Goal: Task Accomplishment & Management: Manage account settings

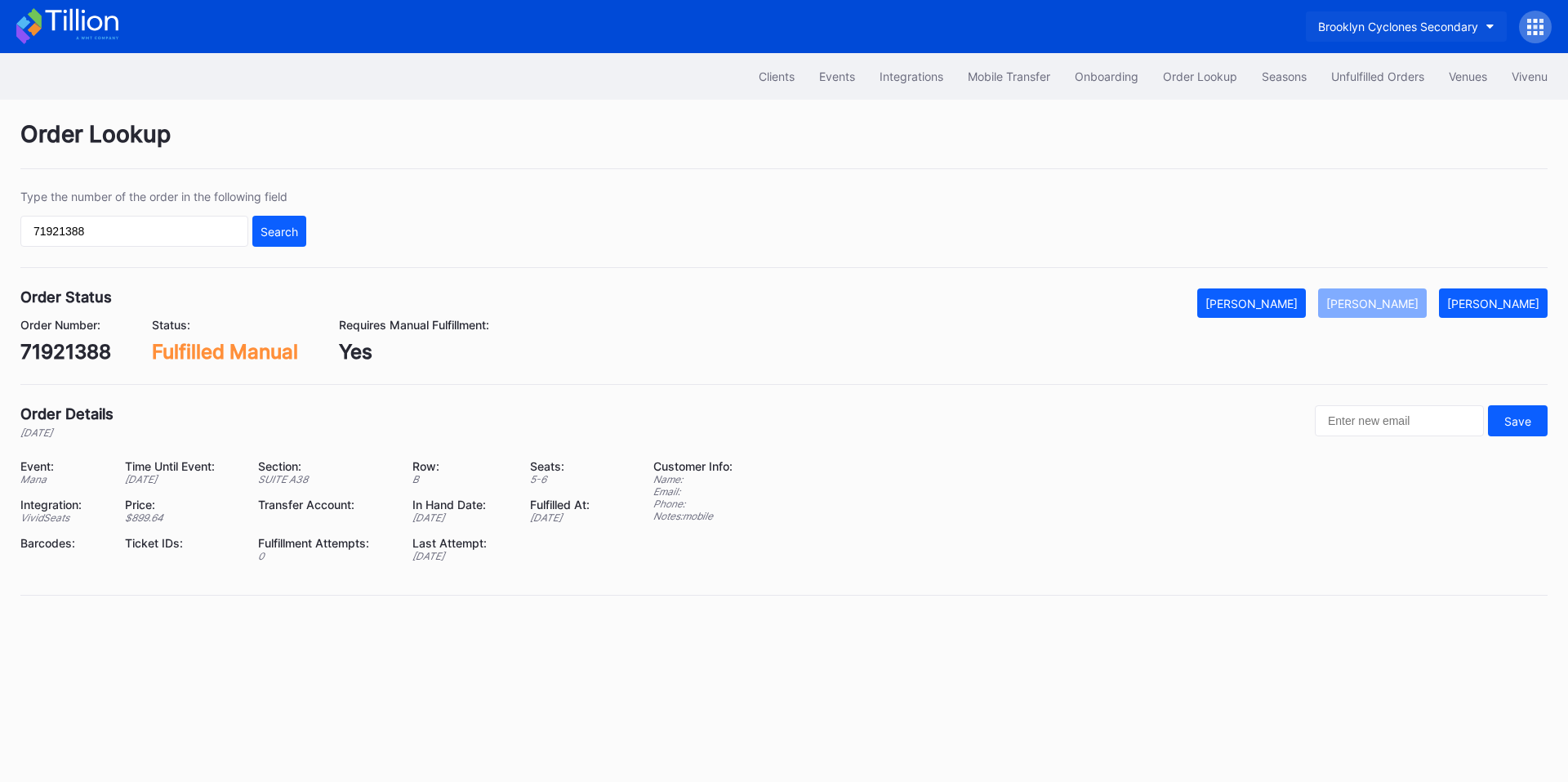
click at [1372, 31] on div "Brooklyn Cyclones Secondary" at bounding box center [1399, 27] width 160 height 14
type input "fal"
click at [1372, 111] on div "Falcons Secondary" at bounding box center [1412, 102] width 190 height 31
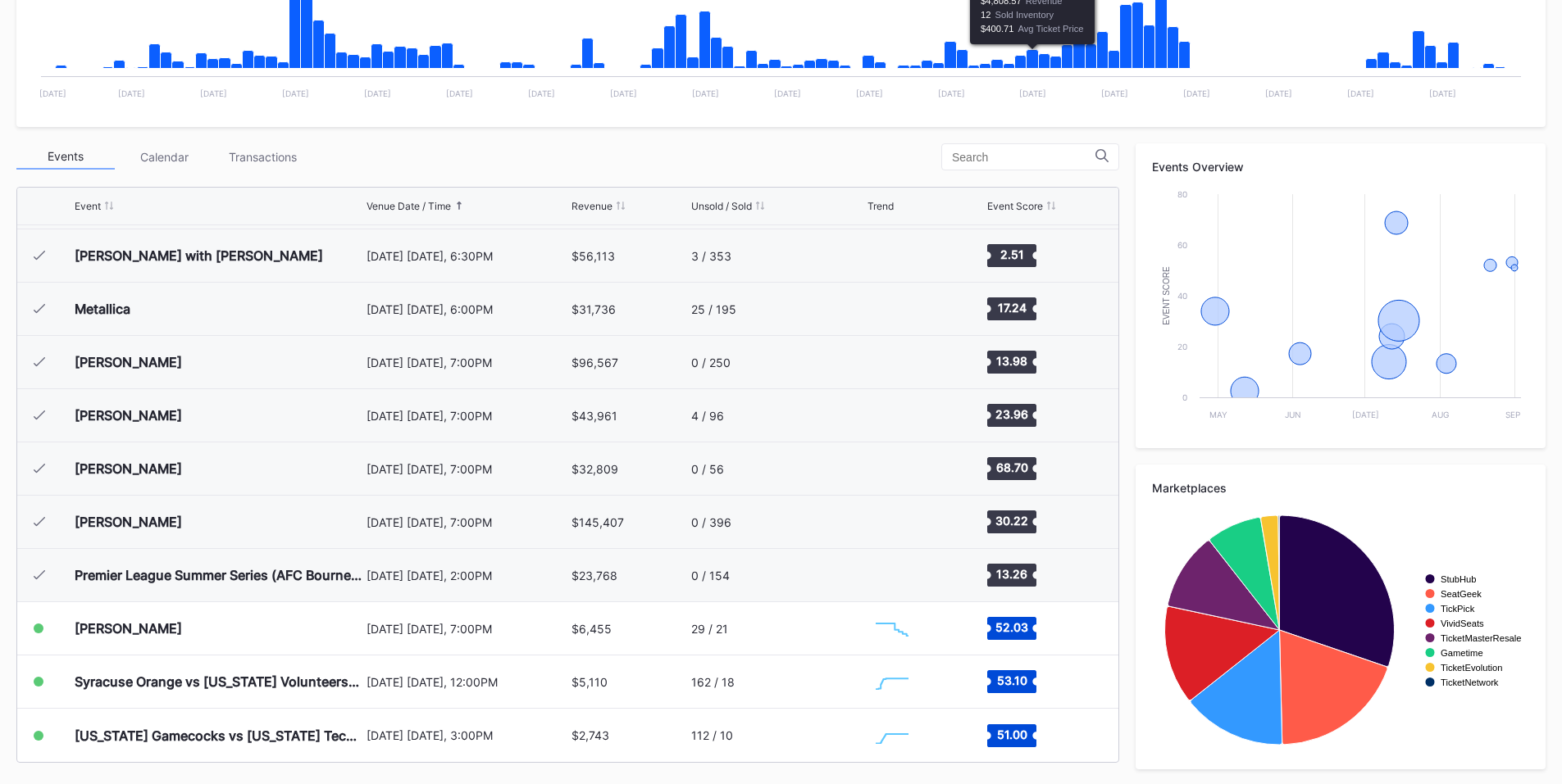
scroll to position [470, 0]
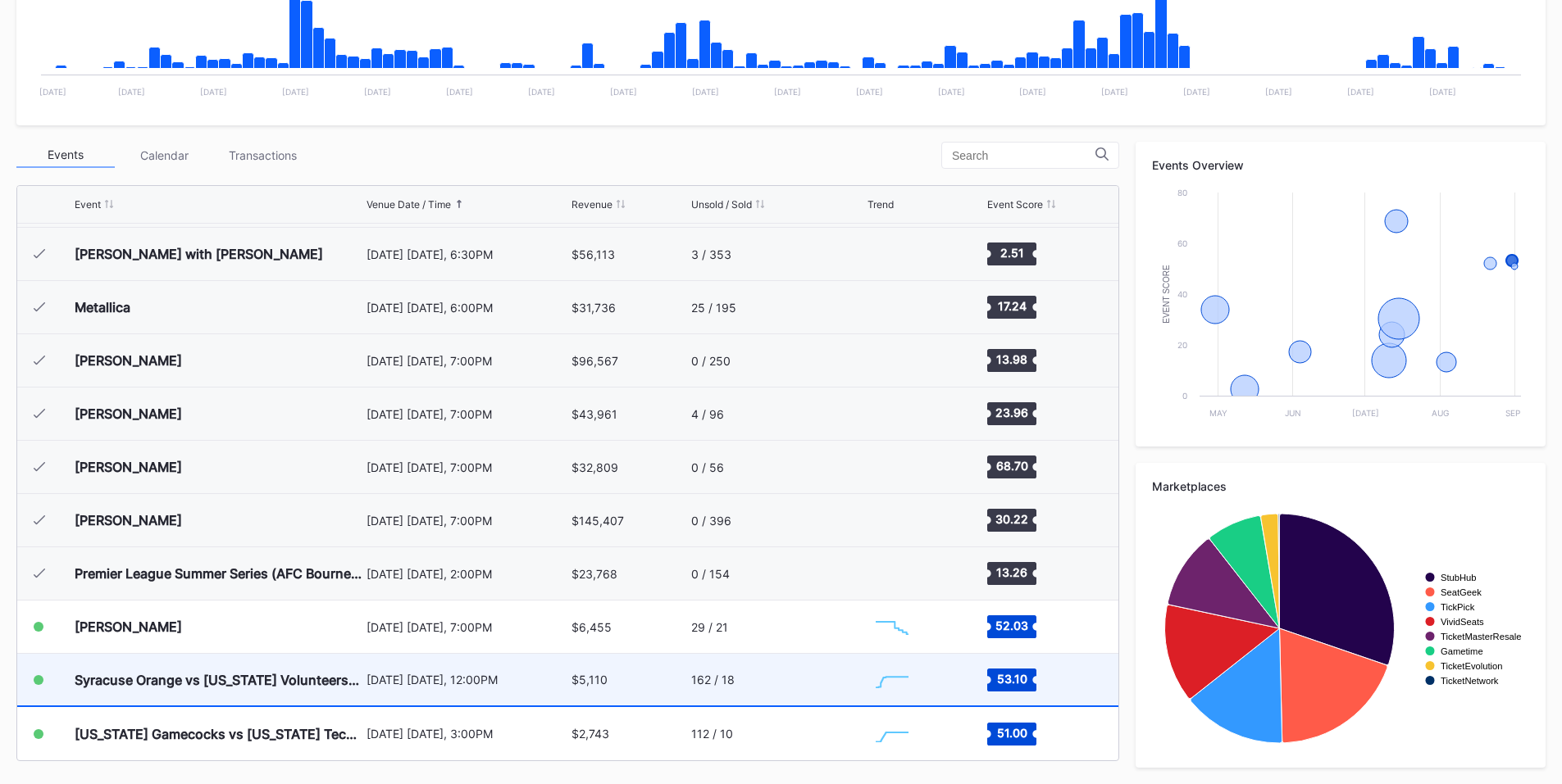
click at [656, 672] on div "$5,110" at bounding box center [630, 680] width 115 height 52
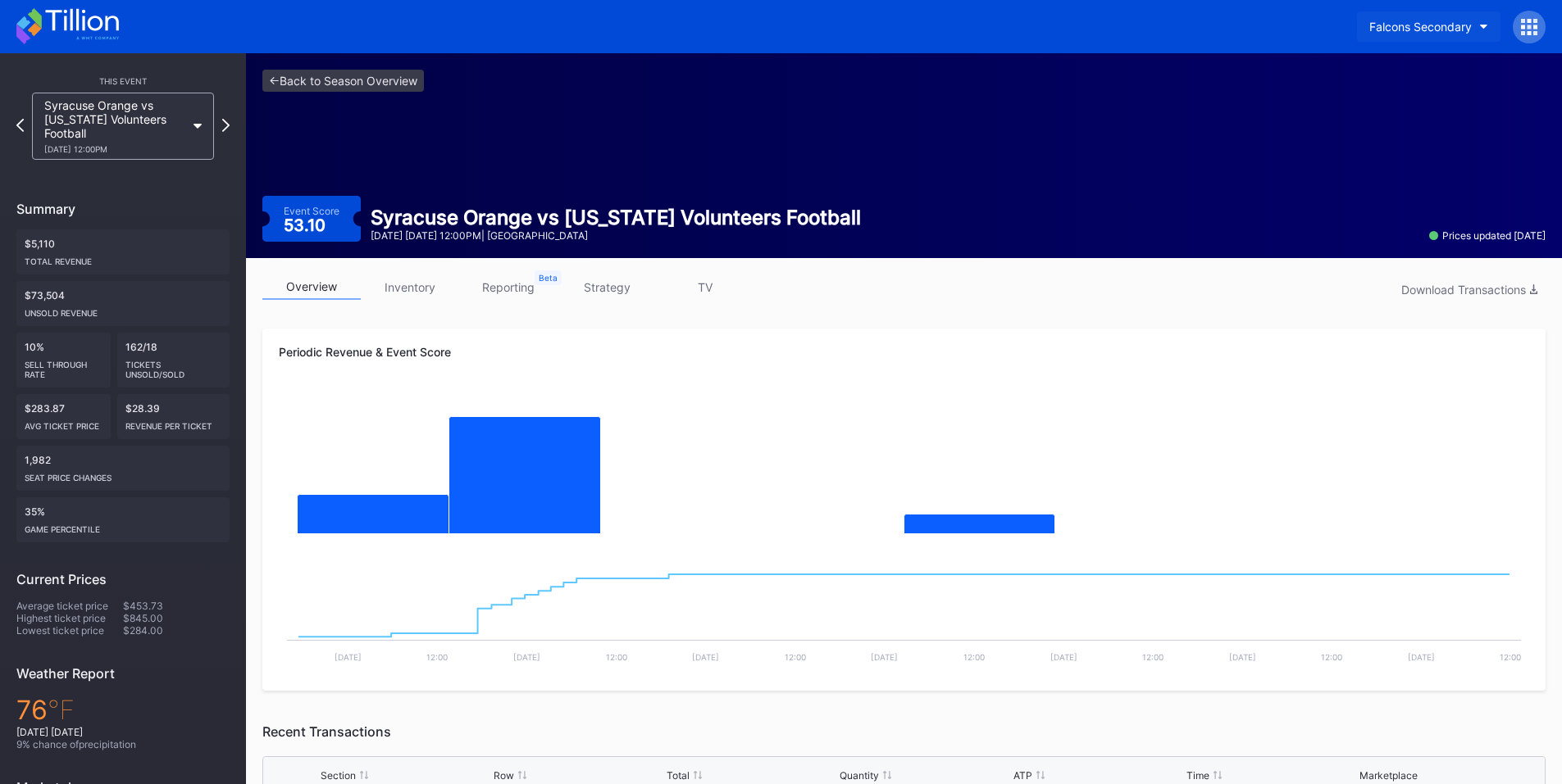
click at [1409, 33] on div "Falcons Secondary" at bounding box center [1420, 27] width 102 height 14
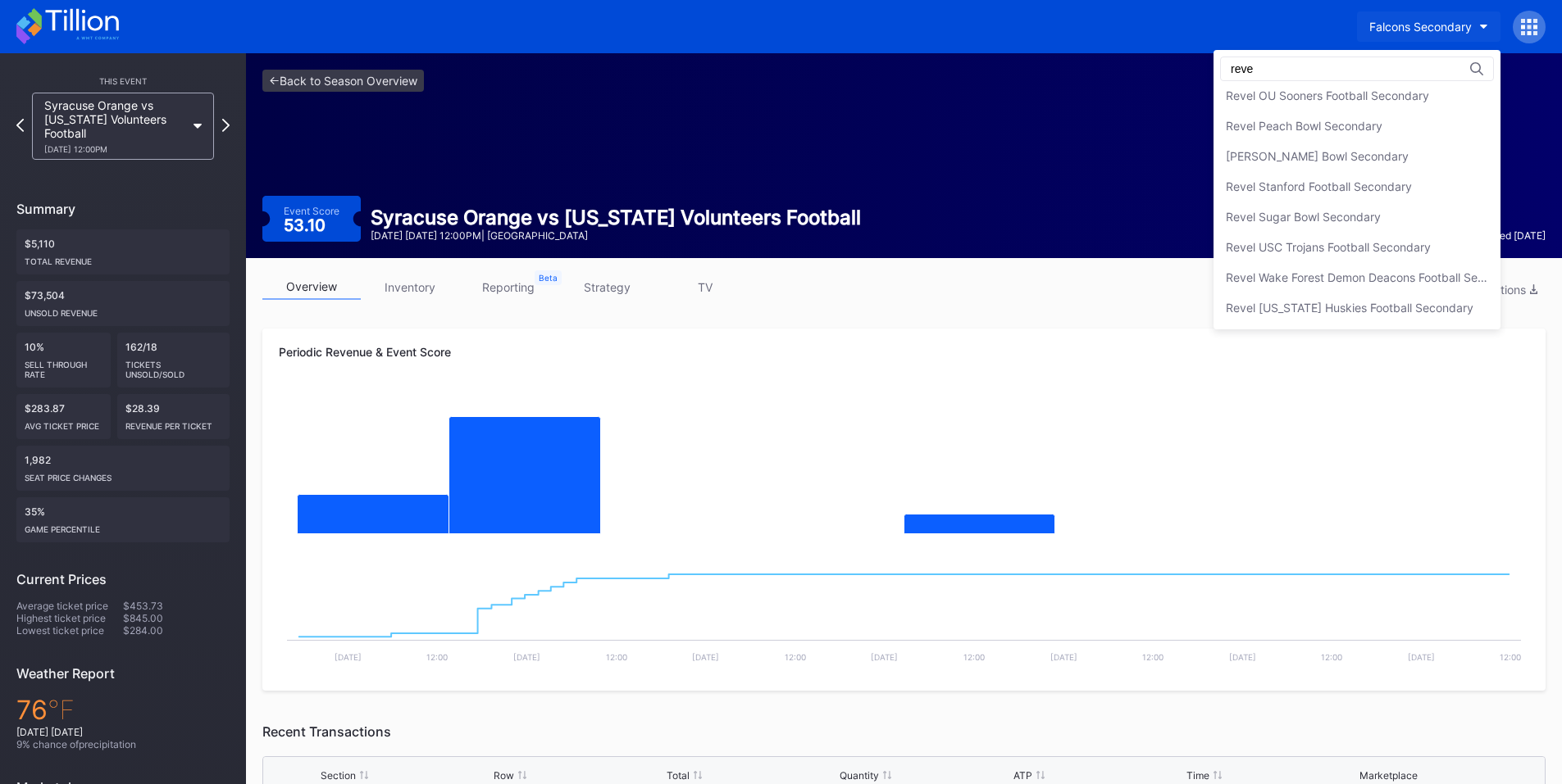
scroll to position [553, 0]
type input "revel"
click at [1330, 131] on div "Revel Peach Bowl Secondary" at bounding box center [1304, 126] width 157 height 14
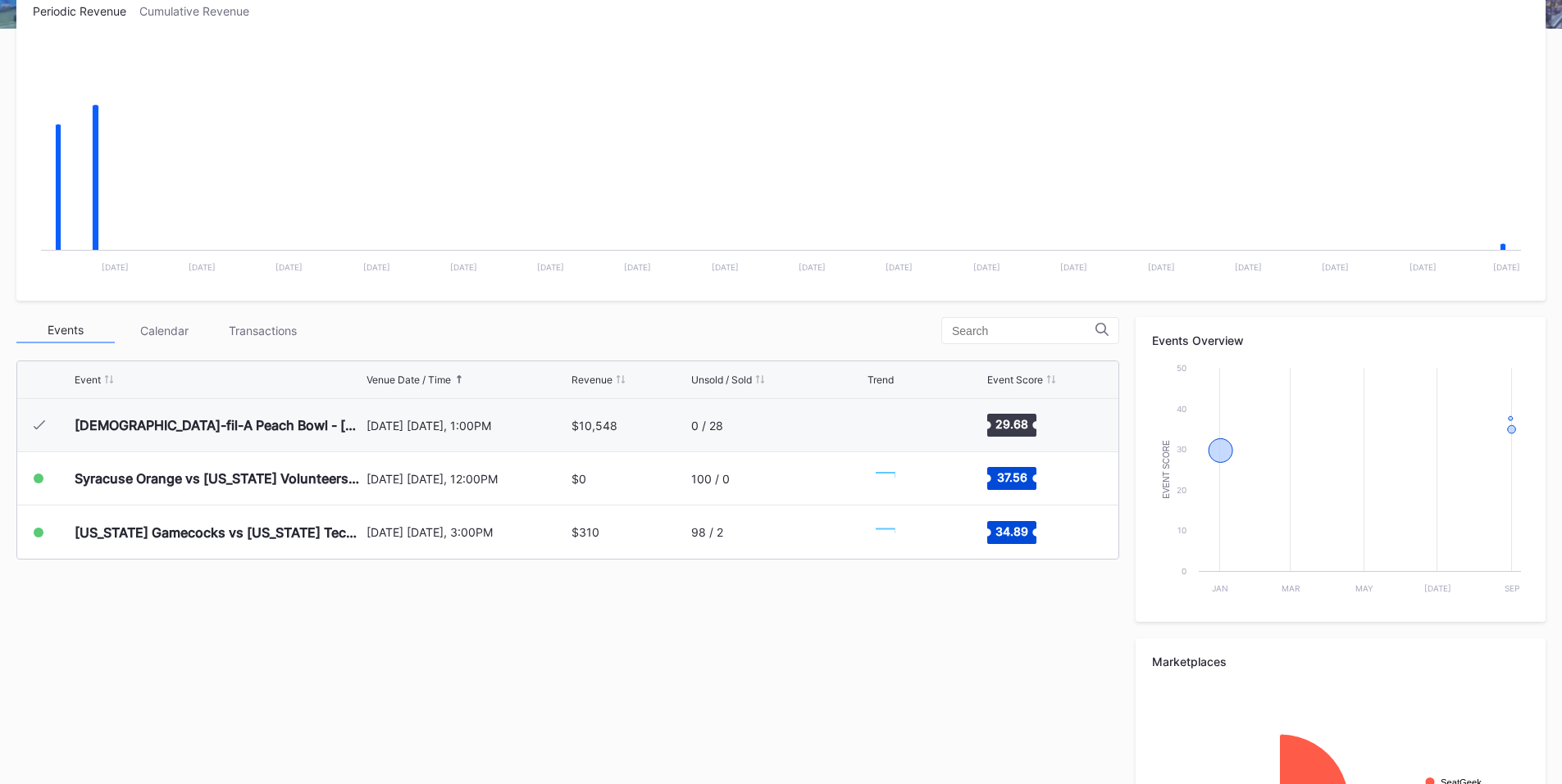
scroll to position [383, 0]
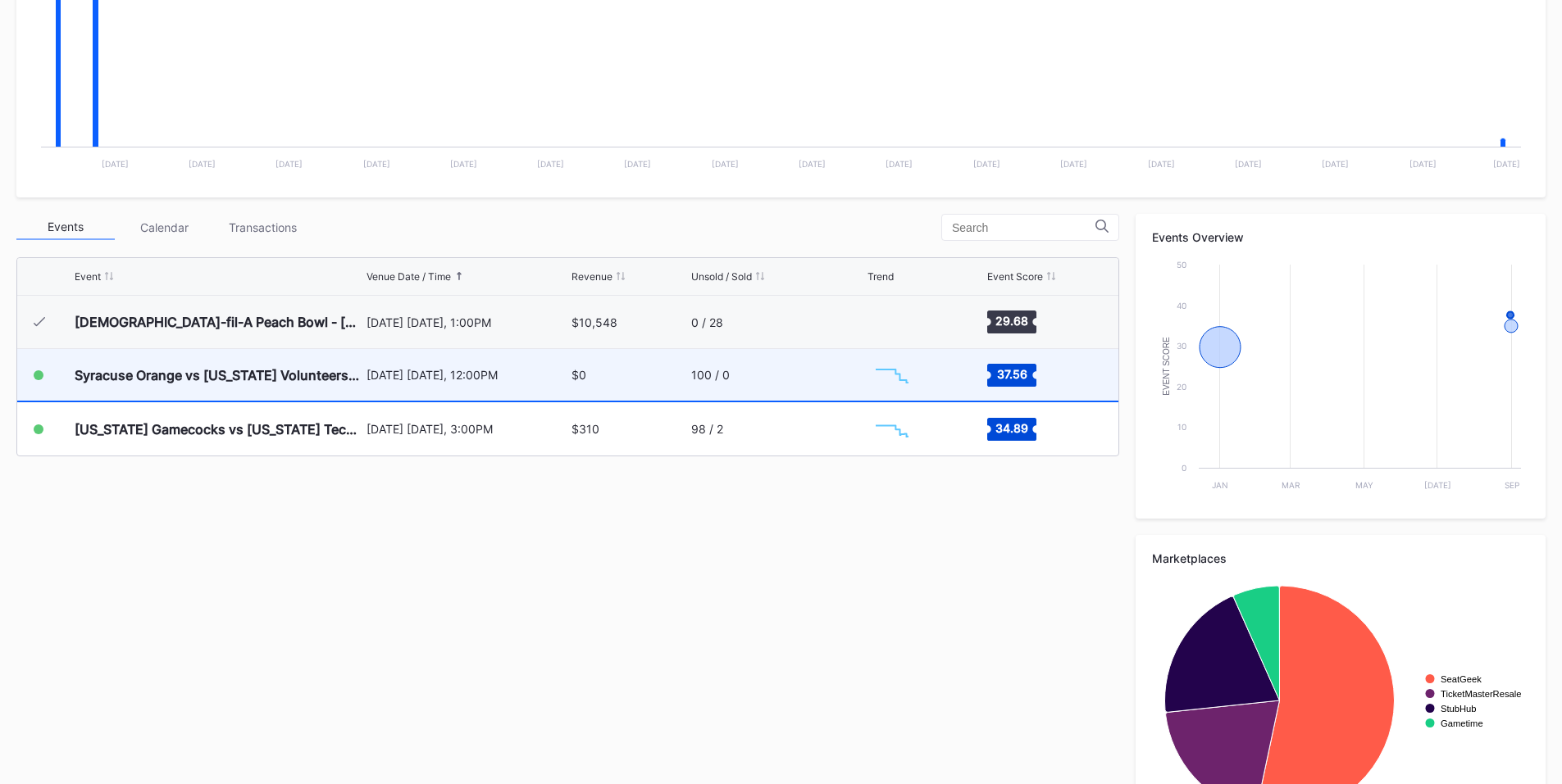
click at [621, 370] on div "$0" at bounding box center [630, 375] width 115 height 52
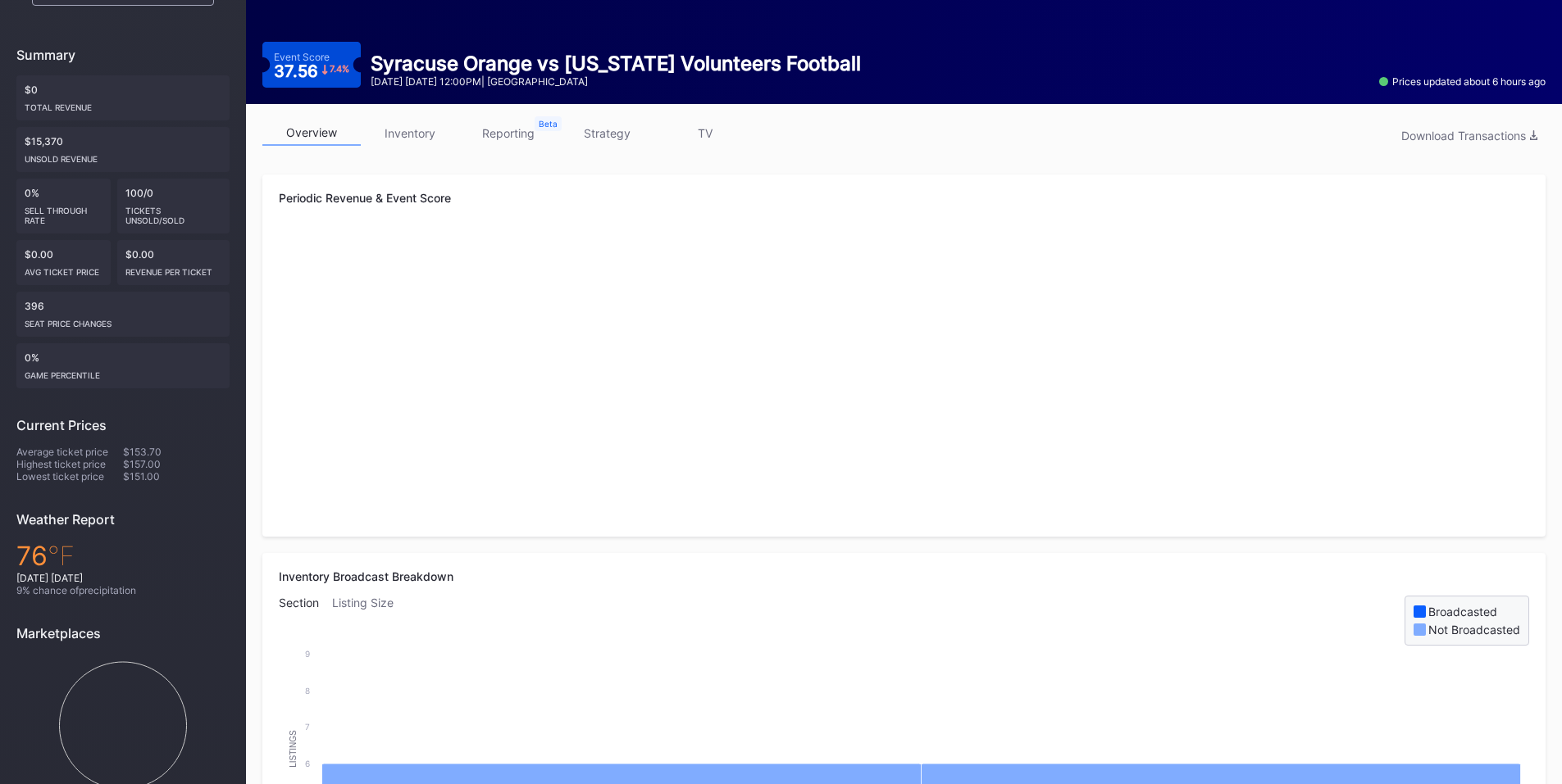
scroll to position [191, 0]
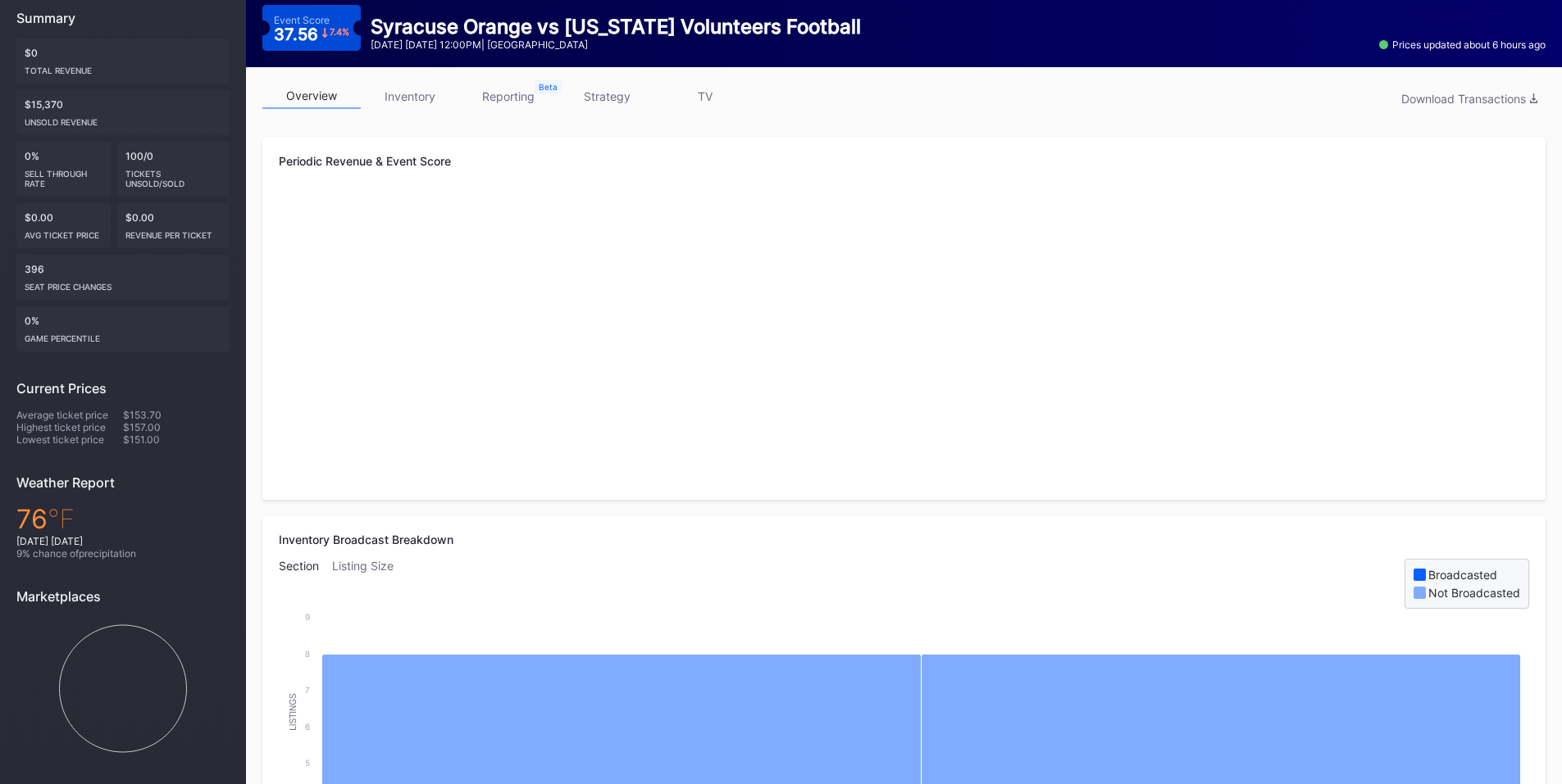
click at [414, 94] on link "inventory" at bounding box center [409, 96] width 98 height 26
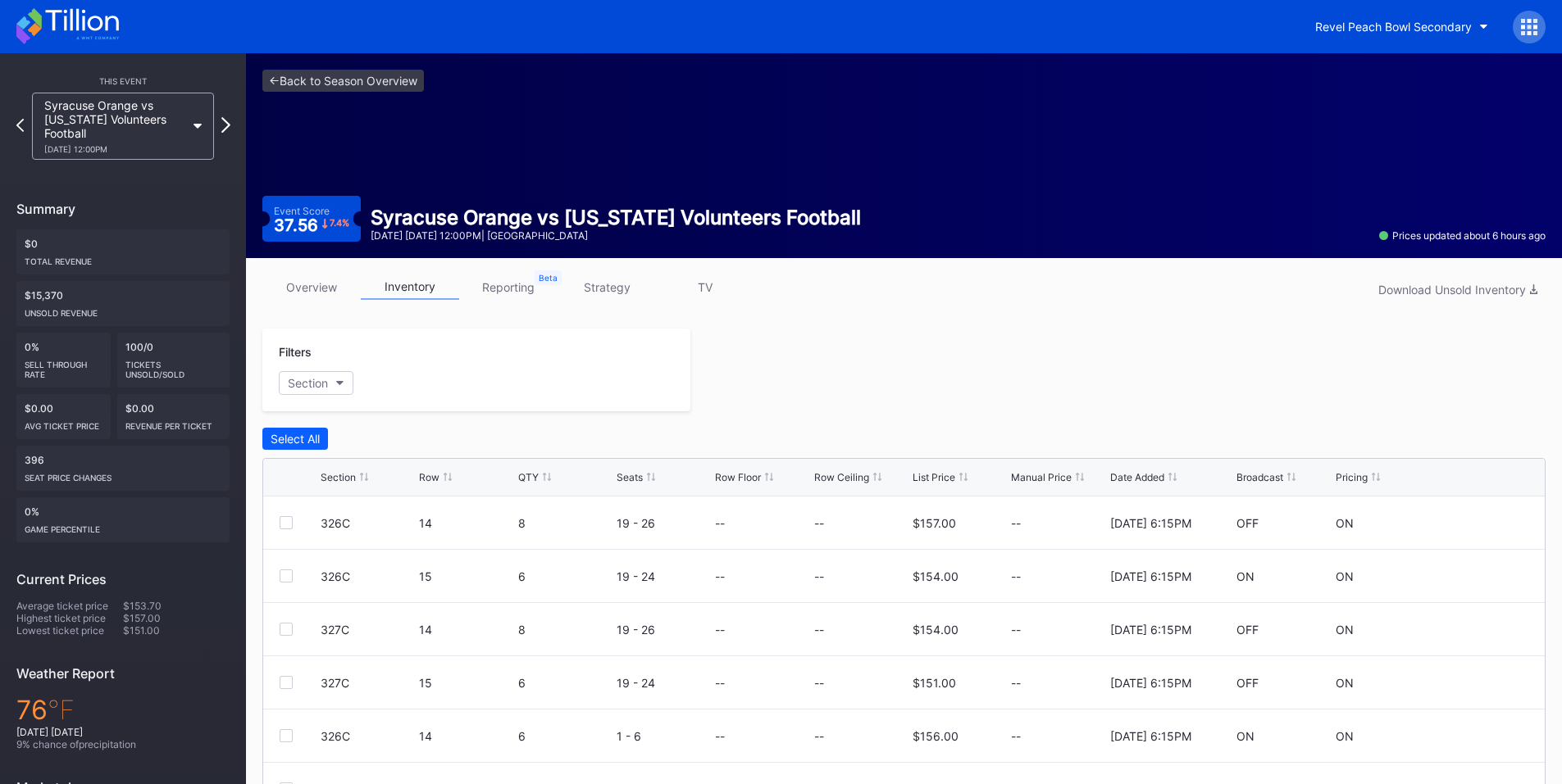
click at [228, 120] on icon at bounding box center [225, 125] width 9 height 16
click at [1528, 38] on div at bounding box center [1528, 27] width 33 height 33
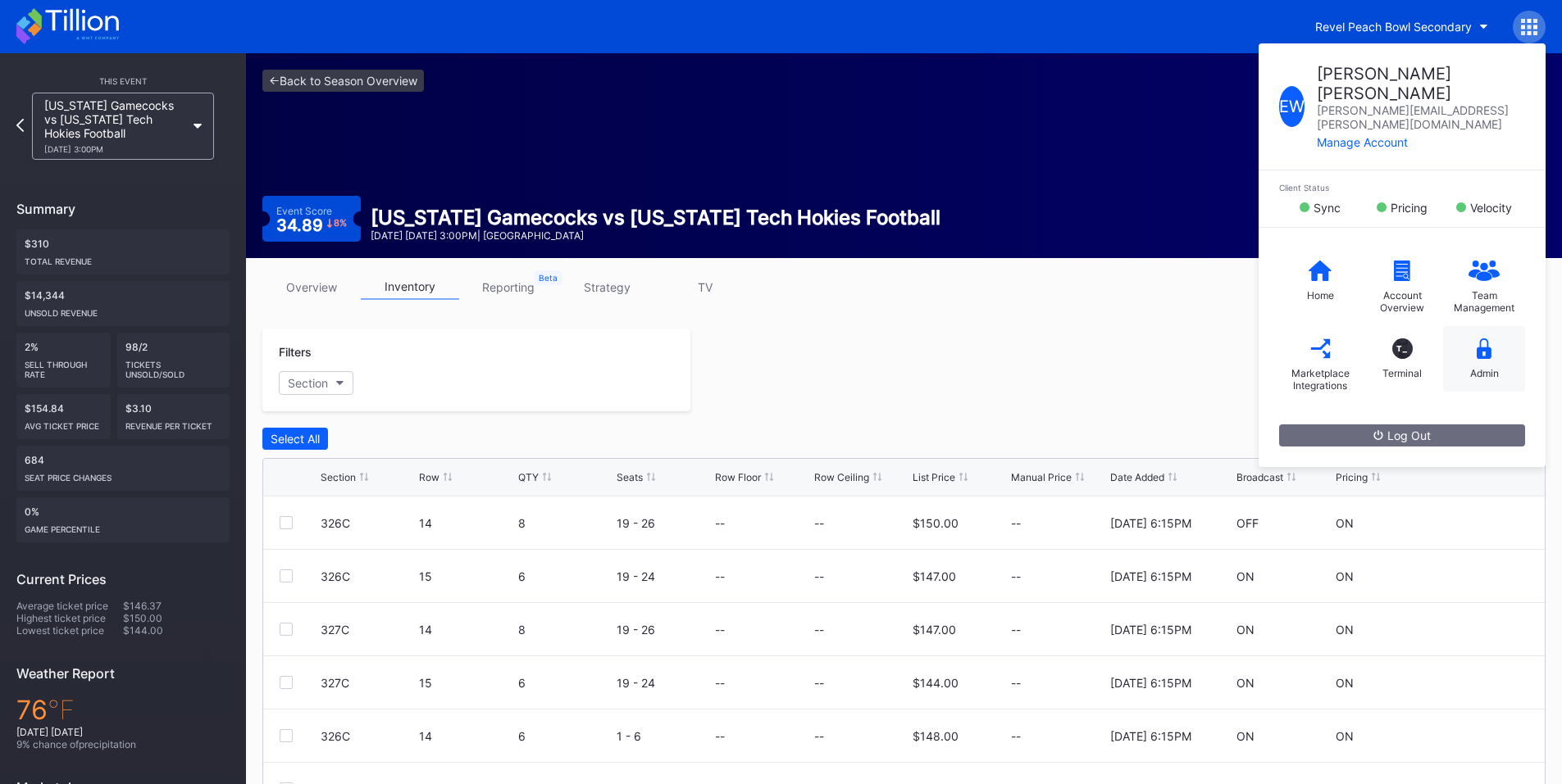
click at [1478, 338] on icon at bounding box center [1484, 348] width 15 height 21
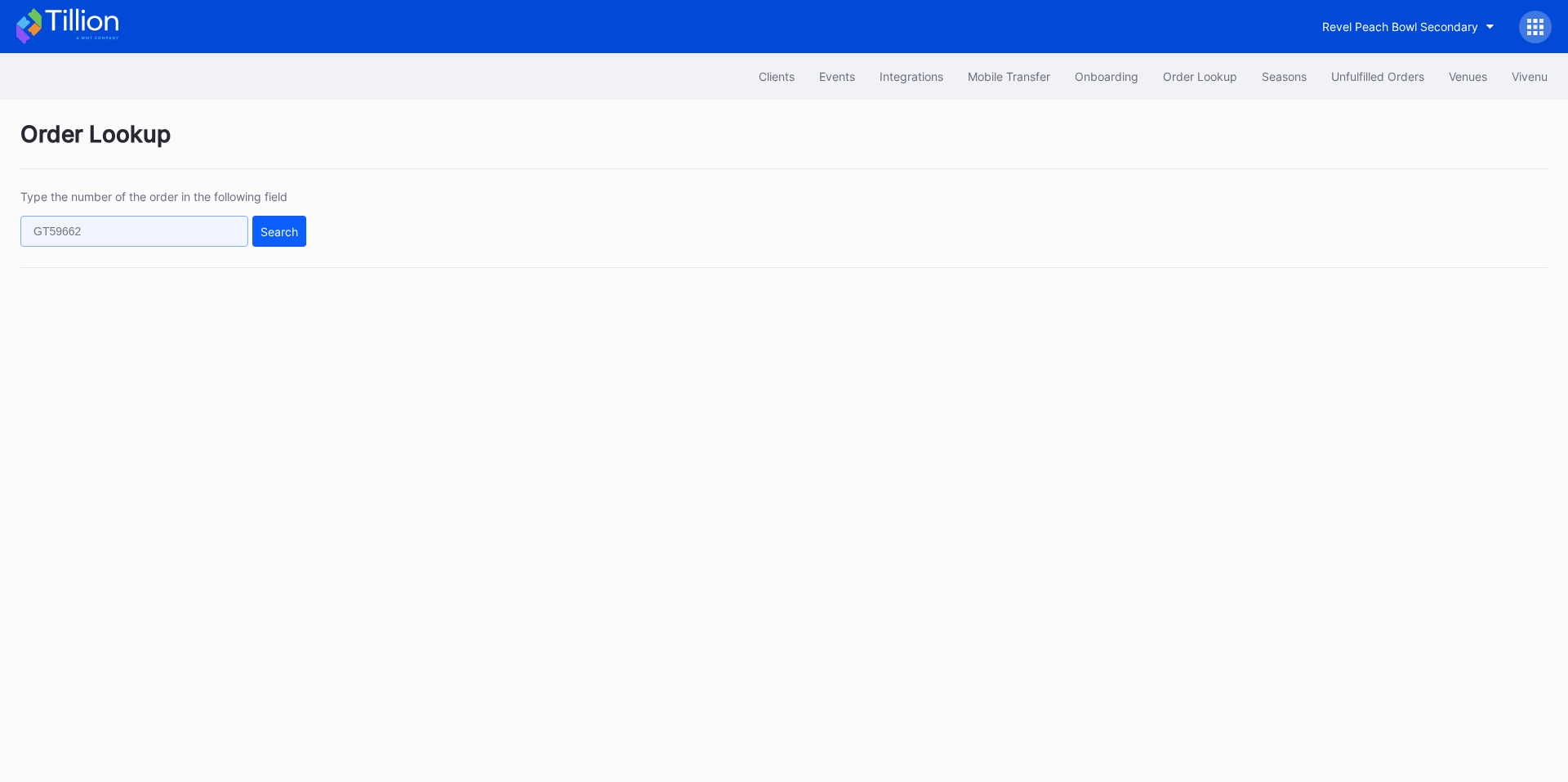
click at [214, 245] on input "text" at bounding box center [135, 231] width 228 height 31
paste input "617042139"
type input "617042139"
click at [262, 225] on div "Search" at bounding box center [279, 232] width 38 height 14
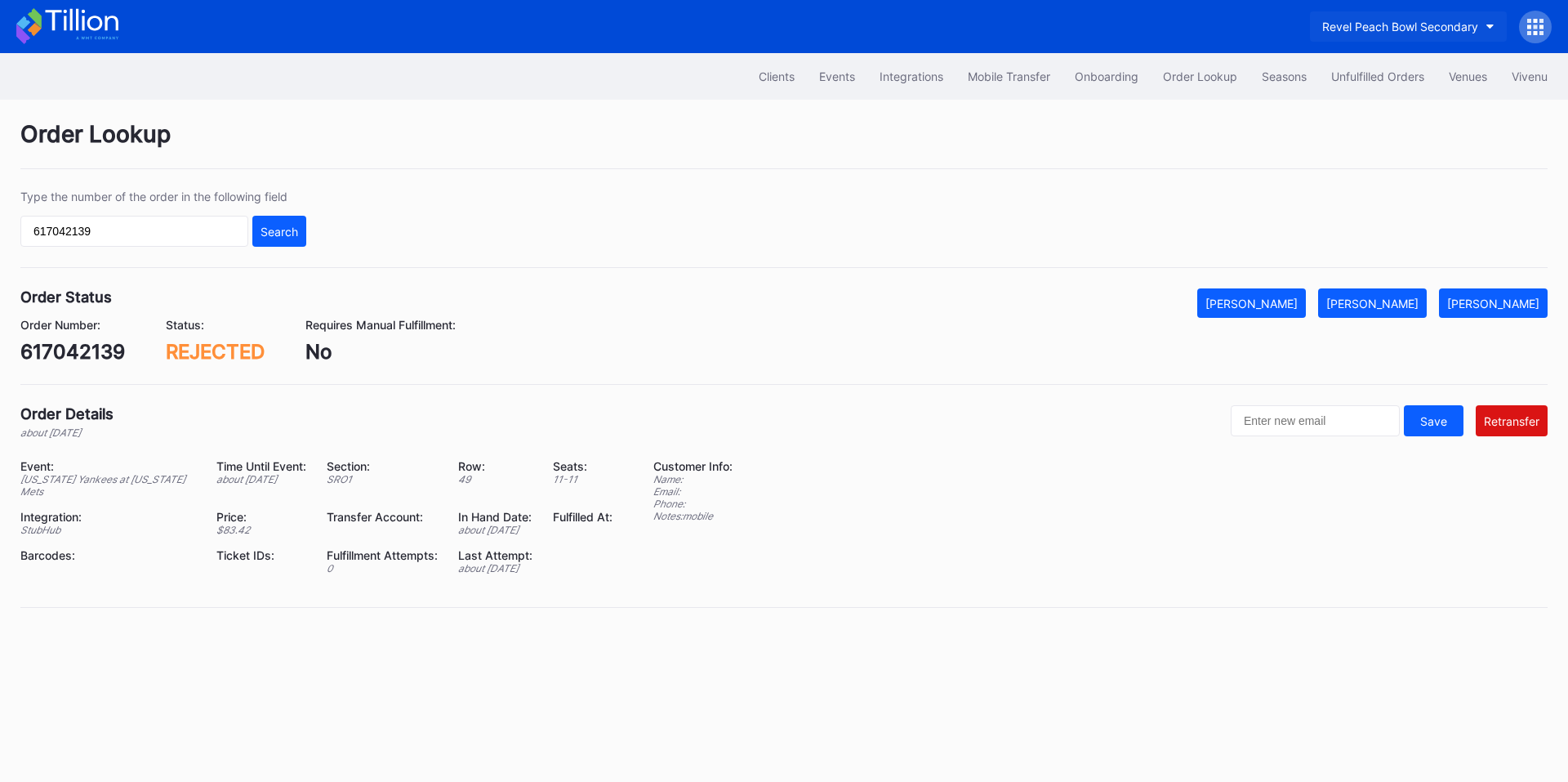
click at [1387, 22] on div "Revel Peach Bowl Secondary" at bounding box center [1401, 27] width 156 height 14
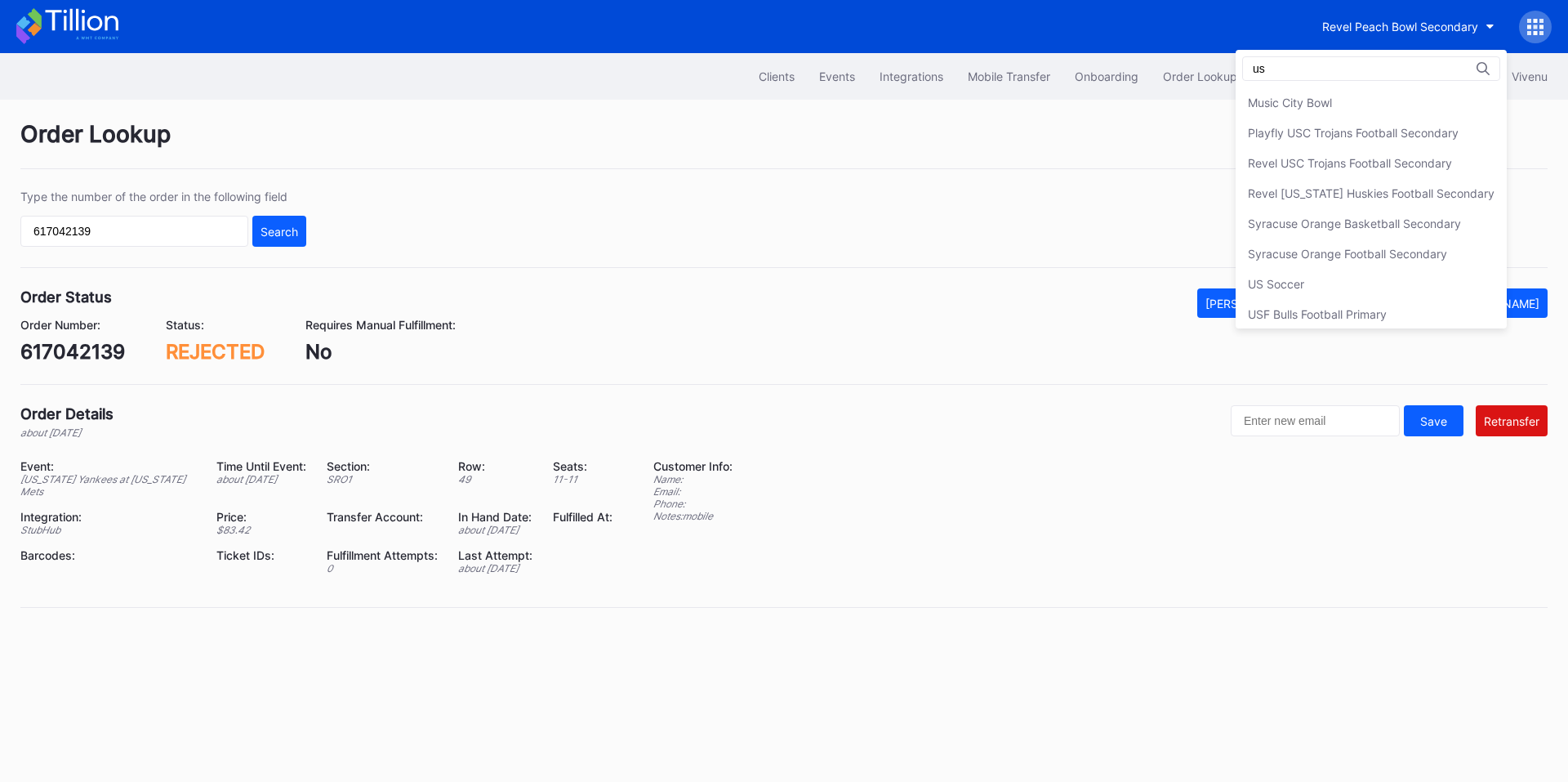
type input "u"
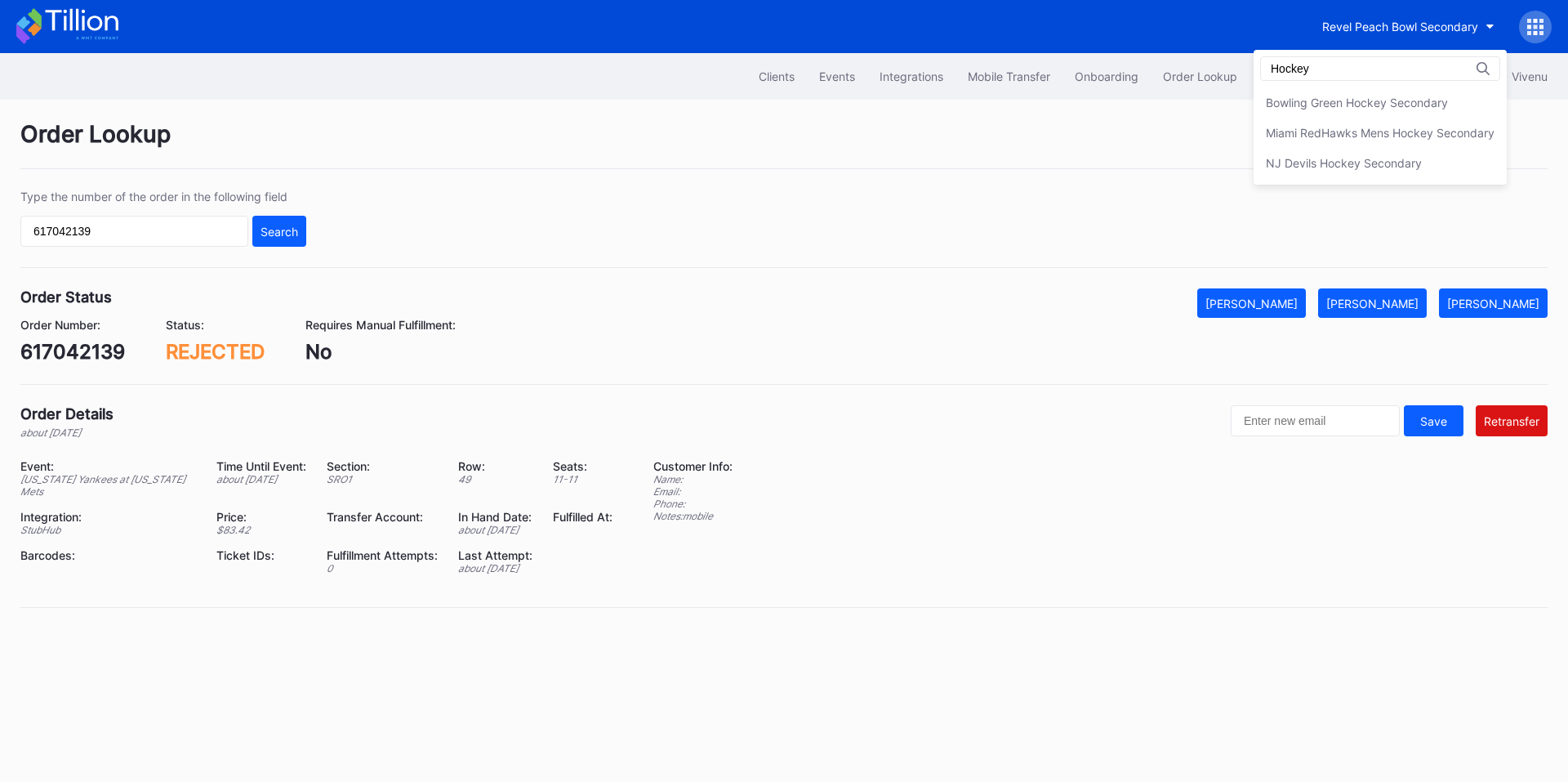
type input "Hockey"
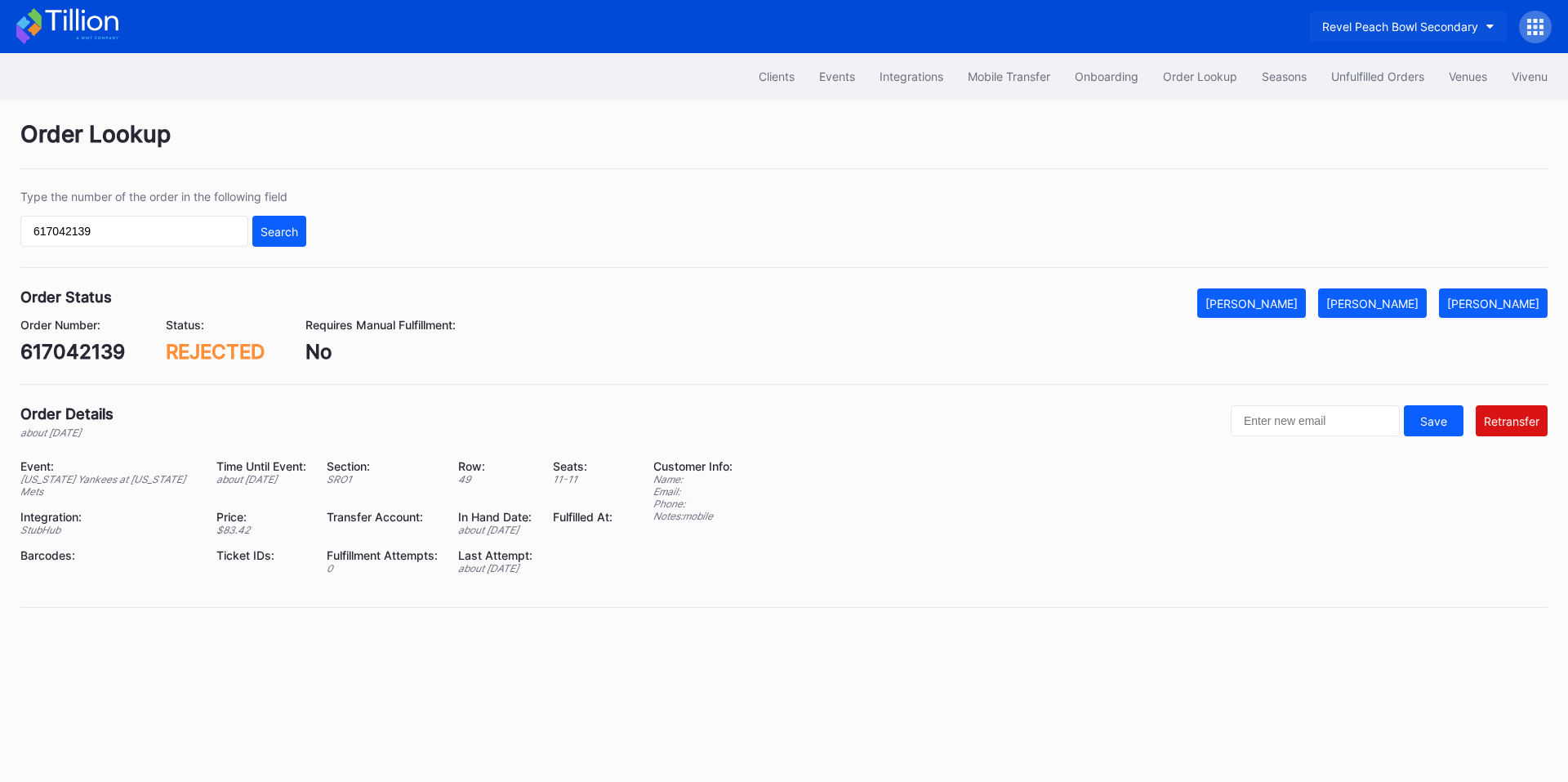
click at [1419, 29] on div "Revel Peach Bowl Secondary" at bounding box center [1401, 27] width 156 height 14
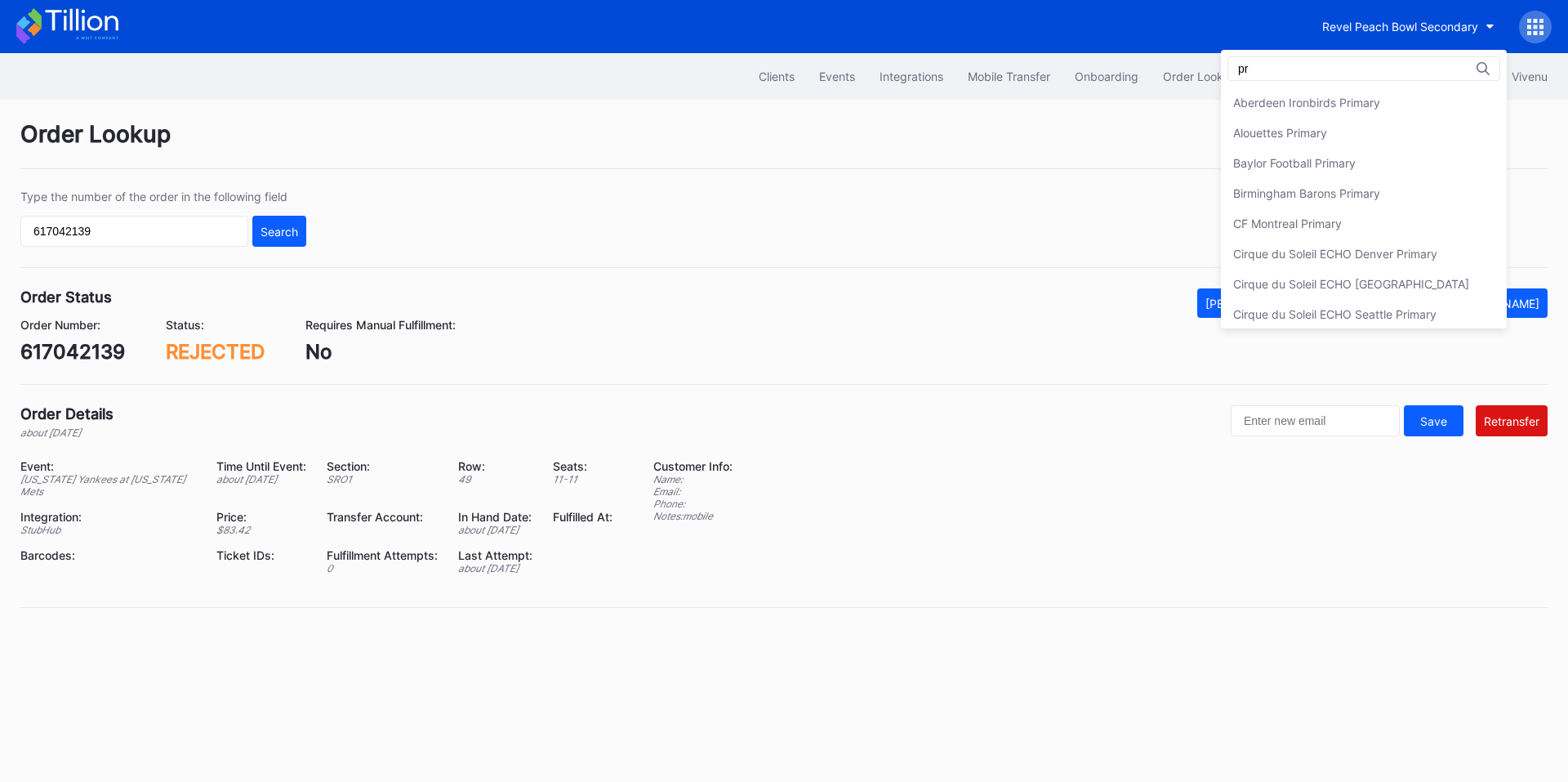
type input "p"
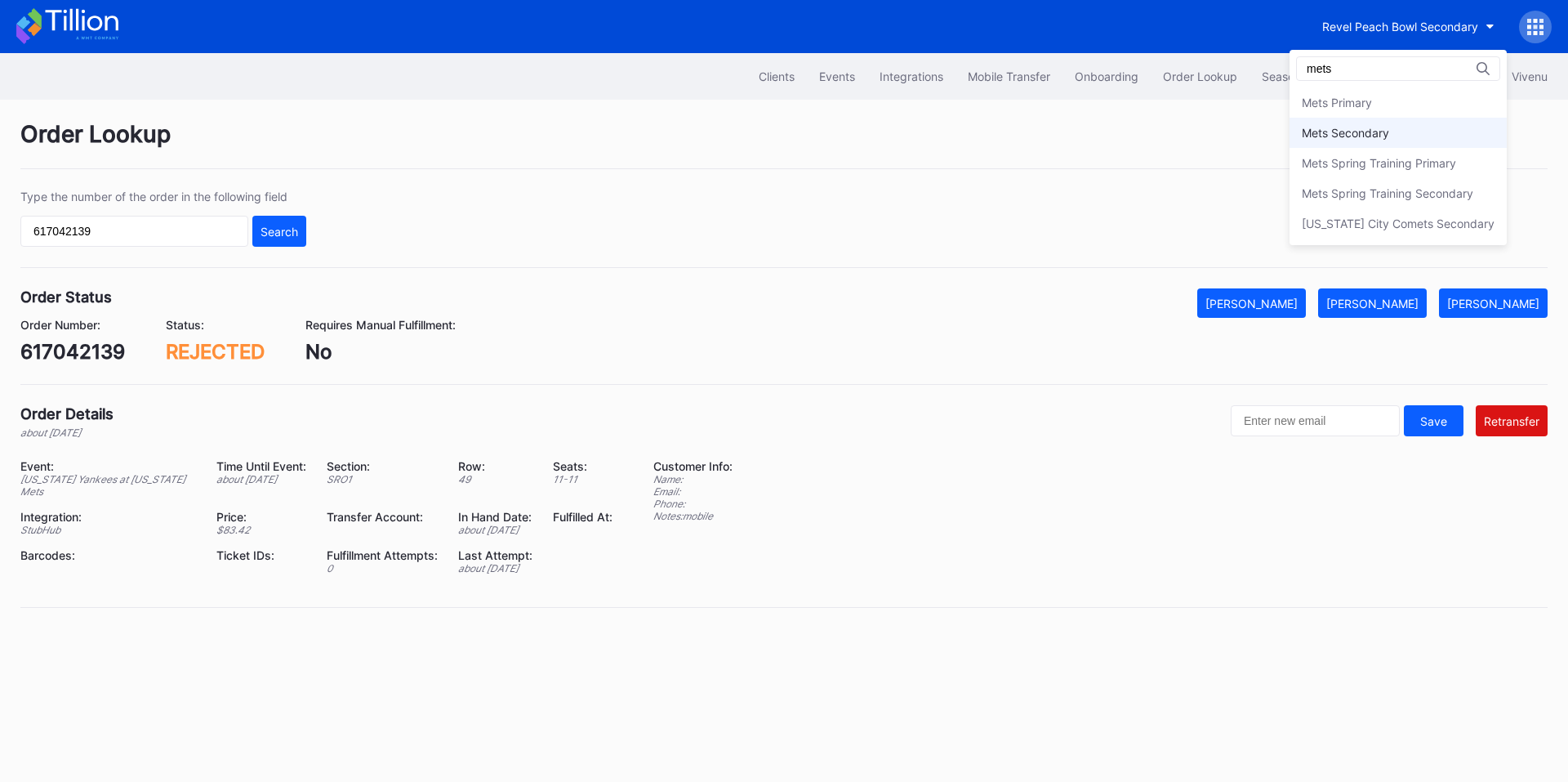
type input "mets"
click at [1371, 129] on div "Mets Secondary" at bounding box center [1345, 133] width 87 height 14
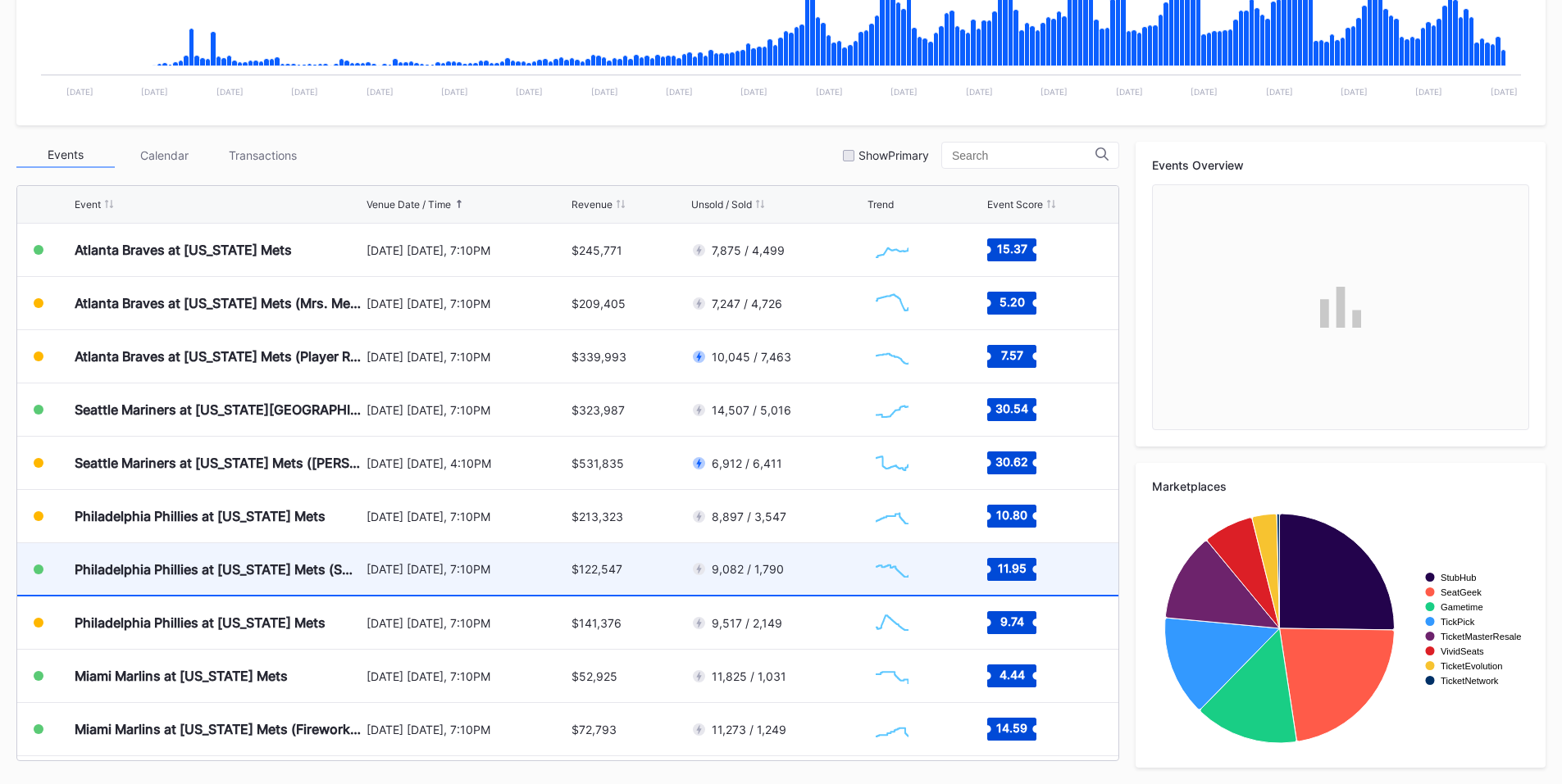
scroll to position [3333, 0]
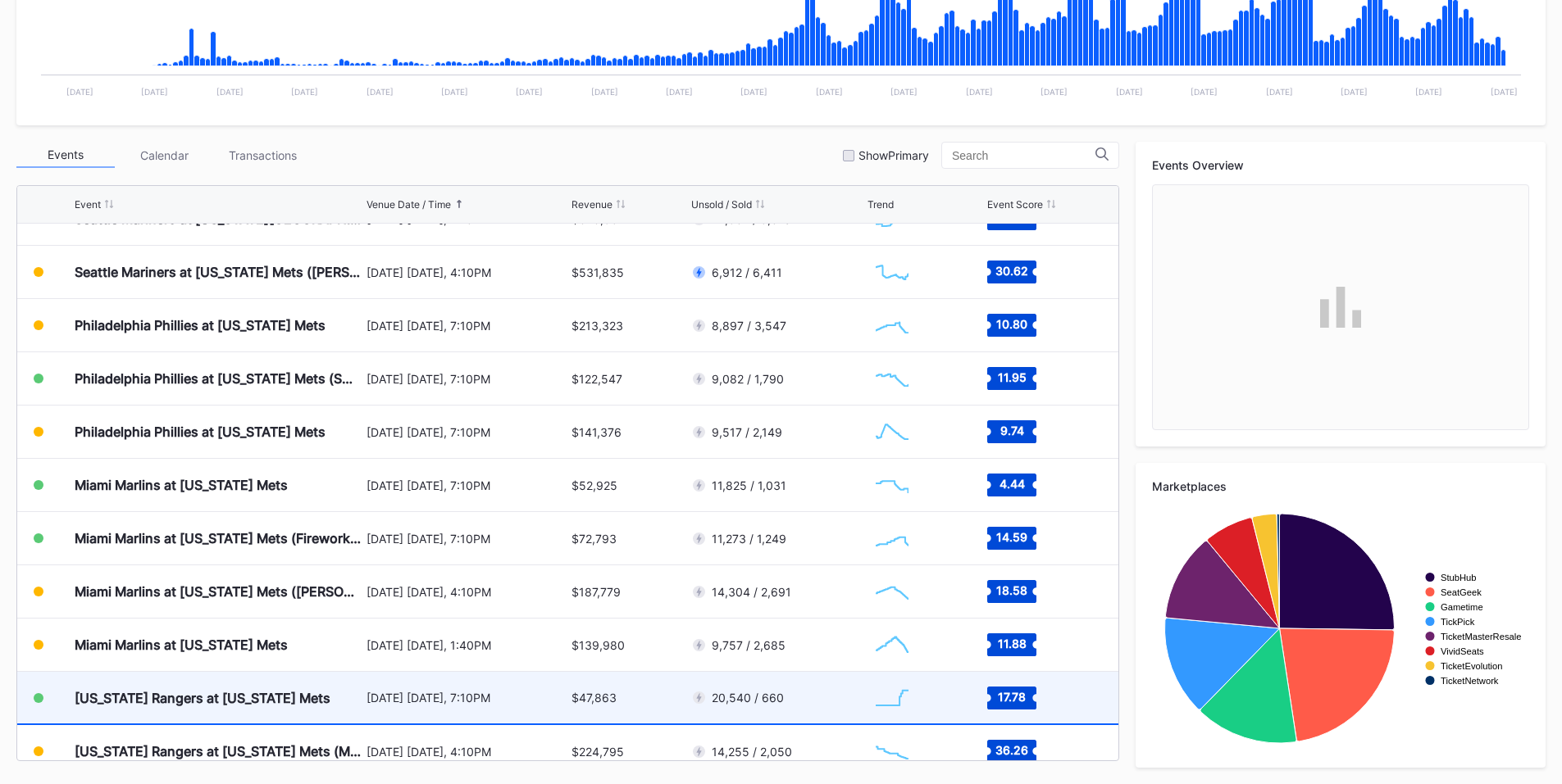
click at [450, 699] on div "[DATE] [DATE], 7:10PM" at bounding box center [467, 698] width 202 height 14
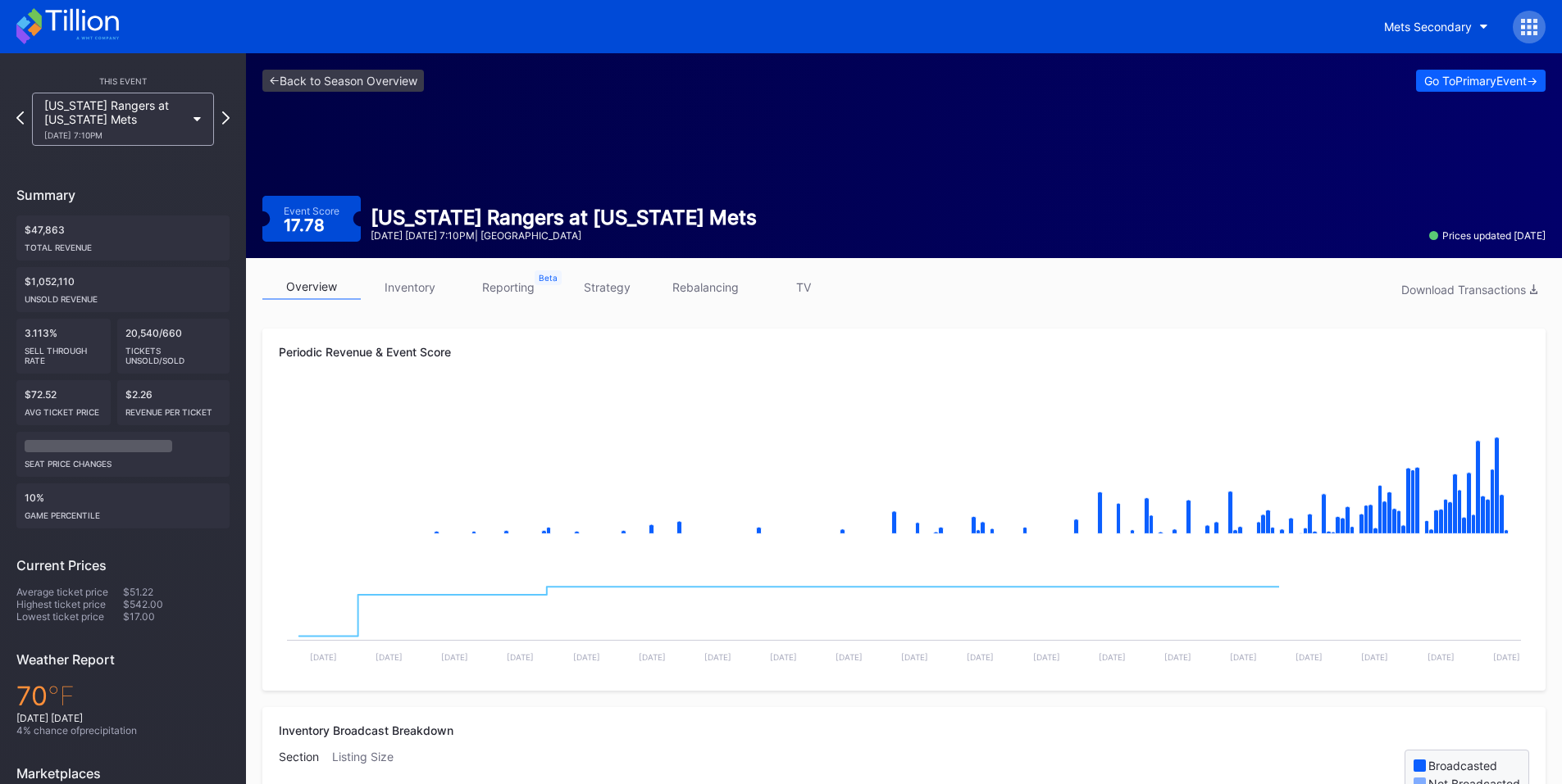
click at [420, 293] on link "inventory" at bounding box center [409, 288] width 98 height 26
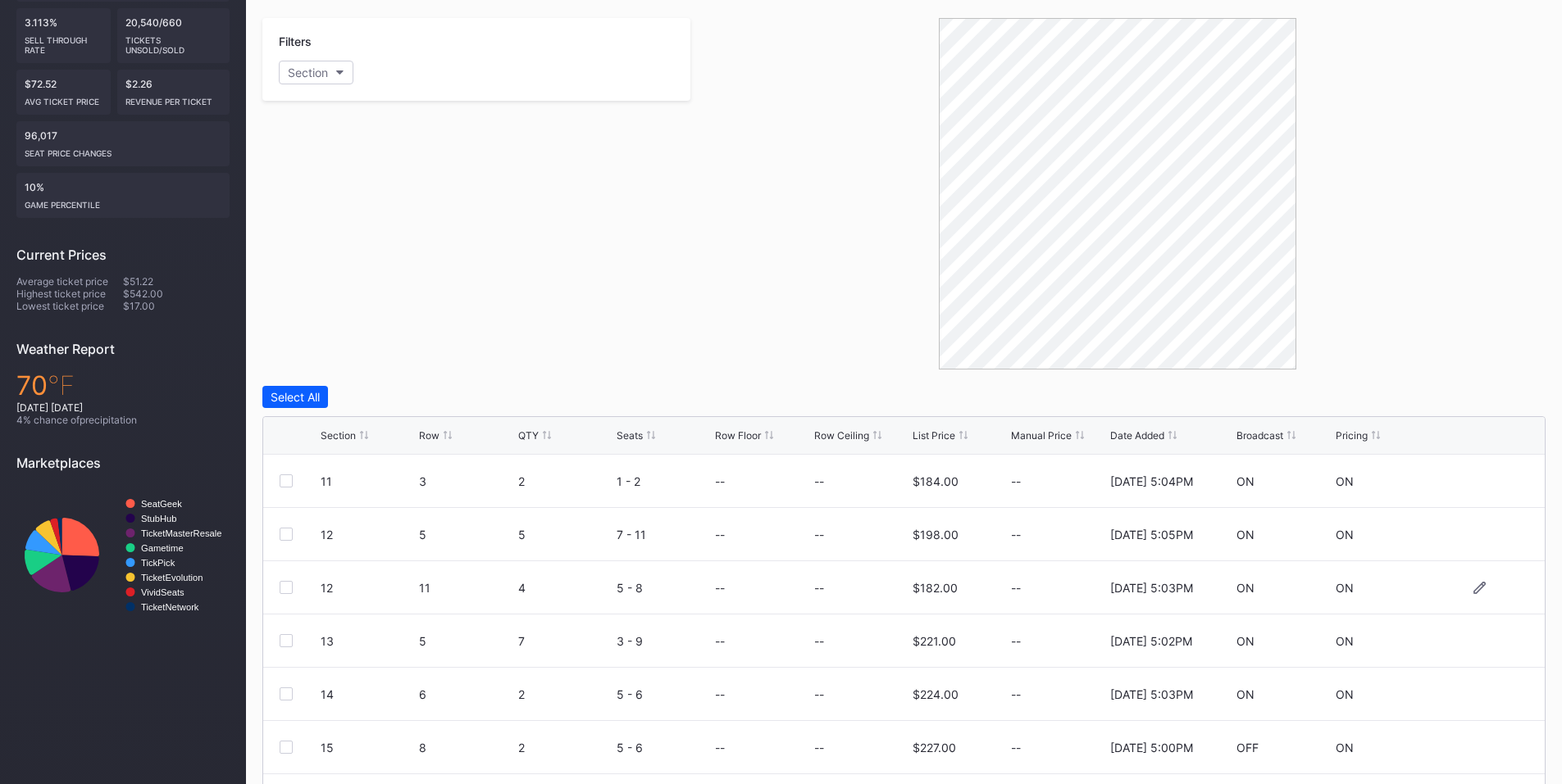
scroll to position [412, 0]
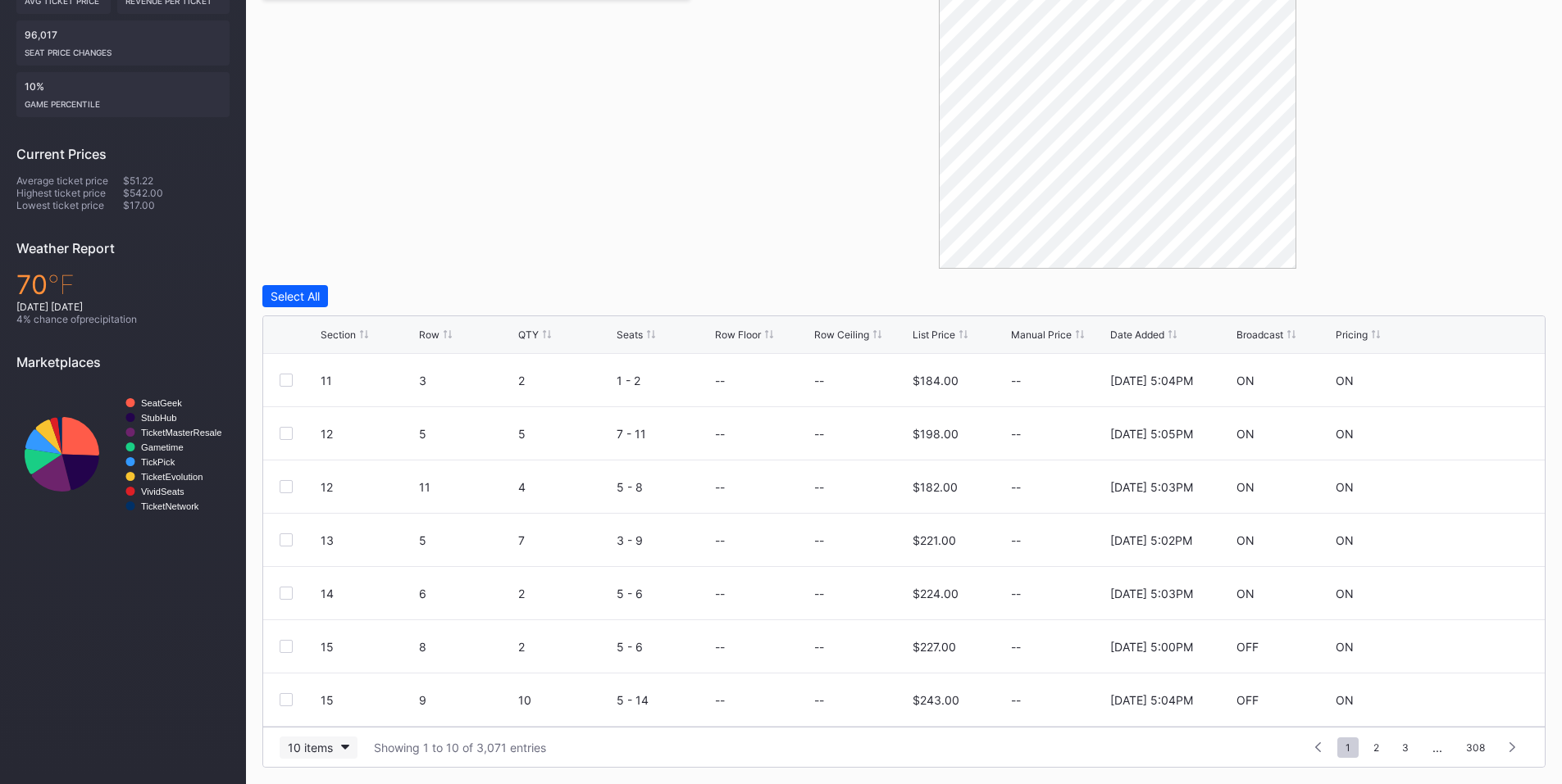
click at [300, 753] on div "10 items" at bounding box center [310, 747] width 45 height 14
click at [326, 708] on div "200 items" at bounding box center [319, 707] width 54 height 14
click at [440, 327] on div "Section Row QTY Seats Row Floor Row Ceiling List Price Manual Price Date Added …" at bounding box center [904, 335] width 1282 height 38
click at [426, 335] on div "Row" at bounding box center [429, 334] width 21 height 12
click at [287, 697] on div at bounding box center [286, 700] width 13 height 13
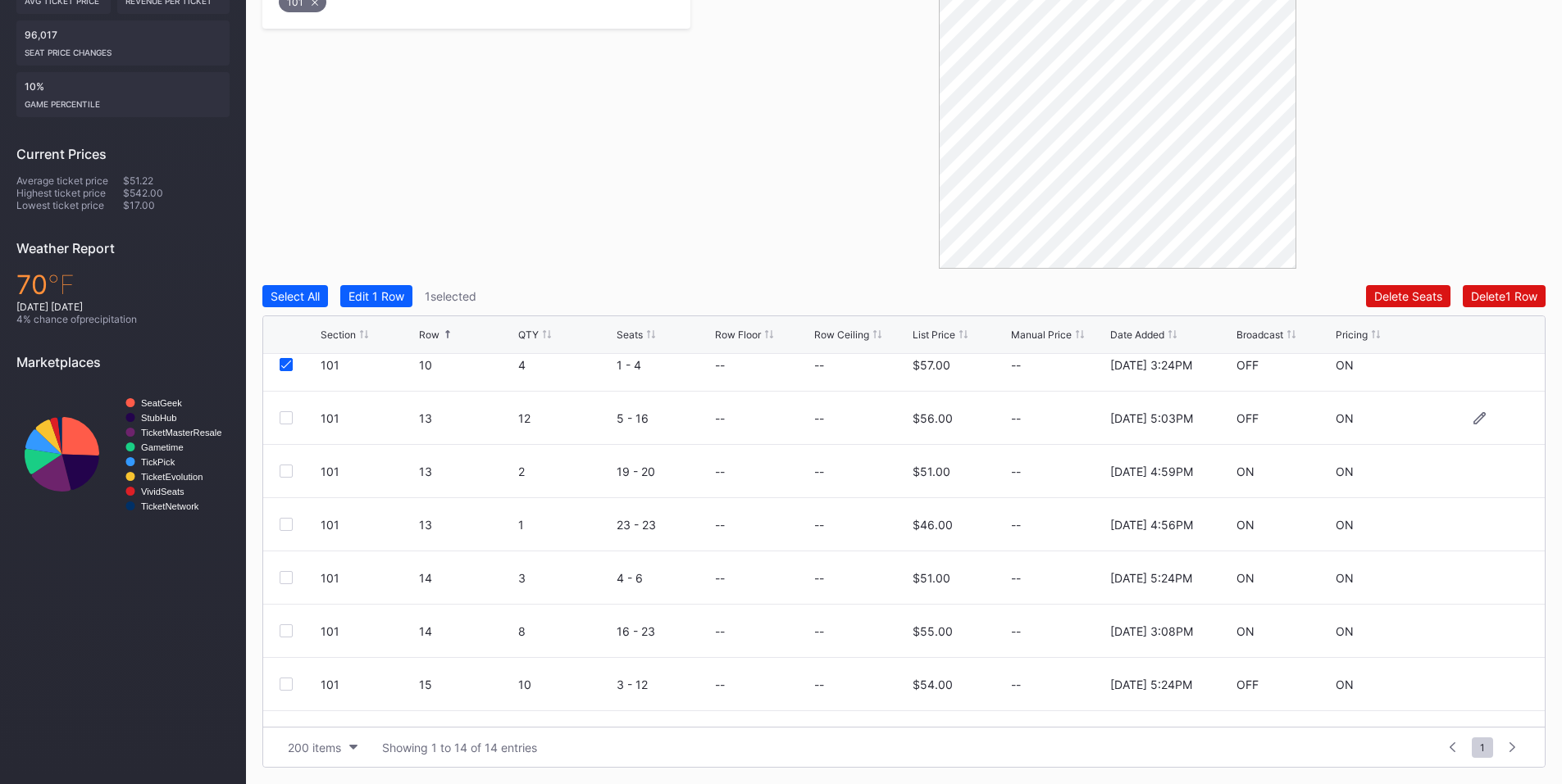
scroll to position [373, 0]
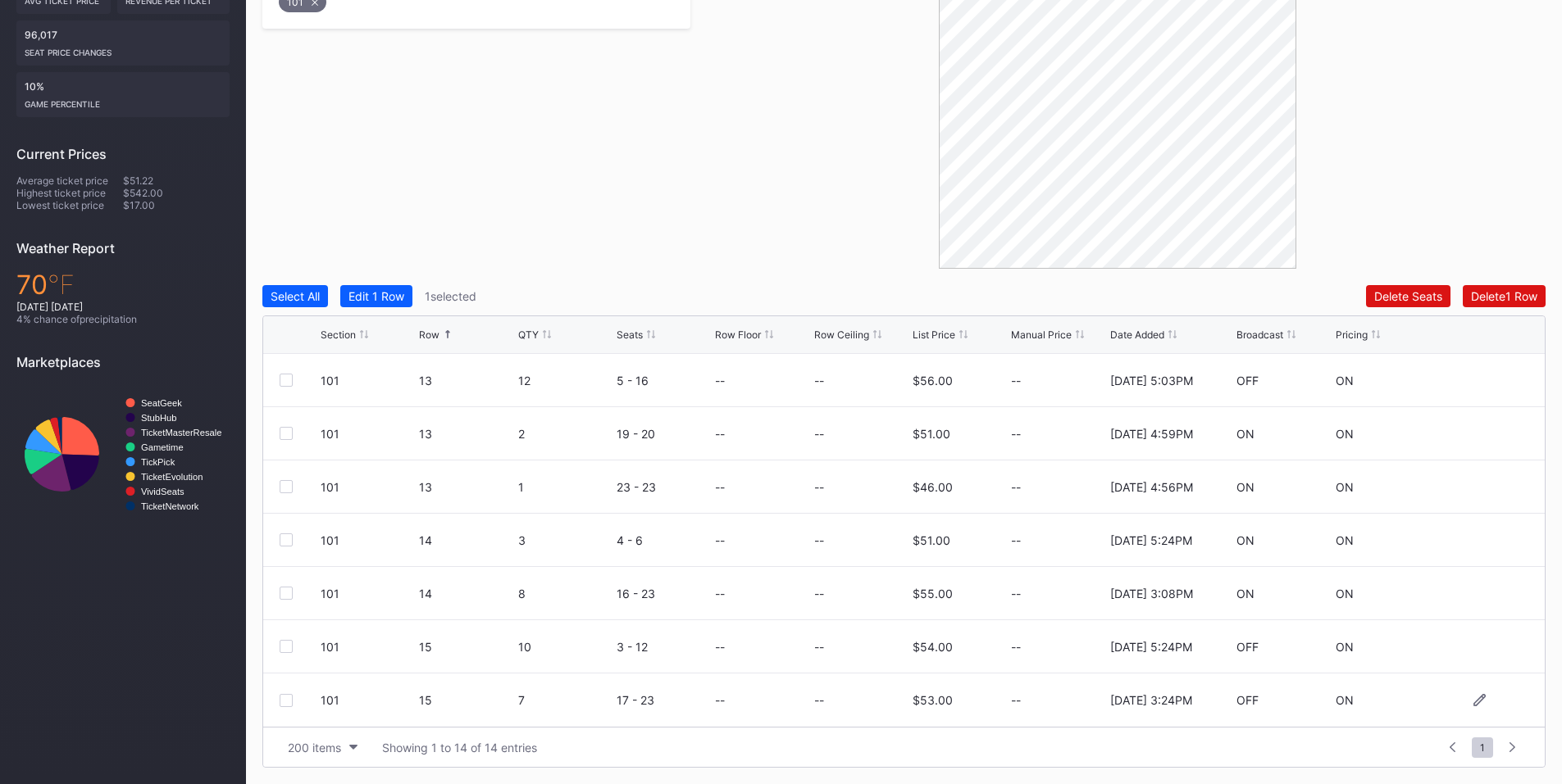
click at [286, 698] on div at bounding box center [286, 700] width 13 height 13
click at [1476, 292] on div "Delete 2 Rows" at bounding box center [1500, 296] width 72 height 14
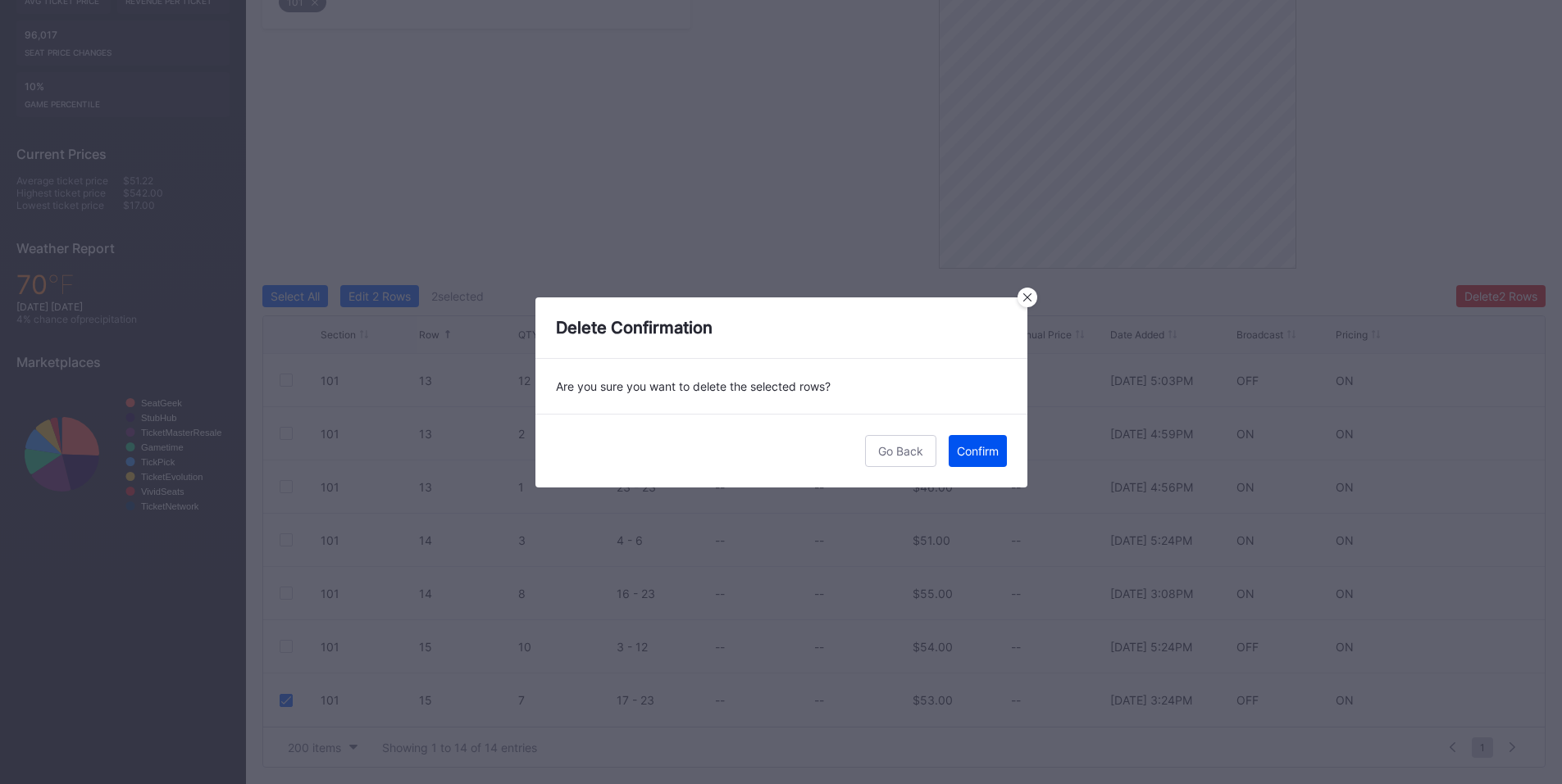
click at [977, 457] on div "Confirm" at bounding box center [978, 452] width 42 height 14
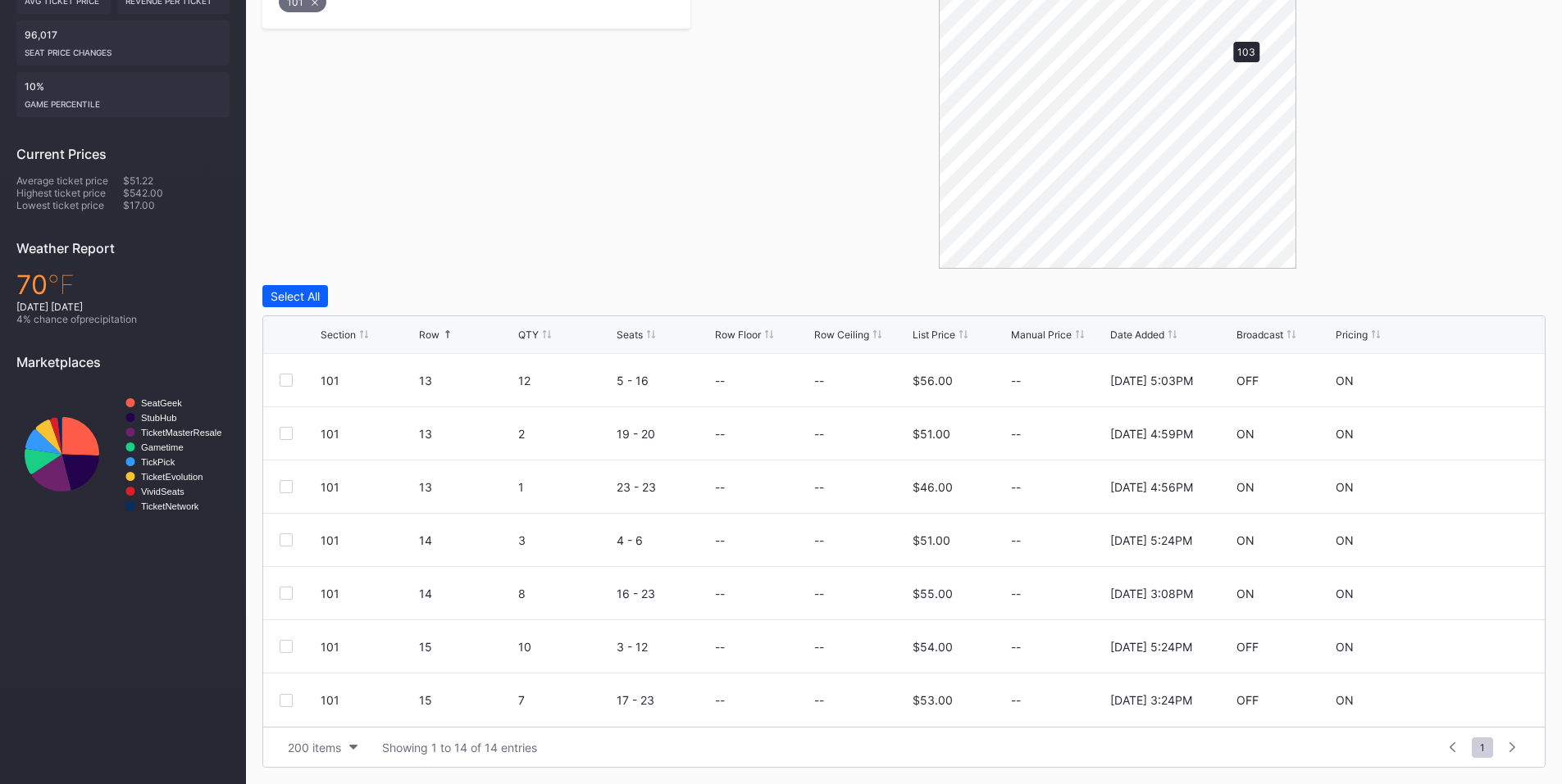
scroll to position [0, 0]
click at [283, 376] on div at bounding box center [286, 380] width 13 height 13
click at [286, 431] on div at bounding box center [286, 433] width 13 height 13
click at [285, 486] on div at bounding box center [286, 486] width 13 height 13
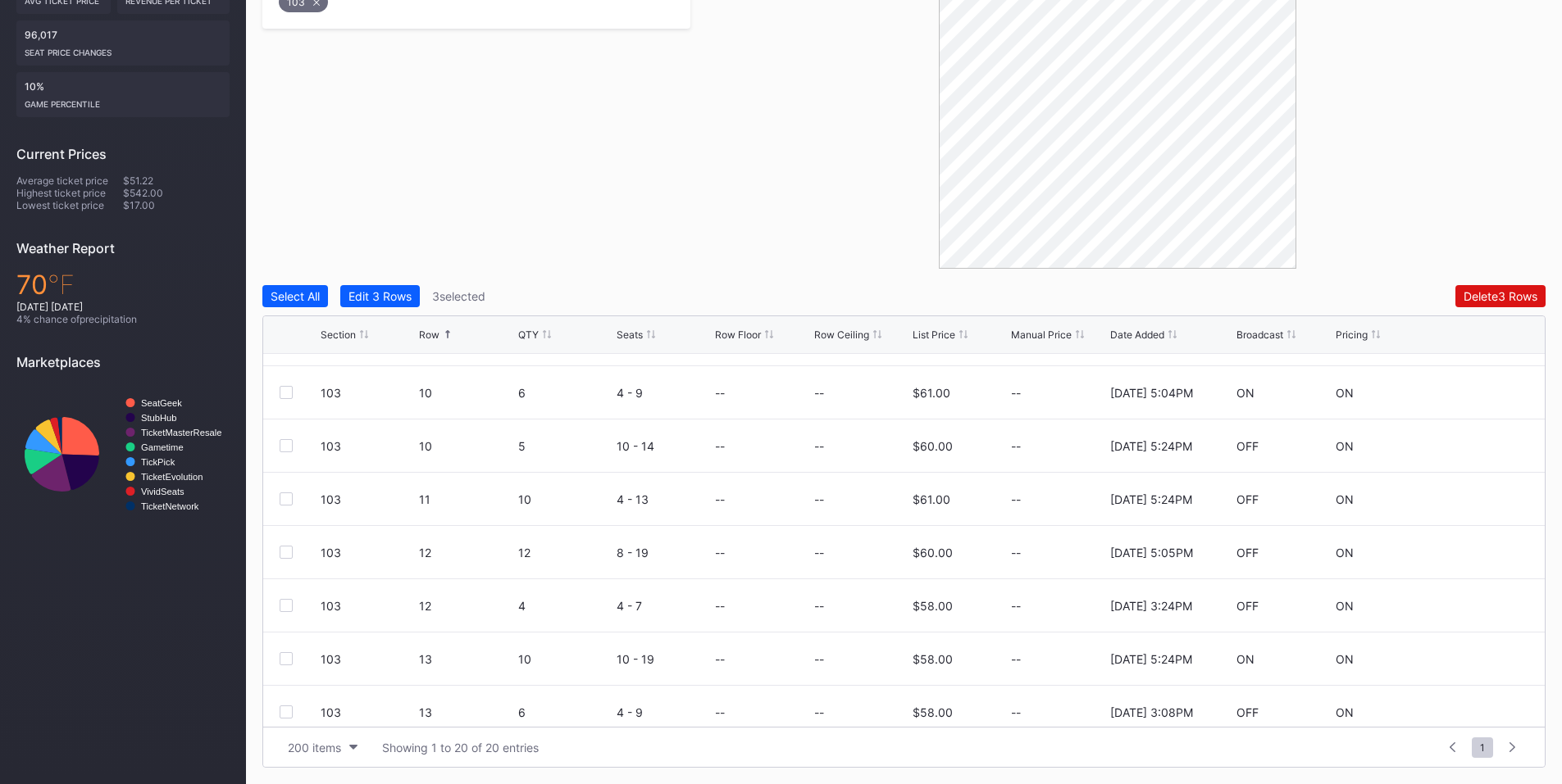
scroll to position [693, 0]
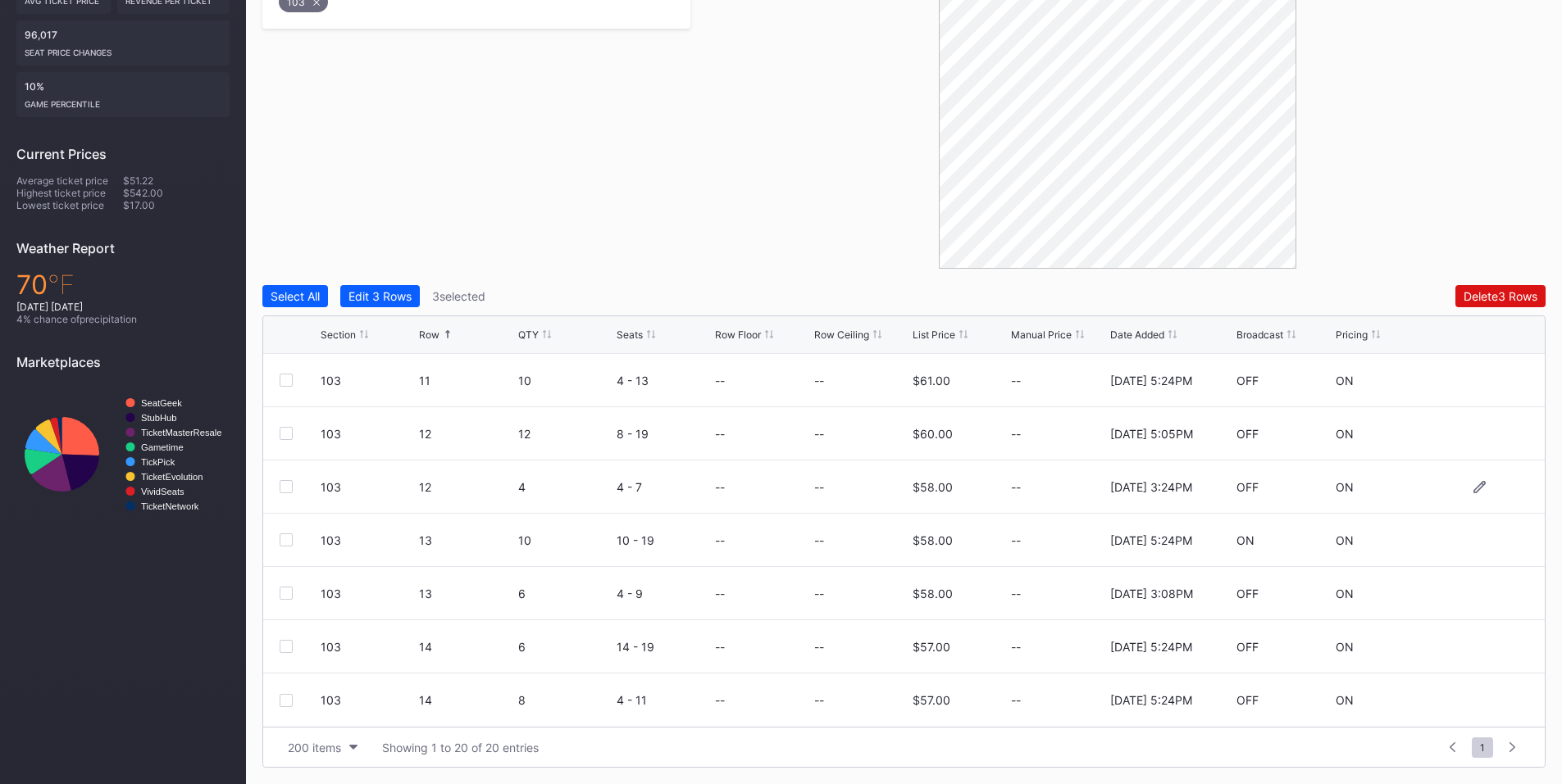
click at [289, 491] on div at bounding box center [286, 486] width 13 height 13
click at [1509, 298] on div "Delete 4 Rows" at bounding box center [1500, 296] width 73 height 14
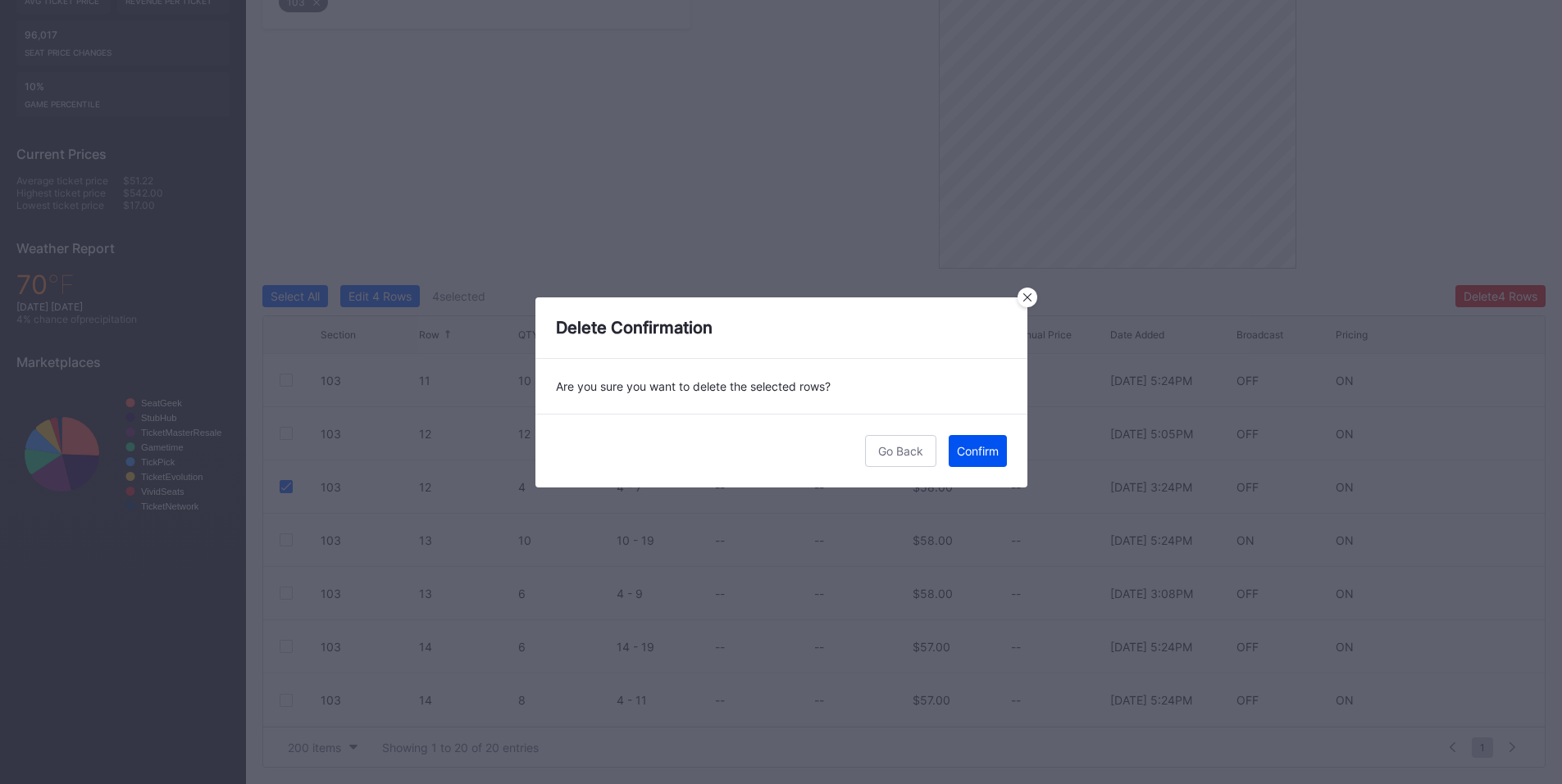
click at [987, 448] on div "Confirm" at bounding box center [978, 452] width 42 height 14
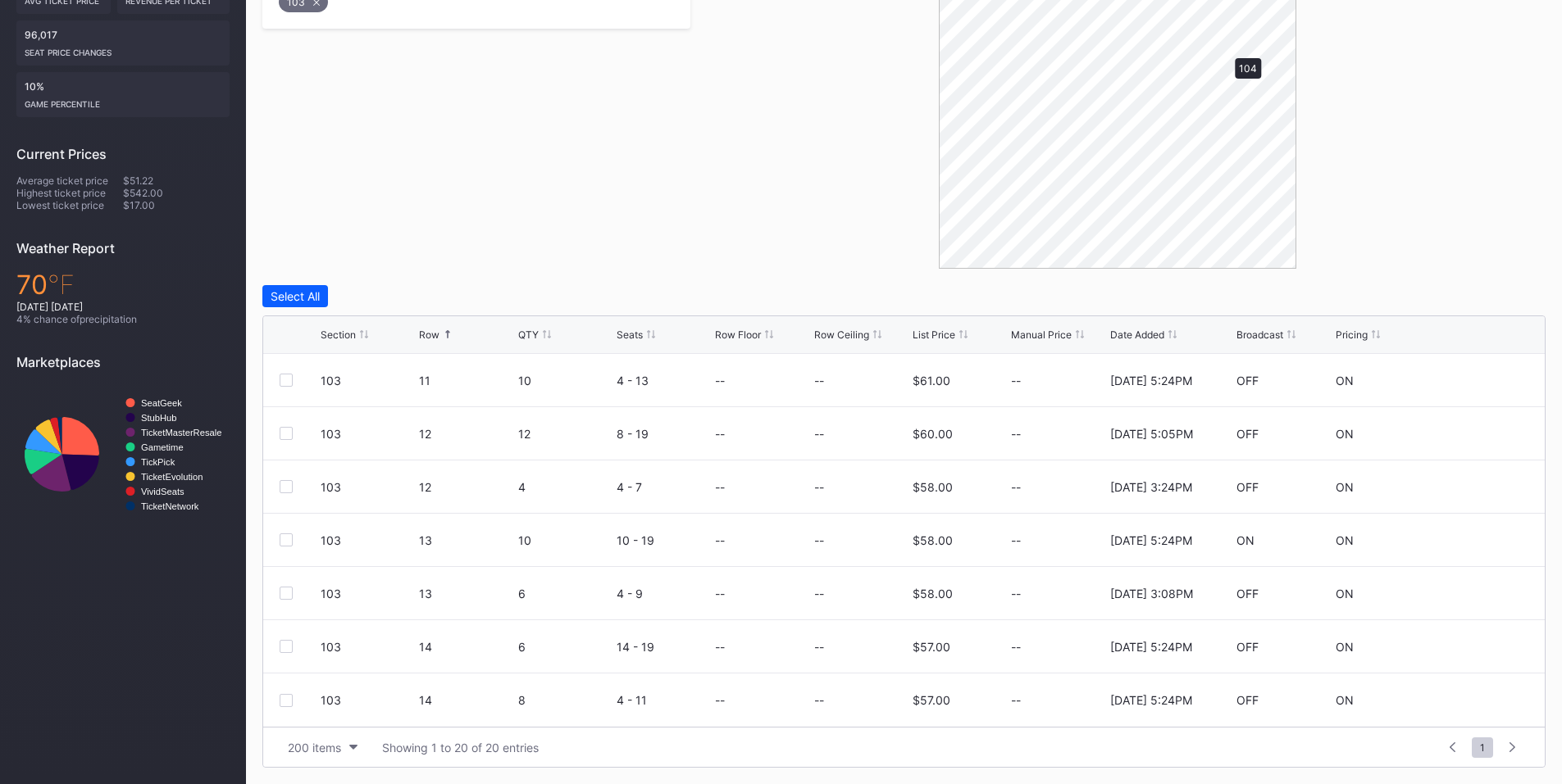
scroll to position [0, 0]
click at [278, 429] on div "104 27 1 10 - 10 -- -- $40.00 -- [DATE] 3:24PM ON ON" at bounding box center [904, 434] width 1282 height 54
click at [290, 437] on div at bounding box center [286, 433] width 13 height 13
click at [285, 536] on div at bounding box center [286, 540] width 13 height 13
click at [1480, 302] on div "Delete 2 Rows" at bounding box center [1500, 296] width 72 height 14
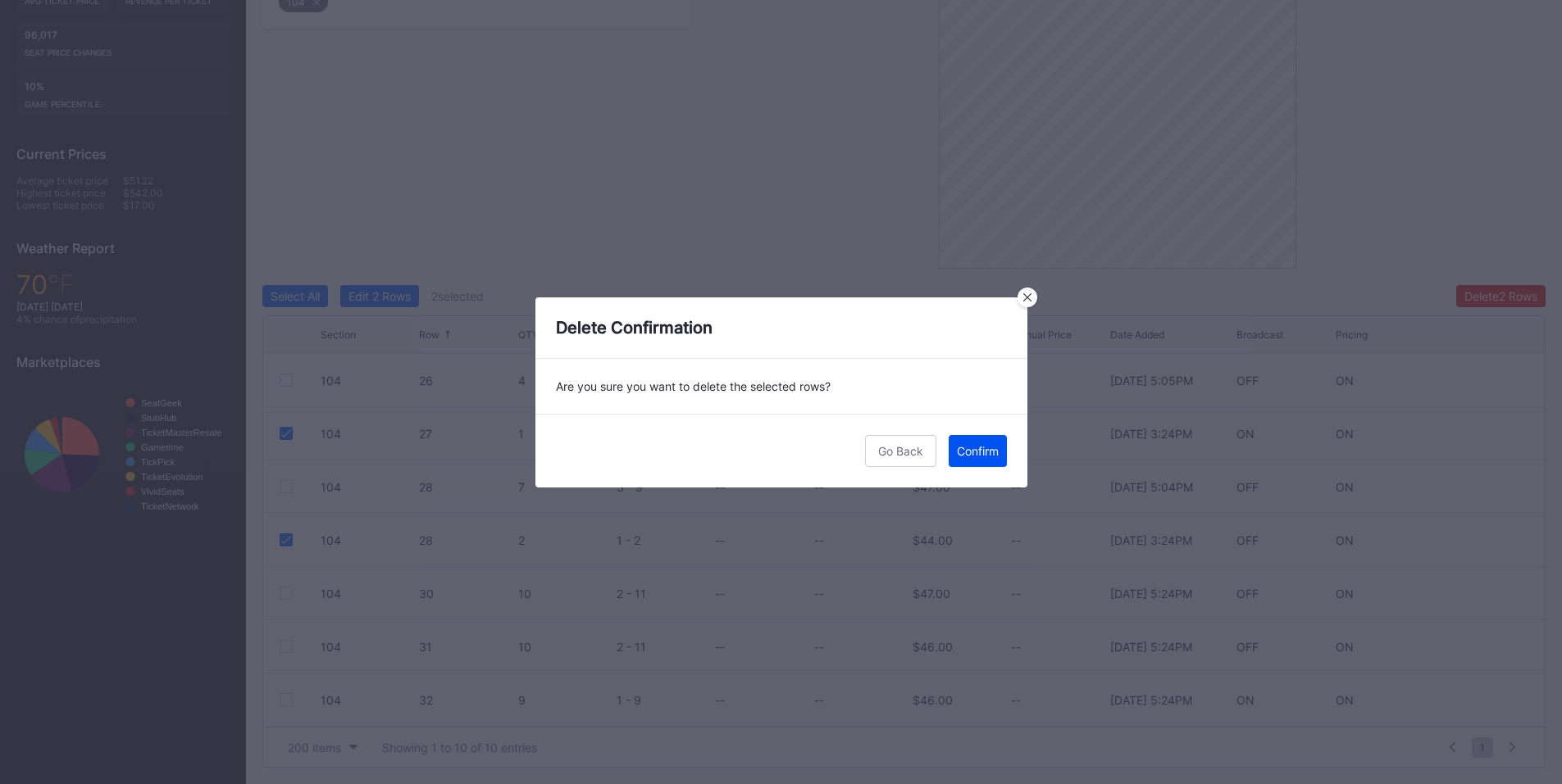
click at [986, 439] on button "Confirm" at bounding box center [977, 451] width 59 height 32
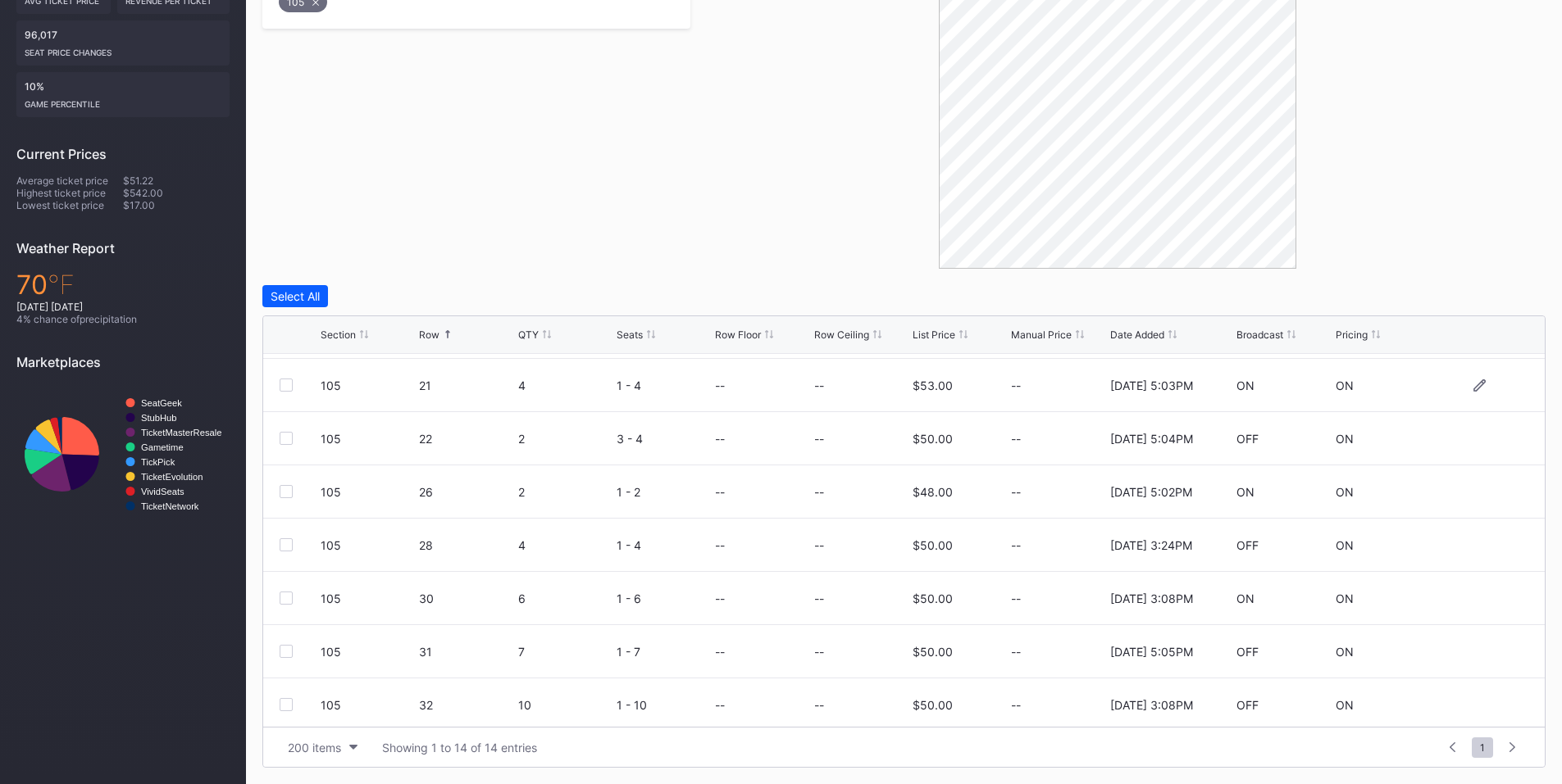
scroll to position [191, 0]
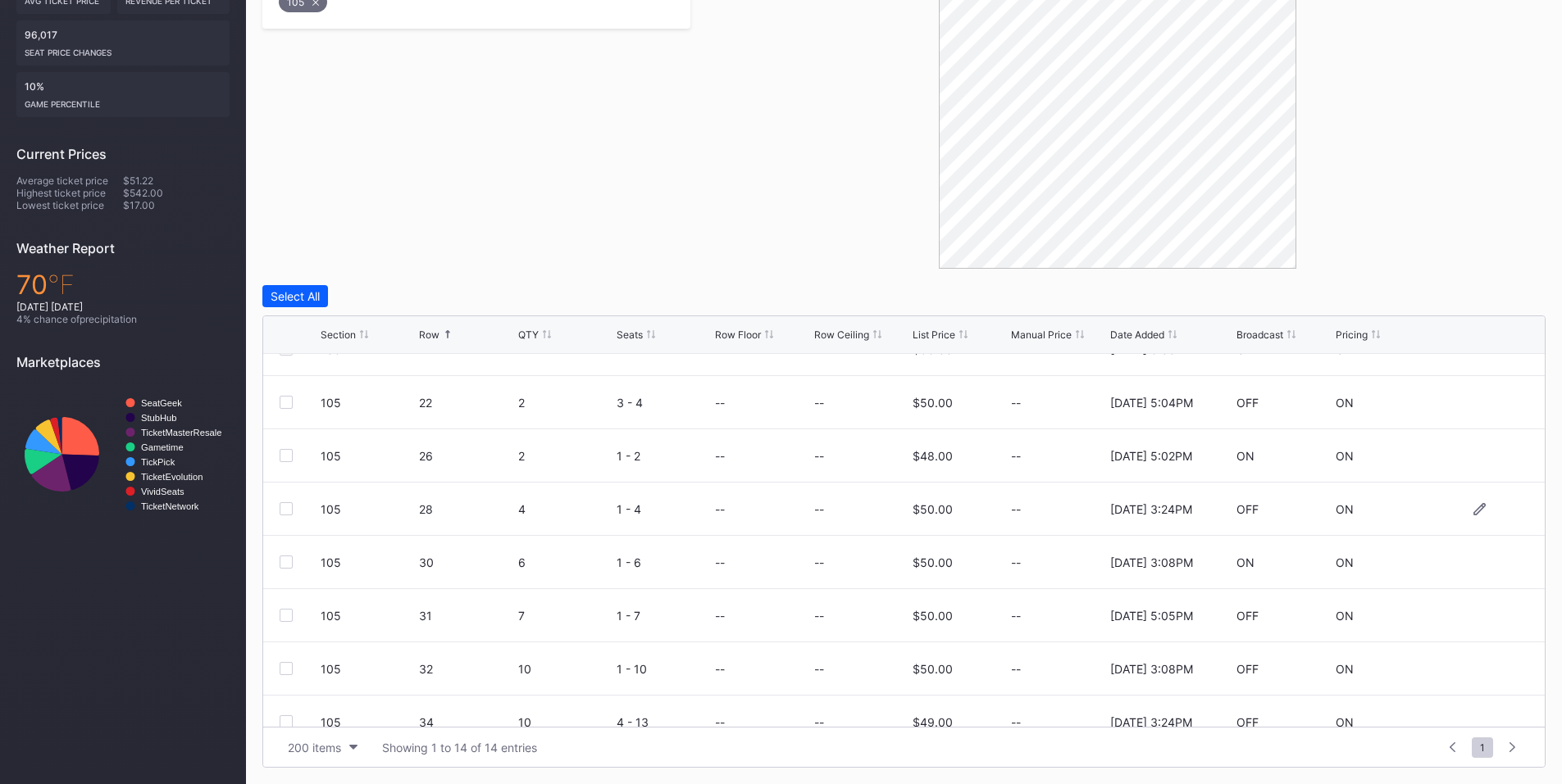
click at [286, 509] on div at bounding box center [286, 508] width 13 height 13
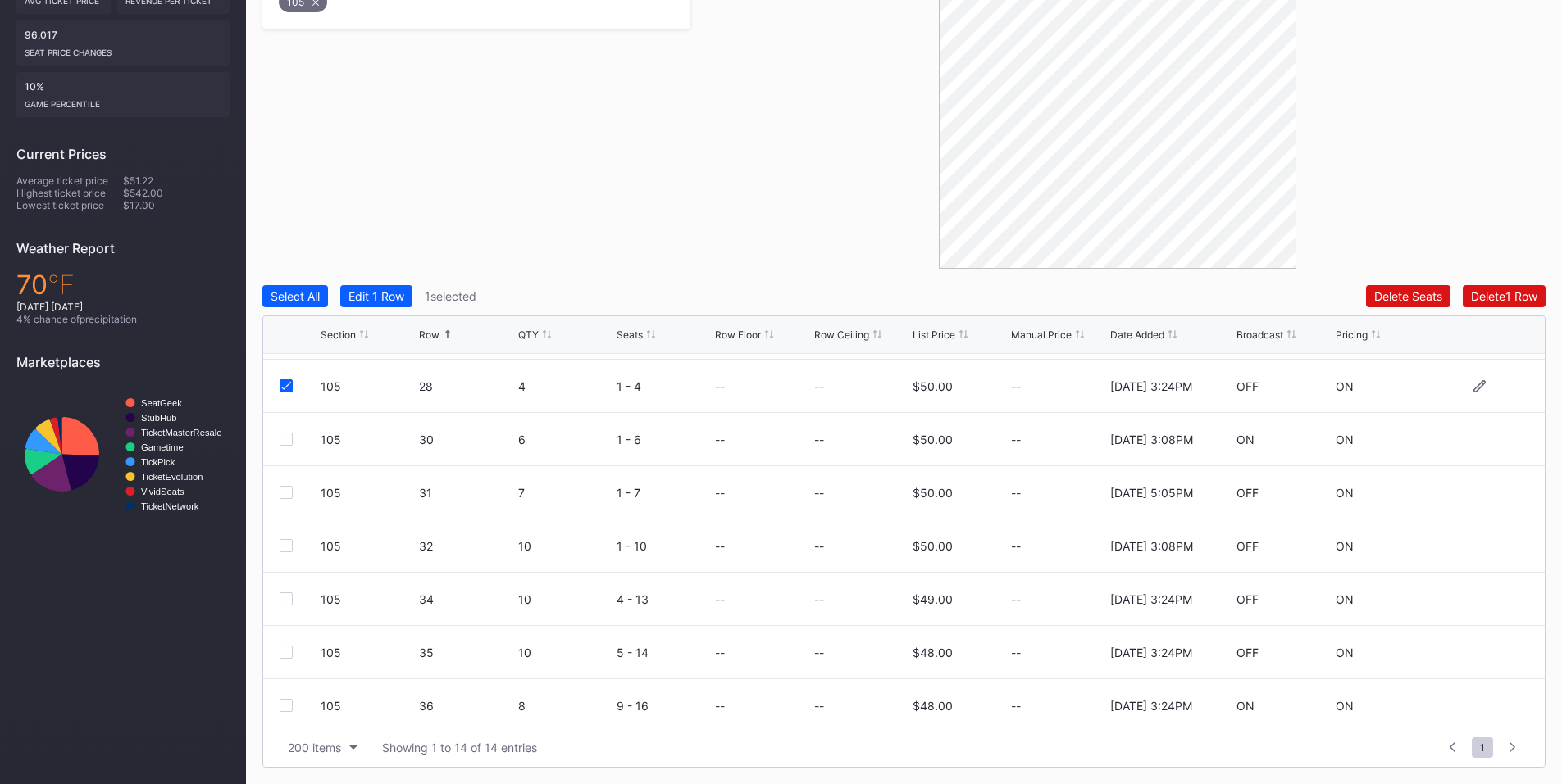
scroll to position [373, 0]
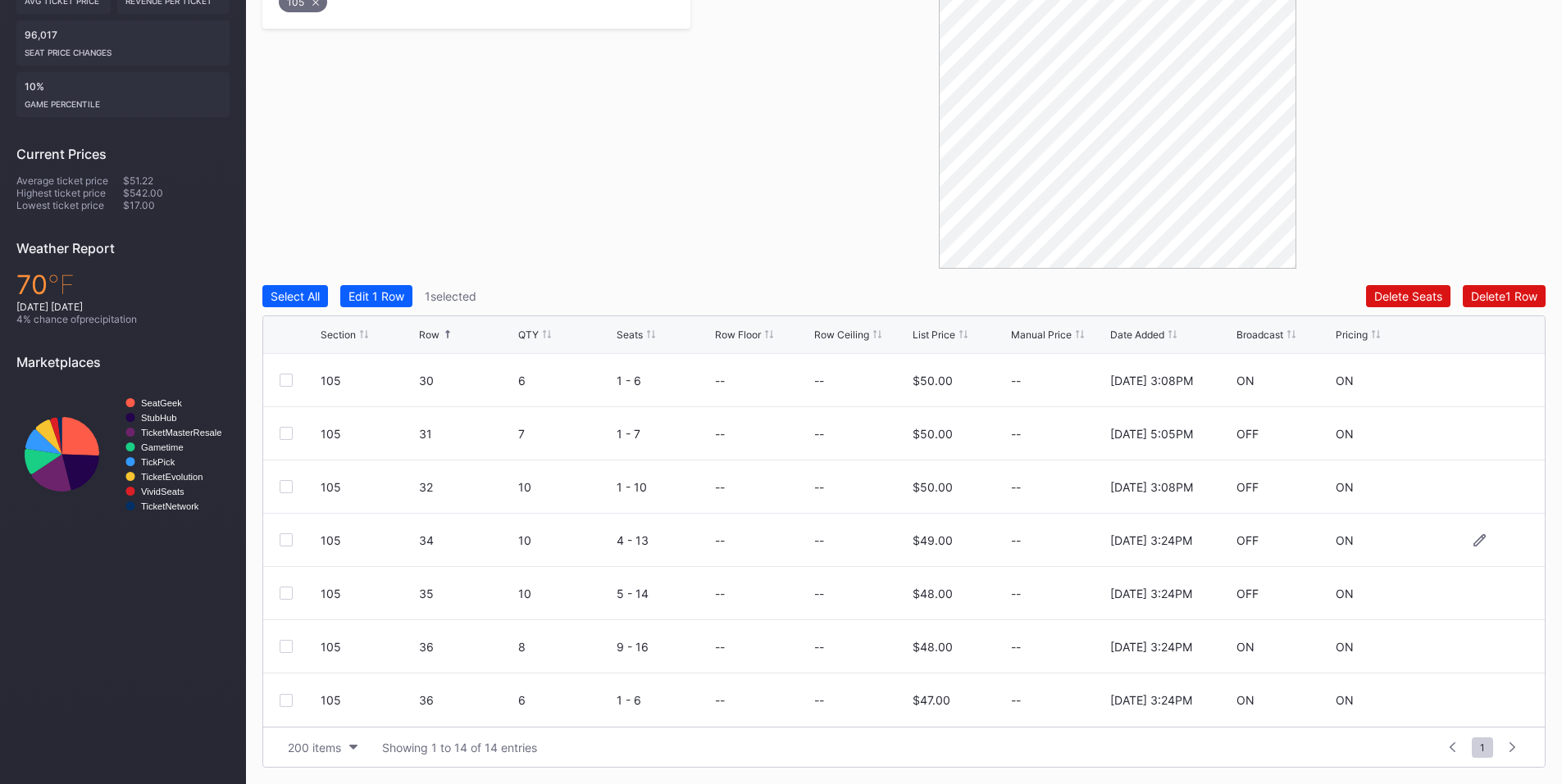
click at [282, 537] on div at bounding box center [286, 540] width 13 height 13
click at [287, 590] on div at bounding box center [286, 592] width 13 height 13
click at [282, 647] on div at bounding box center [286, 646] width 13 height 13
drag, startPoint x: 289, startPoint y: 700, endPoint x: 572, endPoint y: 580, distance: 307.4
click at [290, 698] on div at bounding box center [286, 700] width 13 height 13
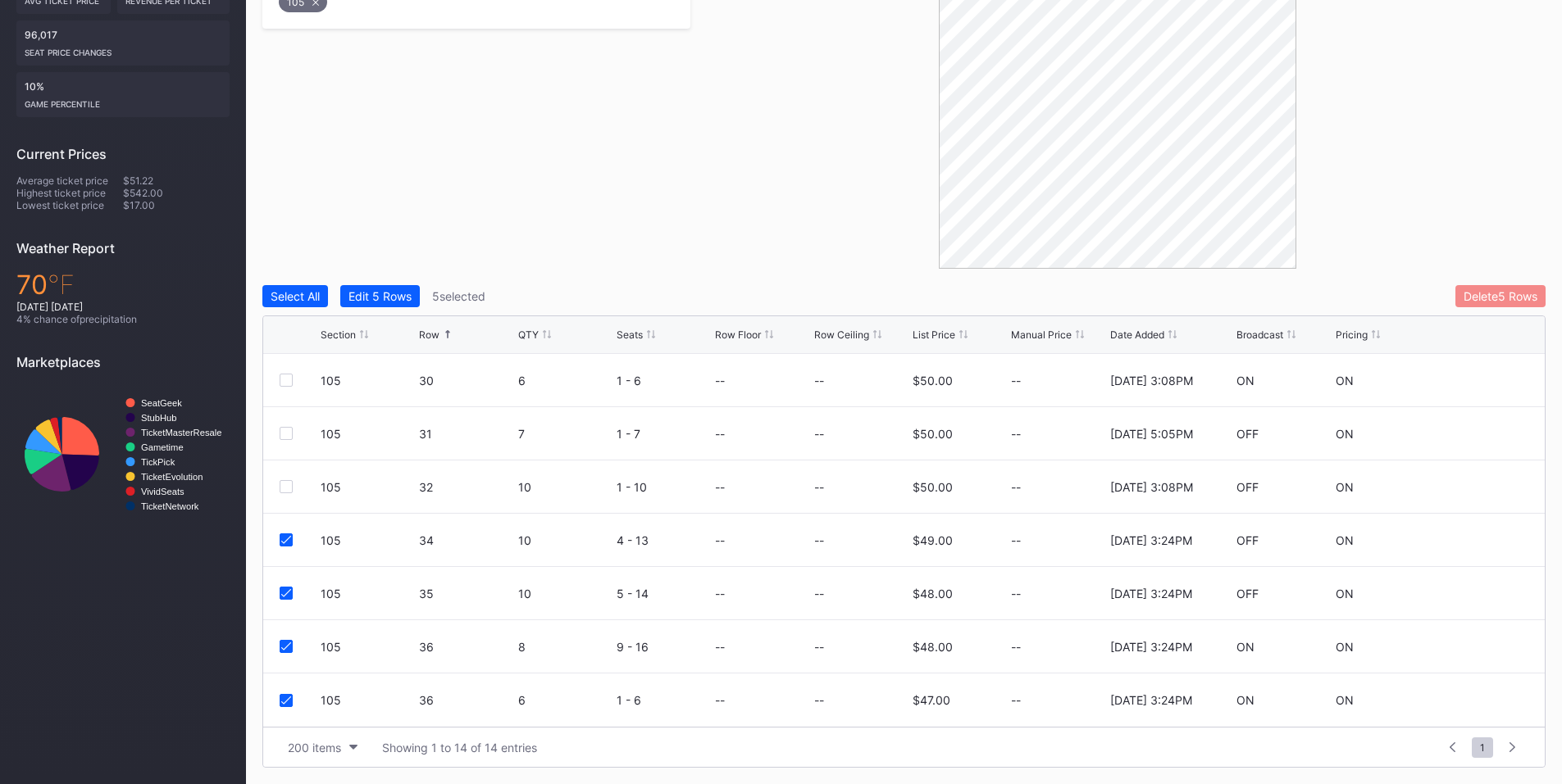
click at [1515, 293] on div "Delete 5 Rows" at bounding box center [1500, 296] width 73 height 14
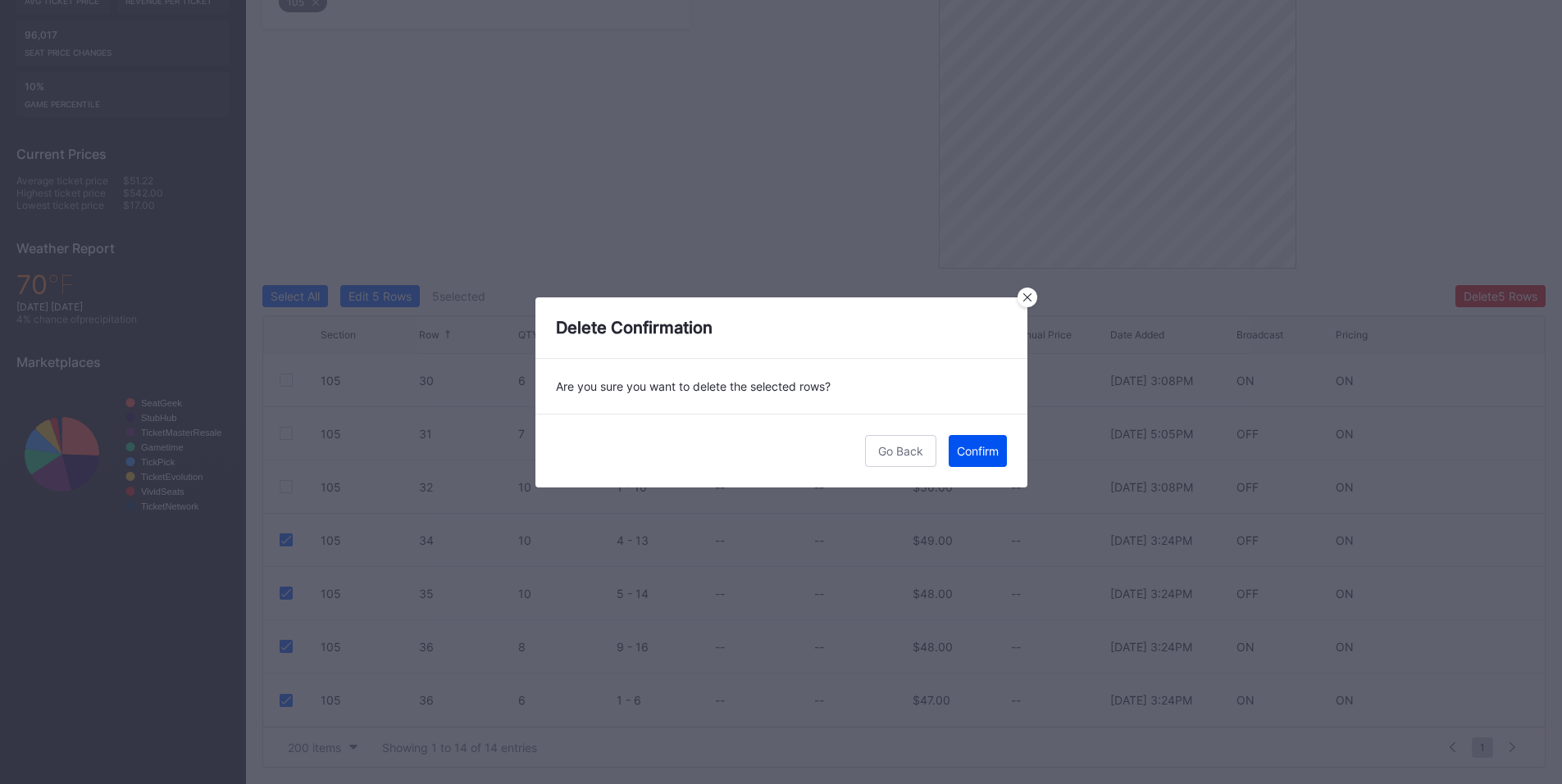
click at [975, 441] on button "Confirm" at bounding box center [977, 451] width 59 height 32
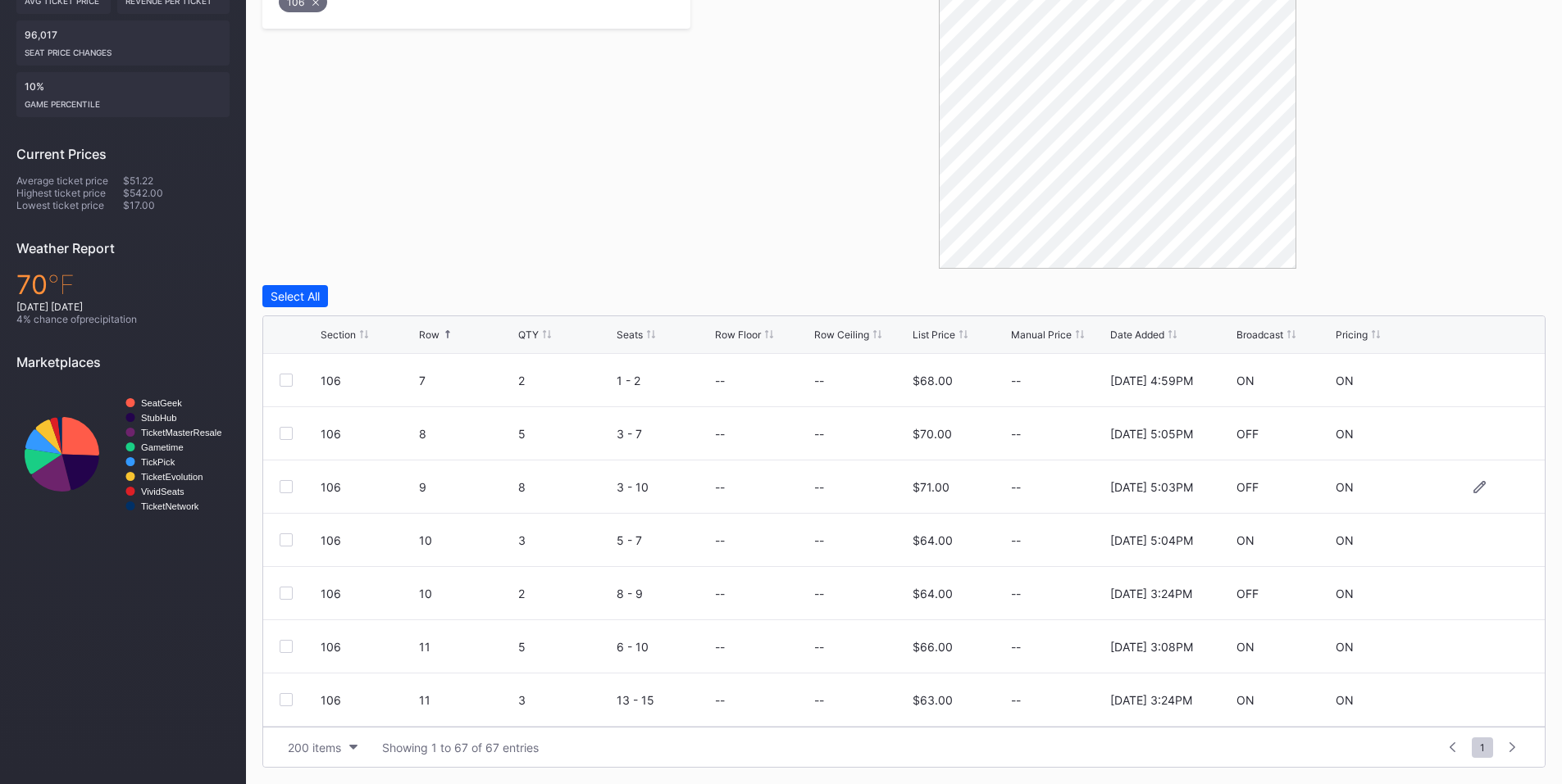
scroll to position [191, 0]
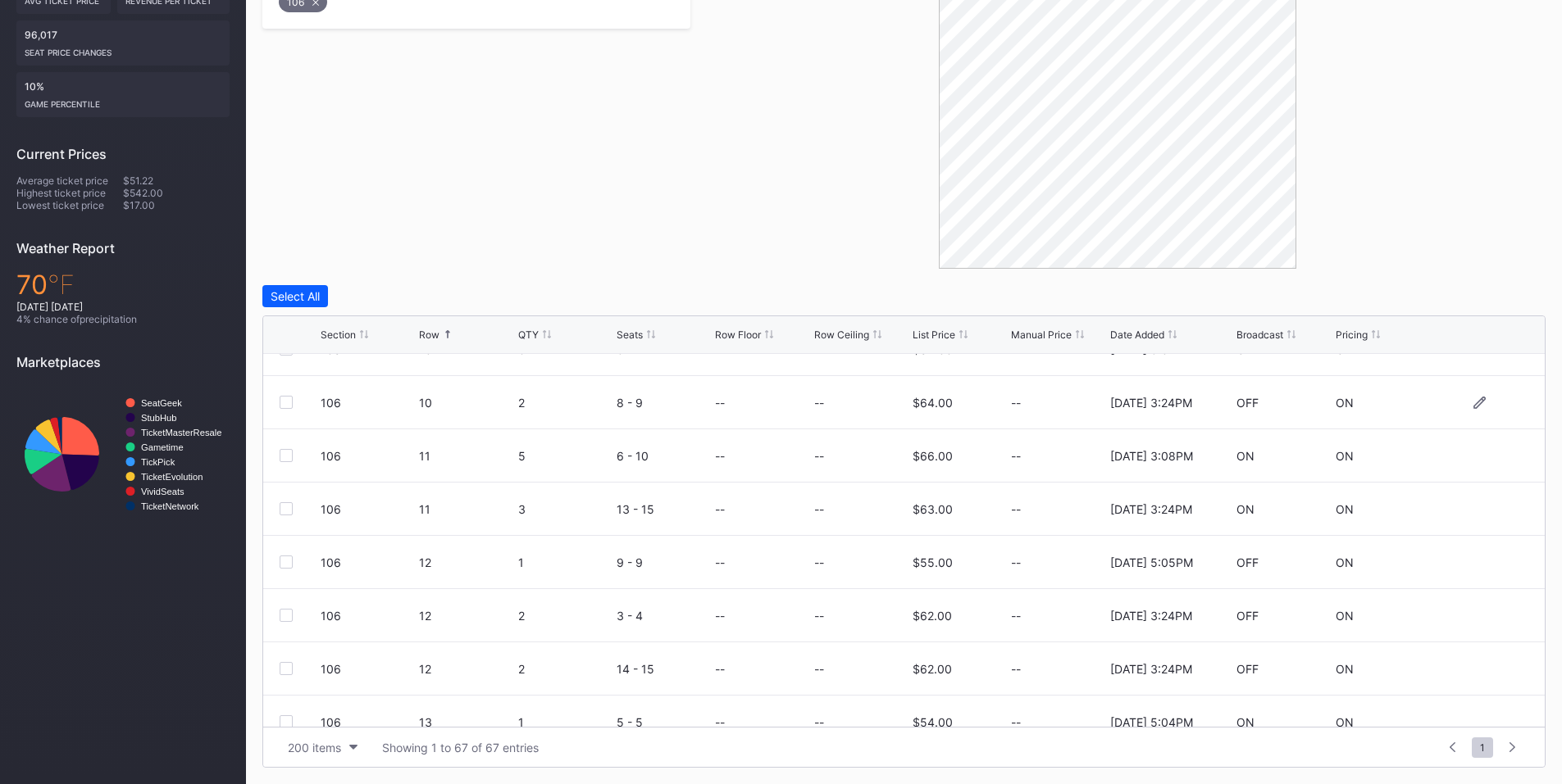
click at [288, 406] on div at bounding box center [286, 402] width 13 height 13
click at [289, 512] on div at bounding box center [286, 508] width 13 height 13
click at [288, 615] on div at bounding box center [286, 615] width 13 height 13
click at [279, 665] on div "106 12 2 14 - 15 -- -- $62.00 -- [DATE] 3:24PM OFF ON" at bounding box center [904, 669] width 1282 height 54
click at [291, 672] on div at bounding box center [286, 668] width 13 height 13
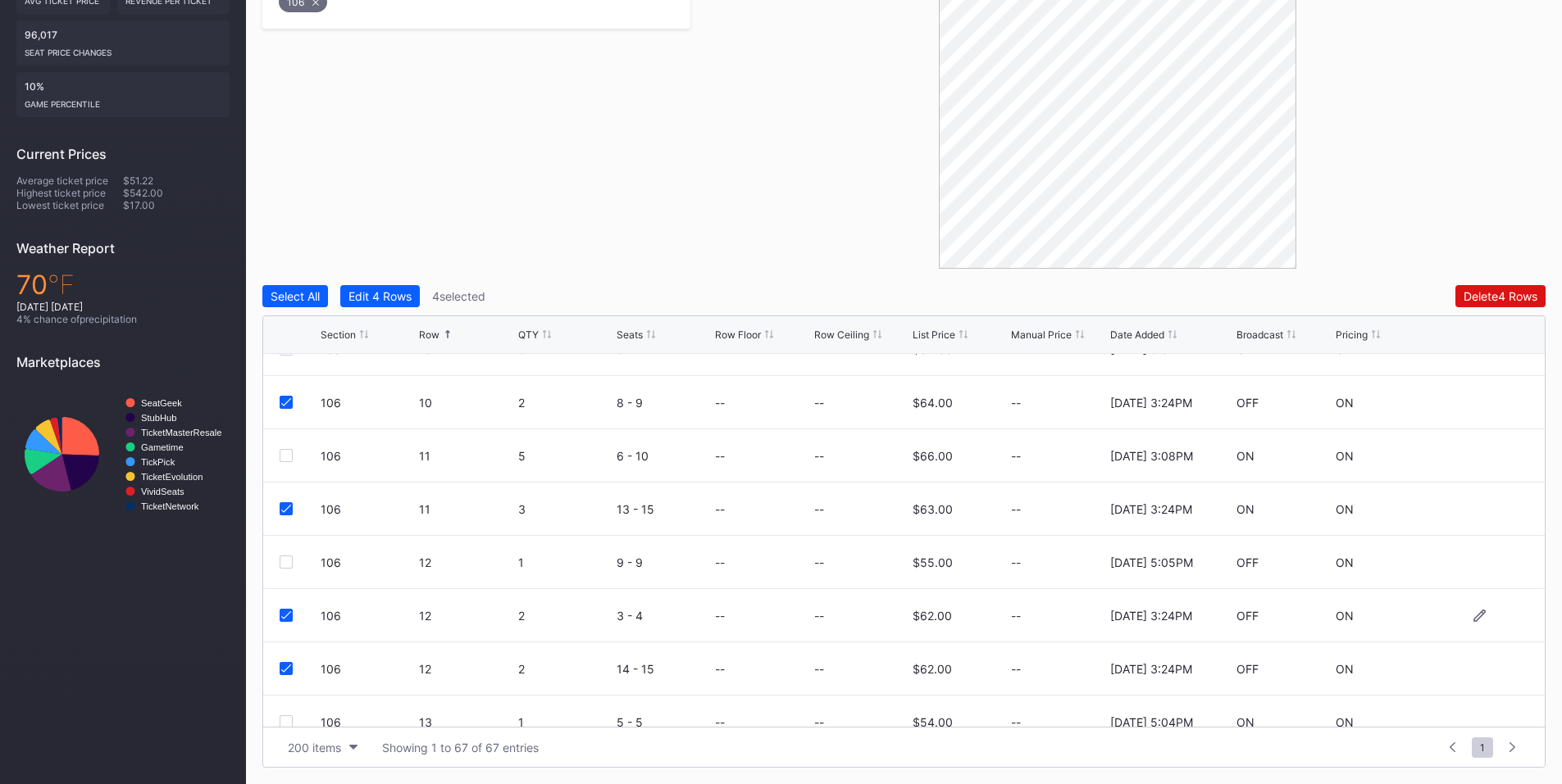
scroll to position [383, 0]
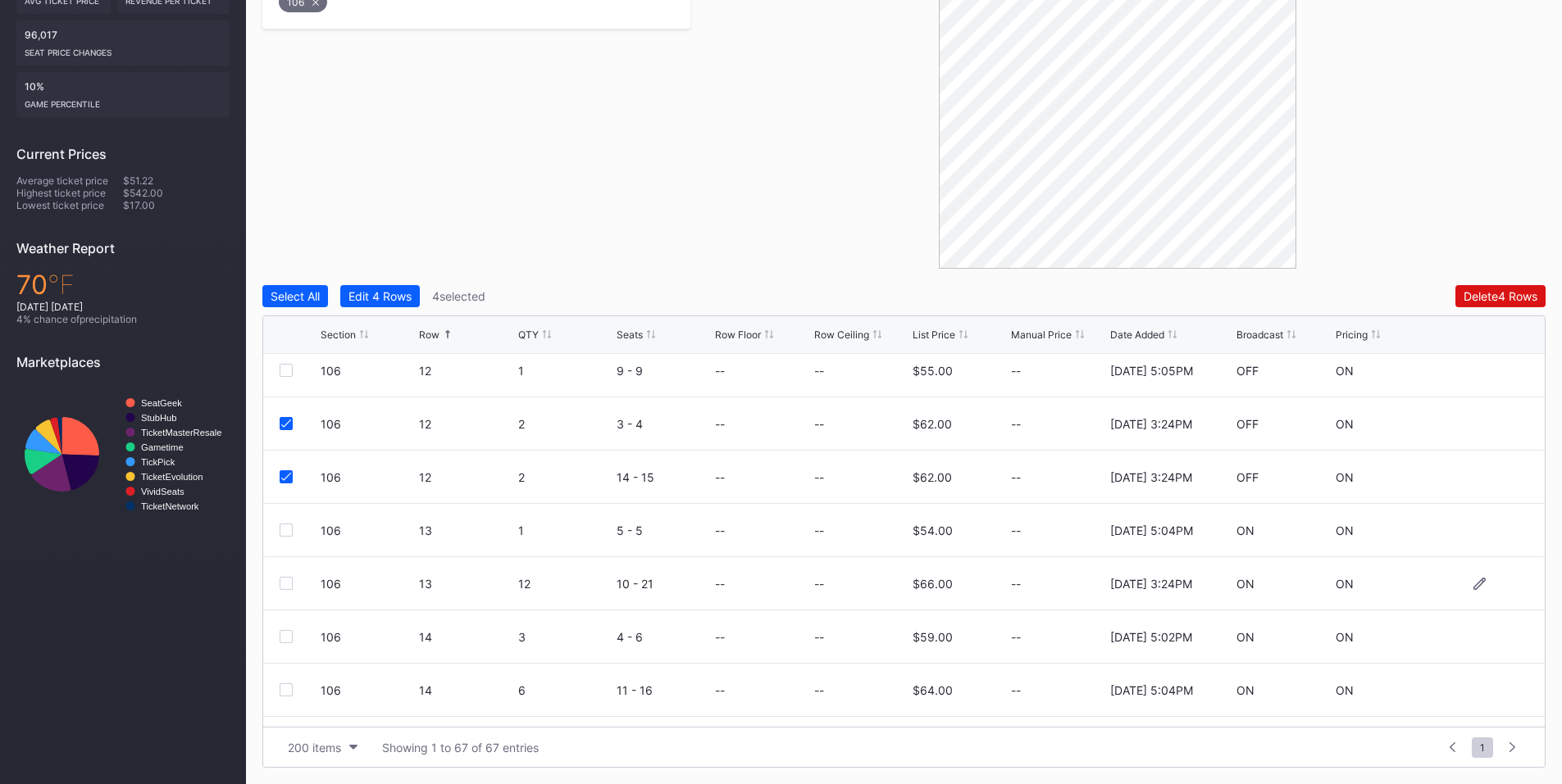
click at [285, 581] on div at bounding box center [286, 583] width 13 height 13
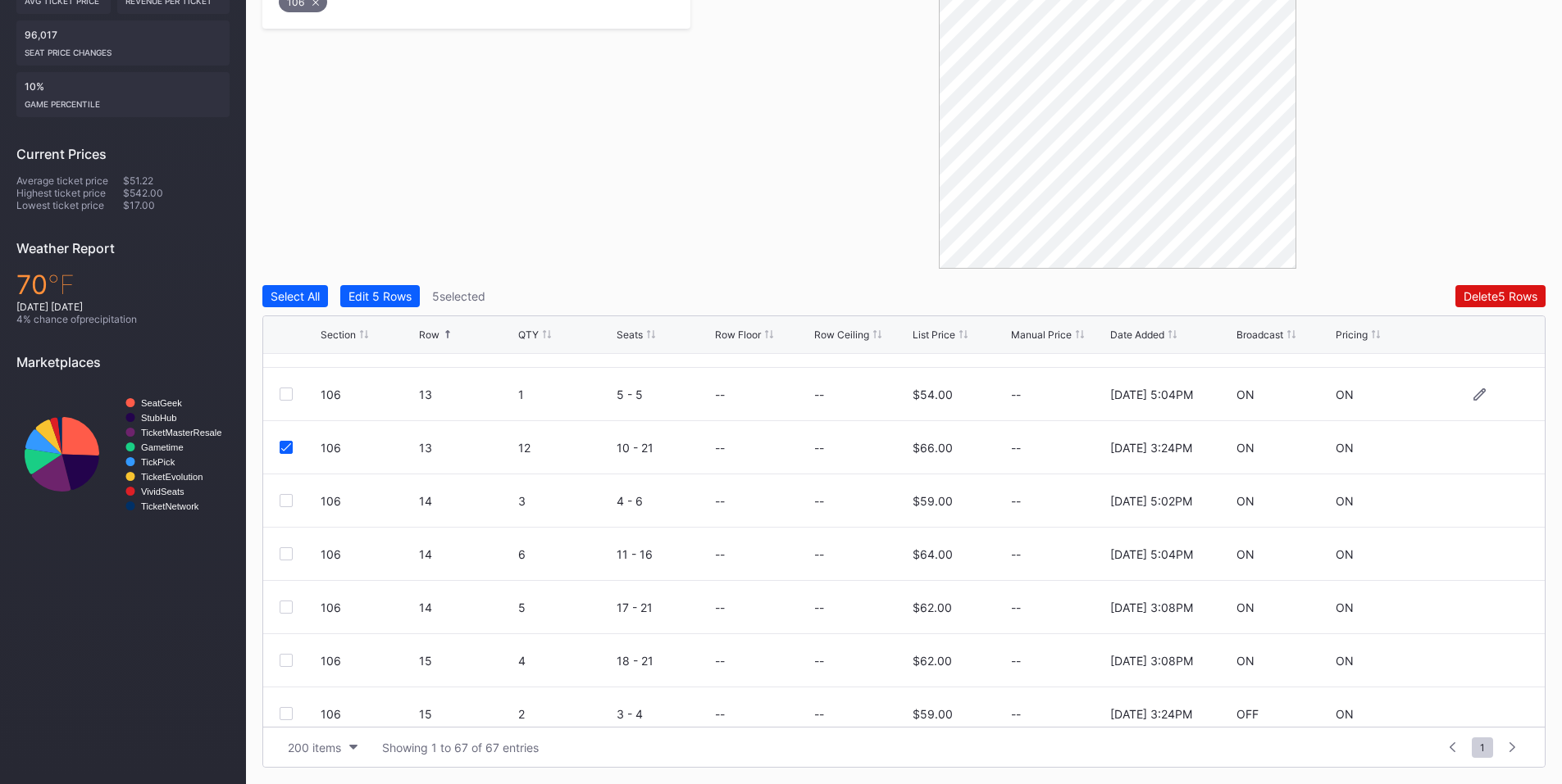
scroll to position [574, 0]
click at [280, 654] on div at bounding box center [286, 658] width 13 height 13
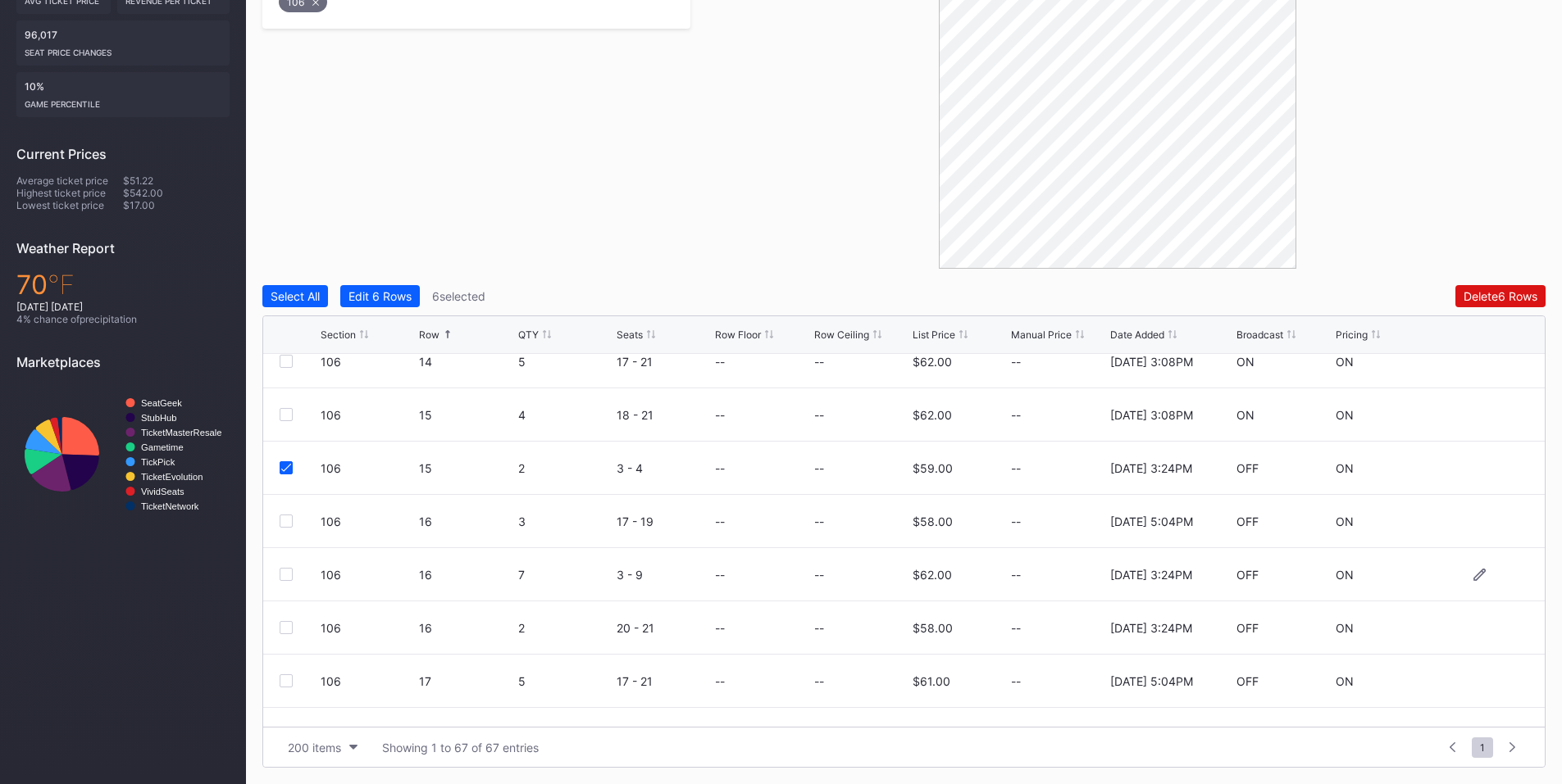
click at [283, 571] on div at bounding box center [286, 574] width 13 height 13
click at [284, 624] on div at bounding box center [286, 627] width 13 height 13
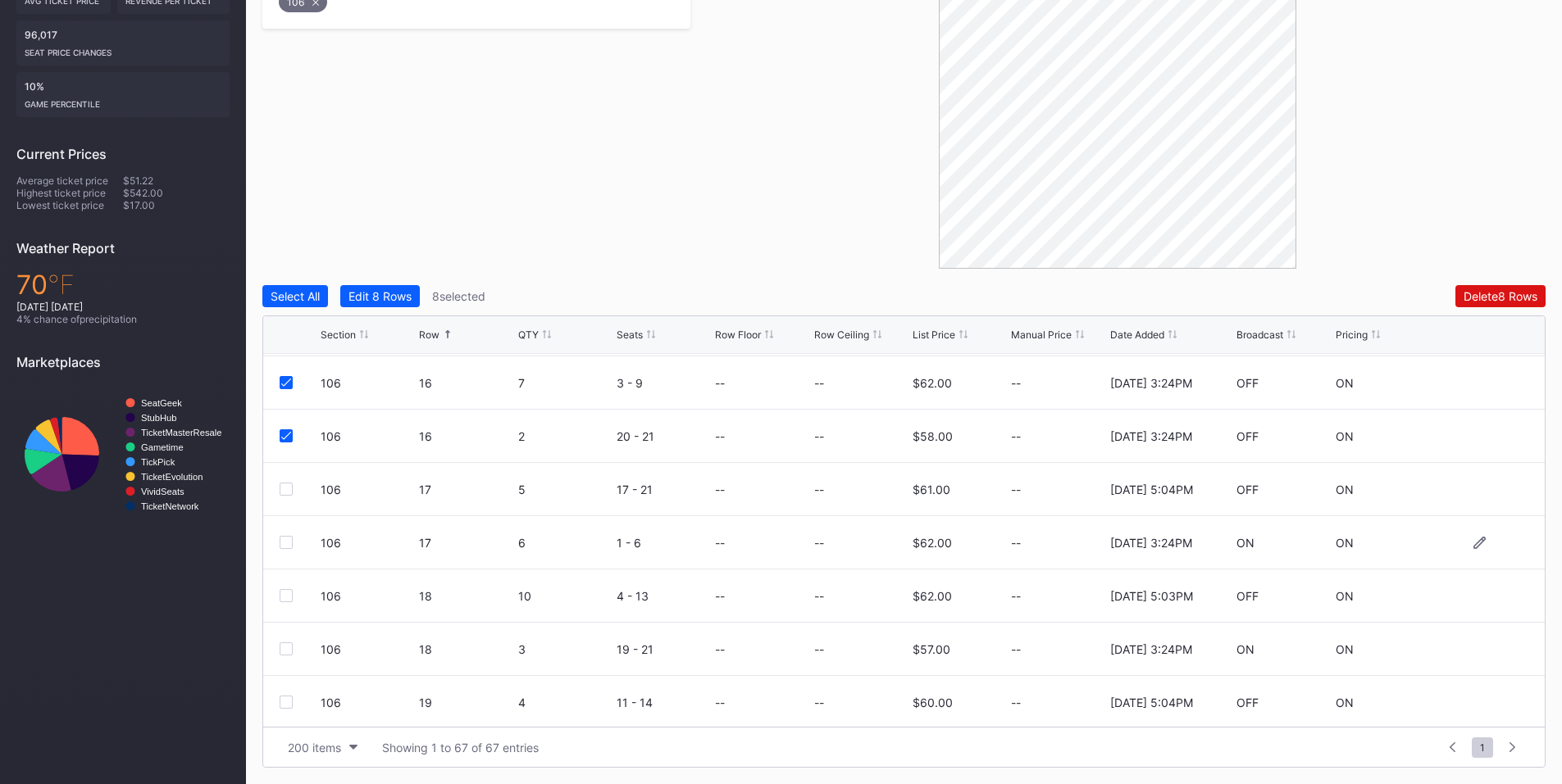
click at [282, 539] on div at bounding box center [286, 542] width 13 height 13
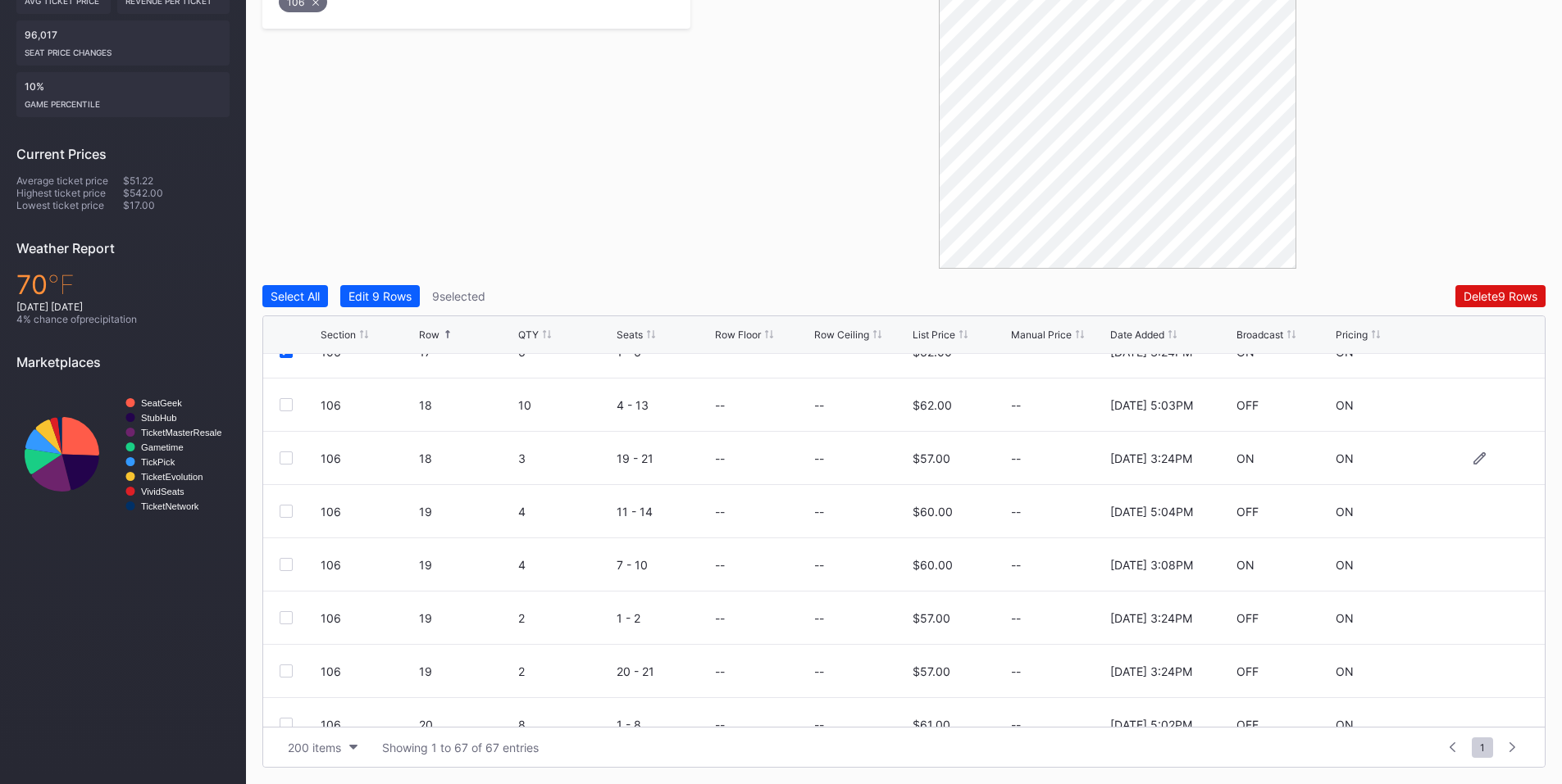
click at [281, 460] on div at bounding box center [286, 457] width 13 height 13
click at [292, 618] on div at bounding box center [286, 617] width 13 height 13
click at [285, 667] on div at bounding box center [286, 671] width 13 height 13
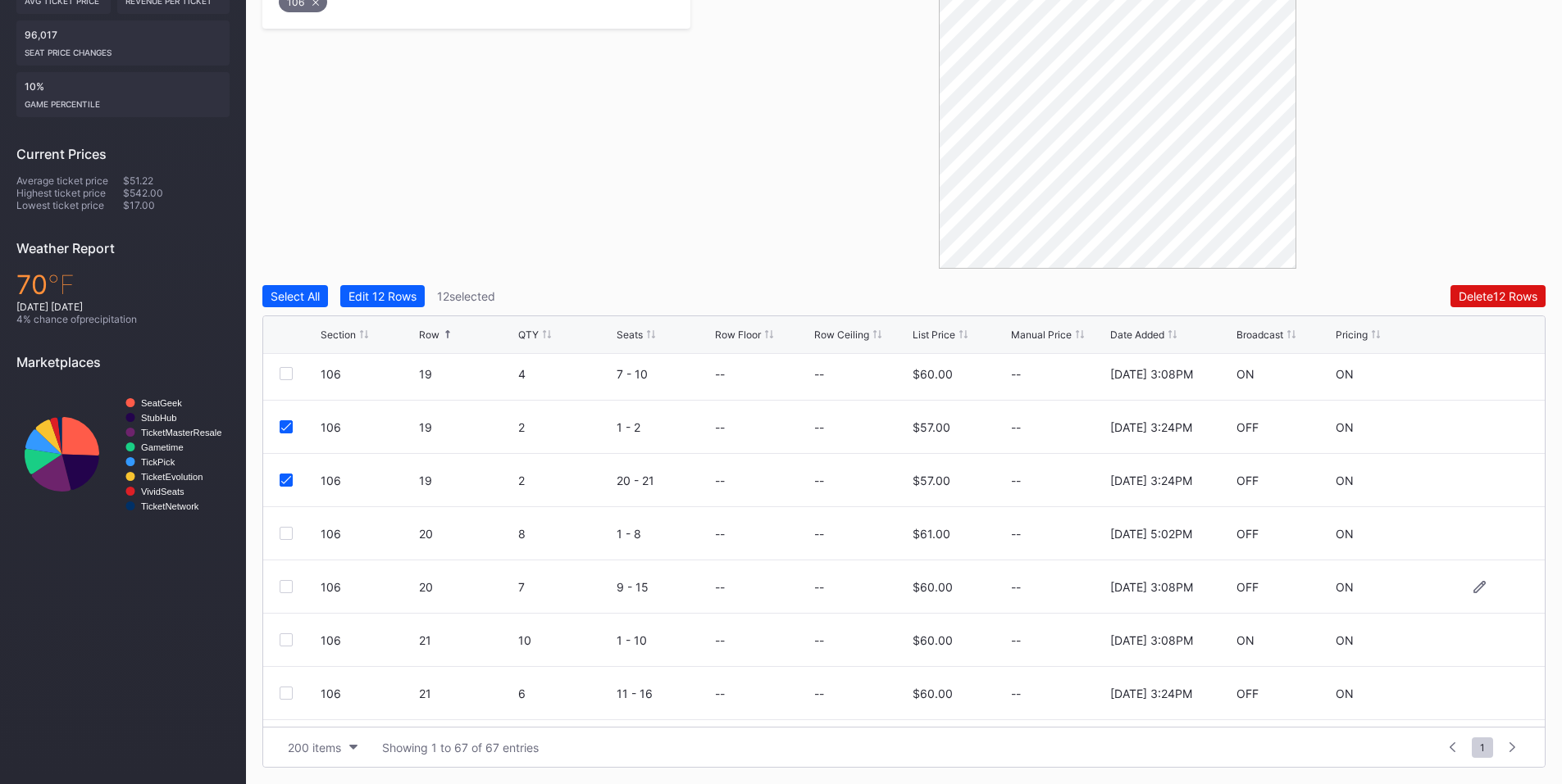
scroll to position [1530, 0]
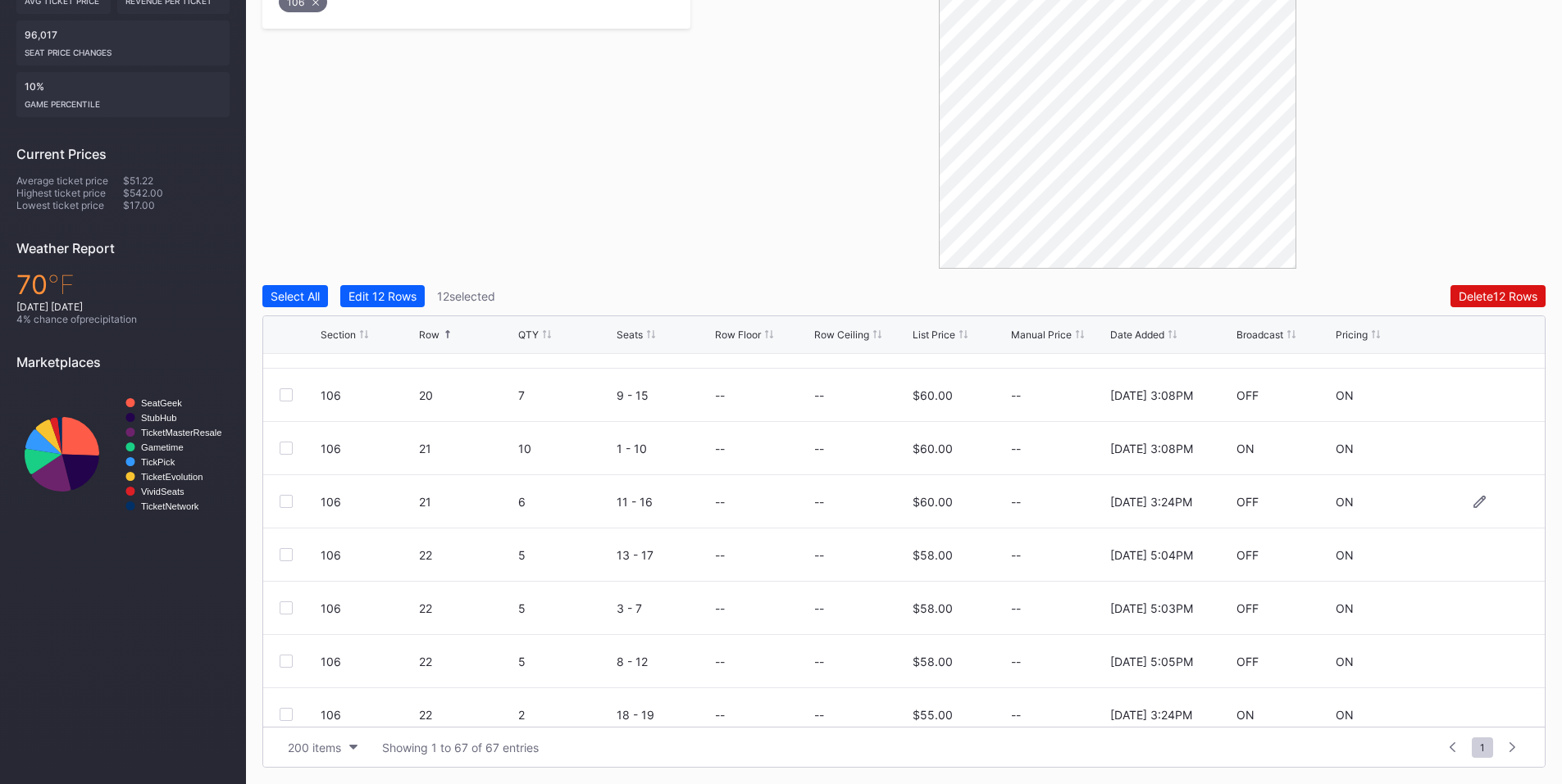
click at [280, 499] on div at bounding box center [286, 501] width 13 height 13
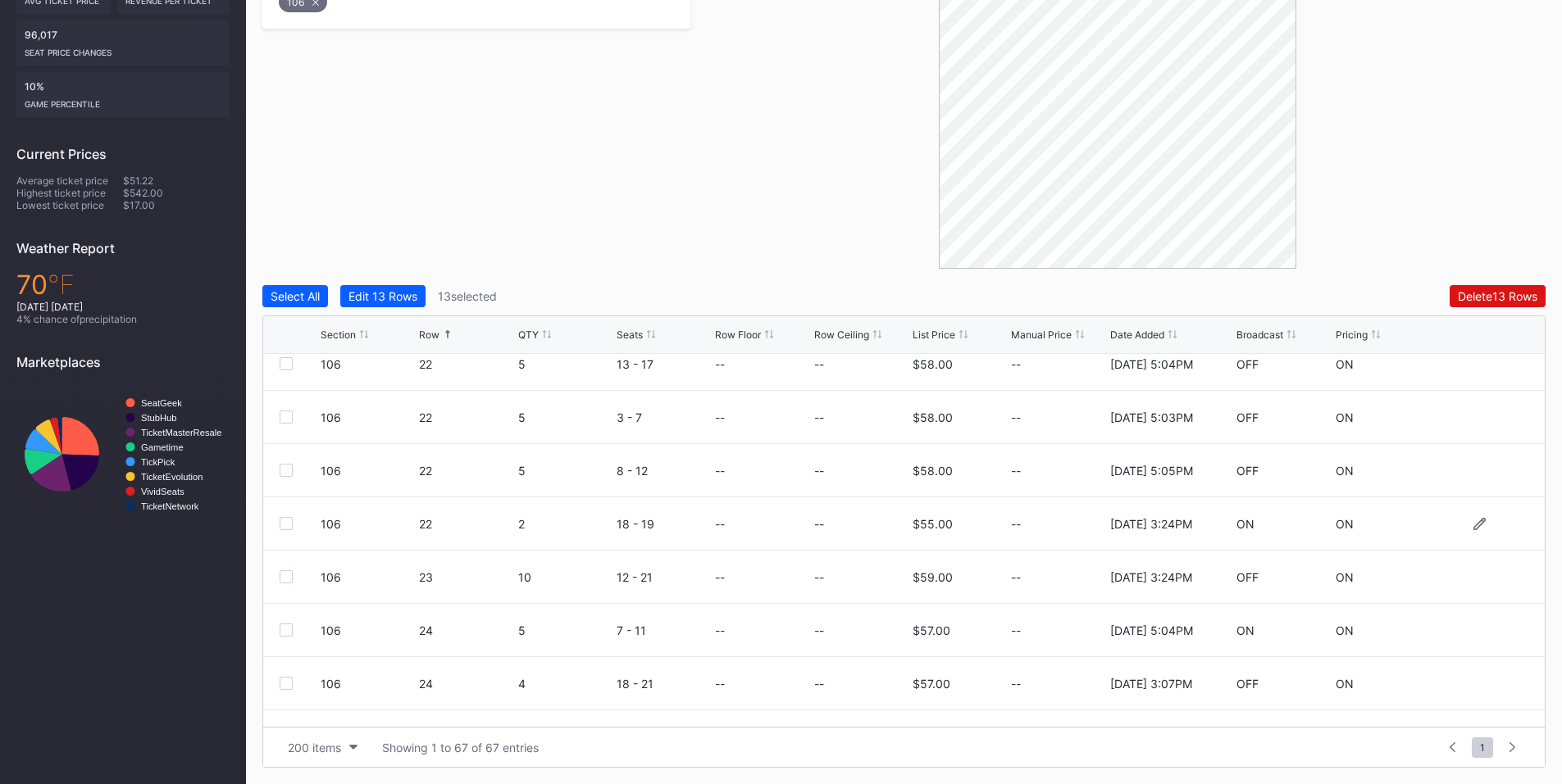
click at [284, 525] on div at bounding box center [286, 523] width 13 height 13
click at [285, 577] on div at bounding box center [286, 577] width 13 height 13
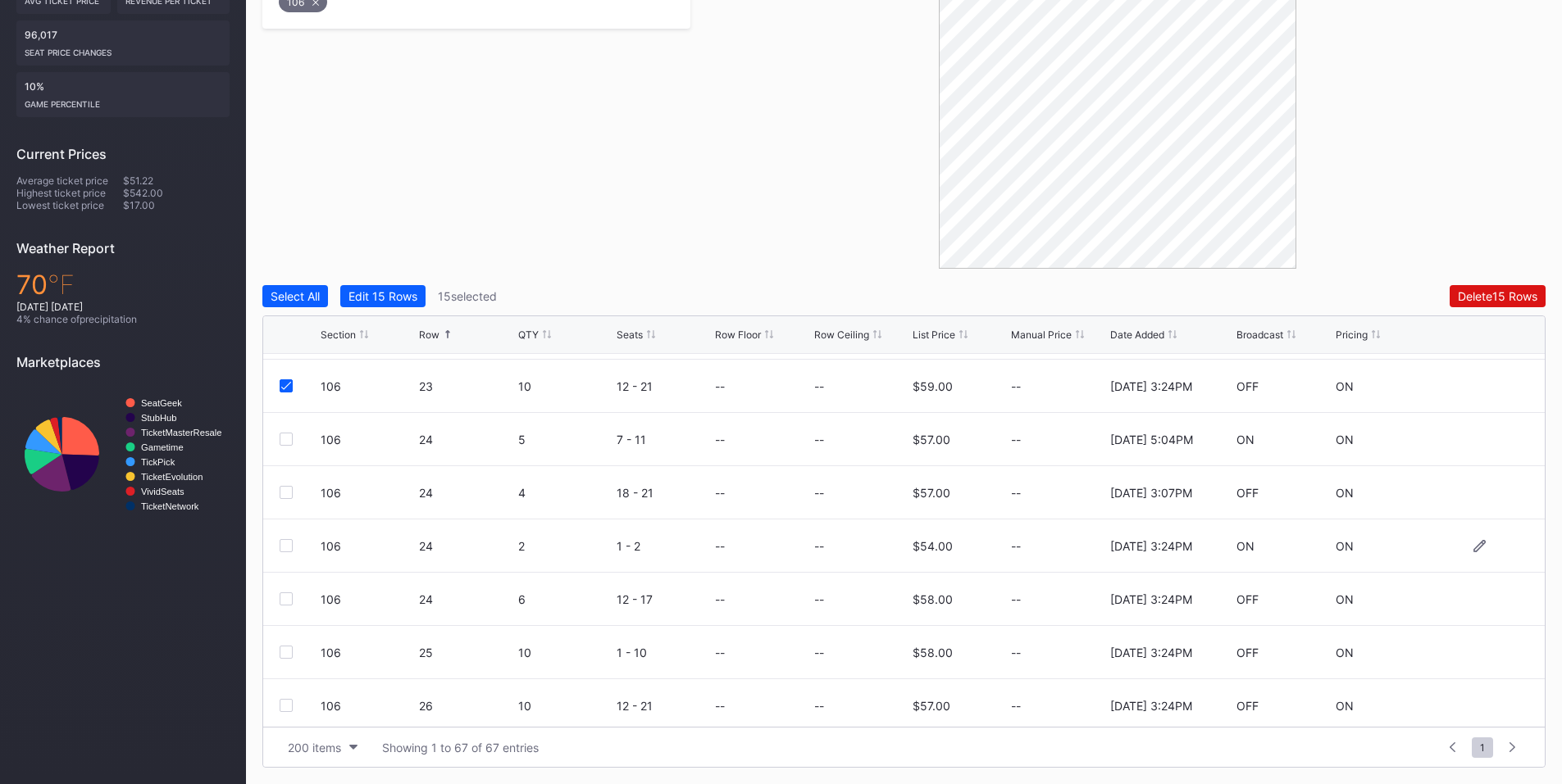
click at [285, 545] on div at bounding box center [286, 545] width 13 height 13
click at [285, 594] on div at bounding box center [286, 598] width 13 height 13
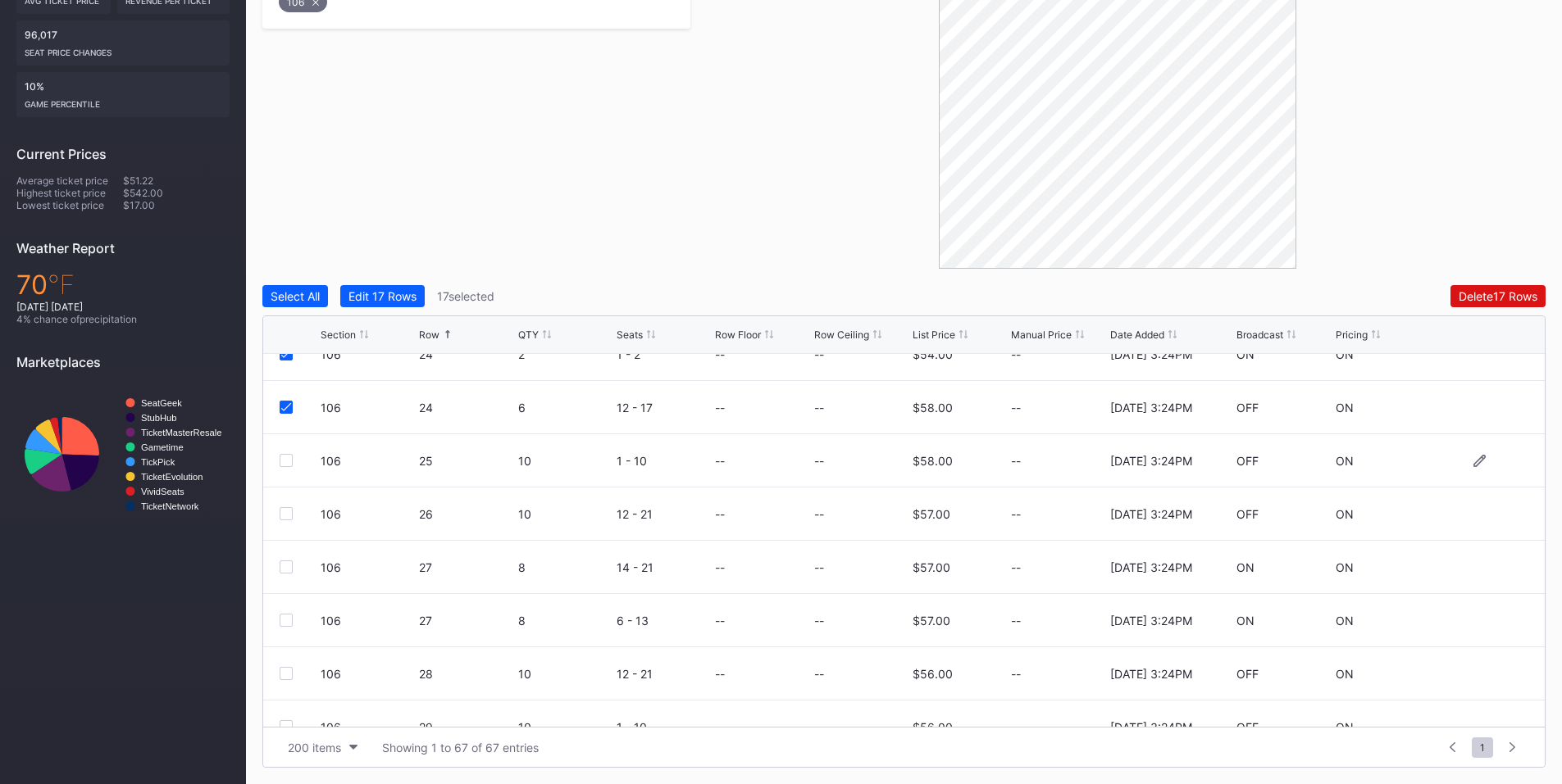
click at [286, 460] on div at bounding box center [286, 459] width 13 height 13
click at [288, 510] on div at bounding box center [286, 513] width 13 height 13
click at [286, 564] on div at bounding box center [286, 567] width 13 height 13
click at [285, 621] on div at bounding box center [286, 619] width 13 height 13
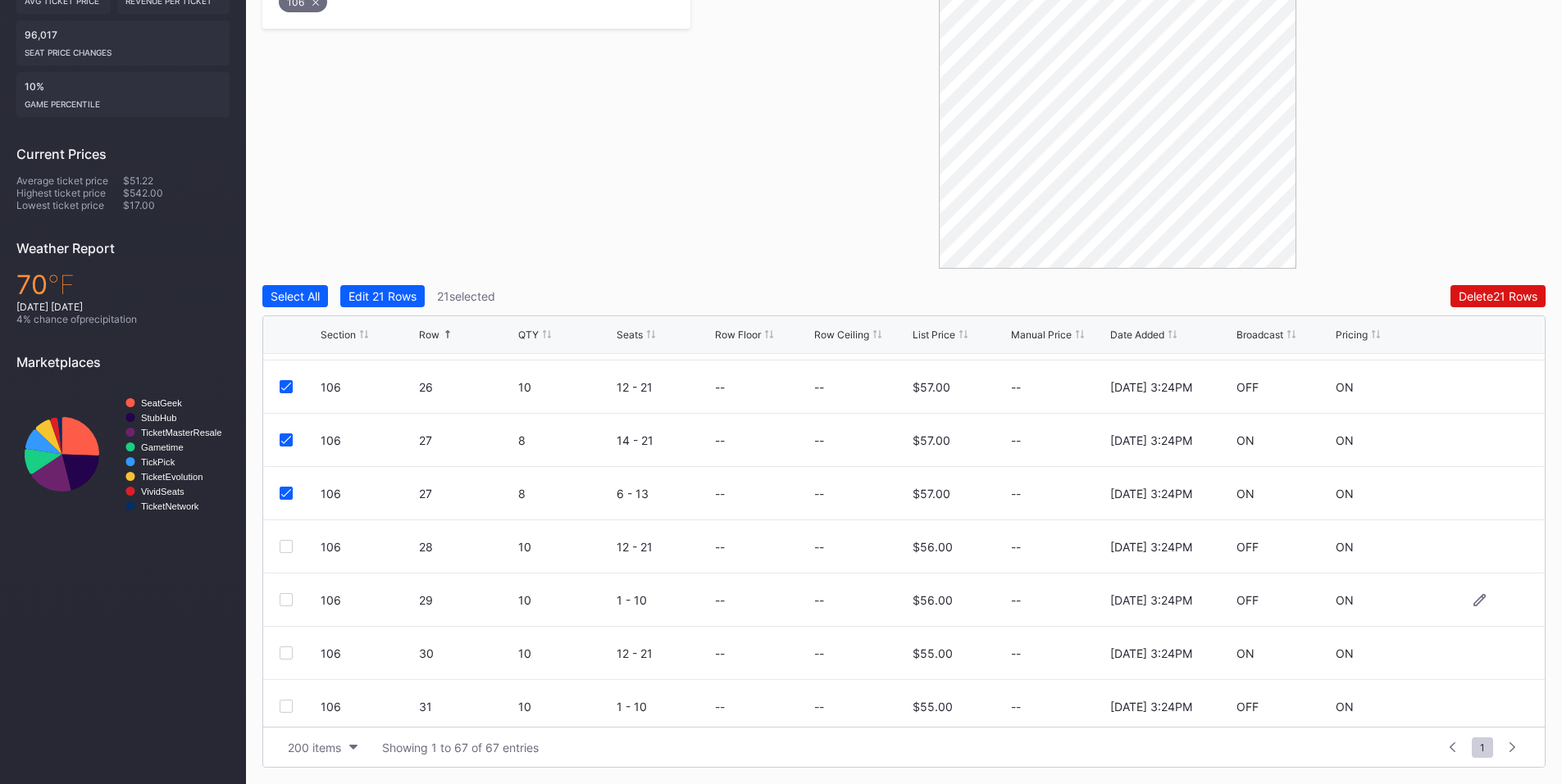
scroll to position [2294, 0]
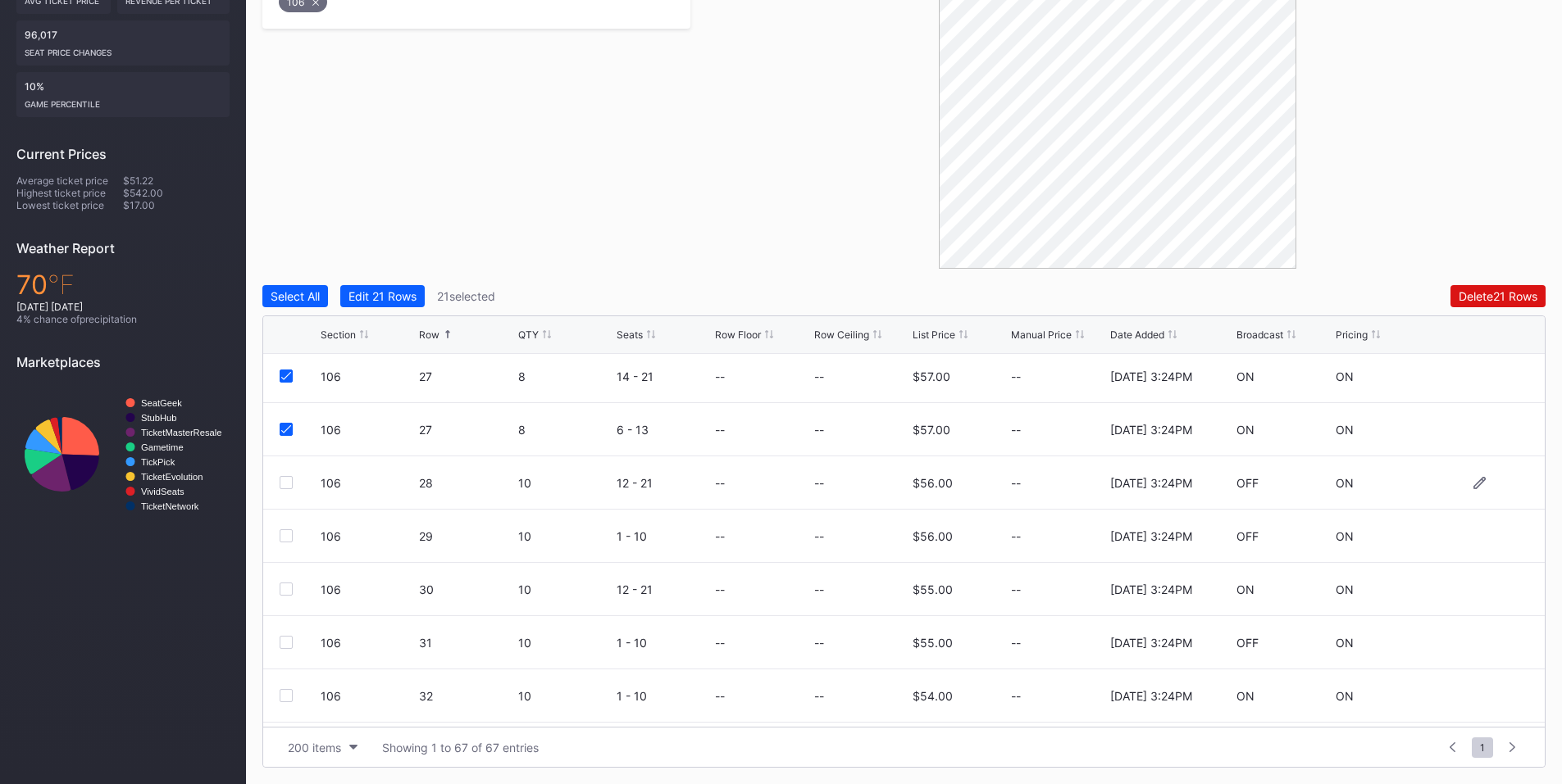
click at [286, 482] on div at bounding box center [286, 482] width 13 height 13
click at [285, 539] on div at bounding box center [286, 535] width 13 height 13
click at [281, 587] on div at bounding box center [286, 588] width 13 height 13
click at [283, 636] on div at bounding box center [286, 642] width 13 height 13
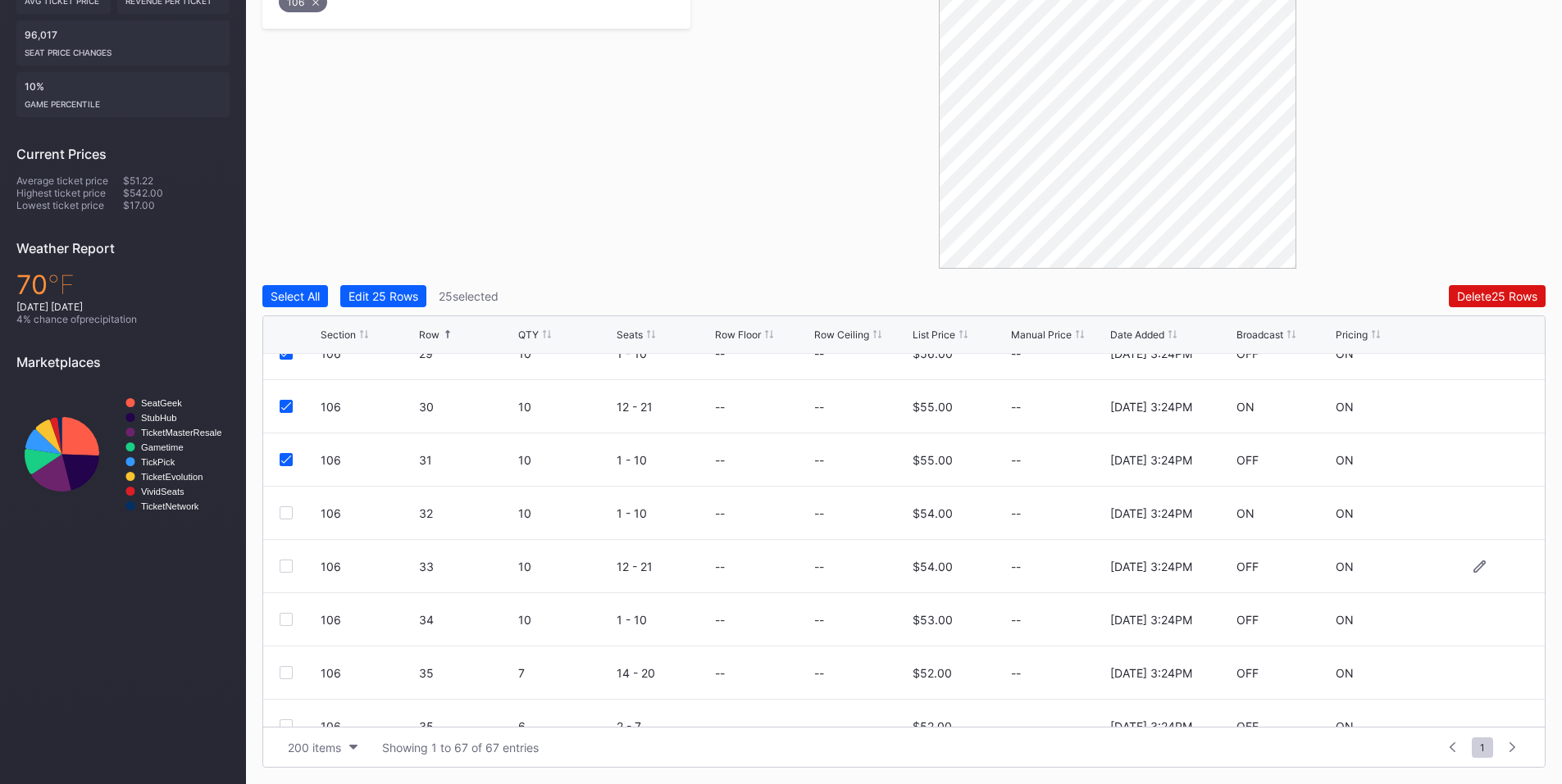
scroll to position [2485, 0]
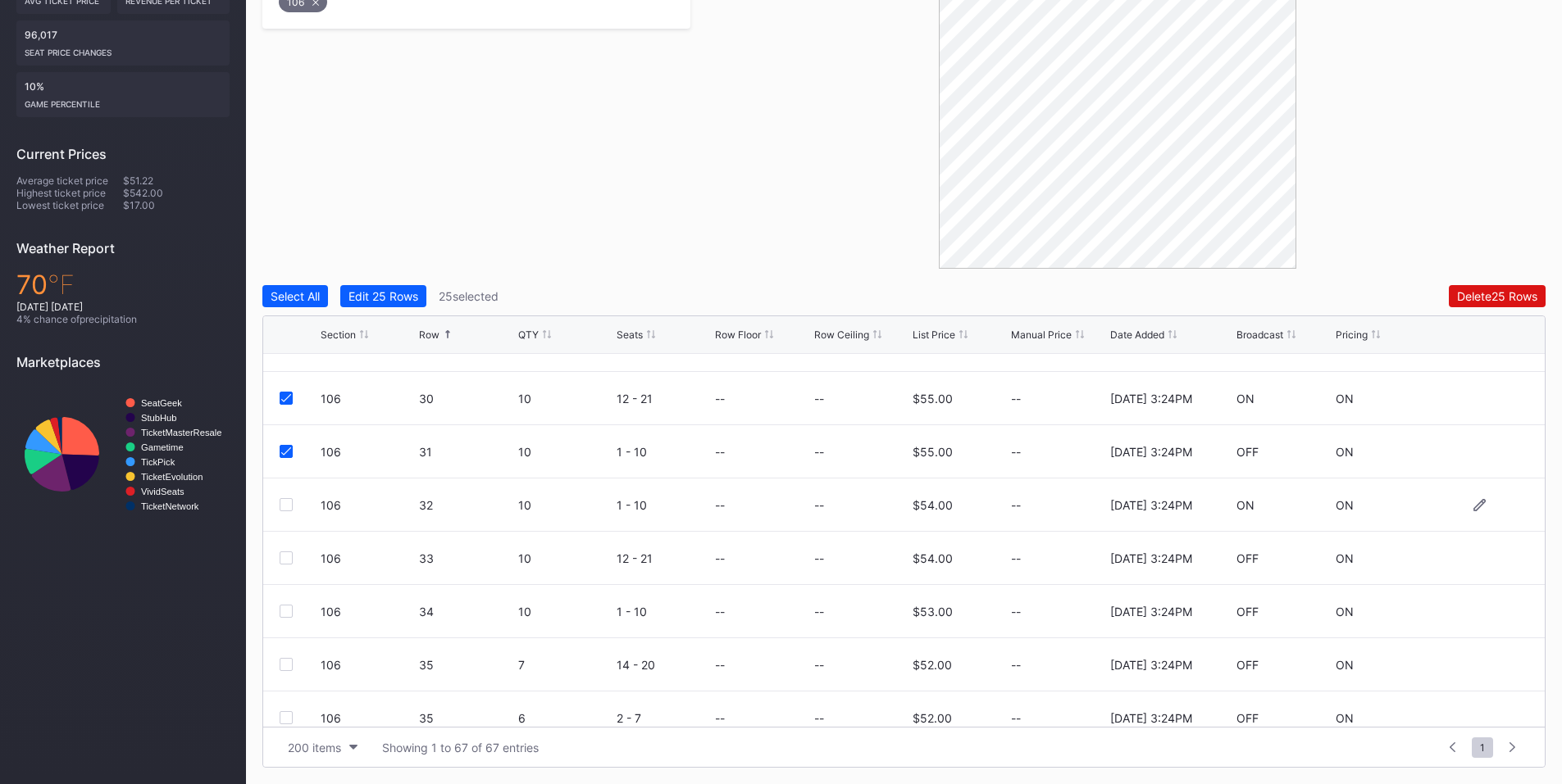
click at [282, 503] on div at bounding box center [286, 504] width 13 height 13
click at [285, 553] on div at bounding box center [286, 558] width 13 height 13
click at [282, 604] on div at bounding box center [286, 610] width 13 height 13
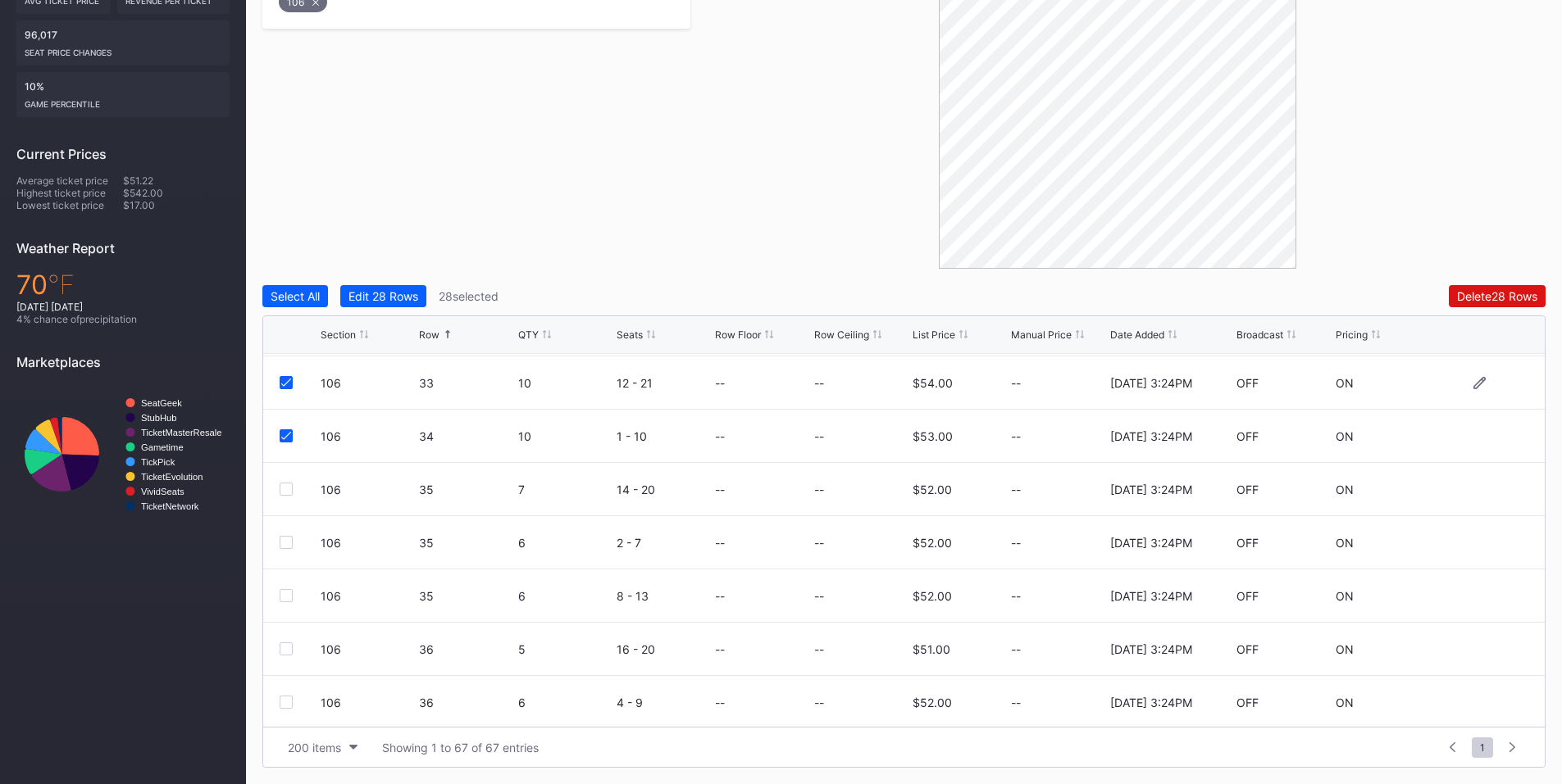
scroll to position [2678, 0]
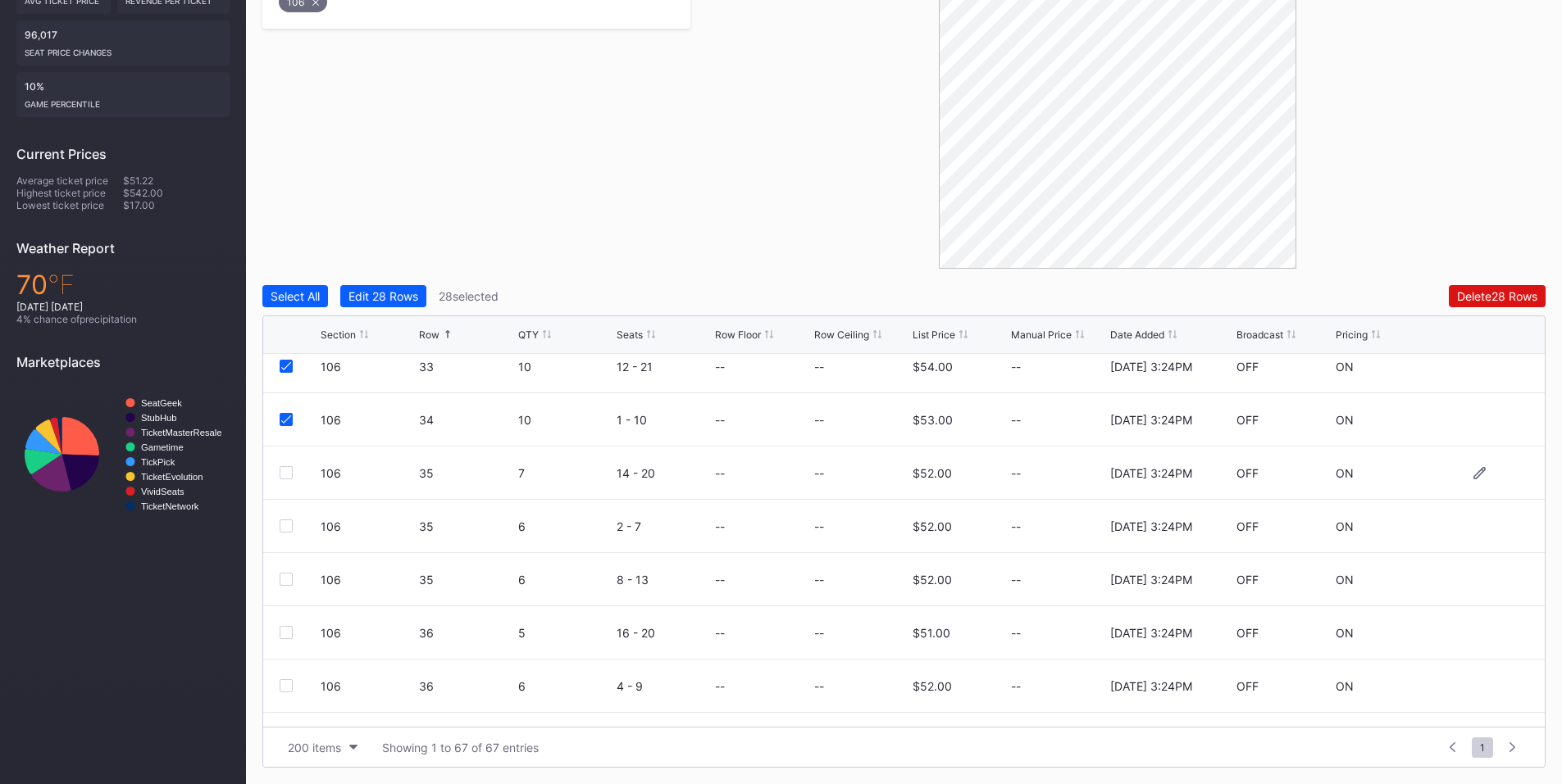
click at [289, 473] on div at bounding box center [286, 472] width 13 height 13
click at [291, 523] on div at bounding box center [286, 526] width 13 height 13
click at [284, 572] on div "106 35 6 8 - 13 -- -- $52.00 -- [DATE] 3:24PM OFF ON" at bounding box center [904, 580] width 1282 height 54
click at [282, 577] on div at bounding box center [286, 579] width 13 height 13
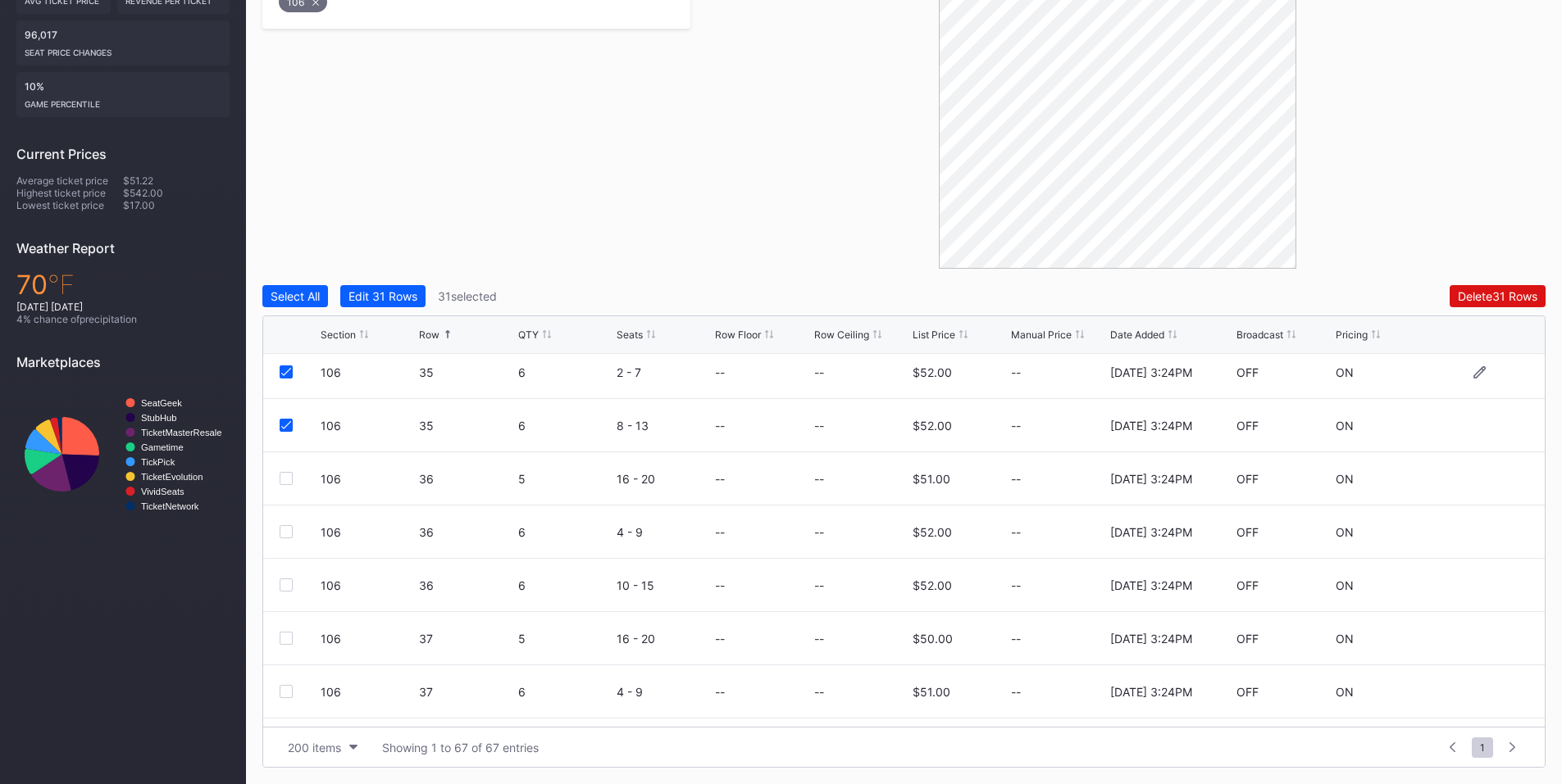
scroll to position [2868, 0]
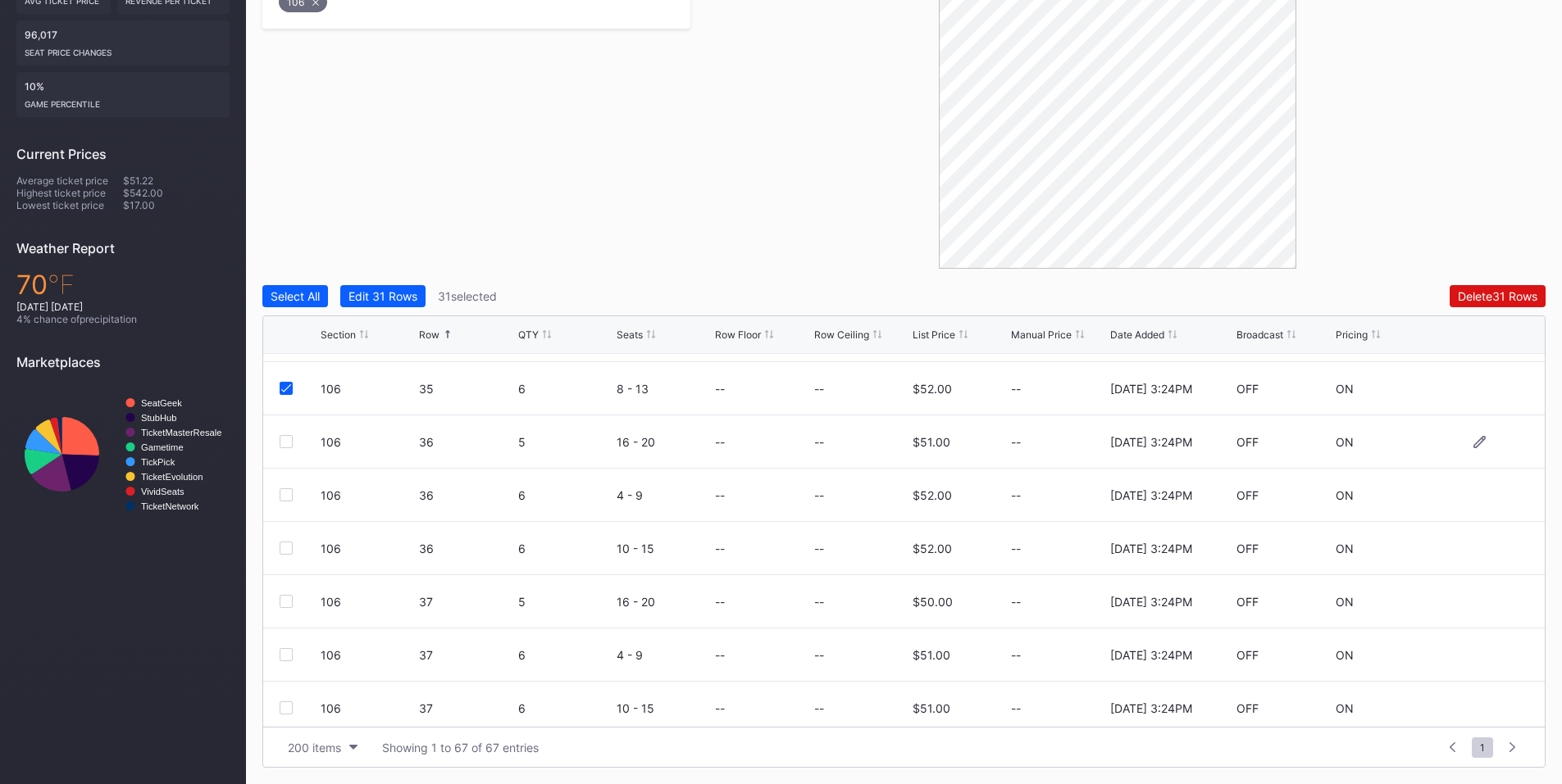
click at [289, 440] on div at bounding box center [286, 441] width 13 height 13
click at [289, 494] on div at bounding box center [286, 494] width 13 height 13
click at [289, 545] on div at bounding box center [286, 548] width 13 height 13
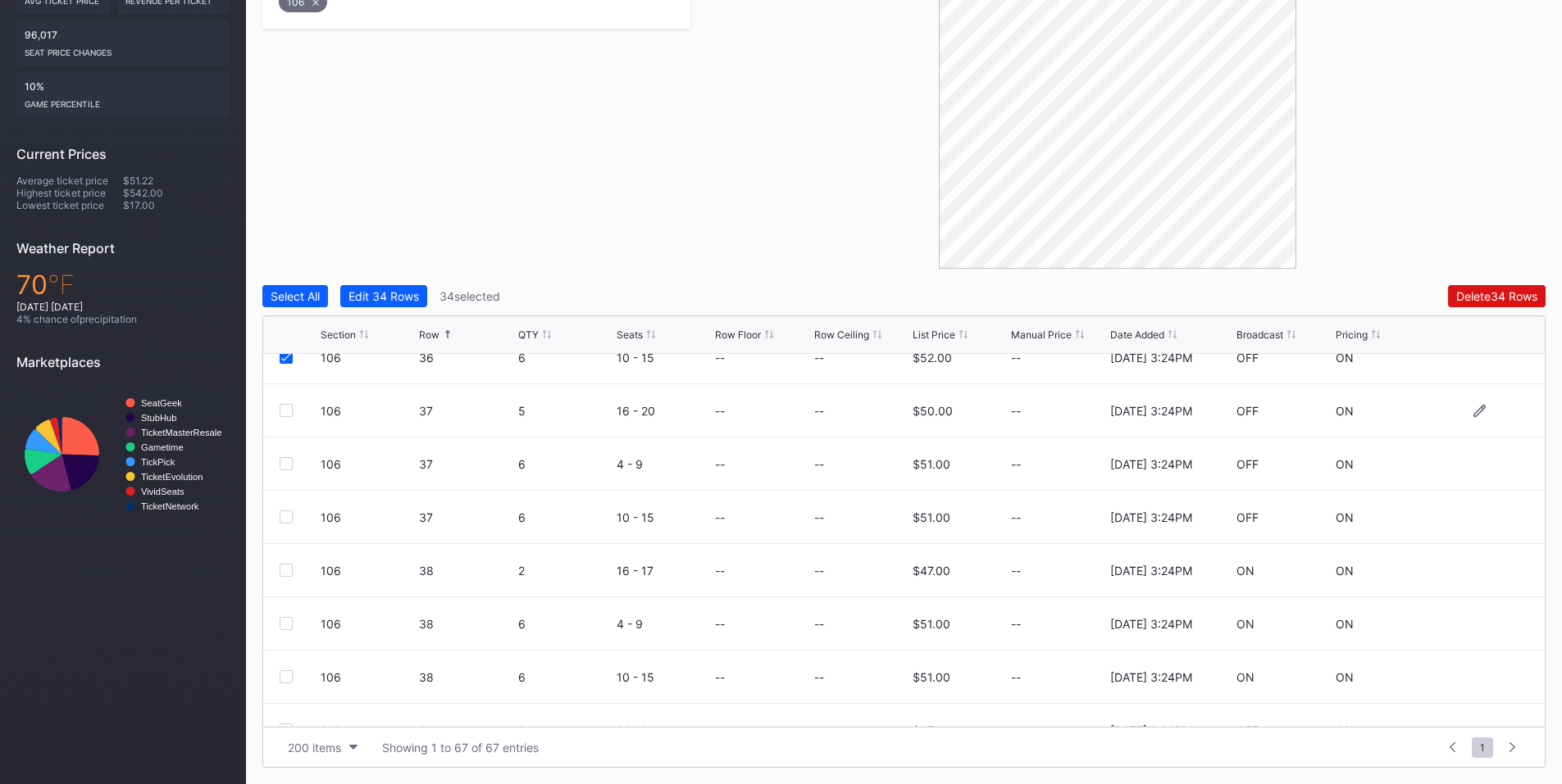
click at [286, 408] on div at bounding box center [286, 410] width 13 height 13
click at [281, 459] on div at bounding box center [286, 463] width 13 height 13
click at [286, 515] on div at bounding box center [286, 516] width 13 height 13
click at [289, 587] on div "106 38 2 16 - 17 -- -- $47.00 -- [DATE] 3:24PM ON ON" at bounding box center [904, 571] width 1282 height 54
click at [283, 571] on div at bounding box center [286, 570] width 13 height 13
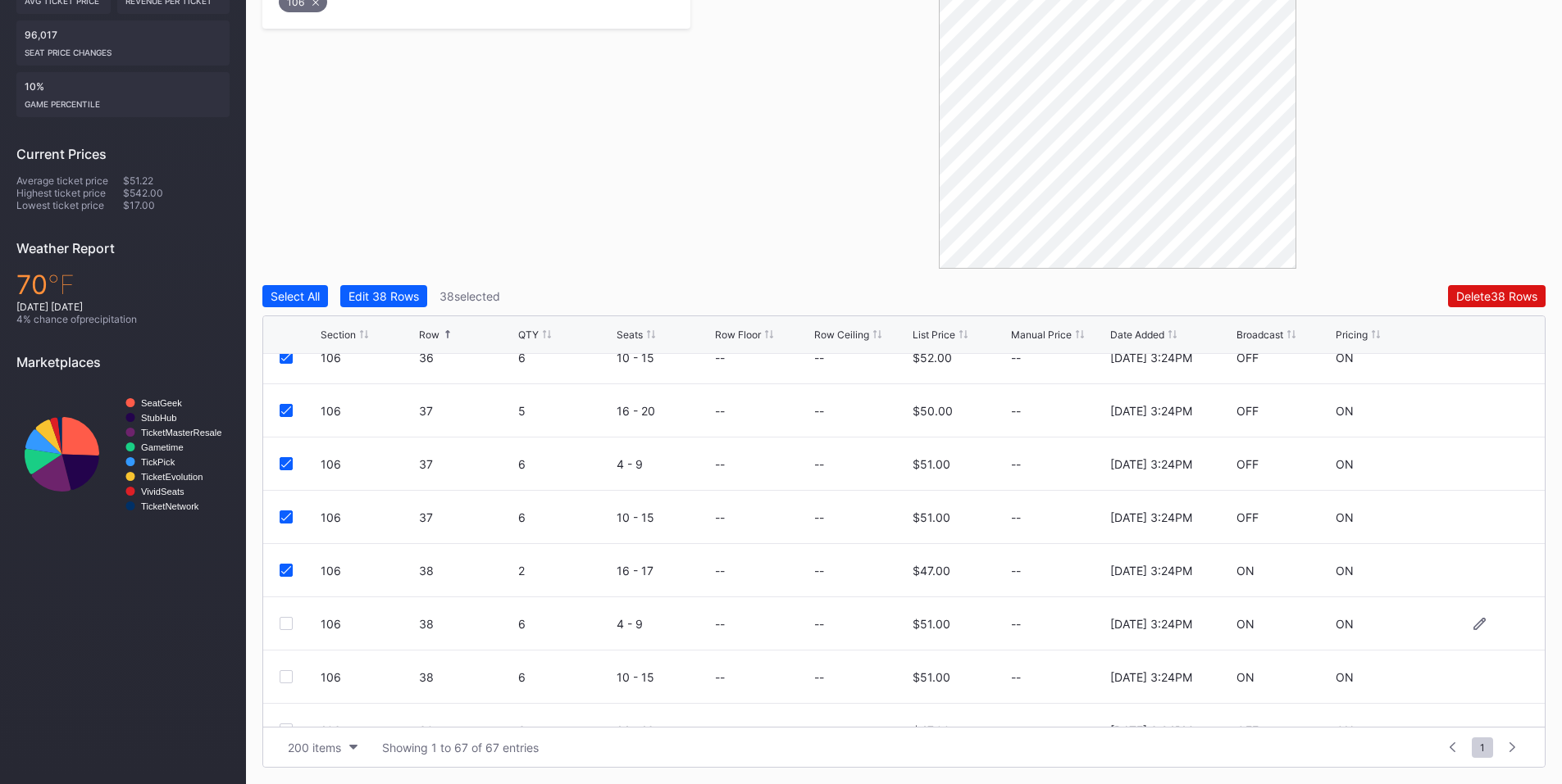
click at [282, 623] on div at bounding box center [286, 623] width 13 height 13
click at [285, 670] on div "106 38 6 10 - 15 -- -- $51.00 -- [DATE] 3:24PM ON ON" at bounding box center [904, 678] width 1282 height 54
click at [282, 674] on div at bounding box center [286, 676] width 13 height 13
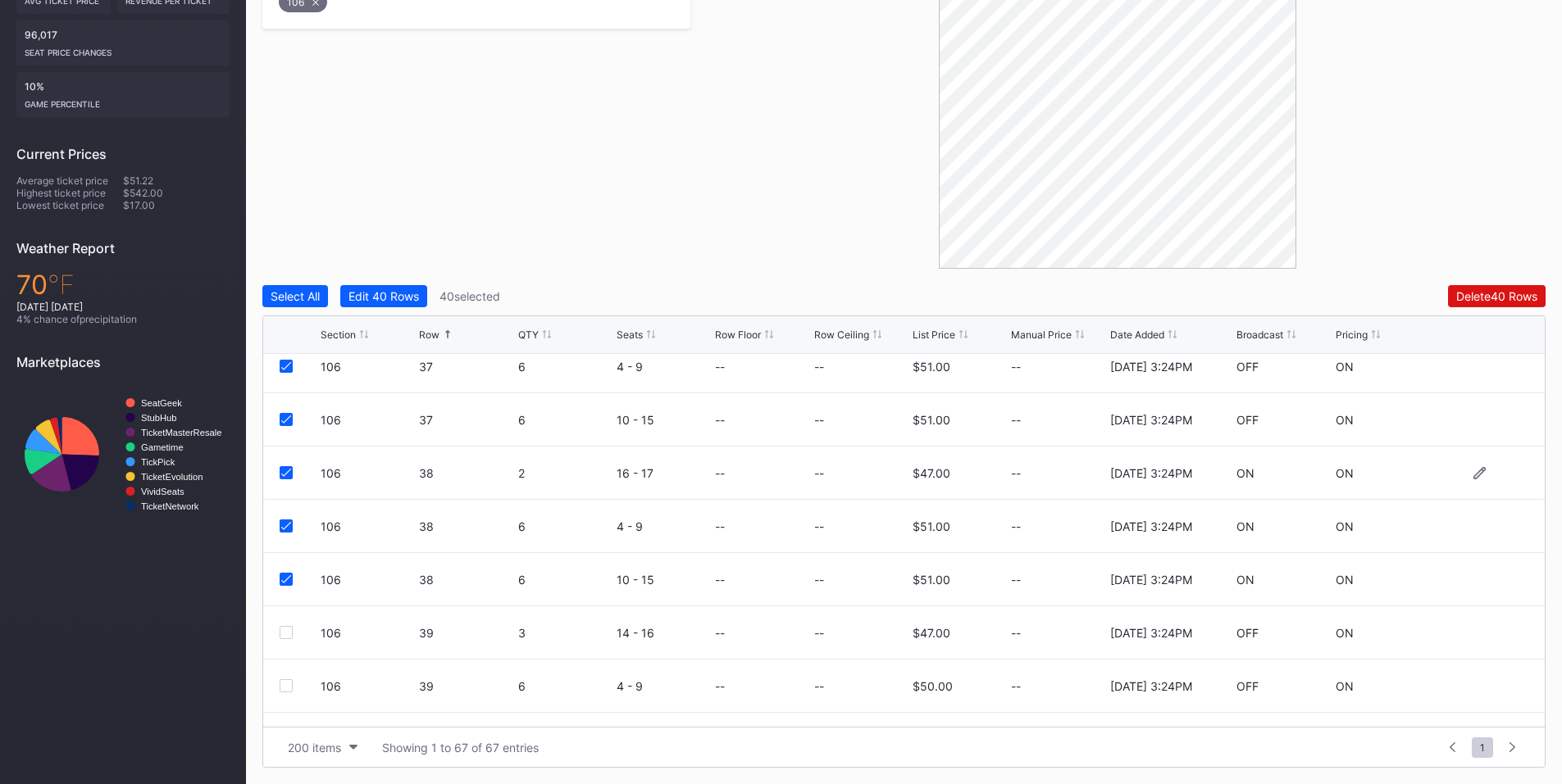
scroll to position [3196, 0]
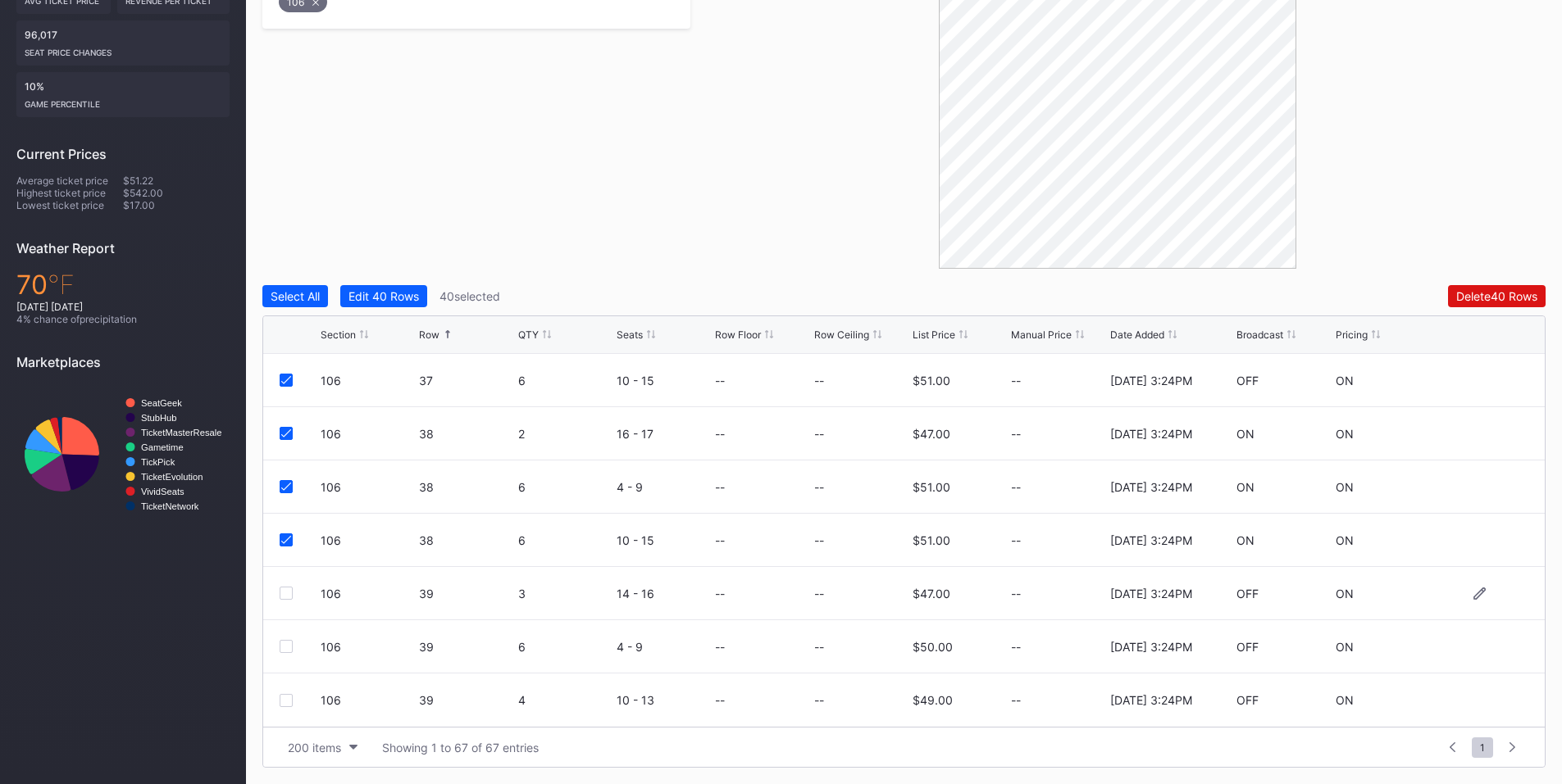
click at [288, 594] on div at bounding box center [286, 592] width 13 height 13
click at [285, 647] on div at bounding box center [286, 646] width 13 height 13
click at [287, 702] on div at bounding box center [286, 700] width 13 height 13
click at [1494, 301] on div "Delete 43 Rows" at bounding box center [1497, 296] width 81 height 14
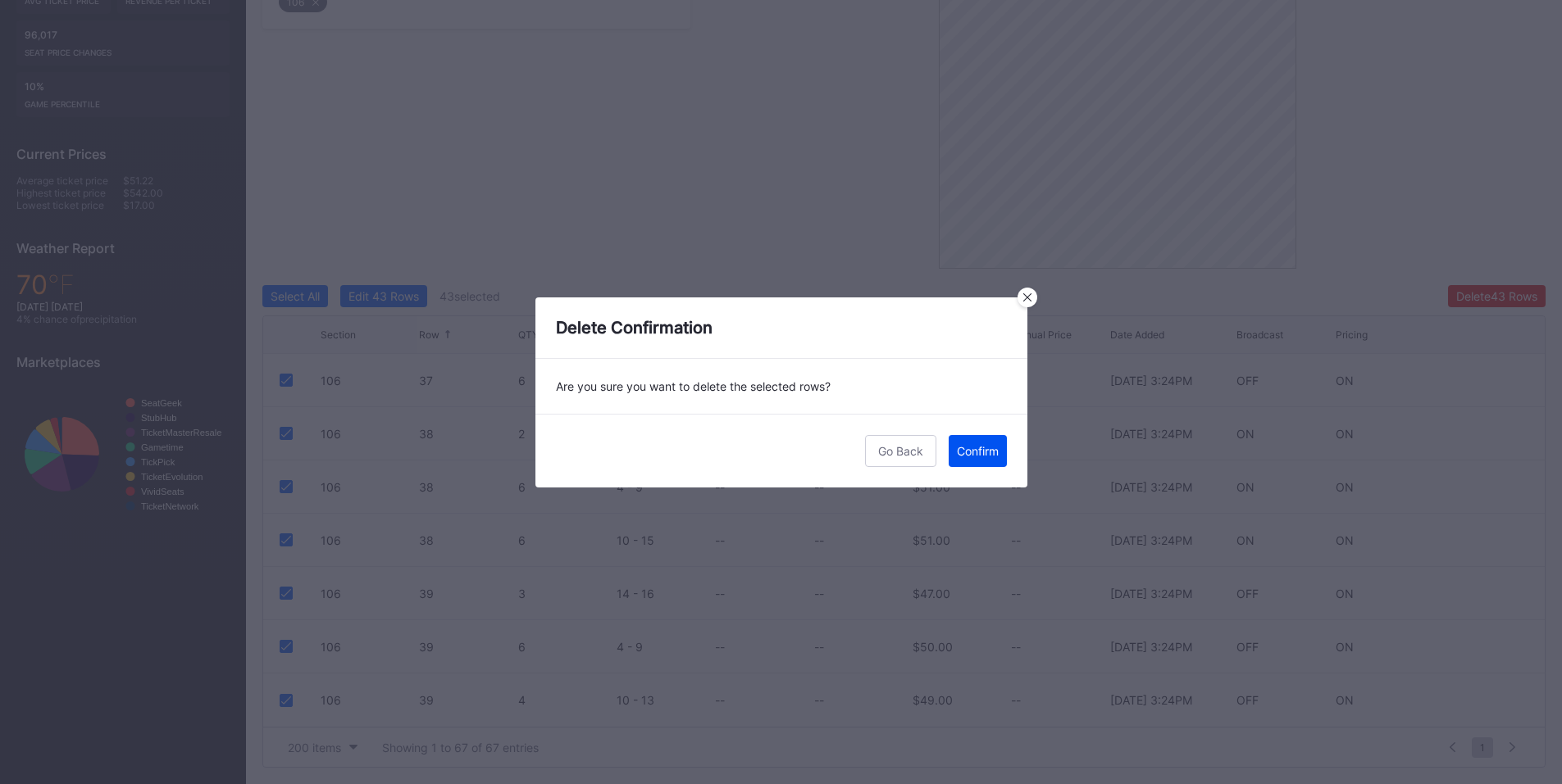
click at [957, 450] on div "Confirm" at bounding box center [978, 452] width 42 height 14
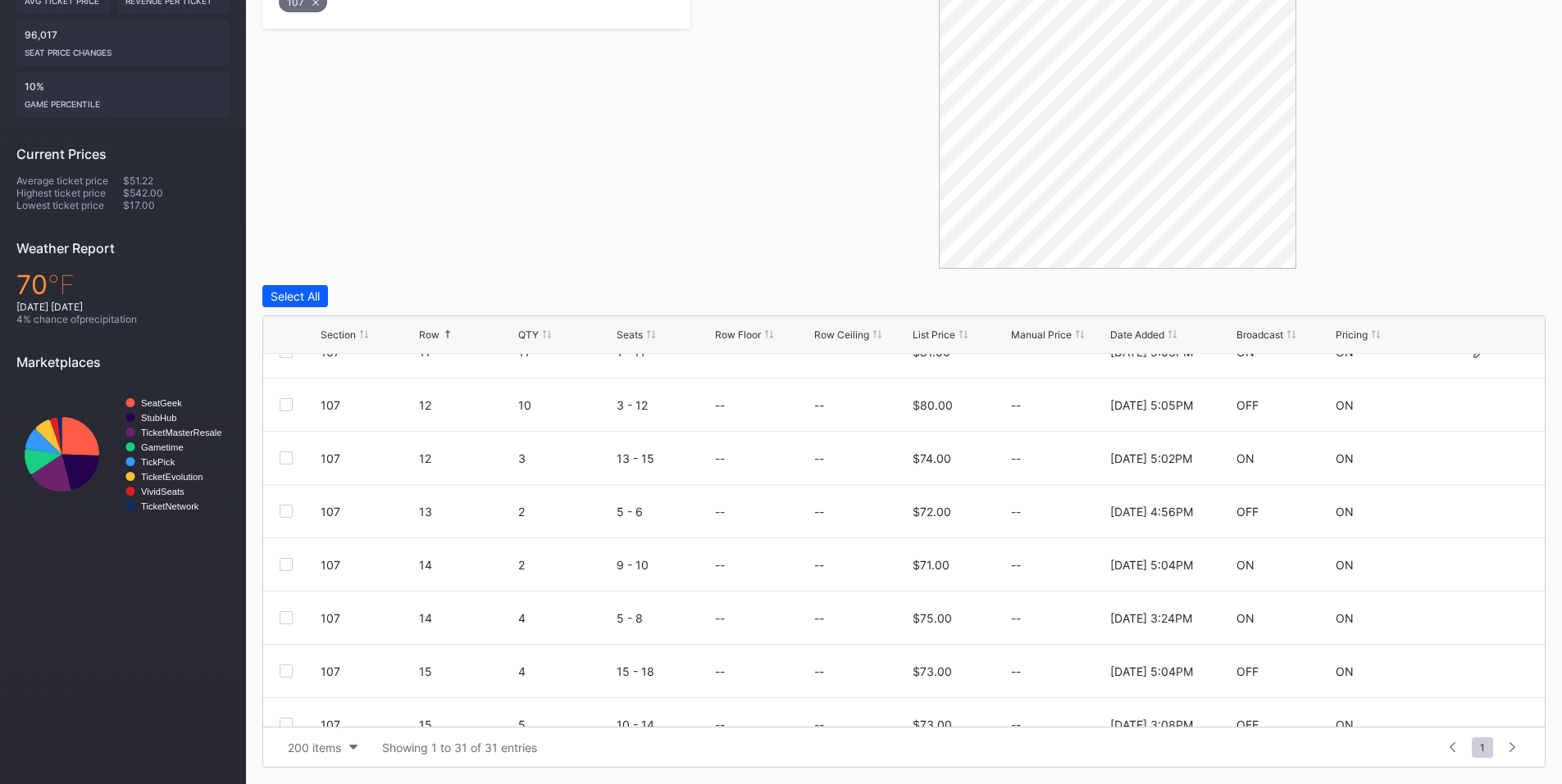
scroll to position [191, 0]
click at [291, 562] on div at bounding box center [286, 562] width 13 height 13
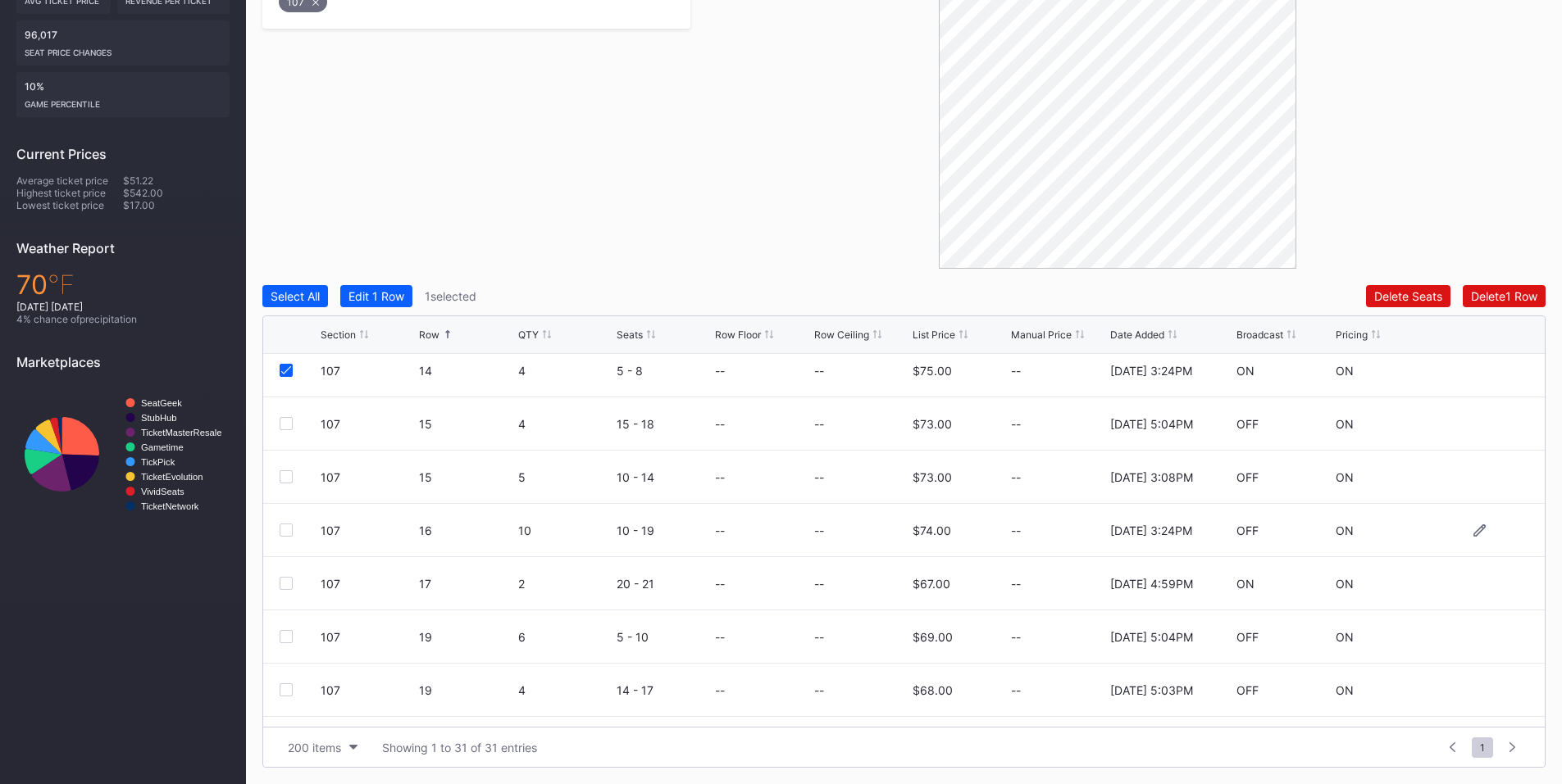
click at [290, 531] on div at bounding box center [286, 530] width 13 height 13
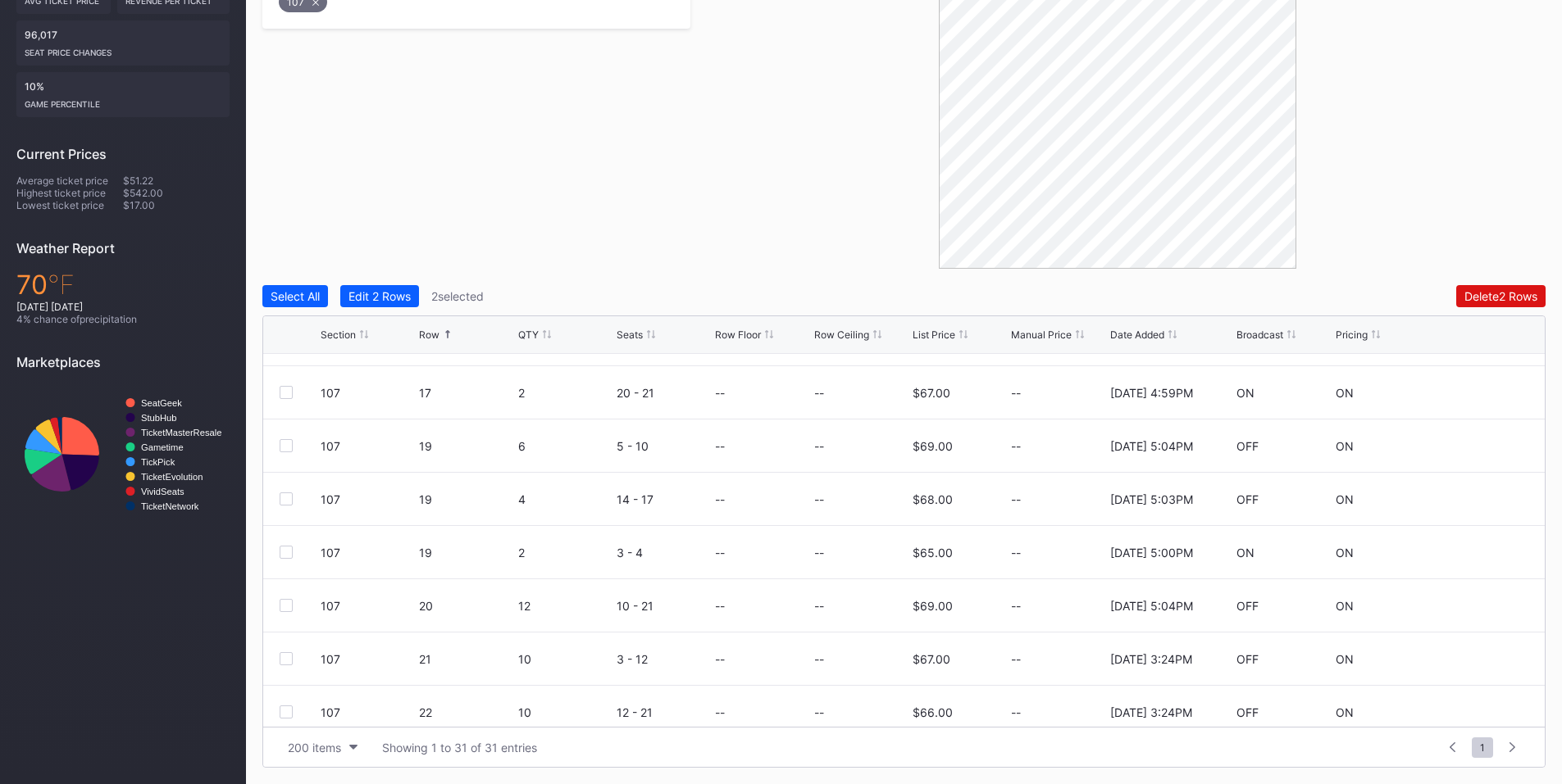
scroll to position [764, 0]
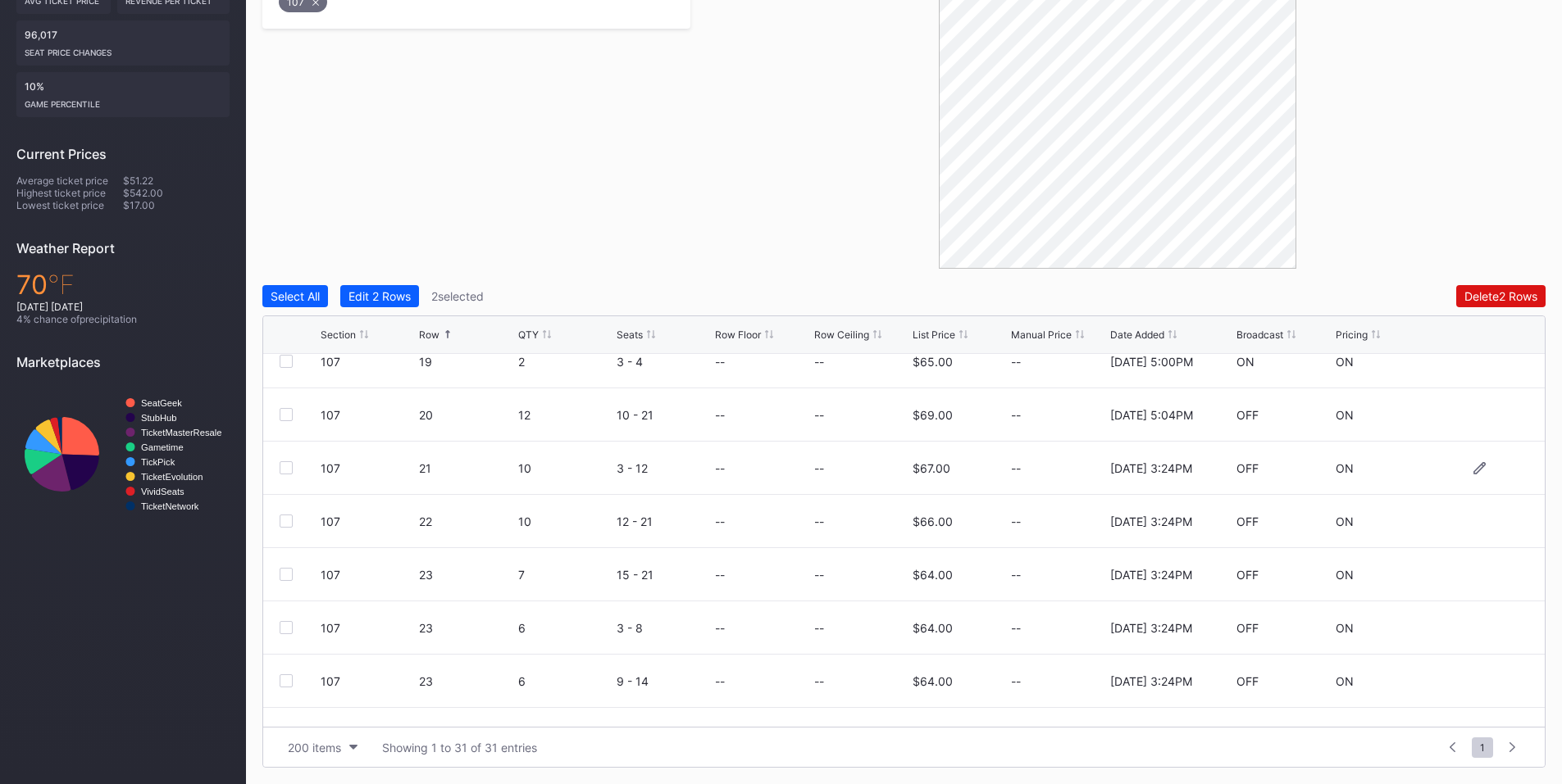
click at [289, 468] on div at bounding box center [286, 467] width 13 height 13
click at [283, 520] on div at bounding box center [286, 521] width 13 height 13
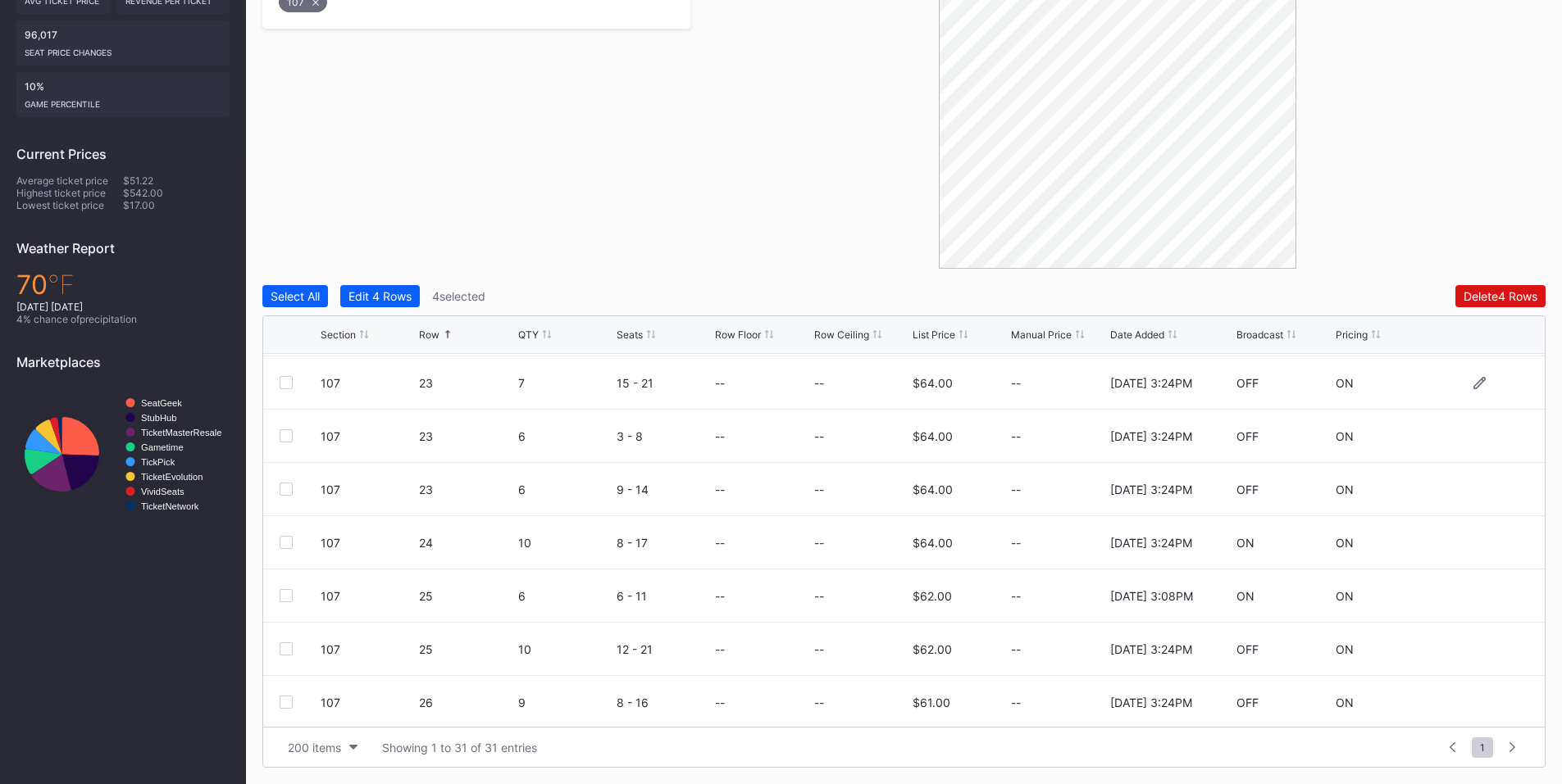
click at [287, 386] on div at bounding box center [286, 382] width 13 height 13
click at [289, 439] on div at bounding box center [286, 436] width 13 height 13
click at [287, 494] on div at bounding box center [286, 488] width 13 height 13
click at [285, 544] on div at bounding box center [286, 542] width 13 height 13
click at [286, 647] on div at bounding box center [286, 648] width 13 height 13
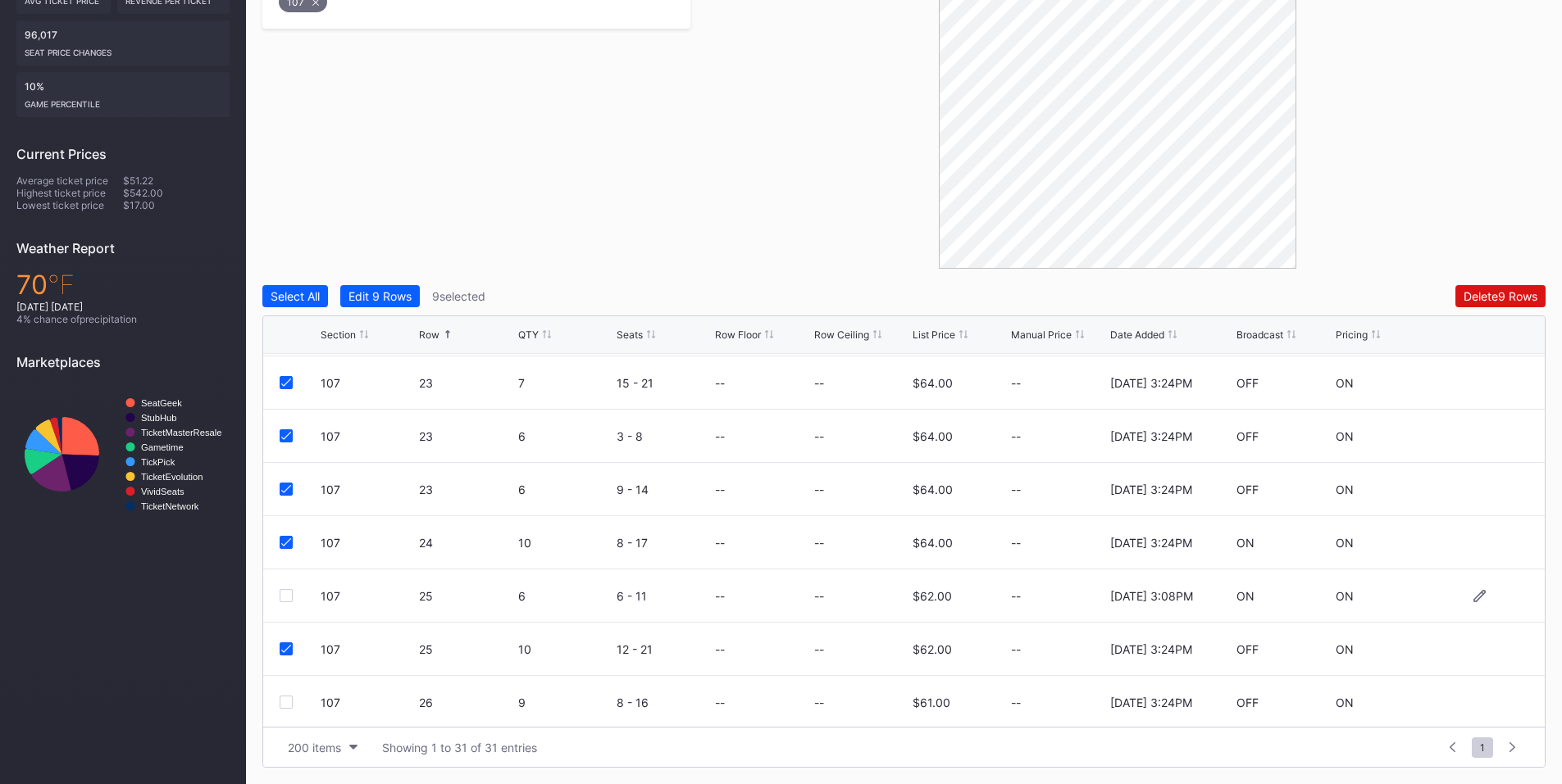
scroll to position [1147, 0]
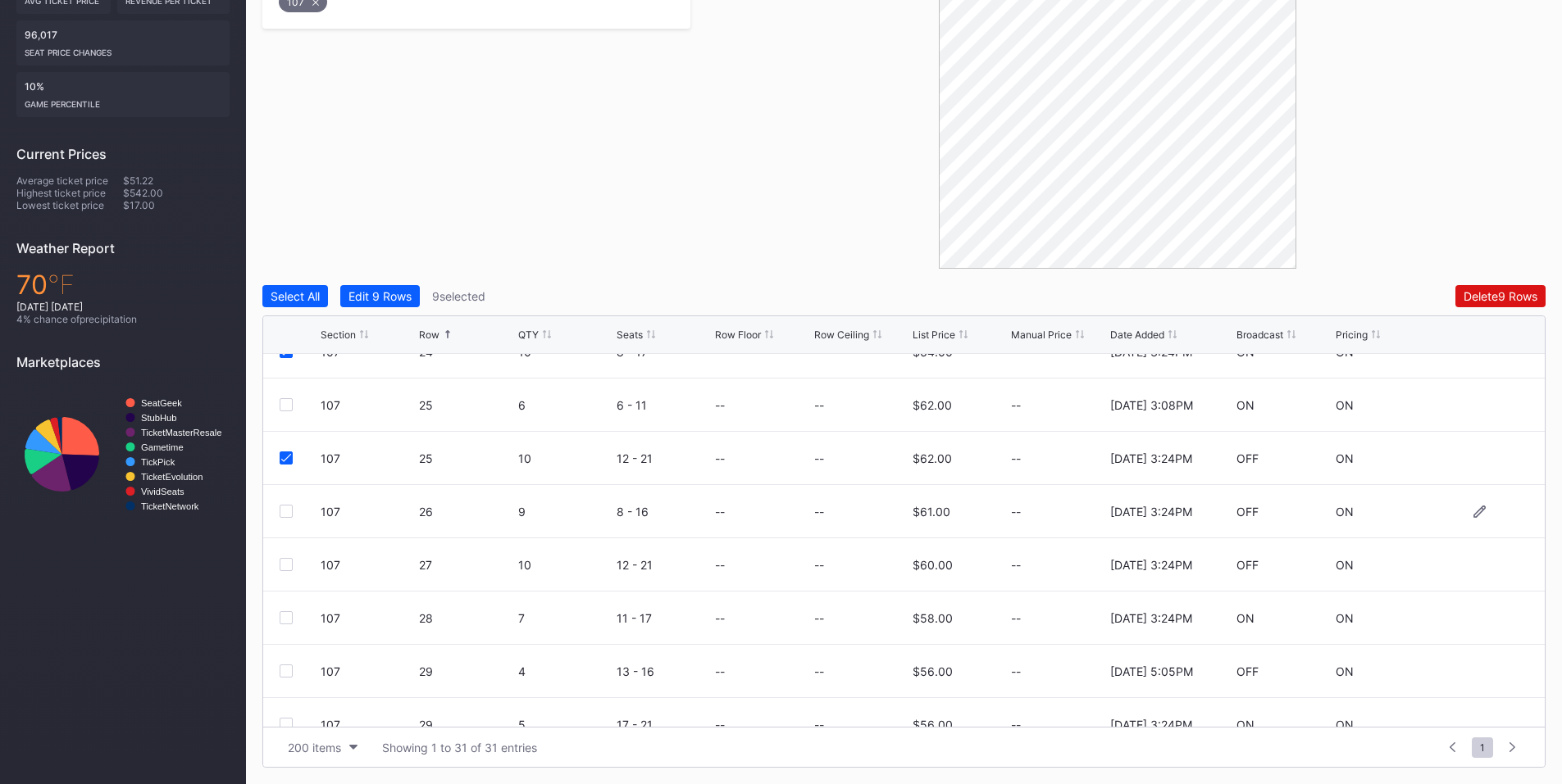
click at [287, 515] on div at bounding box center [286, 511] width 13 height 13
click at [285, 565] on div at bounding box center [286, 564] width 13 height 13
click at [292, 615] on div at bounding box center [286, 617] width 13 height 13
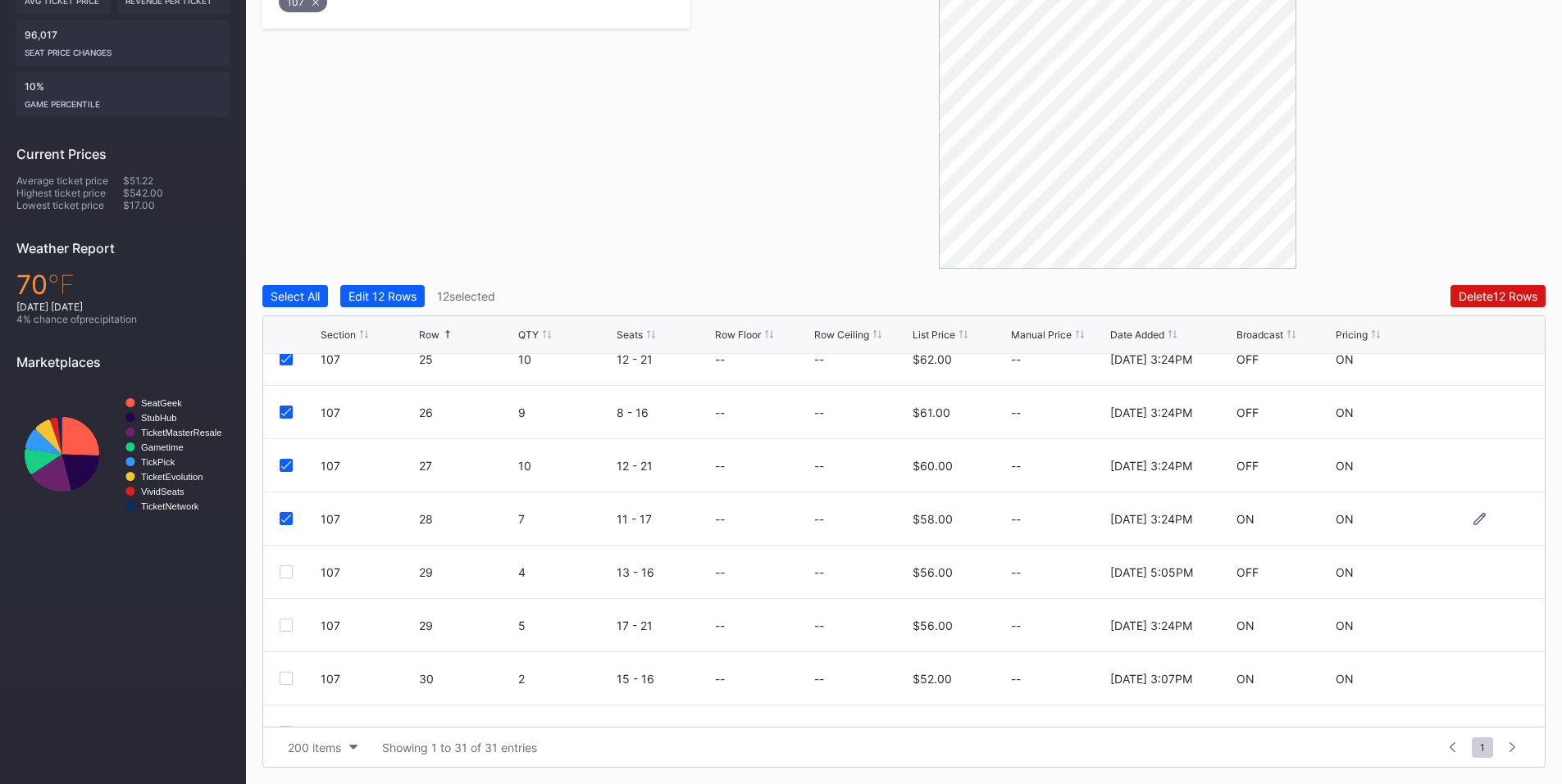
scroll to position [1278, 0]
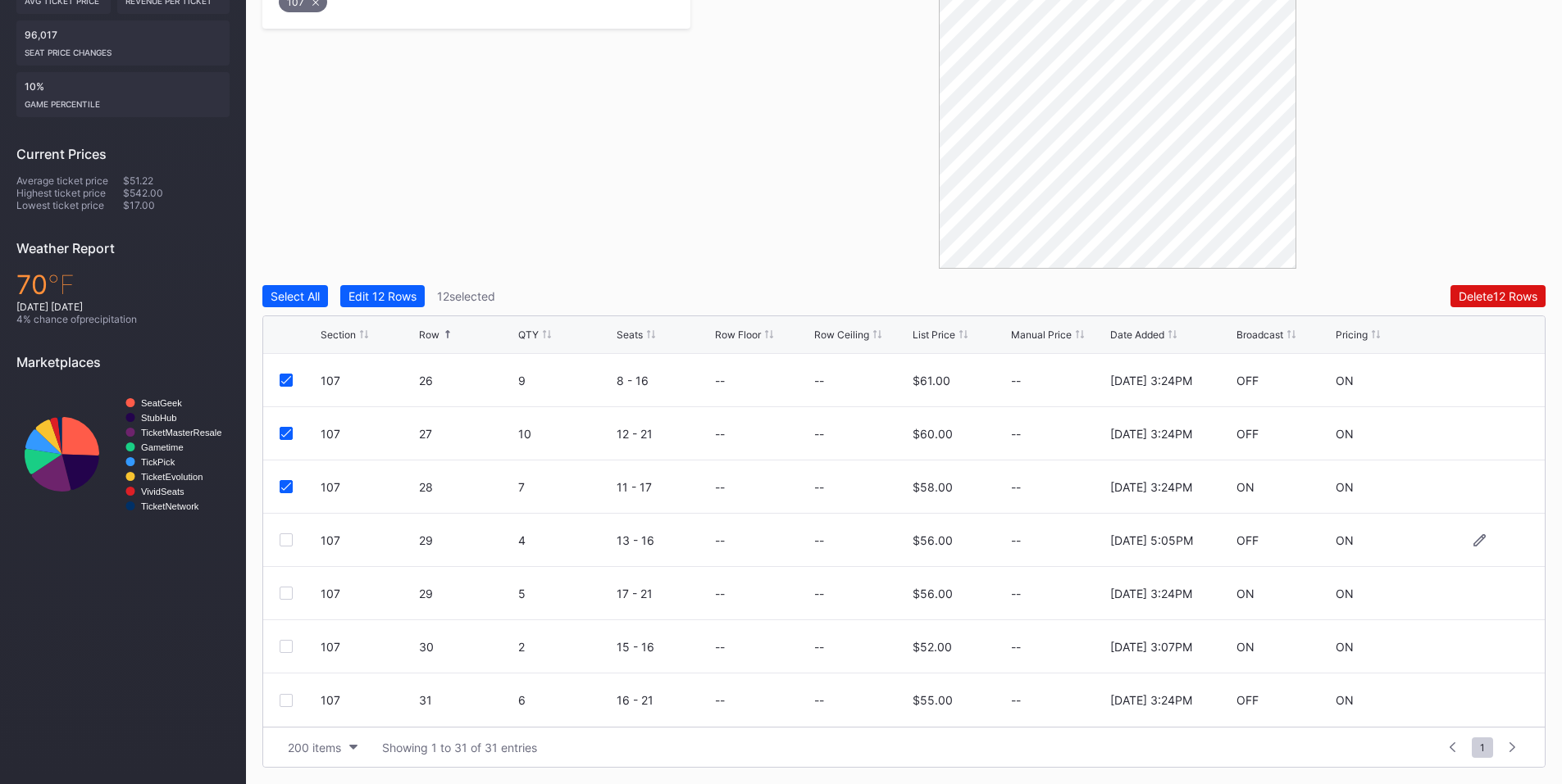
click at [284, 541] on div at bounding box center [286, 540] width 13 height 13
click at [286, 543] on icon at bounding box center [286, 540] width 10 height 8
click at [286, 592] on div at bounding box center [286, 592] width 13 height 13
click at [291, 703] on div at bounding box center [286, 700] width 13 height 13
click at [1486, 292] on div "Delete 14 Rows" at bounding box center [1497, 296] width 79 height 14
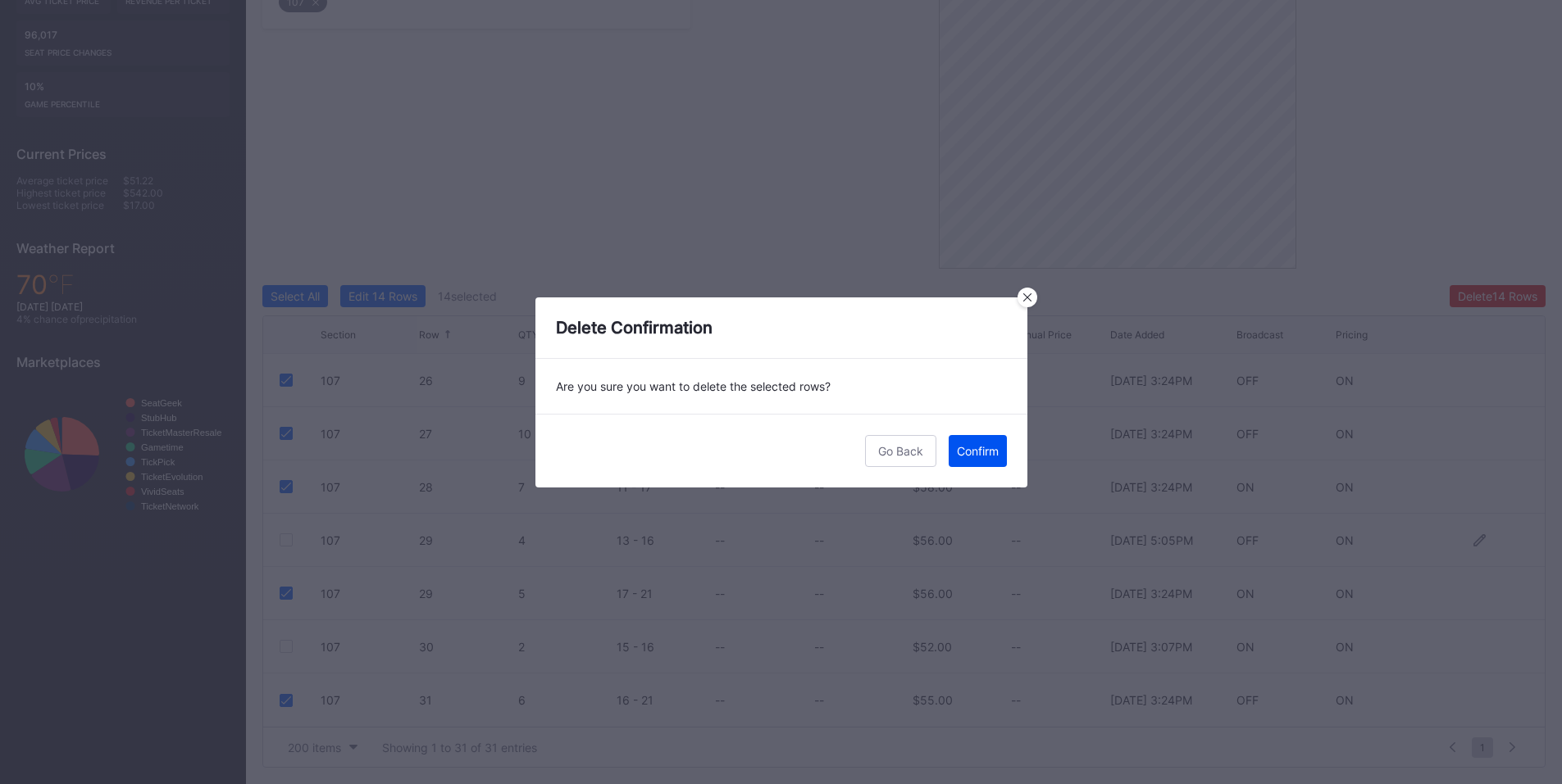
click at [988, 450] on div "Confirm" at bounding box center [978, 452] width 42 height 14
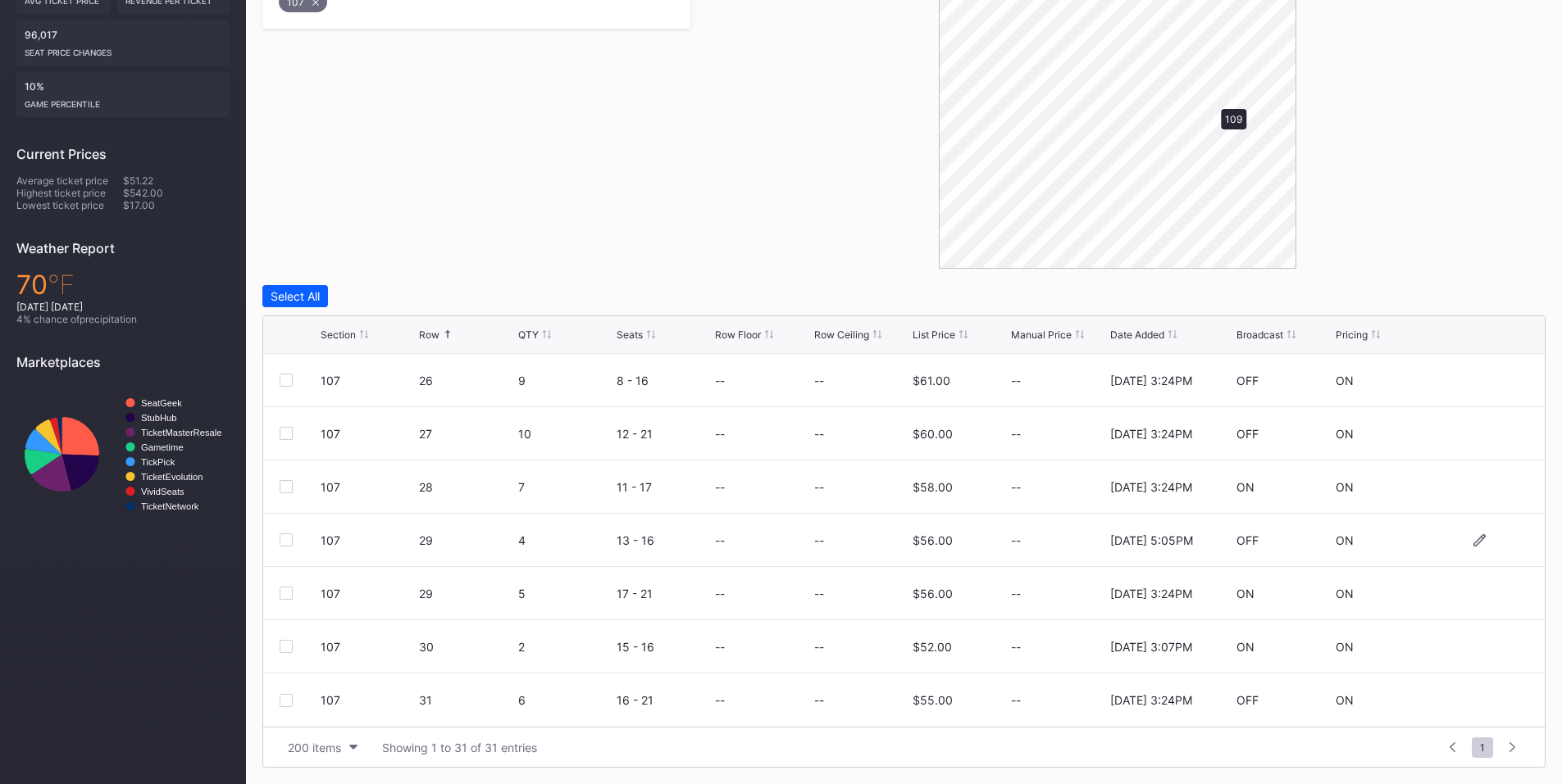
scroll to position [0, 0]
click at [285, 543] on div at bounding box center [286, 540] width 13 height 13
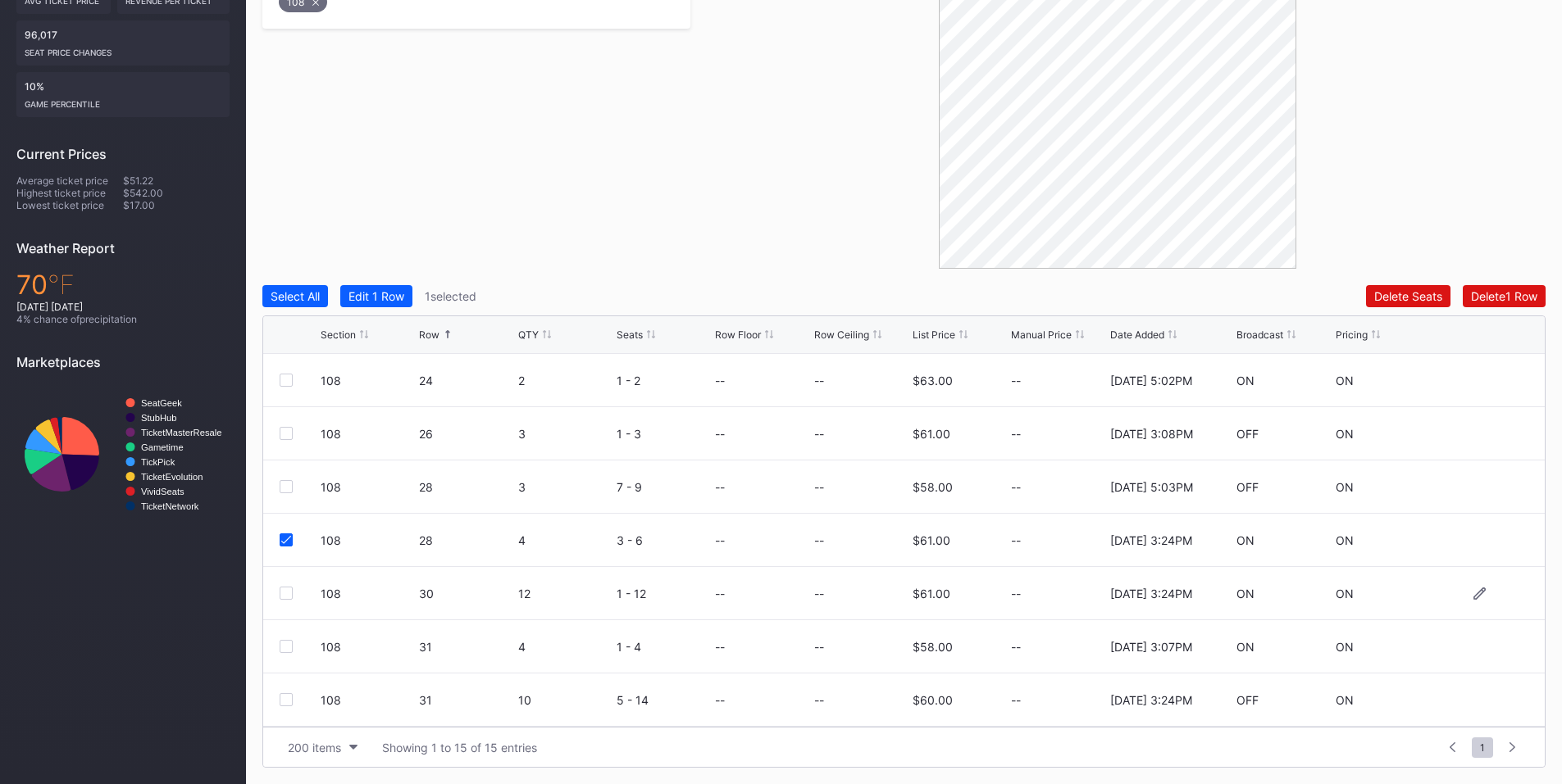
click at [290, 595] on div at bounding box center [286, 592] width 13 height 13
click at [289, 697] on div at bounding box center [286, 700] width 13 height 13
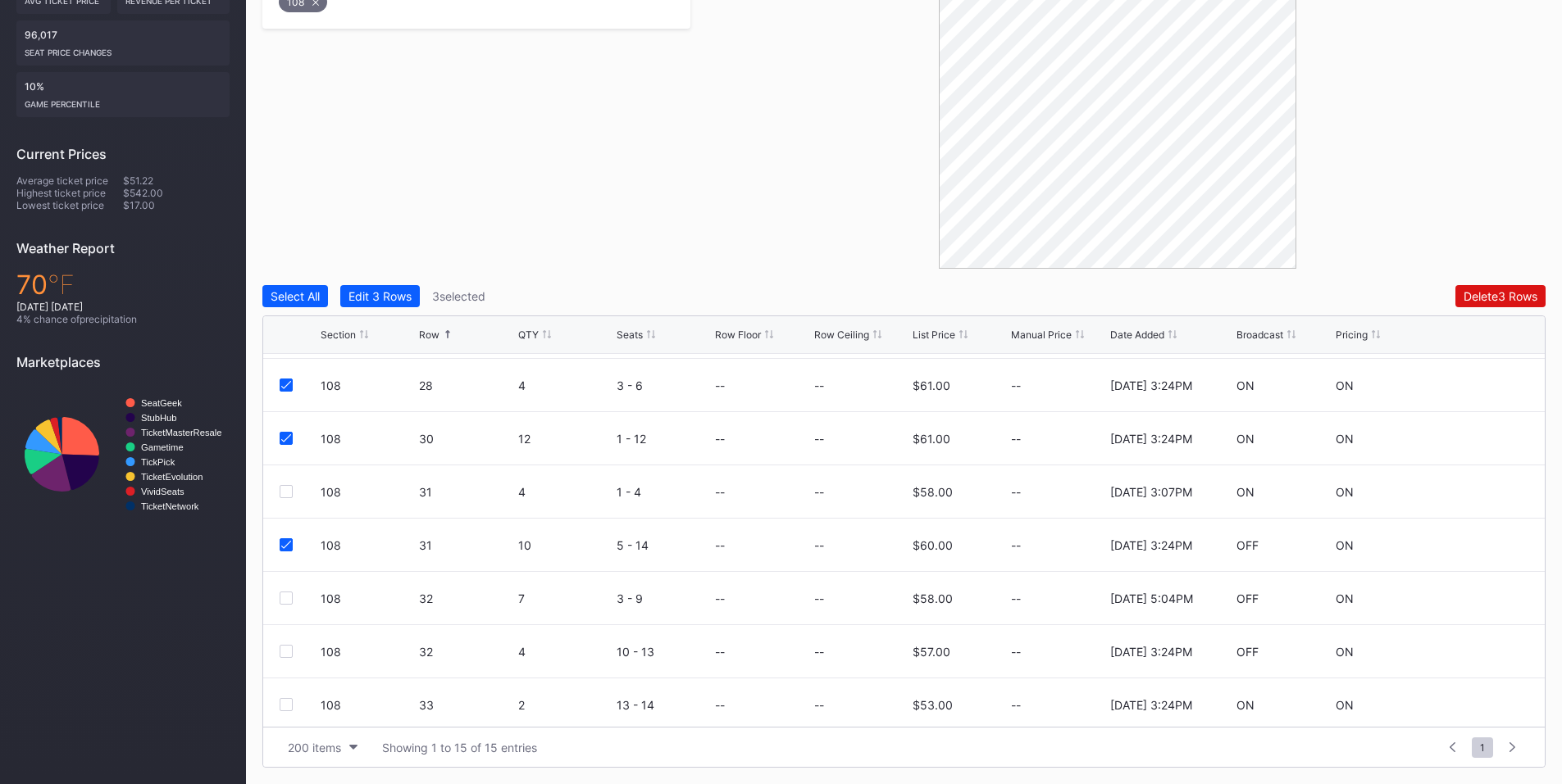
scroll to position [191, 0]
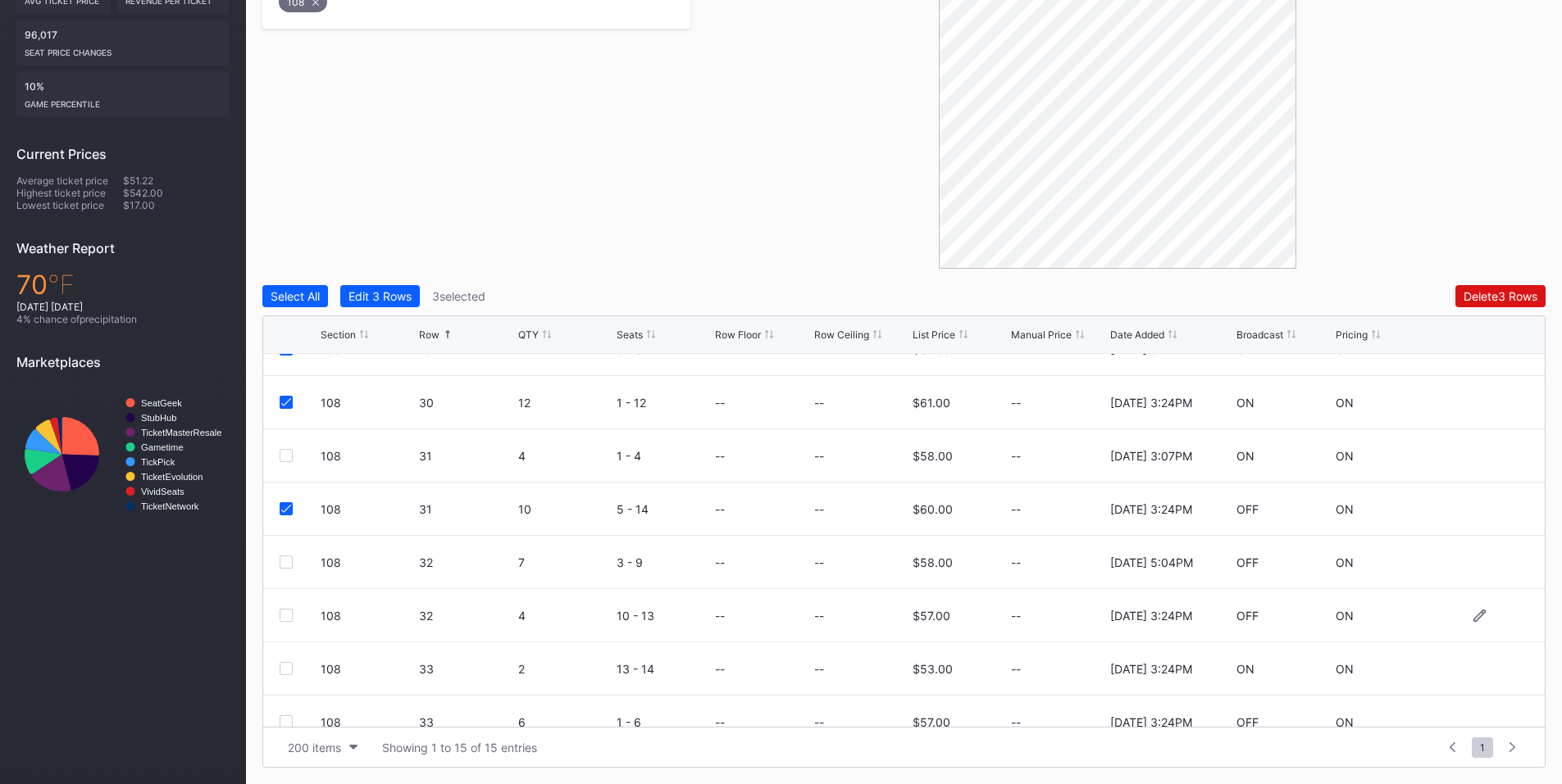
click at [287, 614] on div at bounding box center [286, 615] width 13 height 13
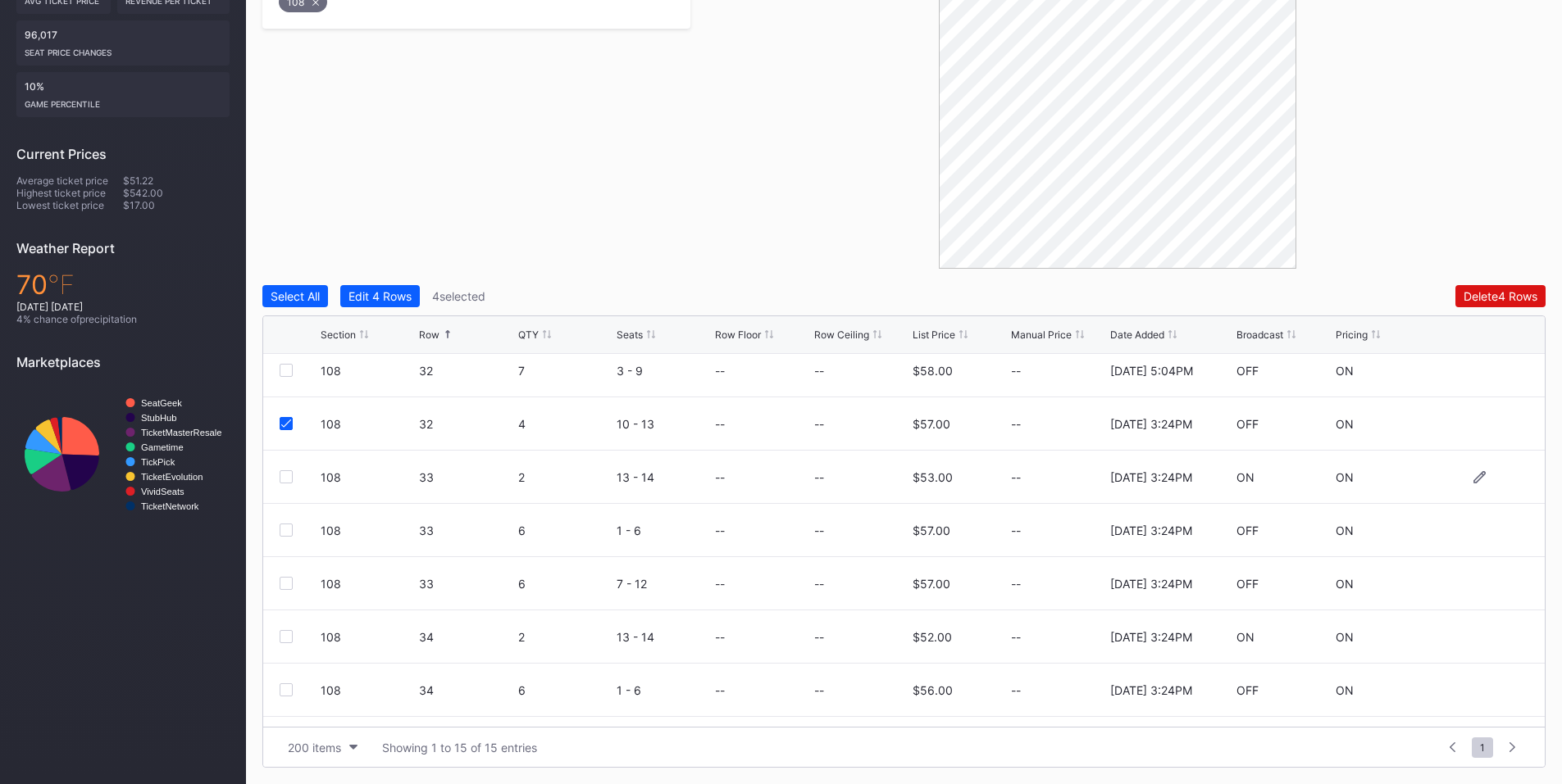
click at [280, 472] on div at bounding box center [286, 476] width 13 height 13
click at [285, 539] on div "108 33 6 1 - 6 -- -- $57.00 -- [DATE] 3:24PM OFF ON" at bounding box center [904, 531] width 1282 height 54
click at [284, 533] on div at bounding box center [286, 530] width 13 height 13
click at [285, 586] on div at bounding box center [286, 583] width 13 height 13
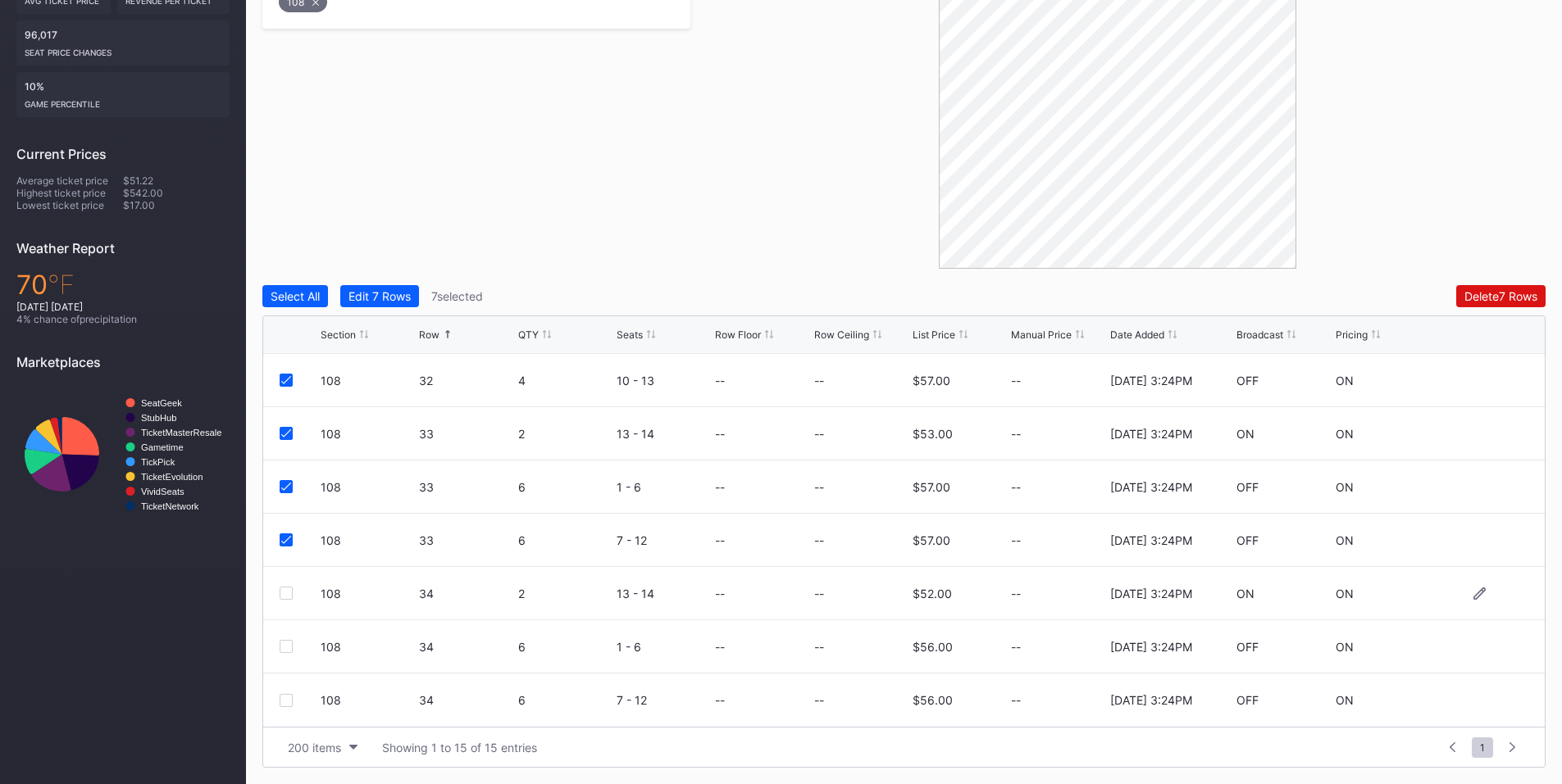
click at [286, 596] on div at bounding box center [286, 592] width 13 height 13
click at [286, 647] on div at bounding box center [286, 646] width 13 height 13
click at [286, 701] on div at bounding box center [286, 700] width 13 height 13
click at [1482, 296] on div "Delete 10 Rows" at bounding box center [1497, 296] width 79 height 14
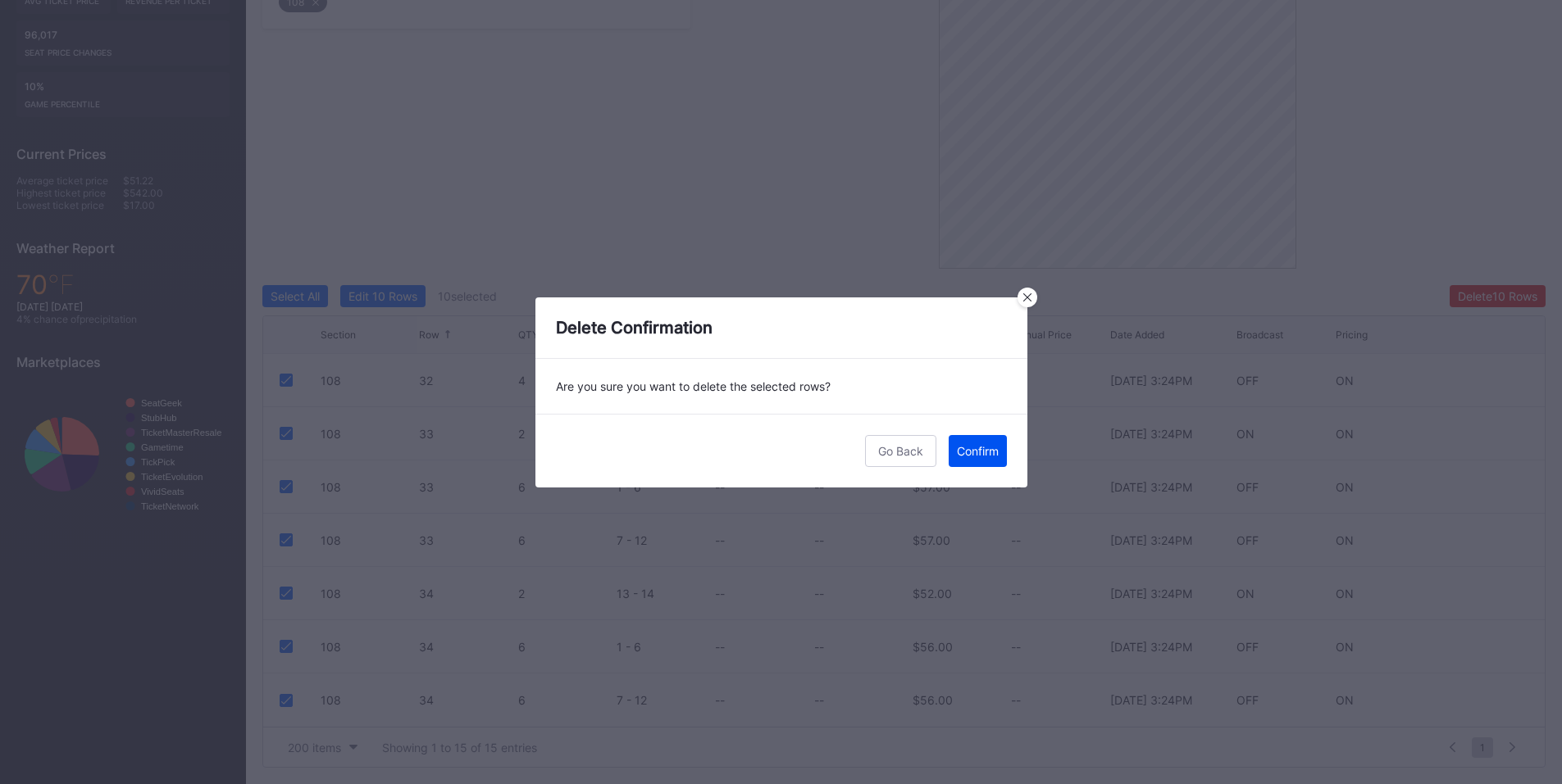
click at [969, 449] on div "Confirm" at bounding box center [978, 452] width 42 height 14
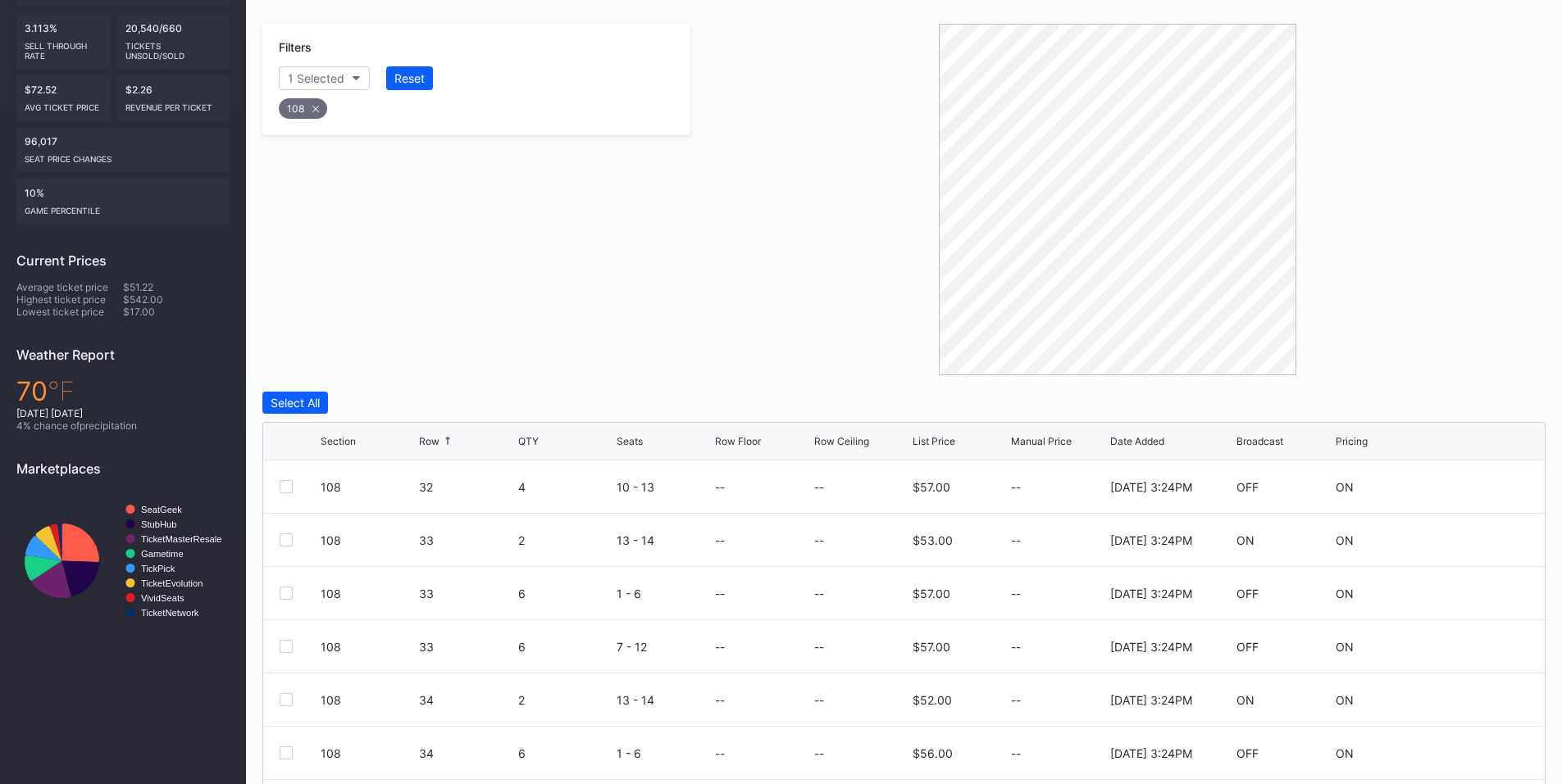
scroll to position [0, 0]
click at [290, 587] on div at bounding box center [286, 592] width 13 height 13
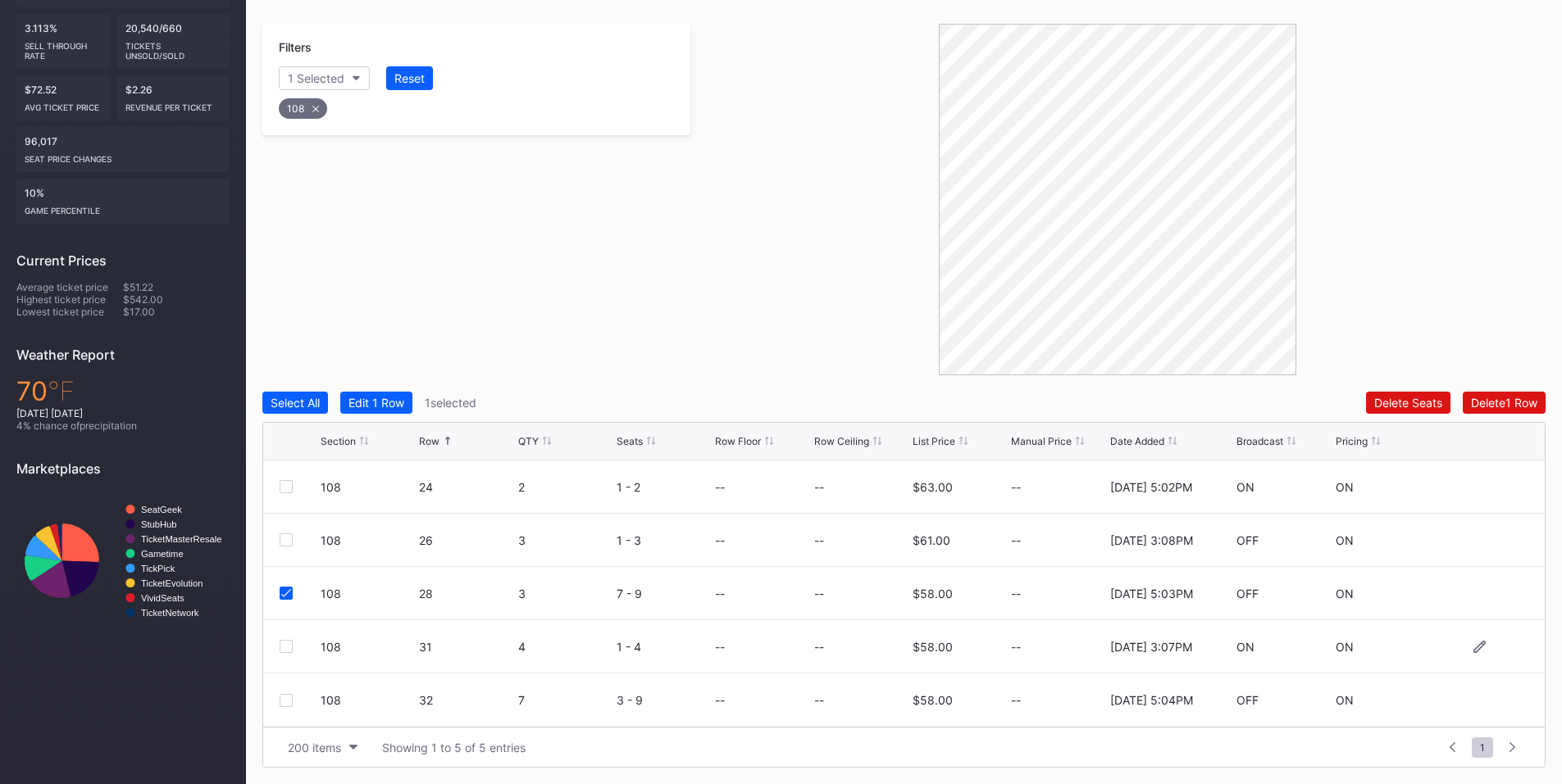
click at [289, 646] on div at bounding box center [286, 646] width 13 height 13
click at [289, 704] on div at bounding box center [286, 700] width 13 height 13
click at [1491, 402] on div "Delete 3 Rows" at bounding box center [1500, 403] width 73 height 14
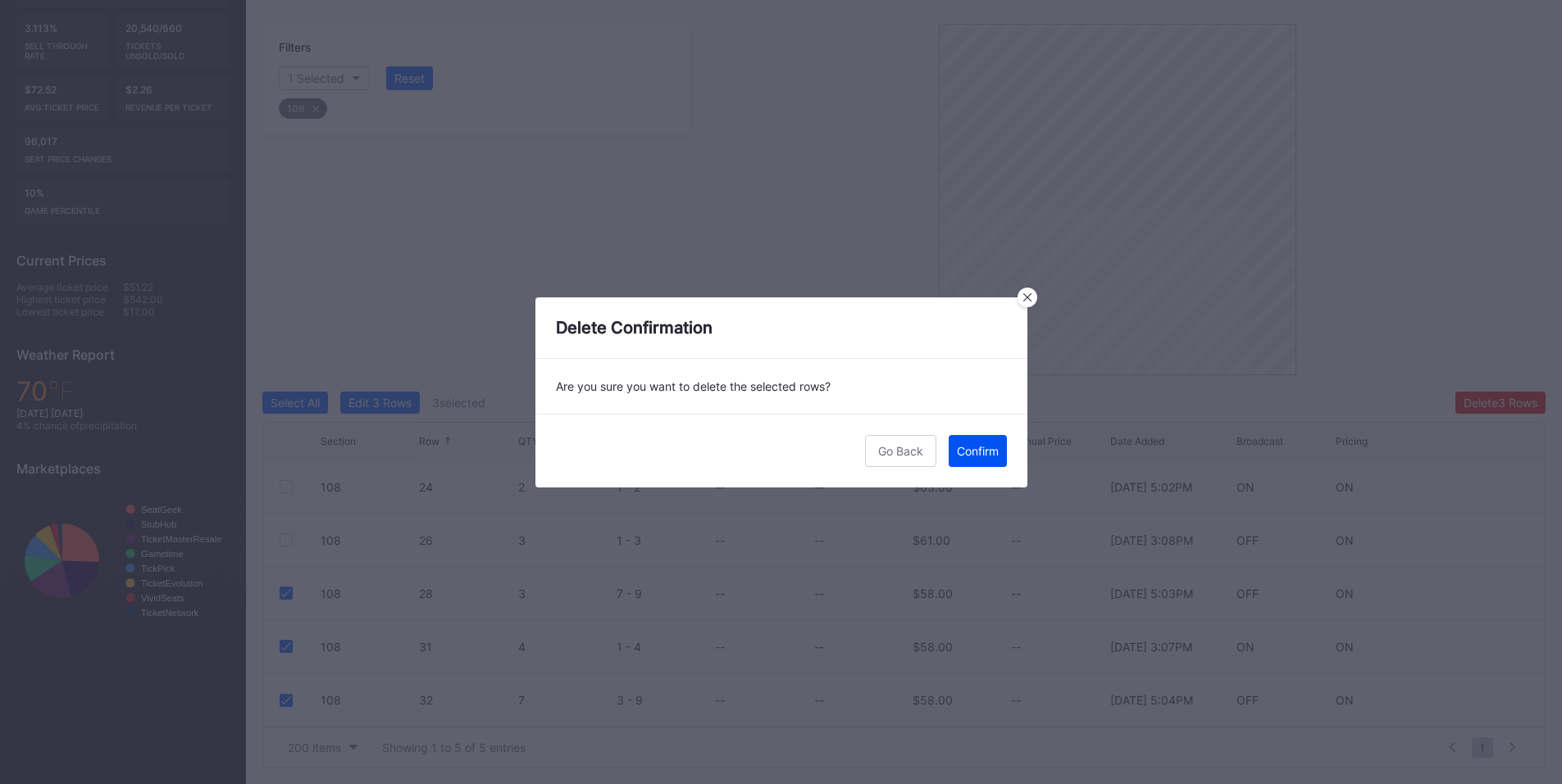
click at [981, 454] on div "Confirm" at bounding box center [978, 452] width 42 height 14
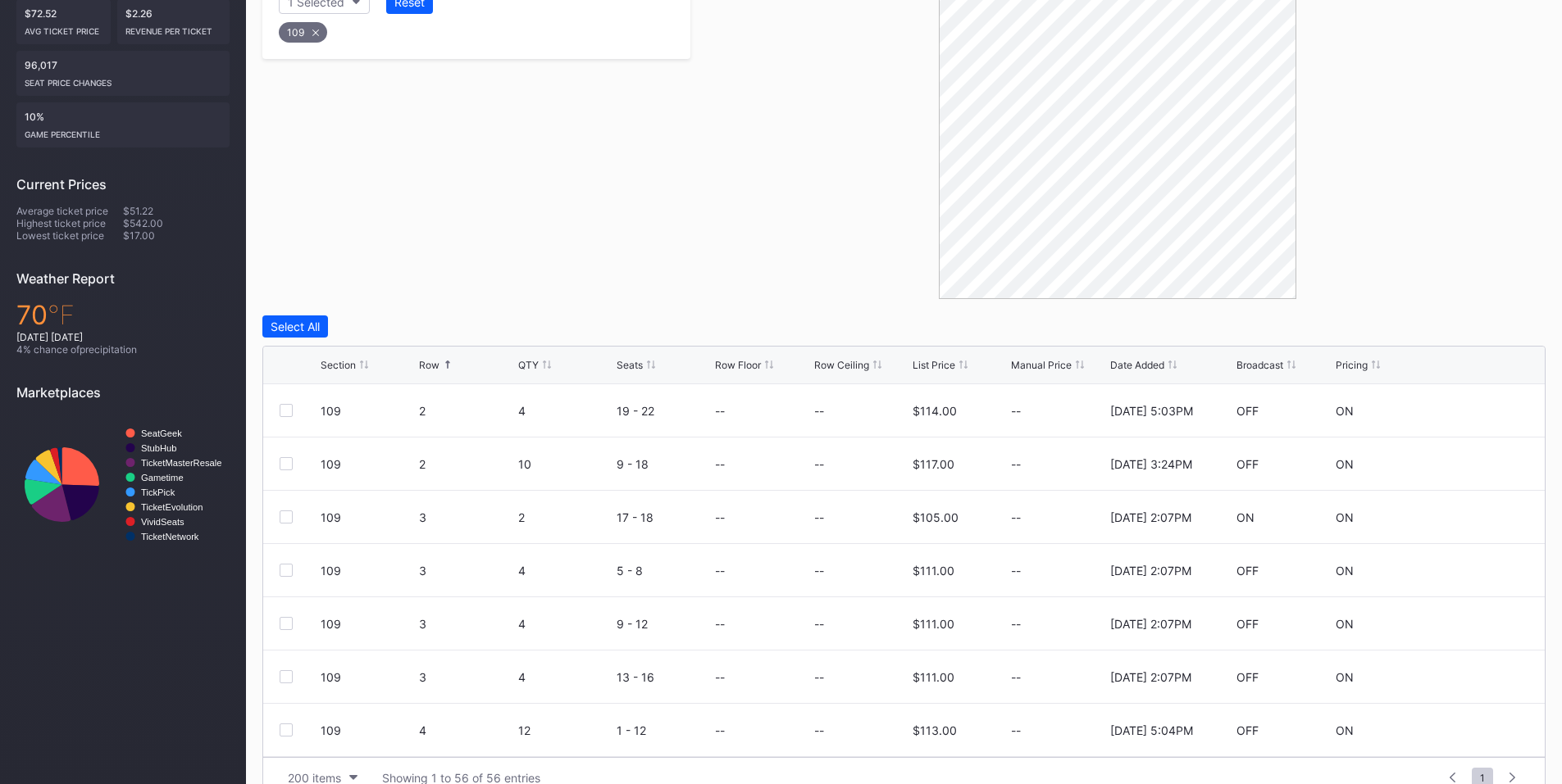
scroll to position [412, 0]
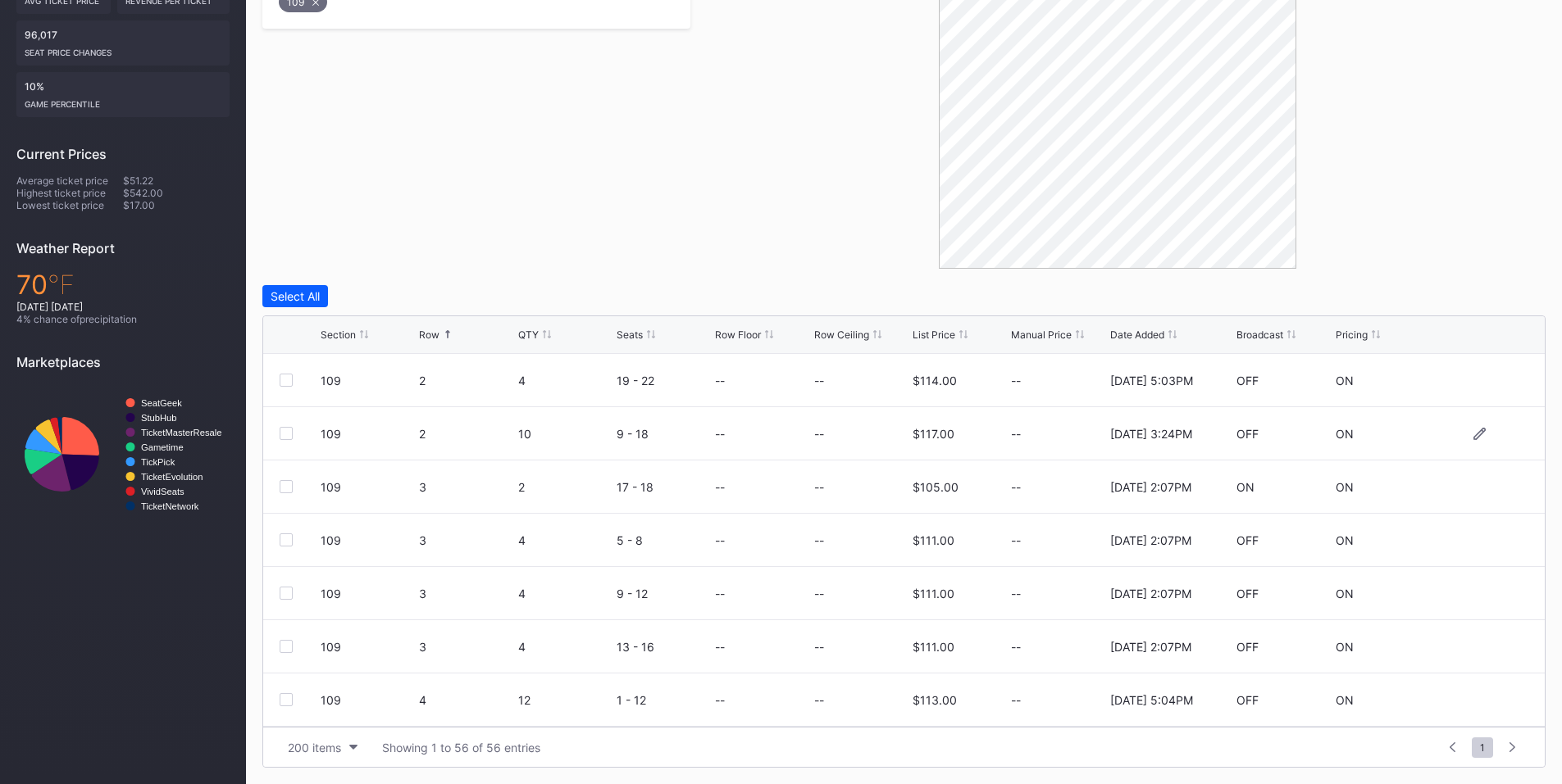
click at [285, 431] on div at bounding box center [286, 433] width 13 height 13
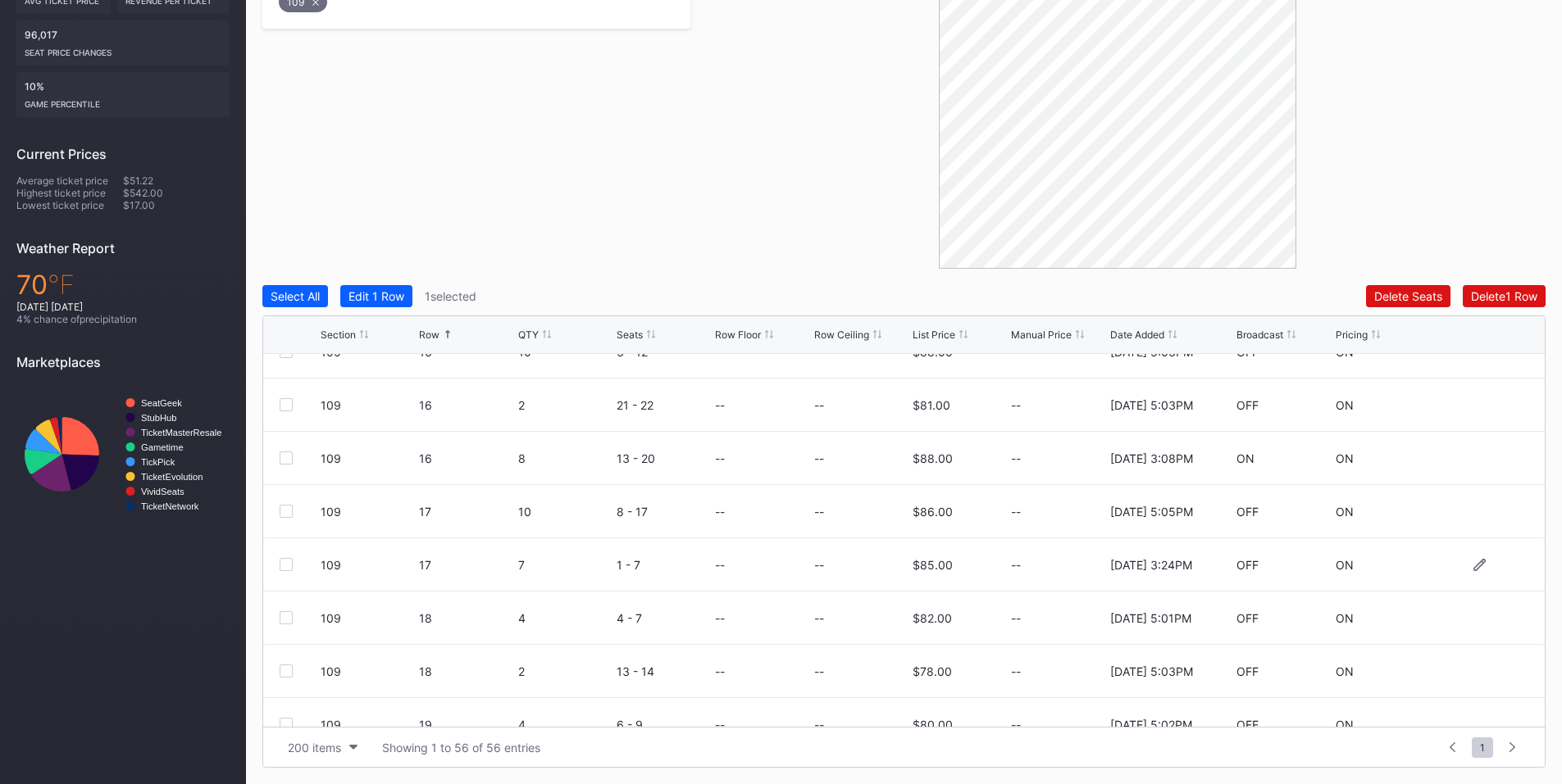
click at [291, 565] on div at bounding box center [286, 564] width 13 height 13
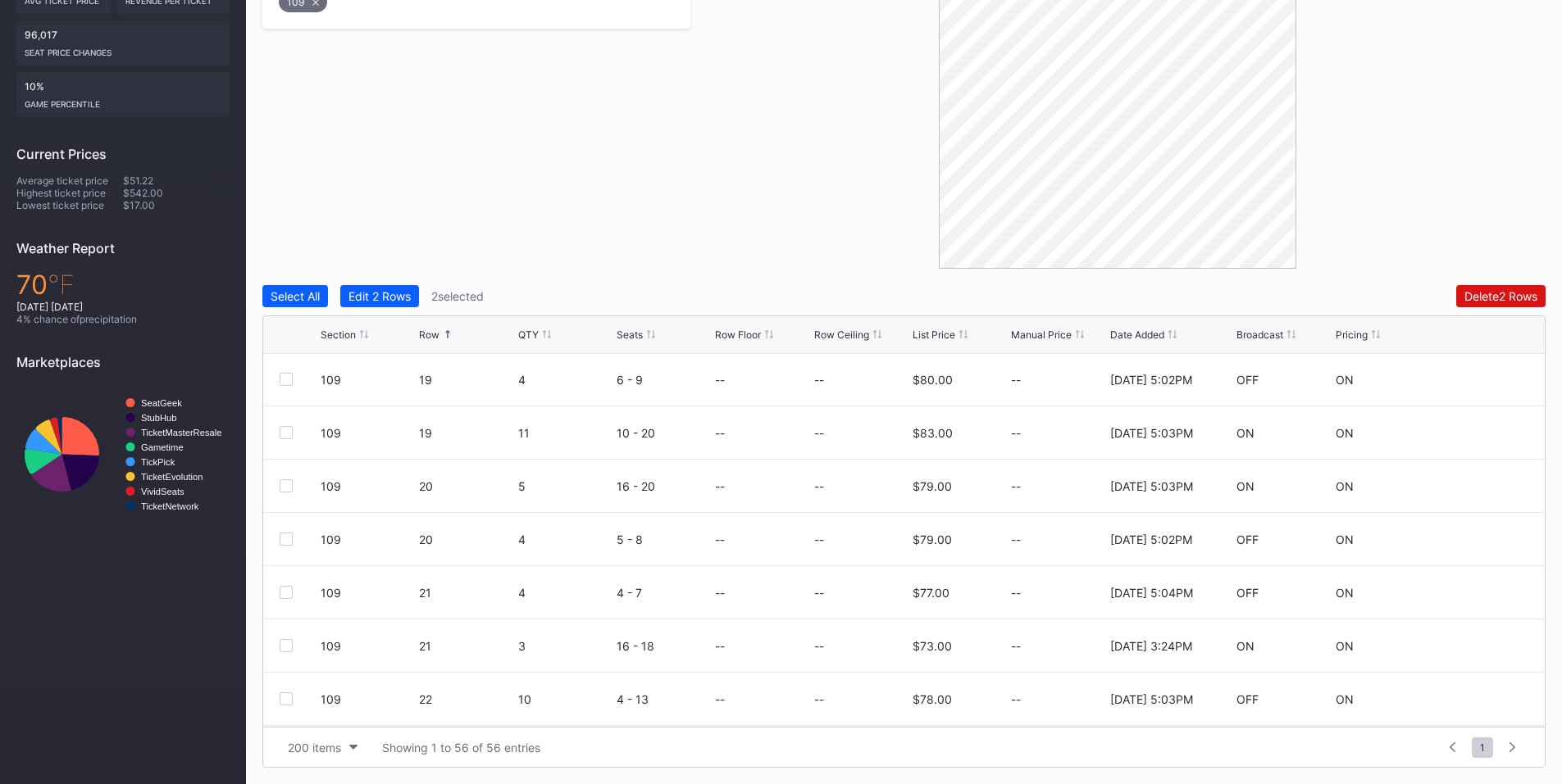
scroll to position [1530, 0]
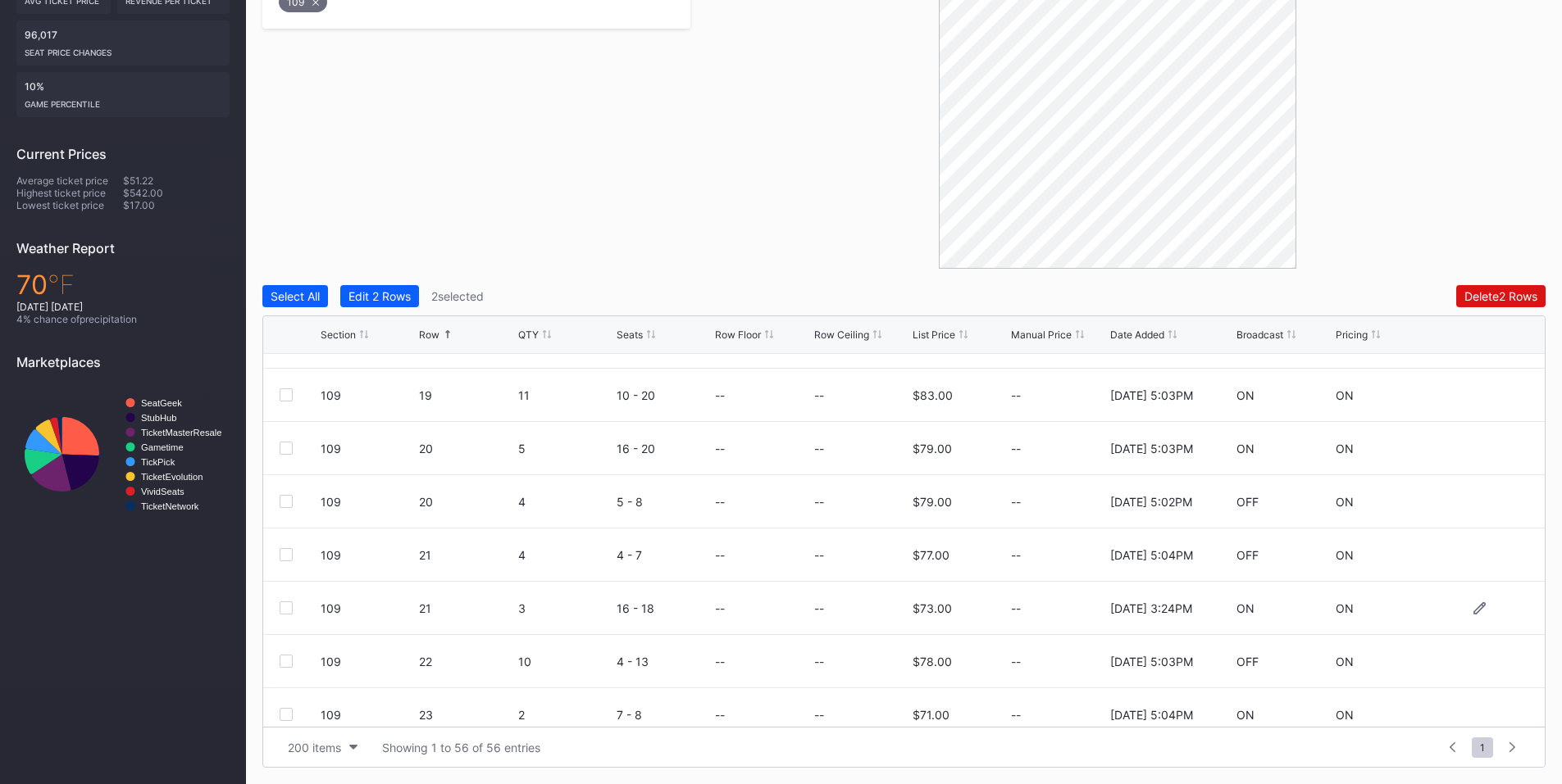
click at [288, 606] on div at bounding box center [286, 607] width 13 height 13
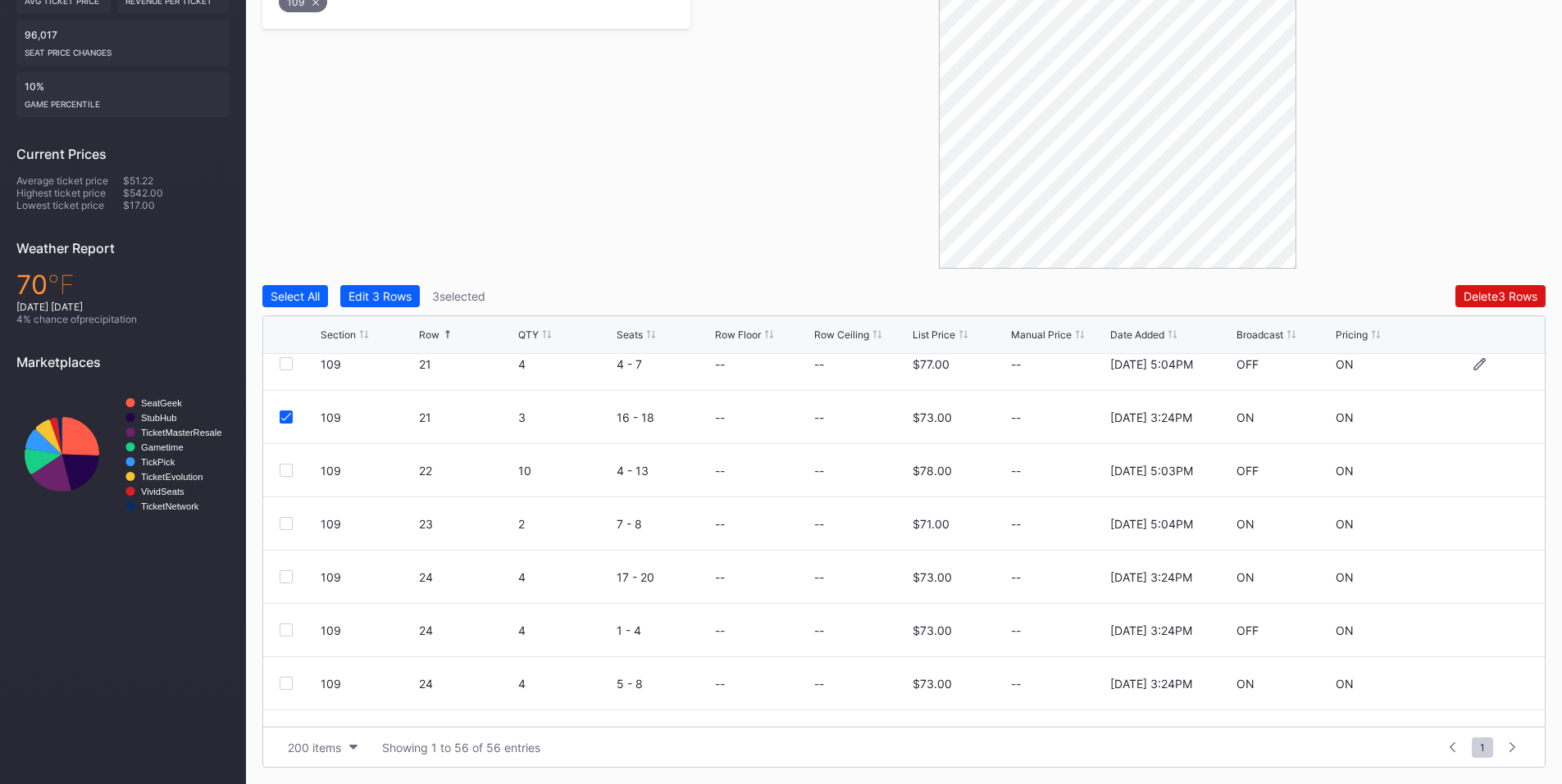
scroll to position [1911, 0]
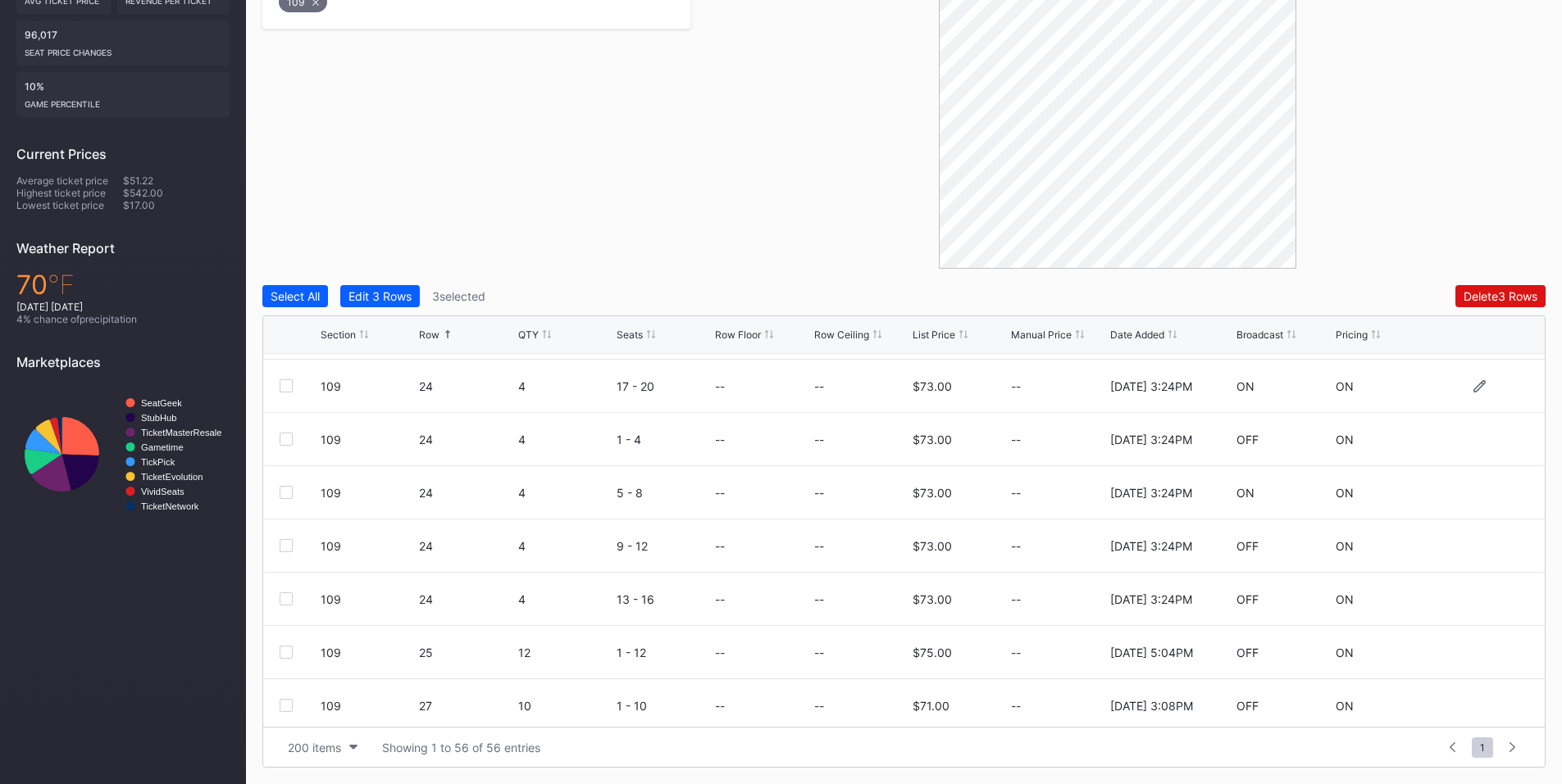
click at [288, 386] on div at bounding box center [286, 385] width 13 height 13
click at [289, 438] on div at bounding box center [286, 439] width 13 height 13
click at [285, 492] on div at bounding box center [286, 492] width 13 height 13
click at [291, 546] on div at bounding box center [286, 545] width 13 height 13
click at [291, 591] on div "109 24 4 13 - 16 -- -- $73.00 -- [DATE] 3:24PM OFF ON" at bounding box center [904, 599] width 1282 height 54
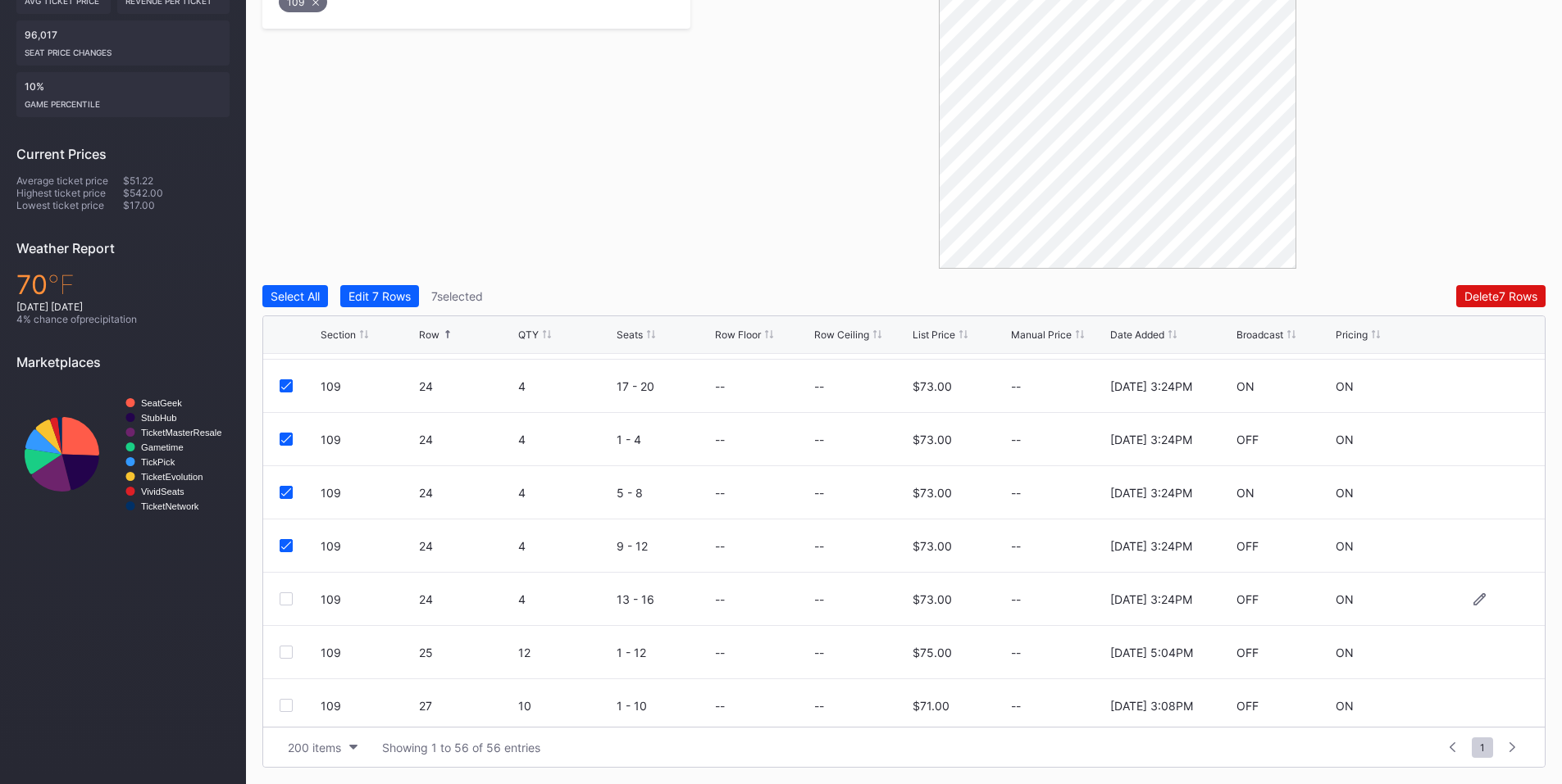
click at [290, 603] on div at bounding box center [286, 598] width 13 height 13
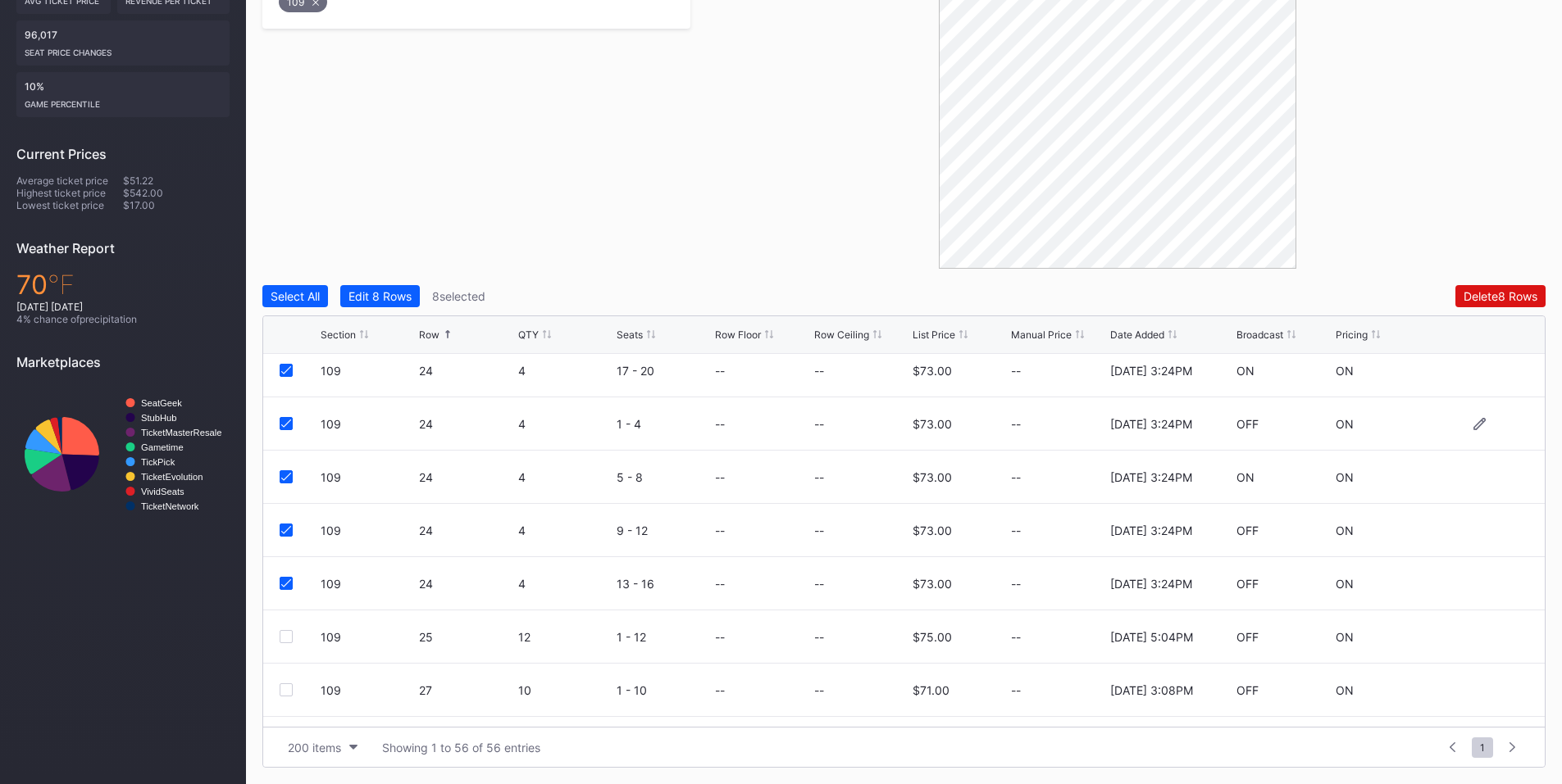
scroll to position [2104, 0]
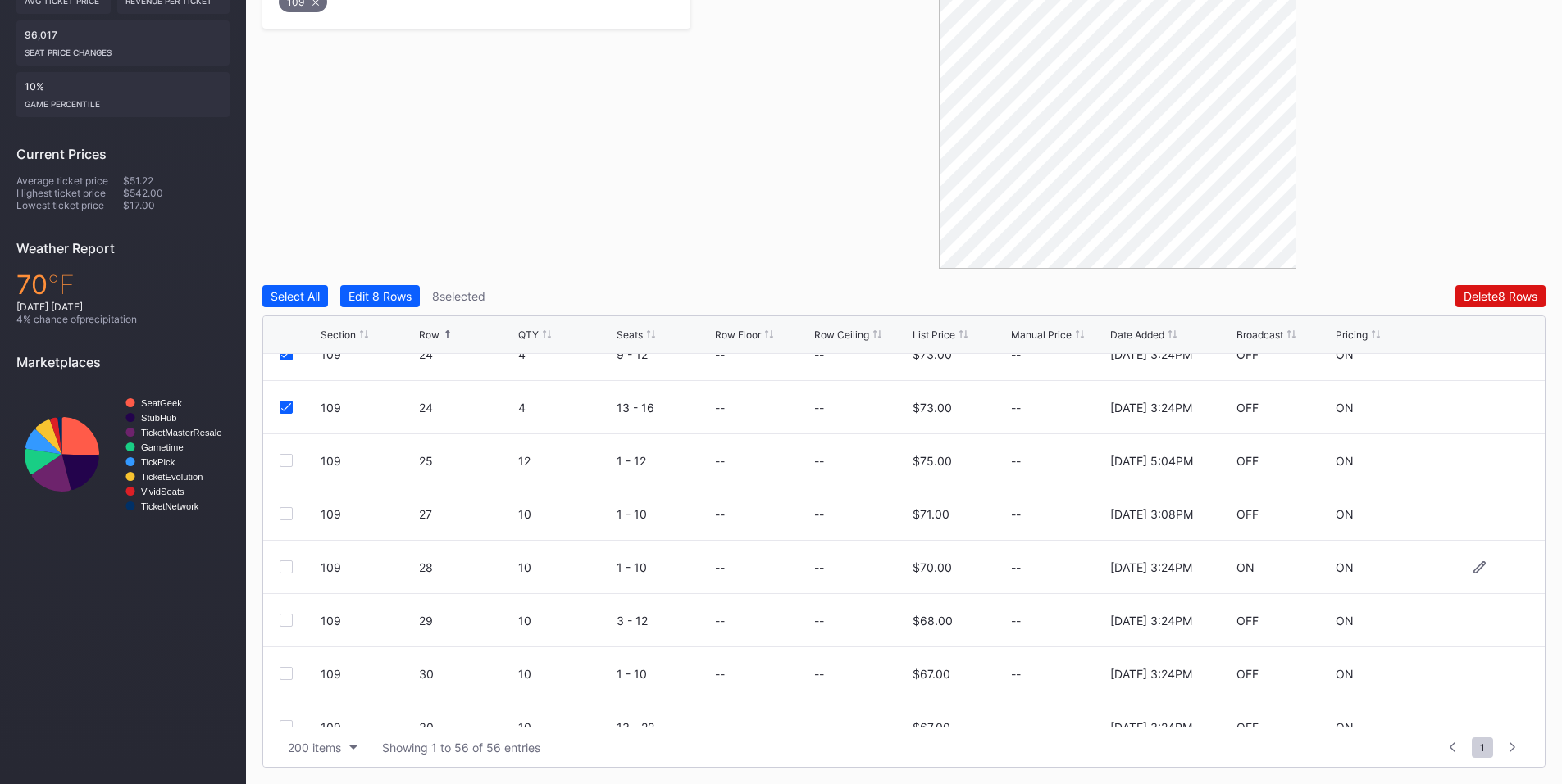
click at [287, 570] on div at bounding box center [286, 567] width 13 height 13
click at [285, 616] on div at bounding box center [286, 619] width 13 height 13
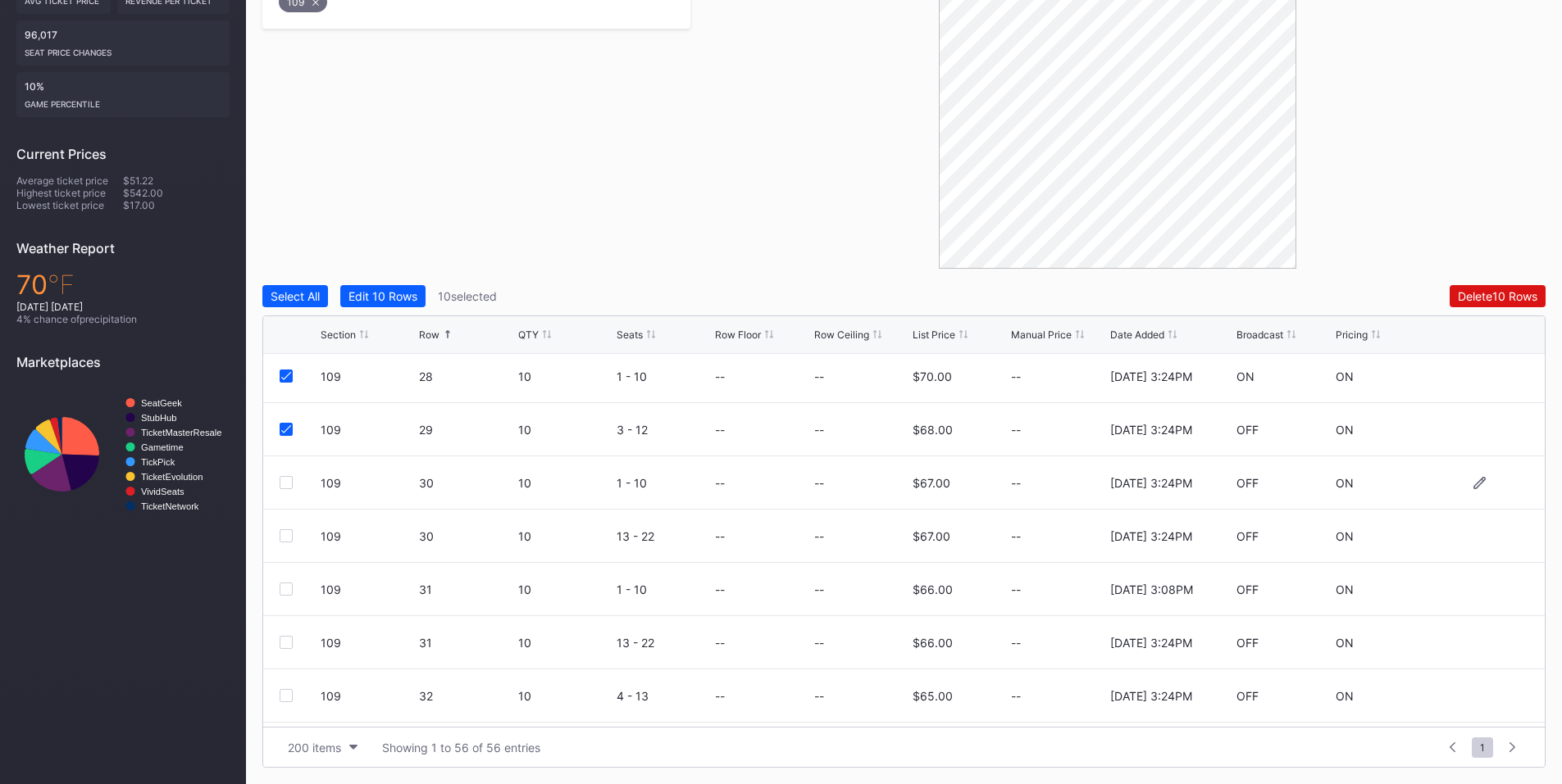
click at [282, 484] on div at bounding box center [286, 482] width 13 height 13
click at [287, 540] on div at bounding box center [286, 535] width 13 height 13
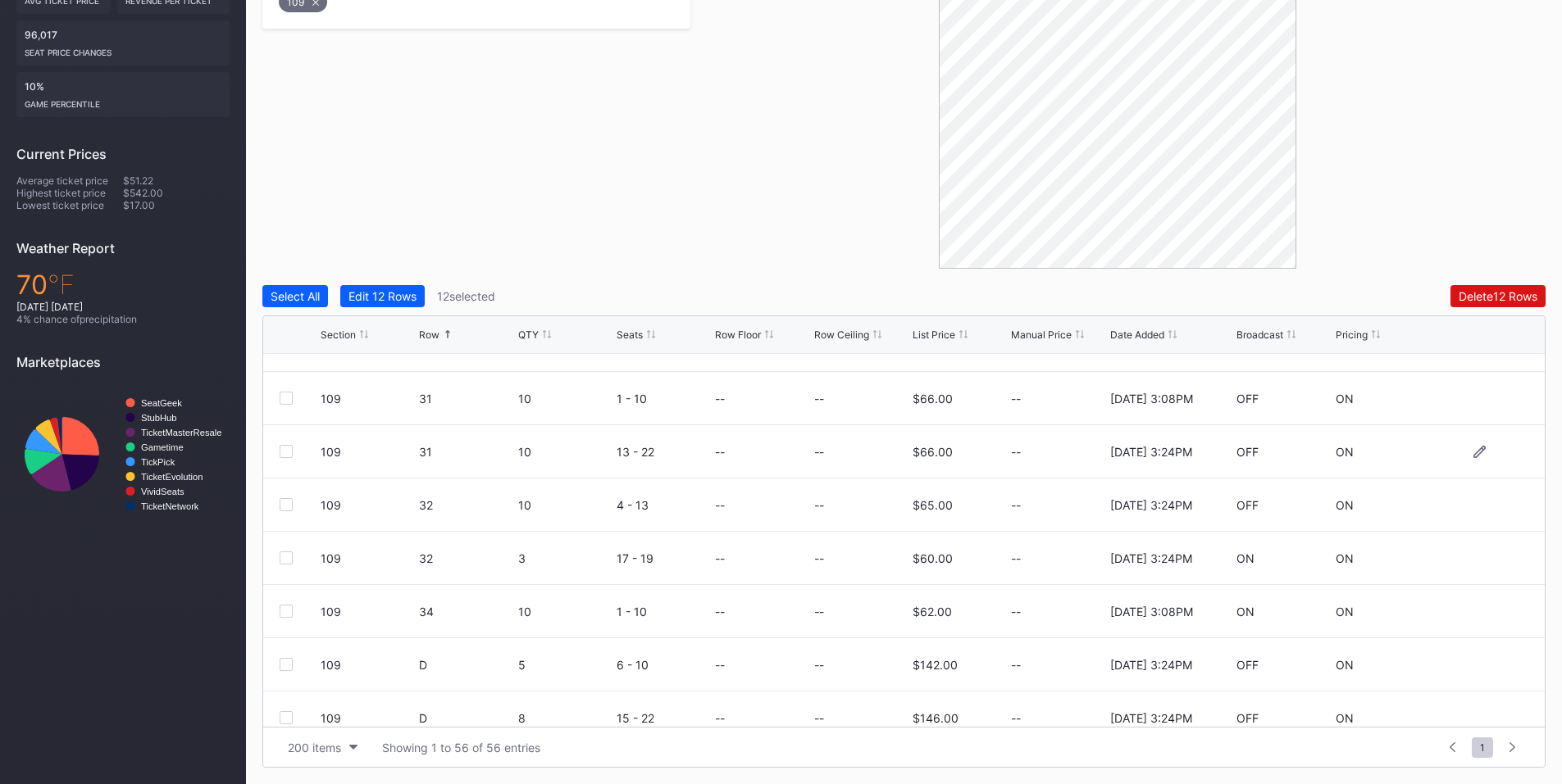
click at [280, 450] on div at bounding box center [286, 451] width 13 height 13
click at [285, 502] on div at bounding box center [286, 504] width 13 height 13
click at [287, 562] on div at bounding box center [286, 558] width 13 height 13
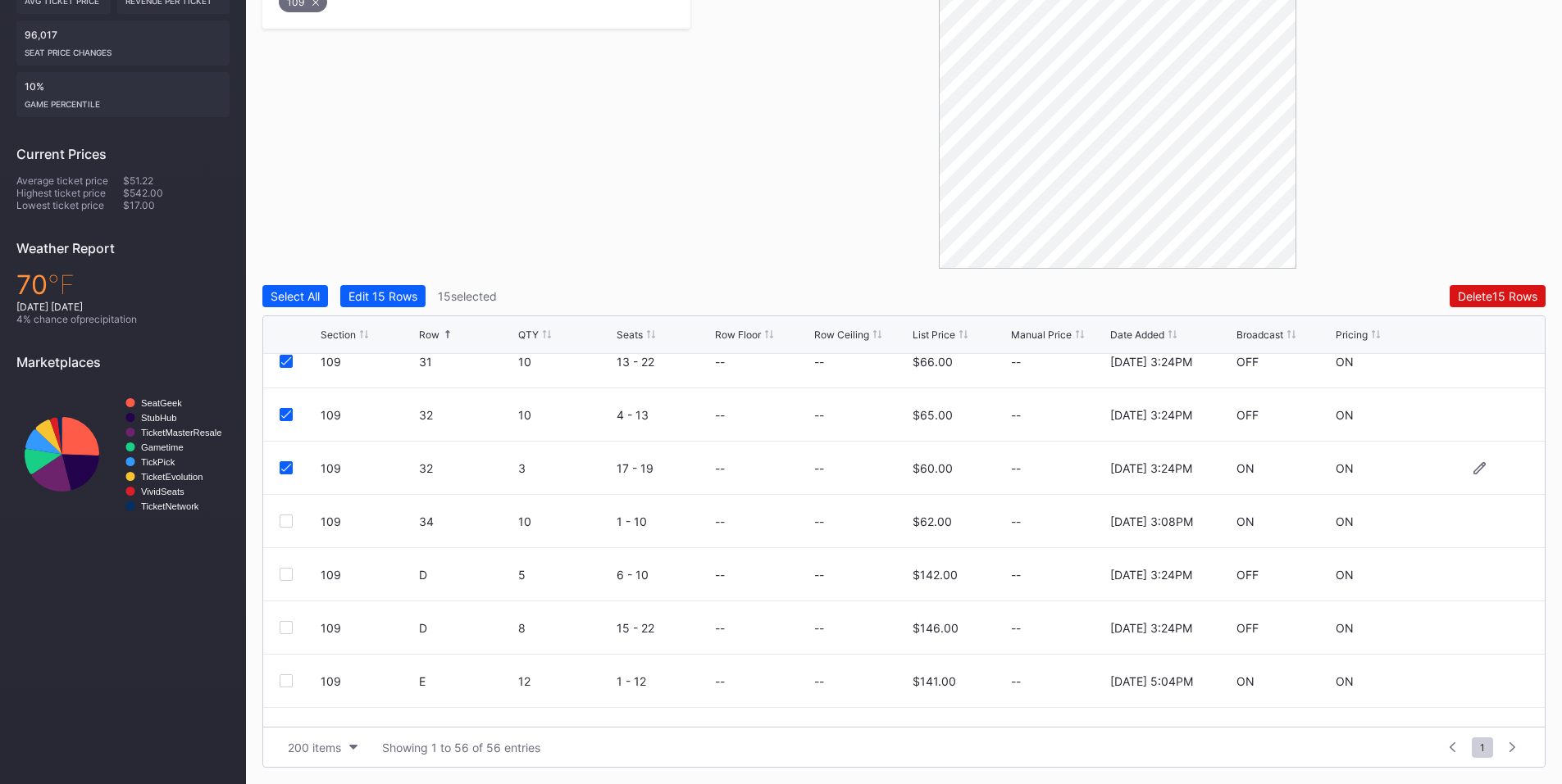
scroll to position [2610, 0]
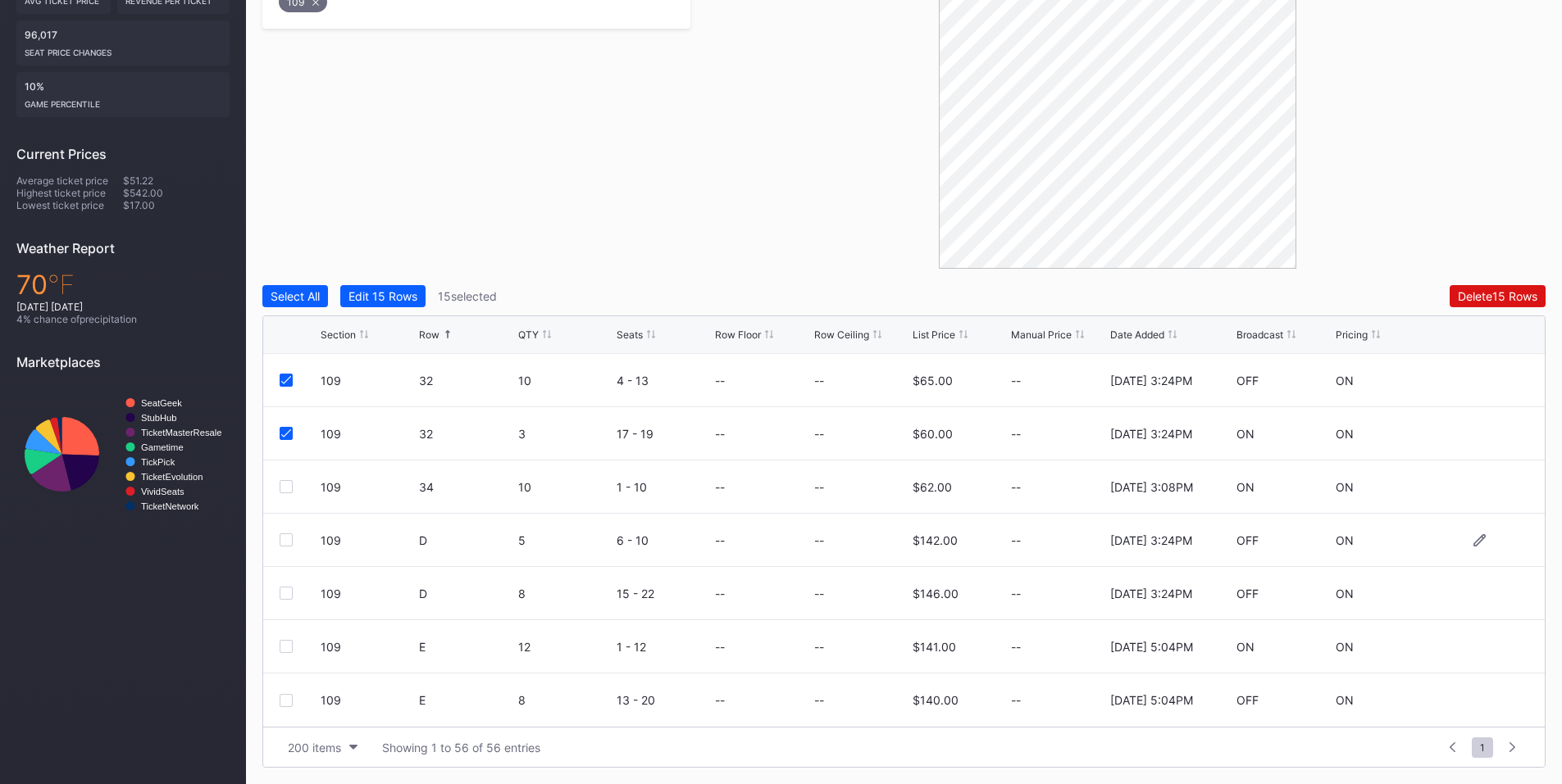
click at [283, 537] on div at bounding box center [286, 540] width 13 height 13
click at [286, 592] on div at bounding box center [286, 592] width 13 height 13
click at [1478, 303] on div "Delete 17 Rows" at bounding box center [1497, 296] width 78 height 14
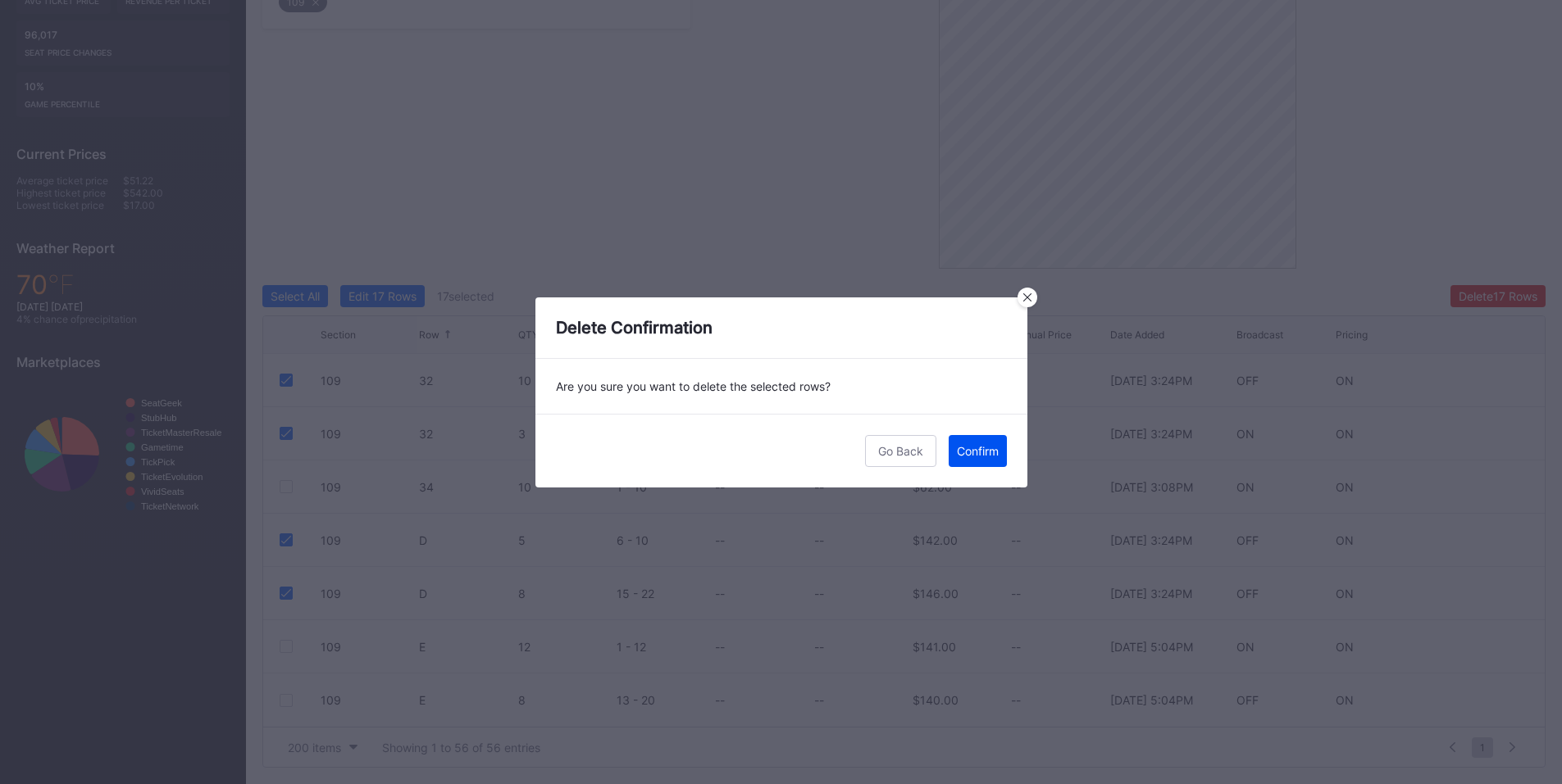
click at [972, 460] on button "Confirm" at bounding box center [977, 451] width 59 height 32
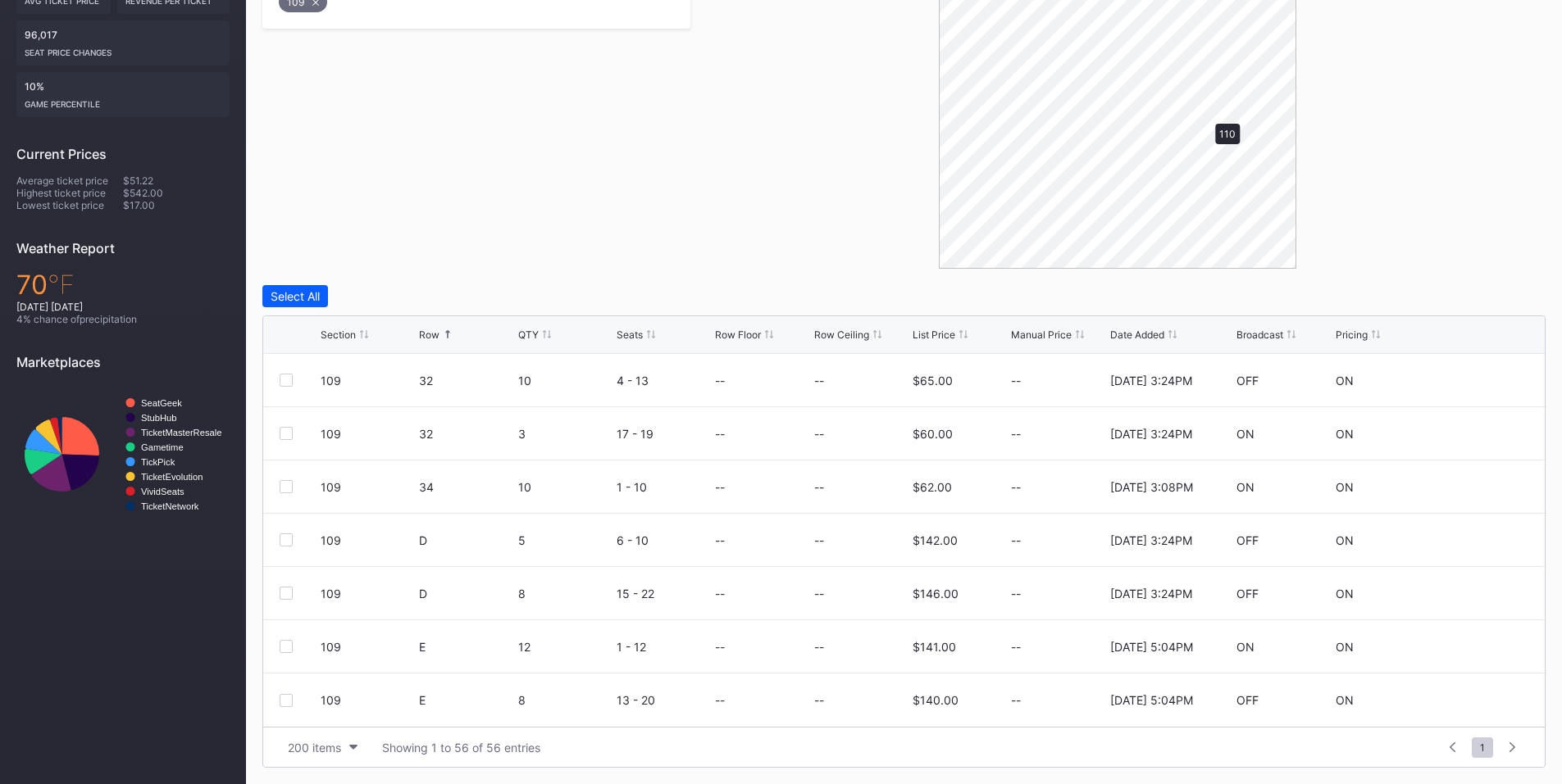
scroll to position [0, 0]
click at [289, 430] on div at bounding box center [286, 433] width 13 height 13
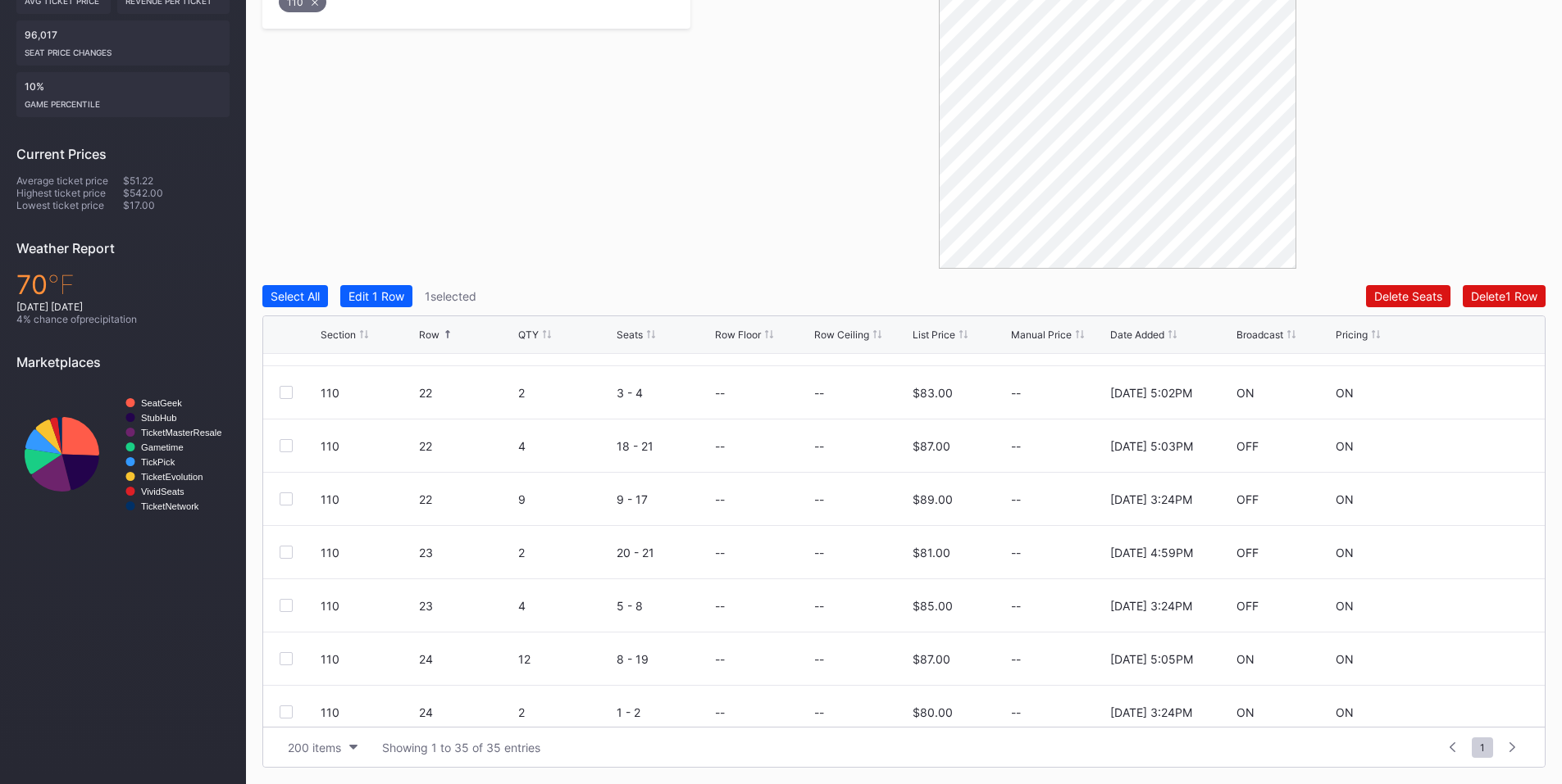
scroll to position [383, 0]
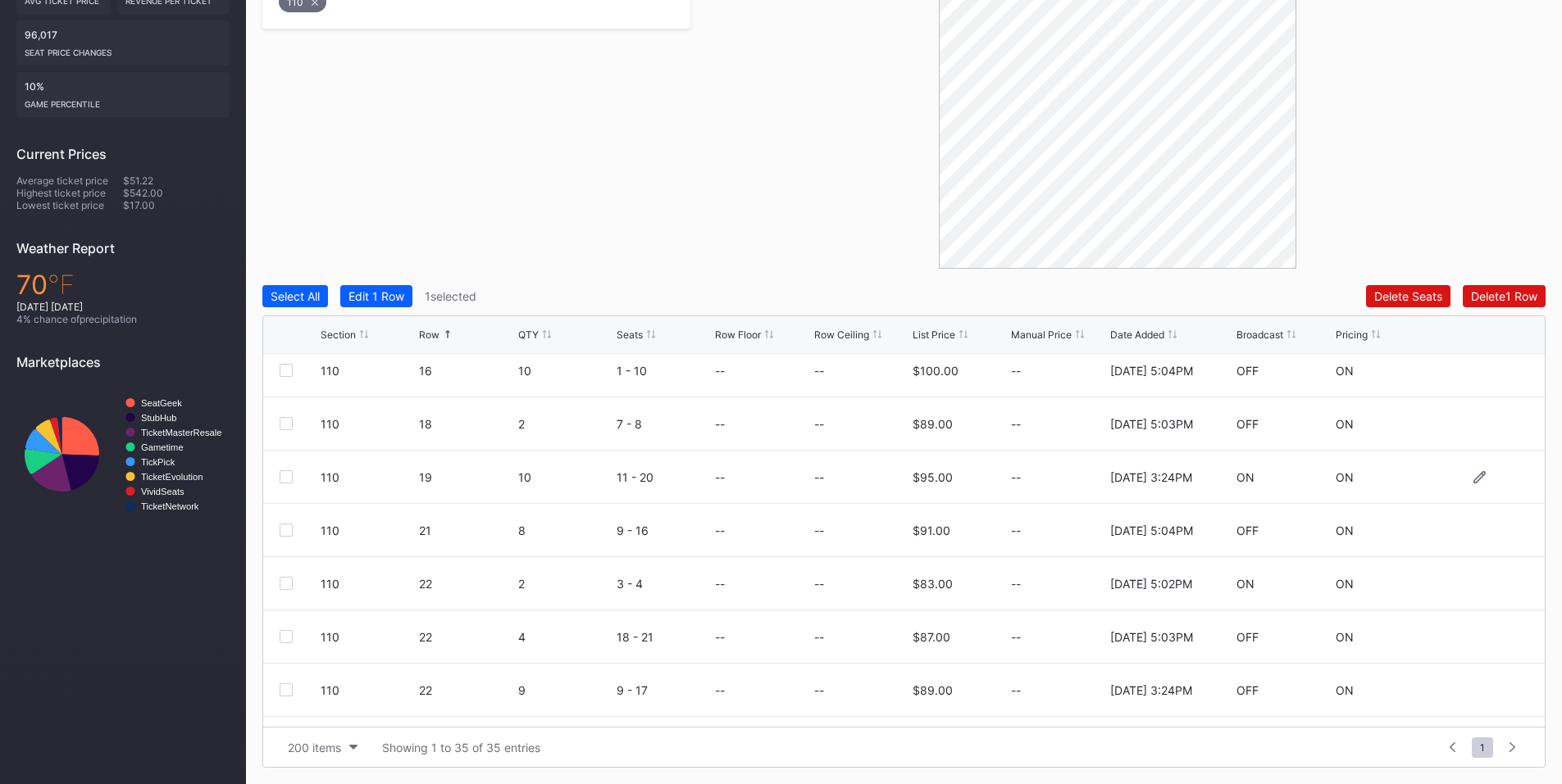
click at [285, 477] on div at bounding box center [286, 476] width 13 height 13
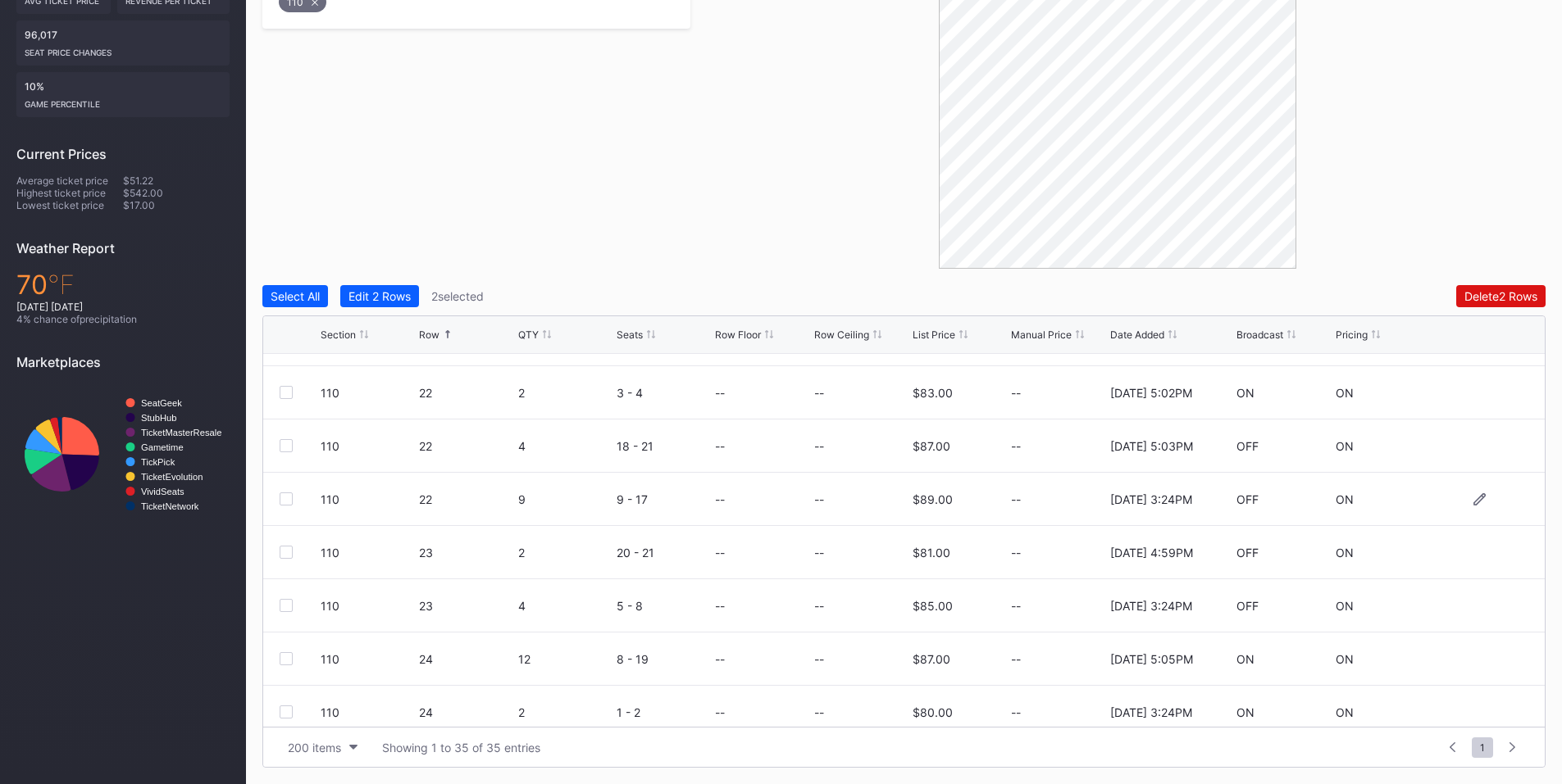
click at [288, 501] on div at bounding box center [286, 498] width 13 height 13
click at [290, 613] on div "110 23 4 5 - 8 -- -- $85.00 -- [DATE] 3:24PM OFF ON" at bounding box center [904, 606] width 1282 height 54
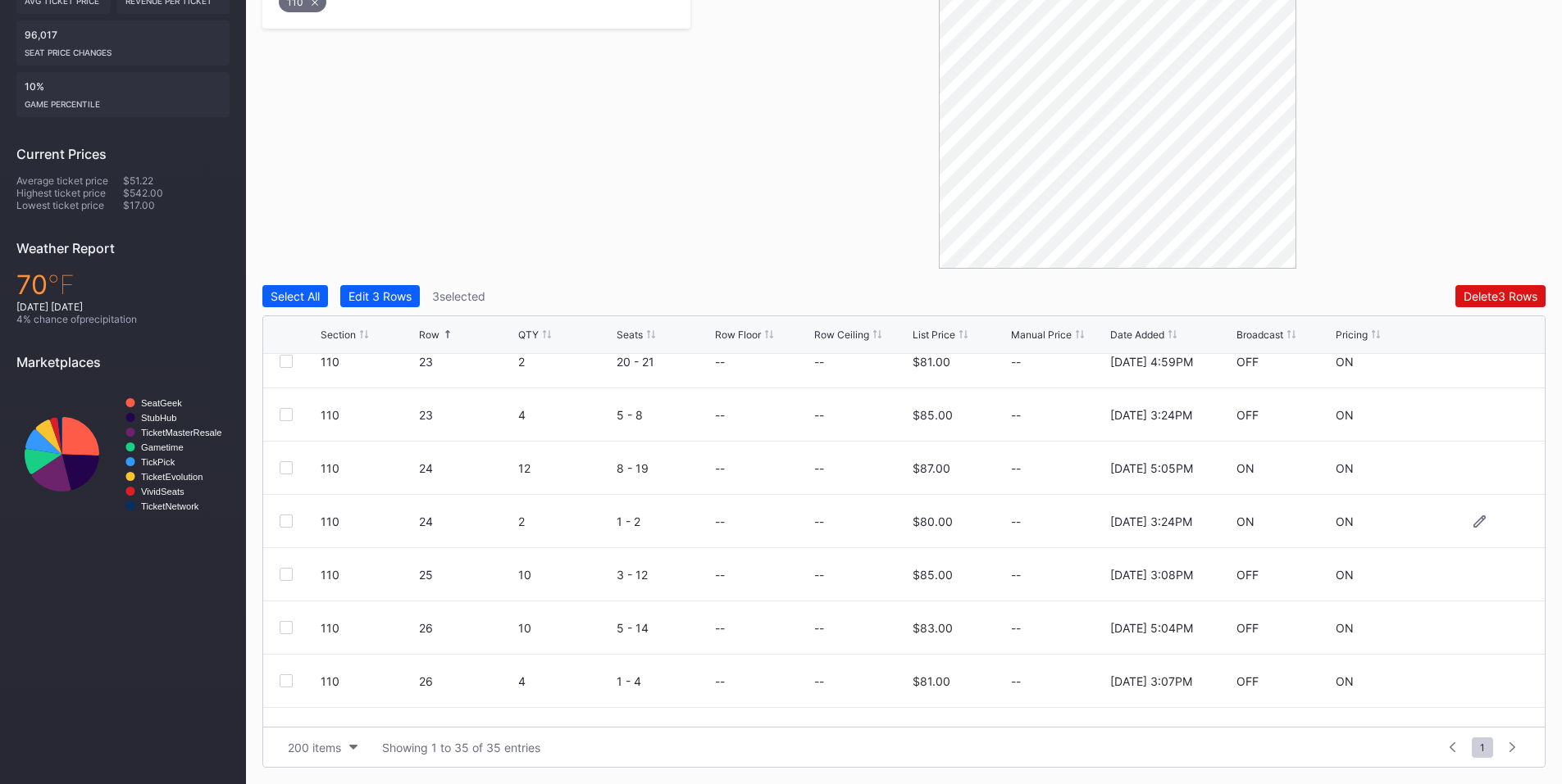
click at [288, 518] on div at bounding box center [286, 521] width 13 height 13
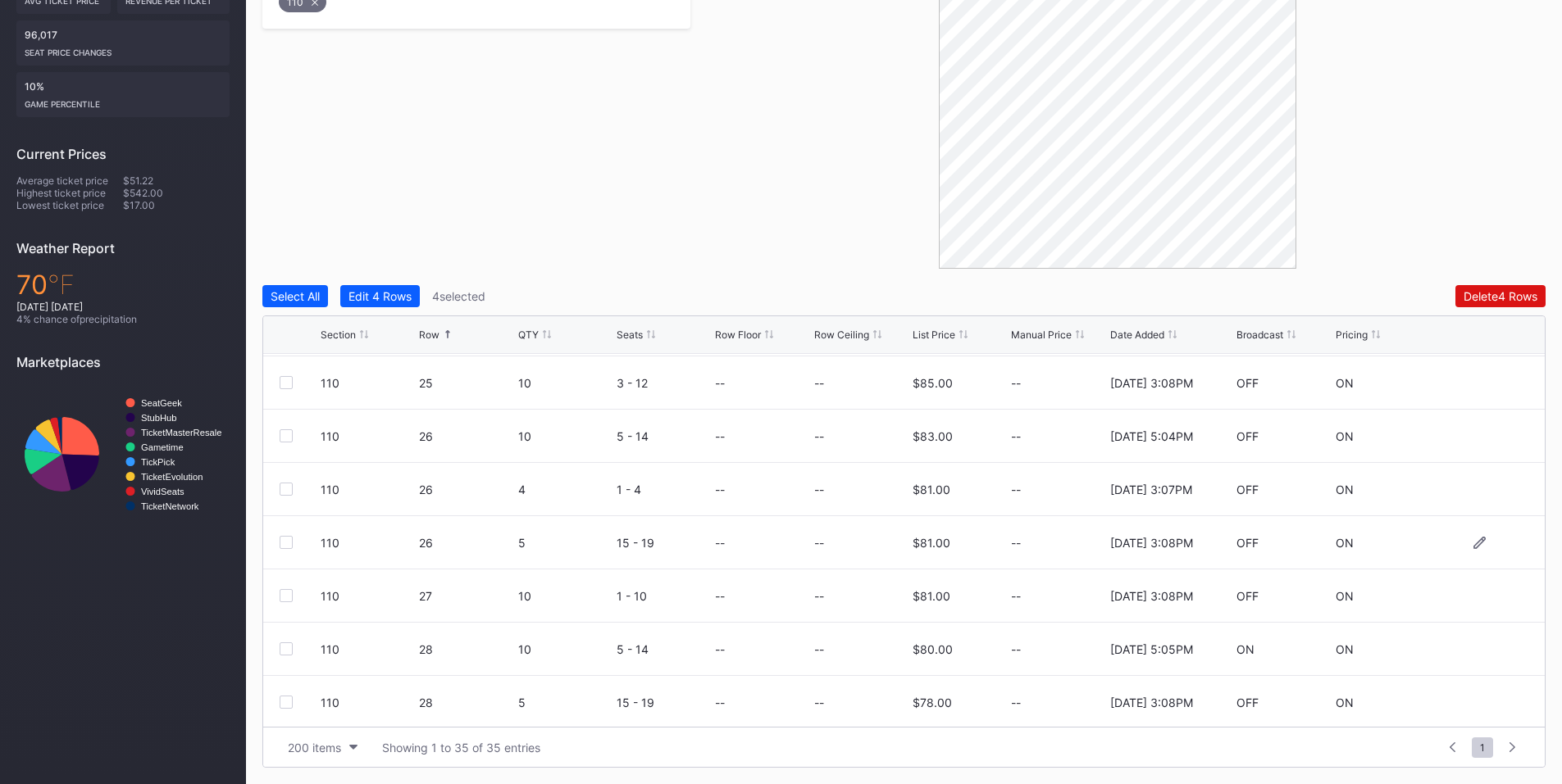
scroll to position [1147, 0]
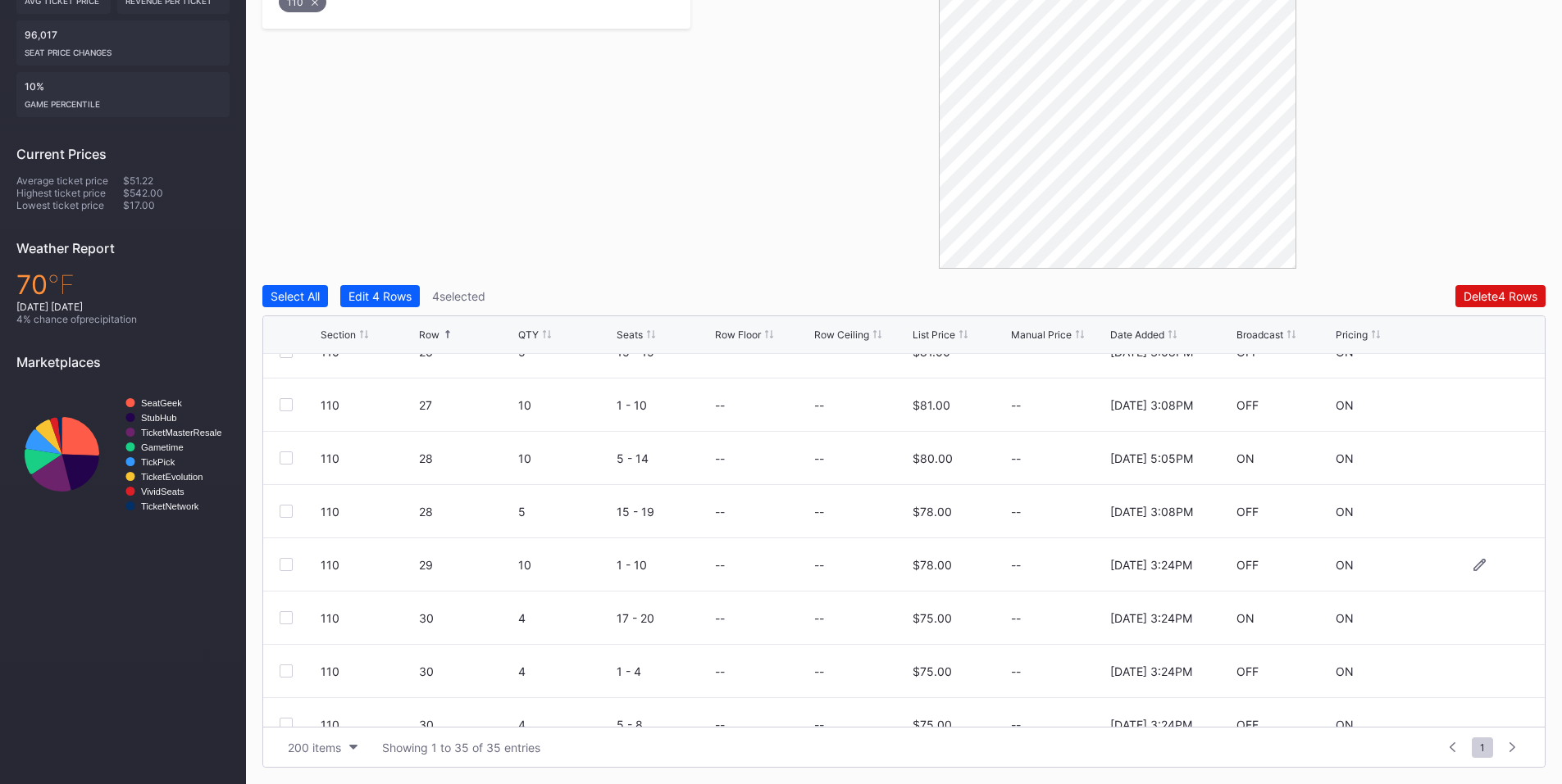
click at [281, 565] on div at bounding box center [286, 564] width 13 height 13
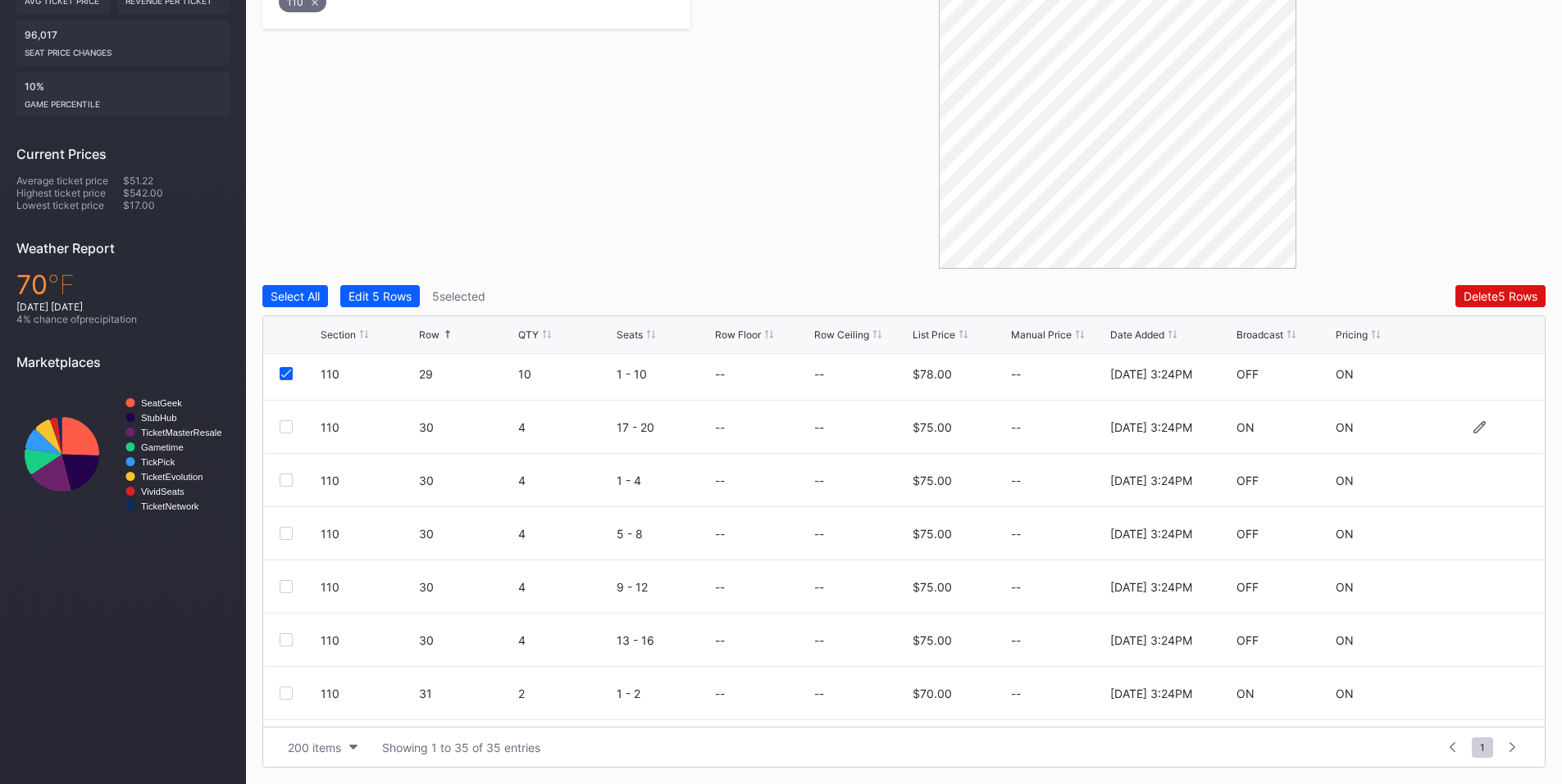
click at [281, 431] on div at bounding box center [286, 427] width 13 height 13
click at [281, 480] on div at bounding box center [286, 479] width 13 height 13
click at [286, 533] on div at bounding box center [286, 533] width 13 height 13
click at [288, 586] on div at bounding box center [286, 587] width 13 height 13
click at [285, 642] on div at bounding box center [286, 639] width 13 height 13
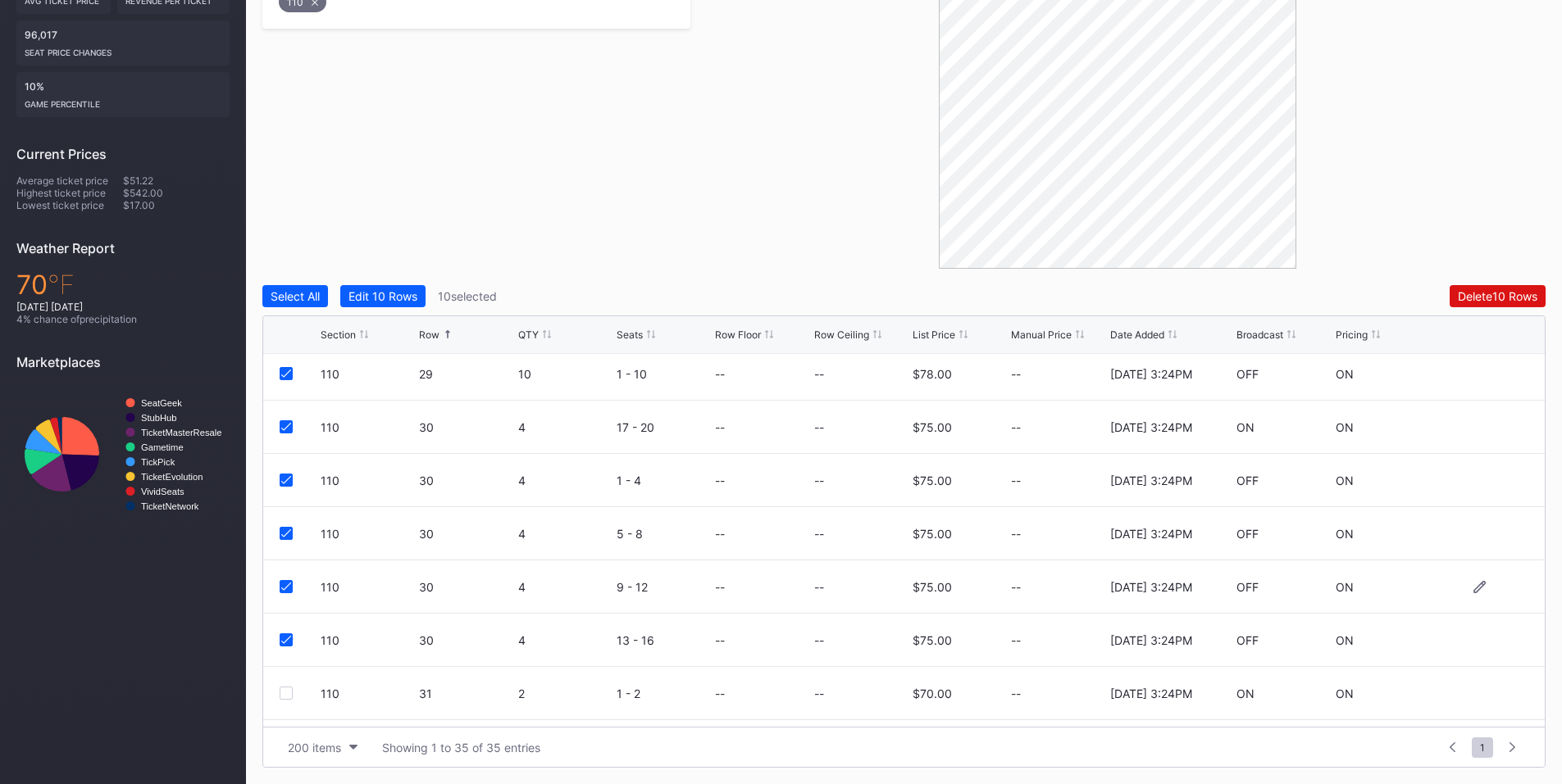
scroll to position [1492, 0]
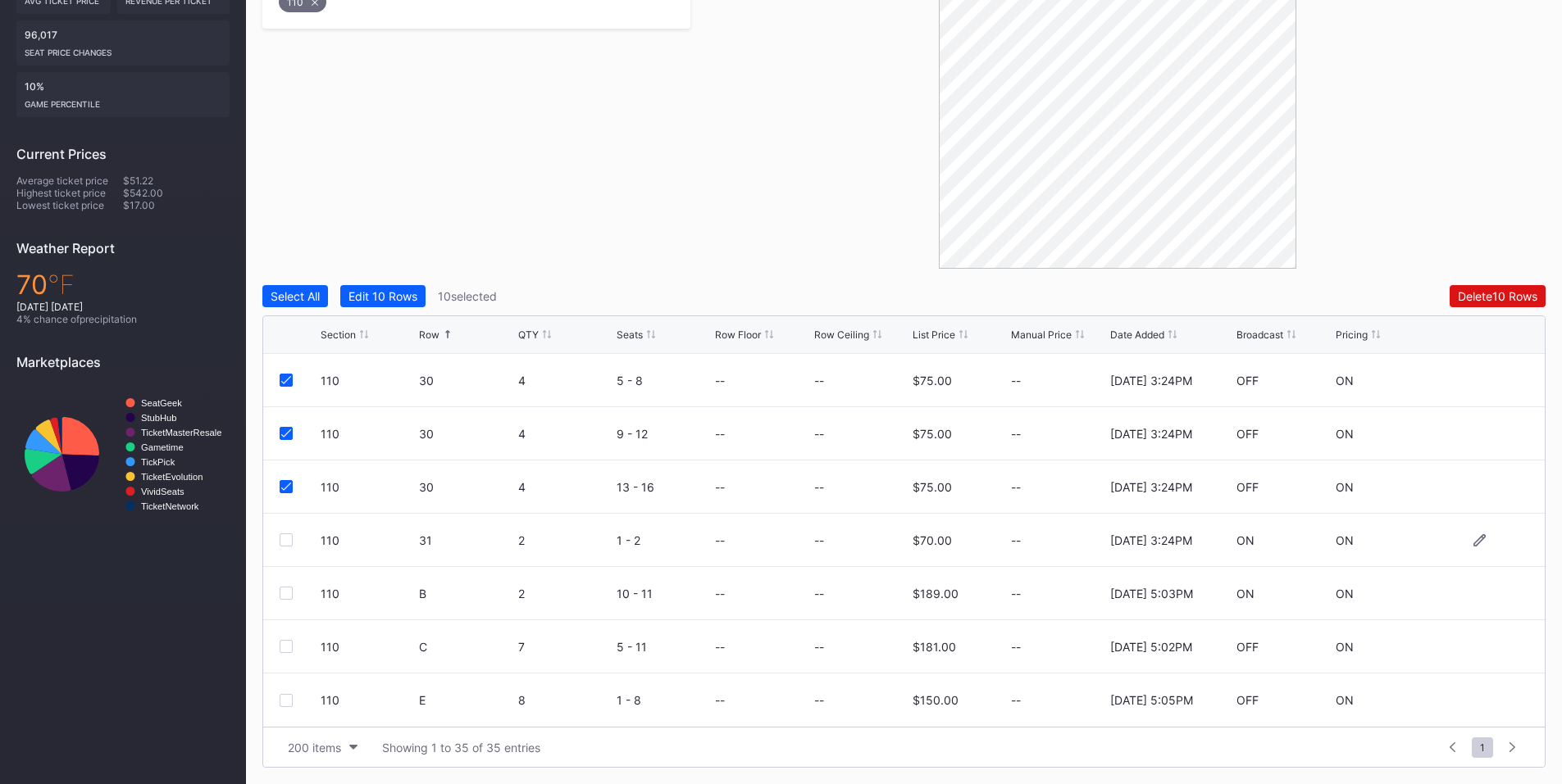
click at [282, 542] on div at bounding box center [286, 540] width 13 height 13
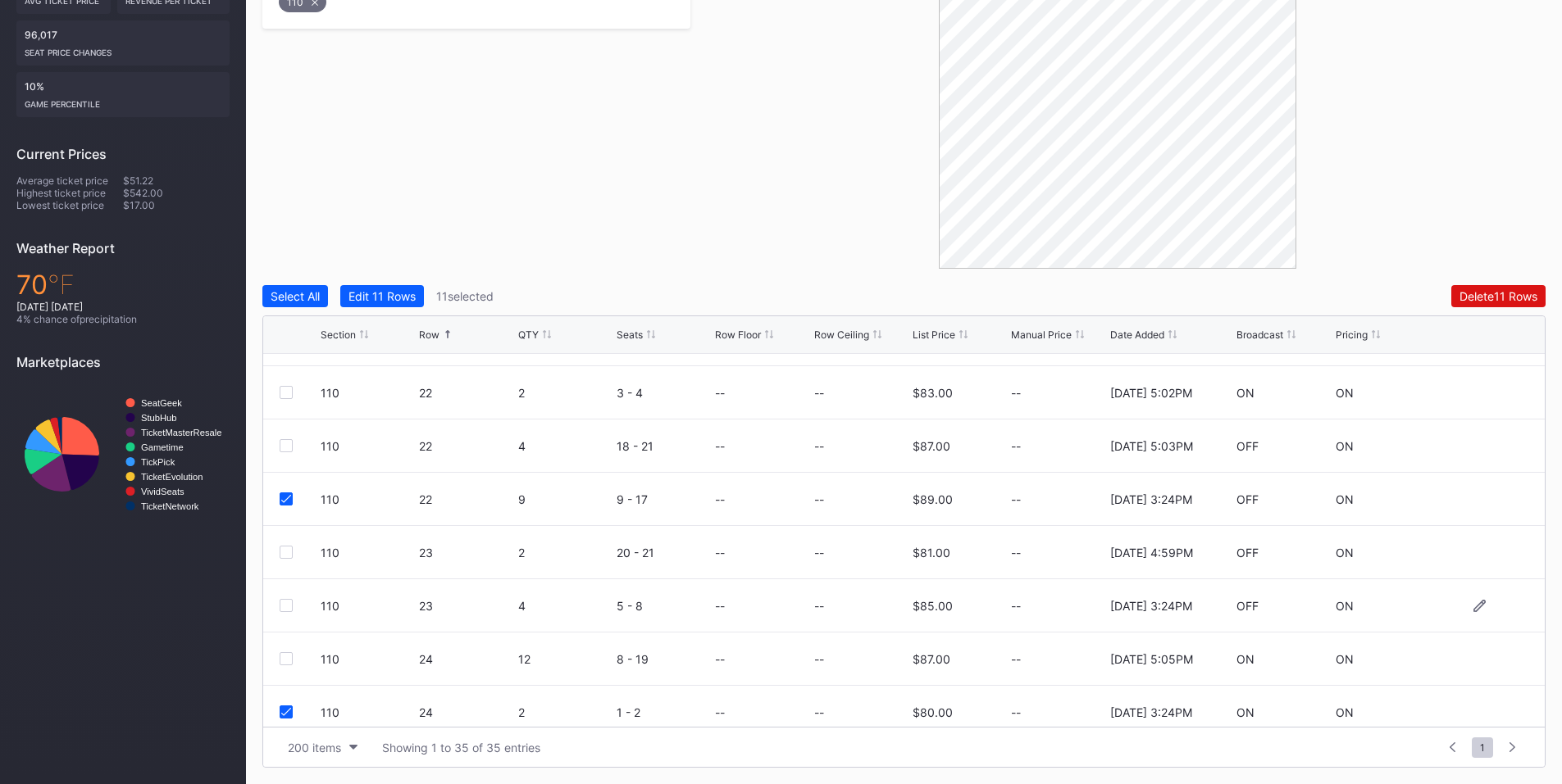
click at [285, 601] on div at bounding box center [286, 605] width 13 height 13
click at [1480, 296] on div "Delete 12 Rows" at bounding box center [1497, 296] width 78 height 14
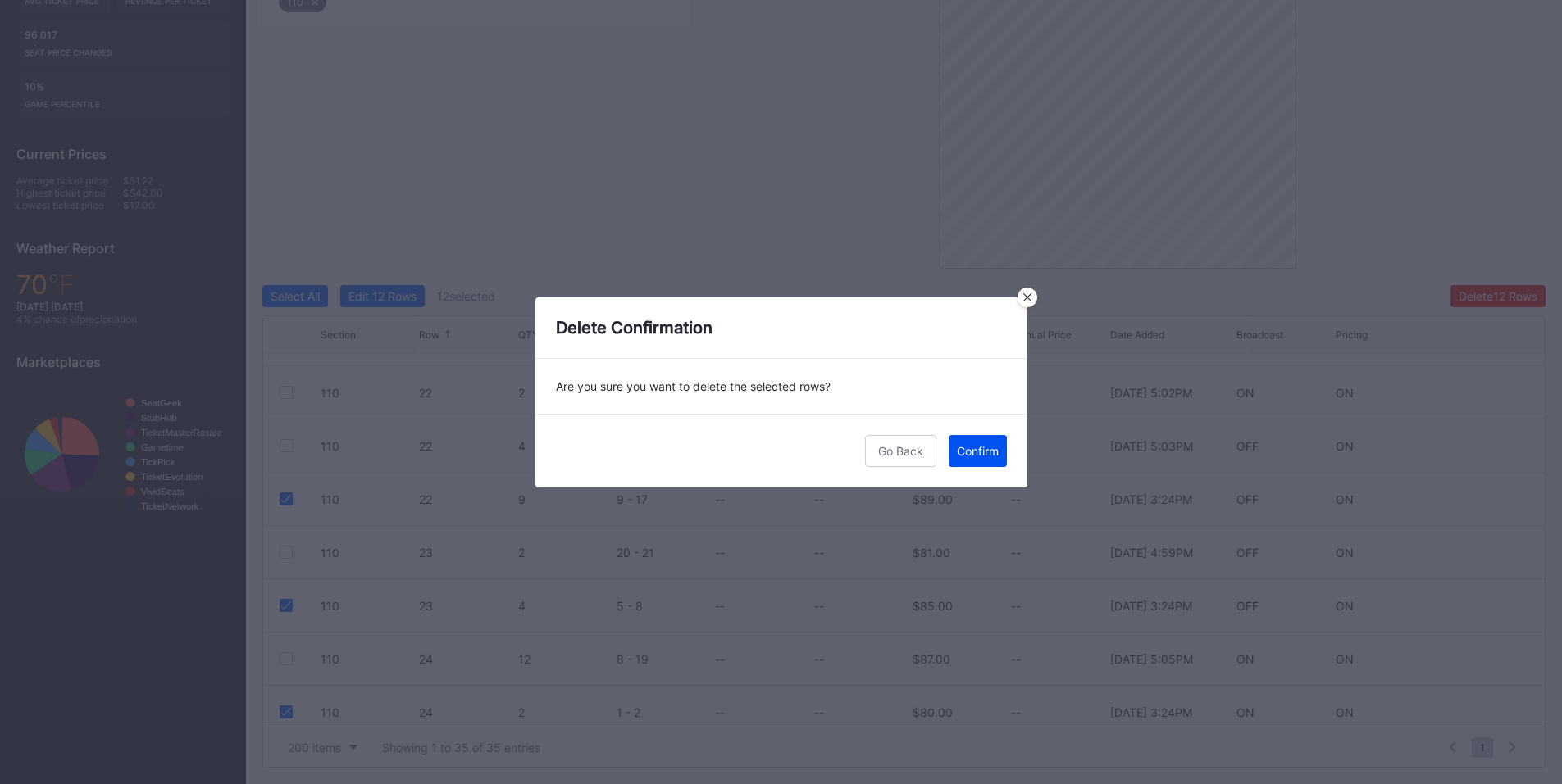
click at [974, 460] on button "Confirm" at bounding box center [977, 451] width 59 height 32
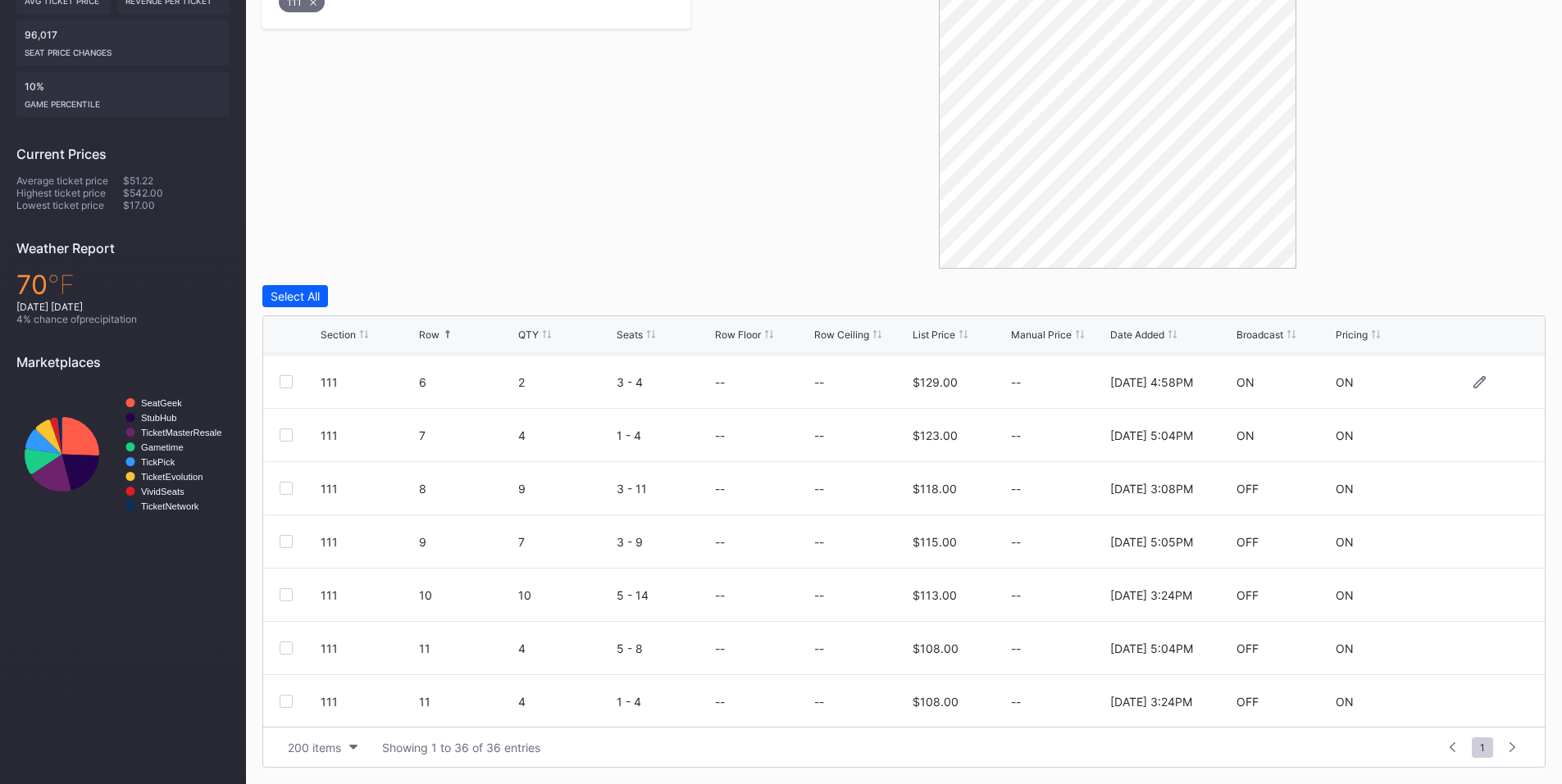
scroll to position [191, 0]
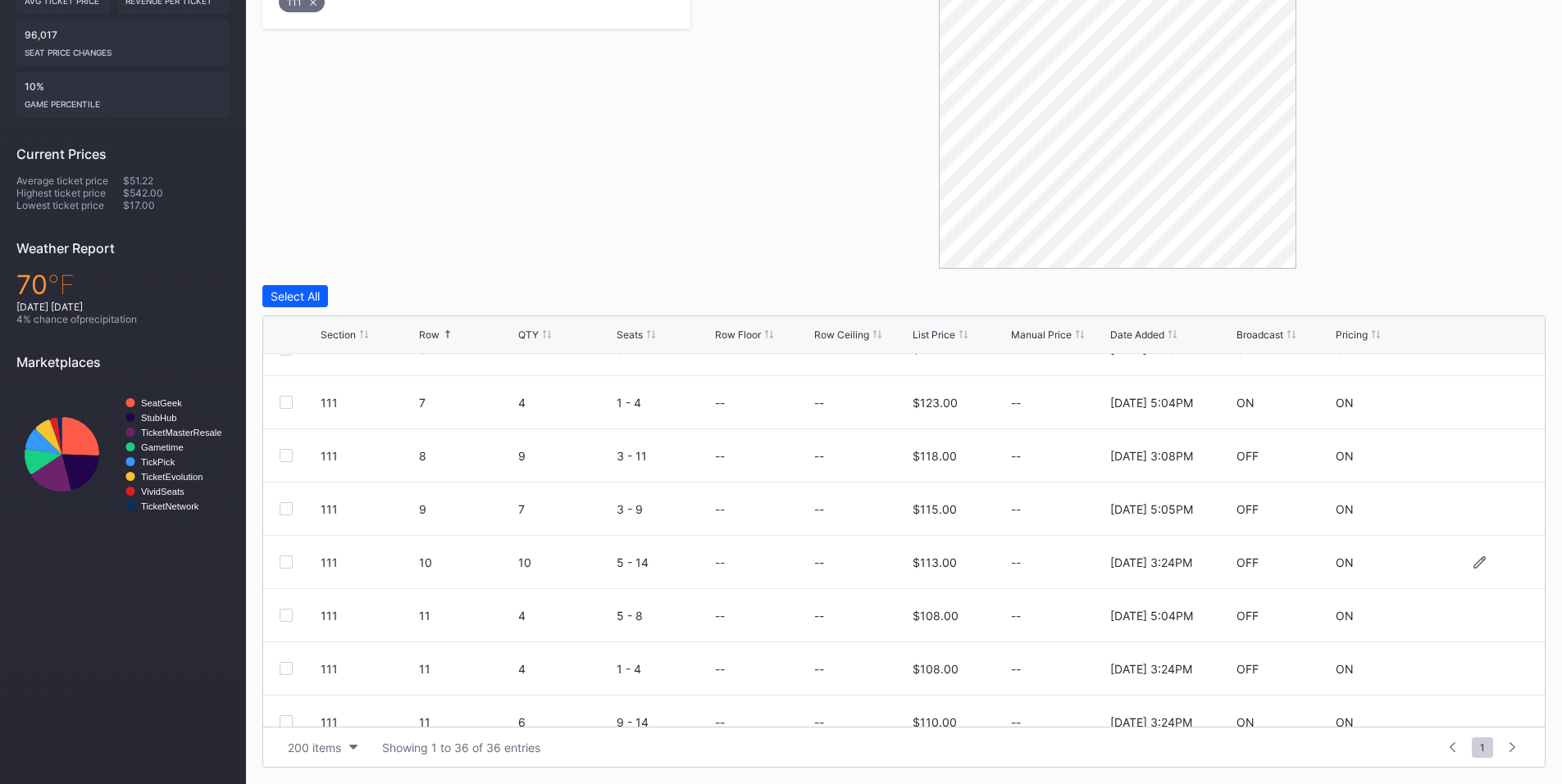
click at [289, 564] on div at bounding box center [286, 562] width 13 height 13
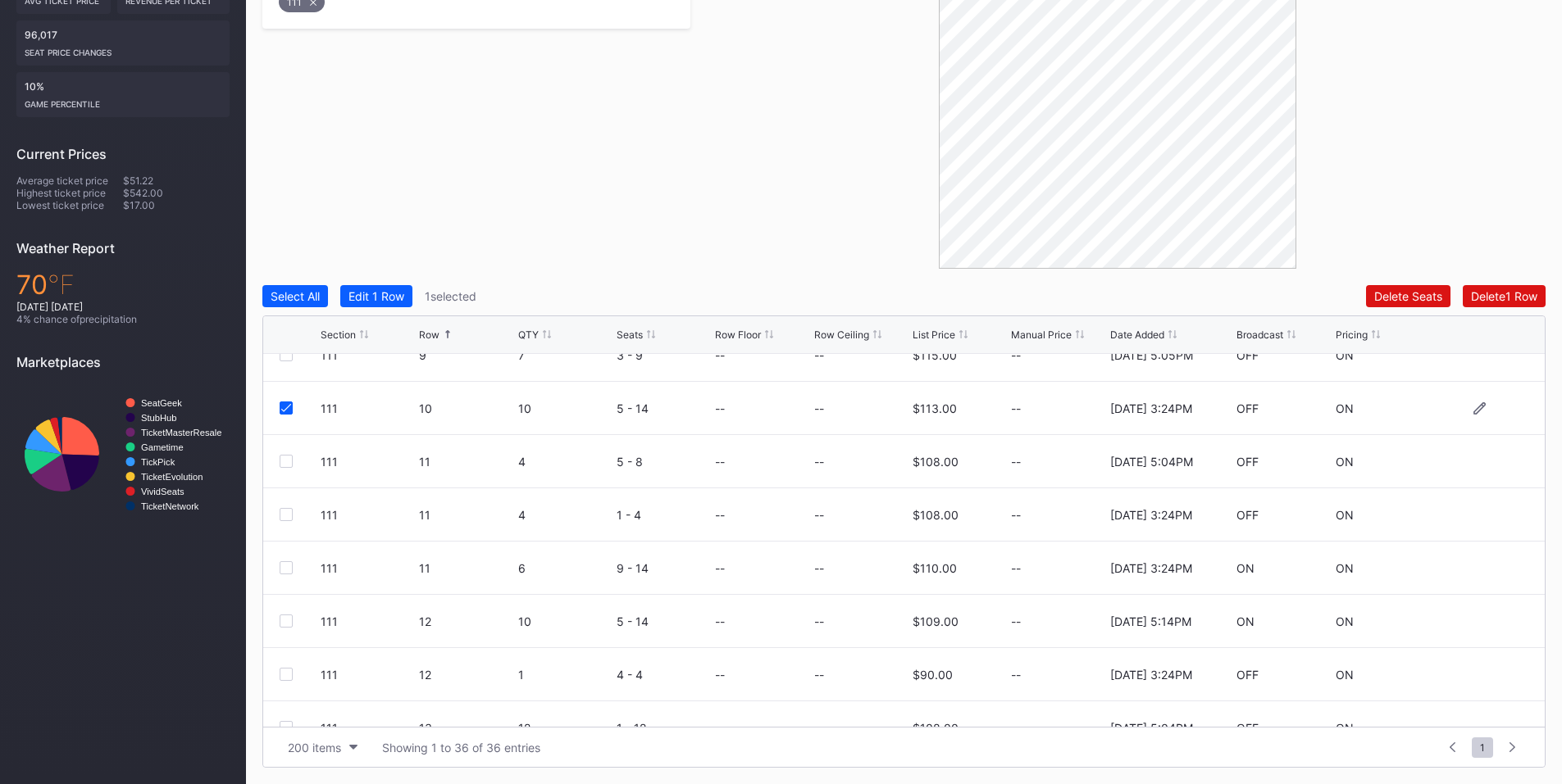
scroll to position [383, 0]
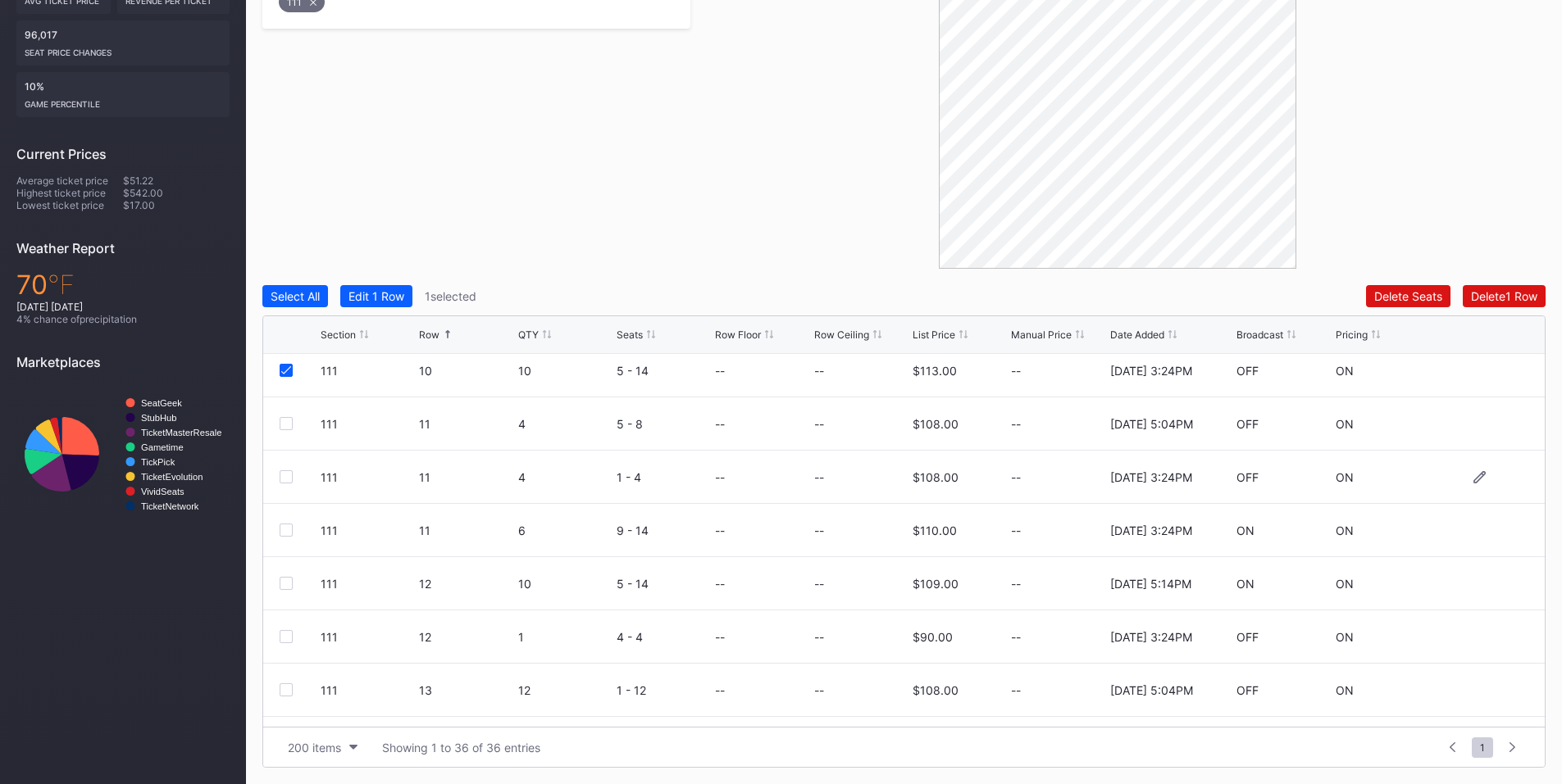
click at [284, 478] on div at bounding box center [286, 476] width 13 height 13
click at [284, 527] on div at bounding box center [286, 530] width 13 height 13
click at [287, 633] on div at bounding box center [286, 636] width 13 height 13
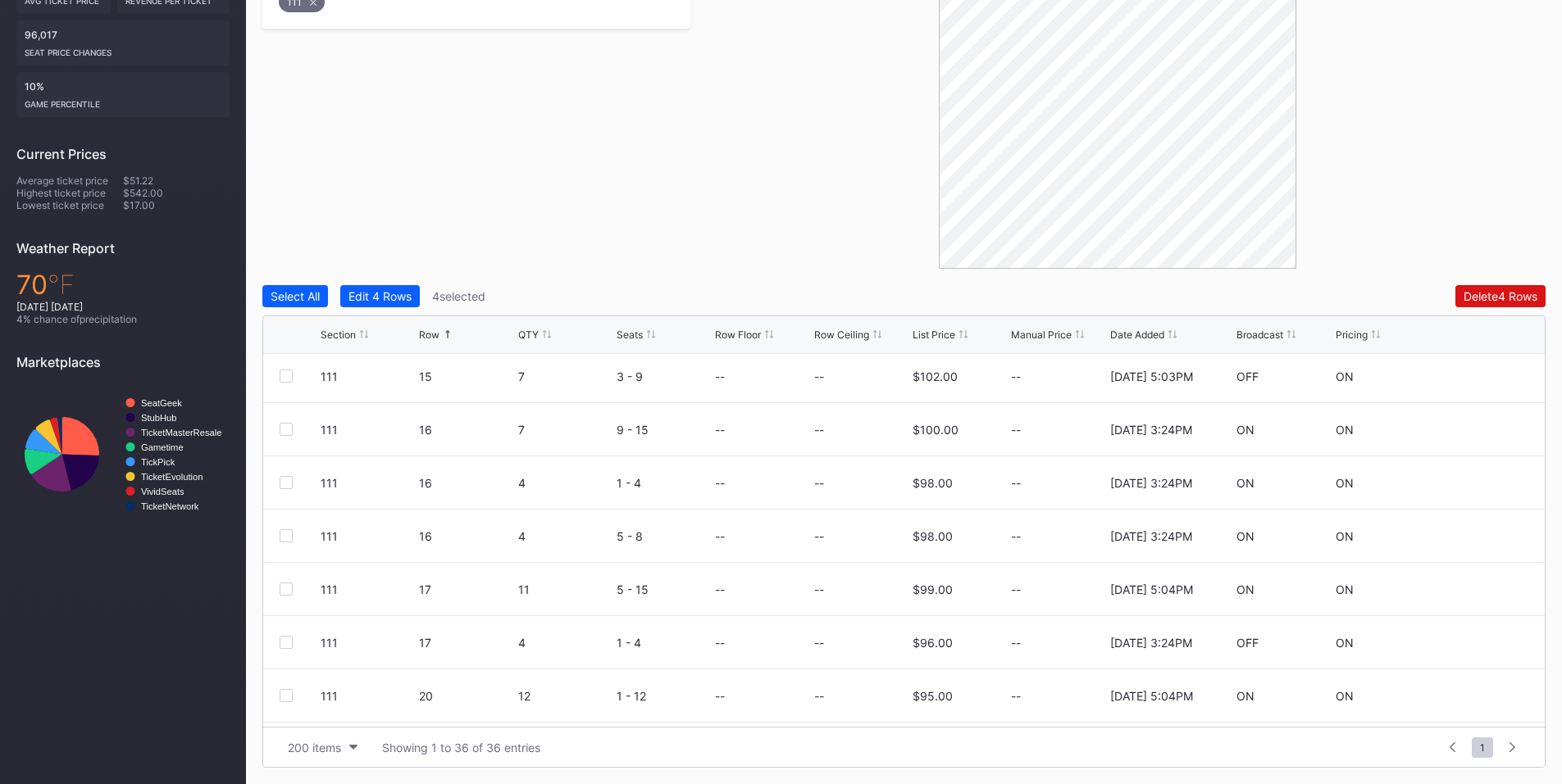
scroll to position [772, 0]
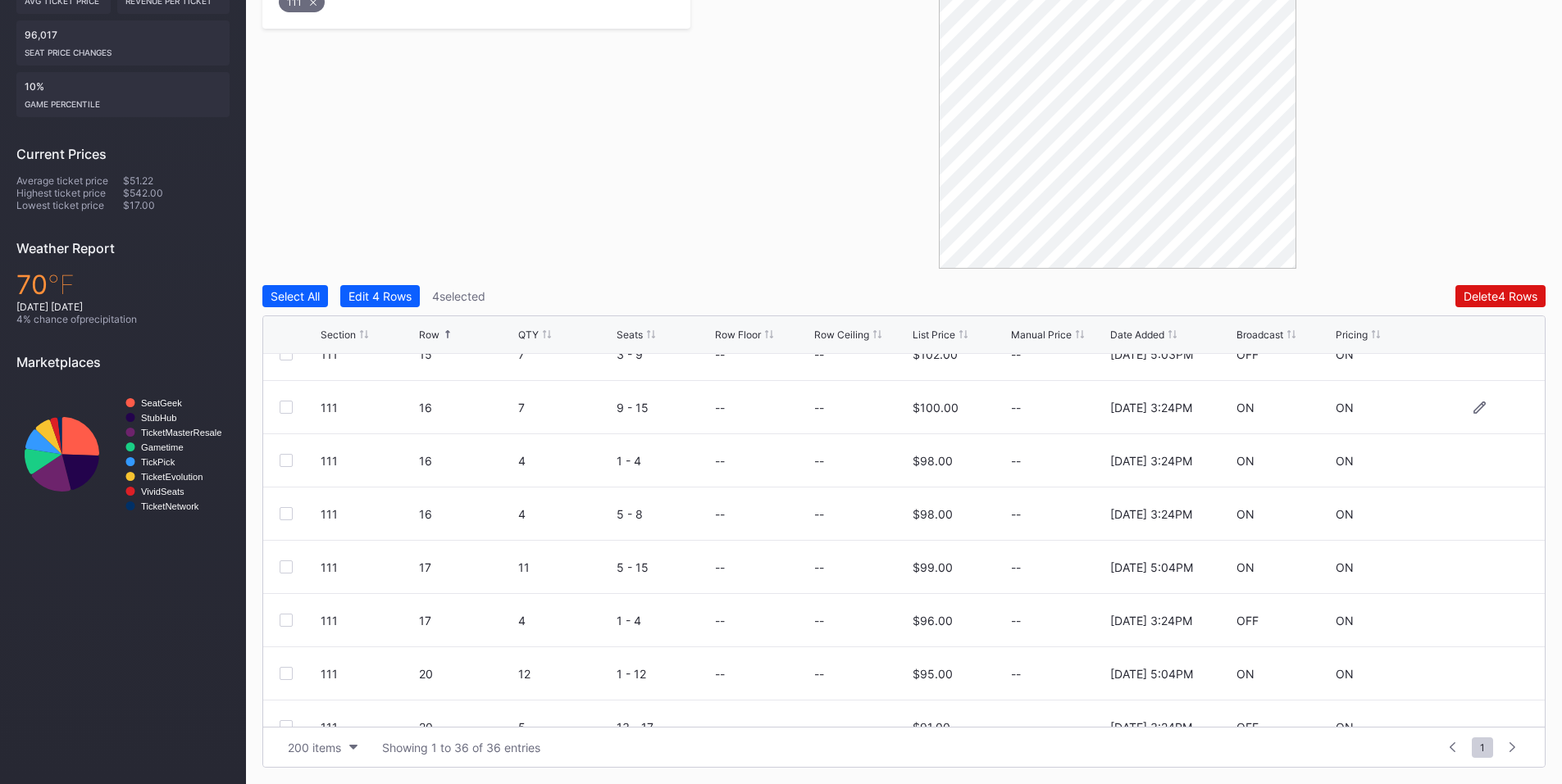
click at [285, 407] on div at bounding box center [286, 407] width 13 height 13
click at [282, 459] on div at bounding box center [286, 459] width 13 height 13
click at [286, 516] on div at bounding box center [286, 513] width 13 height 13
click at [285, 619] on div at bounding box center [286, 619] width 13 height 13
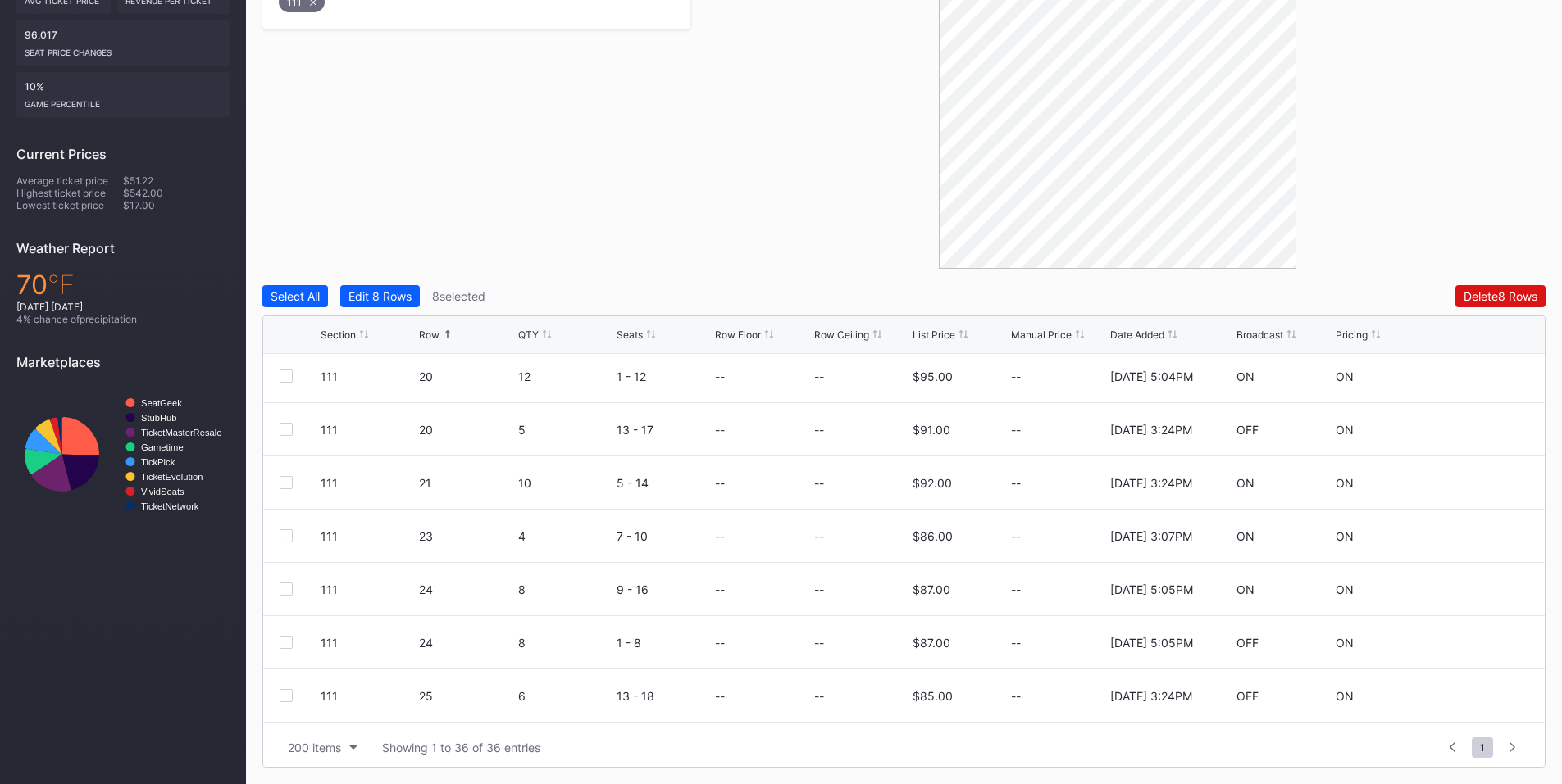
scroll to position [1075, 0]
click at [292, 427] on div at bounding box center [286, 424] width 13 height 13
click at [282, 472] on div at bounding box center [286, 477] width 13 height 13
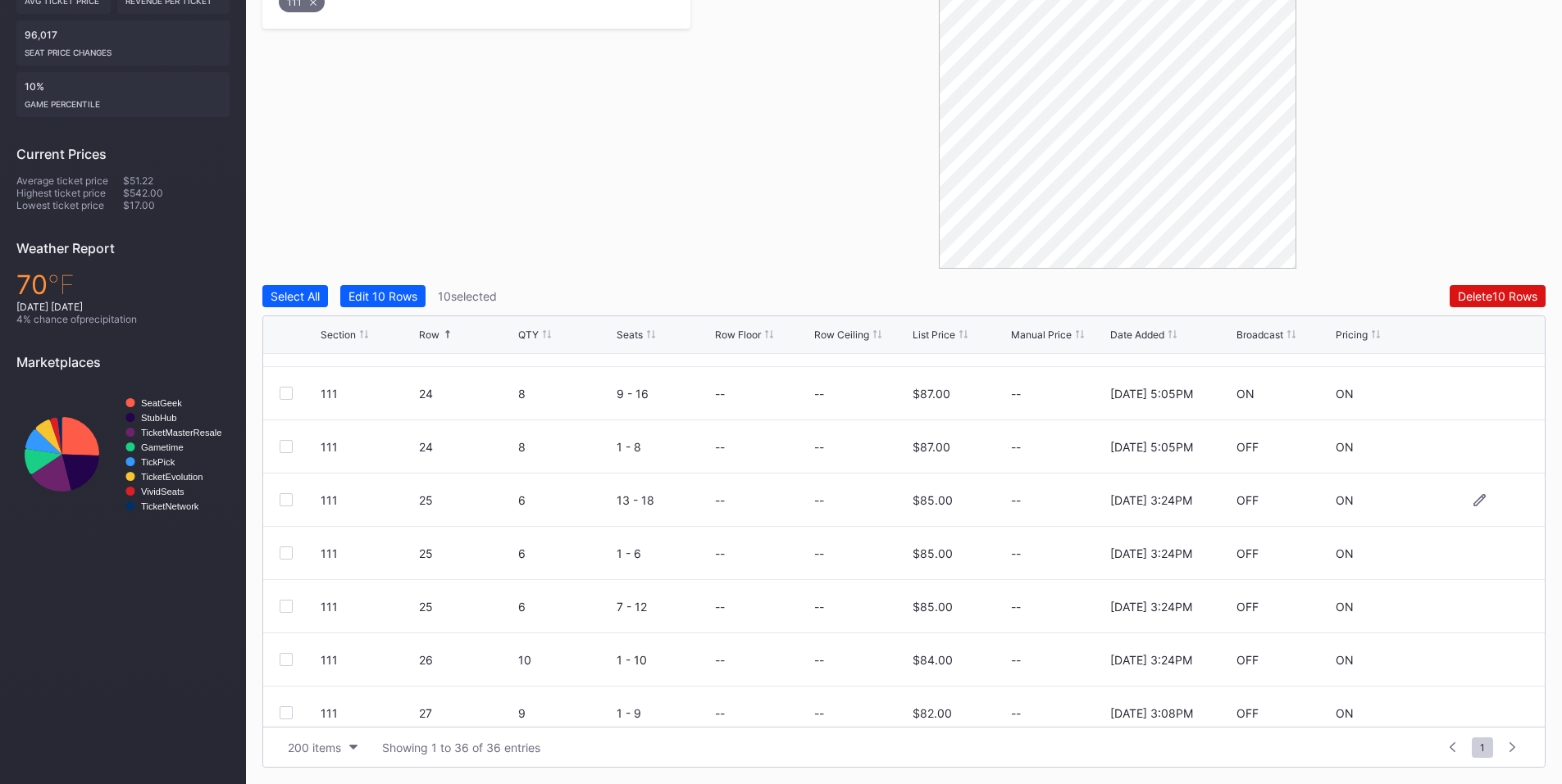
click at [289, 501] on div at bounding box center [286, 499] width 13 height 13
click at [289, 555] on div at bounding box center [286, 553] width 13 height 13
click at [280, 606] on div at bounding box center [286, 605] width 13 height 13
click at [290, 659] on div at bounding box center [286, 659] width 13 height 13
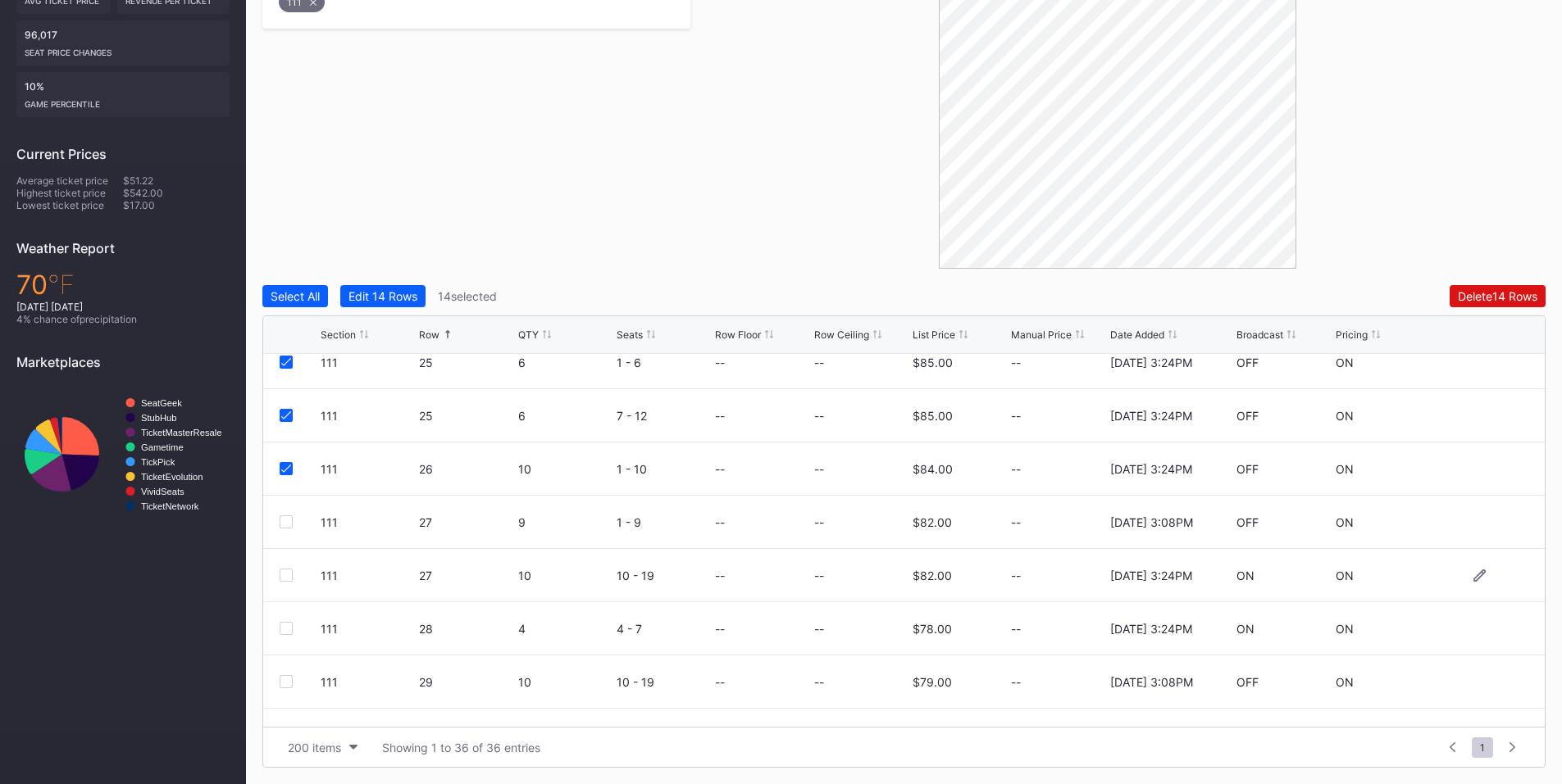
click at [286, 576] on div at bounding box center [286, 575] width 13 height 13
click at [281, 623] on div at bounding box center [286, 628] width 13 height 13
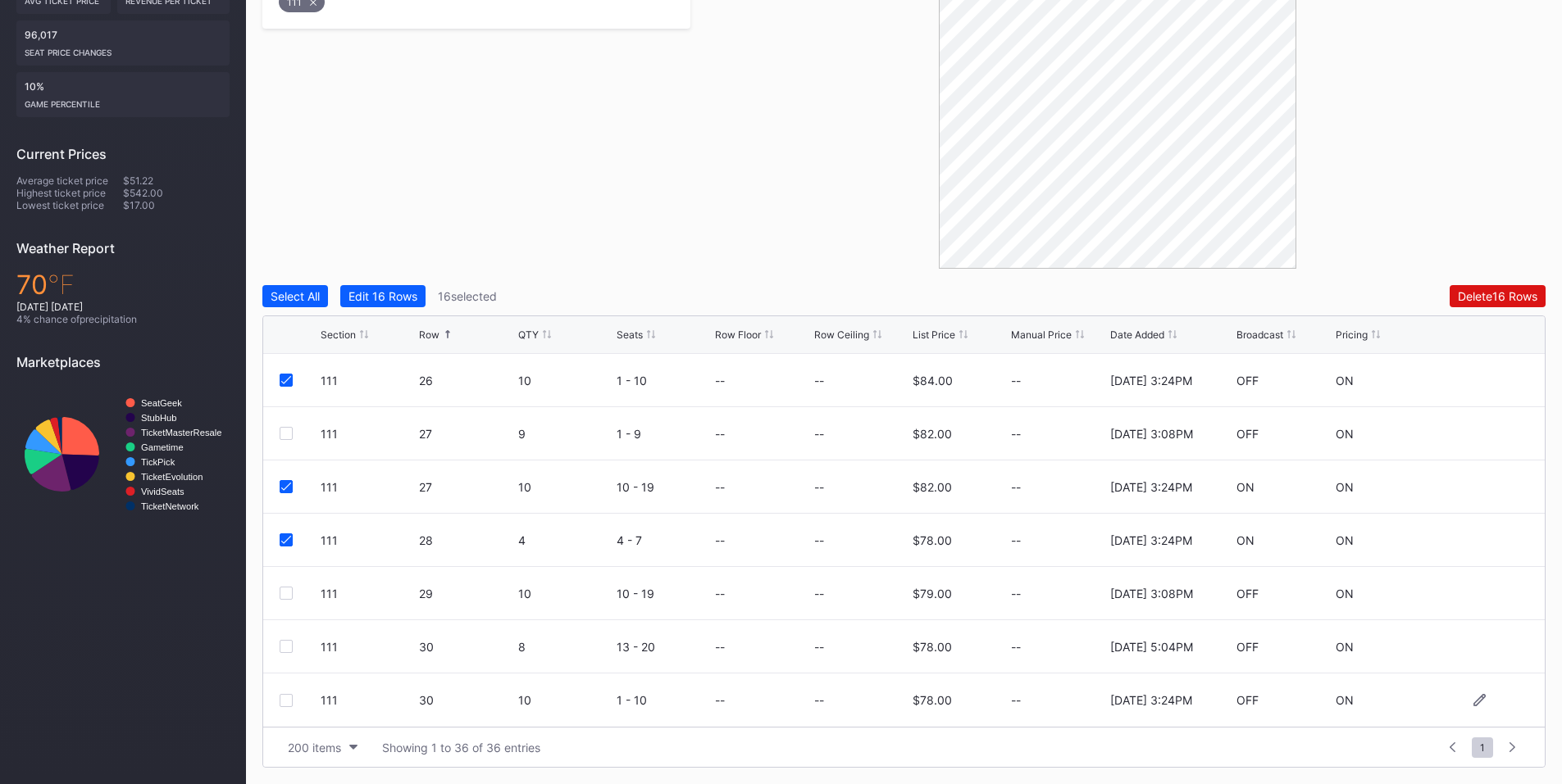
click at [287, 707] on div at bounding box center [286, 700] width 13 height 13
click at [1501, 299] on div "Delete 17 Rows" at bounding box center [1497, 296] width 78 height 14
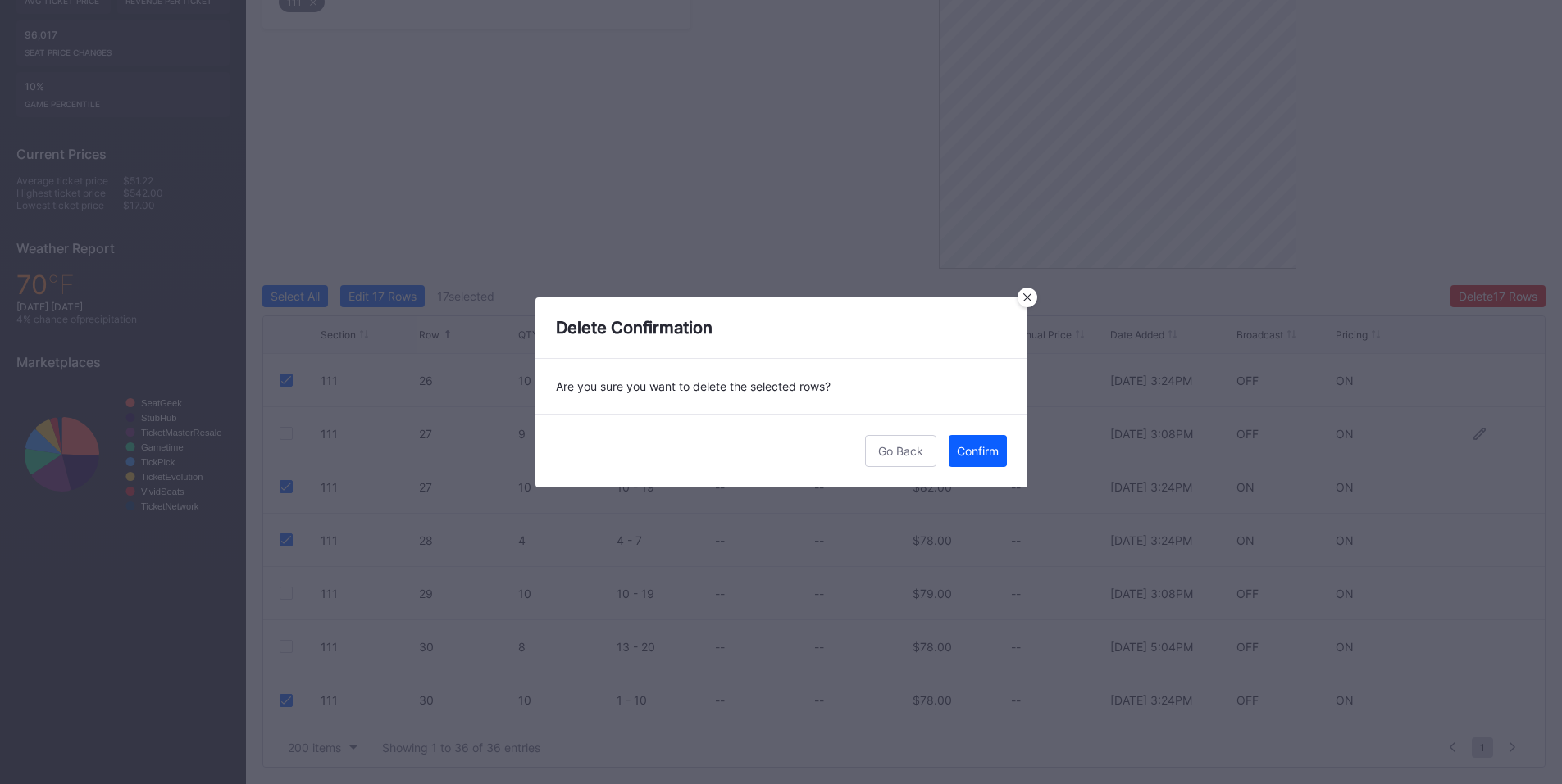
click at [966, 454] on div "Confirm" at bounding box center [978, 452] width 42 height 14
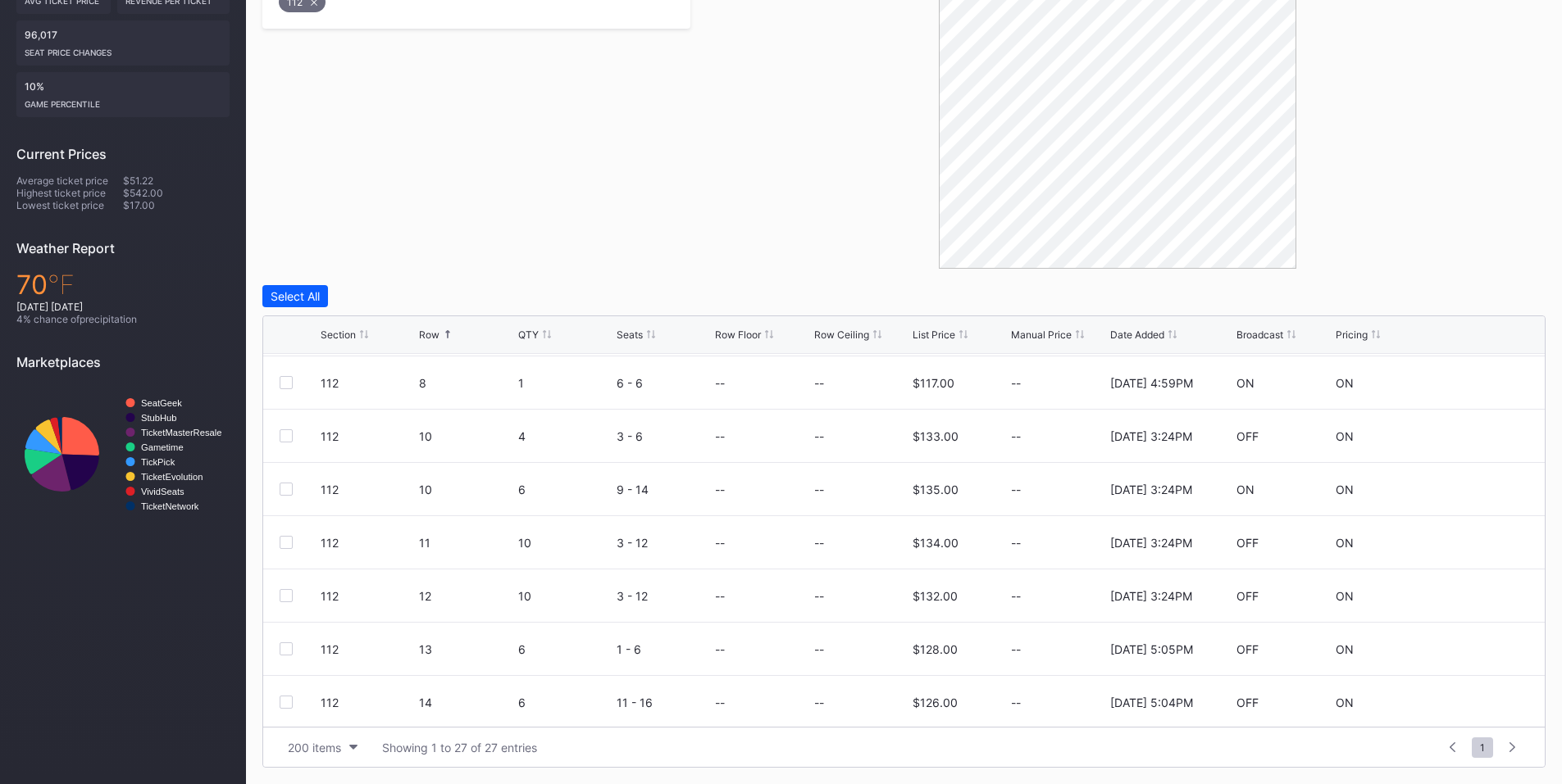
scroll to position [300, 0]
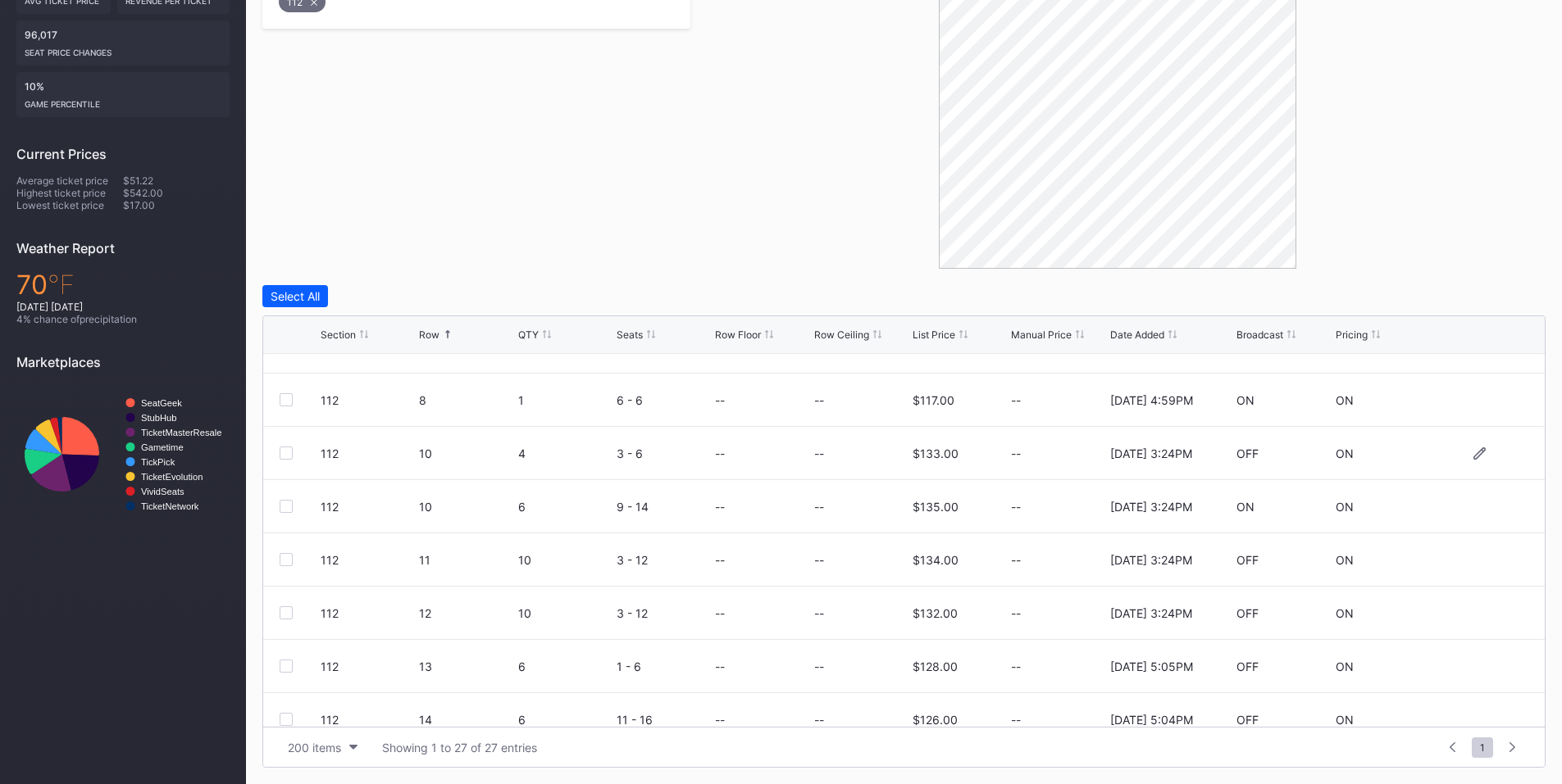
click at [288, 455] on div at bounding box center [286, 453] width 13 height 13
click at [288, 510] on div at bounding box center [286, 506] width 13 height 13
click at [289, 562] on div at bounding box center [286, 559] width 13 height 13
click at [280, 609] on div at bounding box center [286, 612] width 13 height 13
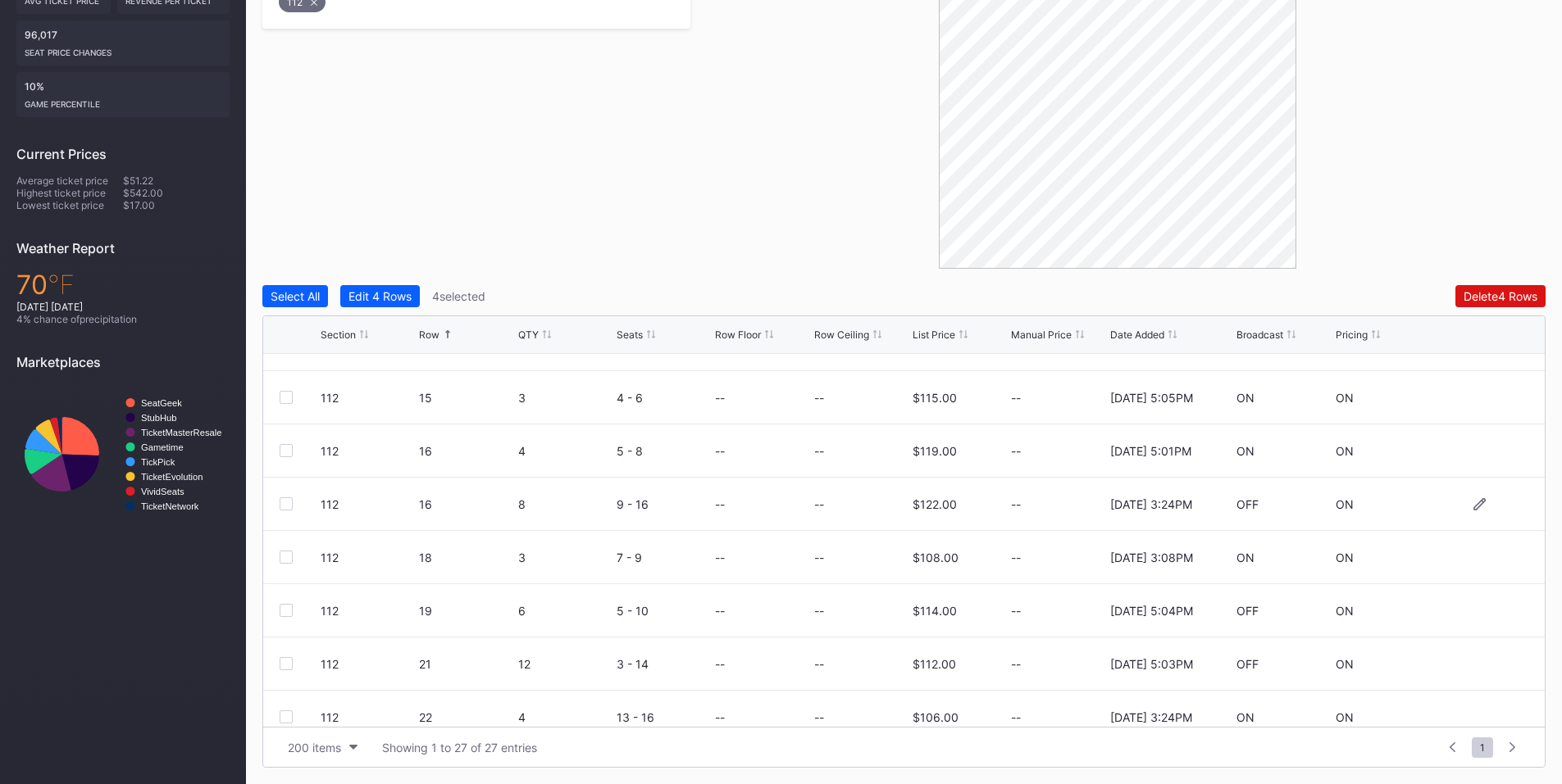
click at [284, 504] on div at bounding box center [286, 503] width 13 height 13
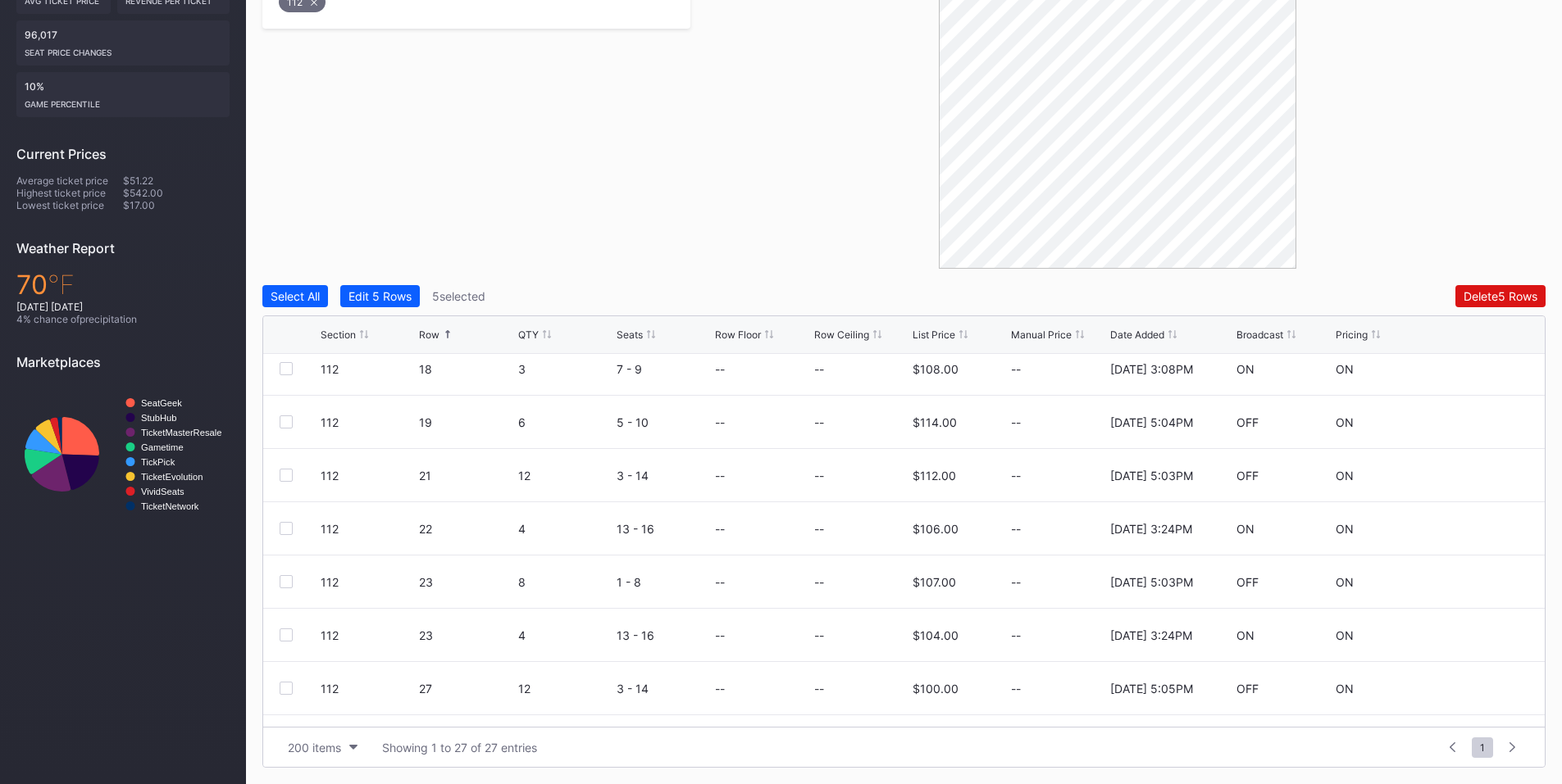
scroll to position [934, 0]
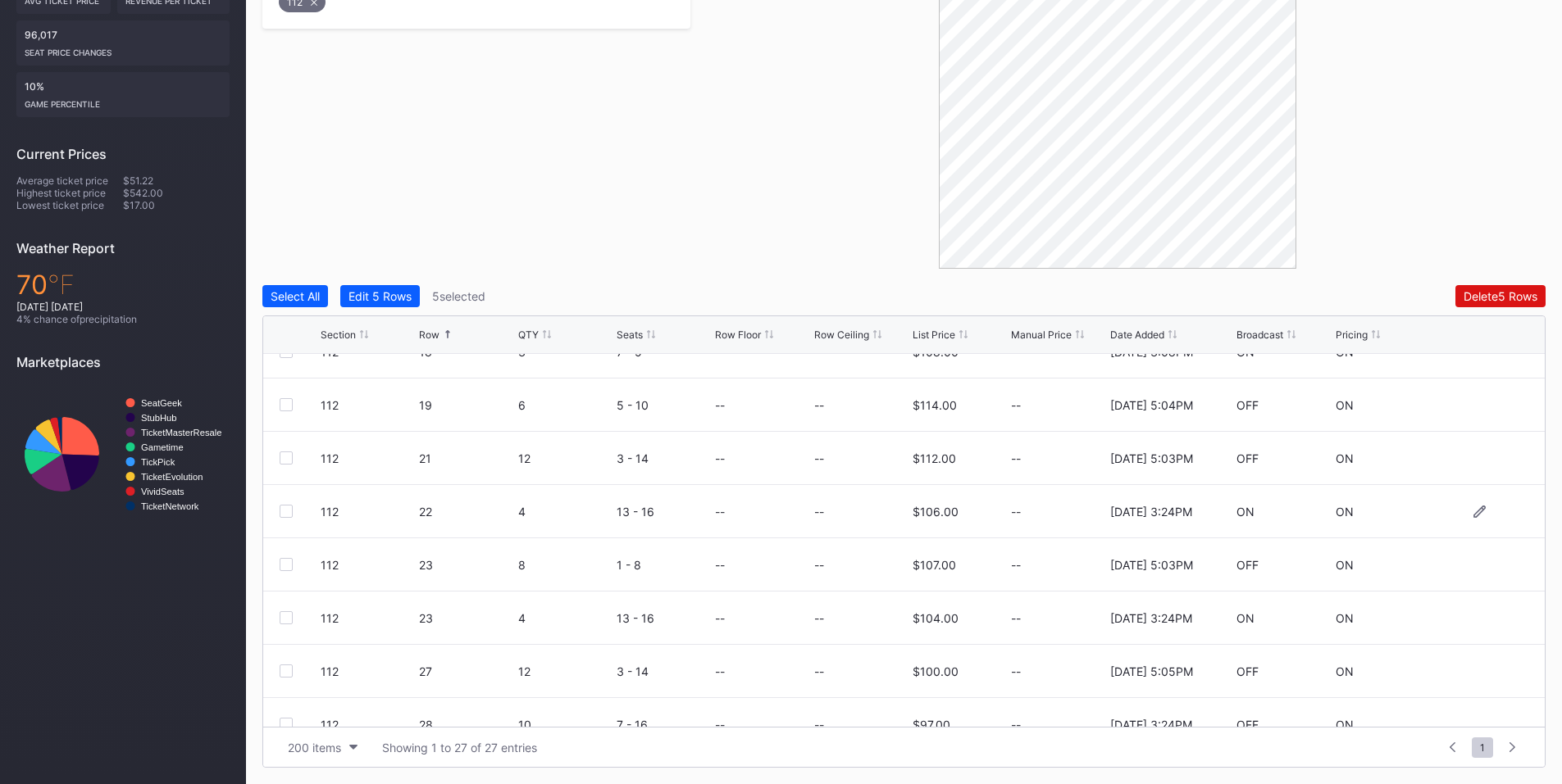
click at [286, 512] on div at bounding box center [286, 511] width 13 height 13
click at [280, 614] on div at bounding box center [286, 617] width 13 height 13
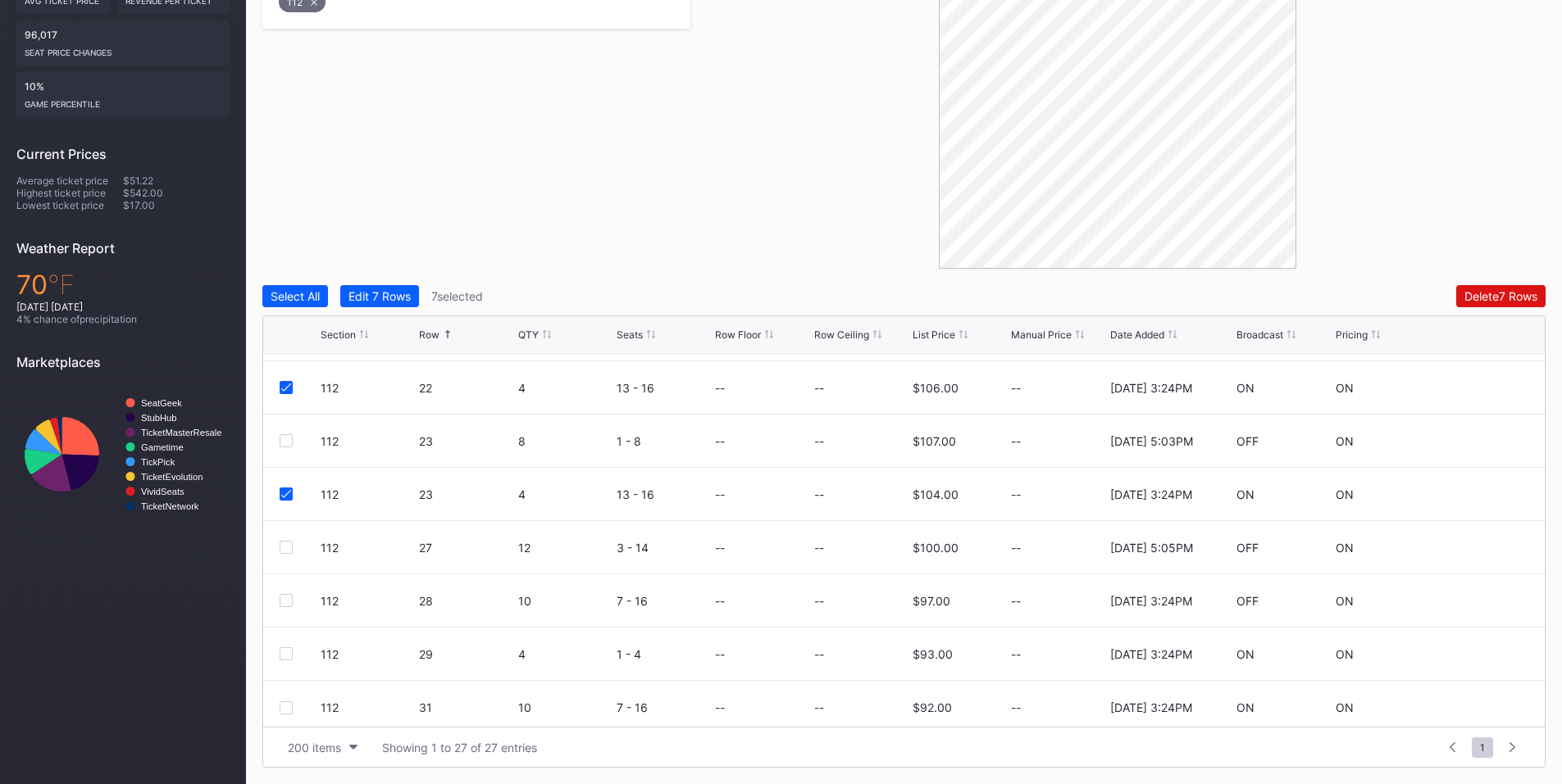
scroll to position [1065, 0]
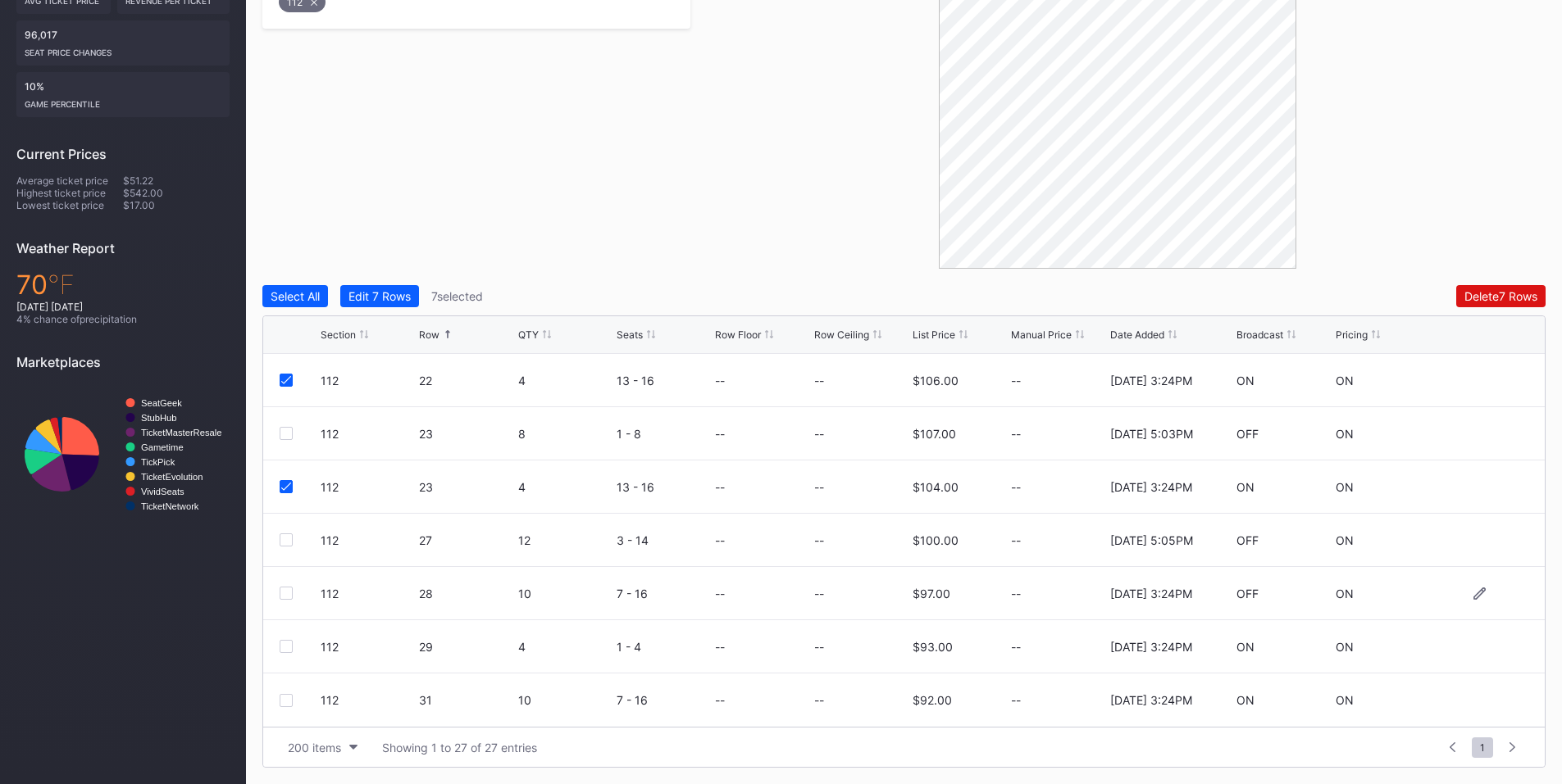
click at [288, 593] on div at bounding box center [286, 592] width 13 height 13
click at [285, 645] on div at bounding box center [286, 646] width 13 height 13
click at [287, 711] on div "112 31 10 7 - 16 -- -- $92.00 -- [DATE] 3:24PM ON ON" at bounding box center [904, 701] width 1282 height 54
click at [288, 702] on div at bounding box center [286, 700] width 13 height 13
click at [1487, 298] on div "Delete 10 Rows" at bounding box center [1497, 296] width 79 height 14
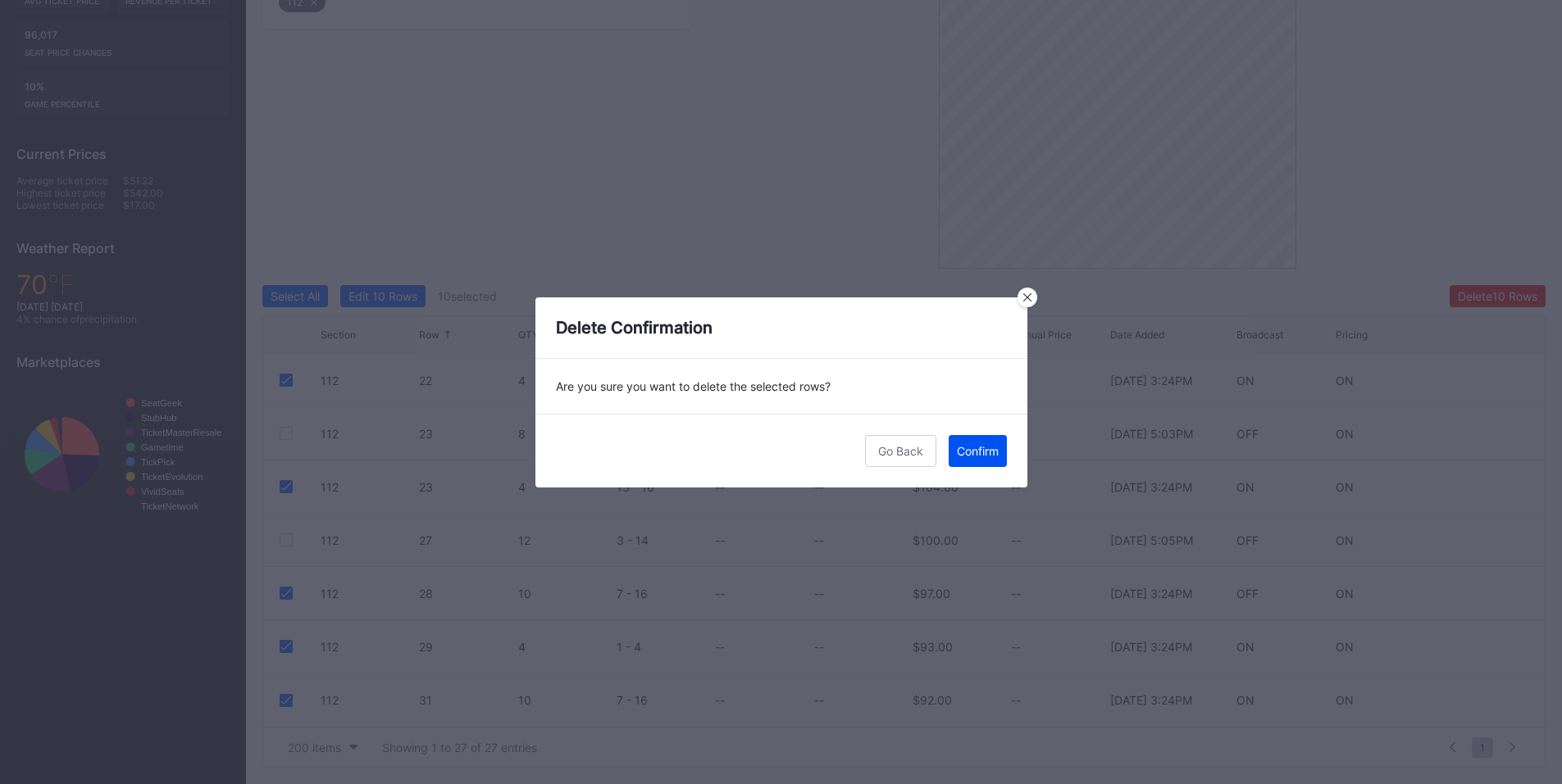
click at [978, 457] on div "Confirm" at bounding box center [978, 452] width 42 height 14
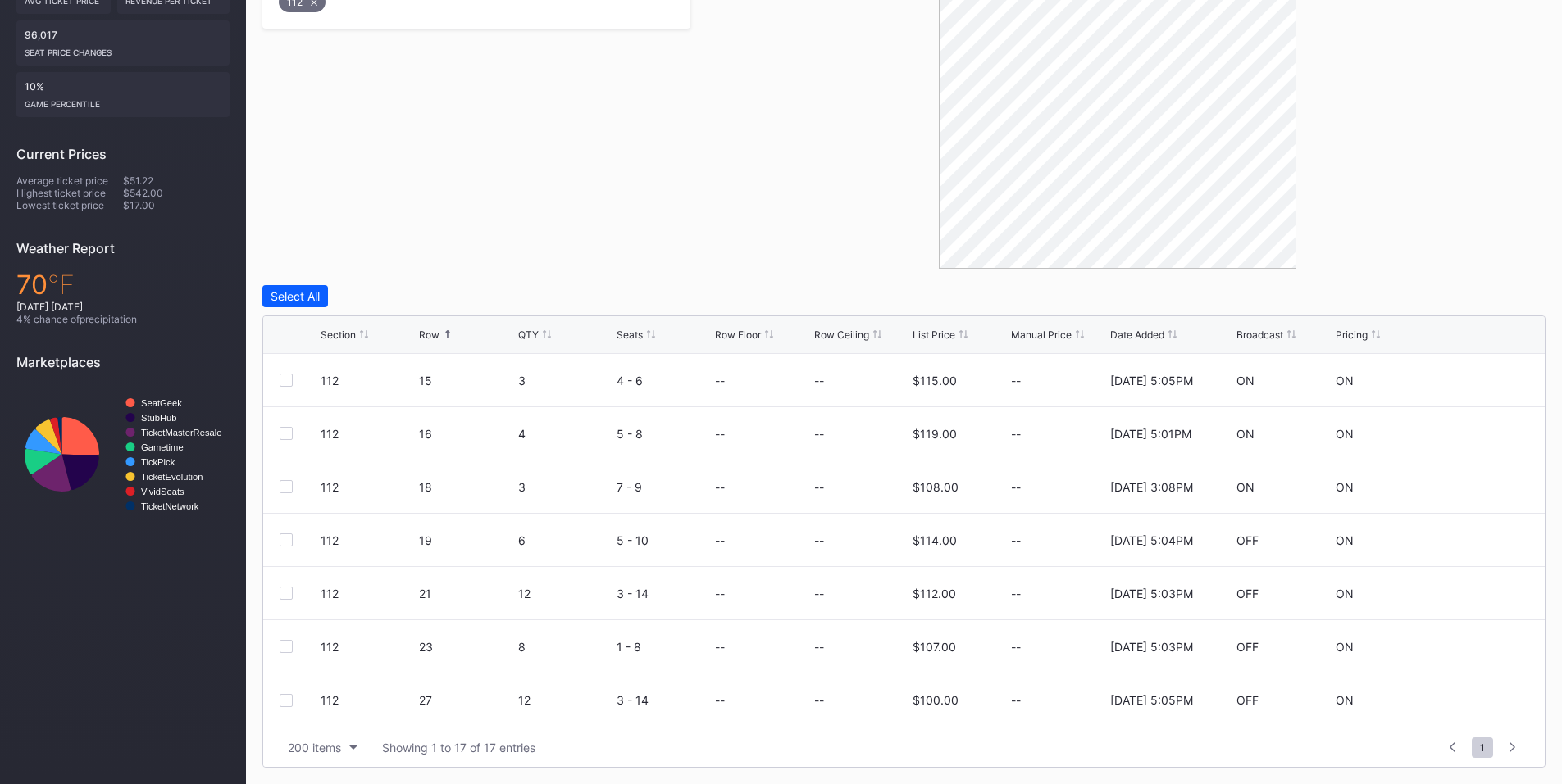
scroll to position [0, 0]
click at [279, 486] on div "113 7 4 5 - 8 -- -- $160.00 -- [DATE] 3:24PM OFF ON" at bounding box center [904, 487] width 1282 height 54
click at [291, 485] on div at bounding box center [286, 486] width 13 height 13
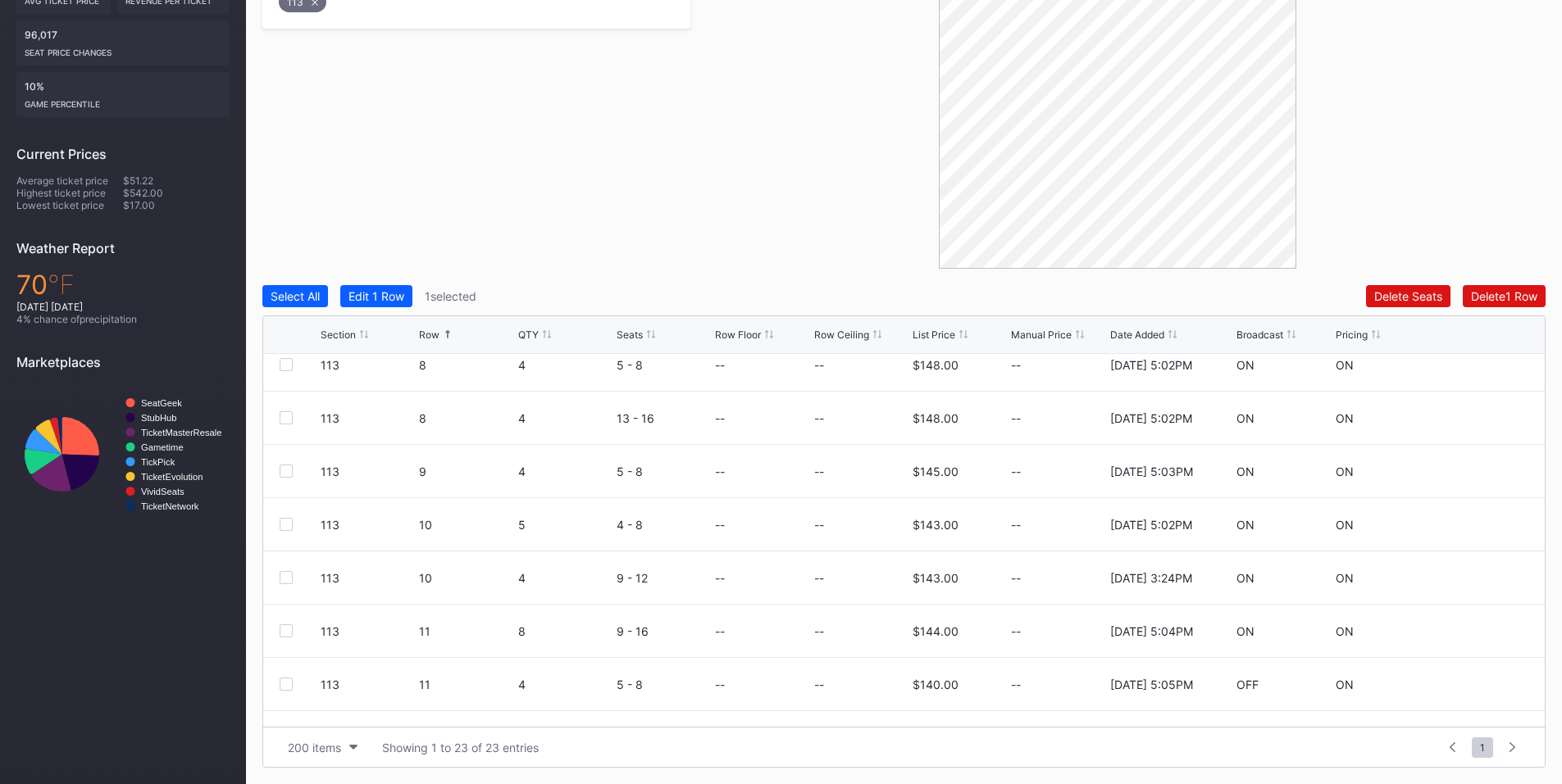
scroll to position [191, 0]
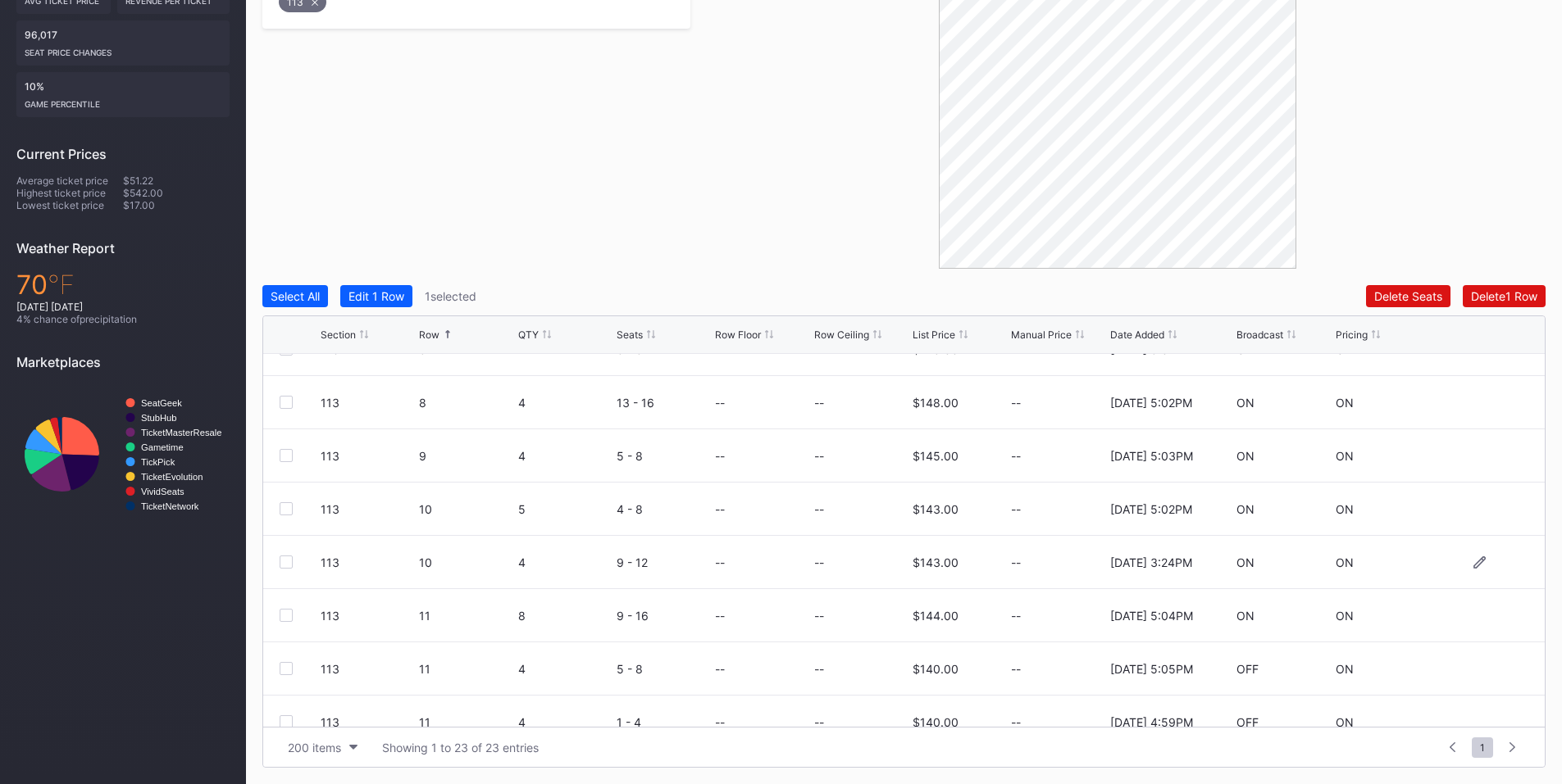
click at [284, 562] on div at bounding box center [286, 562] width 13 height 13
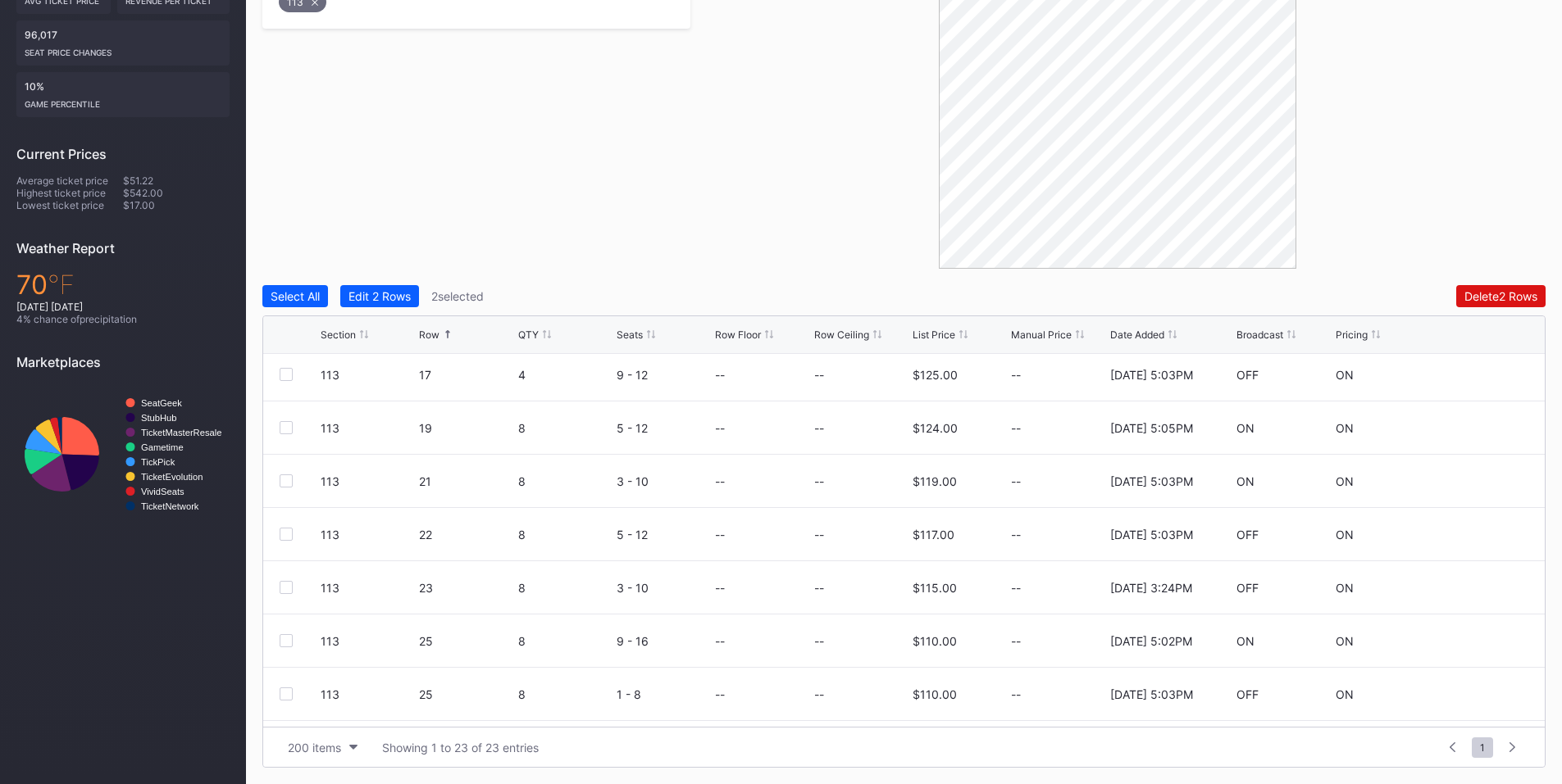
scroll to position [661, 0]
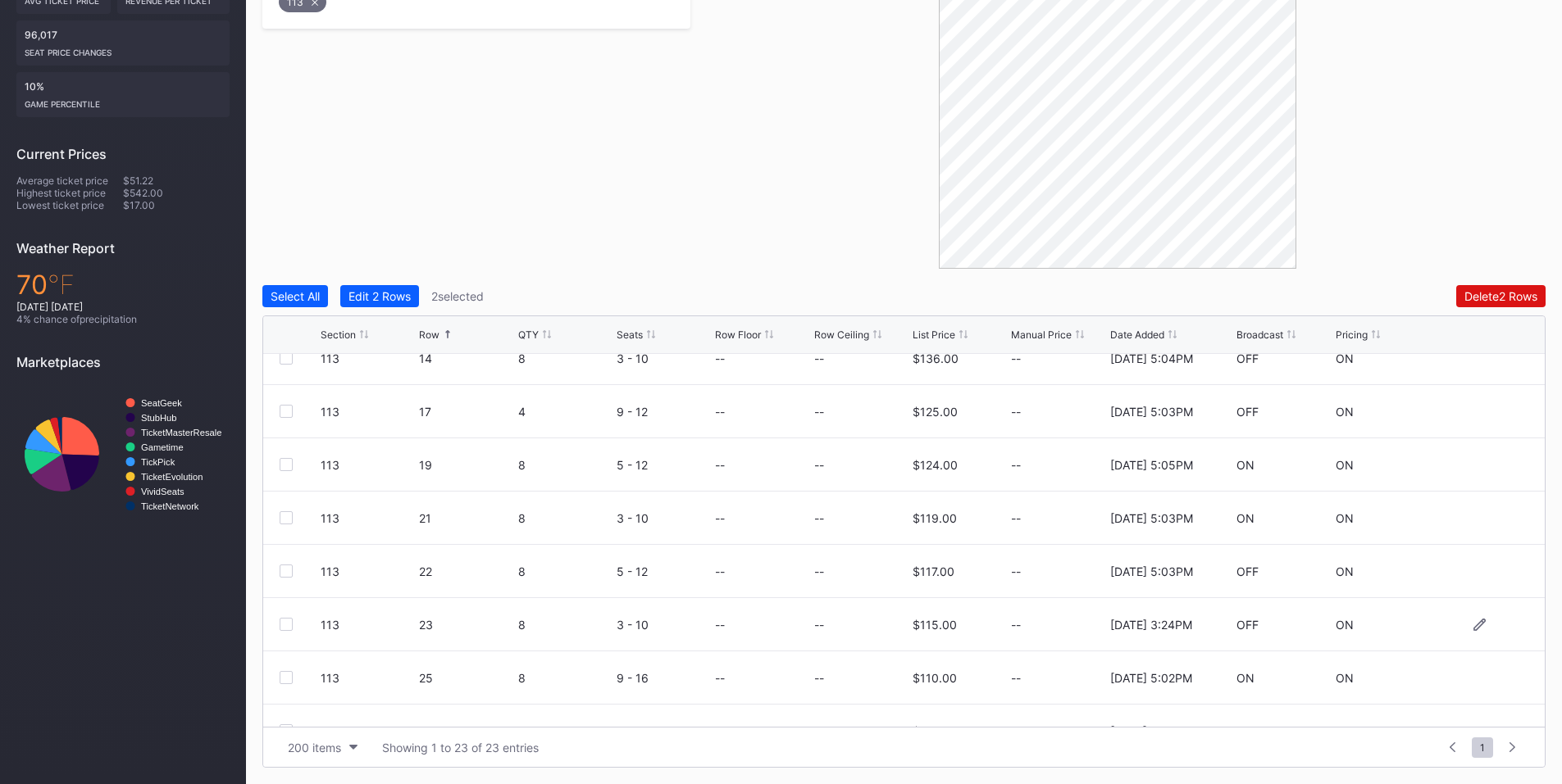
click at [289, 628] on div at bounding box center [286, 624] width 13 height 13
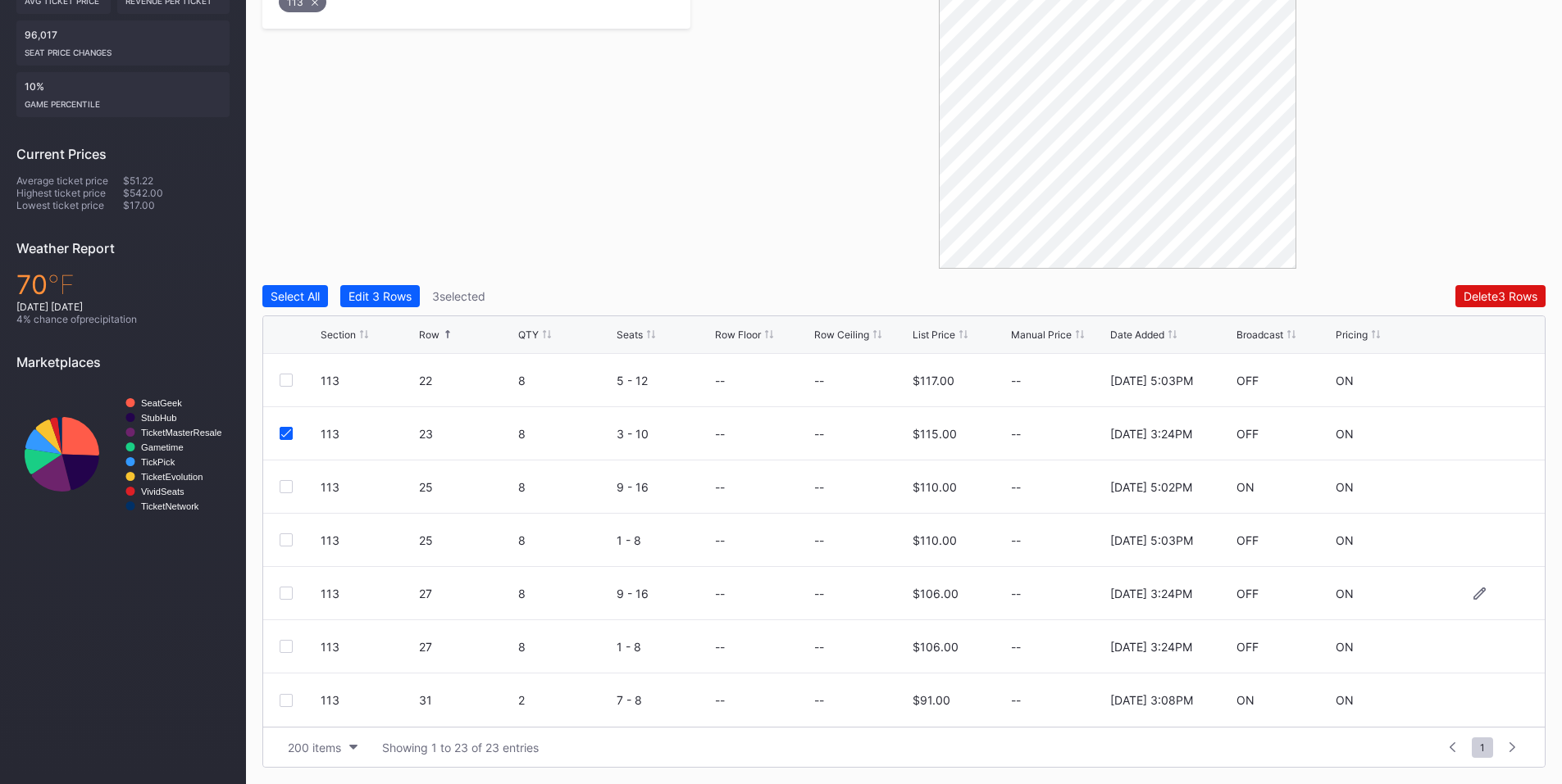
click at [286, 590] on div at bounding box center [286, 592] width 13 height 13
click at [288, 650] on div at bounding box center [286, 646] width 13 height 13
click at [1494, 295] on div "Delete 5 Rows" at bounding box center [1500, 296] width 73 height 14
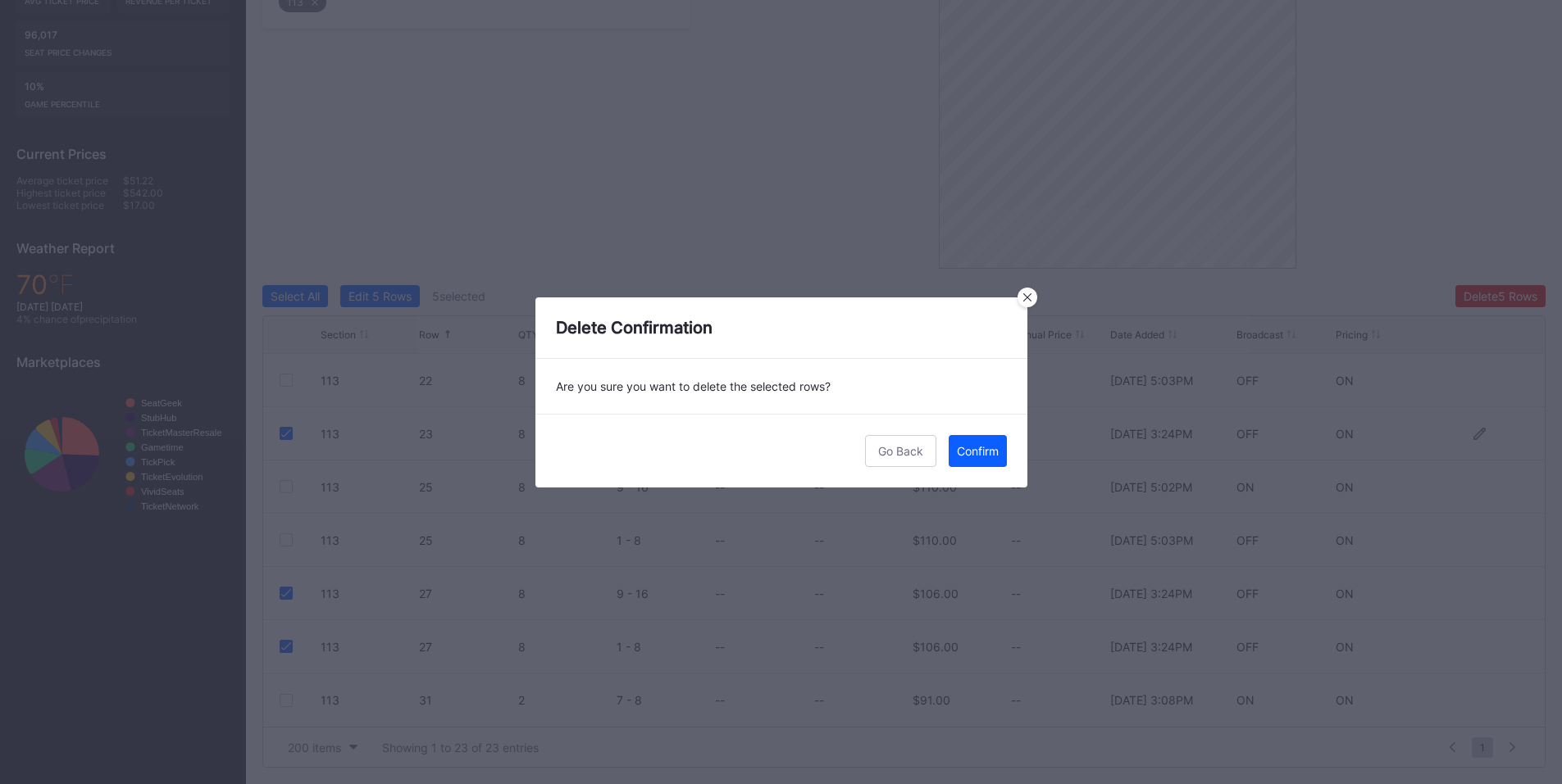
click at [995, 450] on div "Confirm" at bounding box center [978, 452] width 42 height 14
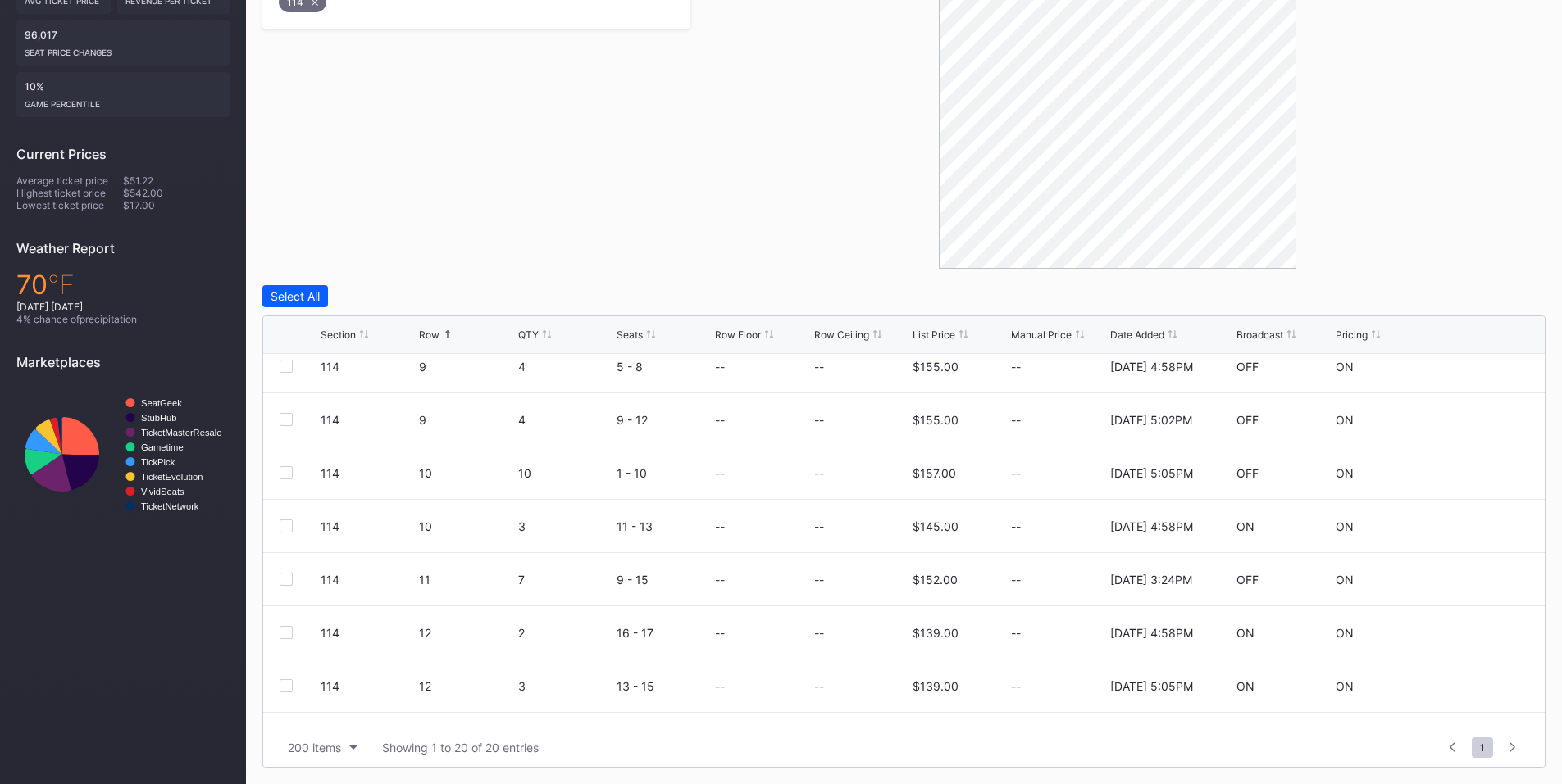
scroll to position [383, 0]
click at [292, 424] on div at bounding box center [286, 423] width 13 height 13
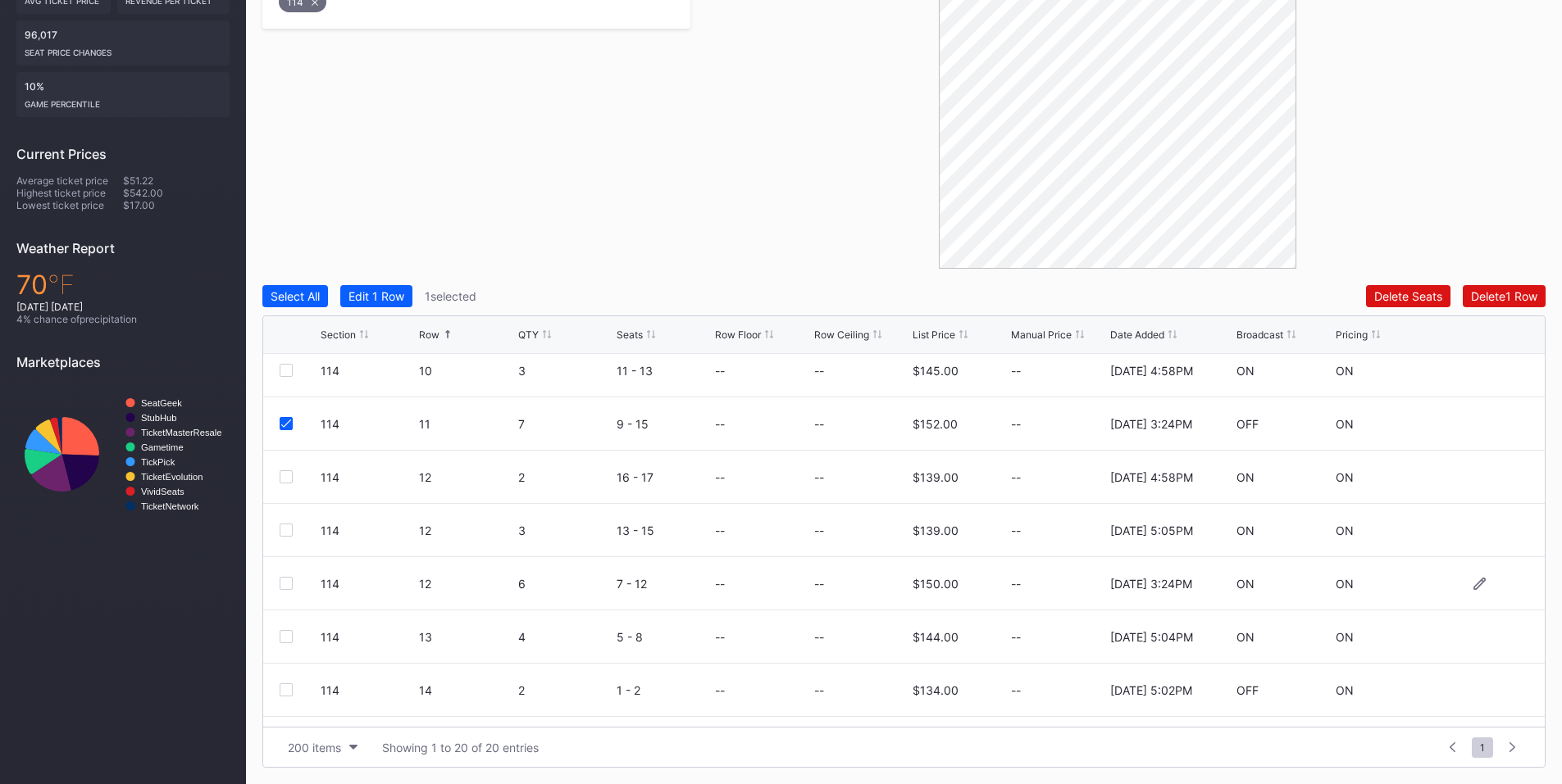
click at [289, 581] on div at bounding box center [286, 583] width 13 height 13
click at [1491, 296] on div "Delete 2 Rows" at bounding box center [1500, 296] width 72 height 14
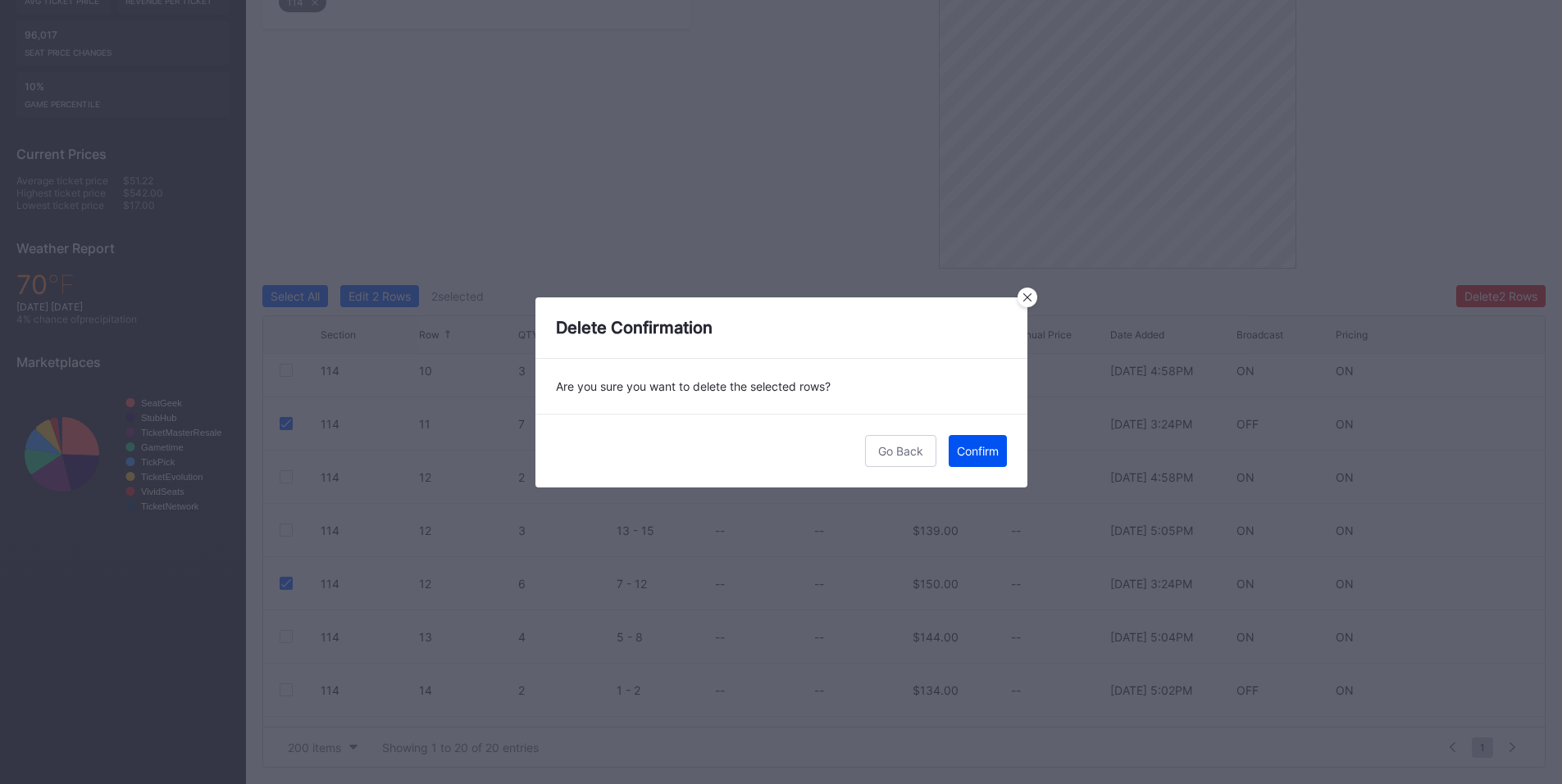
click at [957, 451] on div "Confirm" at bounding box center [978, 452] width 42 height 14
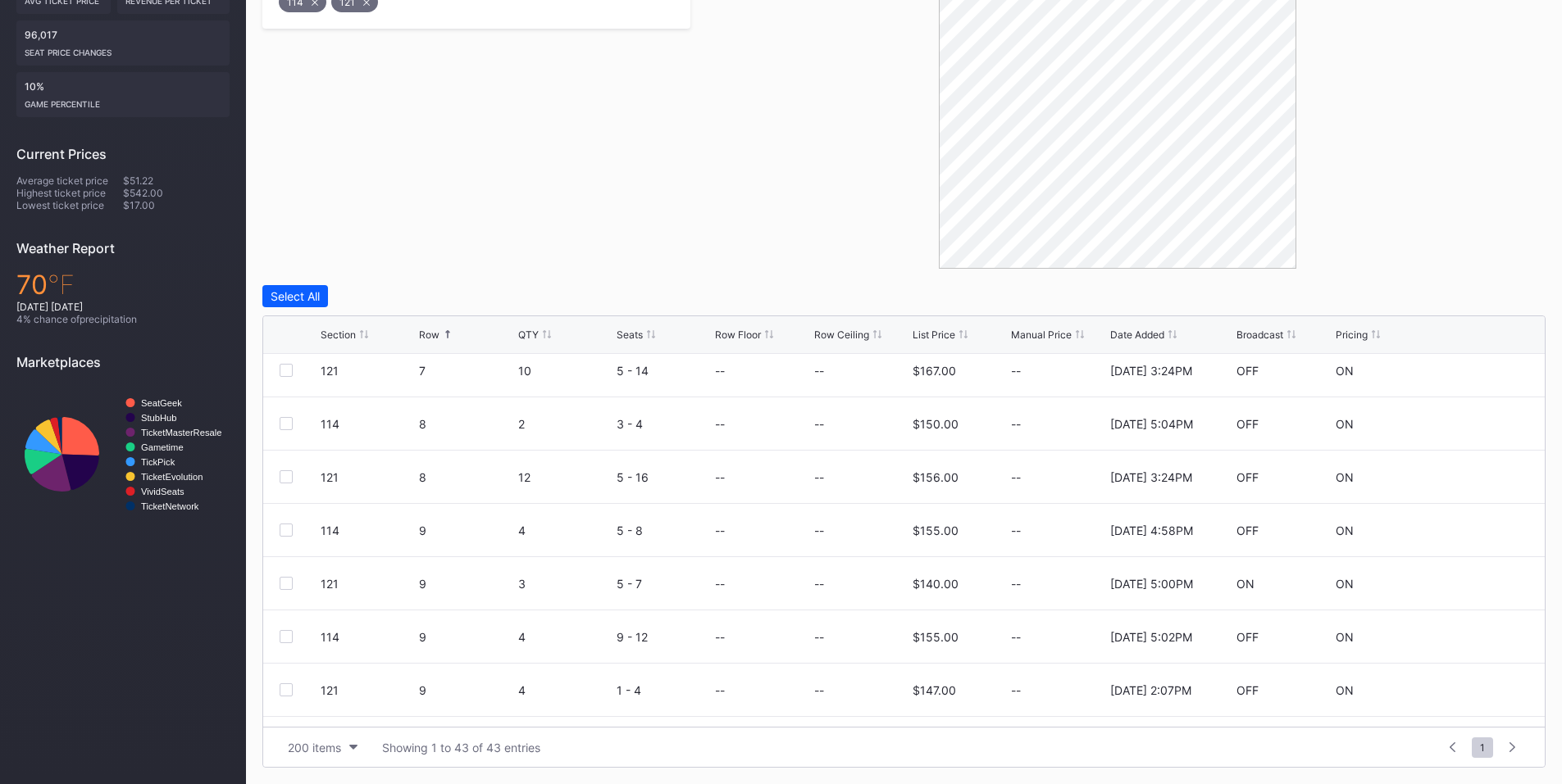
scroll to position [0, 0]
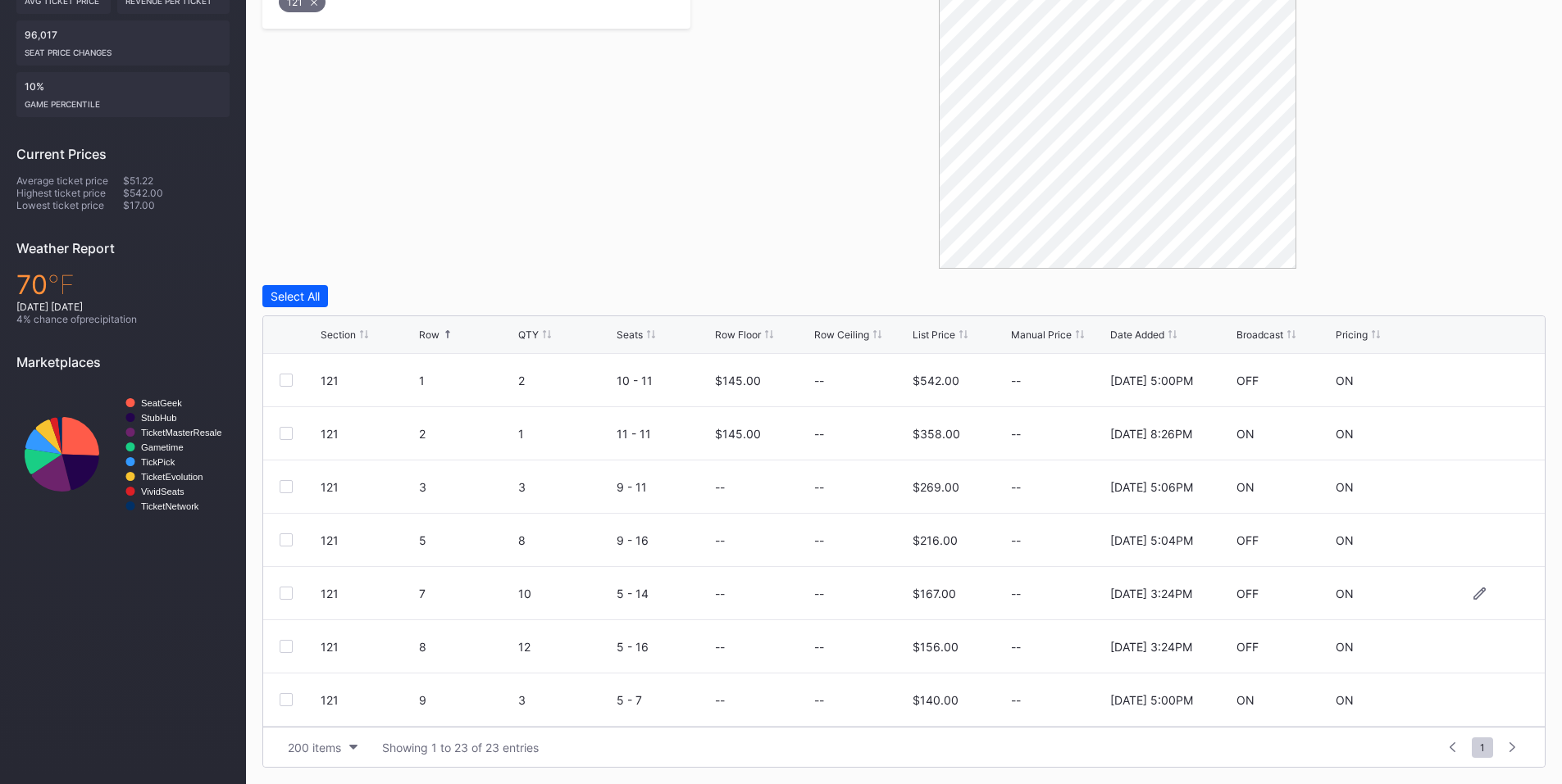
click at [276, 586] on div "121 7 10 5 - 14 -- -- $167.00 -- [DATE] 3:24PM OFF ON" at bounding box center [904, 593] width 1282 height 54
click at [287, 594] on div at bounding box center [286, 592] width 13 height 13
click at [283, 643] on div at bounding box center [286, 646] width 13 height 13
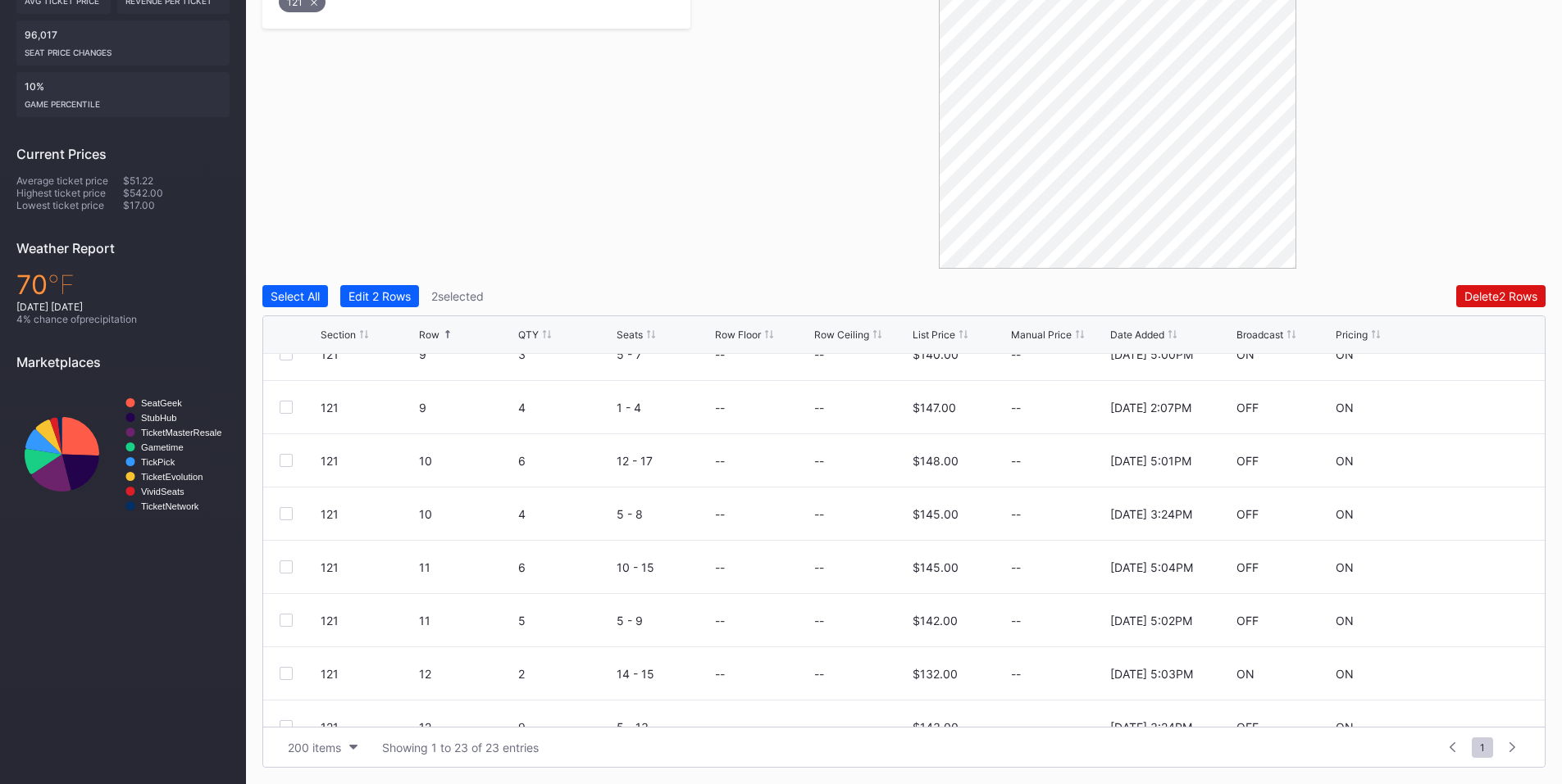
scroll to position [382, 0]
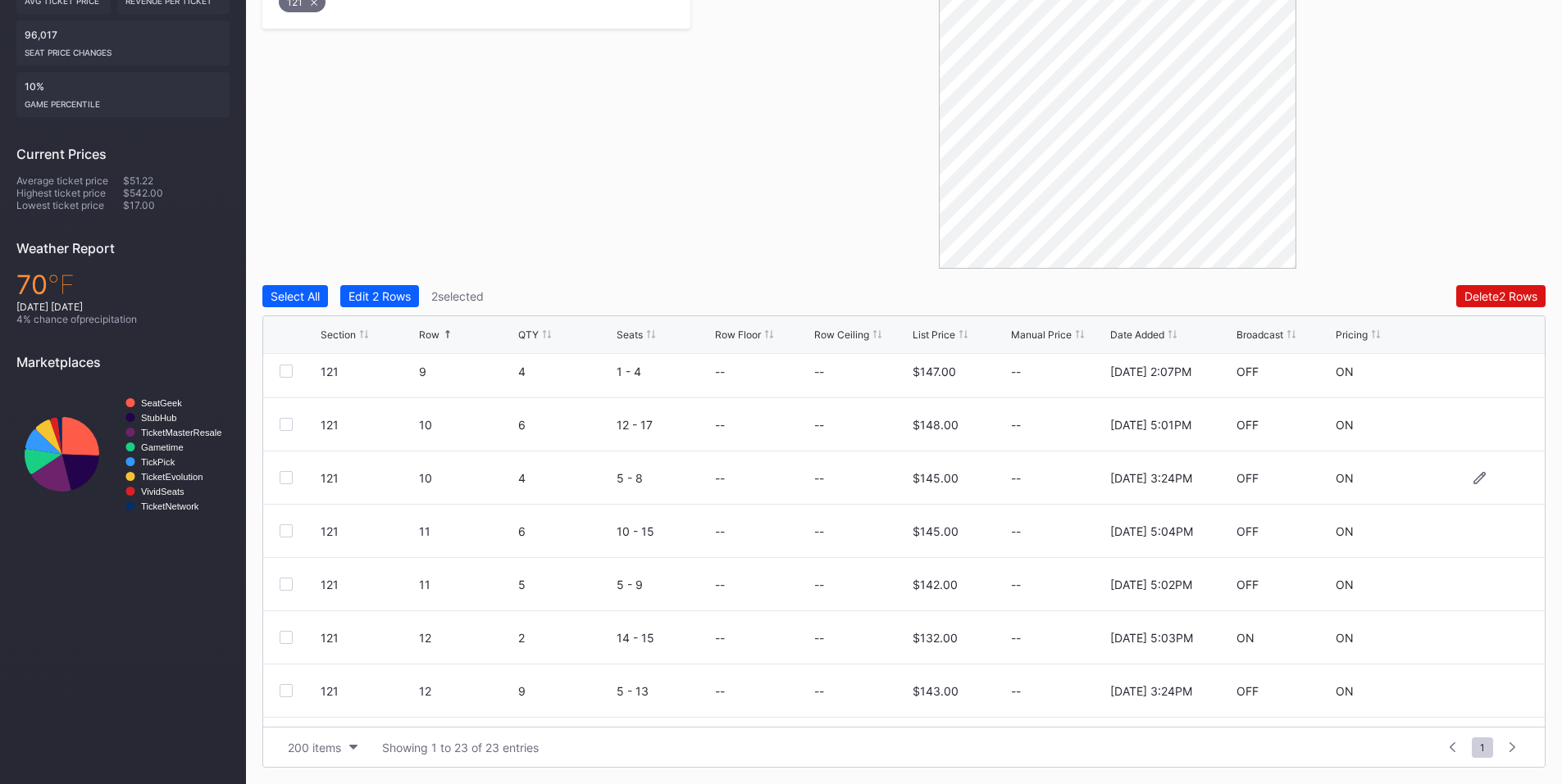
click at [285, 478] on div at bounding box center [286, 477] width 13 height 13
click at [286, 690] on div at bounding box center [286, 690] width 13 height 13
click at [1499, 302] on div "Delete 4 Rows" at bounding box center [1500, 296] width 73 height 14
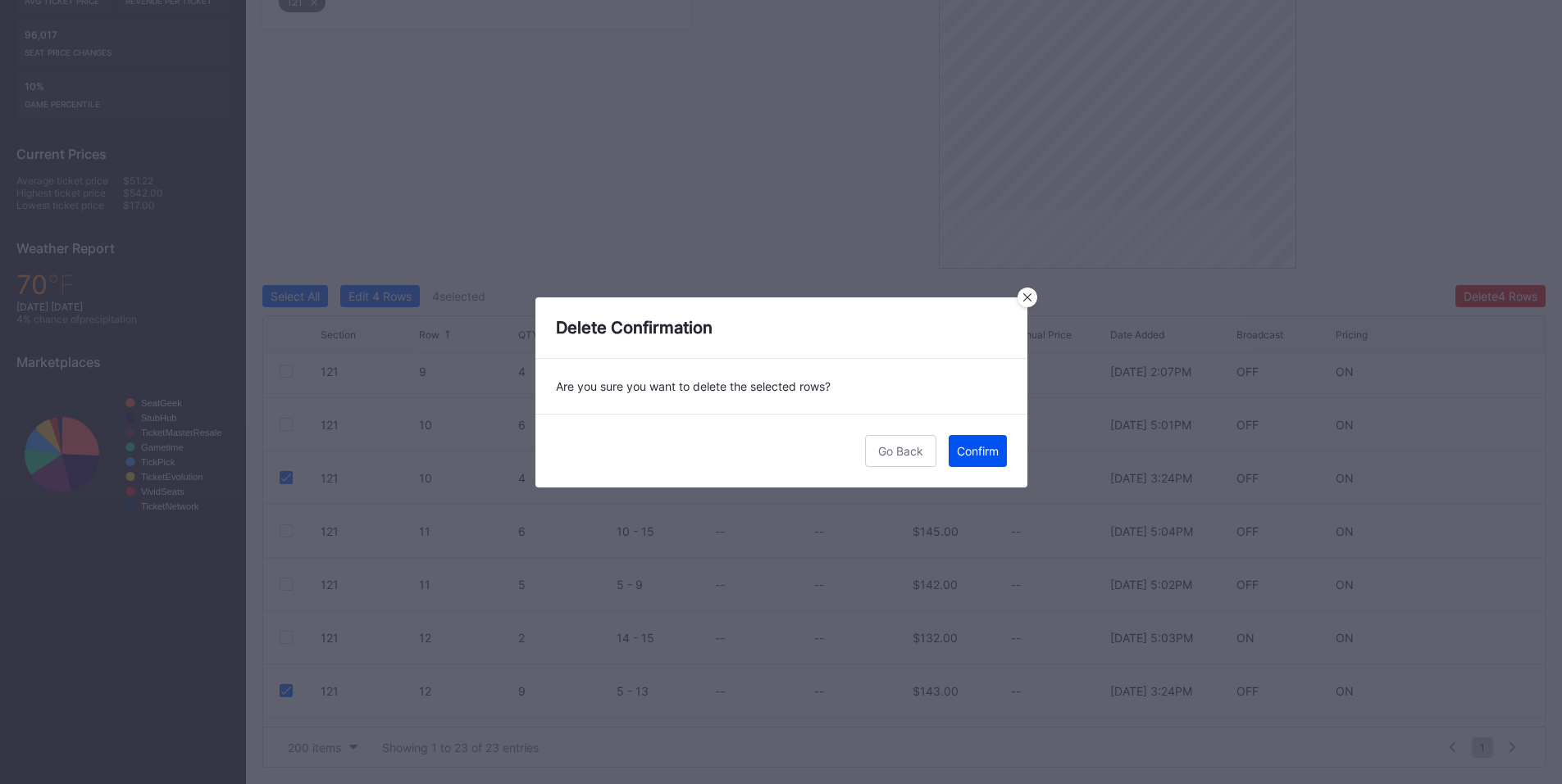
click at [981, 461] on button "Confirm" at bounding box center [977, 451] width 59 height 32
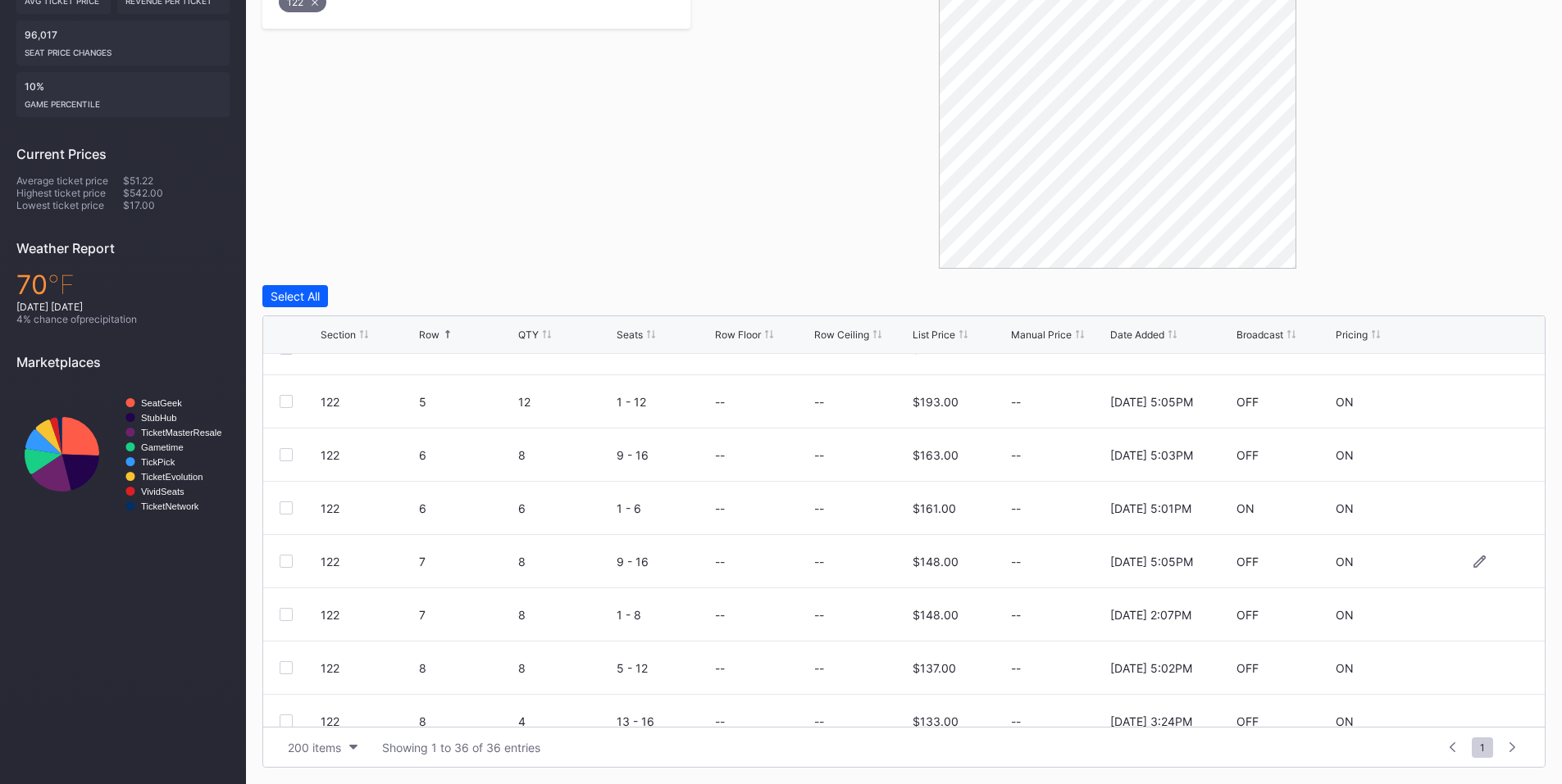
scroll to position [383, 0]
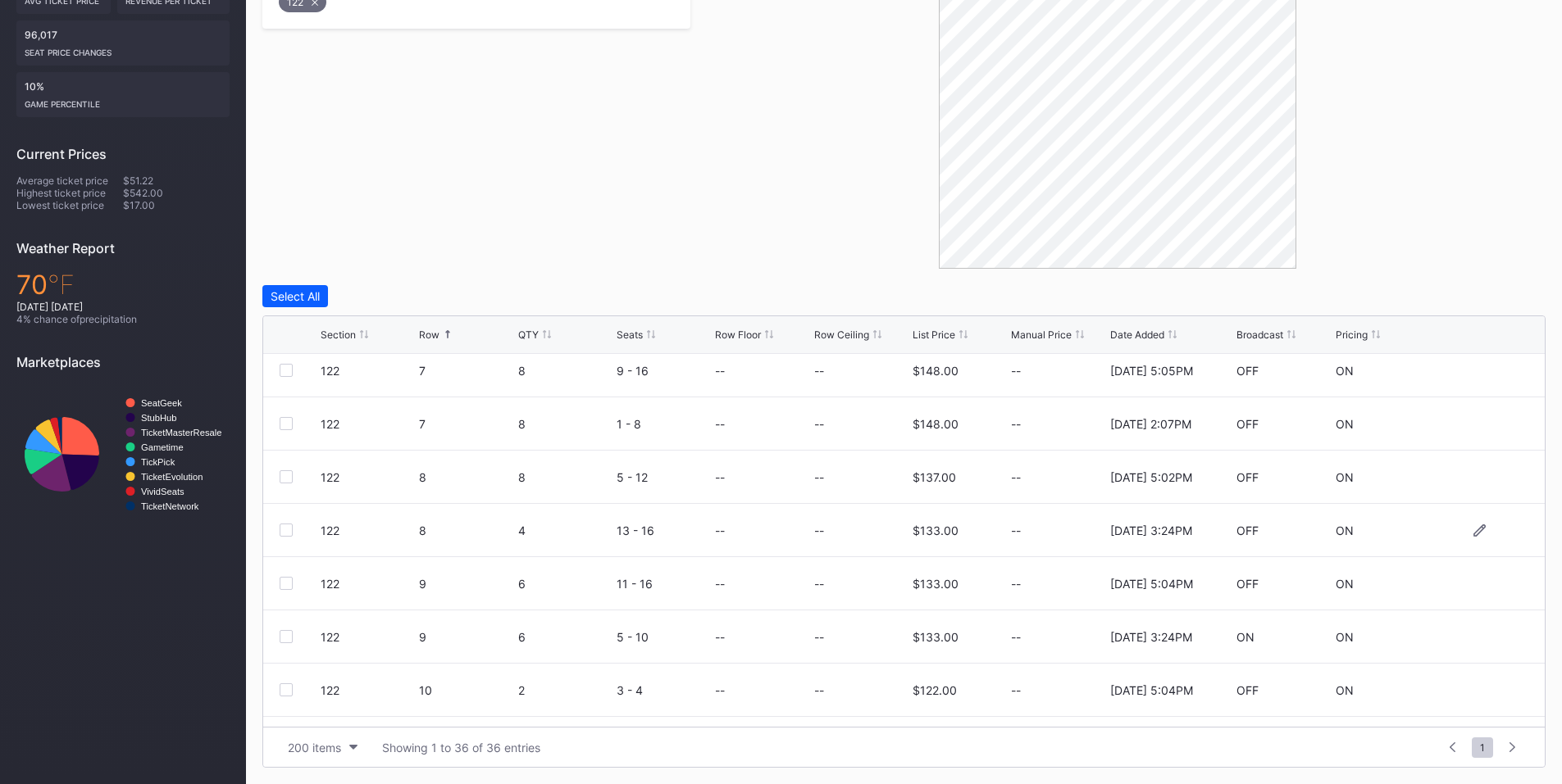
click at [289, 531] on div at bounding box center [286, 530] width 13 height 13
click at [289, 636] on div at bounding box center [286, 636] width 13 height 13
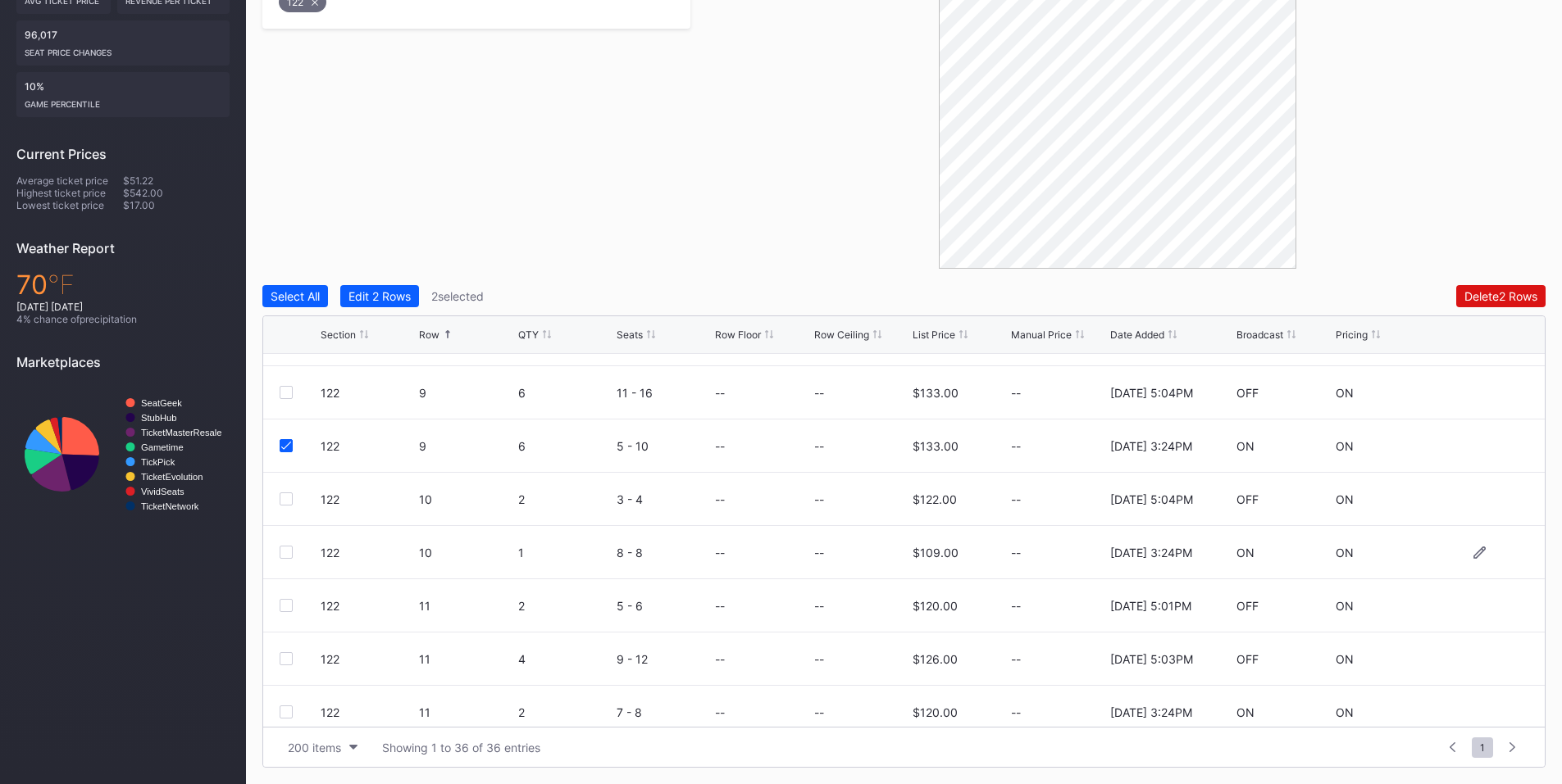
click at [279, 548] on div "122 10 1 8 - 8 -- -- $109.00 -- [DATE] 3:24PM ON ON" at bounding box center [904, 553] width 1282 height 54
click at [290, 553] on div at bounding box center [286, 552] width 13 height 13
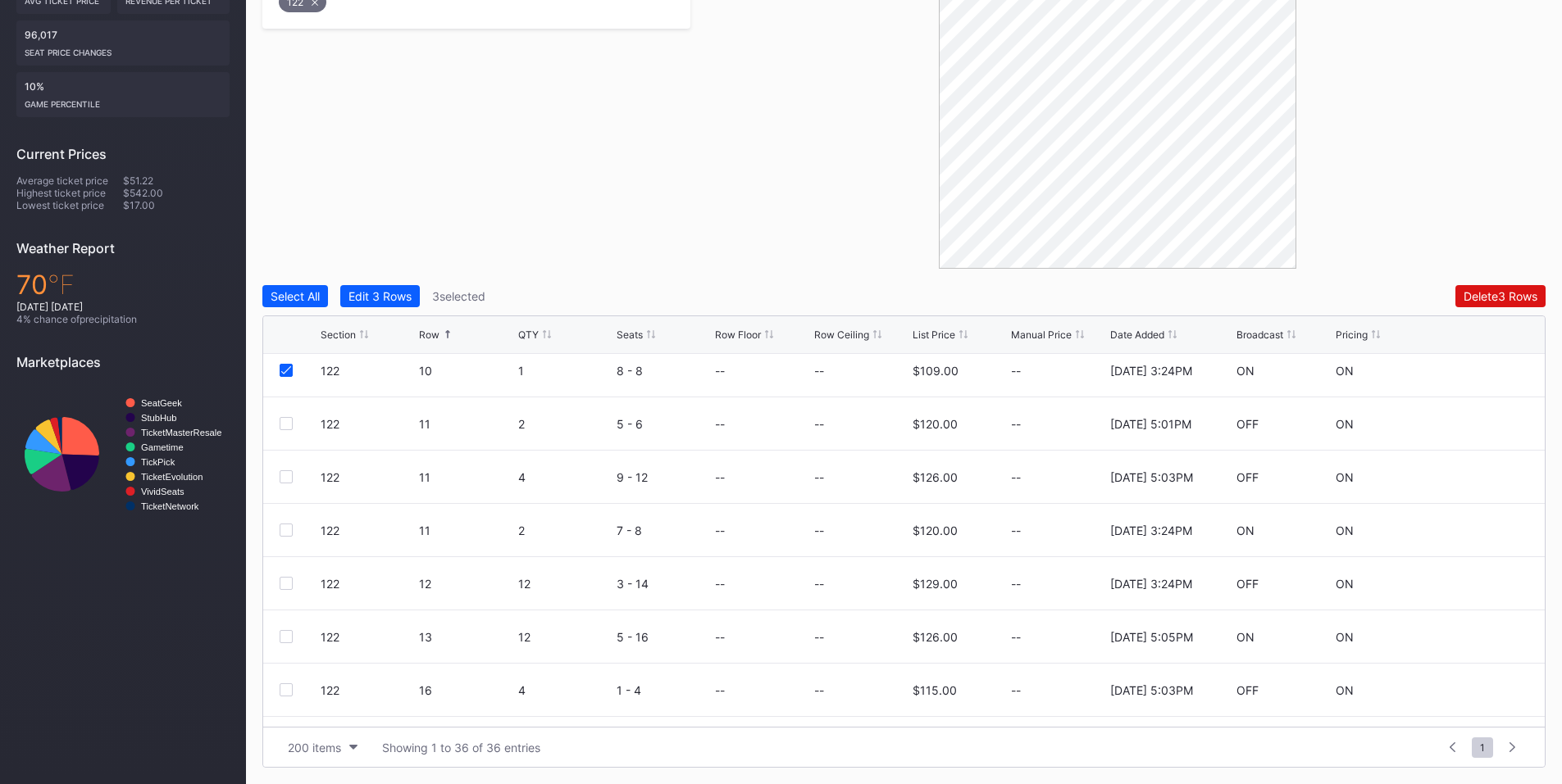
scroll to position [765, 0]
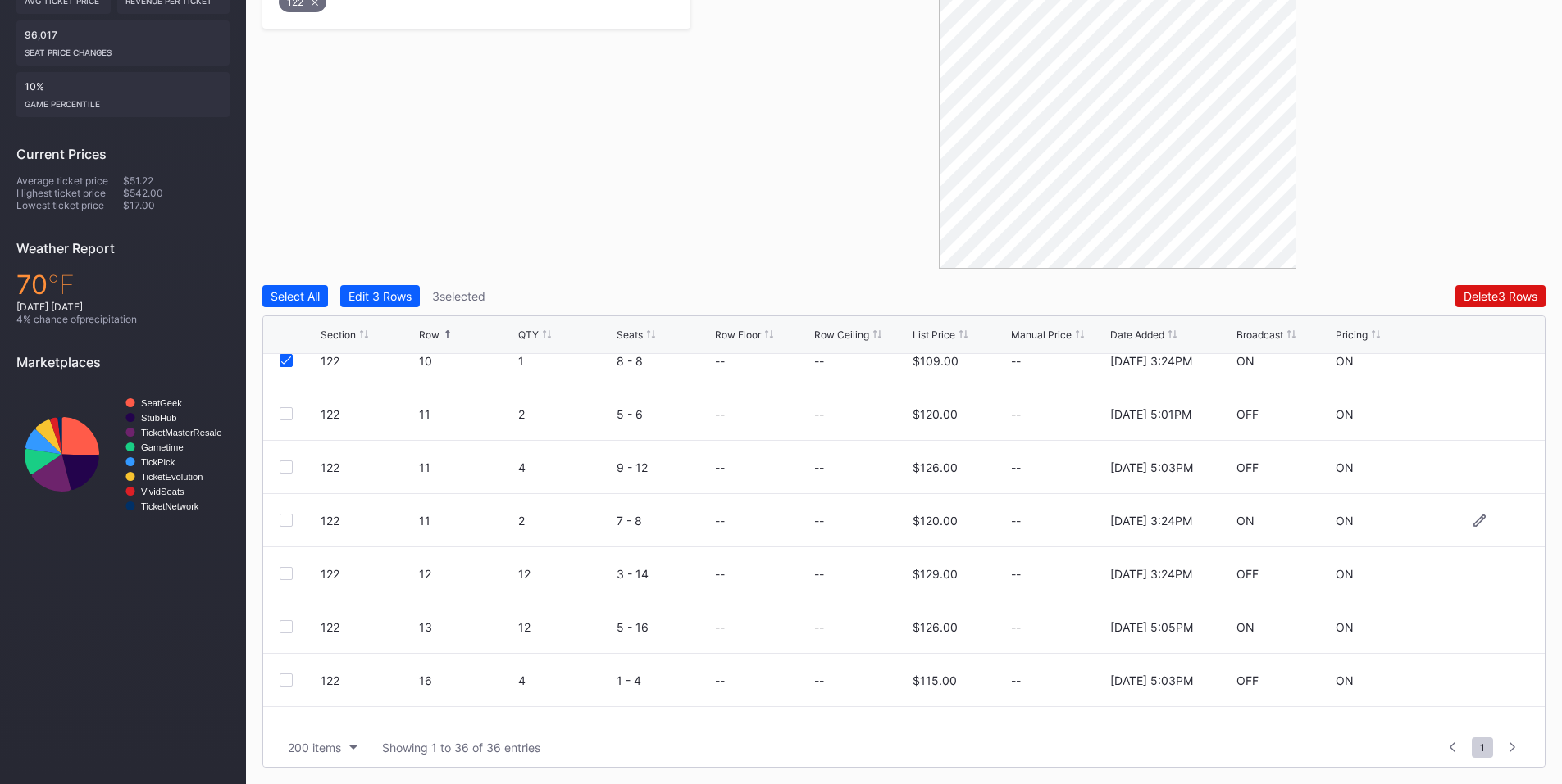
click at [289, 521] on div at bounding box center [286, 520] width 13 height 13
click at [286, 573] on div at bounding box center [286, 573] width 13 height 13
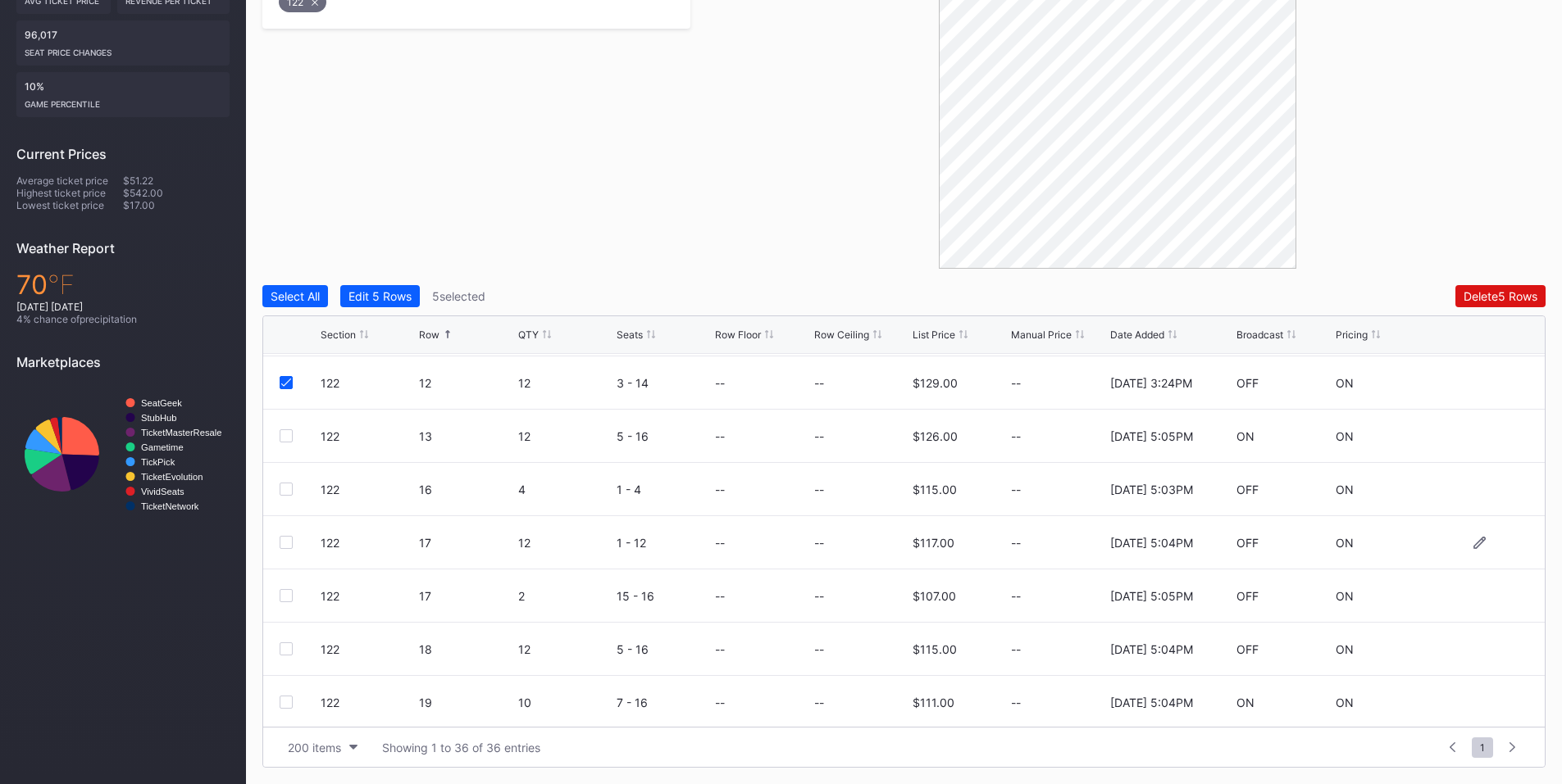
scroll to position [1147, 0]
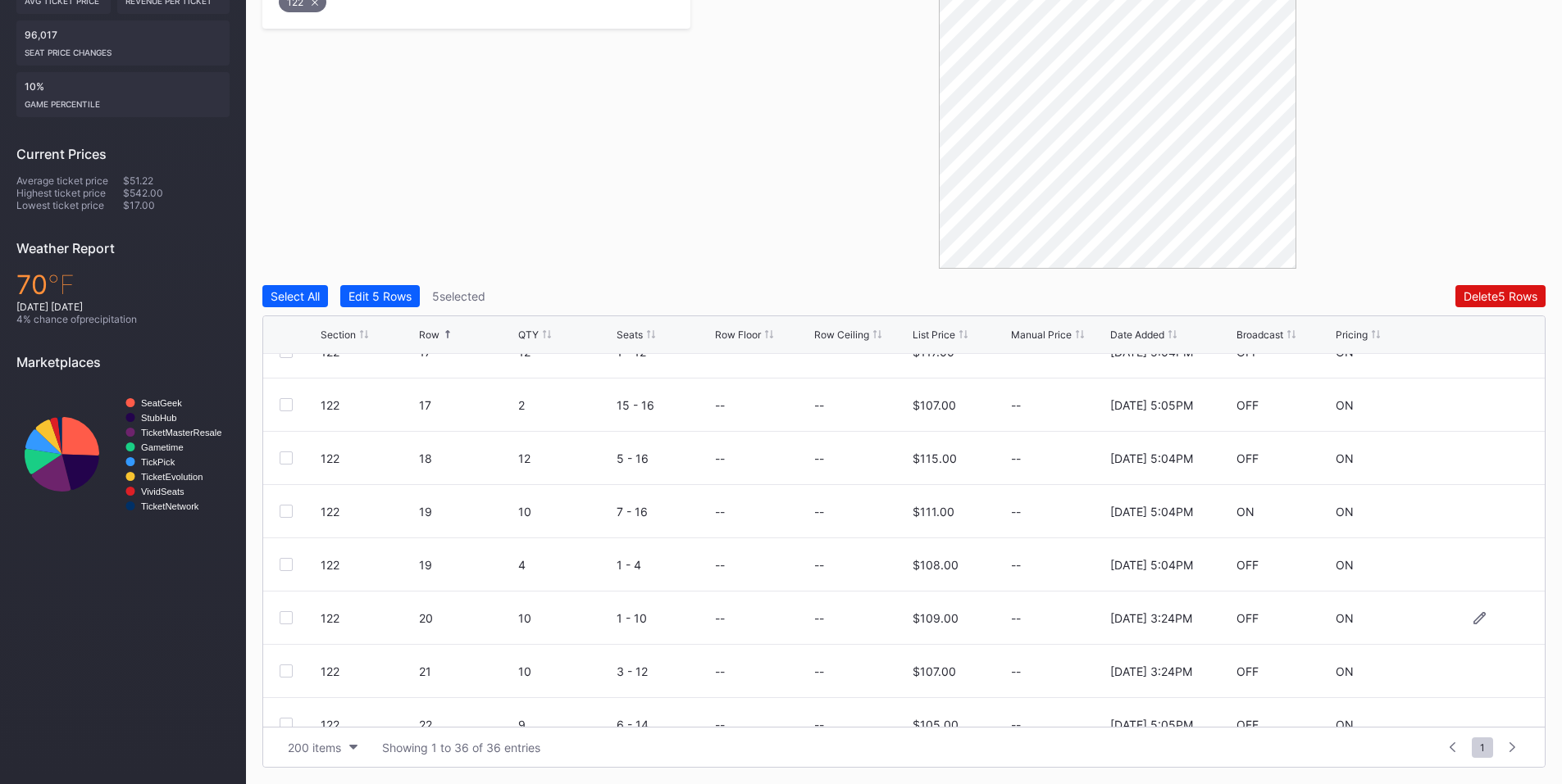
click at [290, 618] on div at bounding box center [286, 617] width 13 height 13
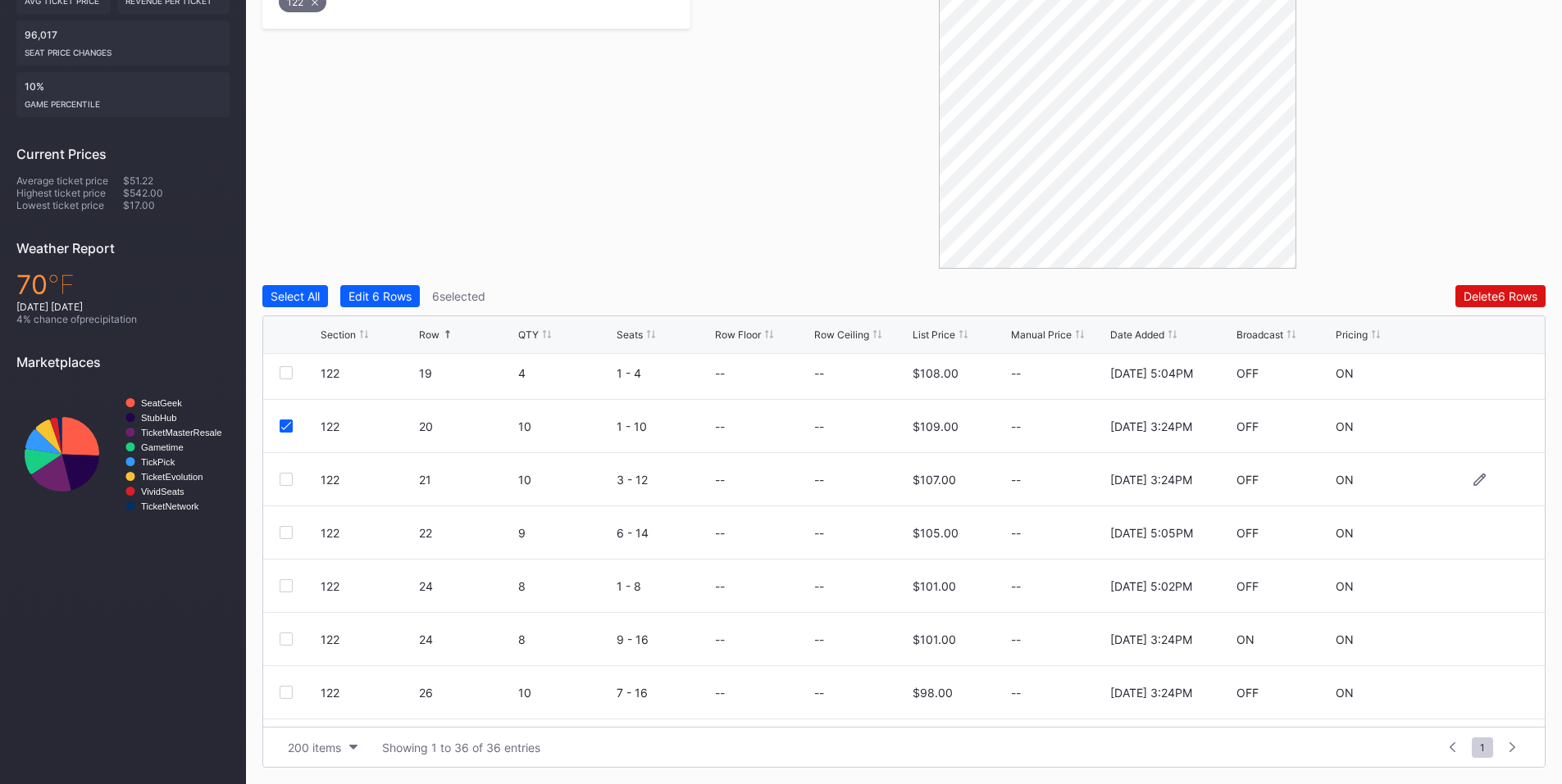
click at [281, 476] on div at bounding box center [286, 478] width 13 height 13
click at [285, 638] on div at bounding box center [286, 638] width 13 height 13
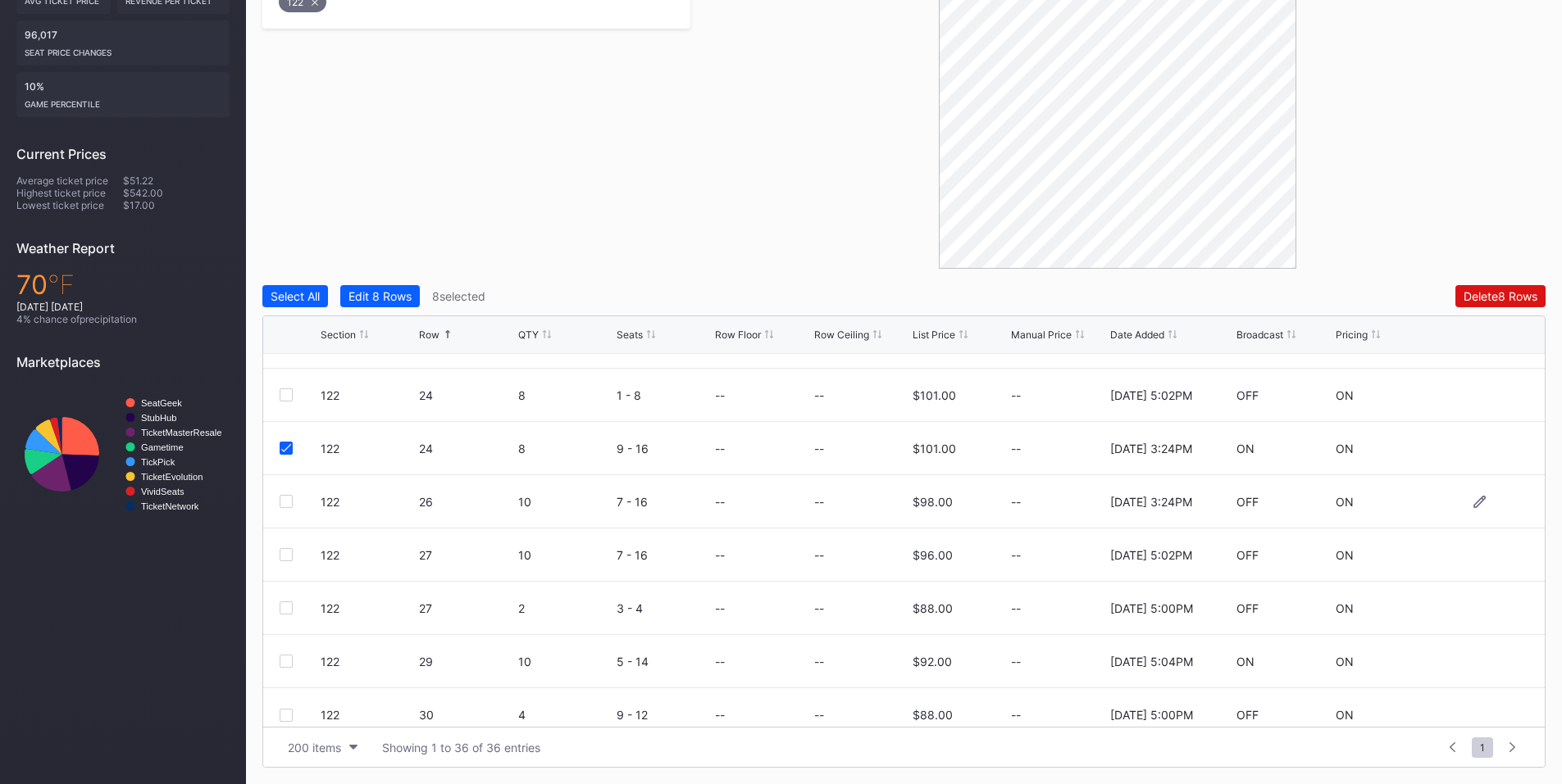
click at [293, 501] on div at bounding box center [300, 501] width 41 height 13
click at [1464, 296] on div "Delete 8 Rows" at bounding box center [1500, 296] width 73 height 14
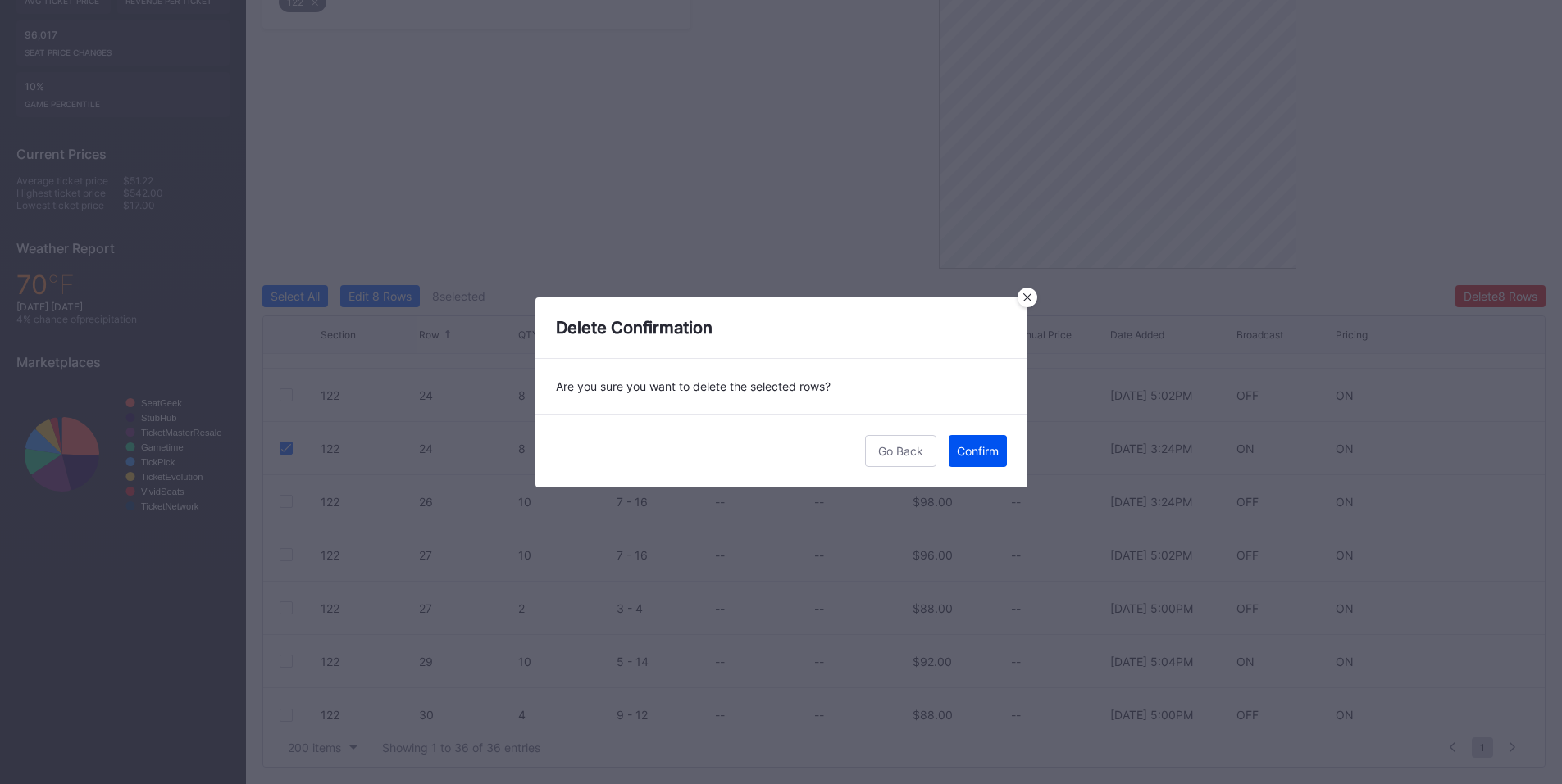
click at [989, 456] on div "Confirm" at bounding box center [978, 452] width 42 height 14
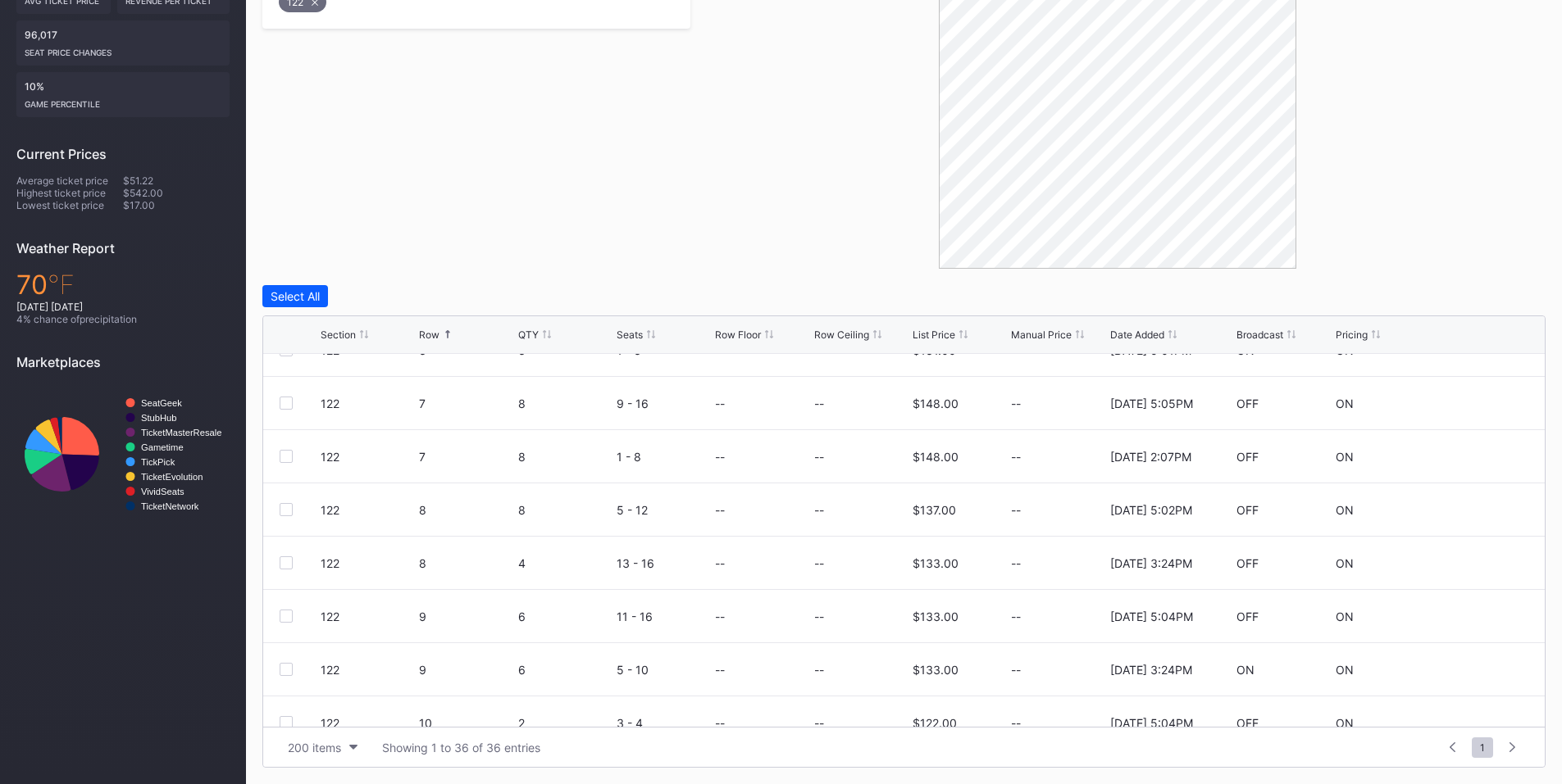
scroll to position [383, 0]
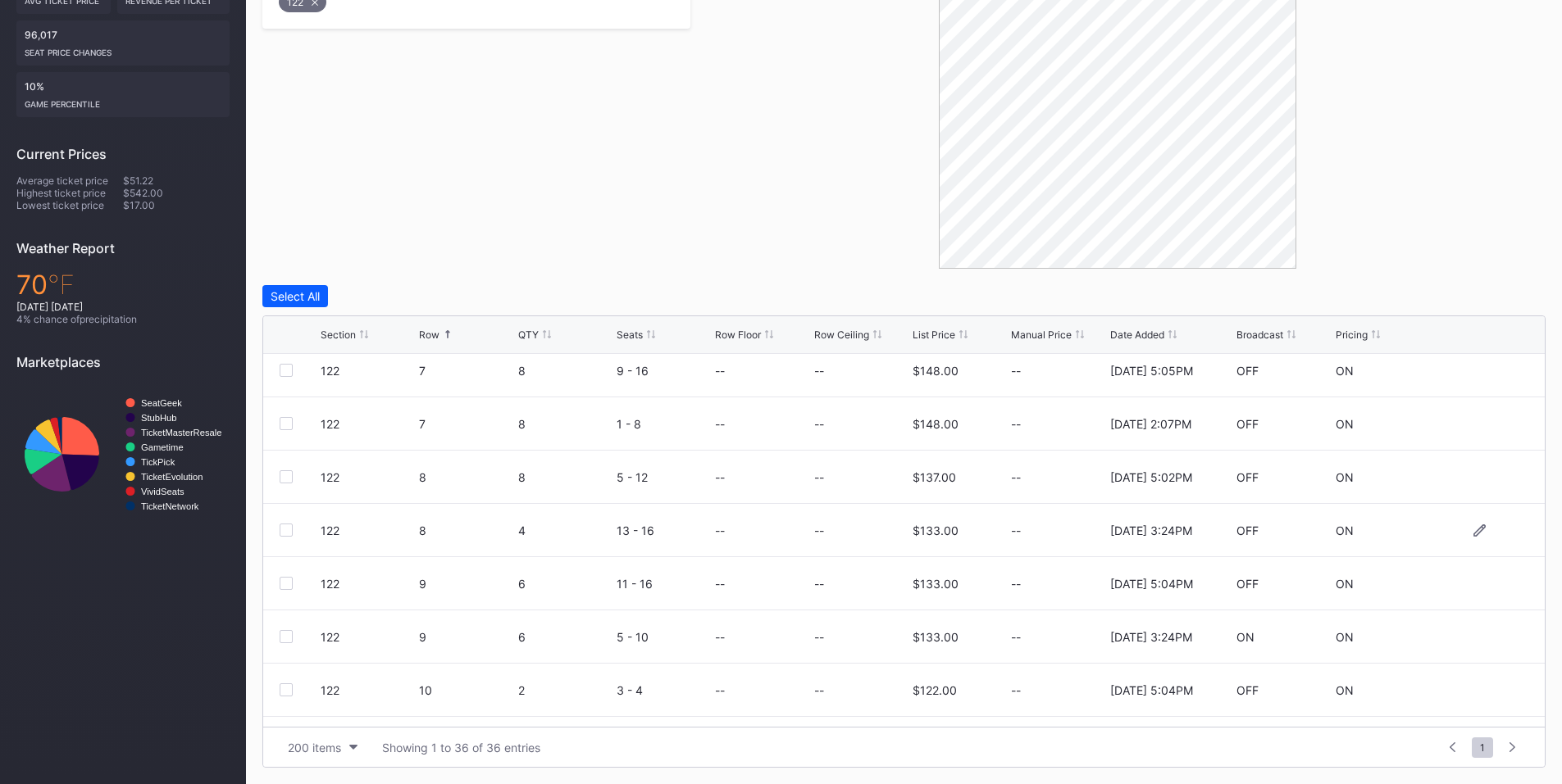
click at [288, 530] on div at bounding box center [286, 530] width 13 height 13
click at [287, 636] on div at bounding box center [286, 636] width 13 height 13
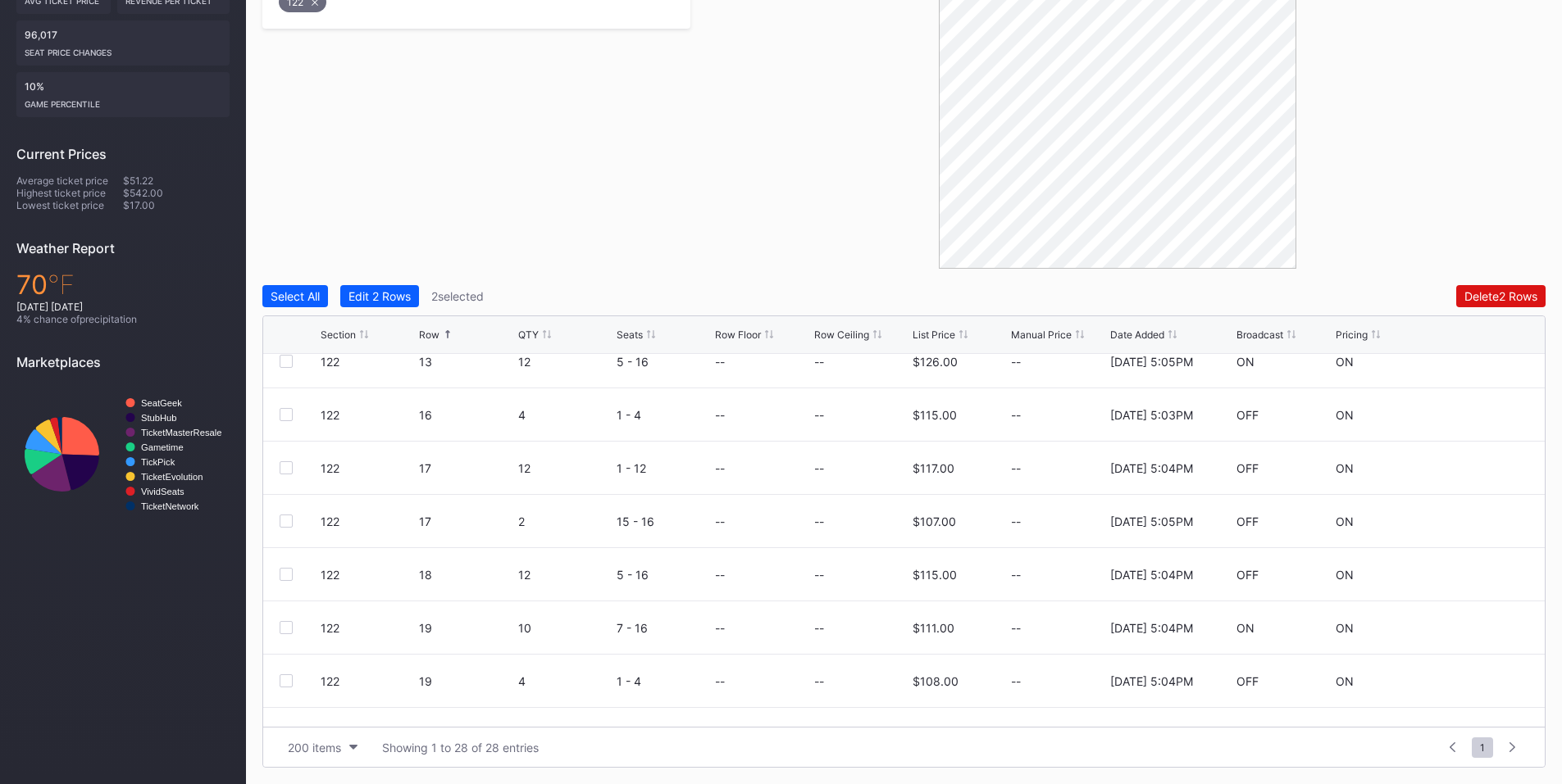
scroll to position [957, 0]
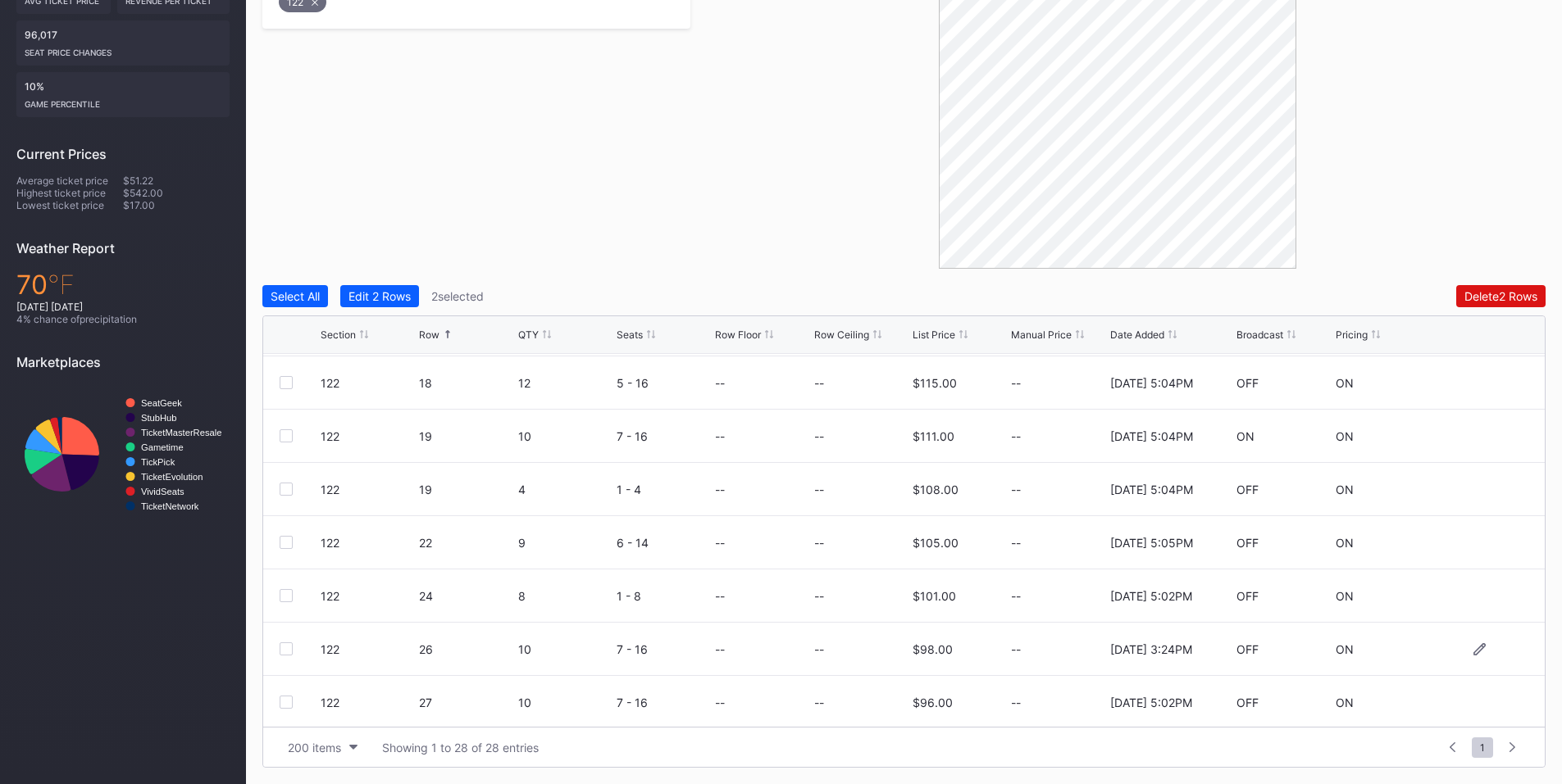
click at [289, 651] on div at bounding box center [286, 648] width 13 height 13
click at [1474, 289] on button "Delete 3 Rows" at bounding box center [1500, 296] width 90 height 22
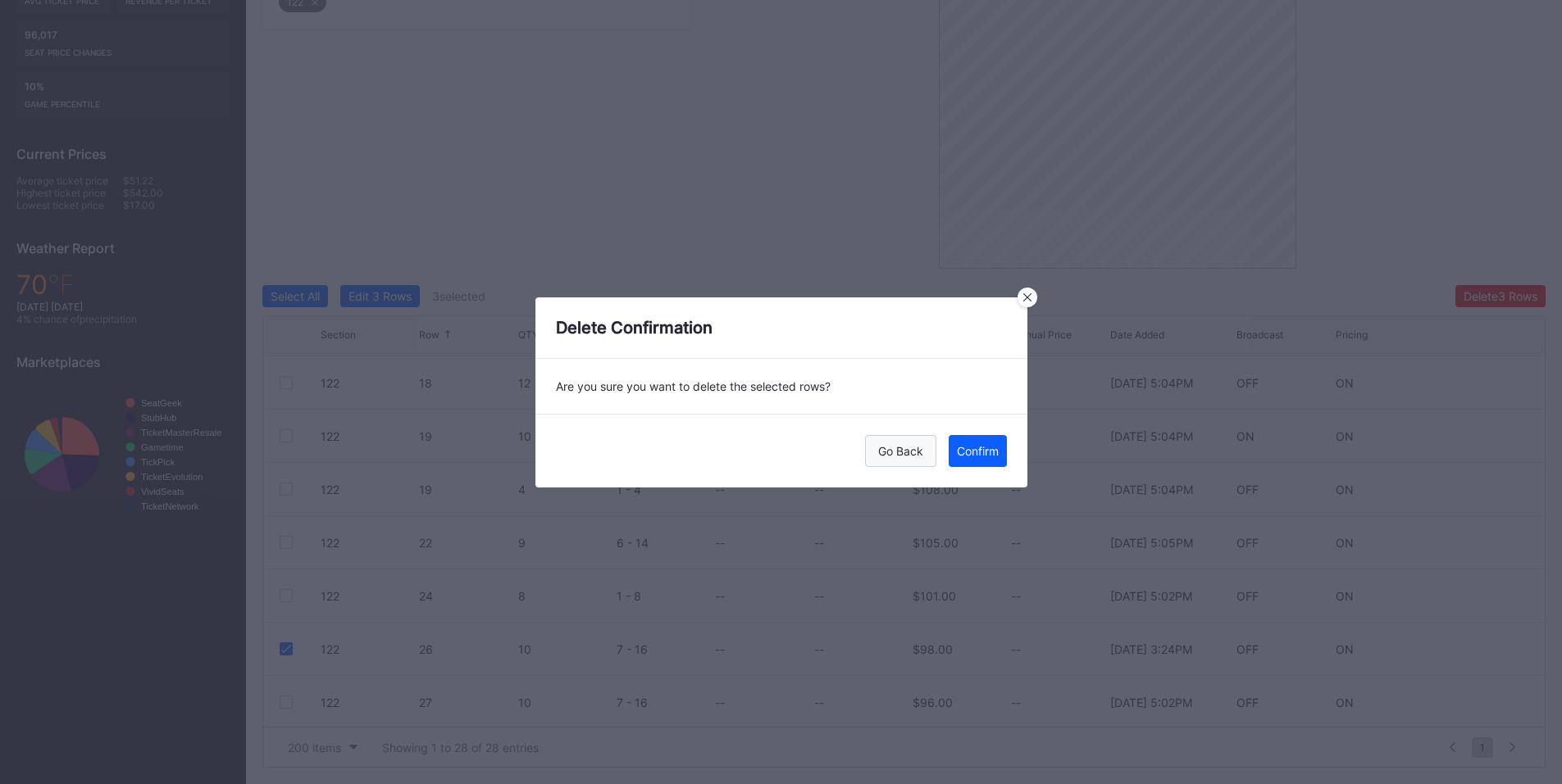
click at [911, 451] on div "Go Back" at bounding box center [900, 452] width 45 height 14
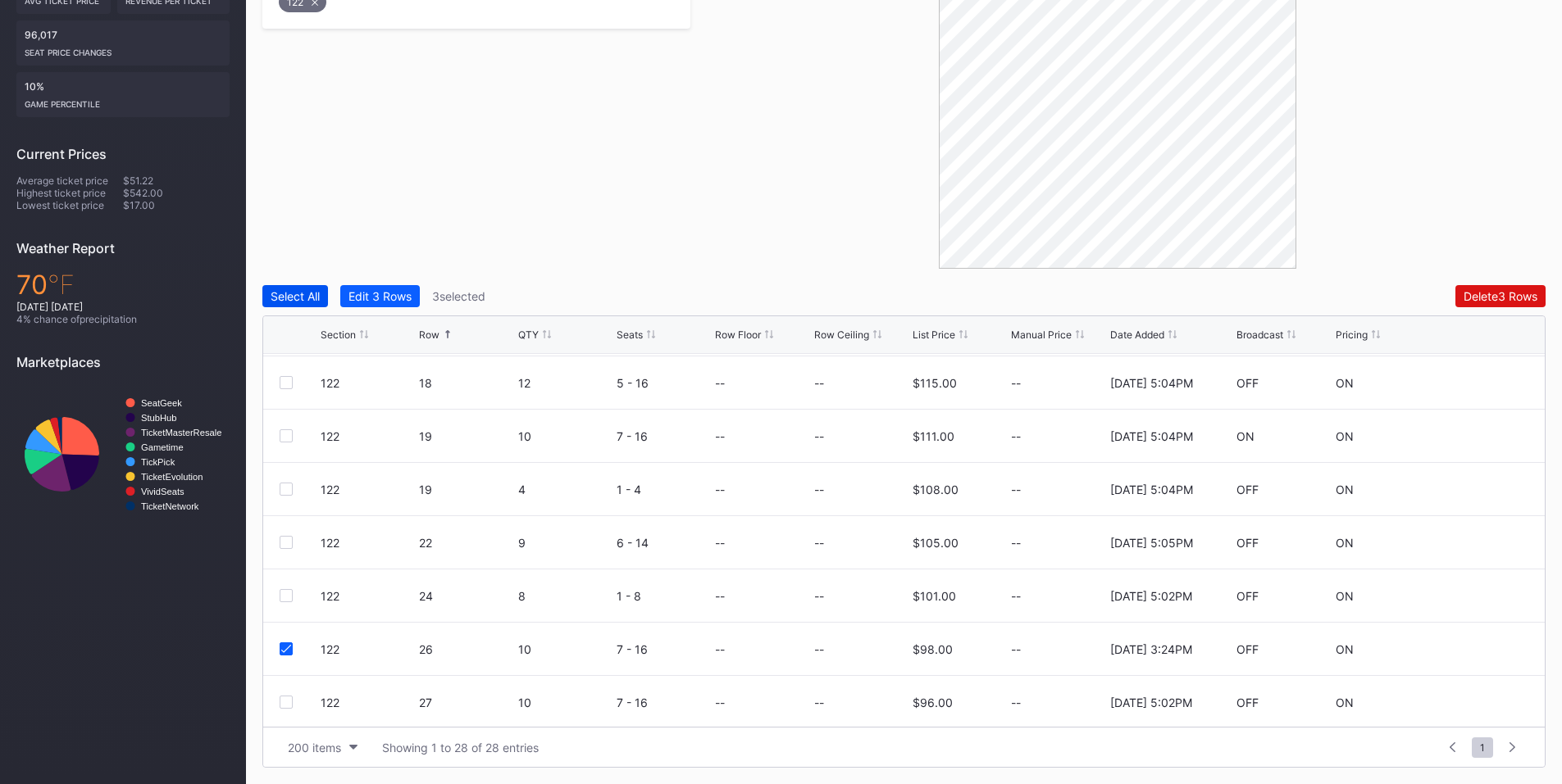
click at [288, 304] on button "Select All" at bounding box center [295, 296] width 66 height 22
click at [288, 304] on button "Deselect All" at bounding box center [301, 296] width 78 height 22
click at [287, 651] on div at bounding box center [286, 648] width 13 height 13
click at [1494, 290] on div "Delete 1 Row" at bounding box center [1503, 296] width 67 height 14
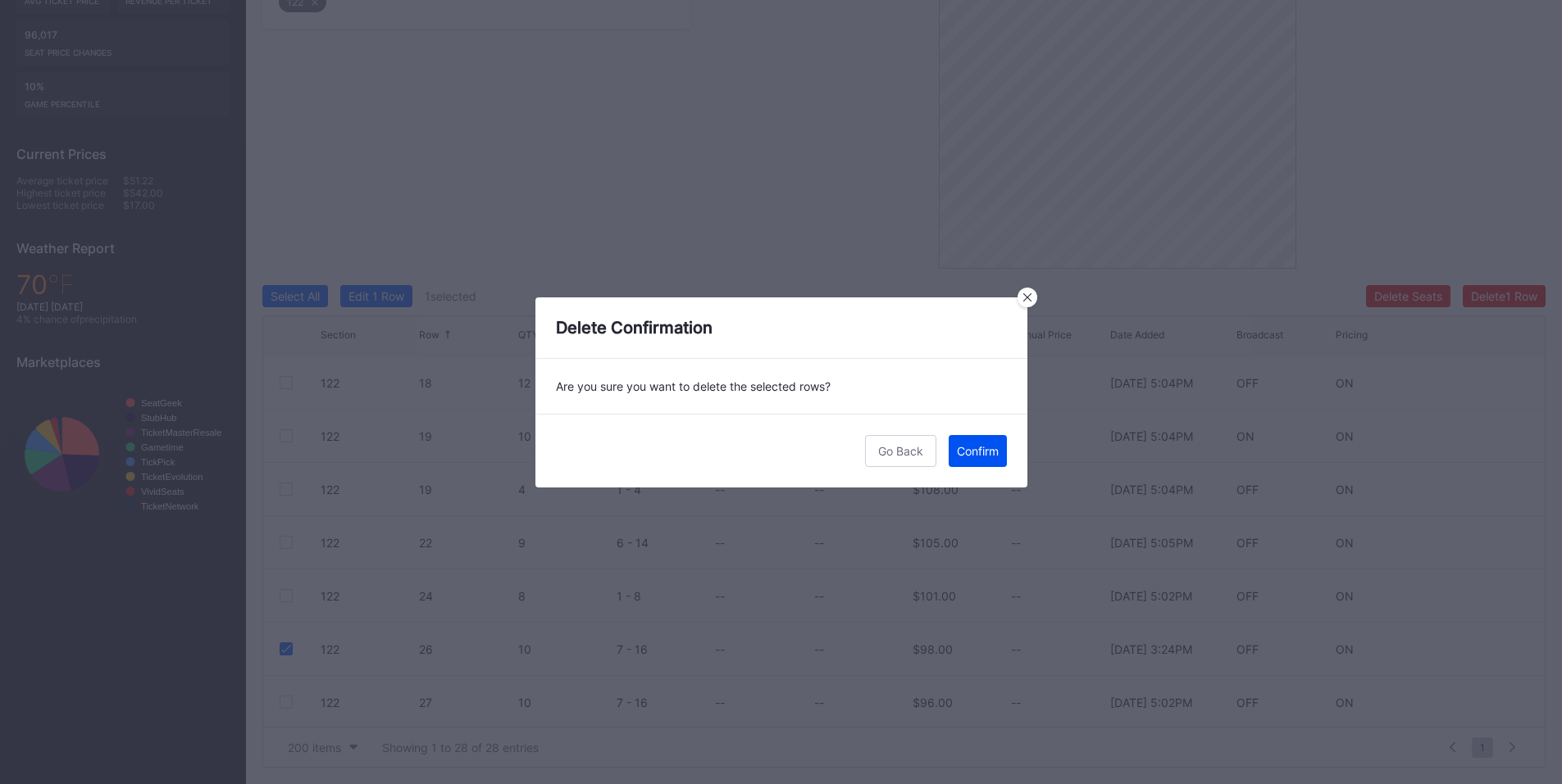
click at [966, 450] on div "Confirm" at bounding box center [978, 452] width 42 height 14
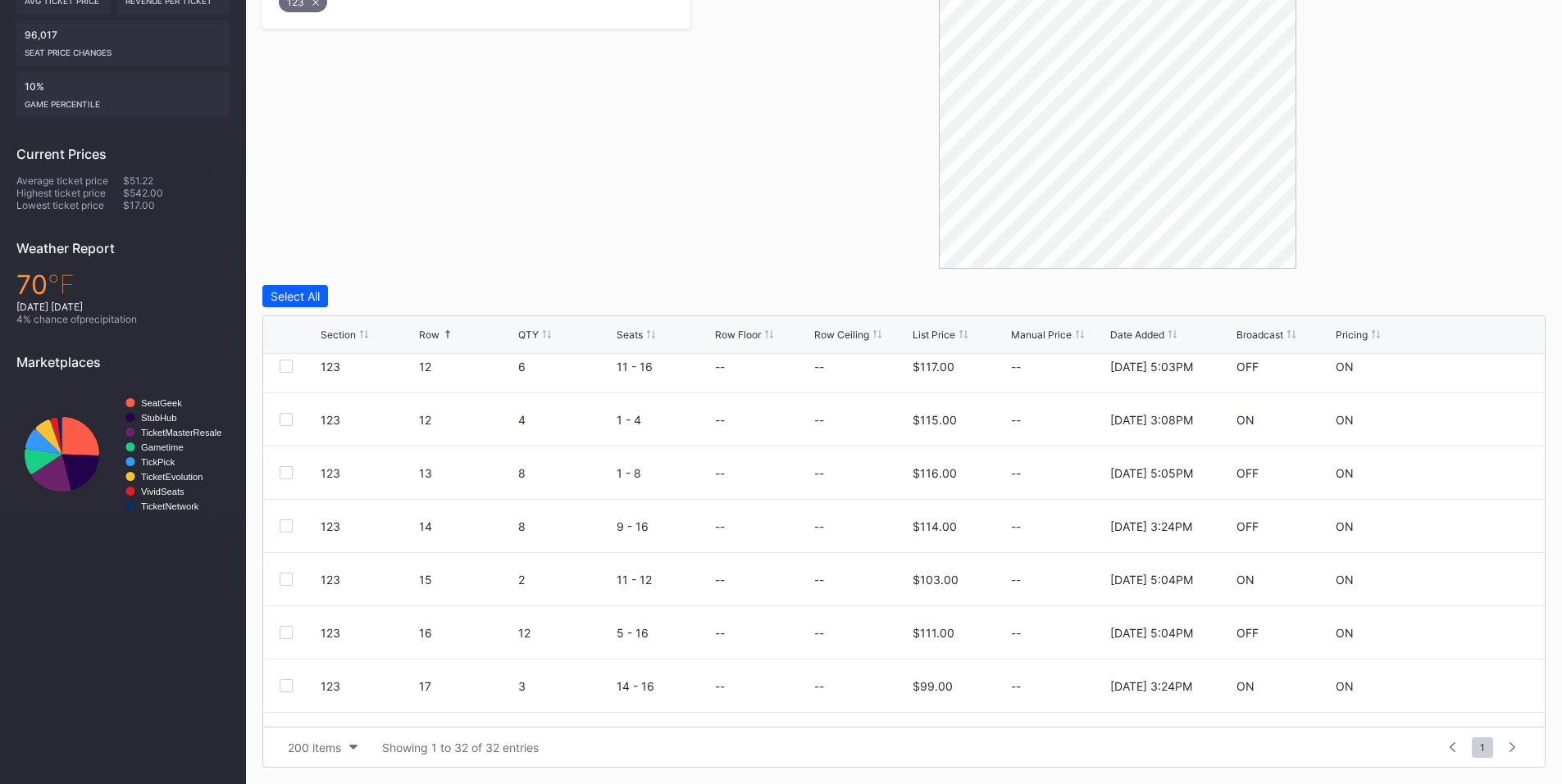
scroll to position [574, 0]
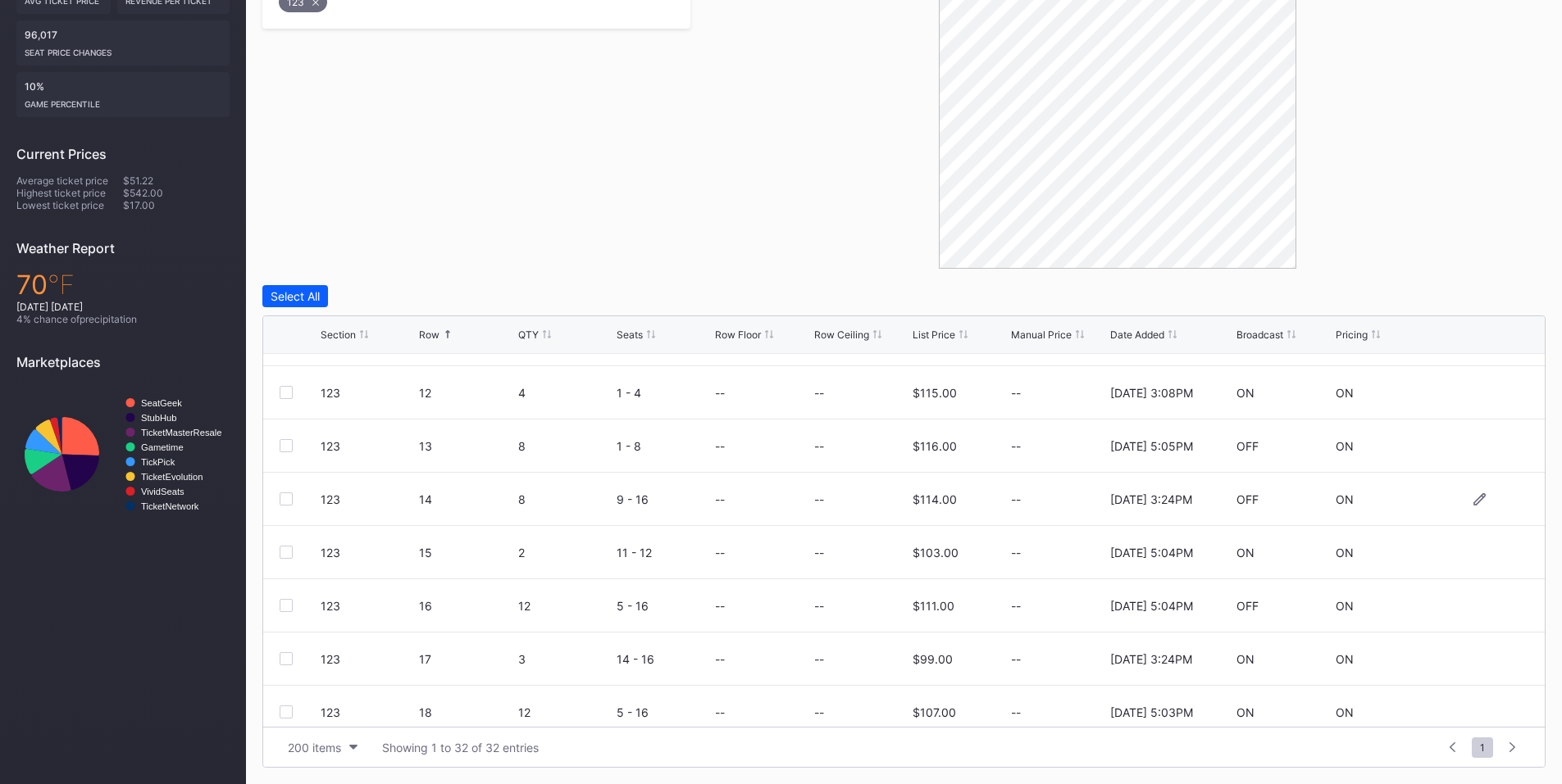
click at [284, 496] on div at bounding box center [286, 498] width 13 height 13
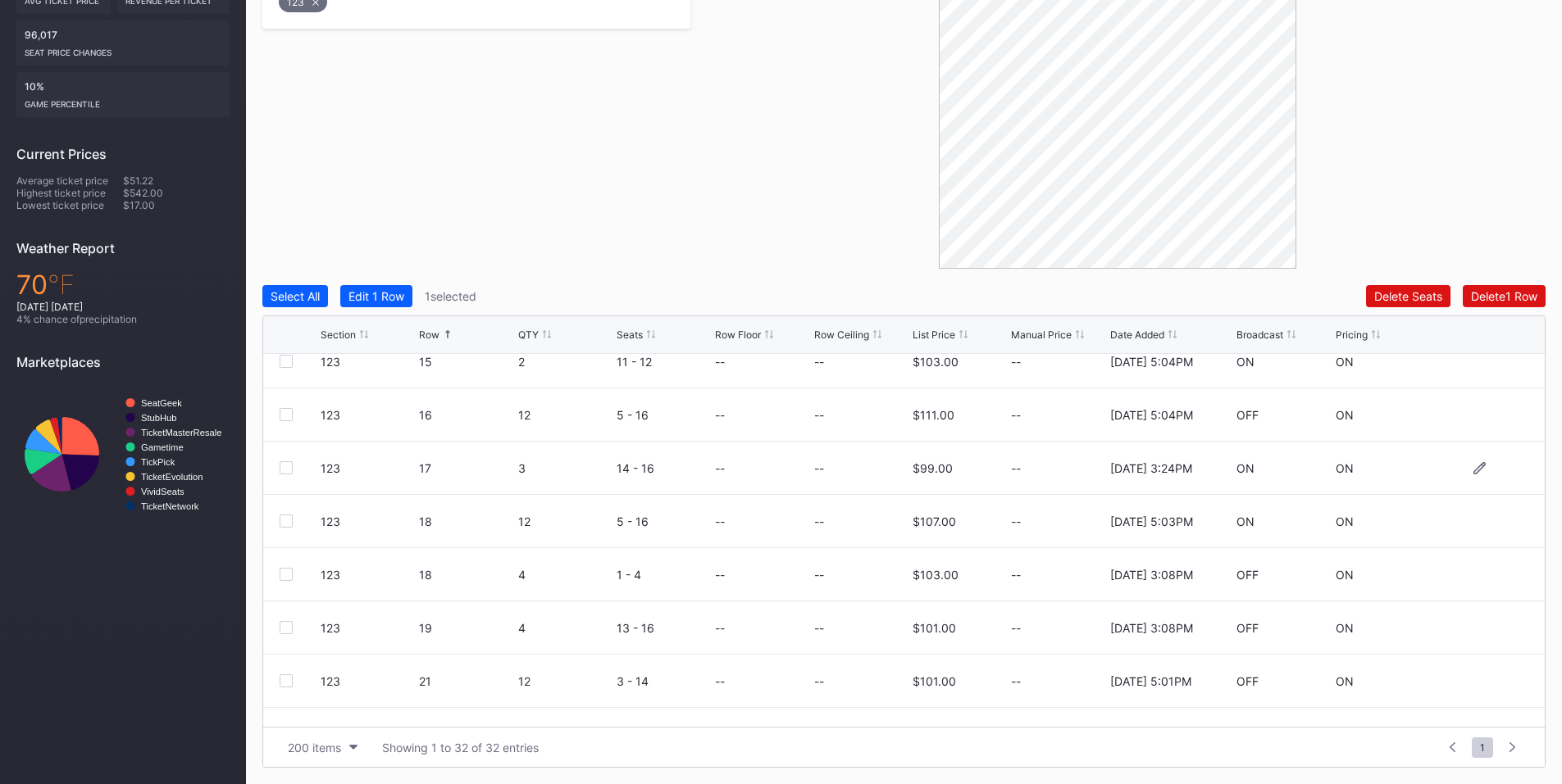
click at [277, 469] on div "123 17 3 14 - 16 -- -- $99.00 -- [DATE] 3:24PM ON ON" at bounding box center [904, 468] width 1282 height 54
click at [290, 467] on div at bounding box center [286, 467] width 13 height 13
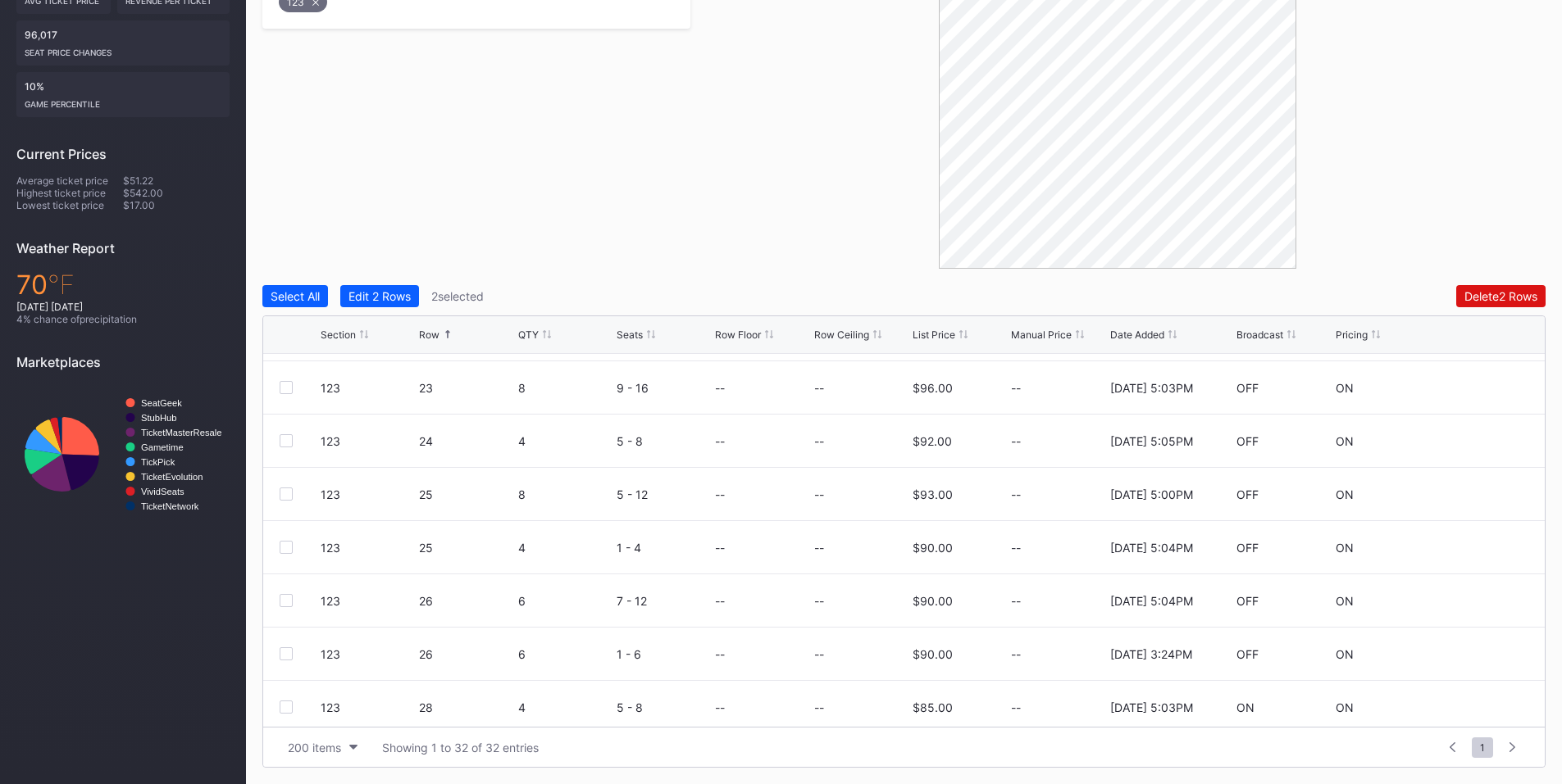
scroll to position [1147, 0]
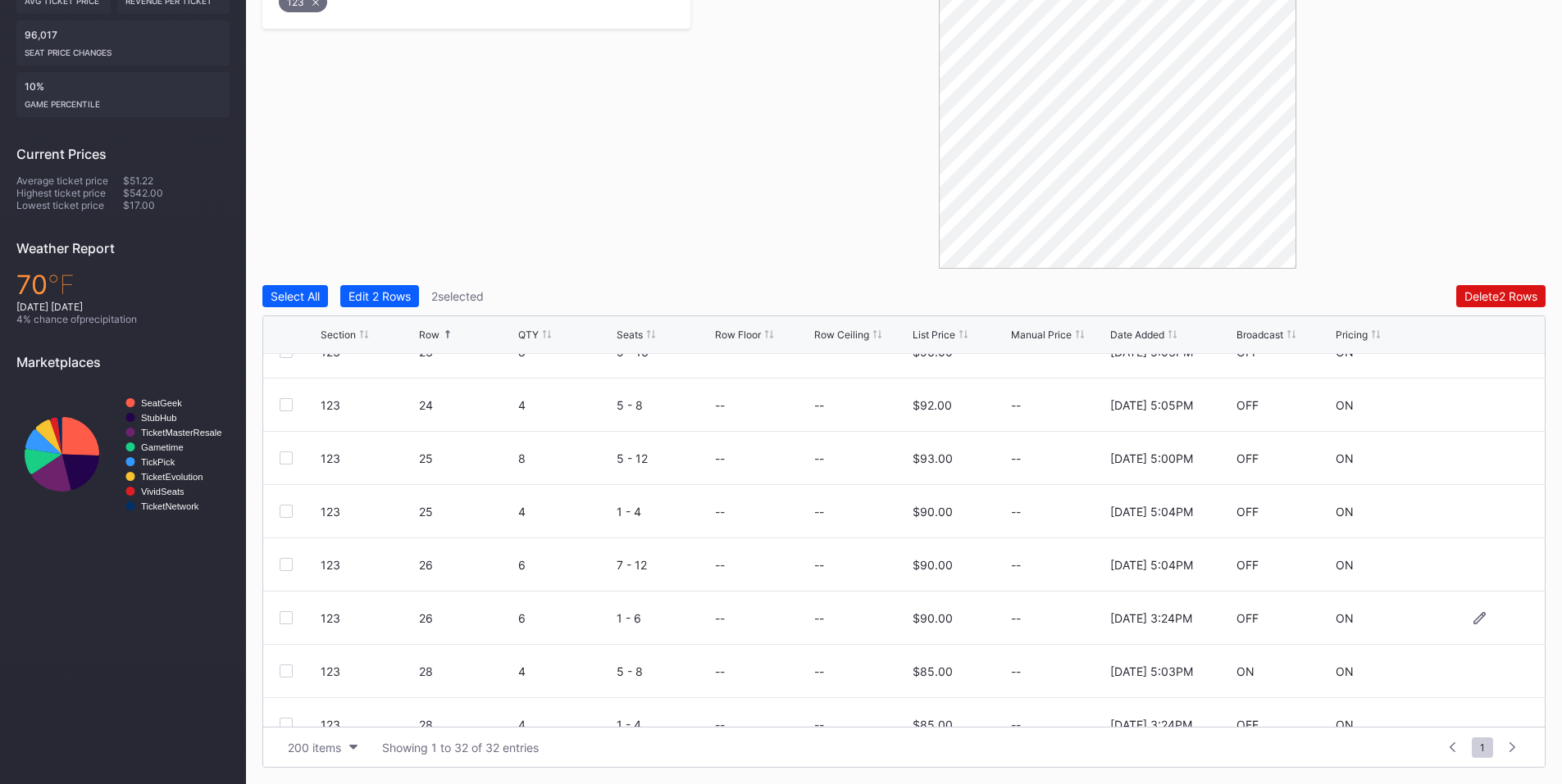
click at [281, 618] on div at bounding box center [286, 617] width 13 height 13
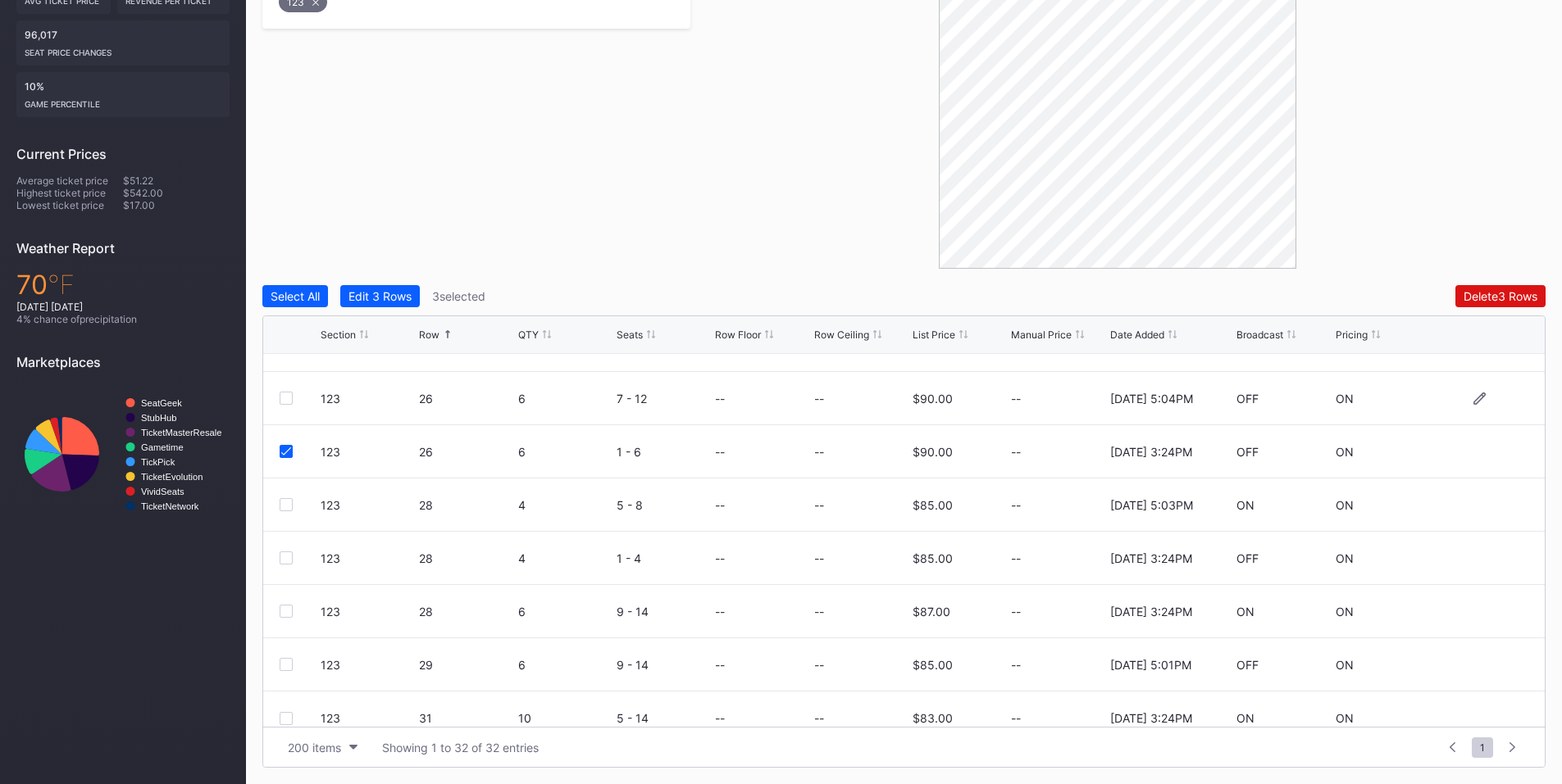
scroll to position [1332, 0]
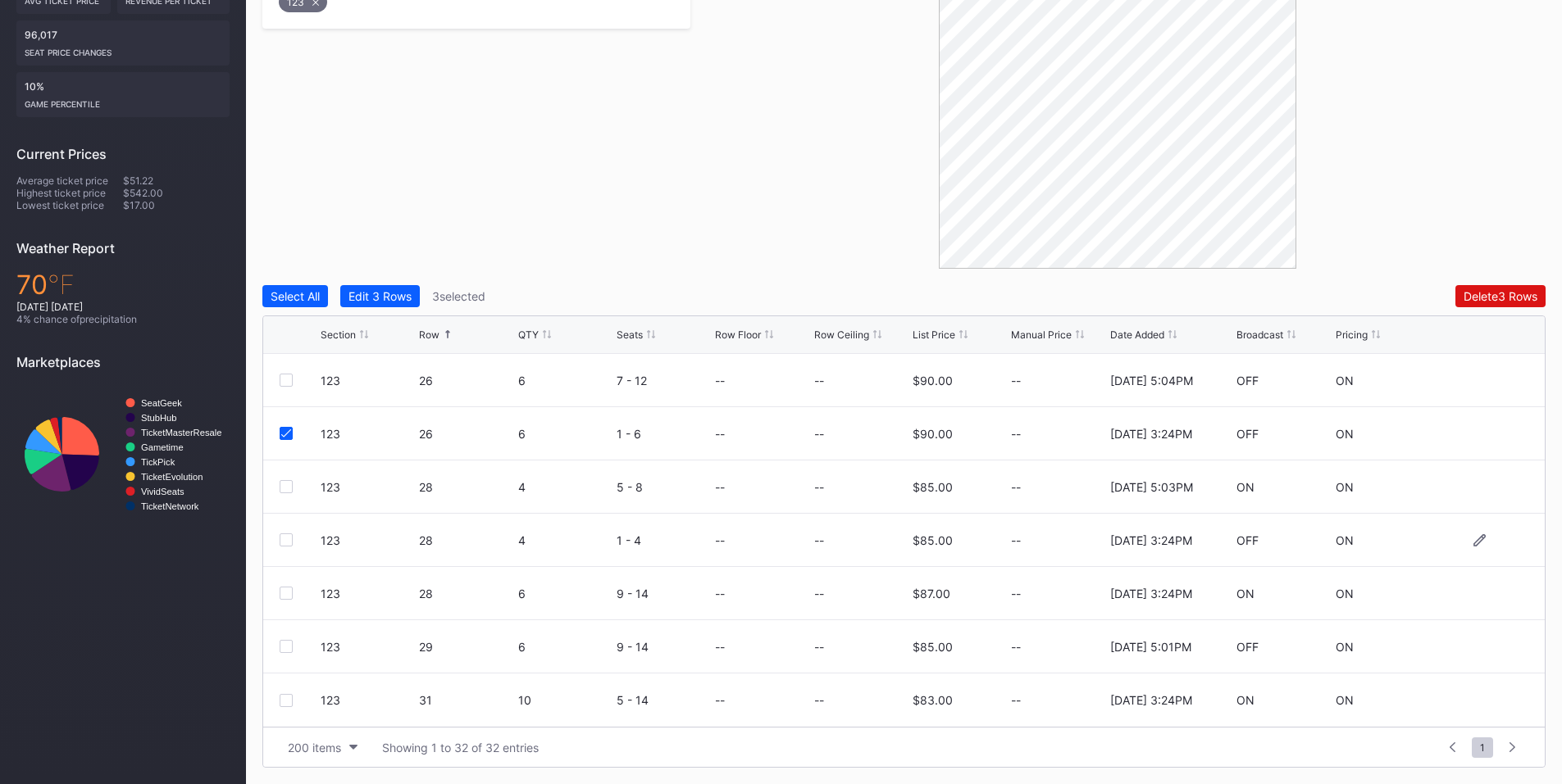
click at [285, 539] on div at bounding box center [286, 540] width 13 height 13
click at [281, 592] on div at bounding box center [286, 592] width 13 height 13
click at [281, 701] on div at bounding box center [286, 700] width 13 height 13
click at [1466, 301] on div "Delete 6 Rows" at bounding box center [1500, 296] width 73 height 14
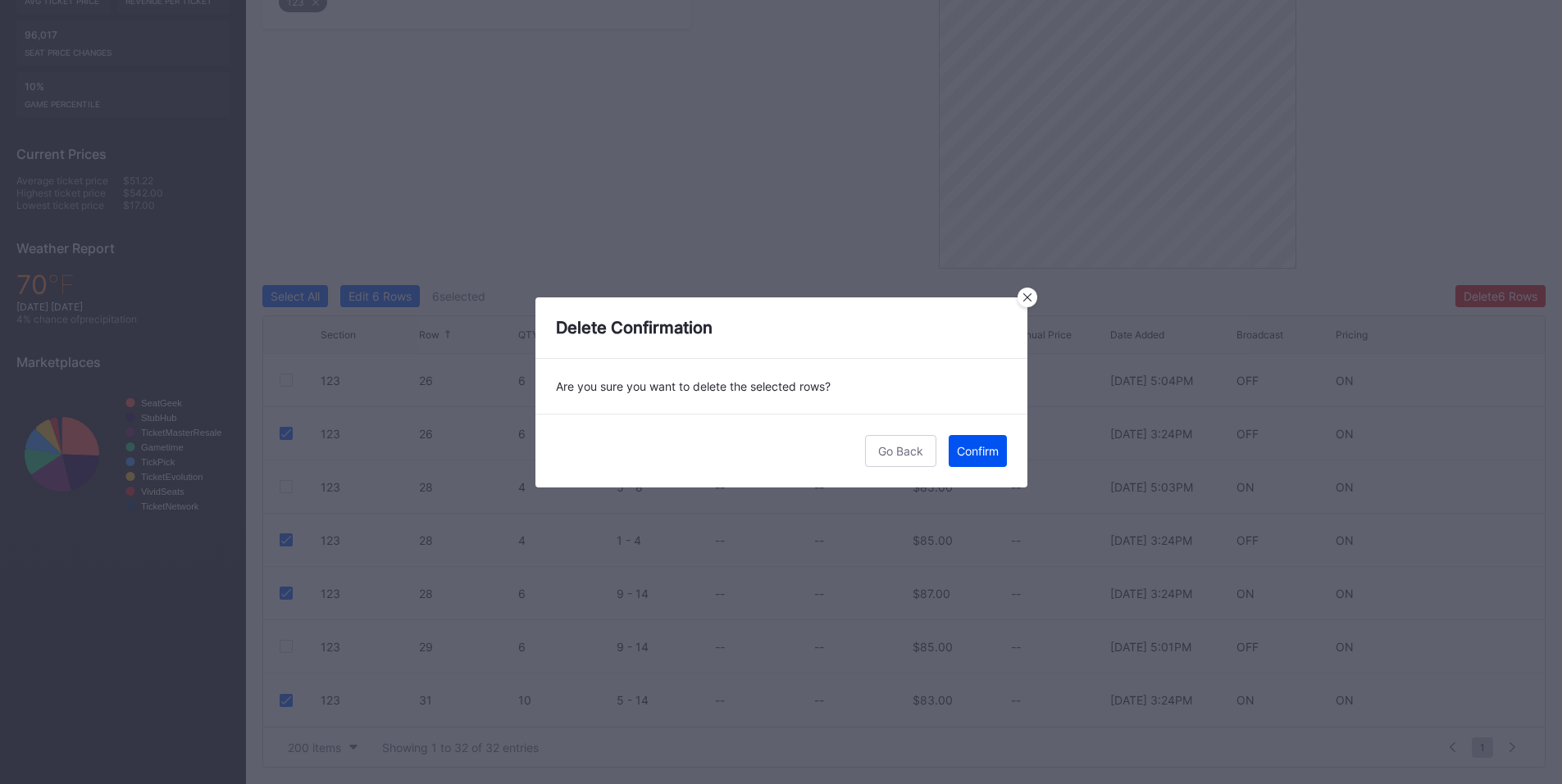
click at [984, 455] on div "Confirm" at bounding box center [978, 452] width 42 height 14
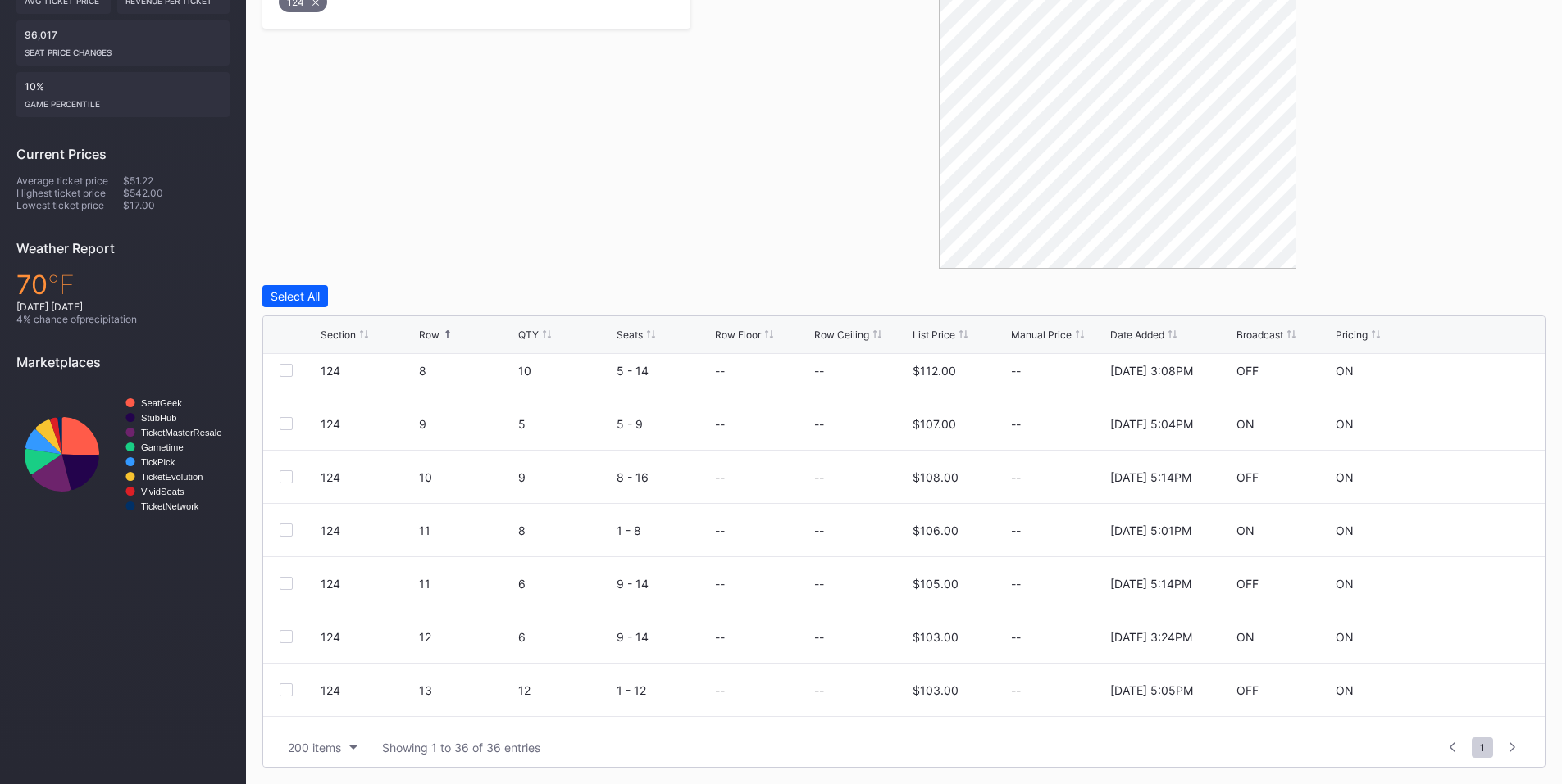
scroll to position [574, 0]
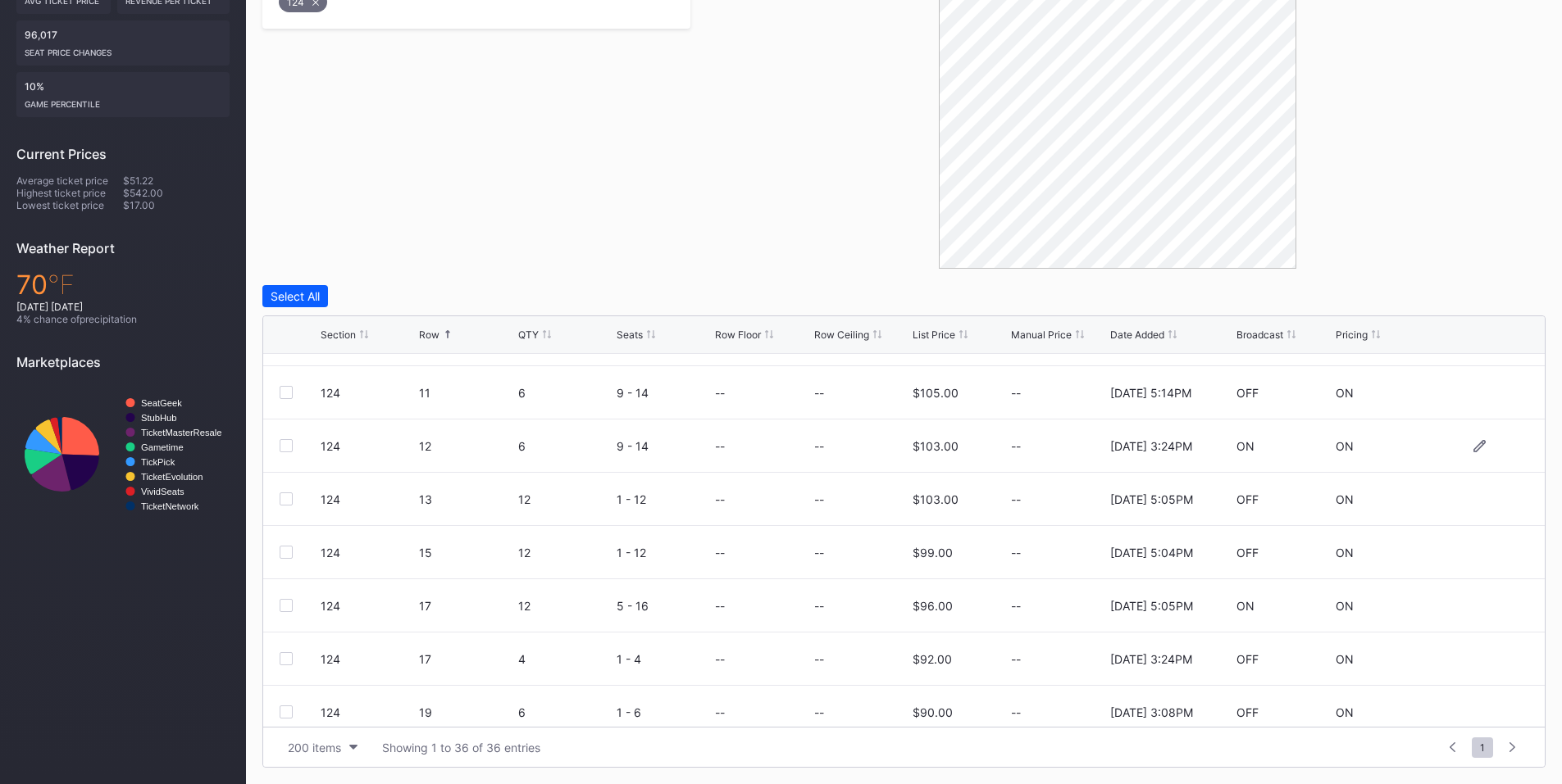
click at [290, 443] on div at bounding box center [286, 446] width 13 height 13
click at [285, 661] on div at bounding box center [286, 658] width 13 height 13
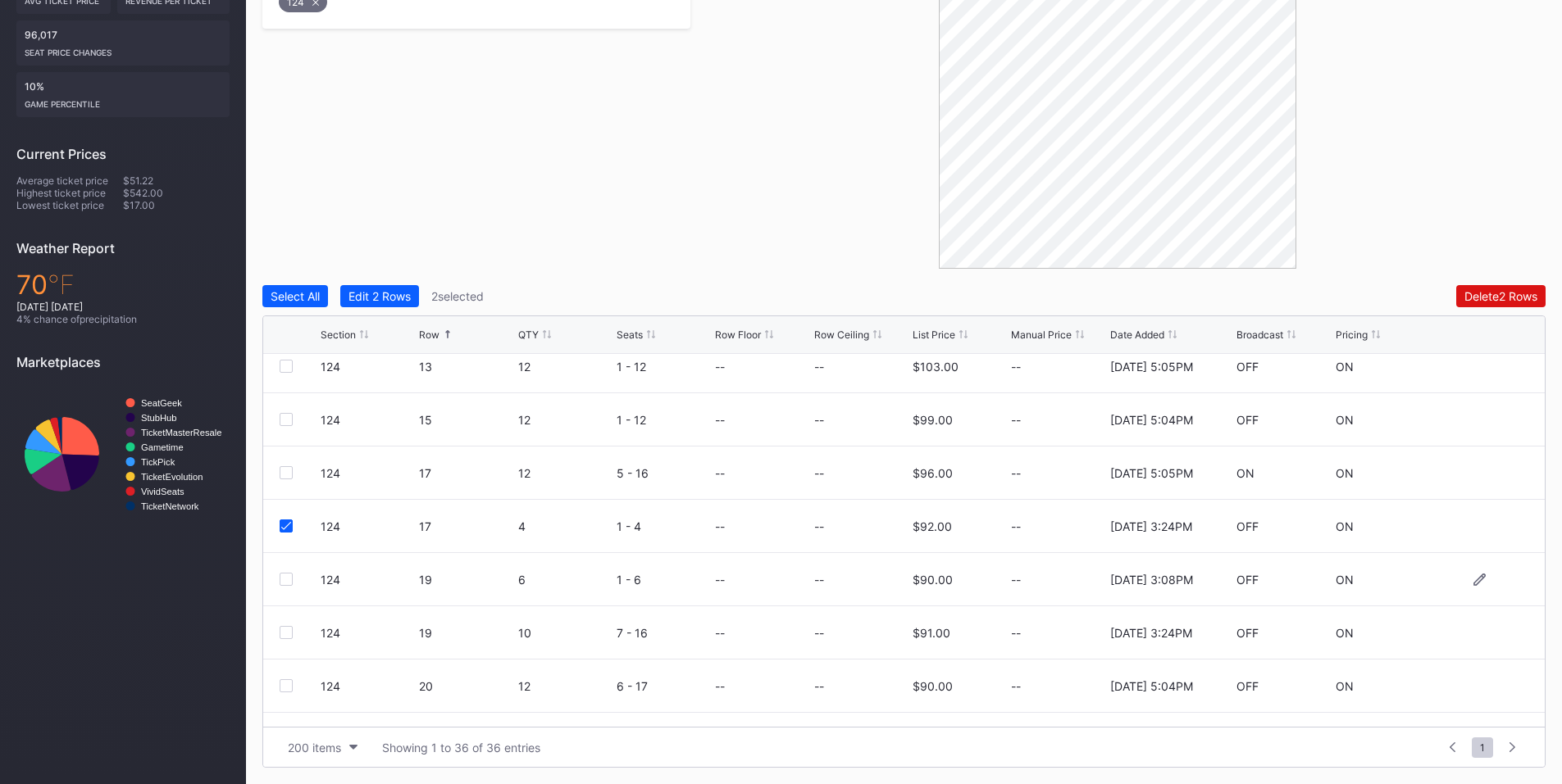
scroll to position [764, 0]
click at [284, 575] on div at bounding box center [286, 574] width 13 height 13
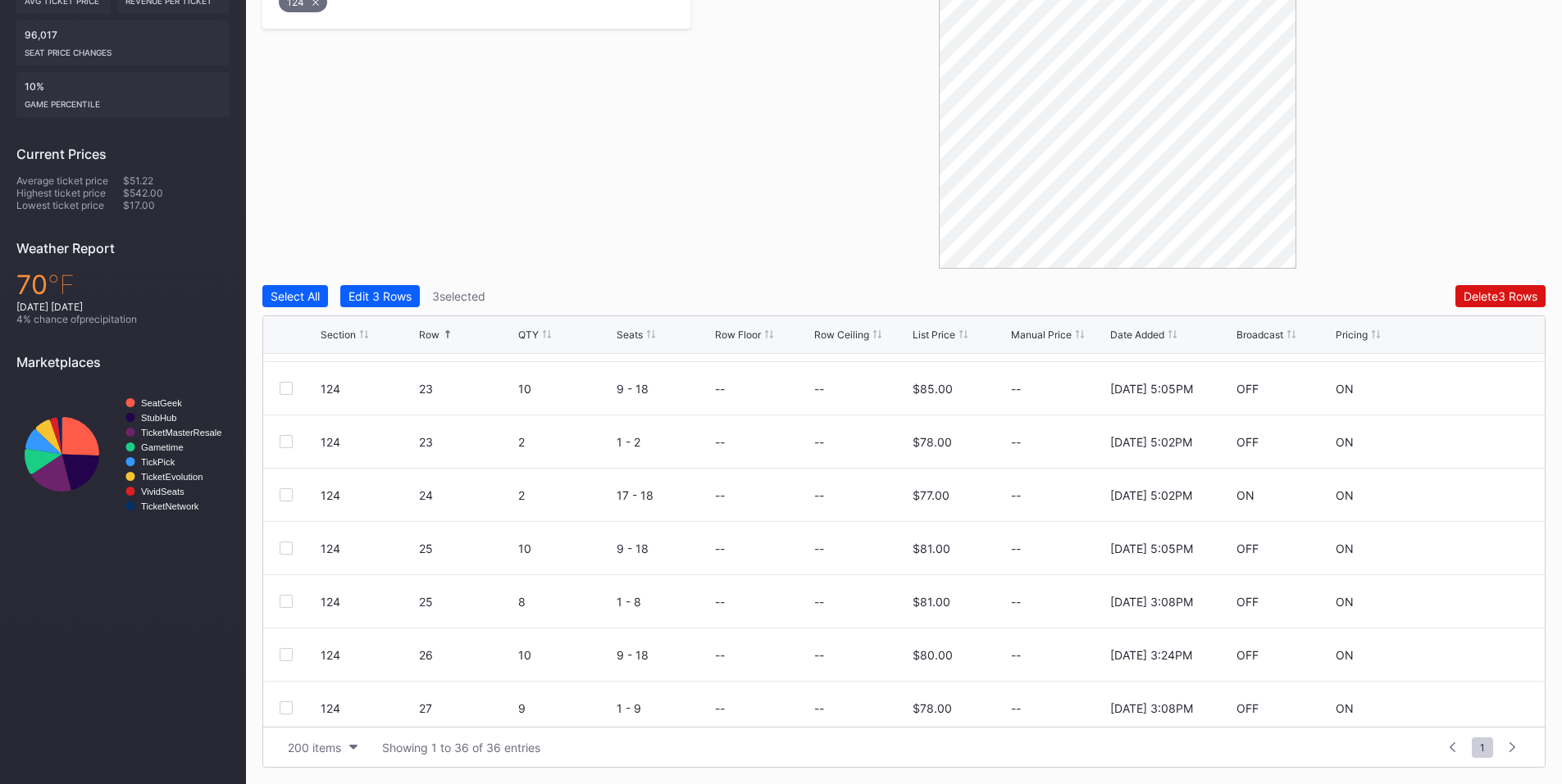
scroll to position [1147, 0]
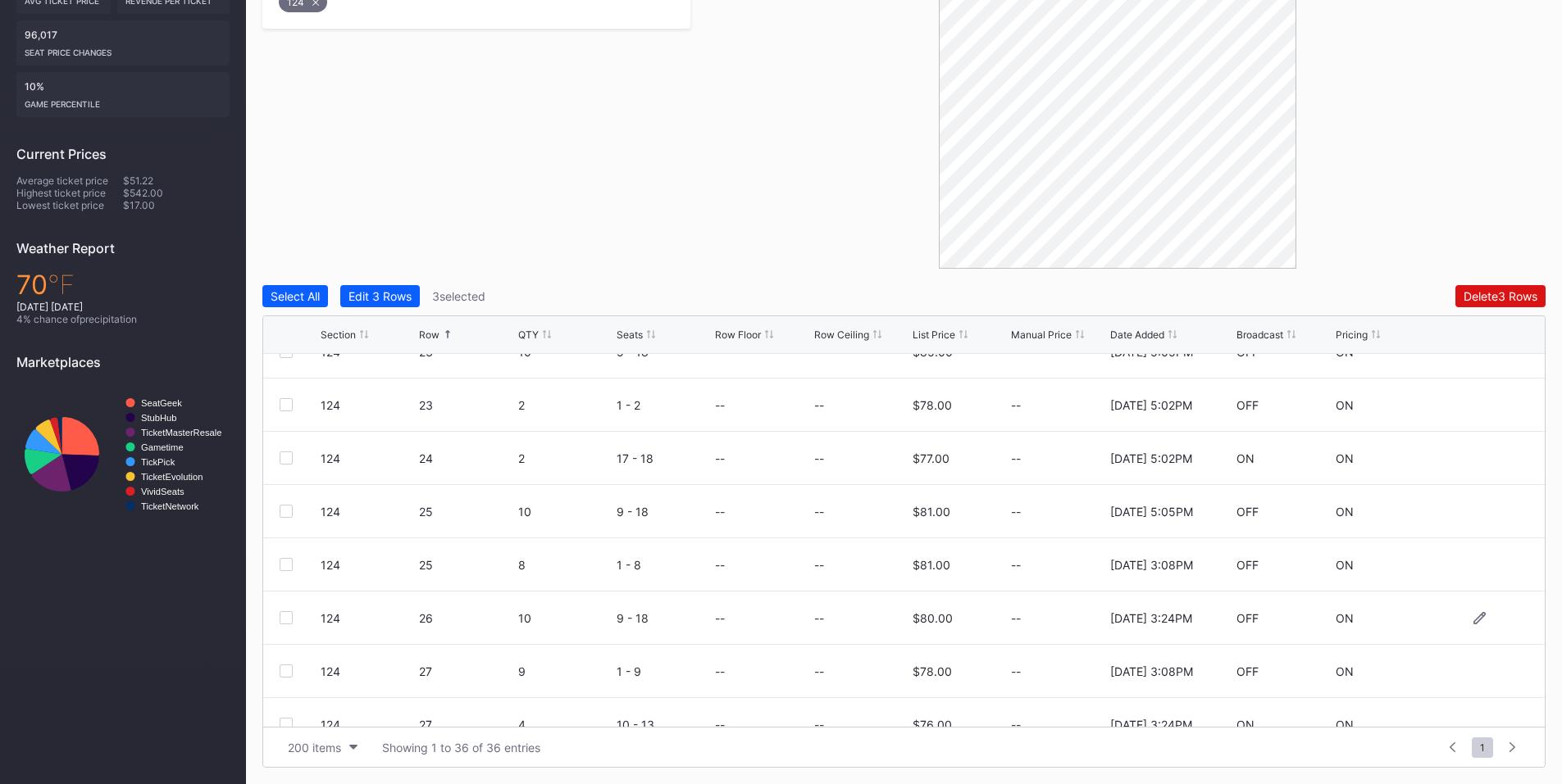
click at [284, 617] on div at bounding box center [286, 617] width 13 height 13
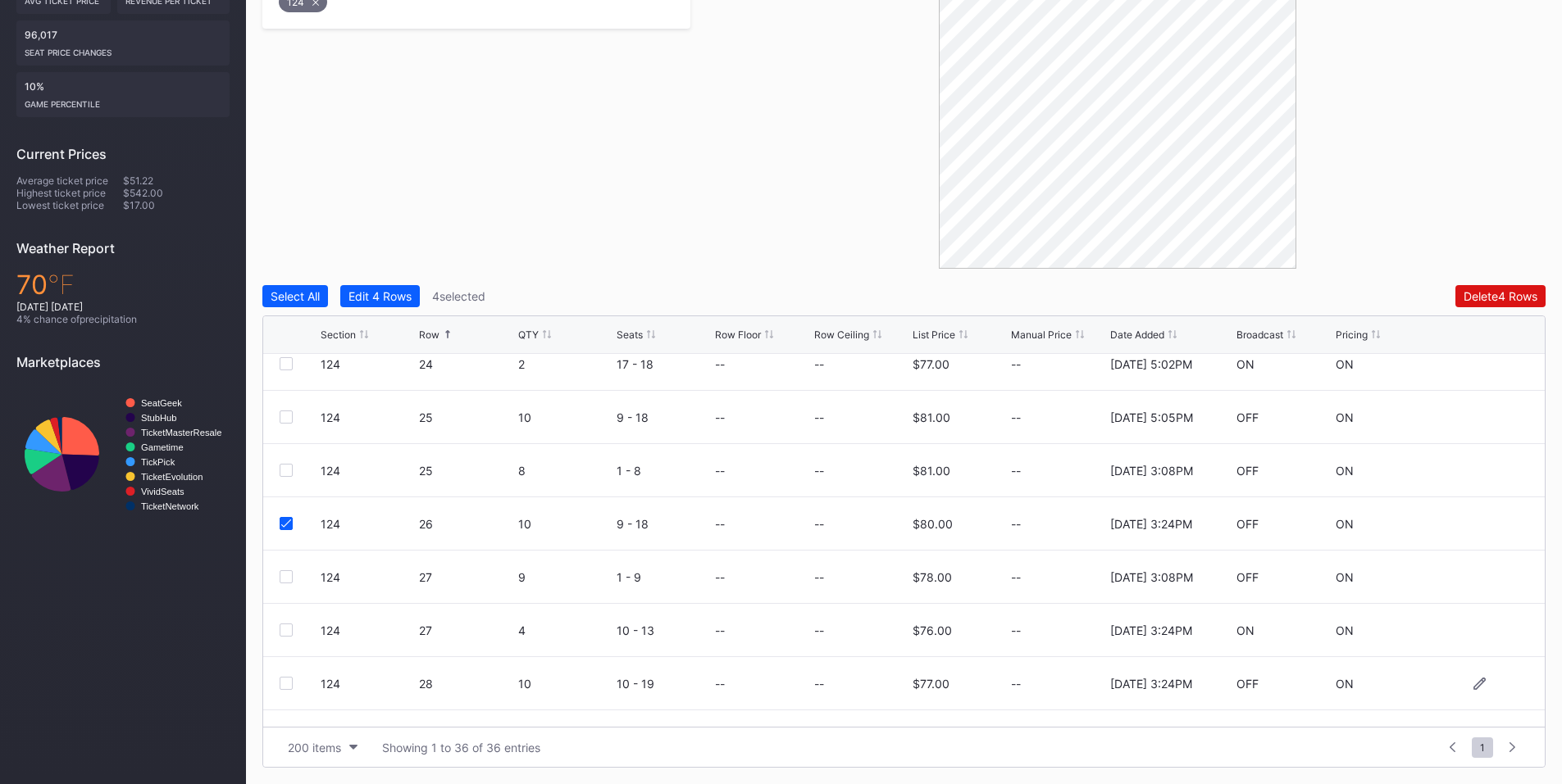
scroll to position [1338, 0]
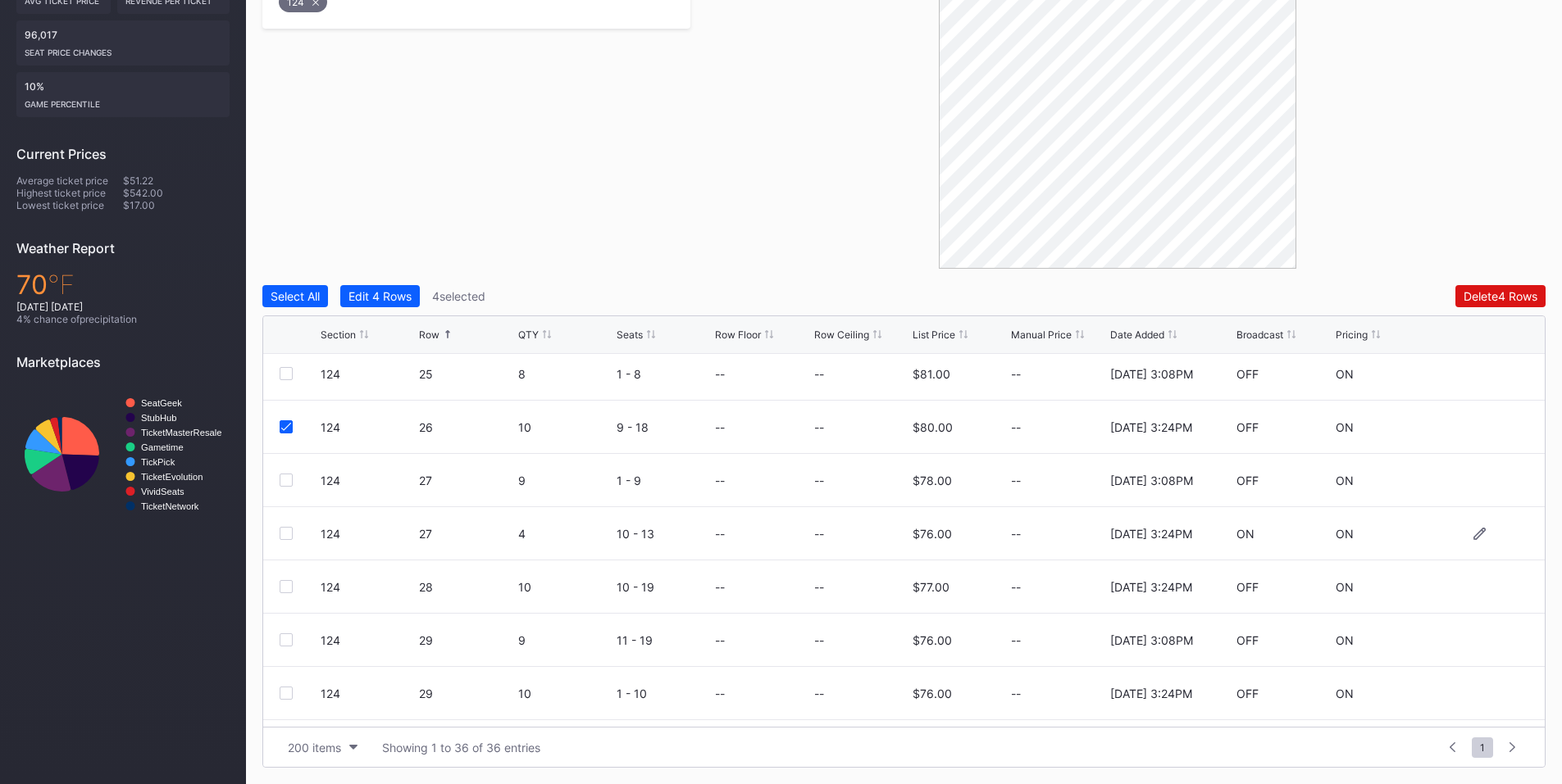
click at [283, 533] on div at bounding box center [286, 533] width 13 height 13
click at [286, 587] on div at bounding box center [286, 587] width 13 height 13
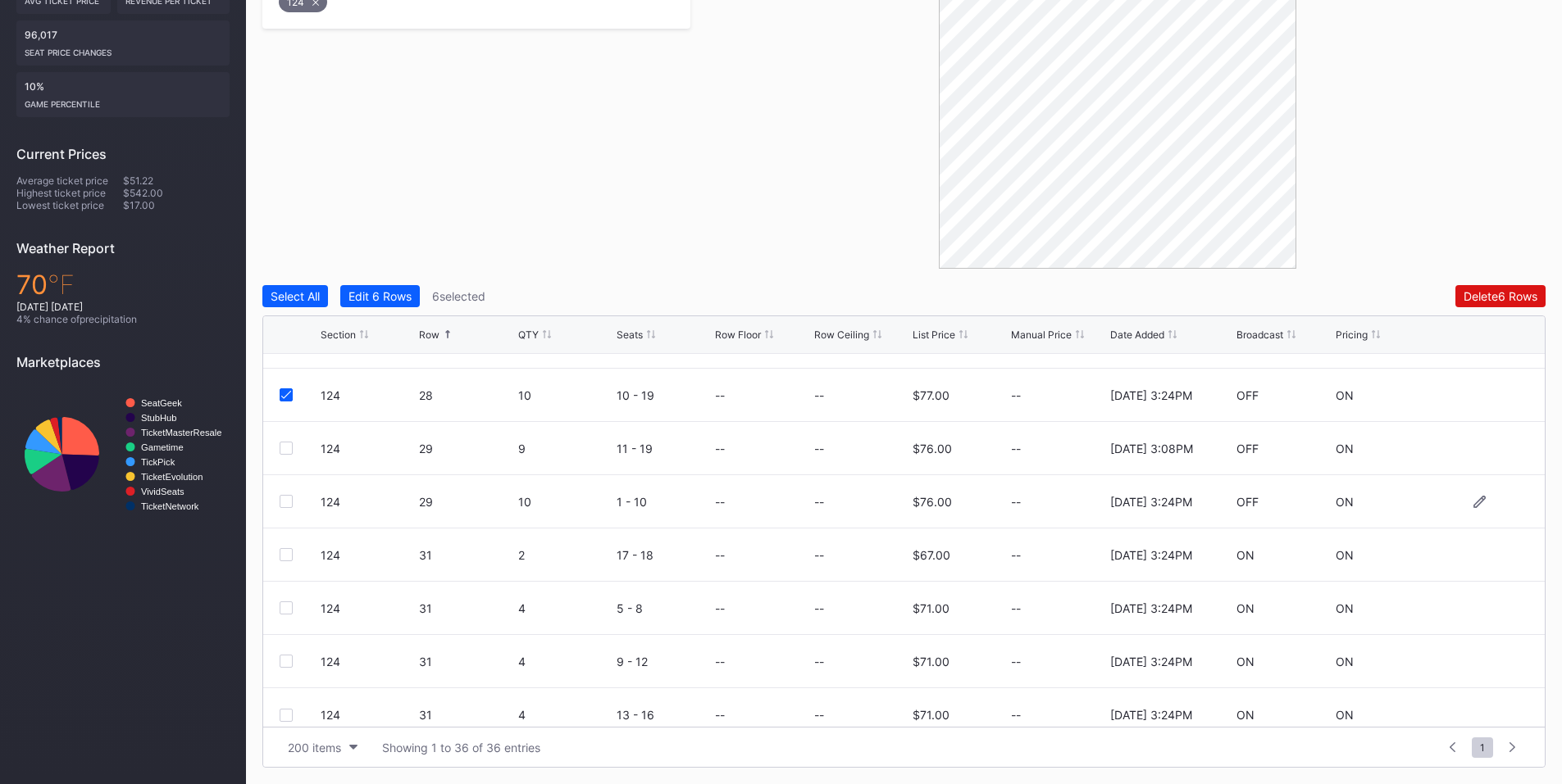
click at [284, 496] on div at bounding box center [286, 501] width 13 height 13
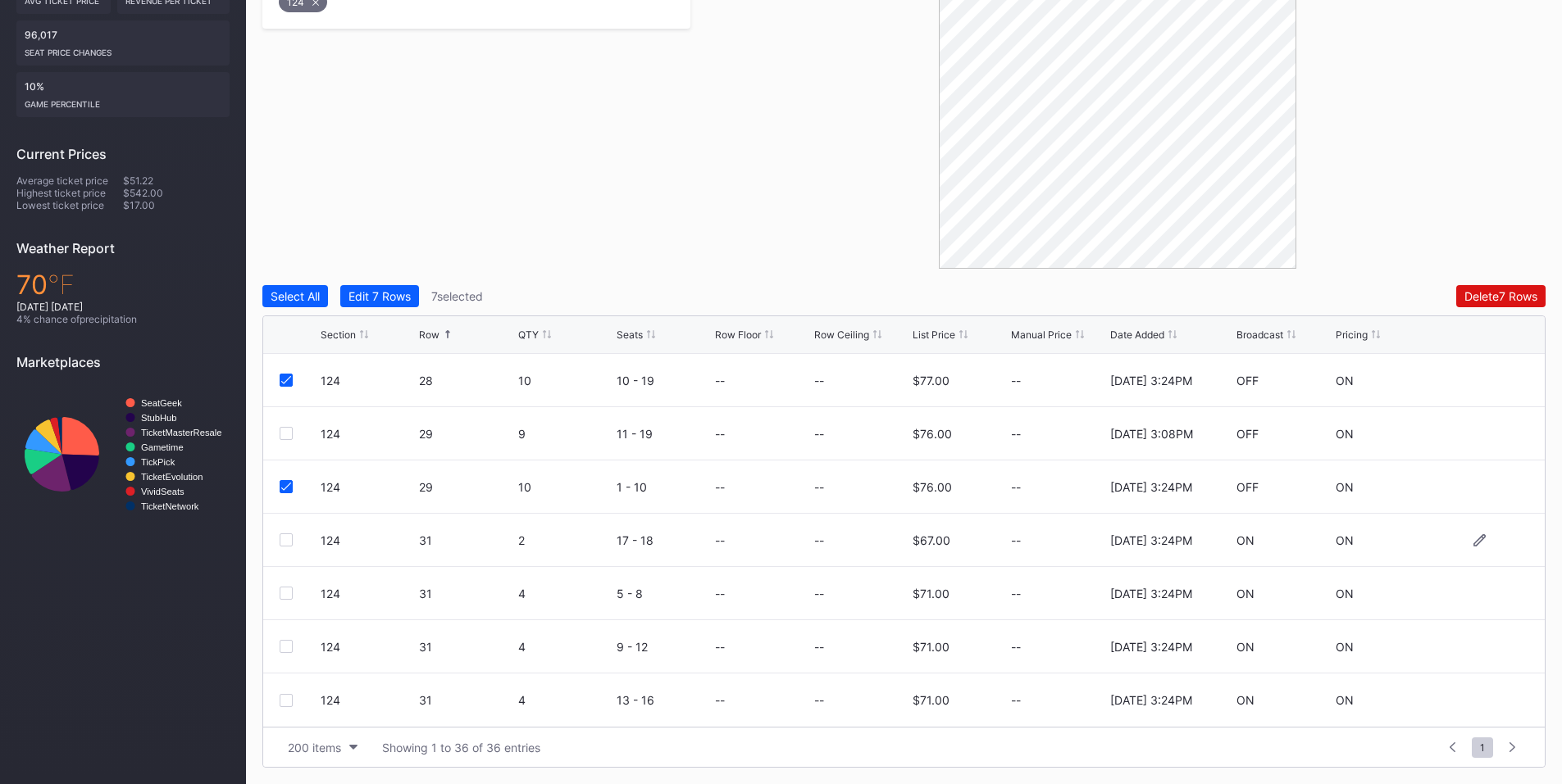
click at [282, 537] on div at bounding box center [286, 540] width 13 height 13
click at [285, 591] on div at bounding box center [286, 592] width 13 height 13
click at [289, 646] on div at bounding box center [286, 646] width 13 height 13
click at [282, 703] on div at bounding box center [286, 700] width 13 height 13
click at [1487, 289] on div "Delete 11 Rows" at bounding box center [1498, 296] width 77 height 14
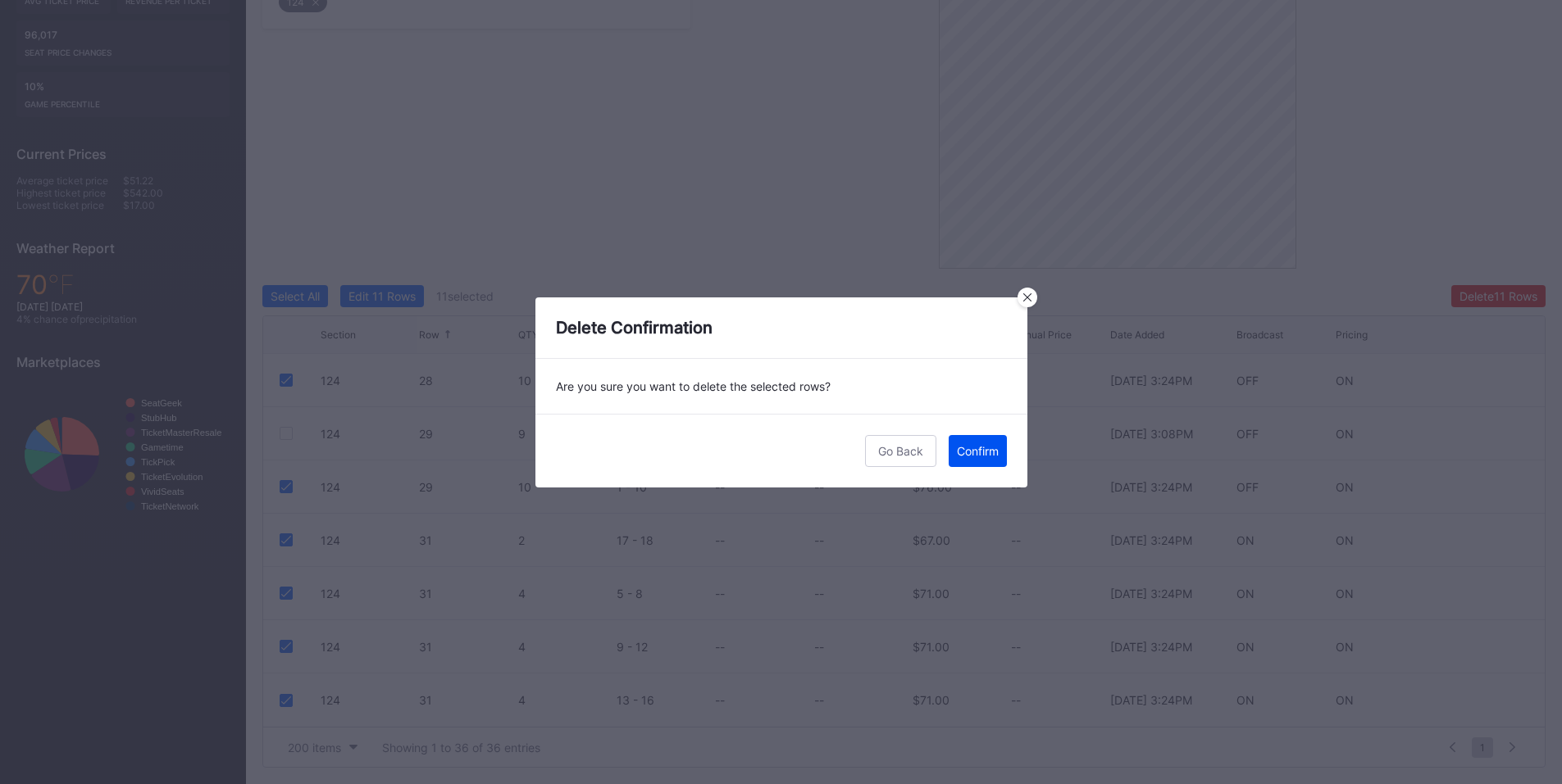
click at [957, 449] on div "Confirm" at bounding box center [978, 452] width 42 height 14
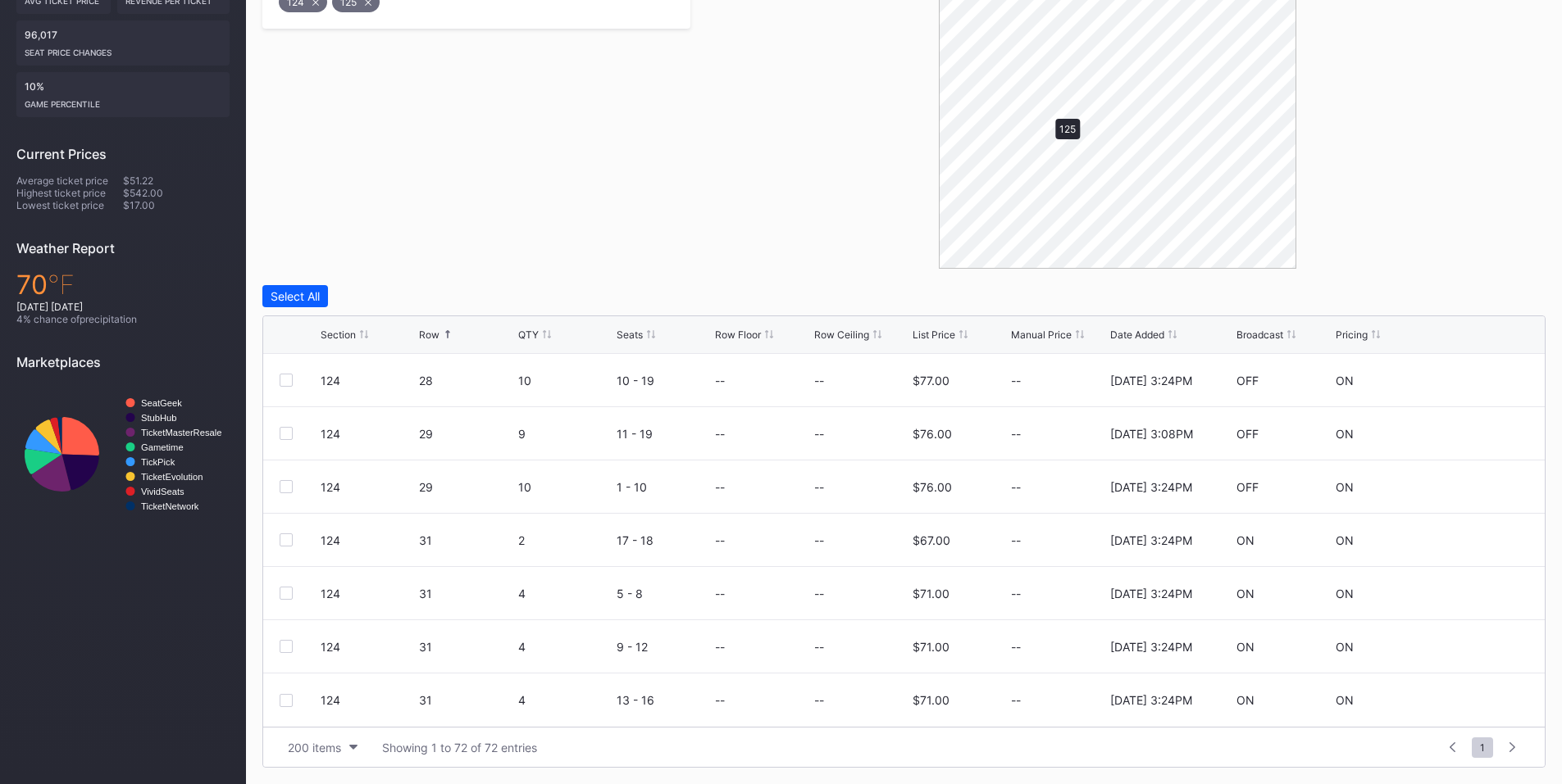
scroll to position [0, 0]
click at [287, 594] on div at bounding box center [286, 592] width 13 height 13
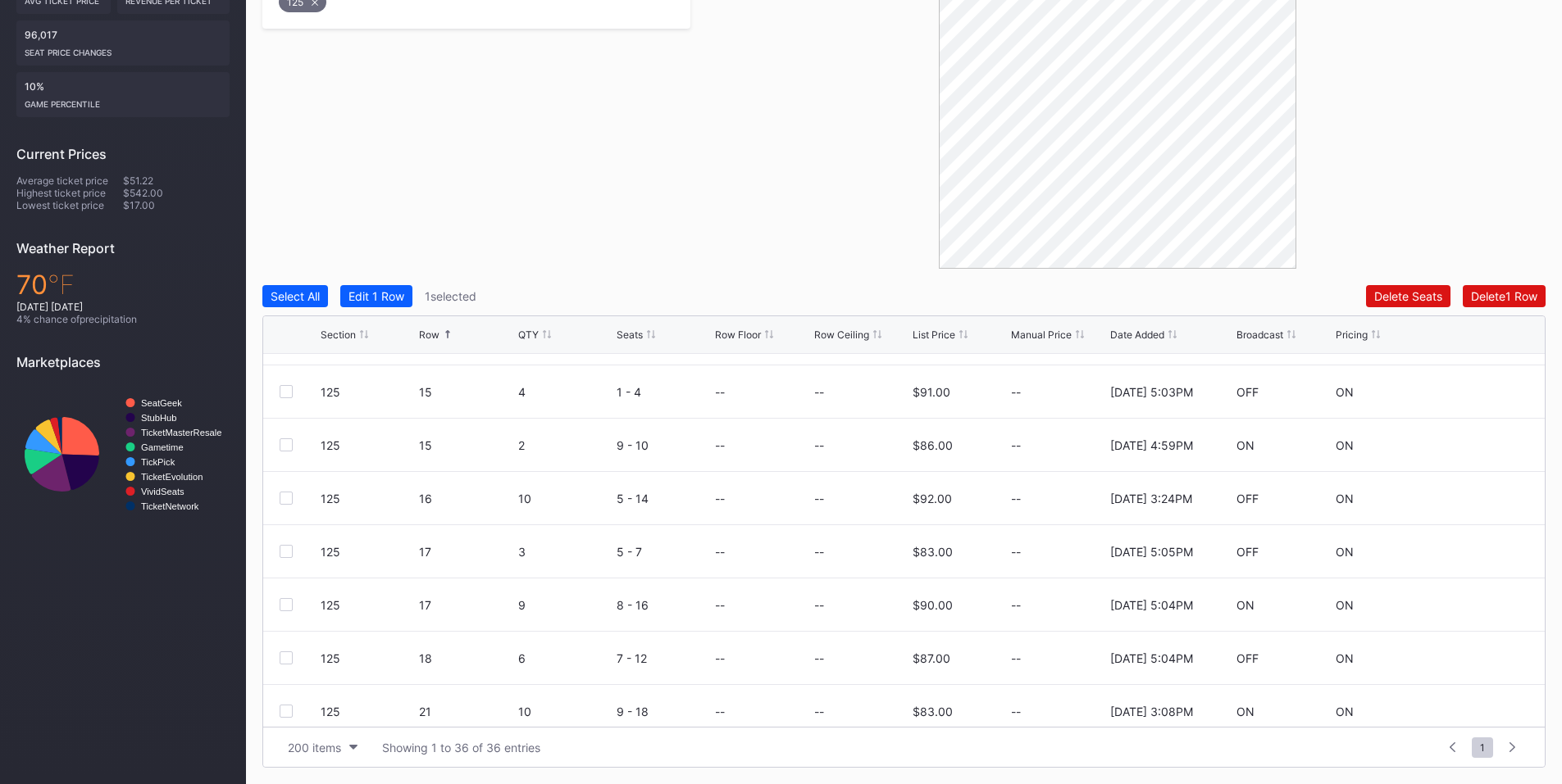
scroll to position [764, 0]
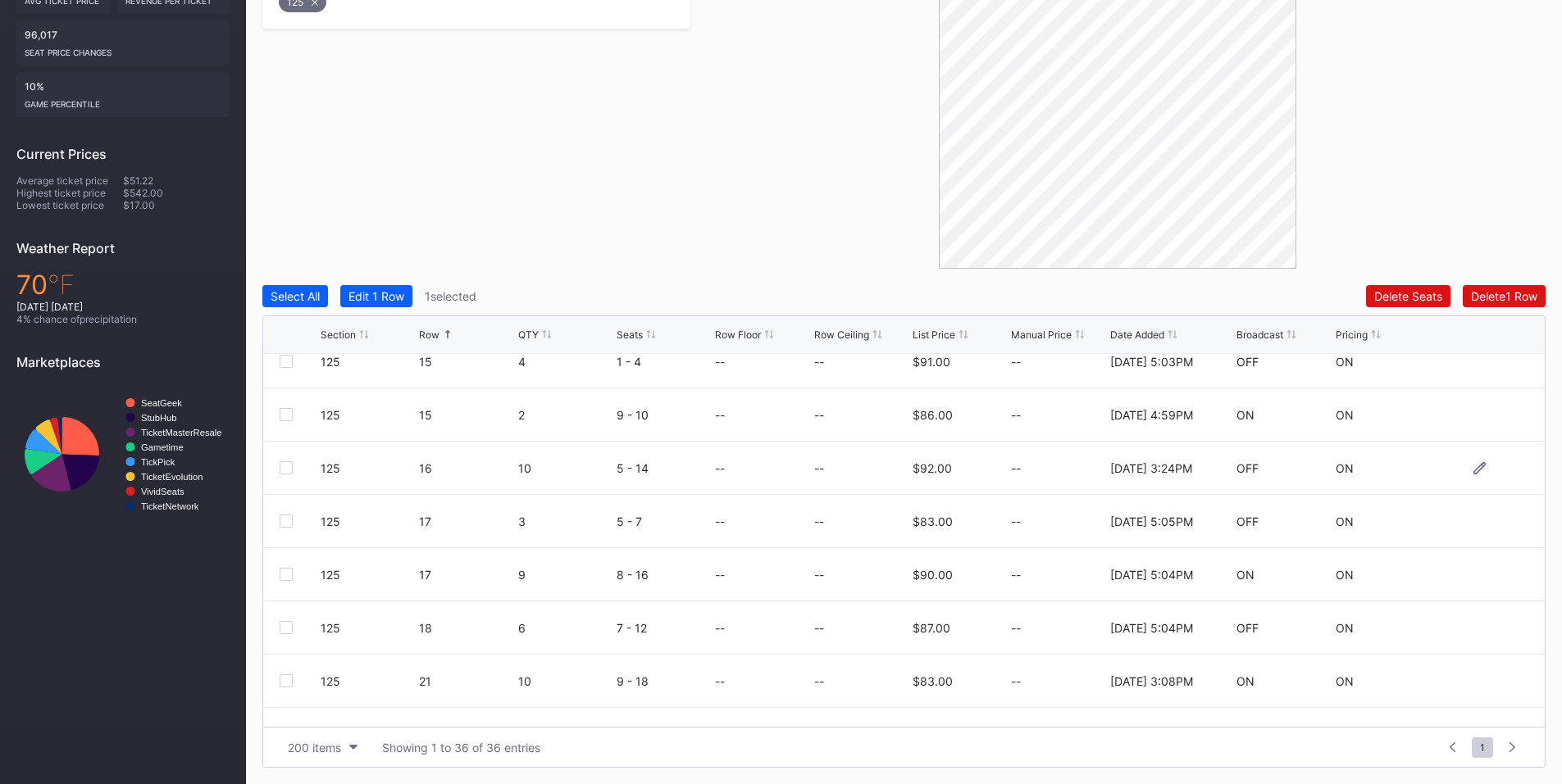
click at [291, 470] on div at bounding box center [286, 467] width 13 height 13
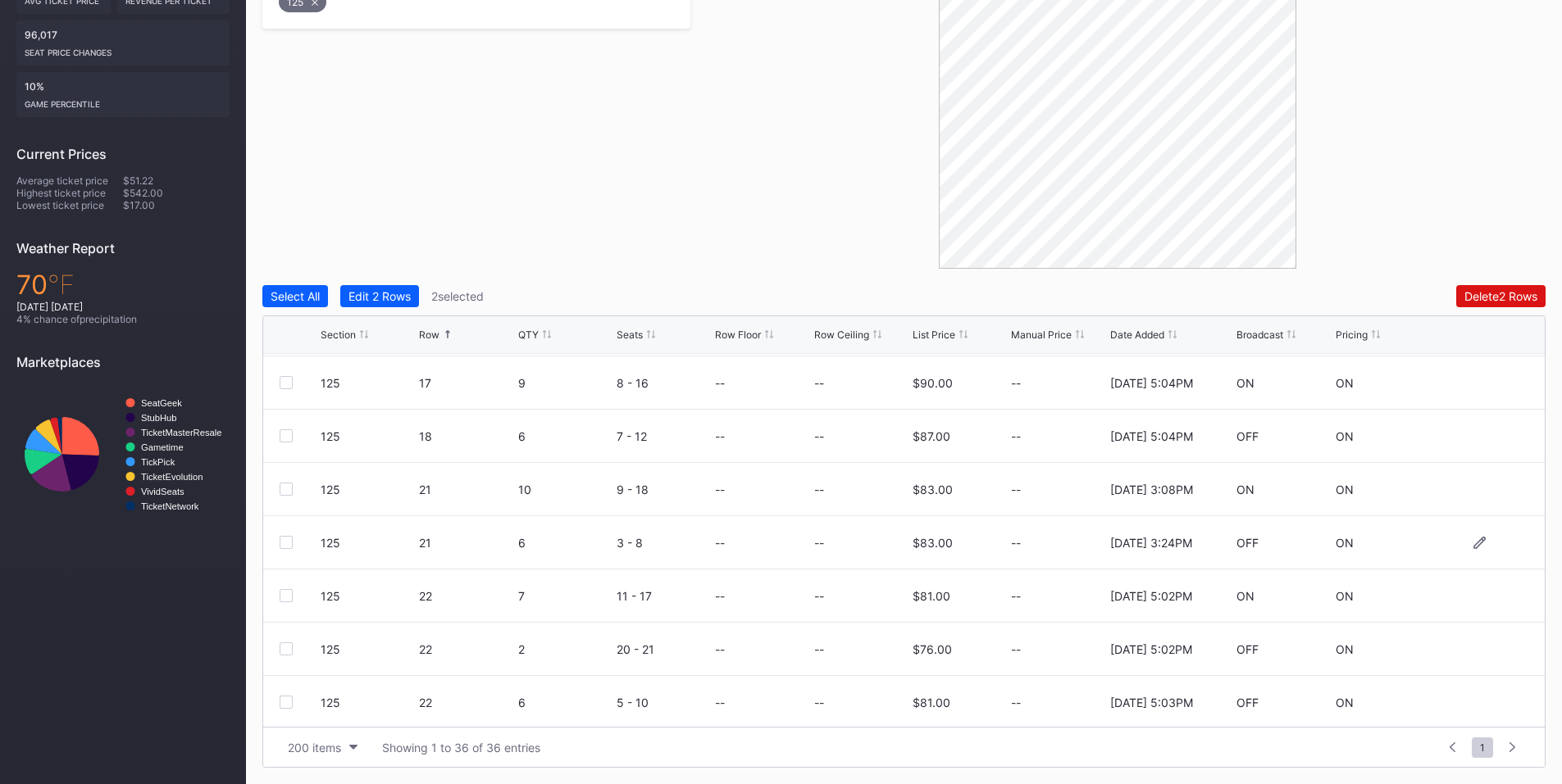
click at [290, 539] on div at bounding box center [286, 542] width 13 height 13
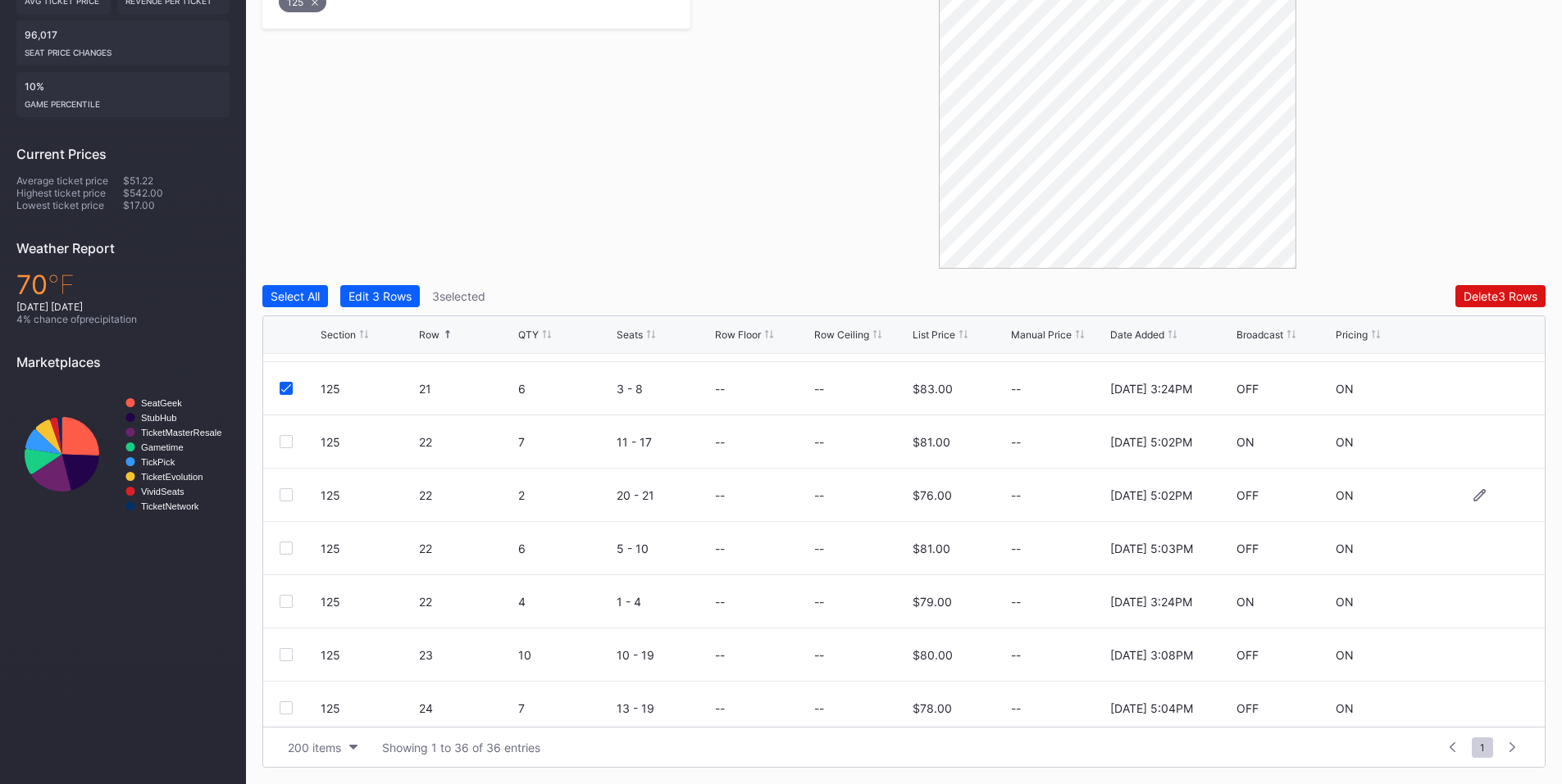
scroll to position [1147, 0]
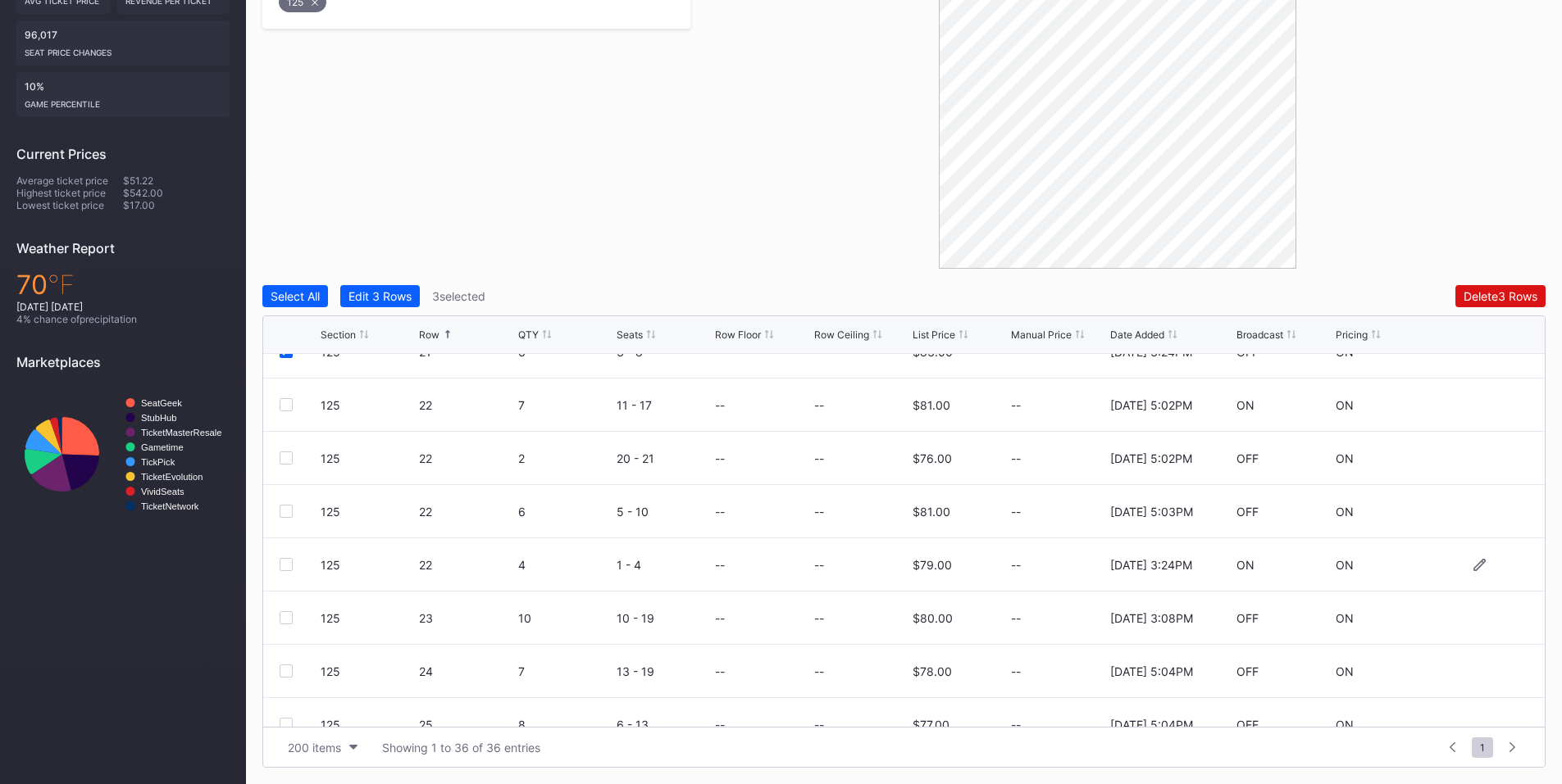
click at [279, 567] on div "125 22 4 1 - 4 -- -- $79.00 -- [DATE] 3:24PM ON ON" at bounding box center [904, 566] width 1282 height 54
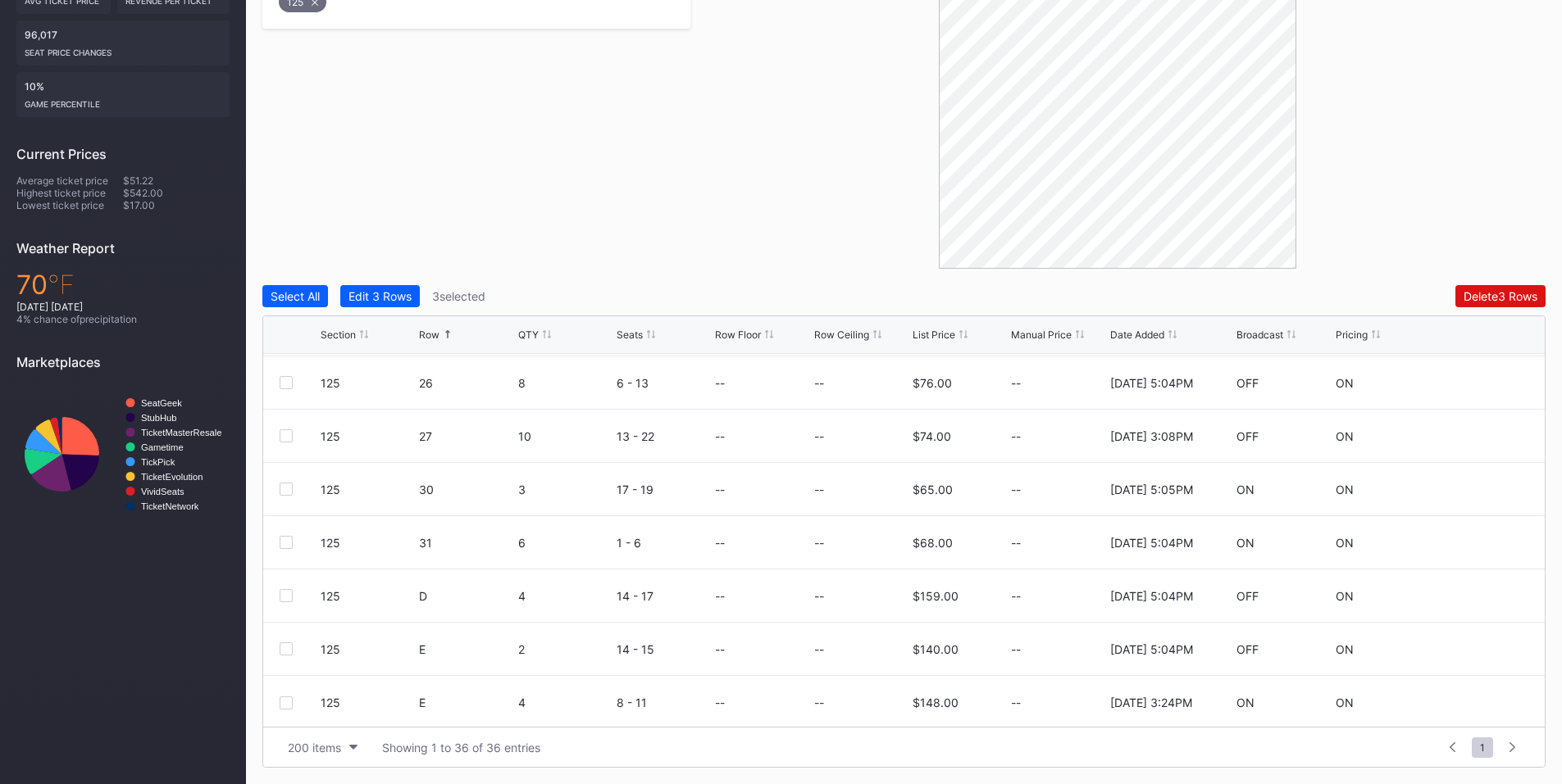
scroll to position [1545, 0]
click at [283, 699] on div at bounding box center [286, 700] width 13 height 13
click at [1464, 289] on div "Delete 4 Rows" at bounding box center [1500, 296] width 73 height 14
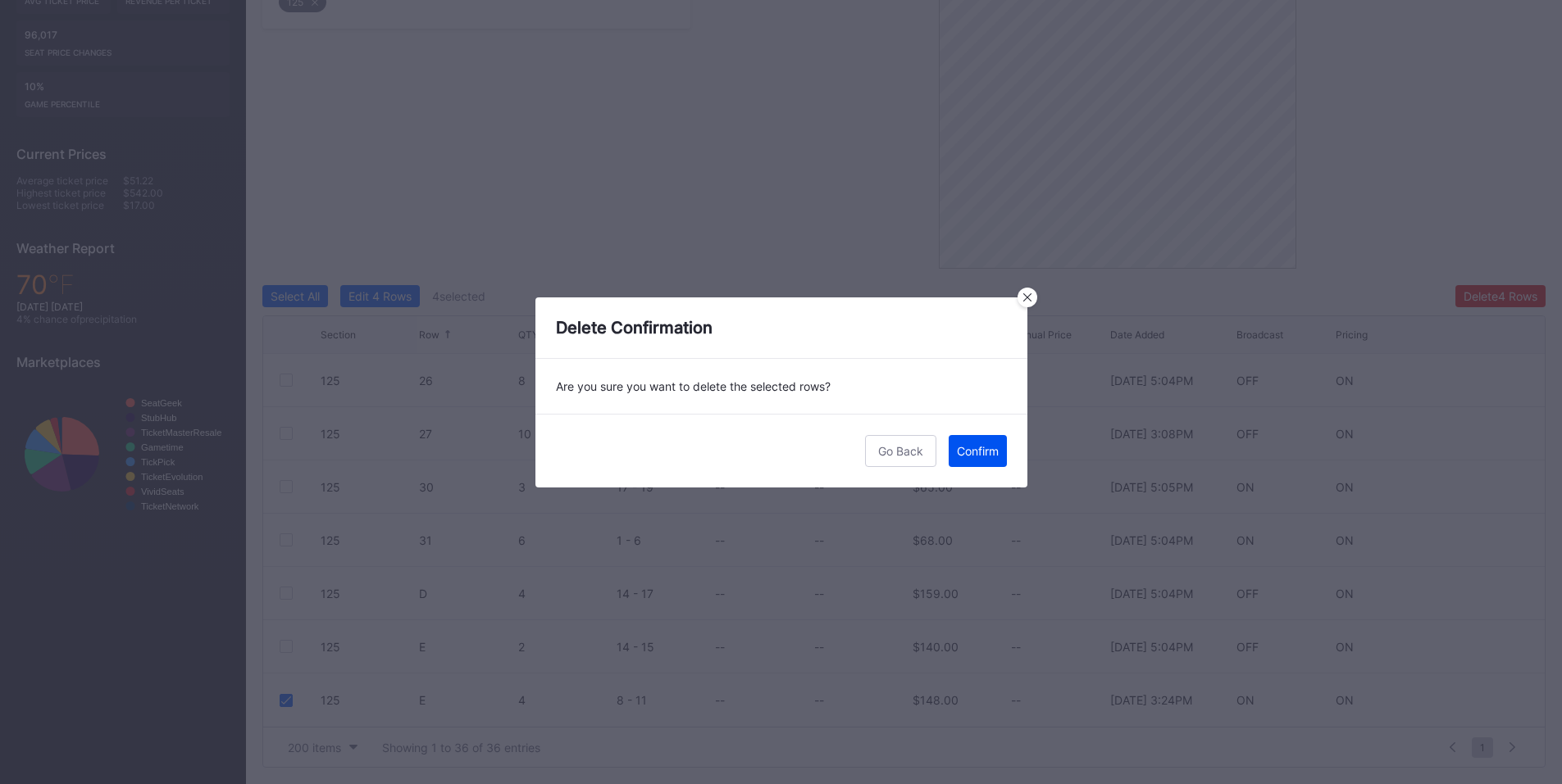
click at [991, 450] on div "Confirm" at bounding box center [978, 452] width 42 height 14
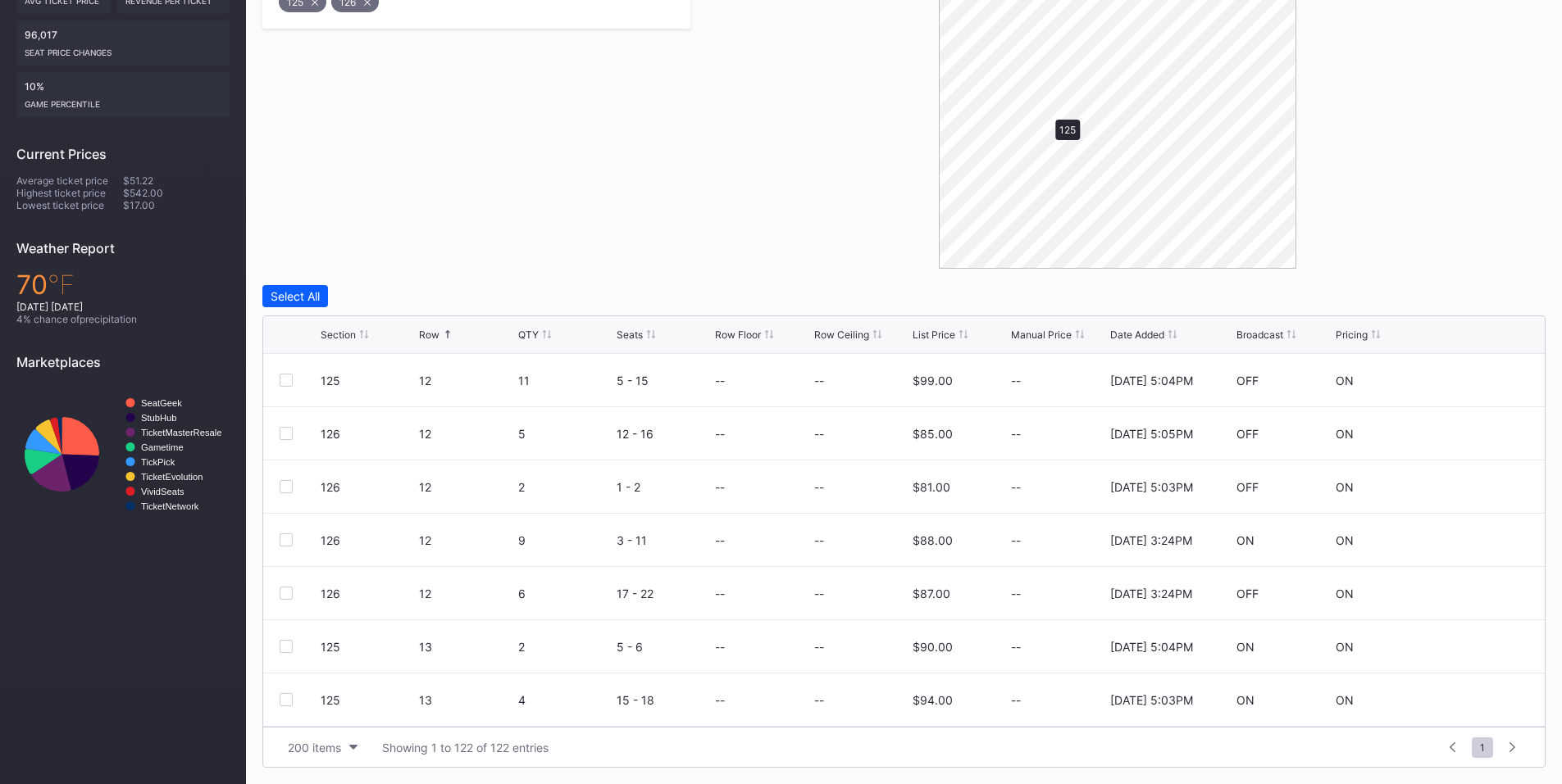
scroll to position [0, 0]
click at [289, 431] on div at bounding box center [286, 433] width 13 height 13
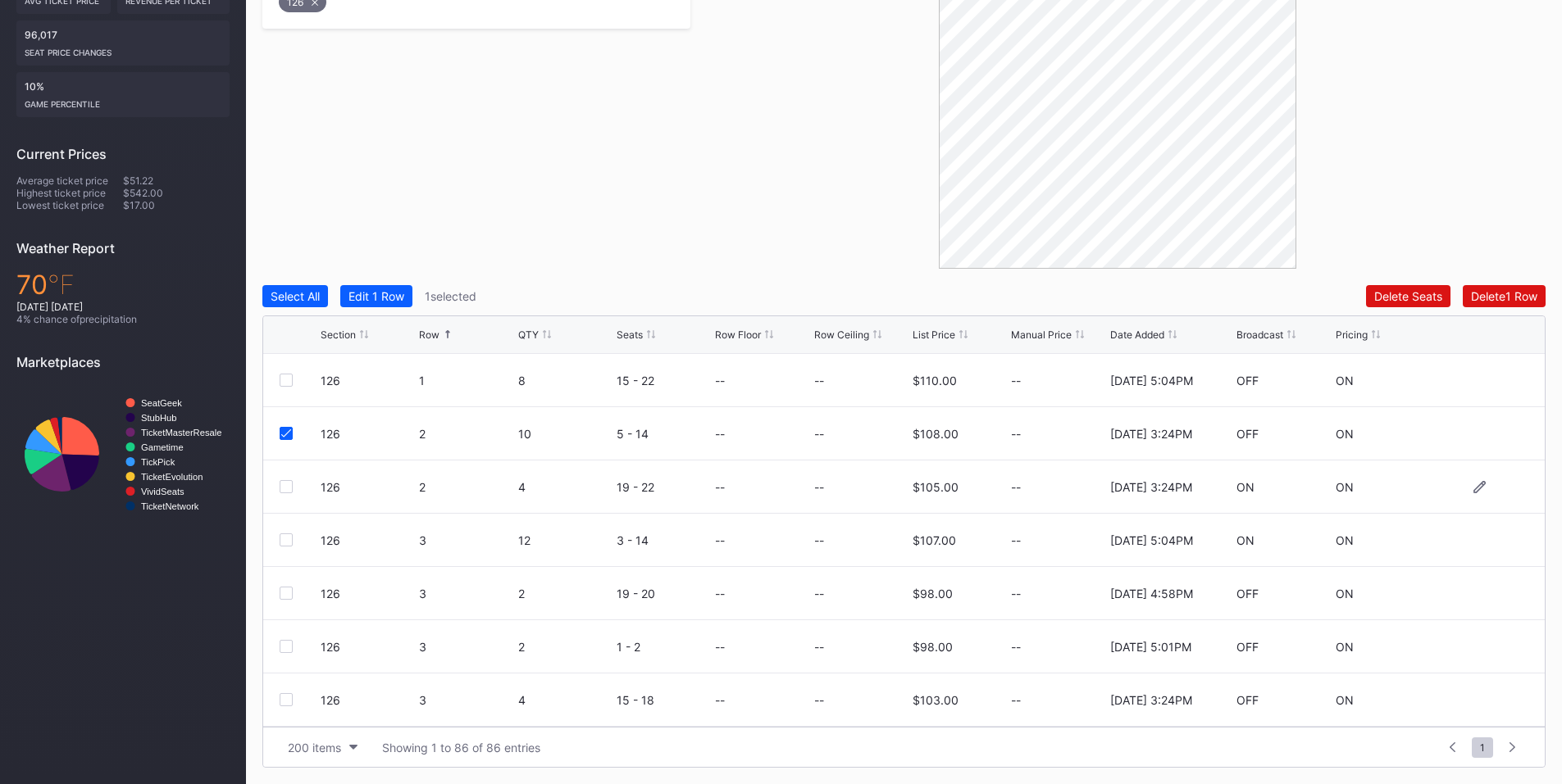
click at [285, 488] on div at bounding box center [286, 486] width 13 height 13
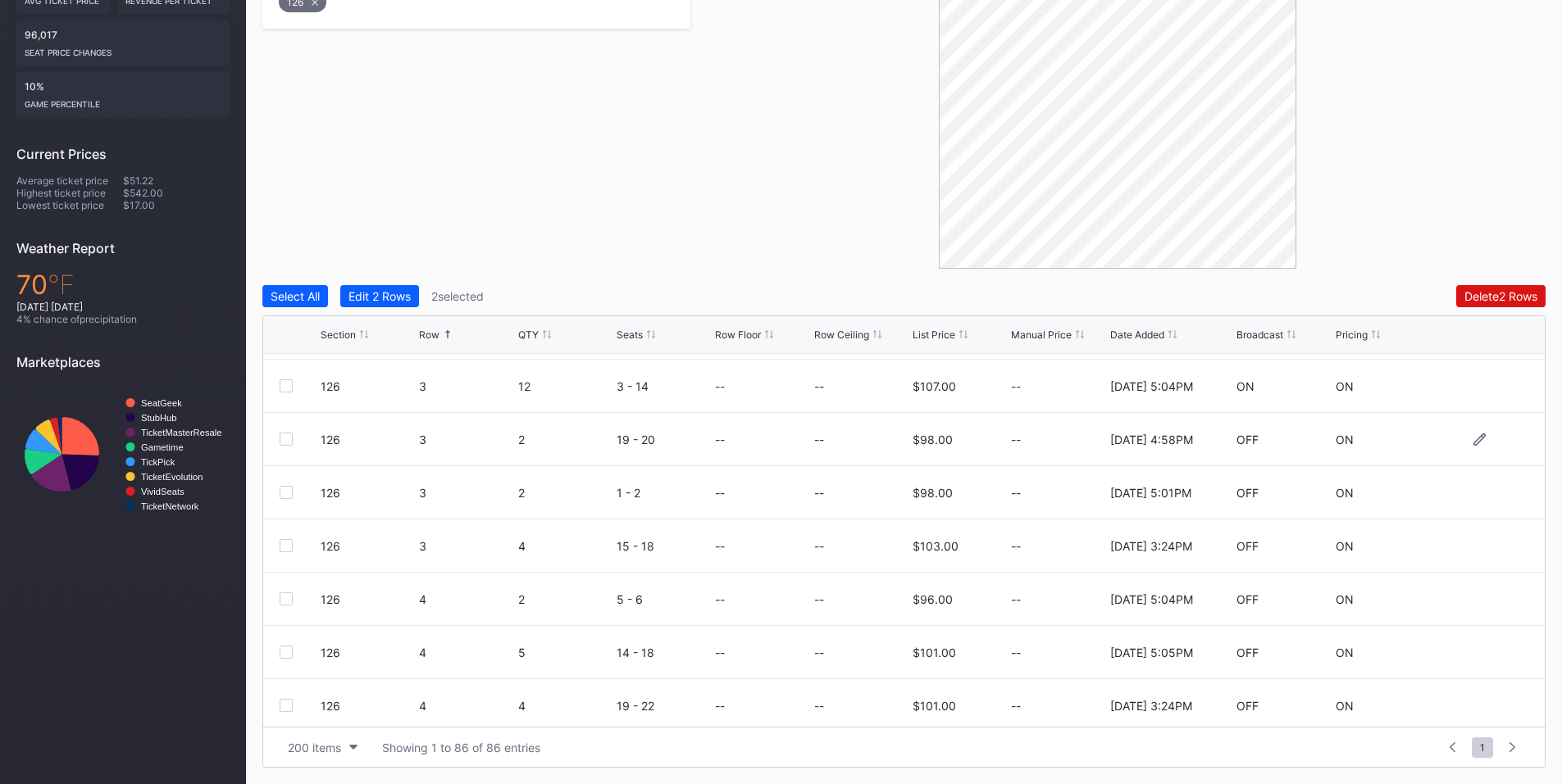
scroll to position [191, 0]
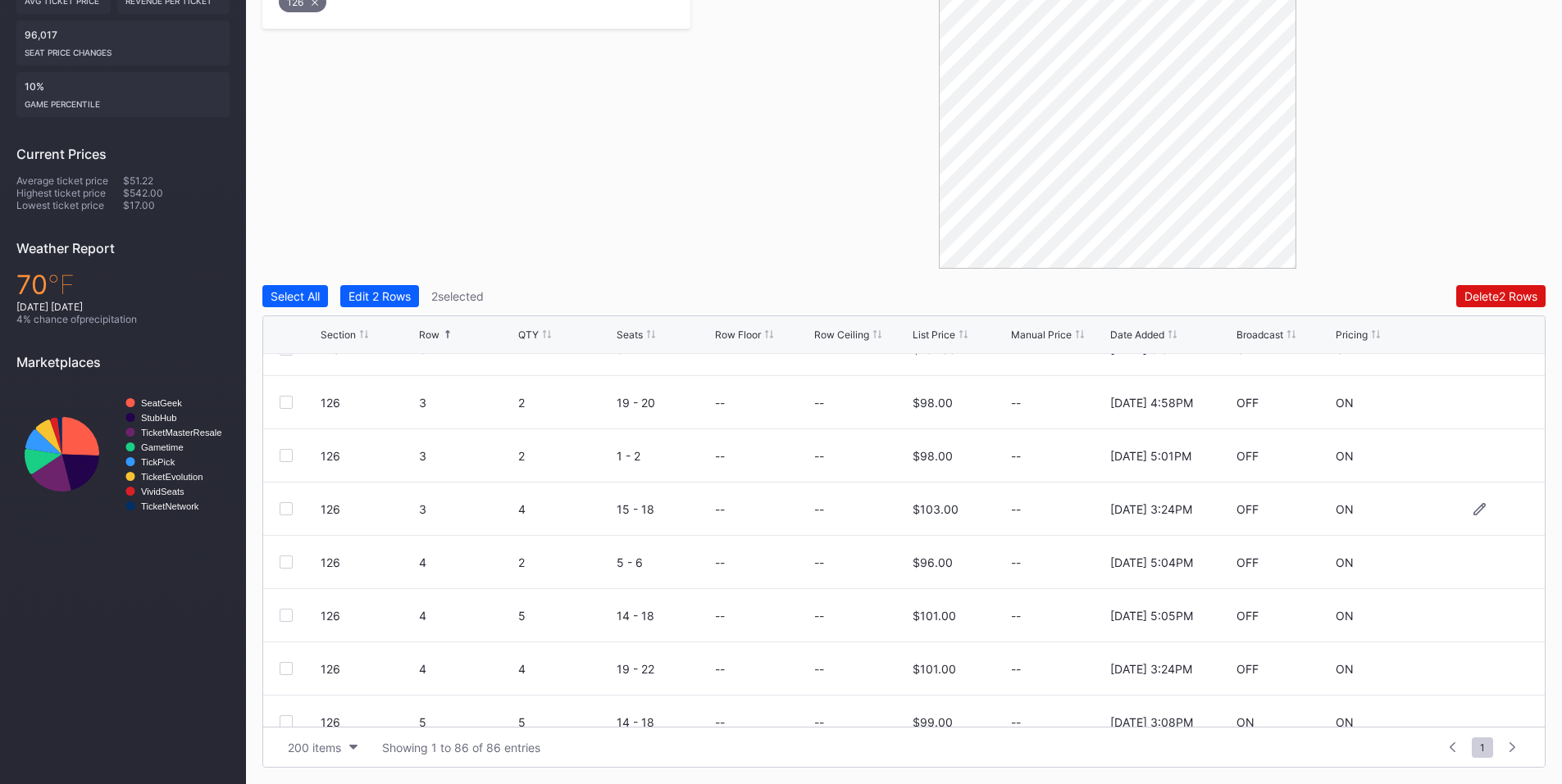
click at [285, 508] on div at bounding box center [286, 508] width 13 height 13
click at [287, 671] on div at bounding box center [286, 668] width 13 height 13
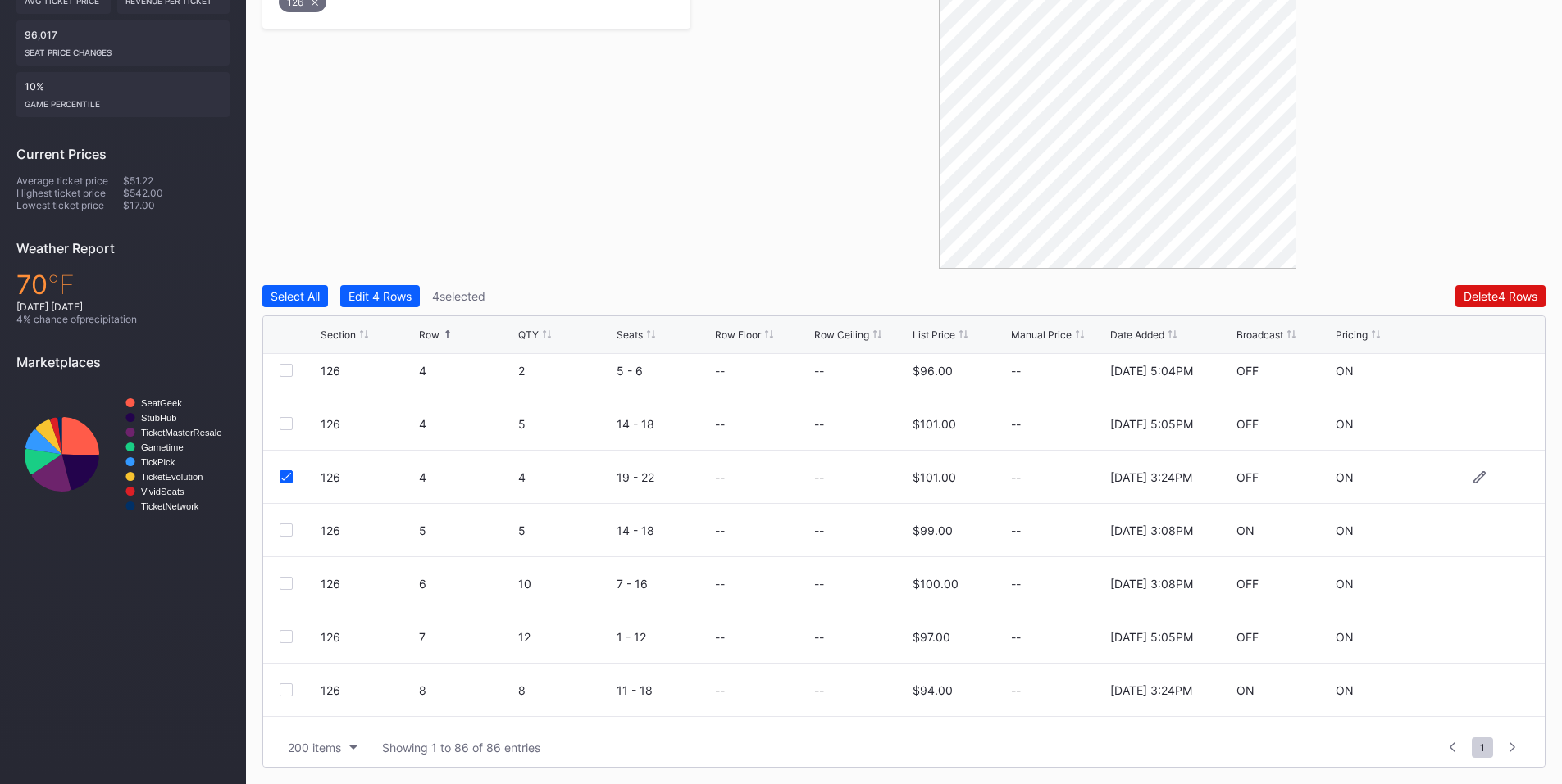
scroll to position [574, 0]
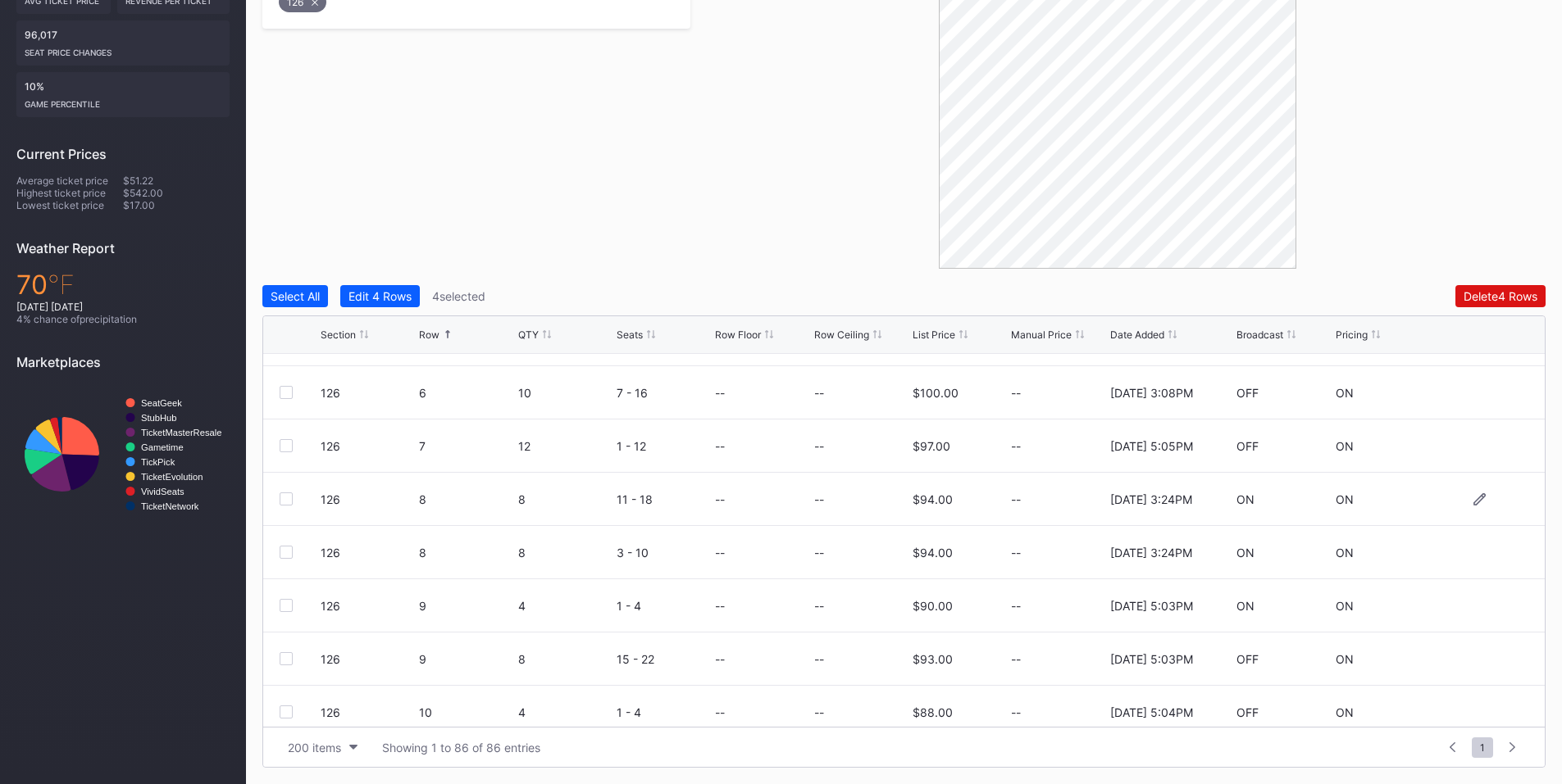
click at [286, 496] on div at bounding box center [286, 498] width 13 height 13
click at [280, 549] on div at bounding box center [286, 552] width 13 height 13
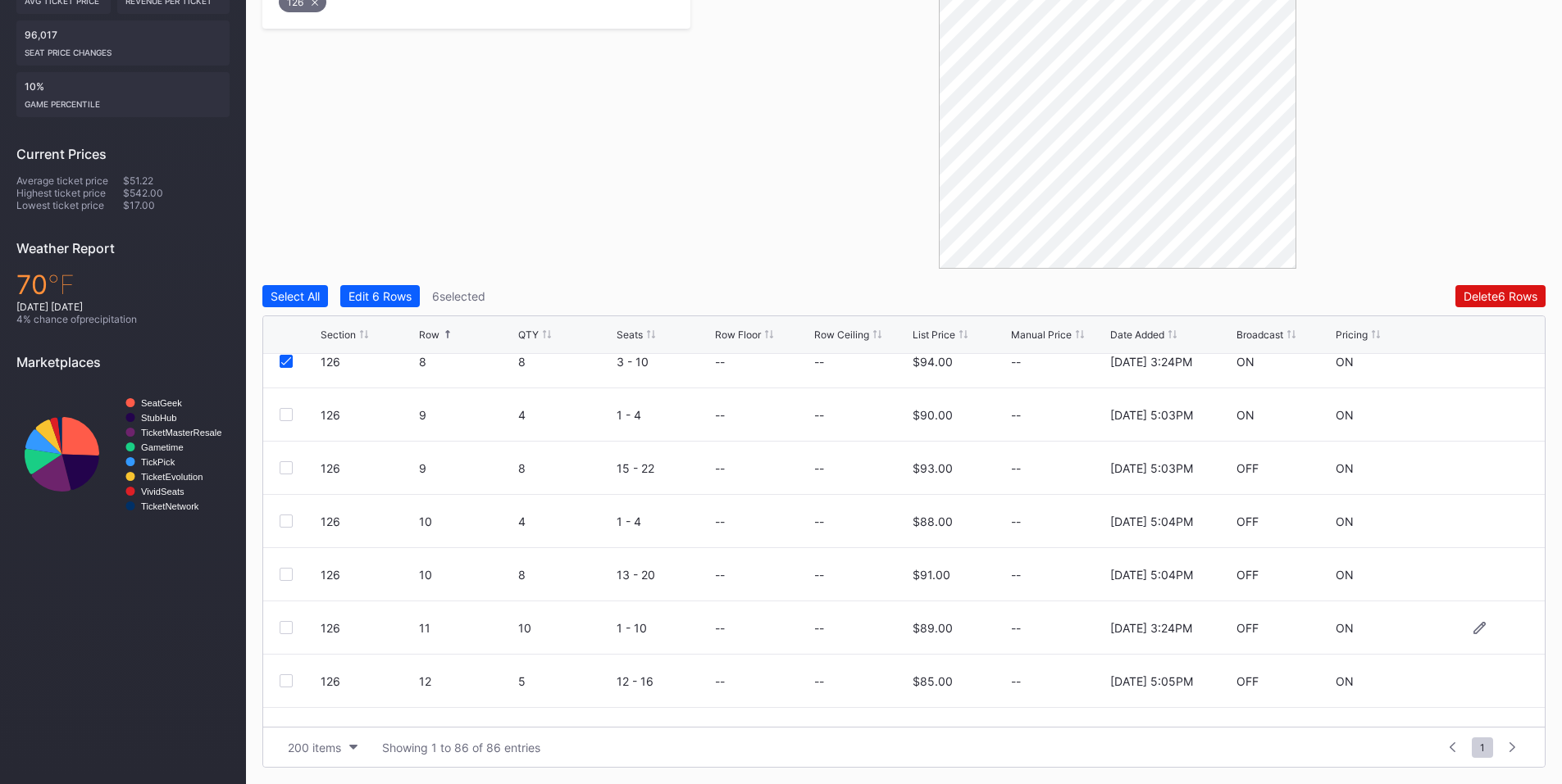
click at [289, 626] on div at bounding box center [286, 627] width 13 height 13
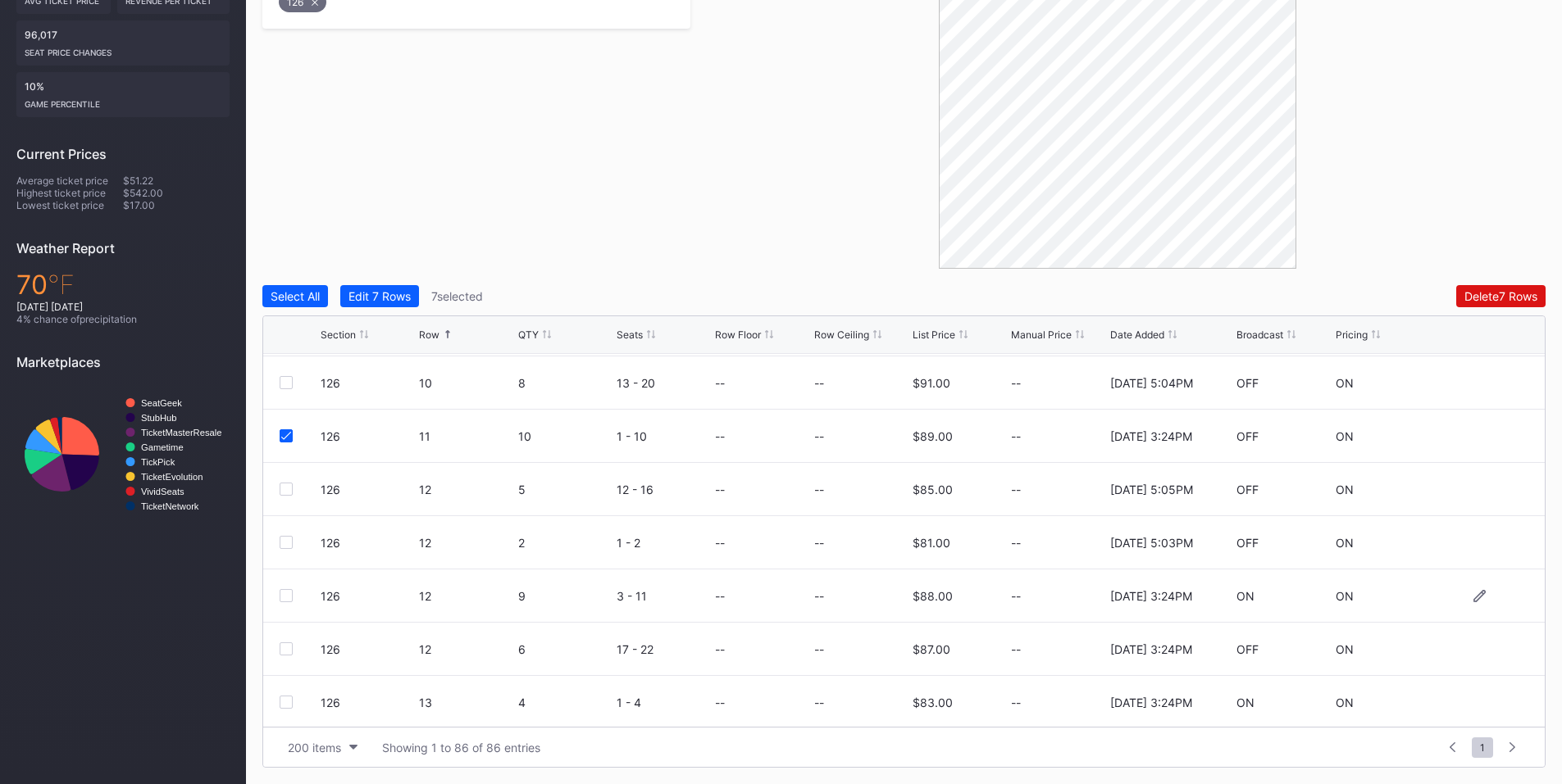
click at [288, 593] on div at bounding box center [286, 595] width 13 height 13
click at [280, 648] on div at bounding box center [286, 648] width 13 height 13
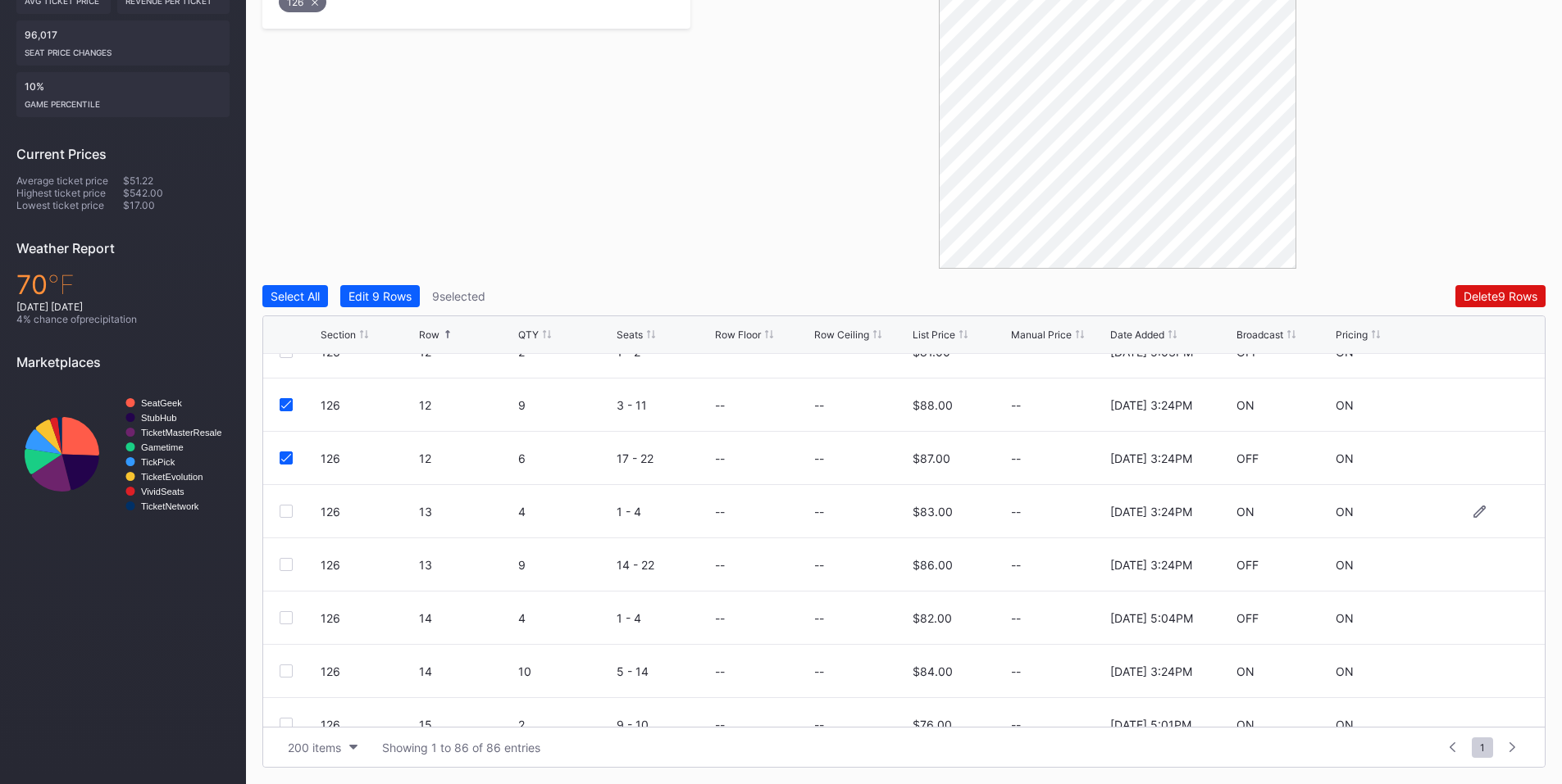
click at [284, 512] on div at bounding box center [286, 511] width 13 height 13
click at [285, 567] on div at bounding box center [286, 564] width 13 height 13
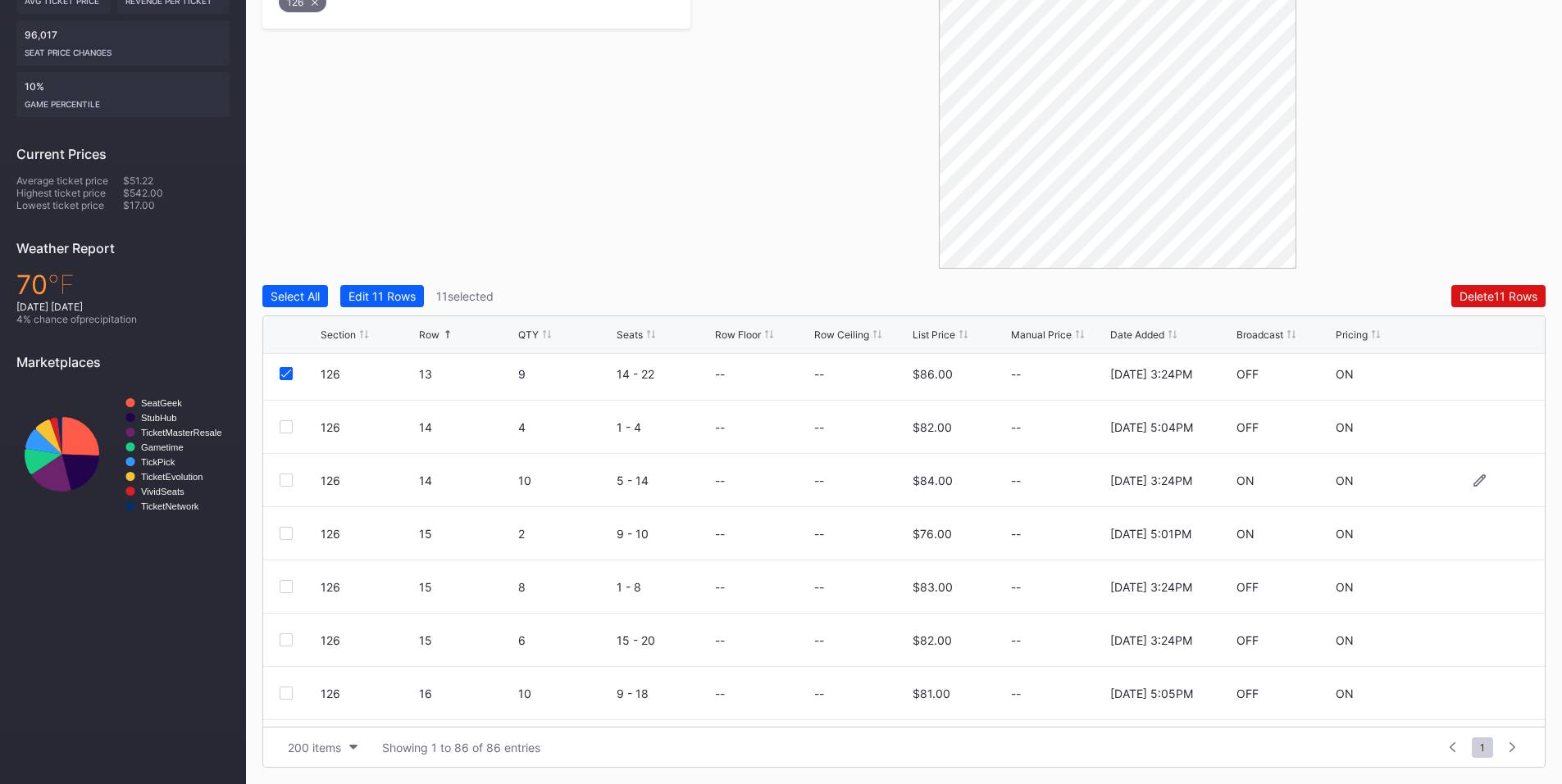
click at [285, 477] on div at bounding box center [286, 479] width 13 height 13
click at [288, 586] on div at bounding box center [286, 587] width 13 height 13
click at [285, 637] on div at bounding box center [286, 639] width 13 height 13
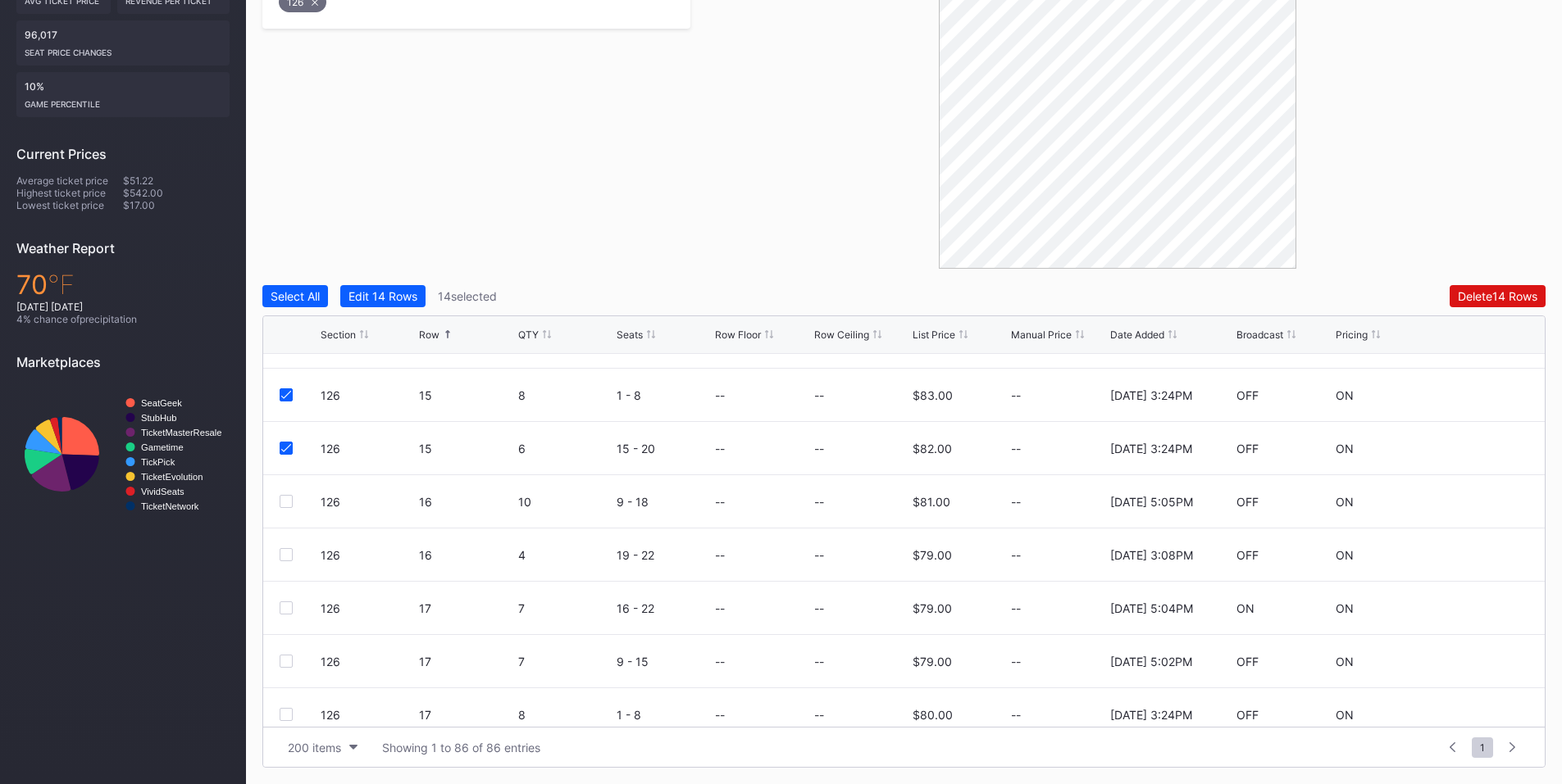
scroll to position [1721, 0]
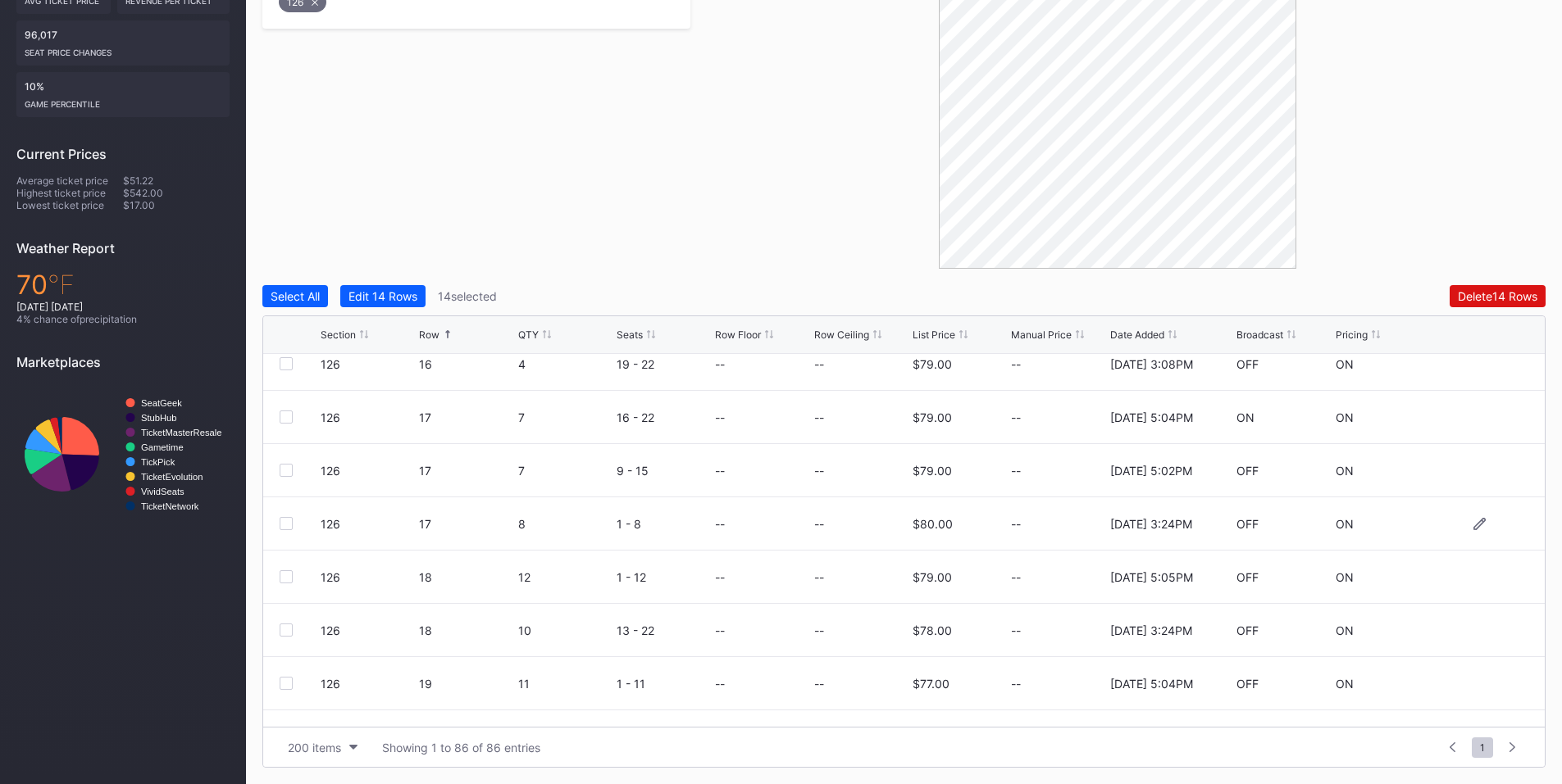
click at [291, 524] on div at bounding box center [286, 523] width 13 height 13
click at [288, 630] on div at bounding box center [286, 629] width 13 height 13
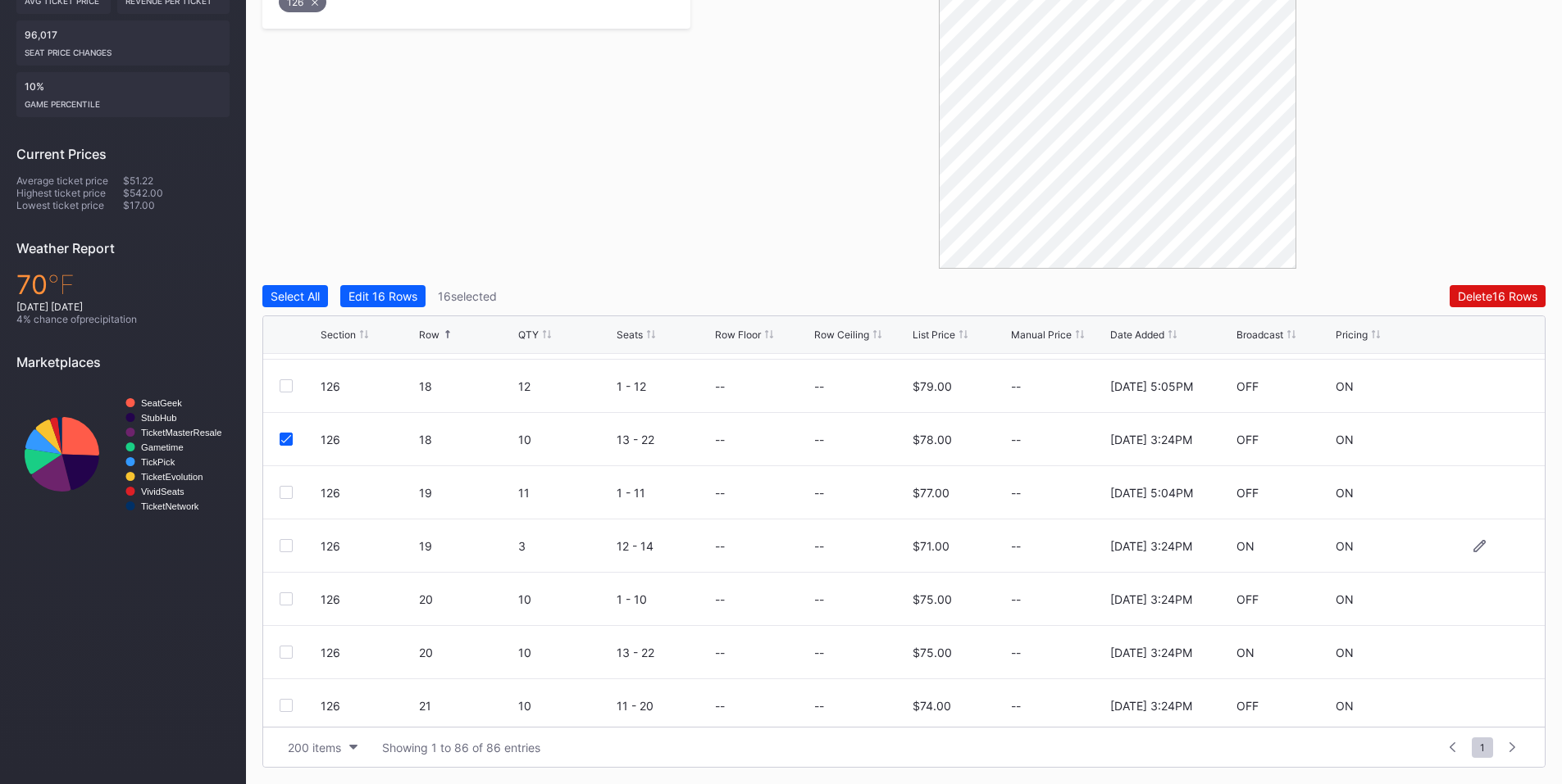
click at [286, 547] on div at bounding box center [286, 545] width 13 height 13
click at [293, 596] on div at bounding box center [300, 598] width 41 height 13
click at [286, 602] on div at bounding box center [286, 598] width 13 height 13
click at [283, 649] on div at bounding box center [286, 652] width 13 height 13
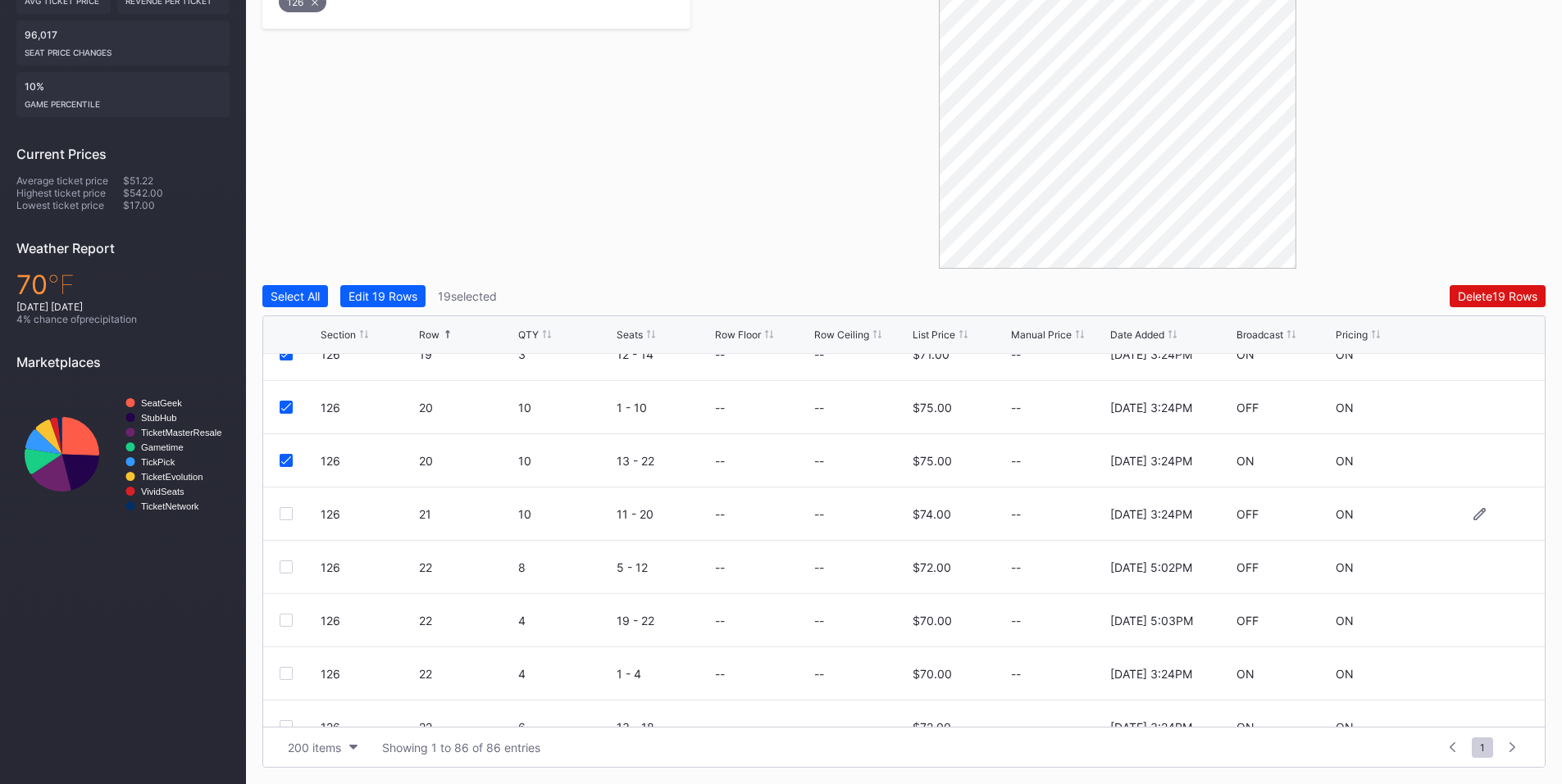
click at [288, 513] on div at bounding box center [286, 513] width 13 height 13
click at [288, 622] on div at bounding box center [286, 619] width 13 height 13
click at [289, 671] on div at bounding box center [286, 673] width 13 height 13
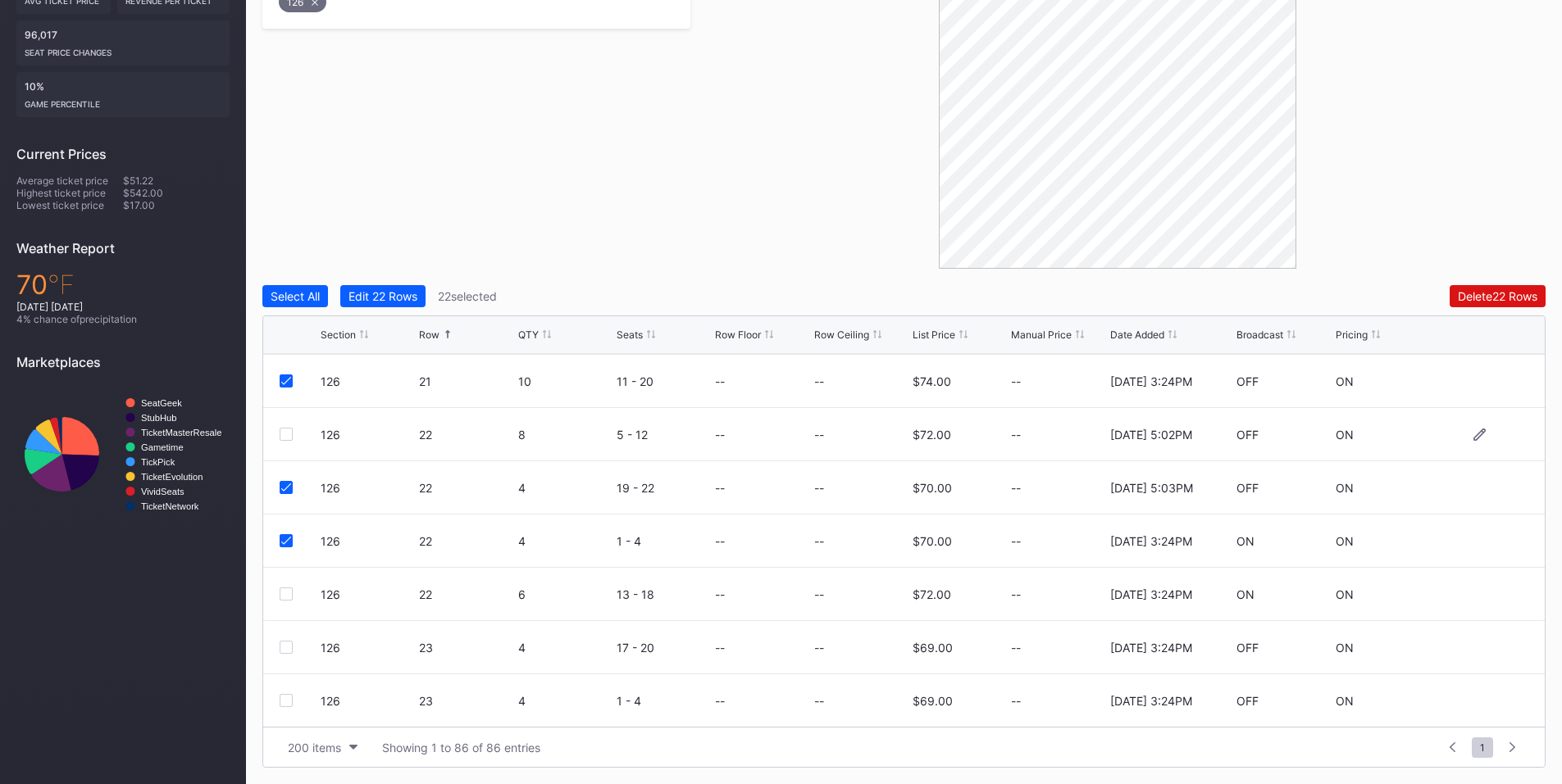
scroll to position [2294, 0]
click at [289, 426] on icon at bounding box center [286, 430] width 10 height 8
click at [285, 539] on div at bounding box center [286, 535] width 13 height 13
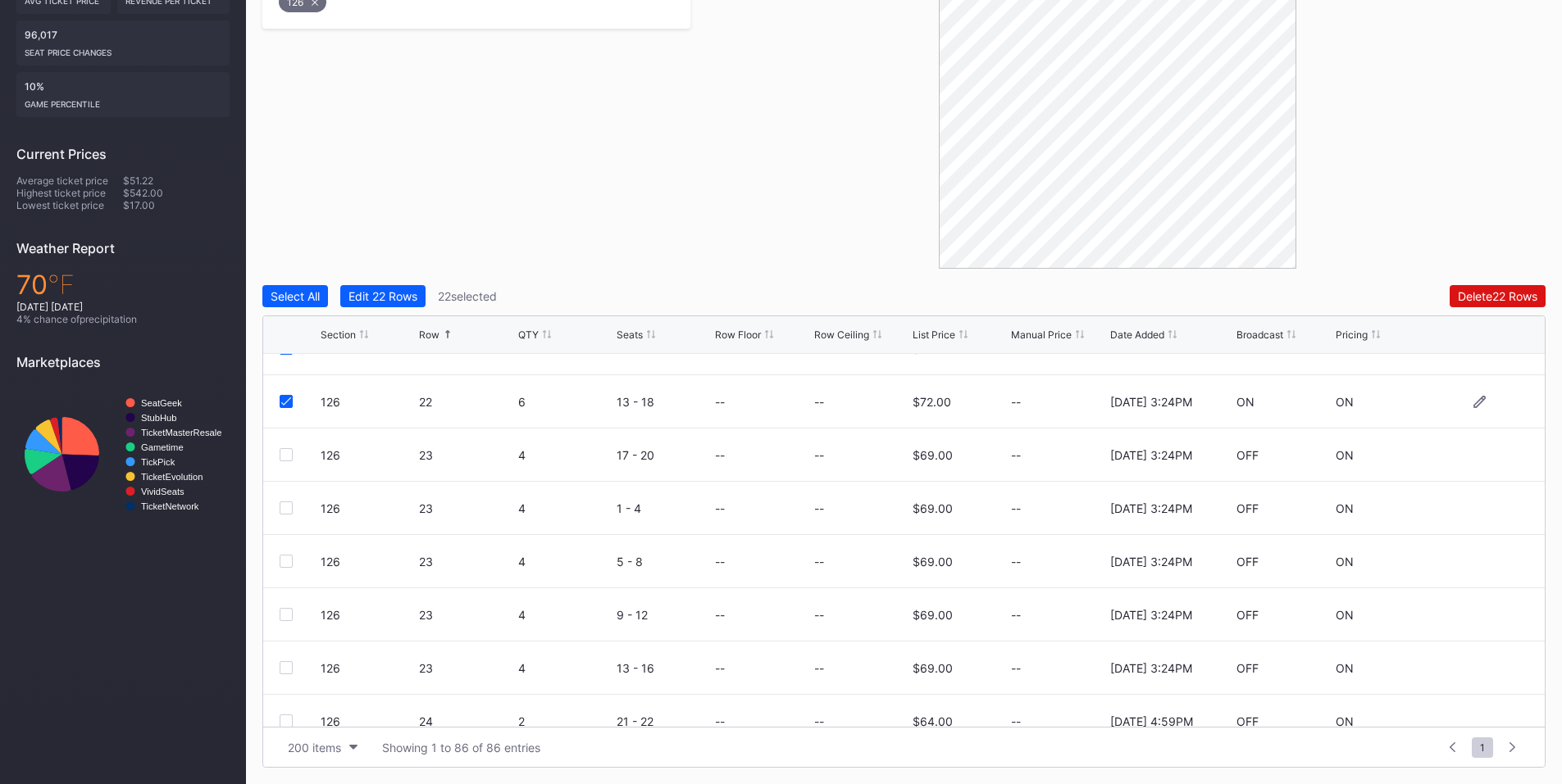
scroll to position [2485, 0]
click at [285, 610] on div at bounding box center [286, 610] width 13 height 13
click at [283, 559] on div at bounding box center [286, 558] width 13 height 13
click at [285, 455] on div at bounding box center [286, 451] width 13 height 13
click at [288, 503] on div at bounding box center [286, 504] width 13 height 13
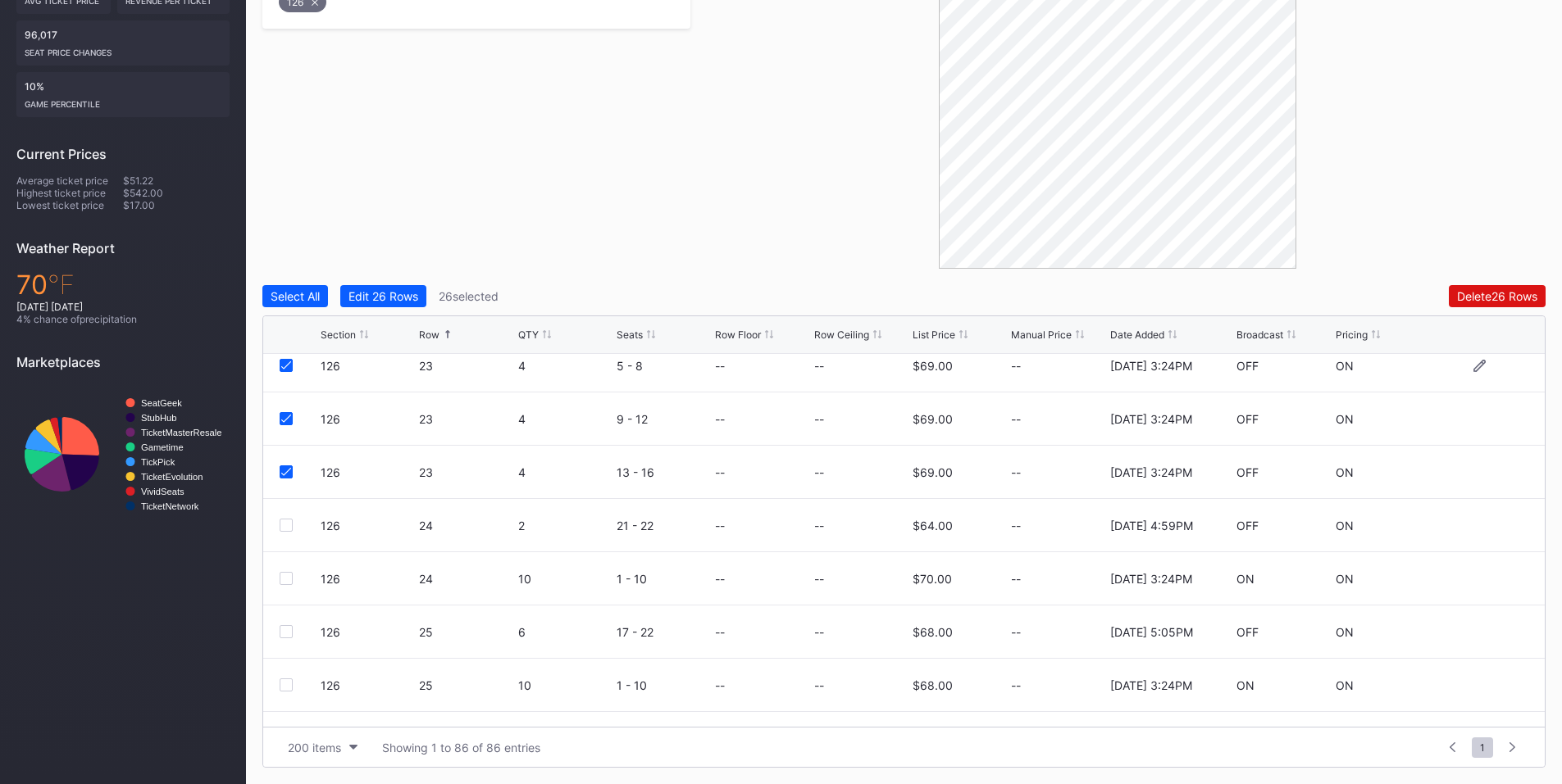
scroll to position [2678, 0]
click at [287, 523] on div at bounding box center [286, 526] width 13 height 13
click at [289, 629] on div at bounding box center [286, 632] width 13 height 13
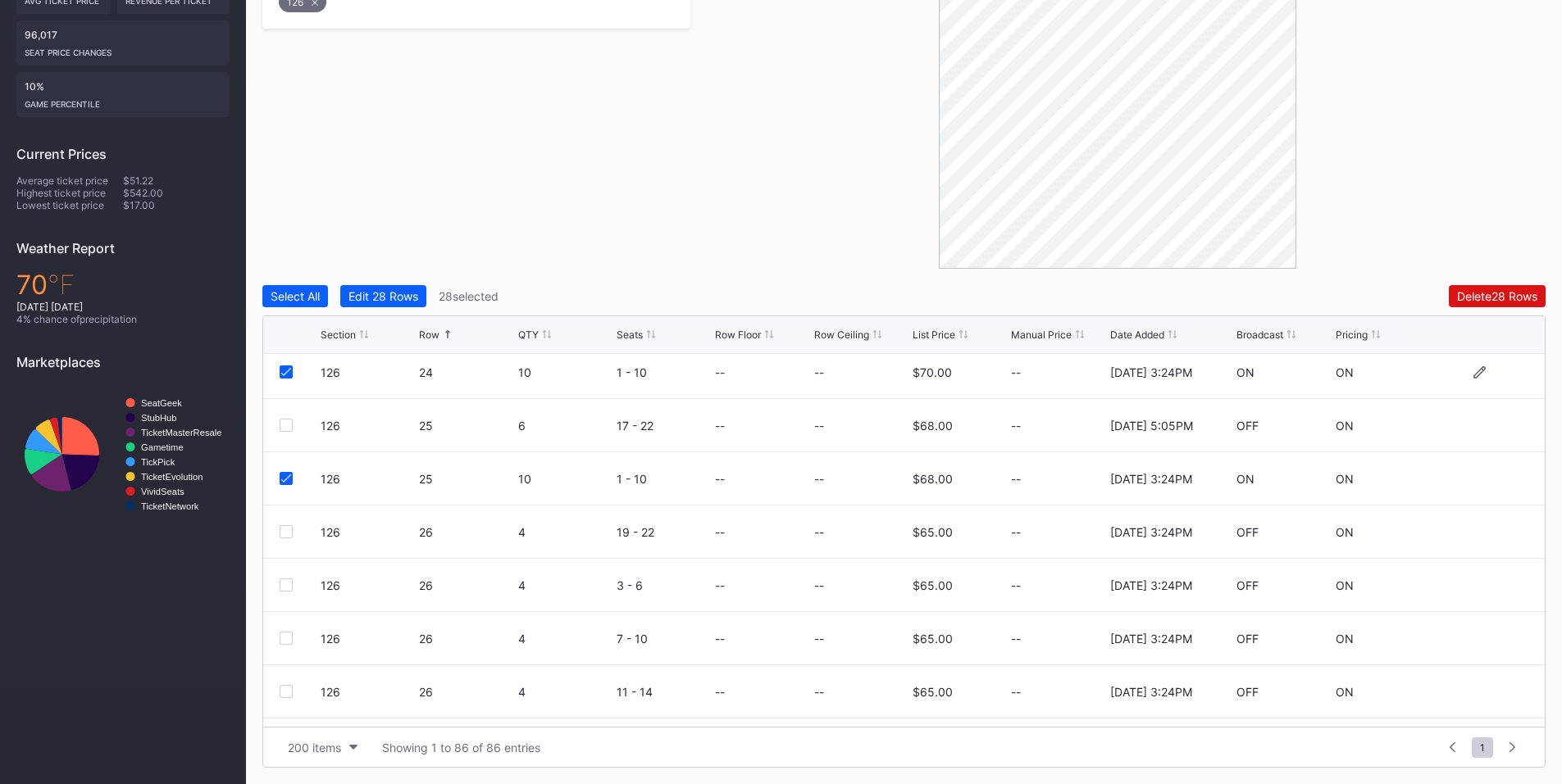
scroll to position [2868, 0]
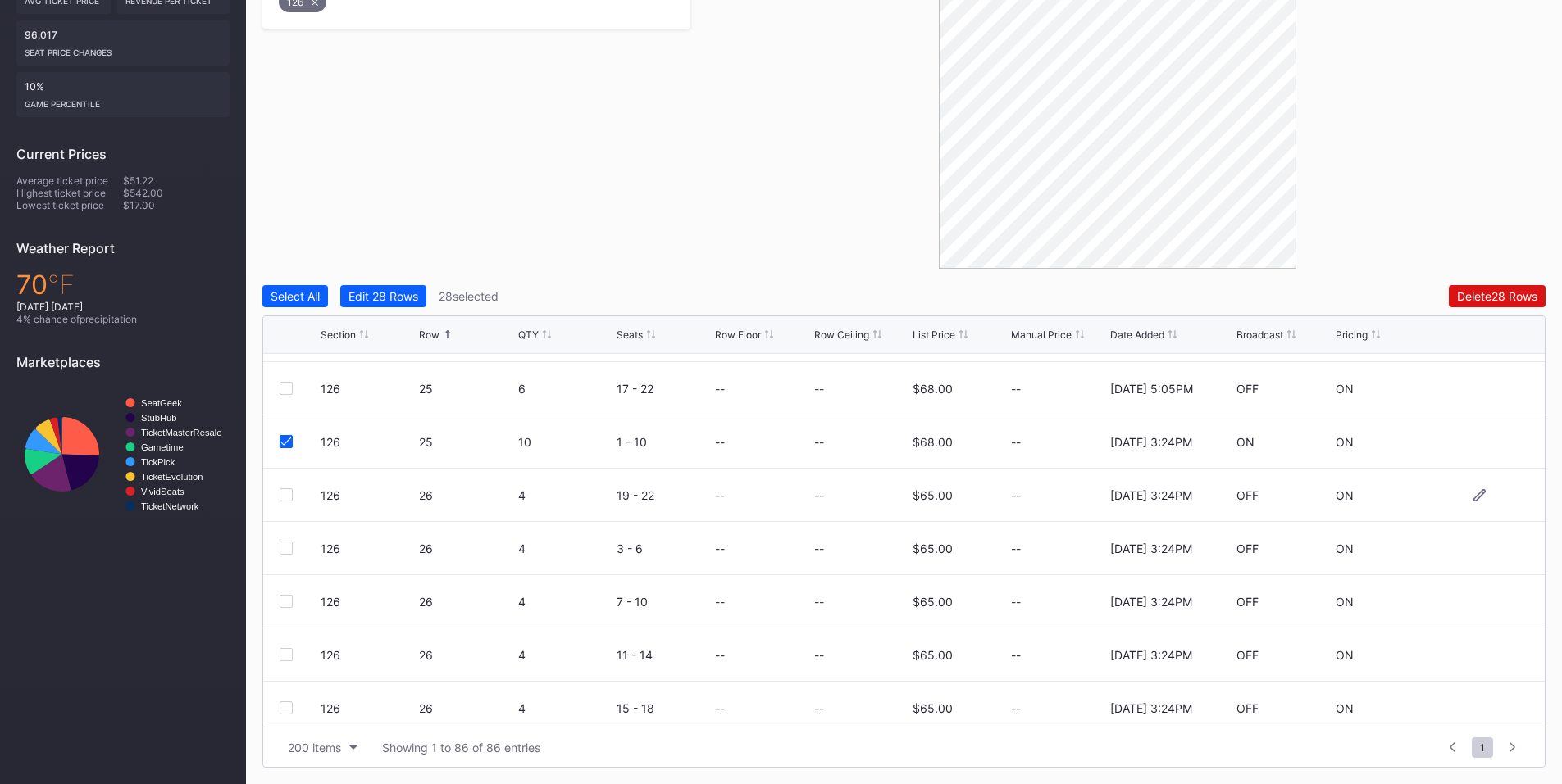
click at [289, 496] on div at bounding box center [286, 494] width 13 height 13
click at [285, 548] on div at bounding box center [286, 548] width 13 height 13
click at [288, 607] on div at bounding box center [286, 600] width 13 height 13
click at [283, 651] on div at bounding box center [286, 654] width 13 height 13
click at [285, 706] on div at bounding box center [286, 708] width 13 height 13
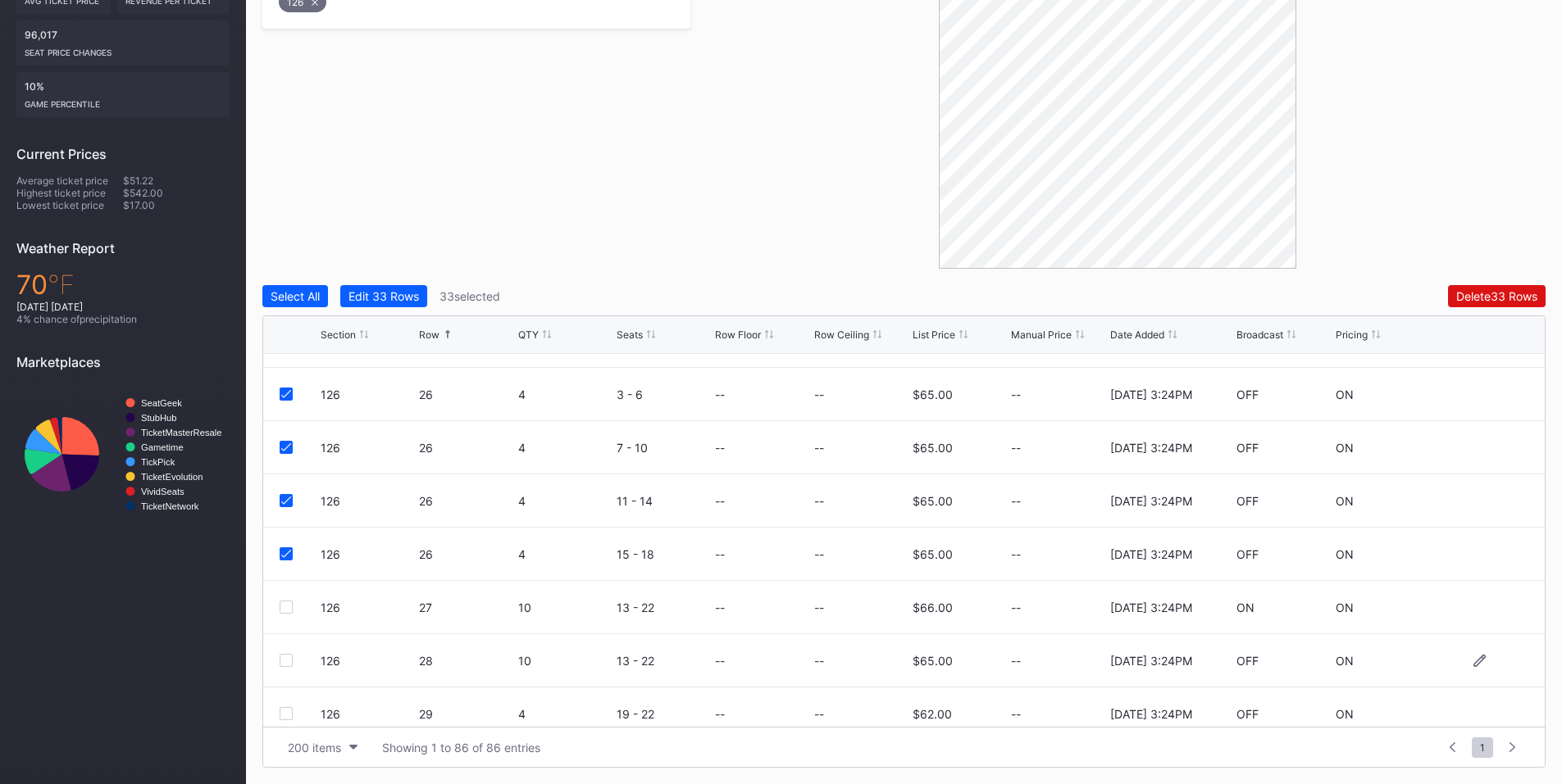
scroll to position [3060, 0]
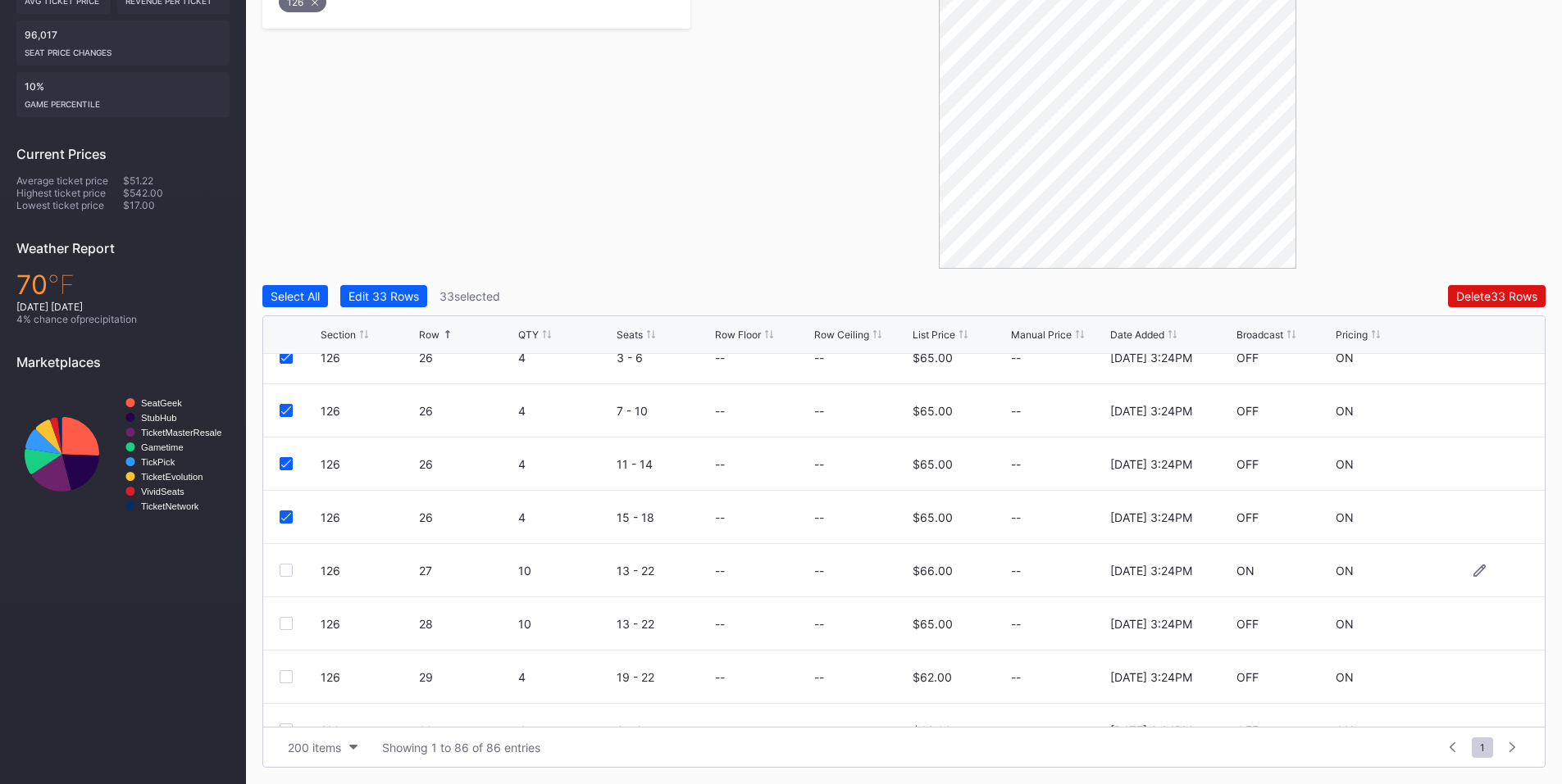
click at [277, 570] on div "126 27 10 13 - 22 -- -- $66.00 -- [DATE] 3:24PM ON ON" at bounding box center [904, 571] width 1282 height 54
click at [286, 571] on div at bounding box center [286, 570] width 13 height 13
click at [284, 618] on div at bounding box center [286, 623] width 13 height 13
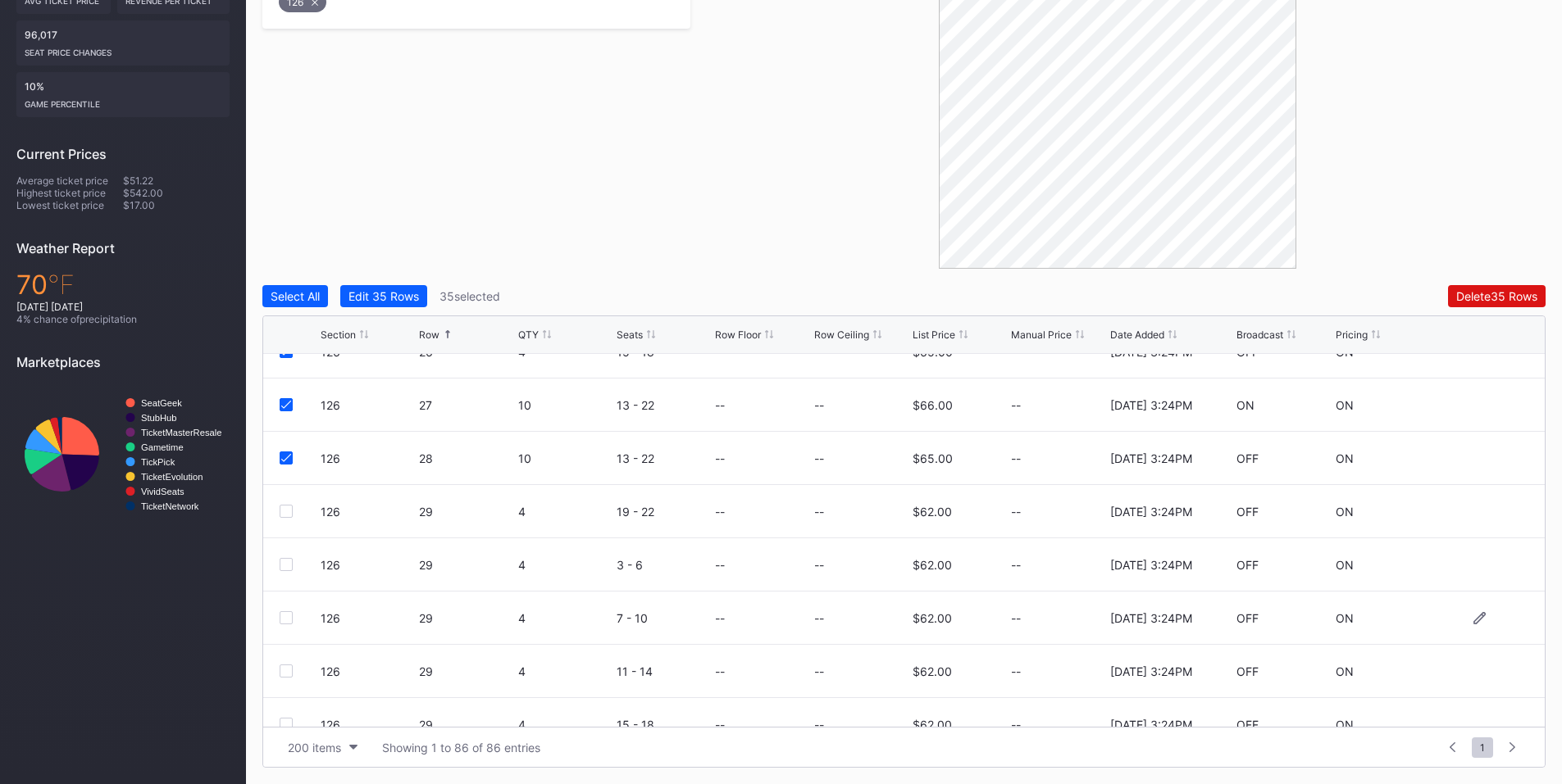
scroll to position [3251, 0]
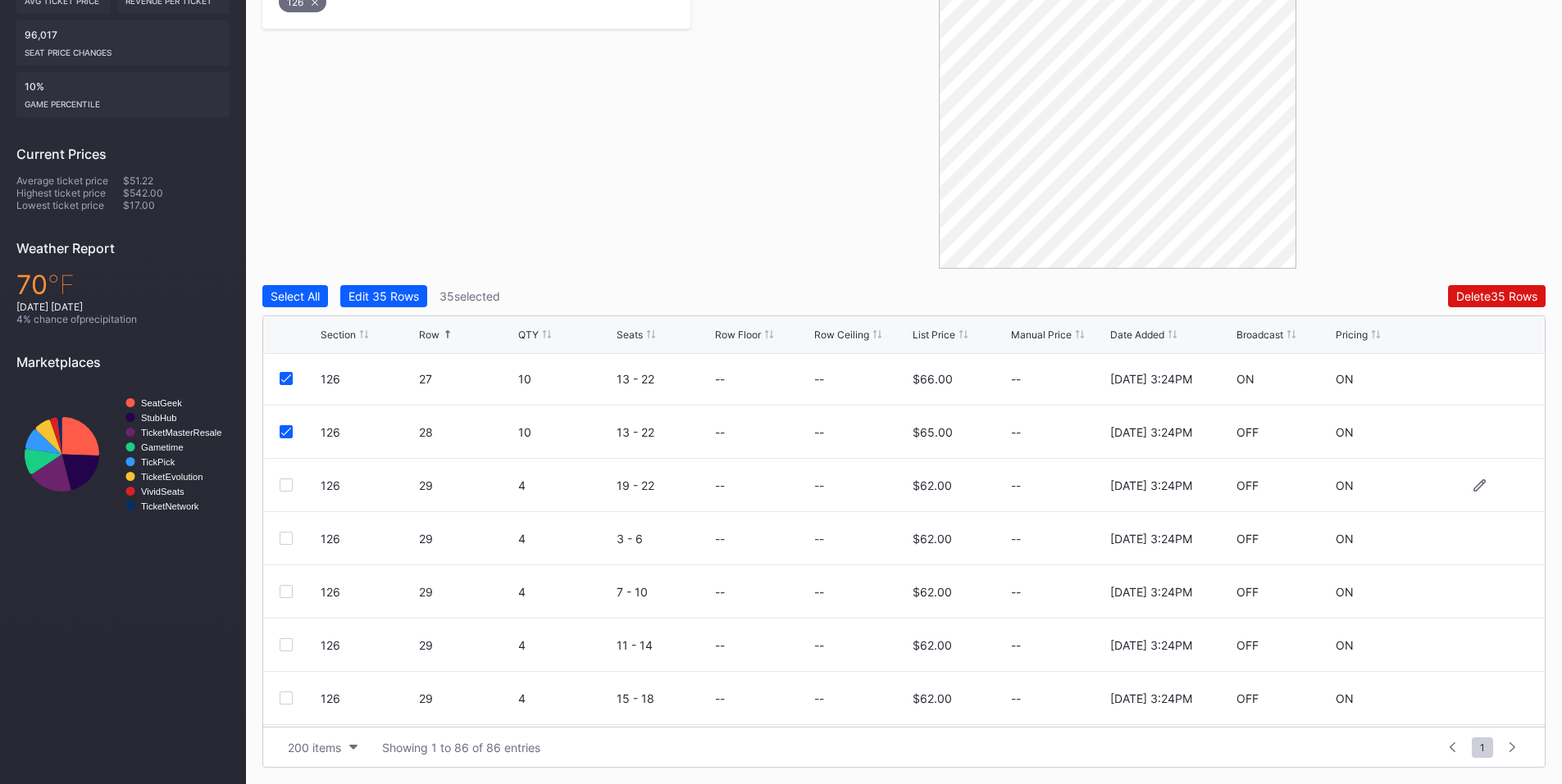
click at [285, 483] on div at bounding box center [286, 484] width 13 height 13
click at [287, 539] on div at bounding box center [286, 538] width 13 height 13
click at [285, 590] on div at bounding box center [286, 591] width 13 height 13
click at [283, 643] on div at bounding box center [286, 644] width 13 height 13
click at [285, 695] on div at bounding box center [286, 698] width 13 height 13
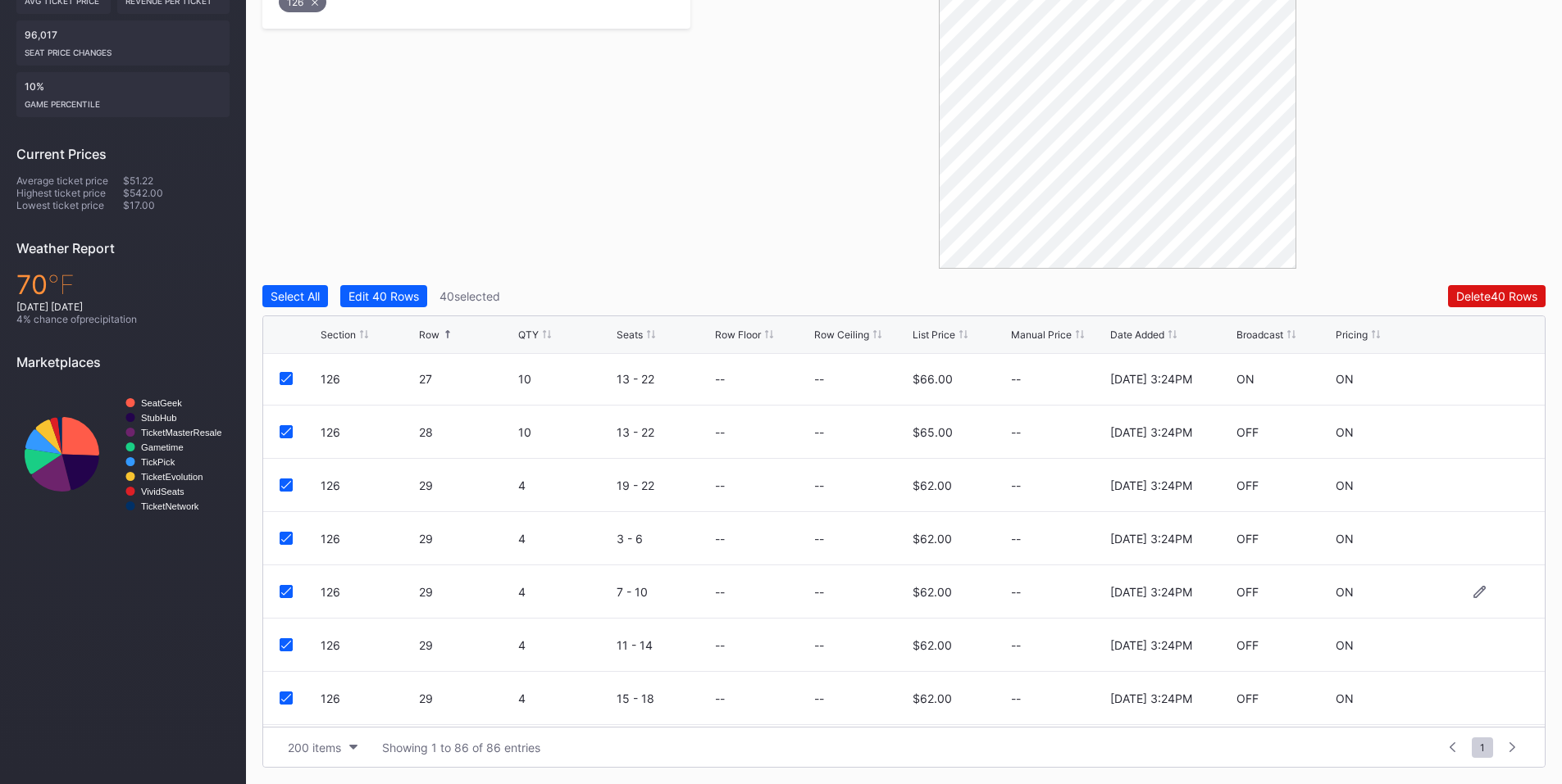
scroll to position [3442, 0]
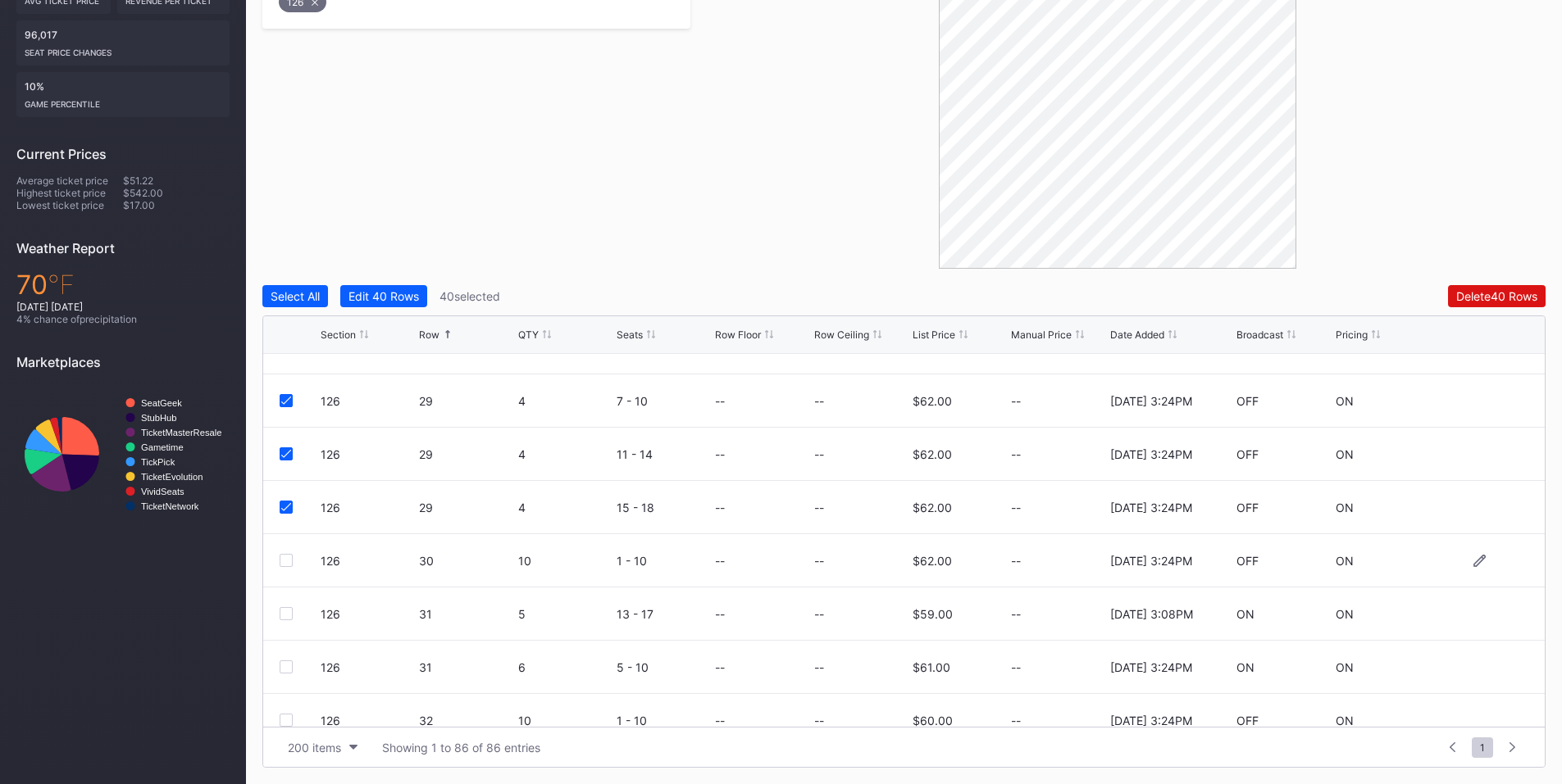
click at [283, 560] on div at bounding box center [286, 560] width 13 height 13
click at [287, 667] on div at bounding box center [286, 667] width 13 height 13
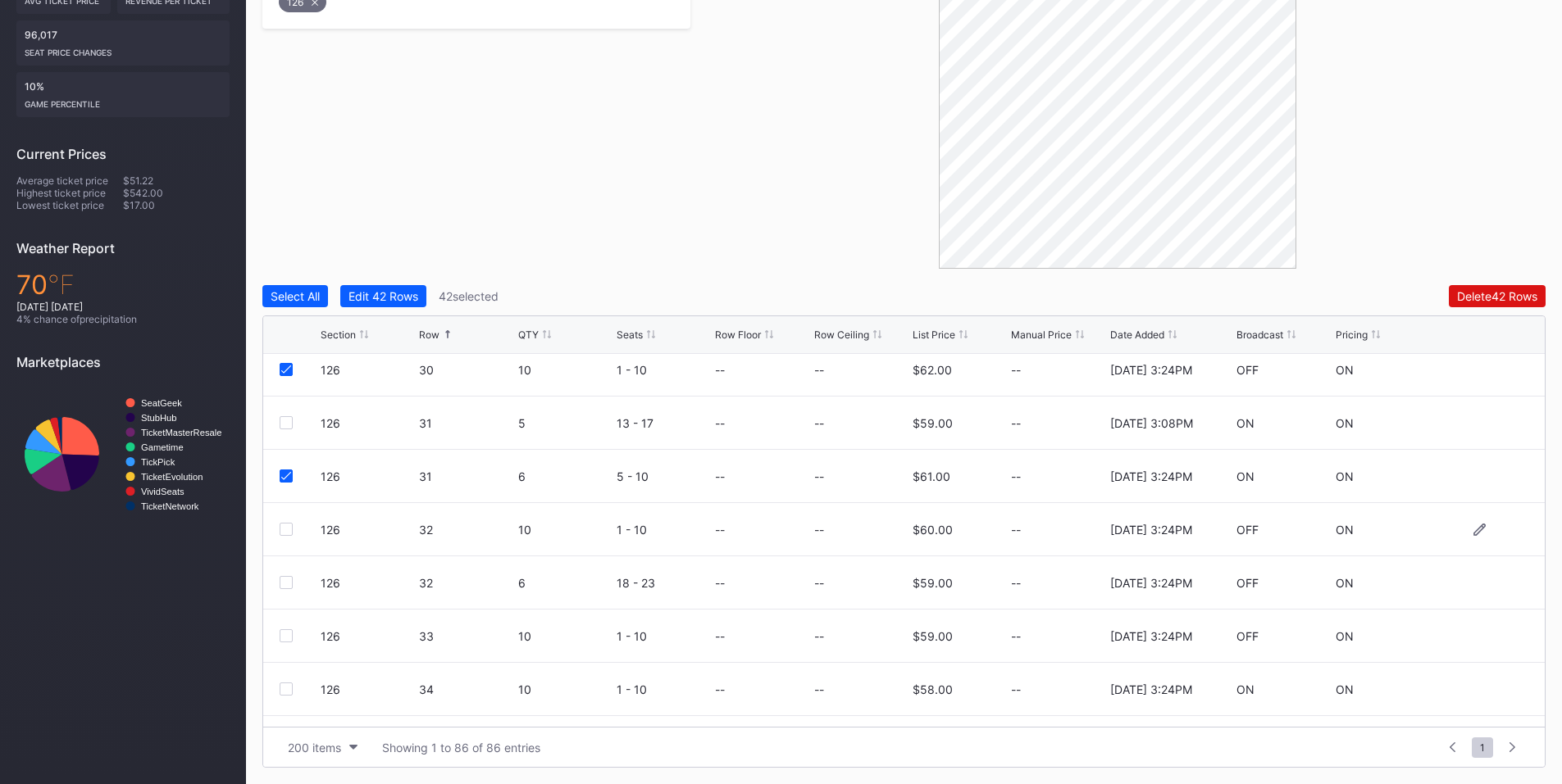
click at [290, 534] on div at bounding box center [286, 529] width 13 height 13
click at [288, 583] on div at bounding box center [286, 582] width 13 height 13
click at [292, 635] on div at bounding box center [286, 635] width 13 height 13
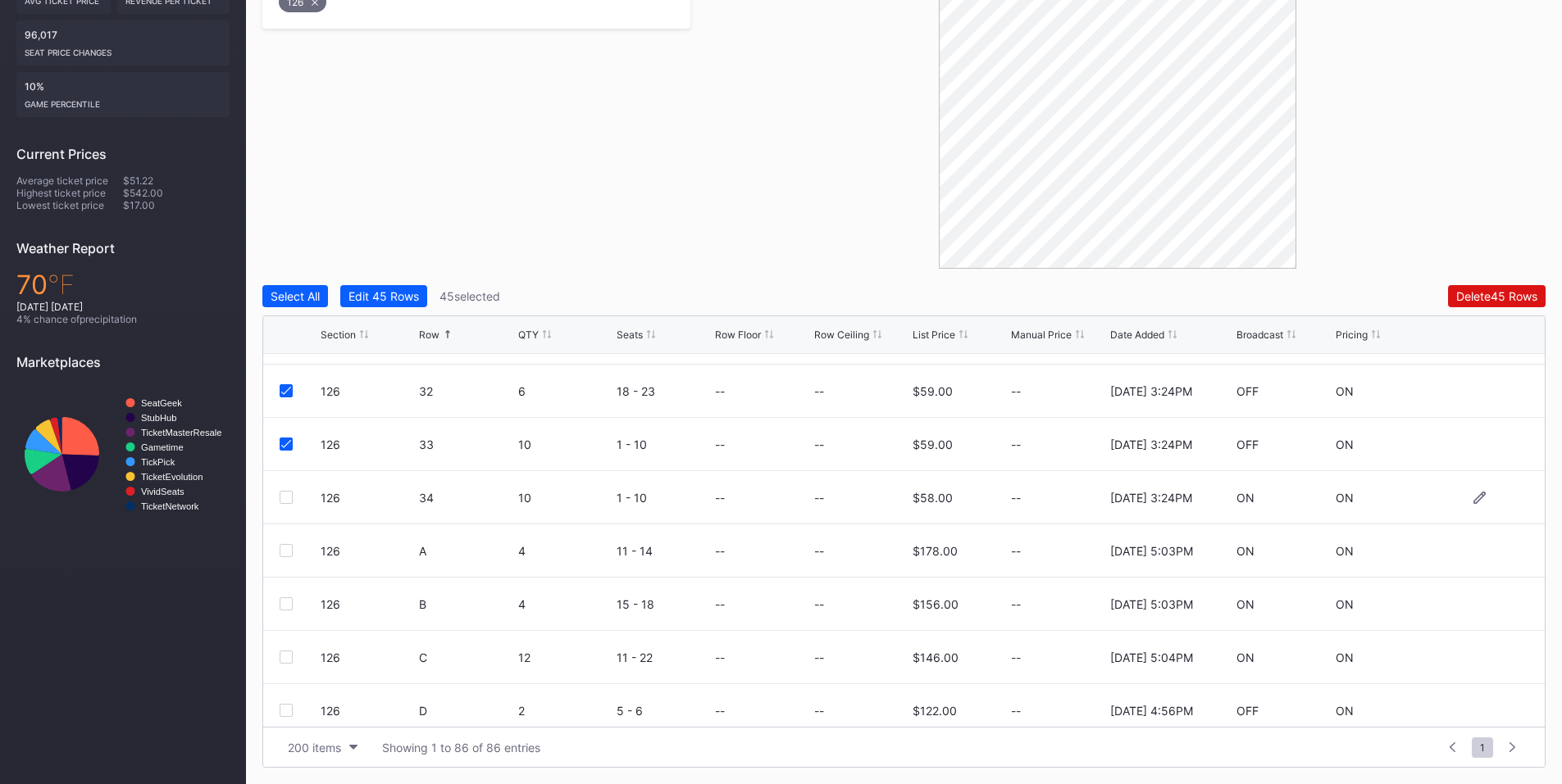
click at [280, 497] on div at bounding box center [286, 497] width 13 height 13
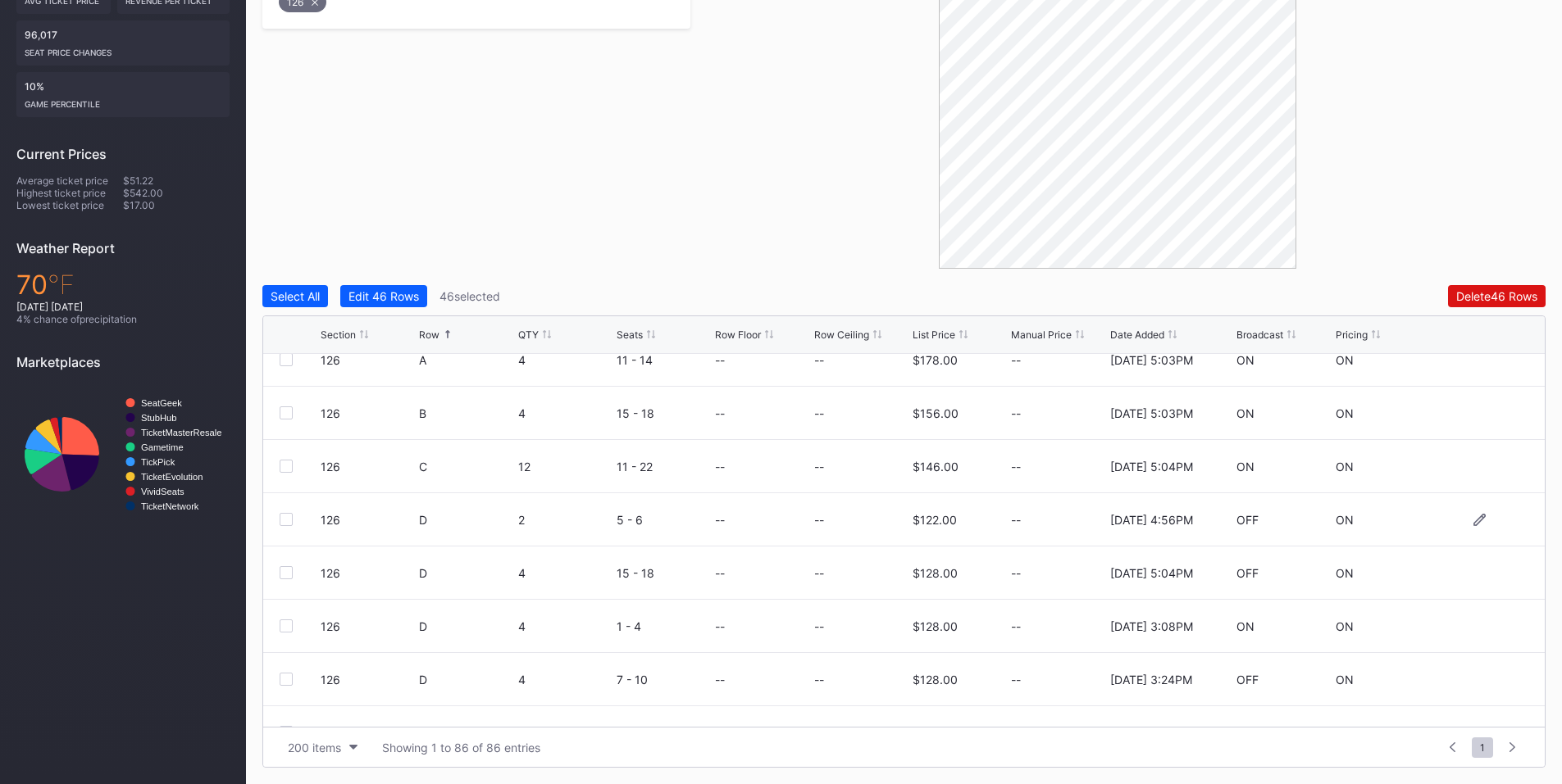
scroll to position [4207, 0]
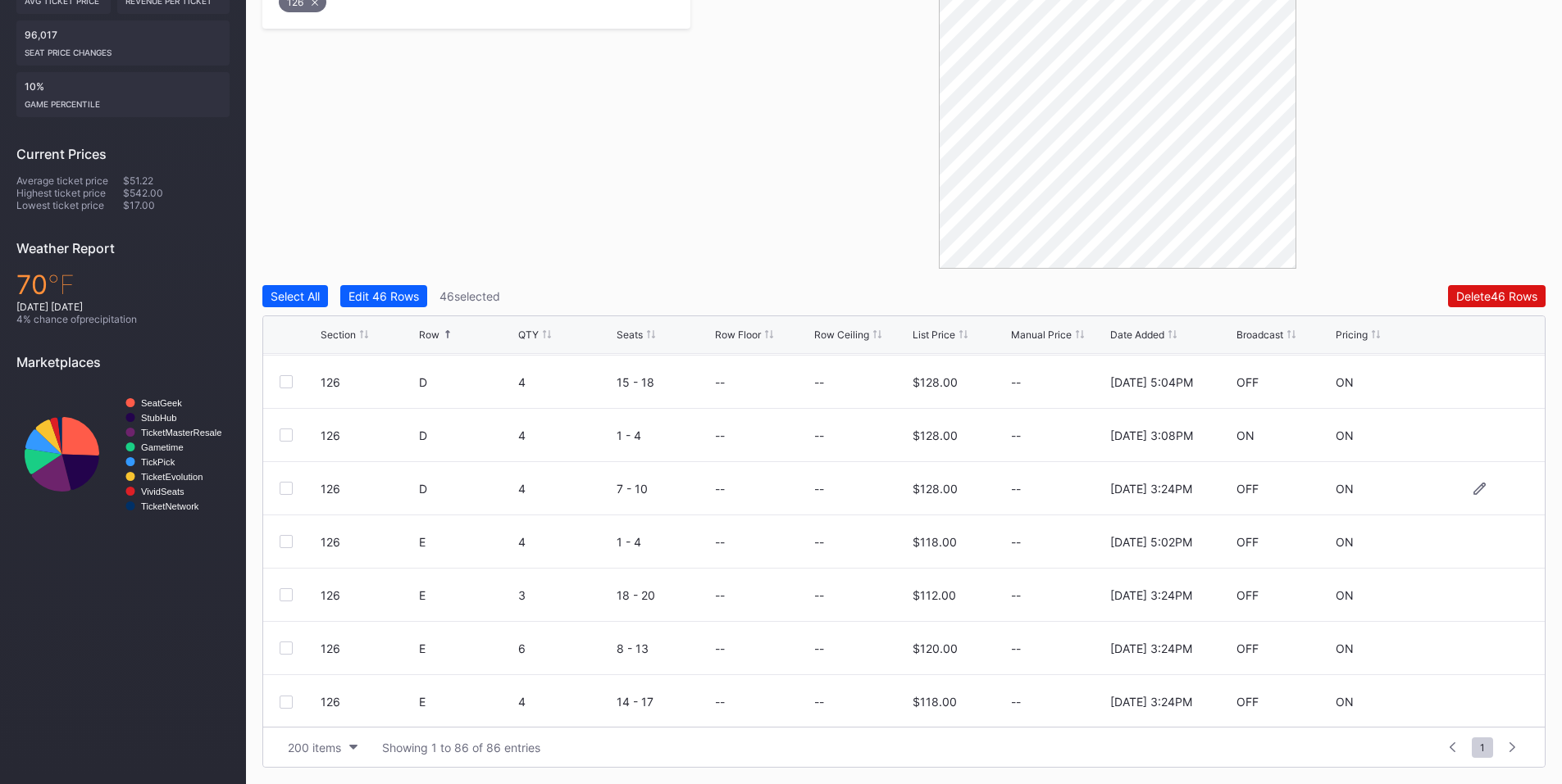
click at [290, 489] on div at bounding box center [286, 488] width 13 height 13
click at [285, 546] on div at bounding box center [286, 541] width 13 height 13
click at [288, 591] on div at bounding box center [286, 594] width 13 height 13
click at [285, 646] on div at bounding box center [286, 648] width 13 height 13
click at [285, 700] on div at bounding box center [286, 702] width 13 height 13
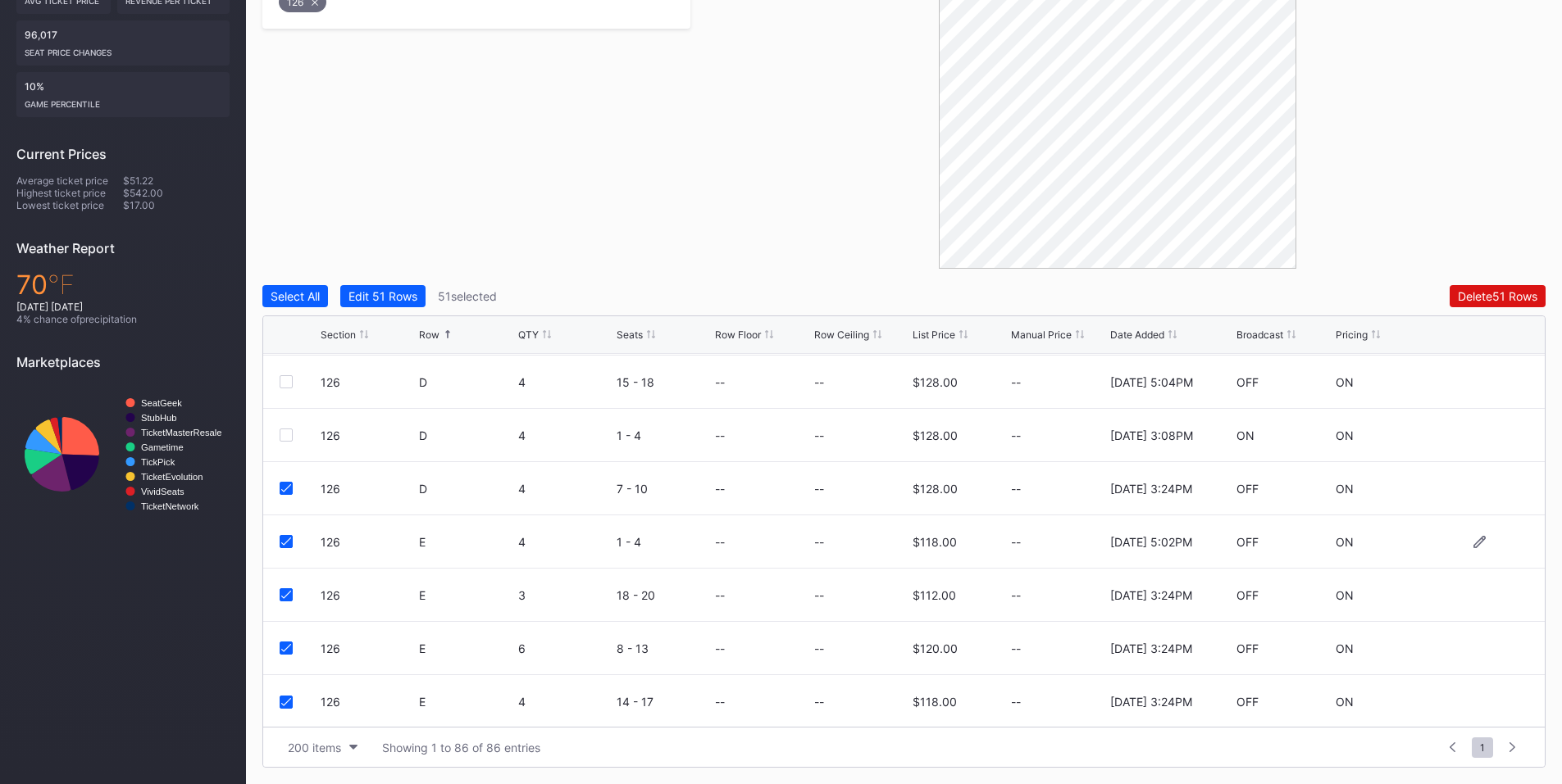
click at [288, 539] on icon at bounding box center [286, 542] width 10 height 8
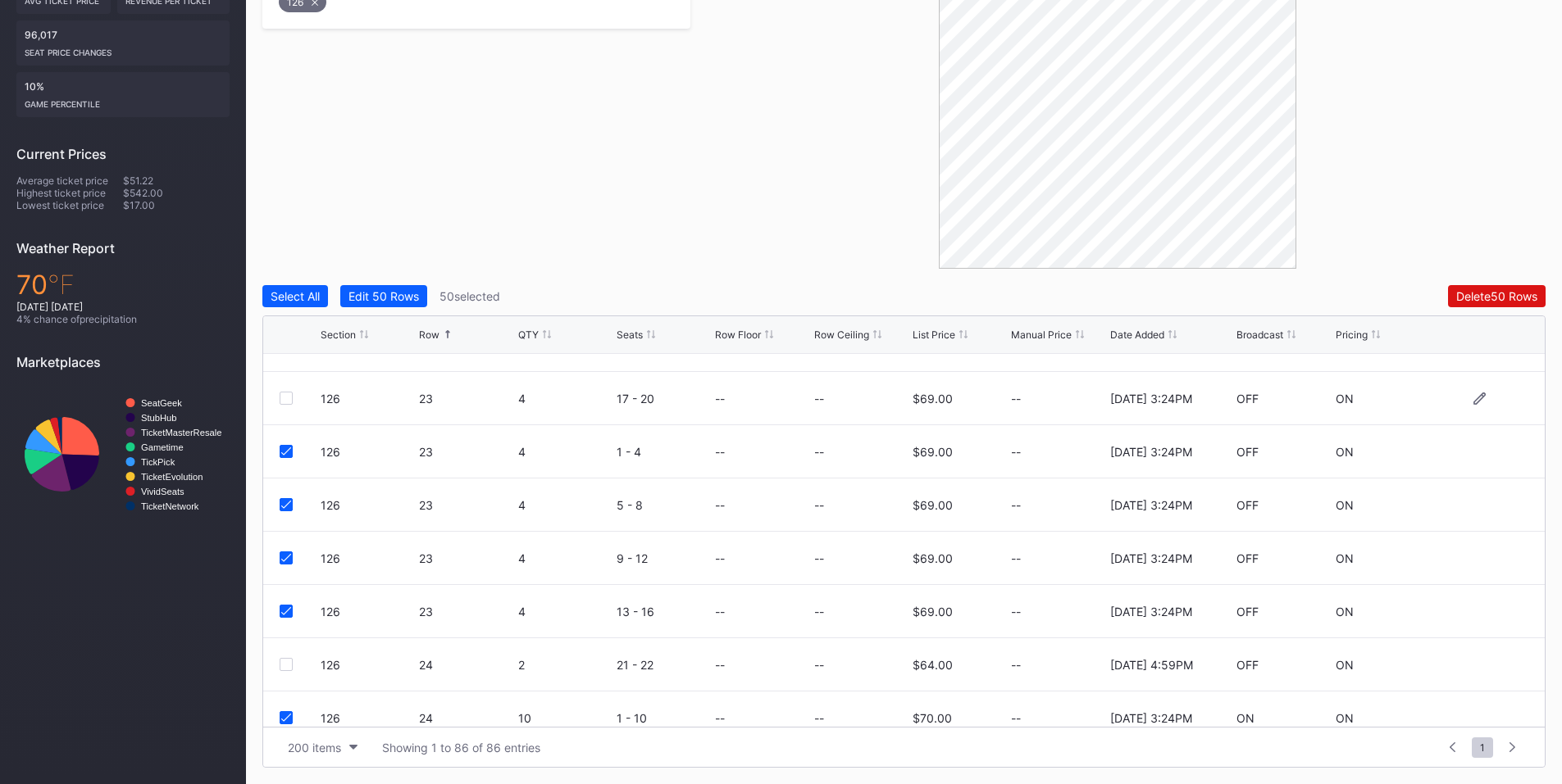
click at [291, 400] on div at bounding box center [286, 398] width 13 height 13
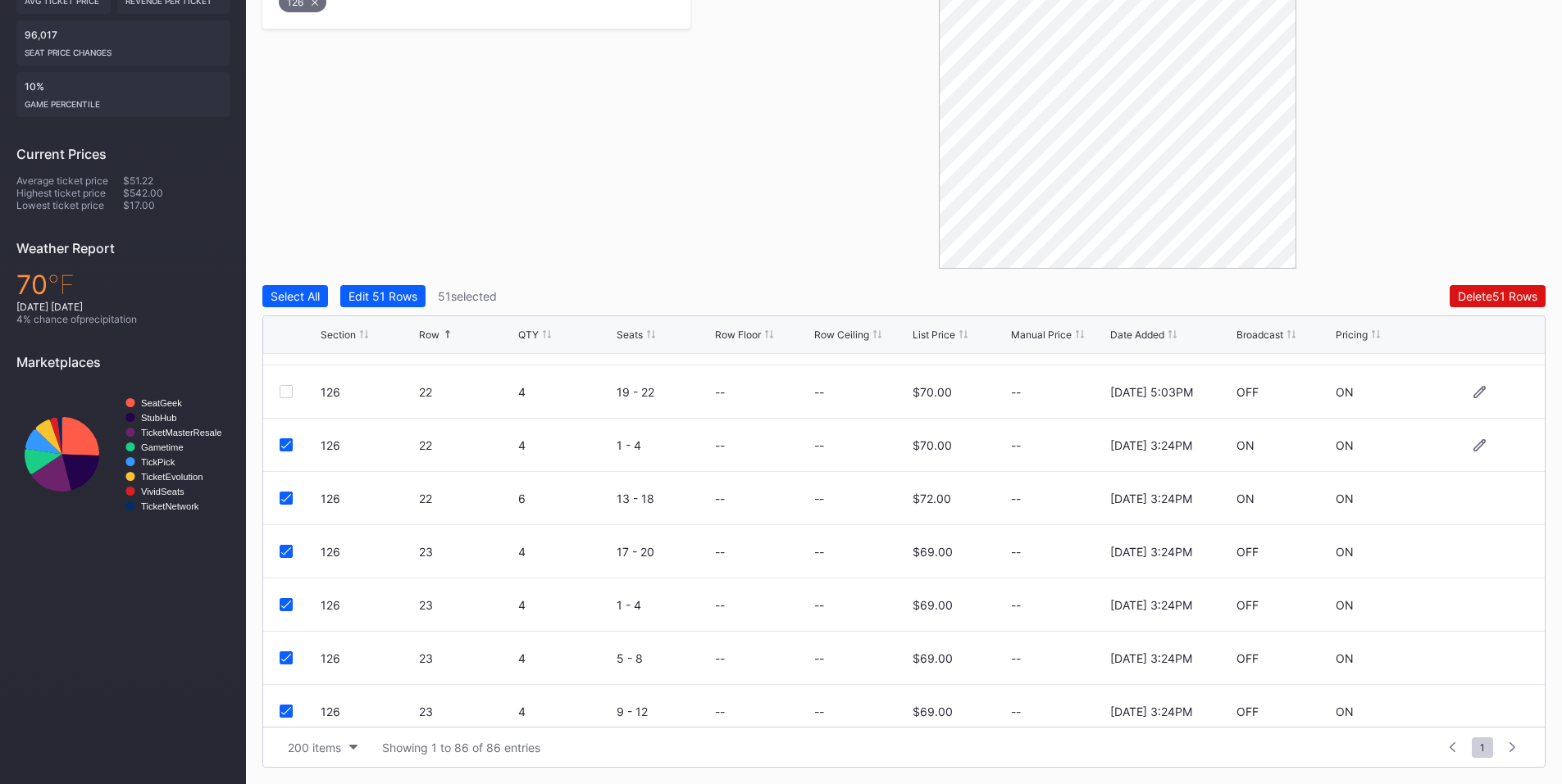
scroll to position [2294, 0]
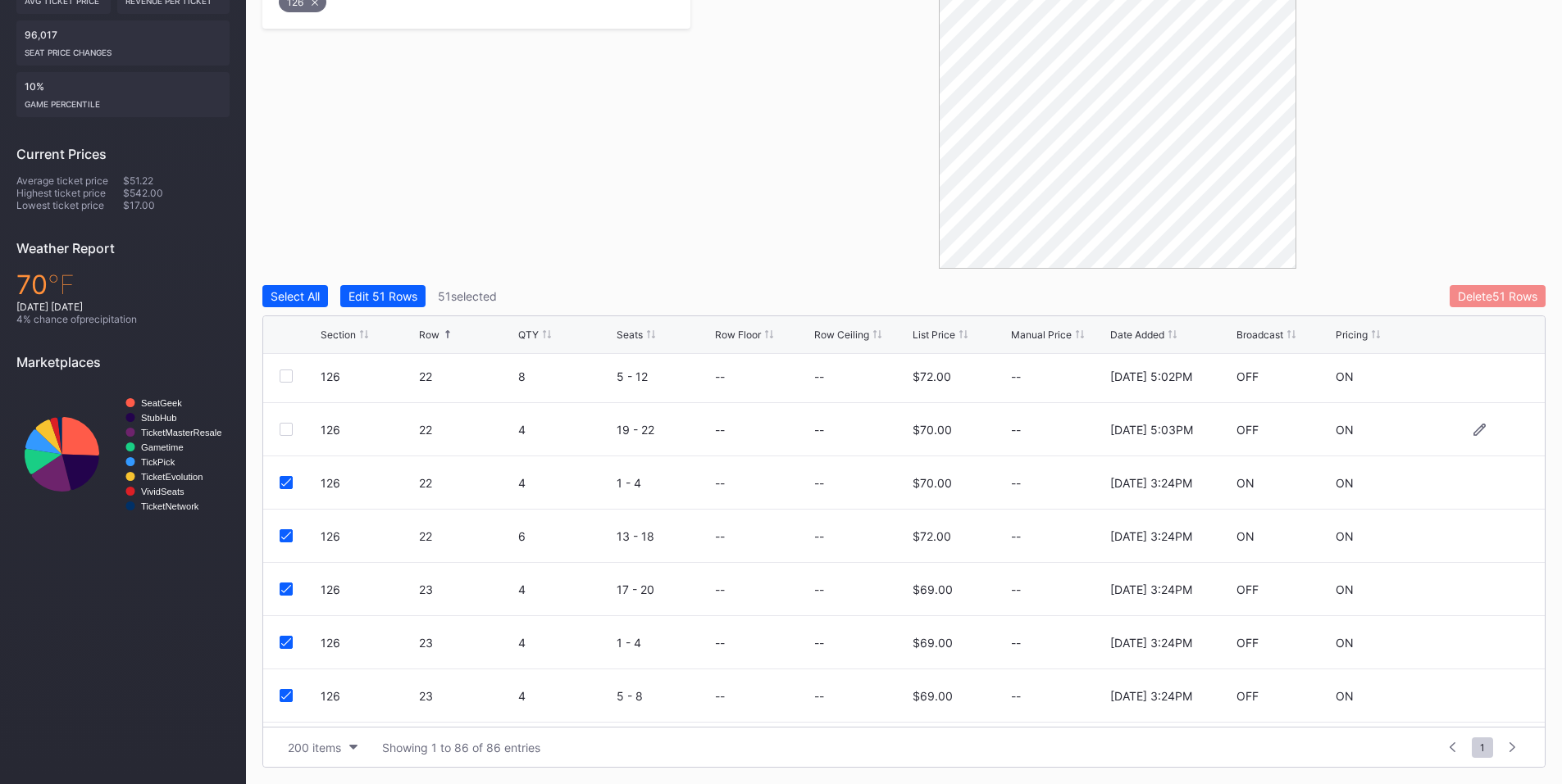
click at [1491, 300] on div "Delete 51 Rows" at bounding box center [1497, 296] width 79 height 14
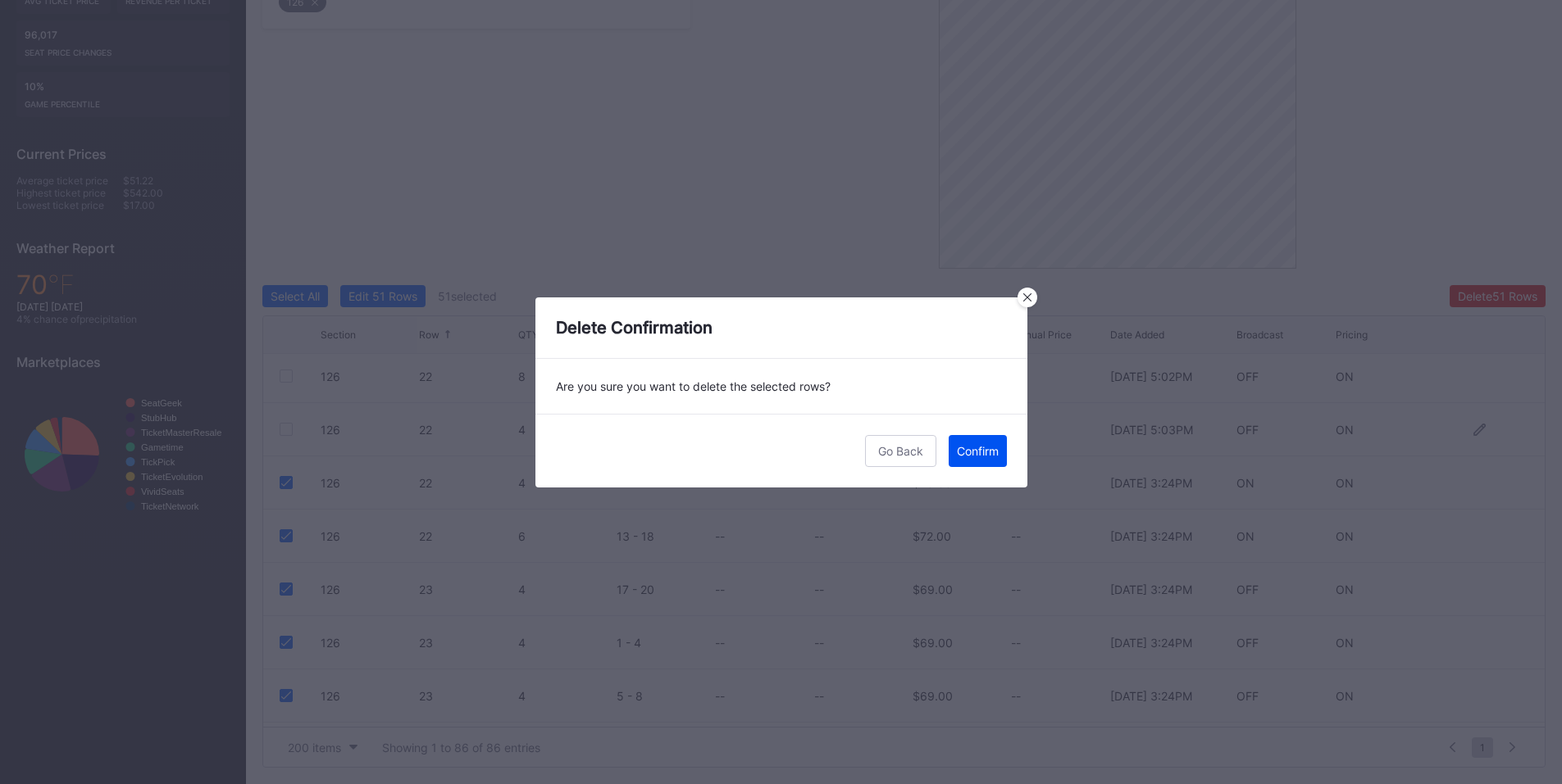
click at [970, 457] on div "Confirm" at bounding box center [978, 452] width 42 height 14
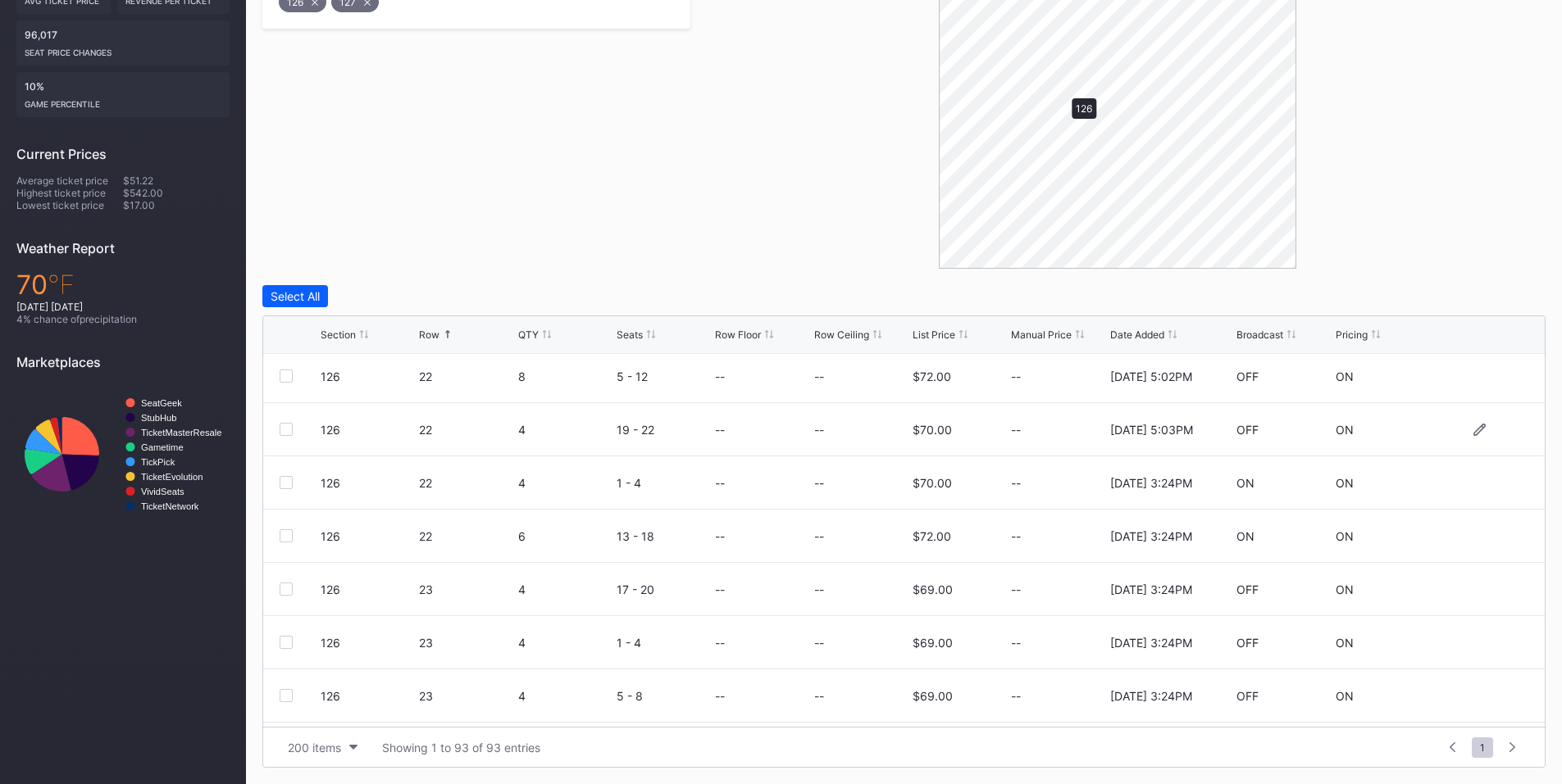
scroll to position [0, 0]
click at [287, 539] on div at bounding box center [286, 540] width 13 height 13
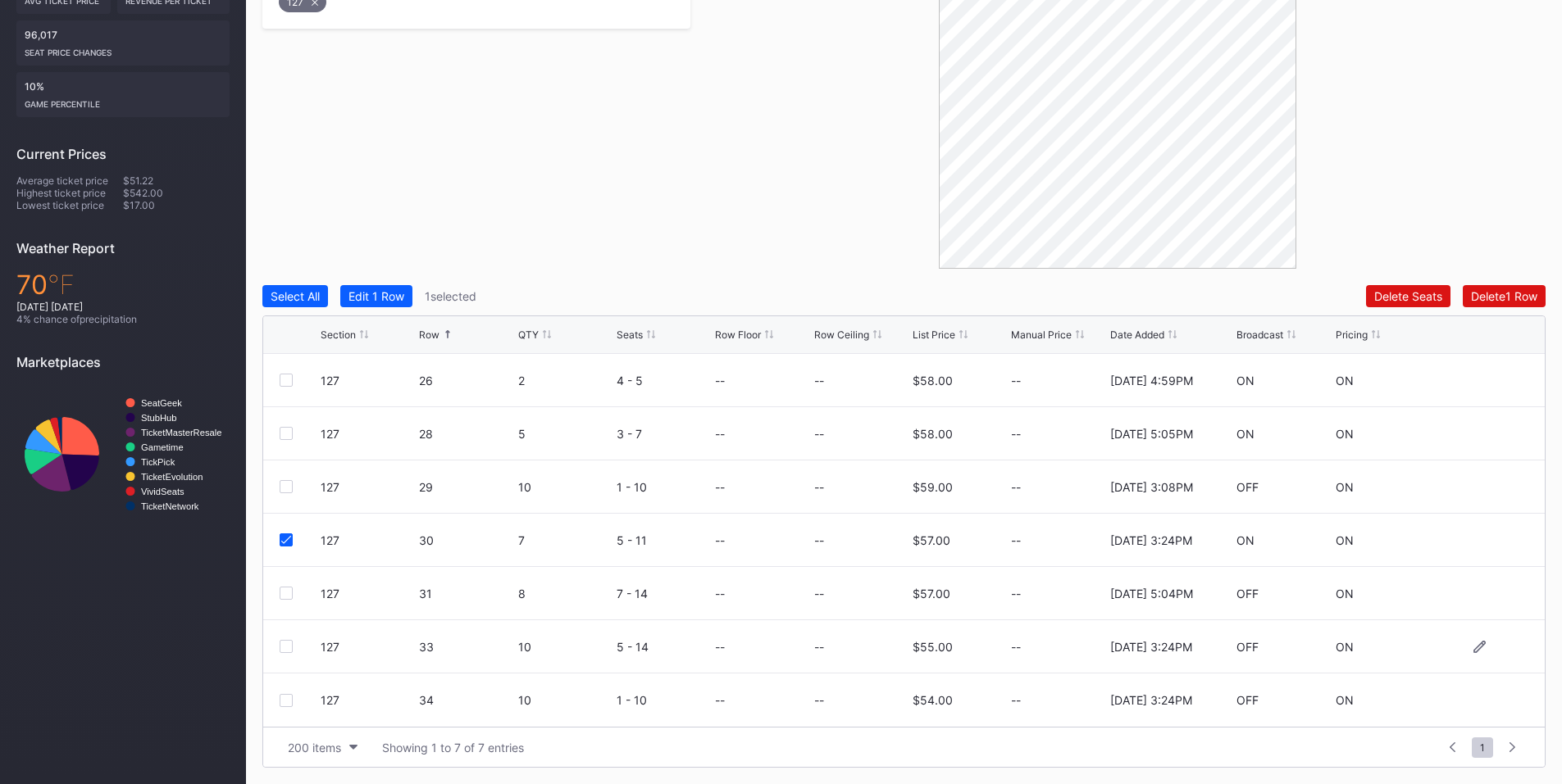
click at [285, 649] on div at bounding box center [286, 646] width 13 height 13
click at [283, 701] on div at bounding box center [286, 700] width 13 height 13
click at [1486, 303] on div "Delete 3 Rows" at bounding box center [1500, 296] width 73 height 14
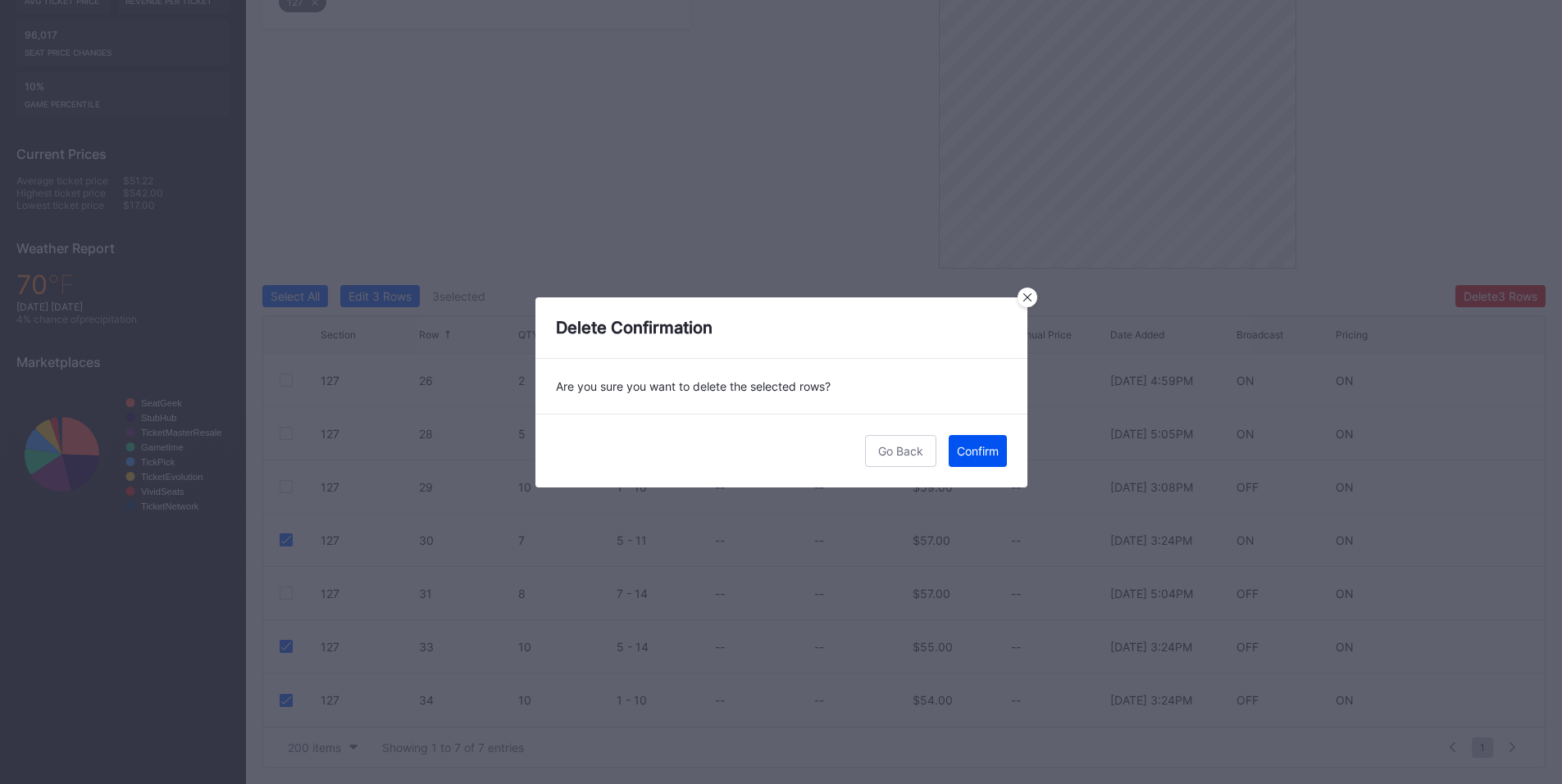
click at [963, 449] on div "Confirm" at bounding box center [978, 452] width 42 height 14
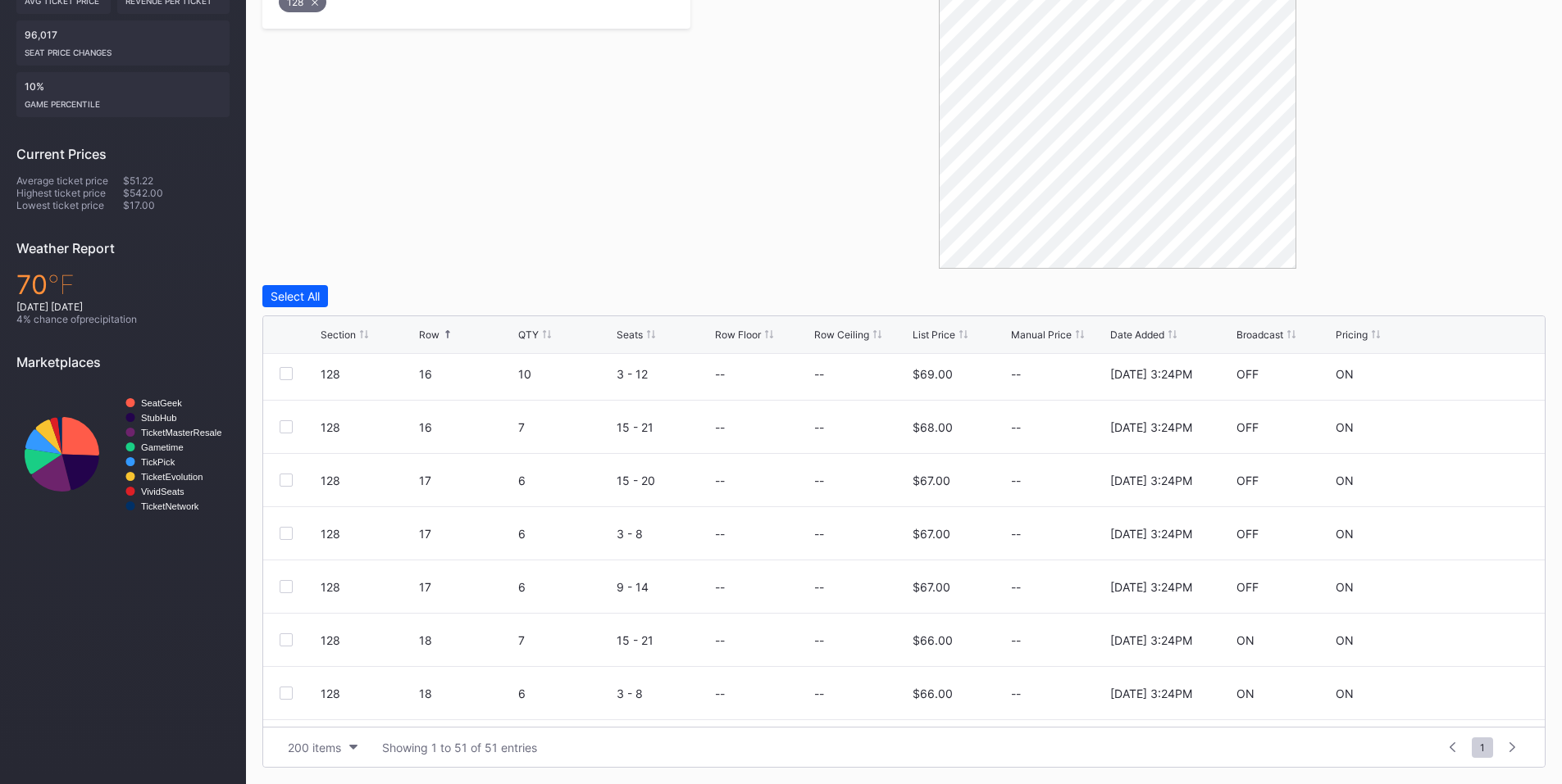
scroll to position [1147, 0]
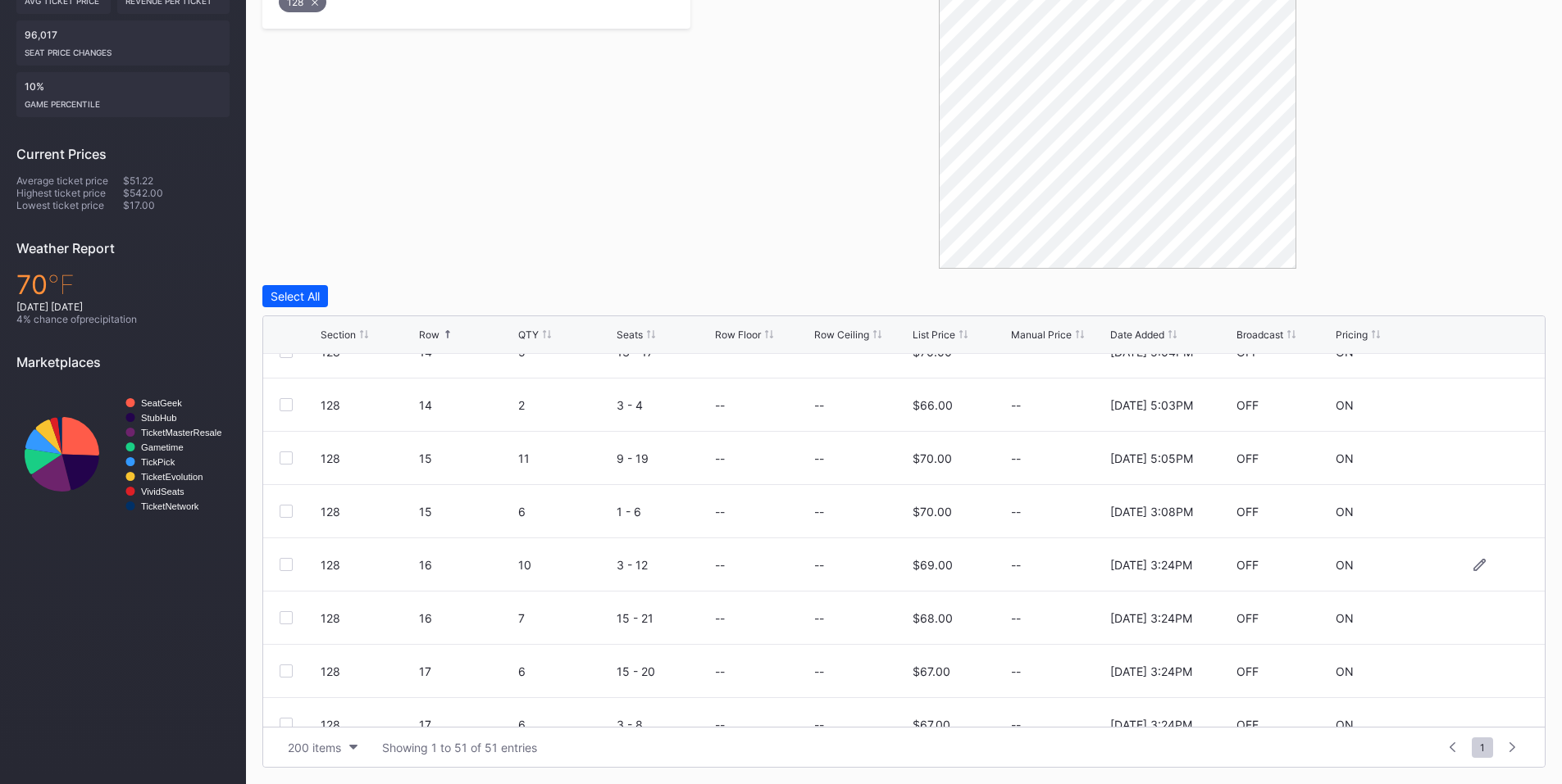
click at [285, 564] on div at bounding box center [286, 564] width 13 height 13
click at [288, 618] on div at bounding box center [286, 617] width 13 height 13
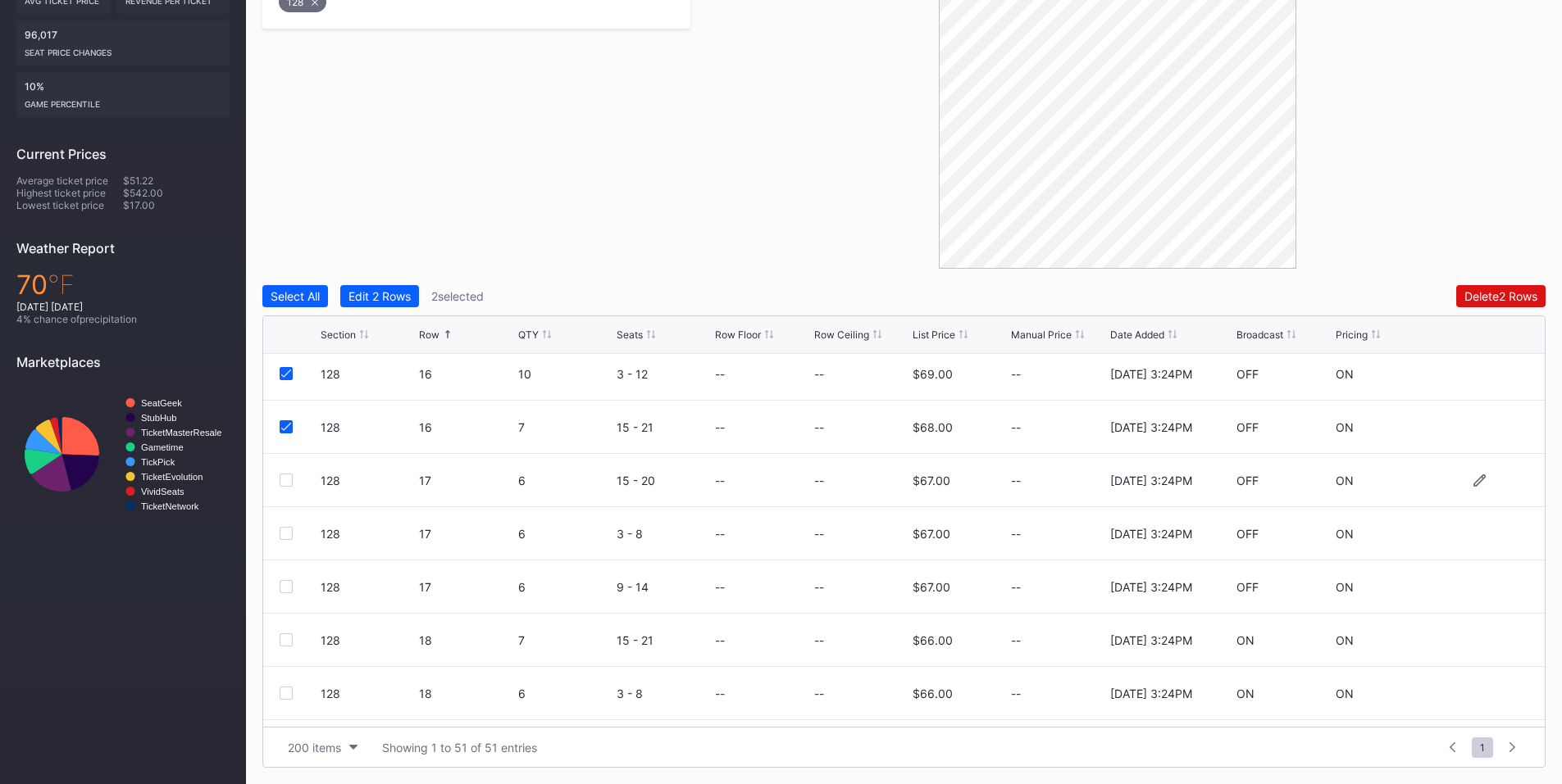
click at [280, 482] on div at bounding box center [286, 479] width 13 height 13
click at [286, 534] on div at bounding box center [286, 533] width 13 height 13
click at [285, 586] on div at bounding box center [286, 587] width 13 height 13
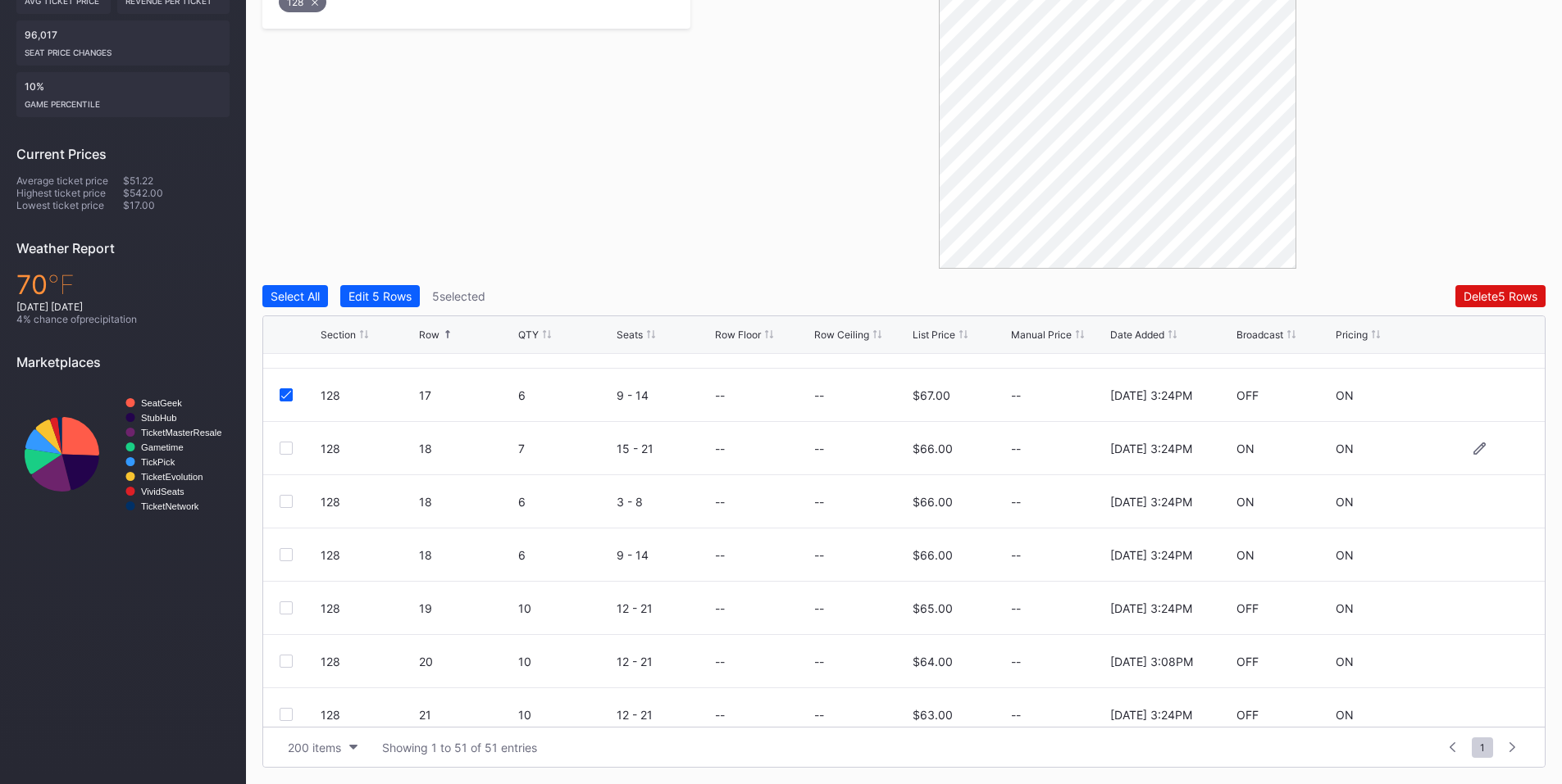
click at [290, 445] on div at bounding box center [286, 448] width 13 height 13
click at [285, 500] on div at bounding box center [286, 501] width 13 height 13
click at [286, 556] on div at bounding box center [286, 554] width 13 height 13
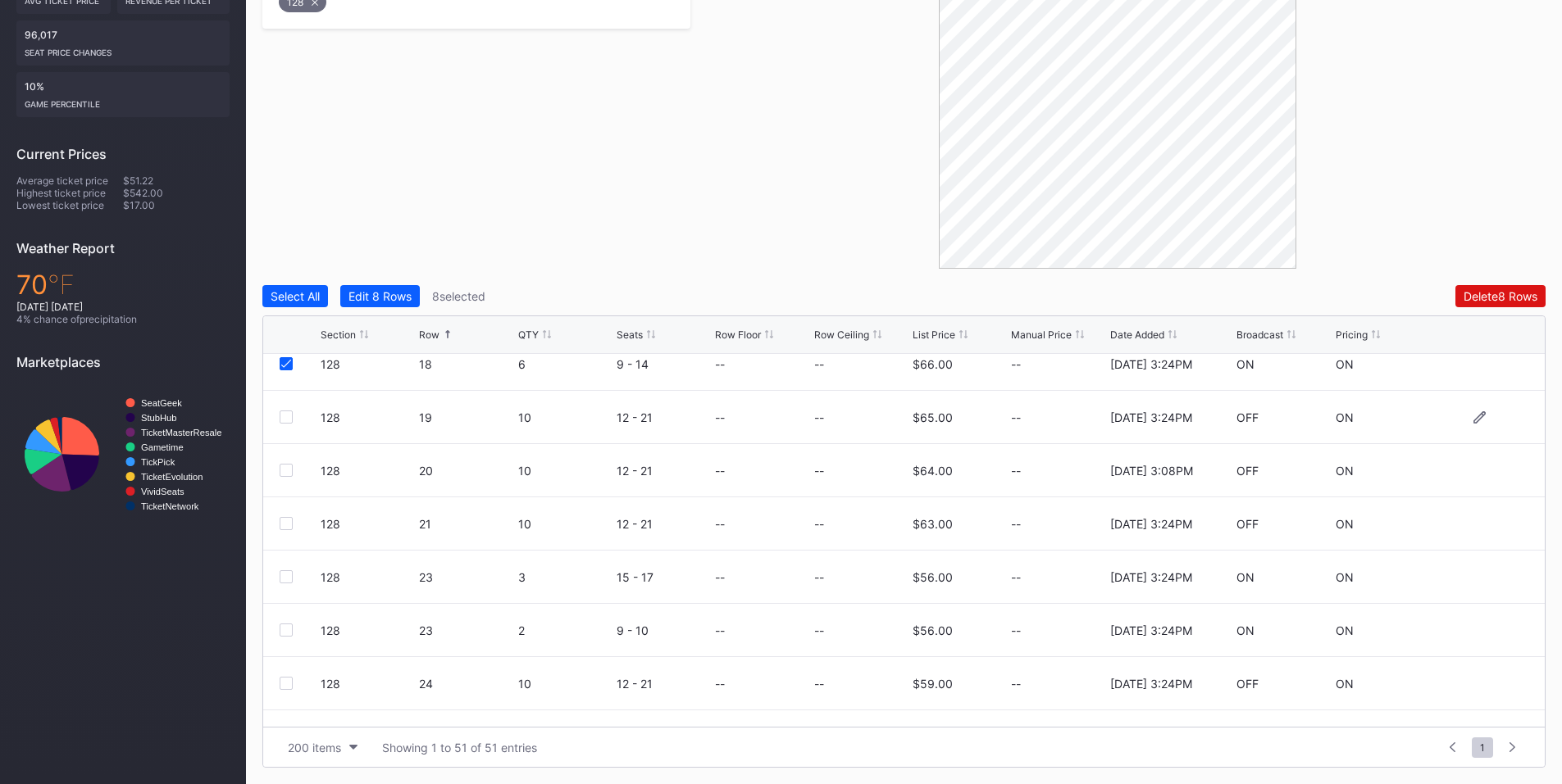
click at [288, 413] on div at bounding box center [286, 417] width 13 height 13
click at [291, 524] on div at bounding box center [286, 523] width 13 height 13
click at [286, 577] on div at bounding box center [286, 577] width 13 height 13
click at [287, 630] on div at bounding box center [286, 629] width 13 height 13
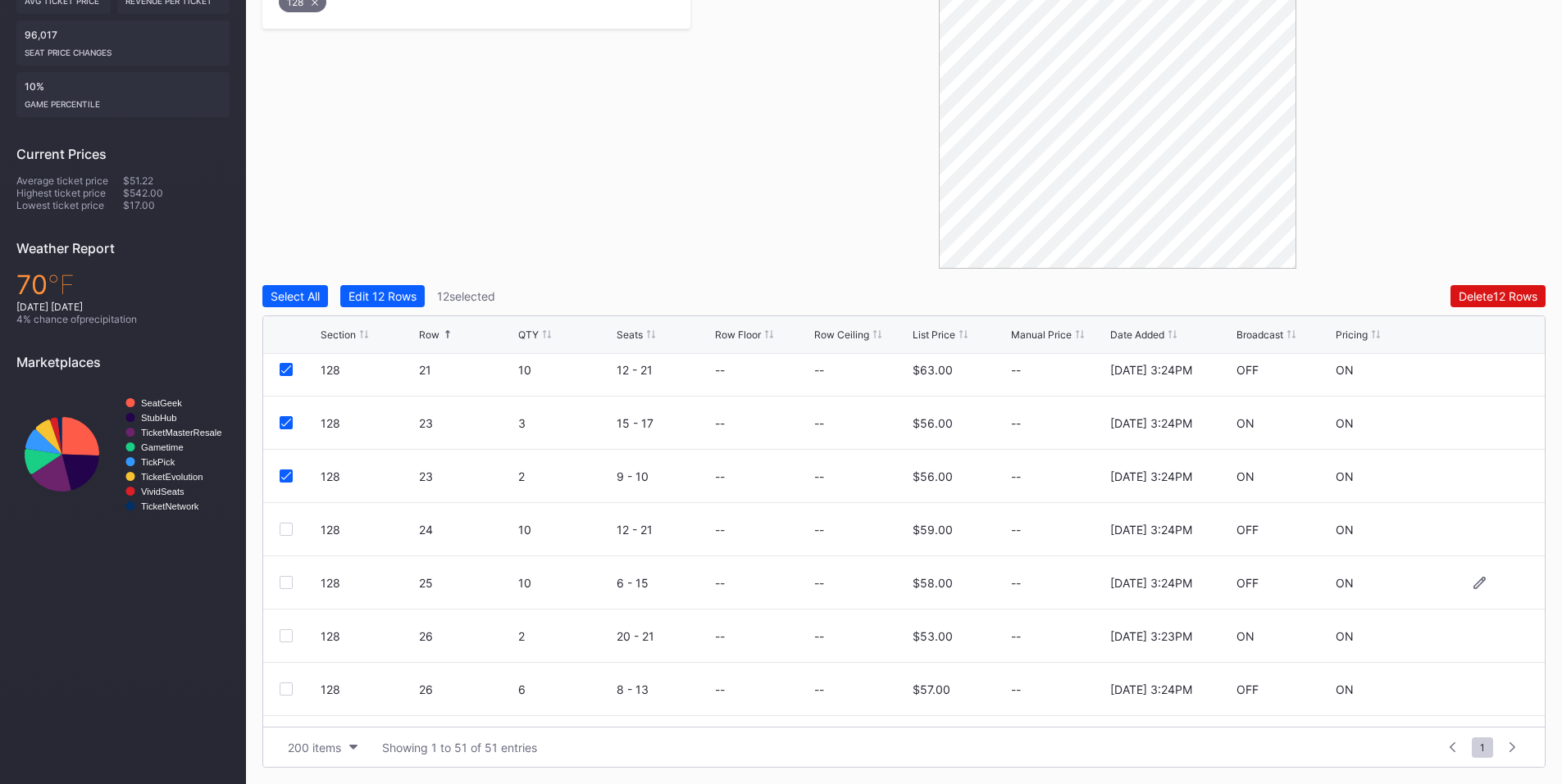
scroll to position [1911, 0]
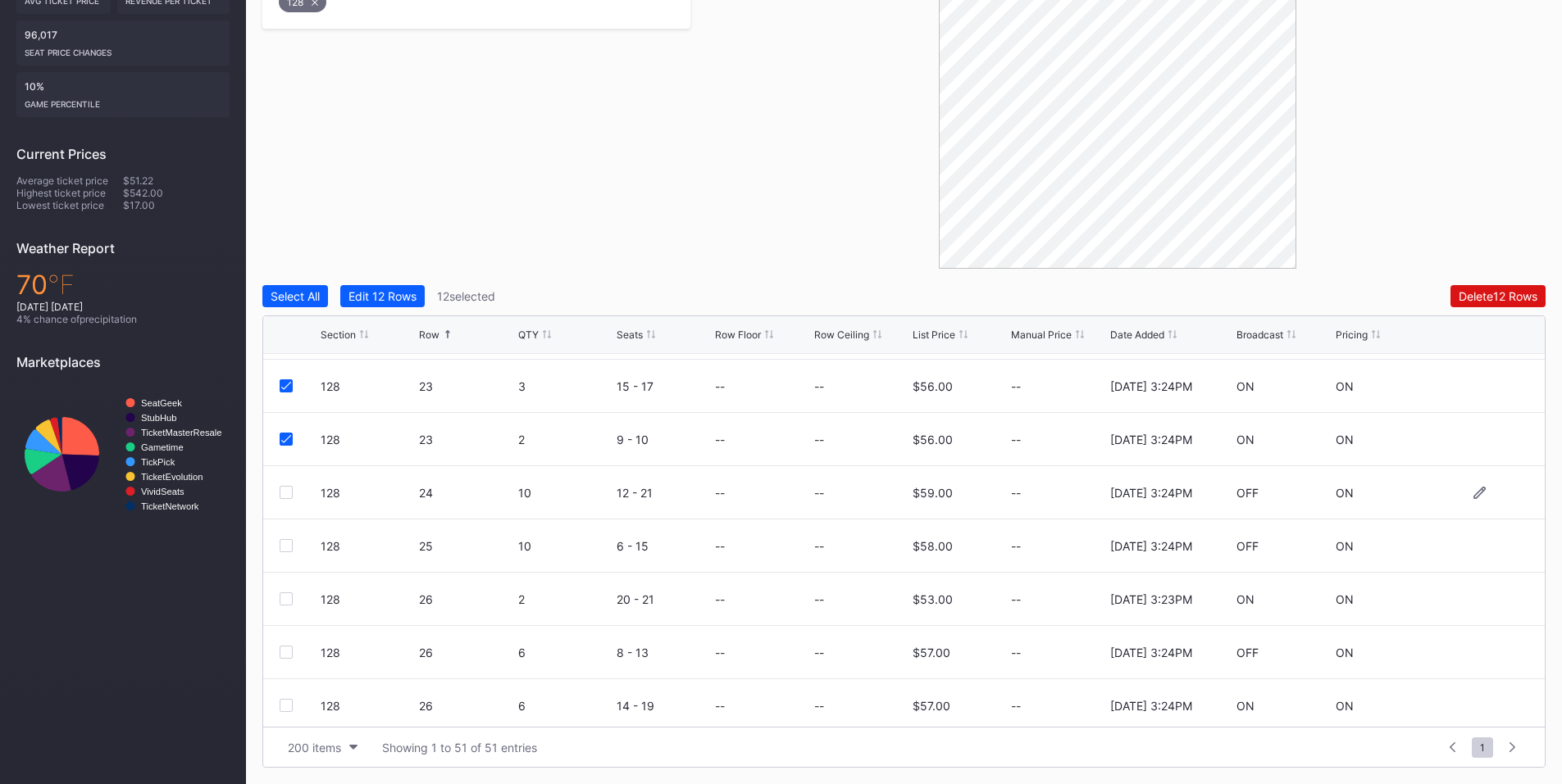
click at [289, 492] on div at bounding box center [286, 492] width 13 height 13
click at [289, 548] on div at bounding box center [286, 545] width 13 height 13
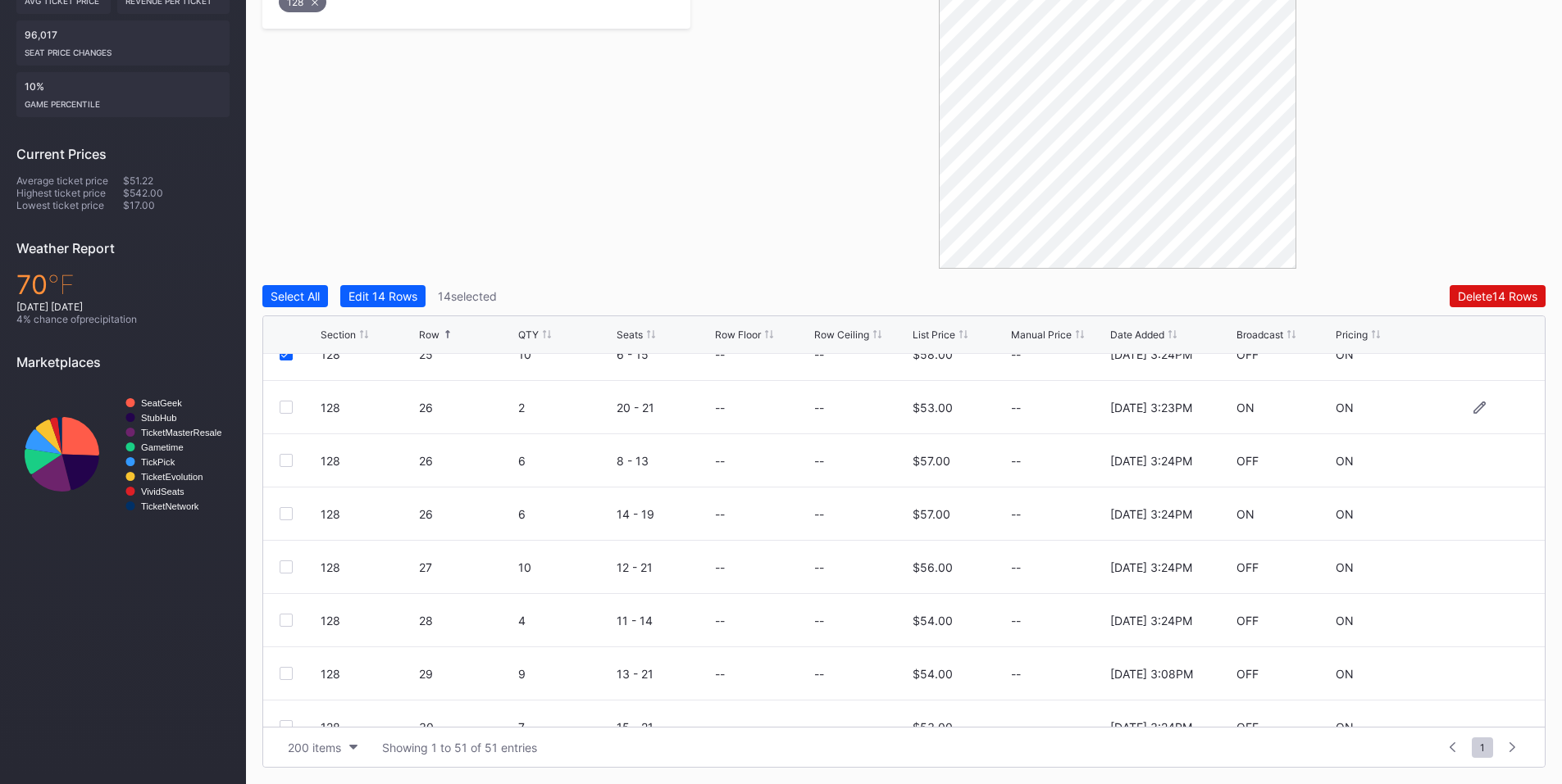
click at [289, 408] on div at bounding box center [286, 407] width 13 height 13
click at [289, 460] on div at bounding box center [286, 459] width 13 height 13
click at [287, 509] on div at bounding box center [286, 513] width 13 height 13
click at [283, 566] on div at bounding box center [286, 567] width 13 height 13
click at [286, 613] on div "128 28 4 11 - 14 -- -- $54.00 -- [DATE] 3:24PM OFF ON" at bounding box center [904, 621] width 1282 height 54
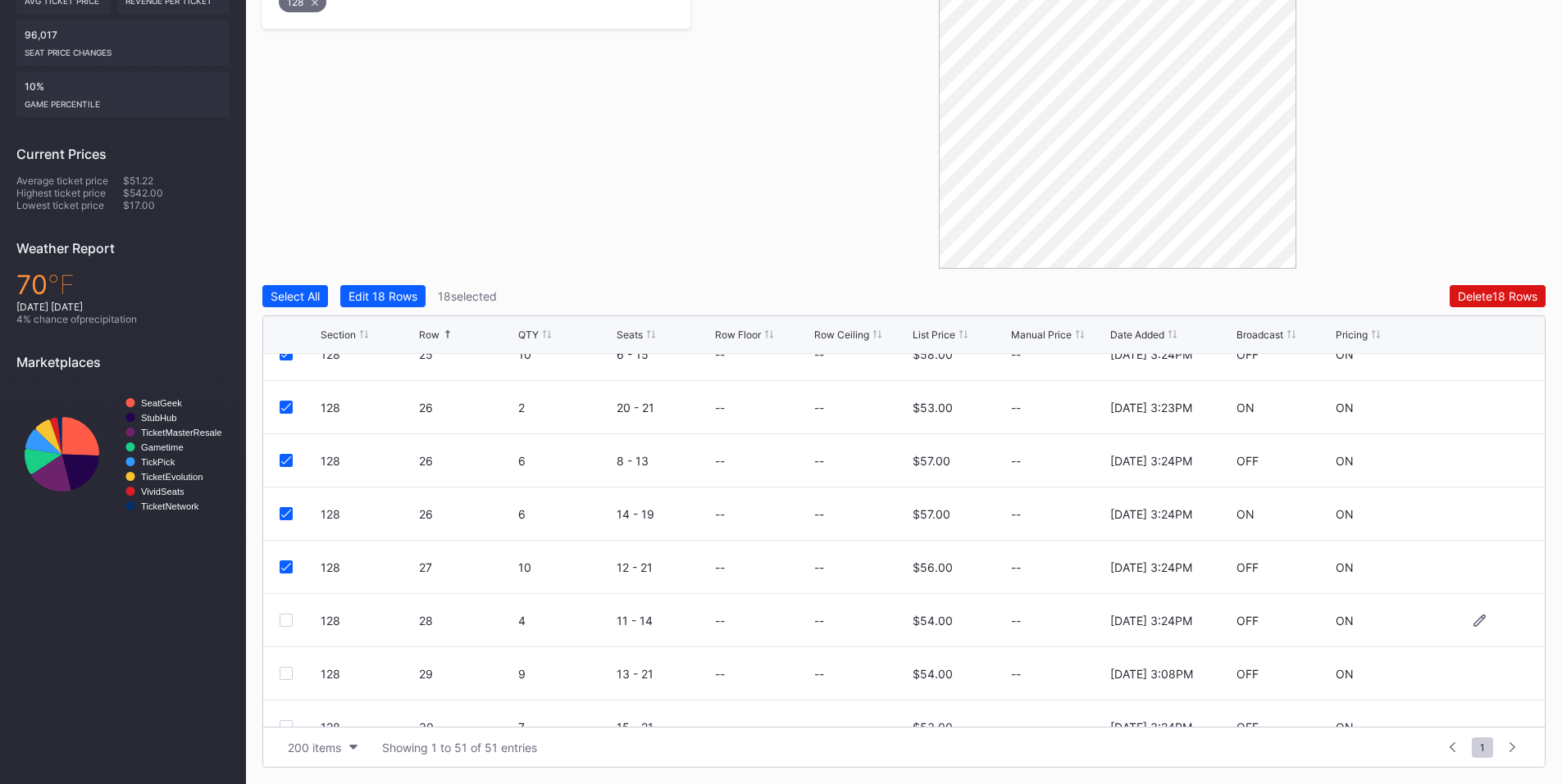
click at [295, 617] on div at bounding box center [300, 619] width 41 height 13
click at [283, 620] on div at bounding box center [286, 619] width 13 height 13
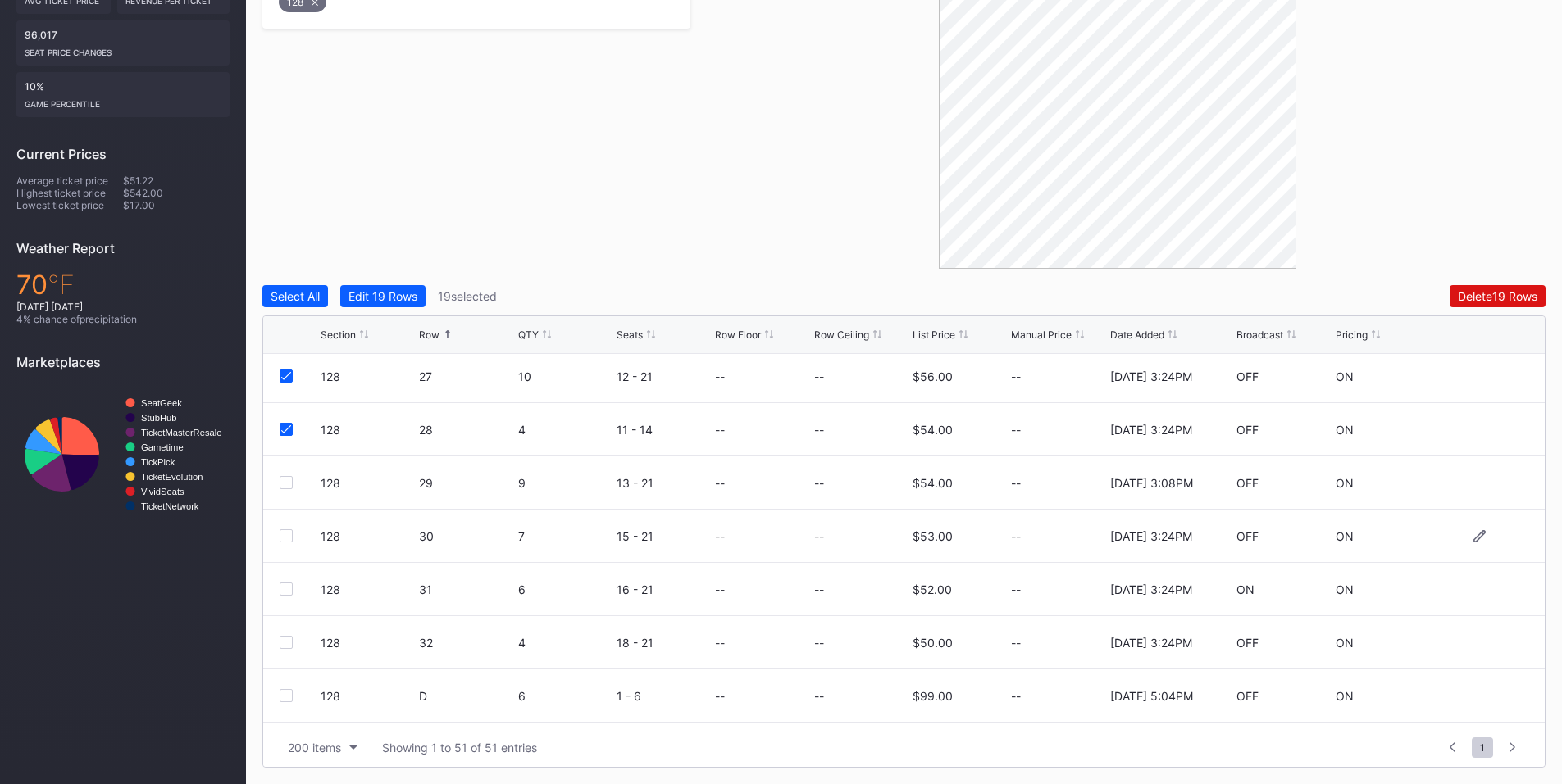
click at [288, 535] on div at bounding box center [286, 535] width 13 height 13
click at [285, 546] on div at bounding box center [286, 540] width 13 height 13
click at [285, 592] on div at bounding box center [286, 592] width 13 height 13
click at [1485, 299] on div "Delete 22 Rows" at bounding box center [1497, 296] width 79 height 14
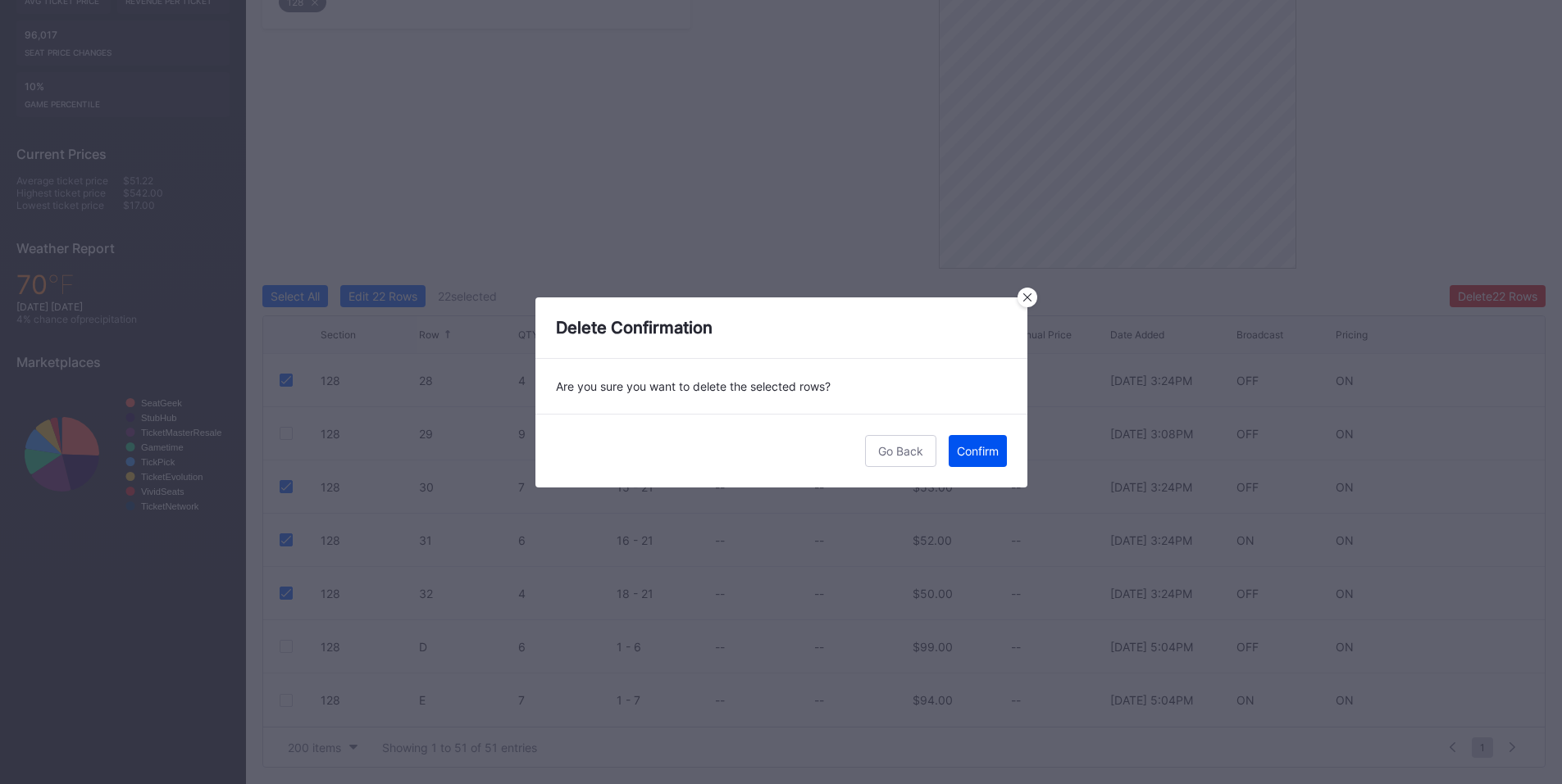
click at [977, 452] on div "Confirm" at bounding box center [978, 452] width 42 height 14
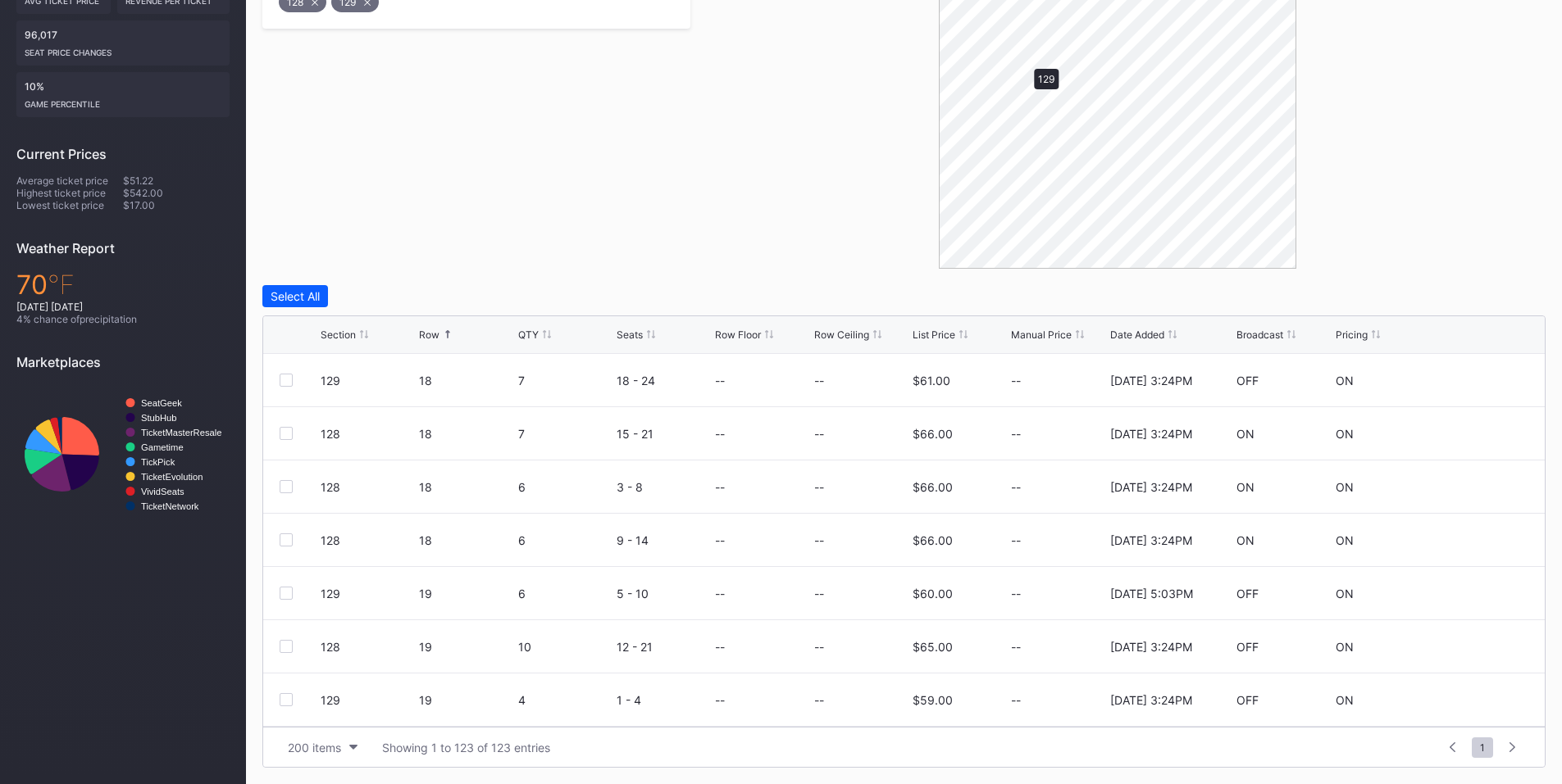
scroll to position [0, 0]
click at [294, 290] on div "Select All" at bounding box center [295, 296] width 50 height 14
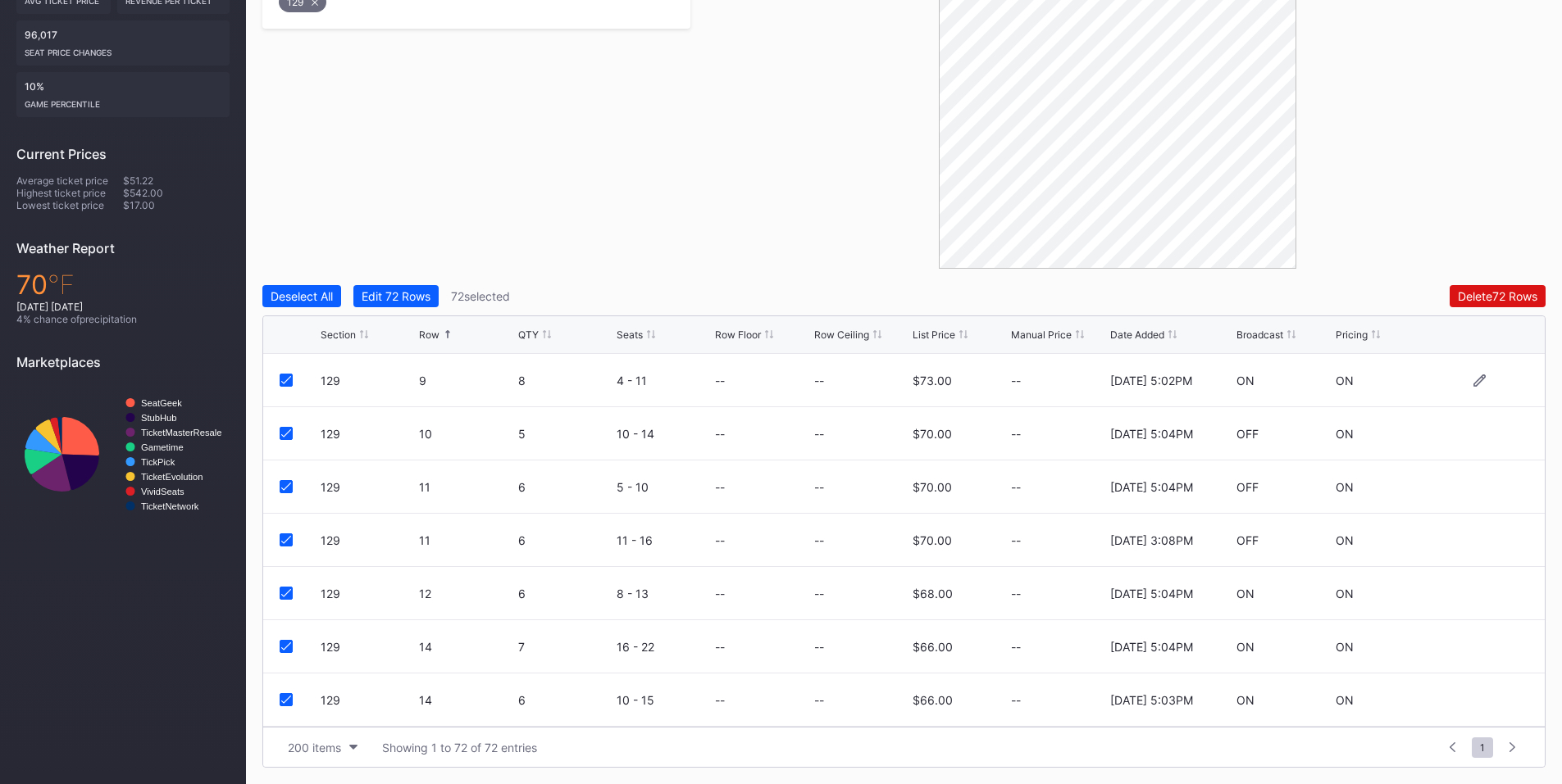
click at [281, 373] on div "129 9 8 4 - 11 -- -- $73.00 -- [DATE] 5:02PM ON ON" at bounding box center [904, 381] width 1282 height 54
click at [285, 383] on icon at bounding box center [286, 380] width 10 height 8
click at [289, 439] on div at bounding box center [286, 433] width 13 height 13
click at [288, 488] on icon at bounding box center [286, 486] width 10 height 8
click at [285, 539] on icon at bounding box center [286, 540] width 10 height 8
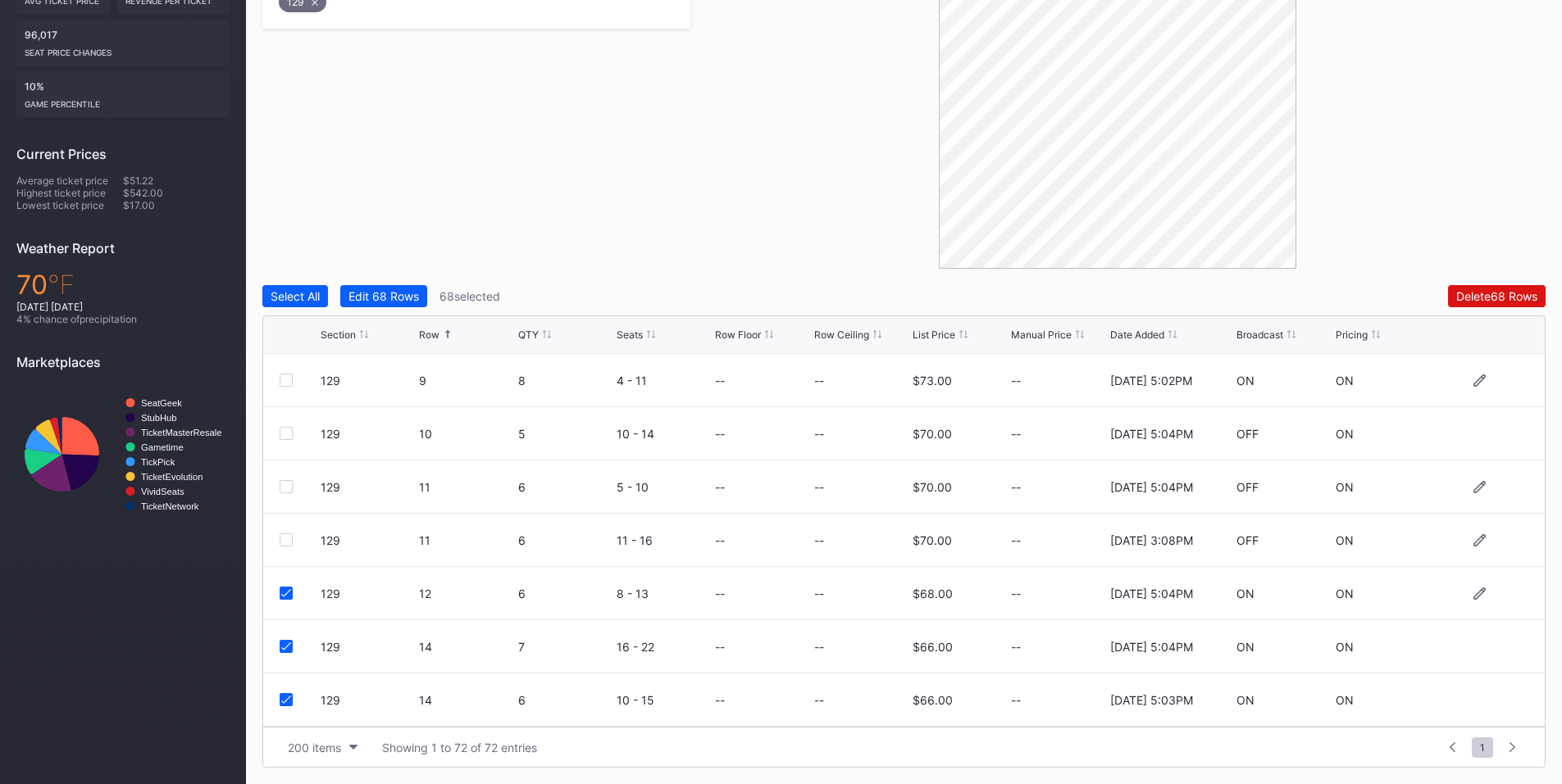
click at [284, 590] on icon at bounding box center [286, 593] width 10 height 8
click at [287, 643] on icon at bounding box center [286, 646] width 10 height 8
click at [283, 693] on div "129 14 6 10 - 15 -- -- $66.00 -- [DATE] 5:03PM ON ON" at bounding box center [904, 701] width 1282 height 54
click at [288, 699] on icon at bounding box center [286, 700] width 10 height 8
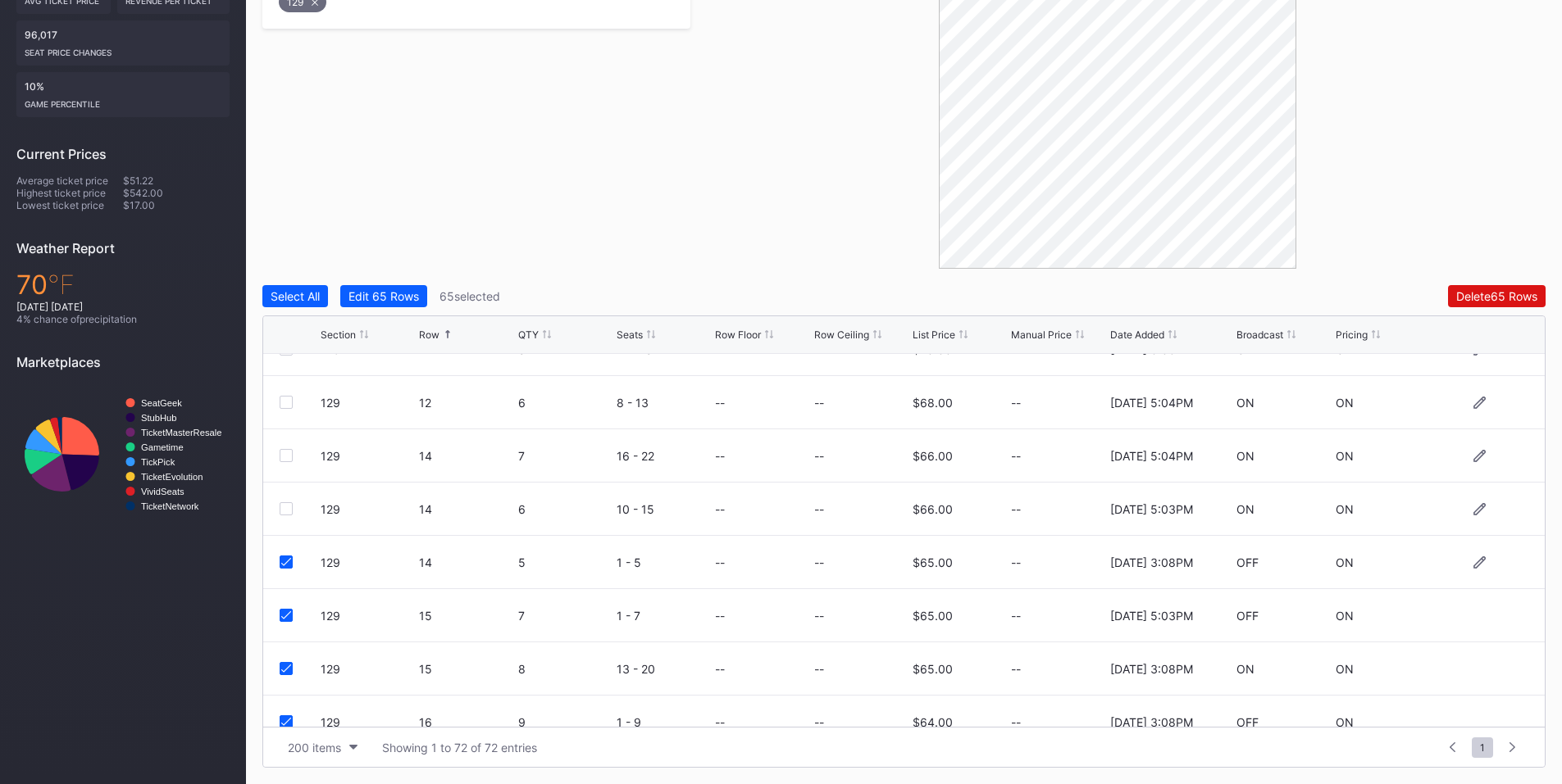
click at [287, 560] on icon at bounding box center [286, 562] width 10 height 8
click at [282, 613] on icon at bounding box center [286, 615] width 10 height 8
click at [281, 662] on div at bounding box center [286, 668] width 13 height 13
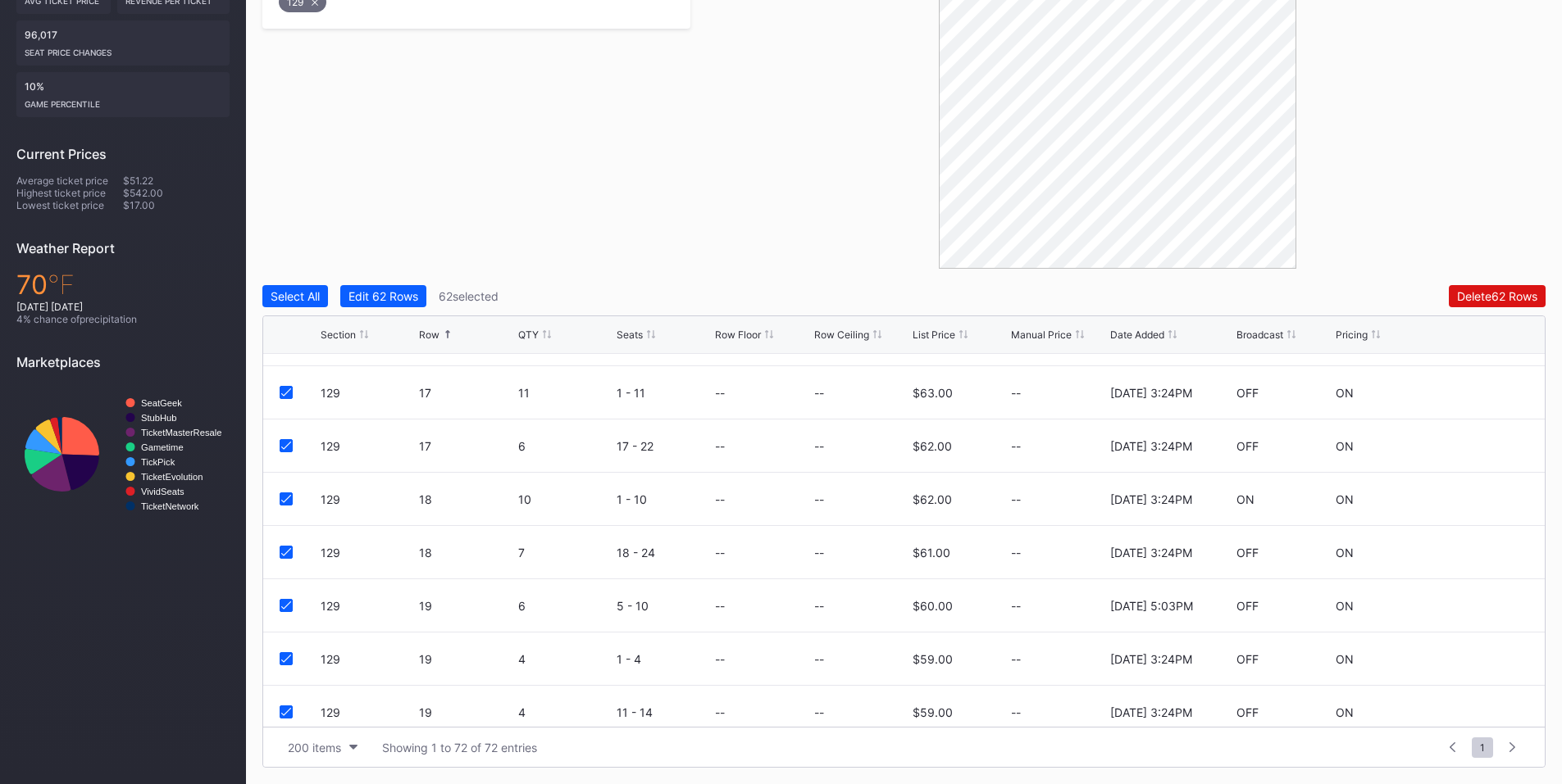
scroll to position [383, 0]
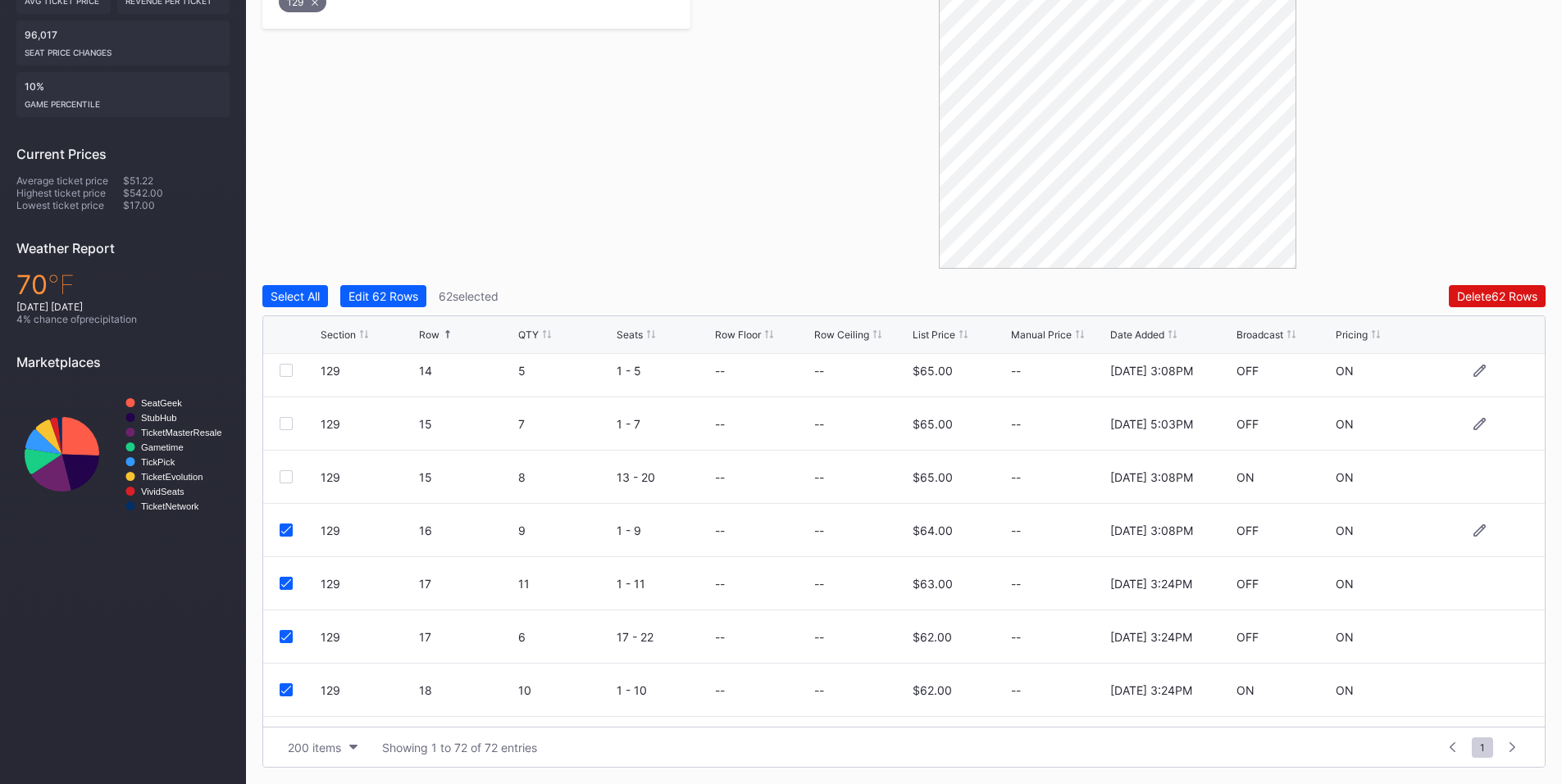
click at [286, 526] on icon at bounding box center [286, 530] width 10 height 8
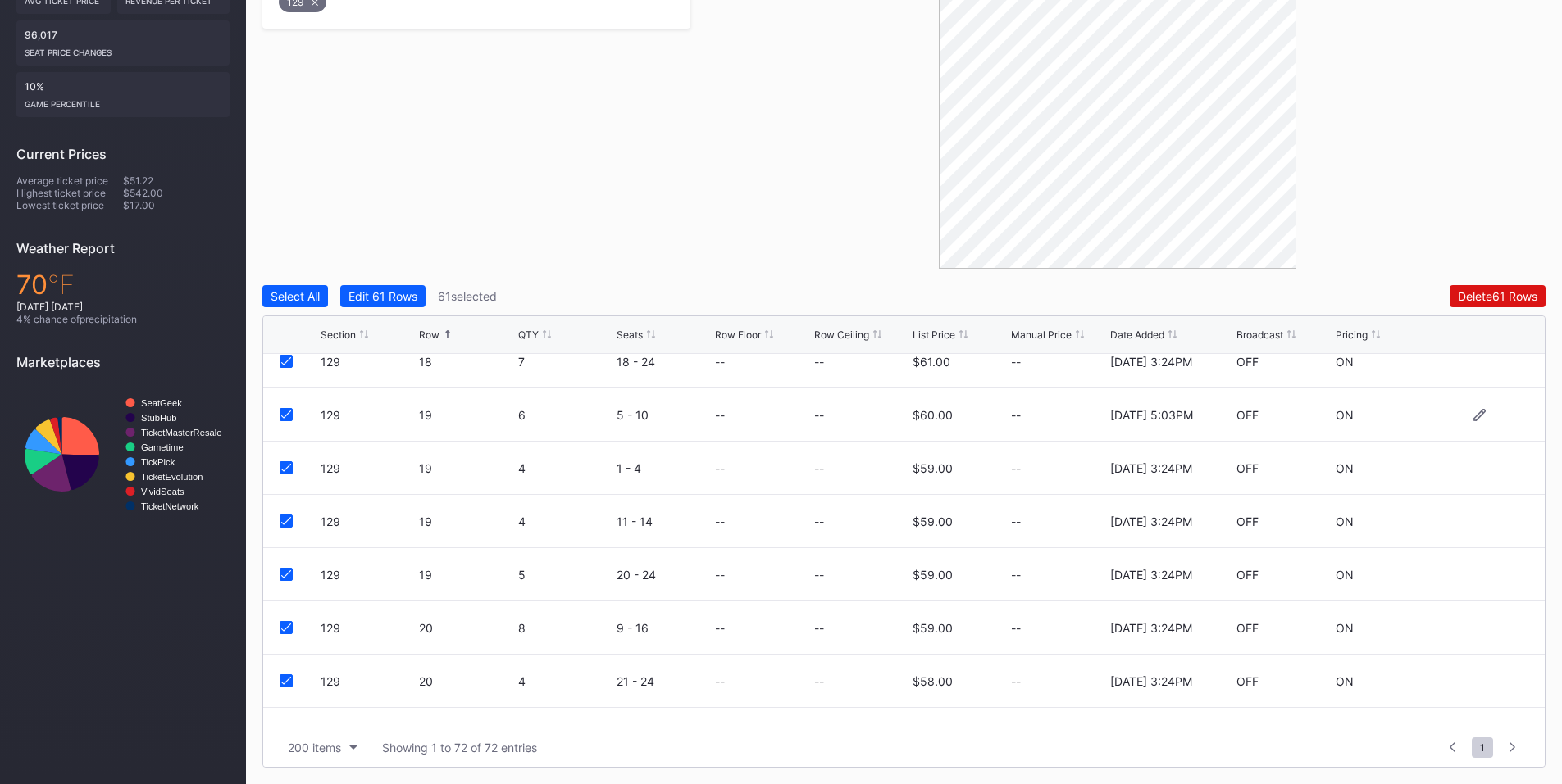
click at [280, 416] on div at bounding box center [286, 414] width 13 height 13
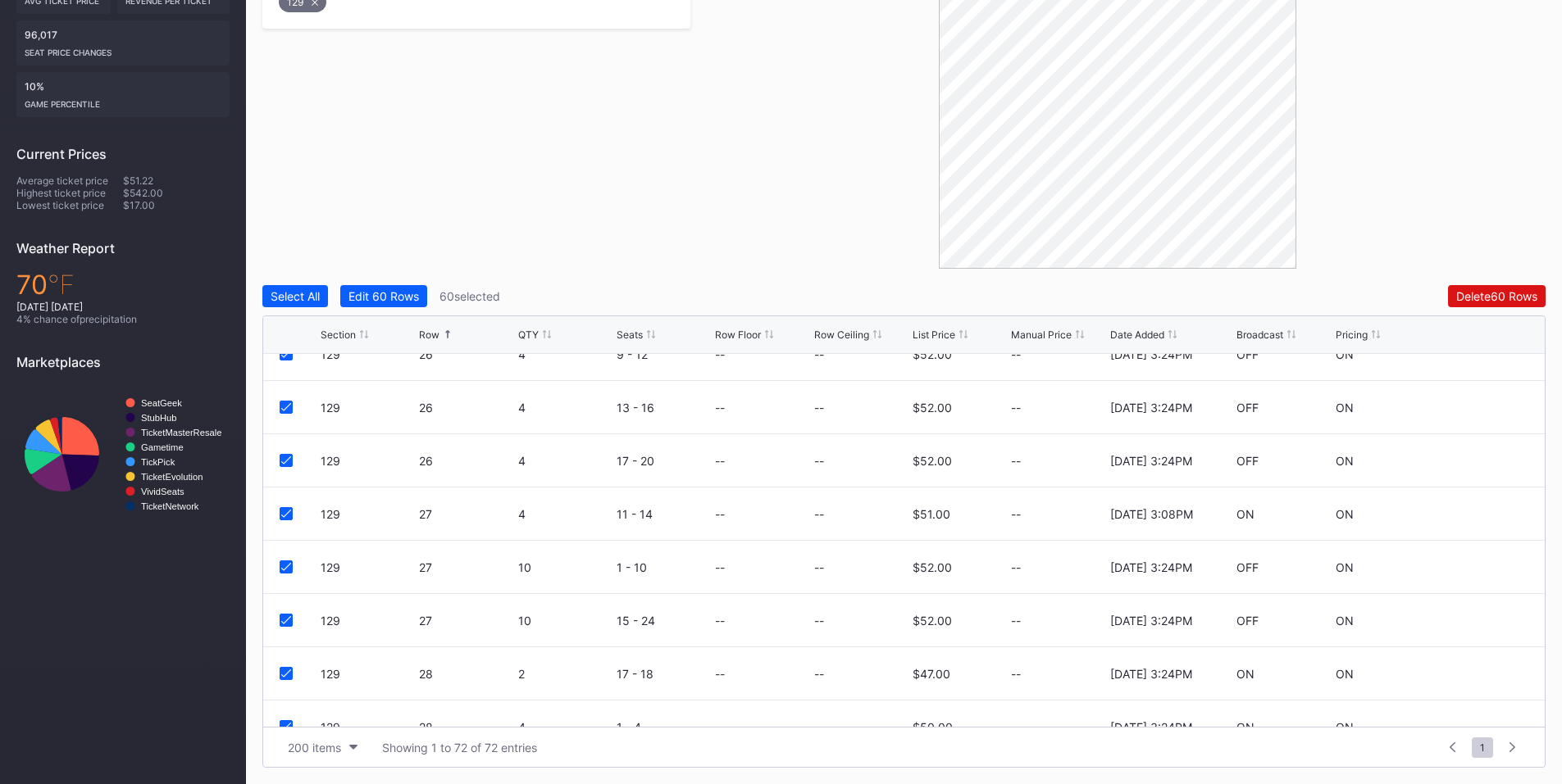
scroll to position [2033, 0]
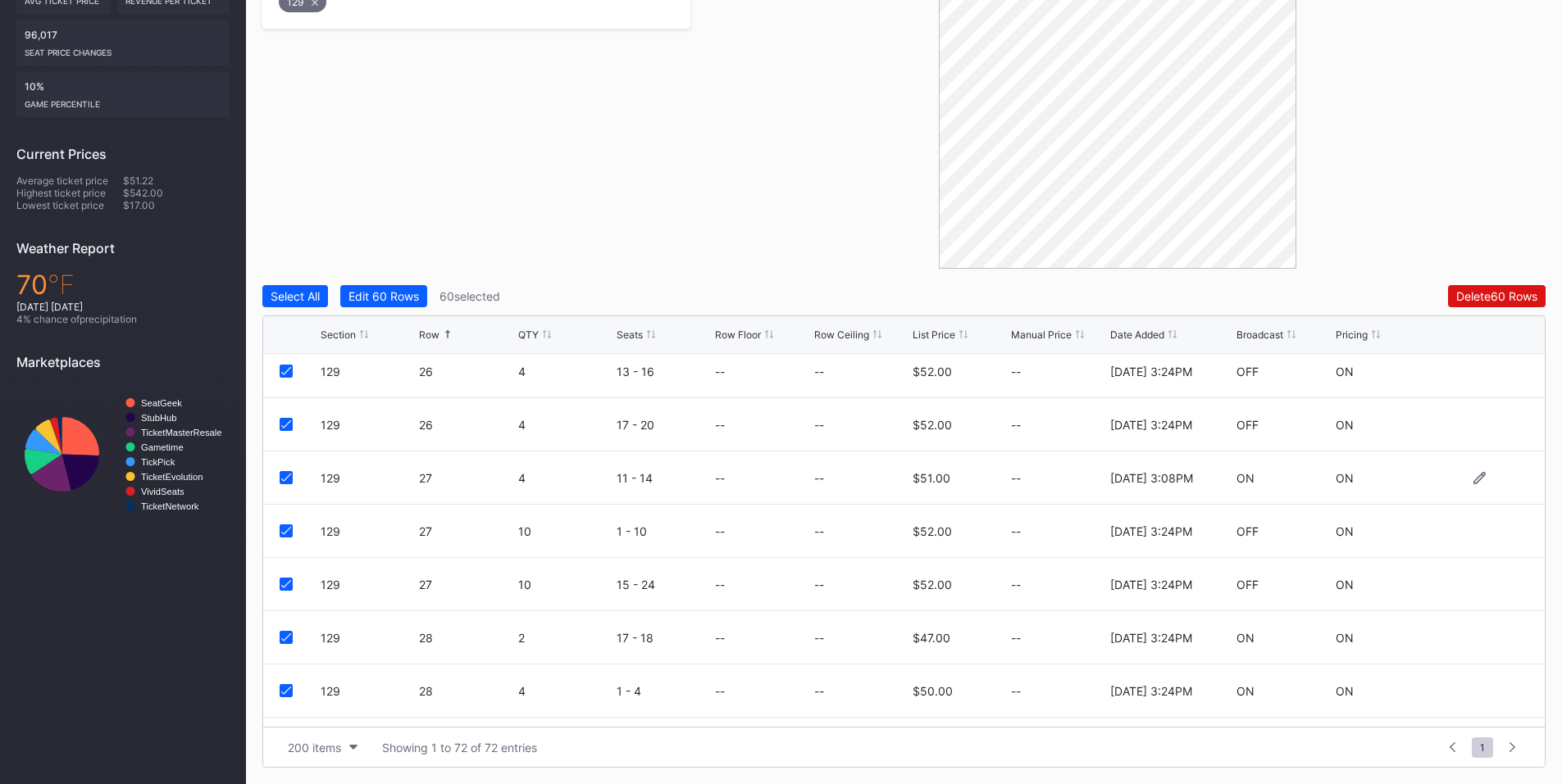
click at [287, 476] on icon at bounding box center [286, 477] width 10 height 8
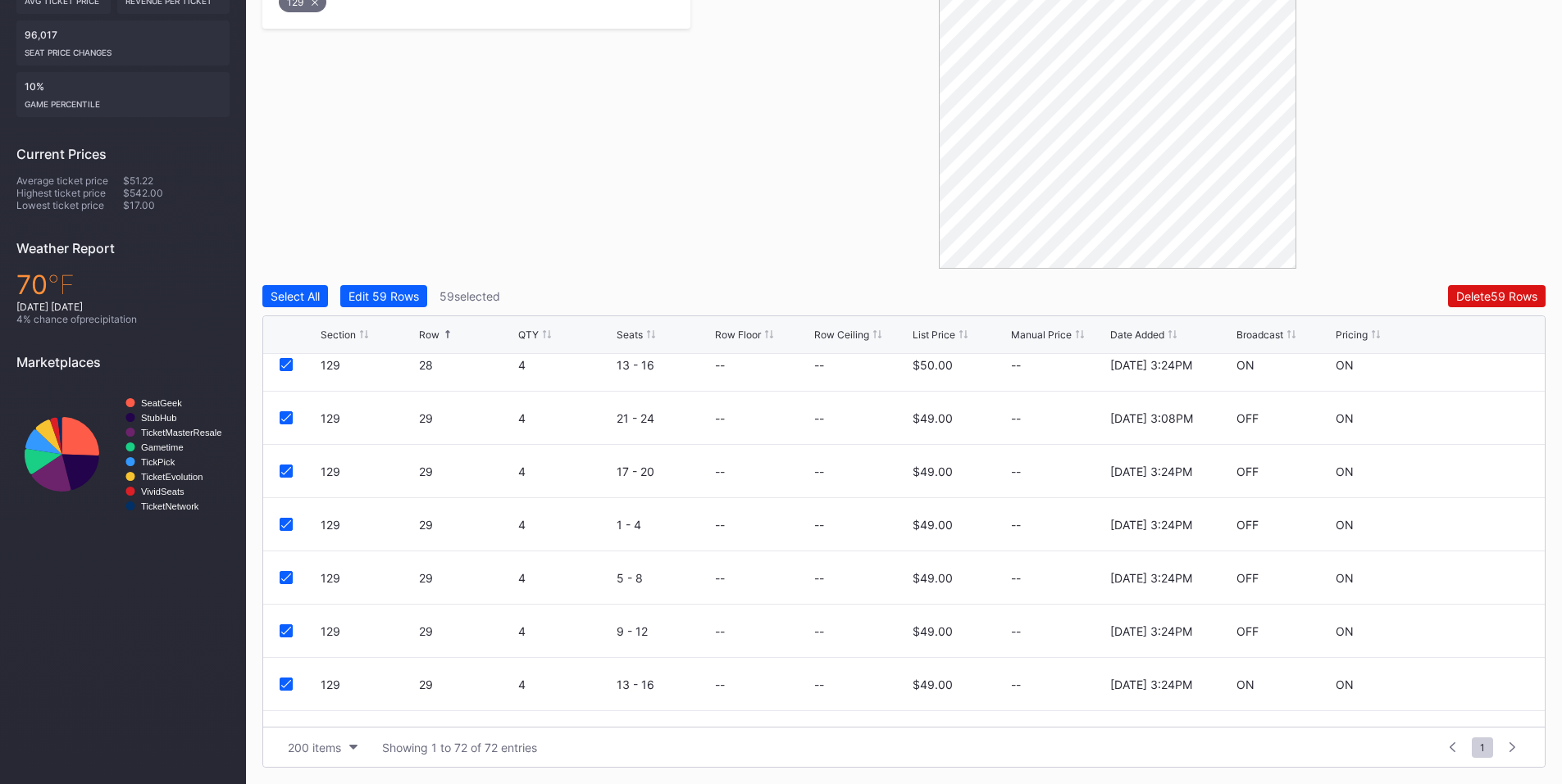
scroll to position [2528, 0]
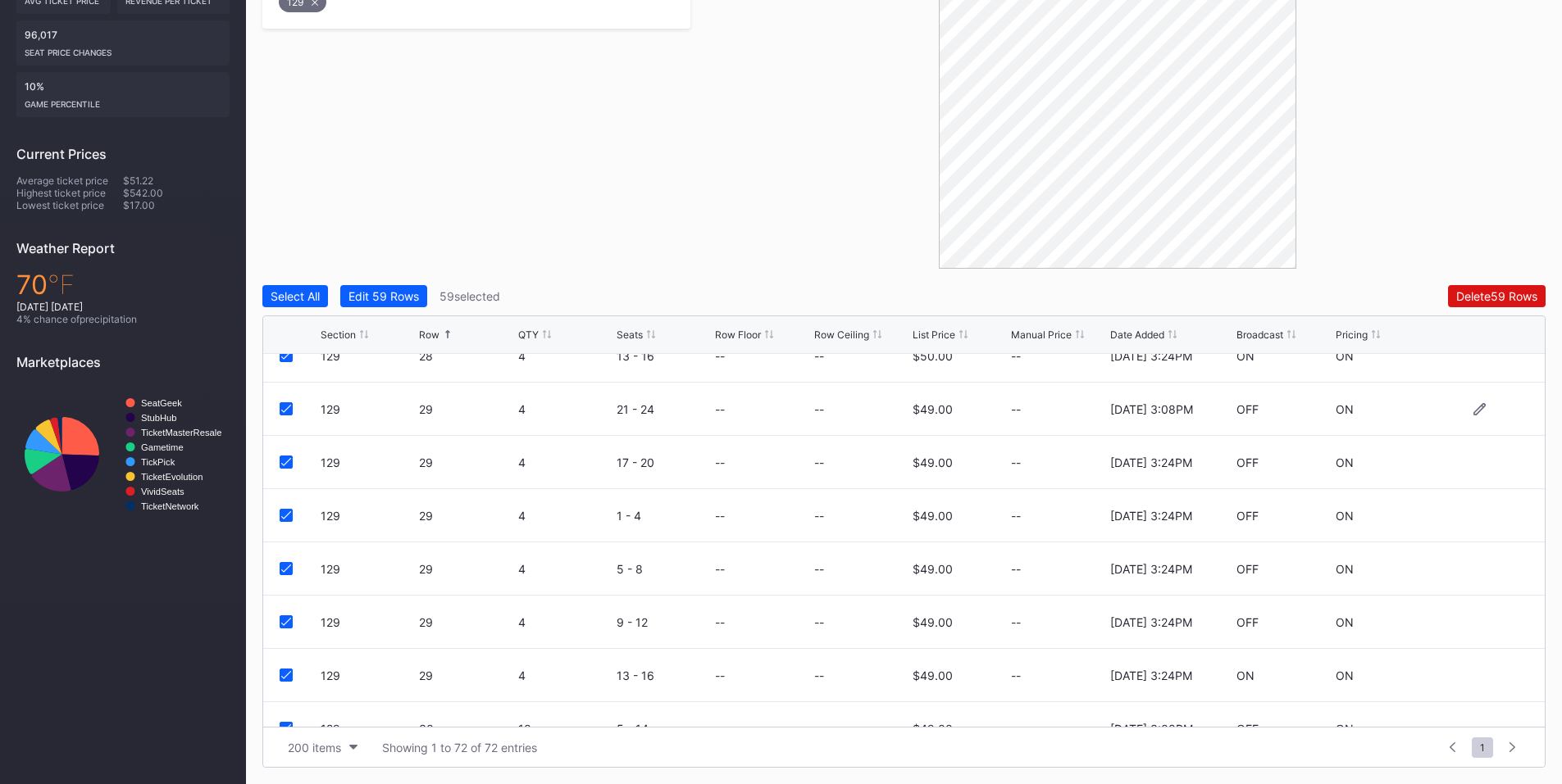
click at [284, 411] on icon at bounding box center [286, 409] width 10 height 8
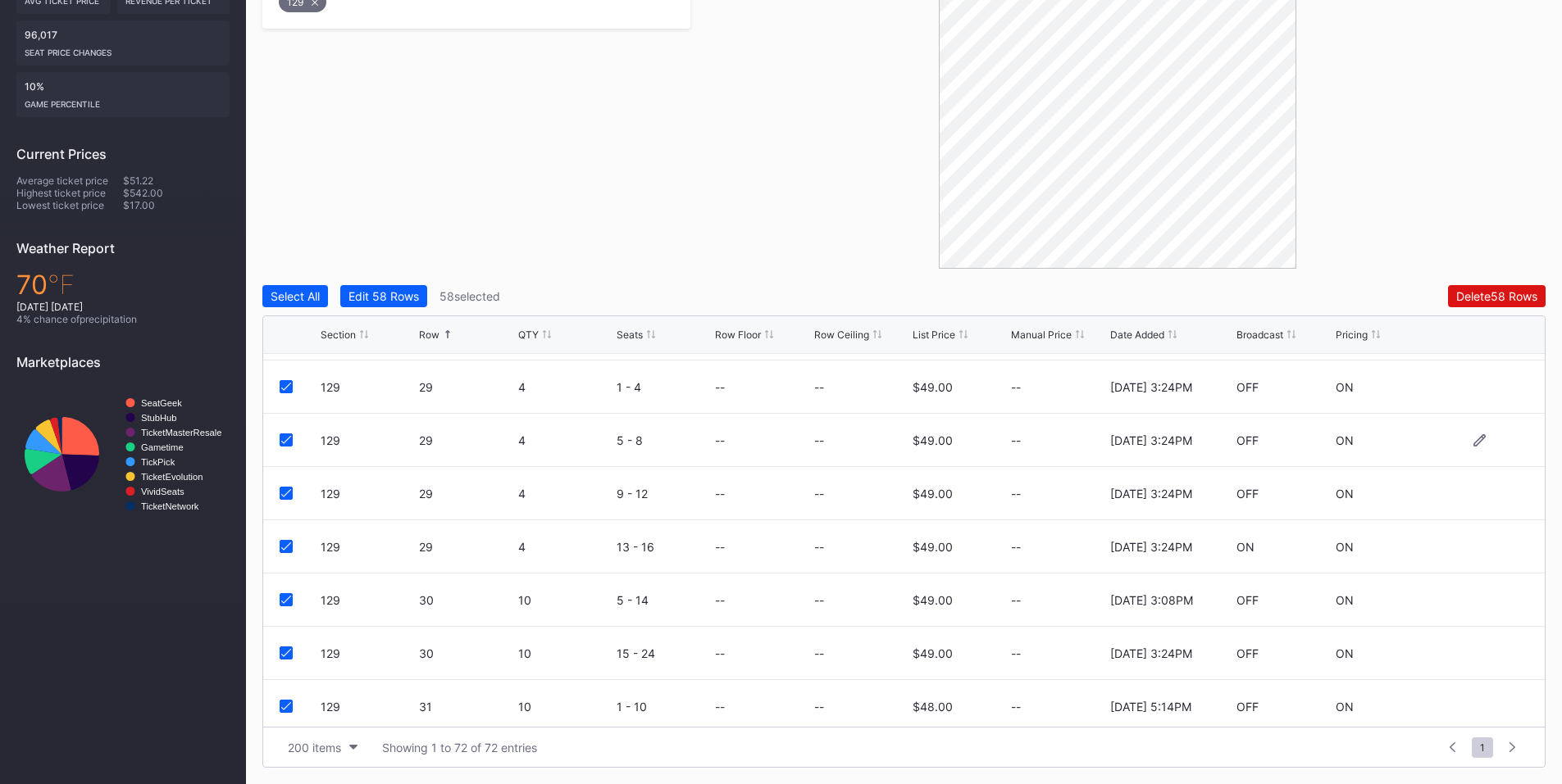
scroll to position [2719, 0]
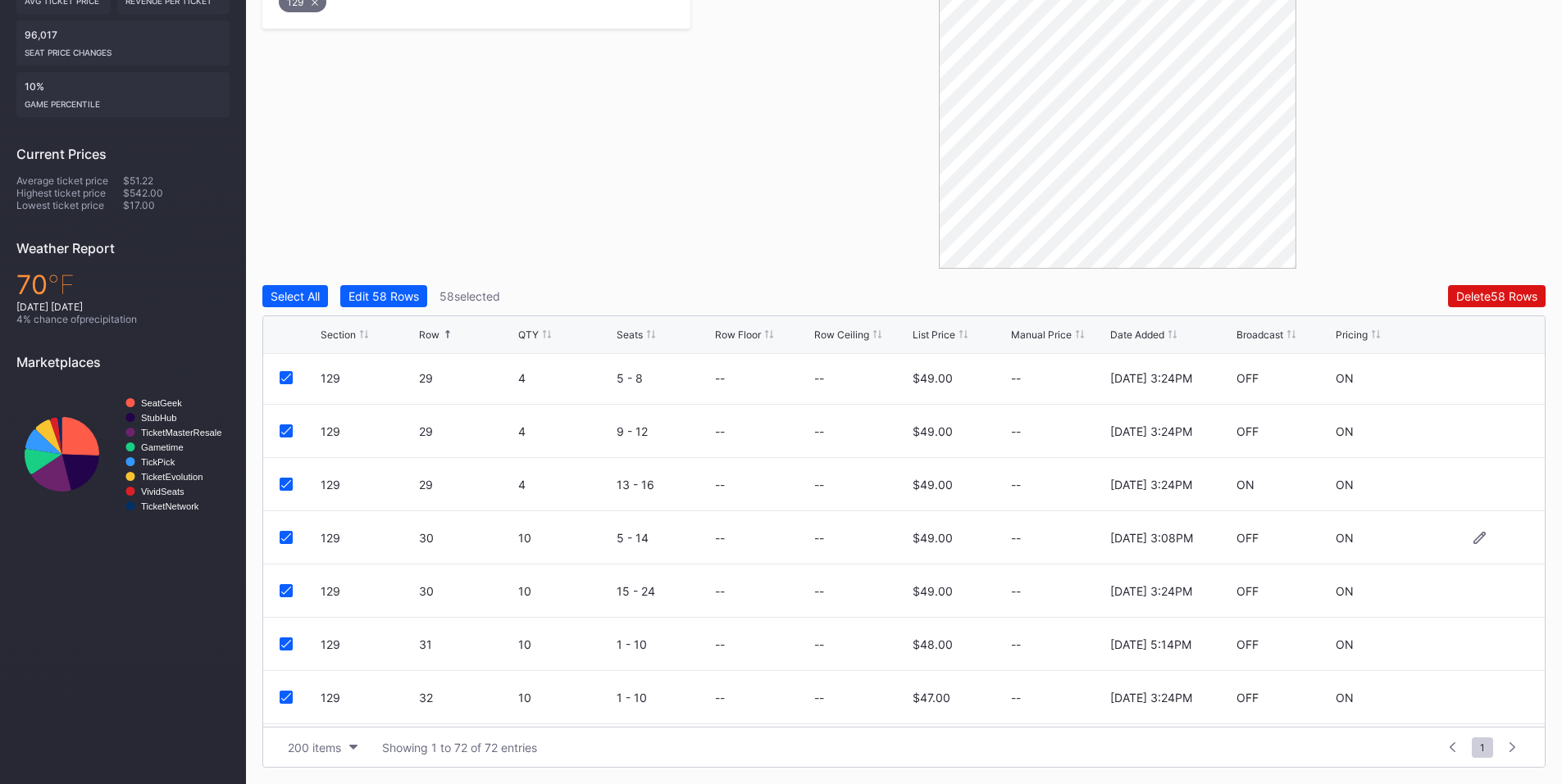
click at [284, 536] on icon at bounding box center [286, 538] width 10 height 8
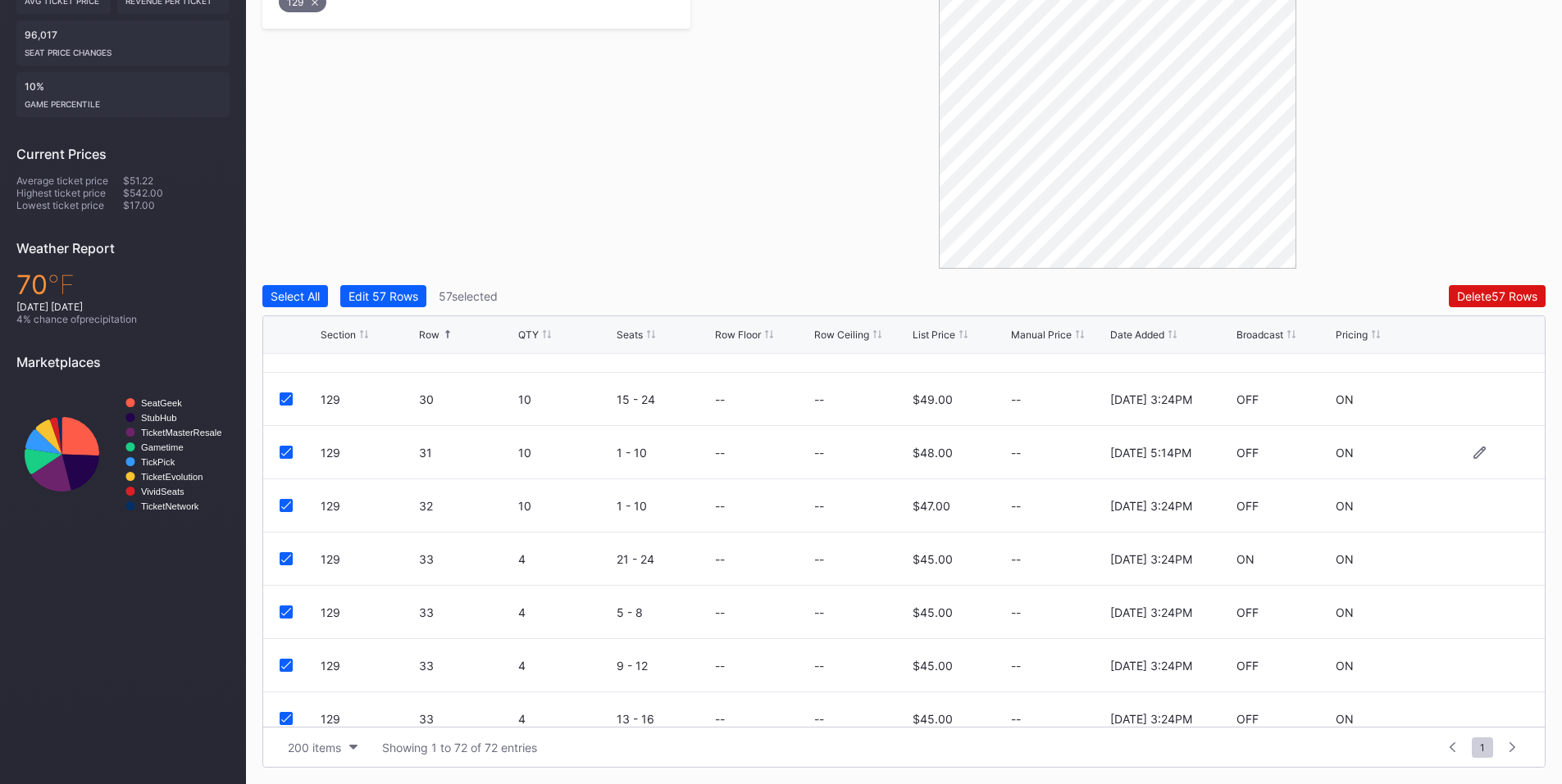
click at [287, 454] on icon at bounding box center [286, 453] width 10 height 8
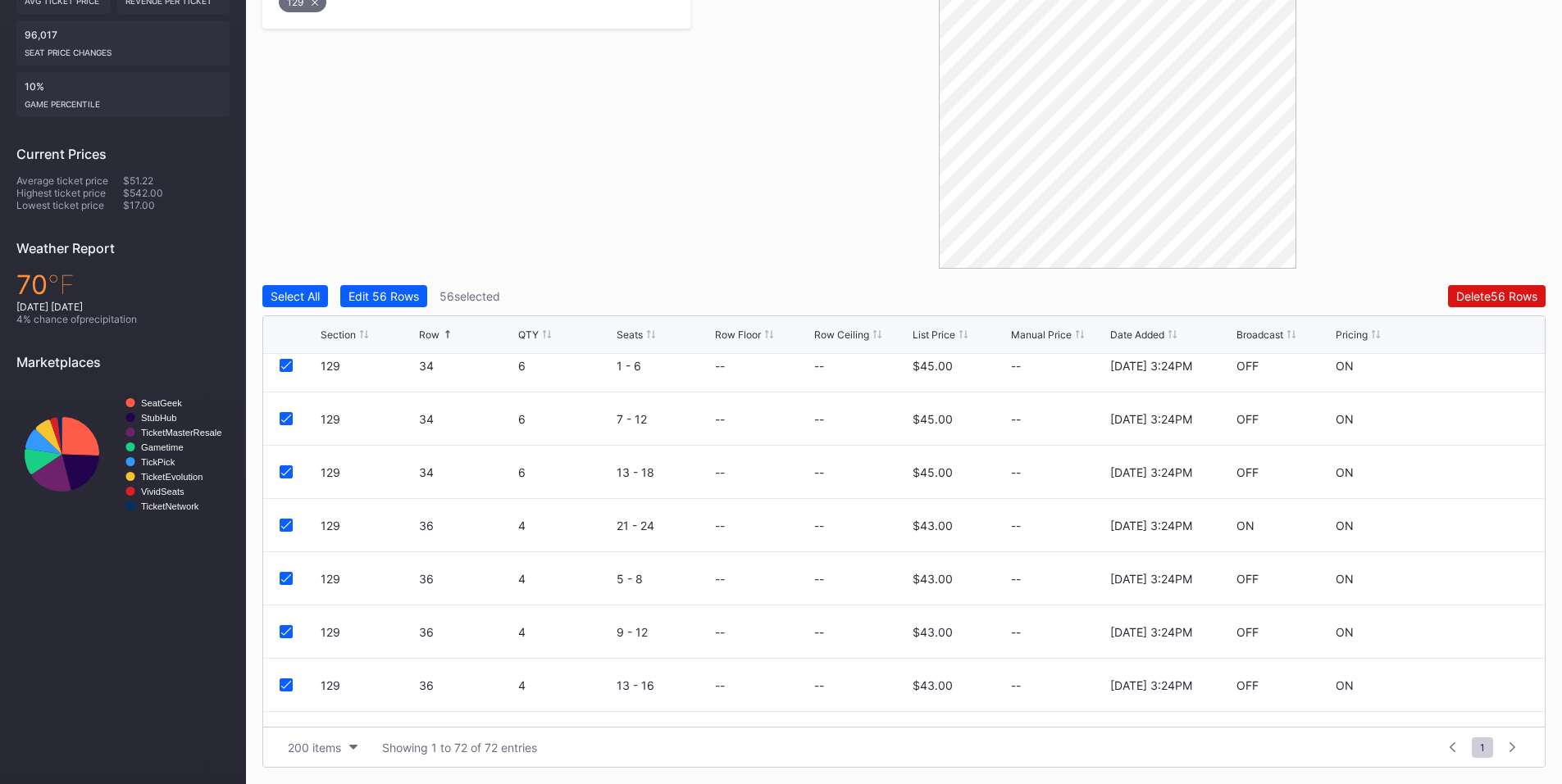
scroll to position [3463, 0]
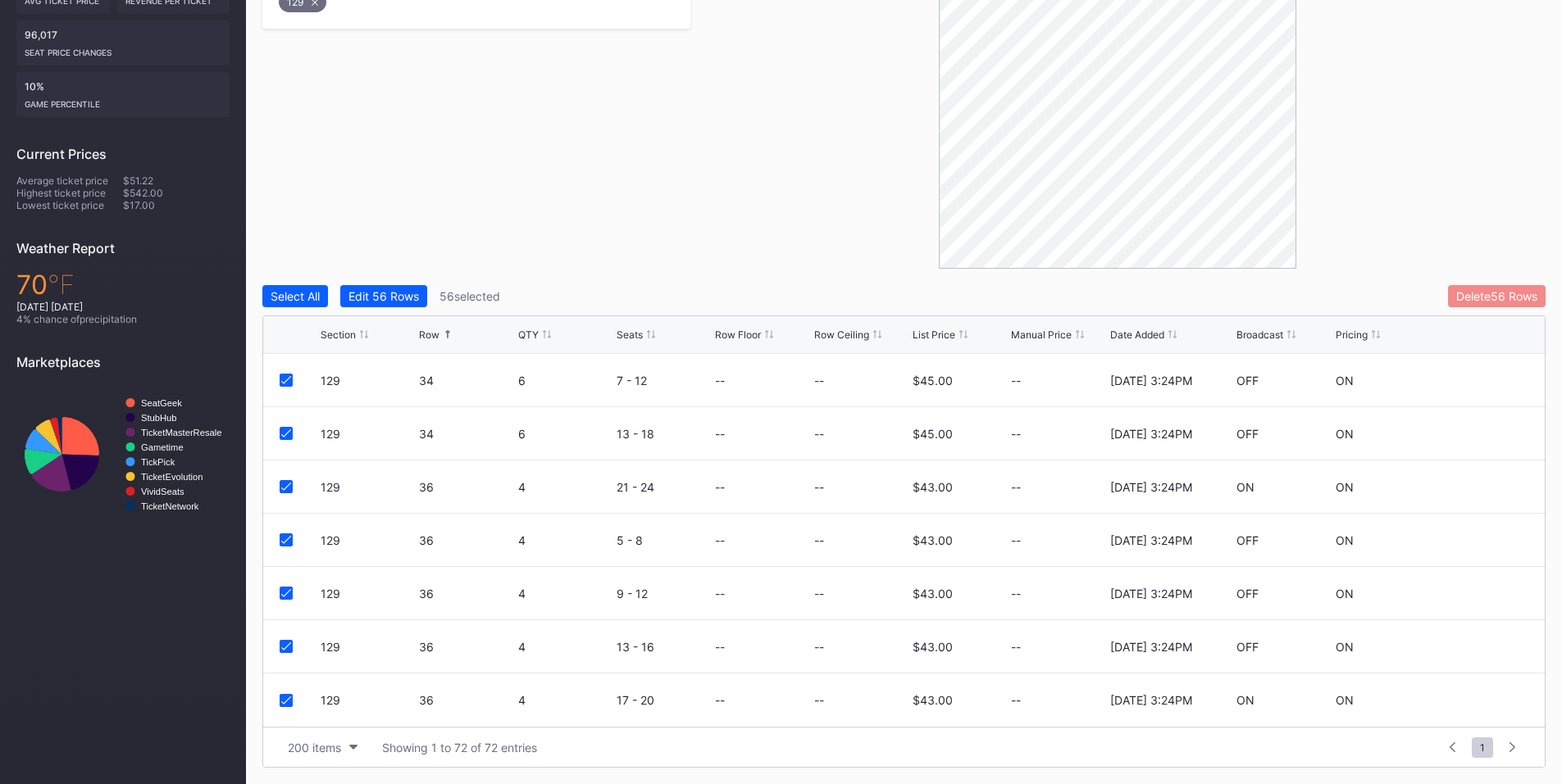
click at [1508, 294] on div "Delete 56 Rows" at bounding box center [1497, 296] width 81 height 14
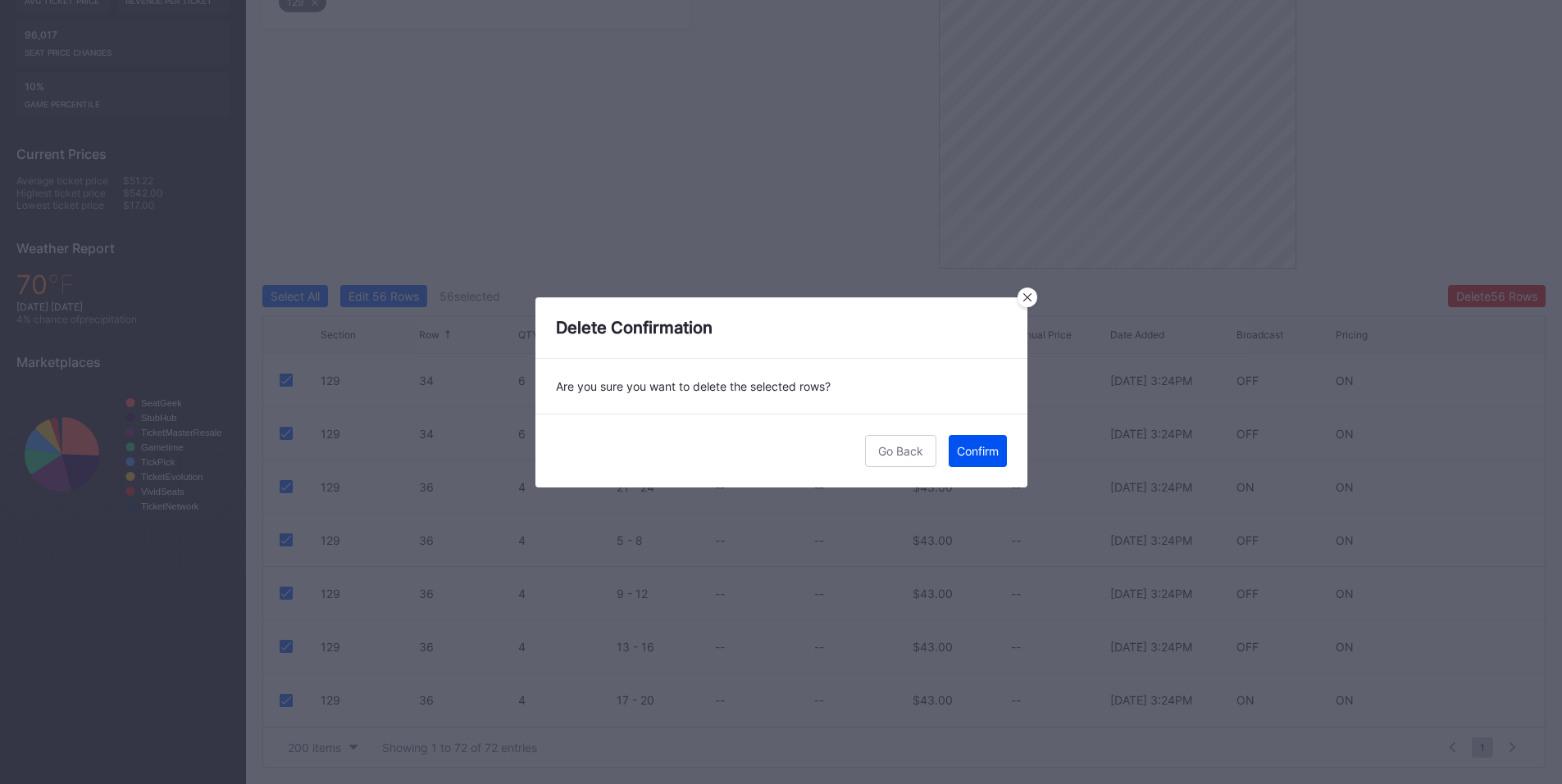
click at [988, 456] on div "Confirm" at bounding box center [978, 452] width 42 height 14
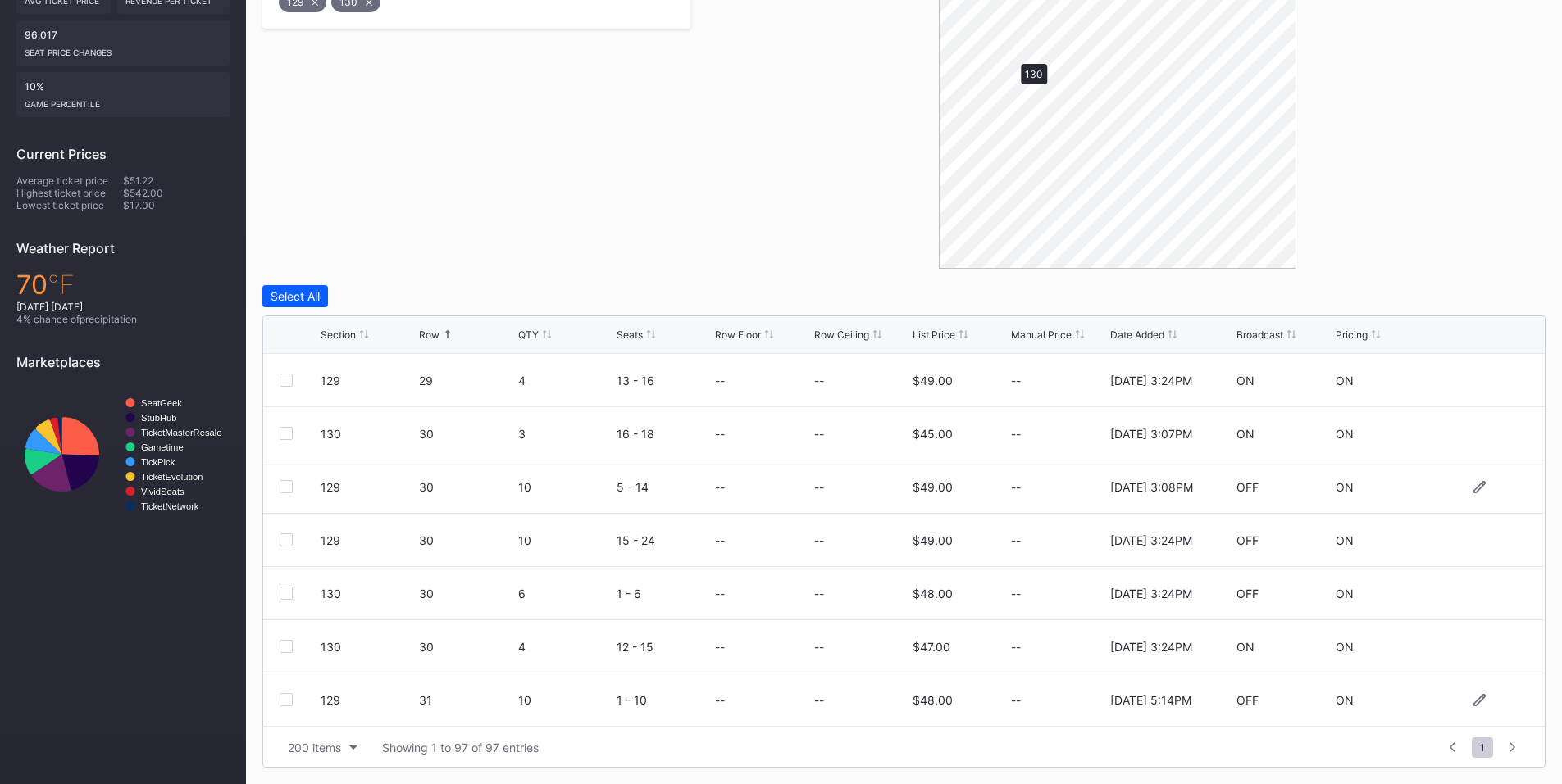
scroll to position [0, 0]
click at [287, 436] on div at bounding box center [286, 433] width 13 height 13
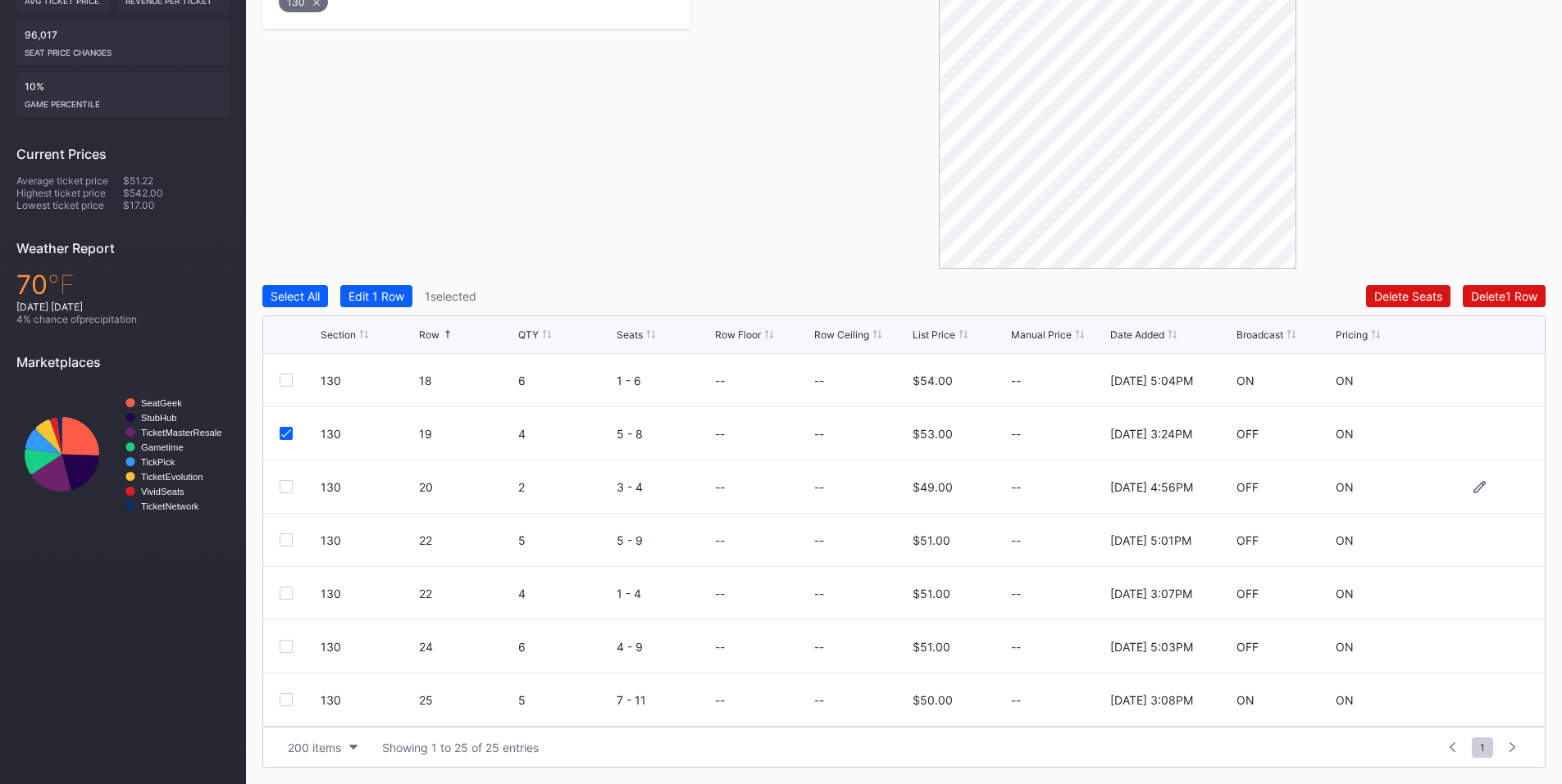
scroll to position [191, 0]
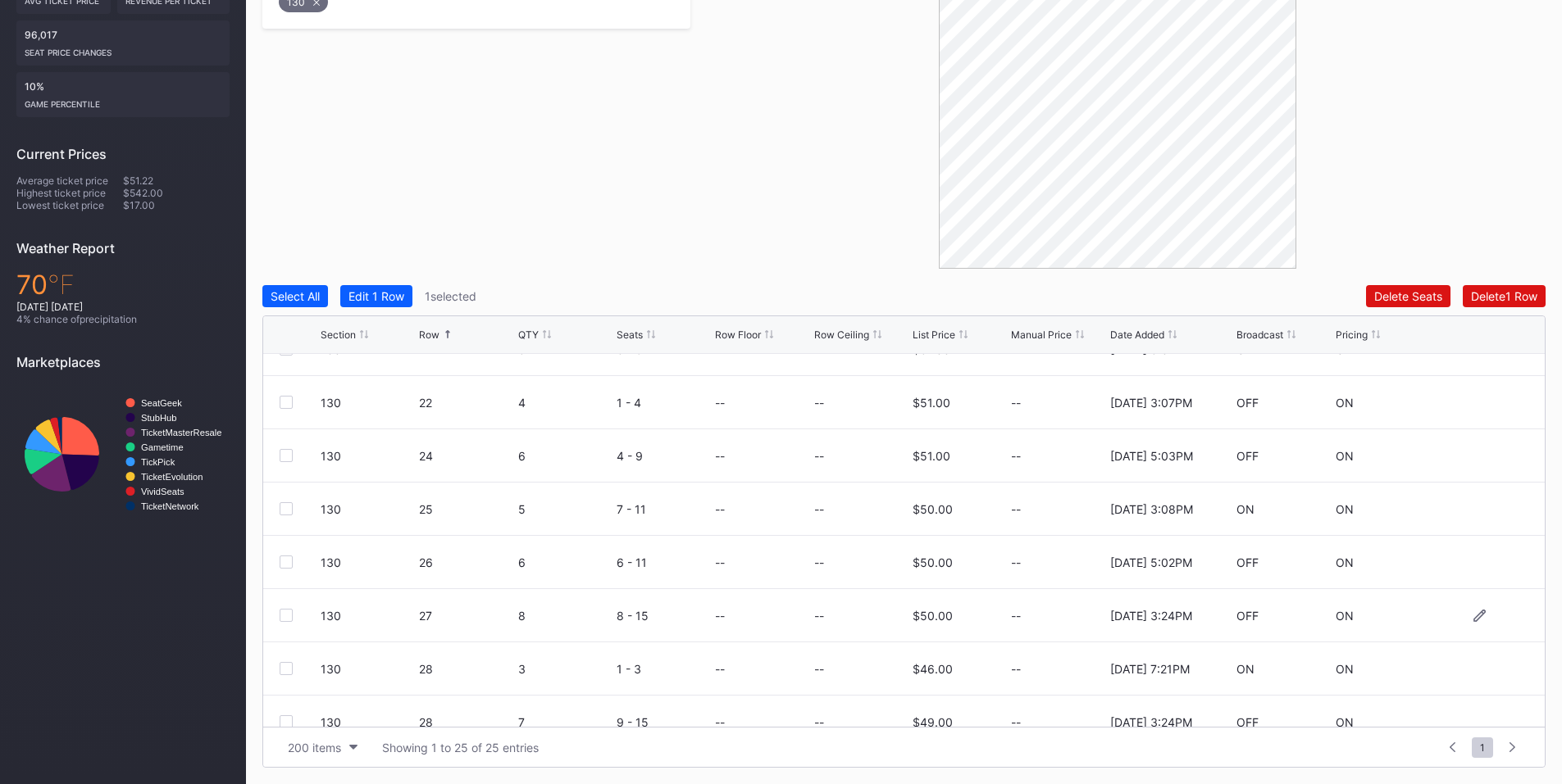
click at [280, 615] on div at bounding box center [286, 615] width 13 height 13
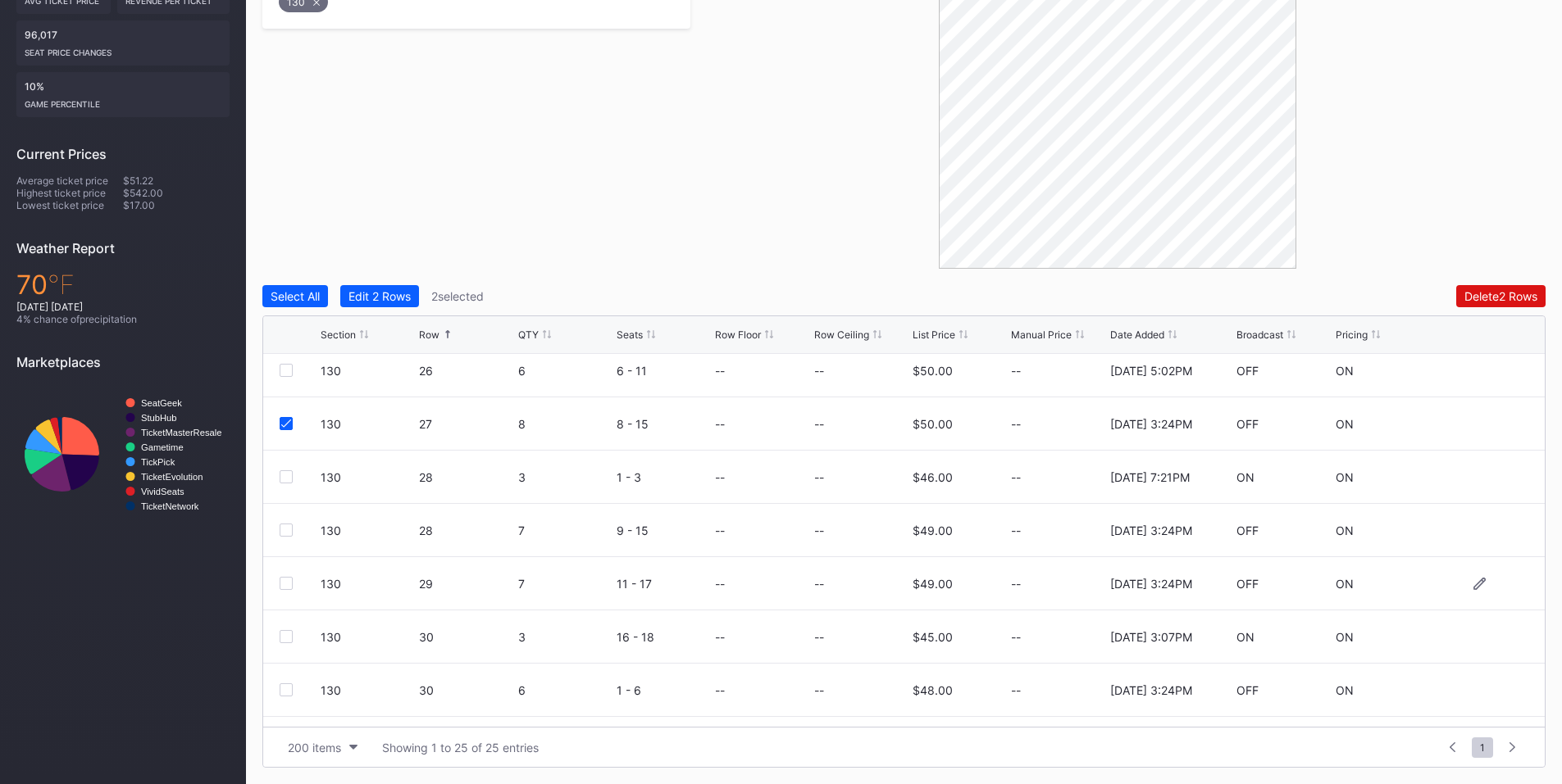
click at [283, 581] on div at bounding box center [286, 583] width 13 height 13
click at [283, 534] on div at bounding box center [286, 530] width 13 height 13
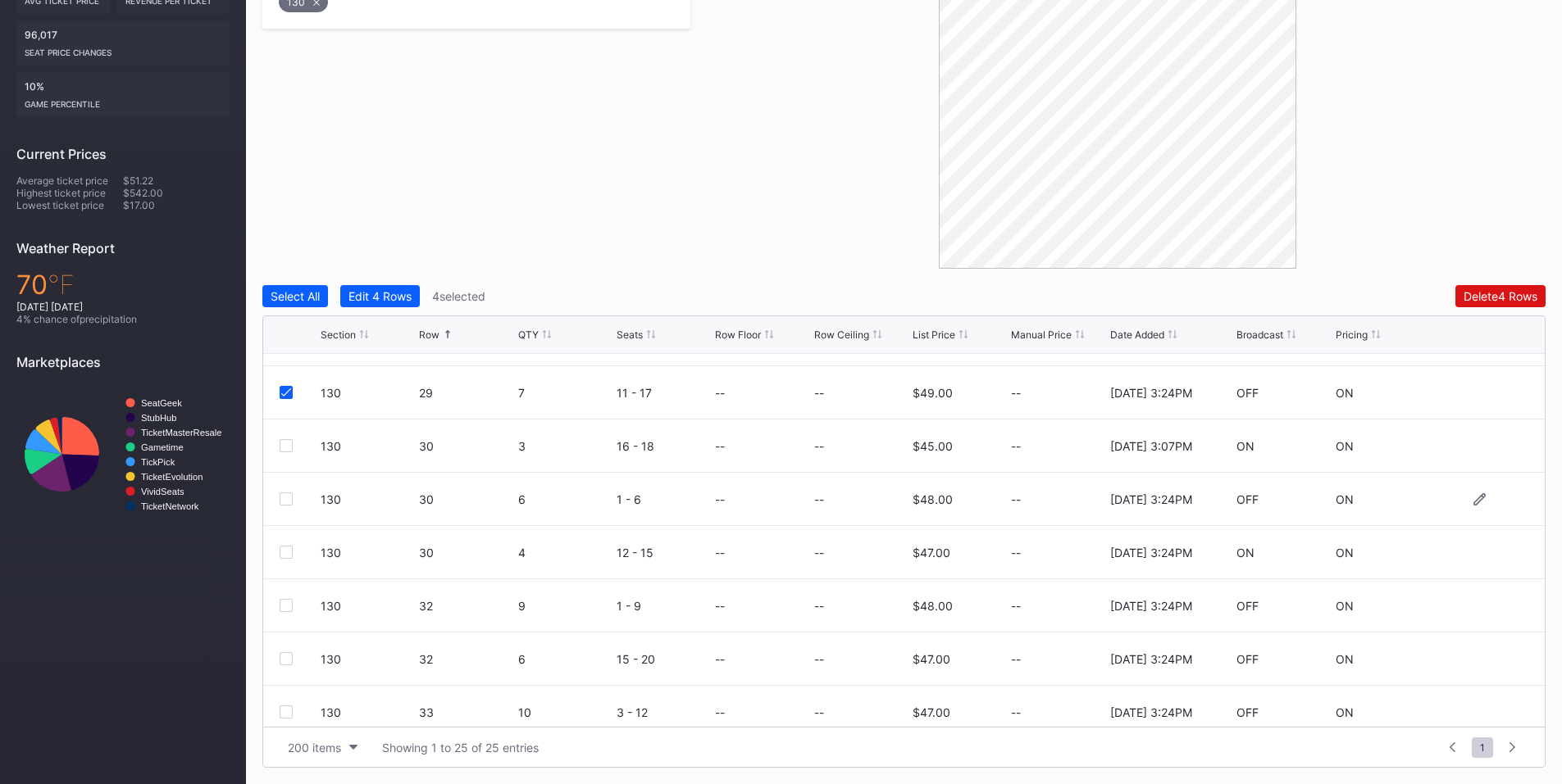
click at [289, 499] on div at bounding box center [286, 498] width 13 height 13
click at [289, 554] on div at bounding box center [286, 552] width 13 height 13
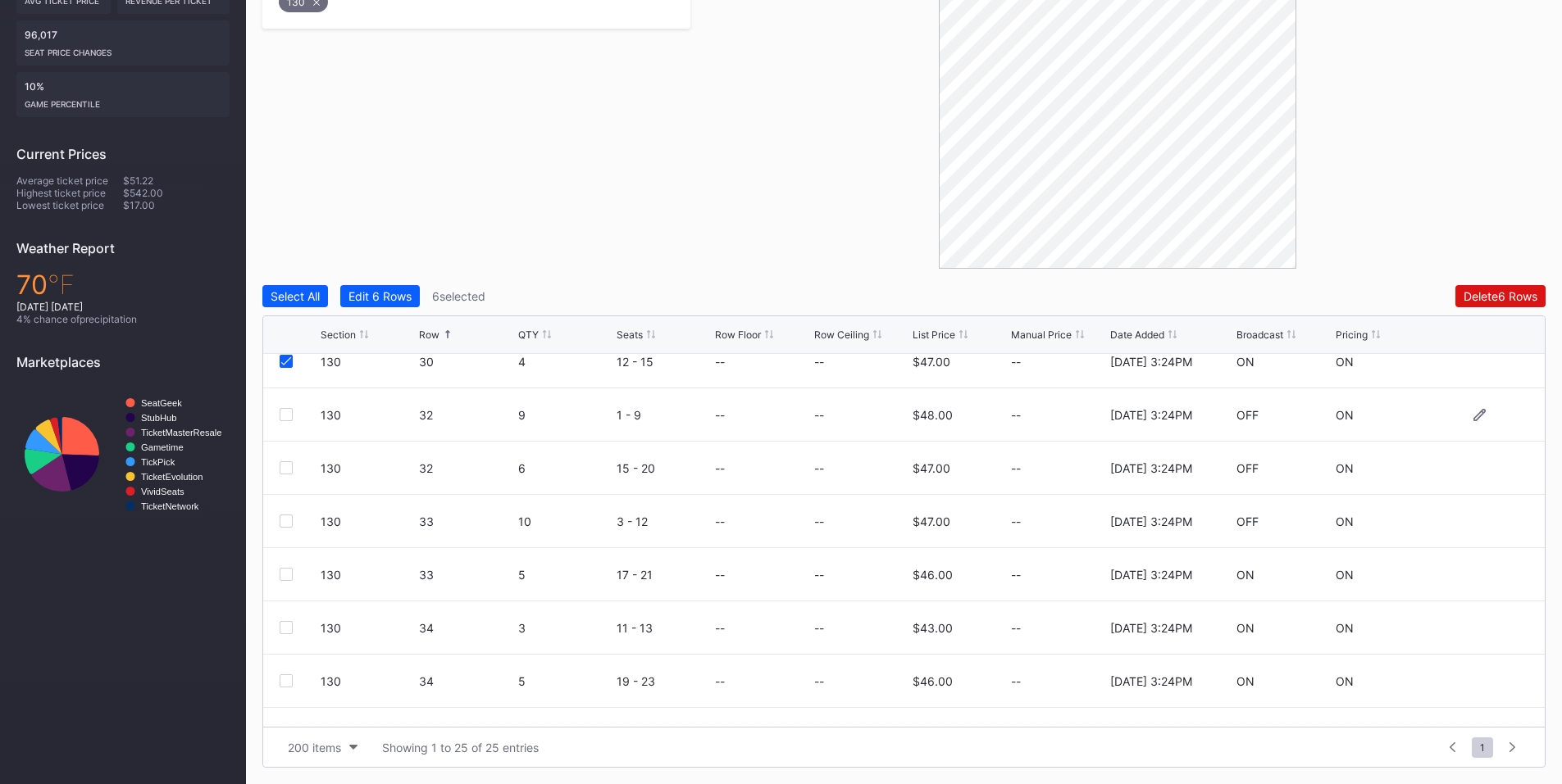
click at [286, 416] on div at bounding box center [286, 414] width 13 height 13
click at [285, 466] on div at bounding box center [286, 467] width 13 height 13
click at [292, 515] on div at bounding box center [286, 521] width 13 height 13
click at [281, 568] on div at bounding box center [286, 574] width 13 height 13
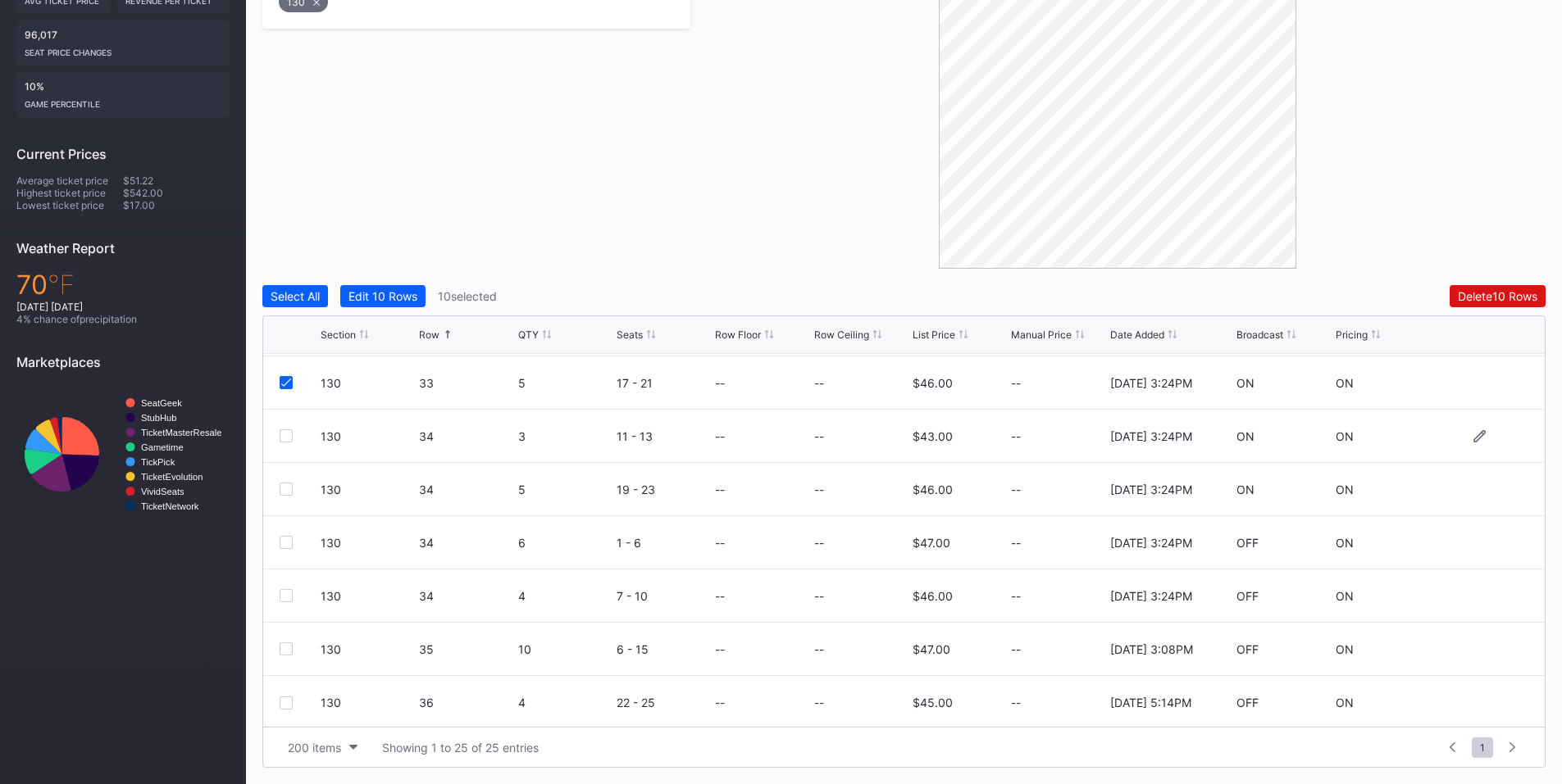
click at [287, 437] on div at bounding box center [286, 436] width 13 height 13
click at [290, 487] on div at bounding box center [286, 488] width 13 height 13
drag, startPoint x: 288, startPoint y: 535, endPoint x: 286, endPoint y: 545, distance: 10.2
click at [287, 542] on div "130 34 6 1 - 6 -- -- $47.00 -- [DATE] 3:24PM OFF ON" at bounding box center [904, 543] width 1282 height 54
click at [285, 550] on div "130 34 6 1 - 6 -- -- $47.00 -- [DATE] 3:24PM OFF ON" at bounding box center [904, 543] width 1282 height 54
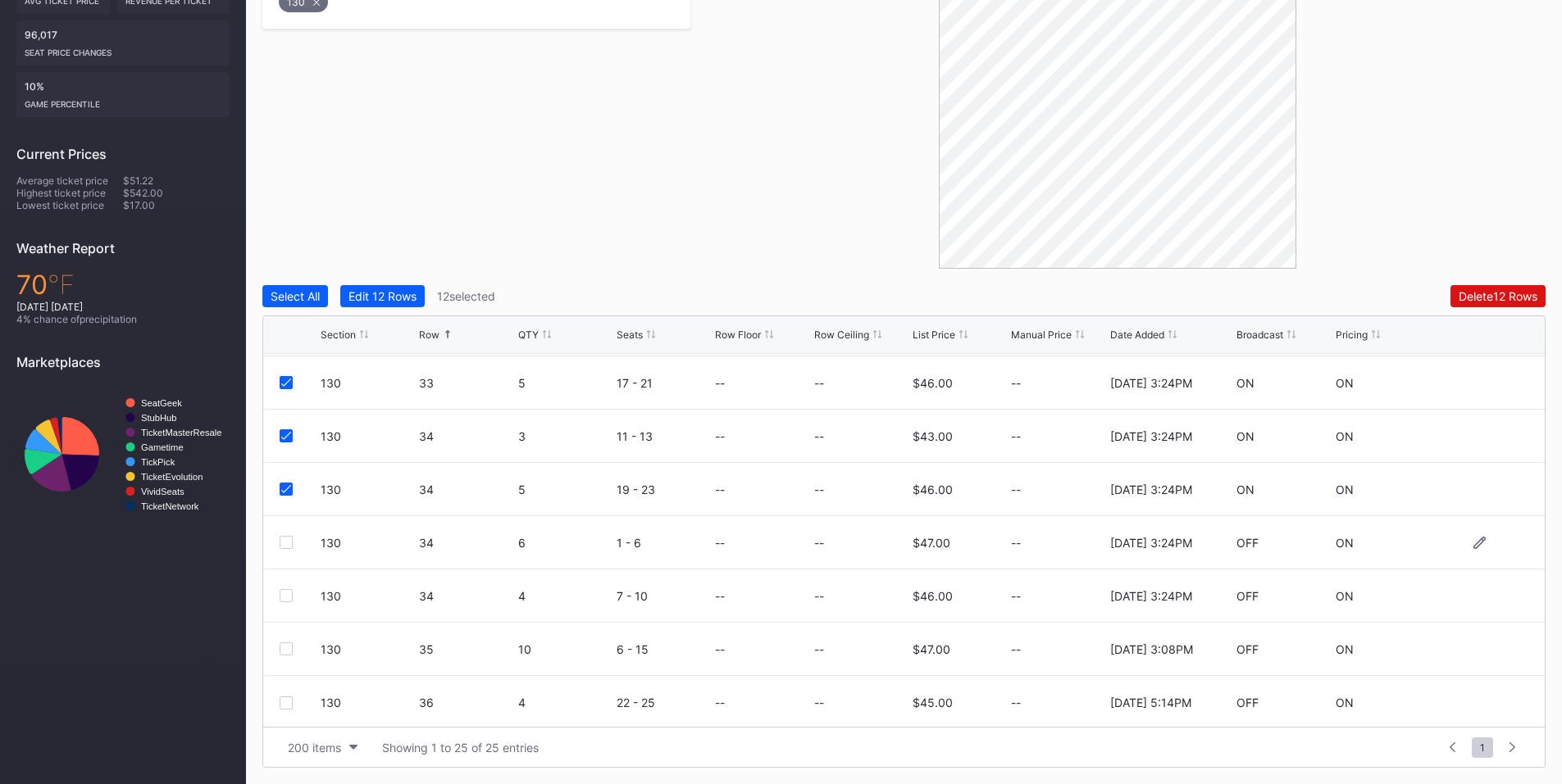
click at [289, 546] on div at bounding box center [286, 542] width 13 height 13
click at [285, 593] on div at bounding box center [286, 595] width 13 height 13
click at [1473, 294] on div "Delete 14 Rows" at bounding box center [1497, 296] width 79 height 14
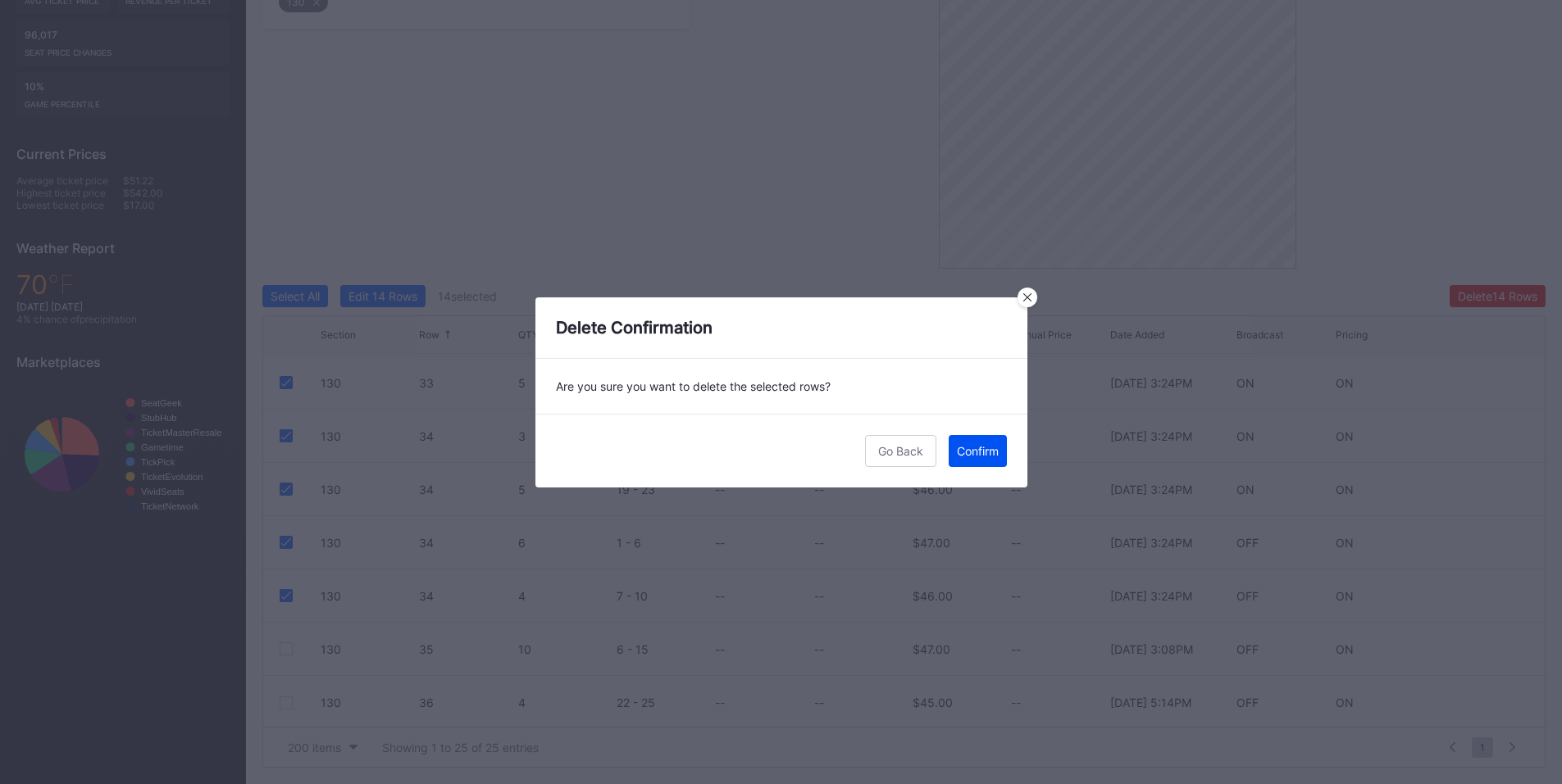
click at [971, 459] on button "Confirm" at bounding box center [977, 451] width 59 height 32
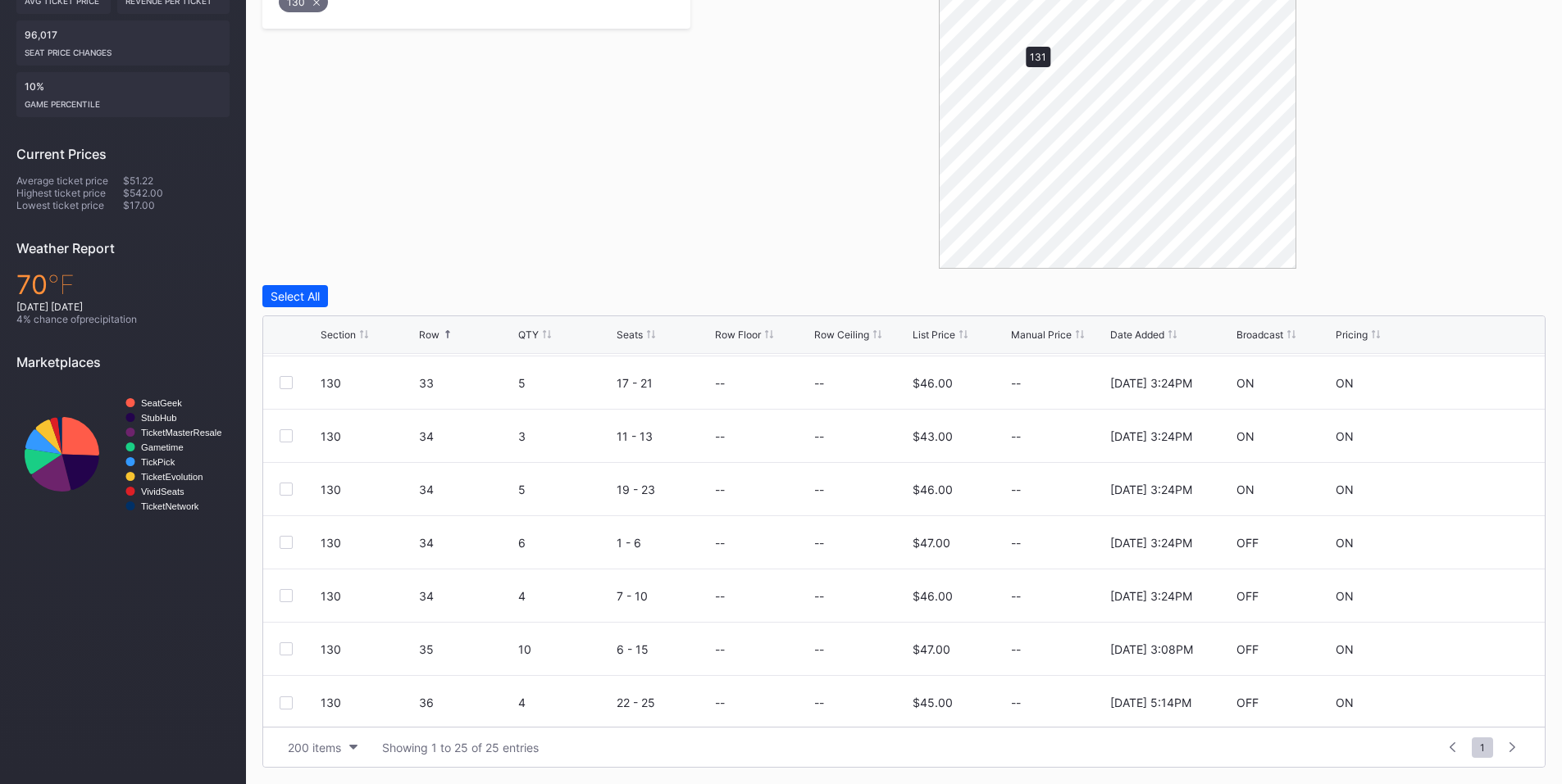
scroll to position [0, 0]
click at [288, 489] on div at bounding box center [286, 486] width 13 height 13
click at [288, 538] on div at bounding box center [286, 540] width 13 height 13
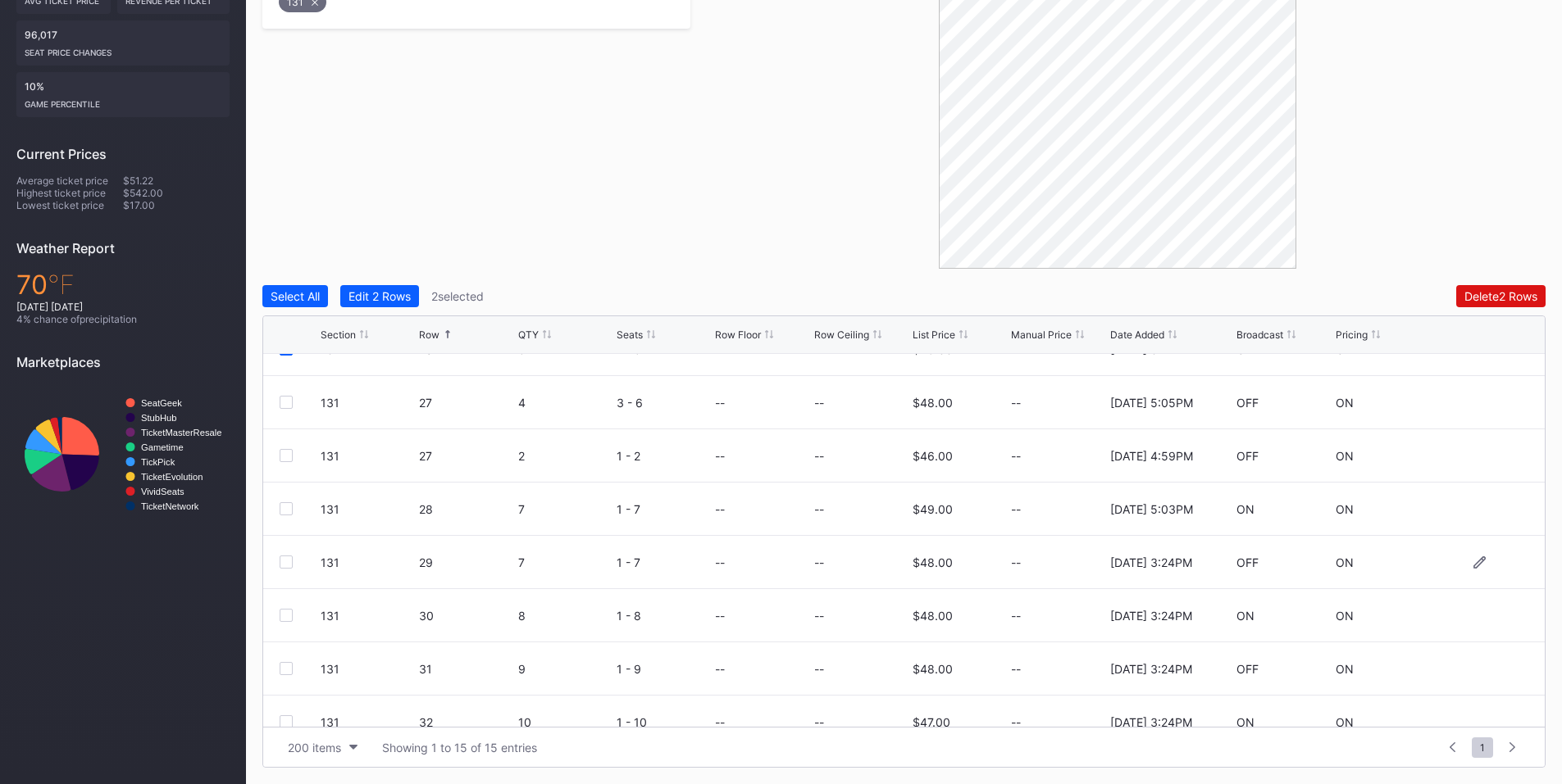
click at [292, 568] on div at bounding box center [286, 562] width 13 height 13
click at [286, 609] on div at bounding box center [286, 615] width 13 height 13
click at [288, 664] on div at bounding box center [286, 668] width 13 height 13
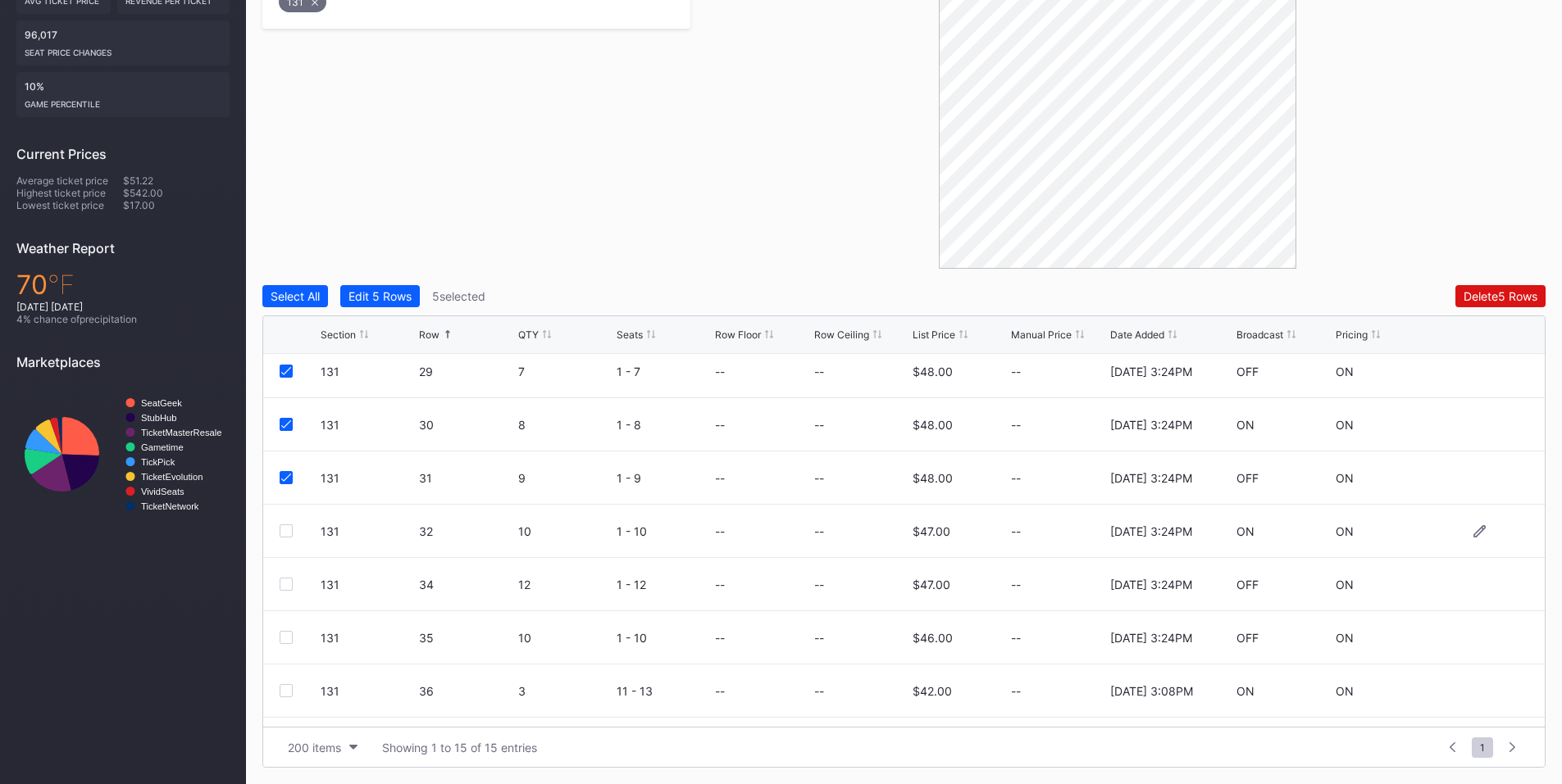
click at [287, 531] on div at bounding box center [286, 530] width 13 height 13
click at [286, 584] on div at bounding box center [286, 584] width 13 height 13
click at [285, 634] on div at bounding box center [286, 637] width 13 height 13
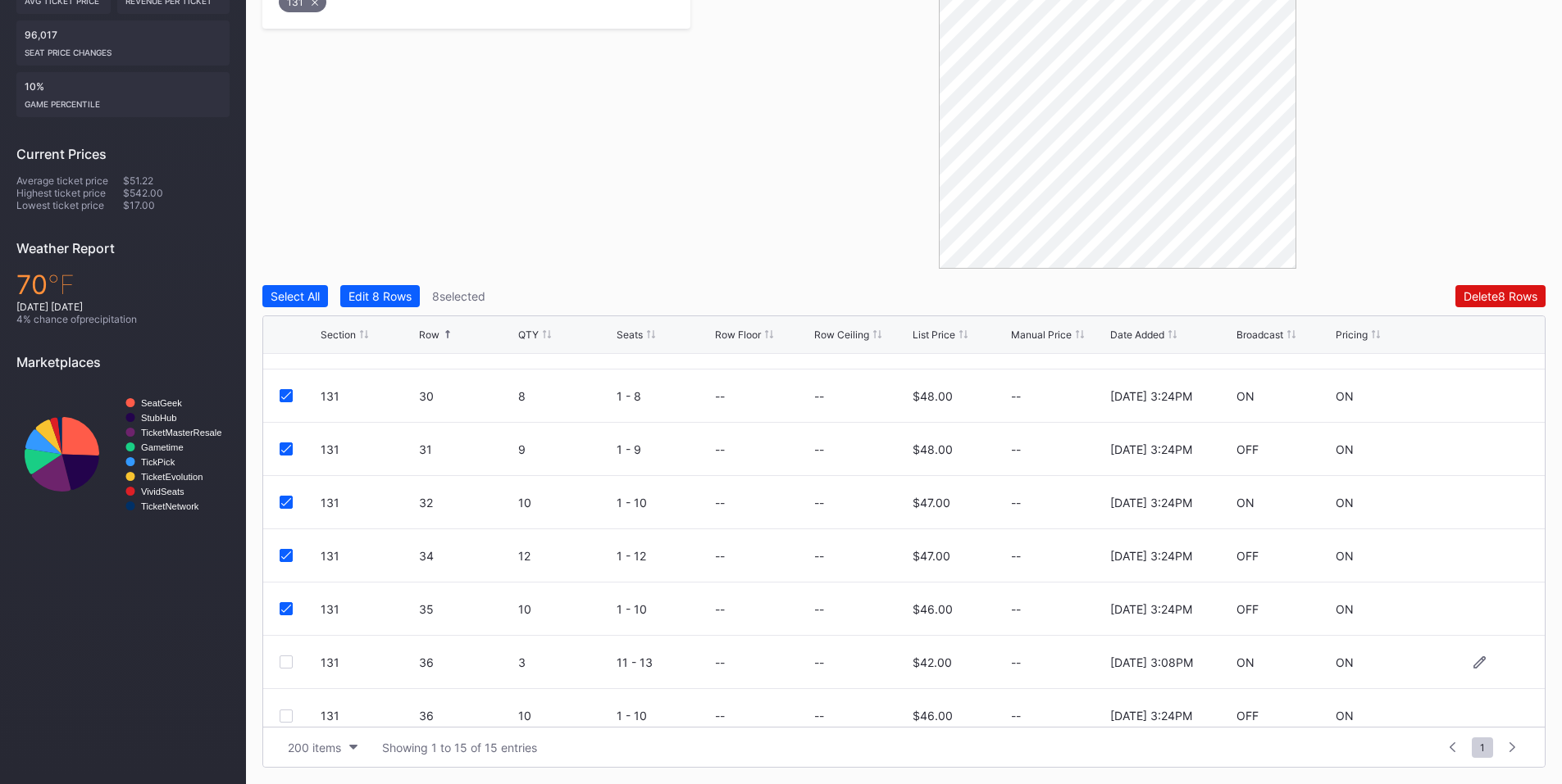
scroll to position [426, 0]
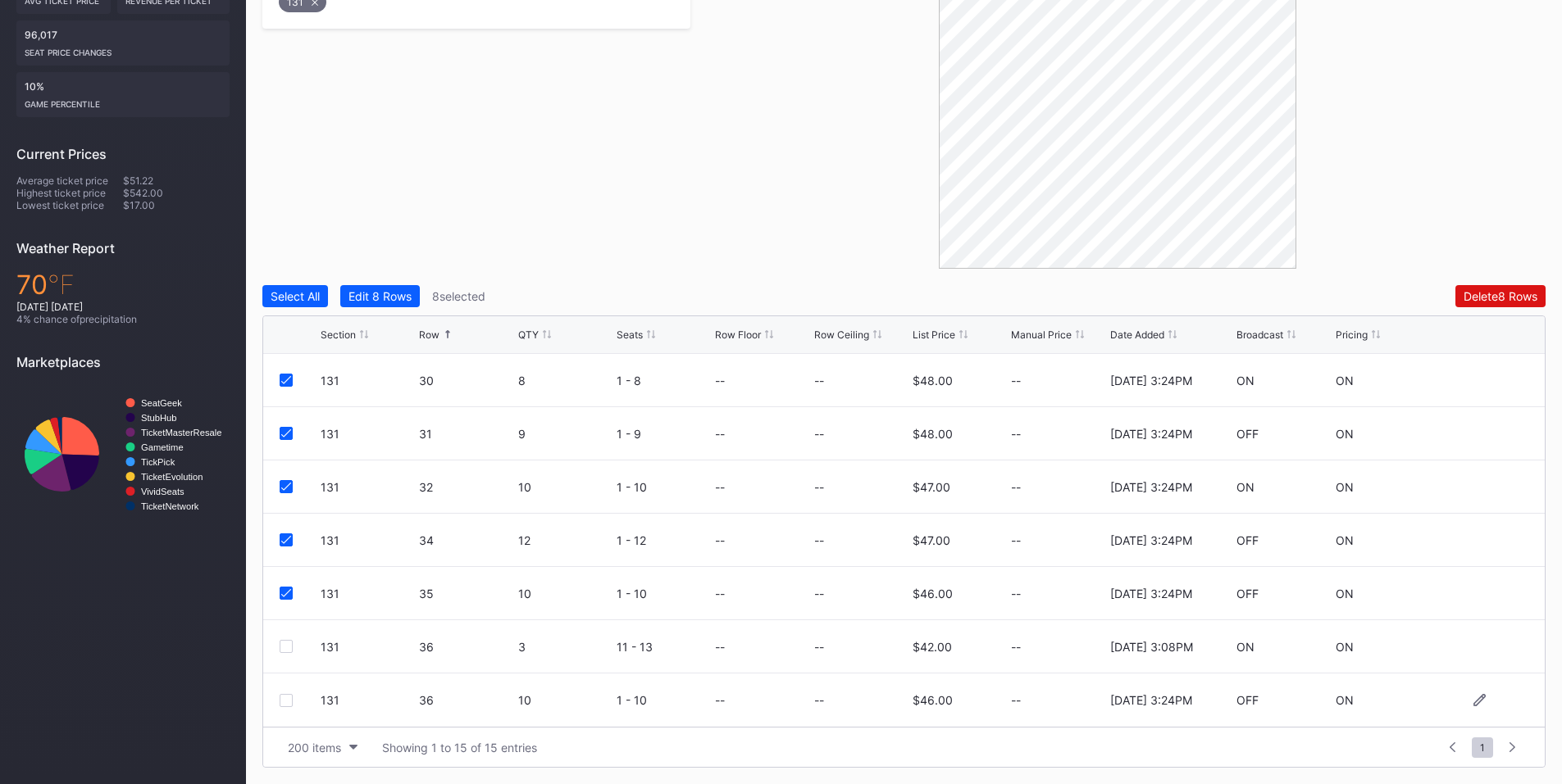
click at [284, 696] on div at bounding box center [286, 700] width 13 height 13
click at [1487, 296] on div "Delete 9 Rows" at bounding box center [1500, 296] width 73 height 14
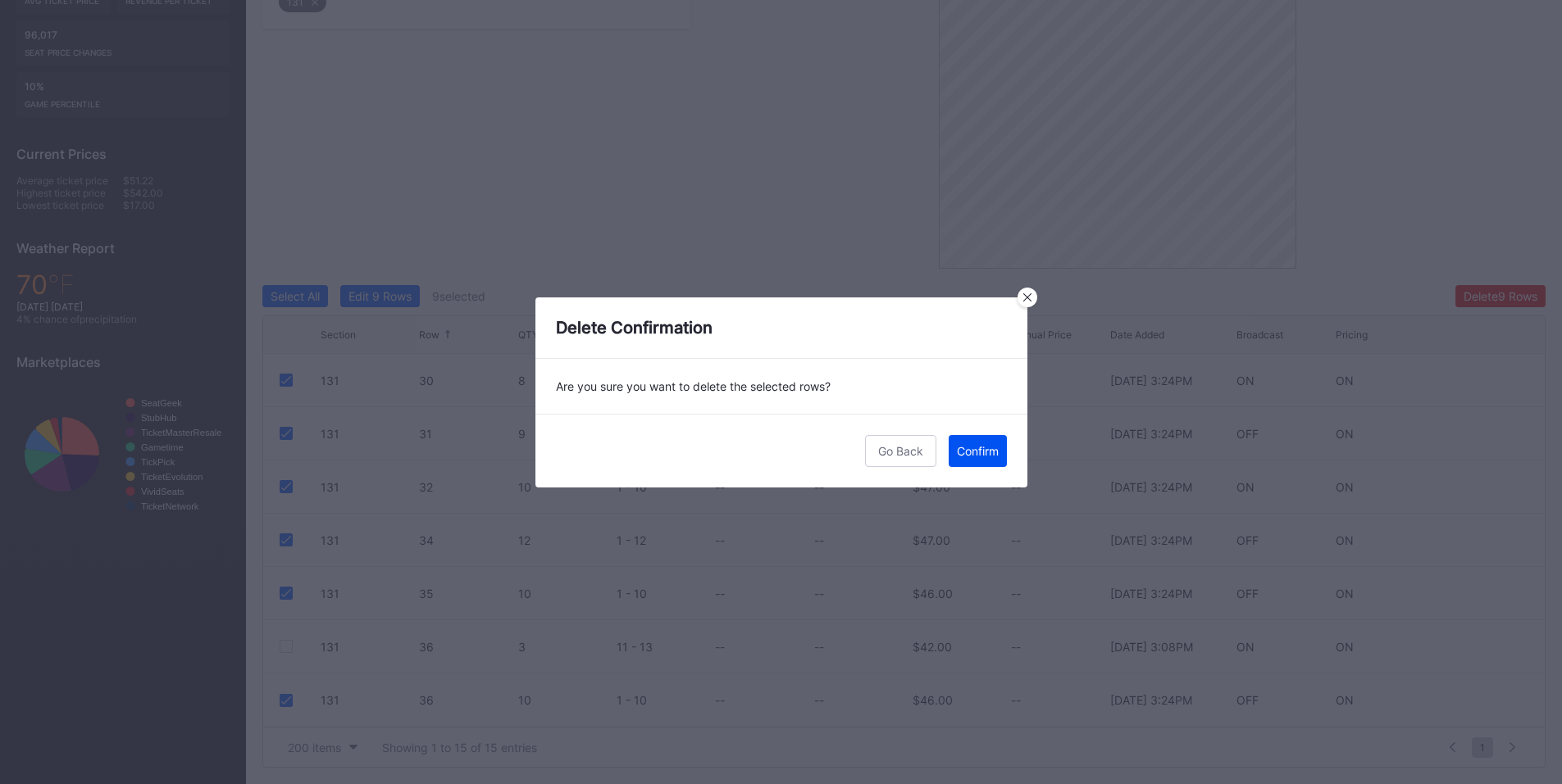
click at [974, 455] on div "Confirm" at bounding box center [978, 452] width 42 height 14
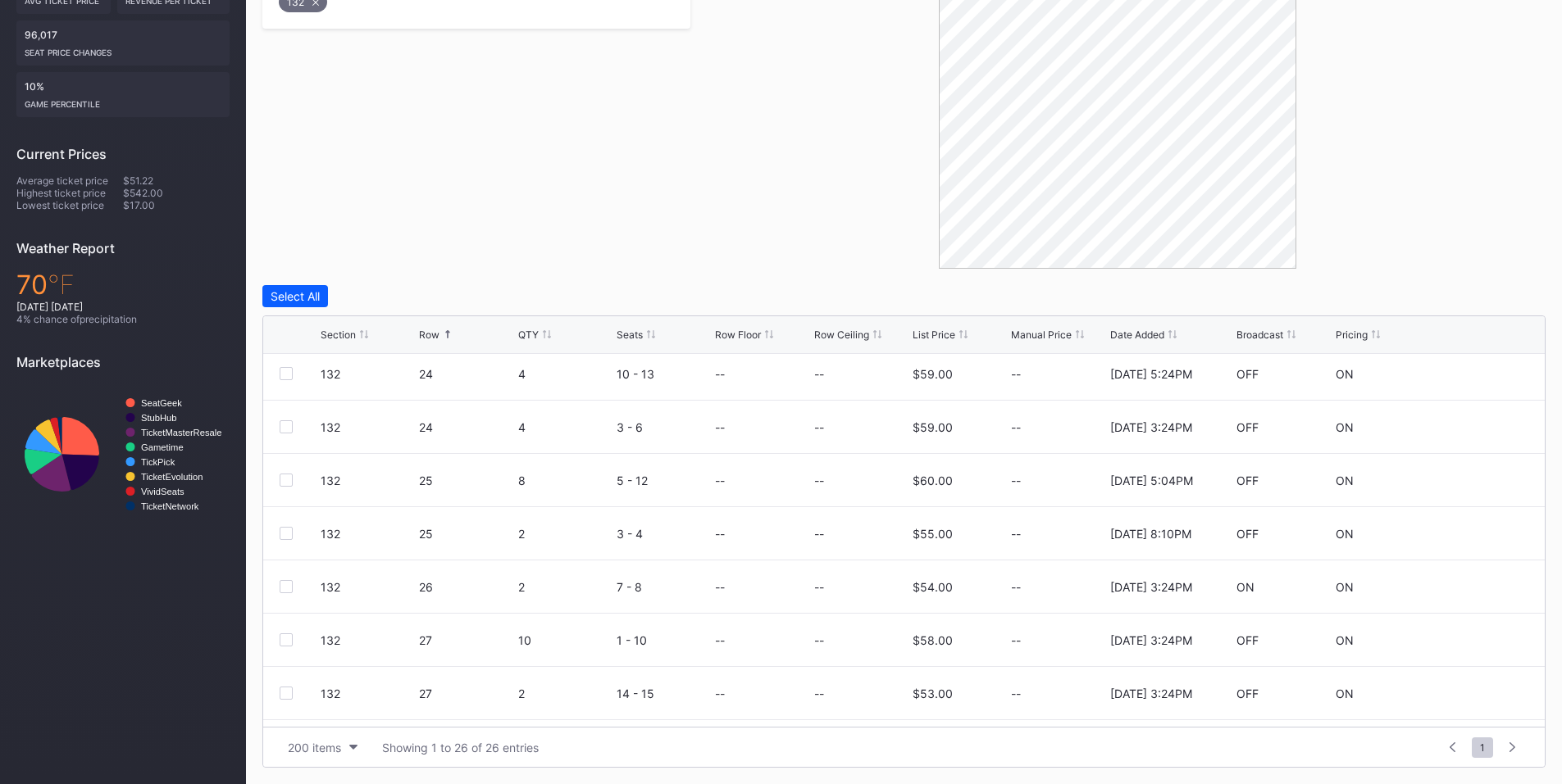
scroll to position [43, 0]
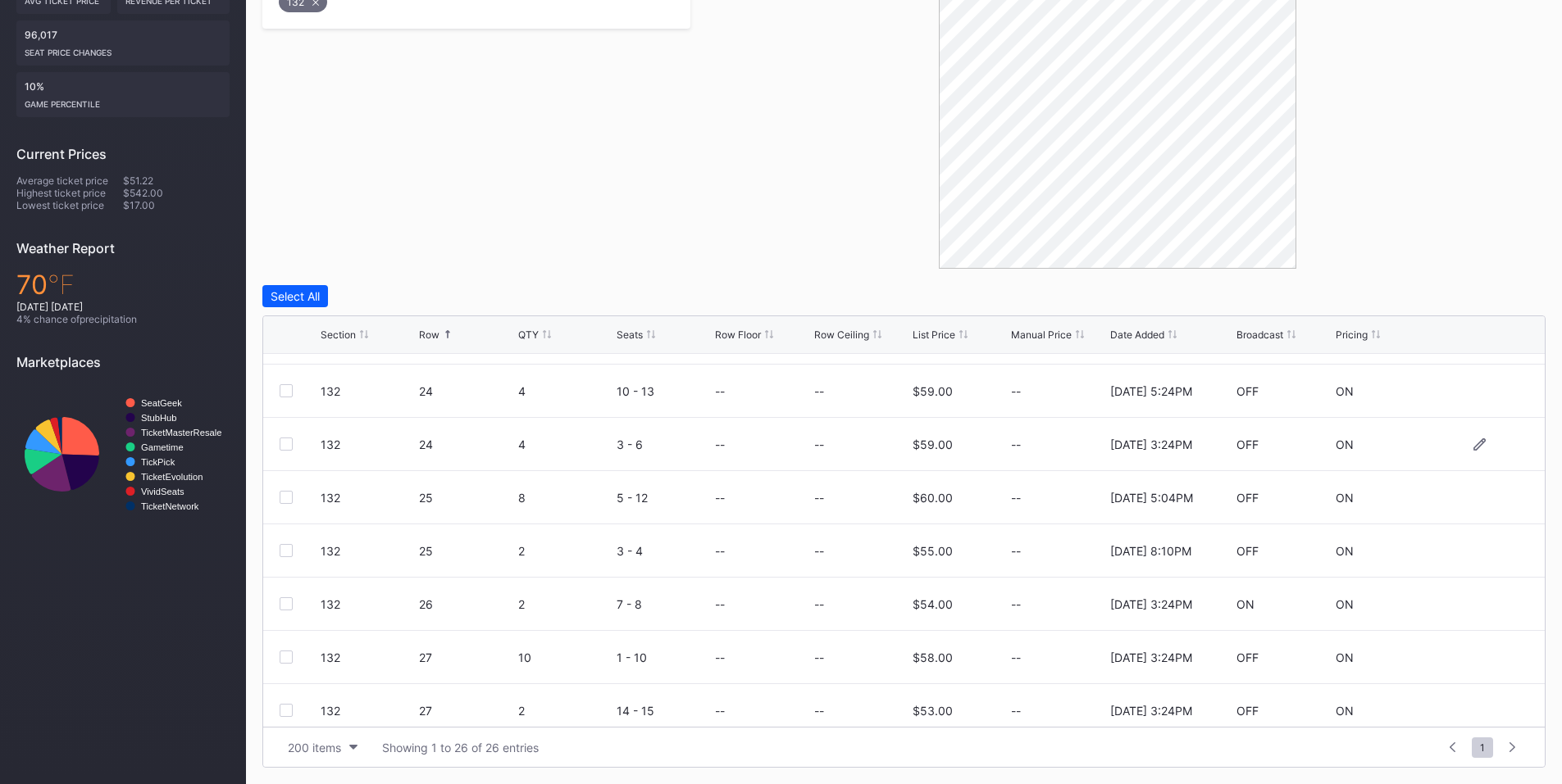
click at [279, 443] on div "132 24 4 3 - 6 -- -- $59.00 -- [DATE] 3:24PM OFF ON" at bounding box center [904, 445] width 1282 height 54
click at [285, 606] on div at bounding box center [286, 603] width 13 height 13
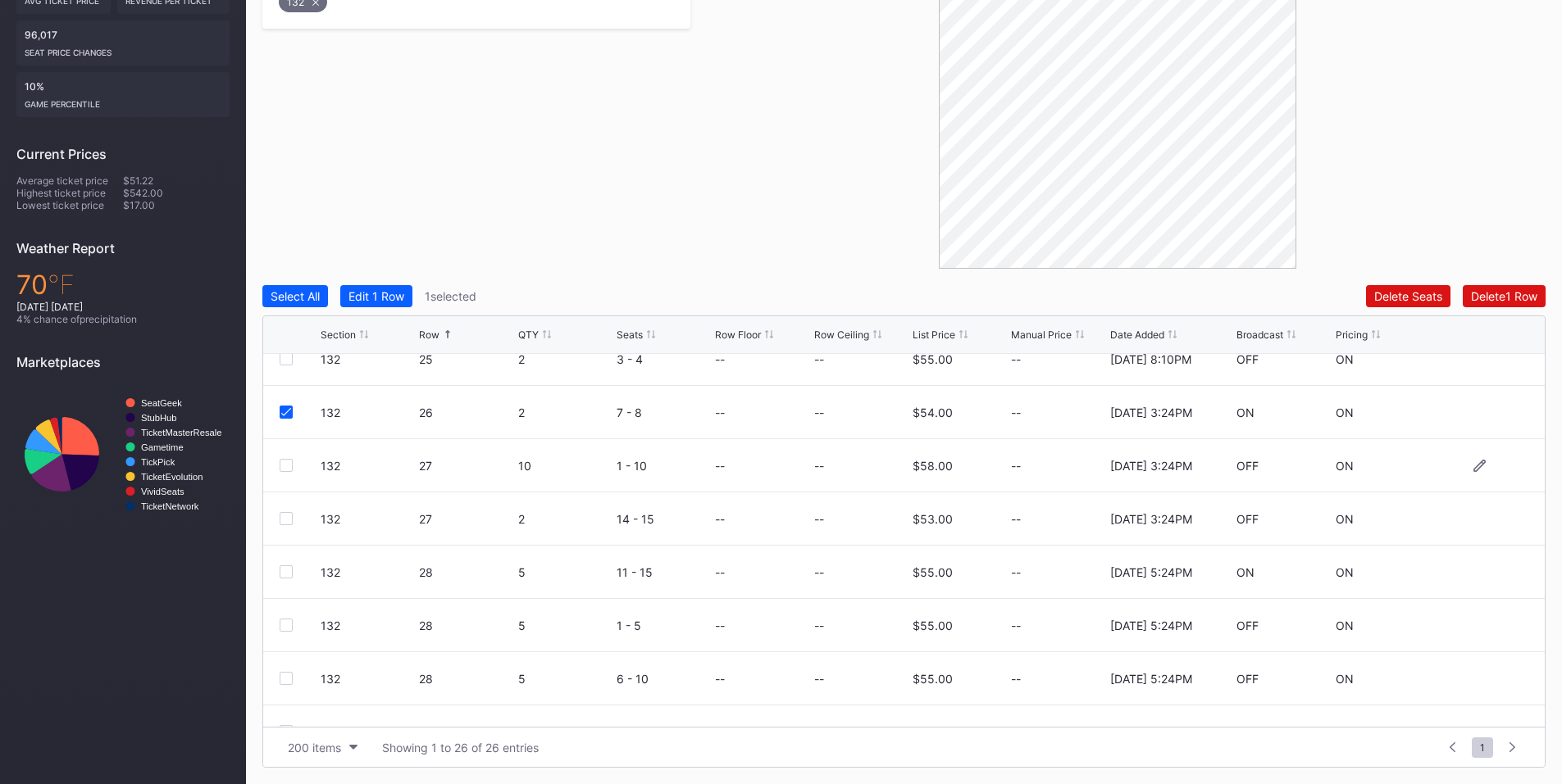
click at [291, 457] on div "132 27 10 1 - 10 -- -- $58.00 -- [DATE] 3:24PM OFF ON" at bounding box center [904, 466] width 1282 height 54
click at [285, 511] on div "132 27 2 14 - 15 -- -- $53.00 -- [DATE] 3:24PM OFF ON" at bounding box center [904, 519] width 1282 height 54
click at [284, 521] on div at bounding box center [286, 518] width 13 height 13
click at [286, 460] on div at bounding box center [286, 464] width 13 height 13
click at [1485, 288] on button "Delete 3 Rows" at bounding box center [1500, 296] width 90 height 22
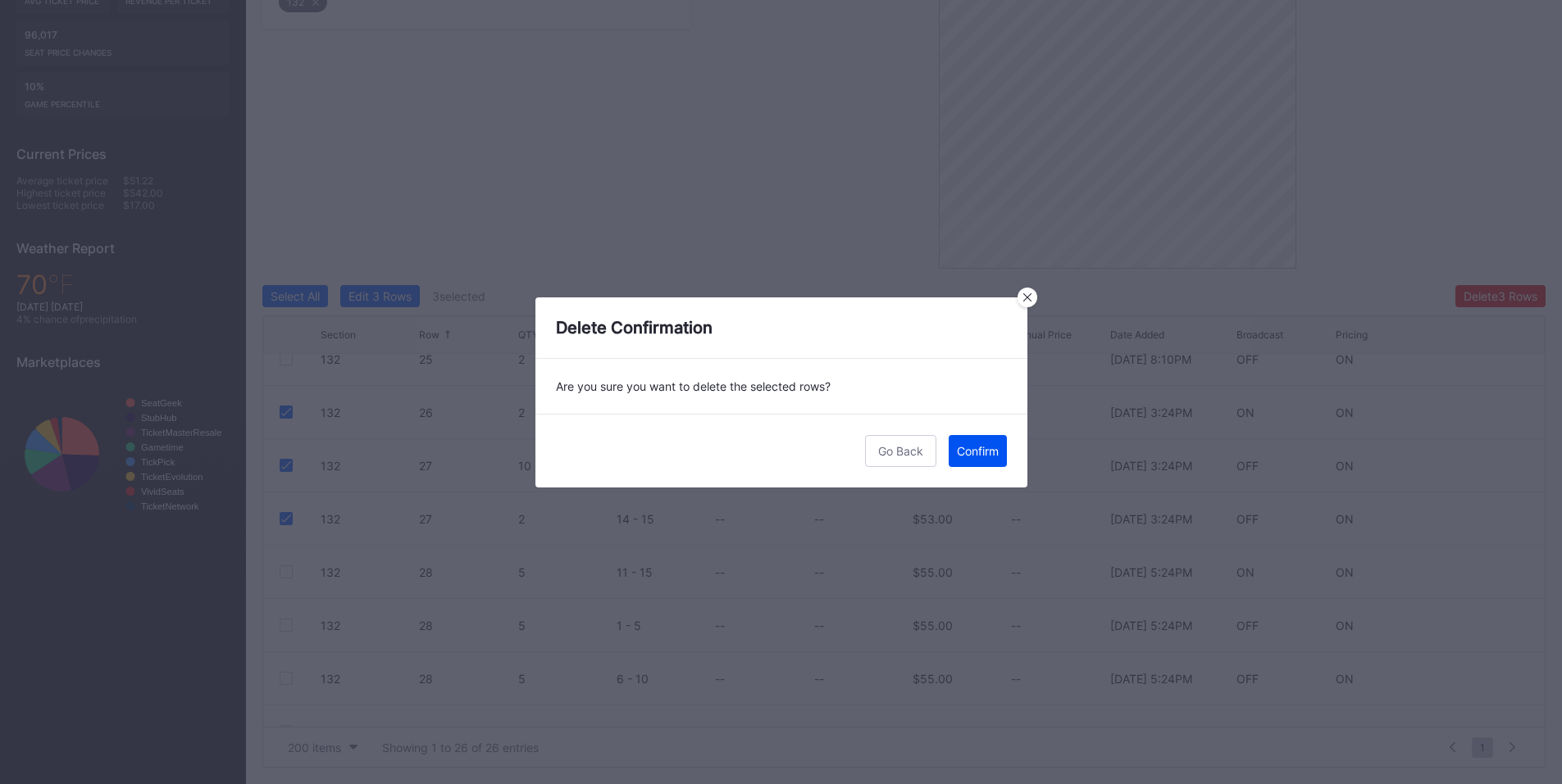
click at [974, 445] on div "Confirm" at bounding box center [978, 452] width 42 height 14
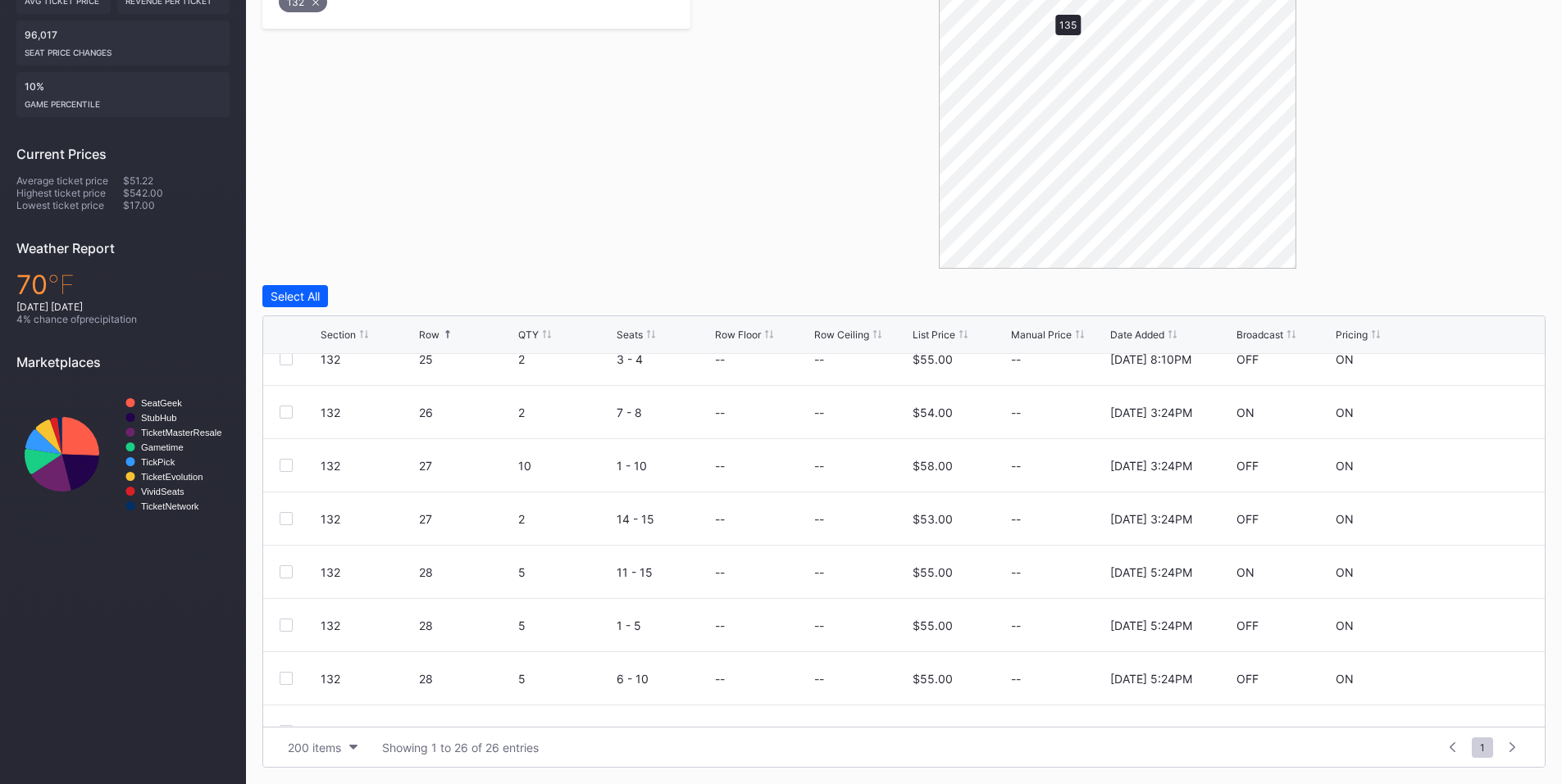
scroll to position [0, 0]
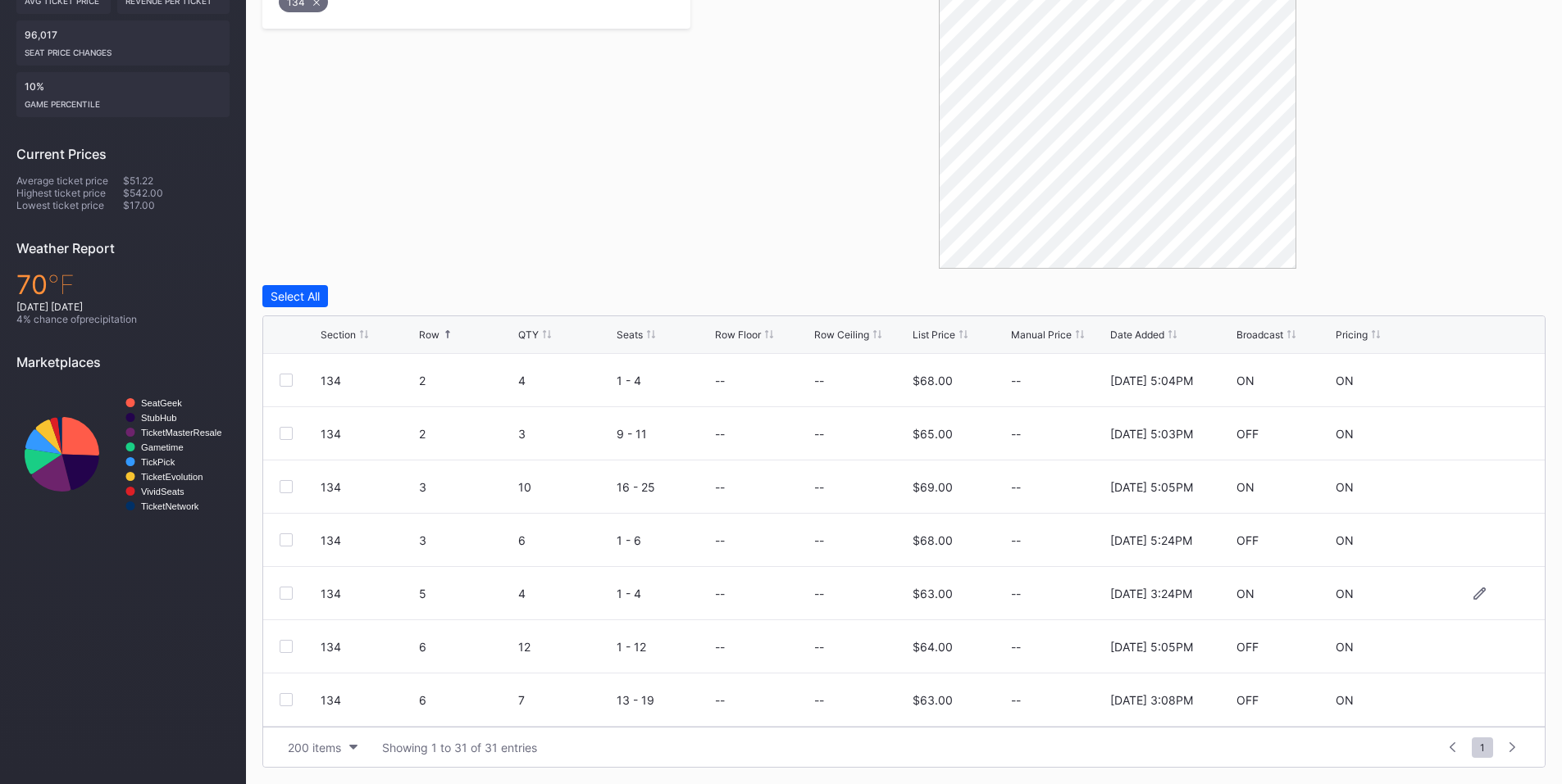
click at [286, 590] on div at bounding box center [286, 592] width 13 height 13
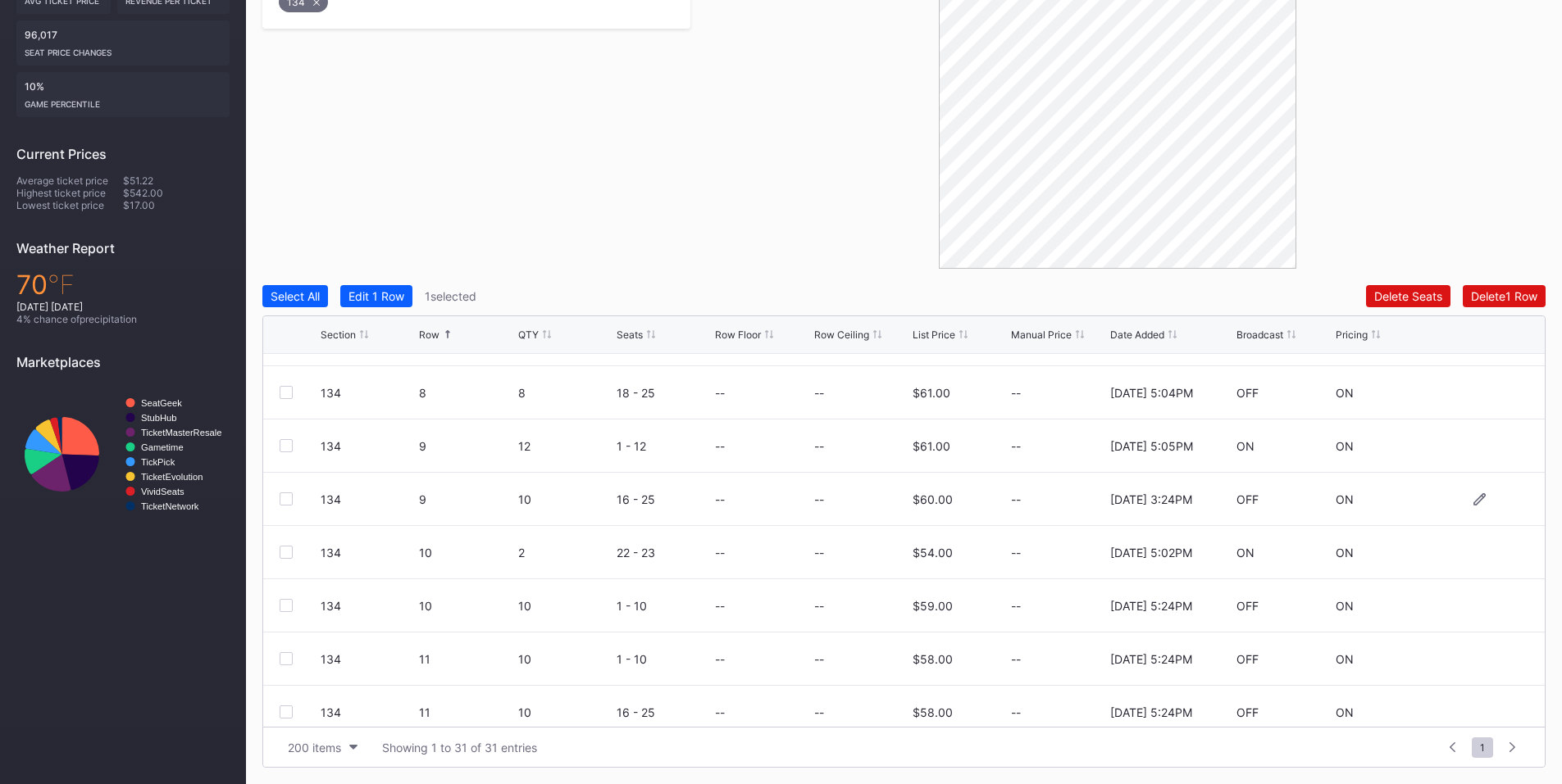
click at [282, 496] on div at bounding box center [286, 498] width 13 height 13
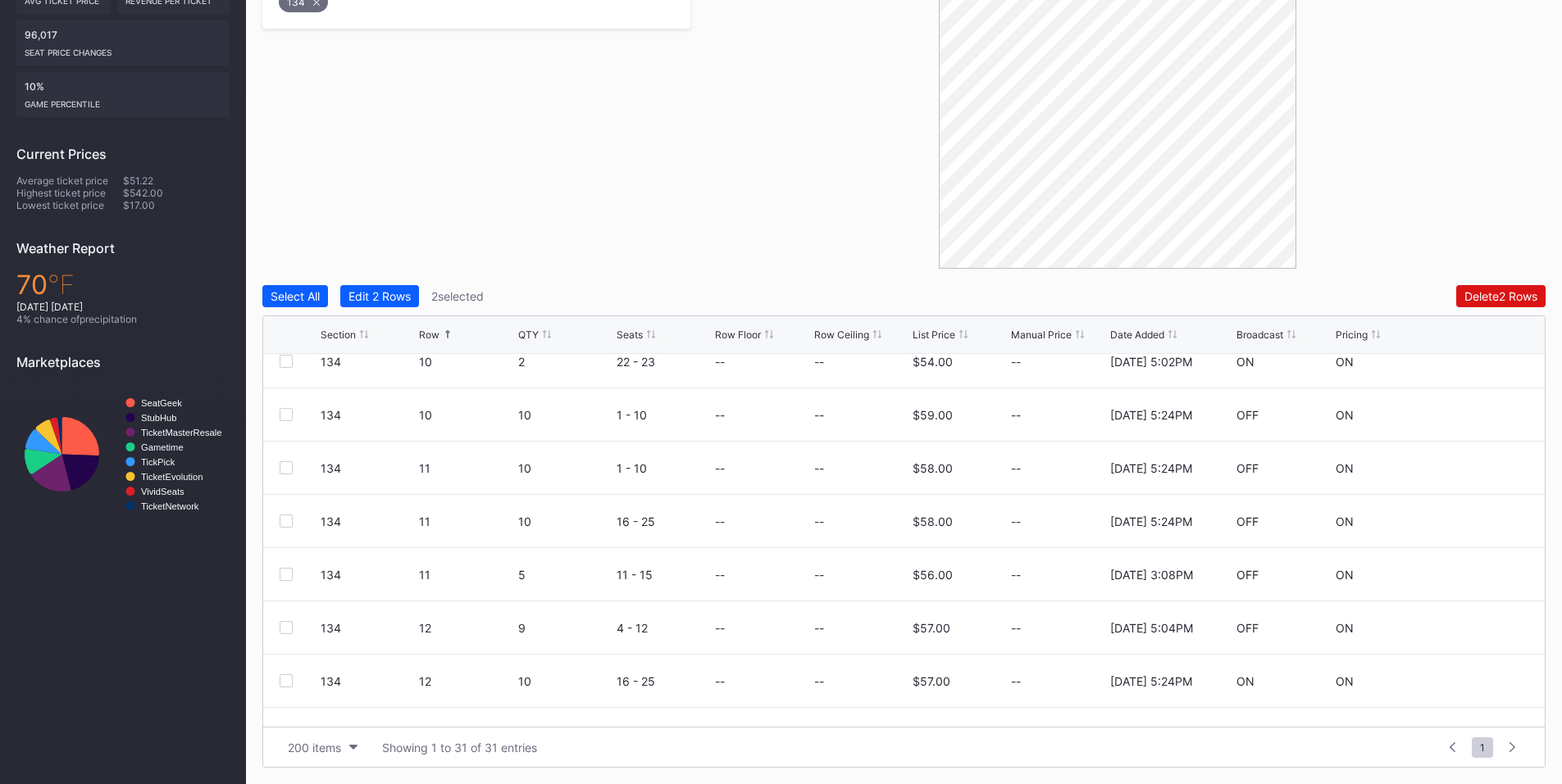
scroll to position [956, 0]
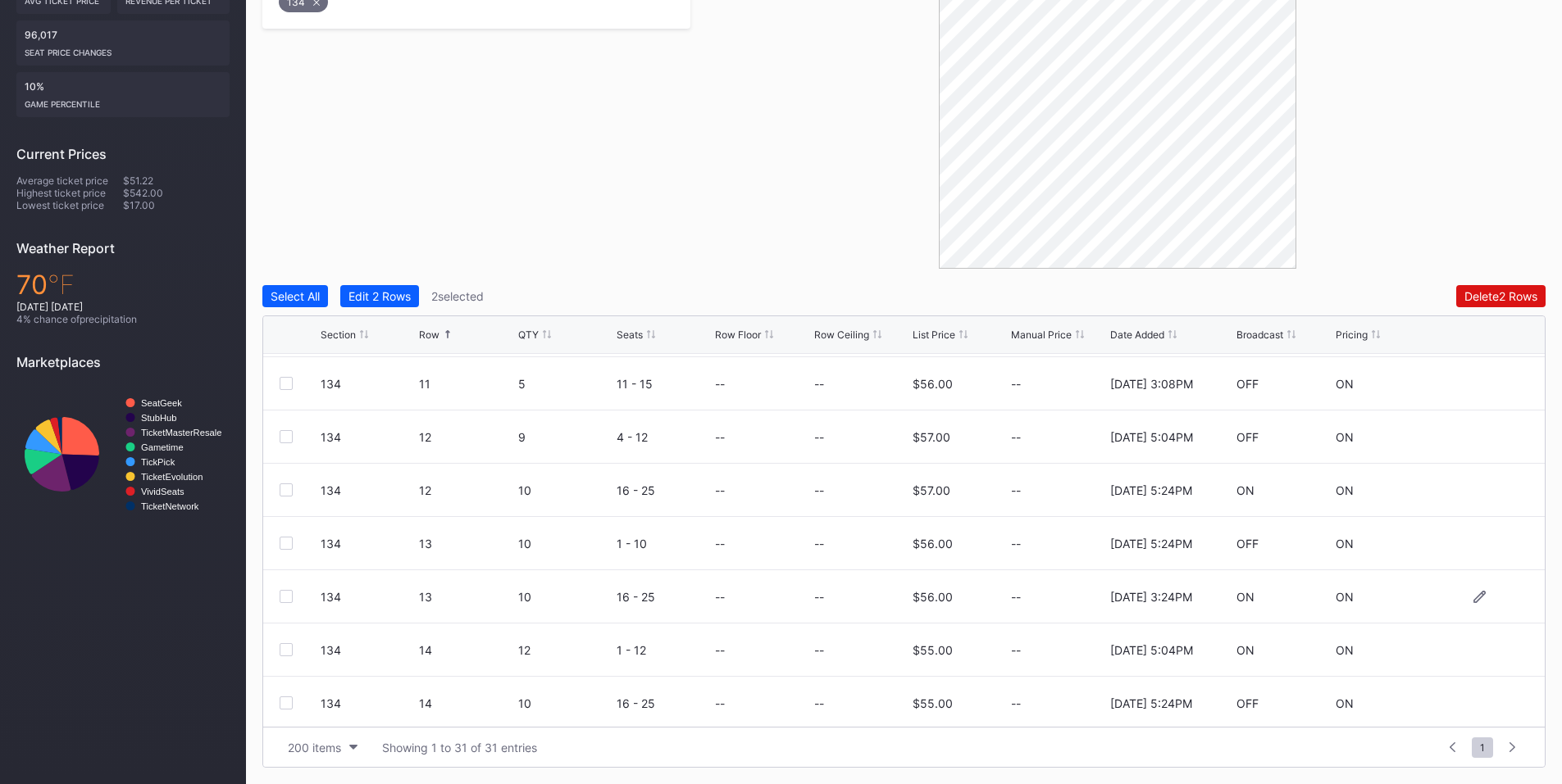
click at [285, 599] on div at bounding box center [286, 596] width 13 height 13
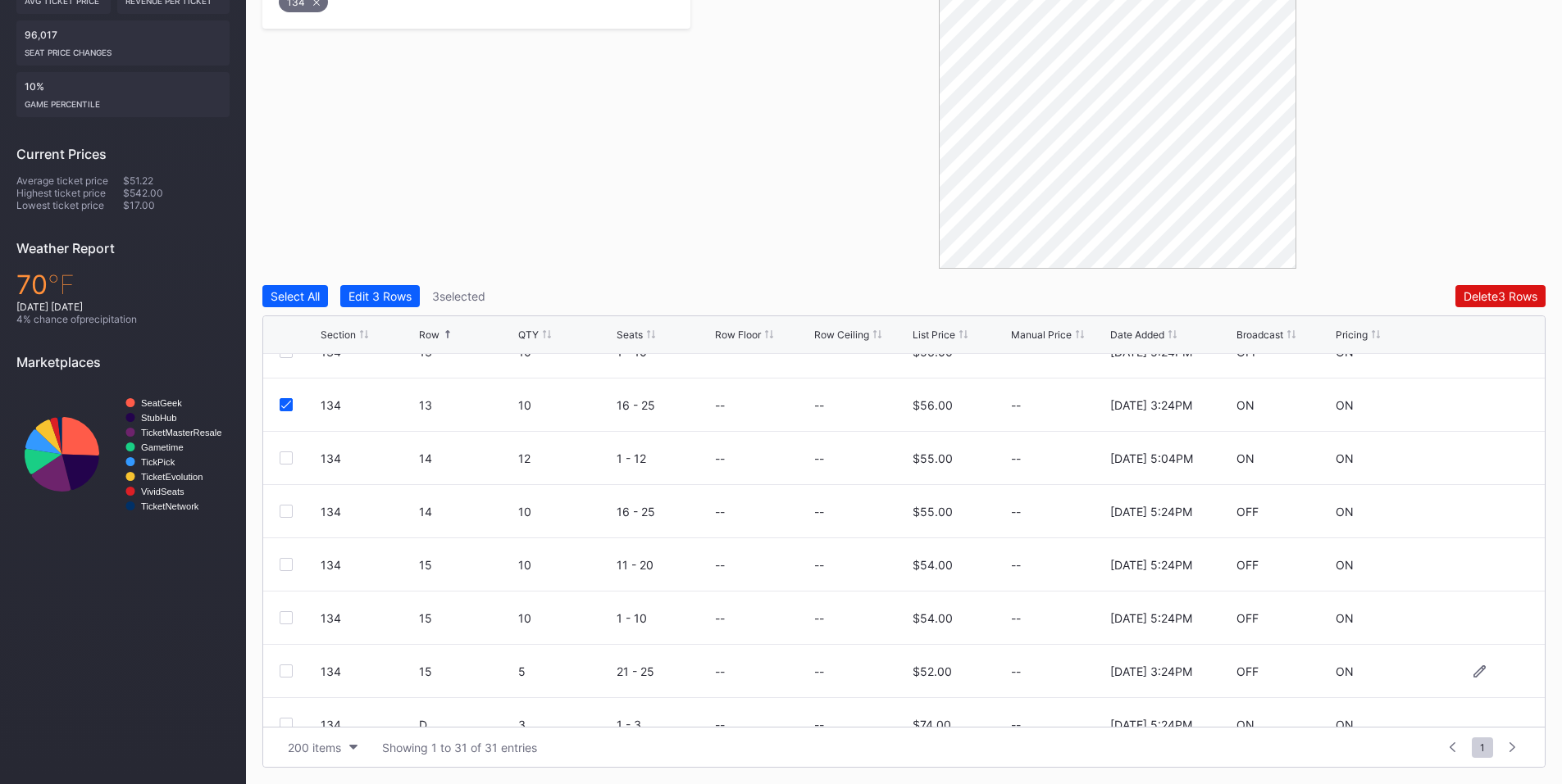
click at [289, 672] on div at bounding box center [286, 671] width 13 height 13
click at [1471, 289] on div "Delete 4 Rows" at bounding box center [1500, 296] width 73 height 14
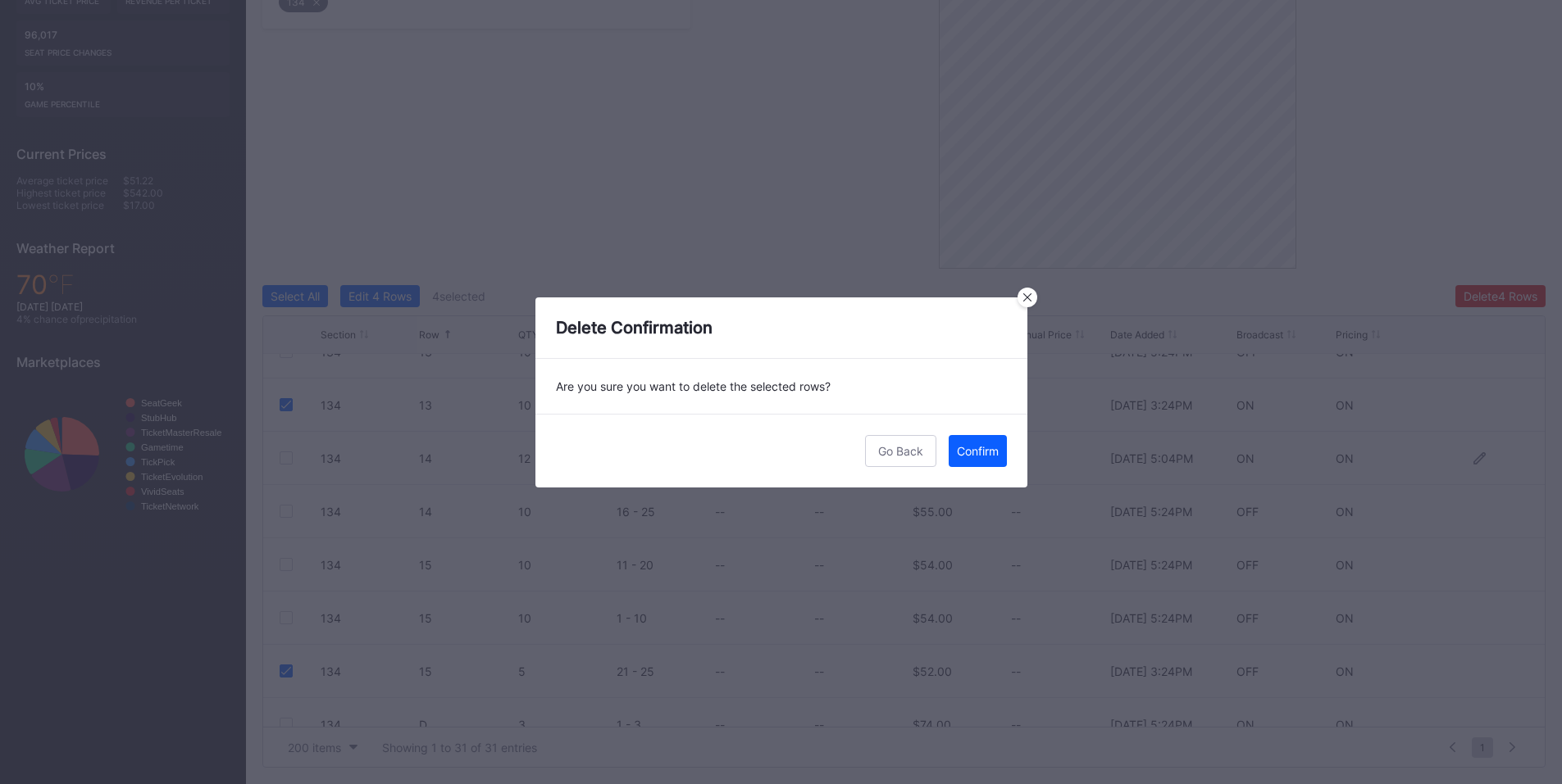
click at [964, 446] on div "Confirm" at bounding box center [978, 452] width 42 height 14
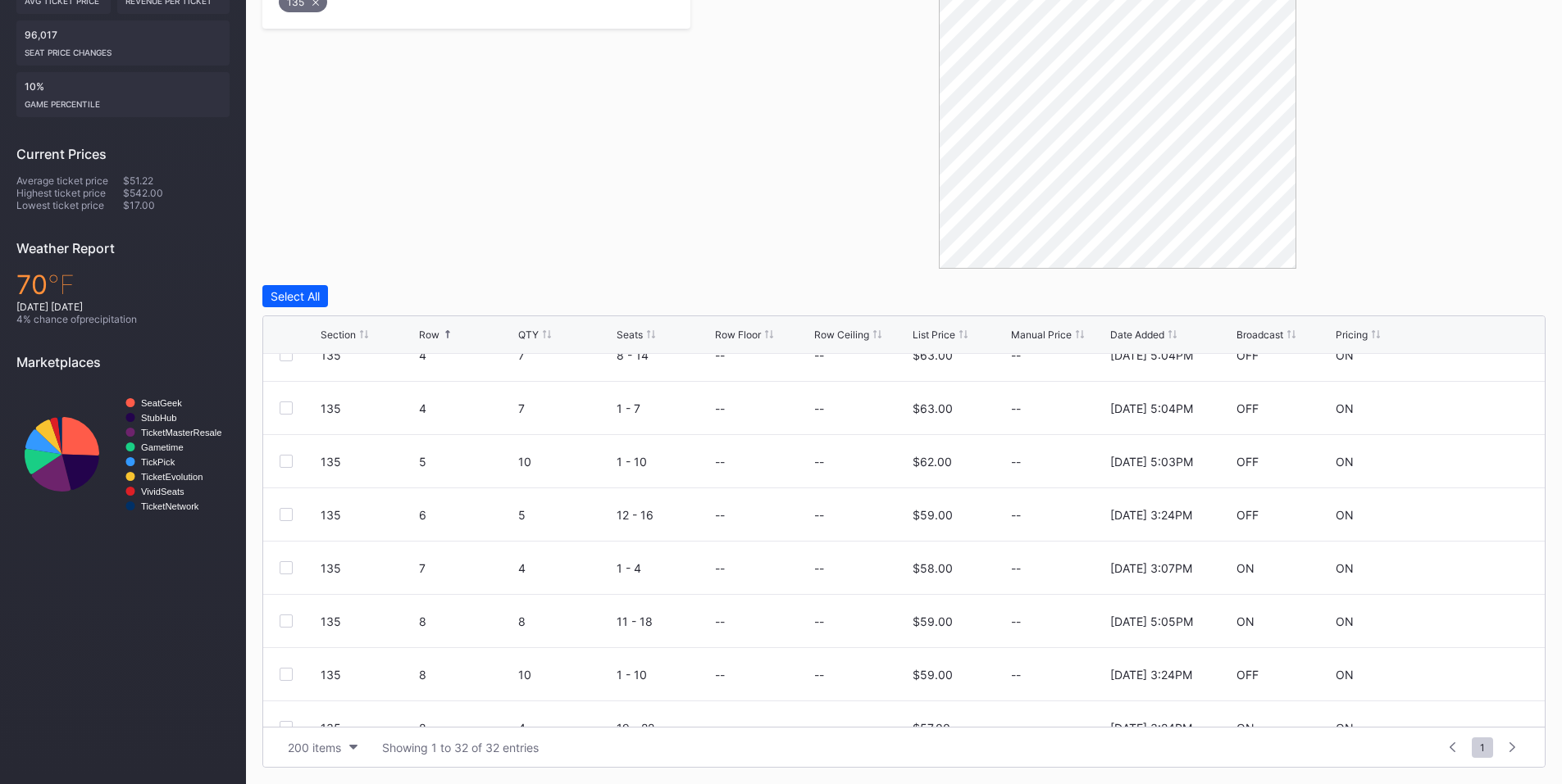
scroll to position [382, 0]
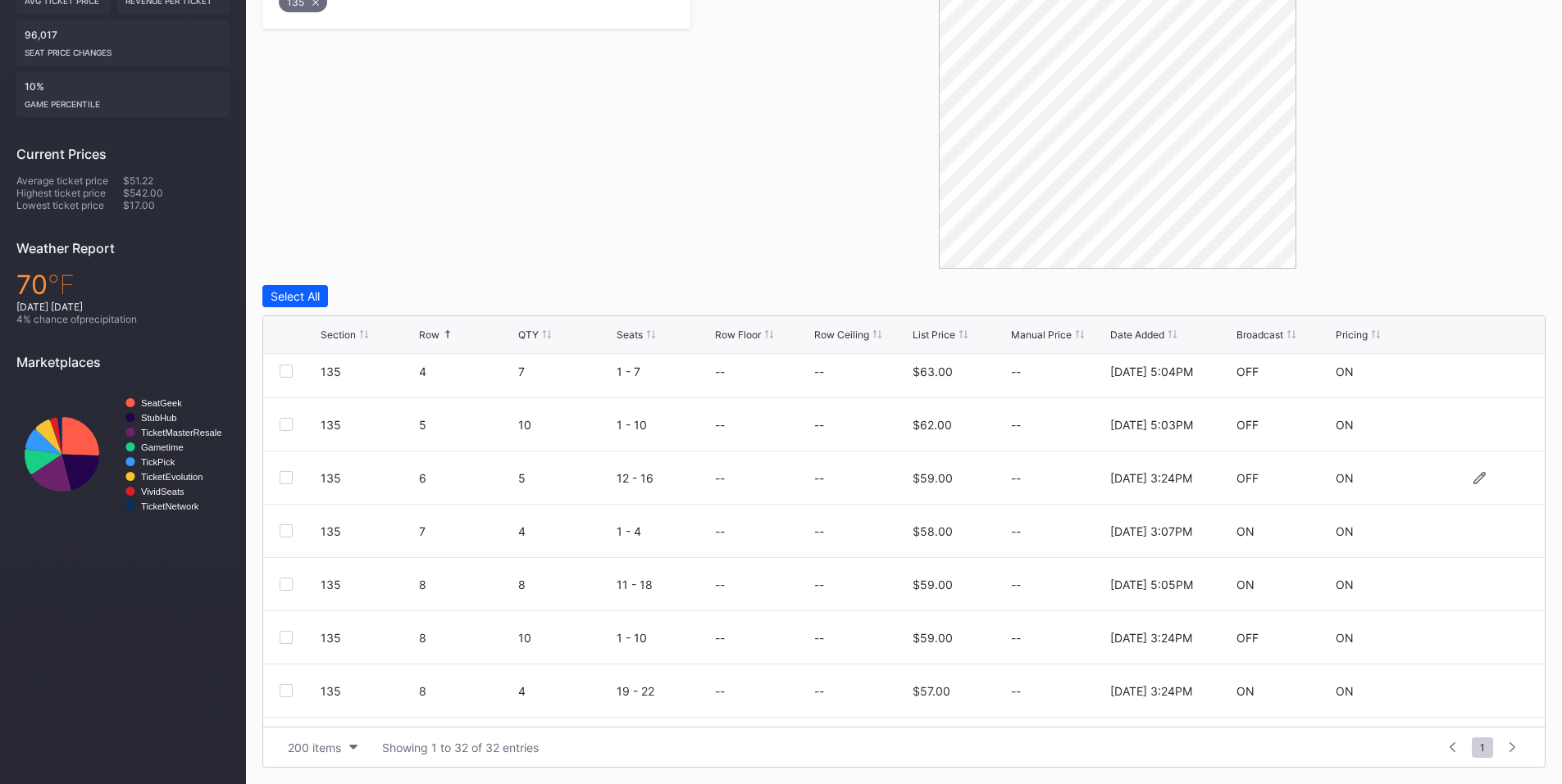
click at [280, 475] on div at bounding box center [286, 477] width 13 height 13
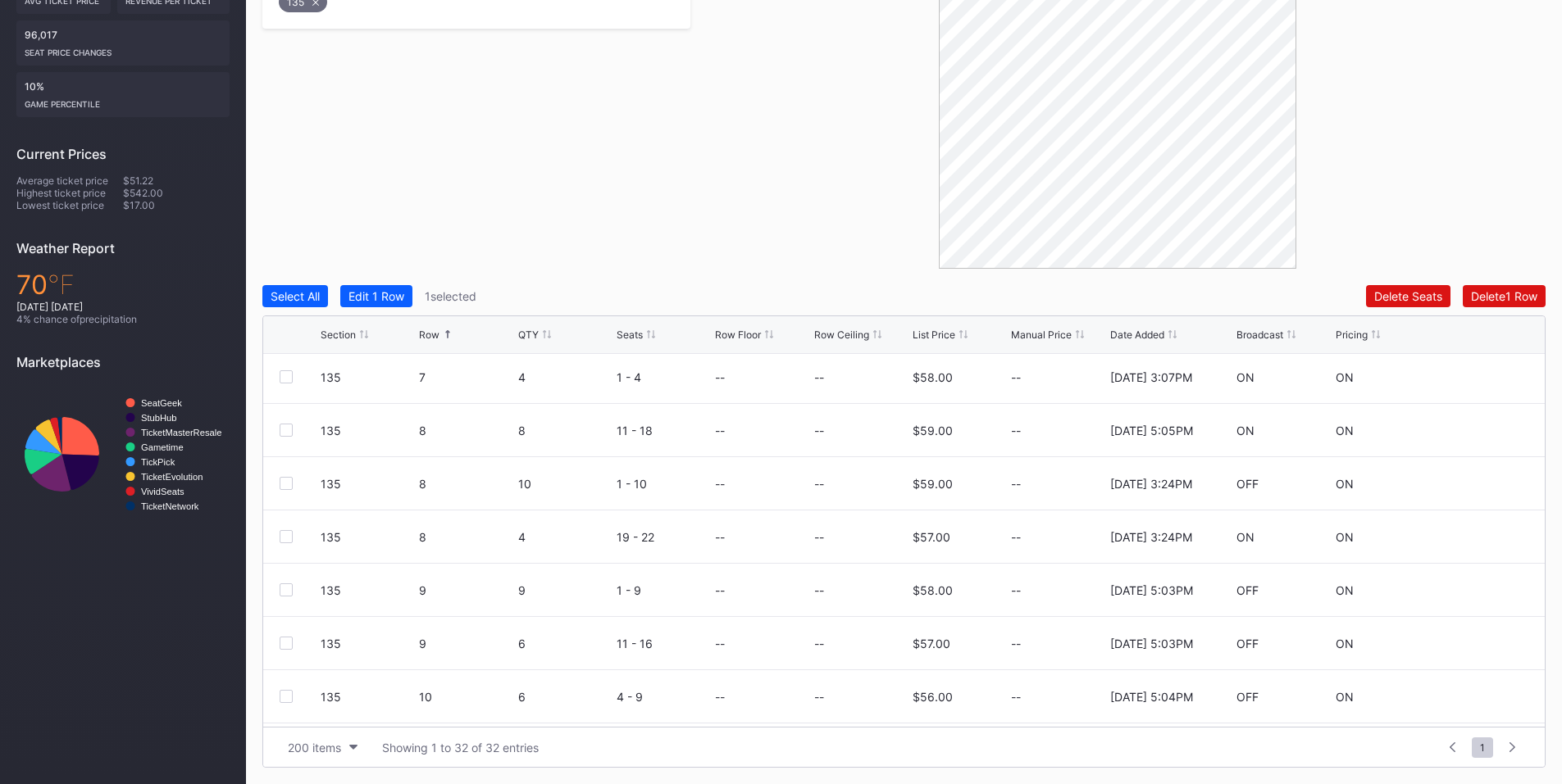
scroll to position [574, 0]
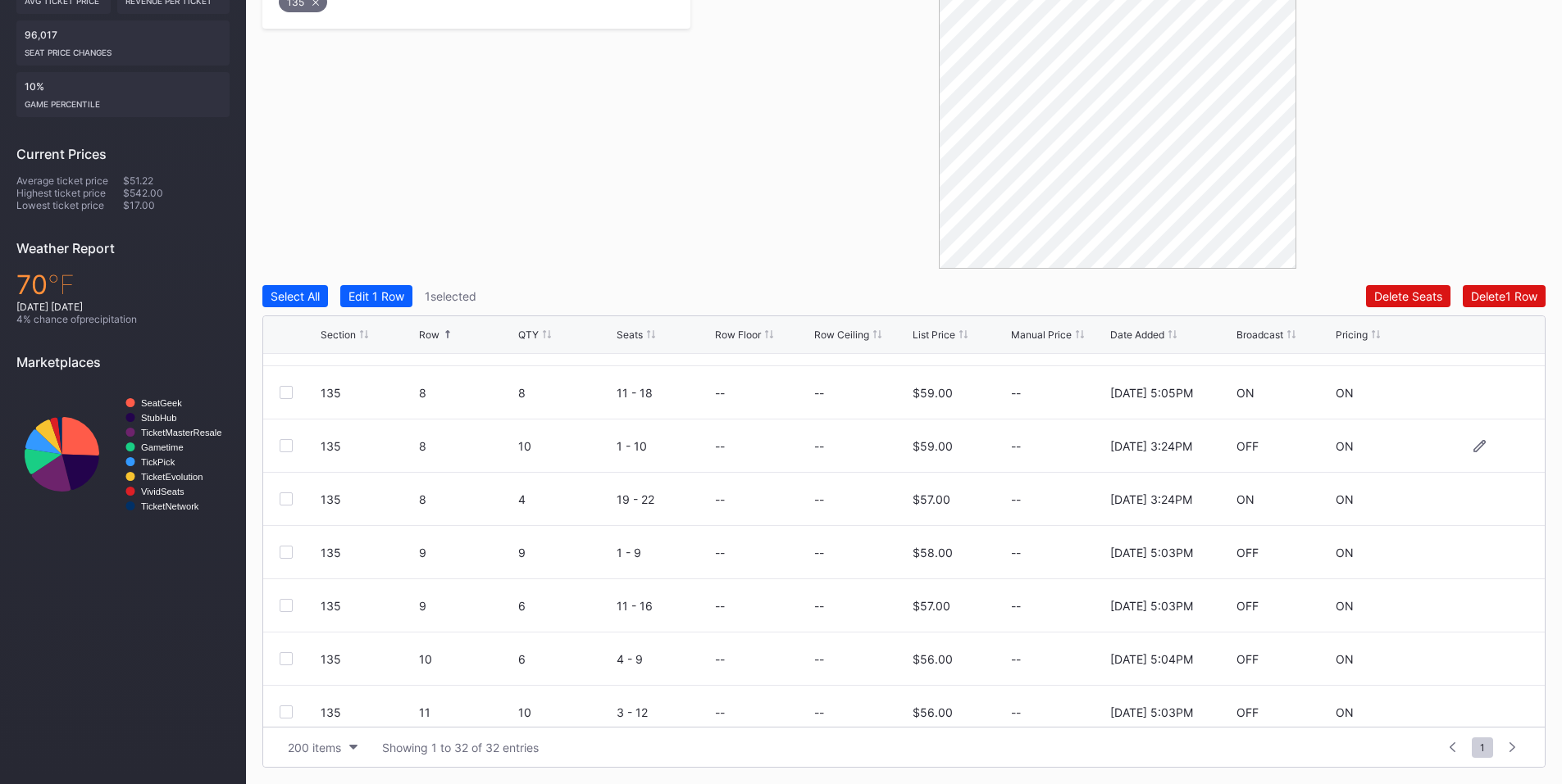
click at [283, 445] on div at bounding box center [286, 446] width 13 height 13
click at [282, 496] on div at bounding box center [286, 498] width 13 height 13
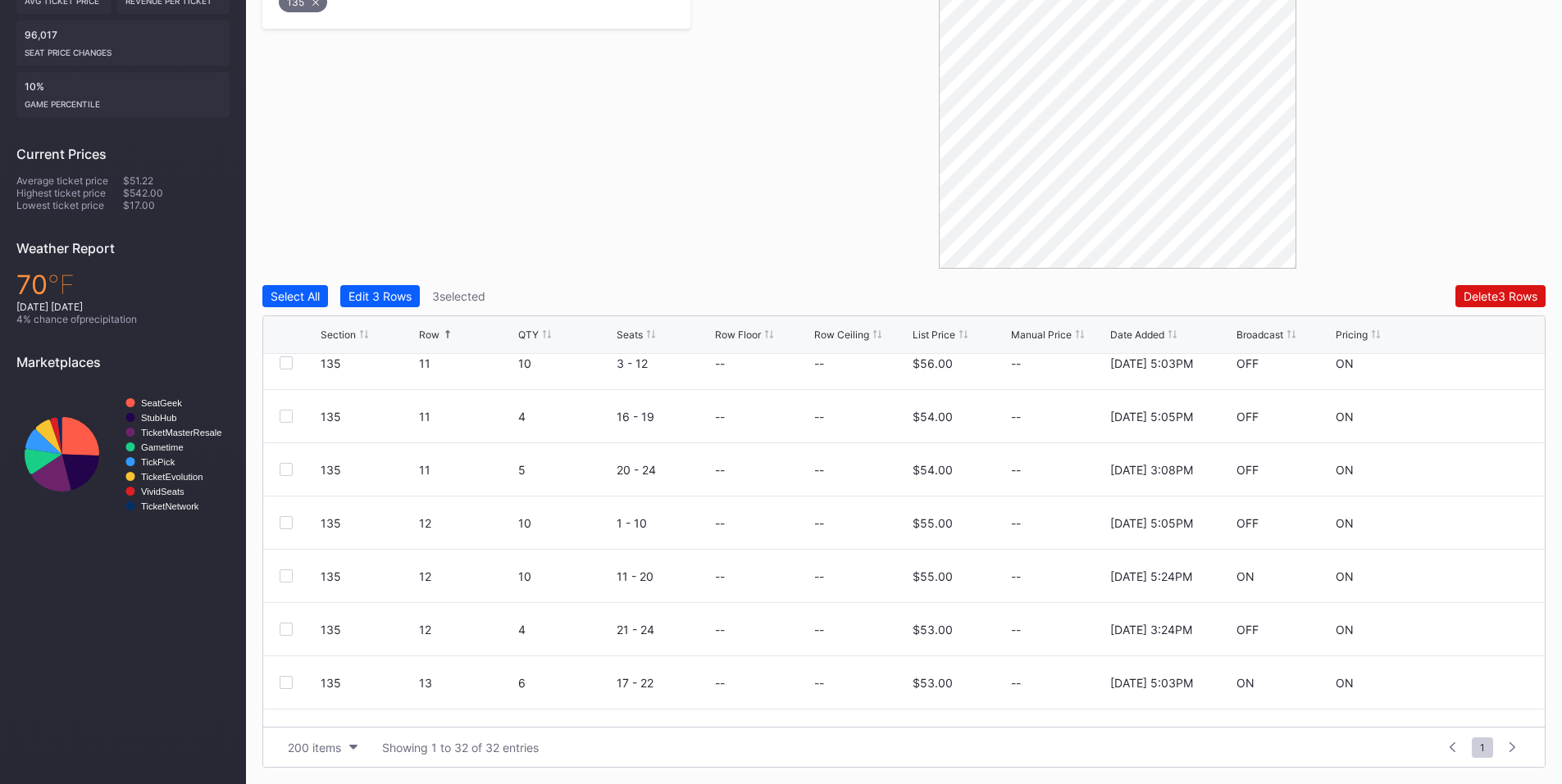
scroll to position [956, 0]
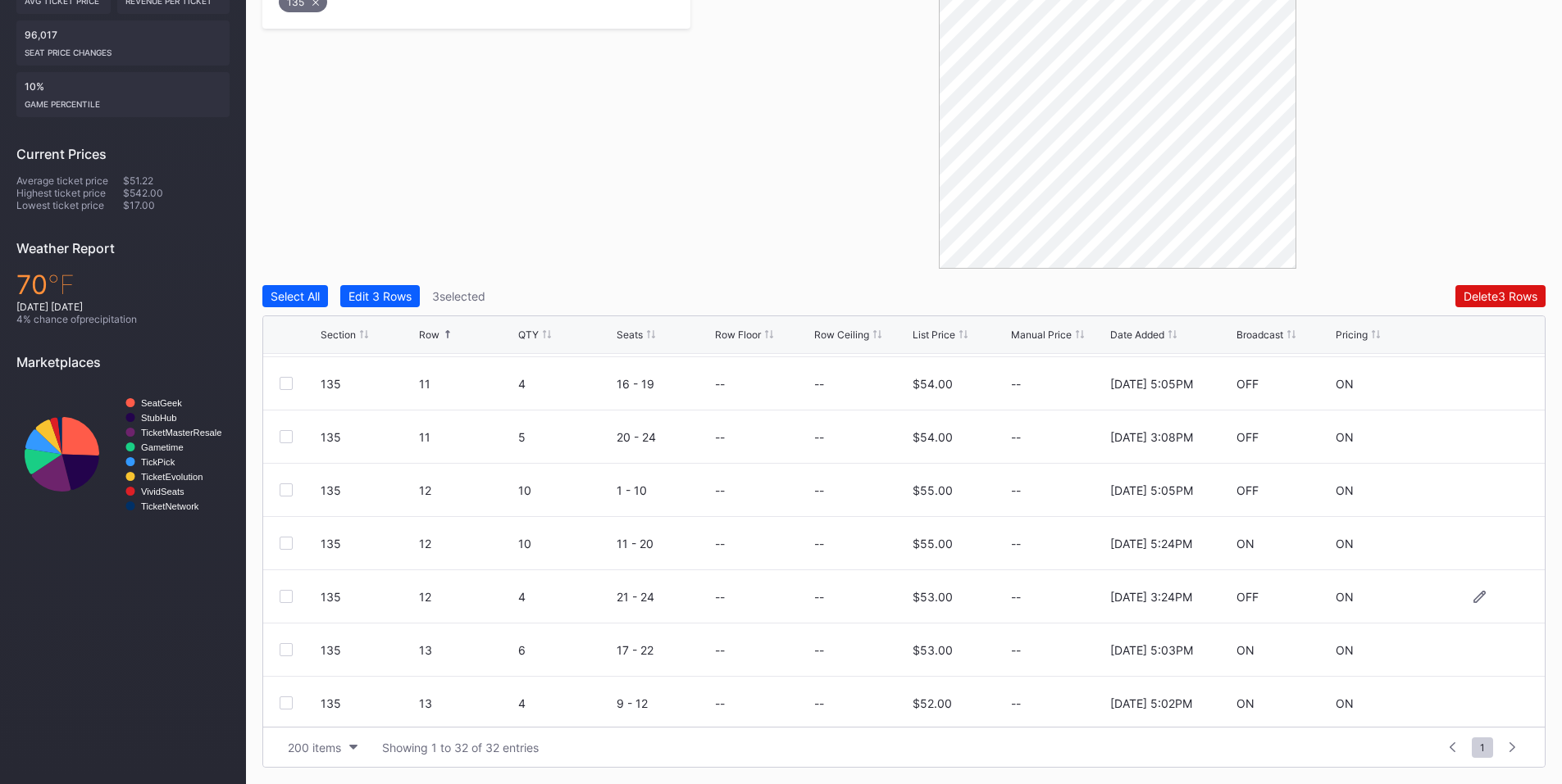
click at [288, 593] on div at bounding box center [286, 596] width 13 height 13
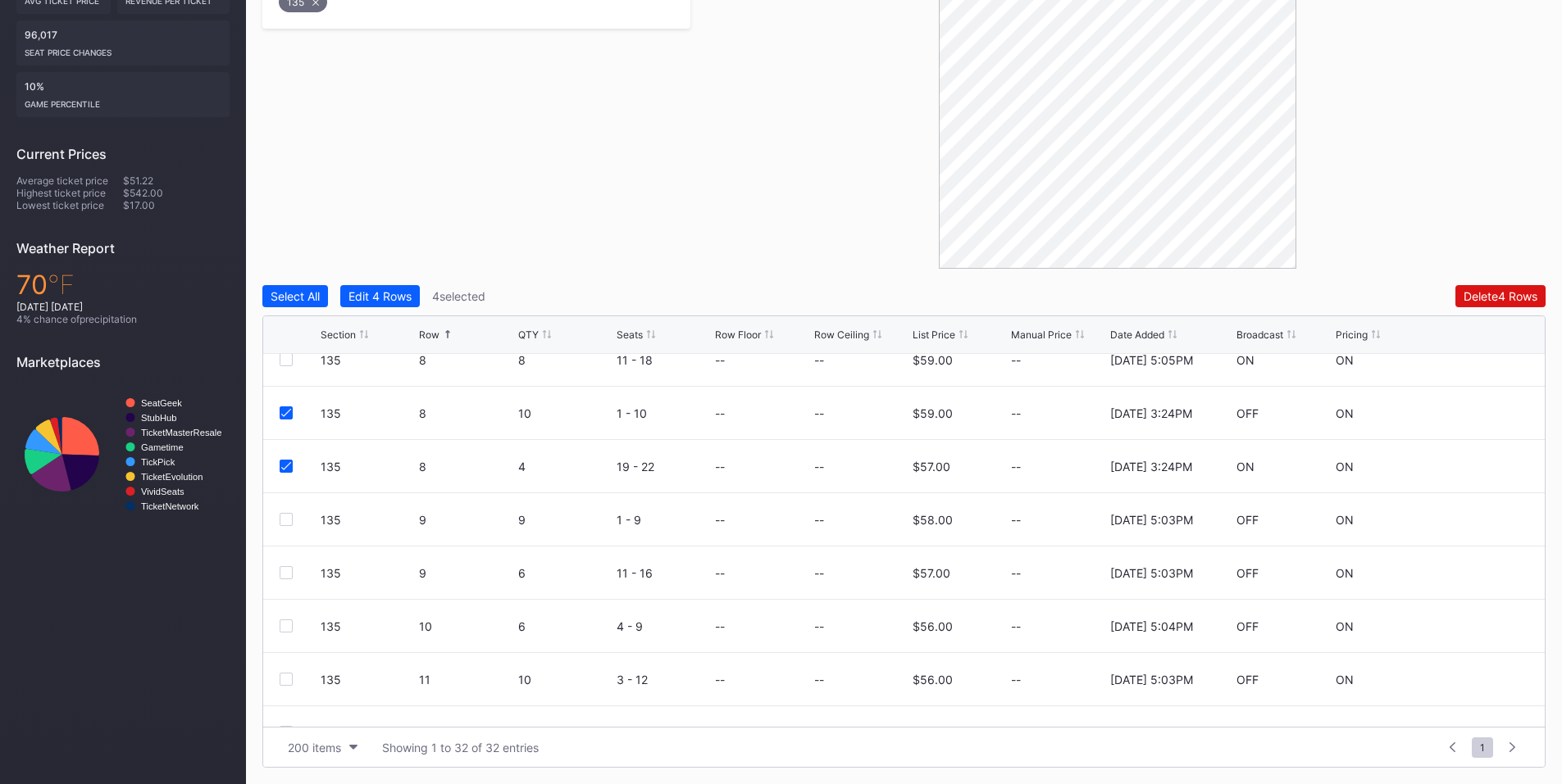
scroll to position [574, 0]
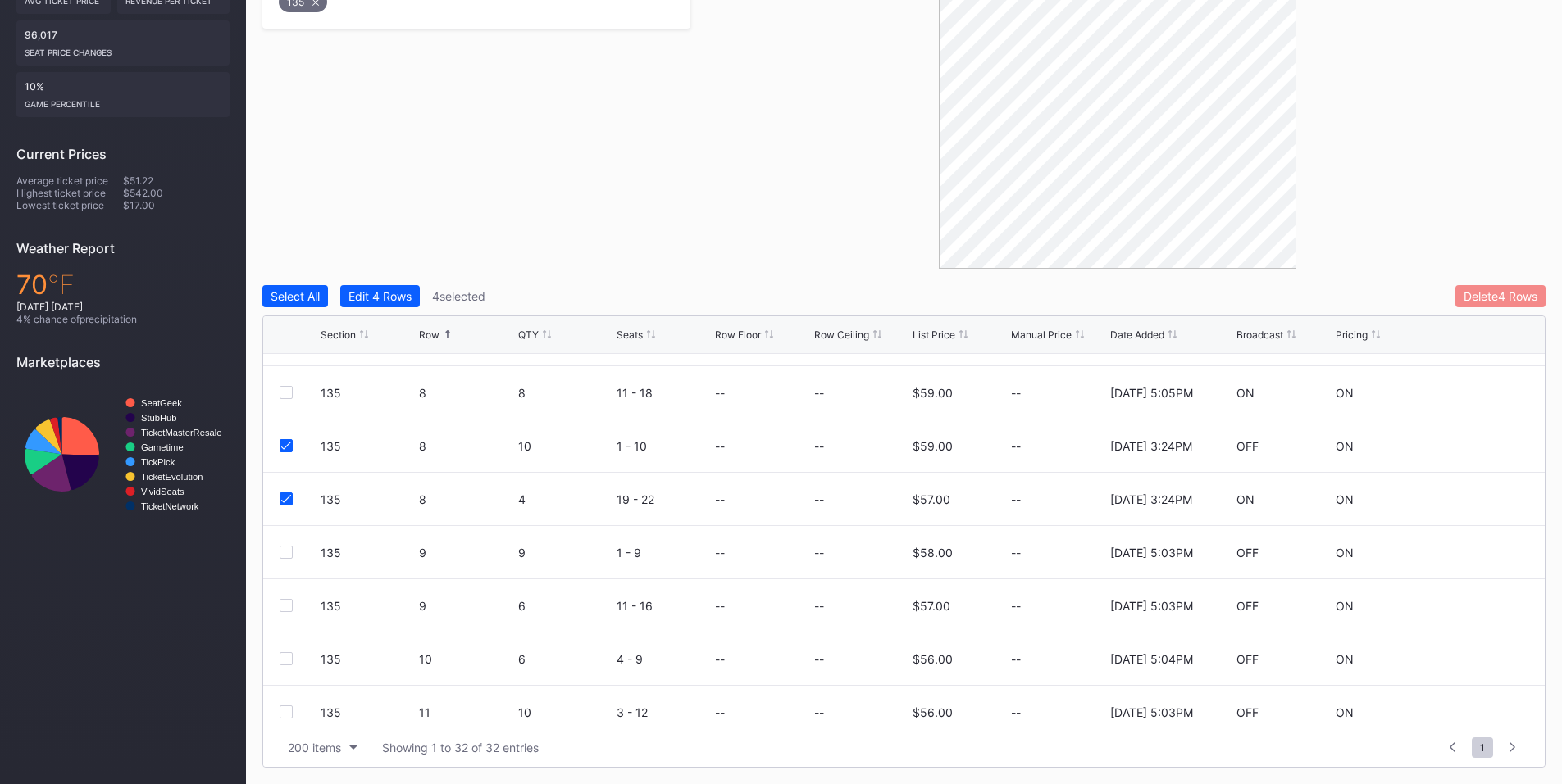
click at [1486, 295] on div "Delete 4 Rows" at bounding box center [1500, 296] width 73 height 14
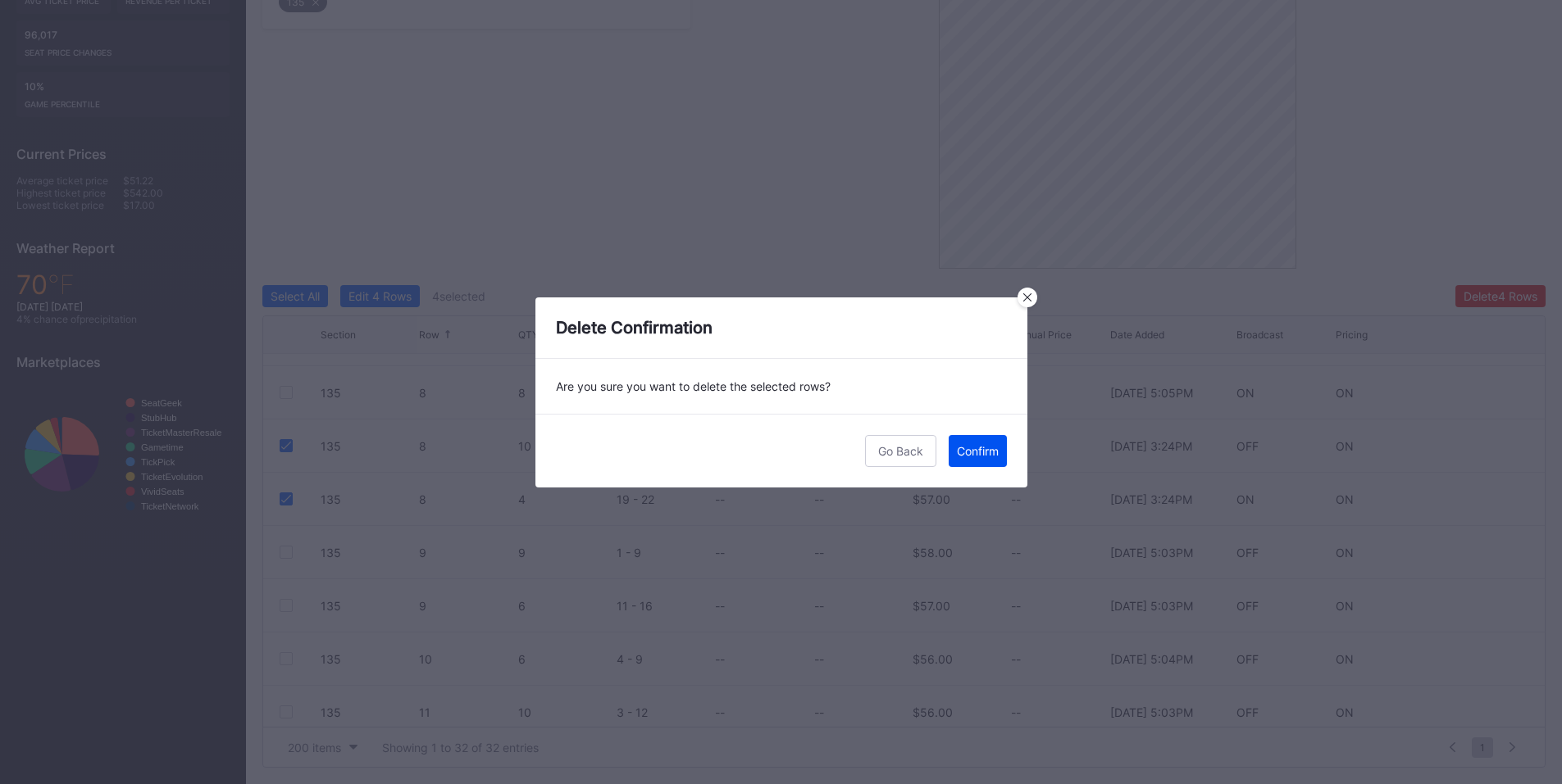
click at [963, 463] on button "Confirm" at bounding box center [977, 451] width 59 height 32
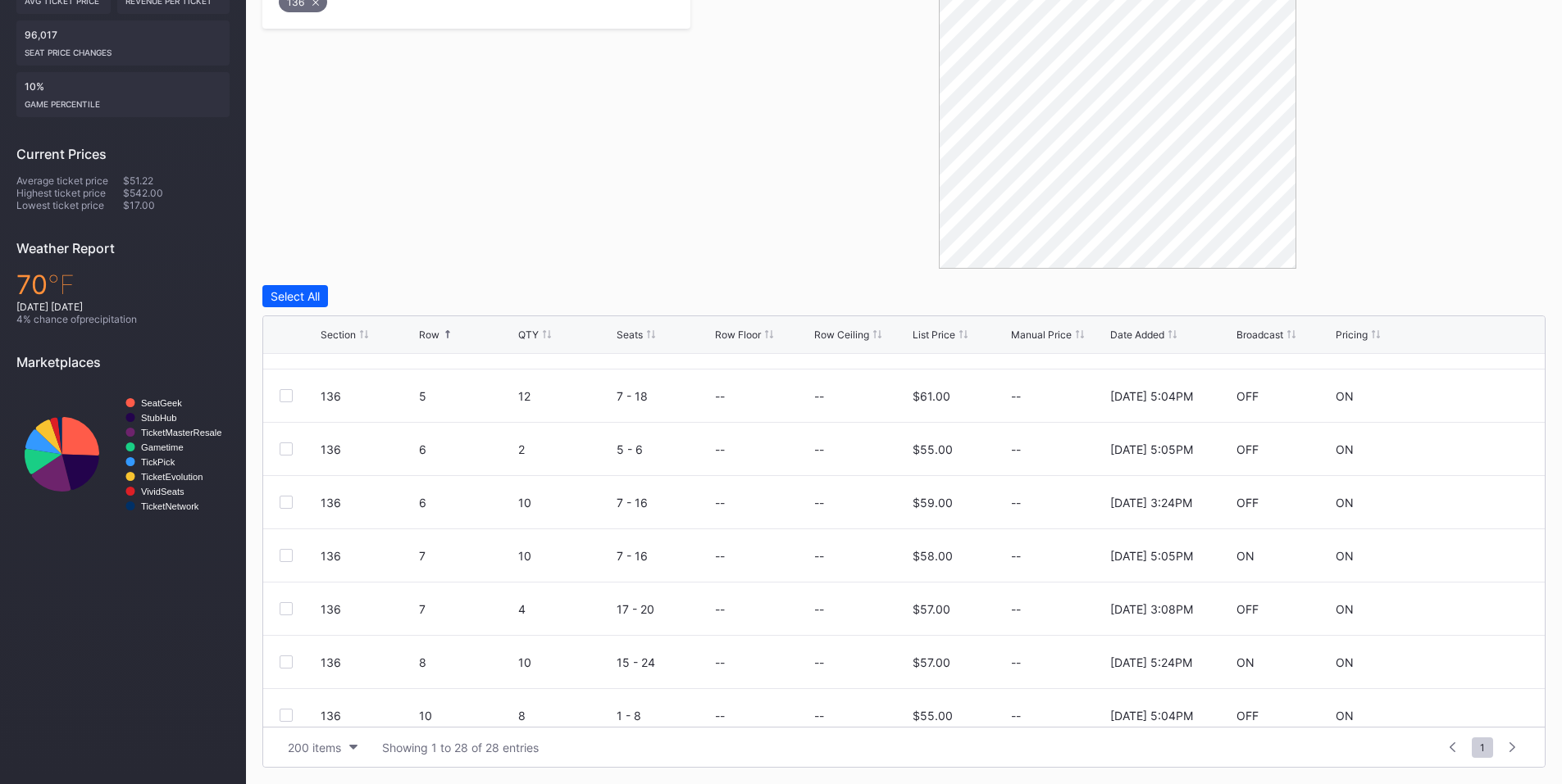
scroll to position [382, 0]
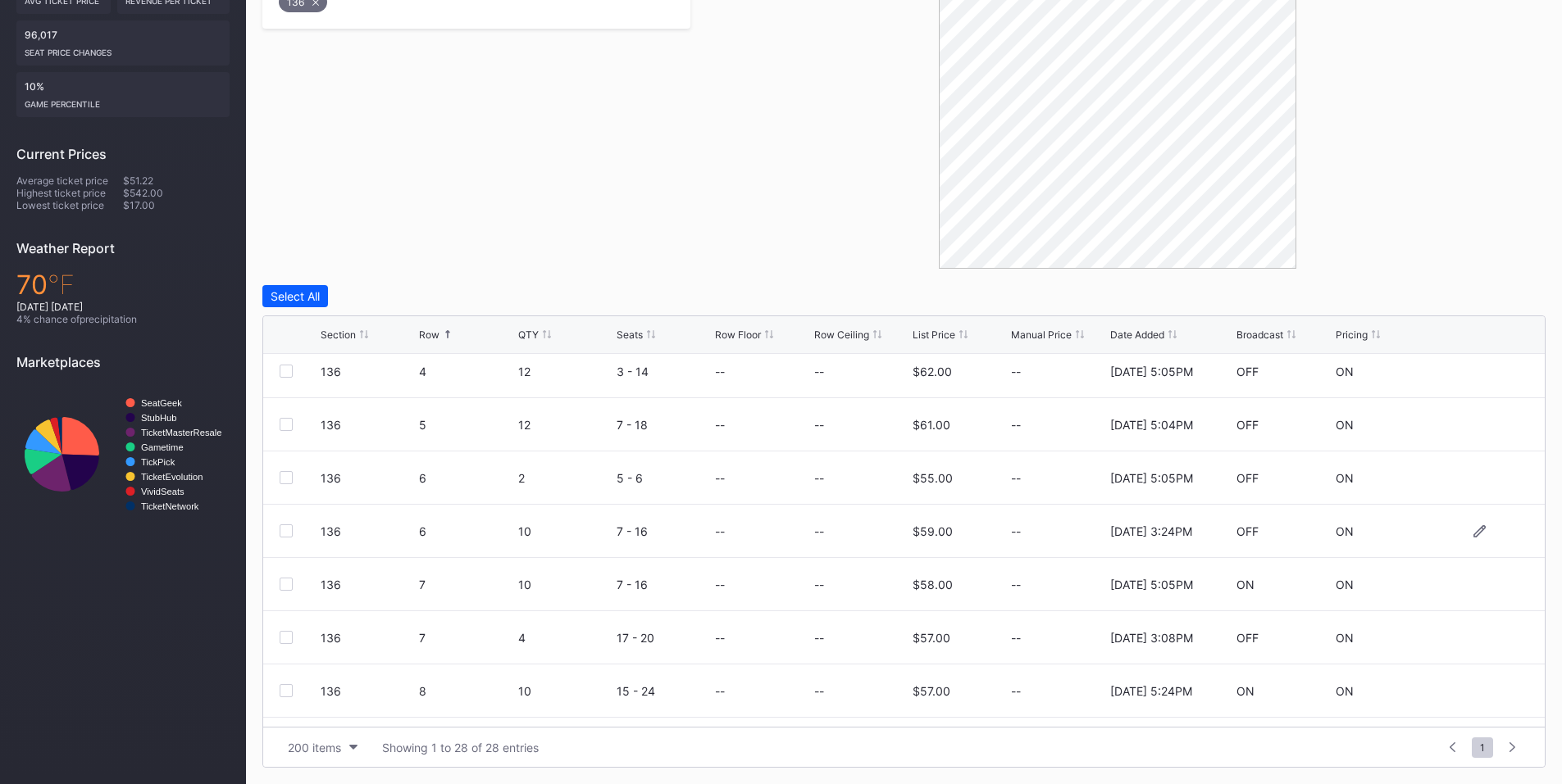
click at [289, 536] on div at bounding box center [286, 530] width 13 height 13
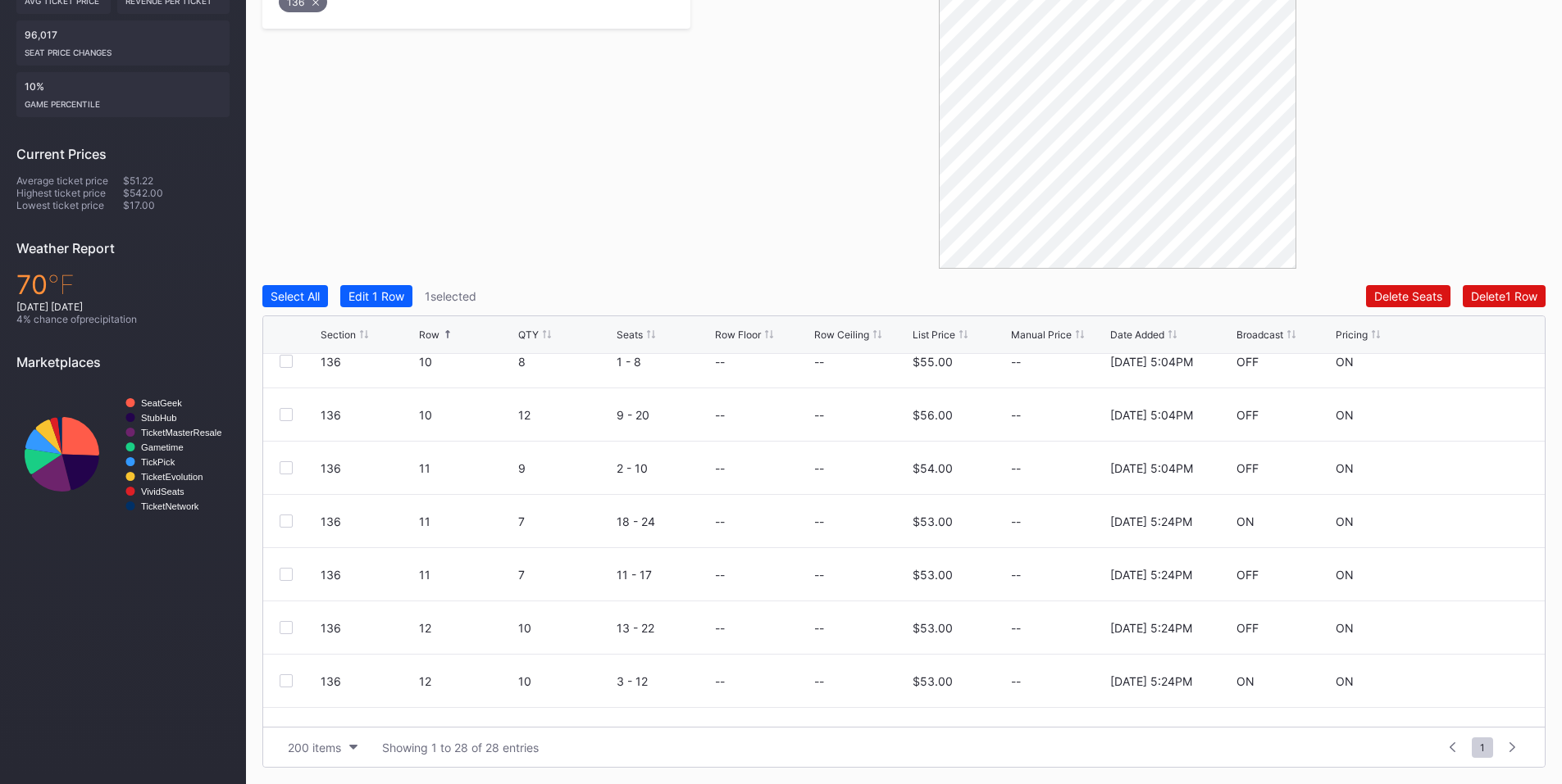
scroll to position [956, 0]
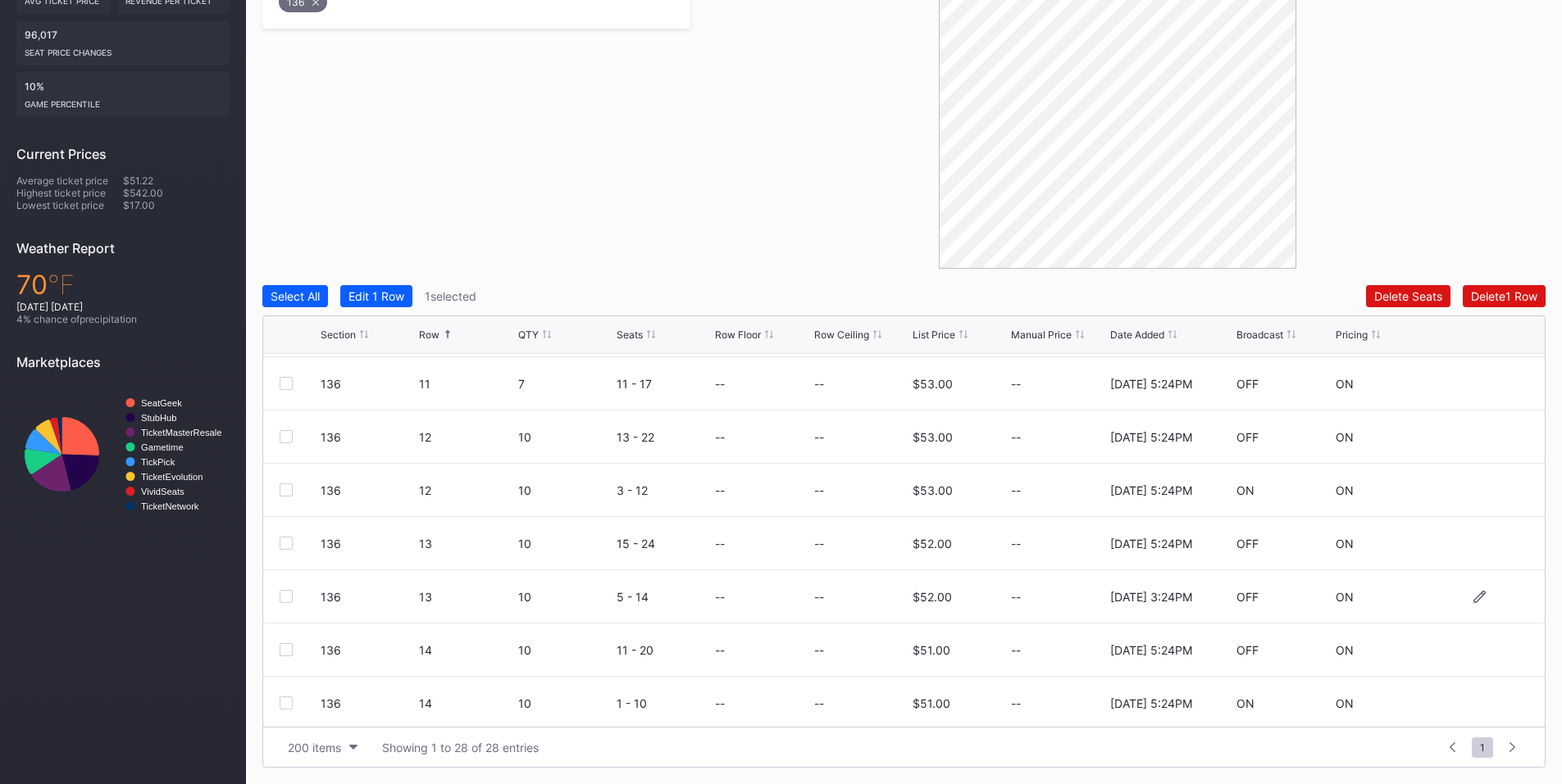
click at [291, 597] on div at bounding box center [286, 596] width 13 height 13
click at [1468, 288] on button "Delete 2 Rows" at bounding box center [1501, 296] width 89 height 22
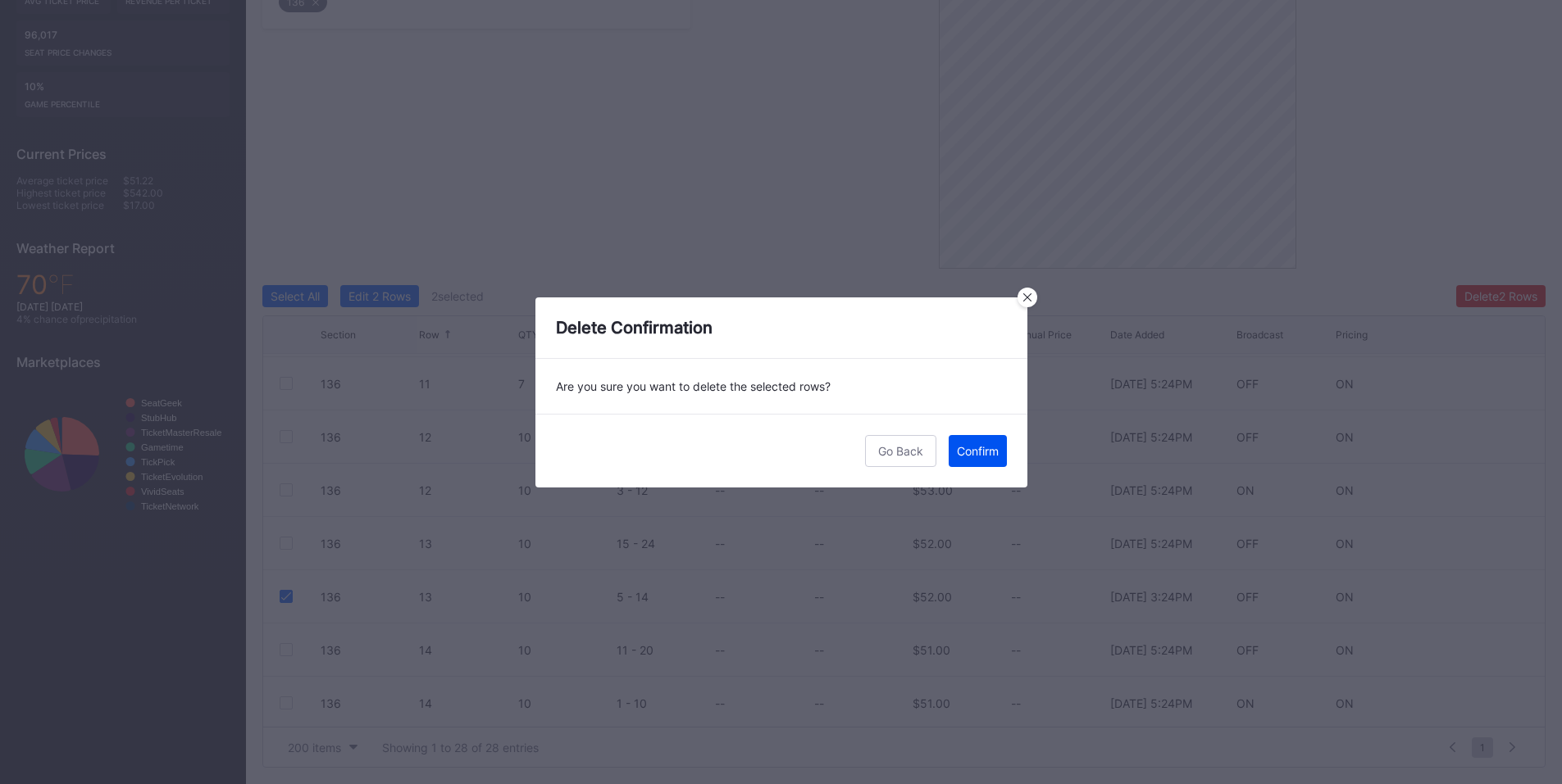
click at [965, 462] on button "Confirm" at bounding box center [977, 451] width 59 height 32
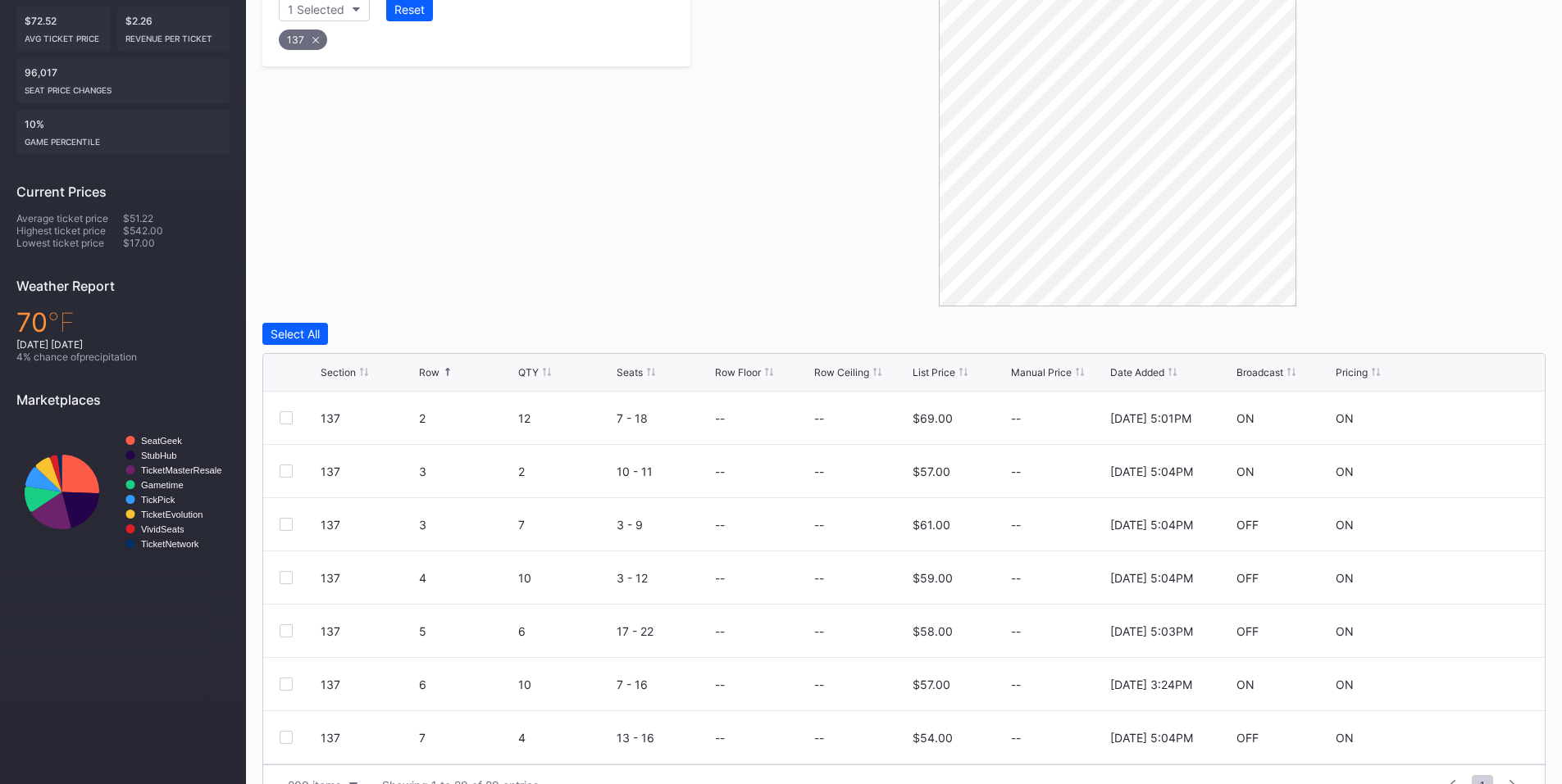
scroll to position [412, 0]
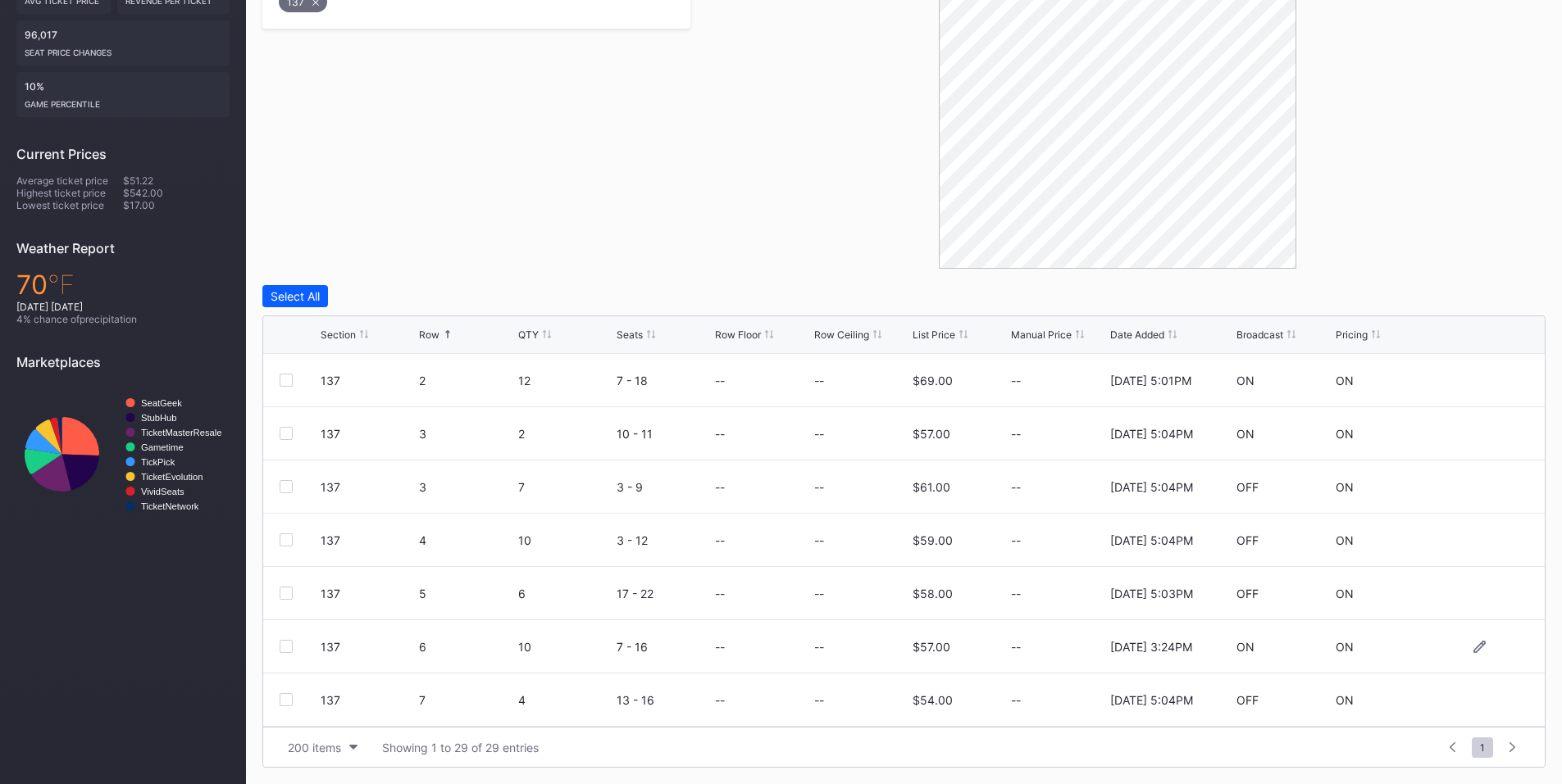
drag, startPoint x: 281, startPoint y: 648, endPoint x: 345, endPoint y: 628, distance: 67.1
click at [281, 648] on div at bounding box center [286, 646] width 13 height 13
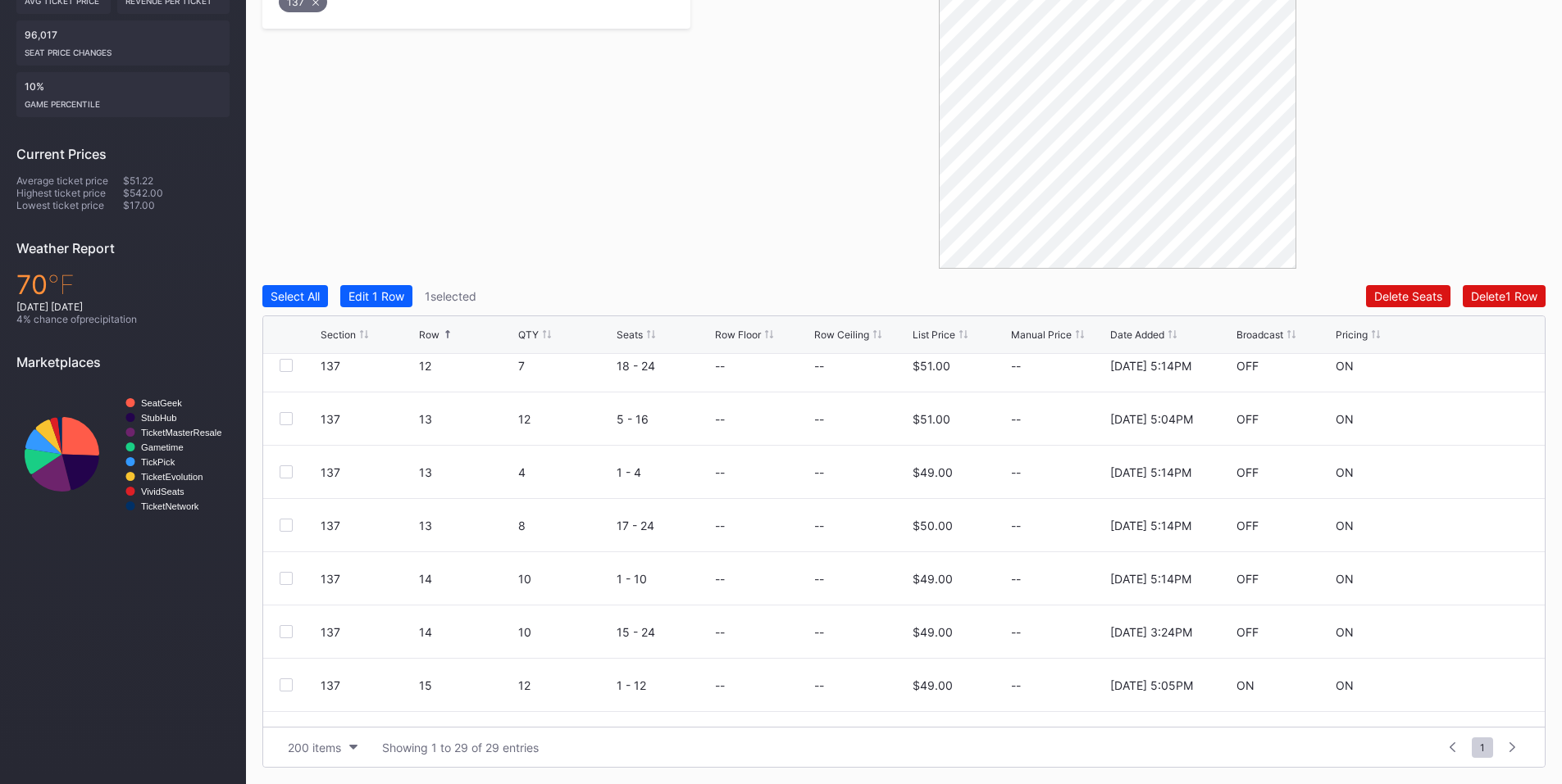
scroll to position [957, 0]
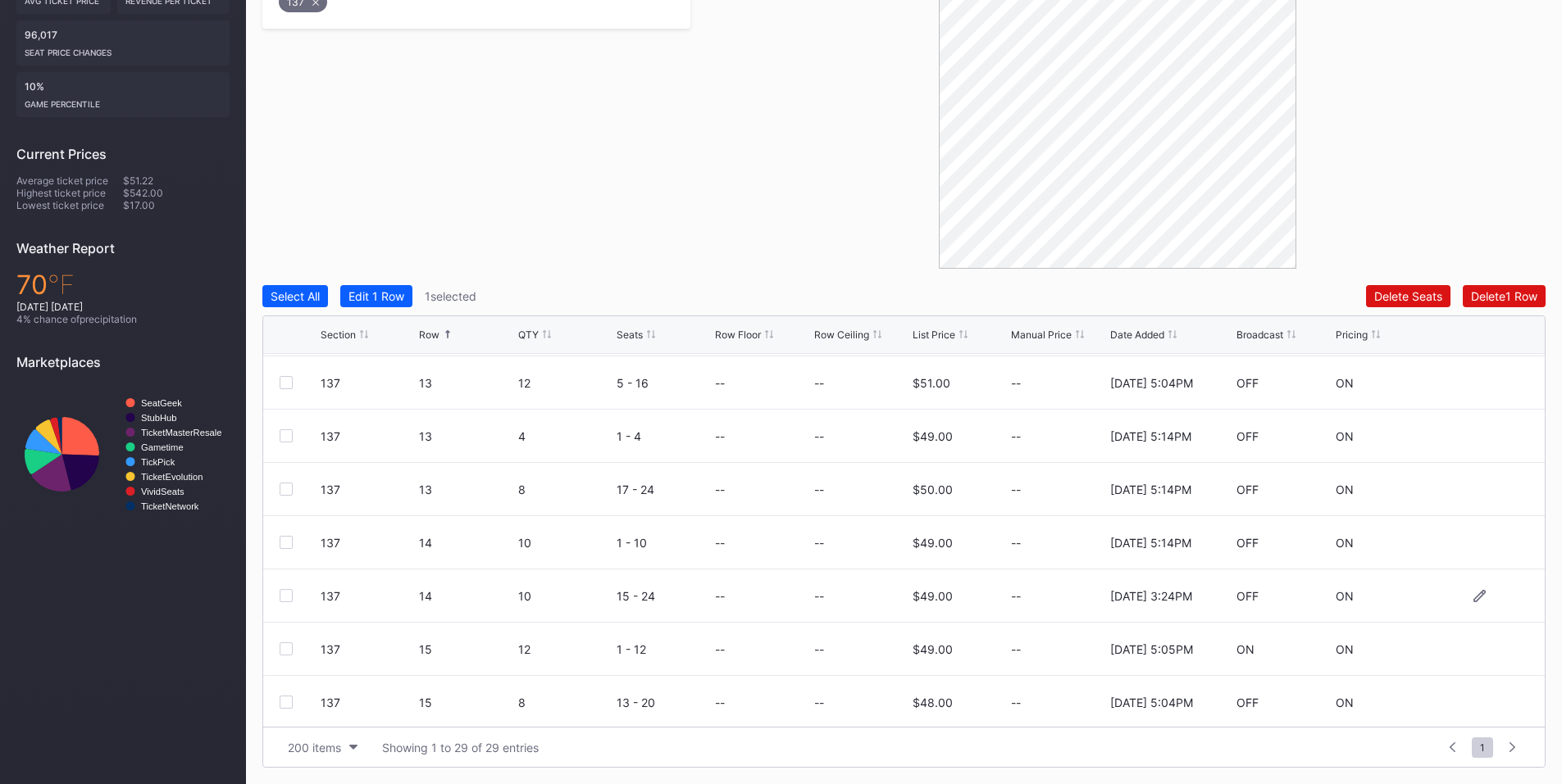
click at [287, 597] on div at bounding box center [286, 595] width 13 height 13
click at [1490, 288] on button "Delete 2 Rows" at bounding box center [1501, 296] width 89 height 22
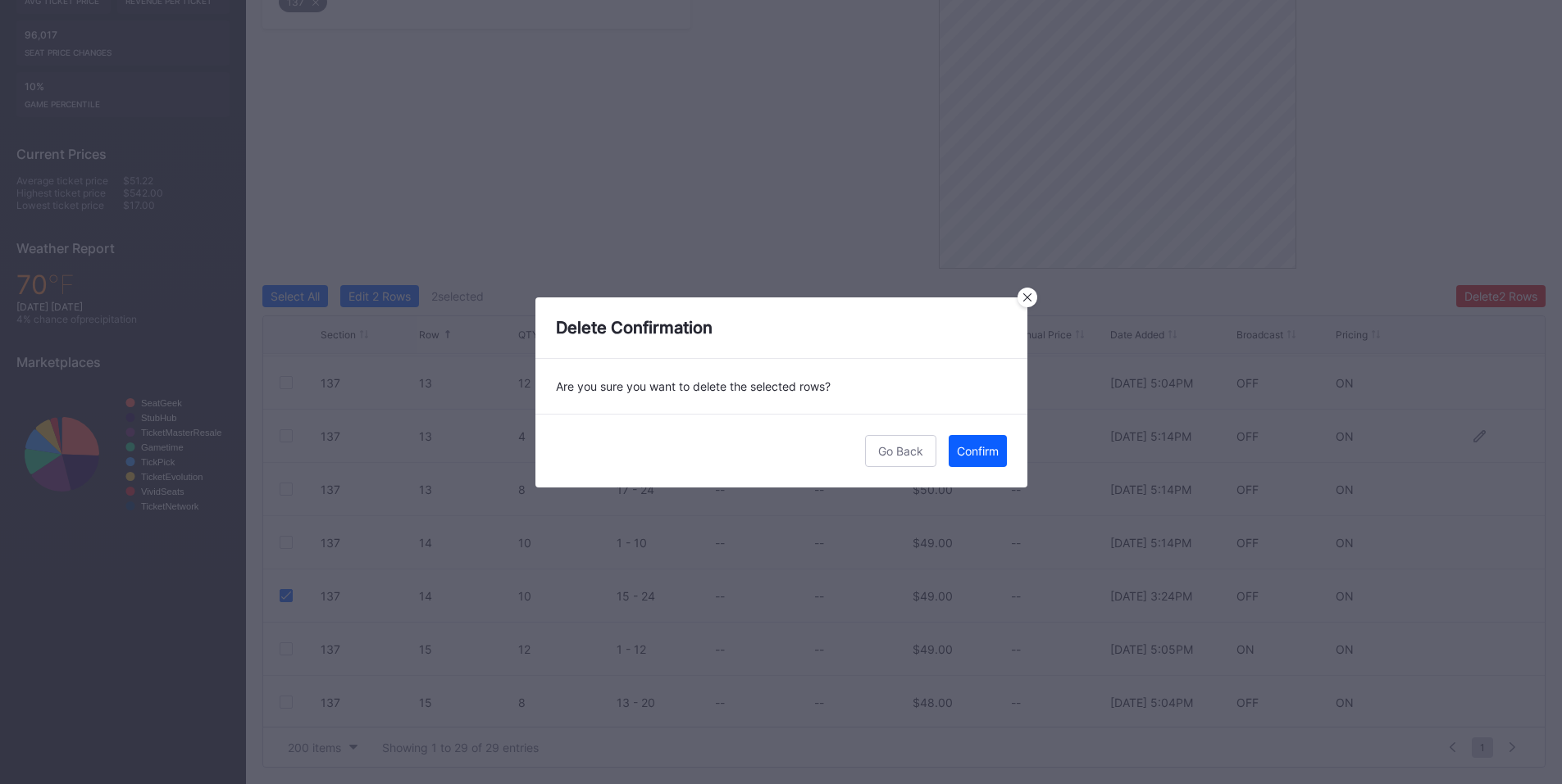
click at [974, 455] on div "Confirm" at bounding box center [978, 452] width 42 height 14
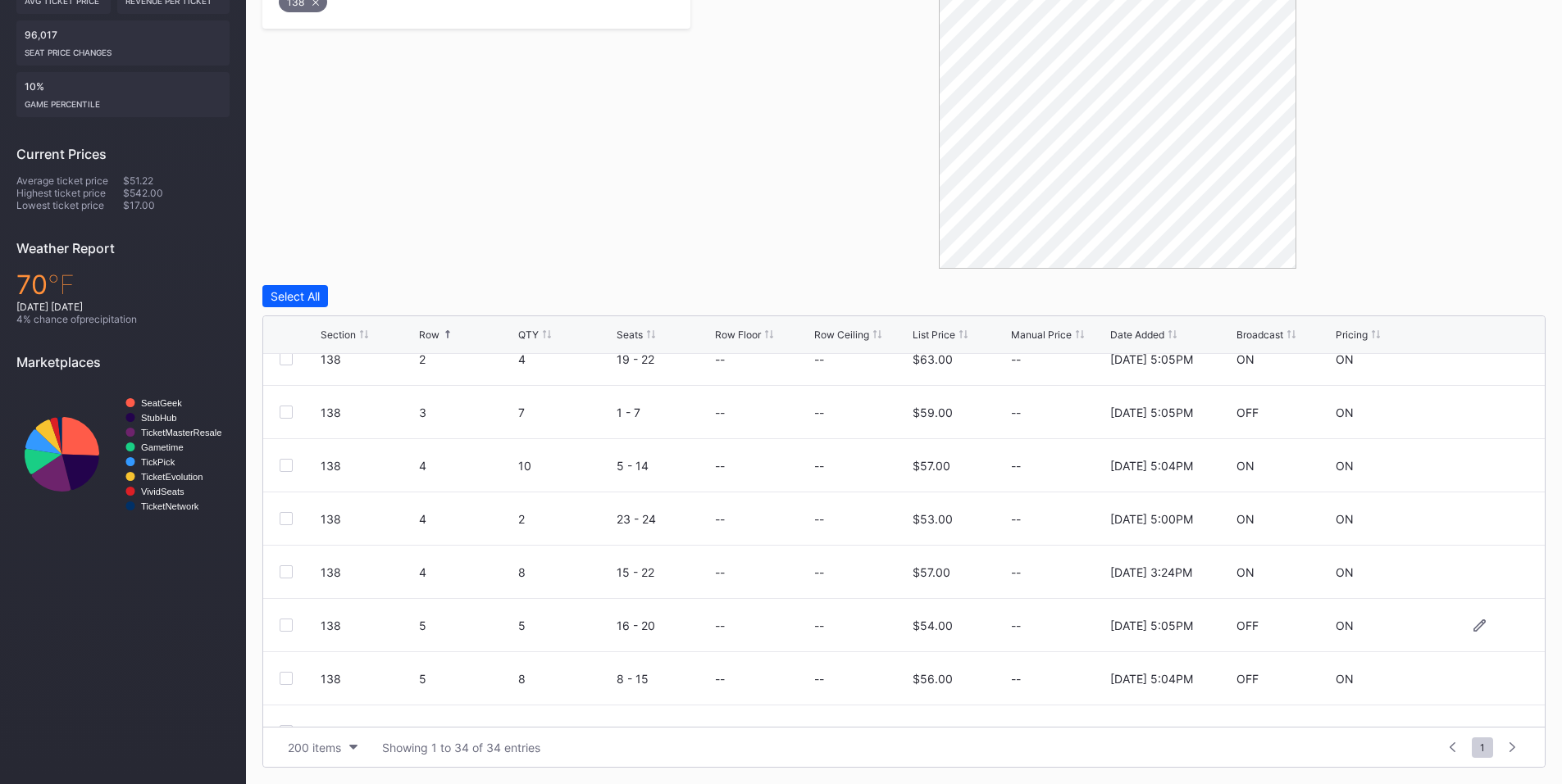
scroll to position [191, 0]
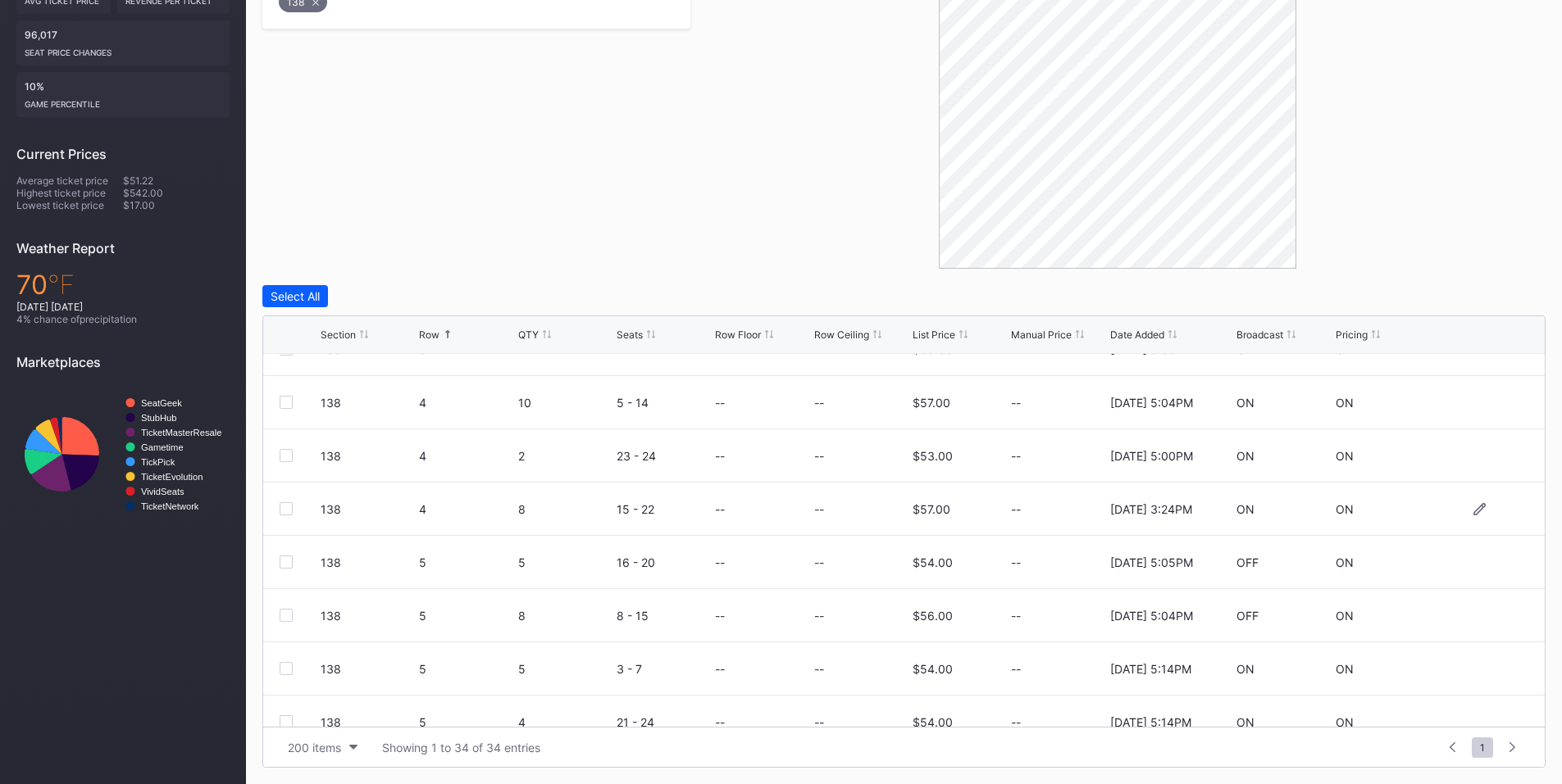
click at [291, 506] on div at bounding box center [286, 508] width 13 height 13
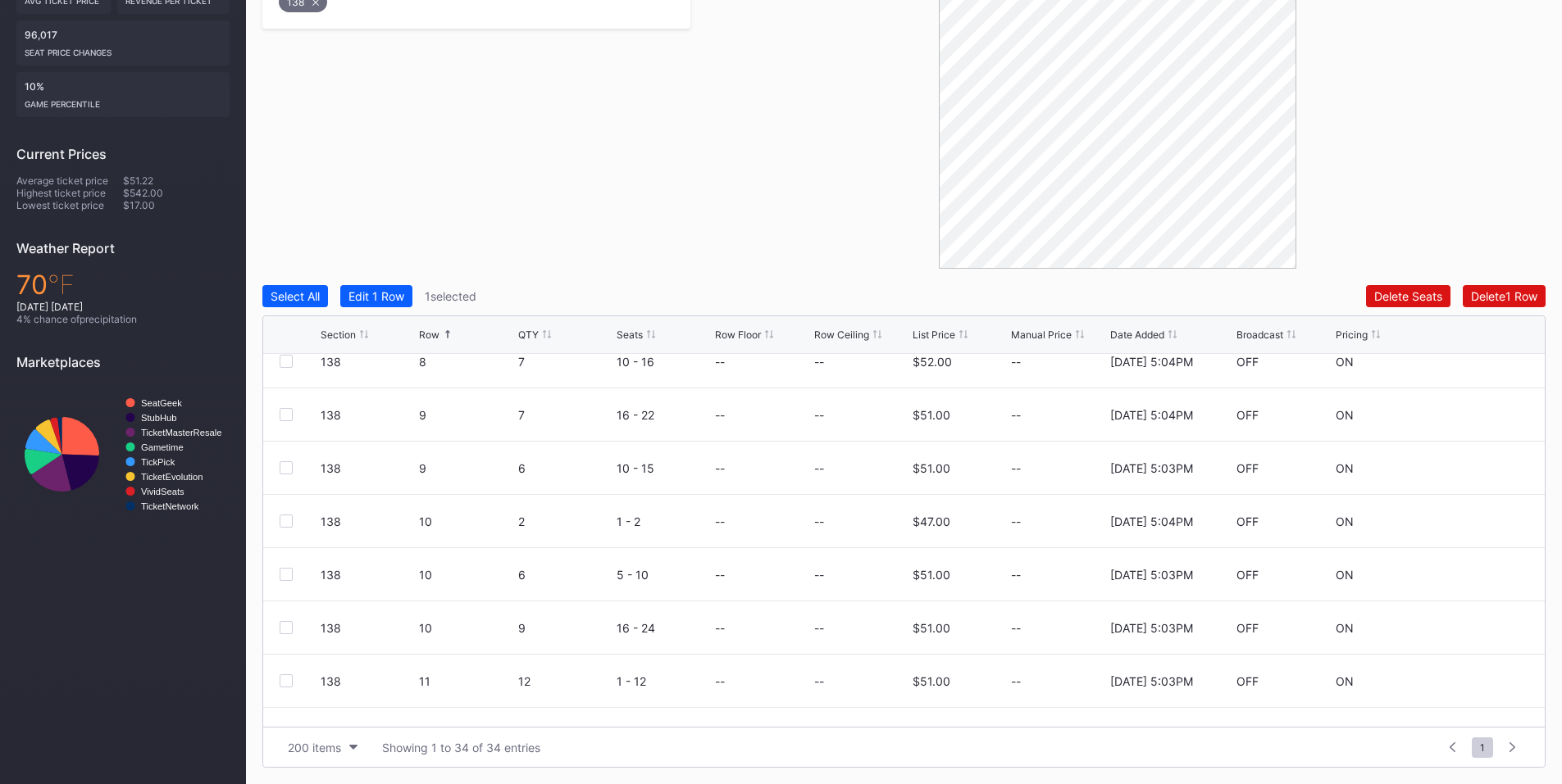
scroll to position [957, 0]
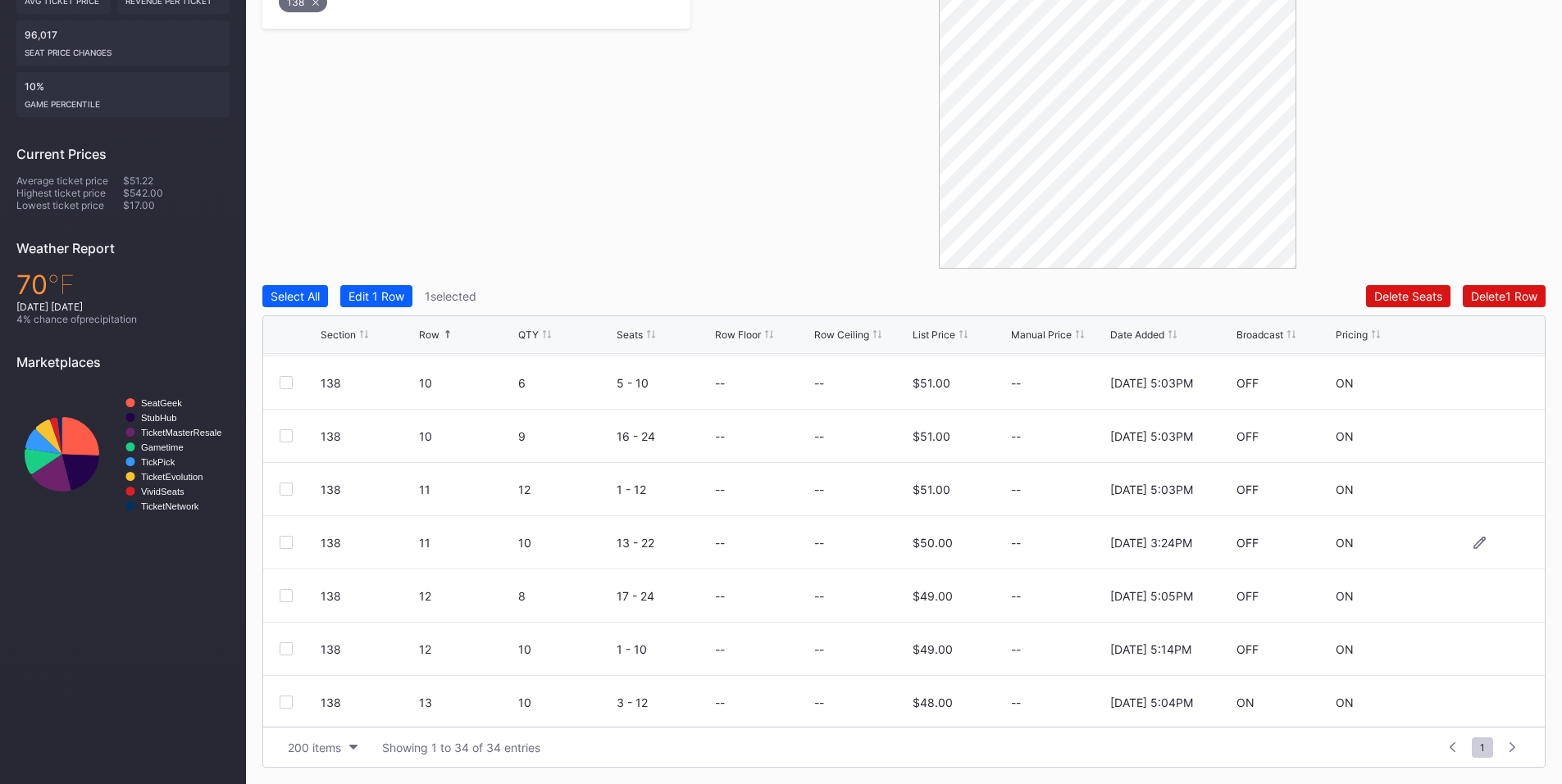
click at [286, 544] on div at bounding box center [286, 542] width 13 height 13
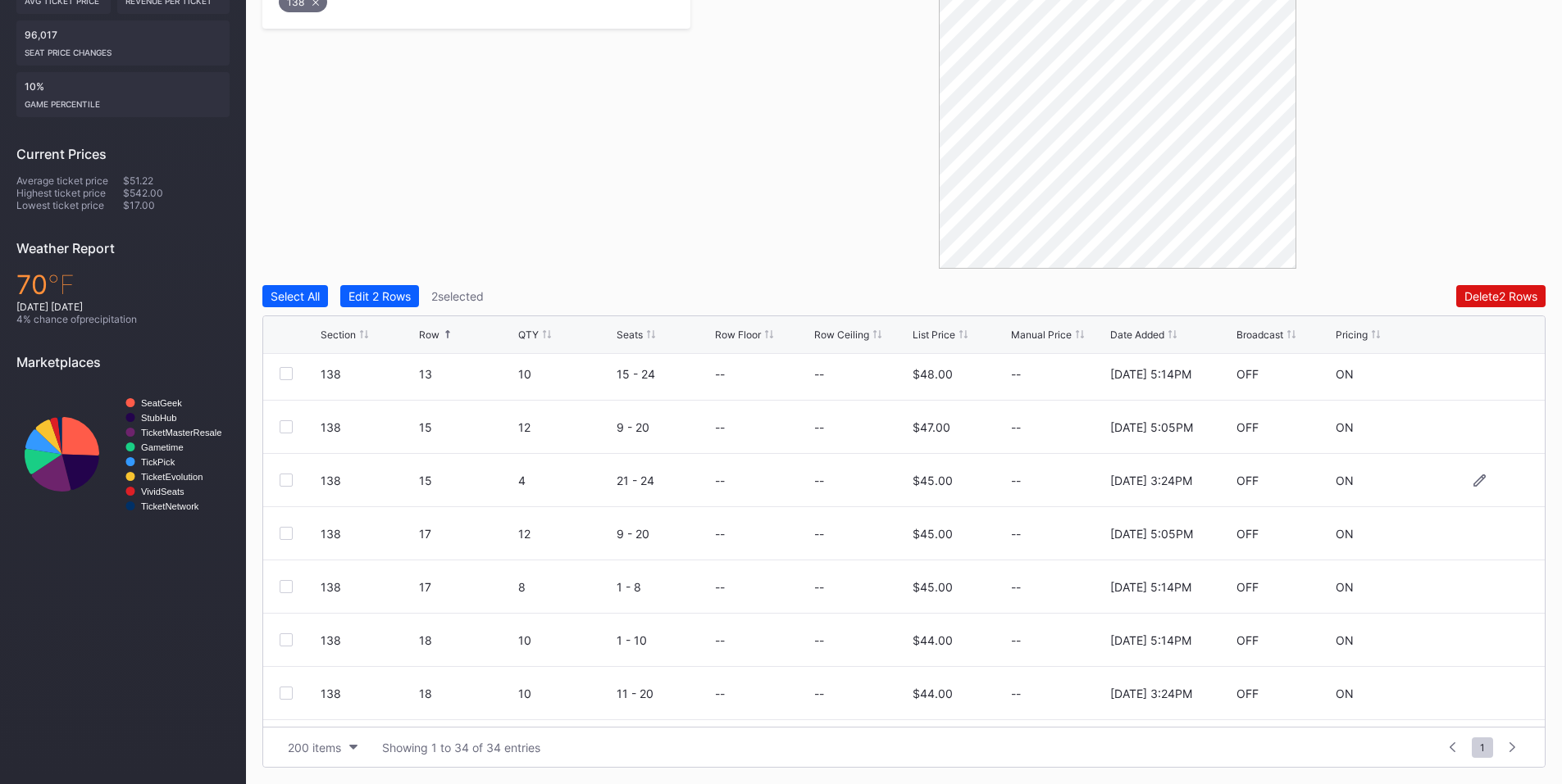
click at [285, 477] on div at bounding box center [286, 479] width 13 height 13
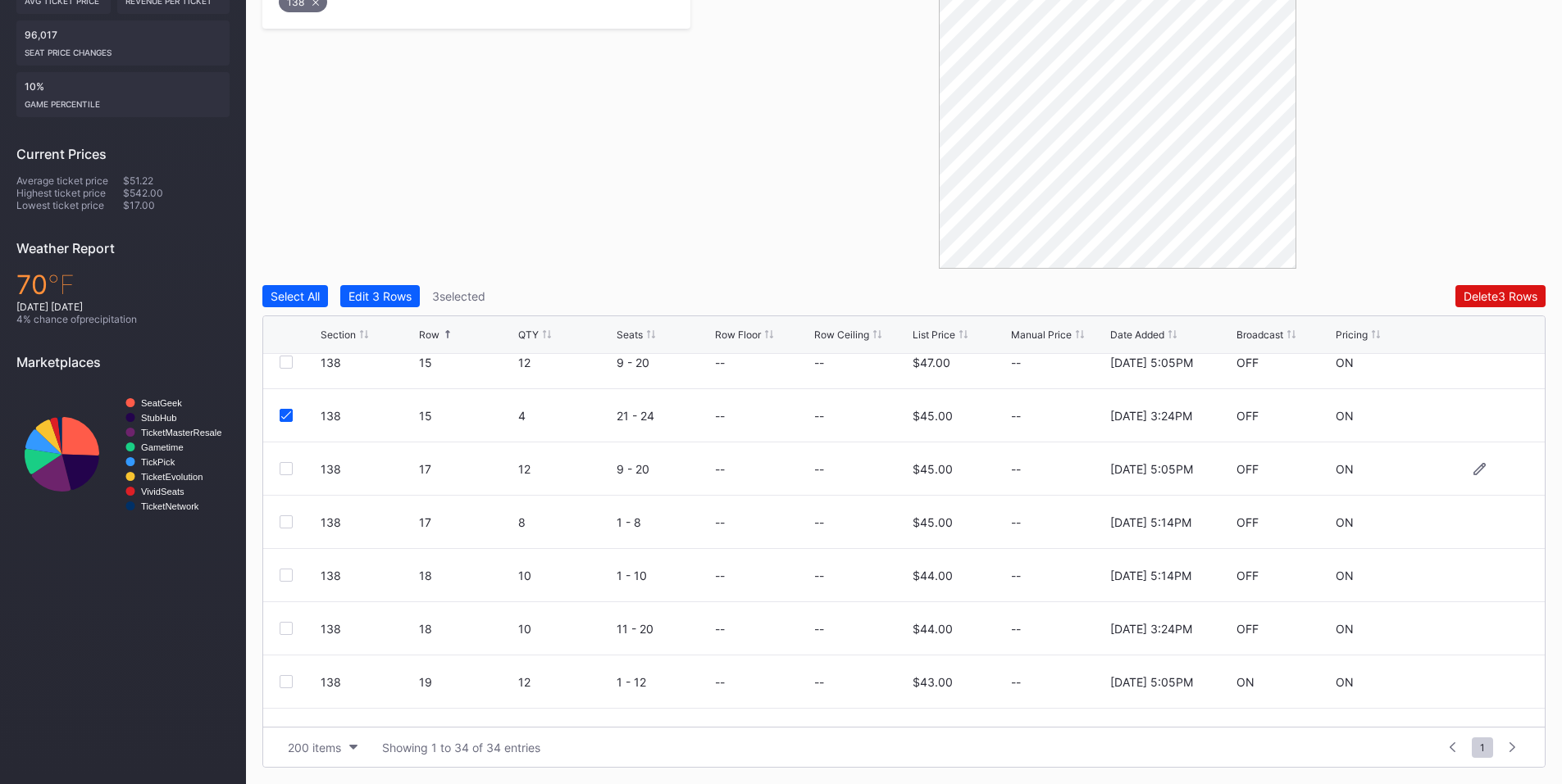
scroll to position [1438, 0]
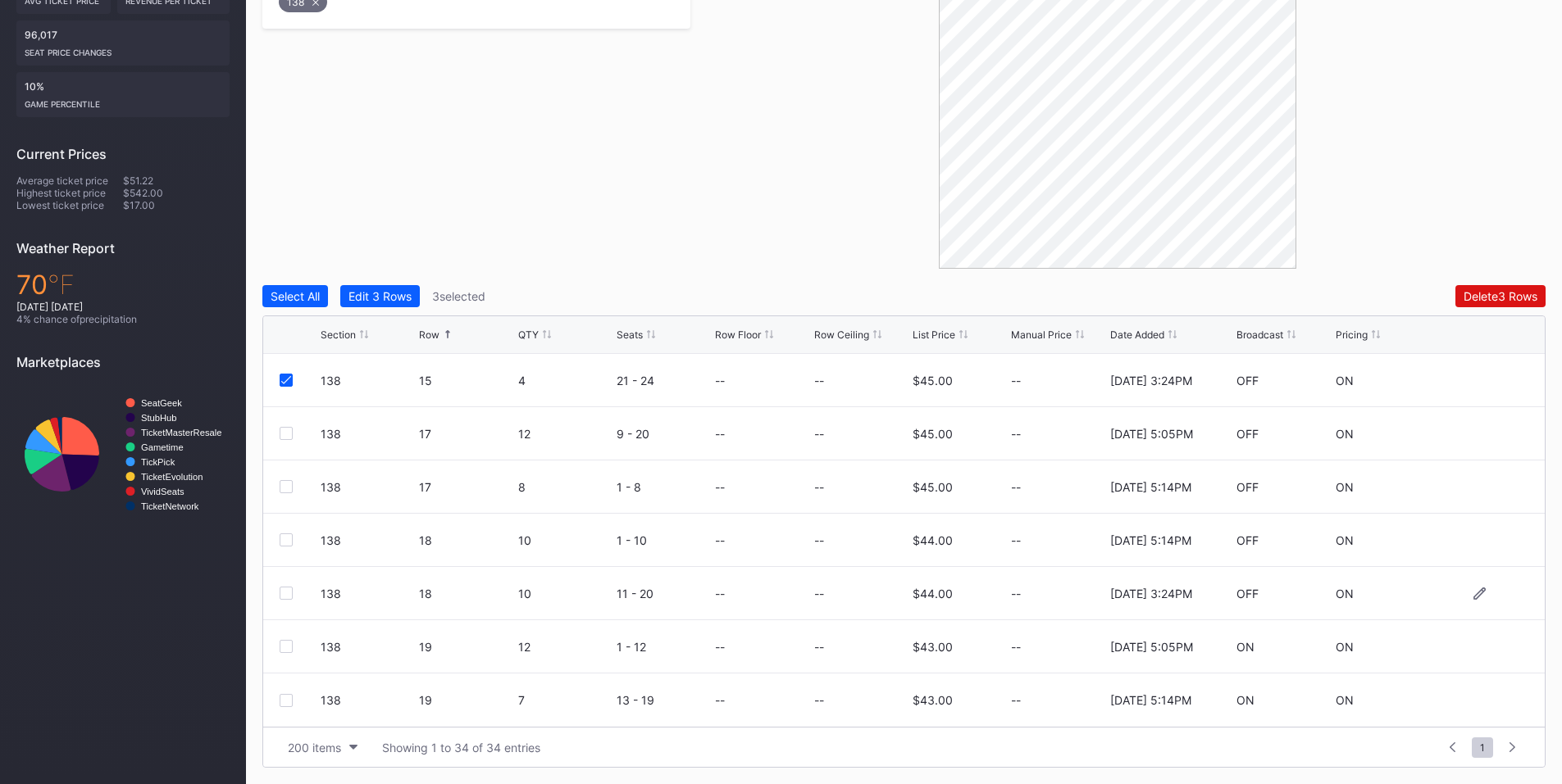
click at [285, 586] on div "138 18 10 11 - 20 -- -- $44.00 -- [DATE] 3:24PM OFF ON" at bounding box center [904, 593] width 1282 height 54
click at [284, 593] on div at bounding box center [286, 592] width 13 height 13
click at [1494, 293] on div "Delete 4 Rows" at bounding box center [1500, 296] width 73 height 14
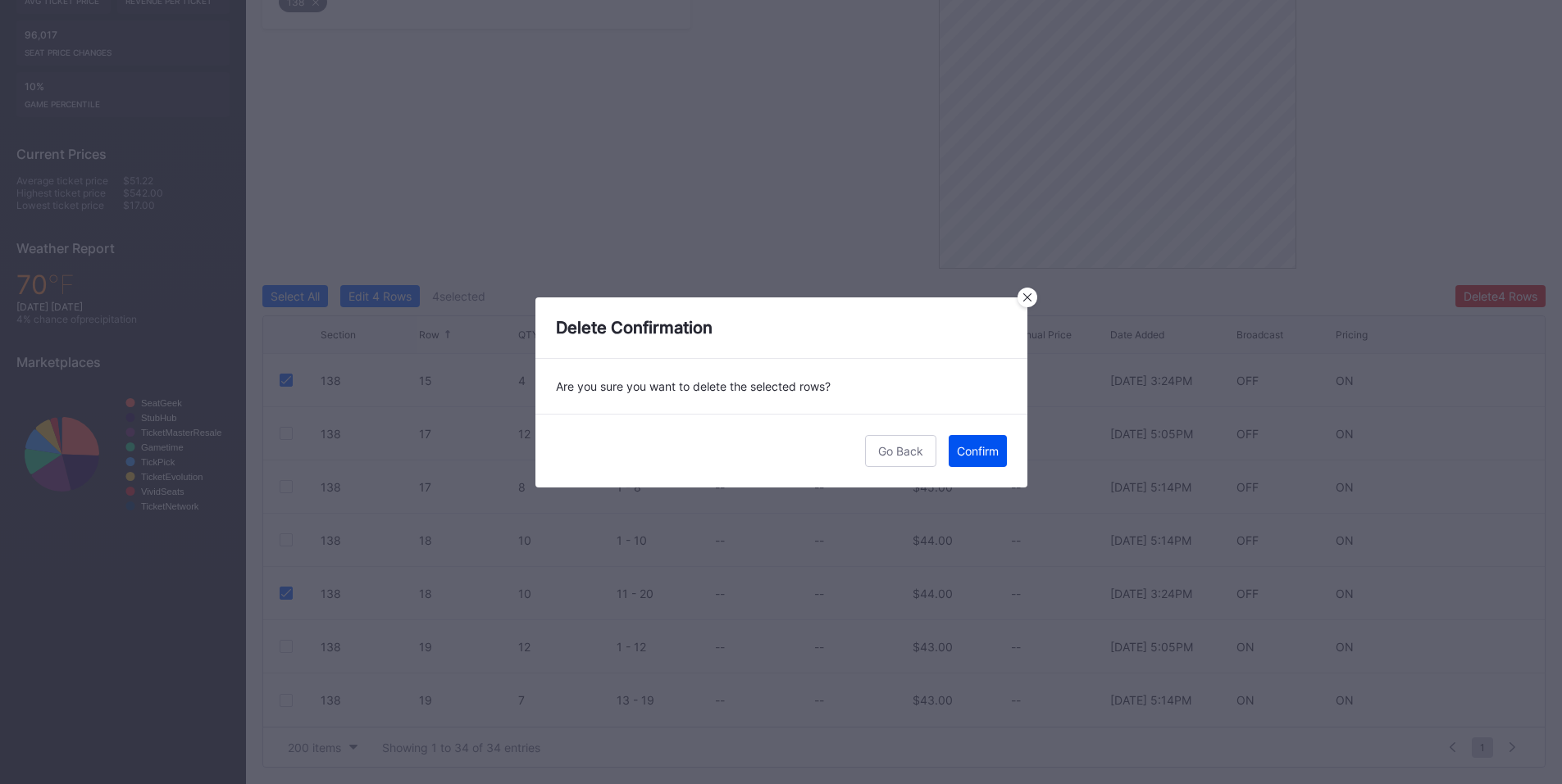
click at [972, 454] on div "Confirm" at bounding box center [978, 452] width 42 height 14
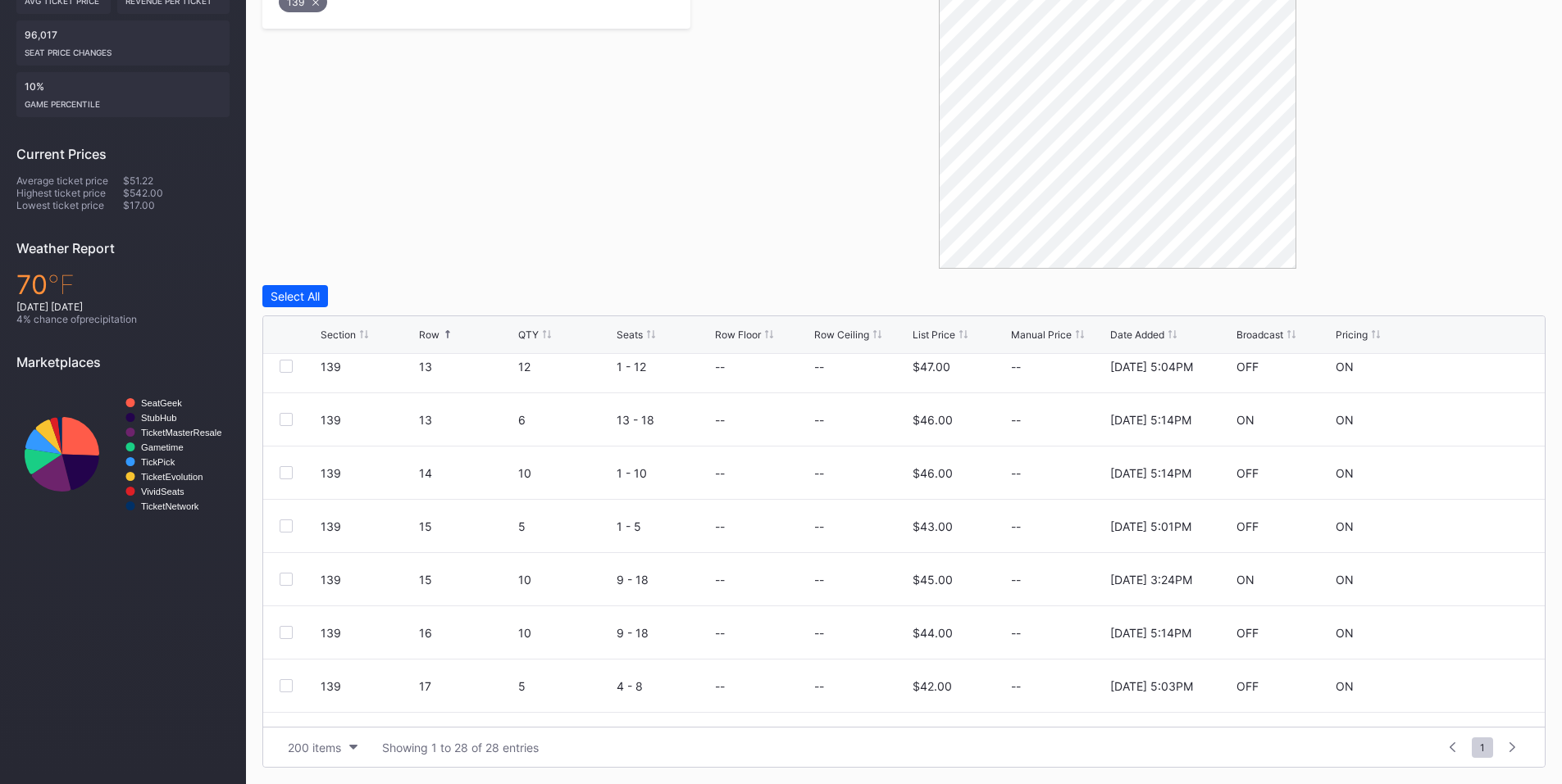
scroll to position [957, 0]
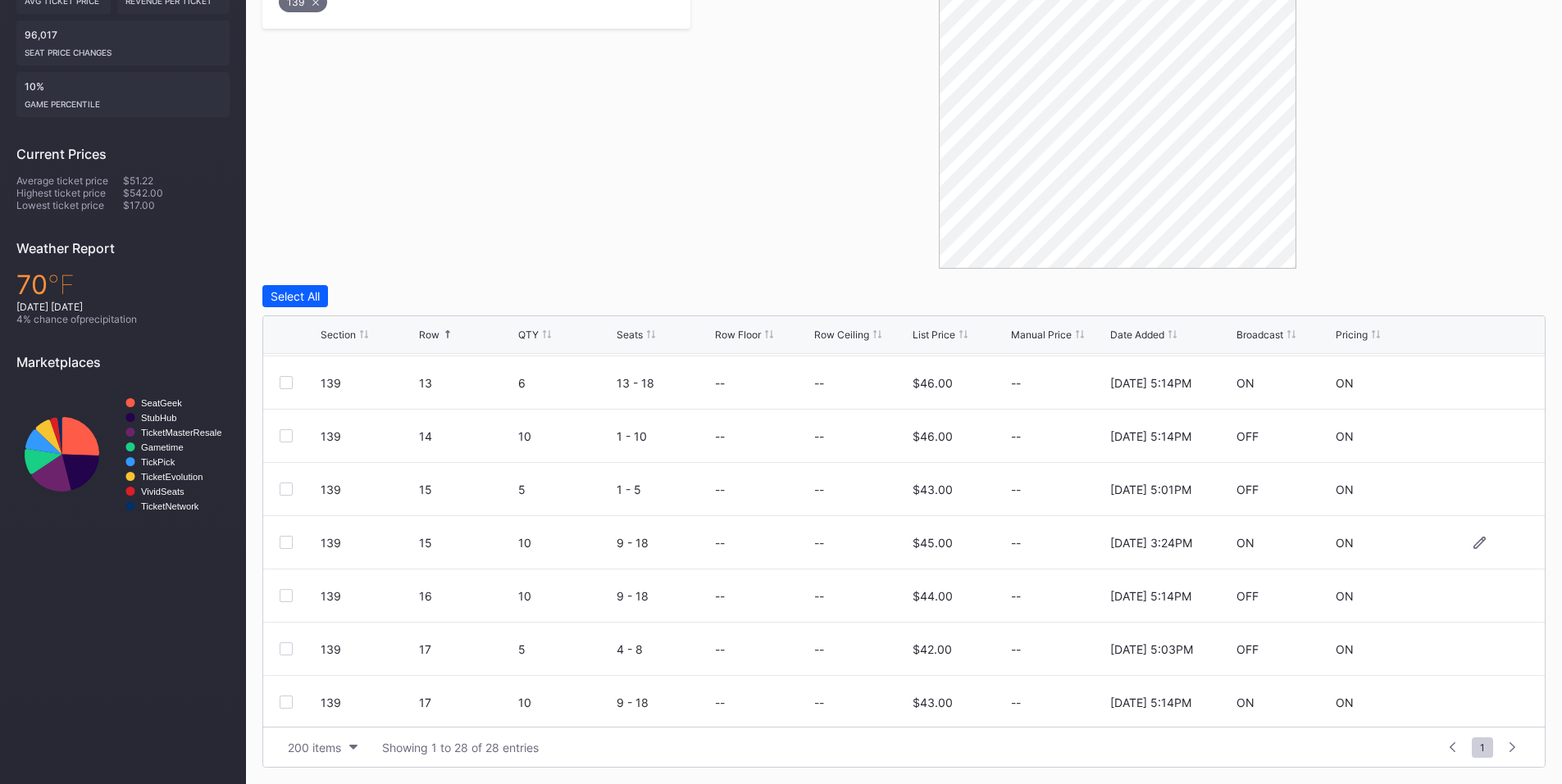
click at [291, 546] on div at bounding box center [286, 542] width 13 height 13
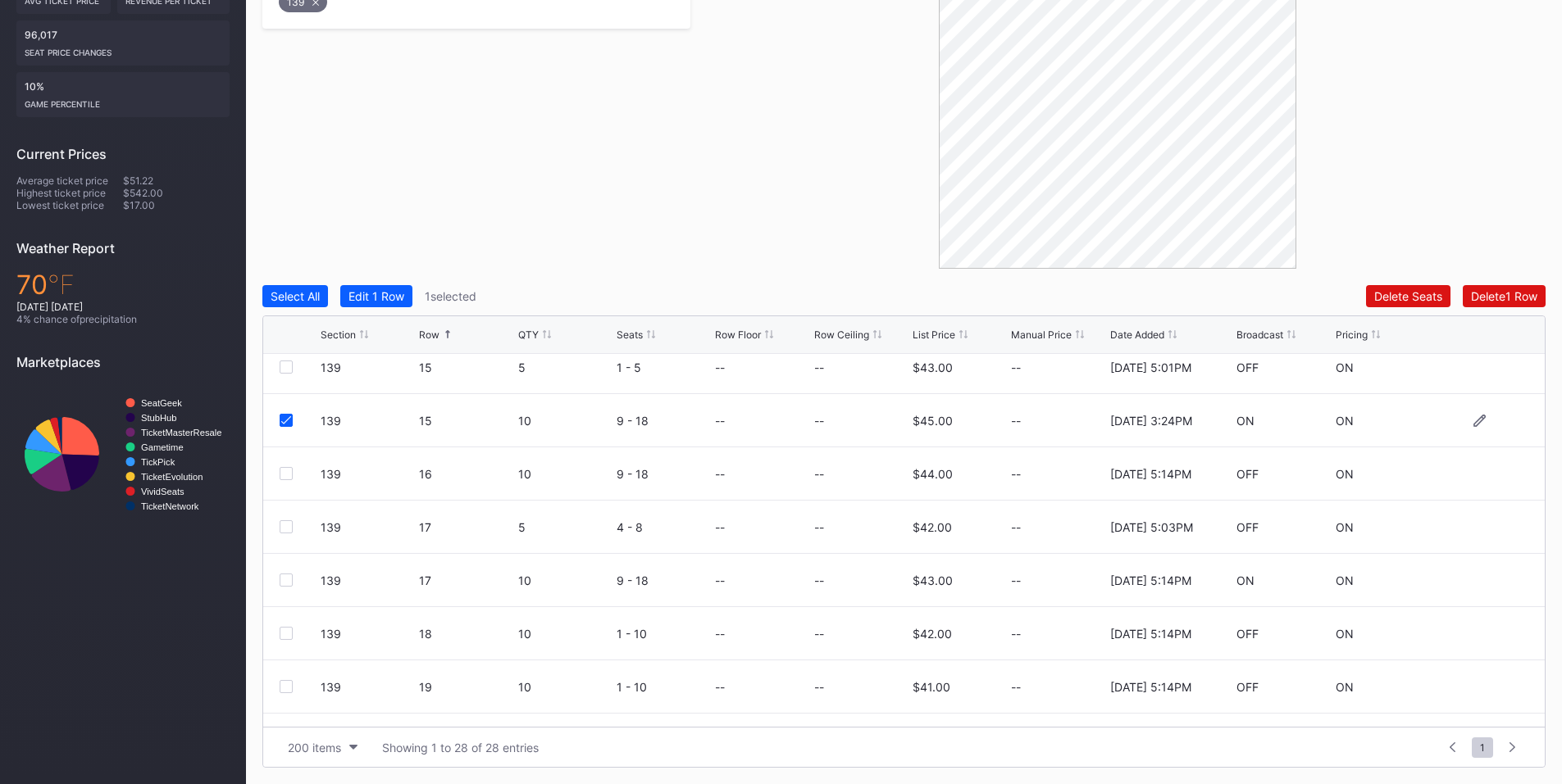
scroll to position [1118, 0]
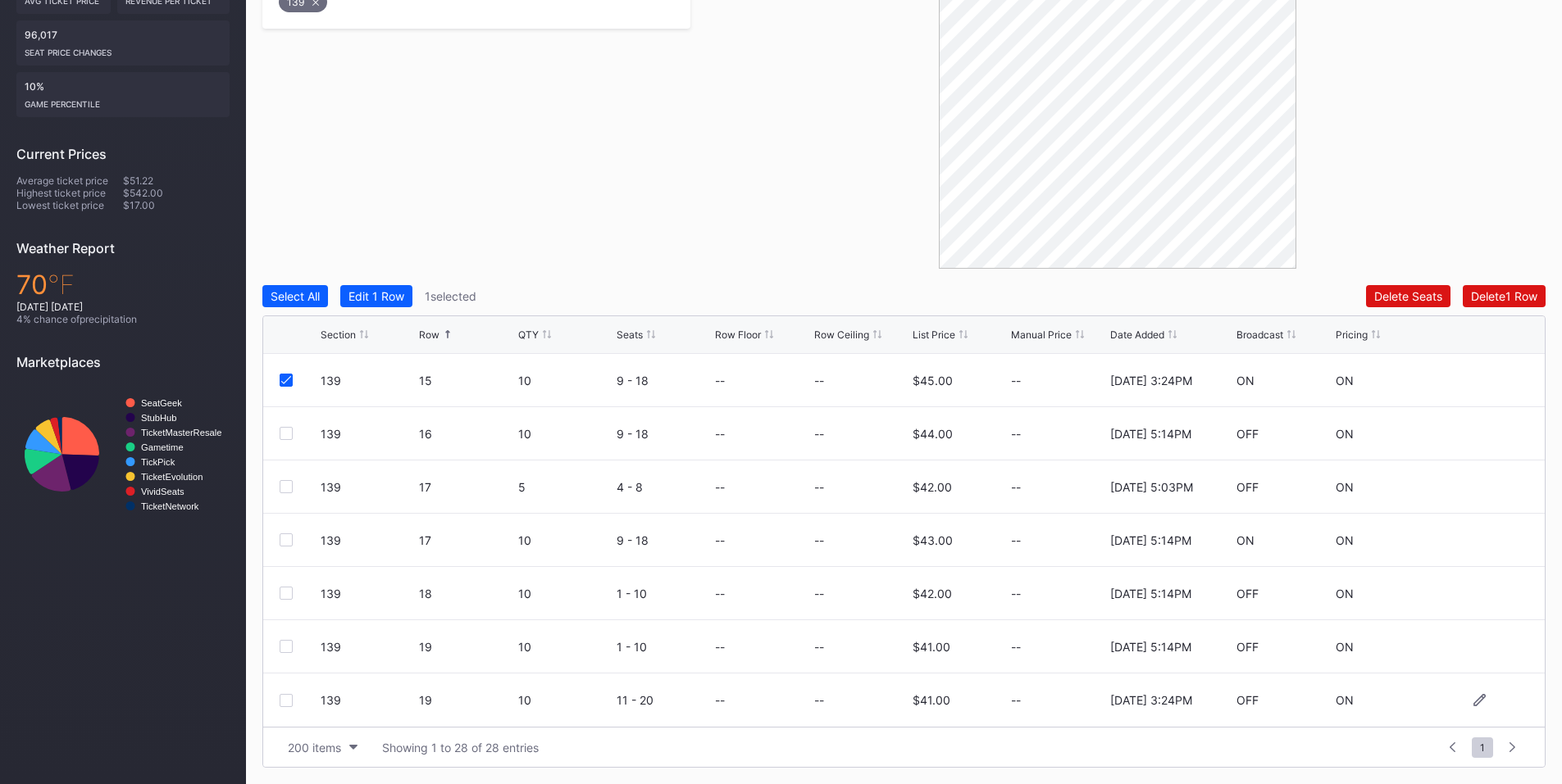
click at [285, 700] on div at bounding box center [286, 700] width 13 height 13
click at [1489, 299] on div "Delete 2 Rows" at bounding box center [1500, 296] width 72 height 14
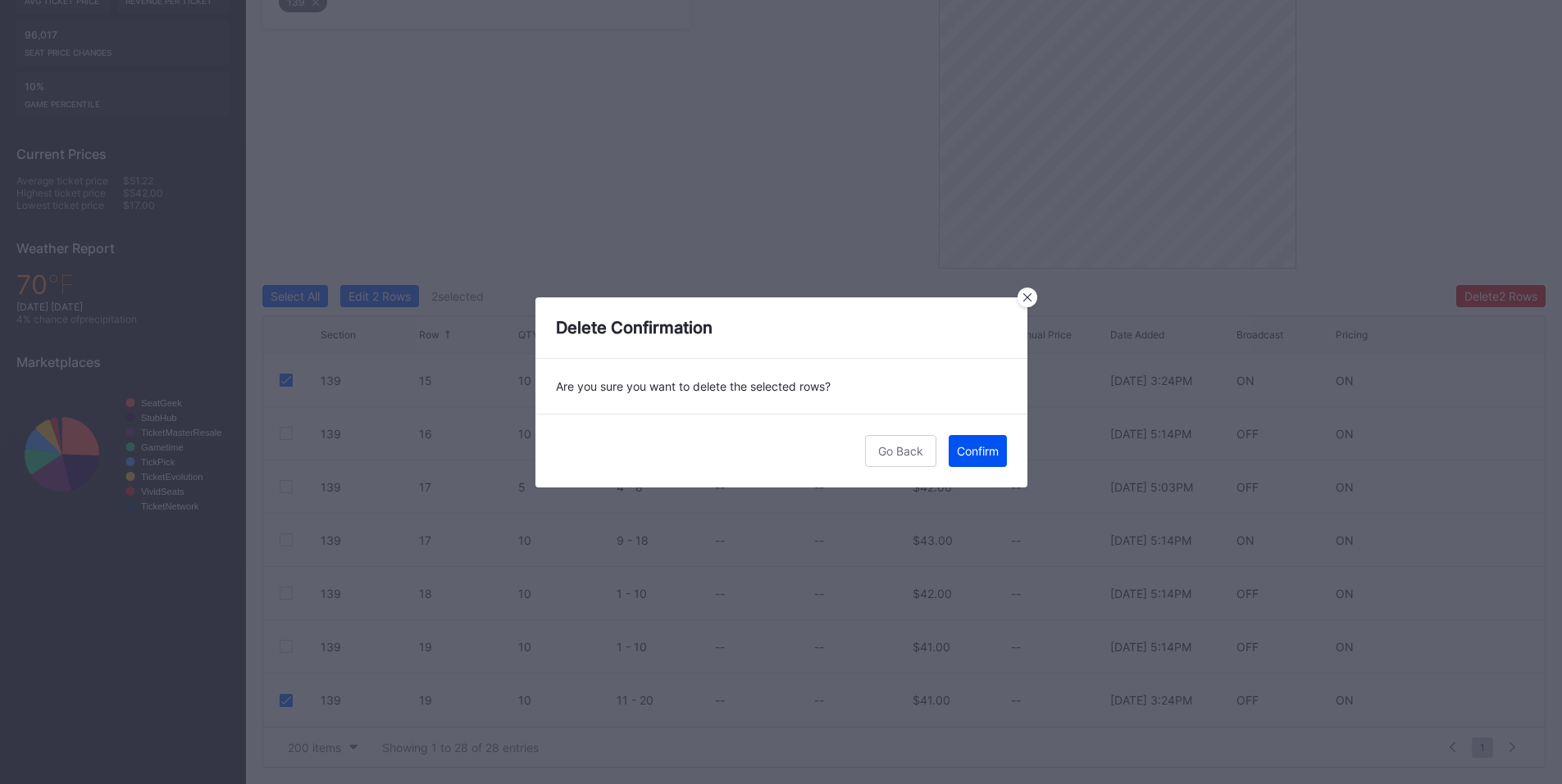
click at [957, 446] on div "Confirm" at bounding box center [978, 452] width 42 height 14
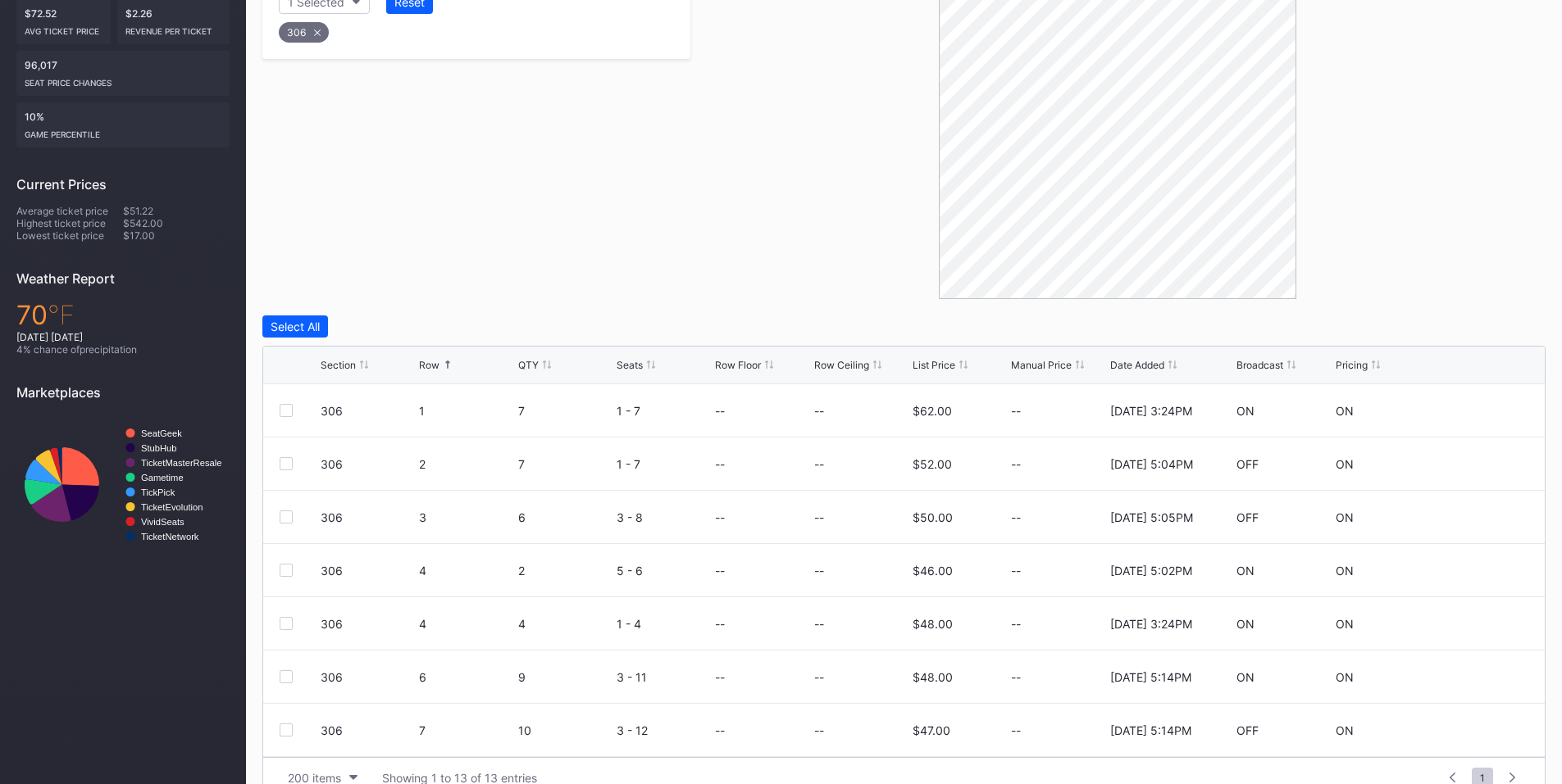
scroll to position [412, 0]
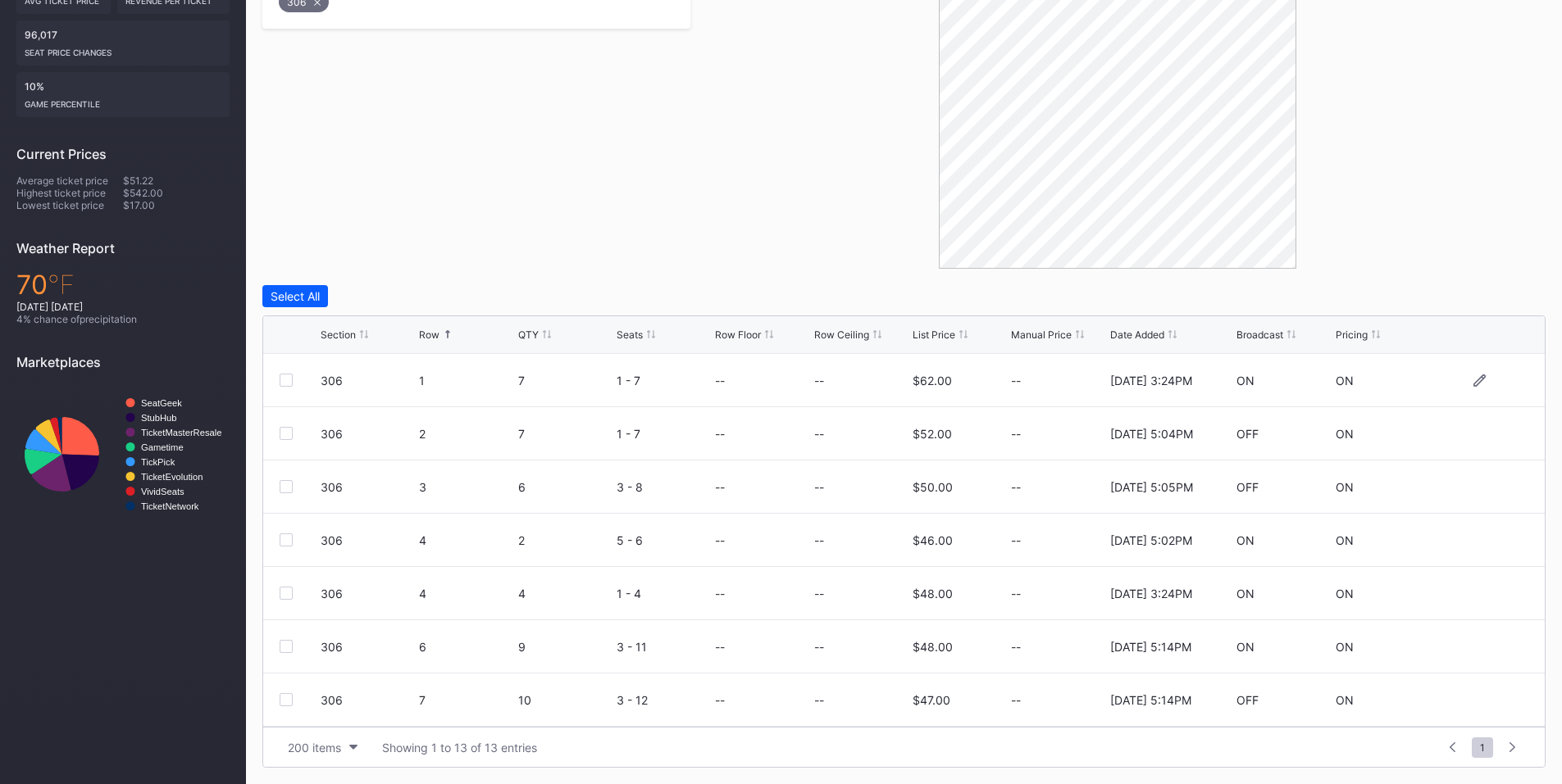
click at [289, 380] on div at bounding box center [286, 380] width 13 height 13
click at [286, 599] on div "306 4 4 1 - 4 -- -- $48.00 -- [DATE] 3:24PM ON ON" at bounding box center [904, 593] width 1282 height 54
click at [277, 593] on div "306 4 4 1 - 4 -- -- $48.00 -- [DATE] 3:24PM ON ON" at bounding box center [904, 593] width 1282 height 54
click at [285, 594] on div at bounding box center [286, 592] width 13 height 13
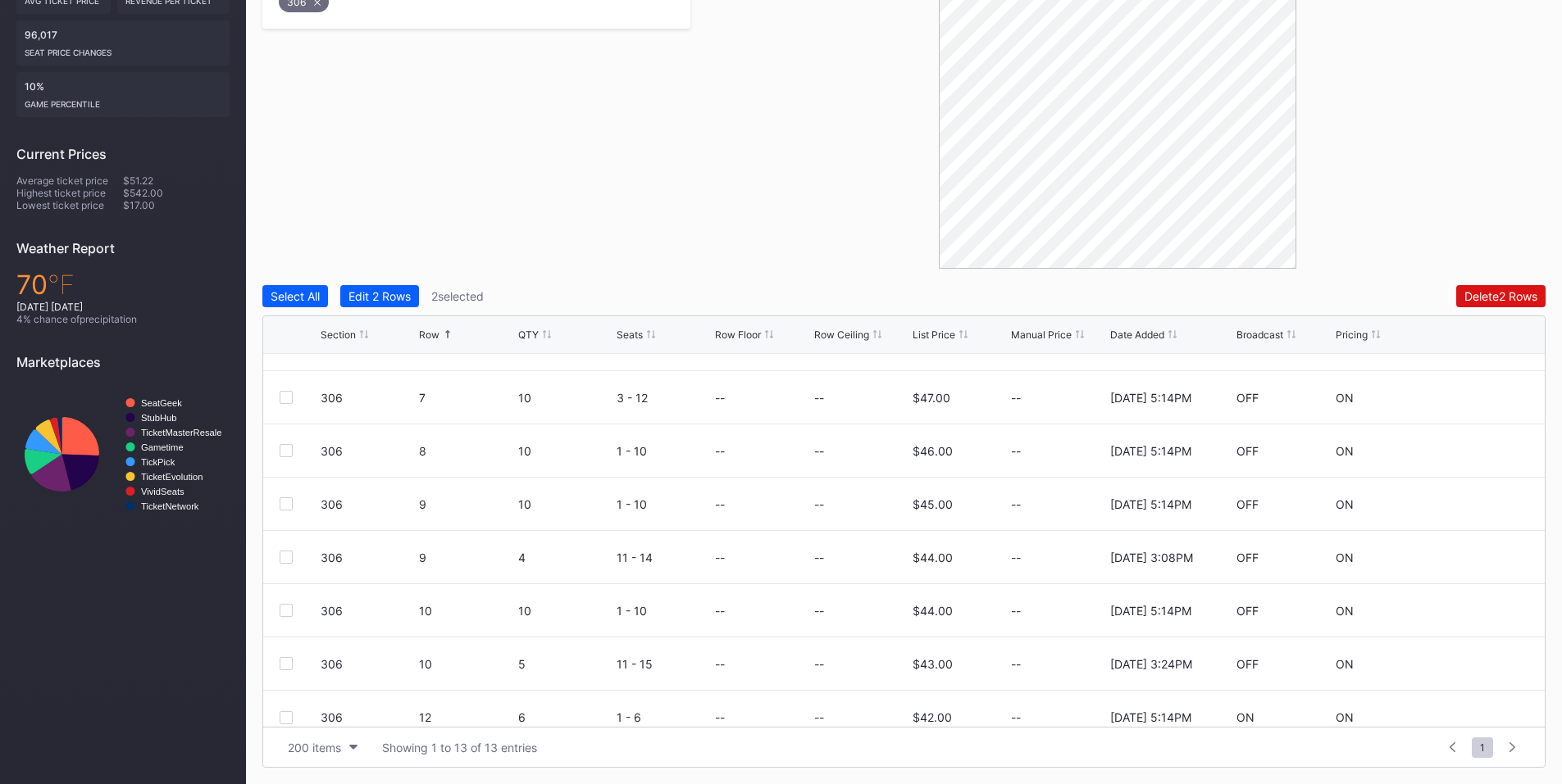
scroll to position [320, 0]
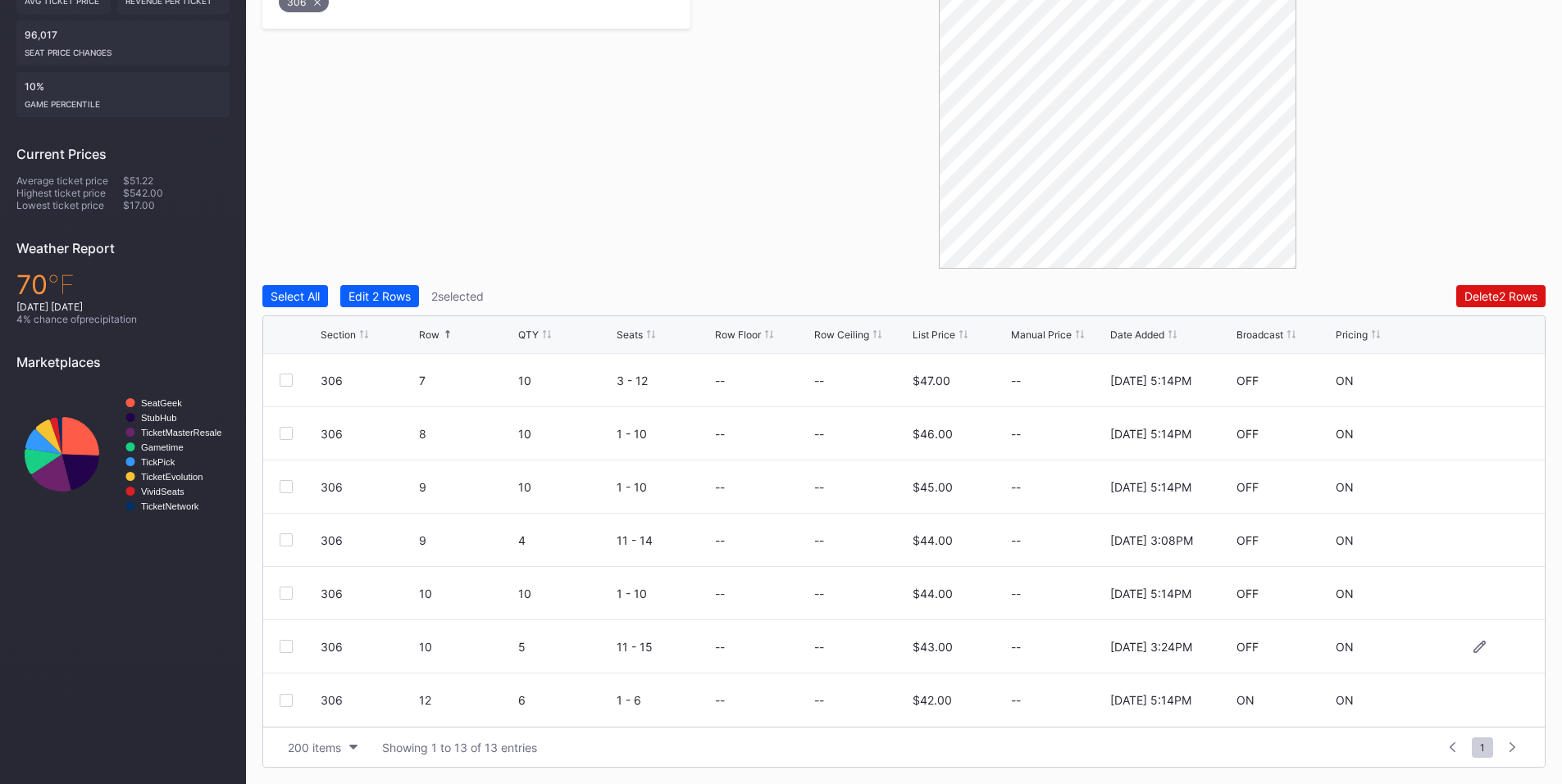
click at [285, 640] on div at bounding box center [286, 646] width 13 height 13
click at [1485, 300] on div "Delete 3 Rows" at bounding box center [1500, 296] width 73 height 14
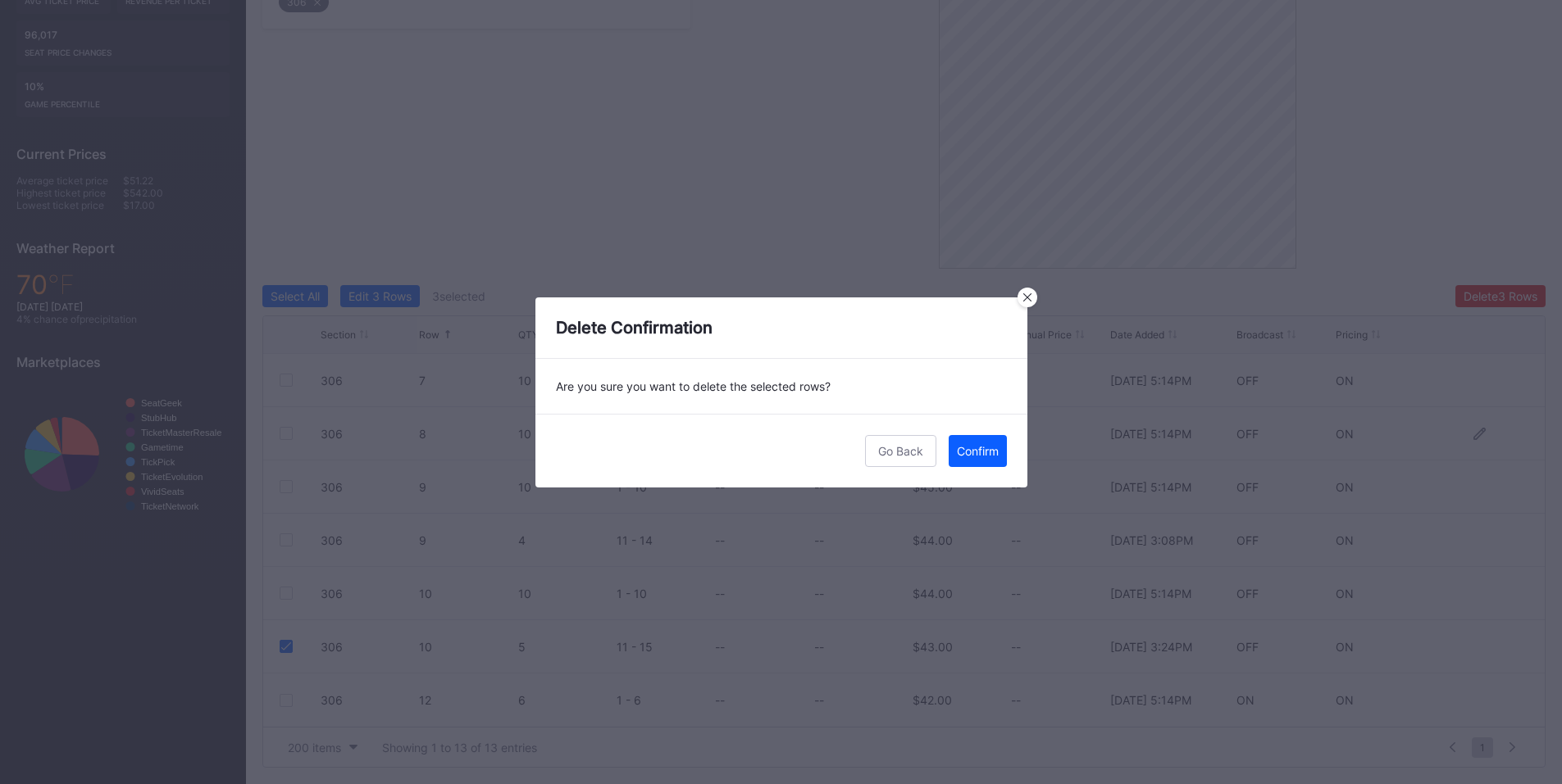
click at [961, 446] on div "Confirm" at bounding box center [978, 452] width 42 height 14
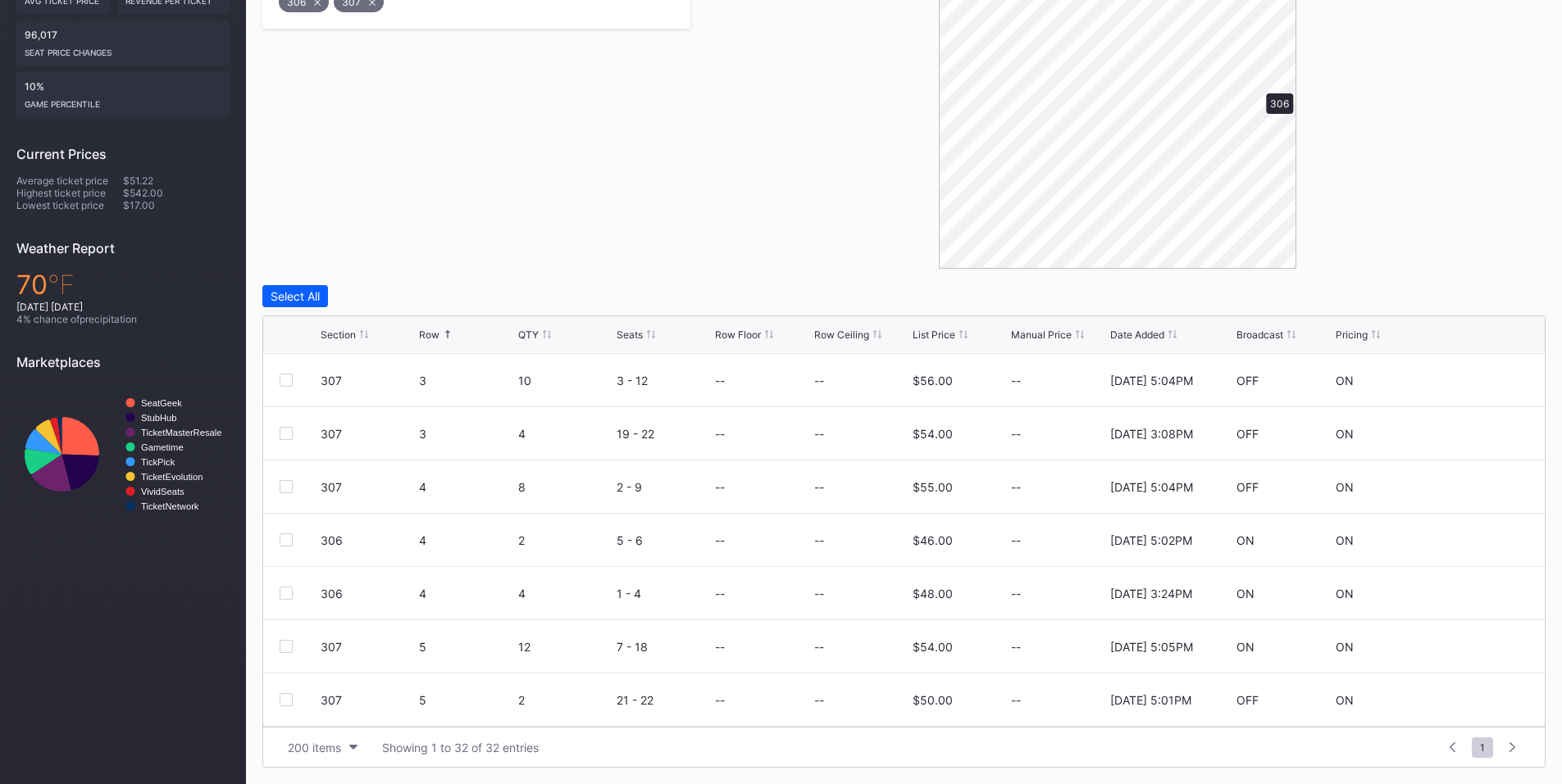
scroll to position [0, 0]
drag, startPoint x: 291, startPoint y: 435, endPoint x: 1087, endPoint y: 287, distance: 809.6
click at [295, 434] on div at bounding box center [300, 433] width 41 height 13
click at [282, 438] on div at bounding box center [286, 433] width 13 height 13
click at [1517, 302] on div "Delete 1 Row" at bounding box center [1503, 296] width 67 height 14
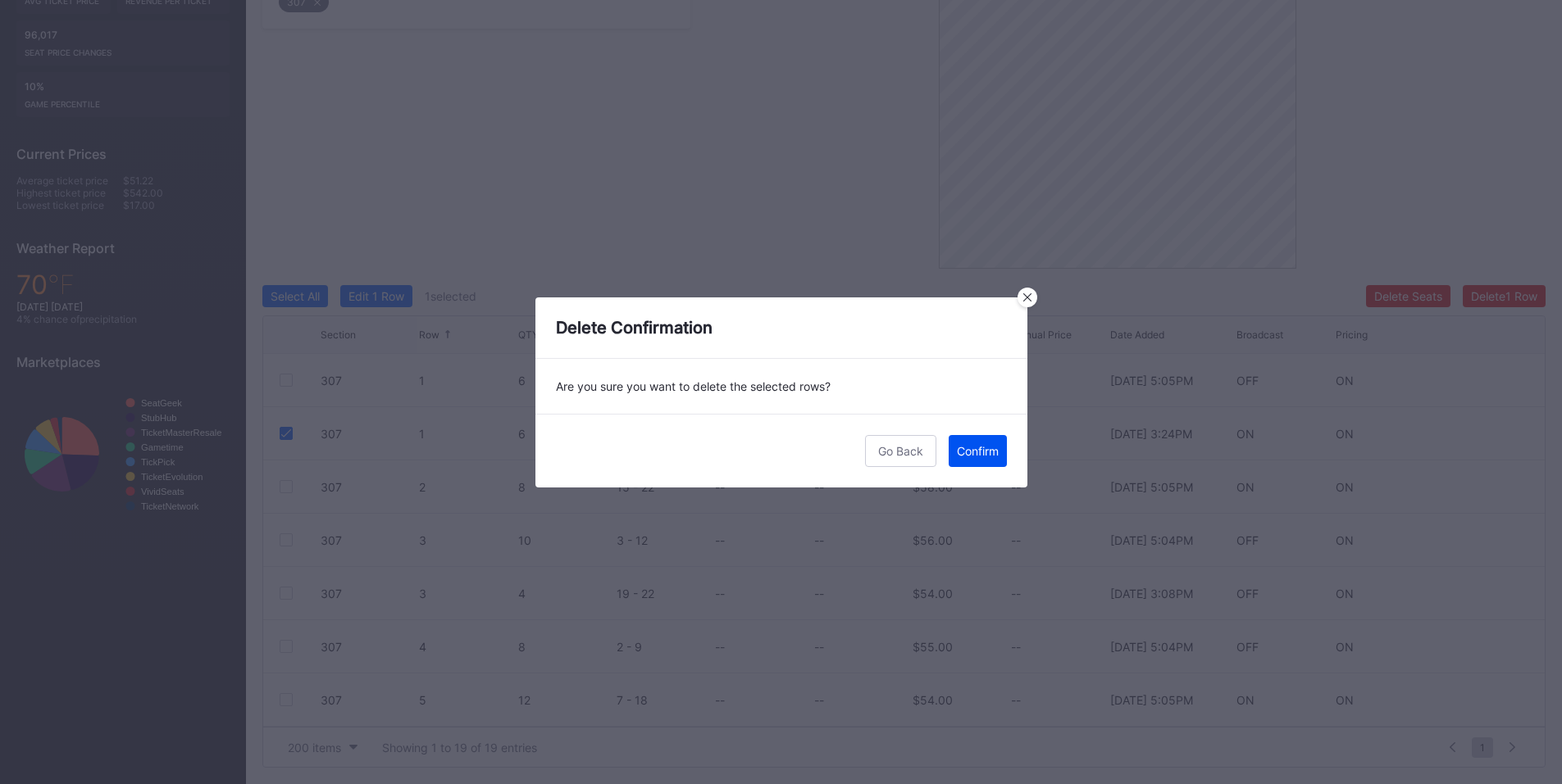
click at [951, 447] on button "Confirm" at bounding box center [977, 451] width 59 height 32
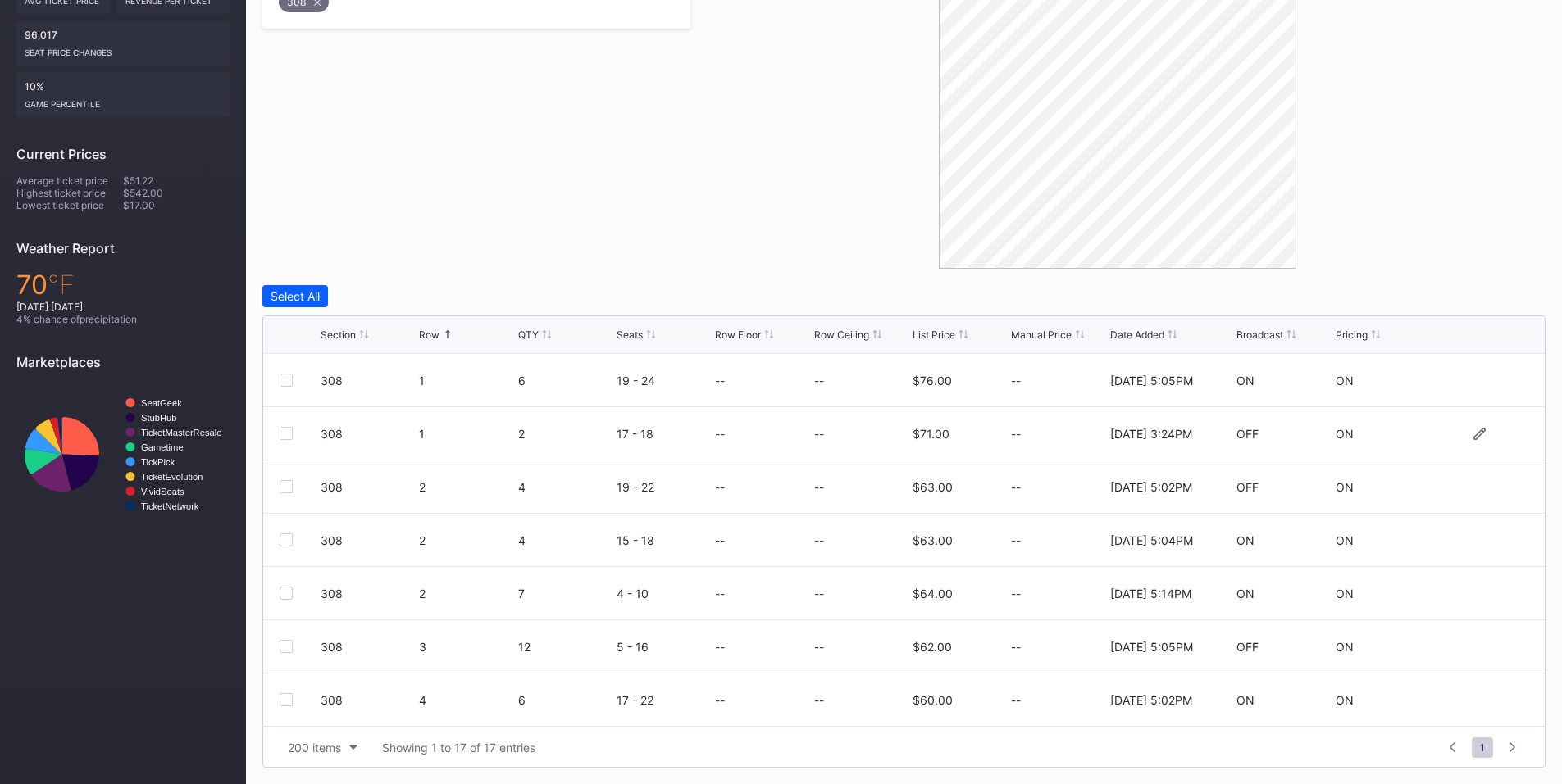
click at [282, 430] on div at bounding box center [286, 433] width 13 height 13
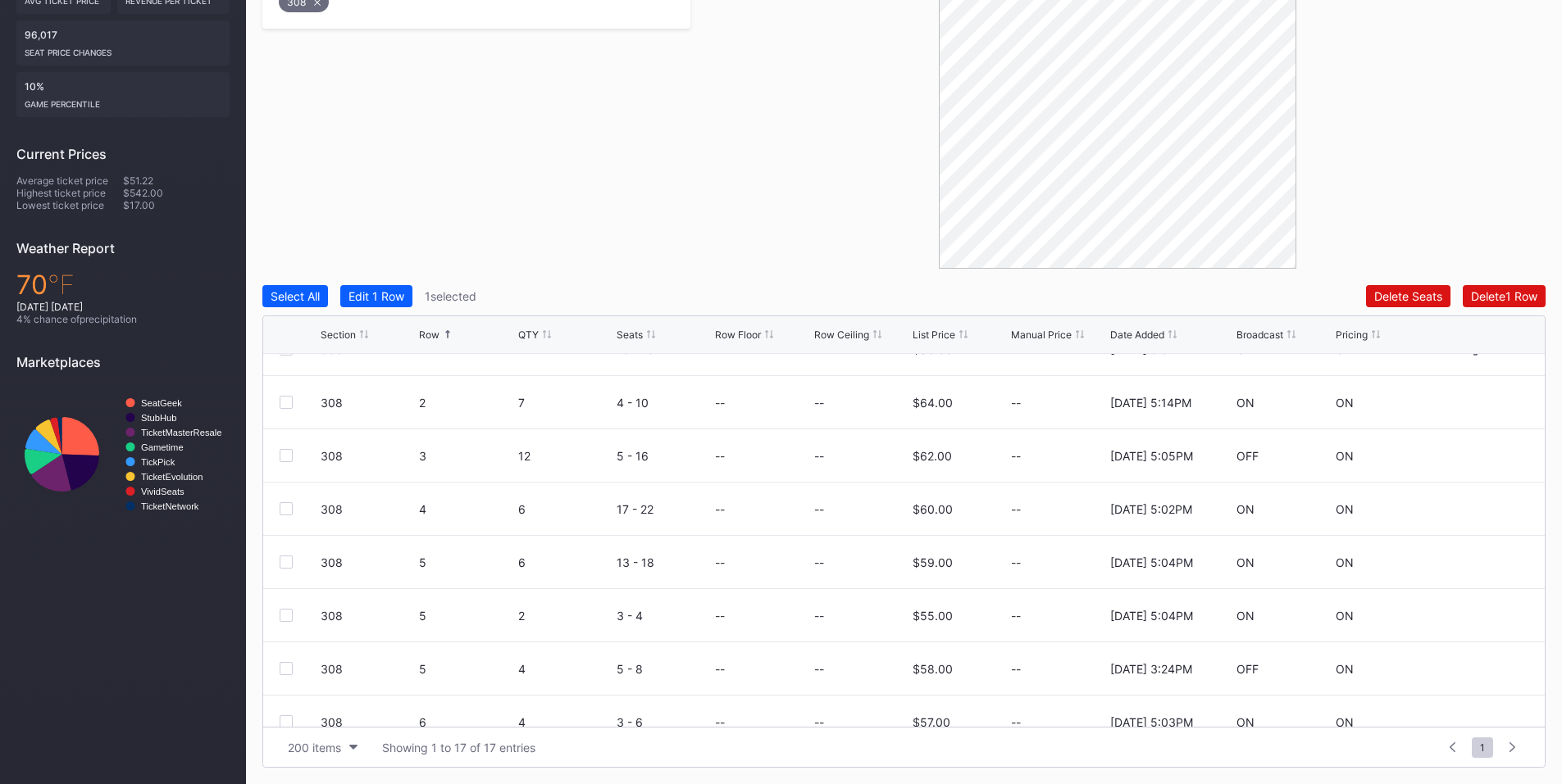
scroll to position [383, 0]
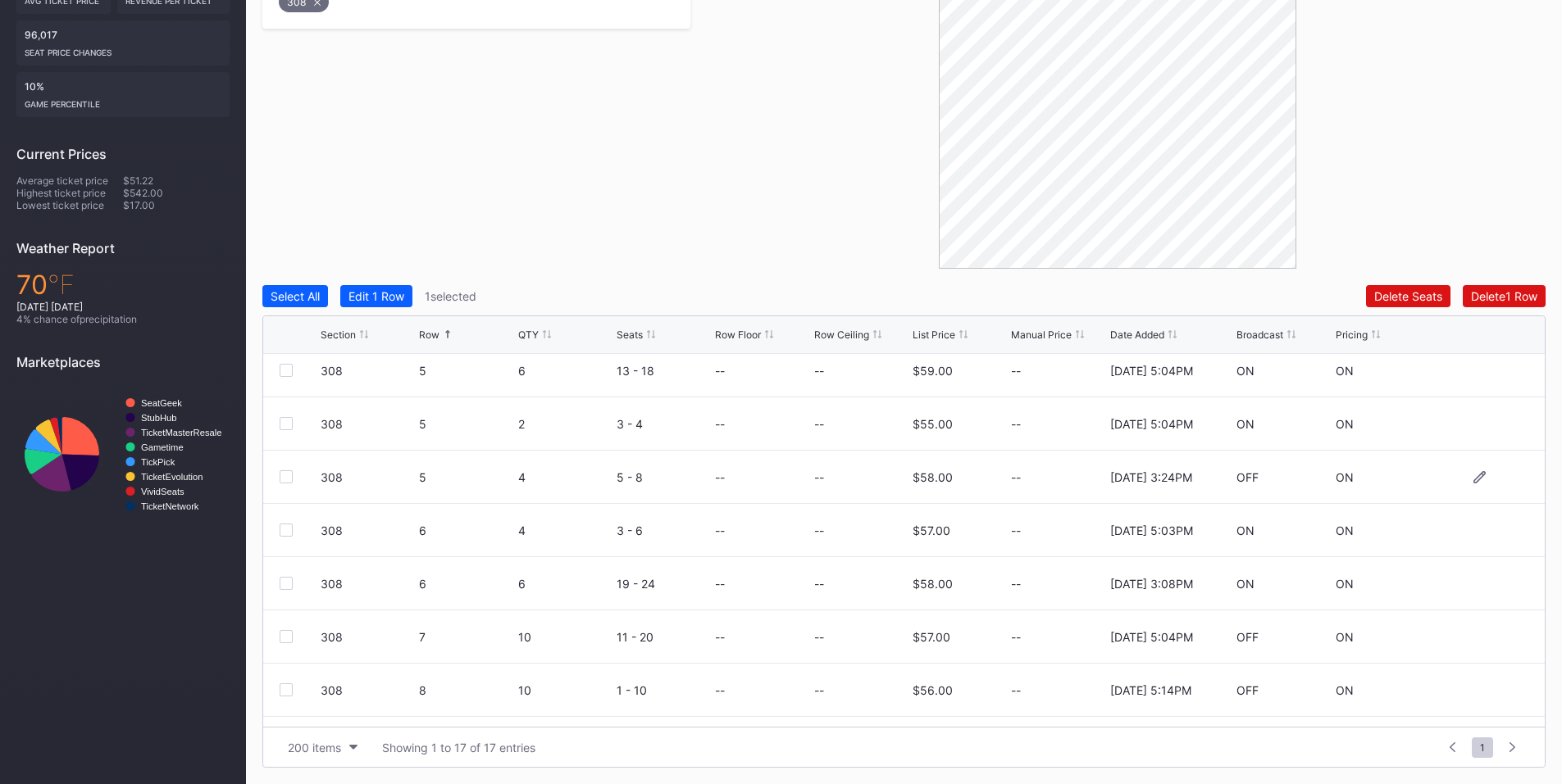
click at [289, 474] on div at bounding box center [286, 476] width 13 height 13
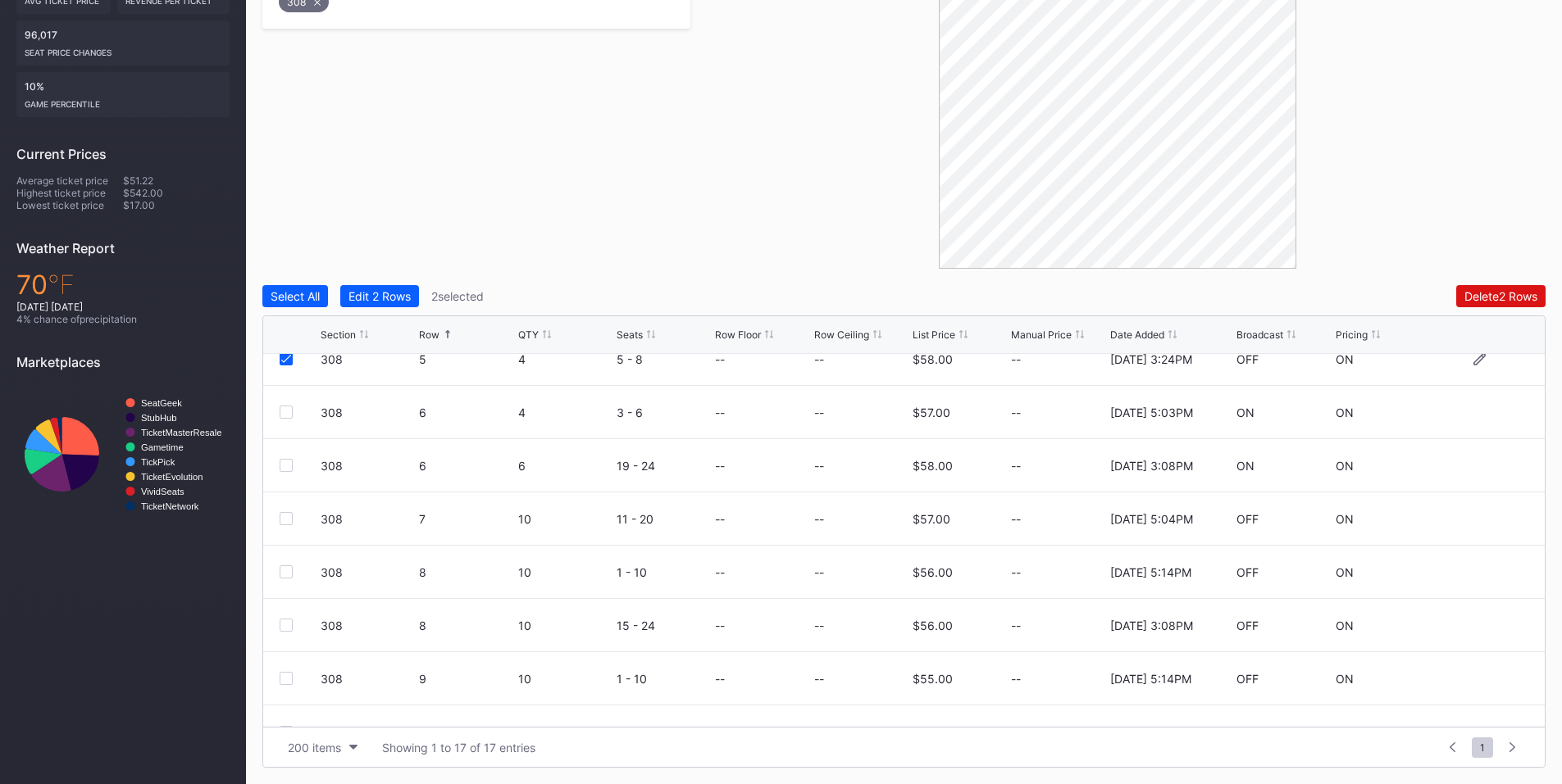
scroll to position [533, 0]
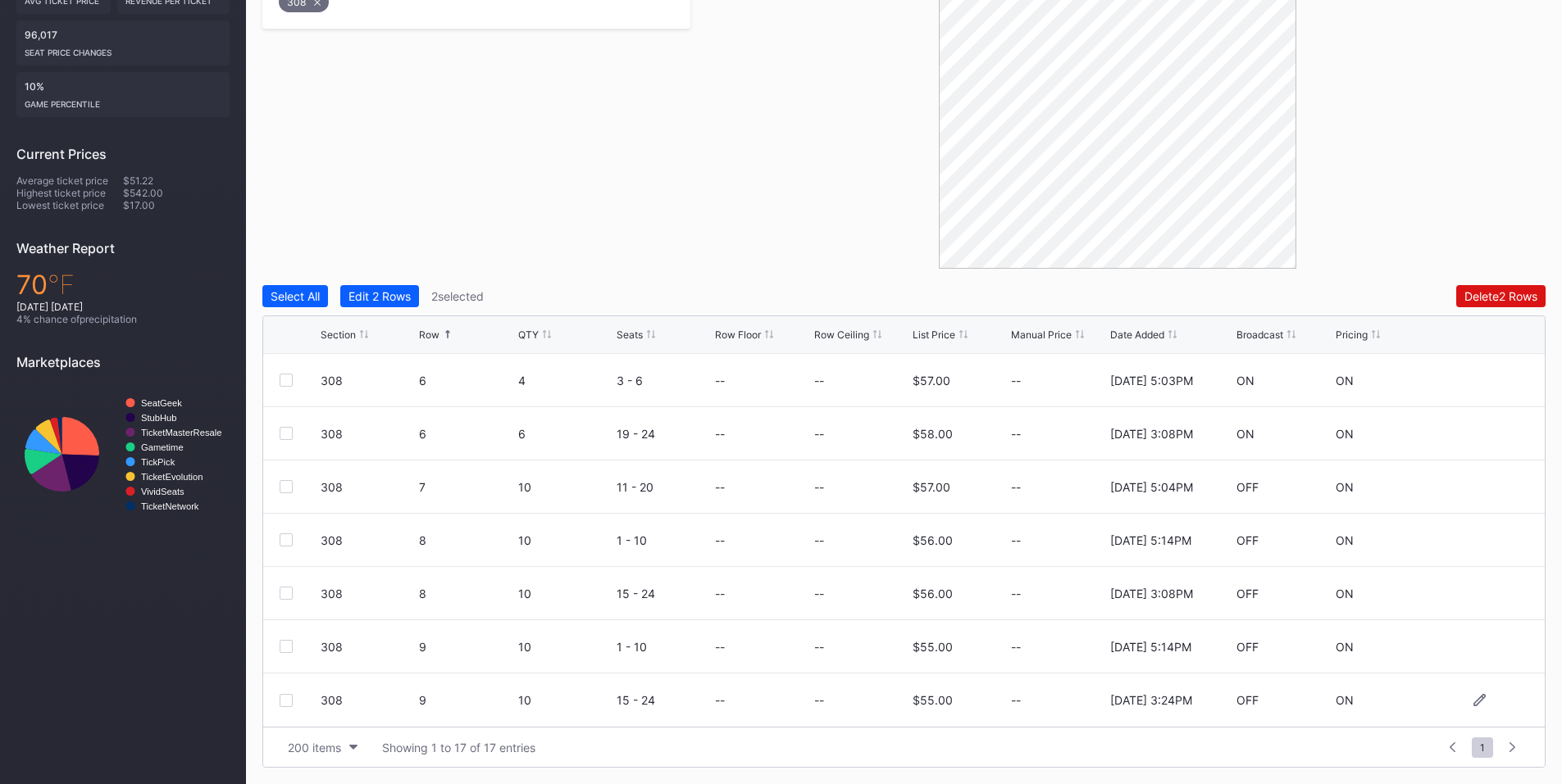
click at [279, 698] on div "308 9 10 15 - 24 -- -- $55.00 -- [DATE] 3:24PM OFF ON" at bounding box center [904, 701] width 1282 height 54
click at [290, 704] on div at bounding box center [286, 700] width 13 height 13
click at [1475, 305] on button "Delete 3 Rows" at bounding box center [1500, 296] width 90 height 22
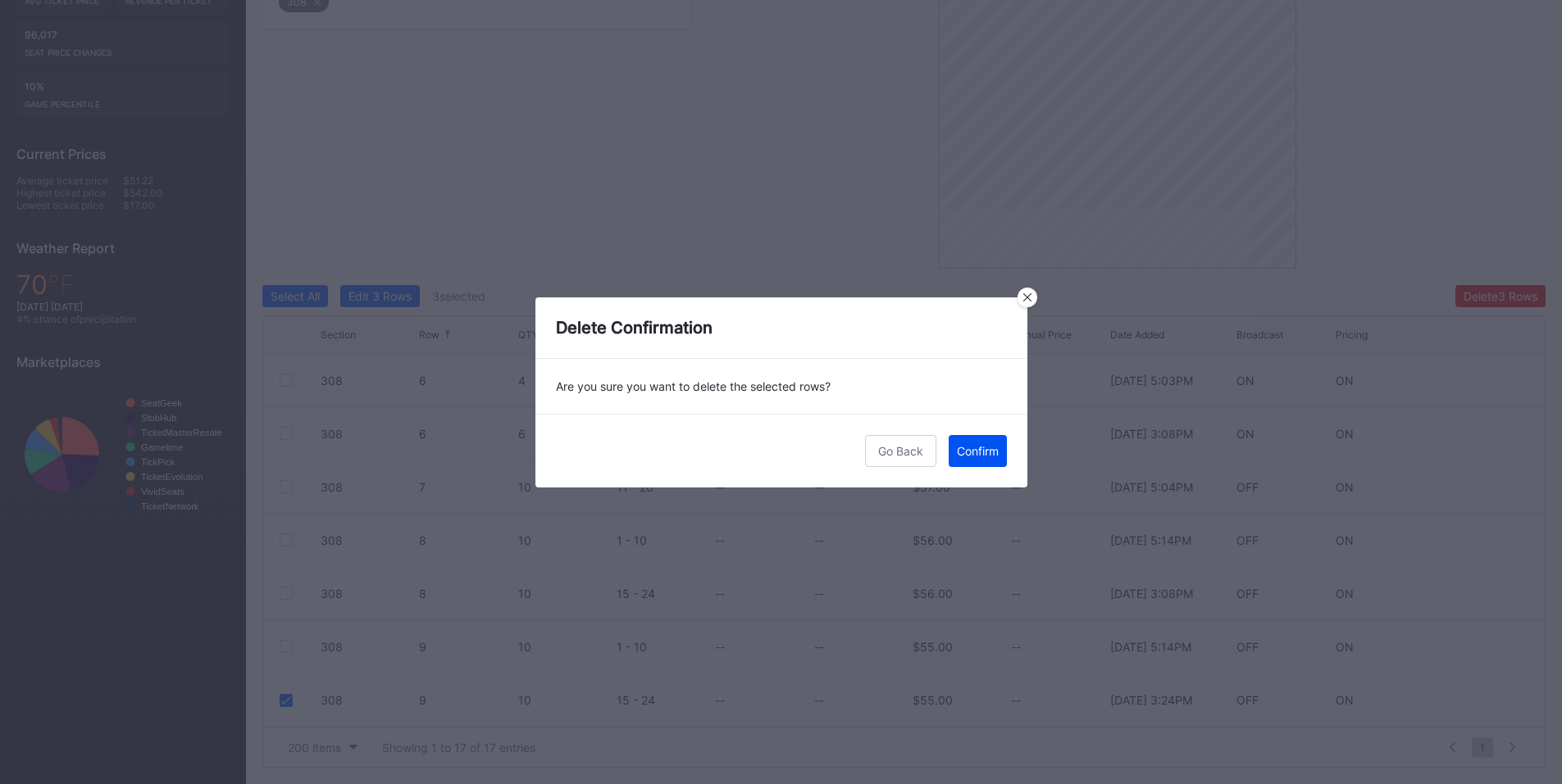
click at [962, 458] on button "Confirm" at bounding box center [977, 451] width 59 height 32
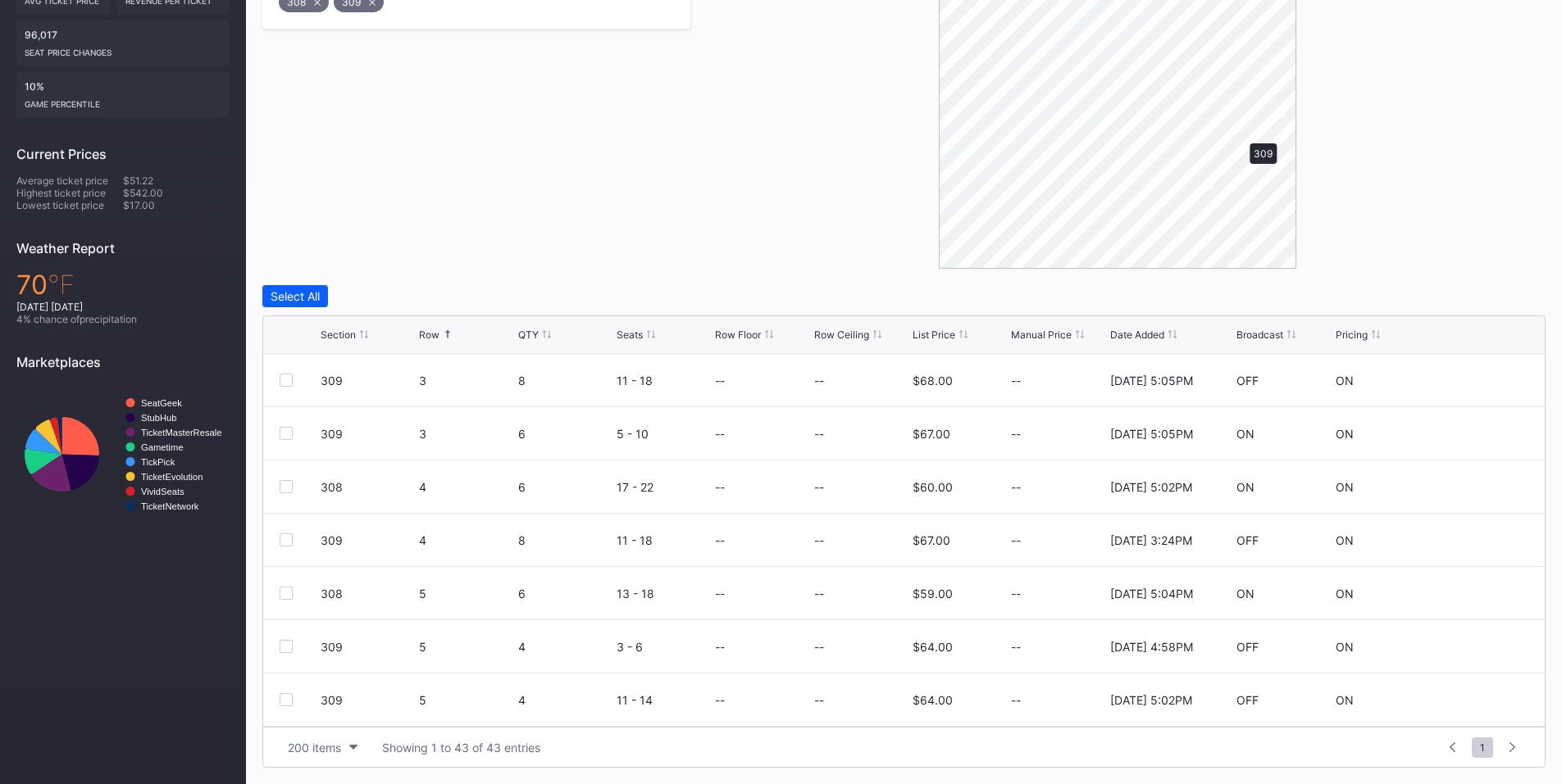
scroll to position [0, 0]
click at [289, 542] on div at bounding box center [286, 540] width 13 height 13
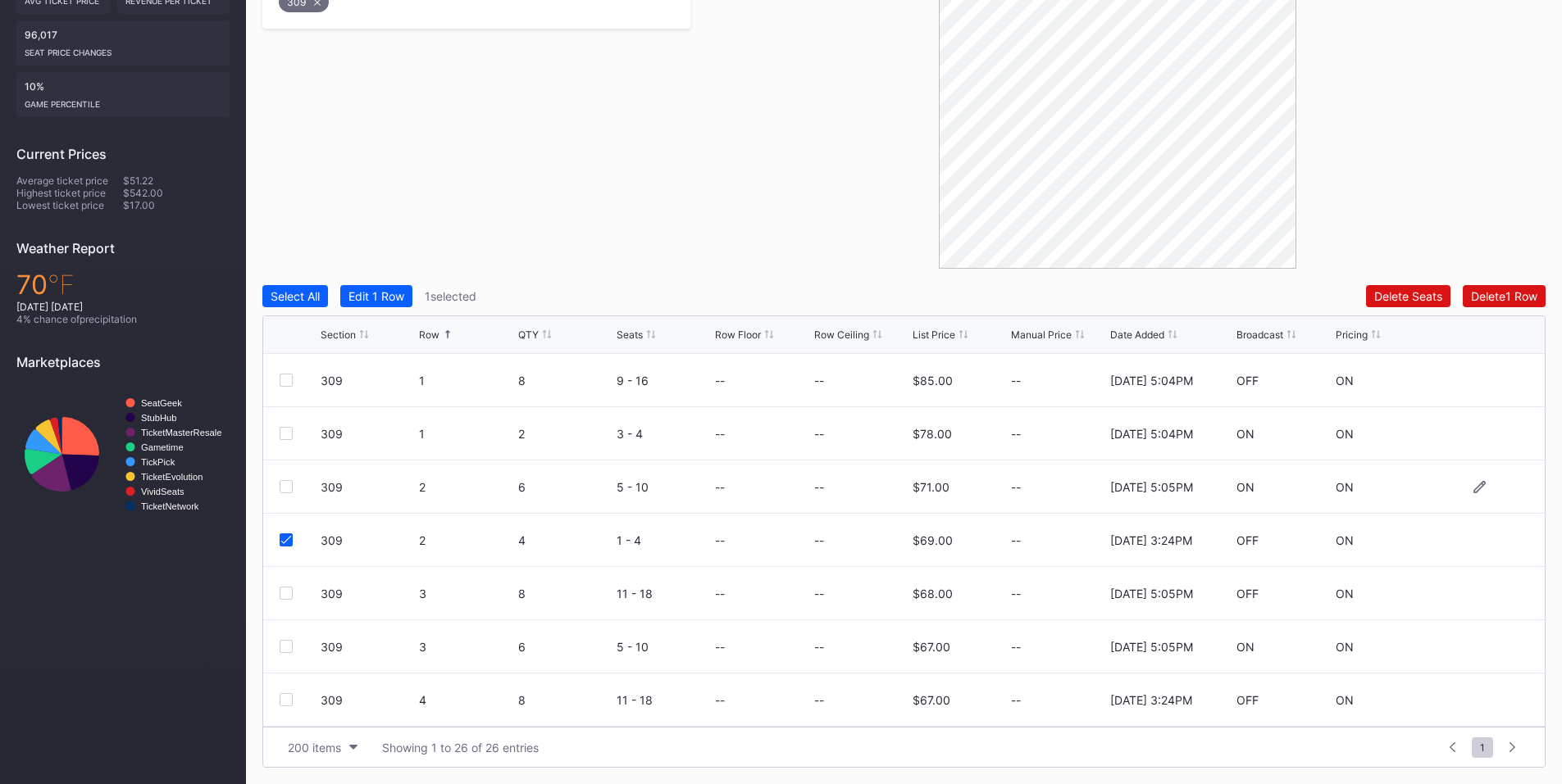
scroll to position [191, 0]
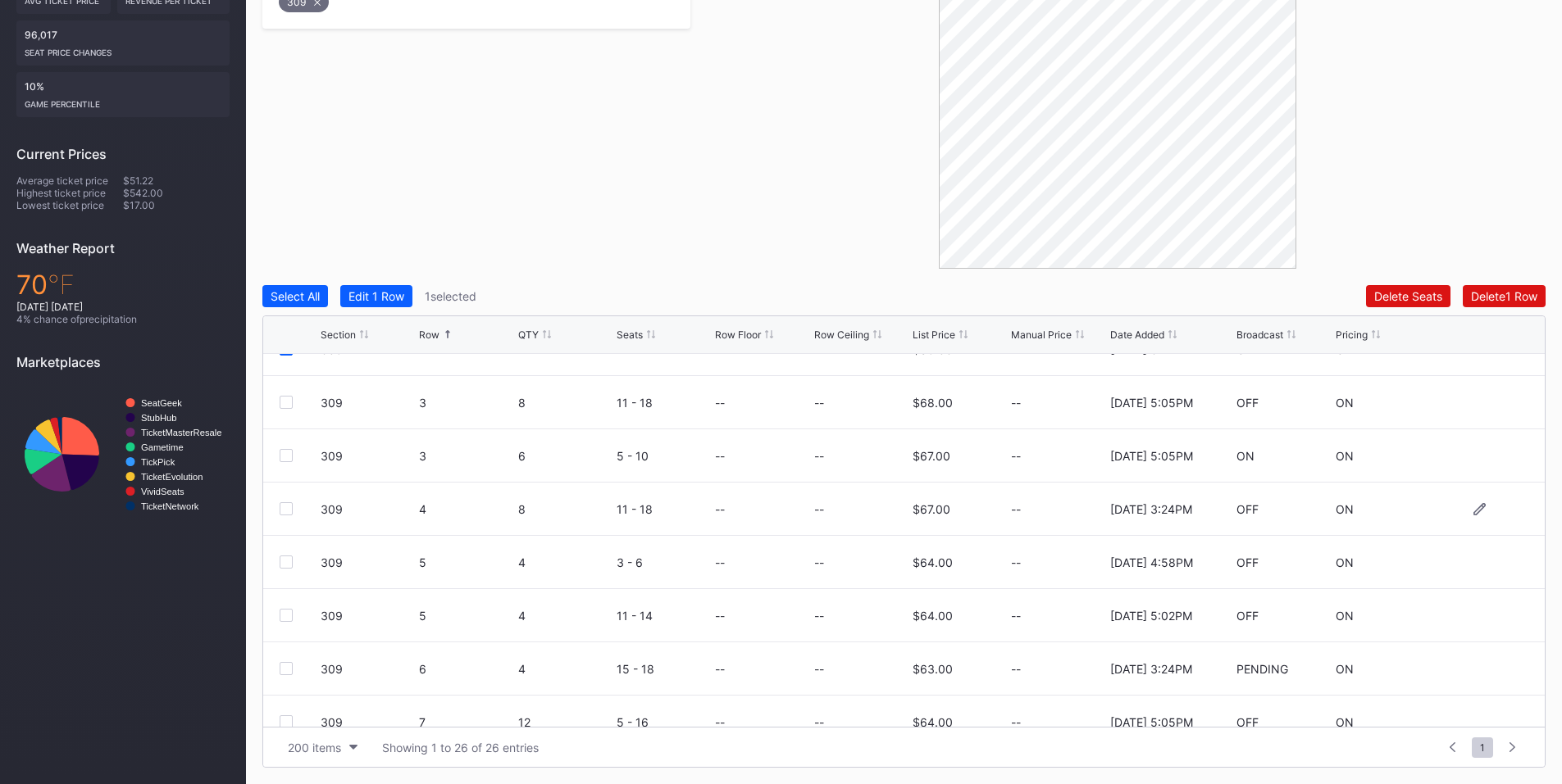
click at [289, 511] on div at bounding box center [286, 508] width 13 height 13
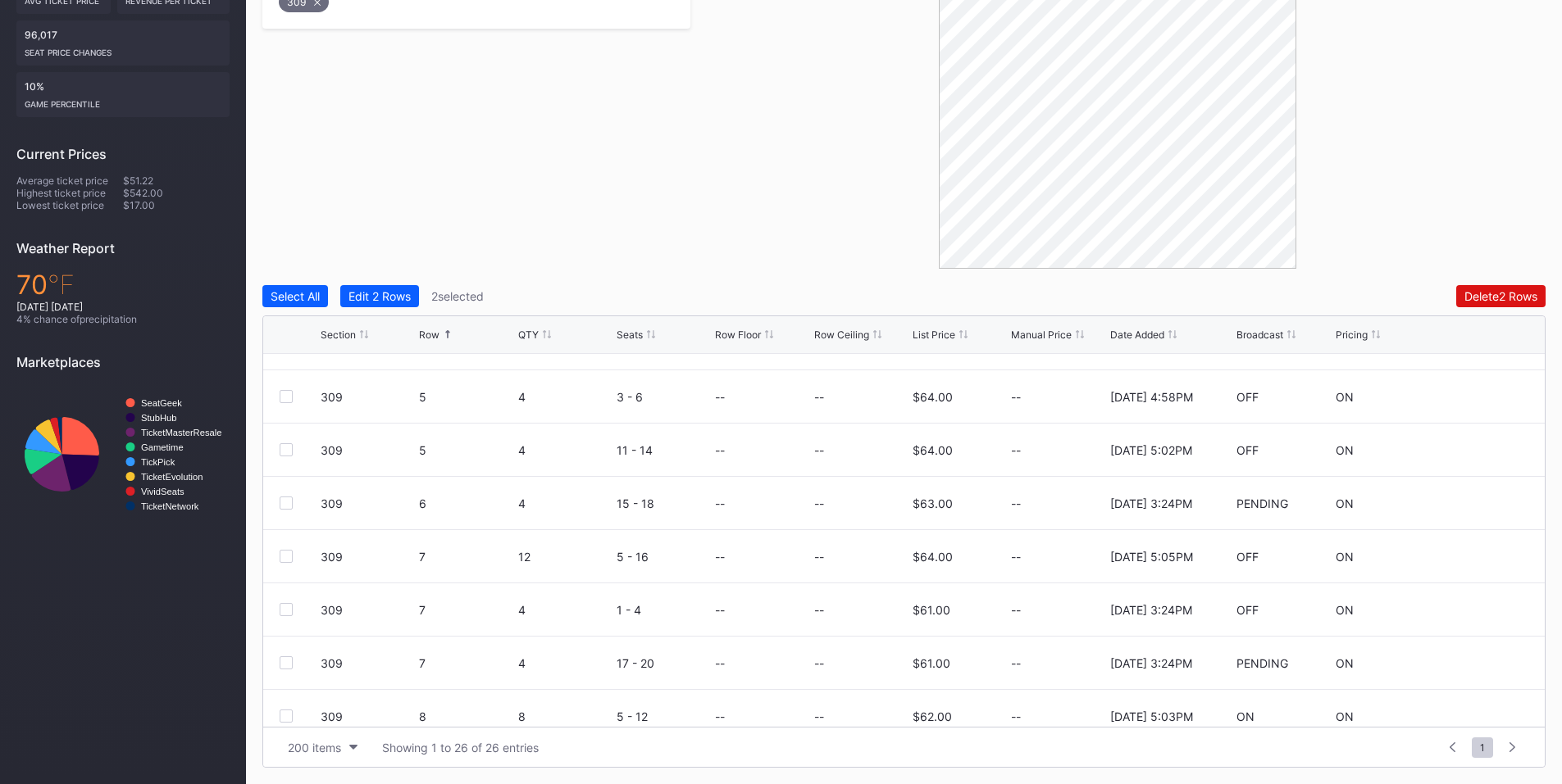
scroll to position [383, 0]
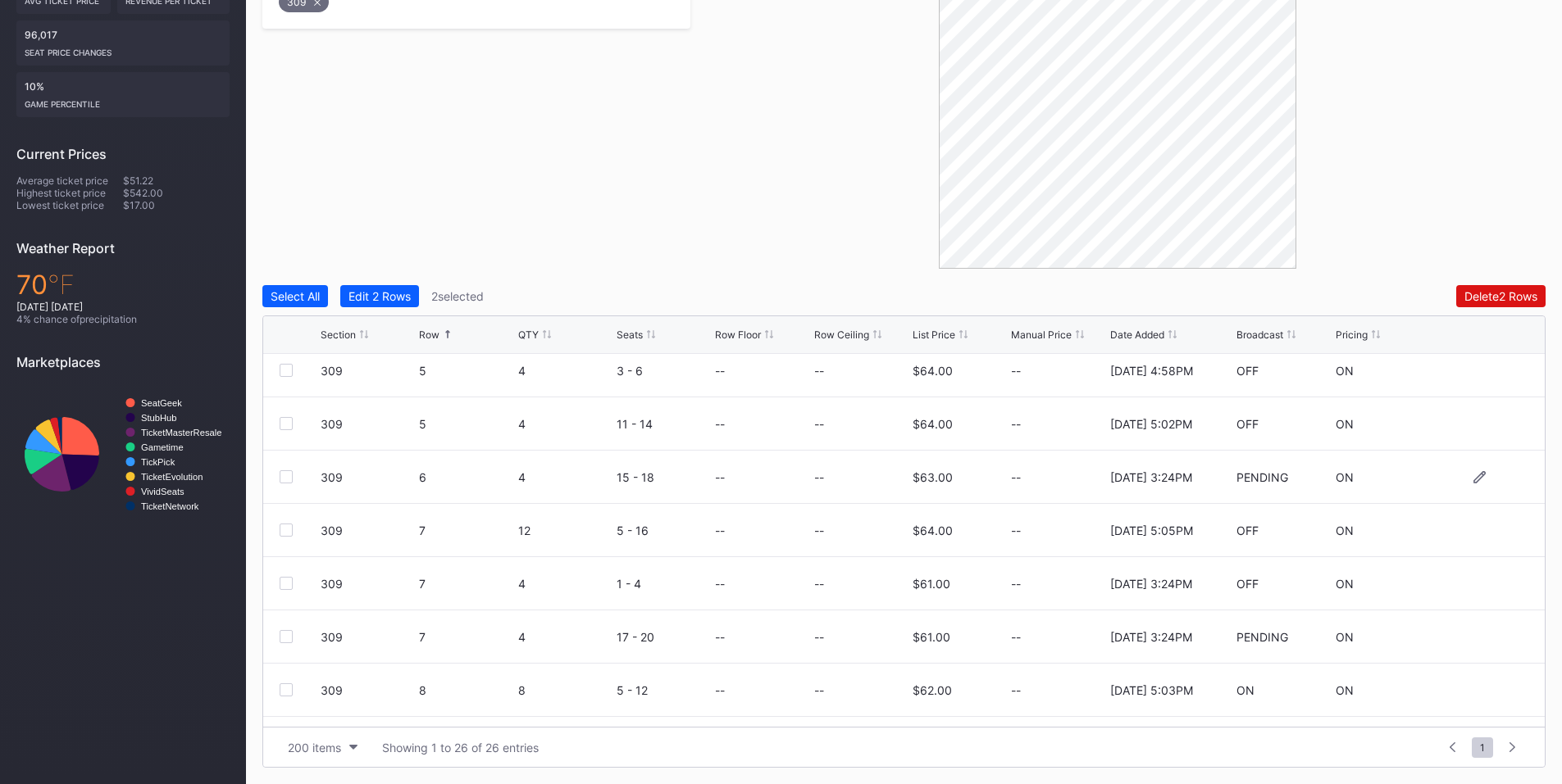
click at [287, 482] on div at bounding box center [286, 476] width 13 height 13
click at [286, 582] on div at bounding box center [286, 583] width 13 height 13
click at [281, 635] on div at bounding box center [286, 636] width 13 height 13
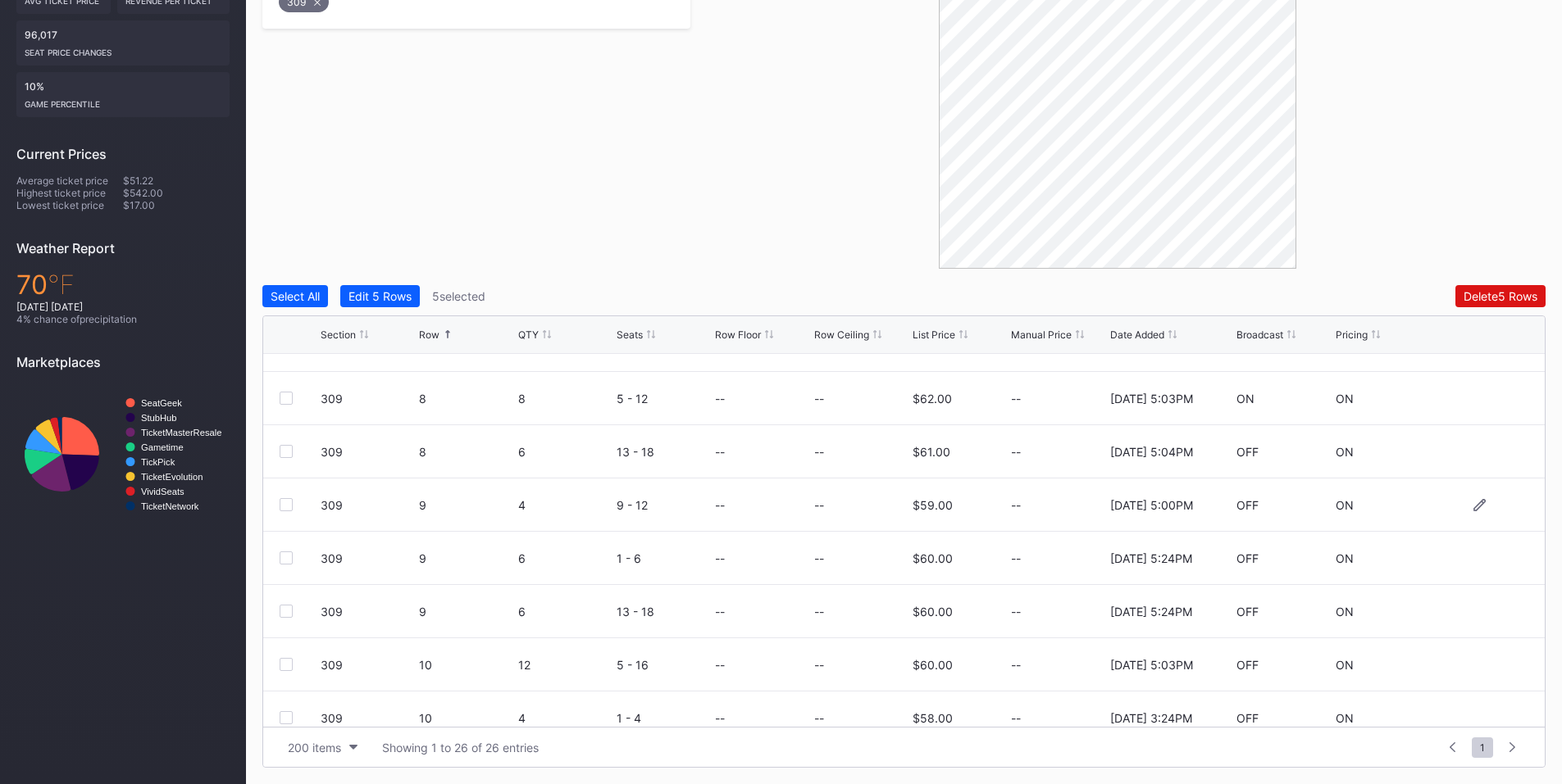
scroll to position [764, 0]
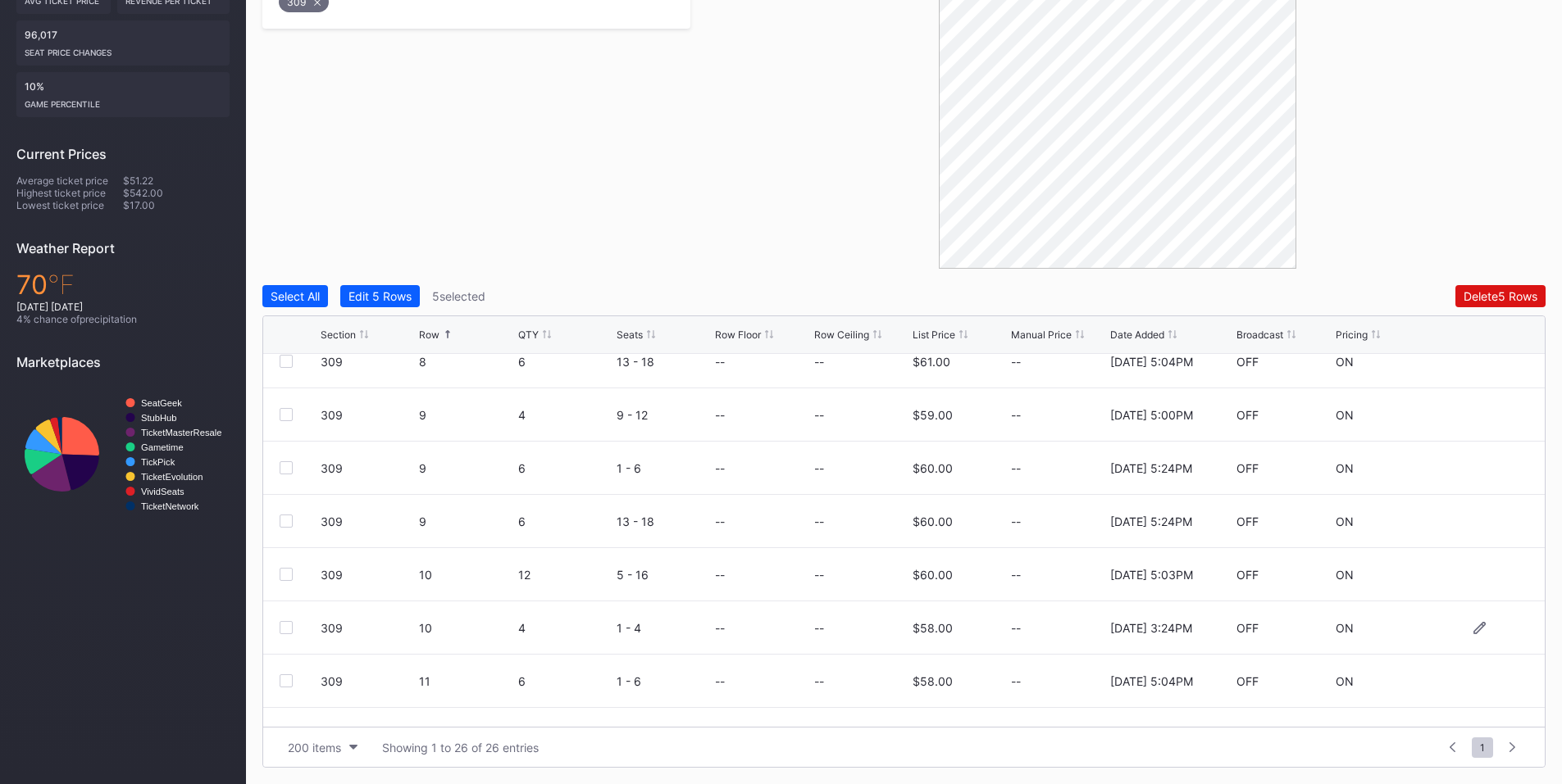
click at [294, 623] on div at bounding box center [300, 627] width 41 height 13
click at [282, 628] on div at bounding box center [286, 627] width 13 height 13
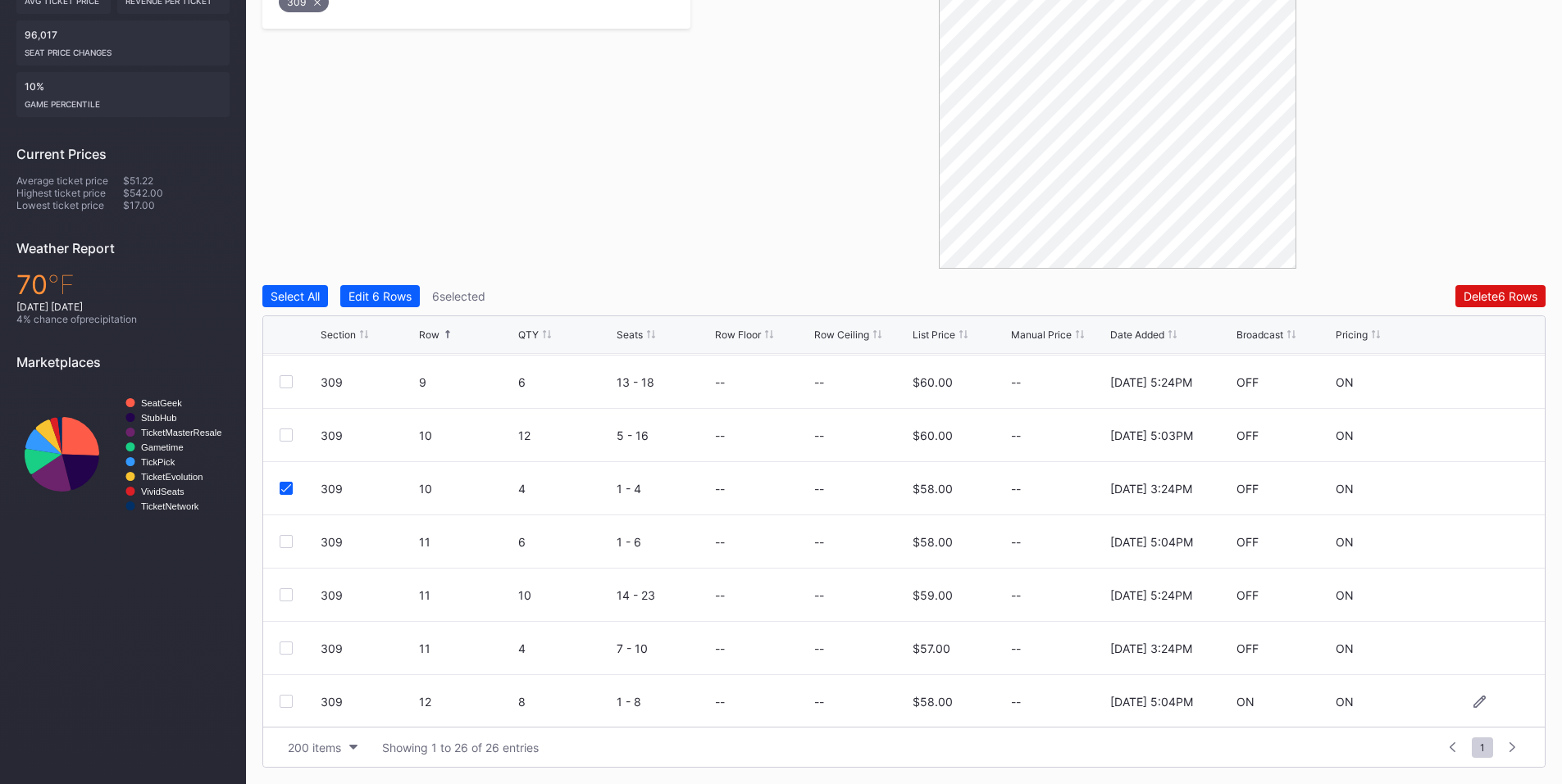
scroll to position [957, 0]
click at [281, 599] on div at bounding box center [286, 595] width 13 height 13
click at [1491, 304] on button "Delete 7 Rows" at bounding box center [1501, 296] width 89 height 22
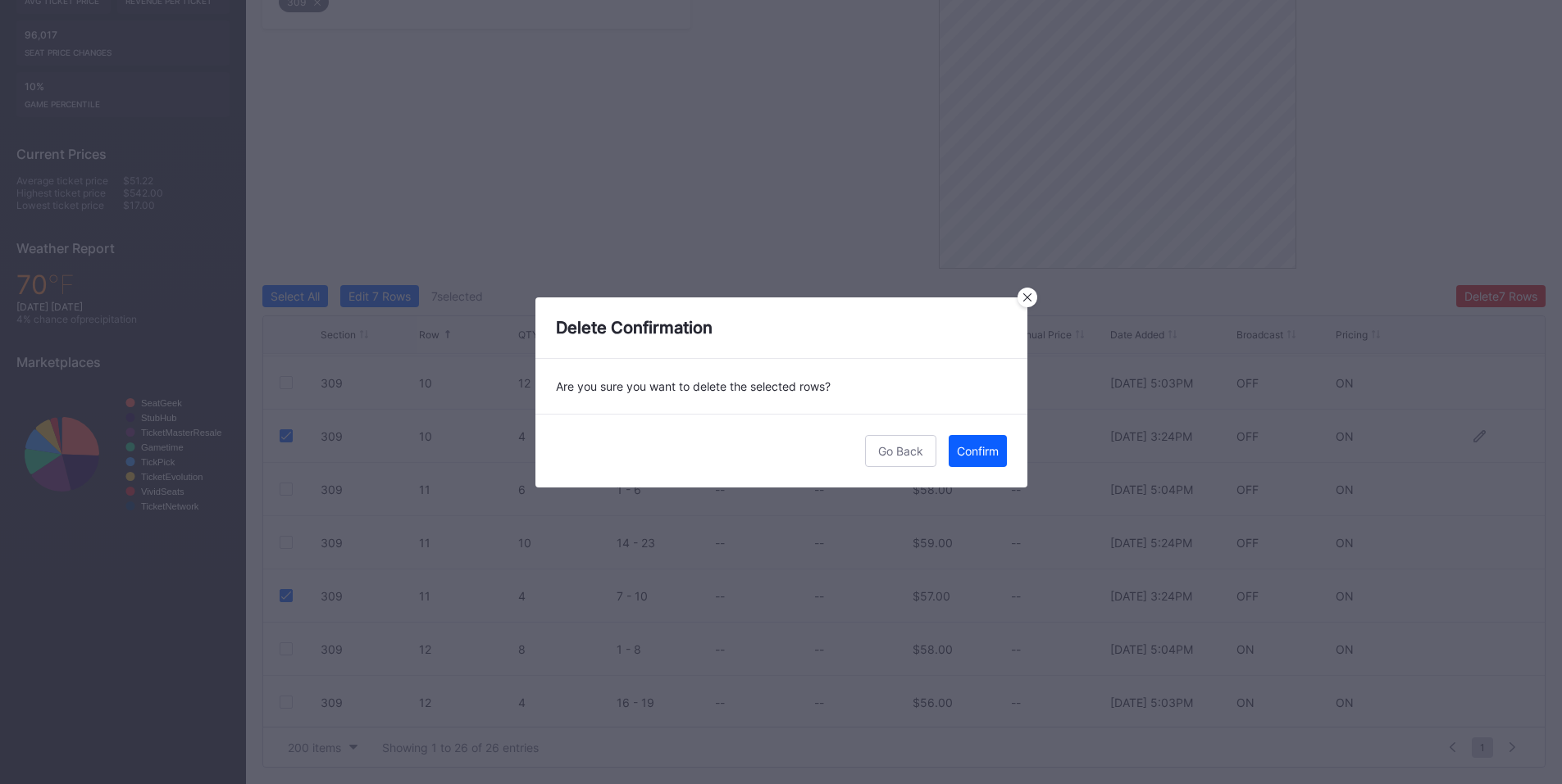
click at [974, 445] on div "Confirm" at bounding box center [978, 452] width 42 height 14
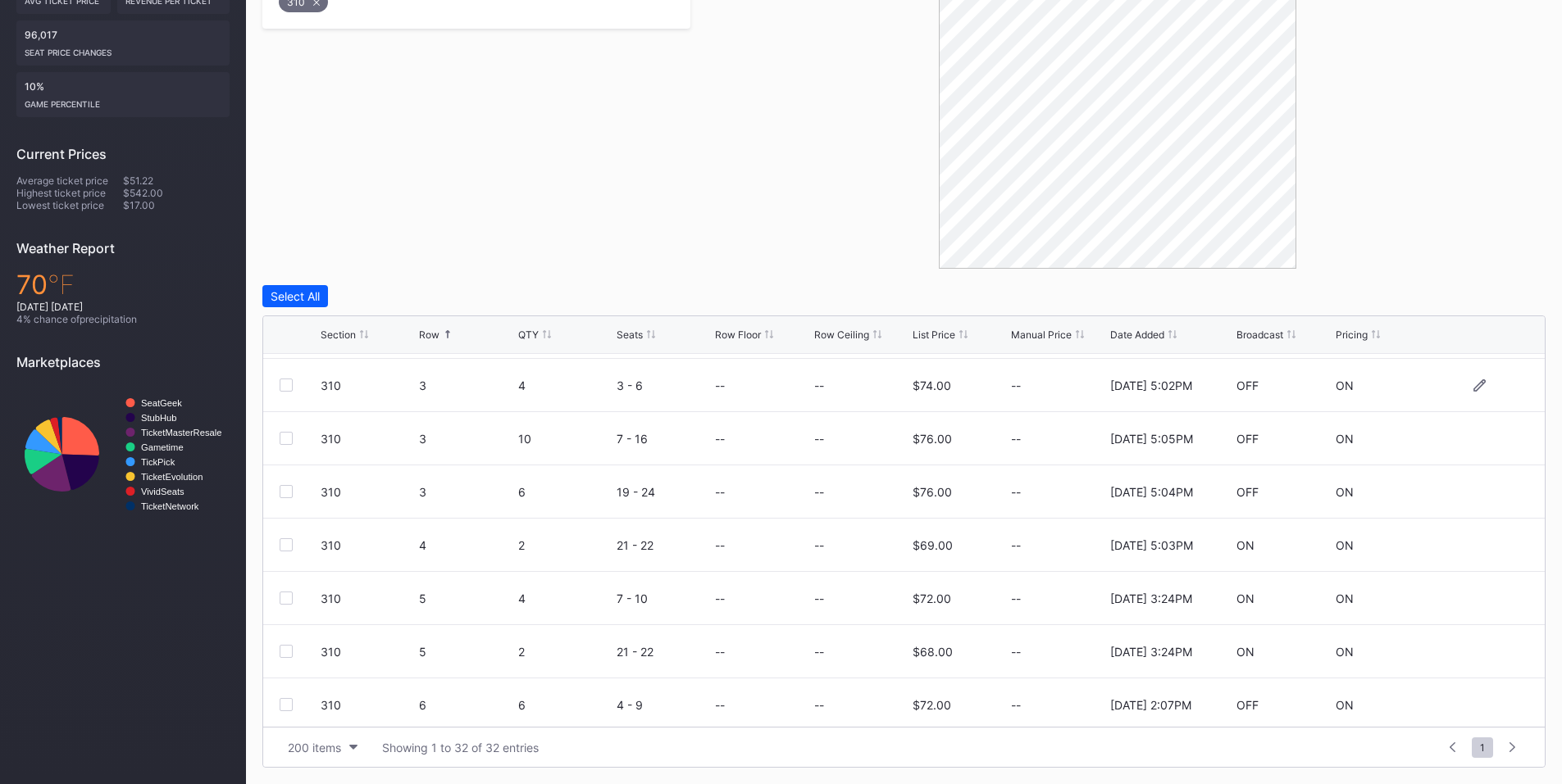
scroll to position [191, 0]
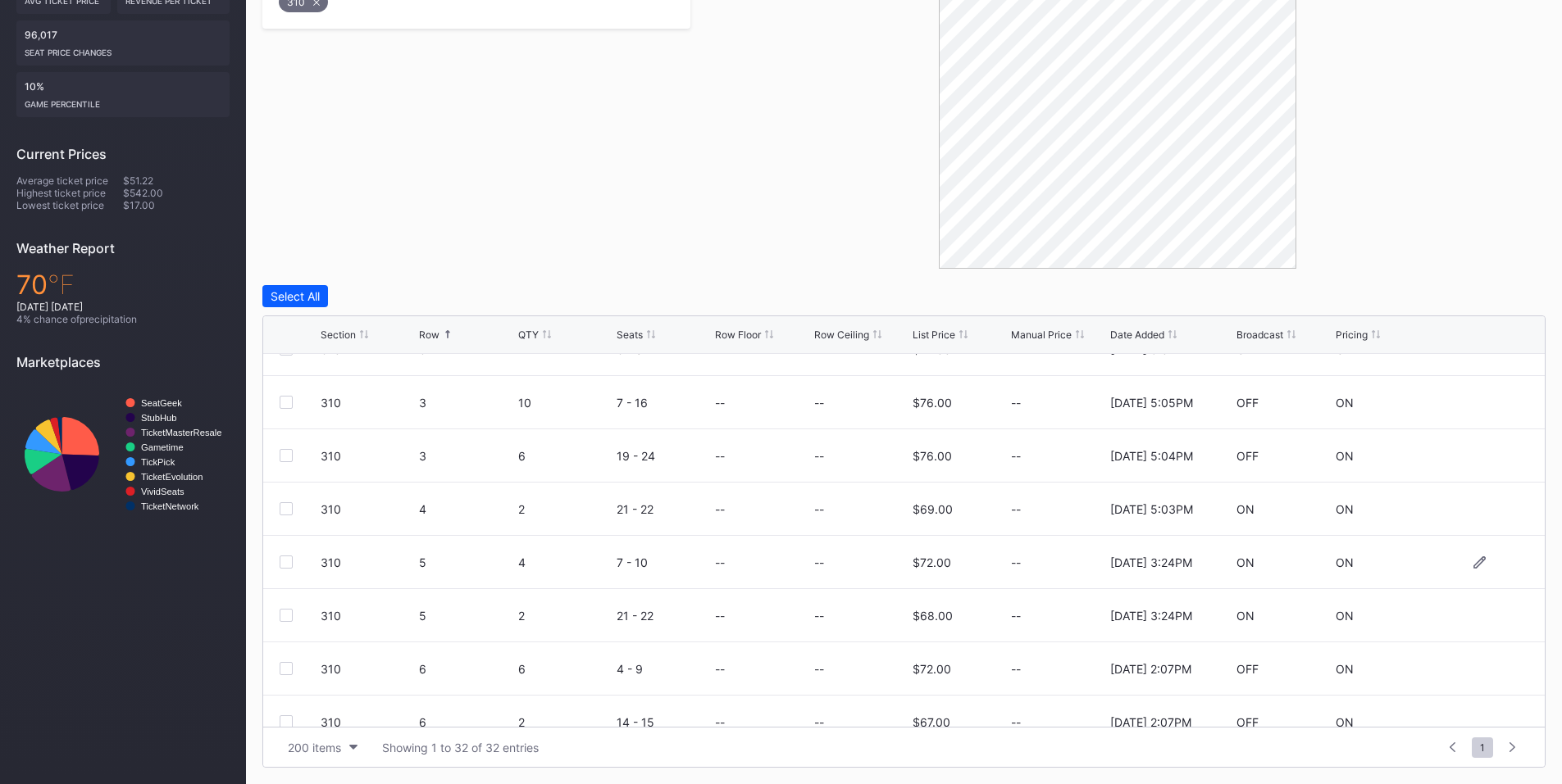
click at [290, 563] on div at bounding box center [286, 562] width 13 height 13
click at [280, 619] on div at bounding box center [286, 615] width 13 height 13
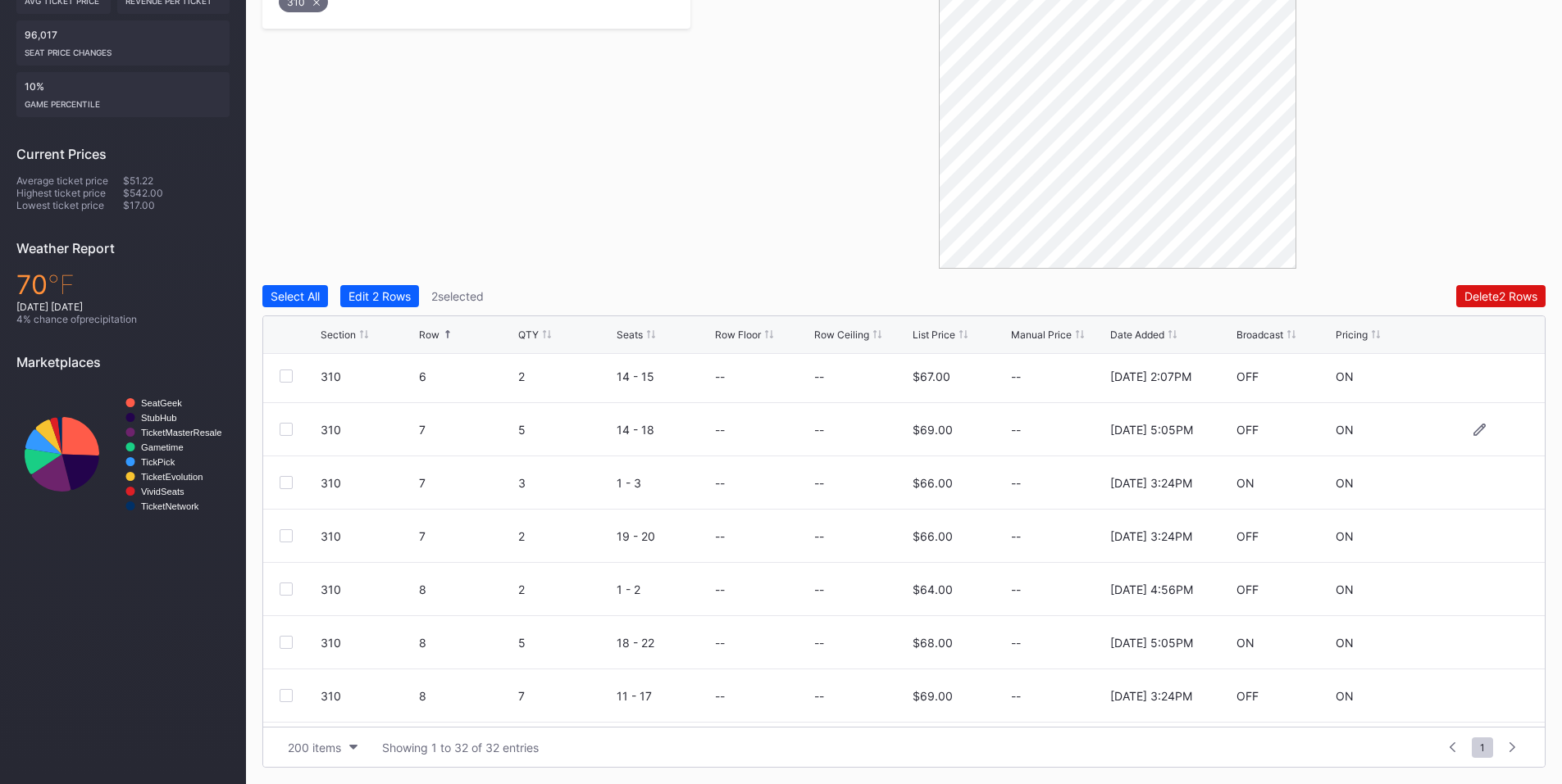
scroll to position [574, 0]
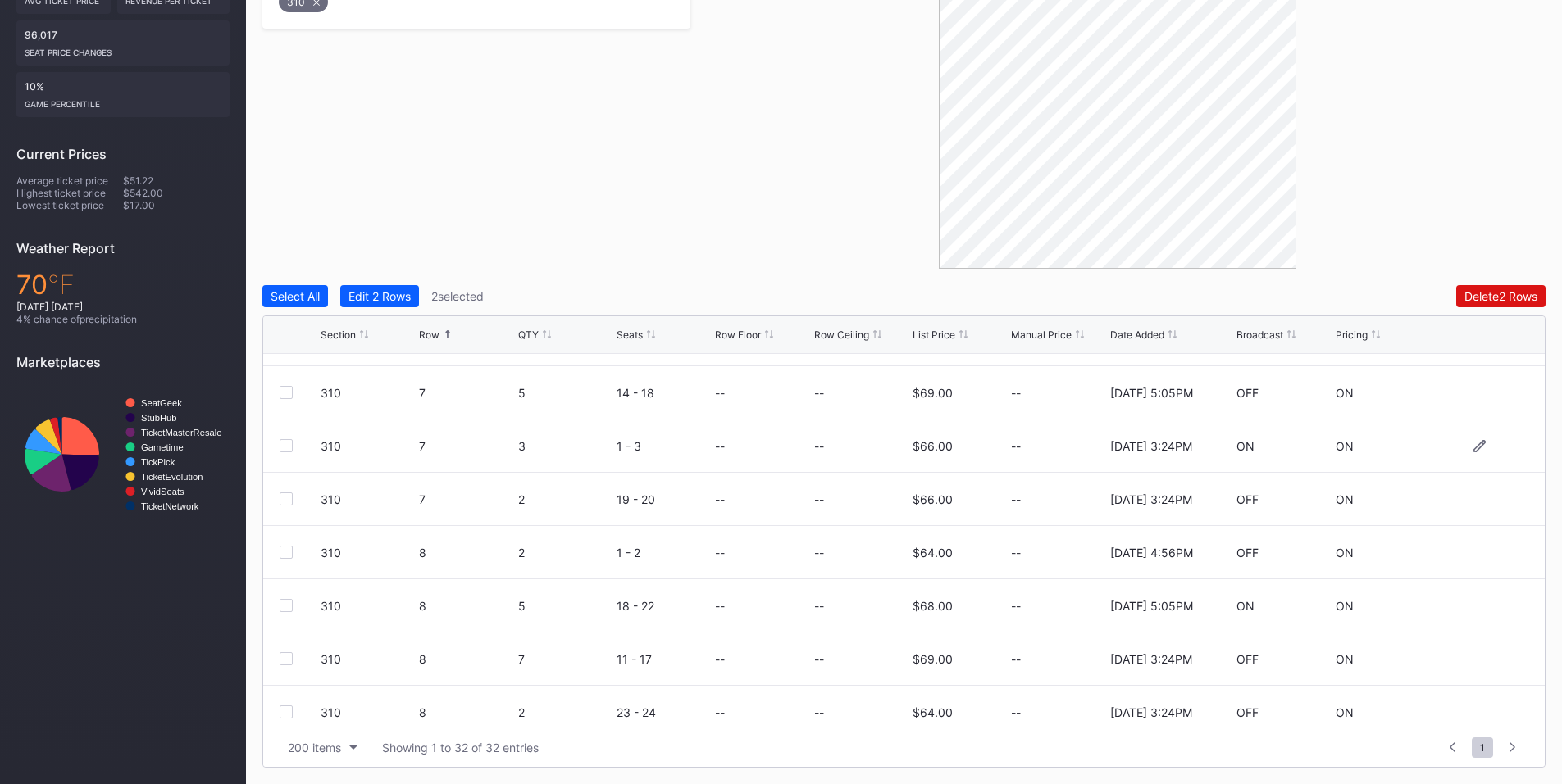
click at [289, 445] on div at bounding box center [286, 446] width 13 height 13
click at [283, 496] on div at bounding box center [286, 498] width 13 height 13
click at [277, 553] on div "310 8 2 1 - 2 -- -- $64.00 -- [DATE] 4:56PM OFF ON" at bounding box center [904, 553] width 1282 height 54
click at [286, 553] on div at bounding box center [286, 552] width 13 height 13
click at [283, 604] on div at bounding box center [286, 605] width 13 height 13
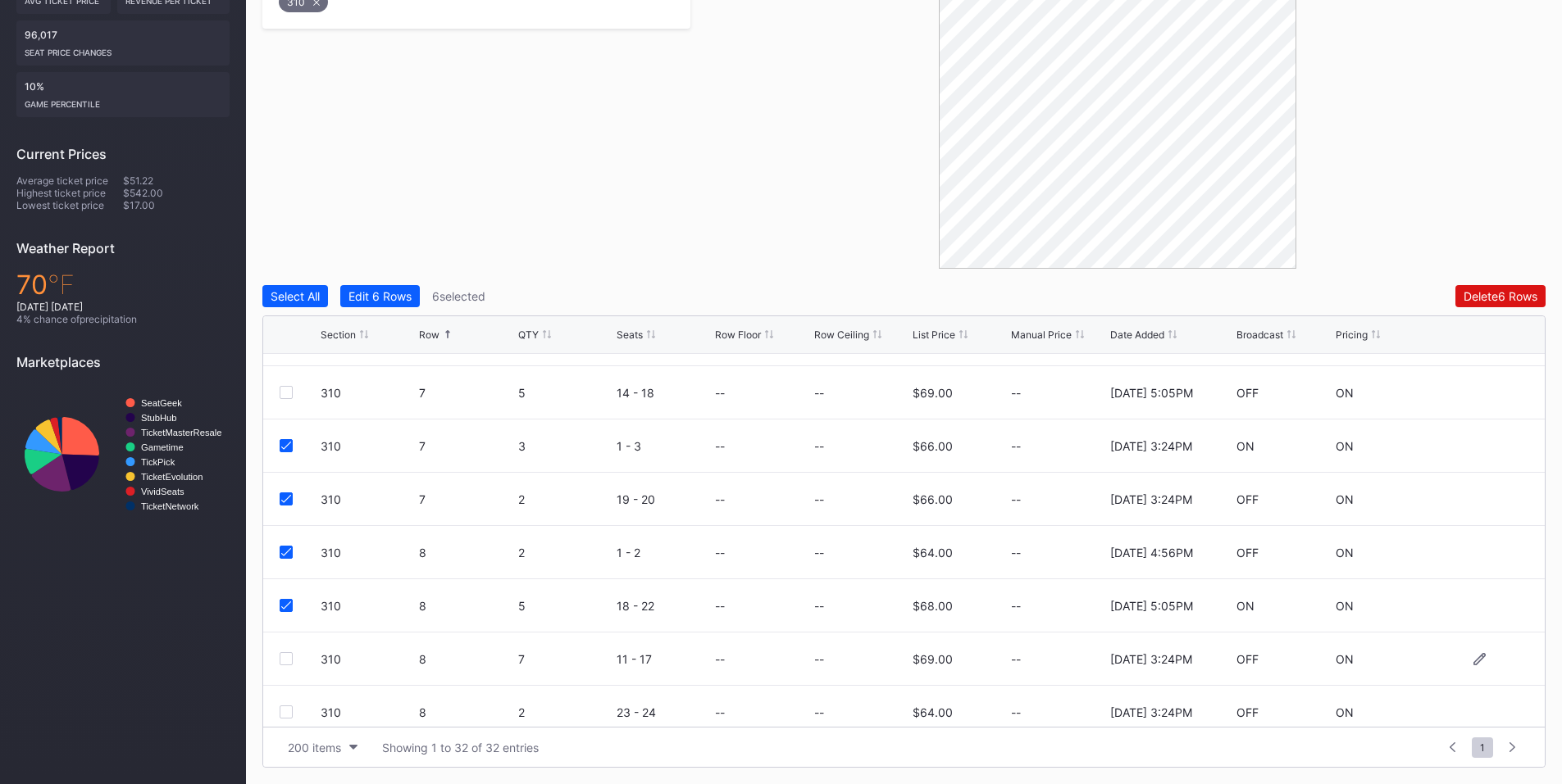
click at [286, 659] on div at bounding box center [286, 658] width 13 height 13
click at [285, 708] on div at bounding box center [286, 712] width 13 height 13
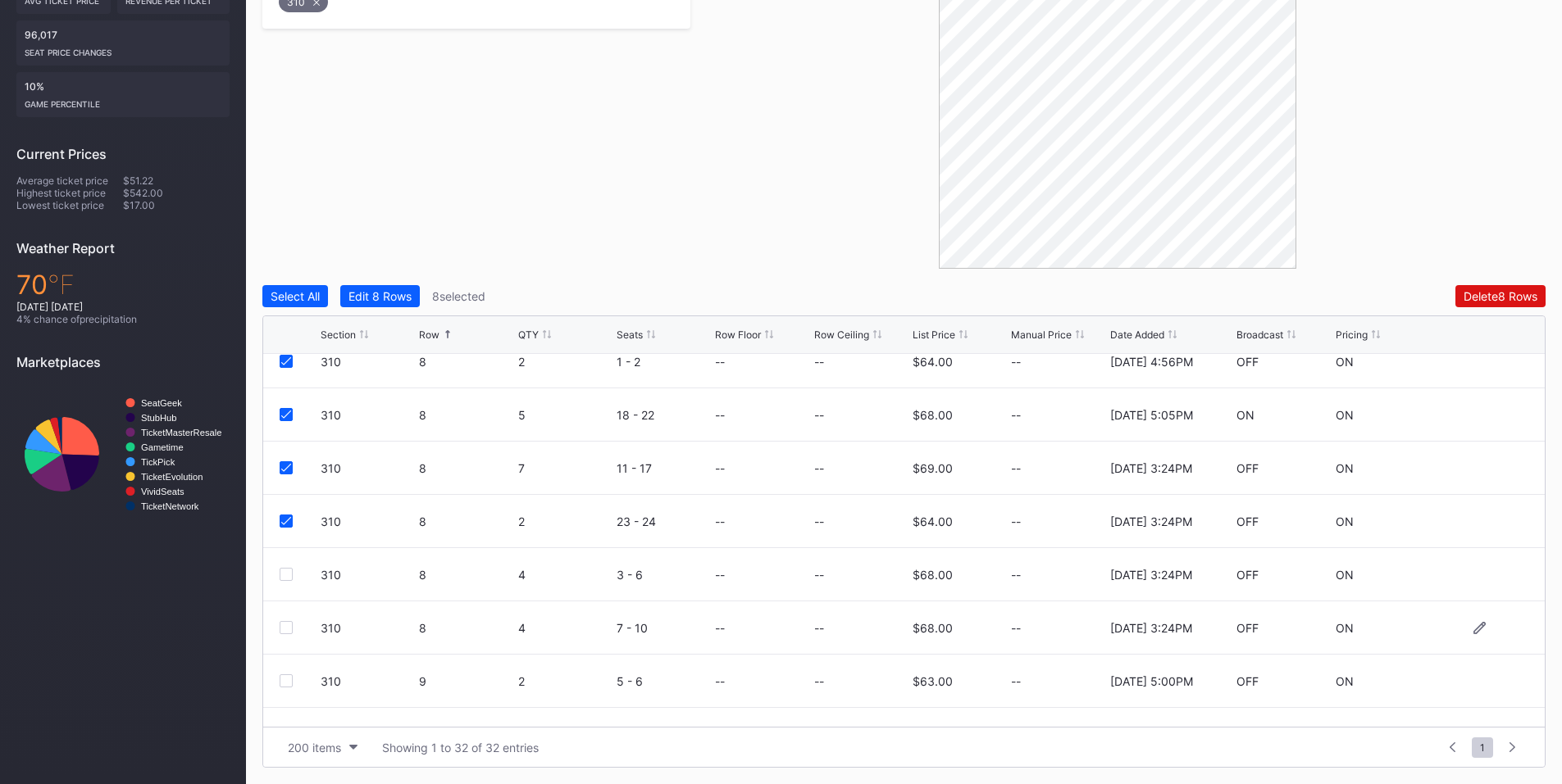
drag, startPoint x: 289, startPoint y: 632, endPoint x: 287, endPoint y: 620, distance: 12.2
click at [289, 629] on div at bounding box center [286, 627] width 13 height 13
click at [287, 579] on div at bounding box center [286, 574] width 13 height 13
drag, startPoint x: 285, startPoint y: 416, endPoint x: 293, endPoint y: 373, distance: 43.7
click at [285, 412] on icon at bounding box center [286, 415] width 10 height 8
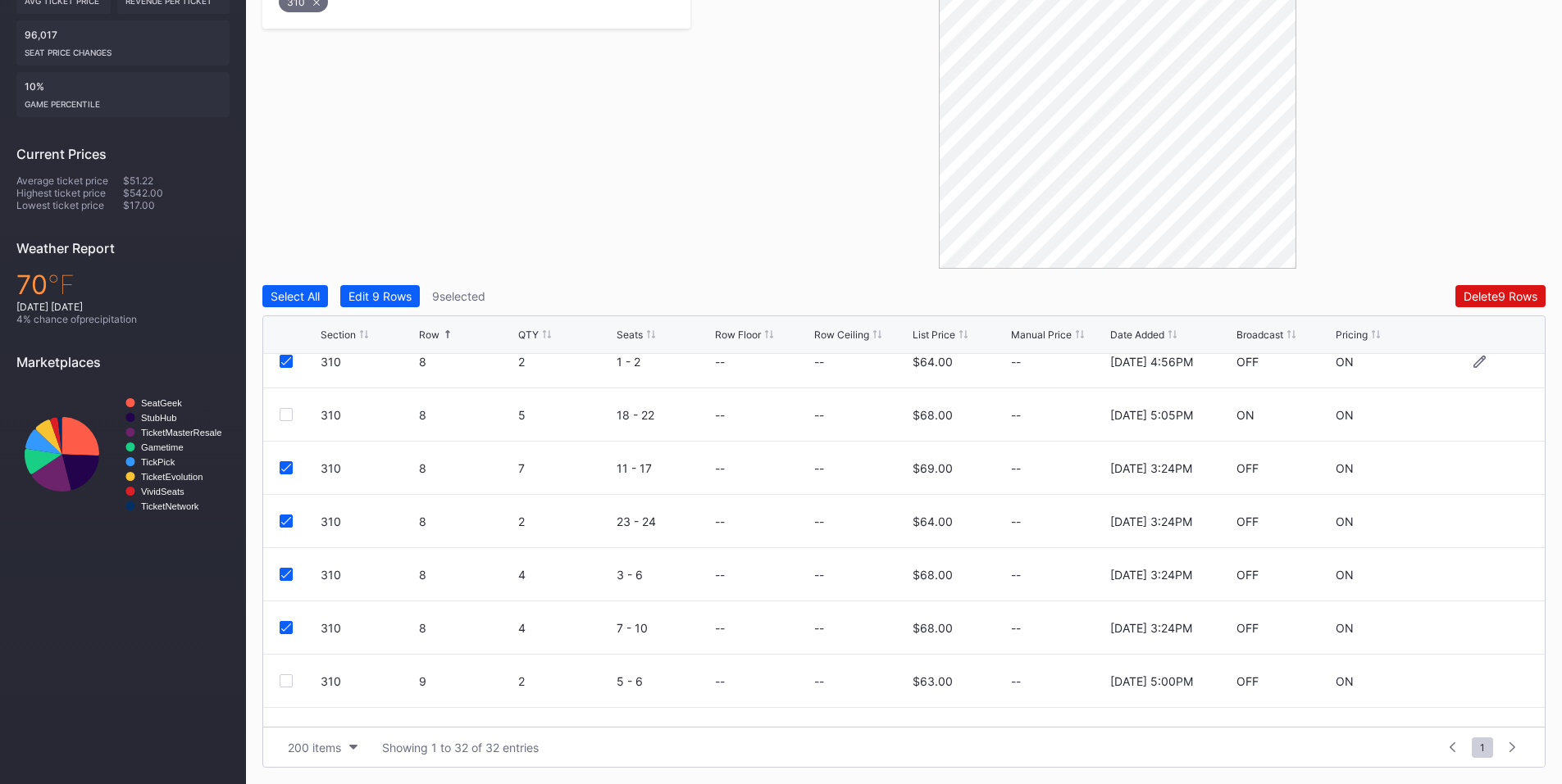
click at [290, 367] on div at bounding box center [286, 361] width 13 height 13
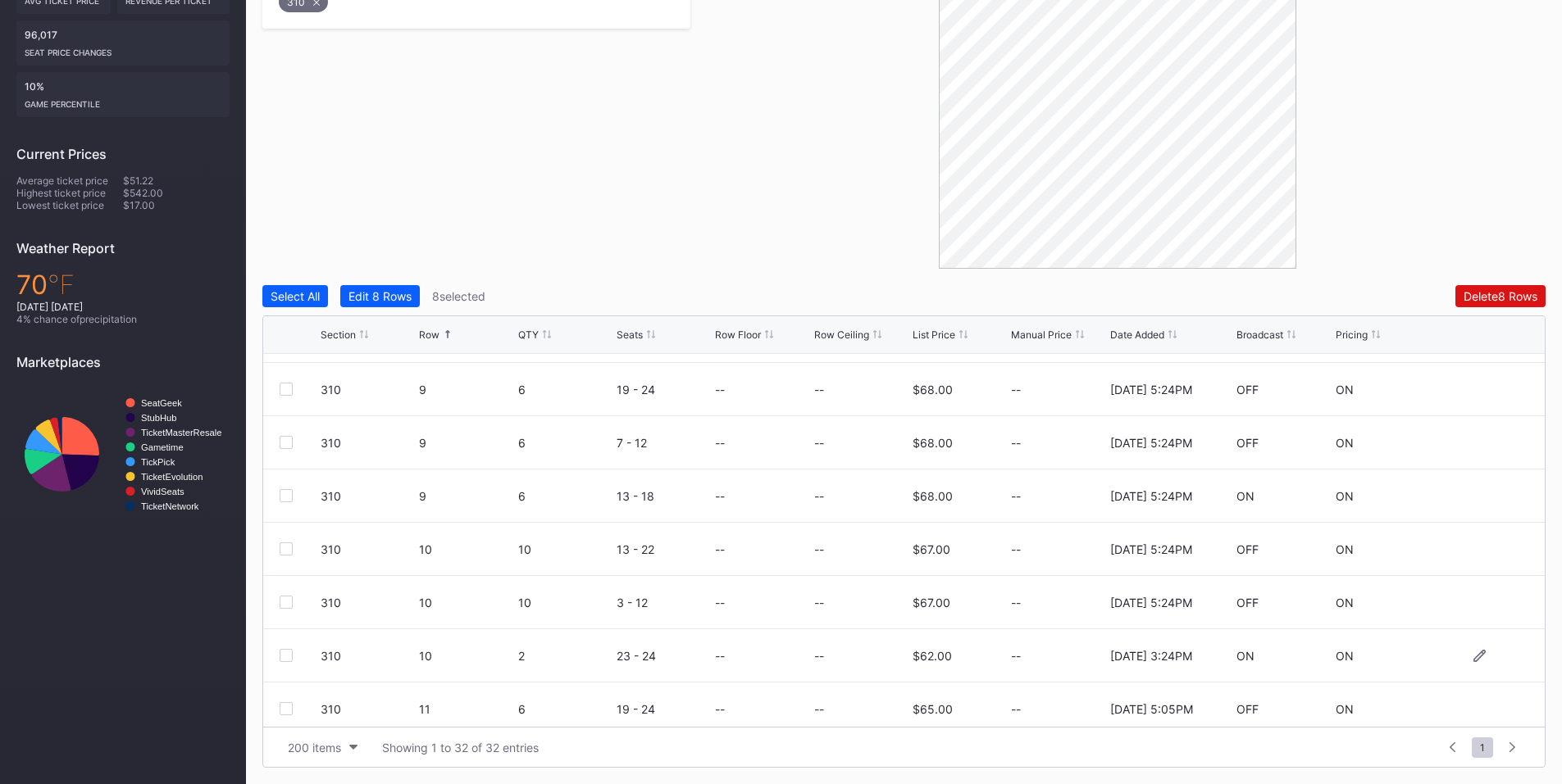
scroll to position [1147, 0]
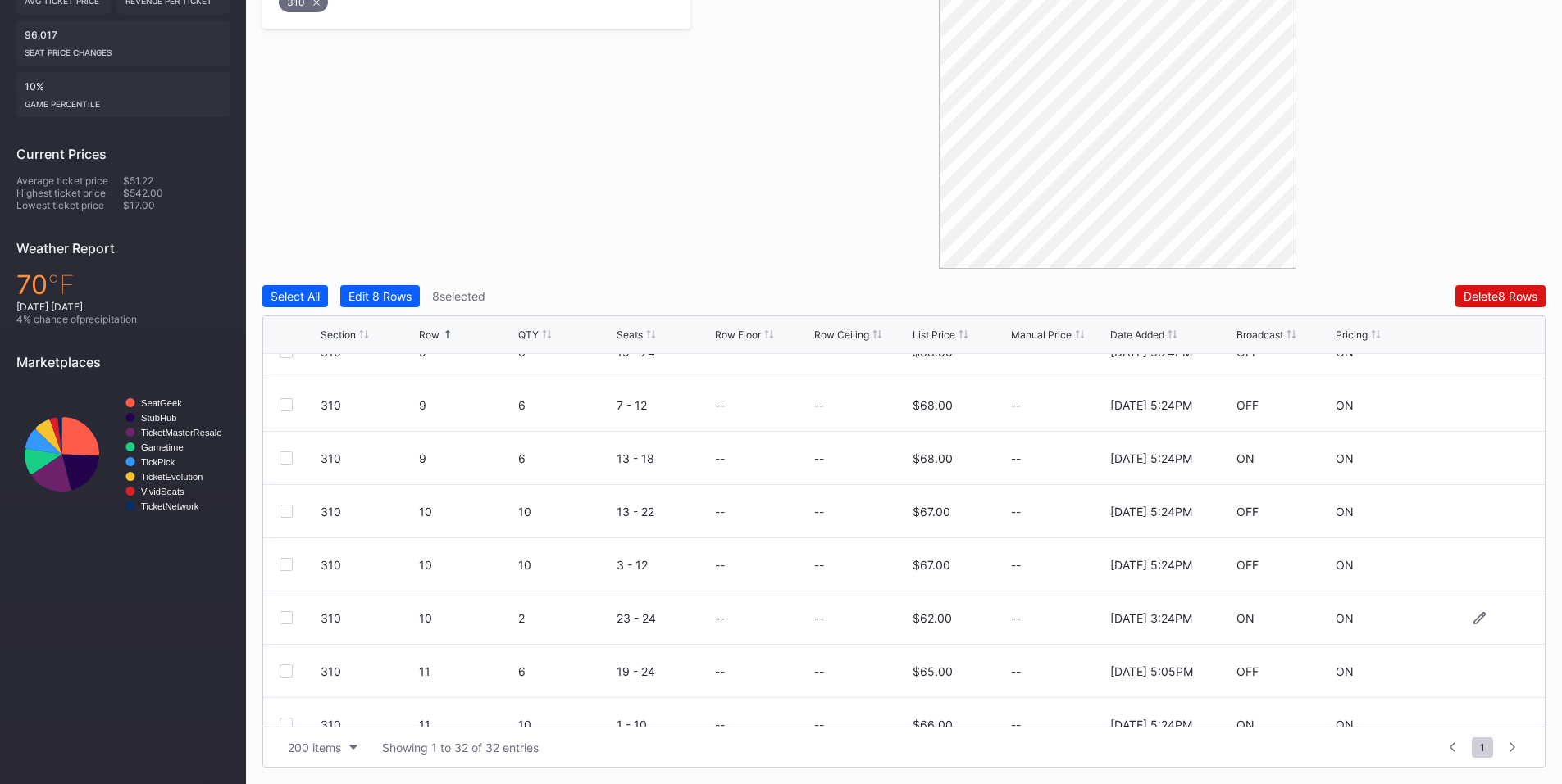
click at [285, 617] on div at bounding box center [286, 617] width 13 height 13
click at [1485, 286] on button "Delete 9 Rows" at bounding box center [1500, 296] width 90 height 22
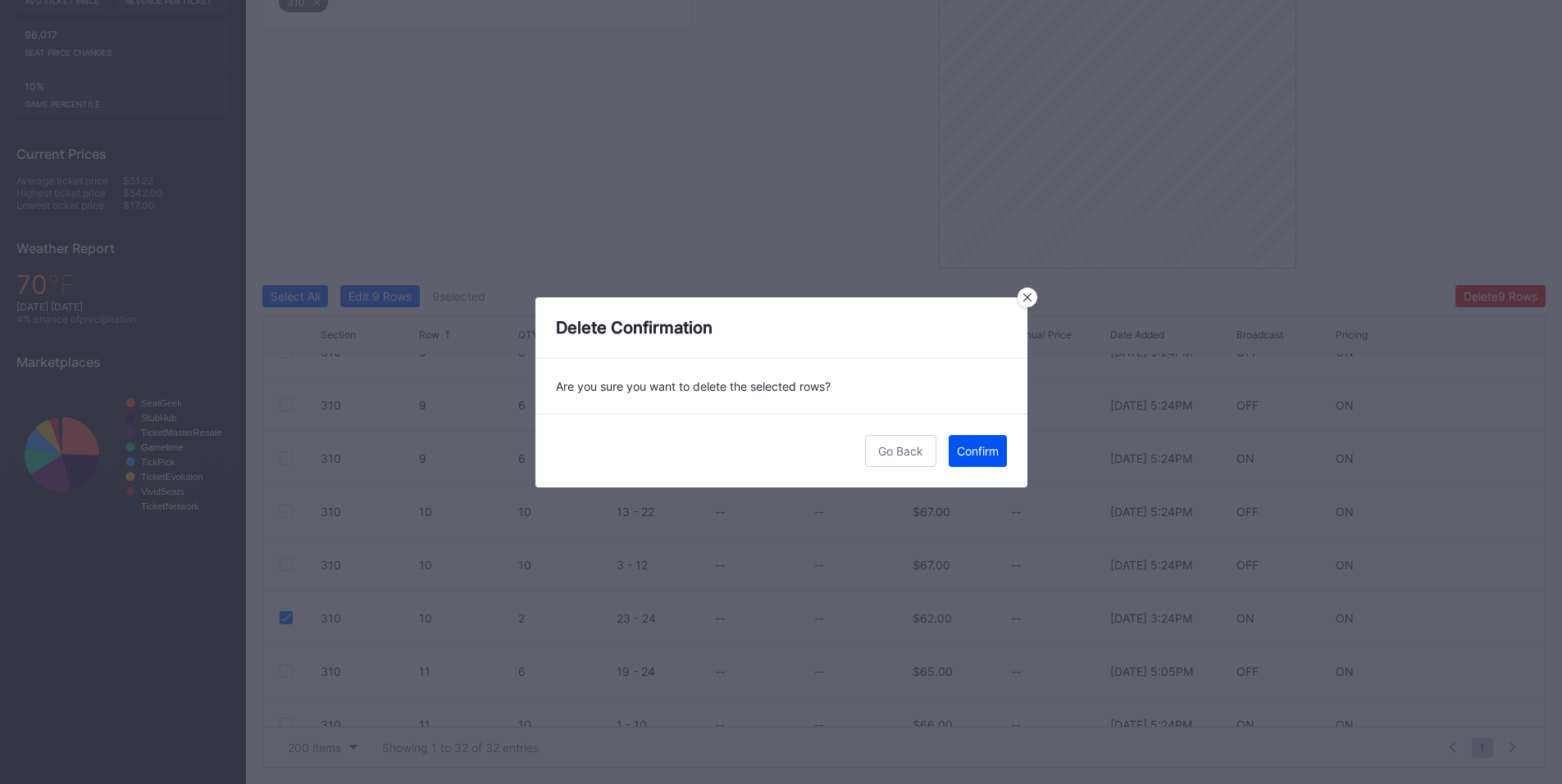
click at [988, 452] on div "Confirm" at bounding box center [978, 452] width 42 height 14
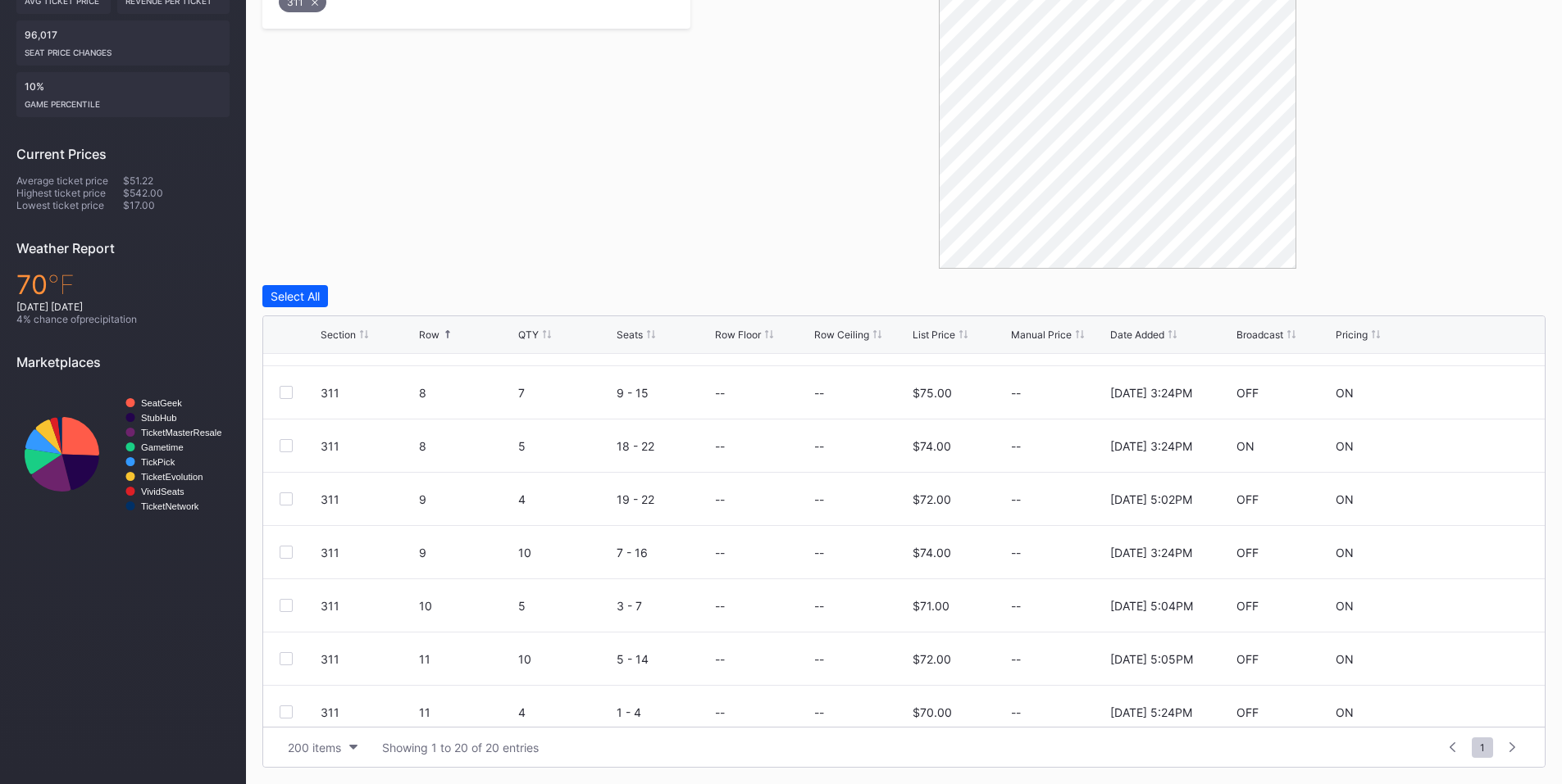
scroll to position [382, 0]
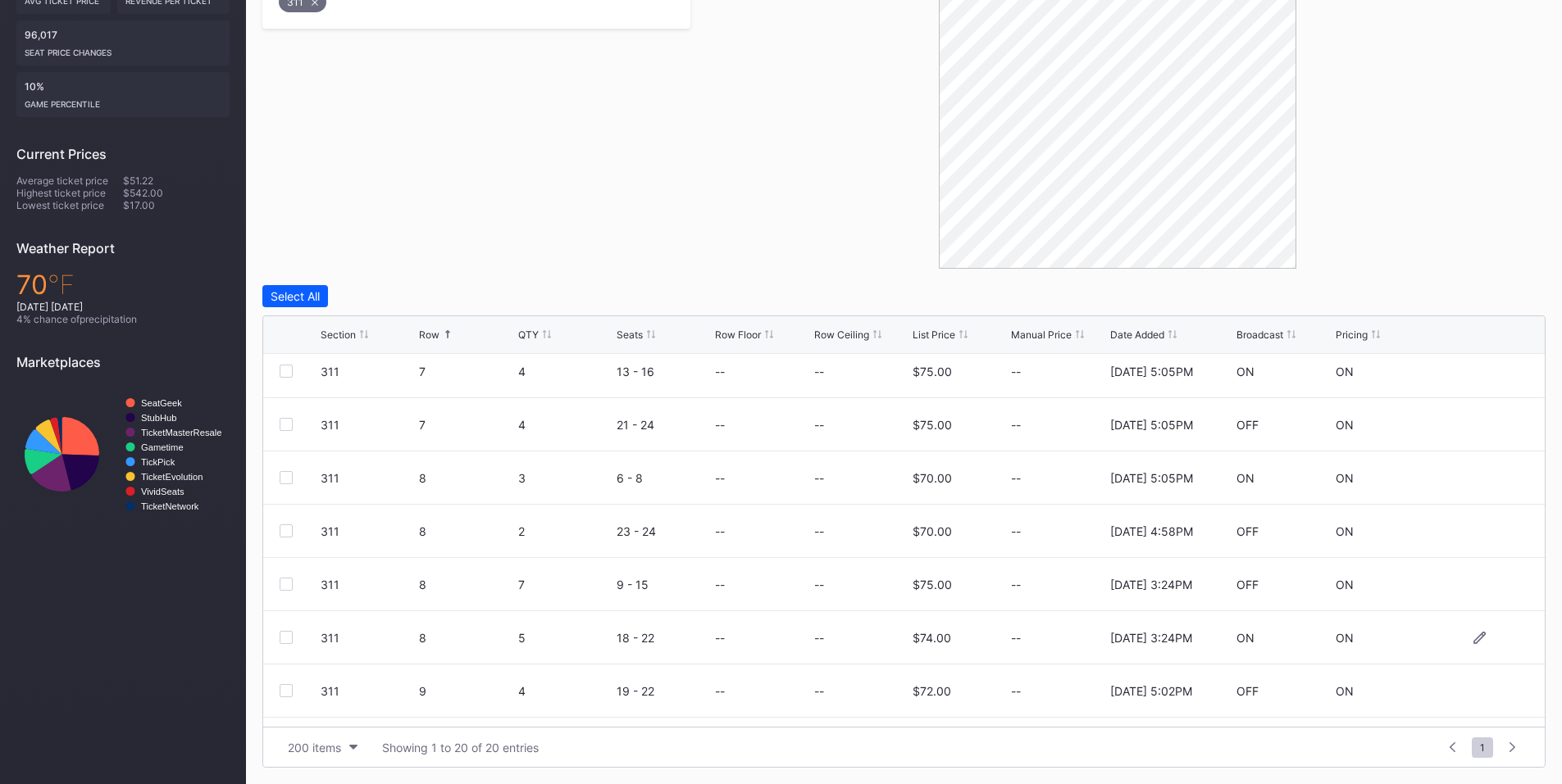
click at [288, 633] on div at bounding box center [286, 637] width 13 height 13
click at [293, 583] on div at bounding box center [300, 584] width 41 height 13
click at [285, 585] on div at bounding box center [286, 584] width 13 height 13
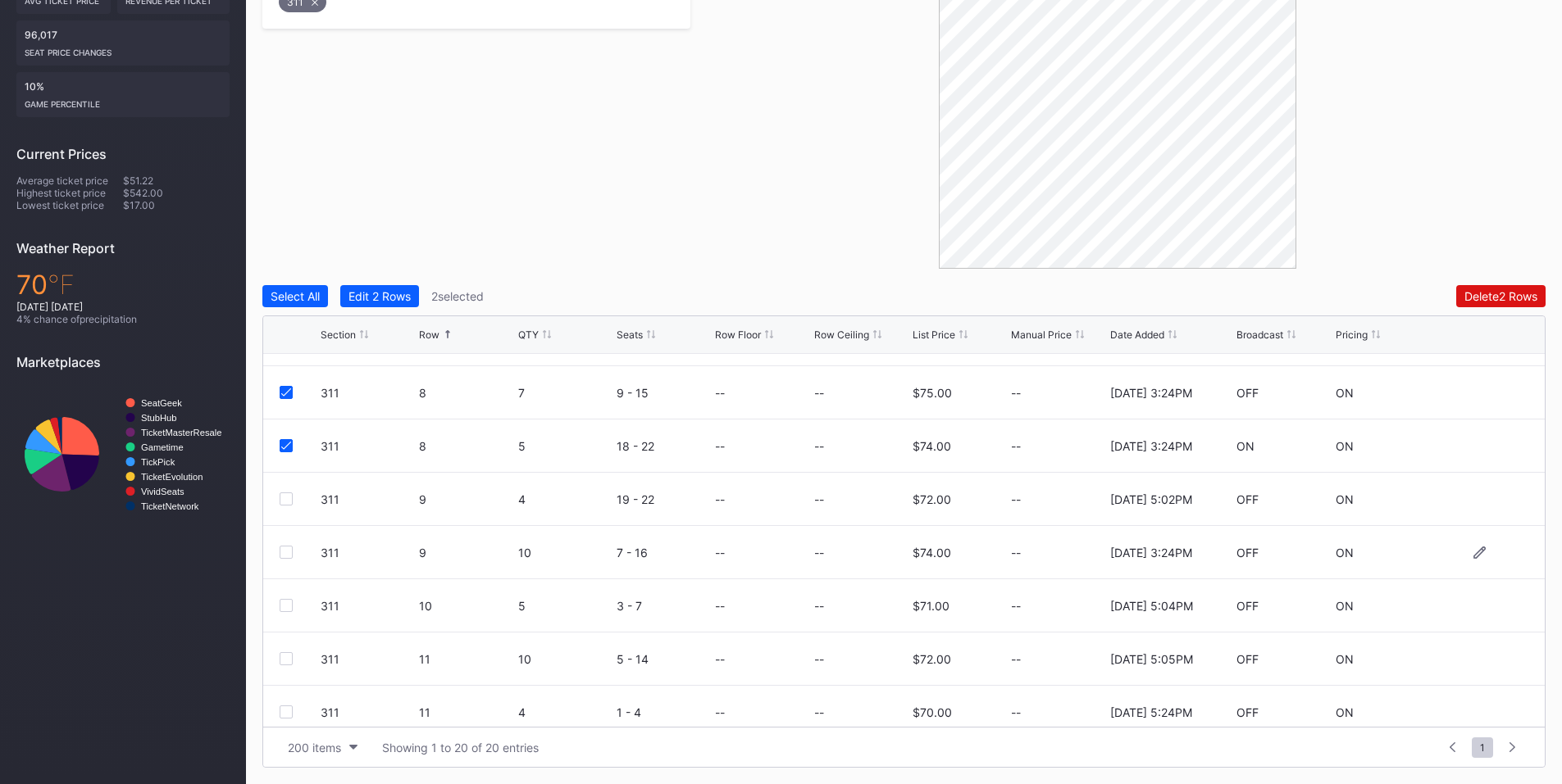
click at [288, 548] on div at bounding box center [286, 552] width 13 height 13
click at [1476, 289] on button "Delete 3 Rows" at bounding box center [1500, 296] width 90 height 22
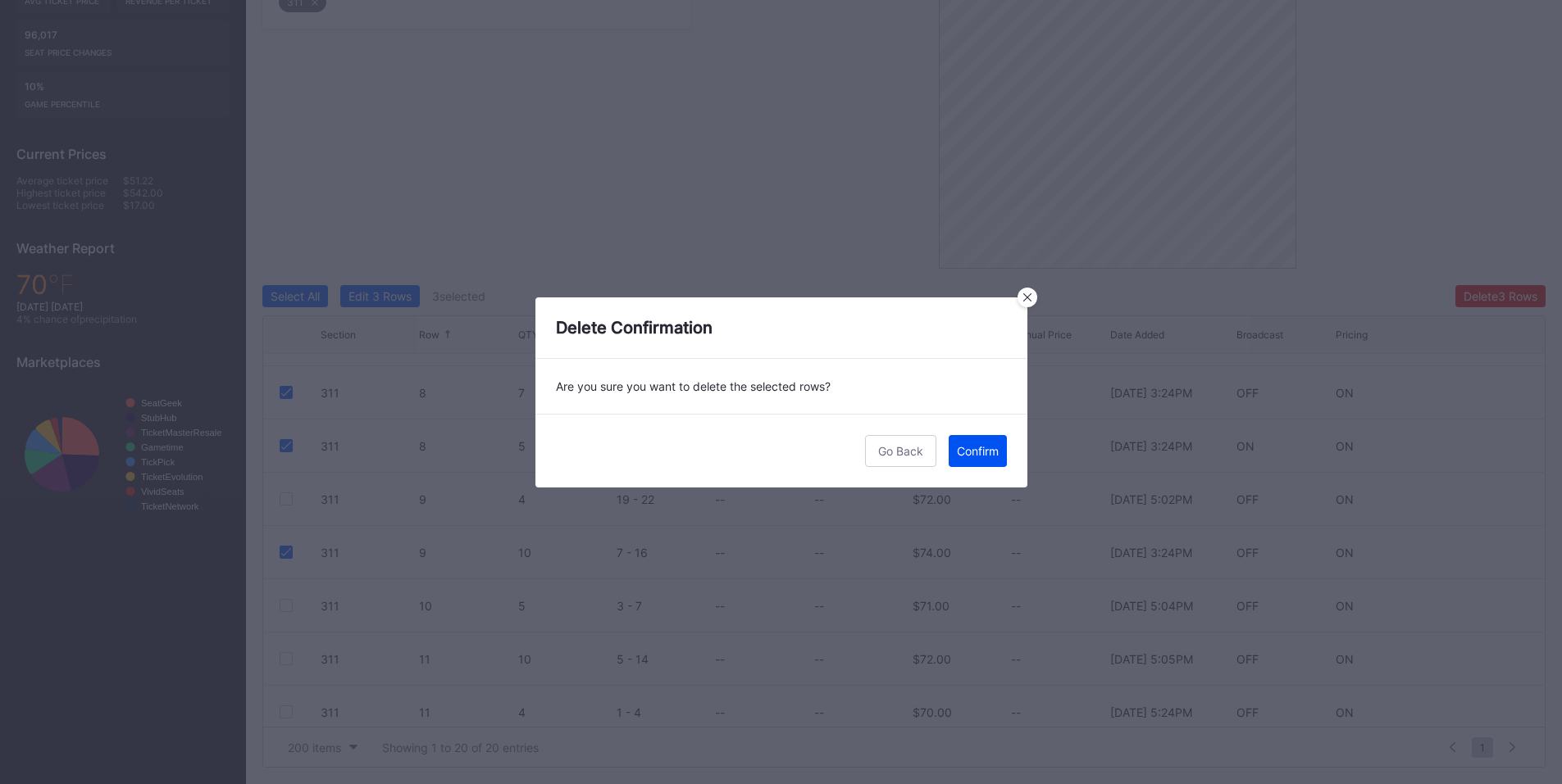
click at [982, 450] on div "Confirm" at bounding box center [978, 452] width 42 height 14
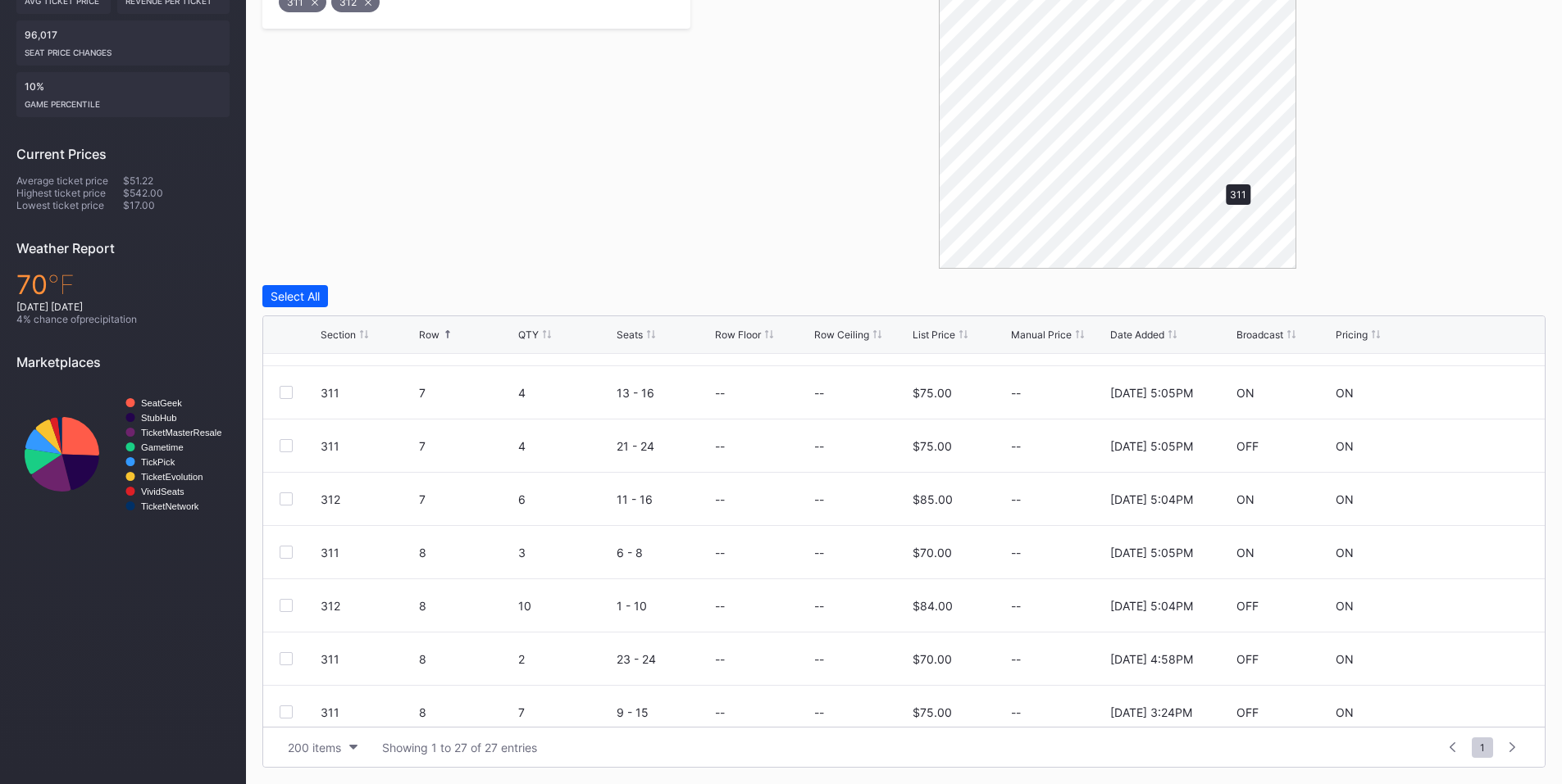
scroll to position [0, 0]
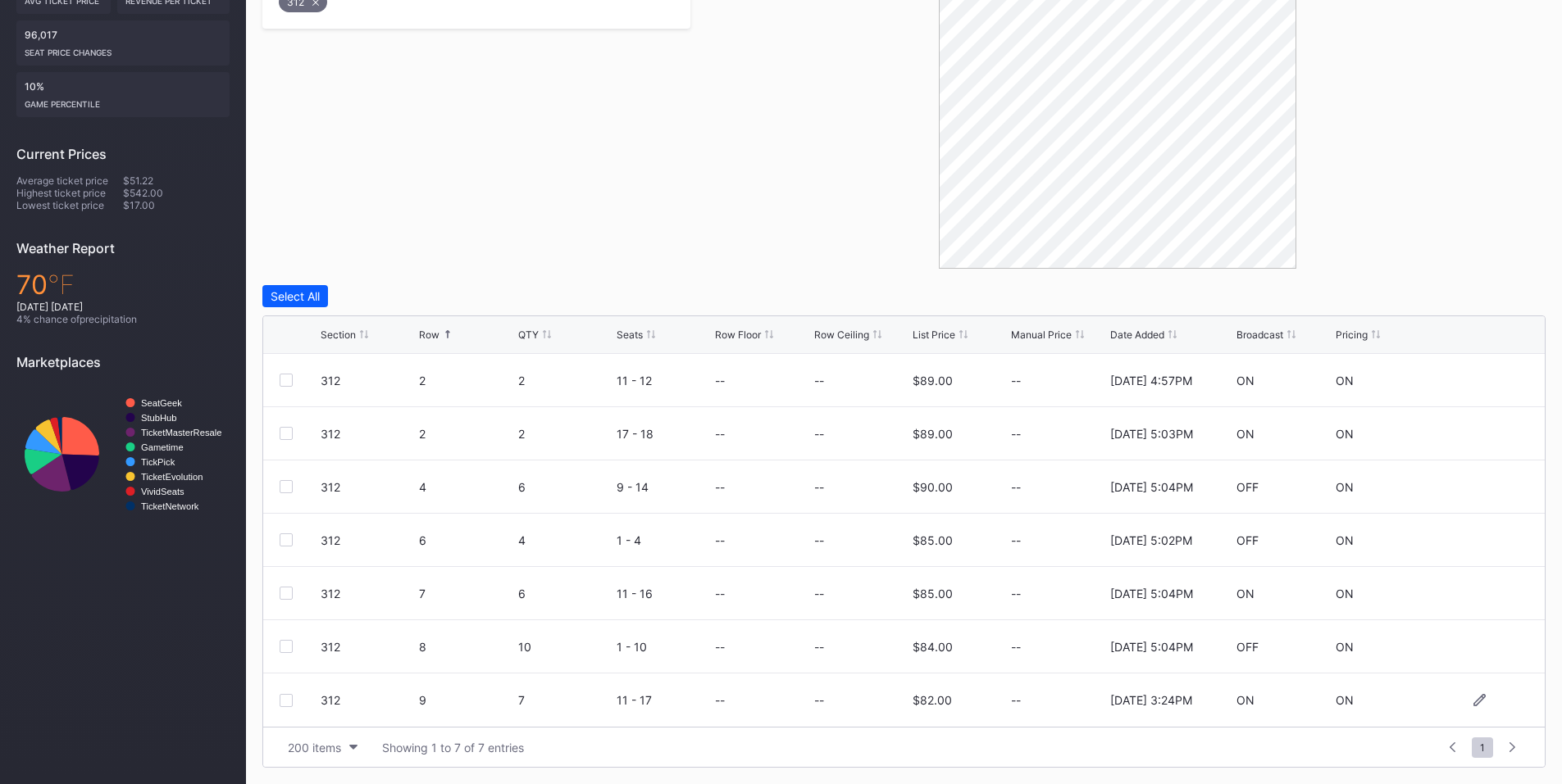
click at [285, 702] on div at bounding box center [286, 700] width 13 height 13
click at [1505, 303] on div "Delete 1 Row" at bounding box center [1503, 296] width 67 height 14
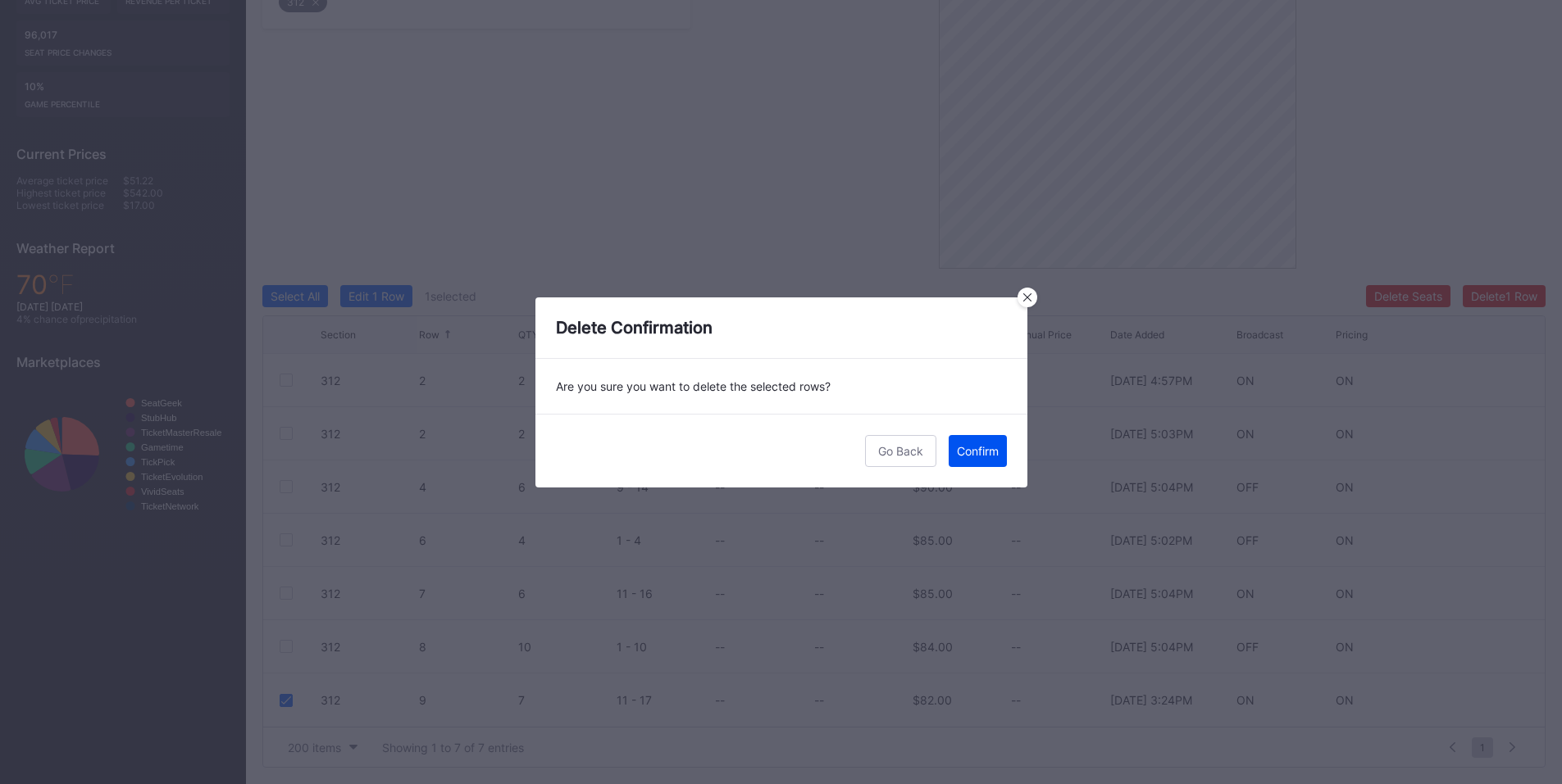
click at [963, 456] on div "Confirm" at bounding box center [978, 452] width 42 height 14
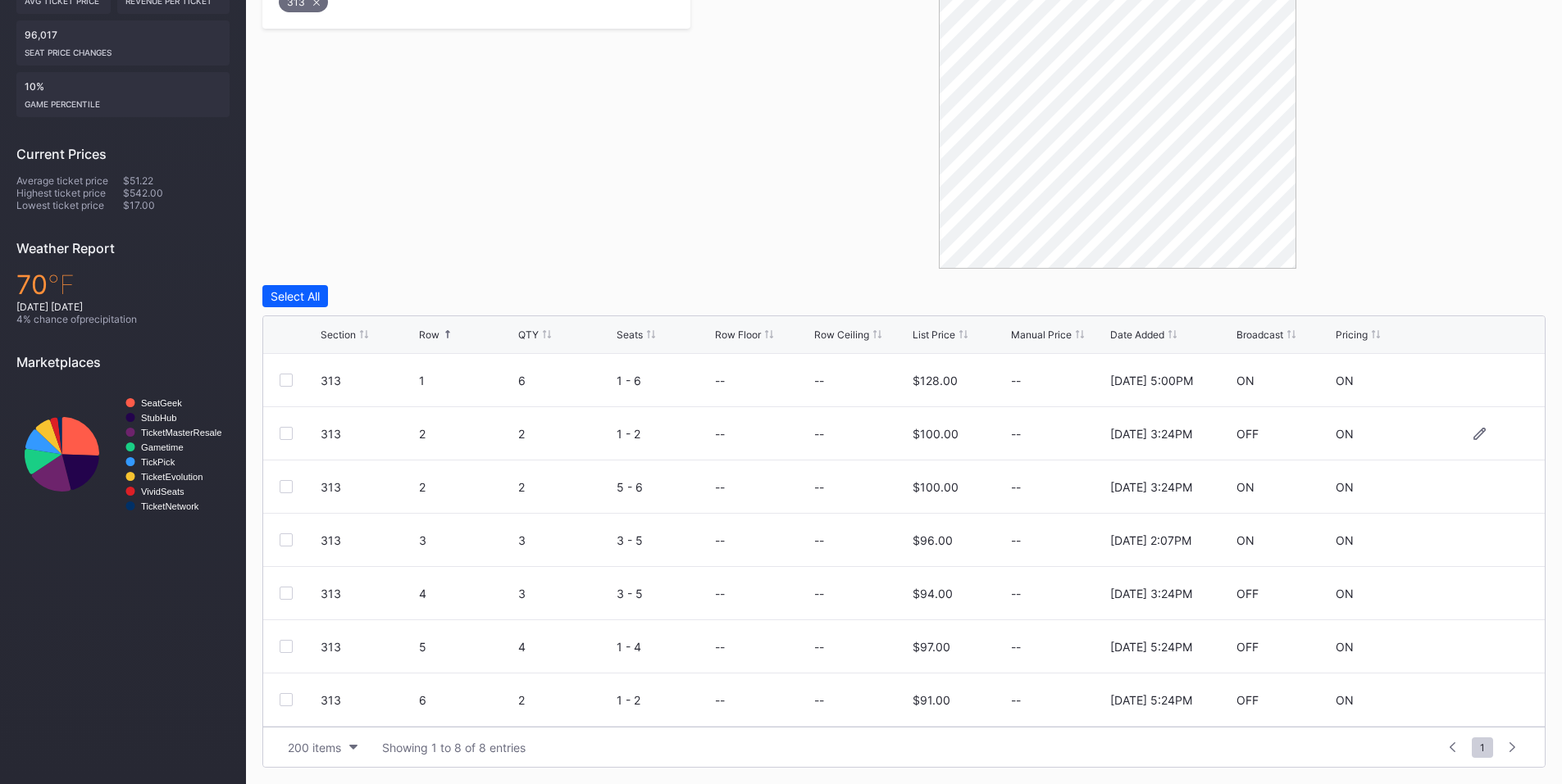
click at [288, 427] on div at bounding box center [286, 433] width 13 height 13
click at [284, 485] on div at bounding box center [286, 486] width 13 height 13
click at [288, 590] on div at bounding box center [286, 592] width 13 height 13
click at [1471, 288] on button "Delete 3 Rows" at bounding box center [1500, 296] width 90 height 22
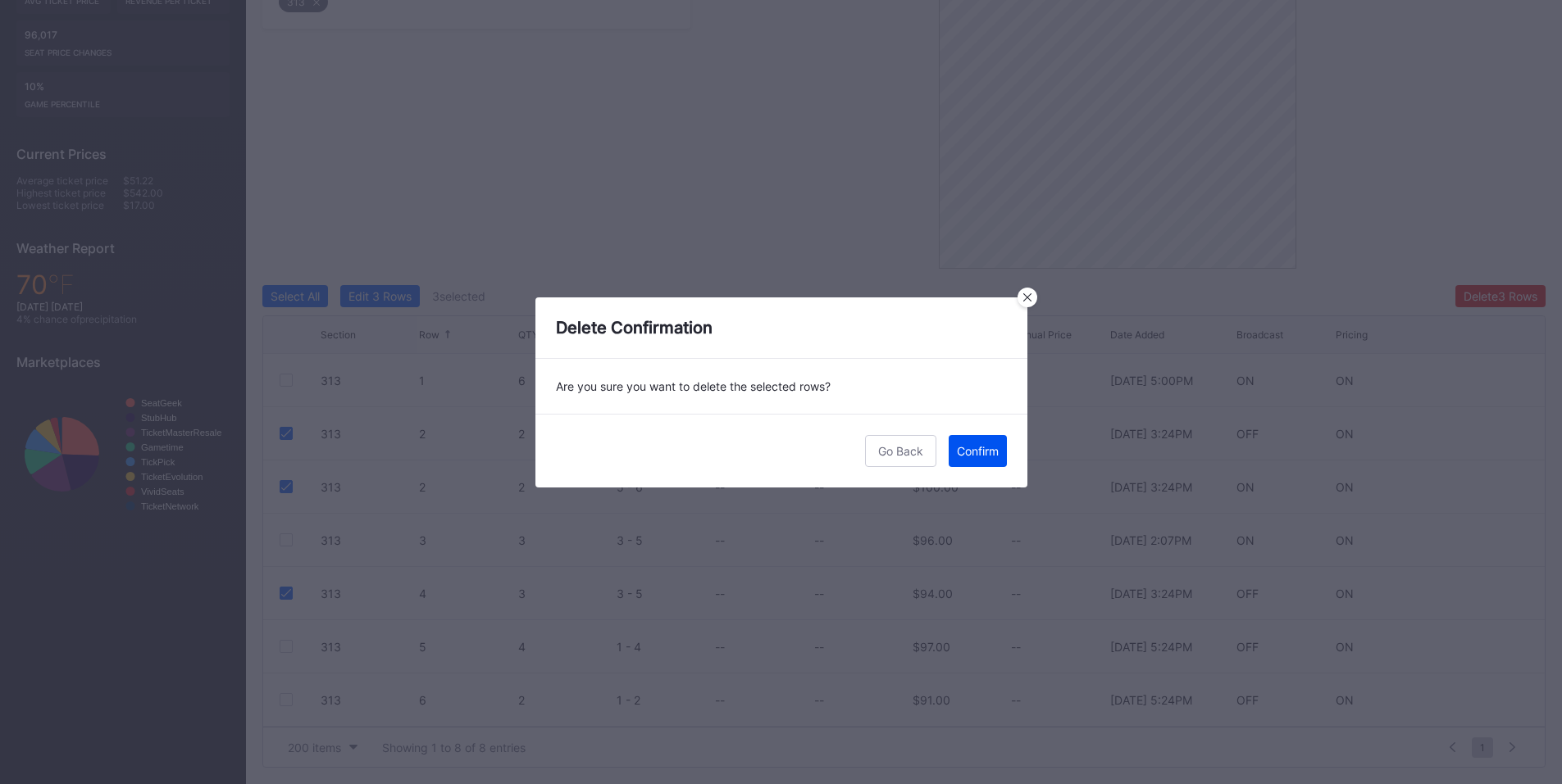
click at [976, 458] on button "Confirm" at bounding box center [977, 451] width 59 height 32
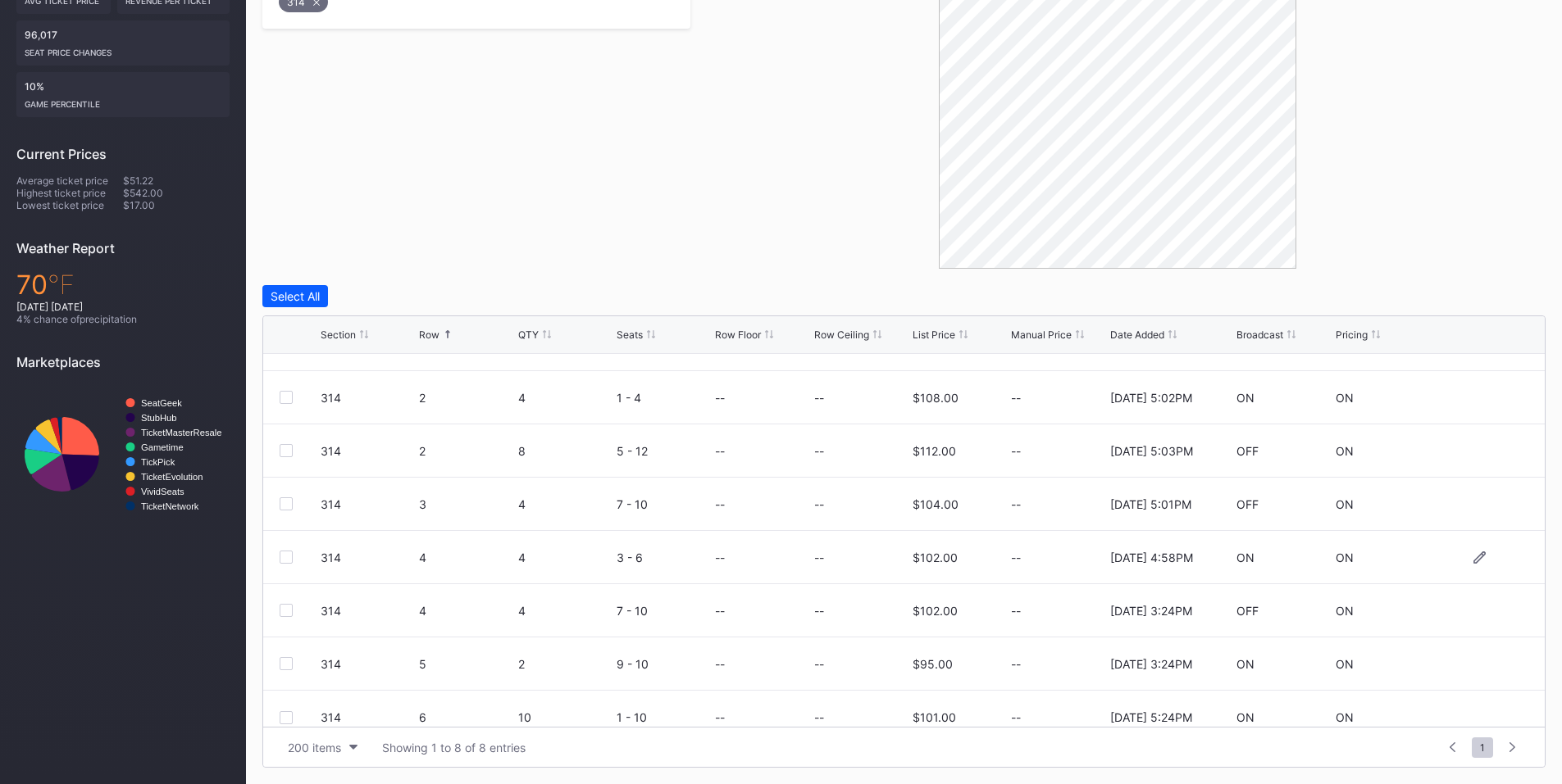
scroll to position [54, 0]
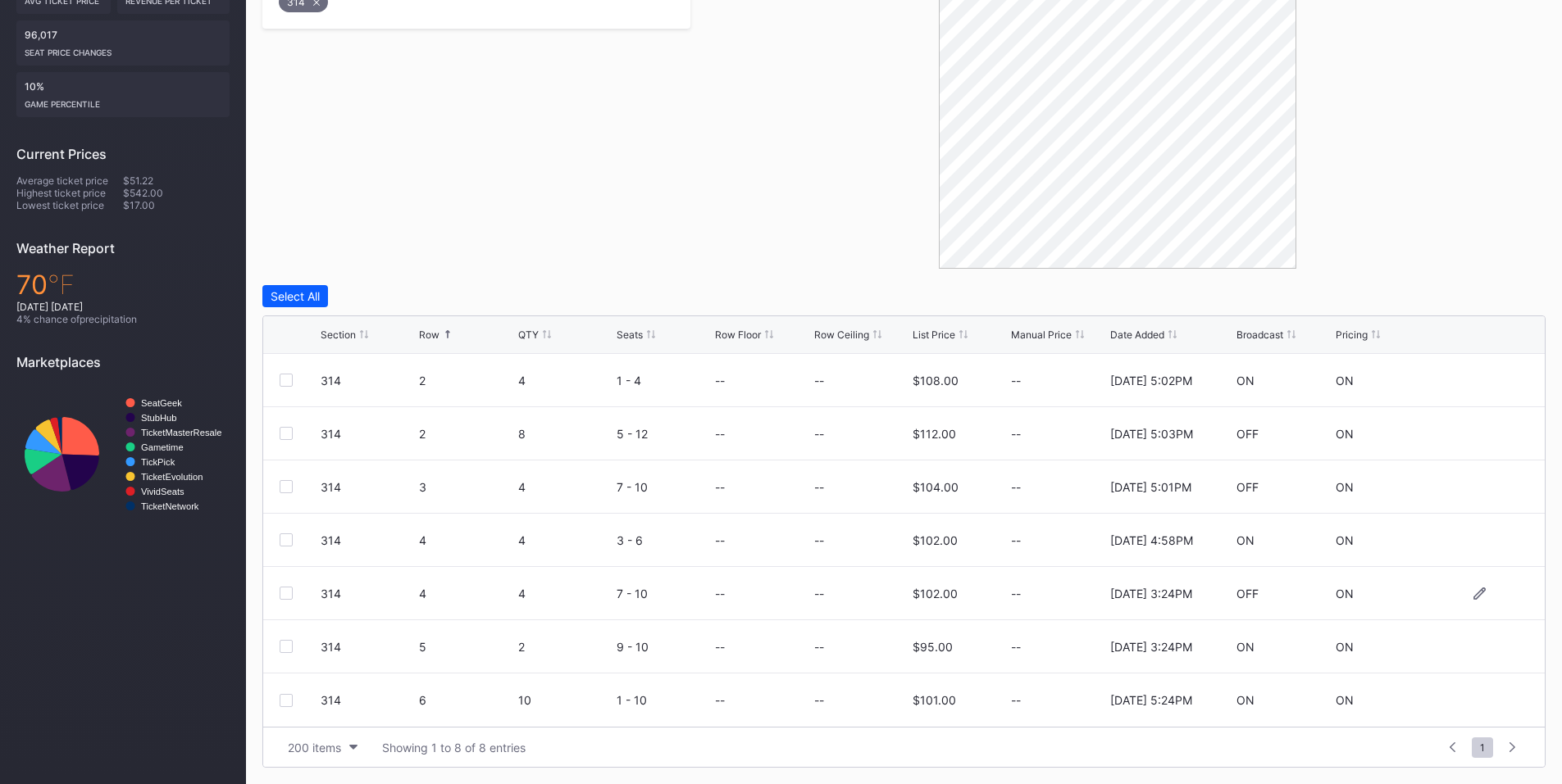
click at [283, 590] on div at bounding box center [286, 592] width 13 height 13
click at [289, 641] on div at bounding box center [286, 646] width 13 height 13
click at [1492, 286] on button "Delete 2 Rows" at bounding box center [1501, 296] width 89 height 22
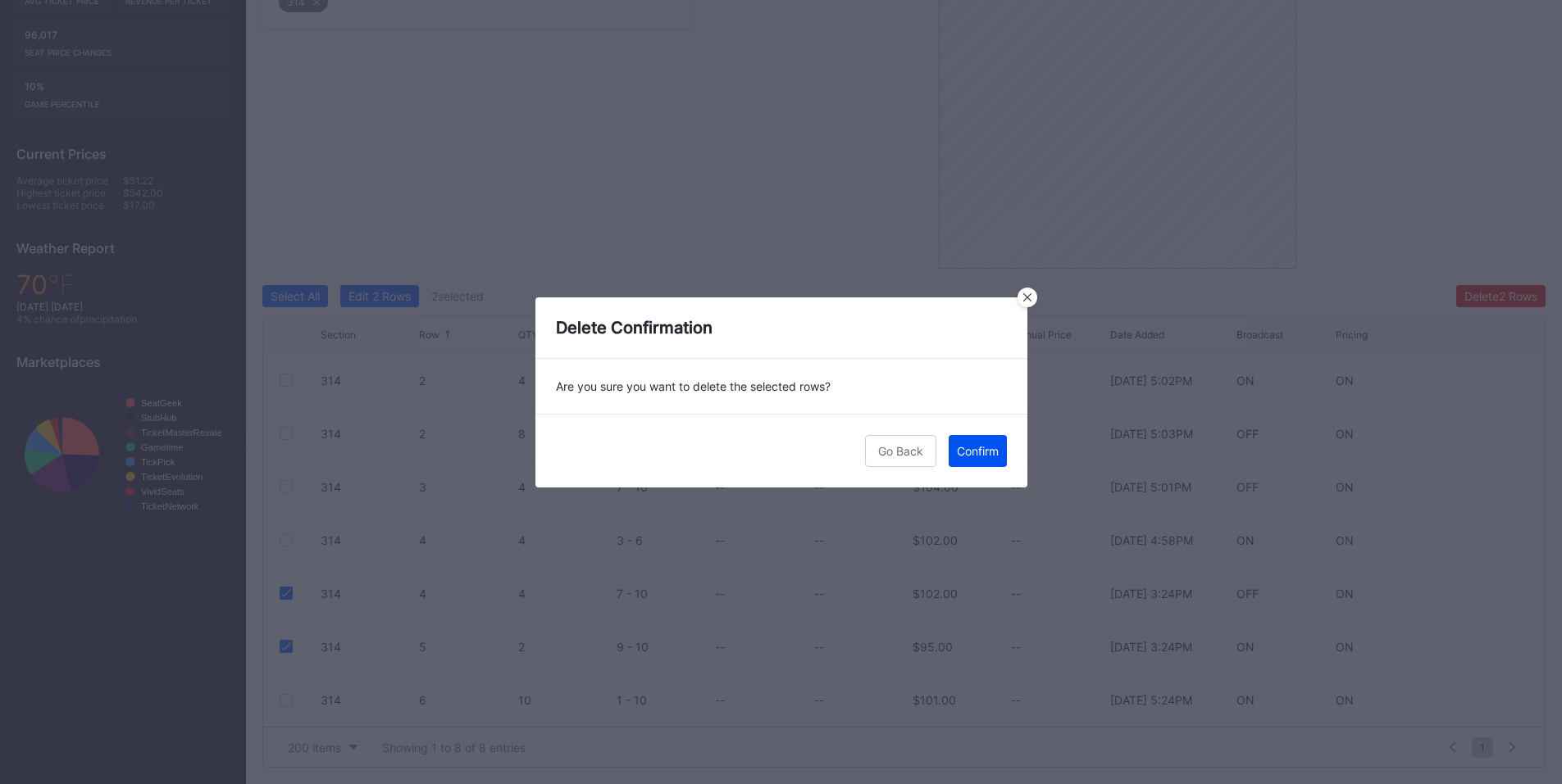
click at [984, 454] on div "Confirm" at bounding box center [978, 452] width 42 height 14
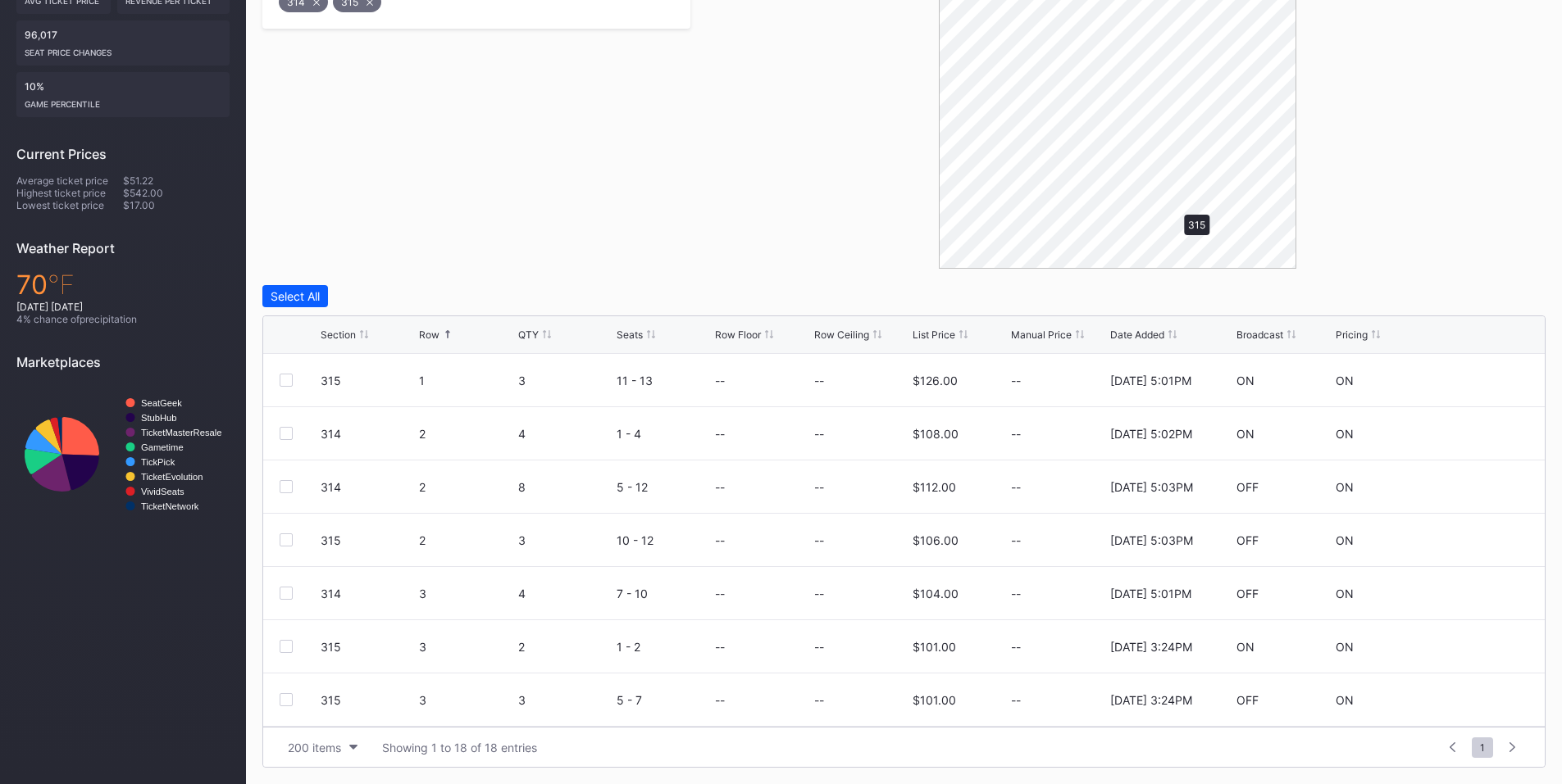
scroll to position [0, 0]
click at [289, 489] on div at bounding box center [286, 486] width 13 height 13
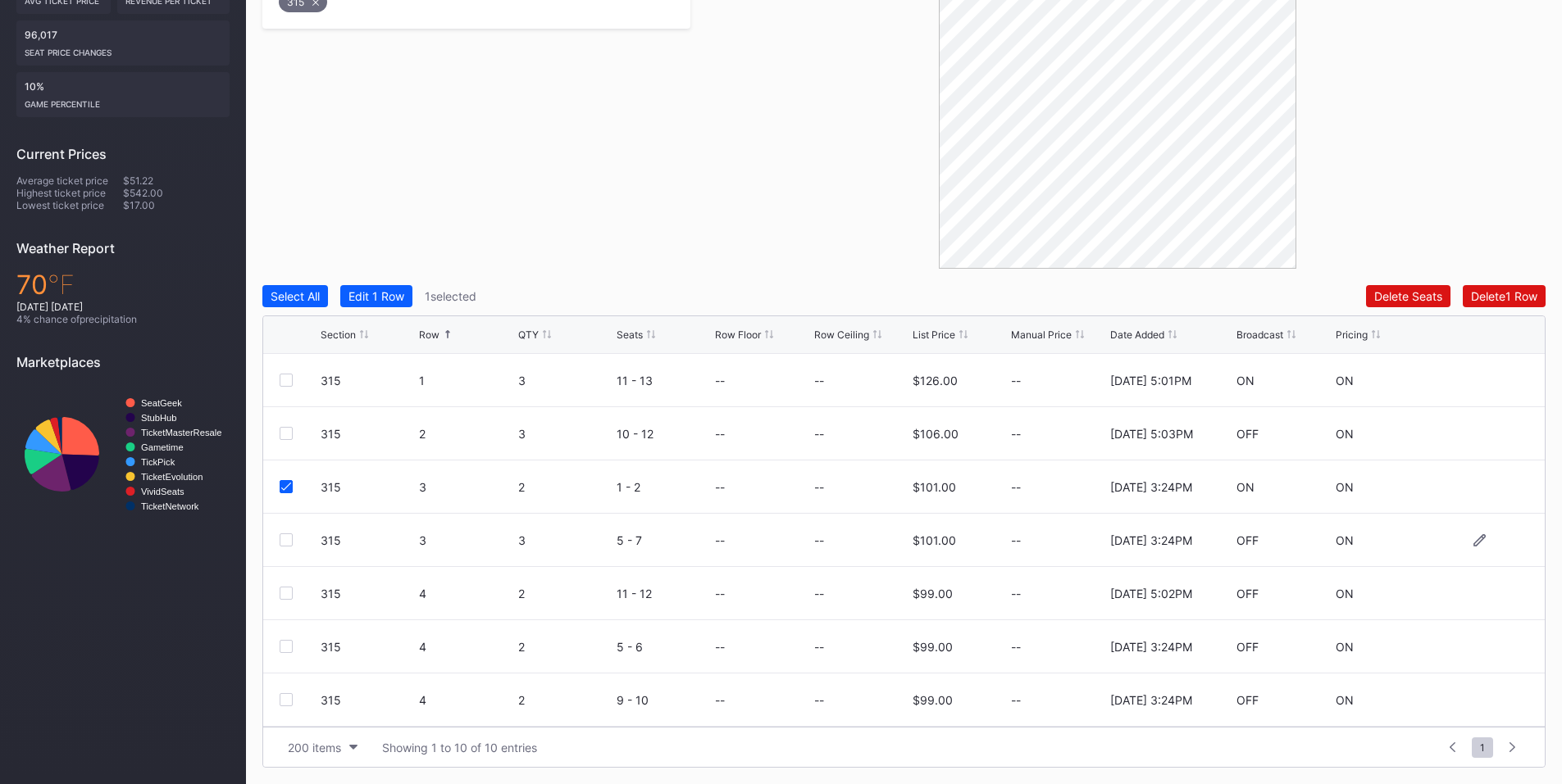
click at [284, 538] on div at bounding box center [286, 540] width 13 height 13
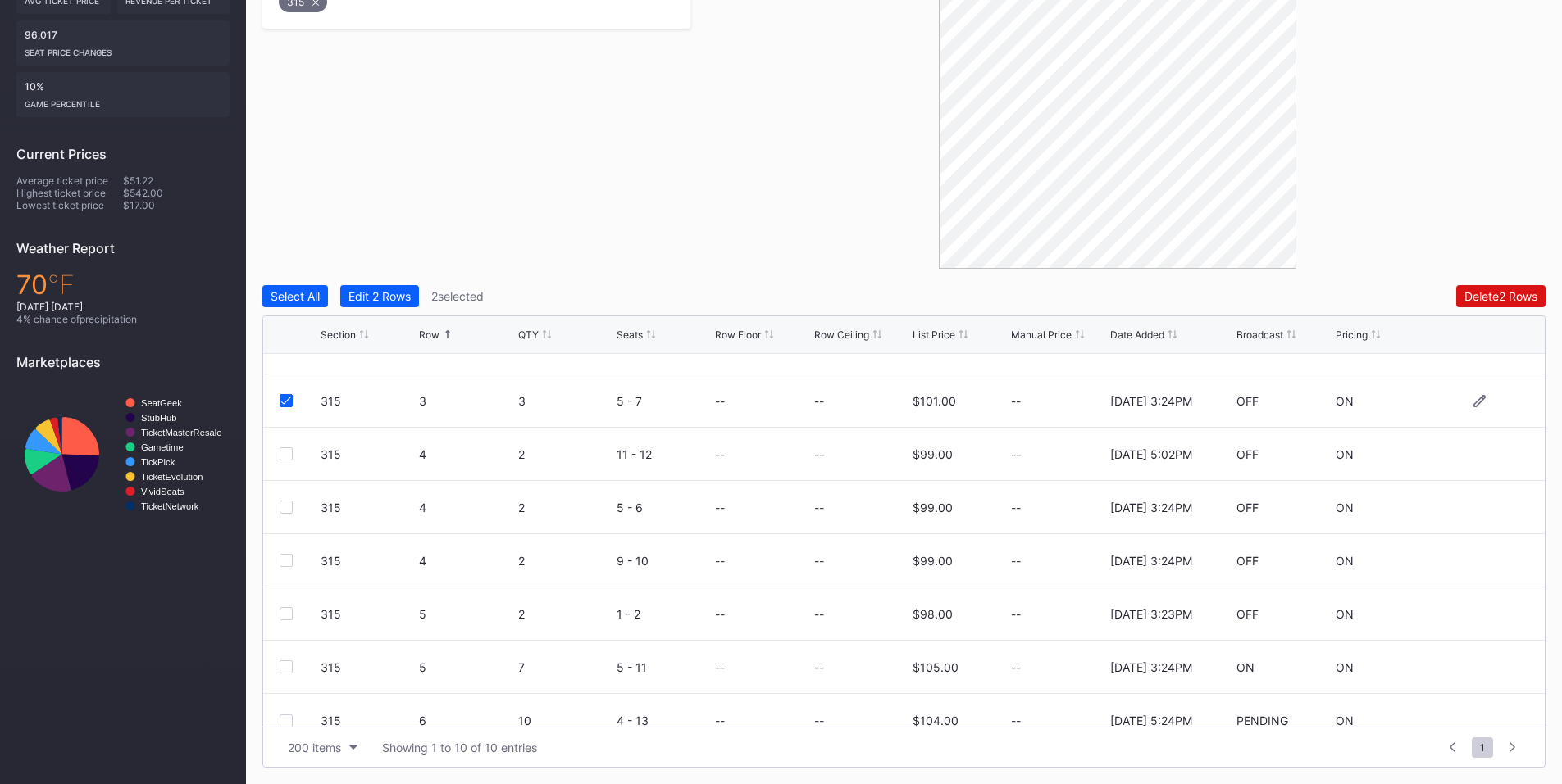
scroll to position [160, 0]
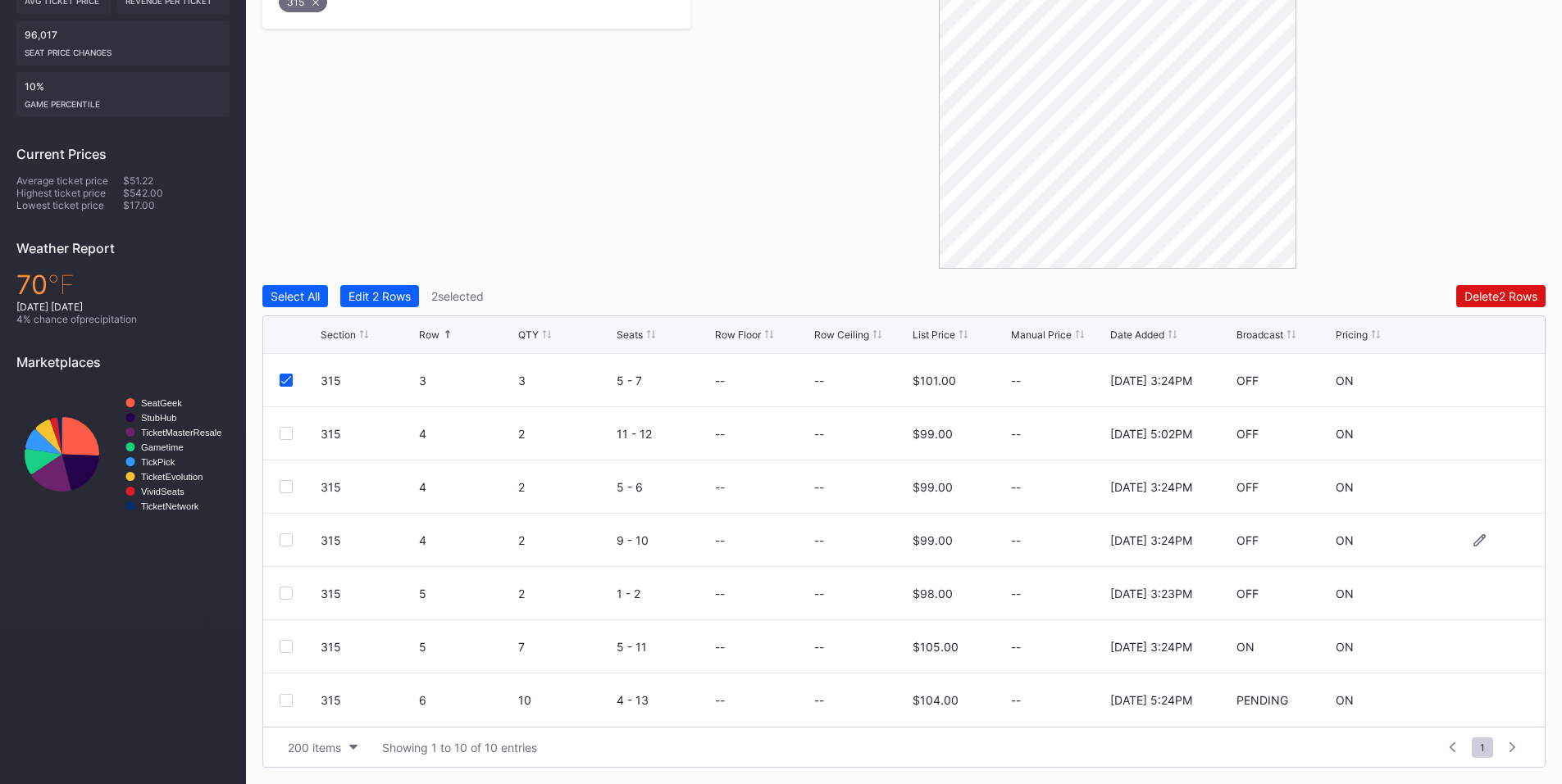
click at [290, 539] on div at bounding box center [286, 540] width 13 height 13
click at [286, 487] on div at bounding box center [286, 486] width 13 height 13
drag, startPoint x: 282, startPoint y: 642, endPoint x: 299, endPoint y: 611, distance: 35.4
click at [286, 637] on div "315 5 7 5 - 11 -- -- $105.00 -- [DATE] 3:24PM ON ON" at bounding box center [904, 647] width 1282 height 54
click at [289, 589] on div at bounding box center [286, 592] width 13 height 13
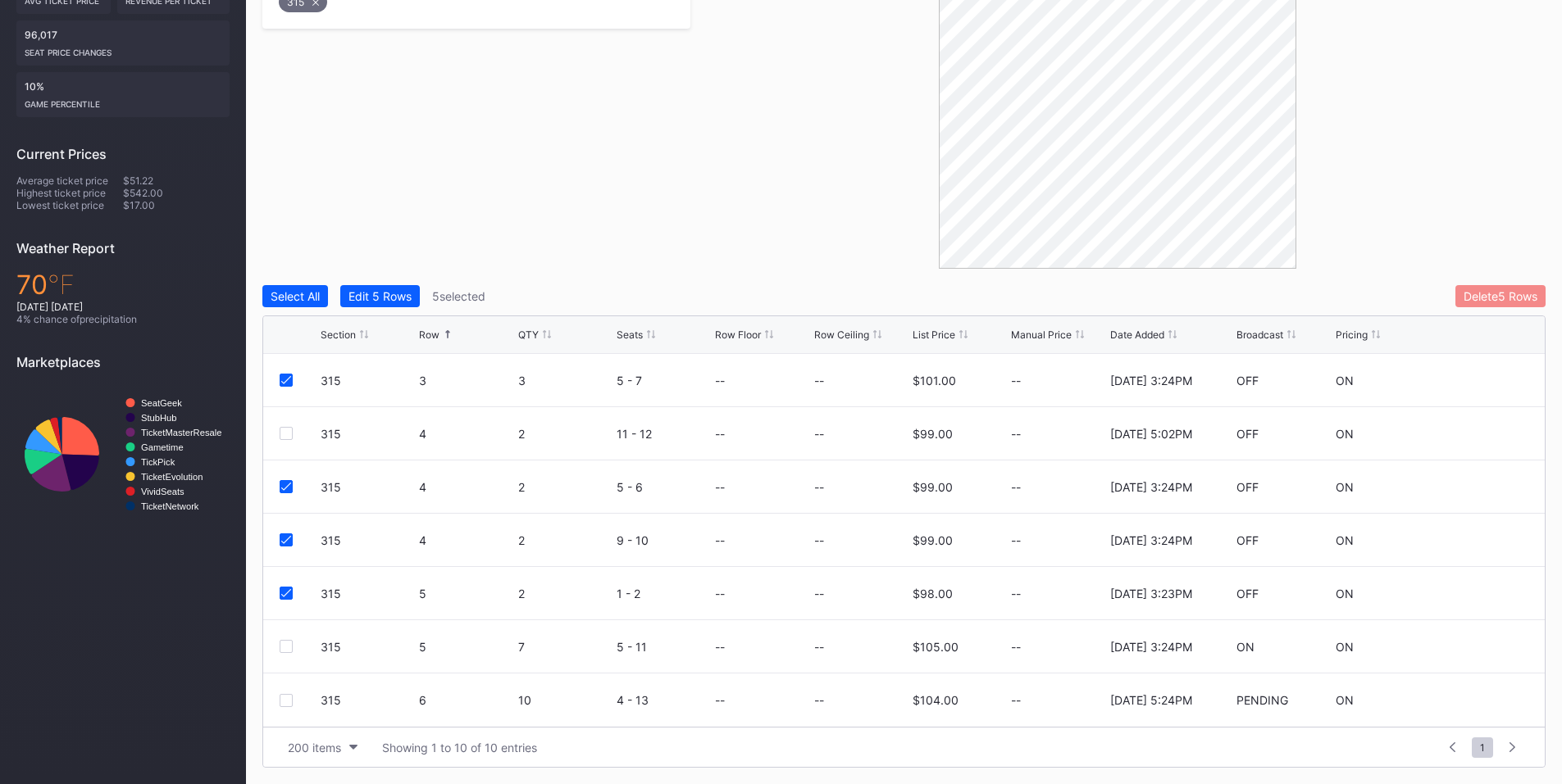
click at [1464, 296] on div "Delete 5 Rows" at bounding box center [1500, 296] width 73 height 14
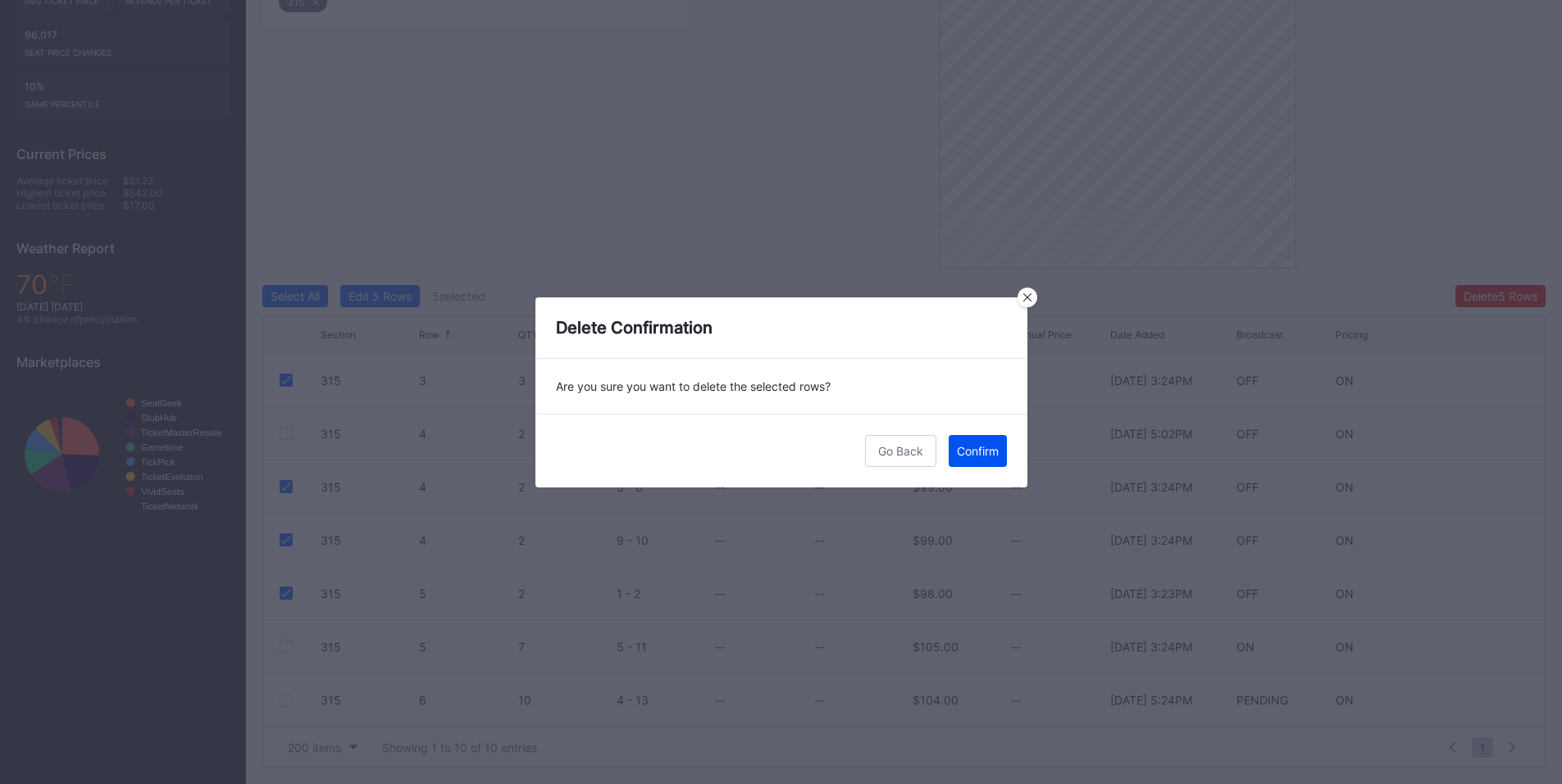
click at [990, 450] on div "Confirm" at bounding box center [978, 452] width 42 height 14
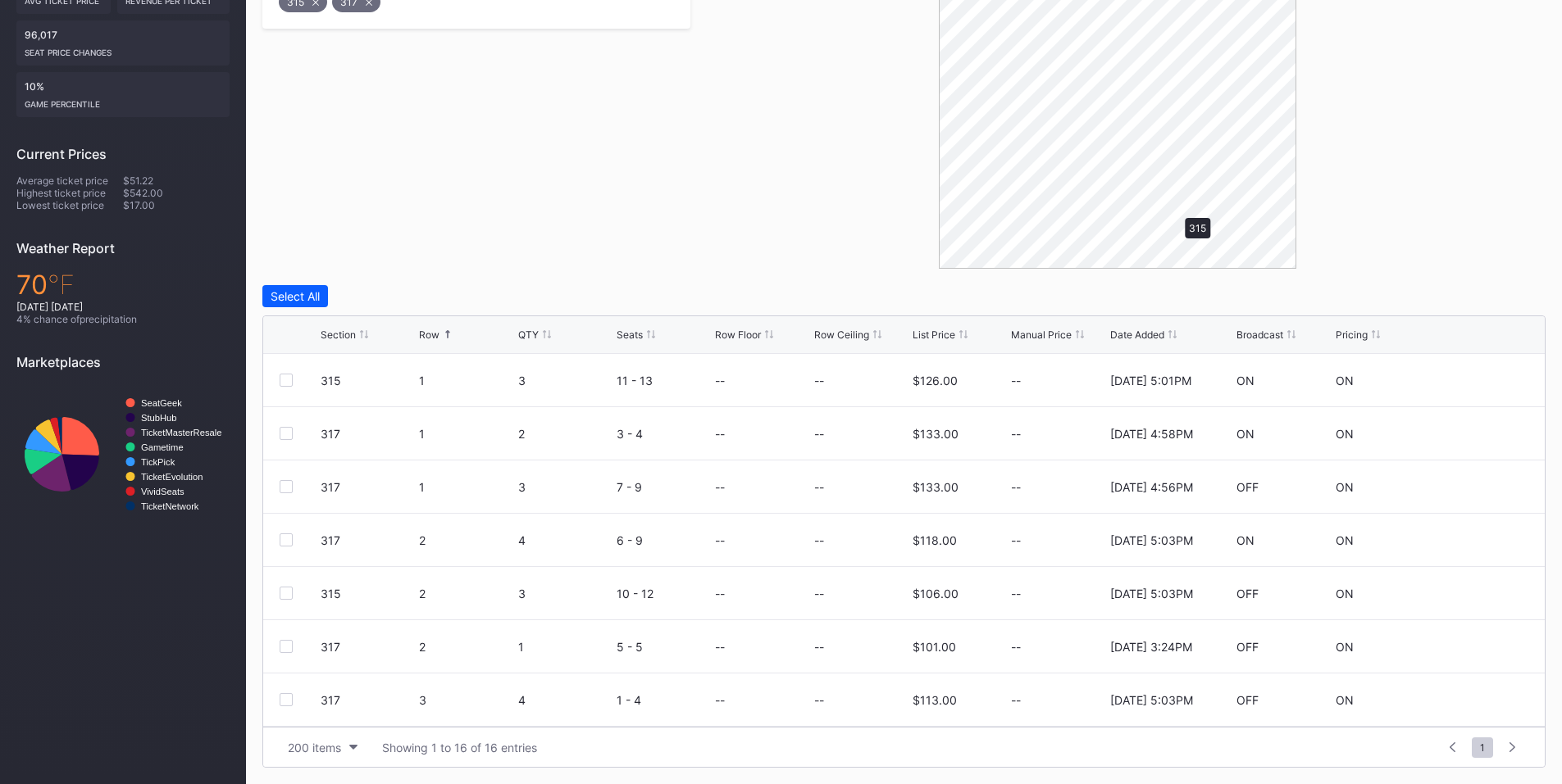
scroll to position [358, 0]
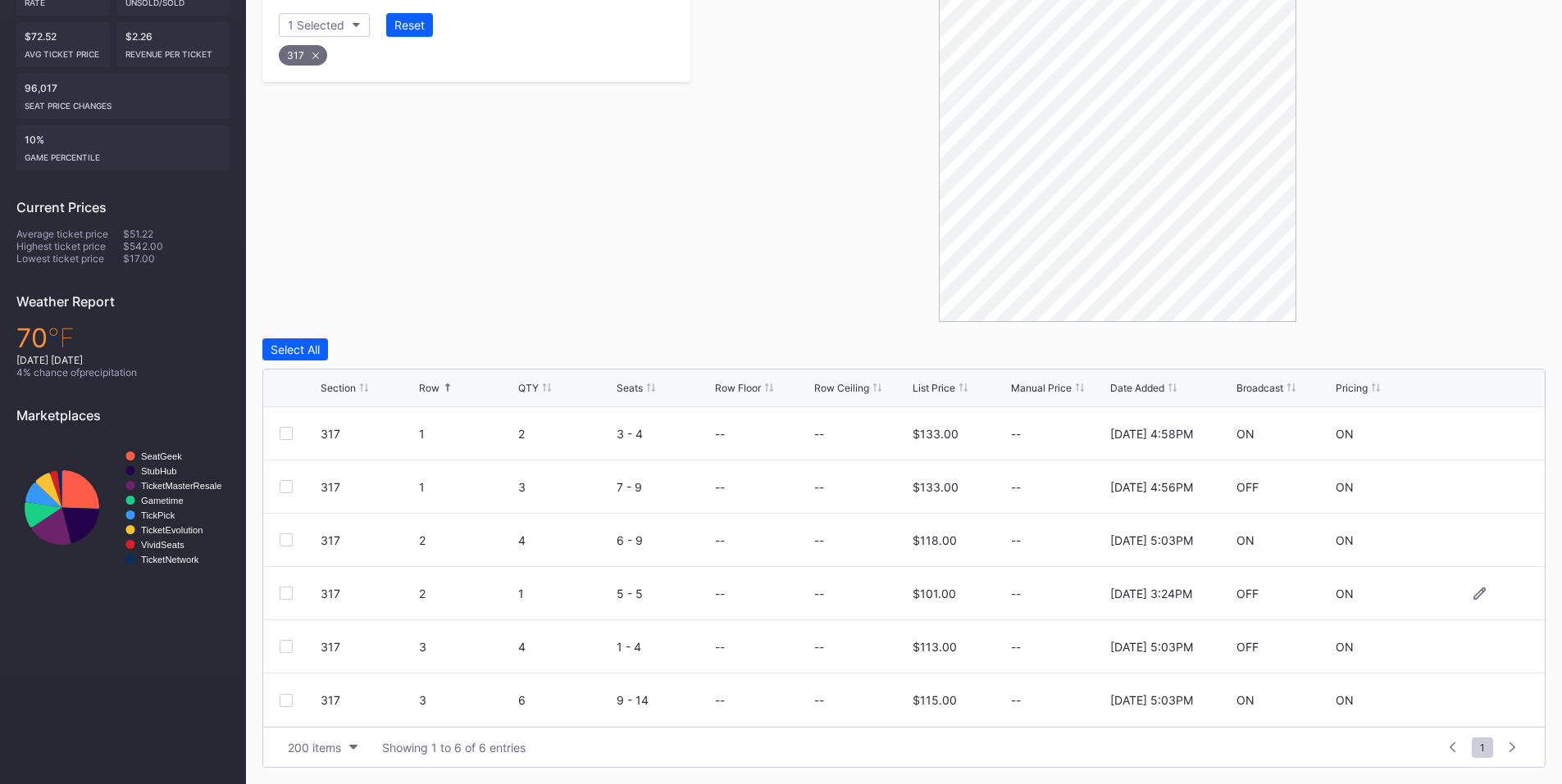
click at [289, 588] on div at bounding box center [286, 592] width 13 height 13
click at [1501, 343] on div "Delete 1 Row" at bounding box center [1503, 349] width 67 height 14
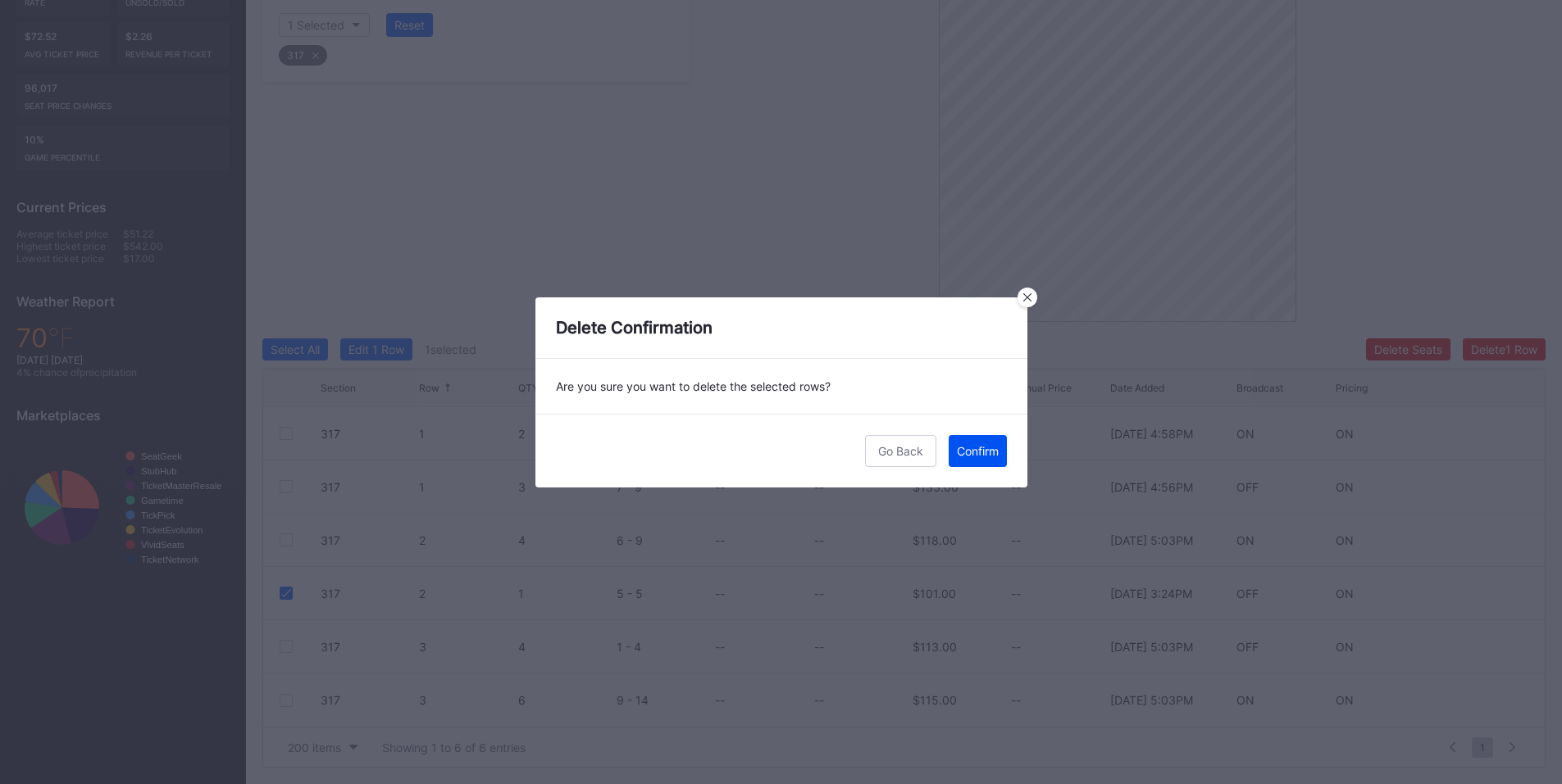
click at [992, 454] on div "Confirm" at bounding box center [978, 452] width 42 height 14
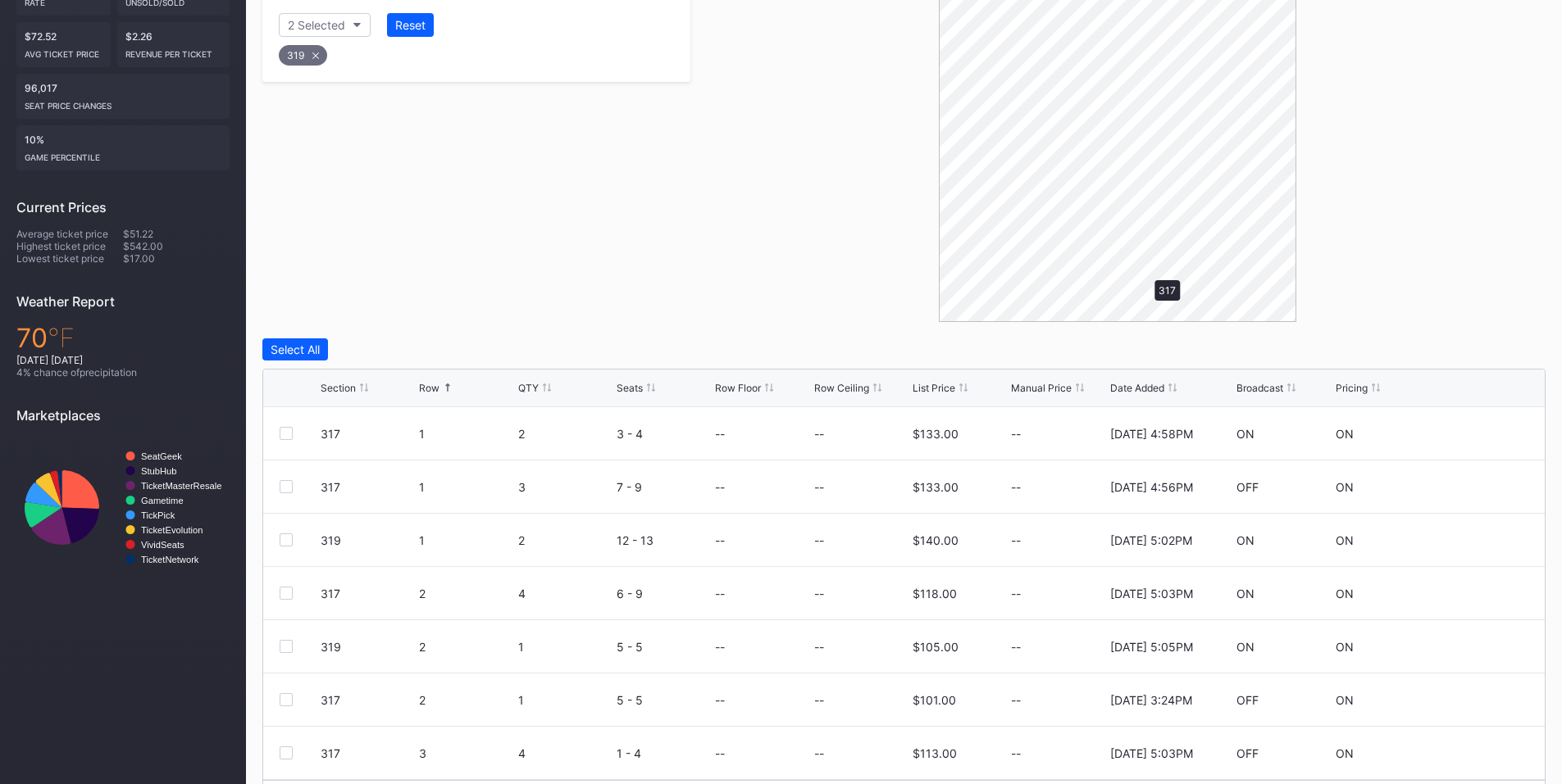
scroll to position [252, 0]
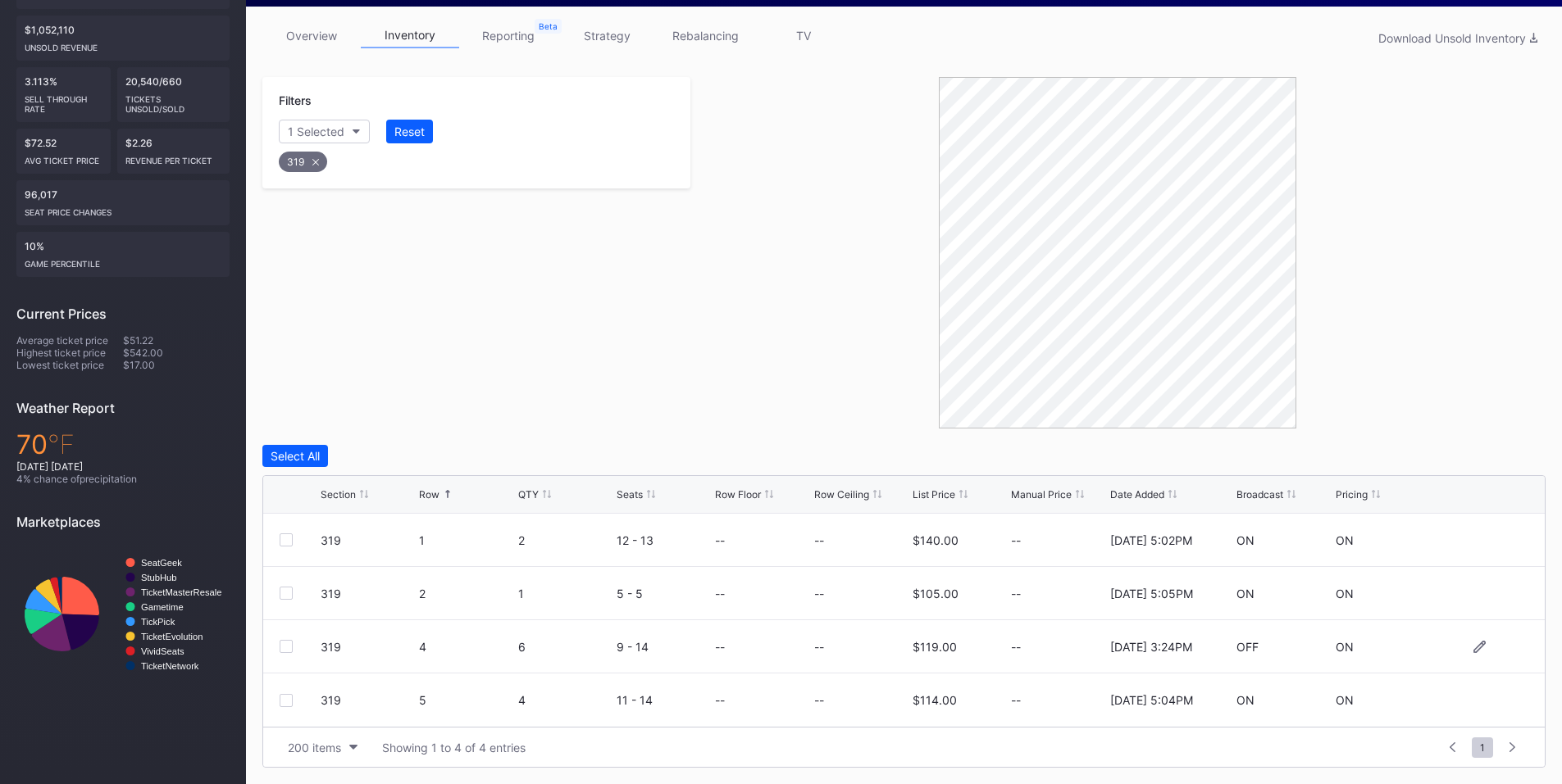
click at [289, 646] on div at bounding box center [286, 646] width 13 height 13
click at [1480, 450] on div "Delete 1 Row" at bounding box center [1503, 457] width 67 height 14
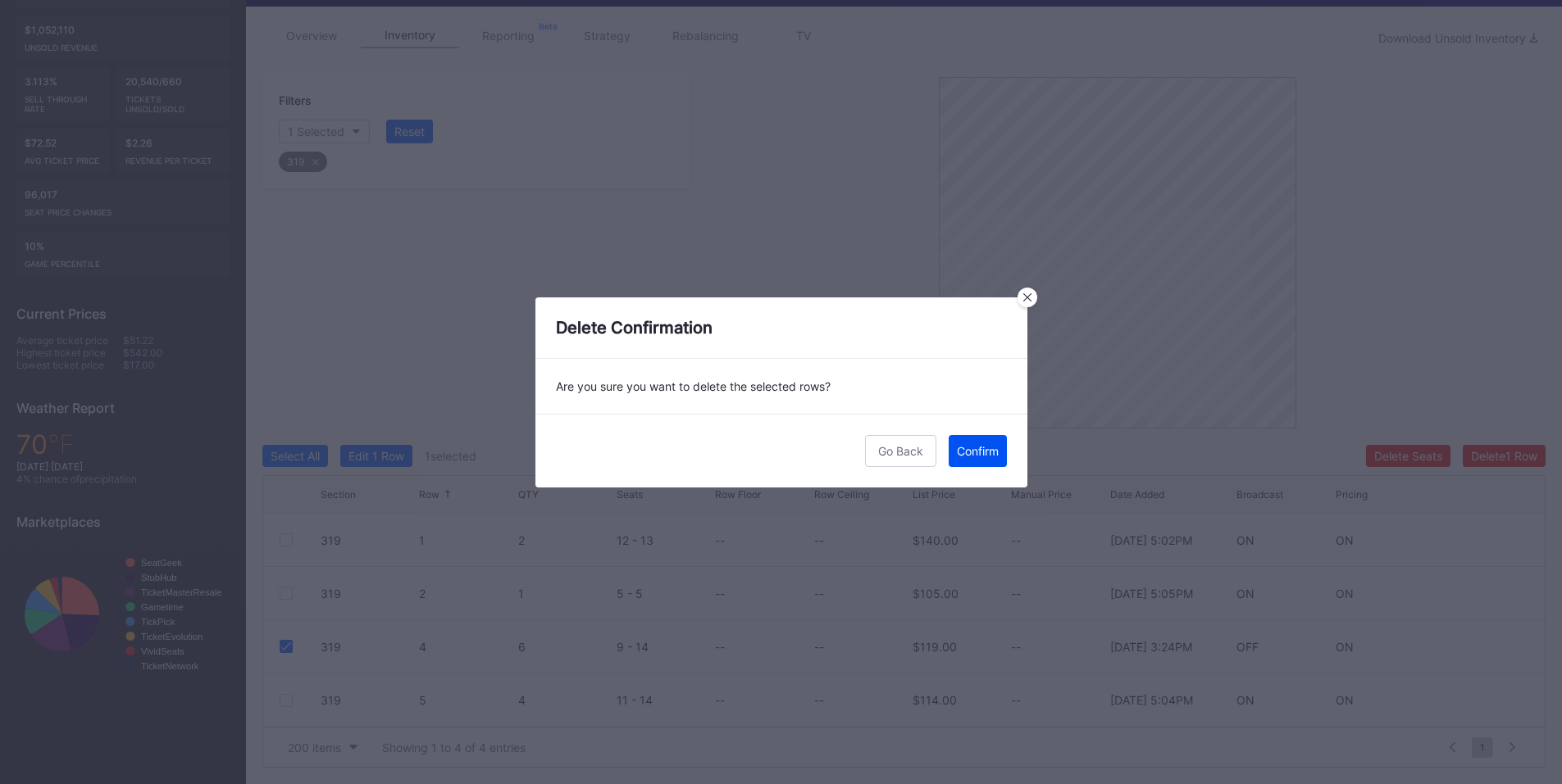
click at [975, 445] on div "Confirm" at bounding box center [978, 452] width 42 height 14
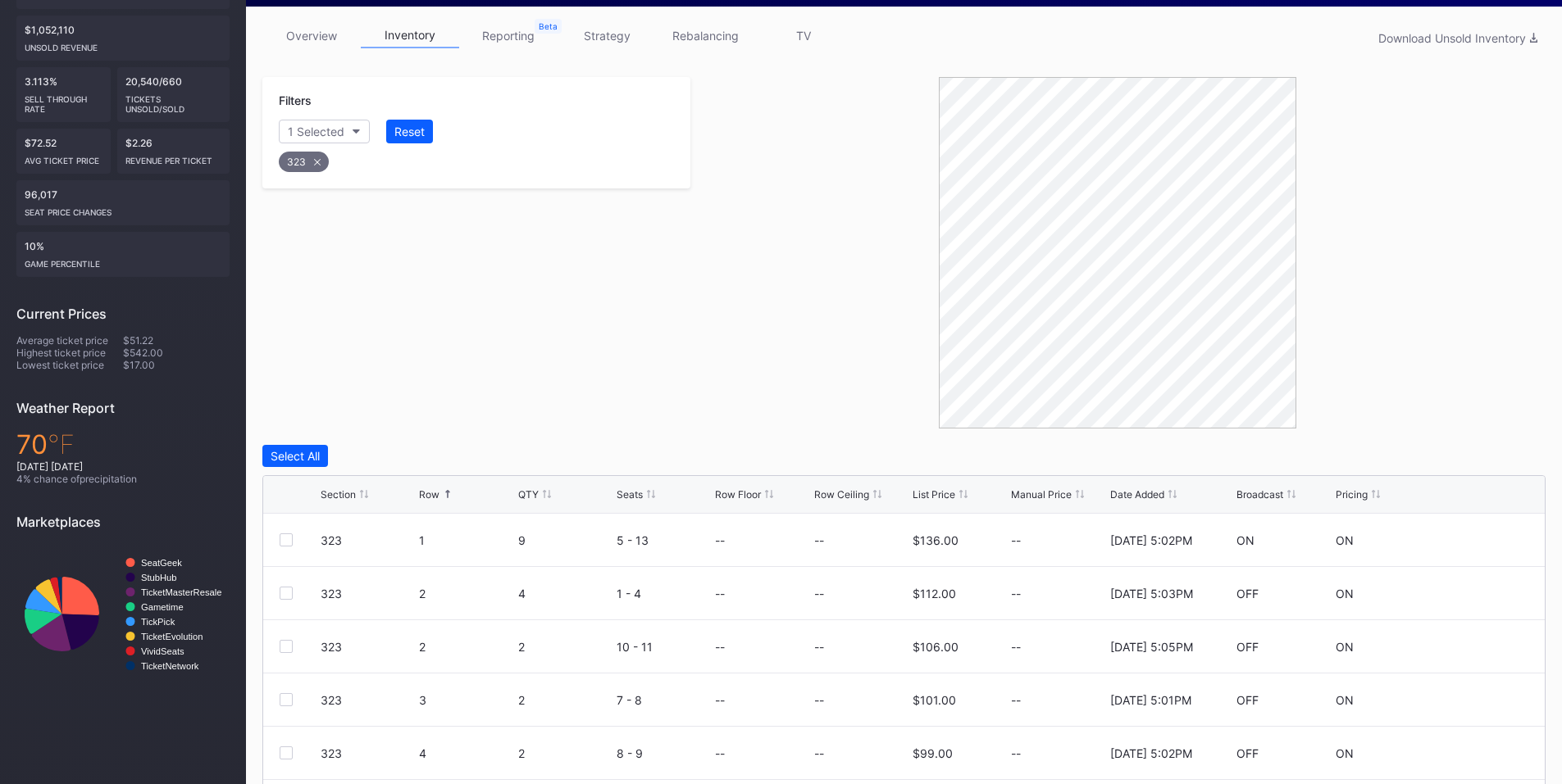
scroll to position [412, 0]
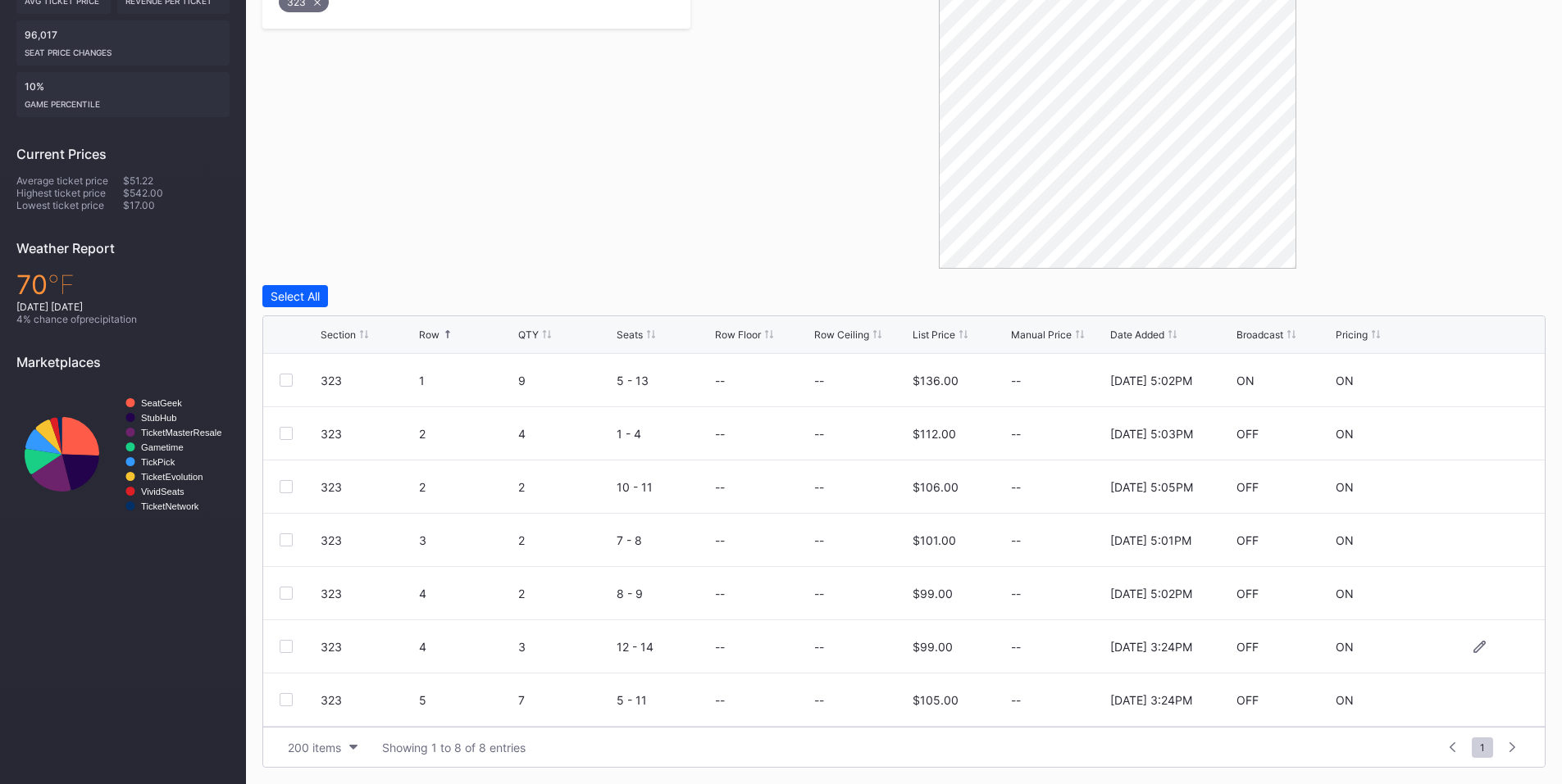
click at [290, 651] on div at bounding box center [286, 646] width 13 height 13
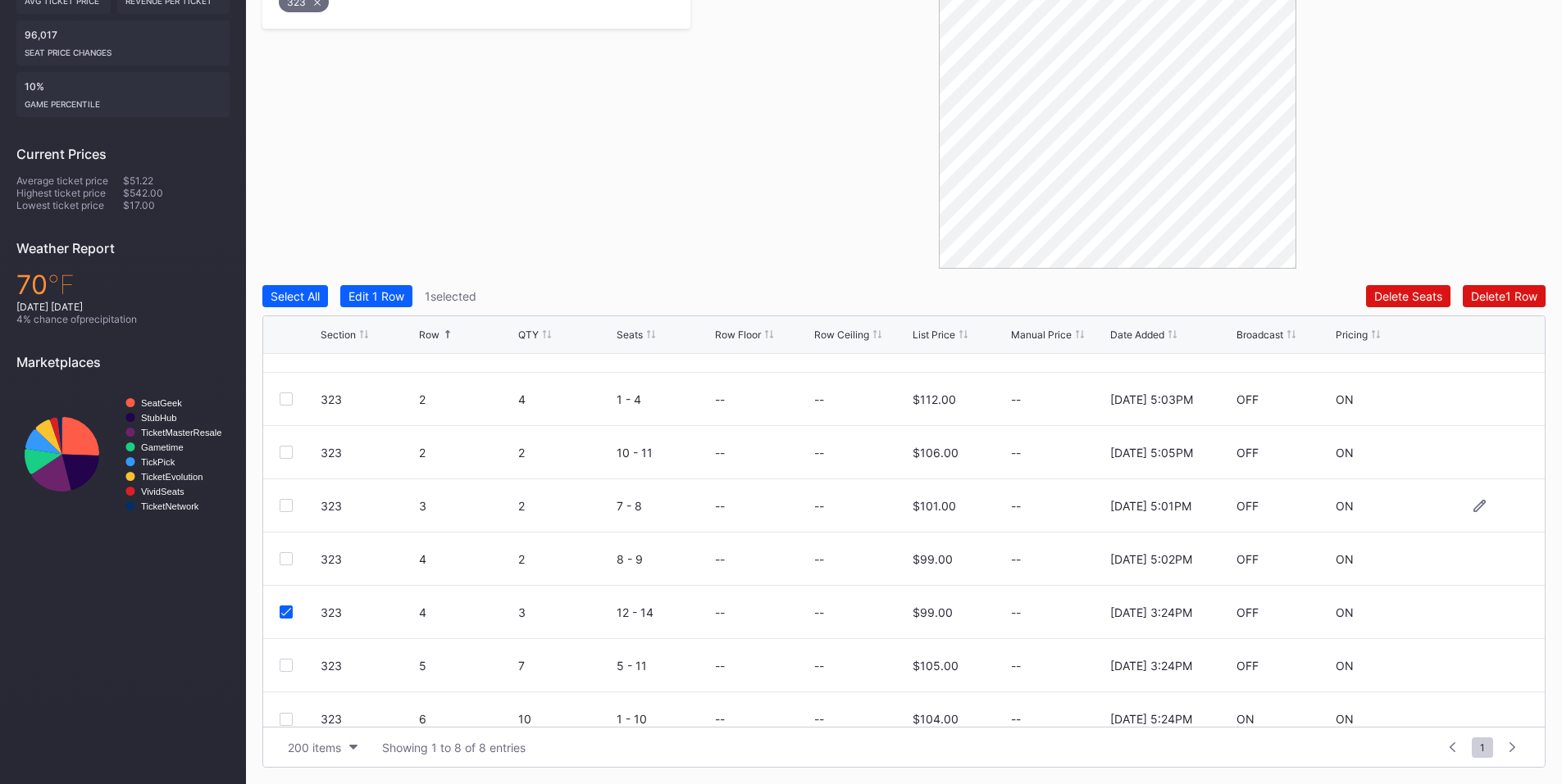
scroll to position [54, 0]
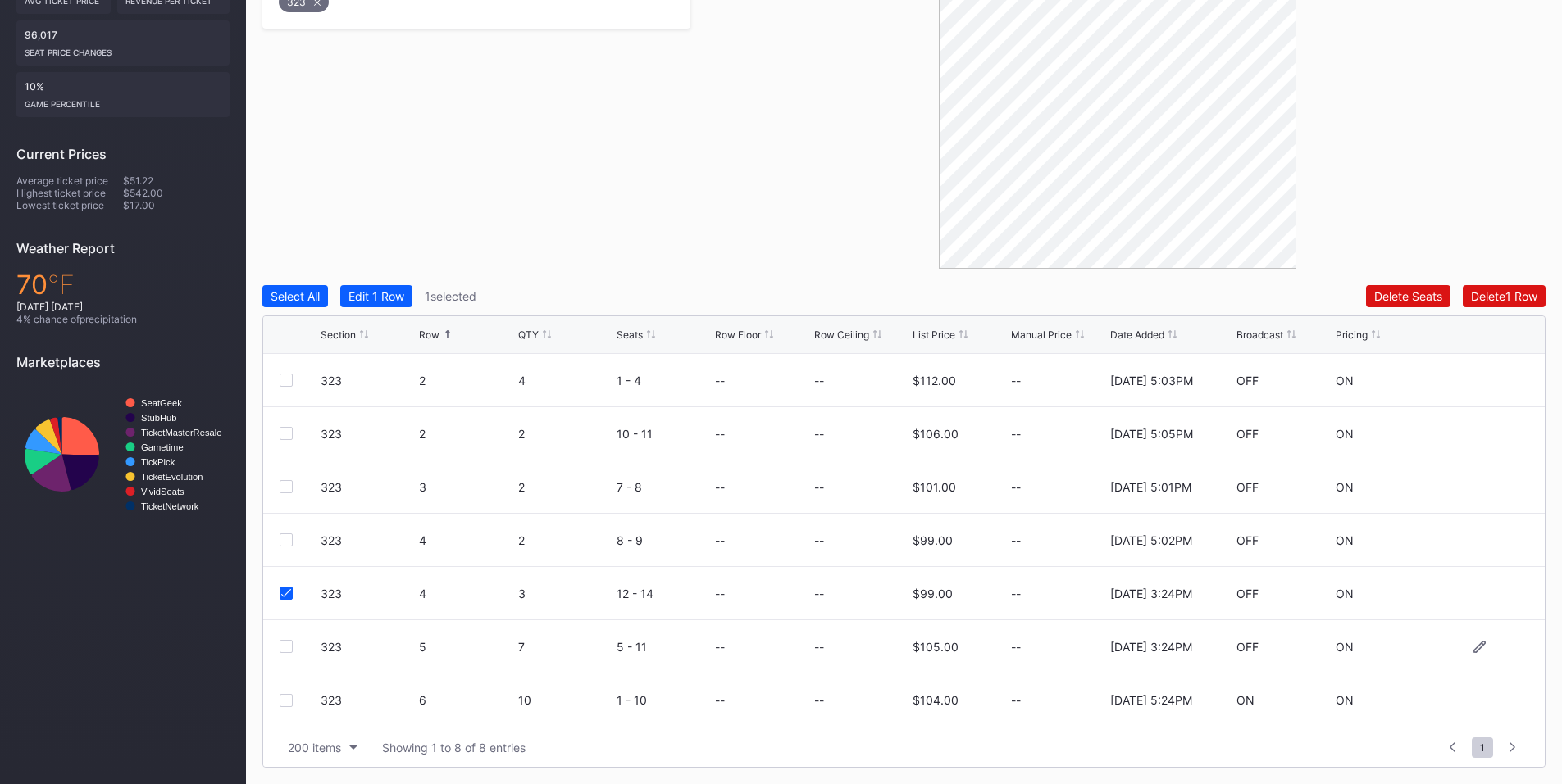
click at [284, 651] on div at bounding box center [286, 646] width 13 height 13
click at [1505, 296] on div "Delete 2 Rows" at bounding box center [1500, 296] width 72 height 14
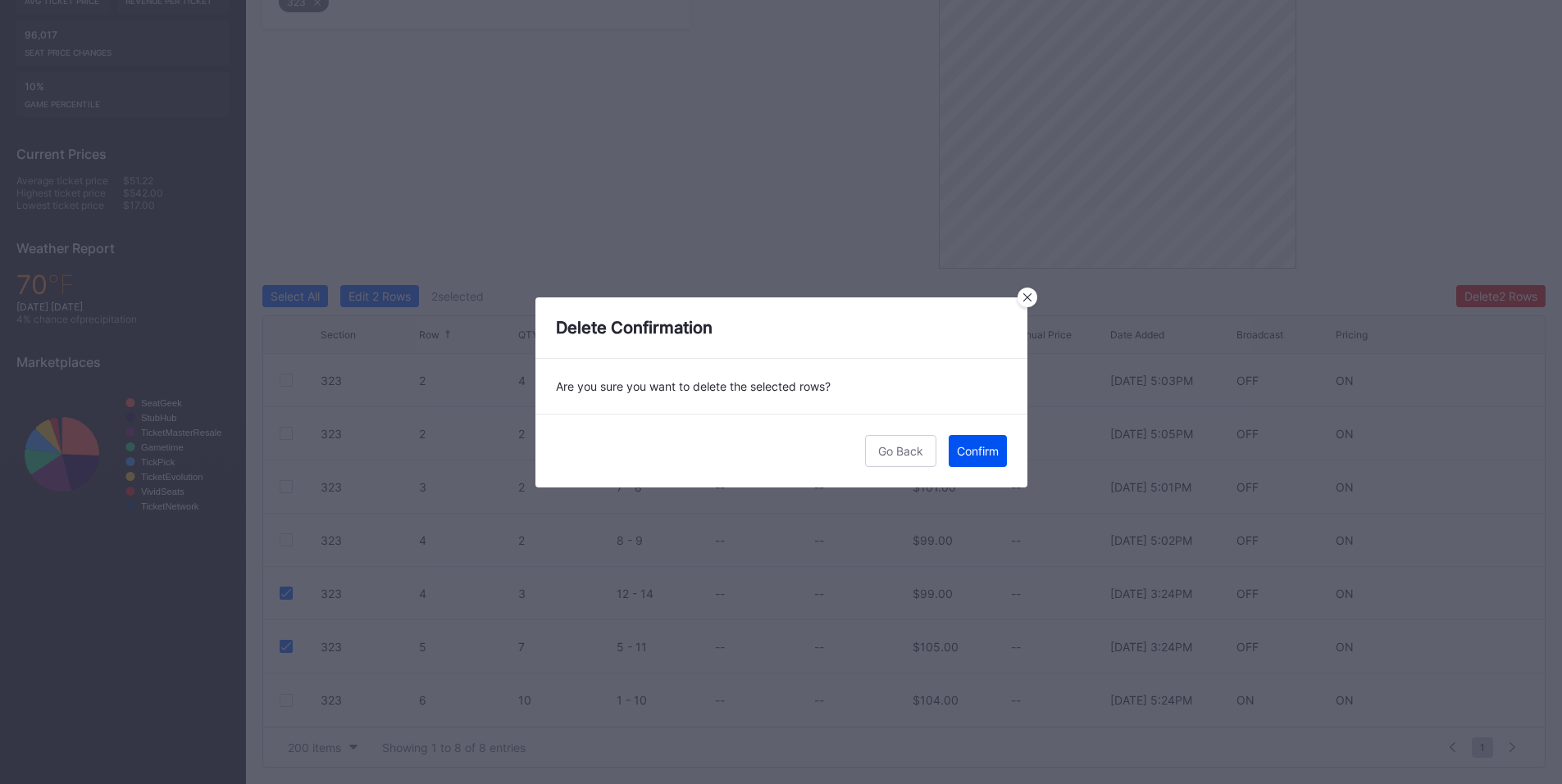
click at [986, 453] on div "Confirm" at bounding box center [978, 452] width 42 height 14
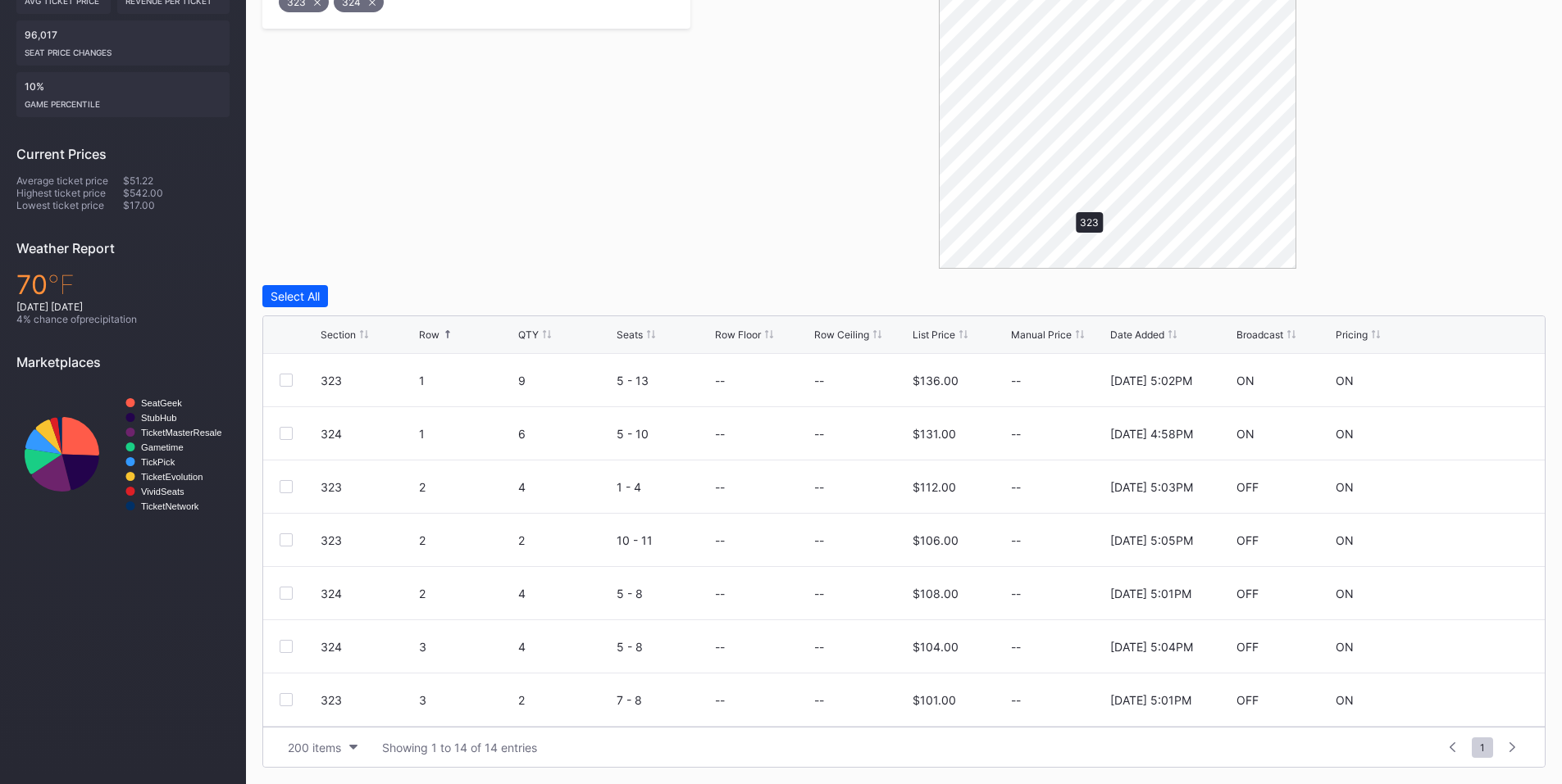
scroll to position [358, 0]
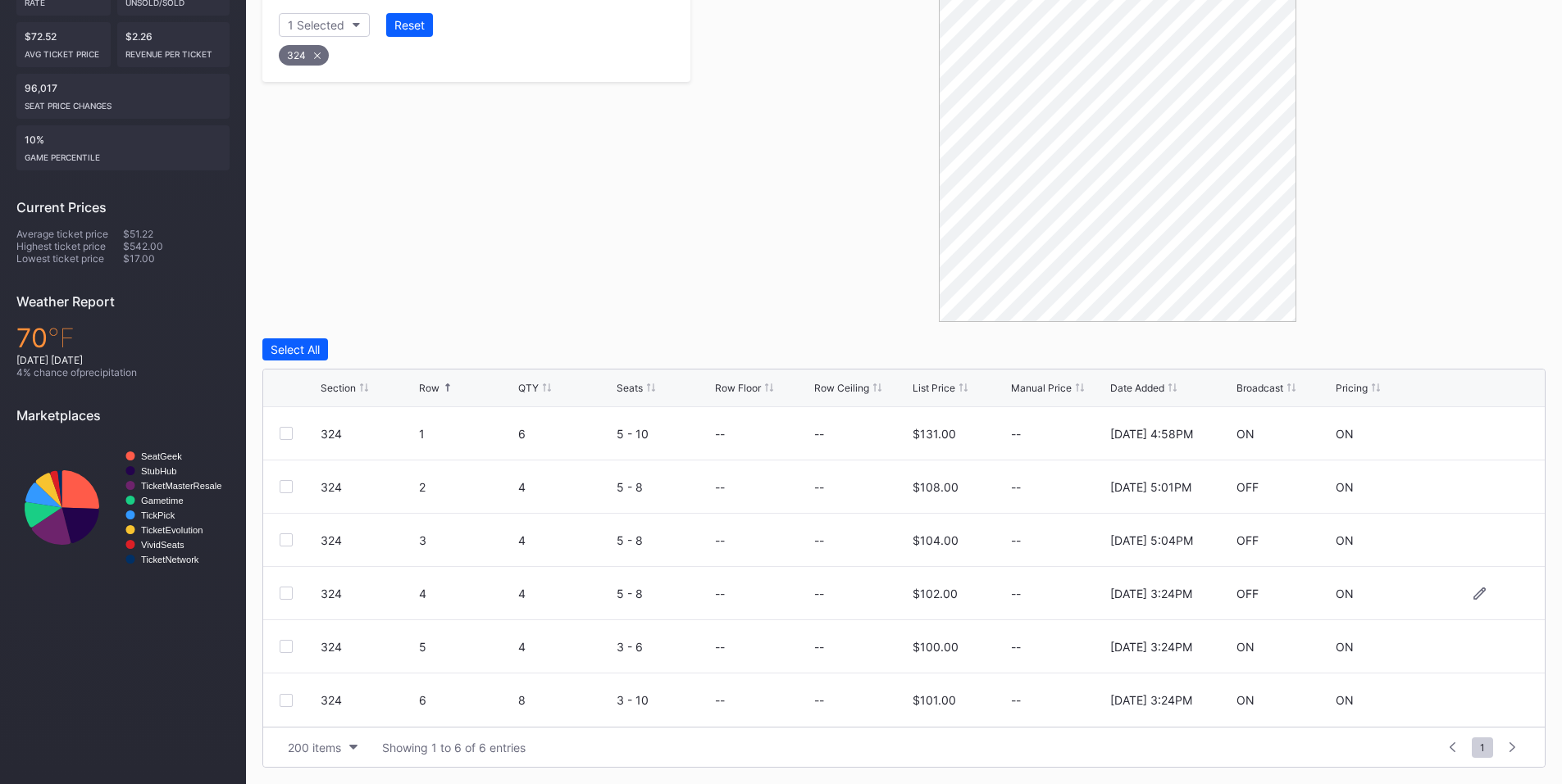
click at [289, 594] on div at bounding box center [286, 592] width 13 height 13
click at [290, 649] on div at bounding box center [286, 646] width 13 height 13
click at [289, 699] on div at bounding box center [286, 700] width 13 height 13
click at [1494, 347] on div "Delete 3 Rows" at bounding box center [1500, 349] width 73 height 14
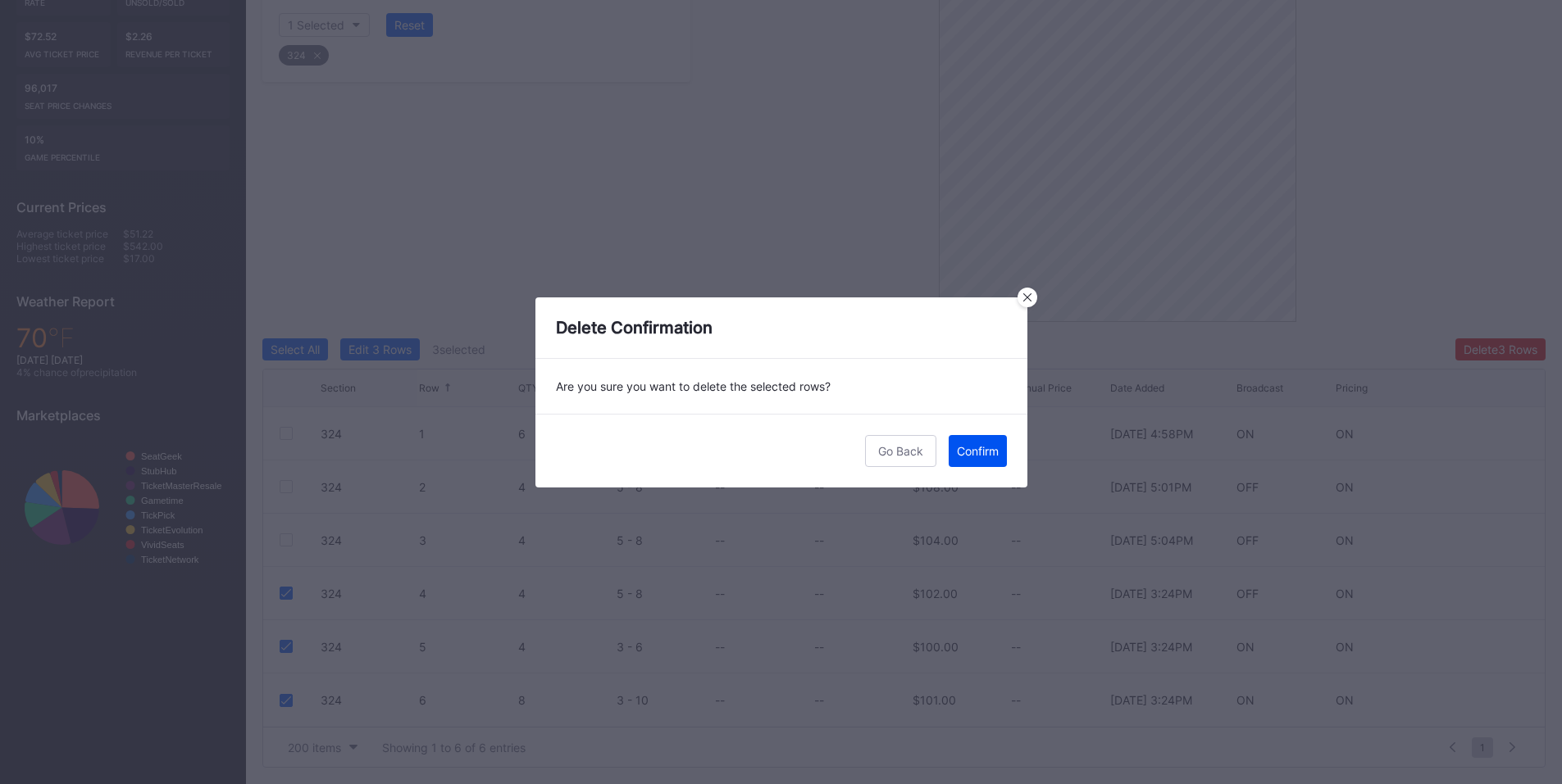
click at [983, 453] on div "Confirm" at bounding box center [978, 452] width 42 height 14
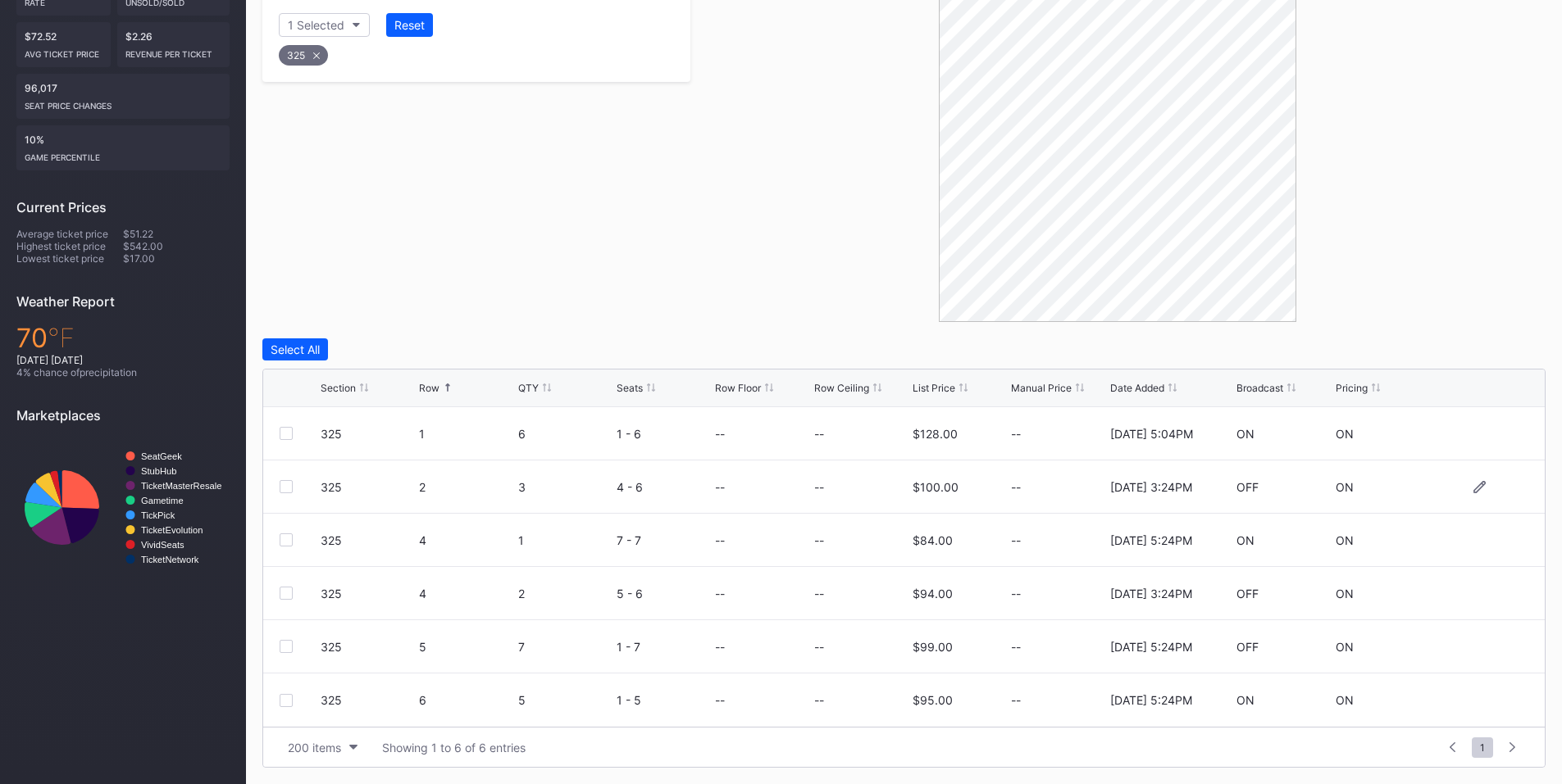
click at [285, 486] on div at bounding box center [286, 486] width 13 height 13
click at [283, 589] on div at bounding box center [286, 592] width 13 height 13
click at [1500, 348] on div "Delete 2 Rows" at bounding box center [1500, 349] width 72 height 14
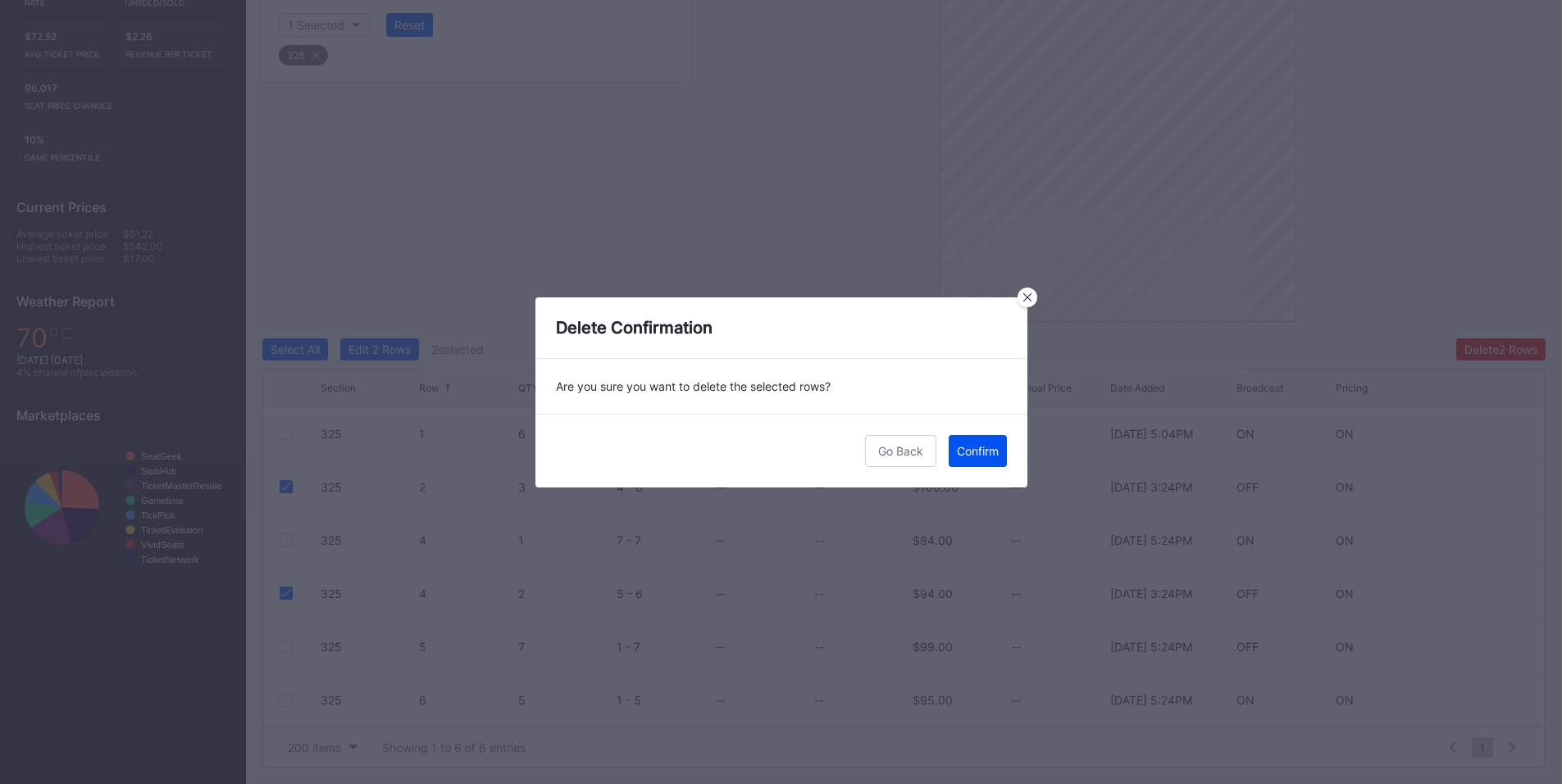
click at [990, 451] on div "Confirm" at bounding box center [978, 452] width 42 height 14
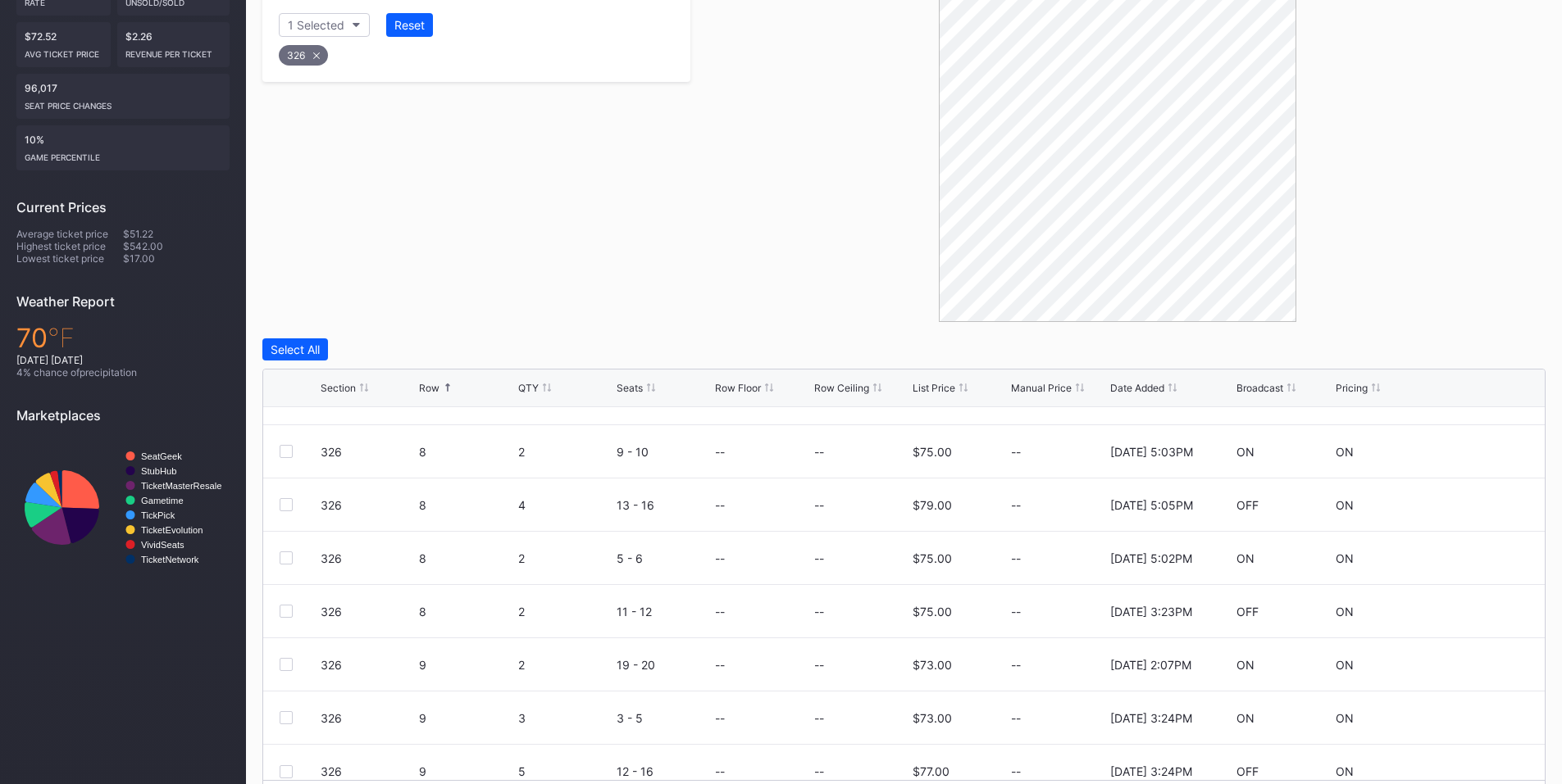
scroll to position [373, 0]
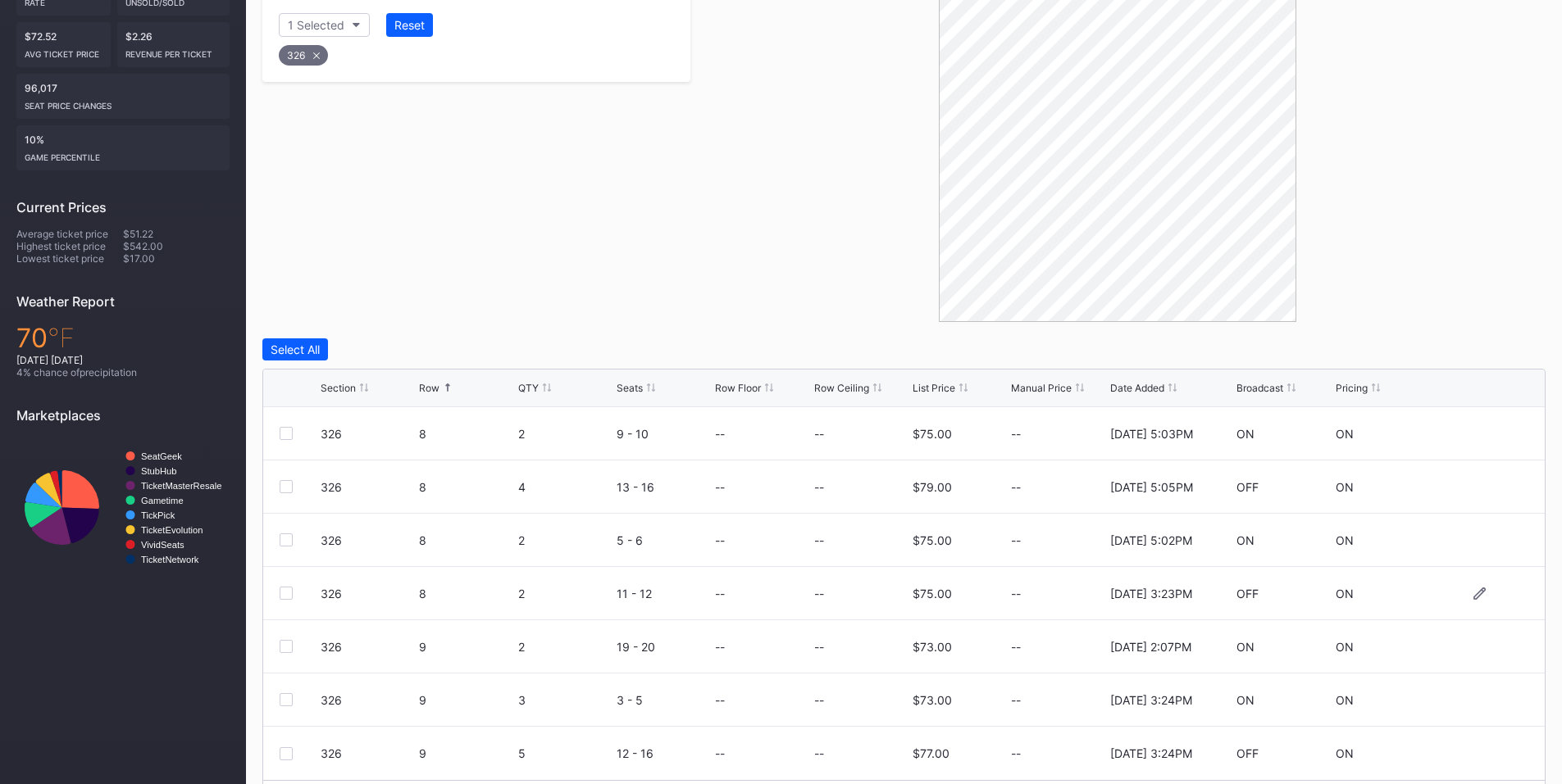
click at [286, 597] on div at bounding box center [286, 592] width 13 height 13
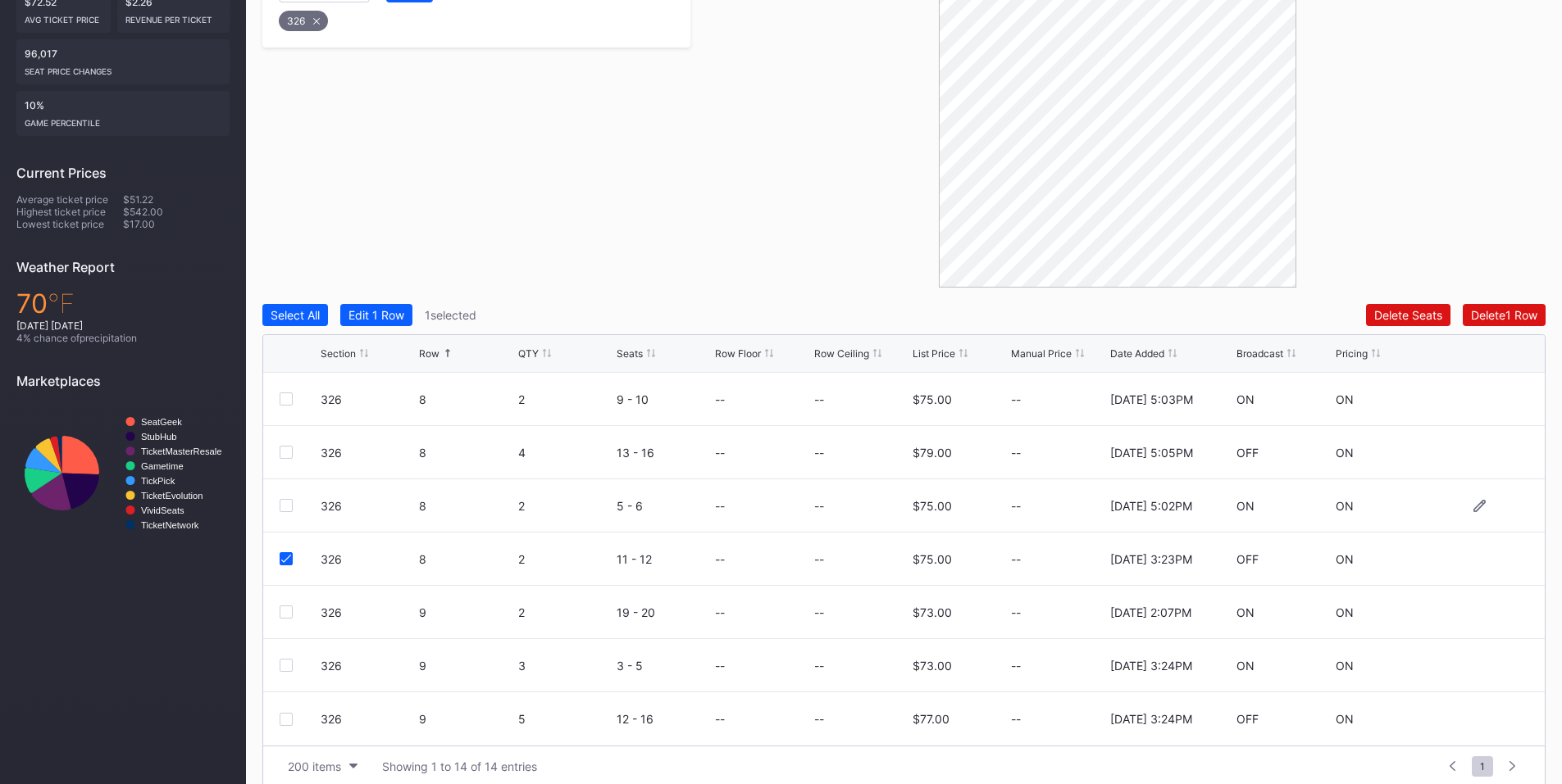
scroll to position [412, 0]
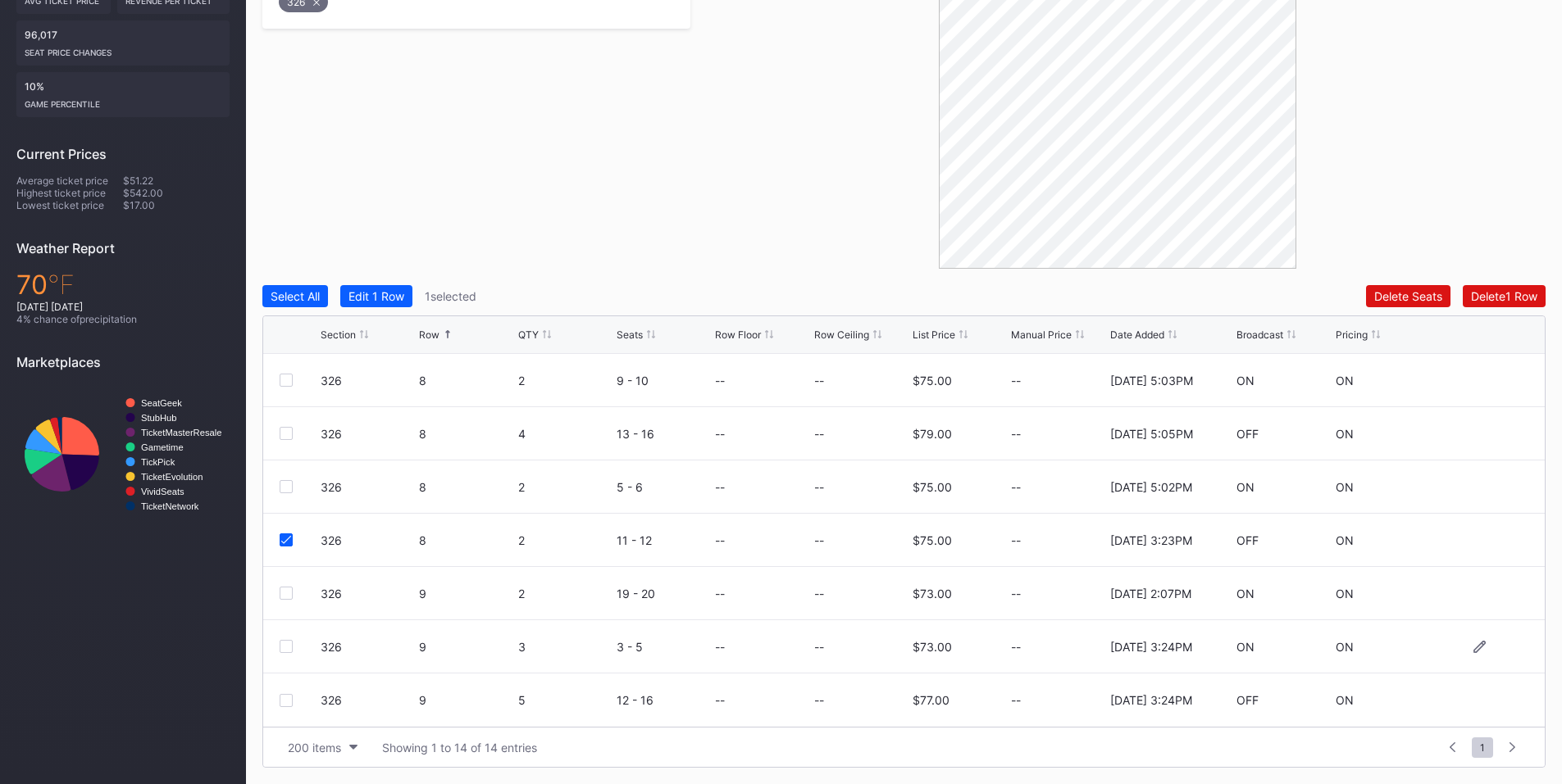
click at [285, 647] on div at bounding box center [286, 646] width 13 height 13
click at [290, 697] on div at bounding box center [286, 700] width 13 height 13
click at [1517, 304] on button "Delete 3 Rows" at bounding box center [1500, 296] width 90 height 22
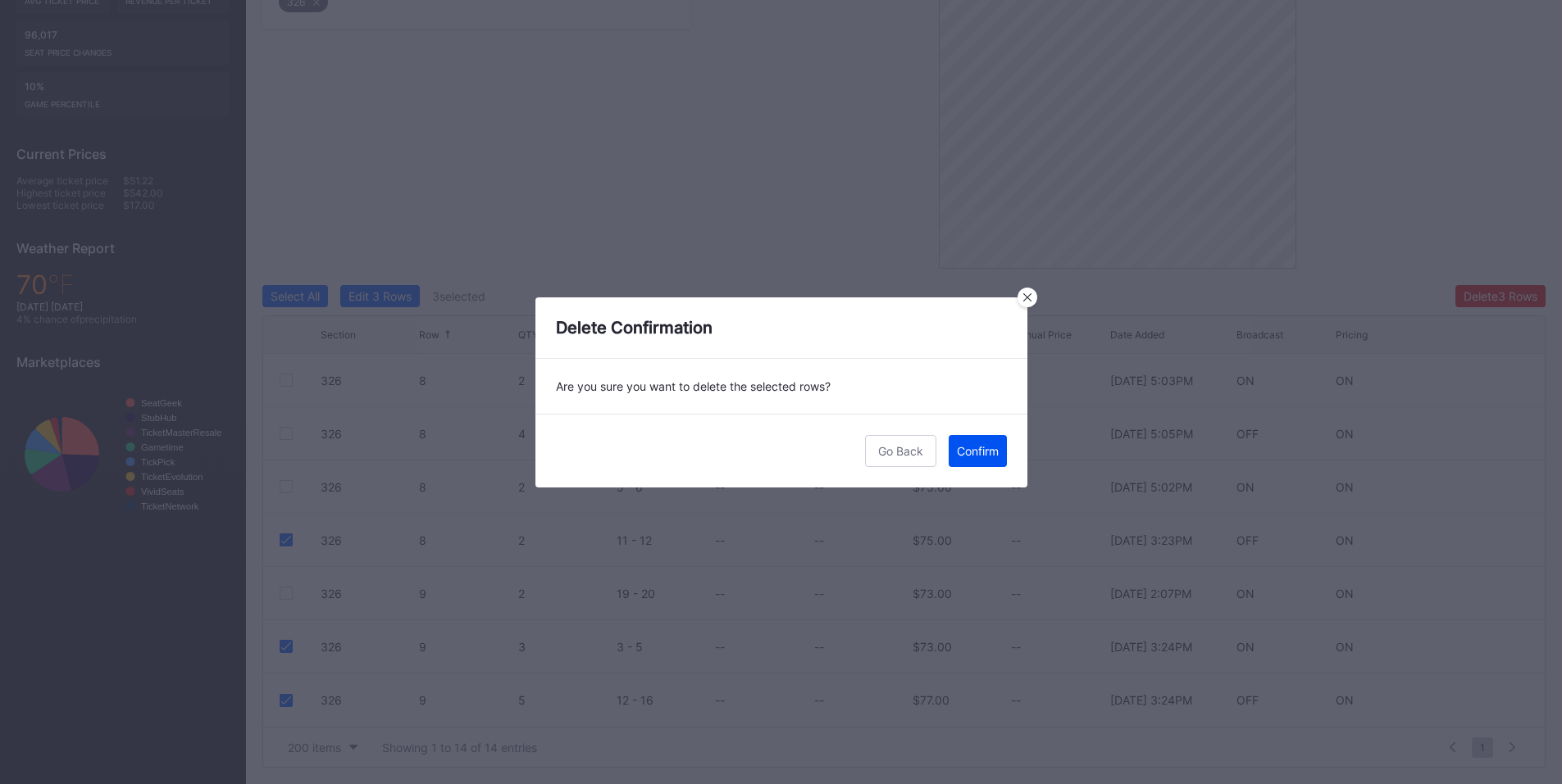
click at [967, 450] on div "Confirm" at bounding box center [978, 452] width 42 height 14
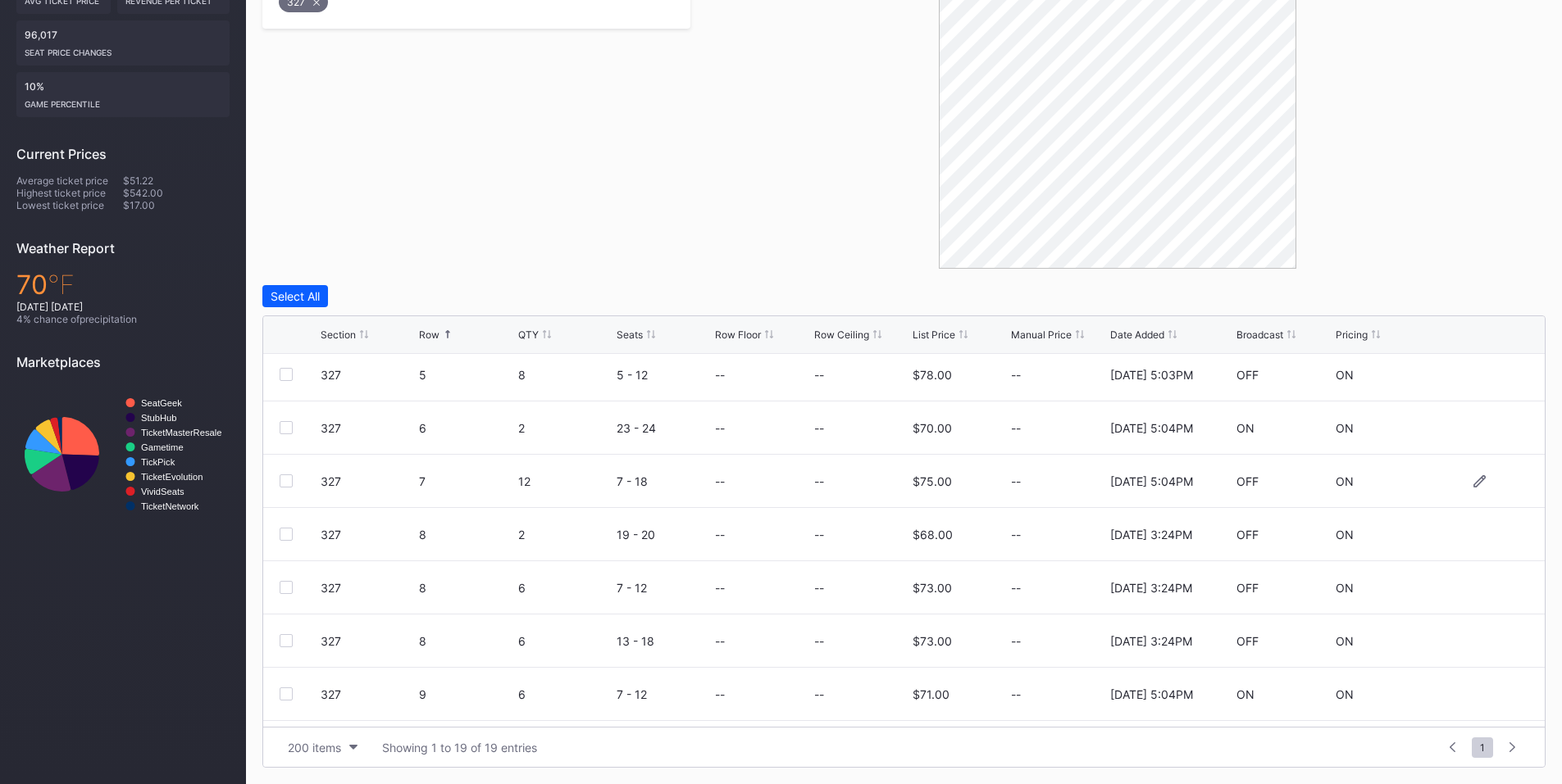
scroll to position [191, 0]
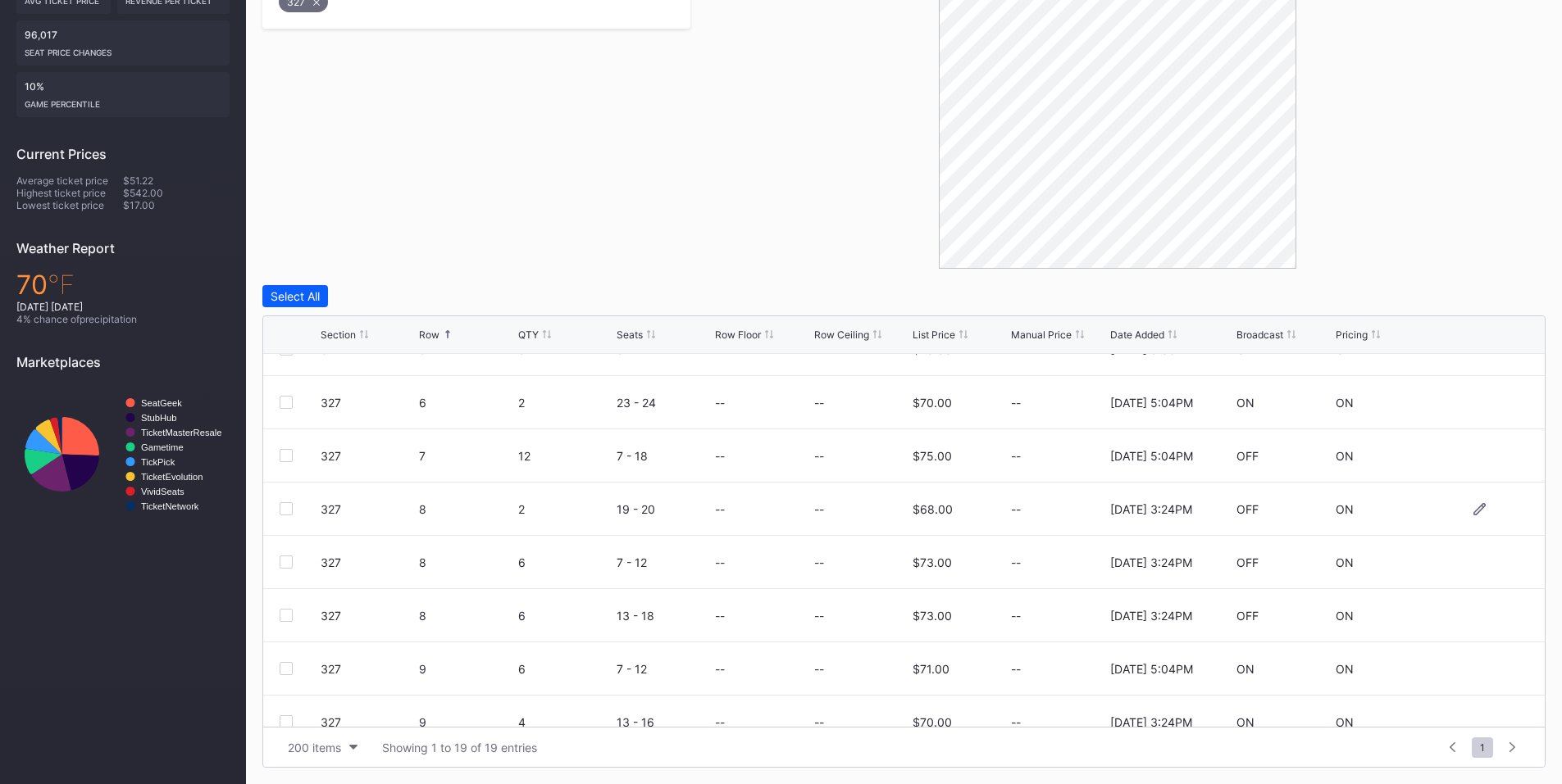
click at [295, 505] on div at bounding box center [300, 508] width 41 height 13
click at [289, 510] on div at bounding box center [286, 508] width 13 height 13
click at [285, 561] on div at bounding box center [286, 562] width 13 height 13
click at [284, 613] on div at bounding box center [286, 615] width 13 height 13
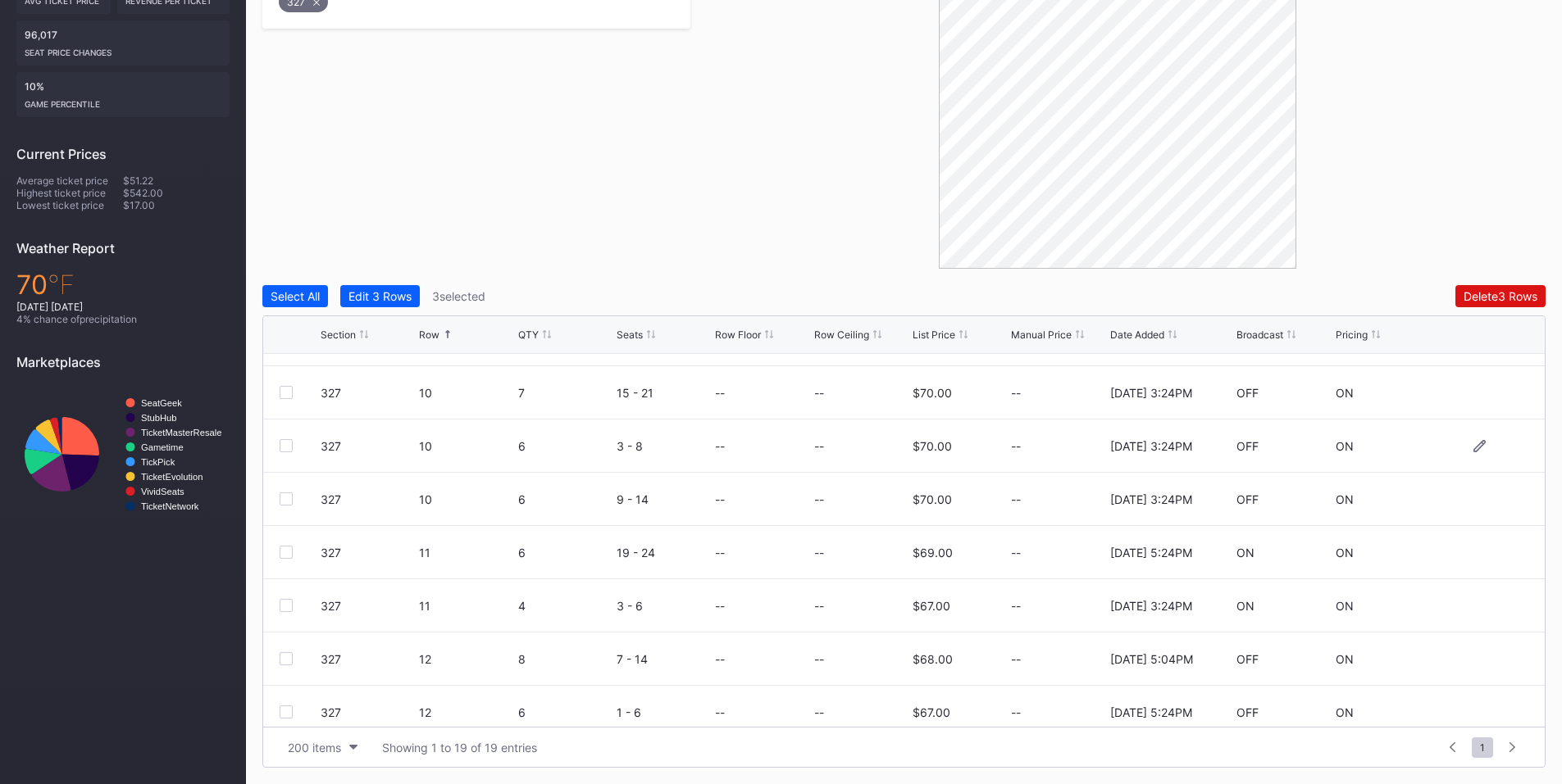
scroll to position [383, 0]
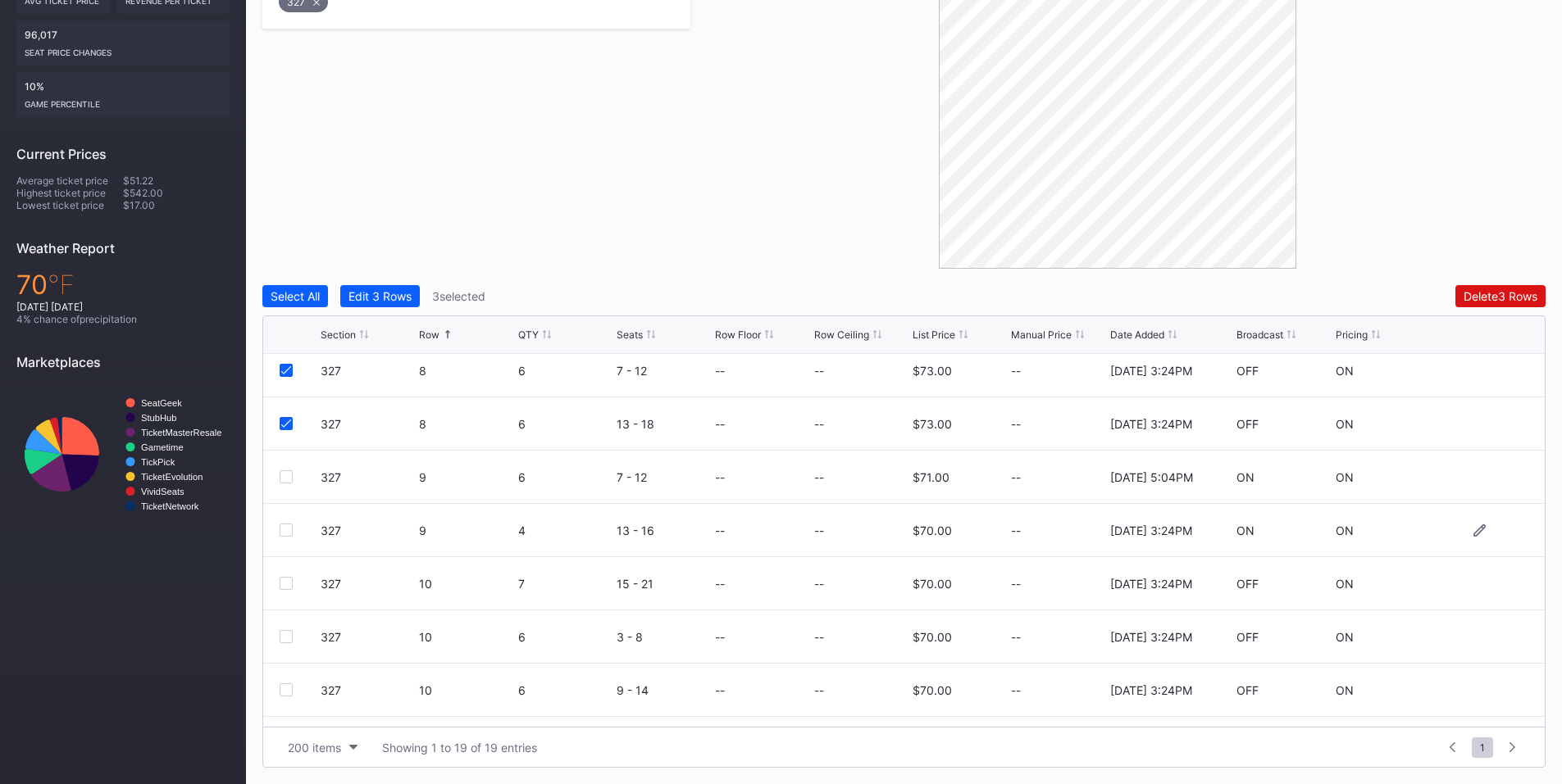
click at [281, 528] on div at bounding box center [286, 530] width 13 height 13
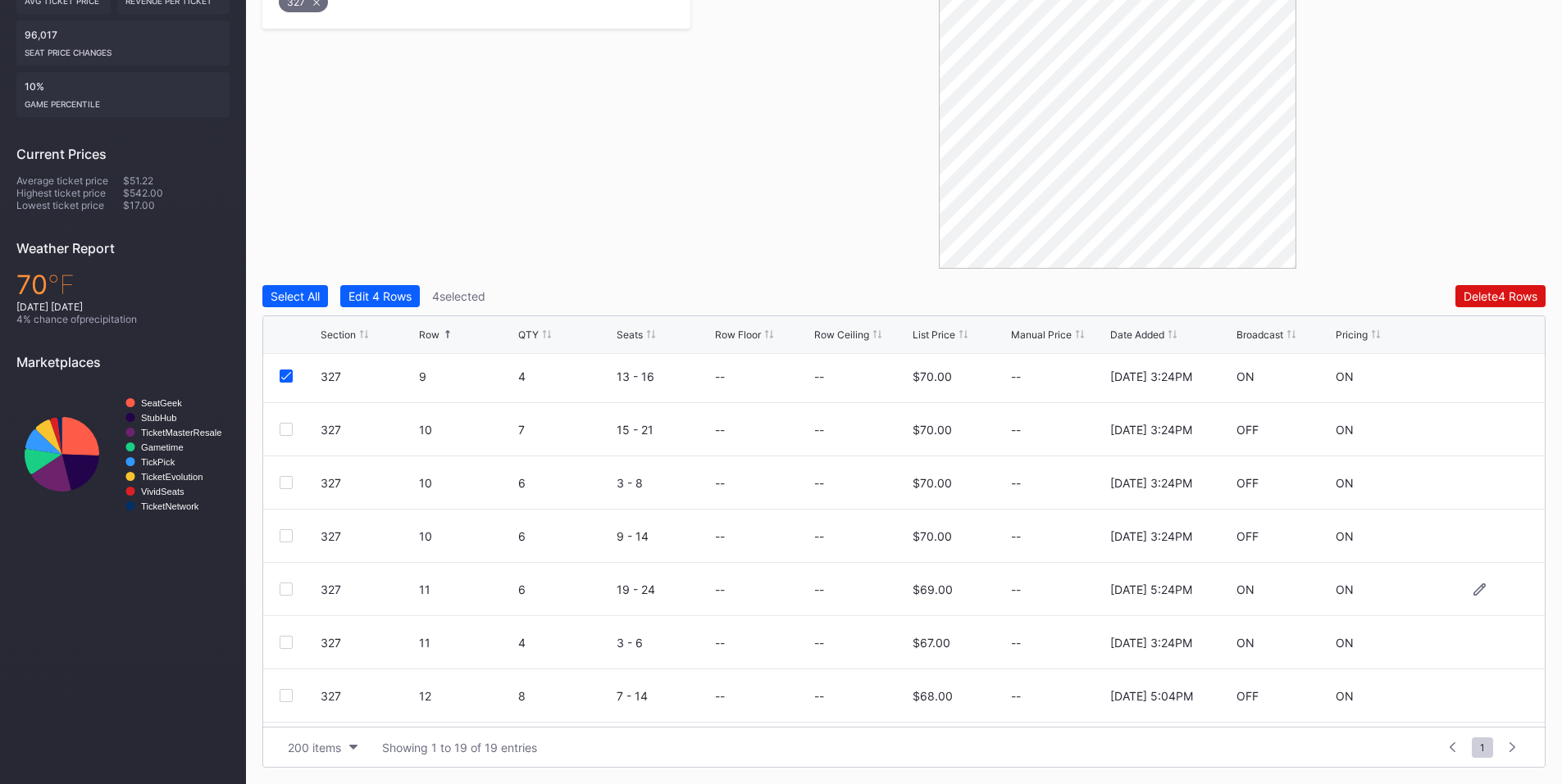
scroll to position [574, 0]
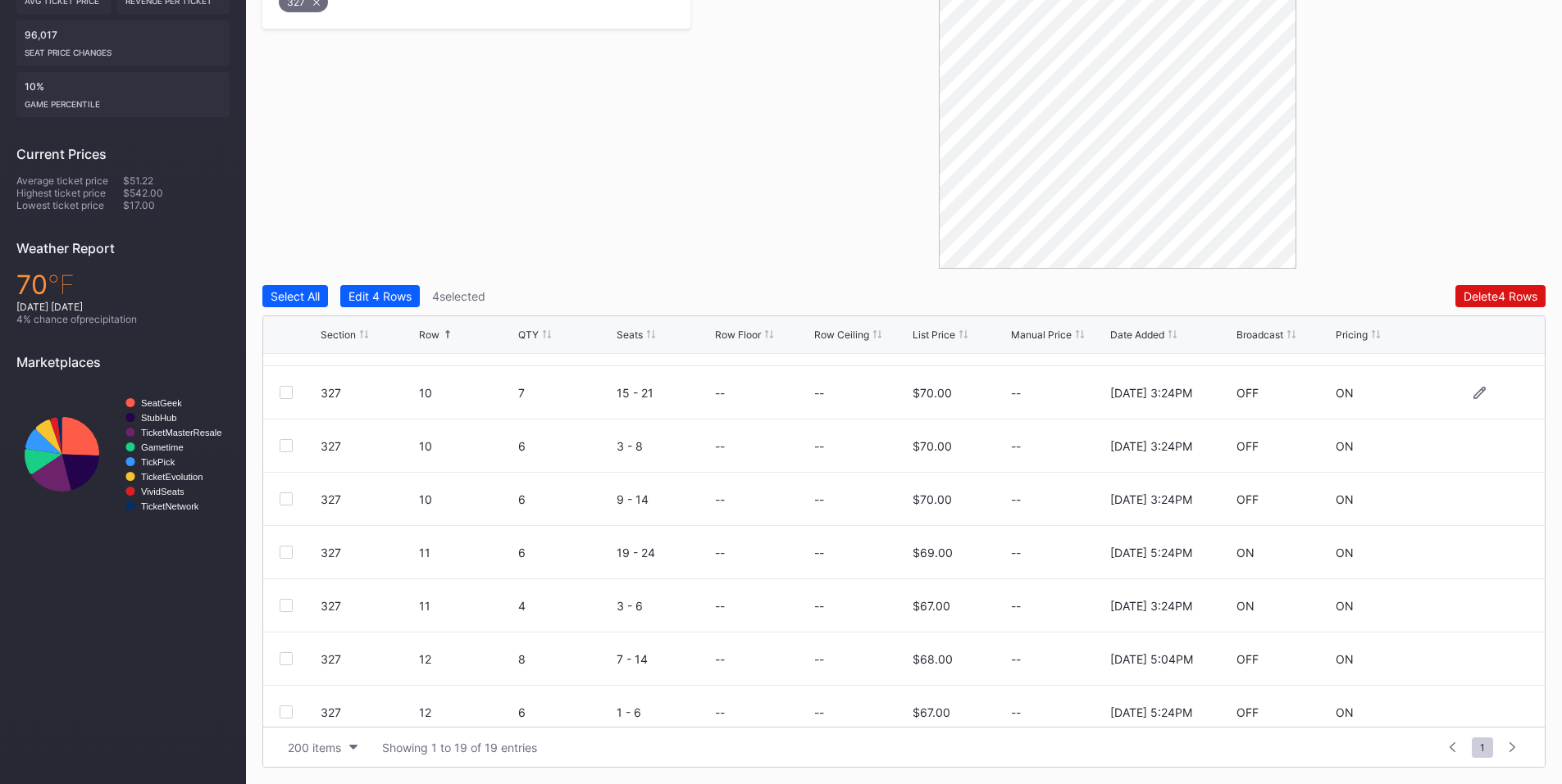
click at [289, 395] on div at bounding box center [286, 392] width 13 height 13
click at [288, 448] on div at bounding box center [286, 446] width 13 height 13
click at [282, 500] on div at bounding box center [286, 498] width 13 height 13
click at [280, 603] on div at bounding box center [286, 605] width 13 height 13
click at [1473, 297] on div "Delete 8 Rows" at bounding box center [1500, 296] width 73 height 14
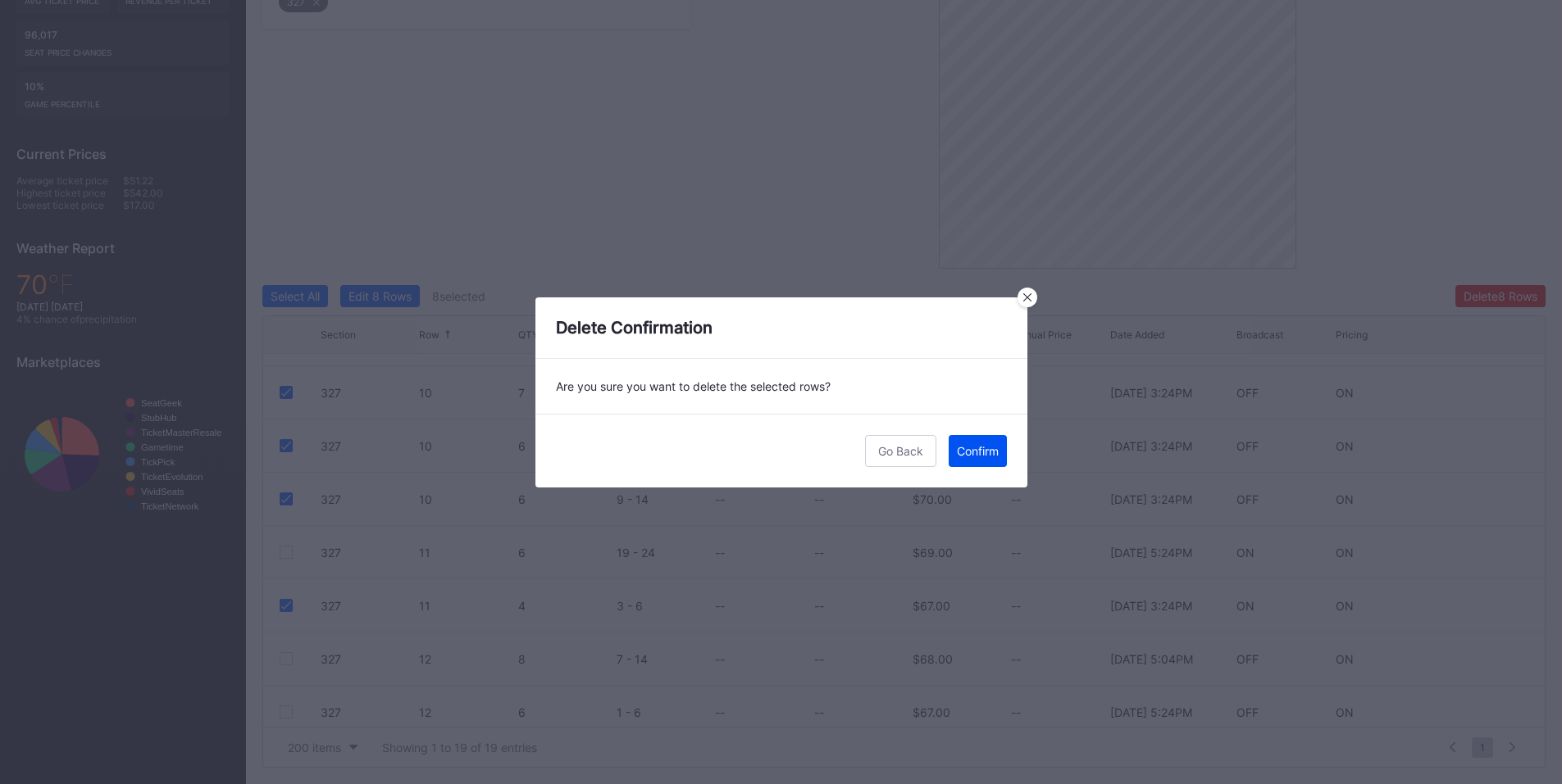
click at [972, 440] on button "Confirm" at bounding box center [977, 451] width 59 height 32
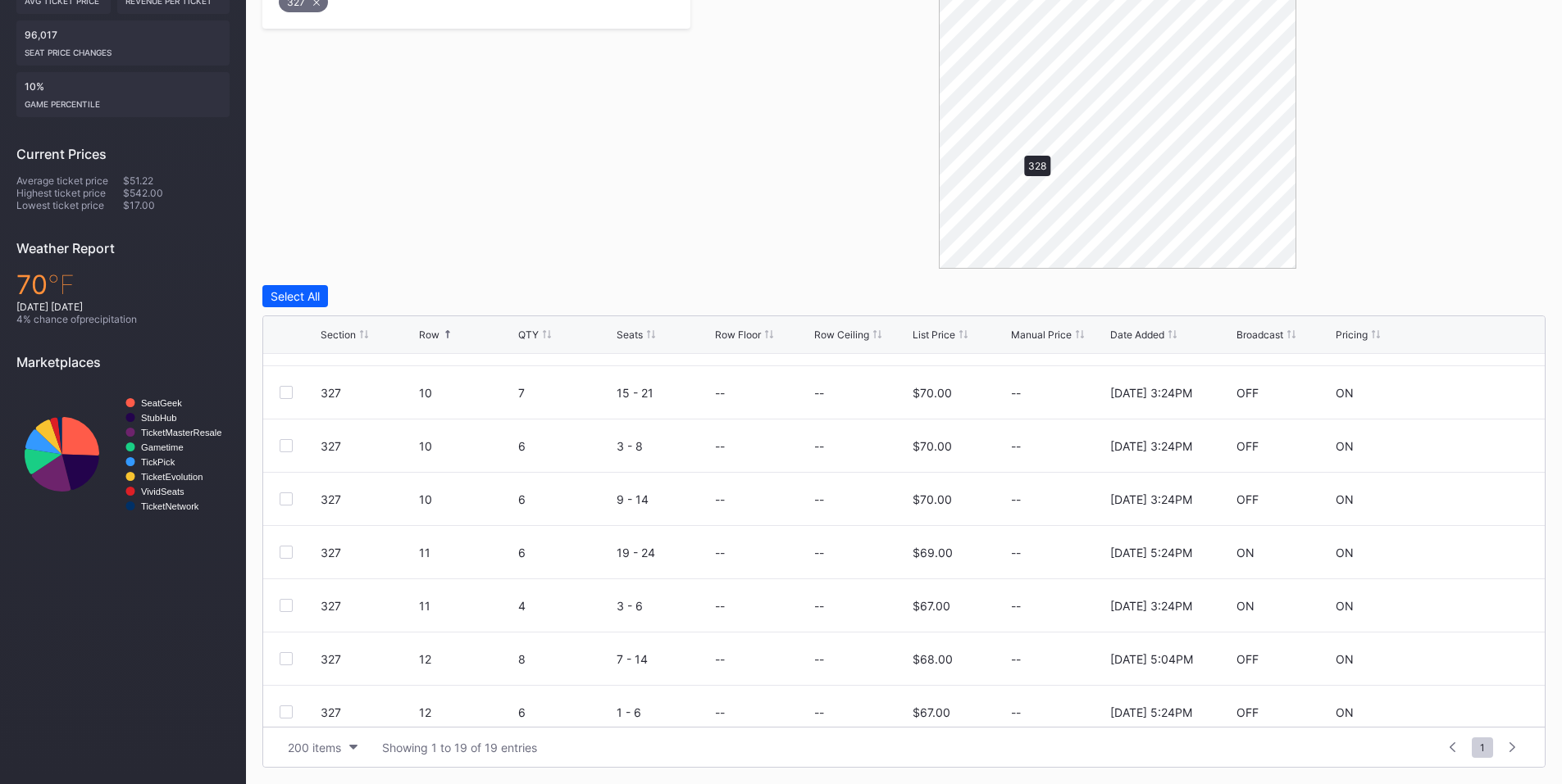
scroll to position [0, 0]
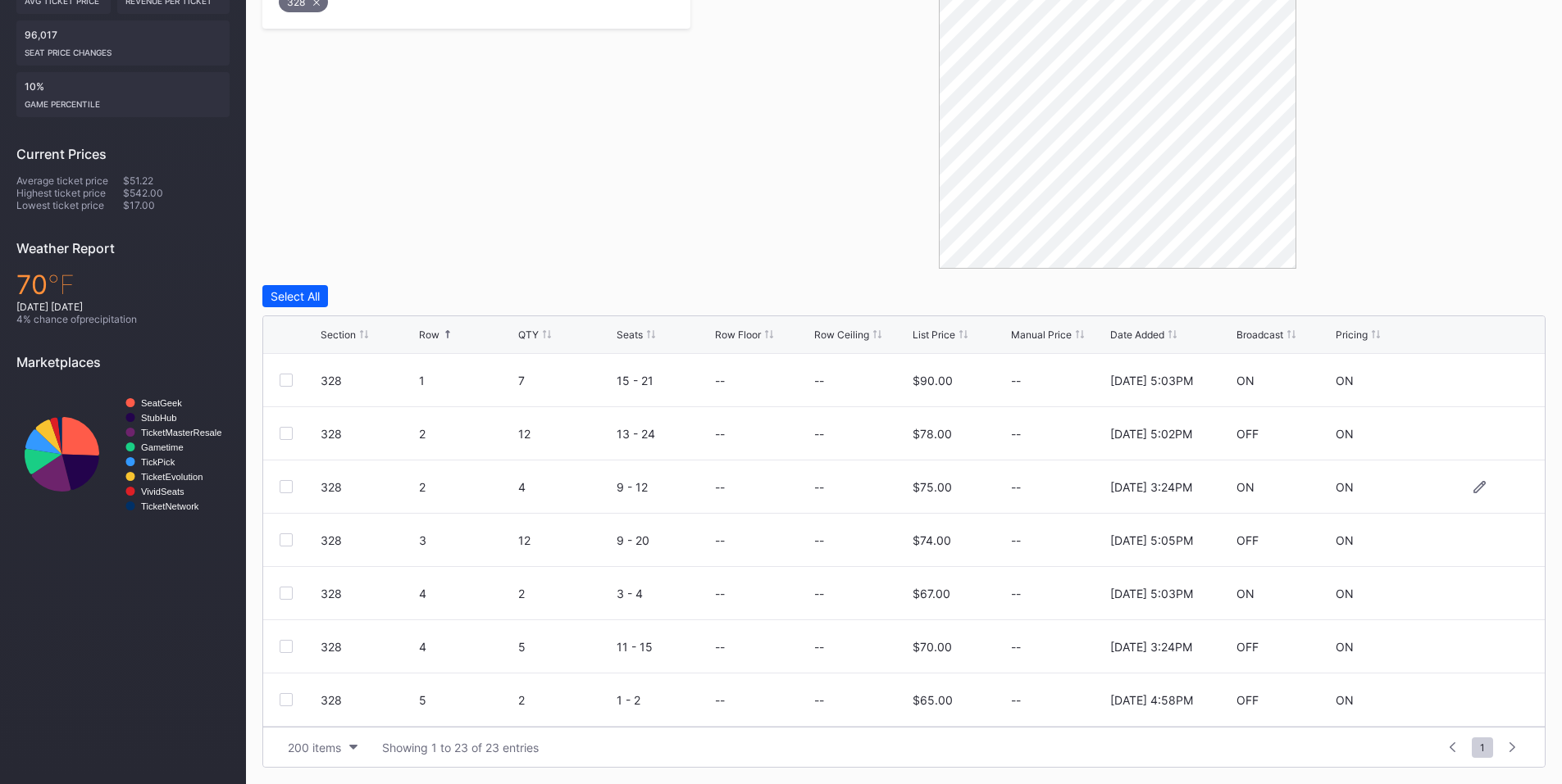
click at [289, 486] on div at bounding box center [286, 486] width 13 height 13
click at [288, 645] on div at bounding box center [286, 646] width 13 height 13
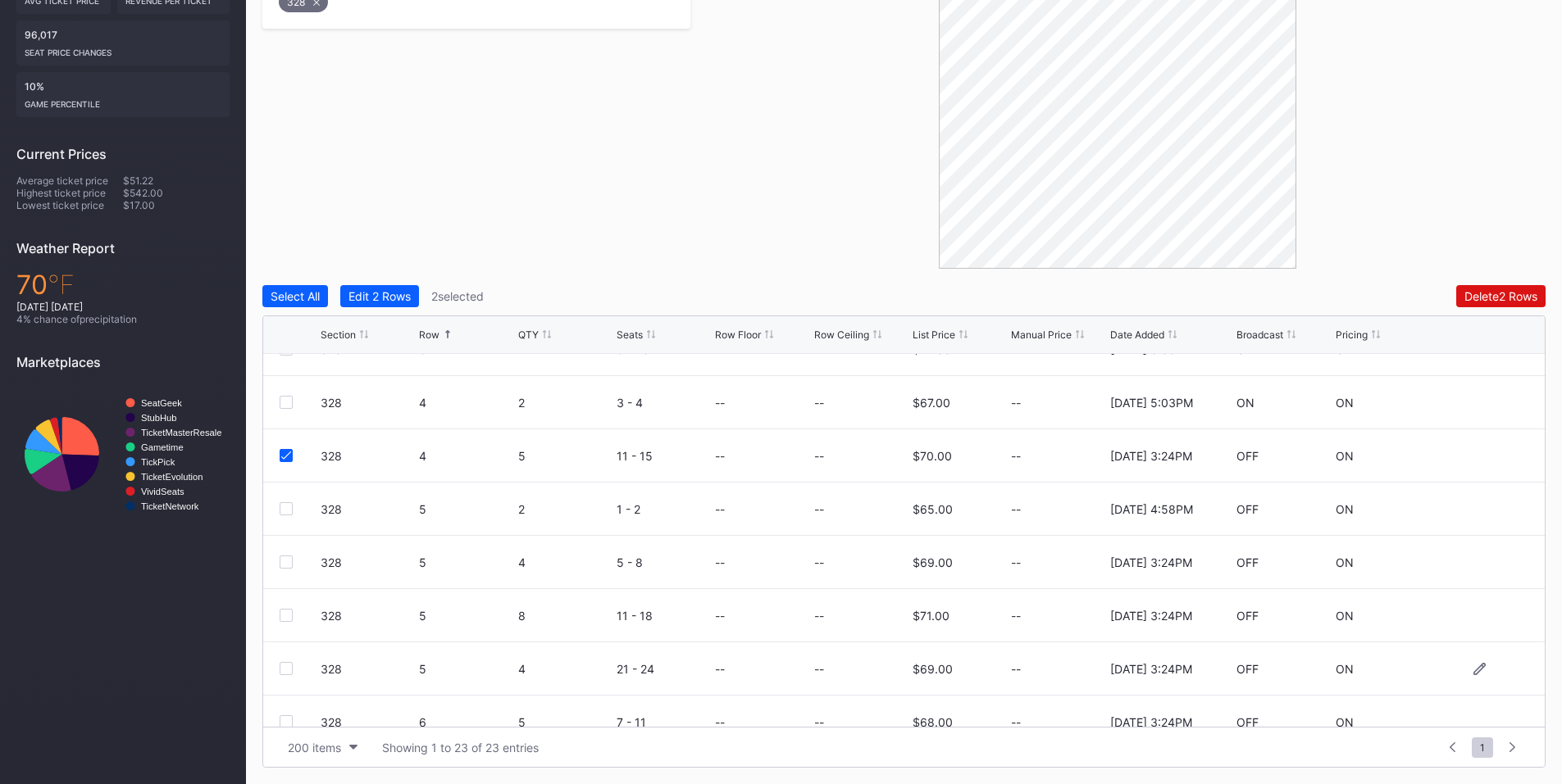
drag, startPoint x: 283, startPoint y: 674, endPoint x: 282, endPoint y: 645, distance: 29.0
click at [283, 673] on div at bounding box center [286, 668] width 13 height 13
drag, startPoint x: 281, startPoint y: 617, endPoint x: 284, endPoint y: 594, distance: 23.2
click at [281, 616] on div at bounding box center [286, 615] width 13 height 13
click at [284, 562] on div at bounding box center [286, 562] width 13 height 13
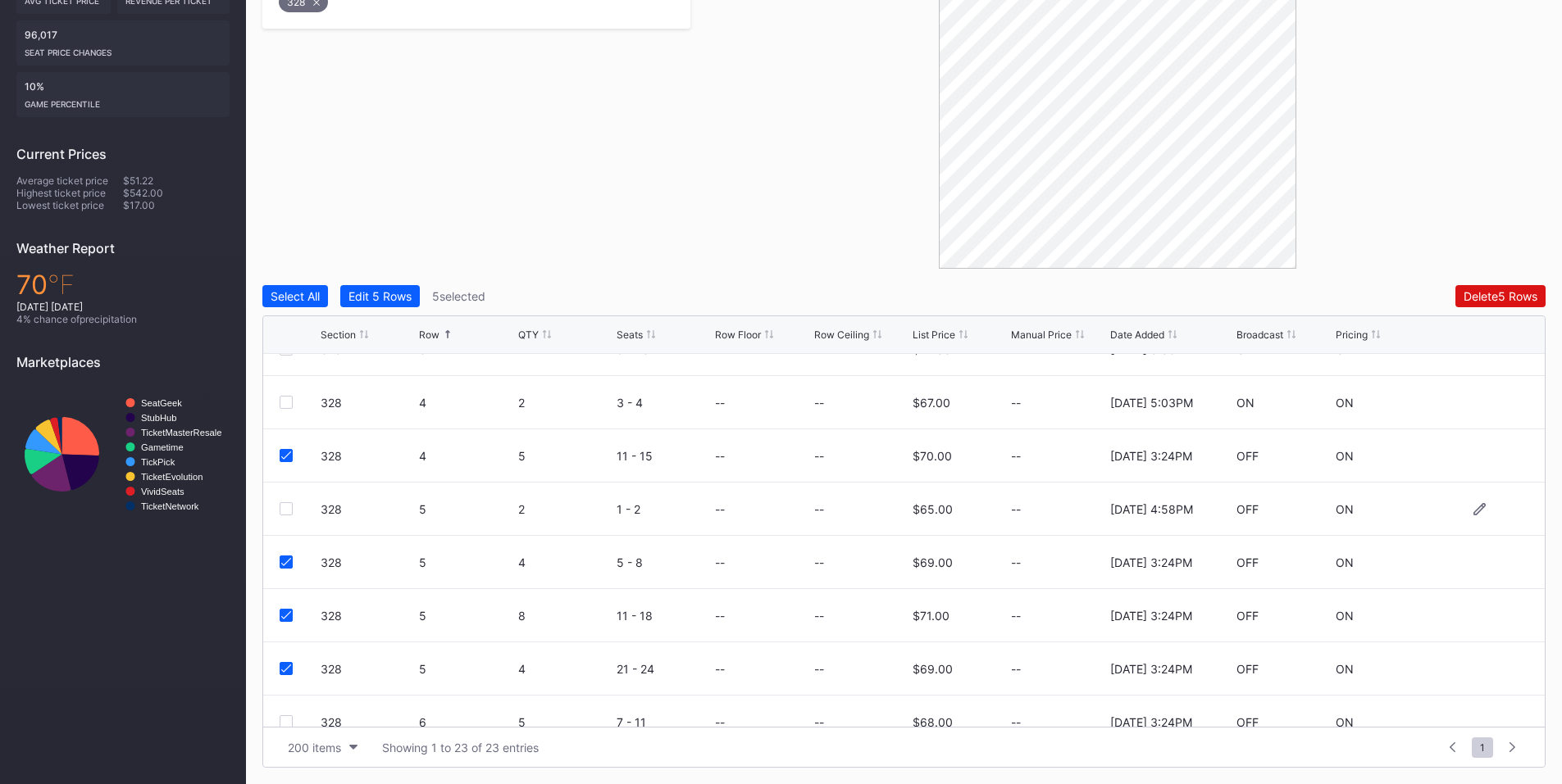
scroll to position [383, 0]
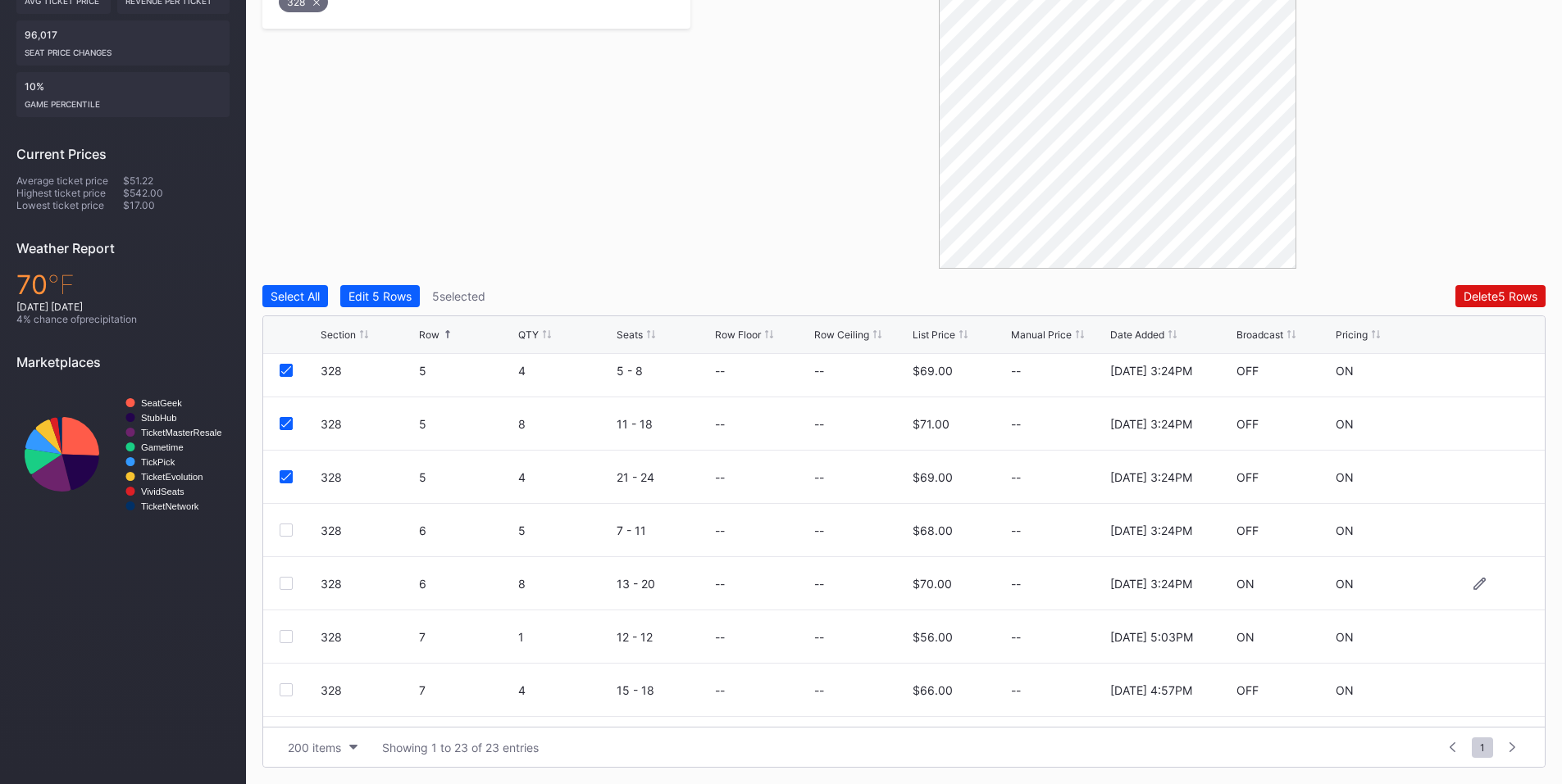
click at [278, 587] on div "328 6 8 13 - 20 -- -- $70.00 -- [DATE] 3:24PM ON ON" at bounding box center [904, 585] width 1282 height 54
click at [294, 532] on div at bounding box center [300, 530] width 41 height 13
click at [284, 533] on div at bounding box center [286, 530] width 13 height 13
click at [289, 586] on div at bounding box center [286, 583] width 13 height 13
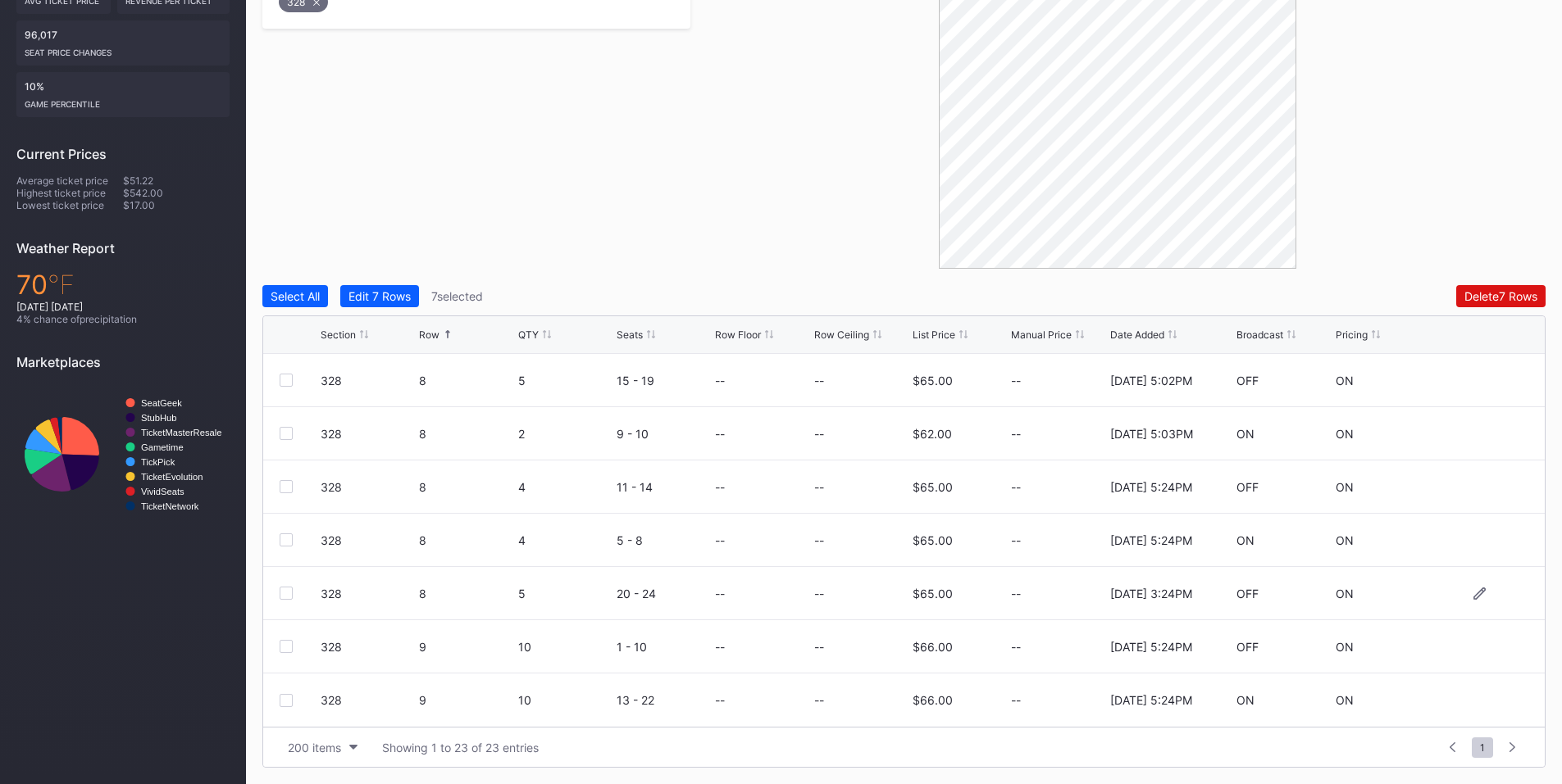
click at [281, 589] on div at bounding box center [286, 592] width 13 height 13
click at [1496, 282] on div "Filters 1 Selected Reset 328 Select All Edit 8 Rows 8 selected Delete 8 Rows Se…" at bounding box center [904, 342] width 1283 height 850
click at [1474, 298] on div "Delete 8 Rows" at bounding box center [1500, 296] width 73 height 14
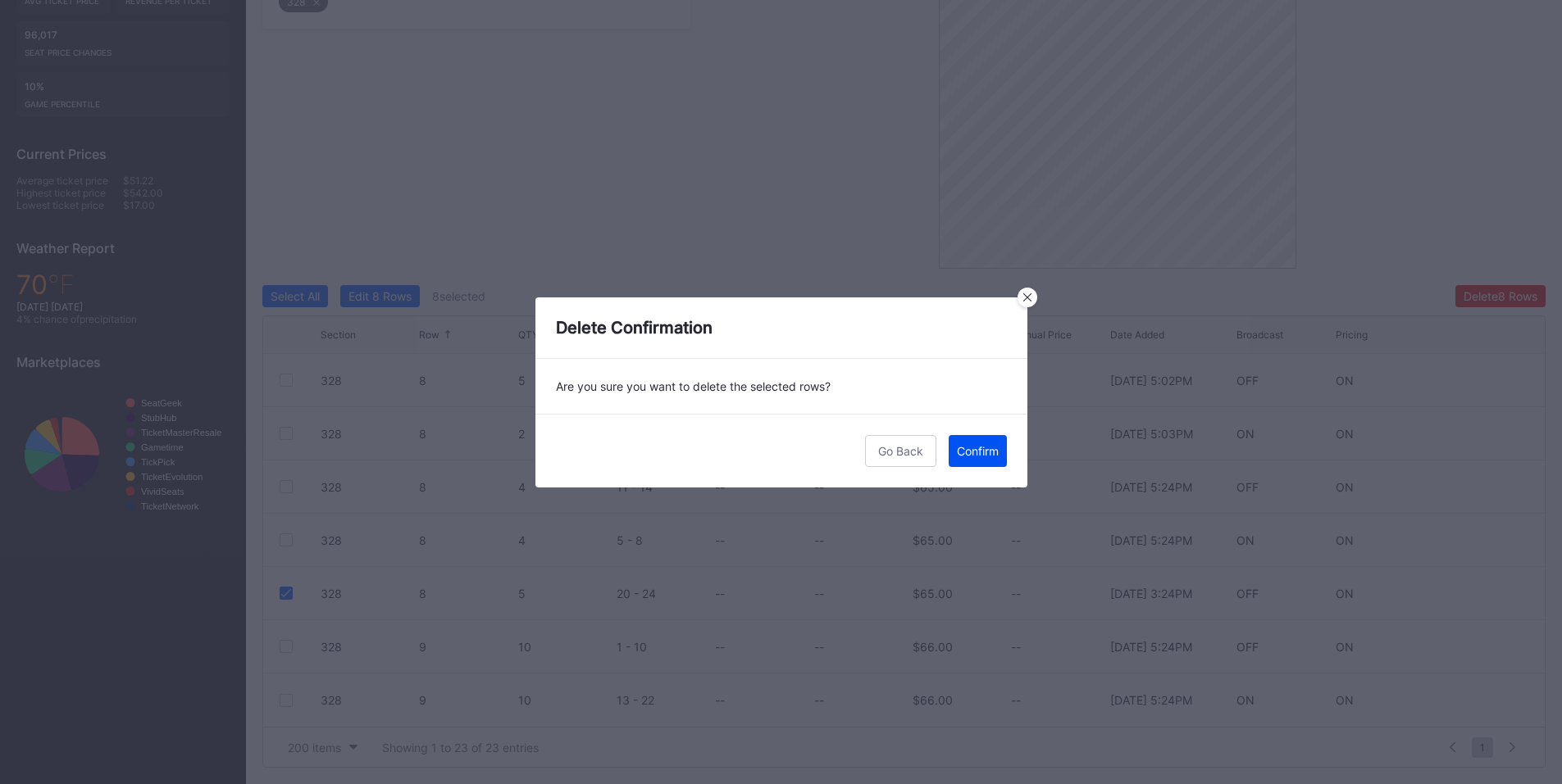
click at [964, 457] on div "Confirm" at bounding box center [978, 452] width 42 height 14
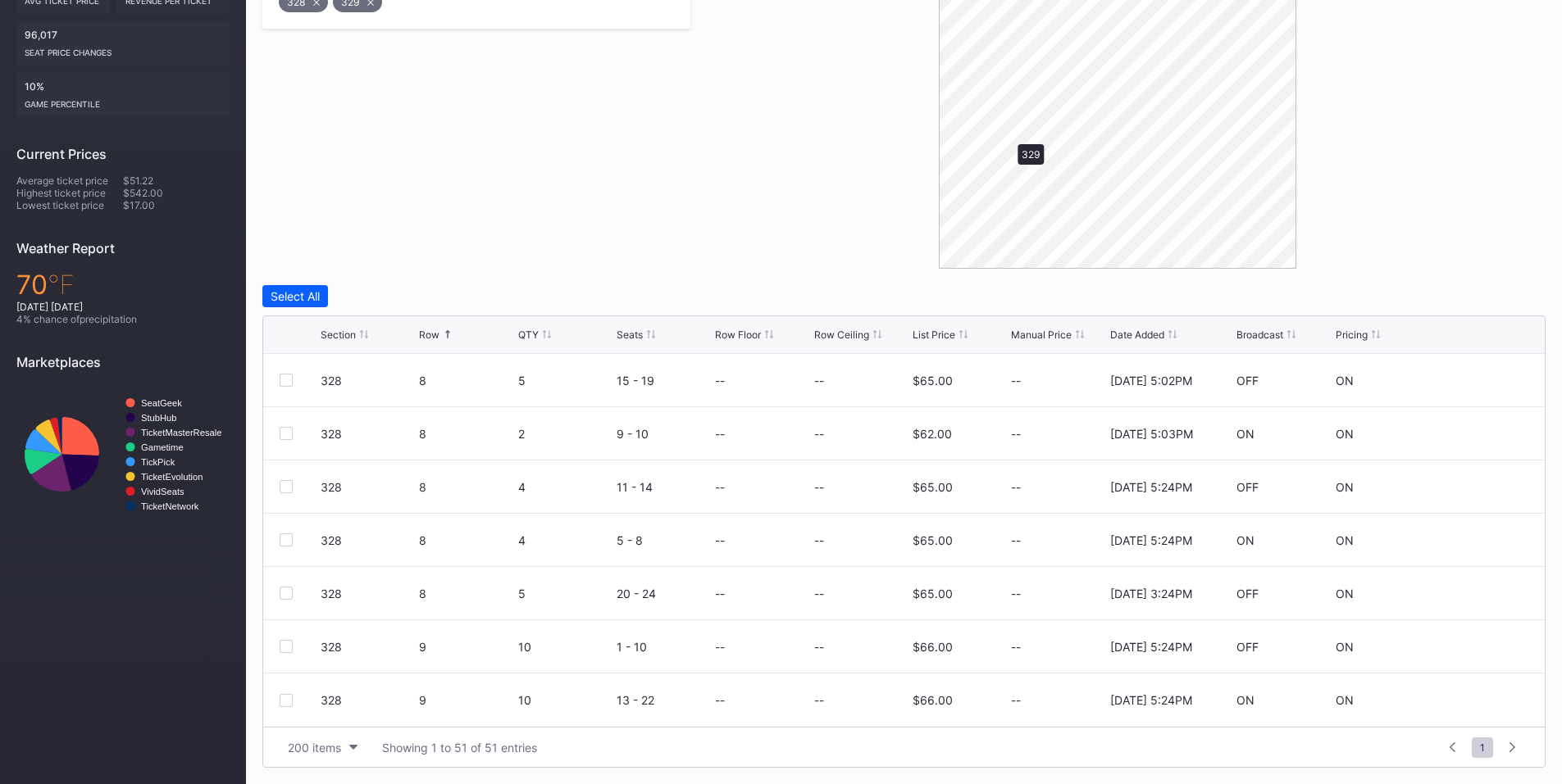
scroll to position [0, 0]
click at [282, 538] on div at bounding box center [286, 540] width 13 height 13
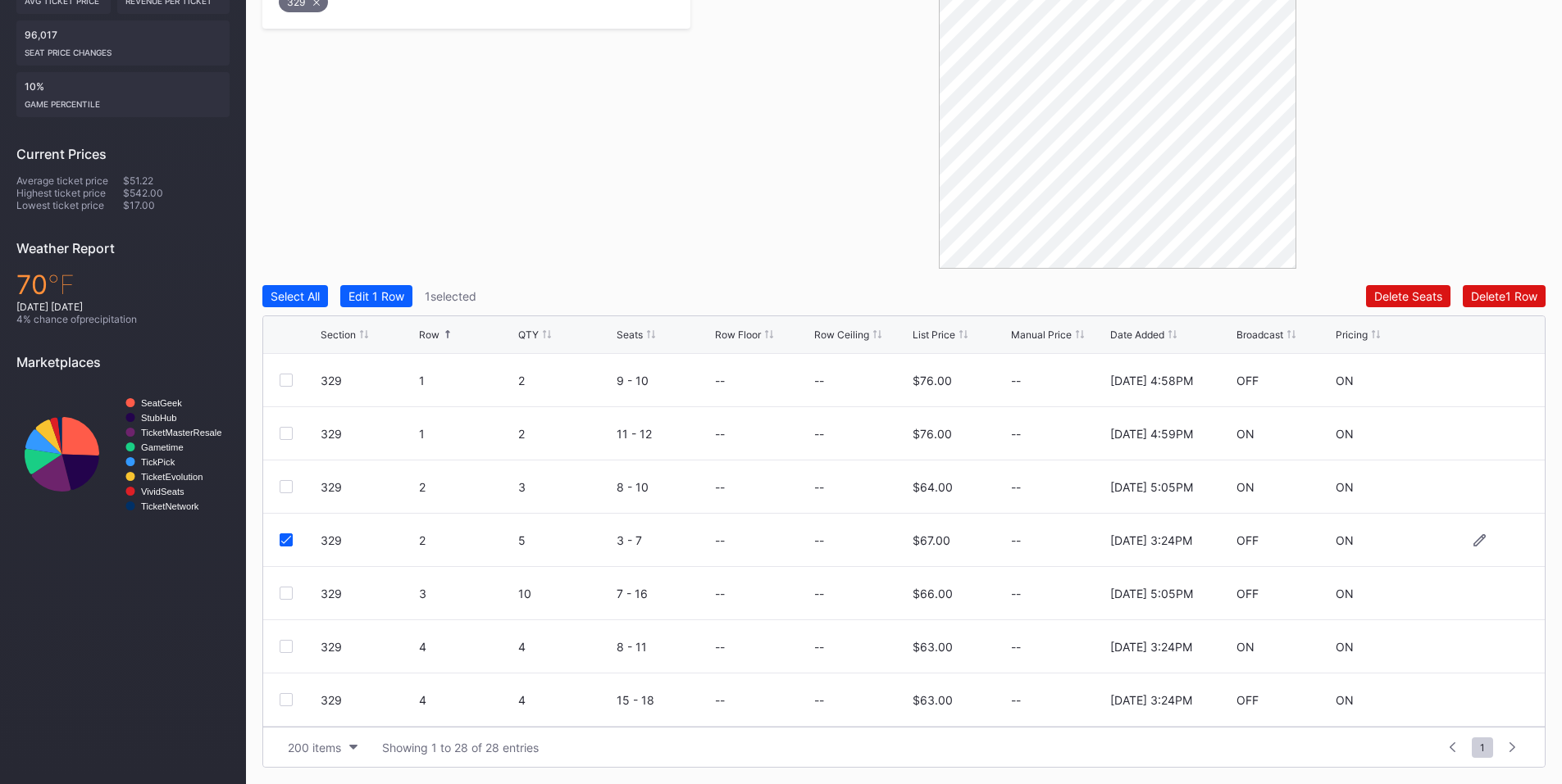
scroll to position [191, 0]
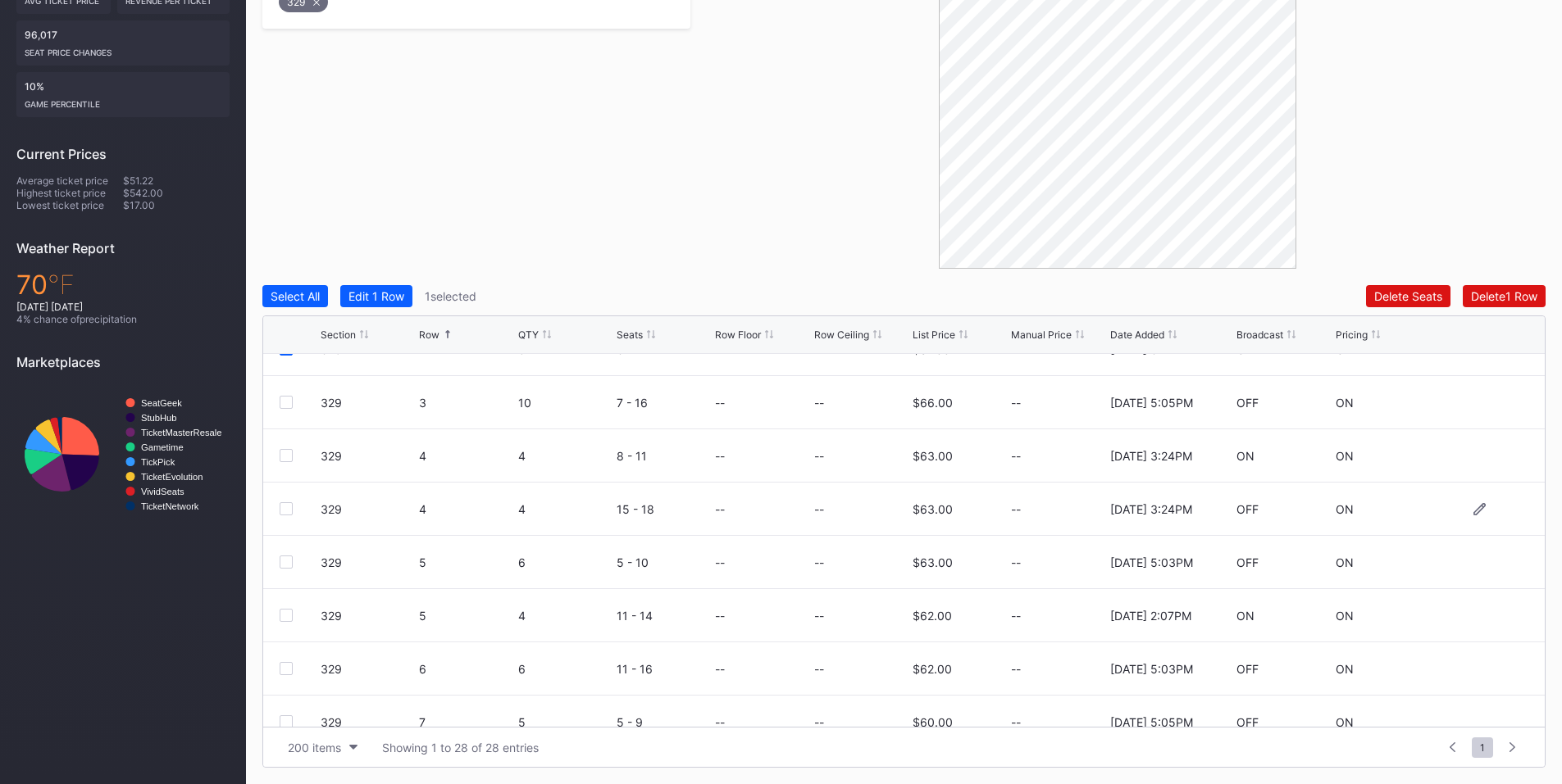
click at [273, 508] on div "329 4 4 15 - 18 -- -- $63.00 -- [DATE] 3:24PM OFF ON" at bounding box center [904, 509] width 1282 height 54
drag, startPoint x: 285, startPoint y: 505, endPoint x: 279, endPoint y: 473, distance: 32.6
click at [285, 503] on div at bounding box center [286, 508] width 13 height 13
click at [284, 457] on div at bounding box center [286, 456] width 13 height 13
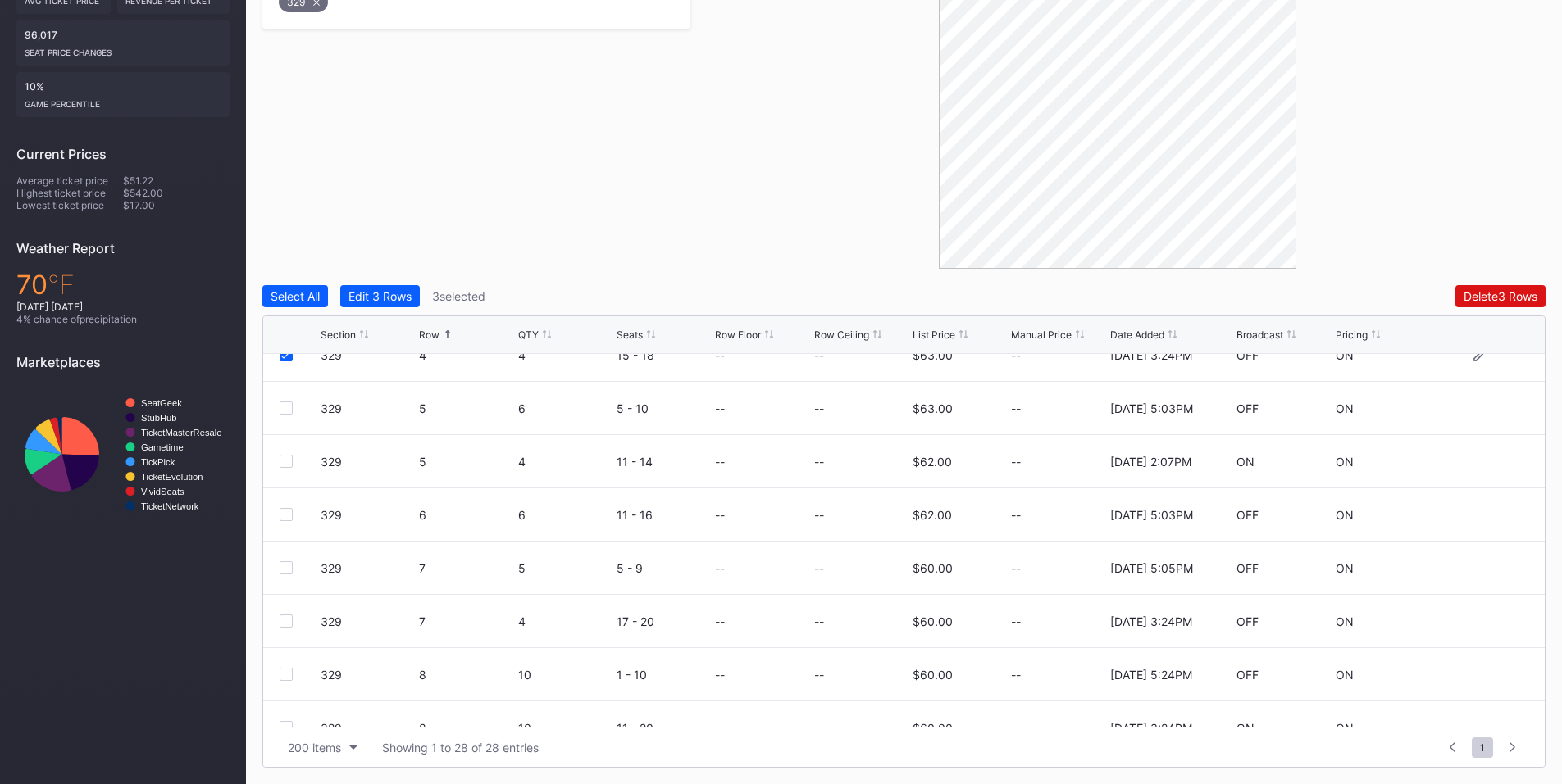
scroll to position [383, 0]
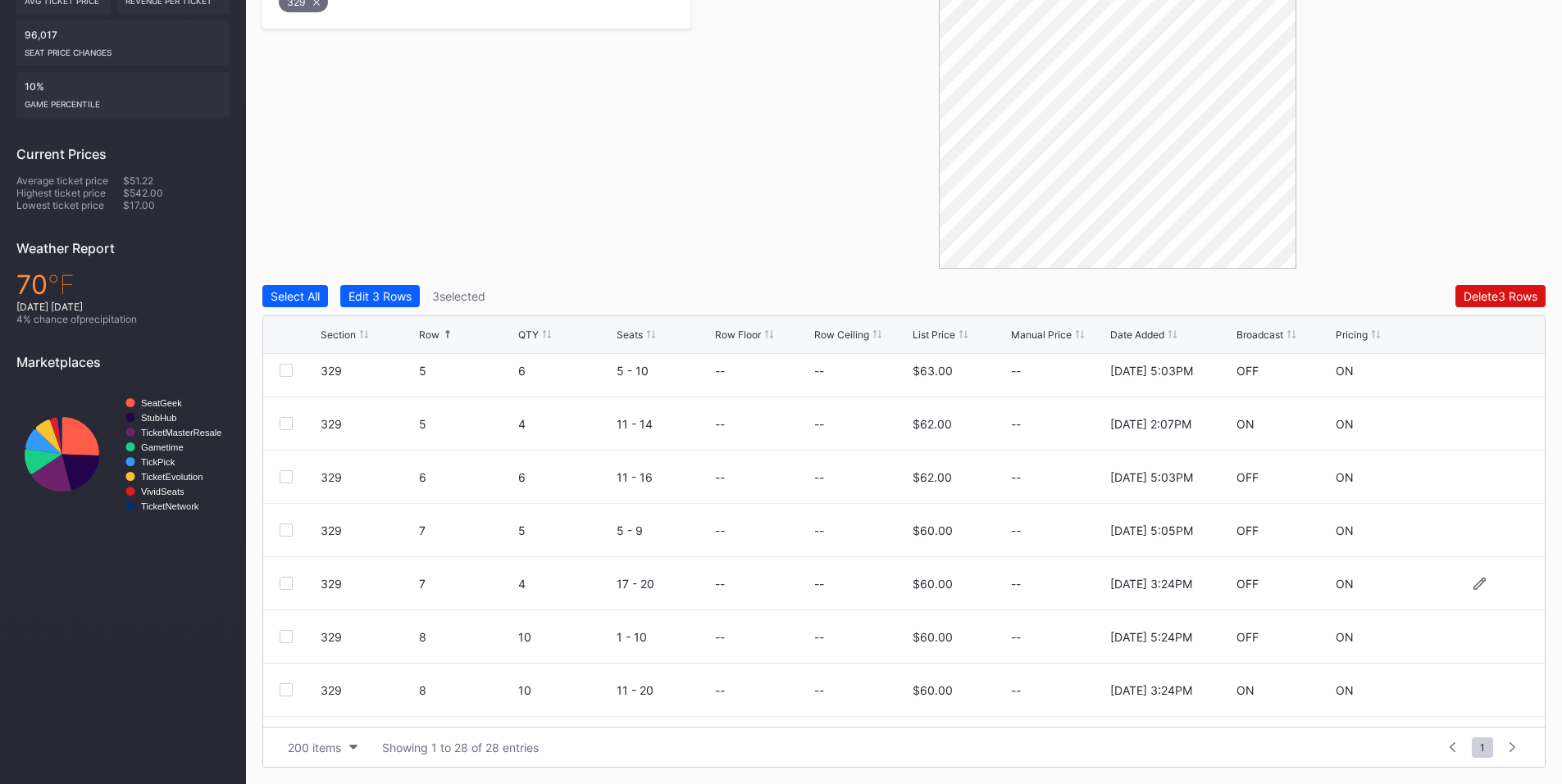
click at [291, 584] on div at bounding box center [286, 583] width 13 height 13
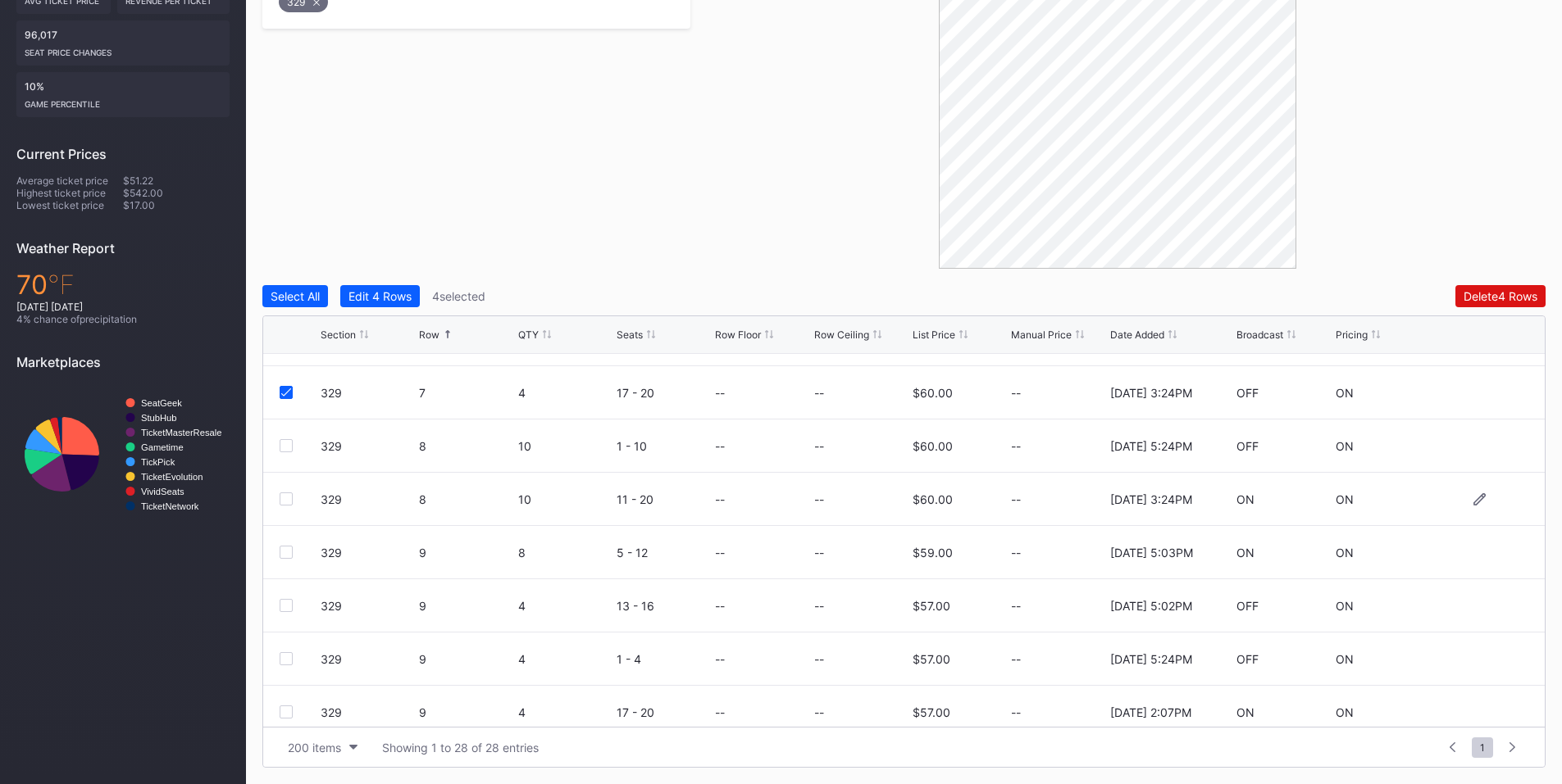
click at [287, 499] on div at bounding box center [286, 498] width 13 height 13
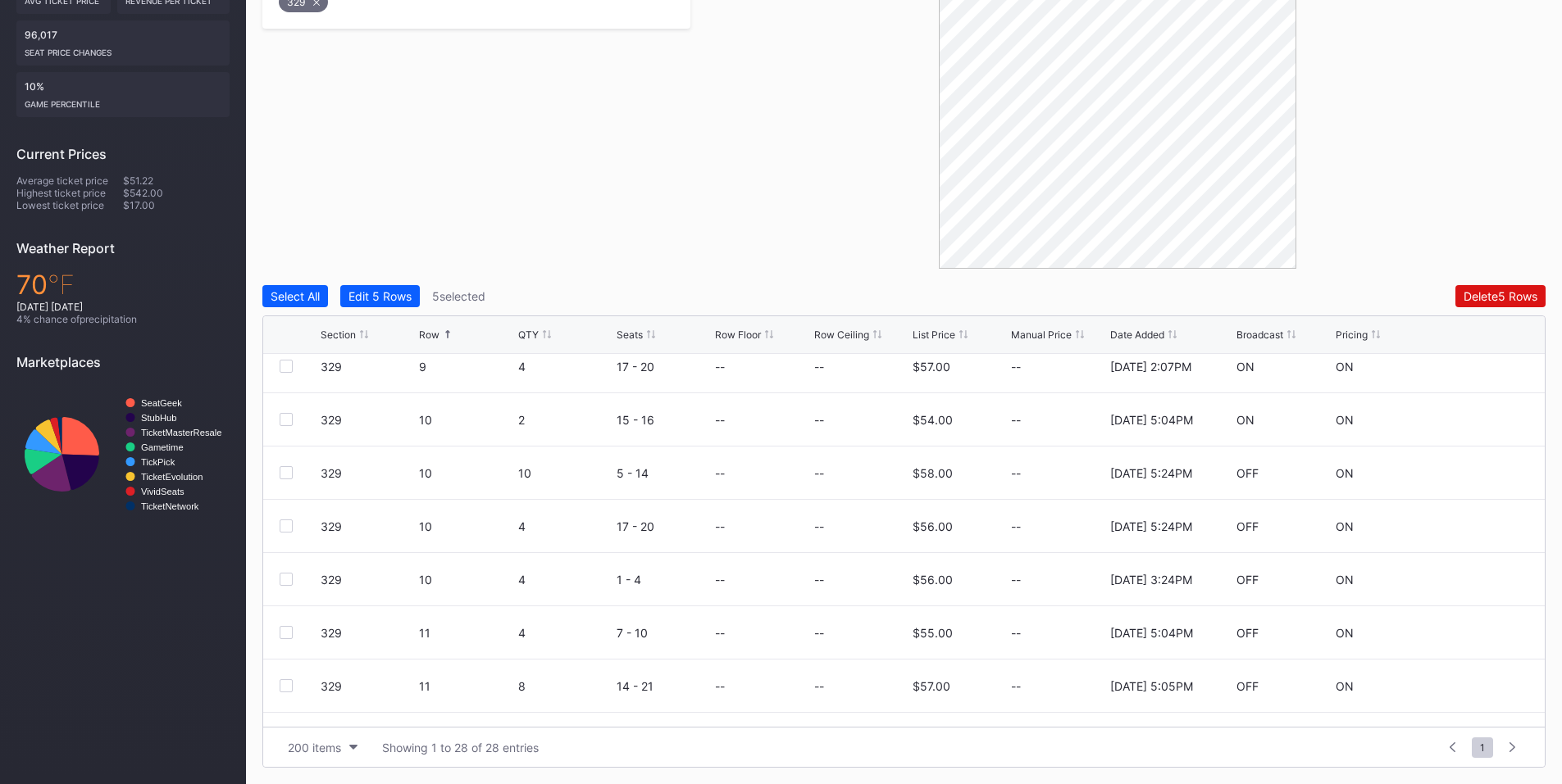
scroll to position [957, 0]
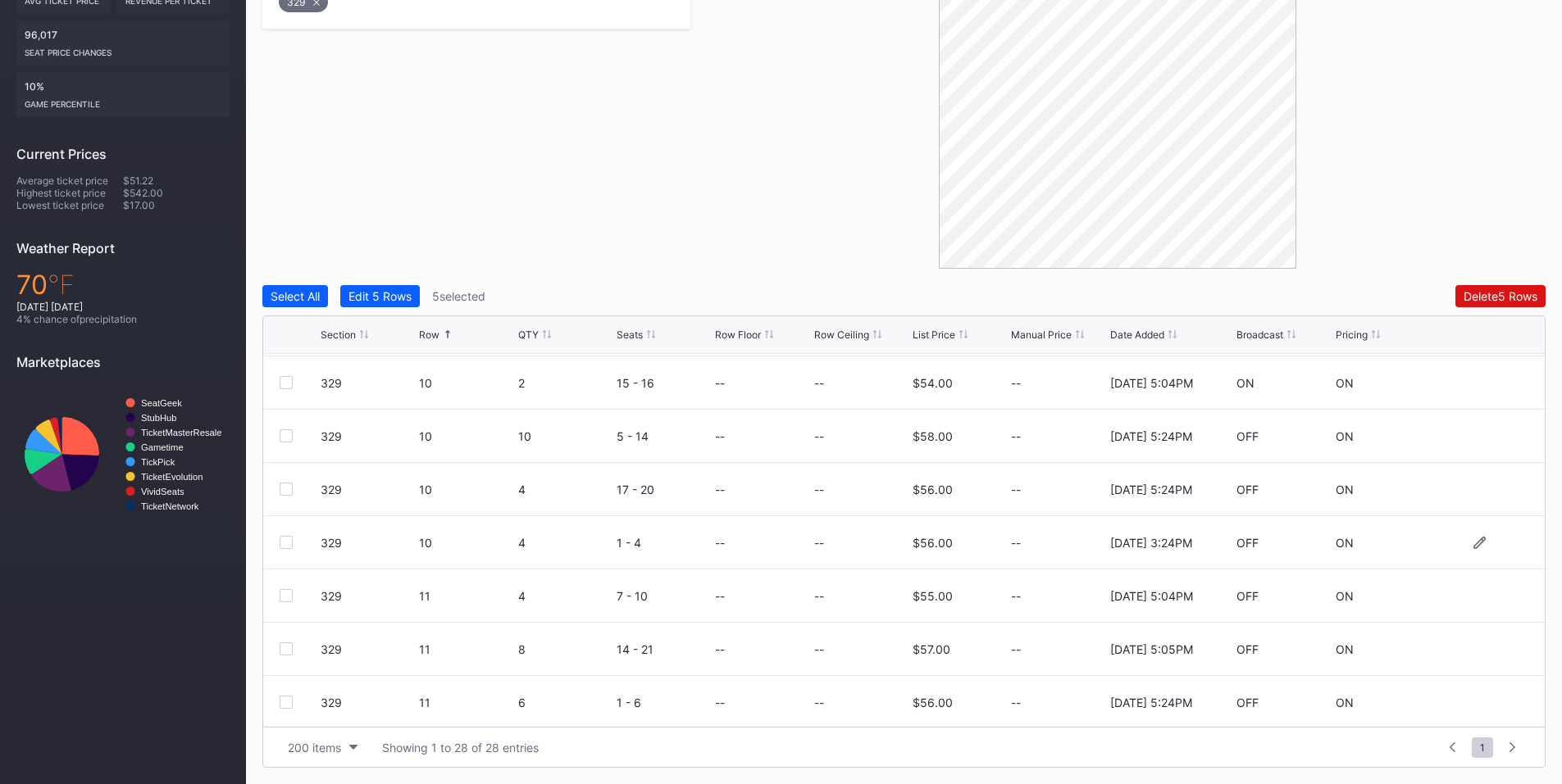
click at [289, 541] on div at bounding box center [286, 542] width 13 height 13
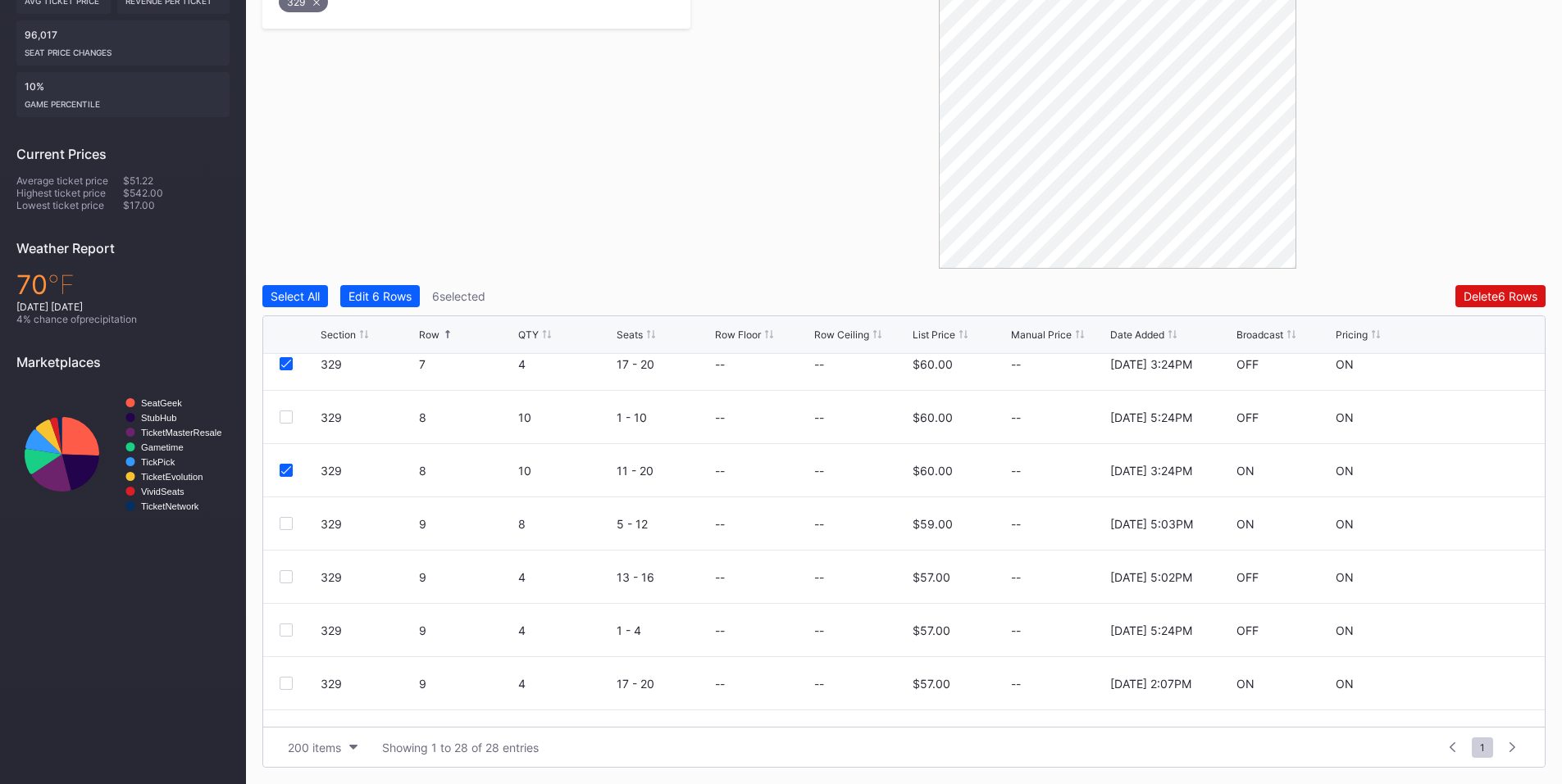
scroll to position [574, 0]
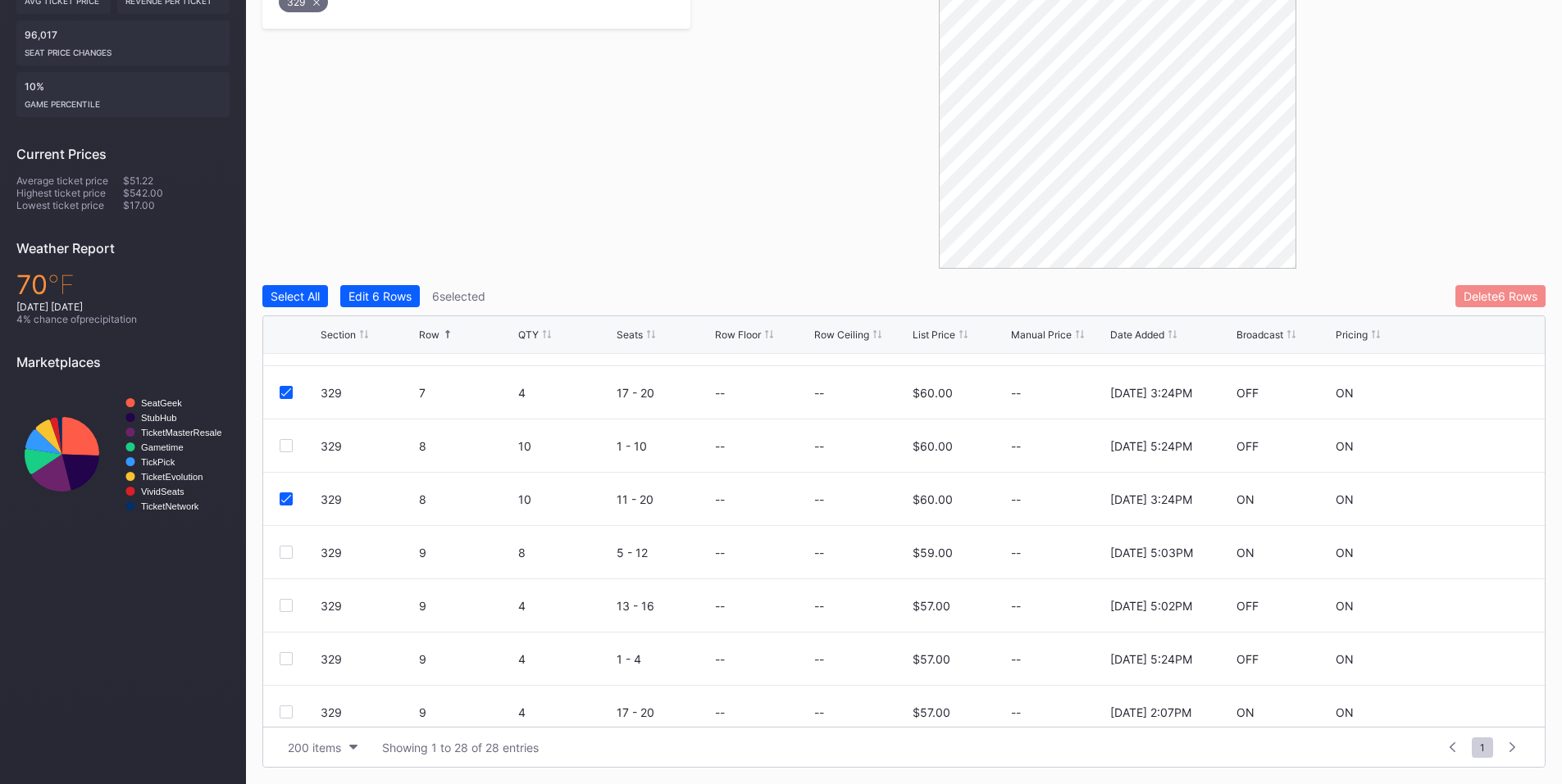
click at [1490, 300] on div "Delete 6 Rows" at bounding box center [1500, 296] width 73 height 14
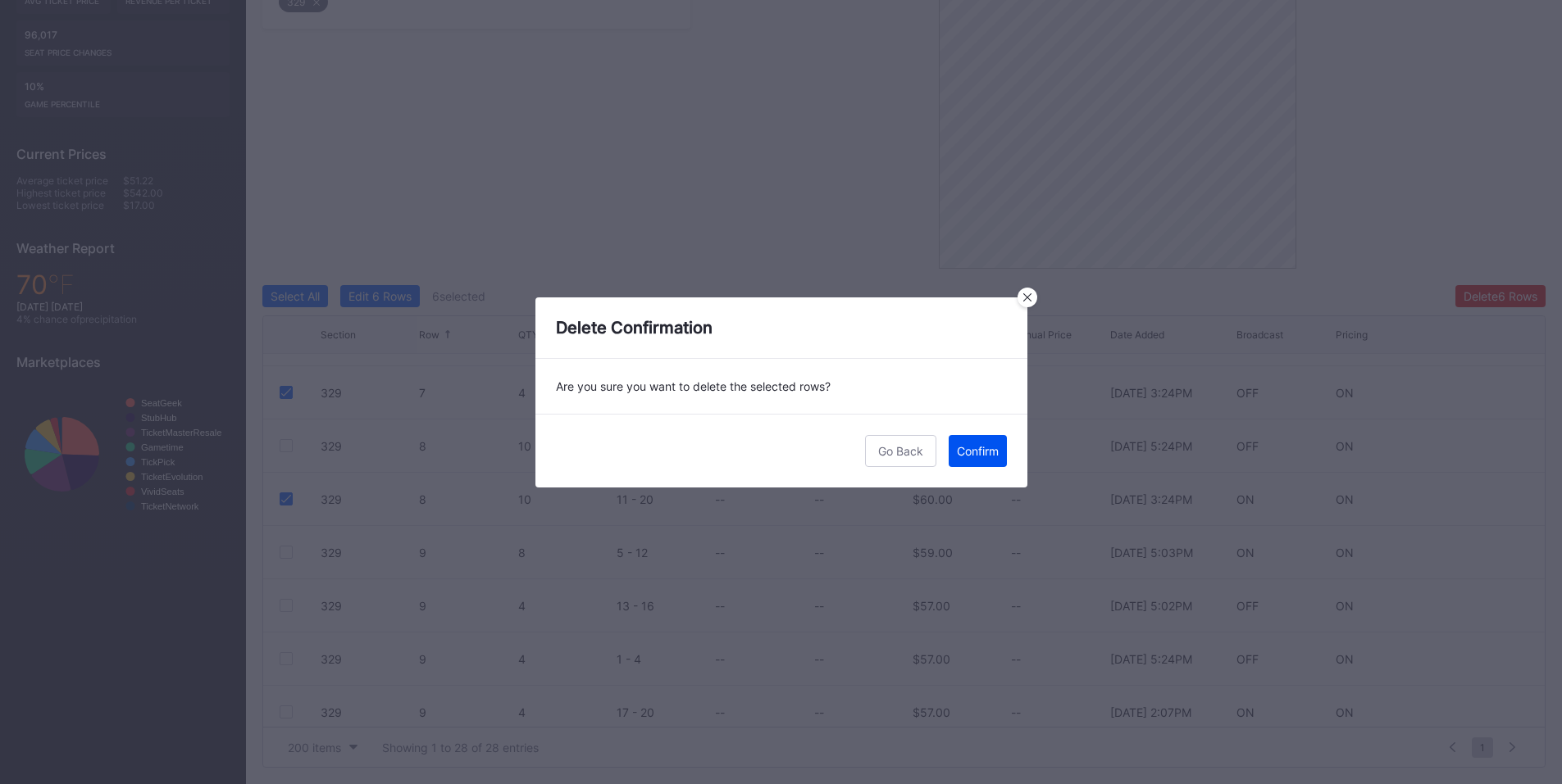
click at [989, 456] on div "Confirm" at bounding box center [978, 452] width 42 height 14
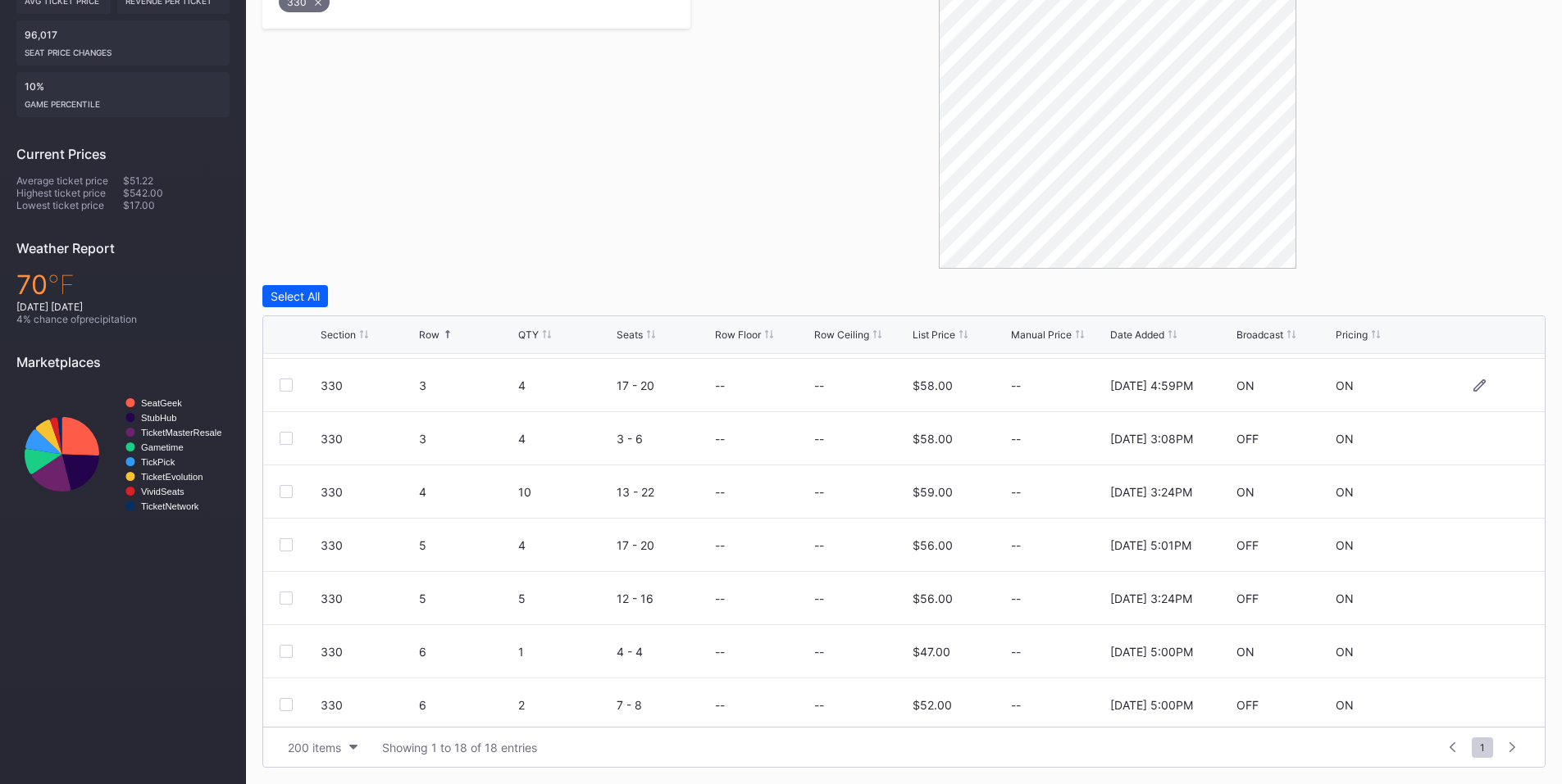
scroll to position [191, 0]
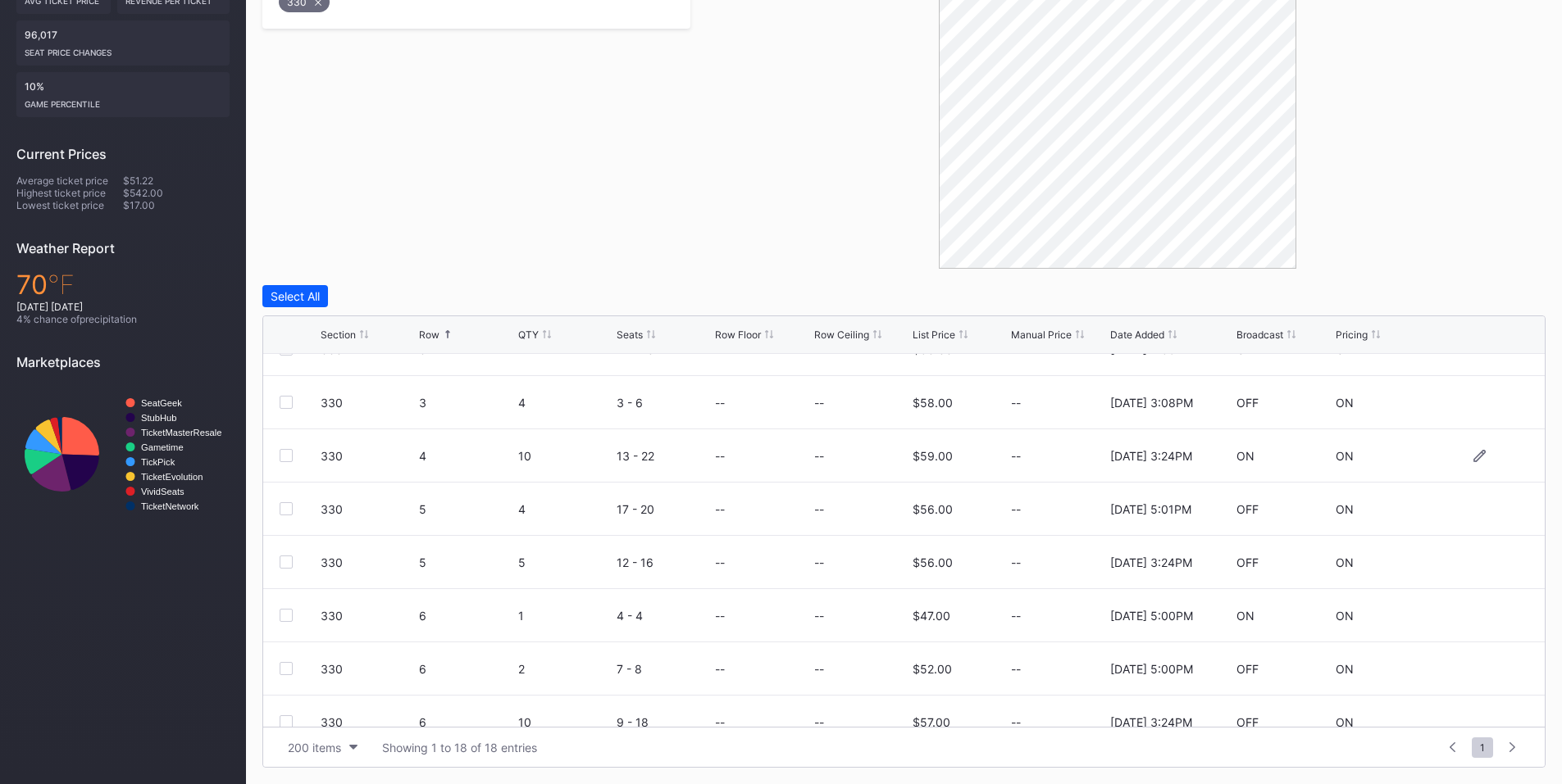
click at [292, 451] on div at bounding box center [286, 456] width 13 height 13
click at [290, 562] on div at bounding box center [286, 562] width 13 height 13
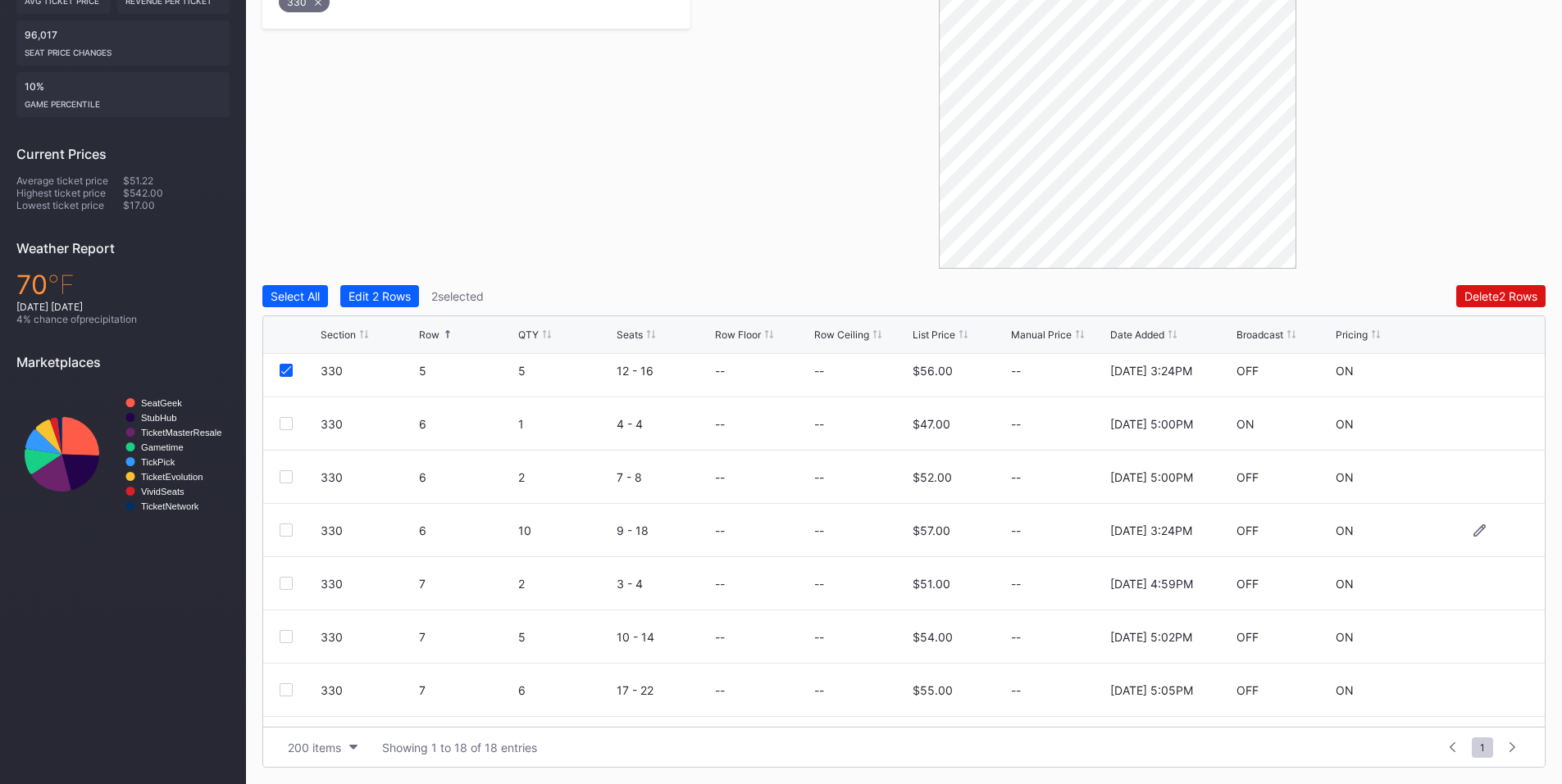
click at [285, 528] on div at bounding box center [286, 530] width 13 height 13
click at [1474, 293] on div "Delete 3 Rows" at bounding box center [1500, 296] width 73 height 14
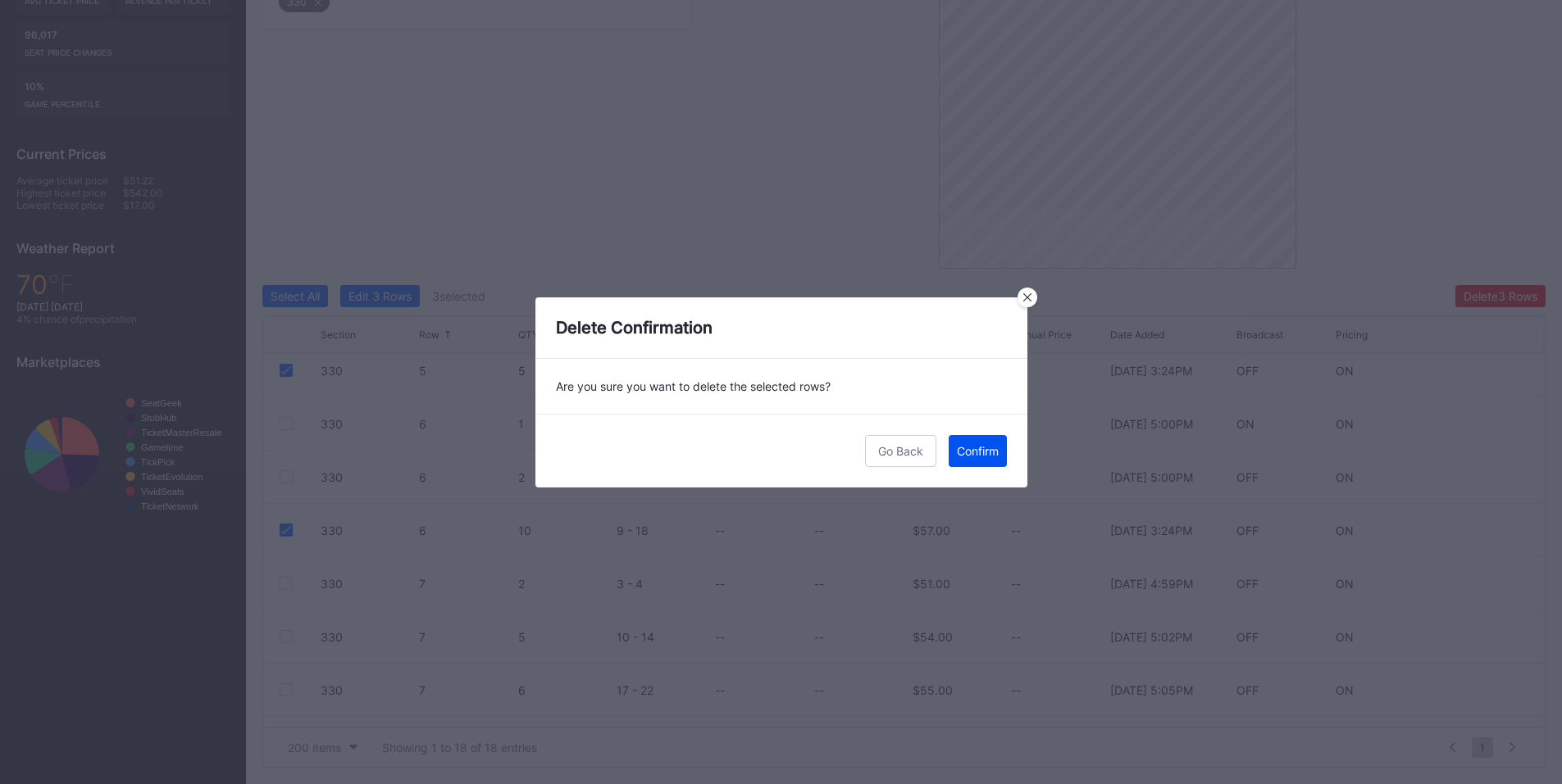
click at [964, 445] on div "Confirm" at bounding box center [978, 452] width 42 height 14
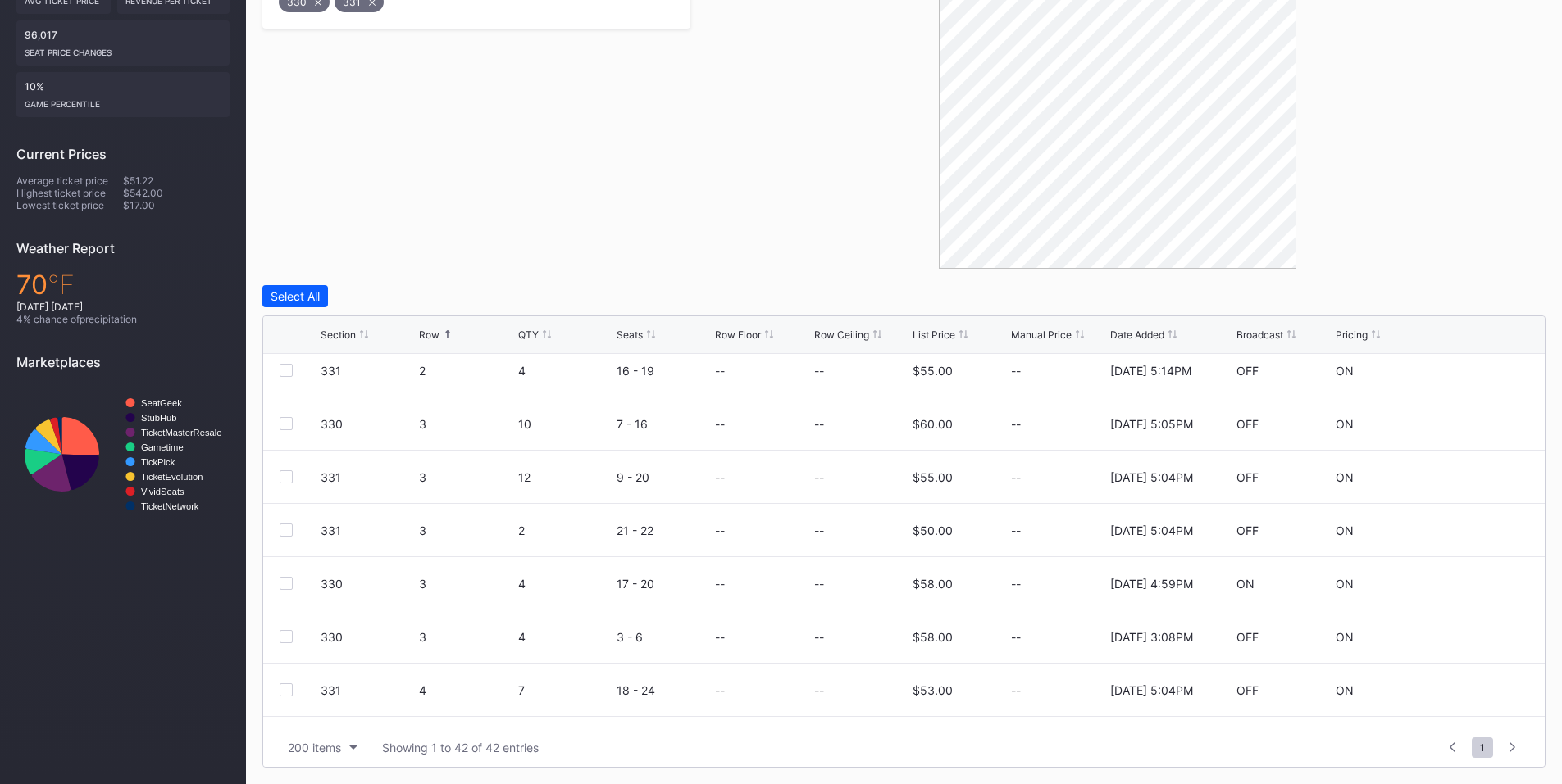
scroll to position [0, 0]
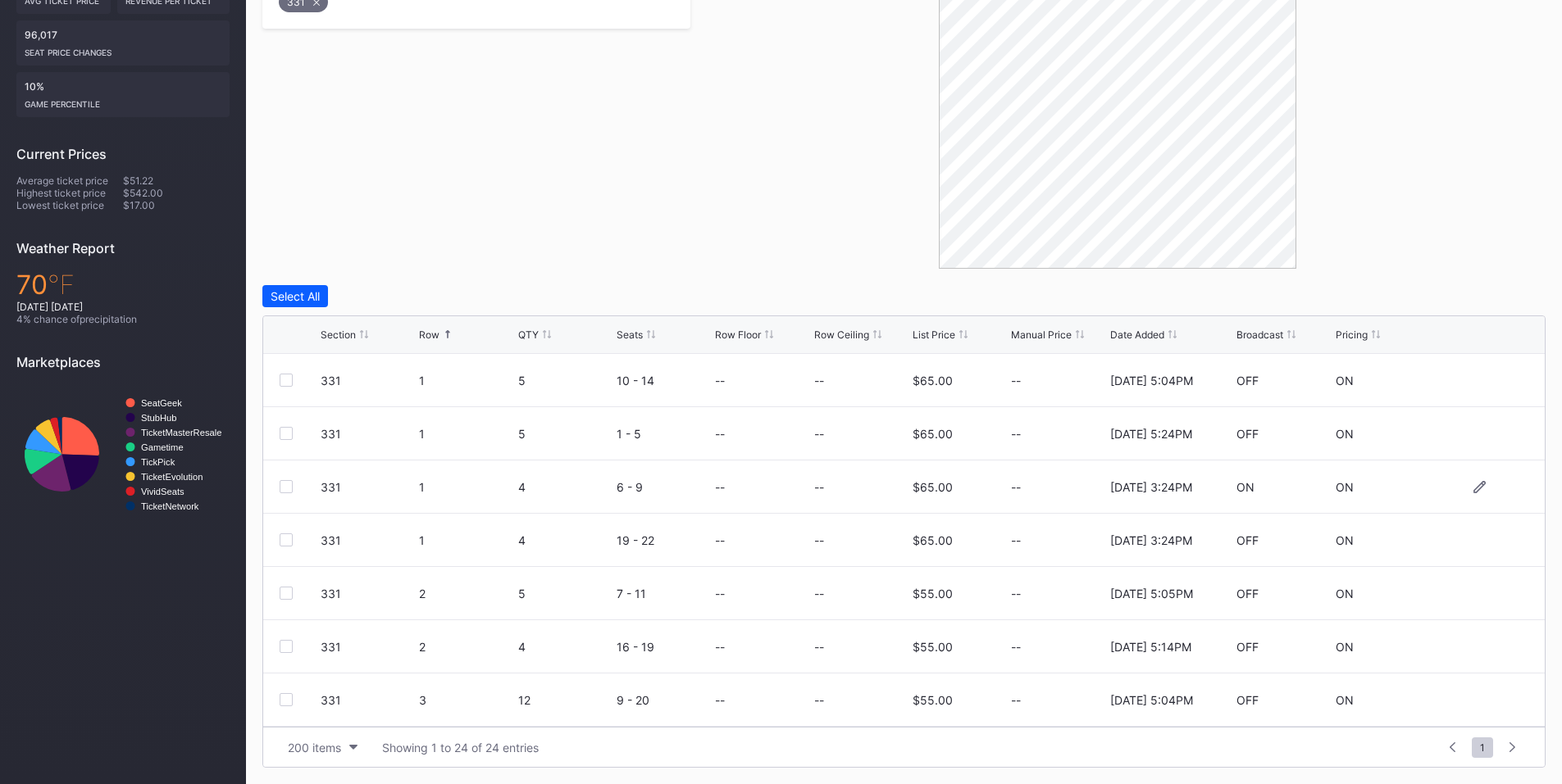
click at [289, 487] on div at bounding box center [286, 486] width 13 height 13
click at [292, 542] on div at bounding box center [286, 540] width 13 height 13
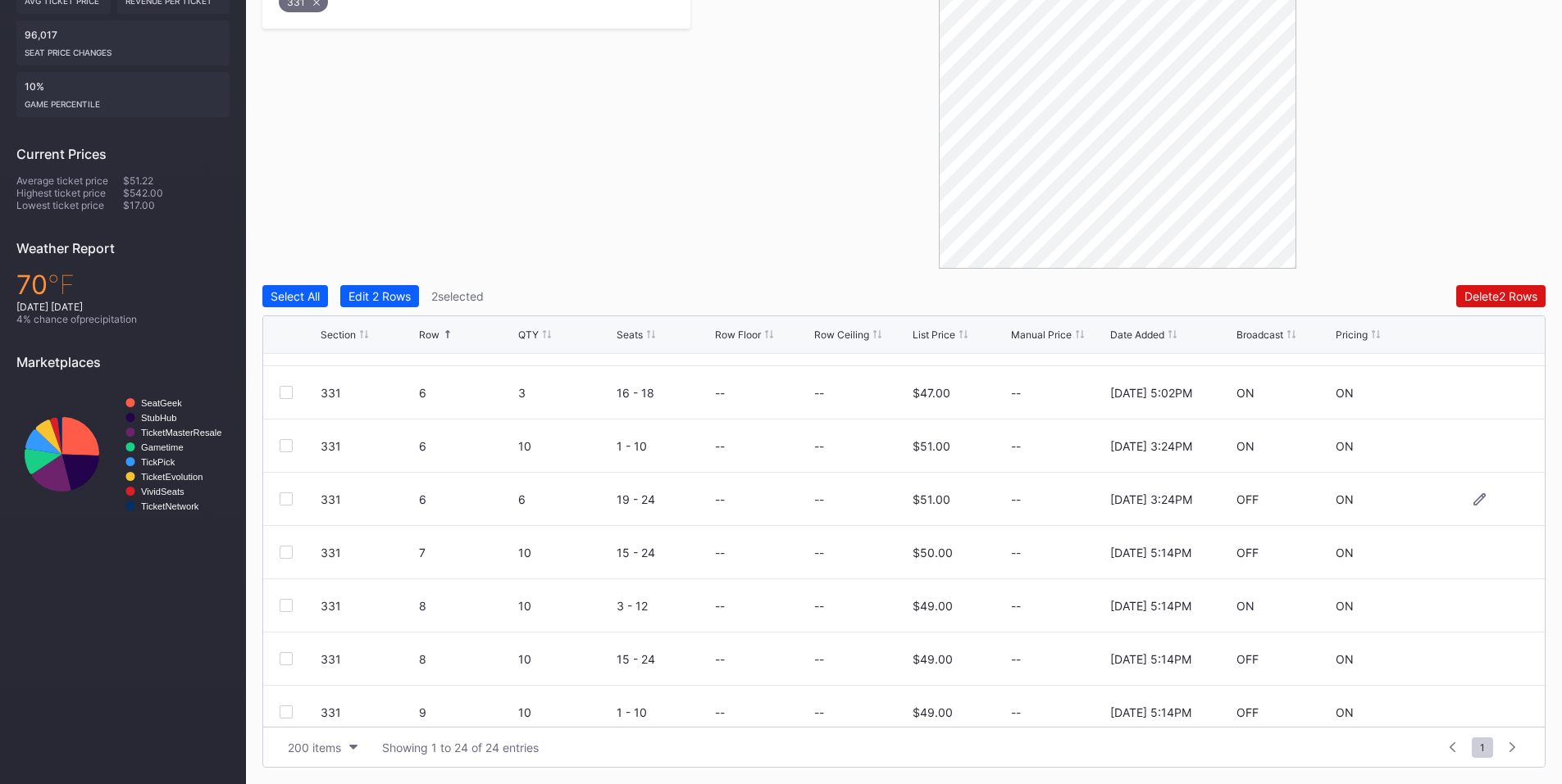
click at [287, 499] on div at bounding box center [286, 498] width 13 height 13
click at [288, 444] on div at bounding box center [286, 446] width 13 height 13
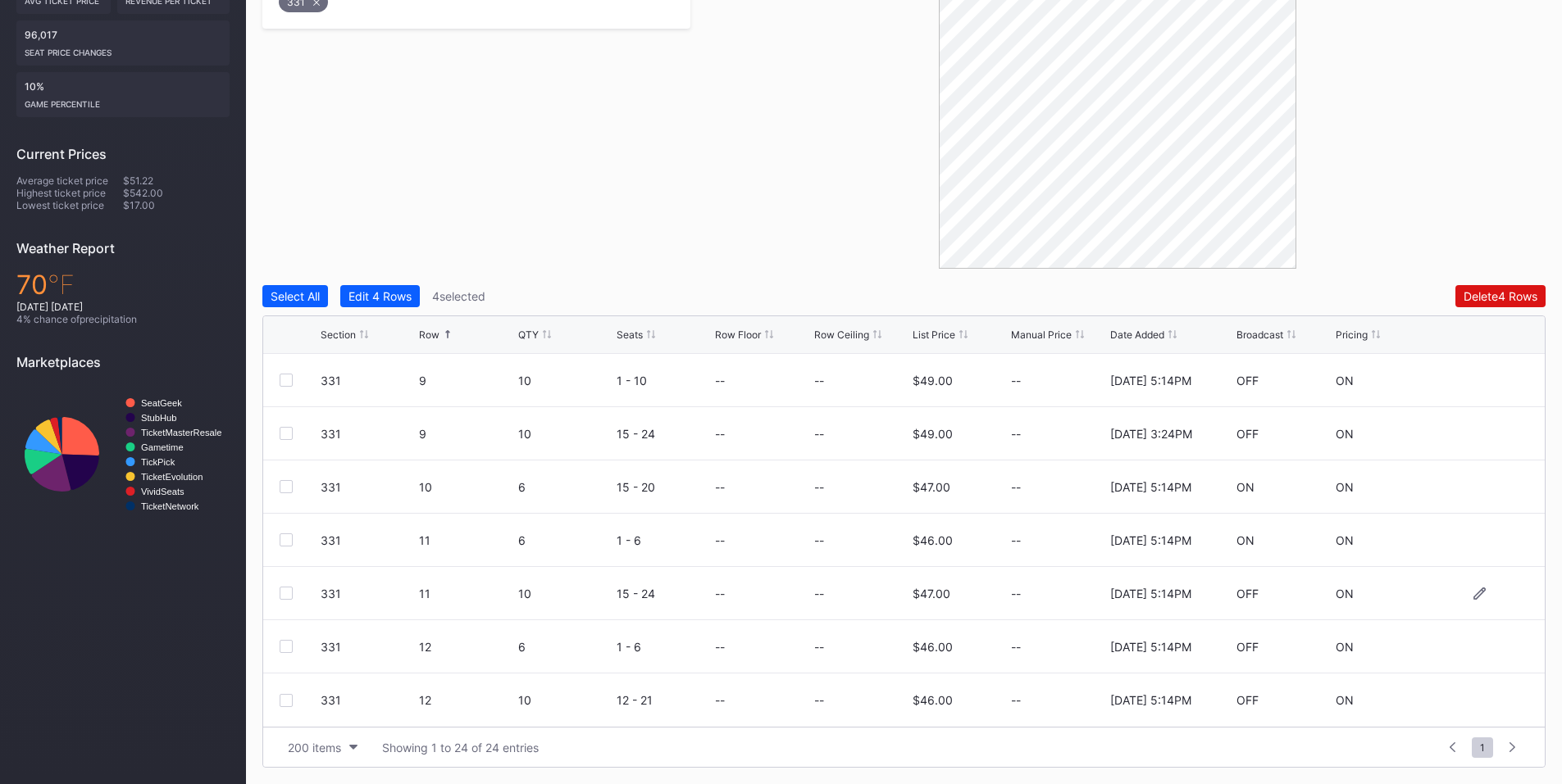
scroll to position [715, 0]
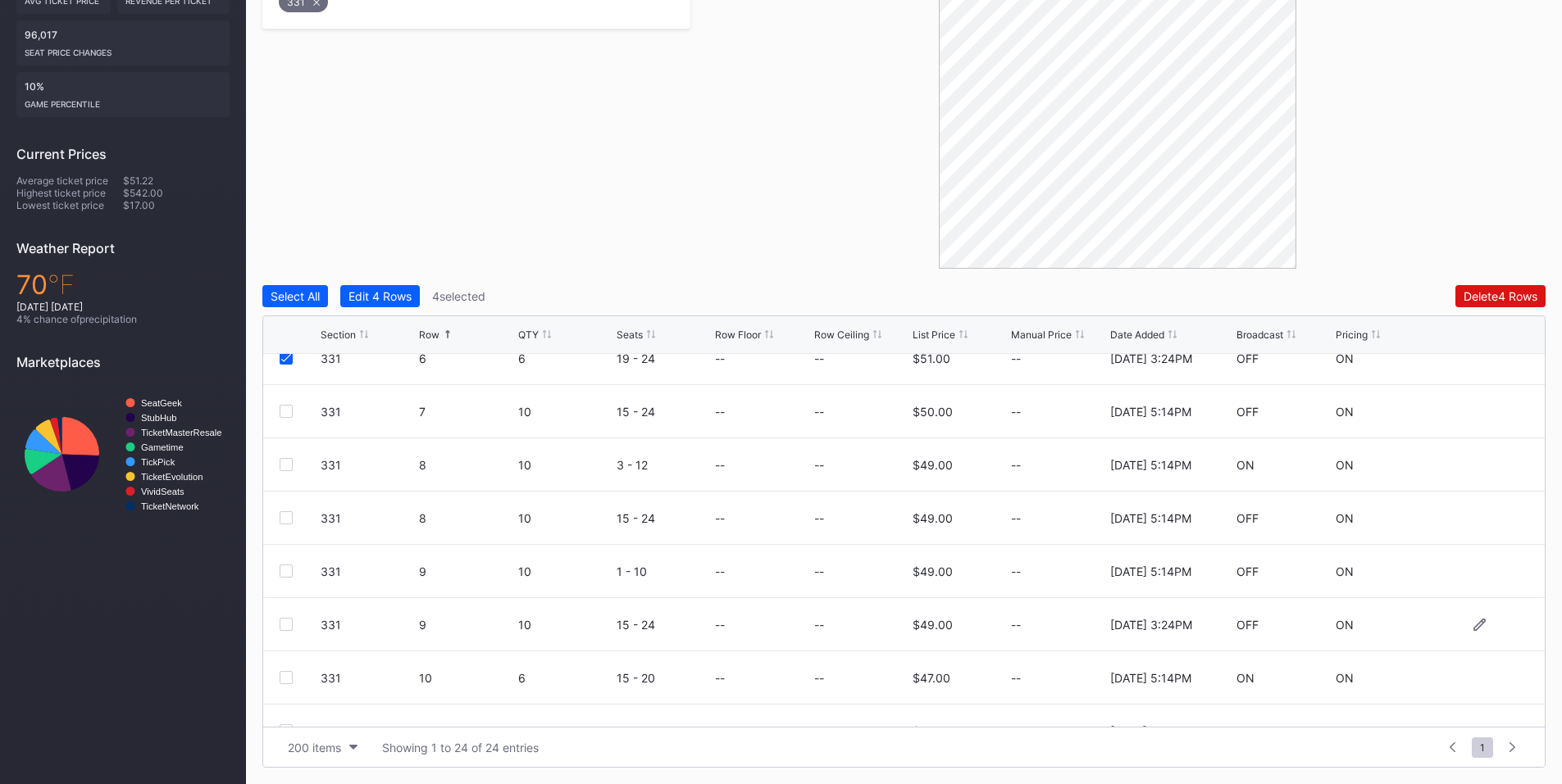
click at [290, 627] on div at bounding box center [286, 624] width 13 height 13
click at [1480, 293] on div "Delete 5 Rows" at bounding box center [1500, 296] width 73 height 14
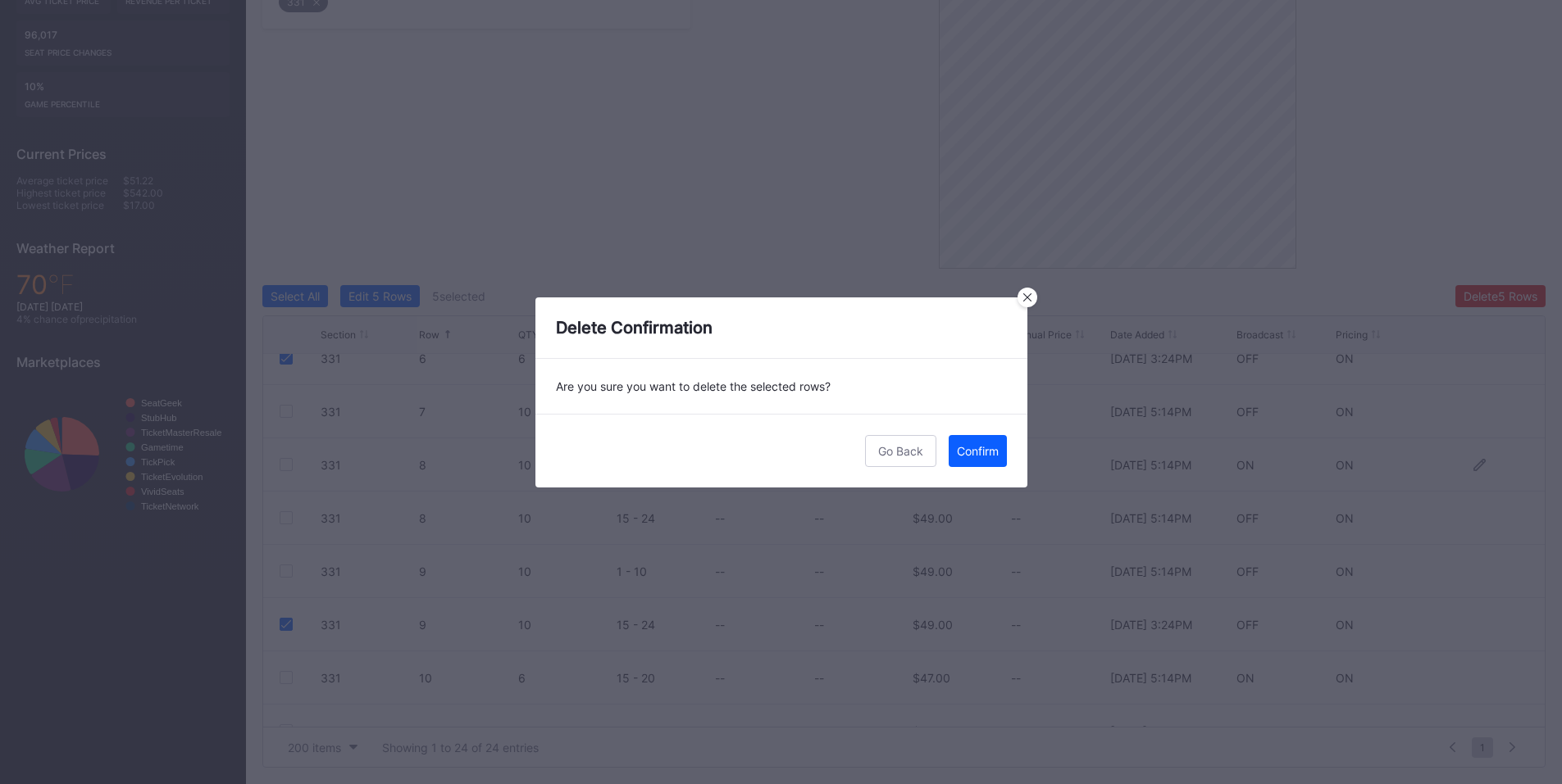
drag, startPoint x: 983, startPoint y: 450, endPoint x: 1007, endPoint y: 445, distance: 24.5
click at [986, 449] on div "Confirm" at bounding box center [978, 452] width 42 height 14
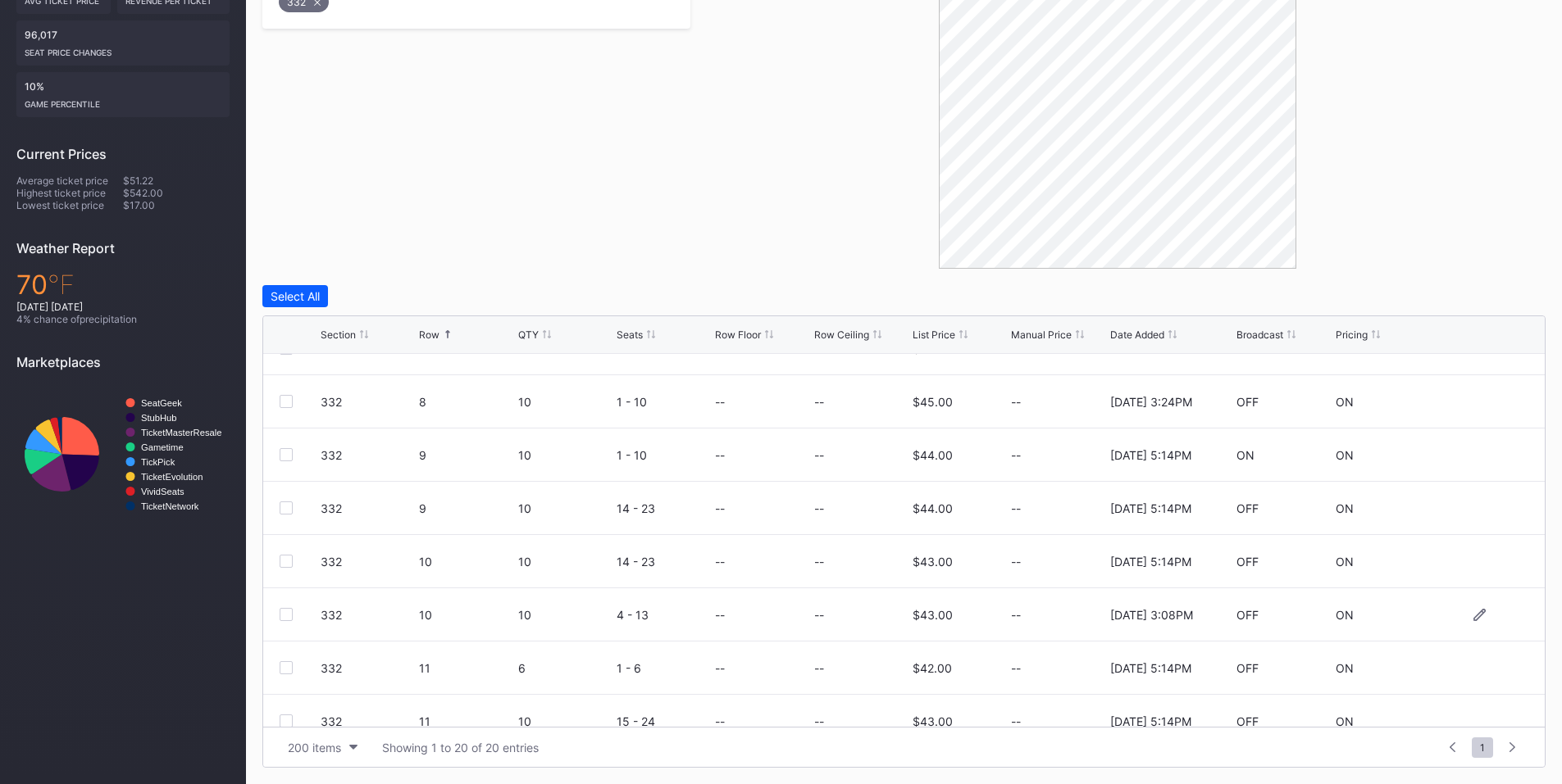
scroll to position [501, 0]
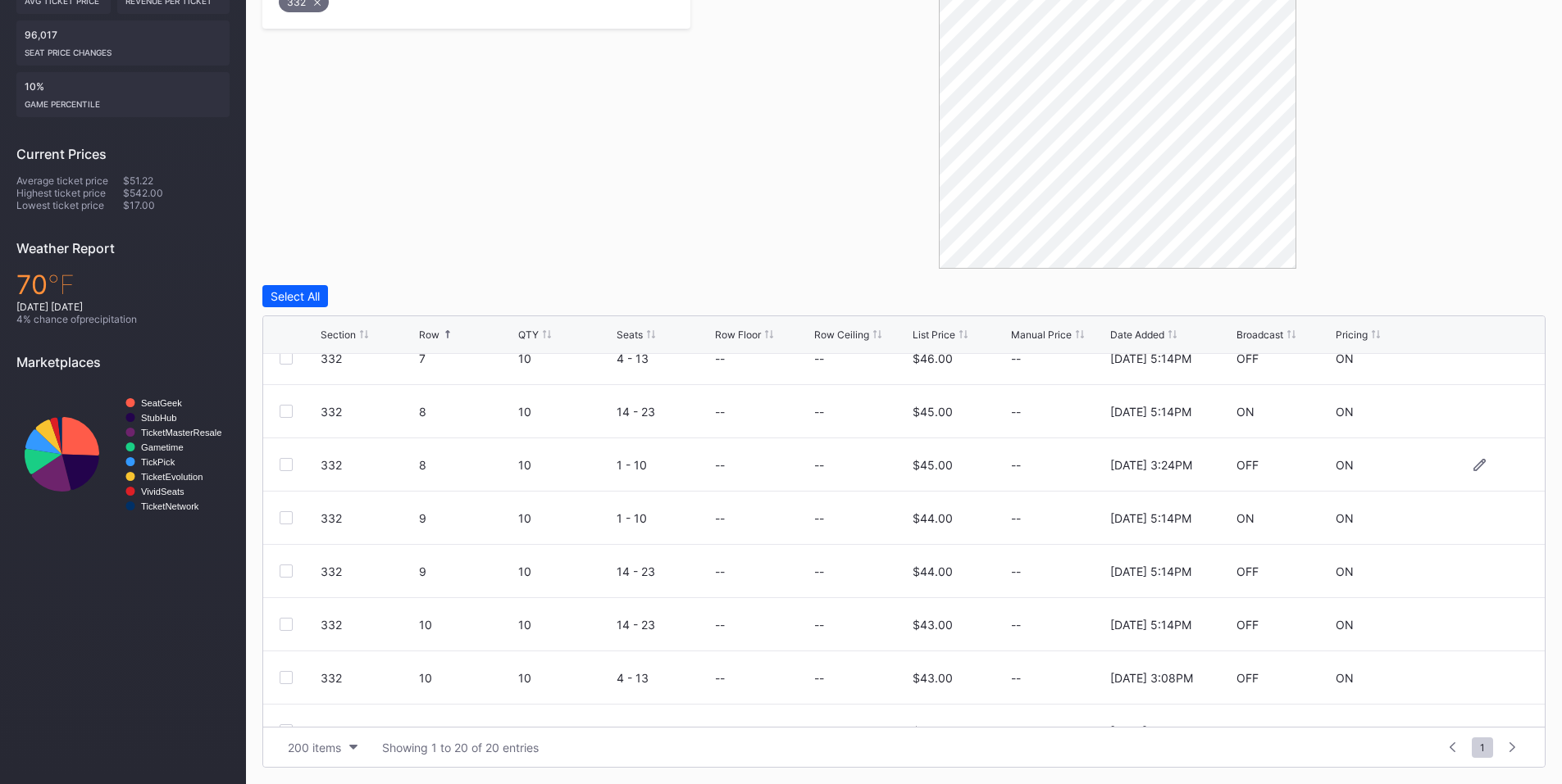
click at [299, 463] on div at bounding box center [300, 464] width 41 height 13
click at [283, 458] on div at bounding box center [286, 464] width 13 height 13
click at [1502, 304] on button "Delete 1 Row" at bounding box center [1503, 296] width 82 height 22
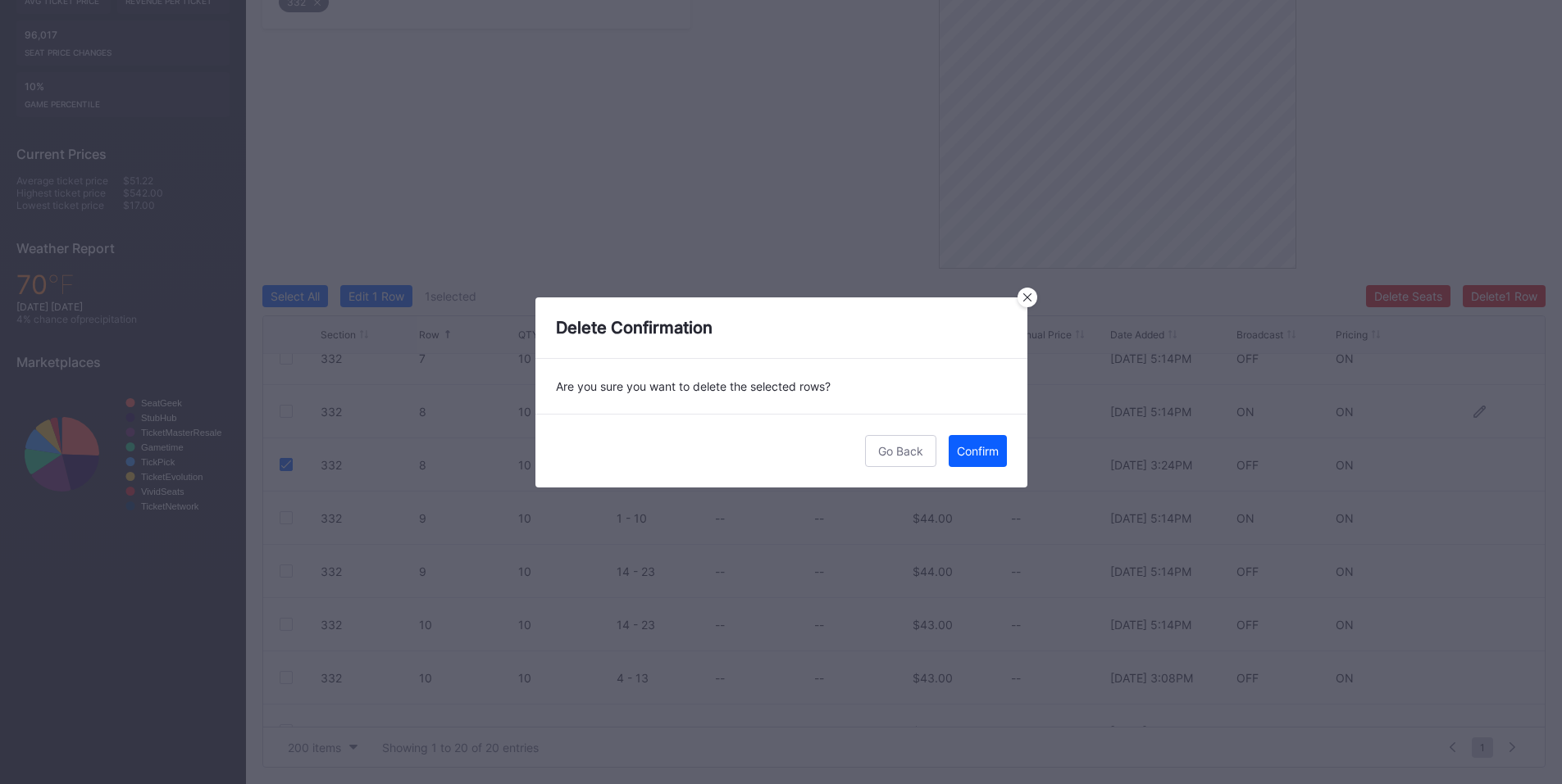
drag, startPoint x: 978, startPoint y: 443, endPoint x: 1053, endPoint y: 418, distance: 79.1
click at [978, 443] on button "Confirm" at bounding box center [977, 451] width 59 height 32
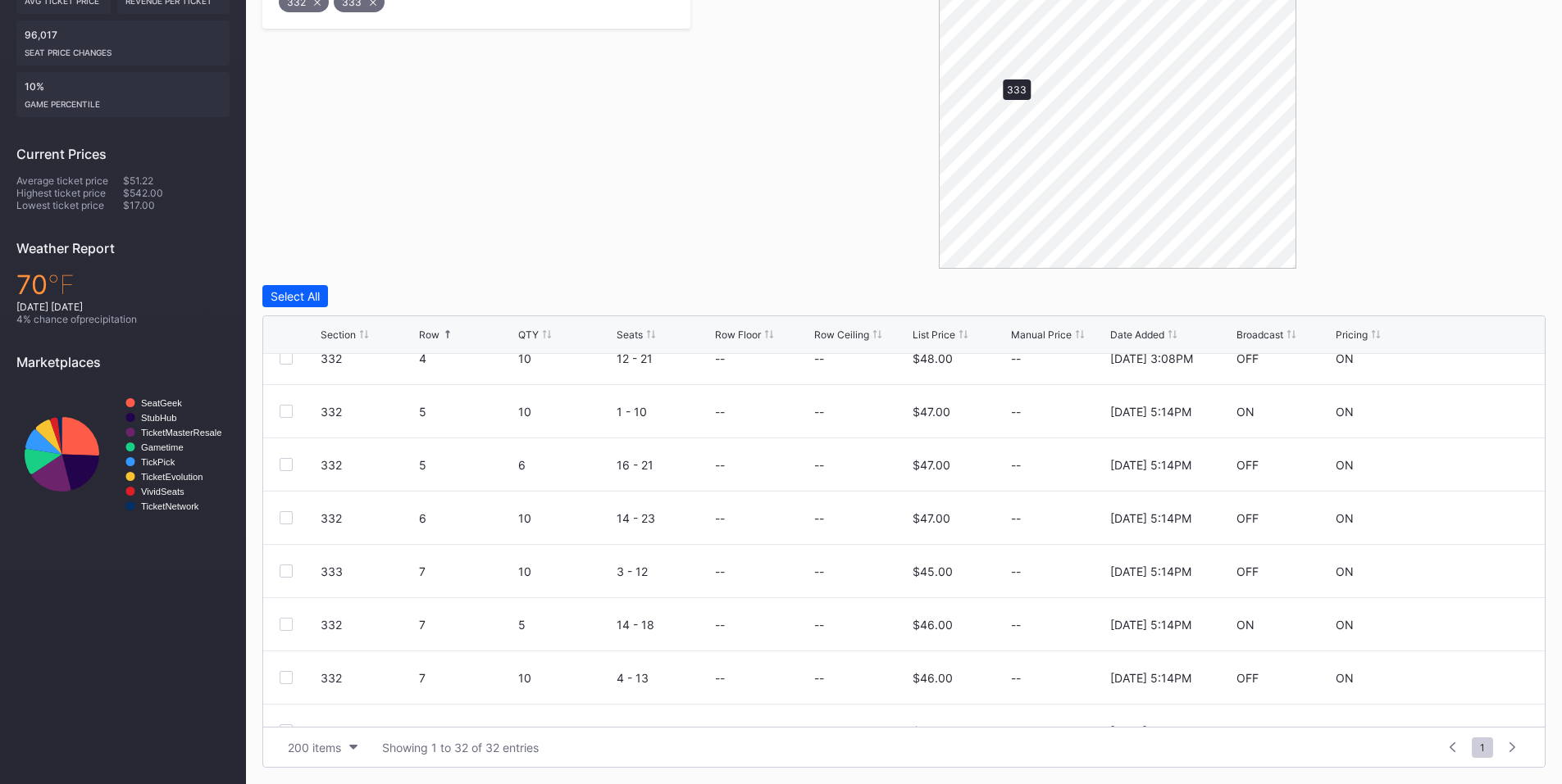
scroll to position [0, 0]
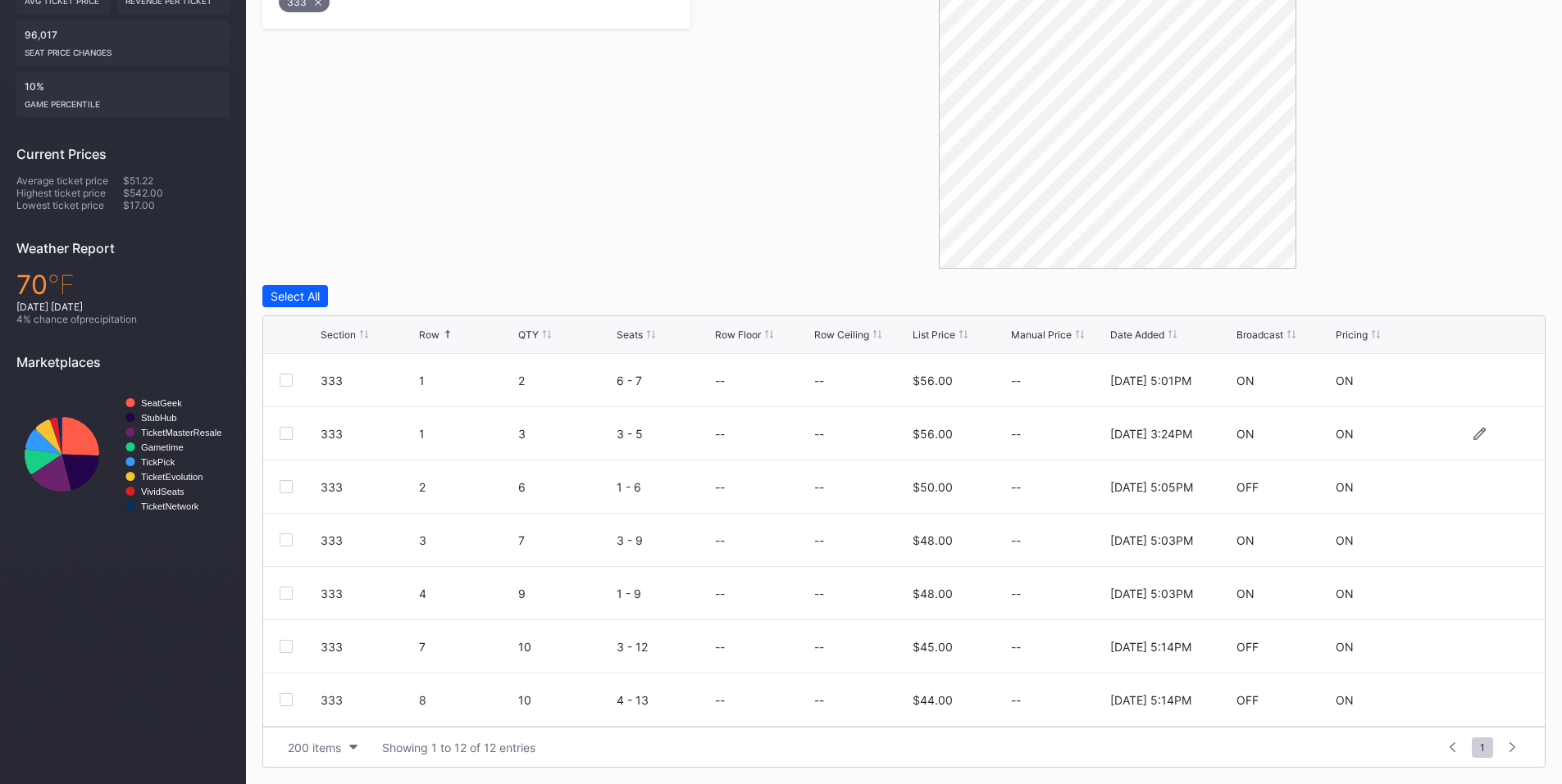
click at [282, 434] on div at bounding box center [286, 433] width 13 height 13
click at [1498, 294] on div "Delete 1 Row" at bounding box center [1503, 296] width 67 height 14
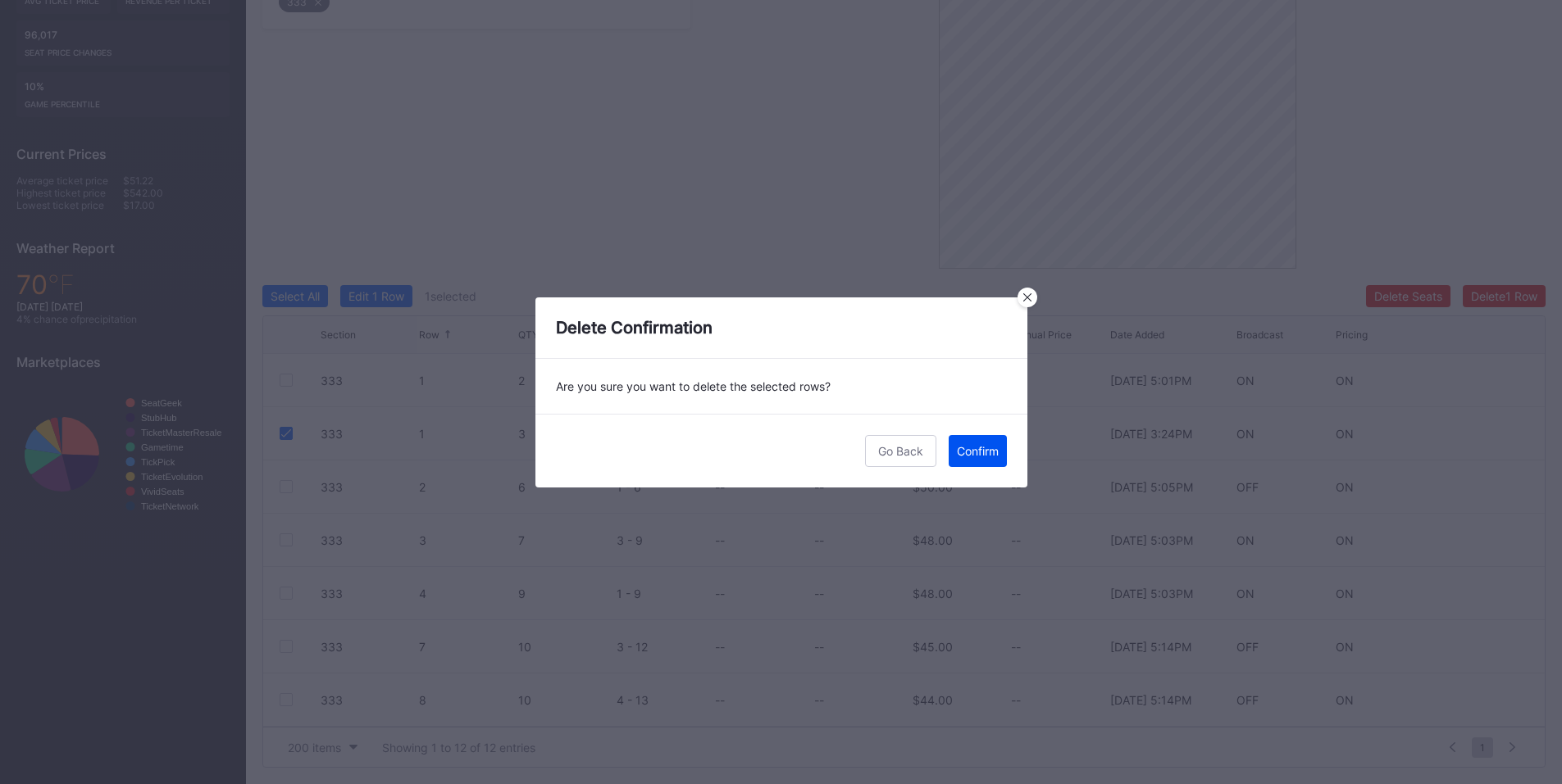
drag, startPoint x: 970, startPoint y: 451, endPoint x: 1569, endPoint y: 311, distance: 615.1
click at [972, 450] on div "Confirm" at bounding box center [978, 452] width 42 height 14
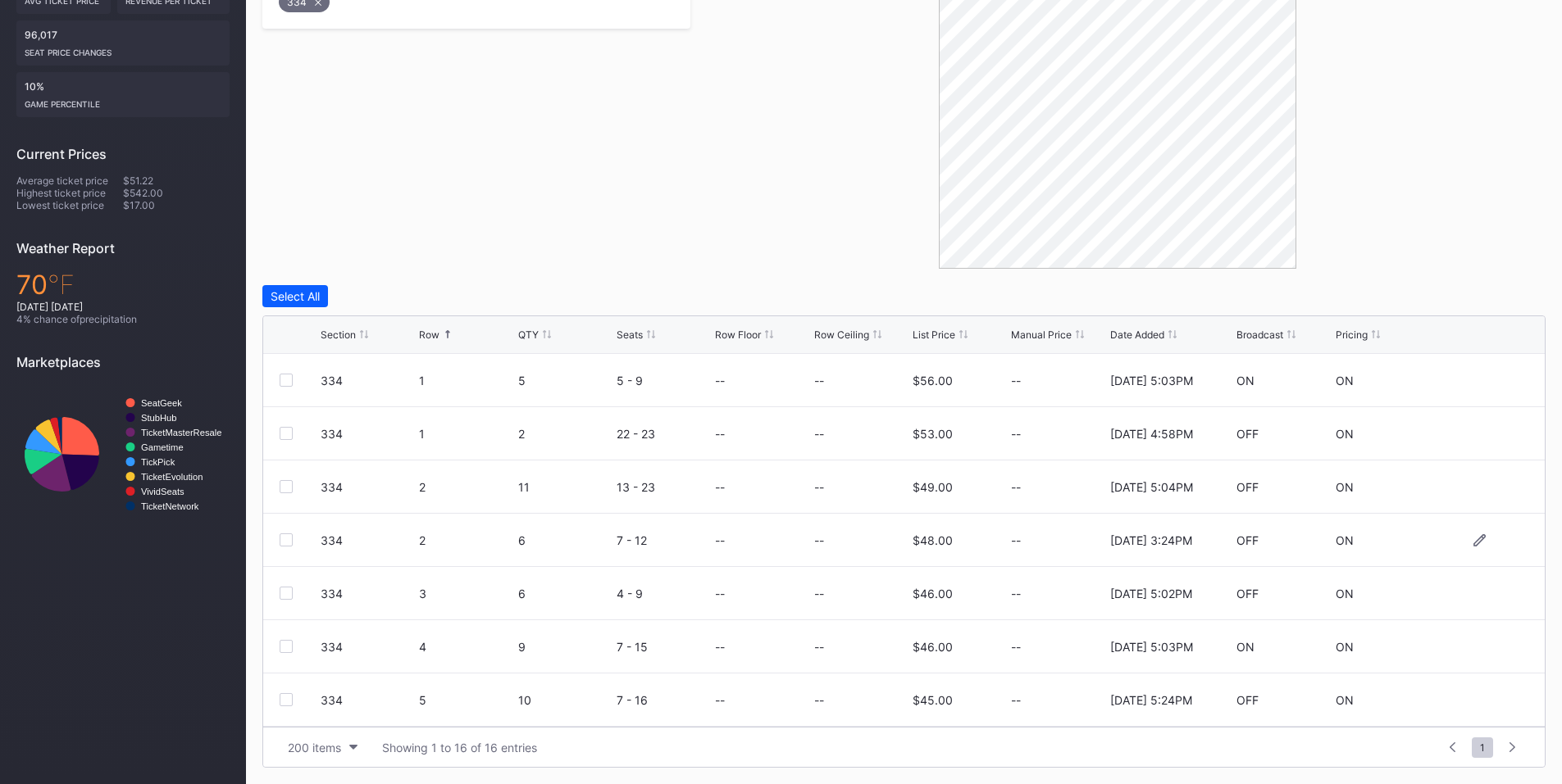
click at [286, 534] on div at bounding box center [286, 540] width 13 height 13
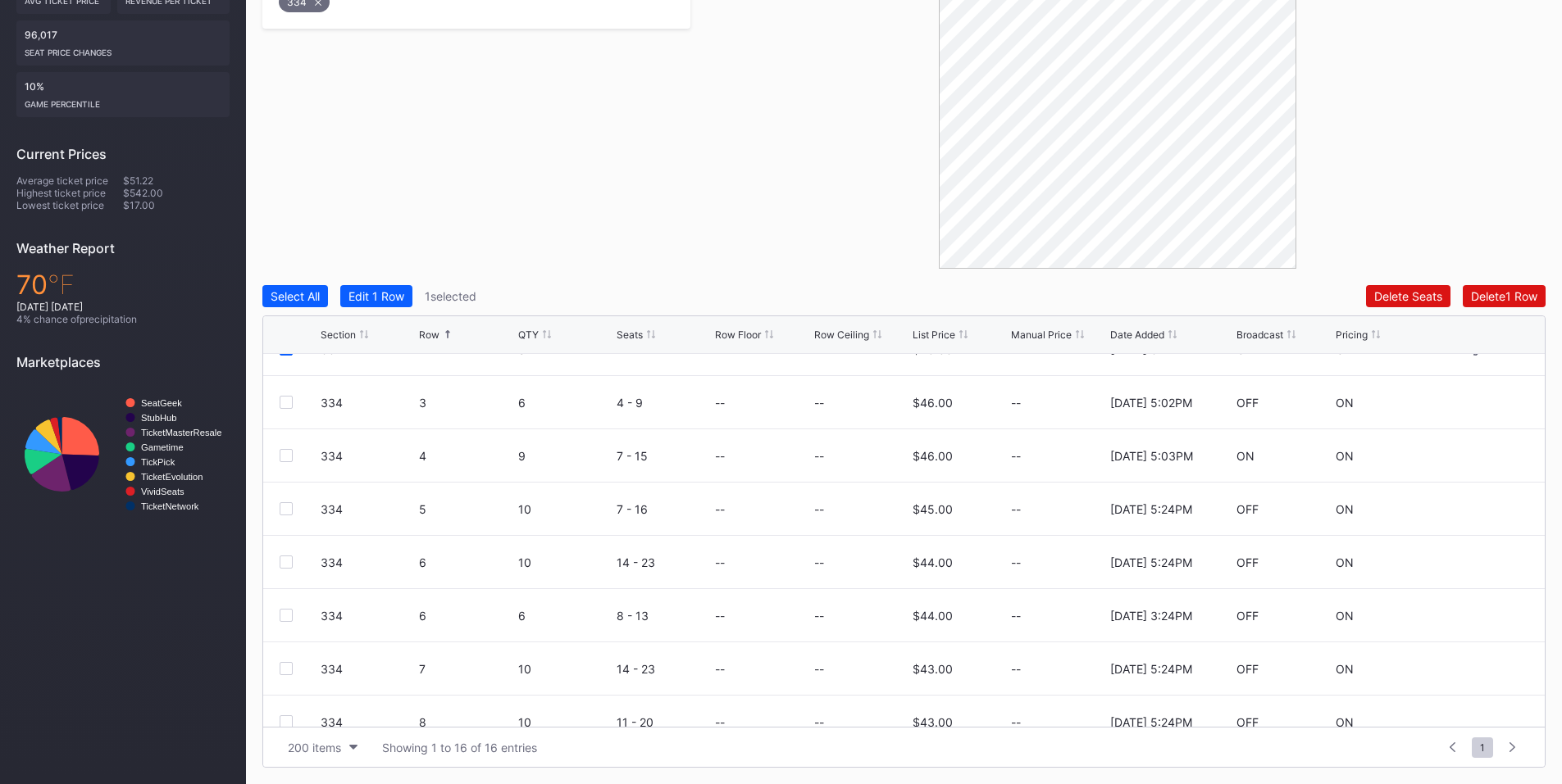
scroll to position [382, 0]
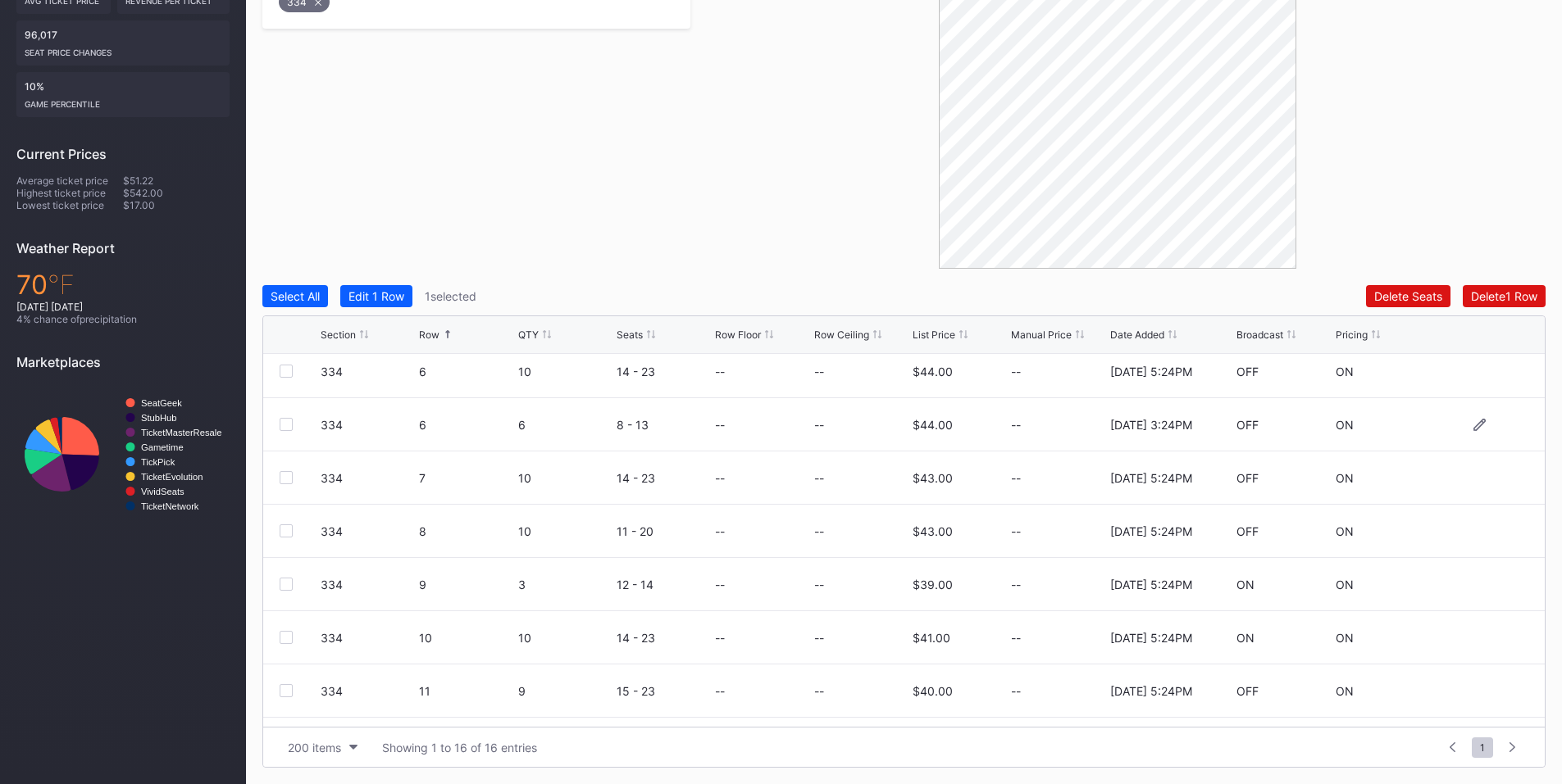
click at [288, 428] on div at bounding box center [286, 424] width 13 height 13
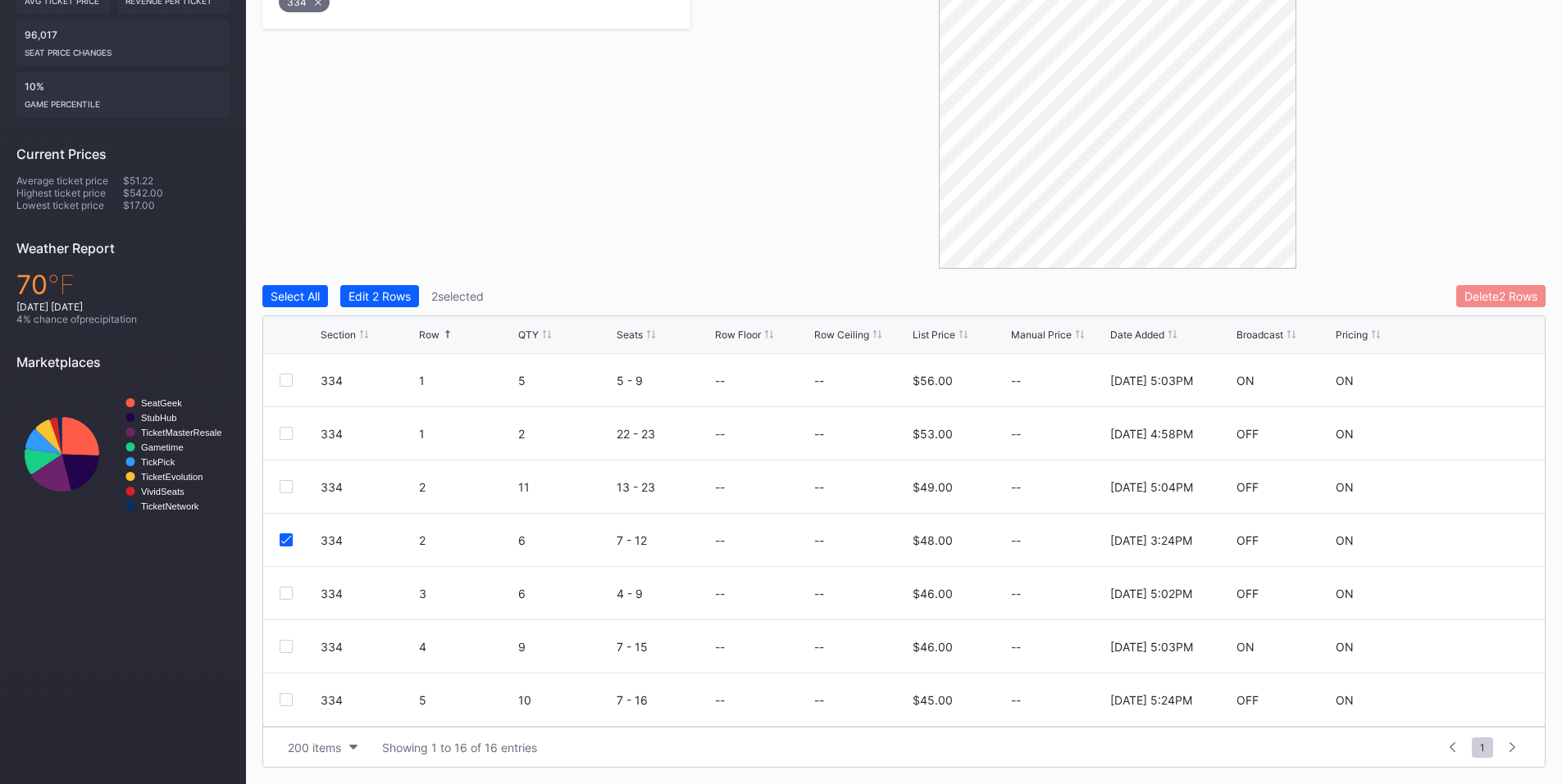
click at [1490, 304] on button "Delete 2 Rows" at bounding box center [1501, 296] width 89 height 22
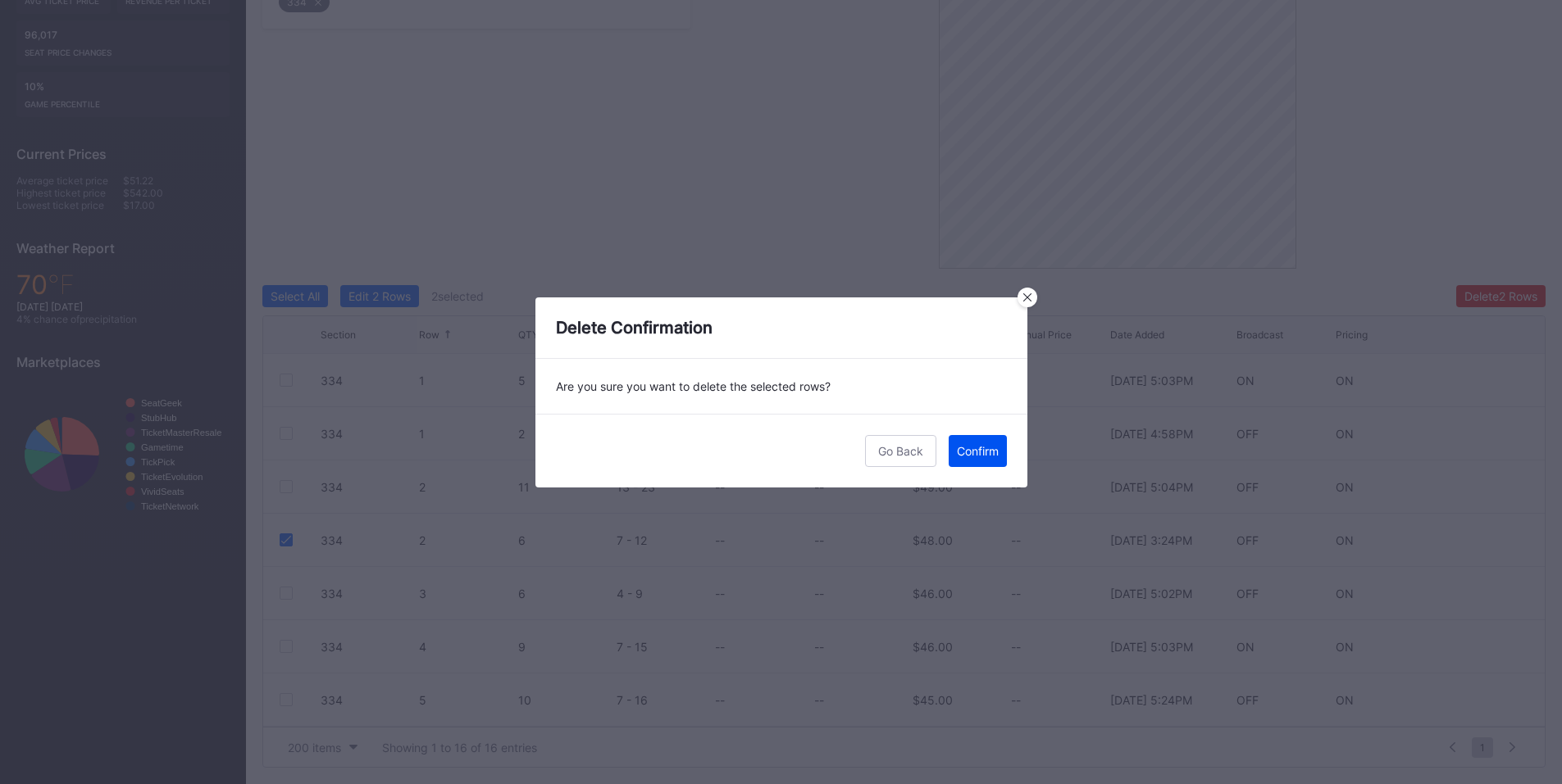
click at [975, 446] on div "Confirm" at bounding box center [978, 452] width 42 height 14
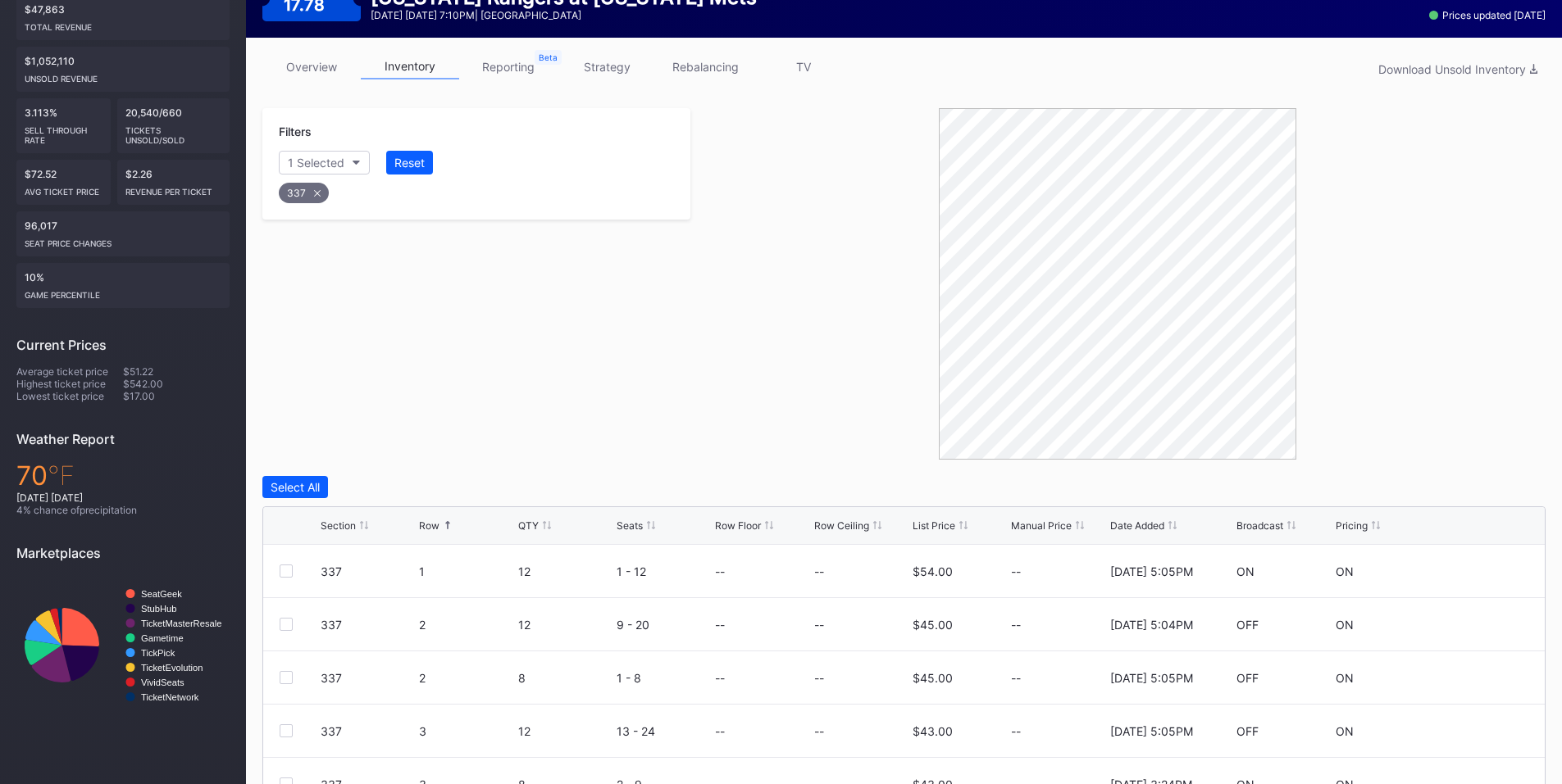
scroll to position [412, 0]
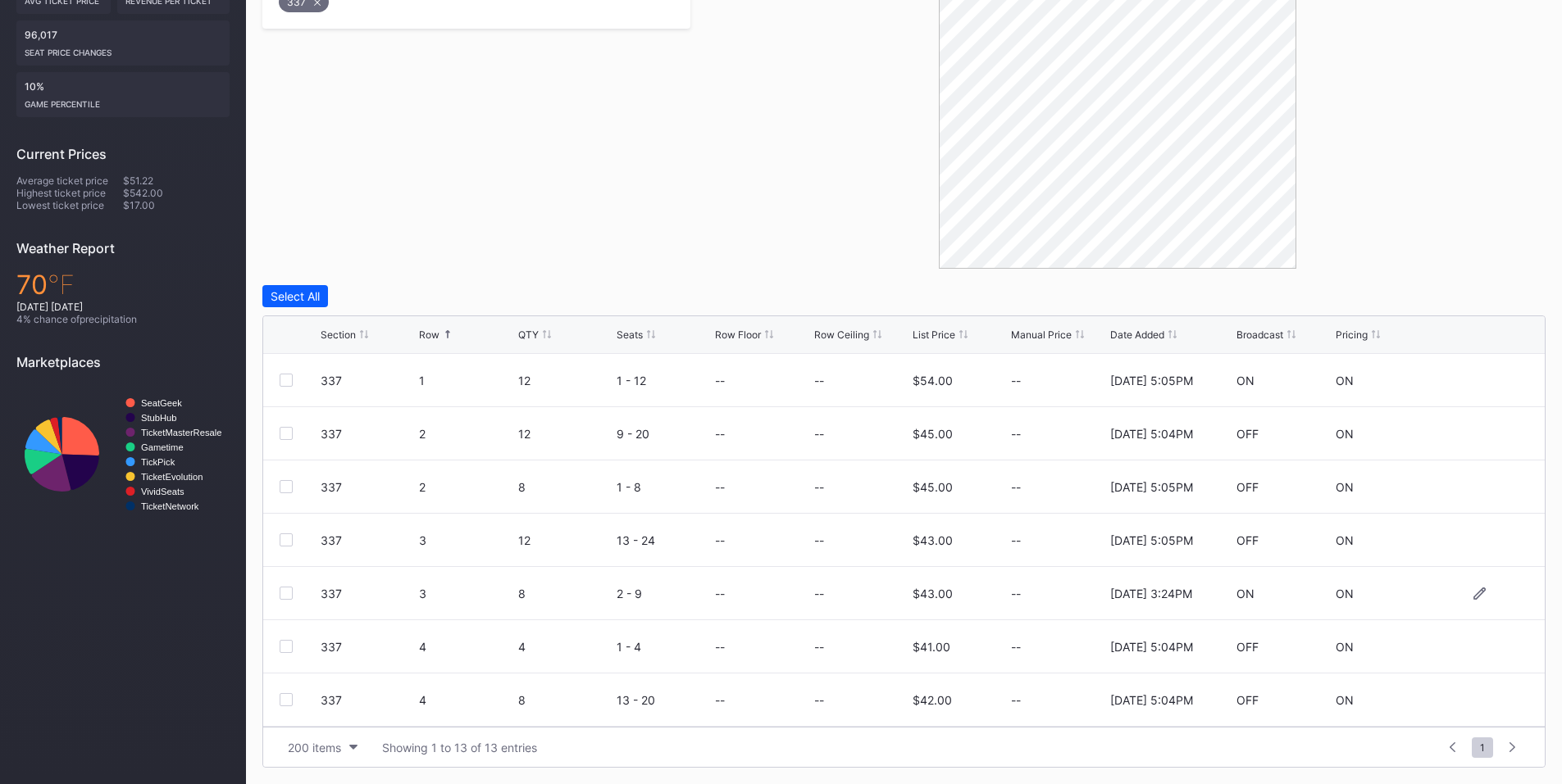
click at [292, 593] on div at bounding box center [286, 592] width 13 height 13
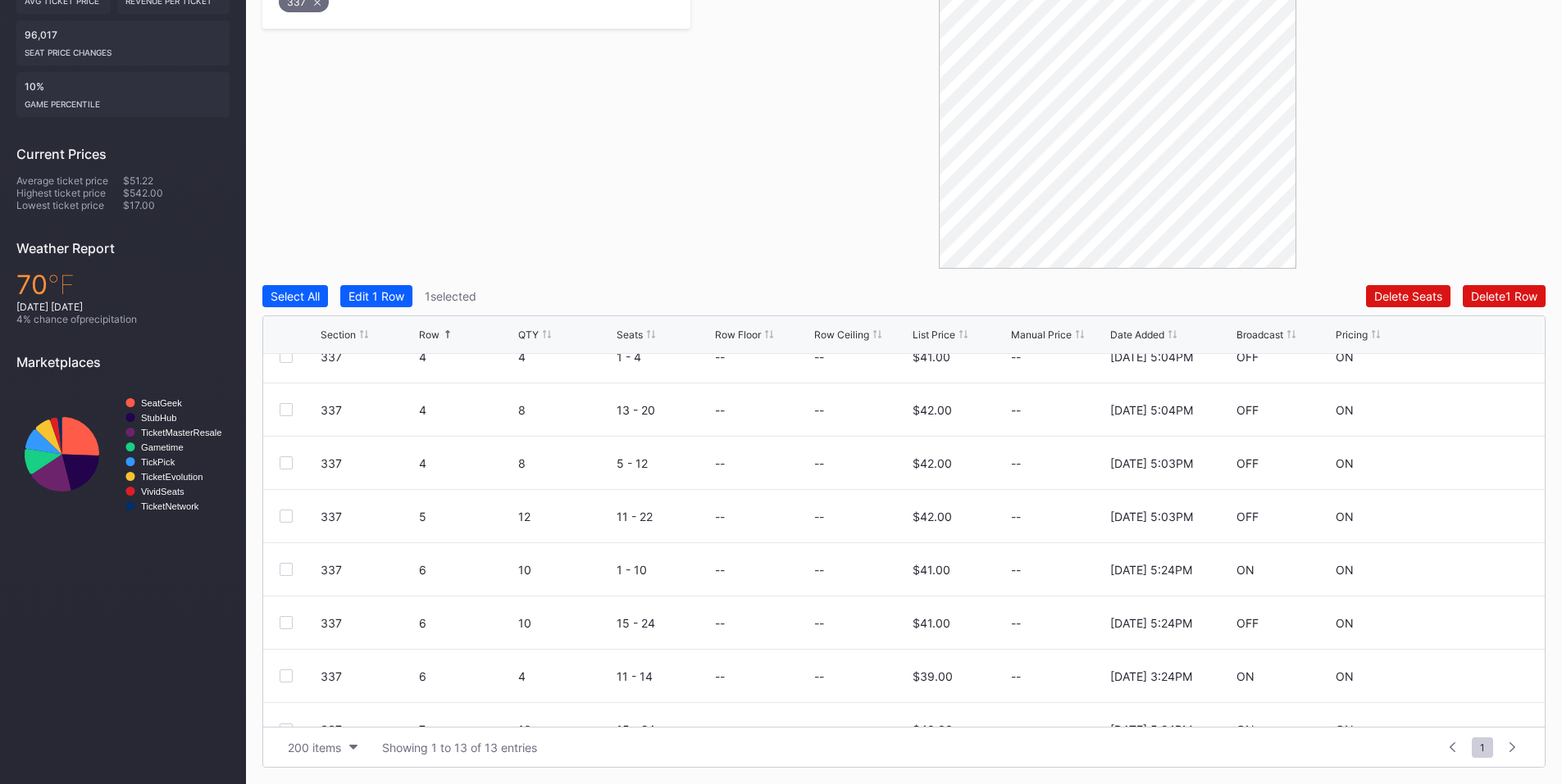
scroll to position [320, 0]
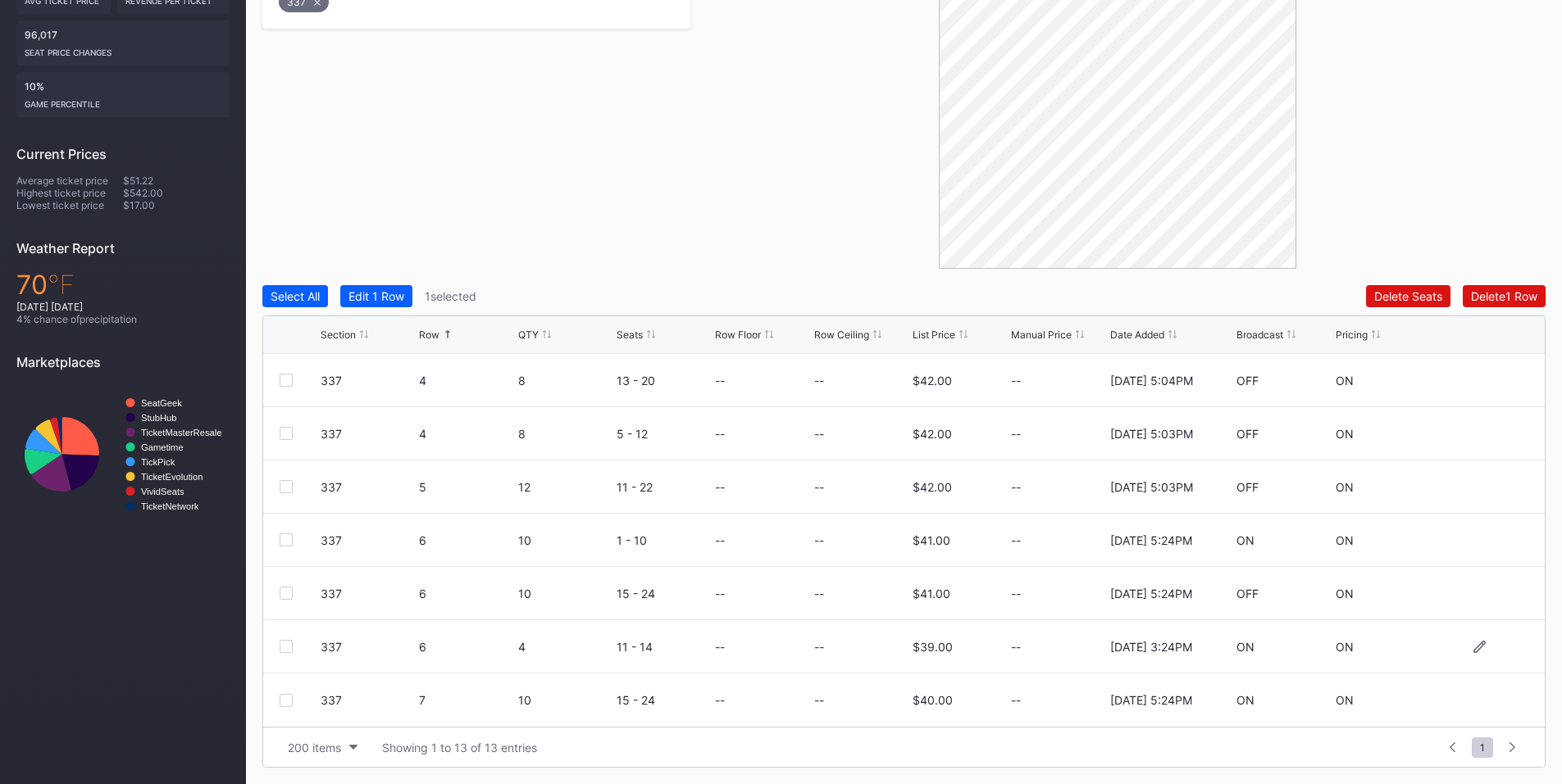
click at [313, 633] on div "337 6 4 11 - 14 -- -- $39.00 -- [DATE] 3:24PM ON ON" at bounding box center [904, 647] width 1282 height 54
click at [289, 646] on div at bounding box center [286, 646] width 13 height 13
click at [1481, 298] on div "Delete 2 Rows" at bounding box center [1500, 296] width 72 height 14
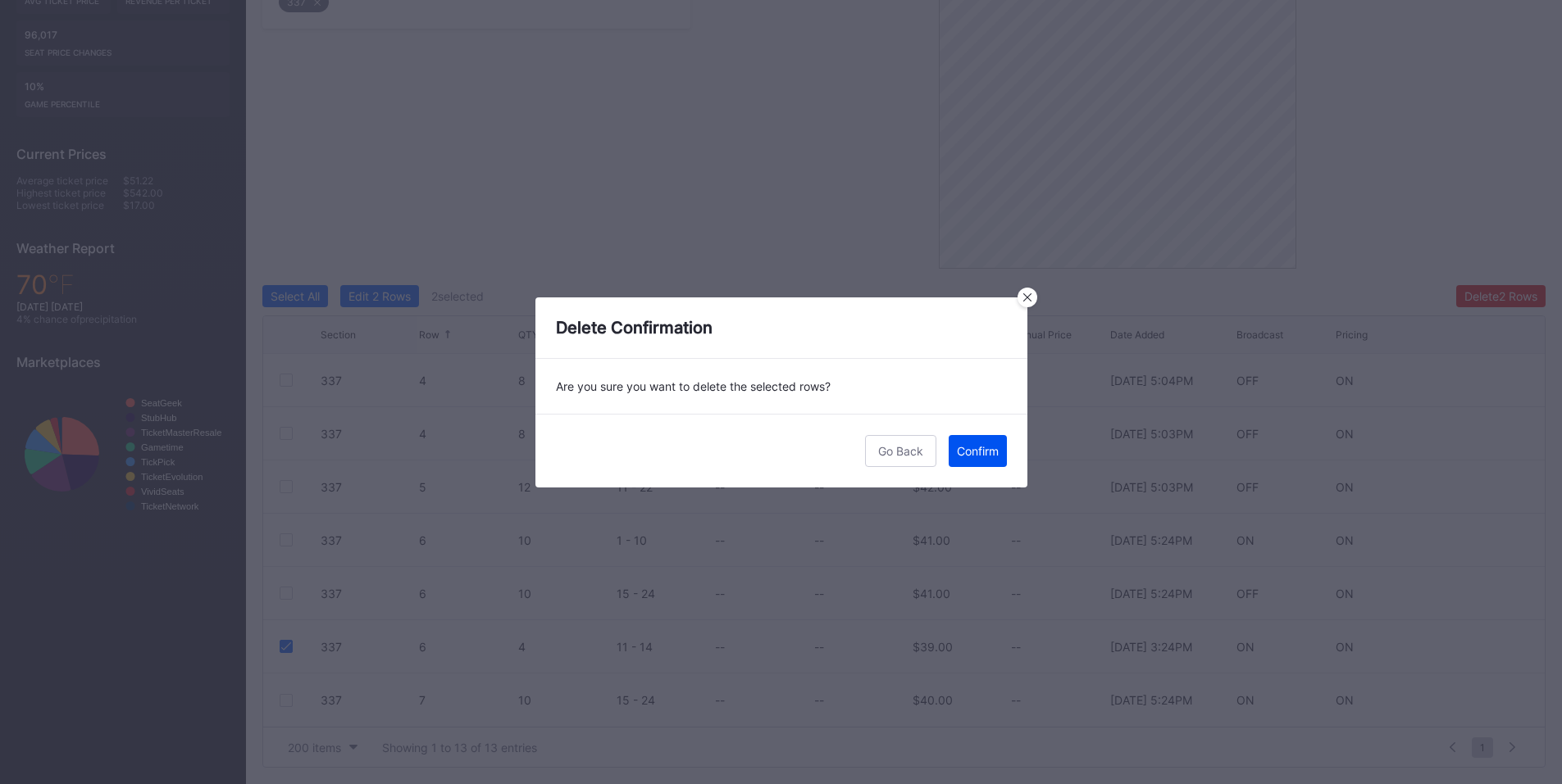
click at [978, 446] on div "Confirm" at bounding box center [978, 452] width 42 height 14
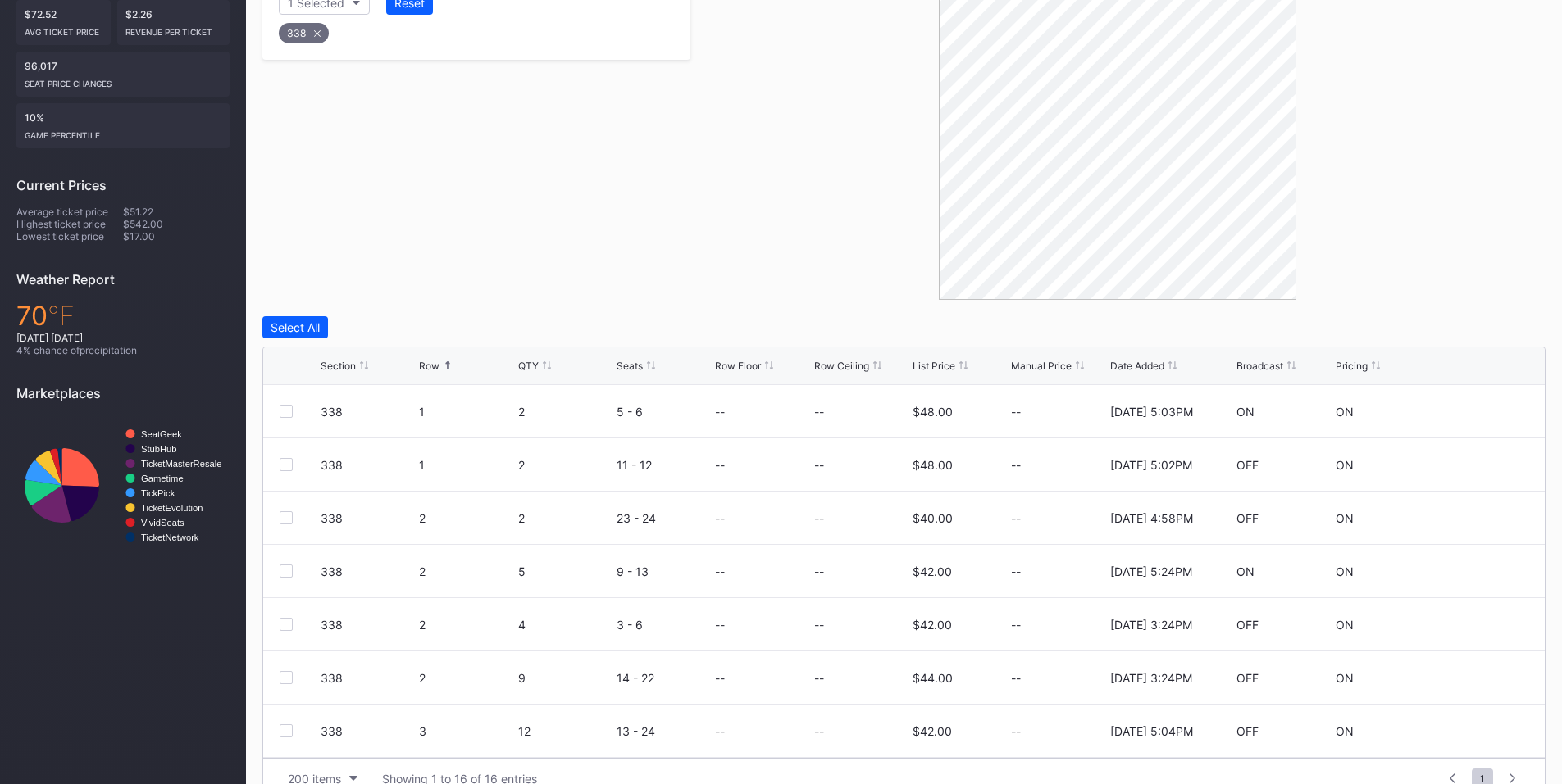
scroll to position [412, 0]
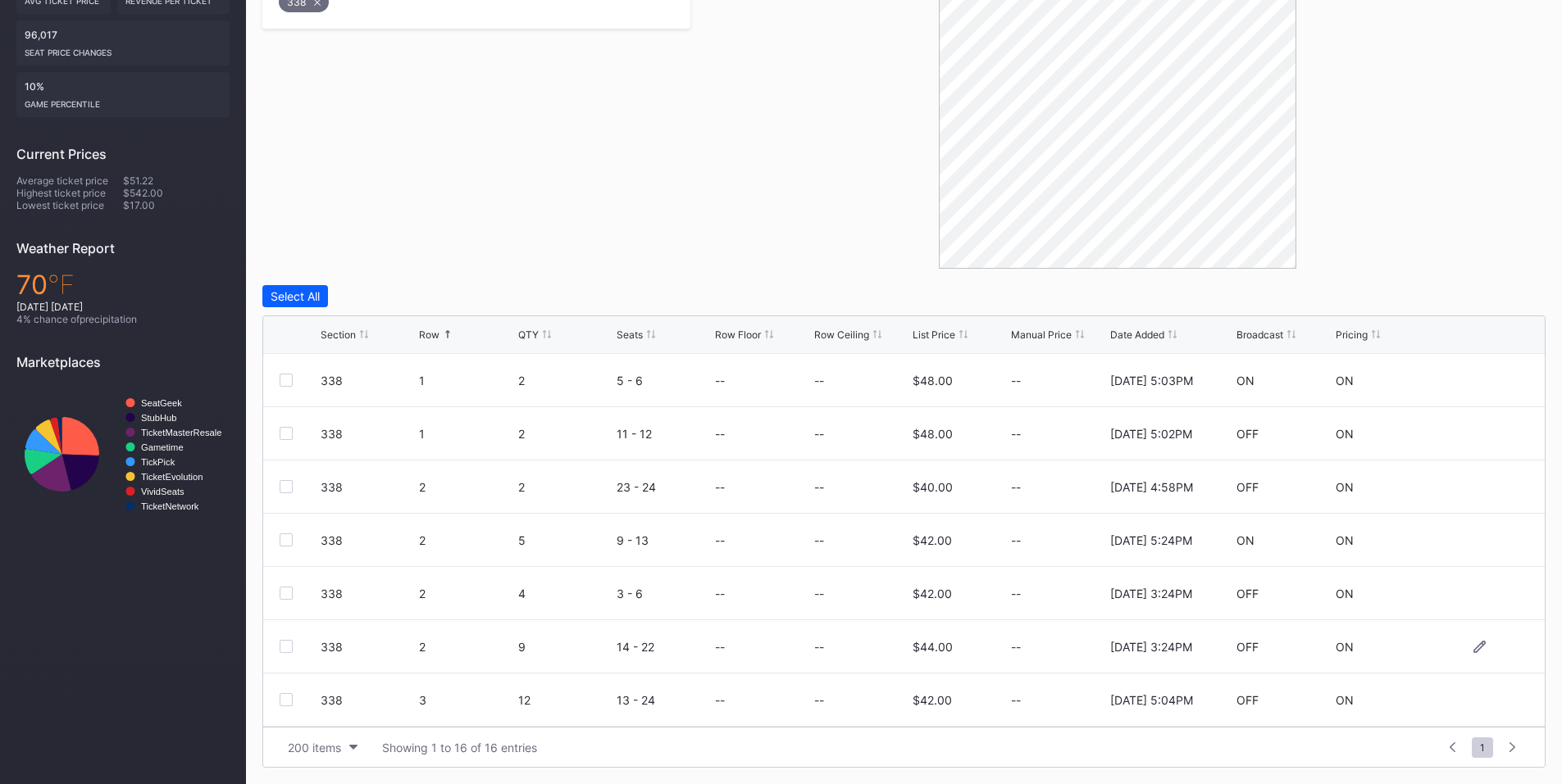
click at [287, 646] on div at bounding box center [286, 646] width 13 height 13
click at [288, 594] on div at bounding box center [286, 592] width 13 height 13
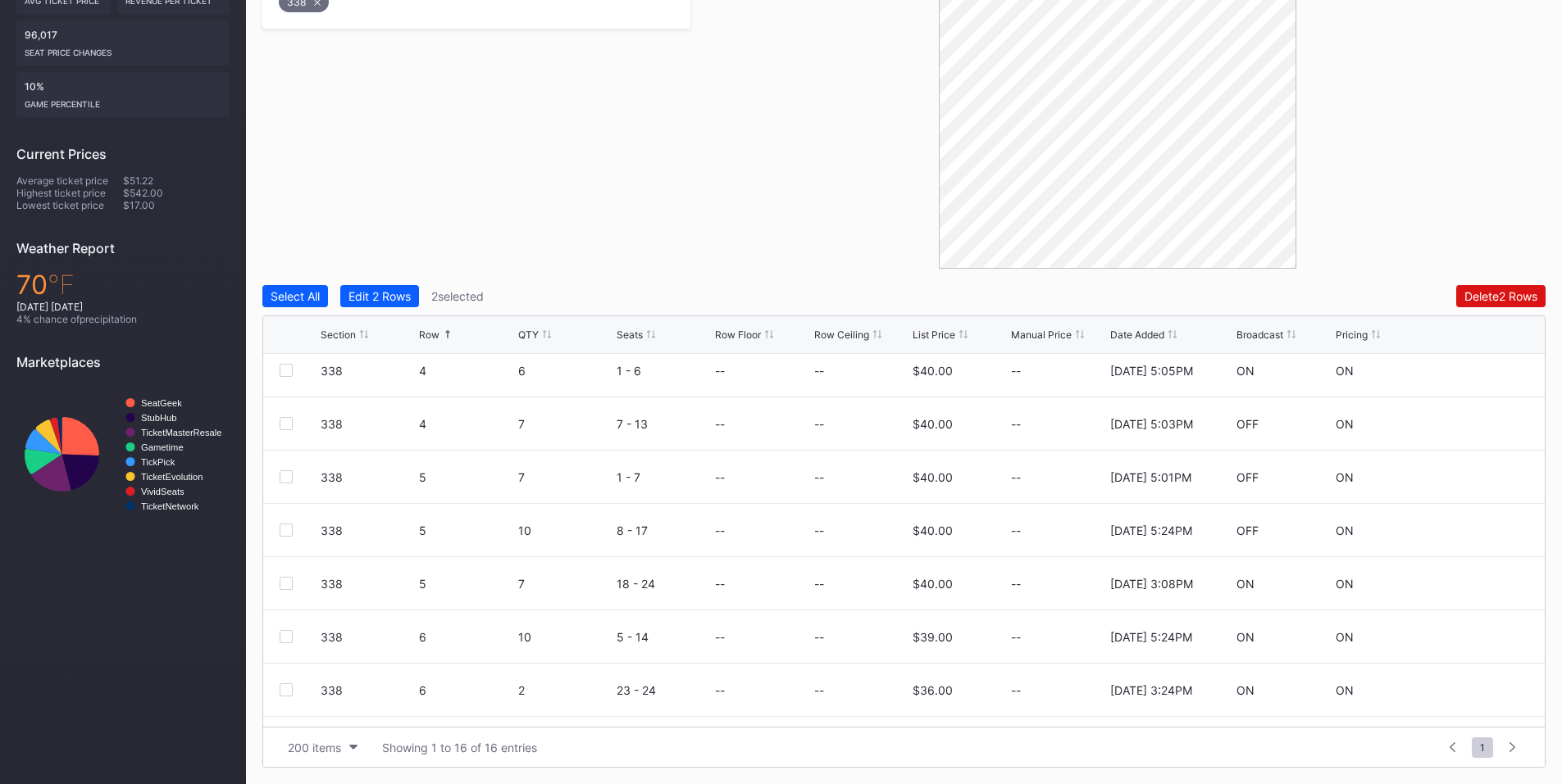
scroll to position [479, 0]
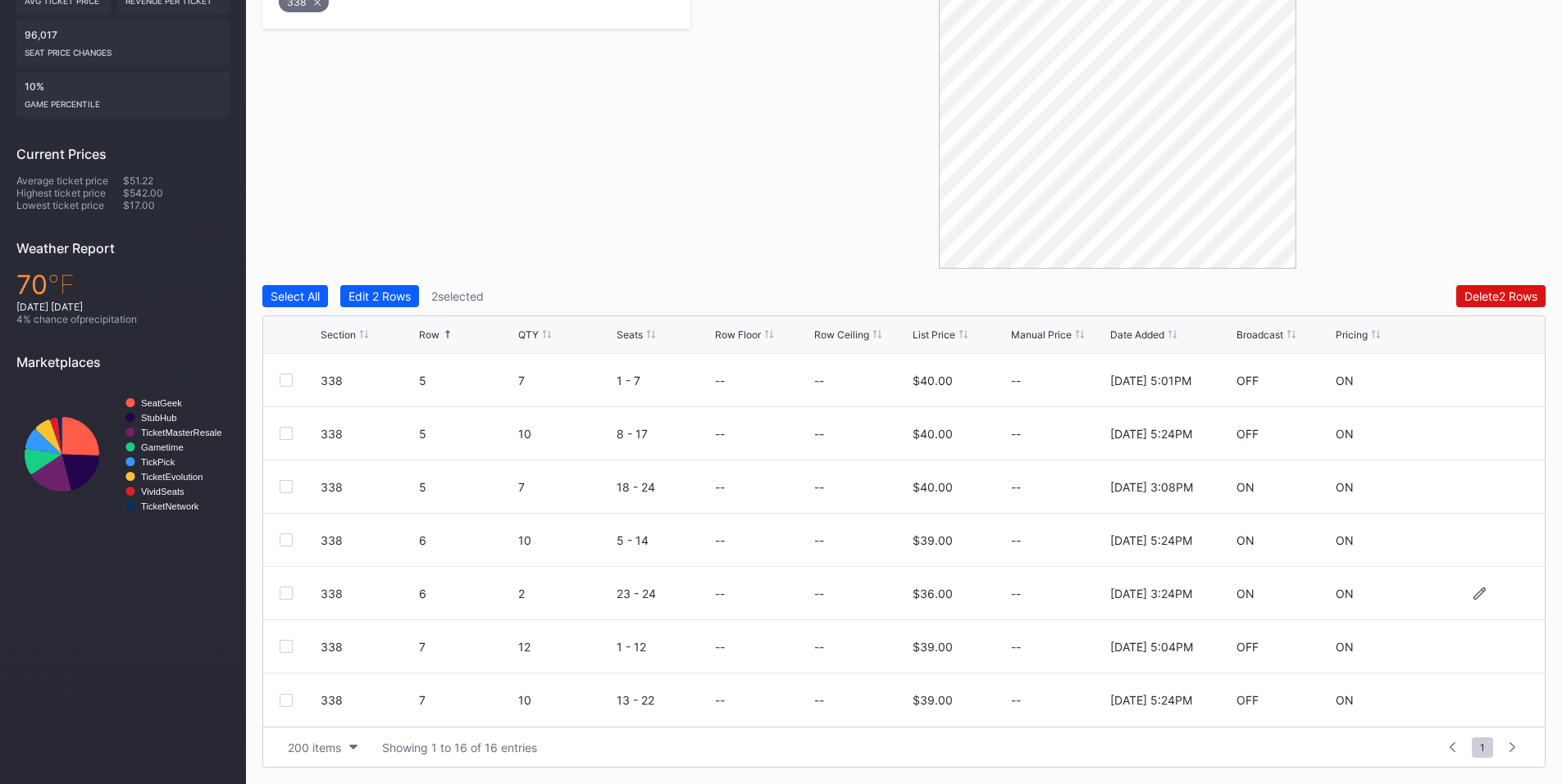
click at [283, 595] on div at bounding box center [286, 592] width 13 height 13
click at [1532, 295] on div "Delete 3 Rows" at bounding box center [1500, 296] width 73 height 14
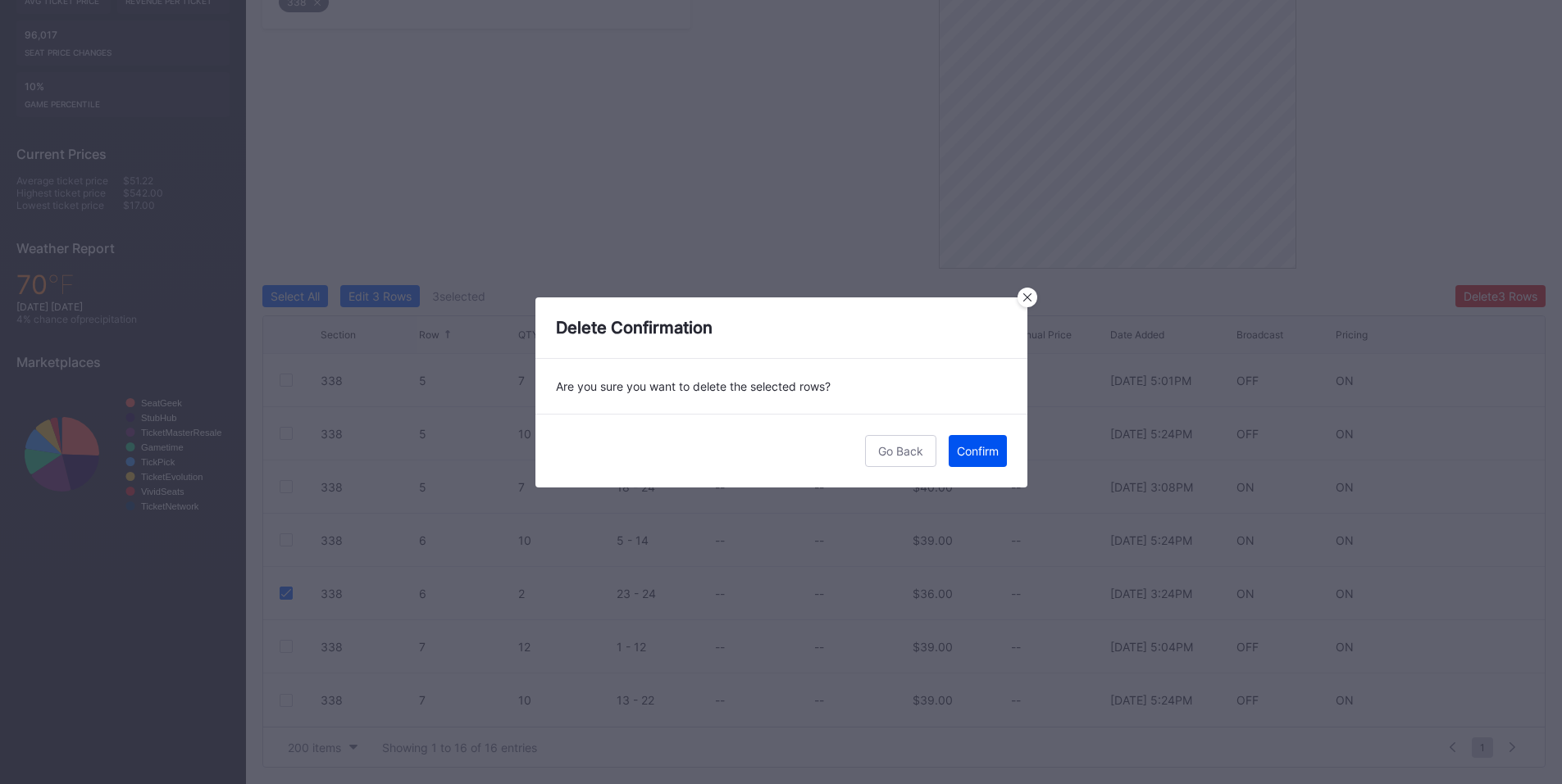
click at [969, 454] on div "Confirm" at bounding box center [978, 452] width 42 height 14
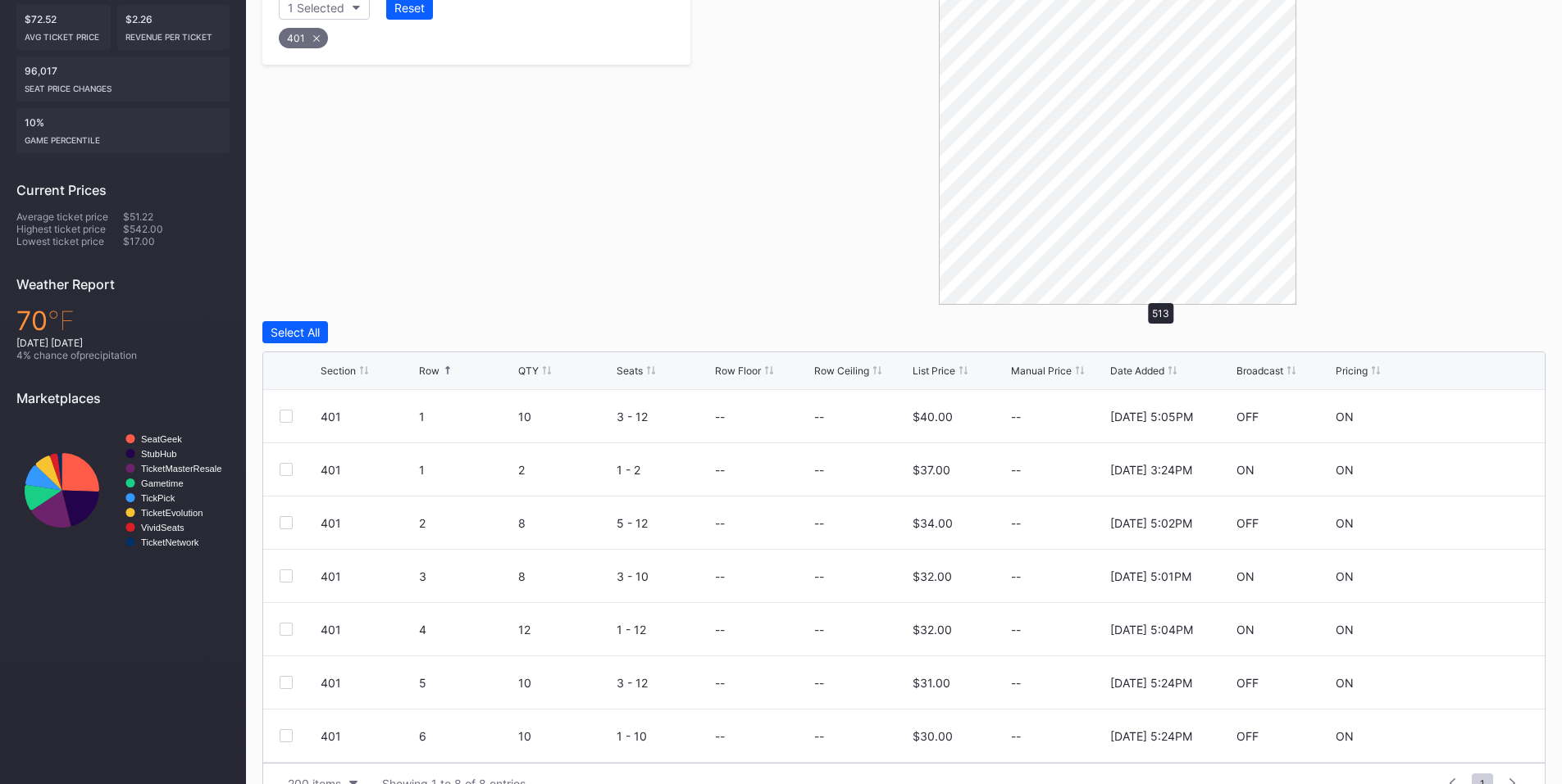
scroll to position [412, 0]
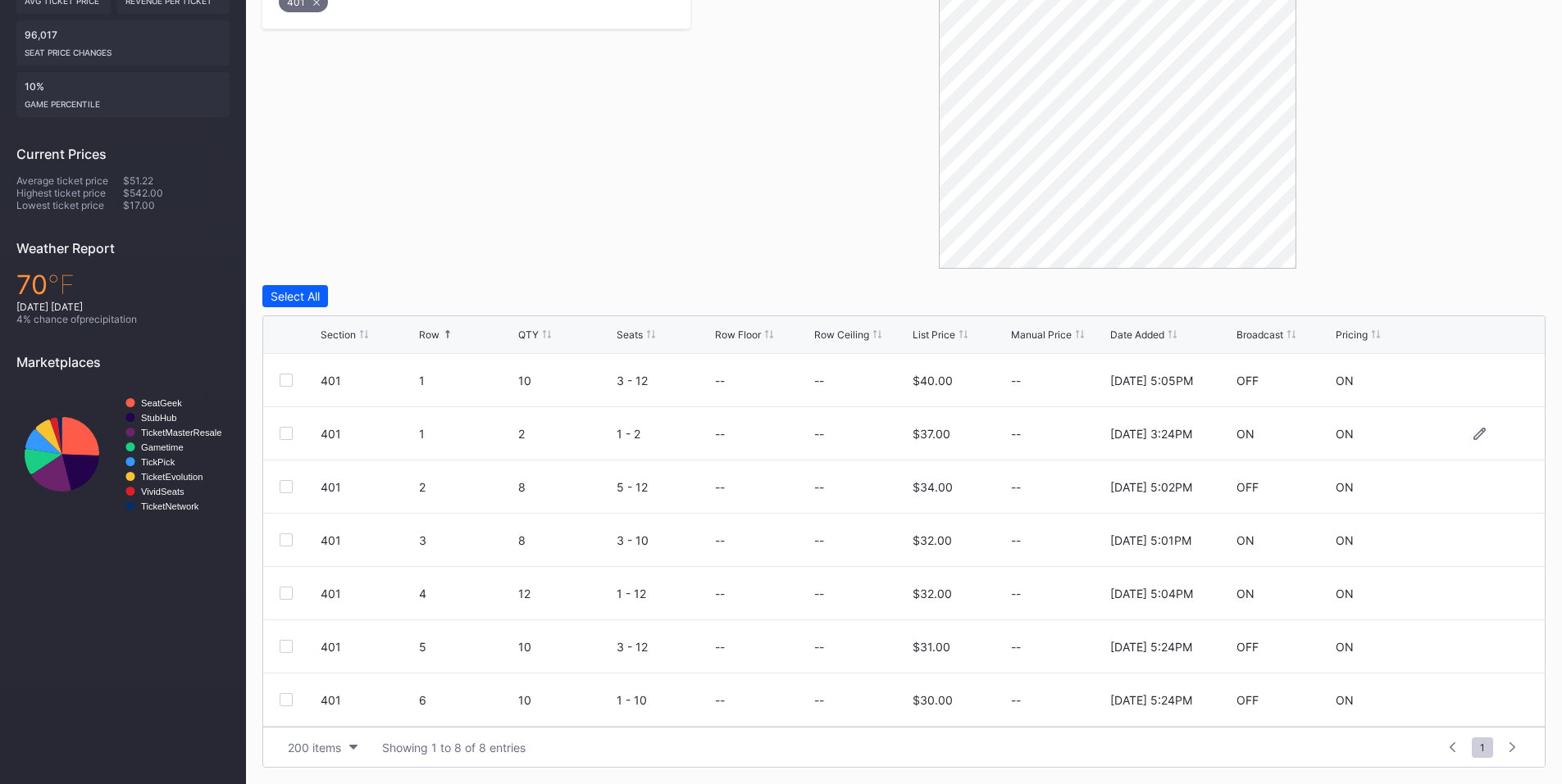
click at [291, 435] on div at bounding box center [286, 433] width 13 height 13
click at [1502, 296] on div "Delete 1 Row" at bounding box center [1503, 296] width 67 height 14
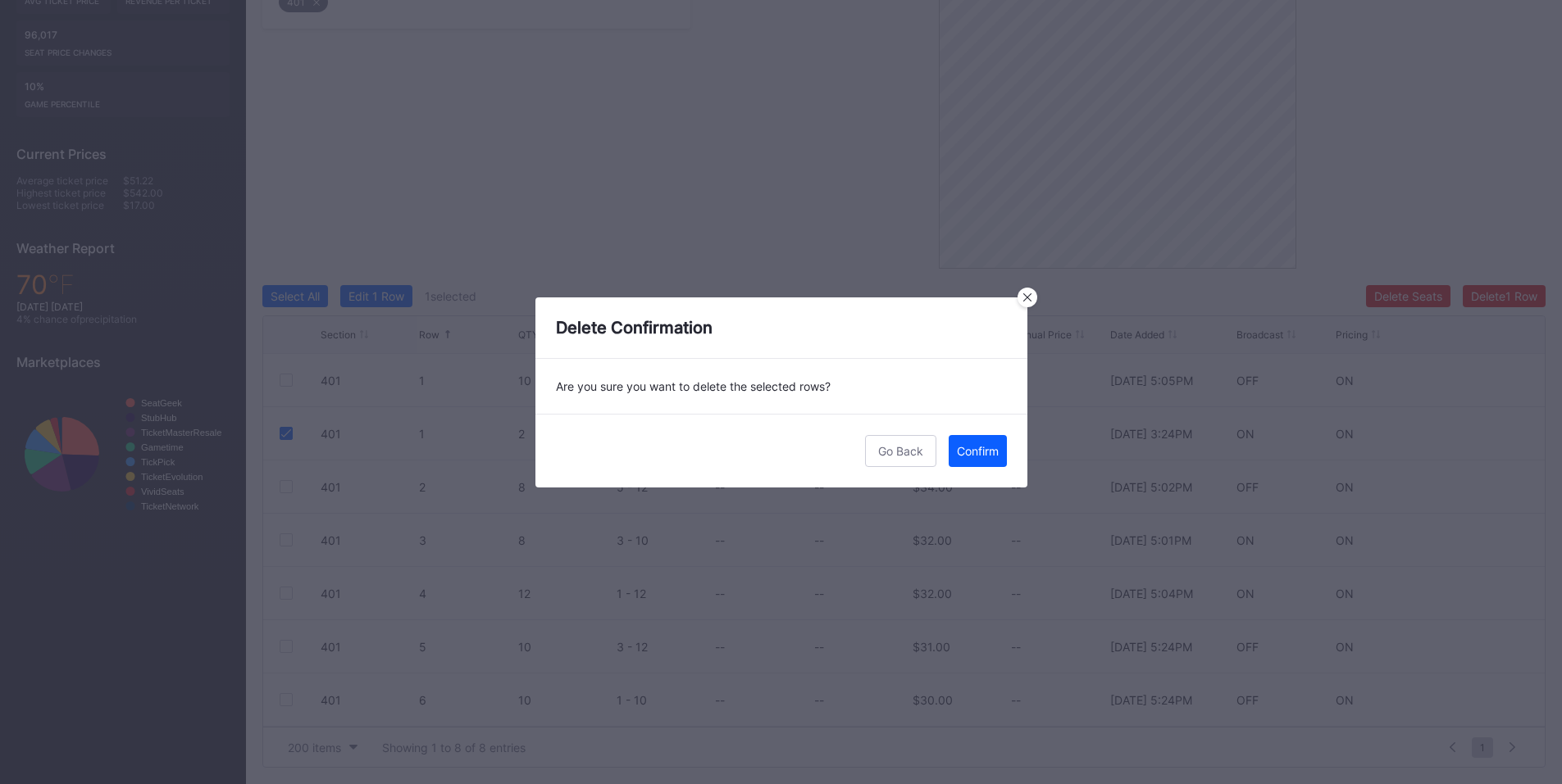
drag, startPoint x: 991, startPoint y: 446, endPoint x: 1316, endPoint y: 353, distance: 338.0
click at [991, 446] on div "Confirm" at bounding box center [978, 452] width 42 height 14
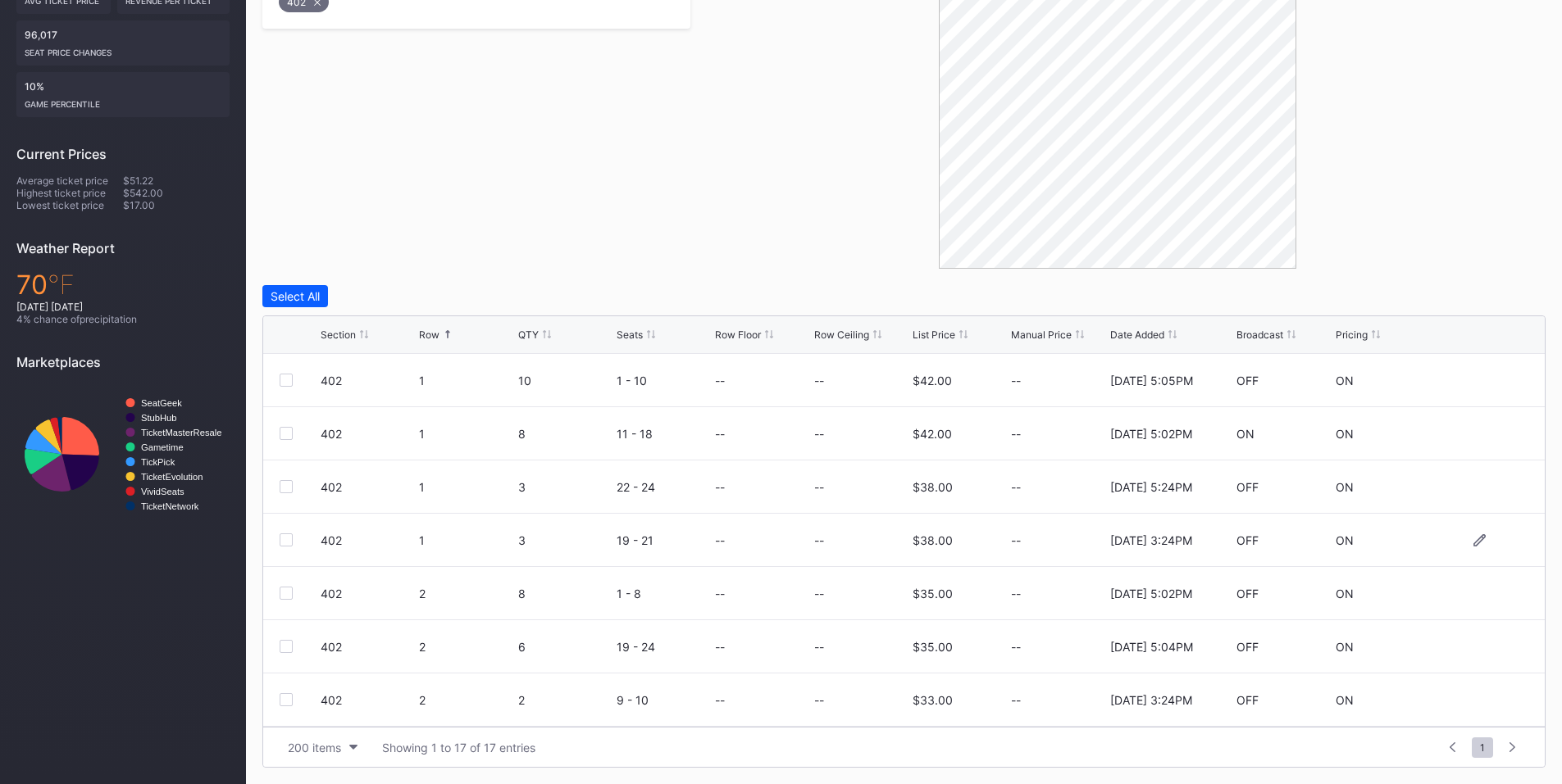
click at [288, 537] on div at bounding box center [286, 540] width 13 height 13
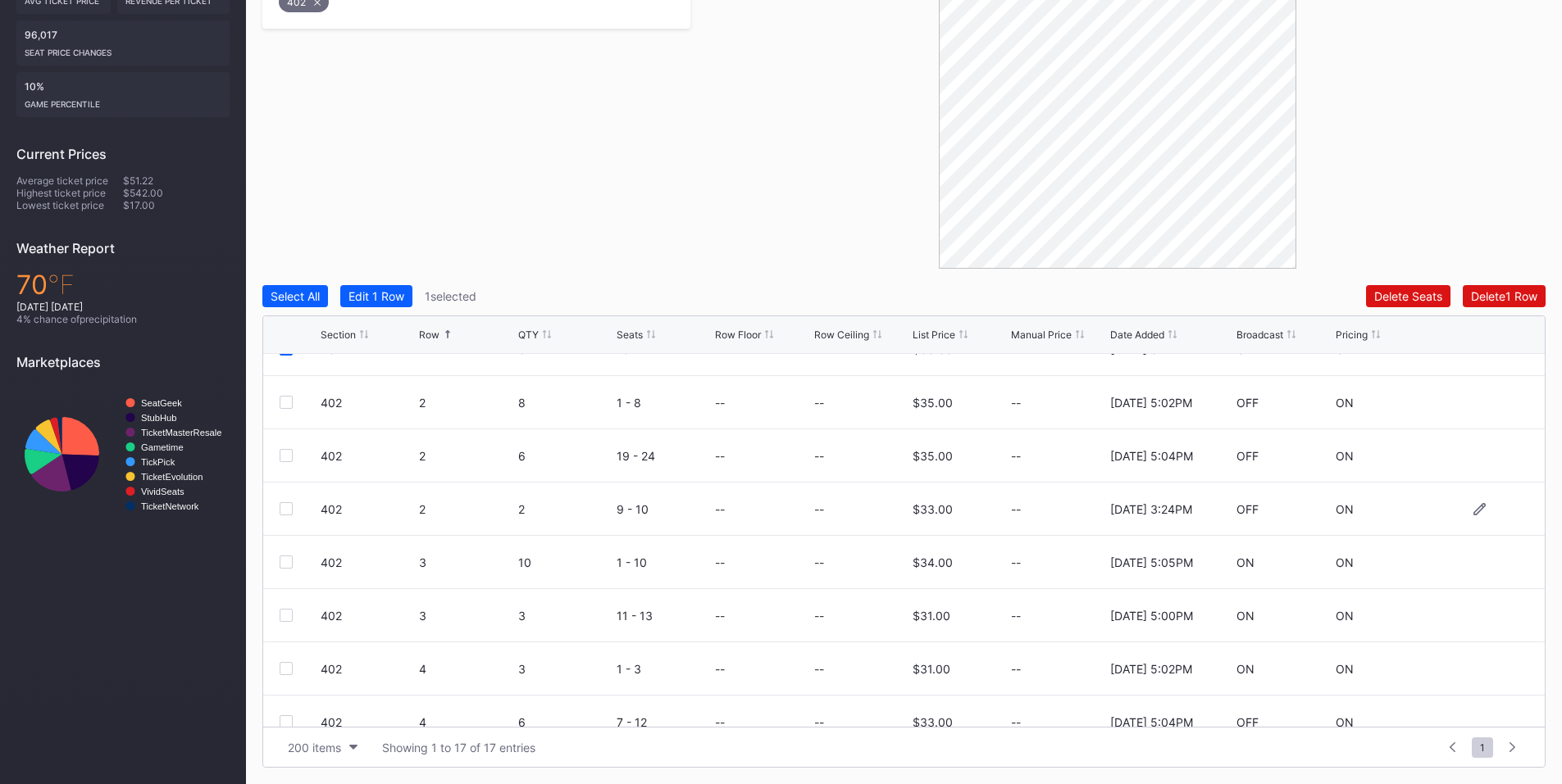
click at [284, 506] on div at bounding box center [286, 508] width 13 height 13
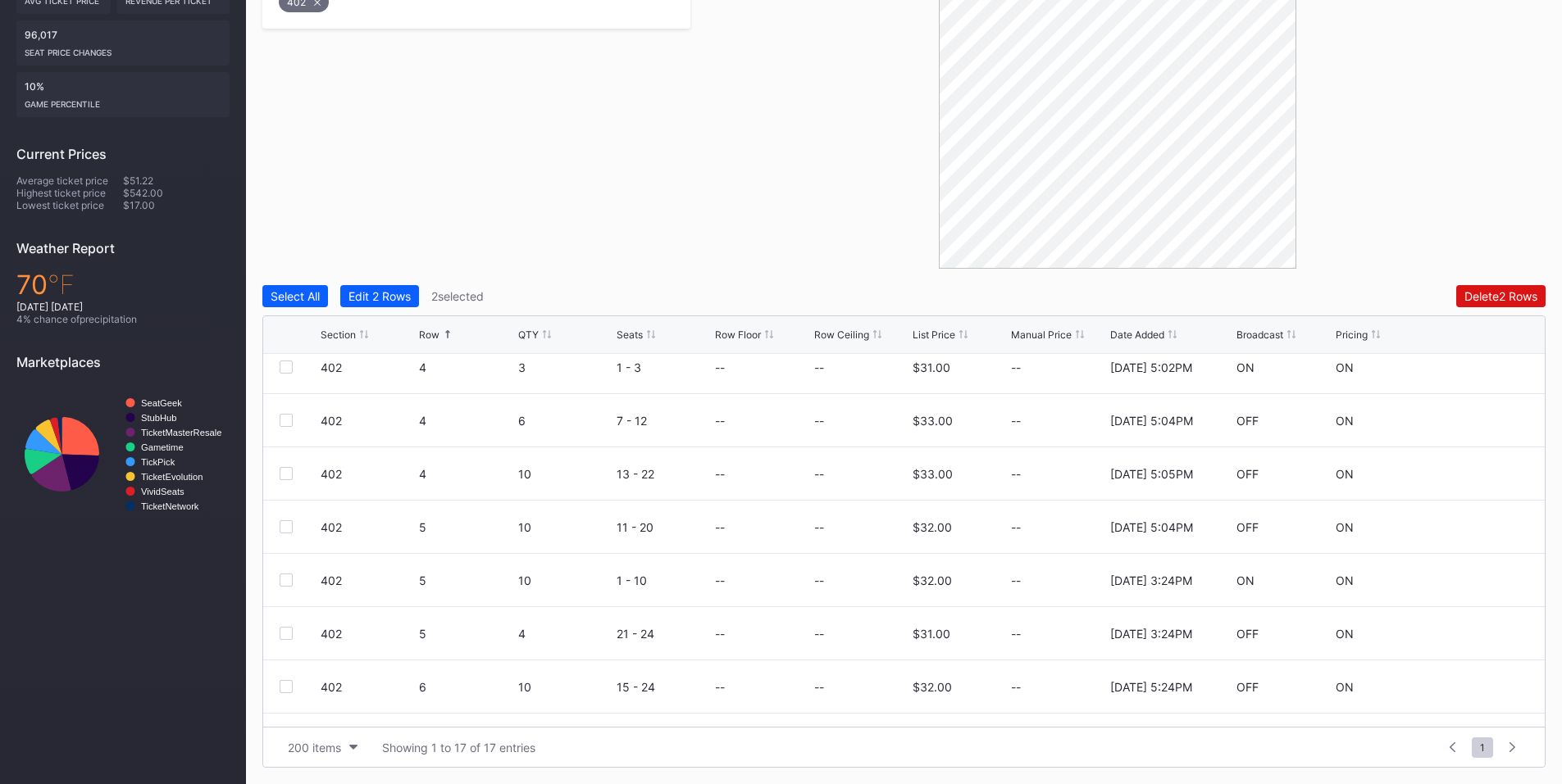
scroll to position [533, 0]
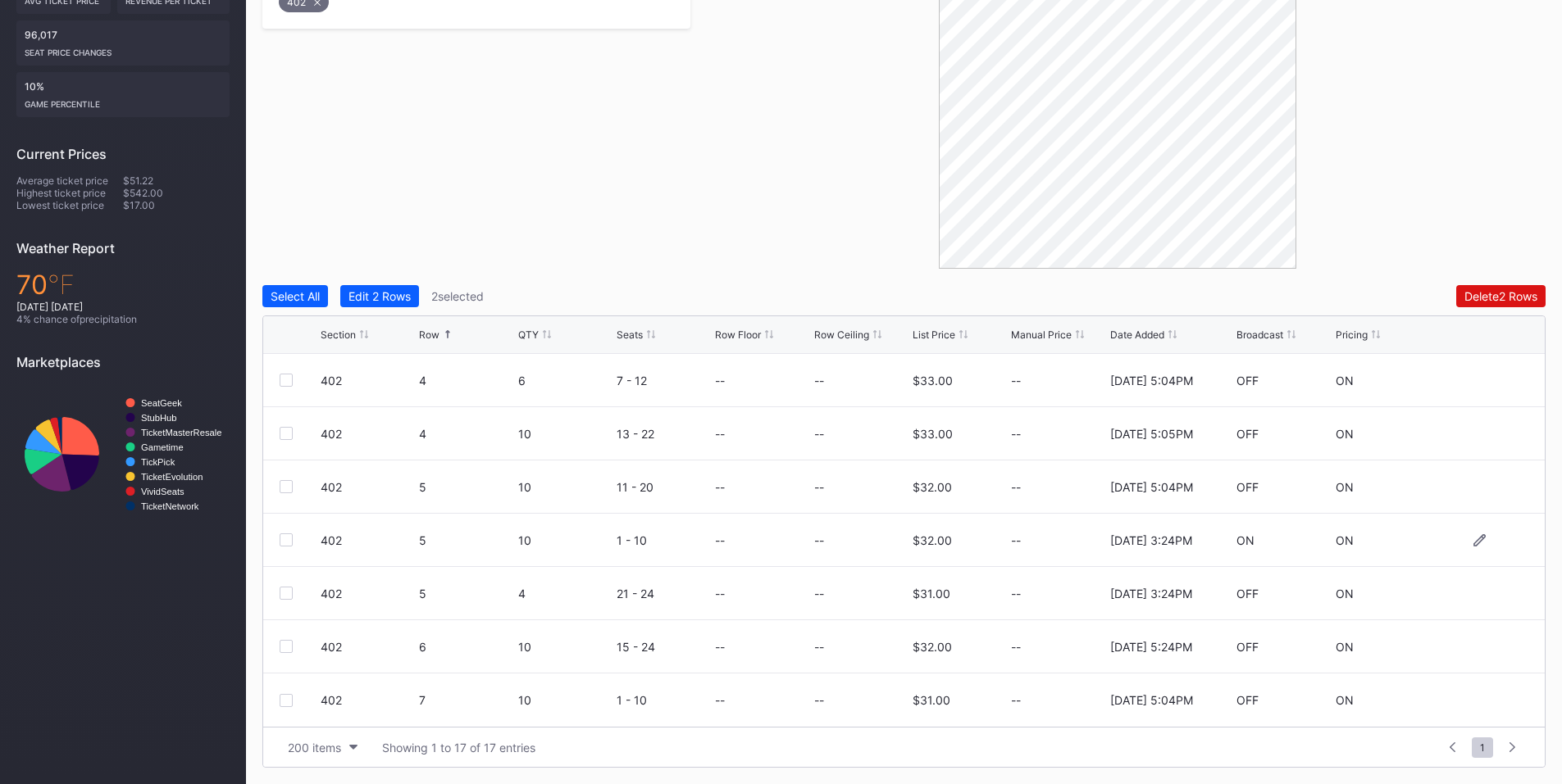
click at [285, 543] on div at bounding box center [286, 540] width 13 height 13
click at [286, 591] on div at bounding box center [286, 592] width 13 height 13
click at [1457, 294] on button "Delete 4 Rows" at bounding box center [1500, 296] width 90 height 22
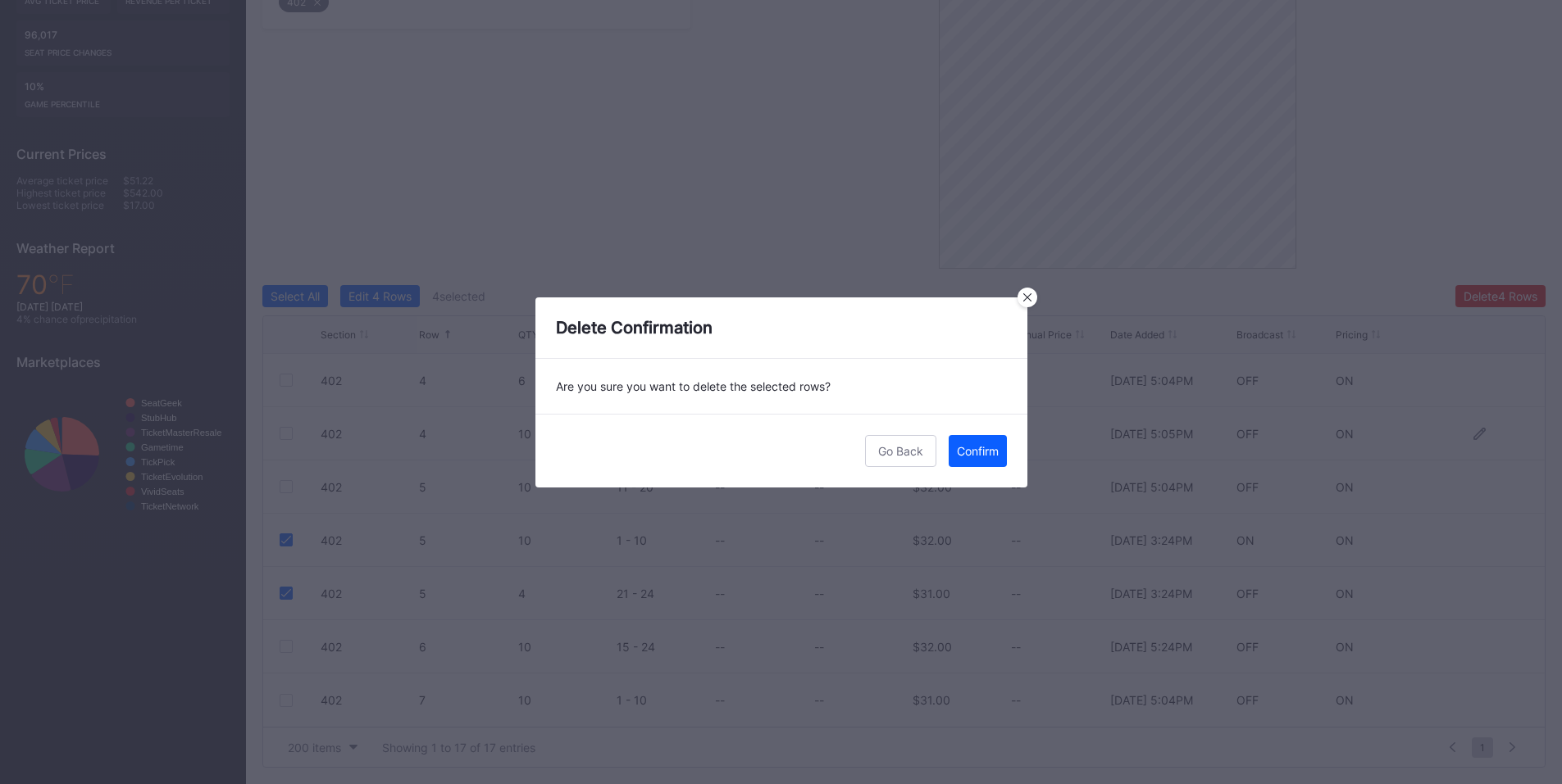
click at [975, 450] on div "Confirm" at bounding box center [978, 452] width 42 height 14
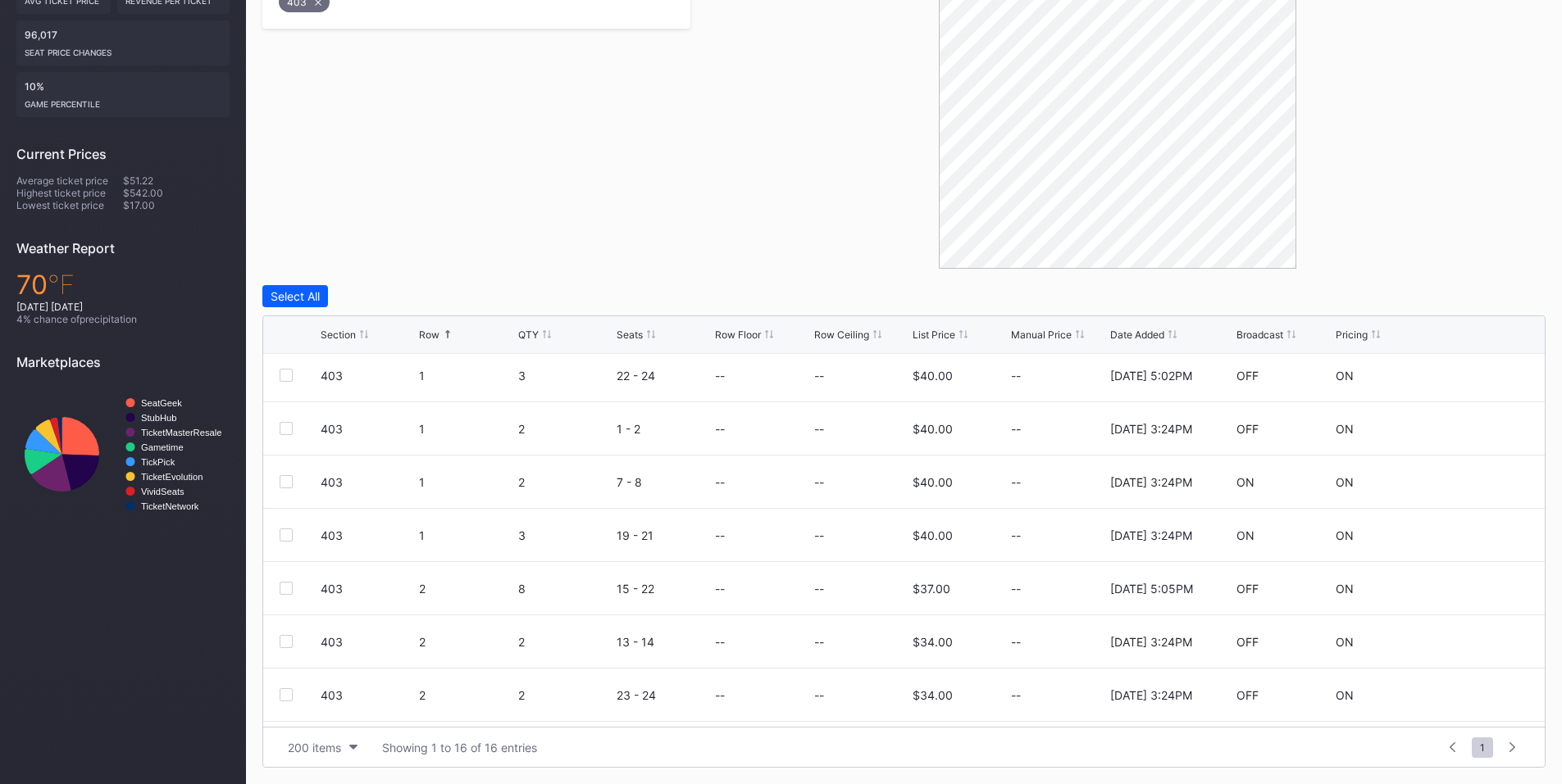
scroll to position [191, 0]
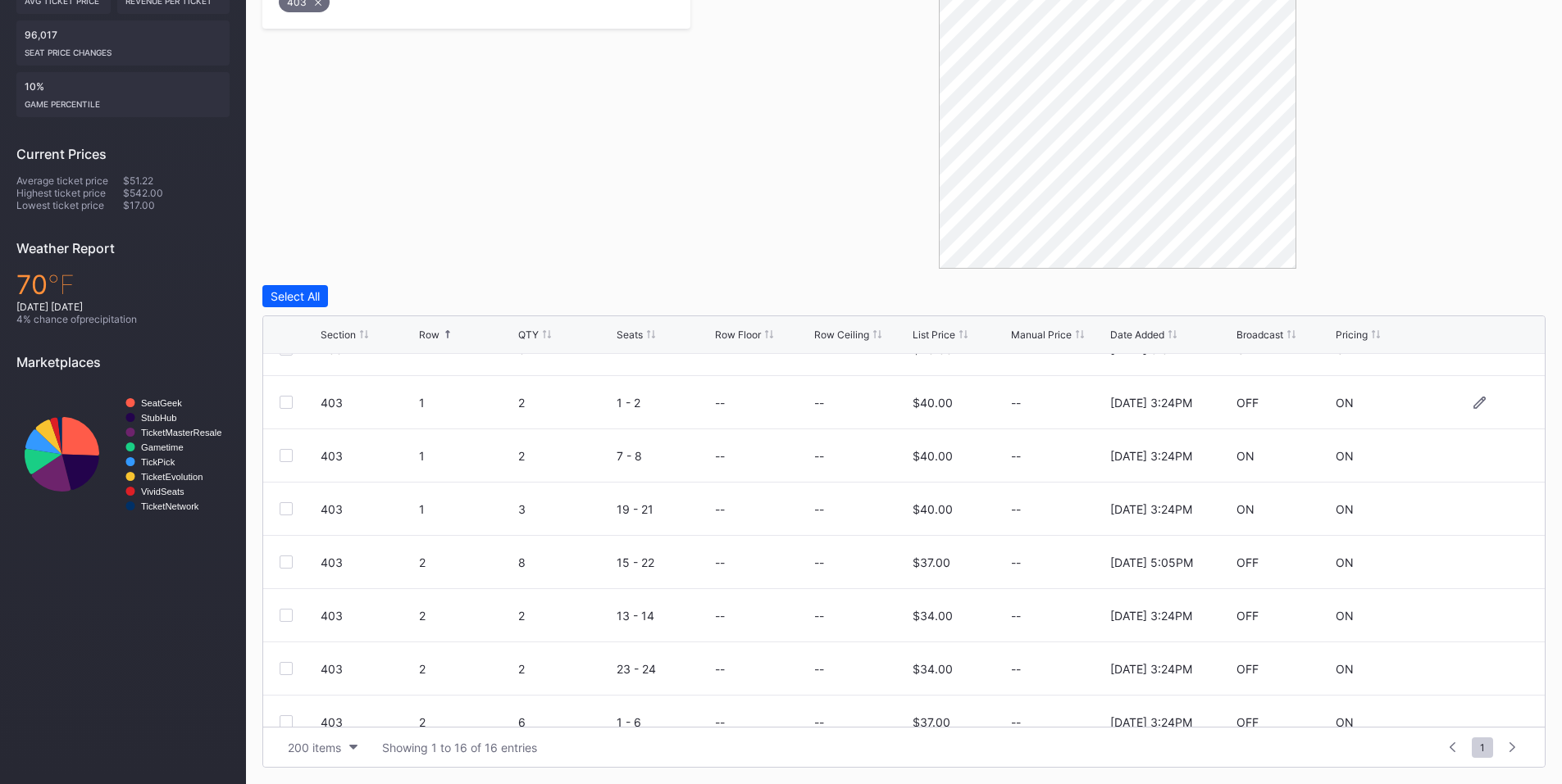
click at [287, 404] on div at bounding box center [286, 402] width 13 height 13
click at [289, 452] on div at bounding box center [286, 456] width 13 height 13
click at [286, 506] on div at bounding box center [286, 508] width 13 height 13
click at [282, 616] on div at bounding box center [286, 615] width 13 height 13
click at [287, 667] on div at bounding box center [286, 668] width 13 height 13
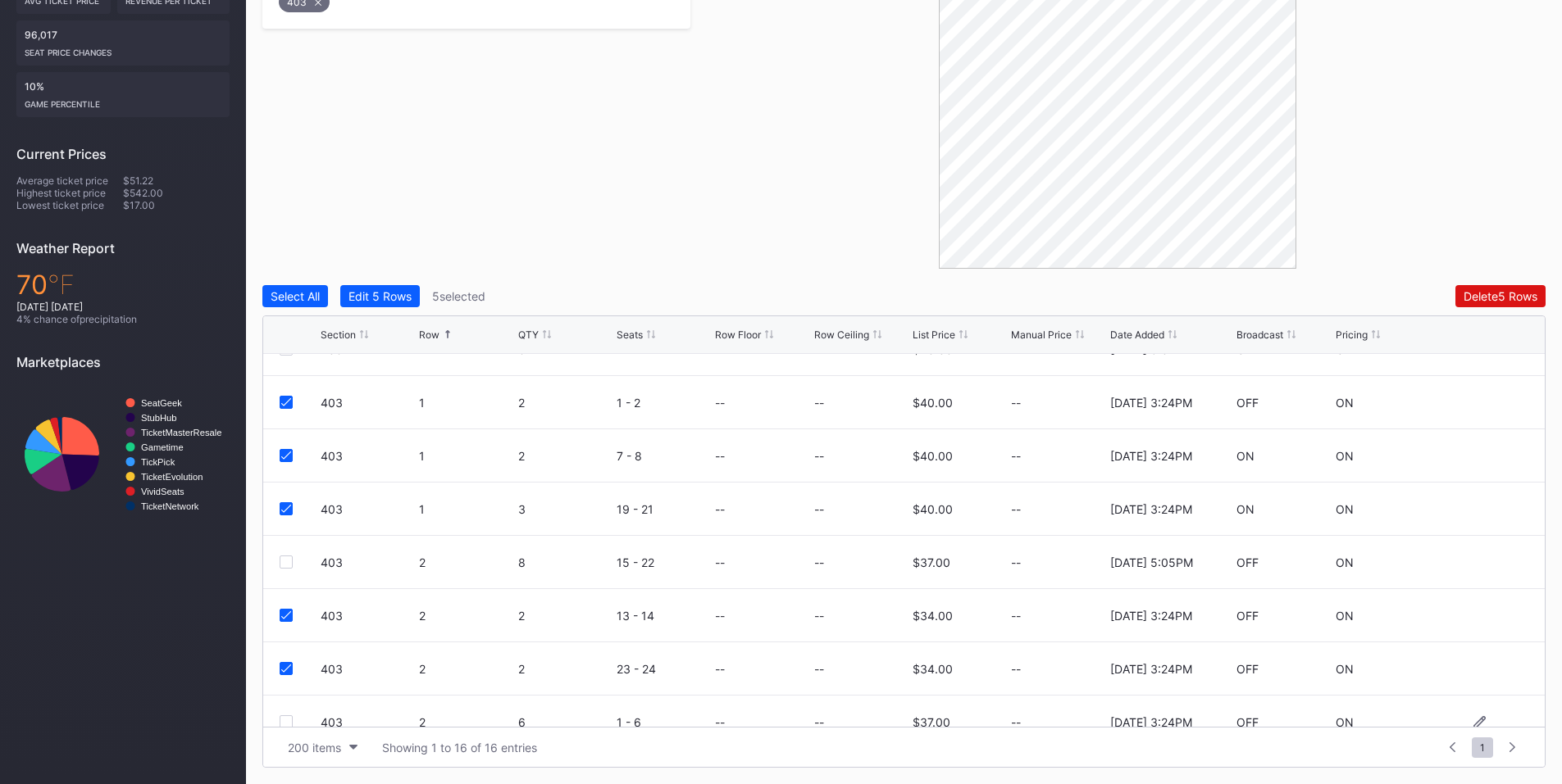
click at [290, 719] on div at bounding box center [286, 721] width 13 height 13
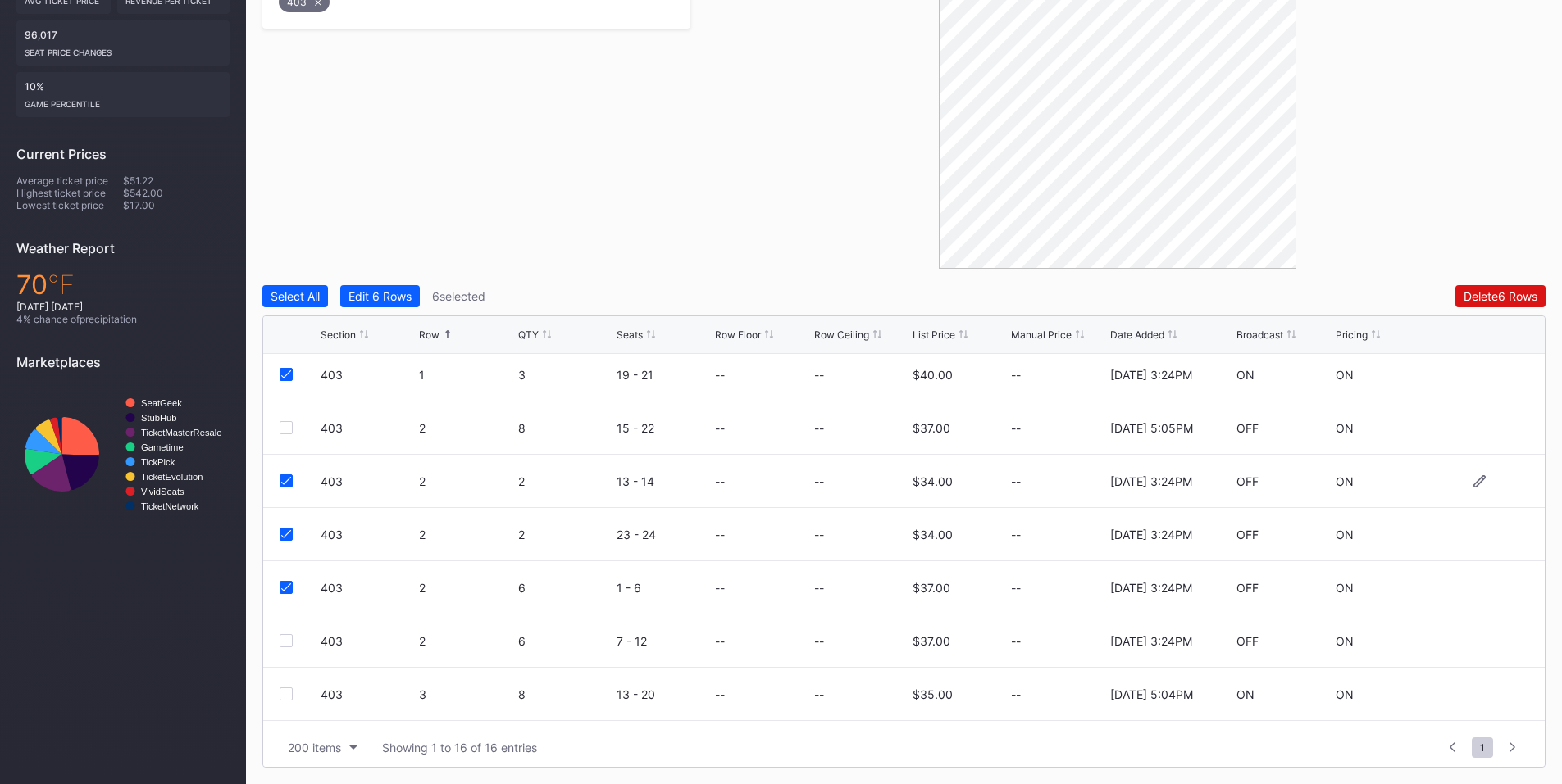
scroll to position [383, 0]
click at [279, 585] on div "403 2 6 7 - 12 -- -- $37.00 -- [DATE] 3:24PM OFF ON" at bounding box center [904, 585] width 1282 height 54
click at [292, 582] on div at bounding box center [286, 583] width 13 height 13
click at [287, 687] on div at bounding box center [286, 690] width 13 height 13
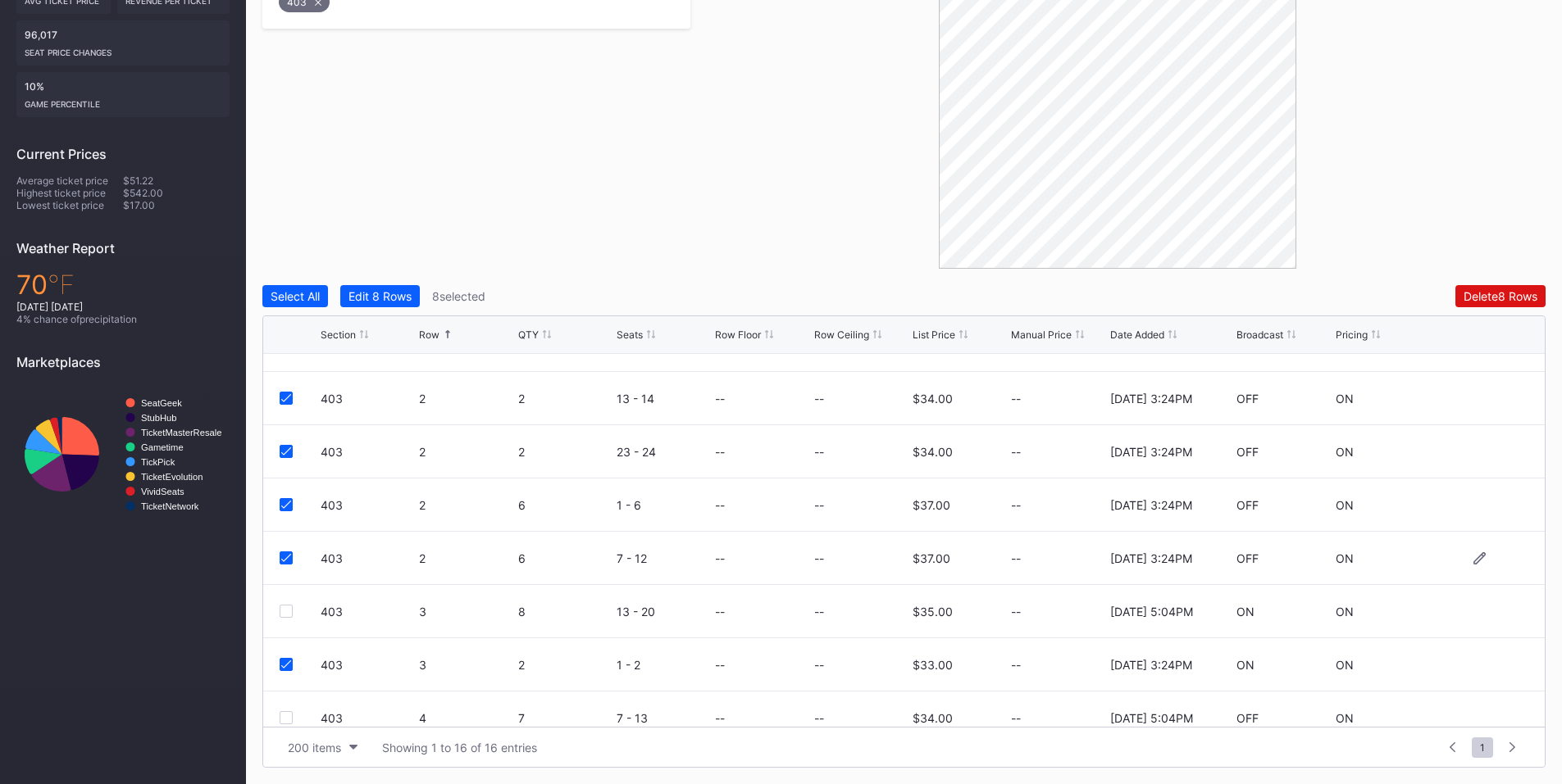
scroll to position [479, 0]
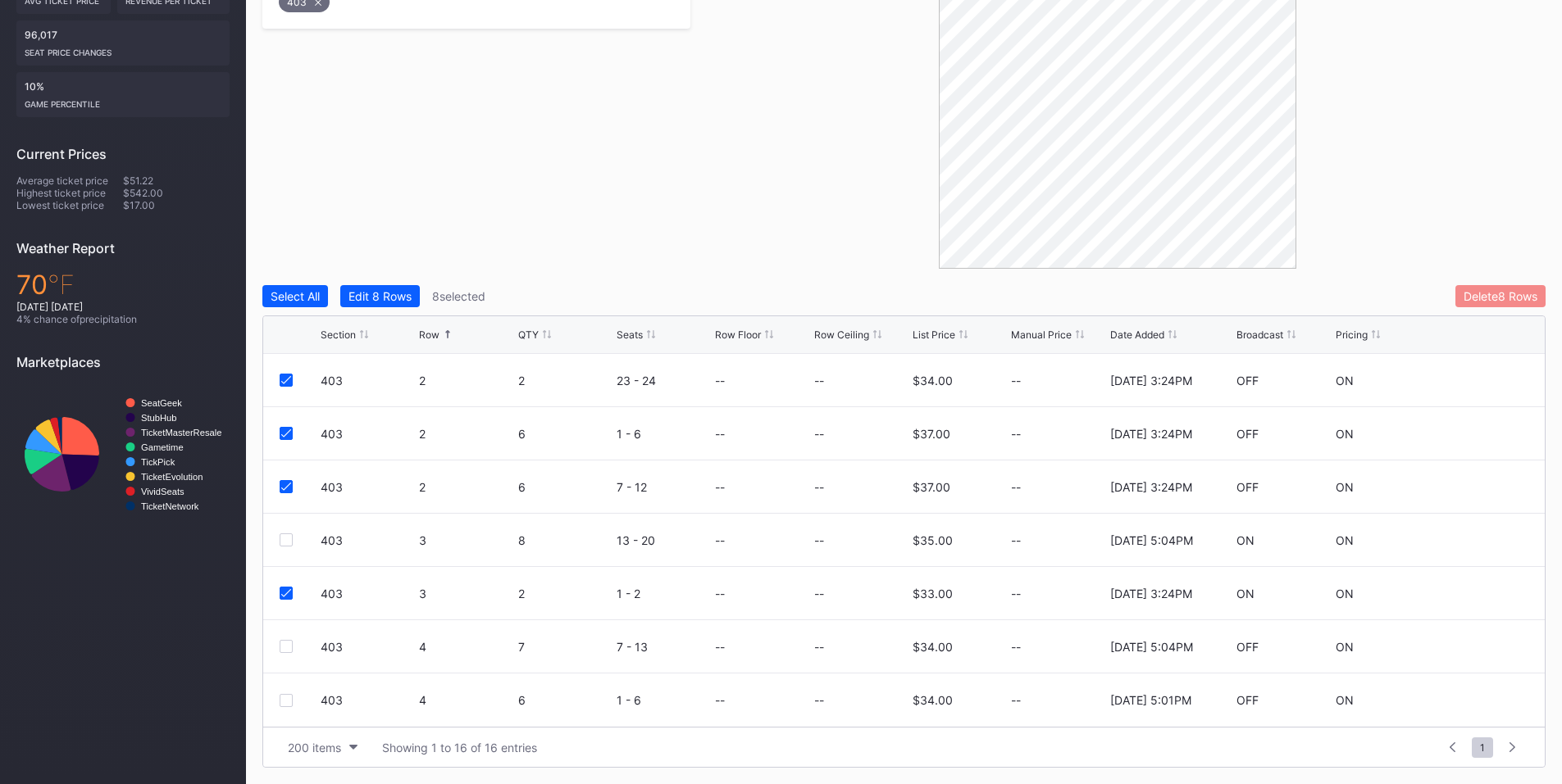
click at [1532, 296] on div "Delete 8 Rows" at bounding box center [1500, 296] width 73 height 14
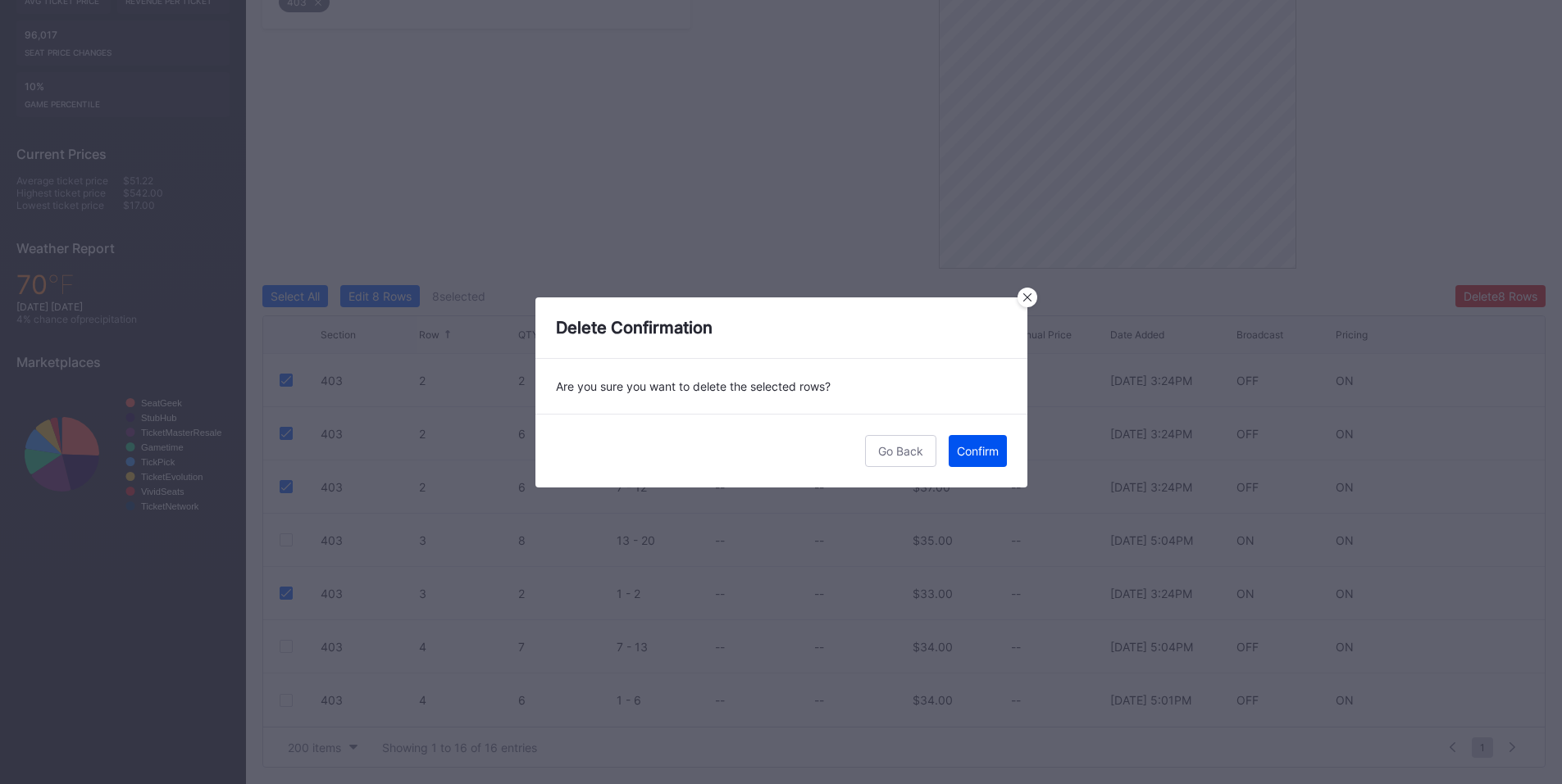
click at [991, 456] on div "Confirm" at bounding box center [978, 452] width 42 height 14
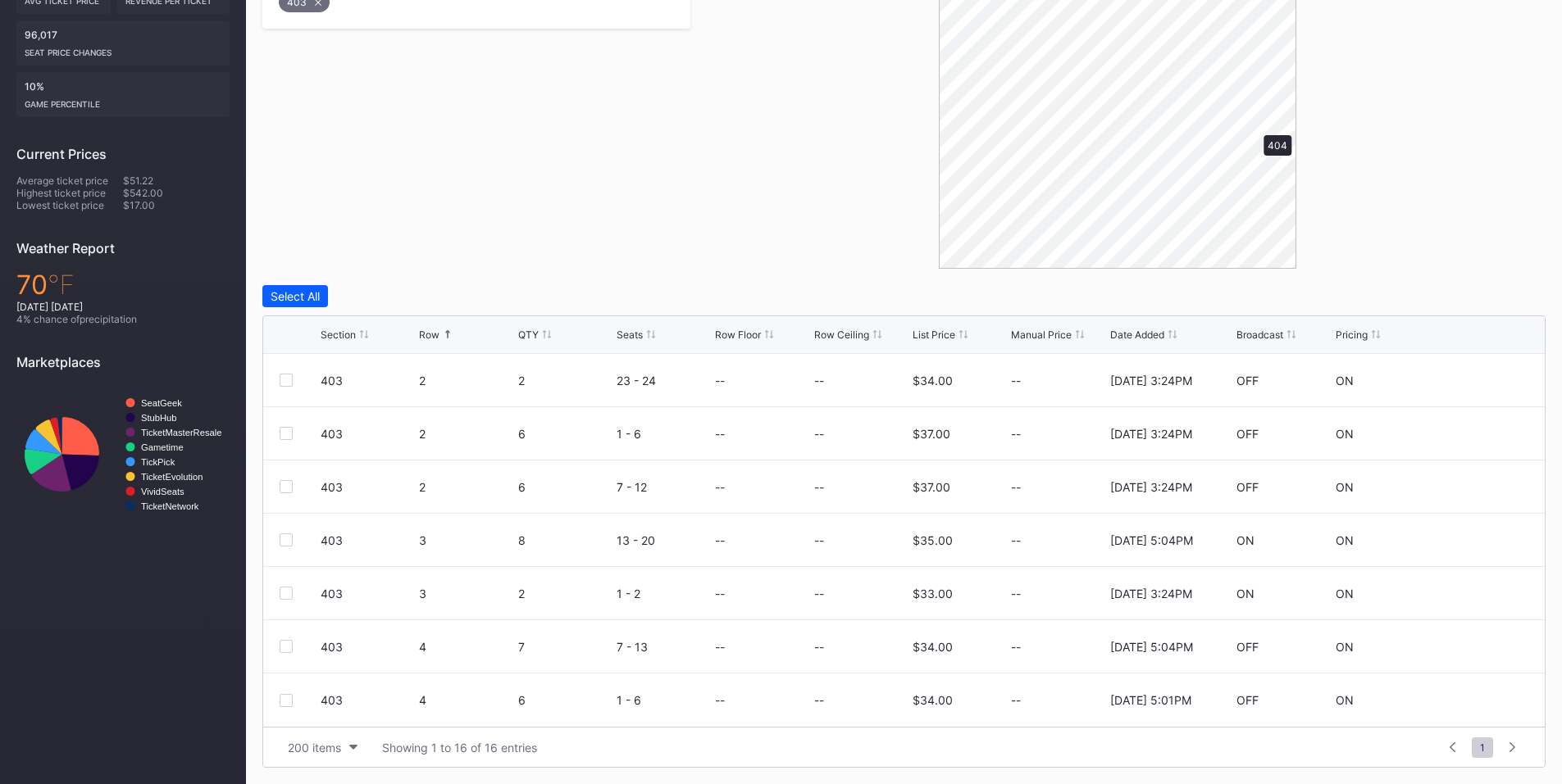
scroll to position [0, 0]
click at [285, 488] on div at bounding box center [286, 486] width 13 height 13
drag, startPoint x: 287, startPoint y: 644, endPoint x: 280, endPoint y: 609, distance: 35.7
click at [287, 642] on div at bounding box center [286, 646] width 13 height 13
click at [289, 597] on div at bounding box center [286, 592] width 13 height 13
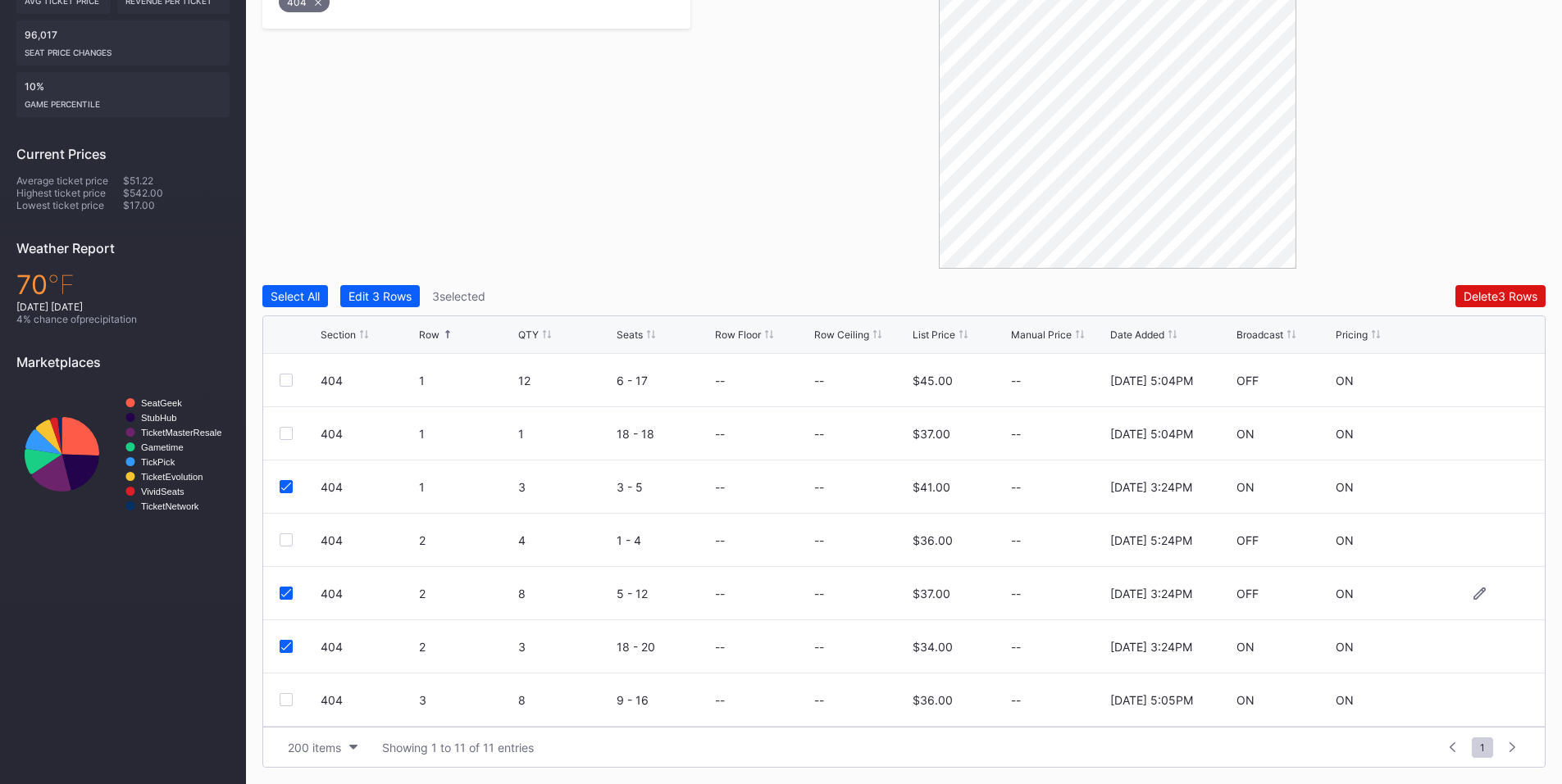
scroll to position [191, 0]
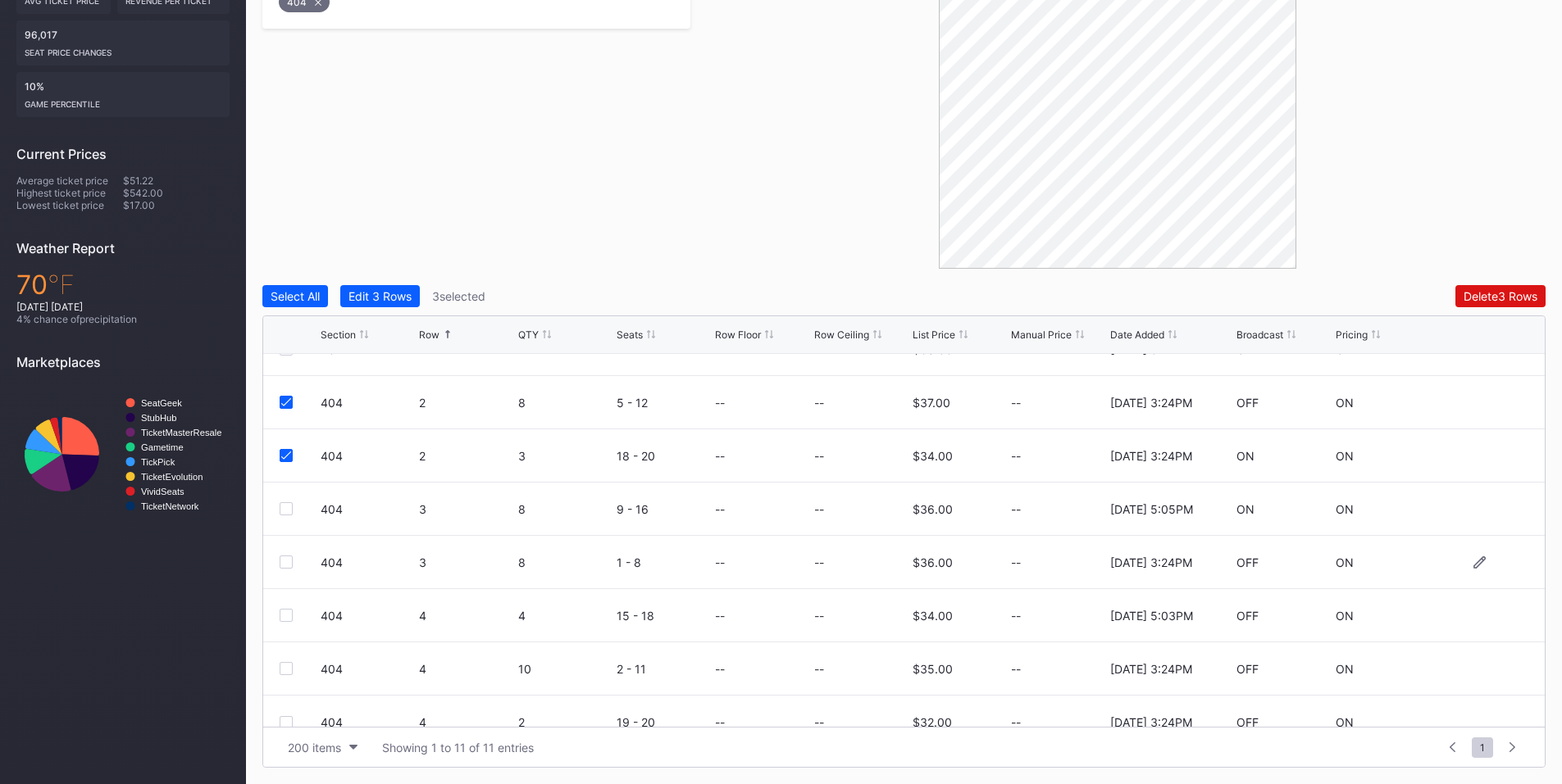
click at [291, 567] on div at bounding box center [286, 562] width 13 height 13
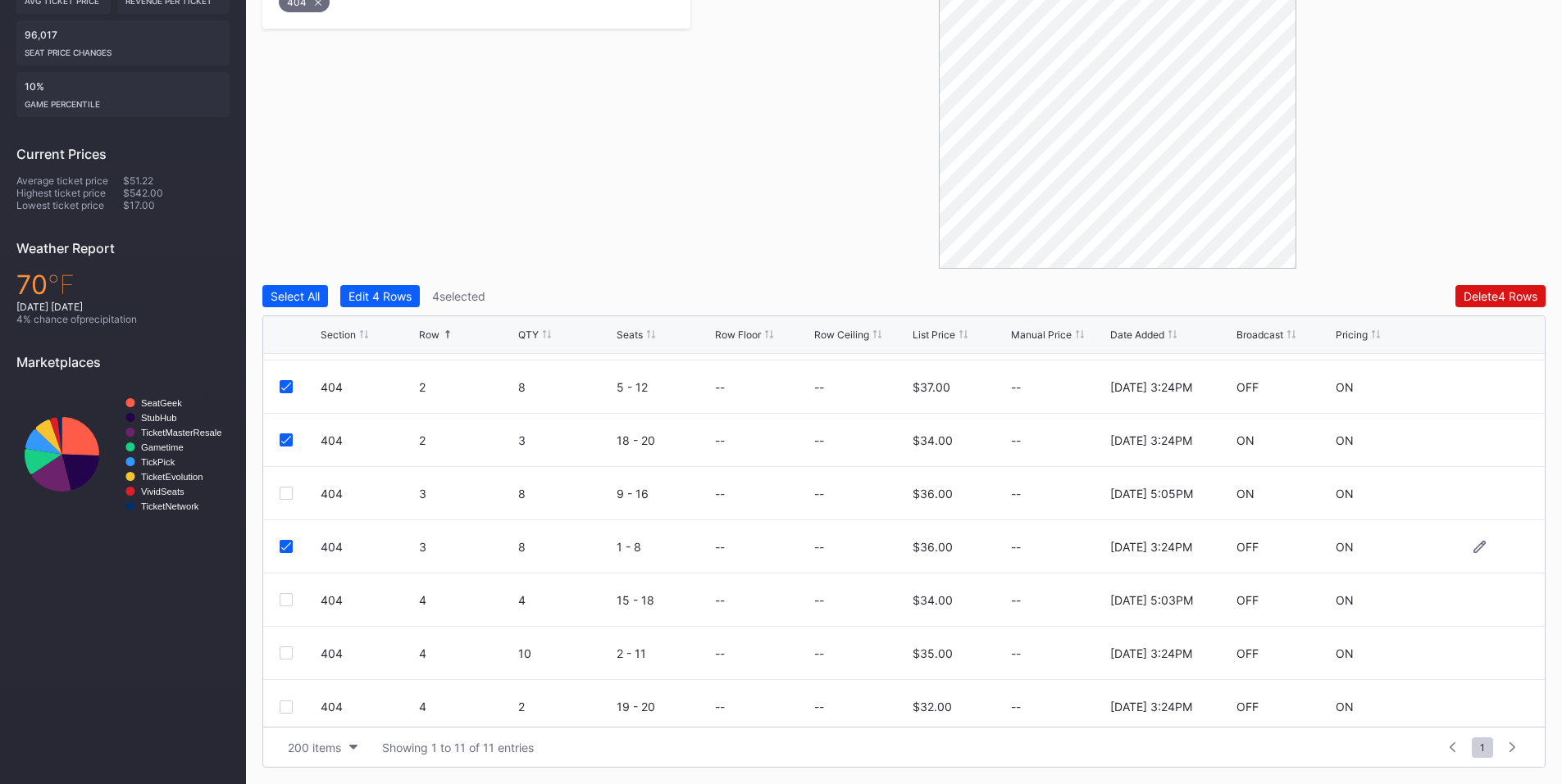
scroll to position [213, 0]
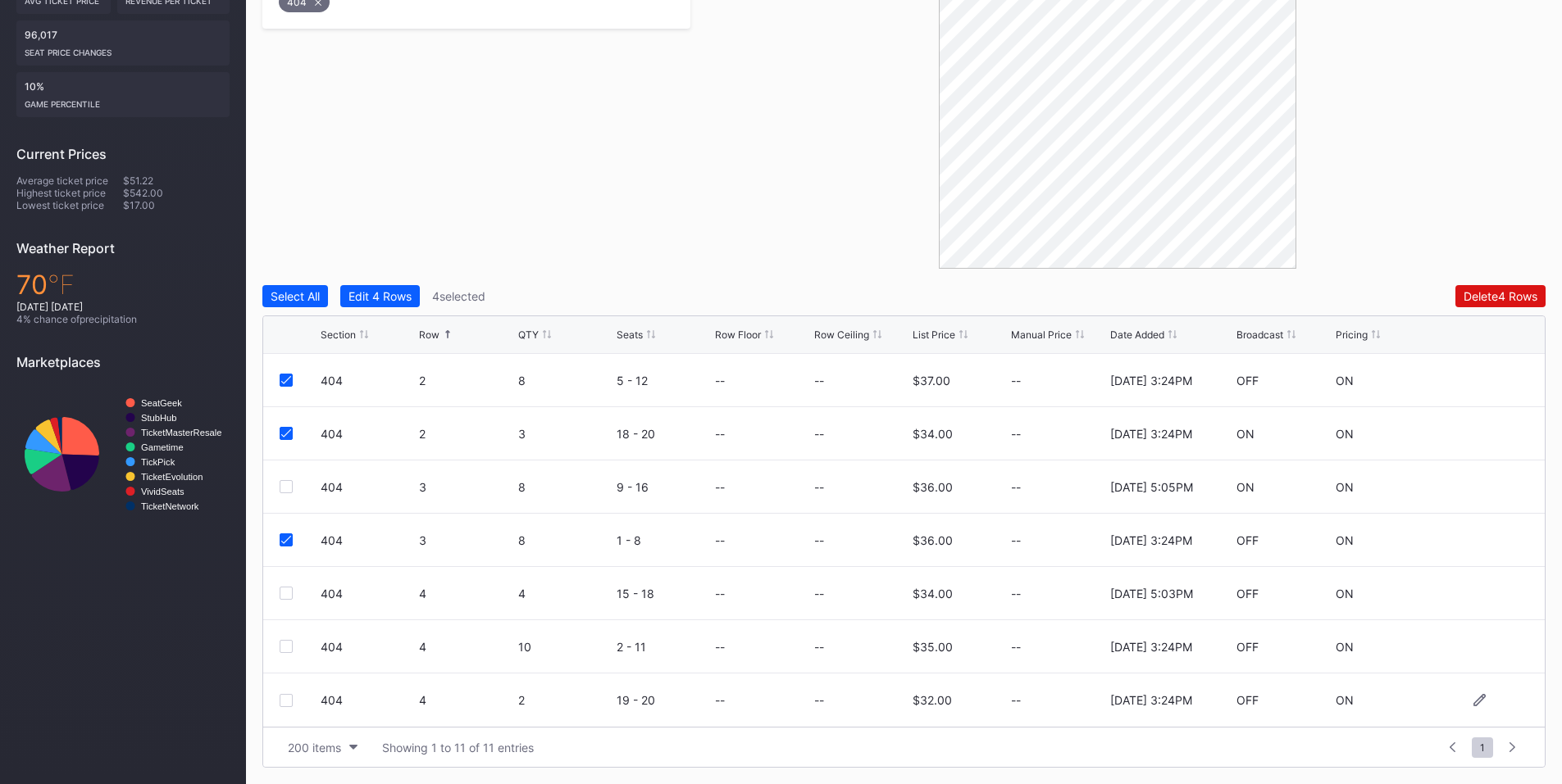
click at [284, 699] on div at bounding box center [286, 700] width 13 height 13
click at [289, 651] on div at bounding box center [286, 646] width 13 height 13
click at [1483, 300] on div "Delete 6 Rows" at bounding box center [1500, 296] width 73 height 14
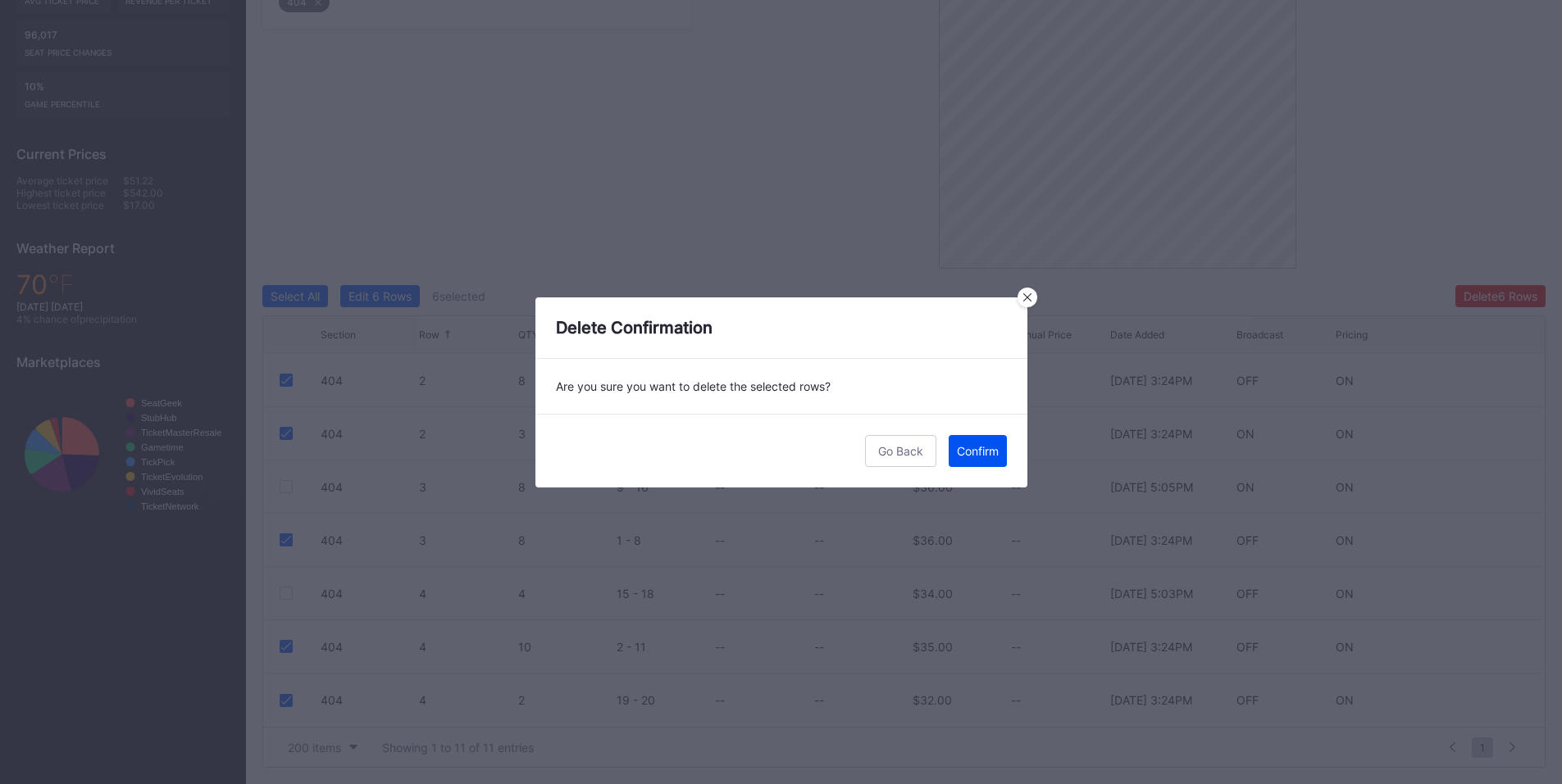
click at [971, 452] on div "Confirm" at bounding box center [978, 452] width 42 height 14
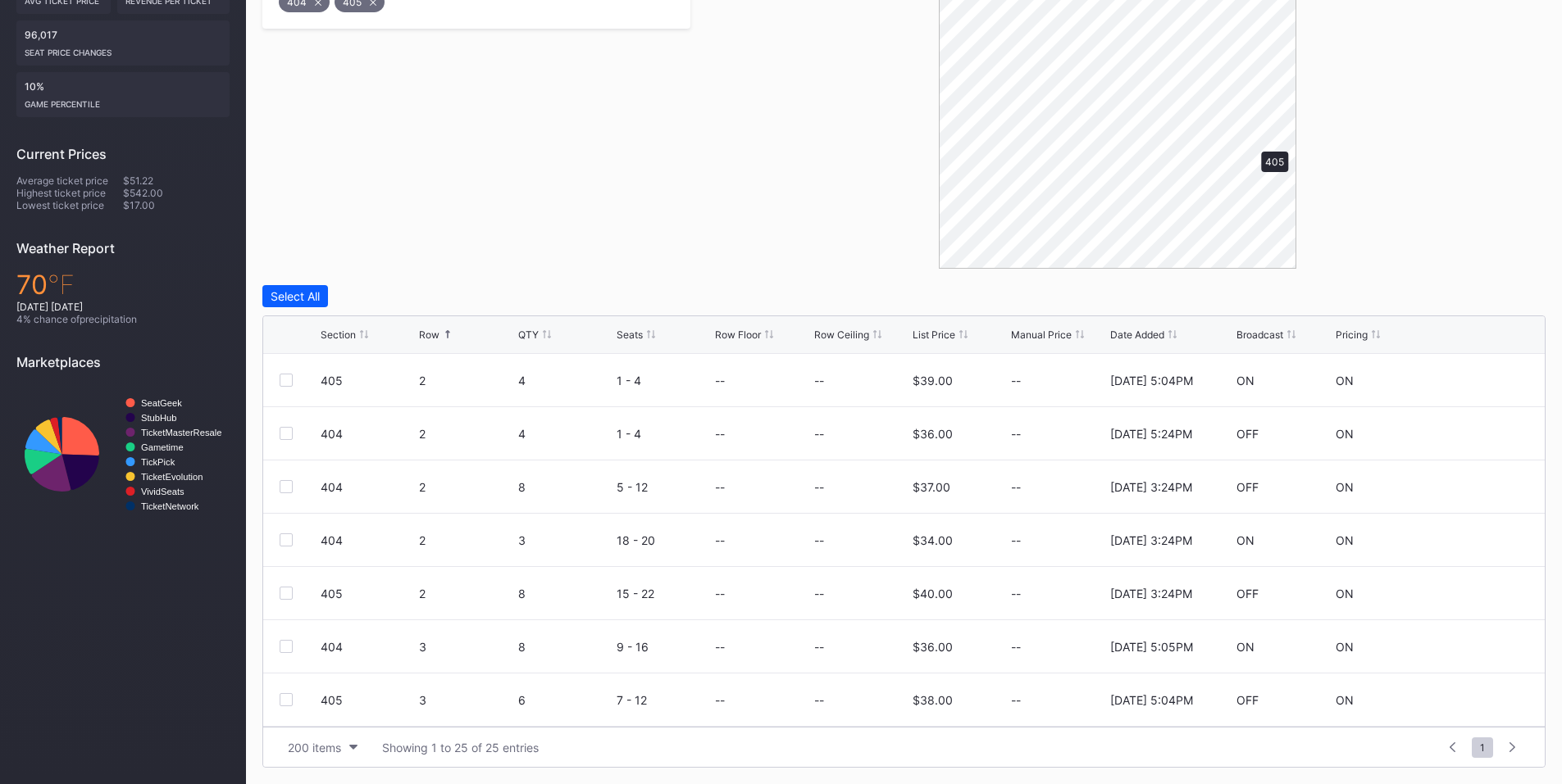
scroll to position [0, 0]
click at [289, 483] on div at bounding box center [286, 486] width 13 height 13
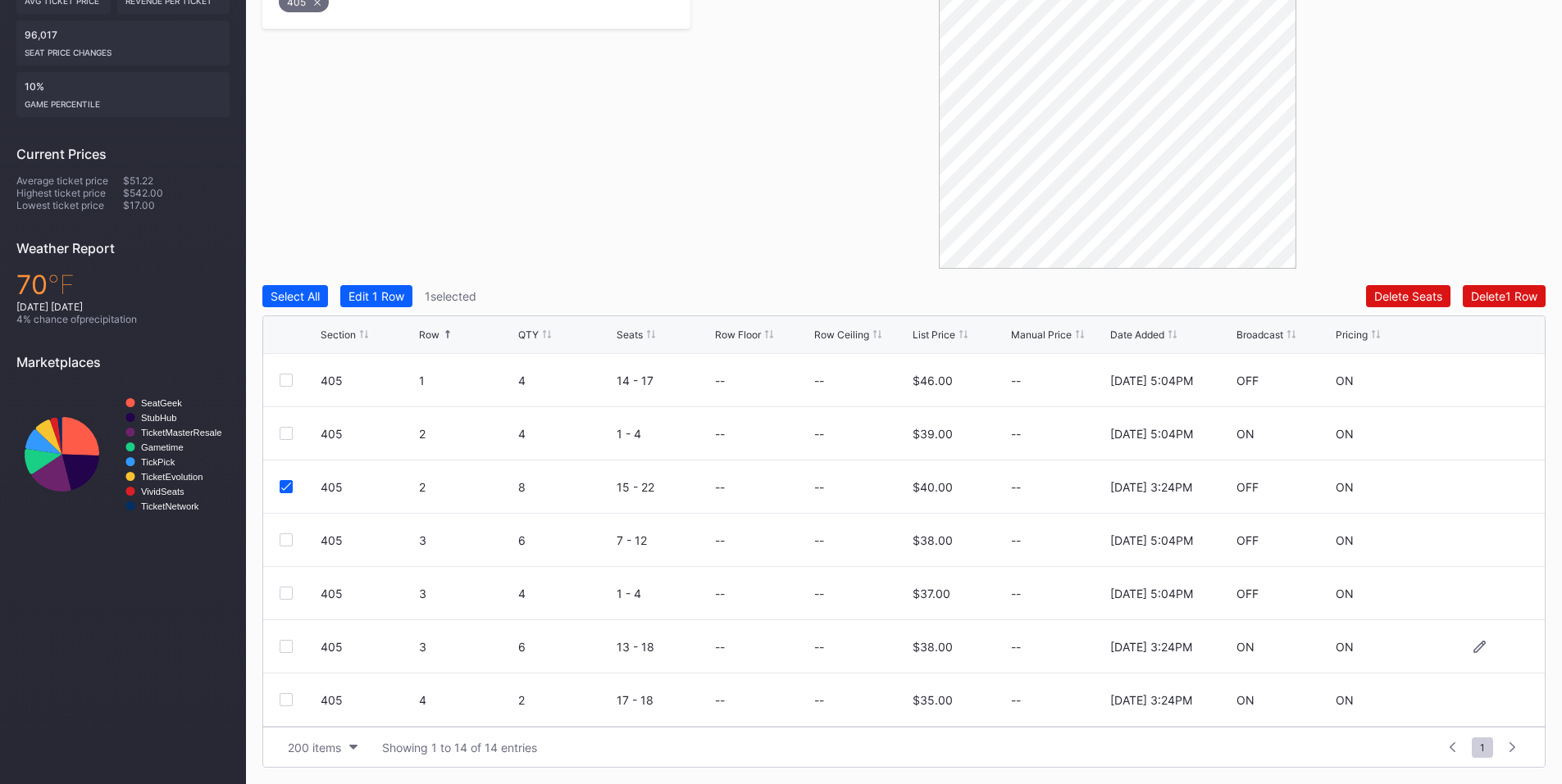
click at [284, 648] on div at bounding box center [286, 646] width 13 height 13
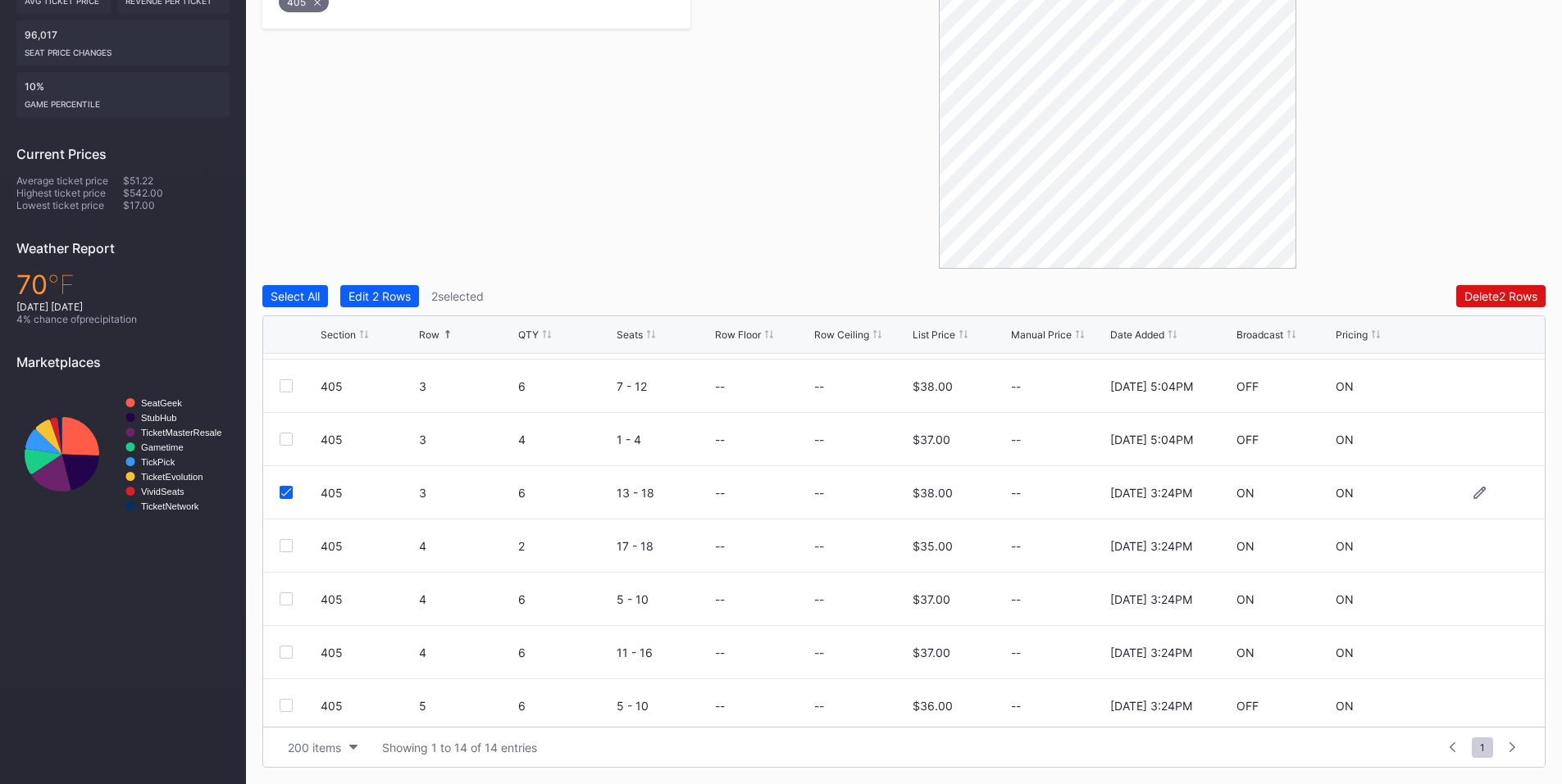
scroll to position [191, 0]
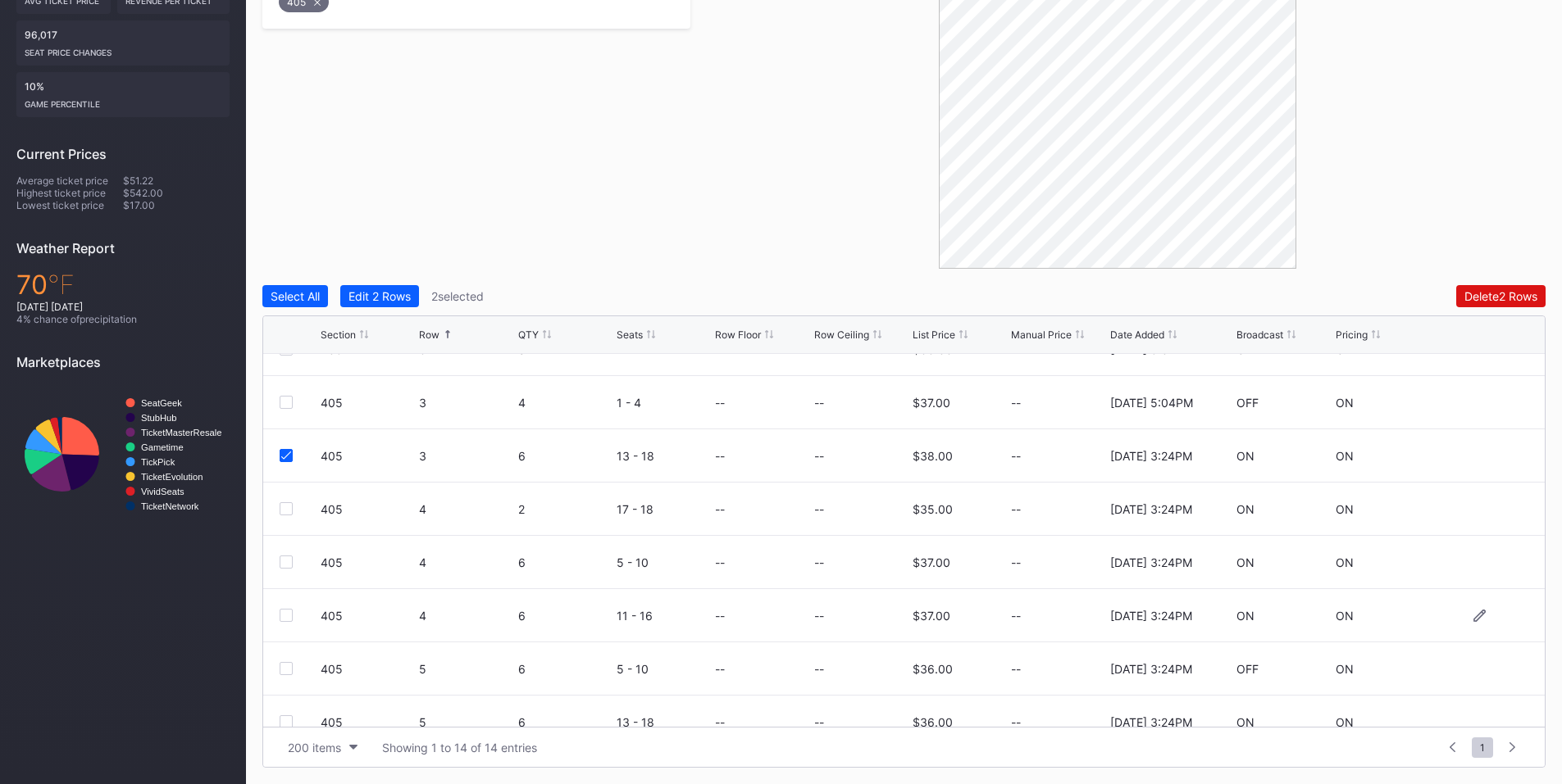
drag, startPoint x: 291, startPoint y: 620, endPoint x: 286, endPoint y: 591, distance: 29.4
click at [291, 616] on div at bounding box center [286, 615] width 13 height 13
drag, startPoint x: 281, startPoint y: 558, endPoint x: 296, endPoint y: 528, distance: 33.5
click at [281, 558] on div at bounding box center [286, 562] width 13 height 13
click at [292, 510] on div at bounding box center [286, 508] width 13 height 13
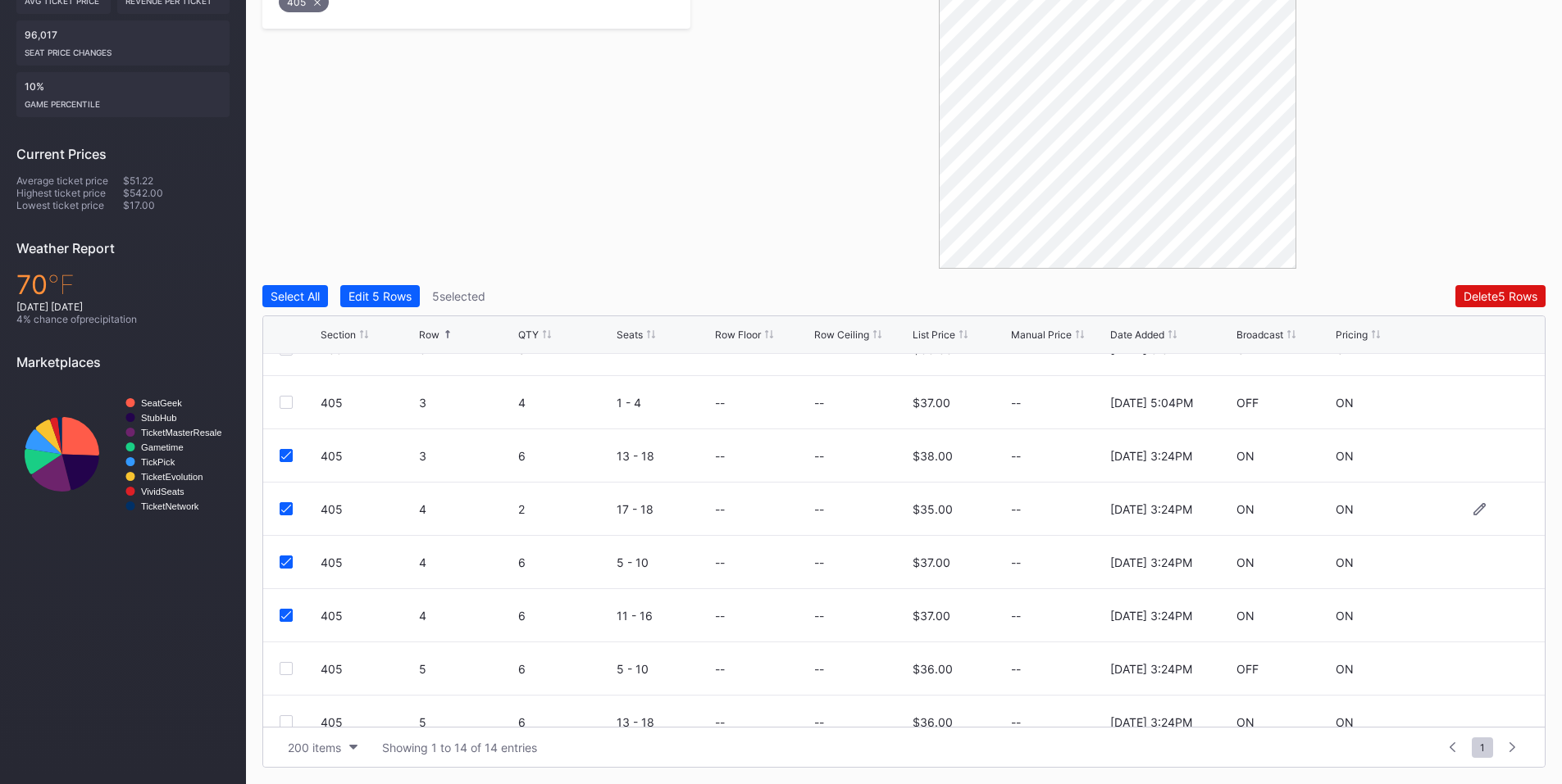
scroll to position [373, 0]
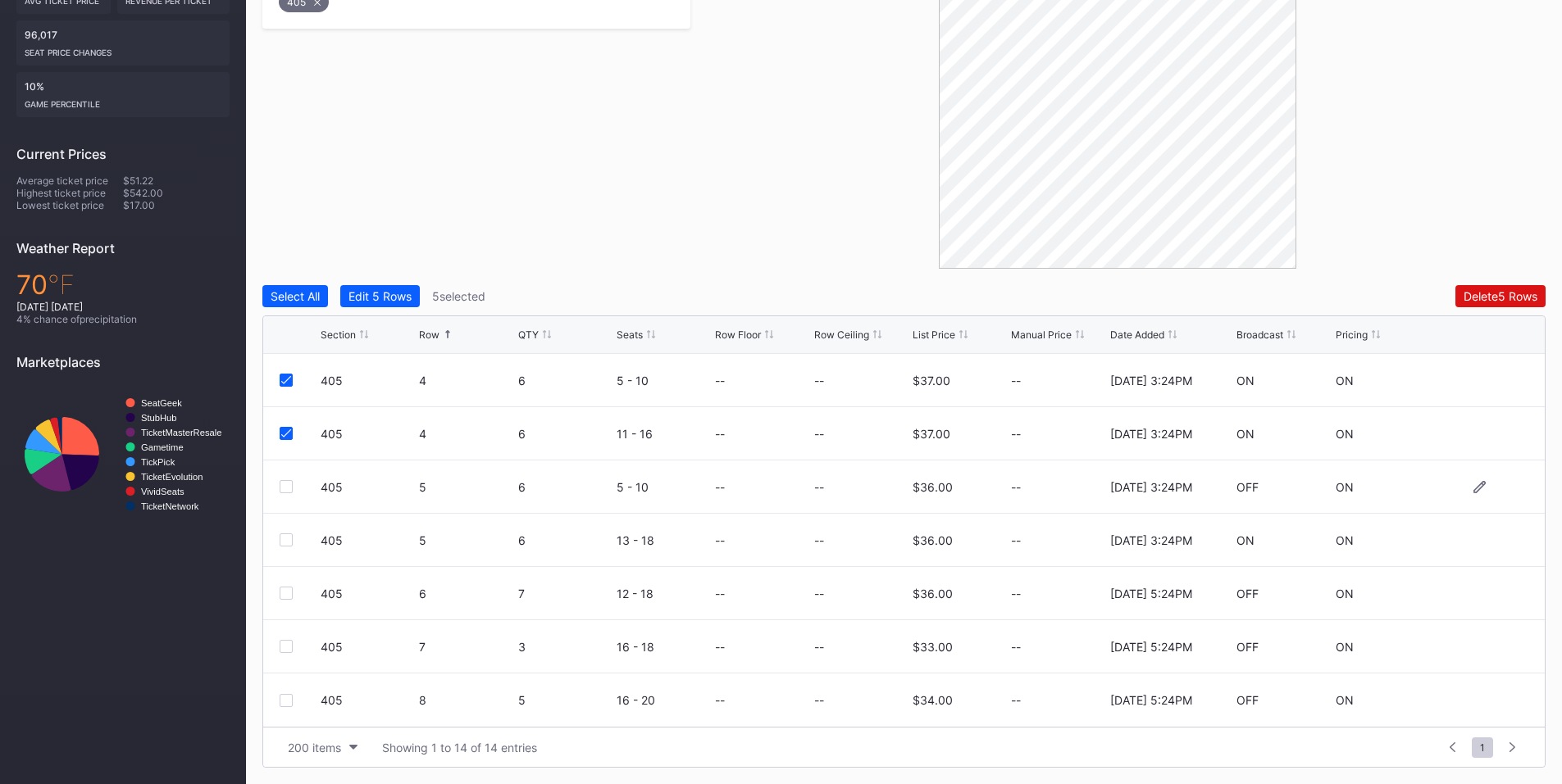
drag, startPoint x: 284, startPoint y: 543, endPoint x: 291, endPoint y: 501, distance: 42.6
click at [284, 539] on div at bounding box center [286, 540] width 13 height 13
click at [291, 485] on div at bounding box center [286, 486] width 13 height 13
click at [1485, 299] on div "Delete 7 Rows" at bounding box center [1500, 296] width 72 height 14
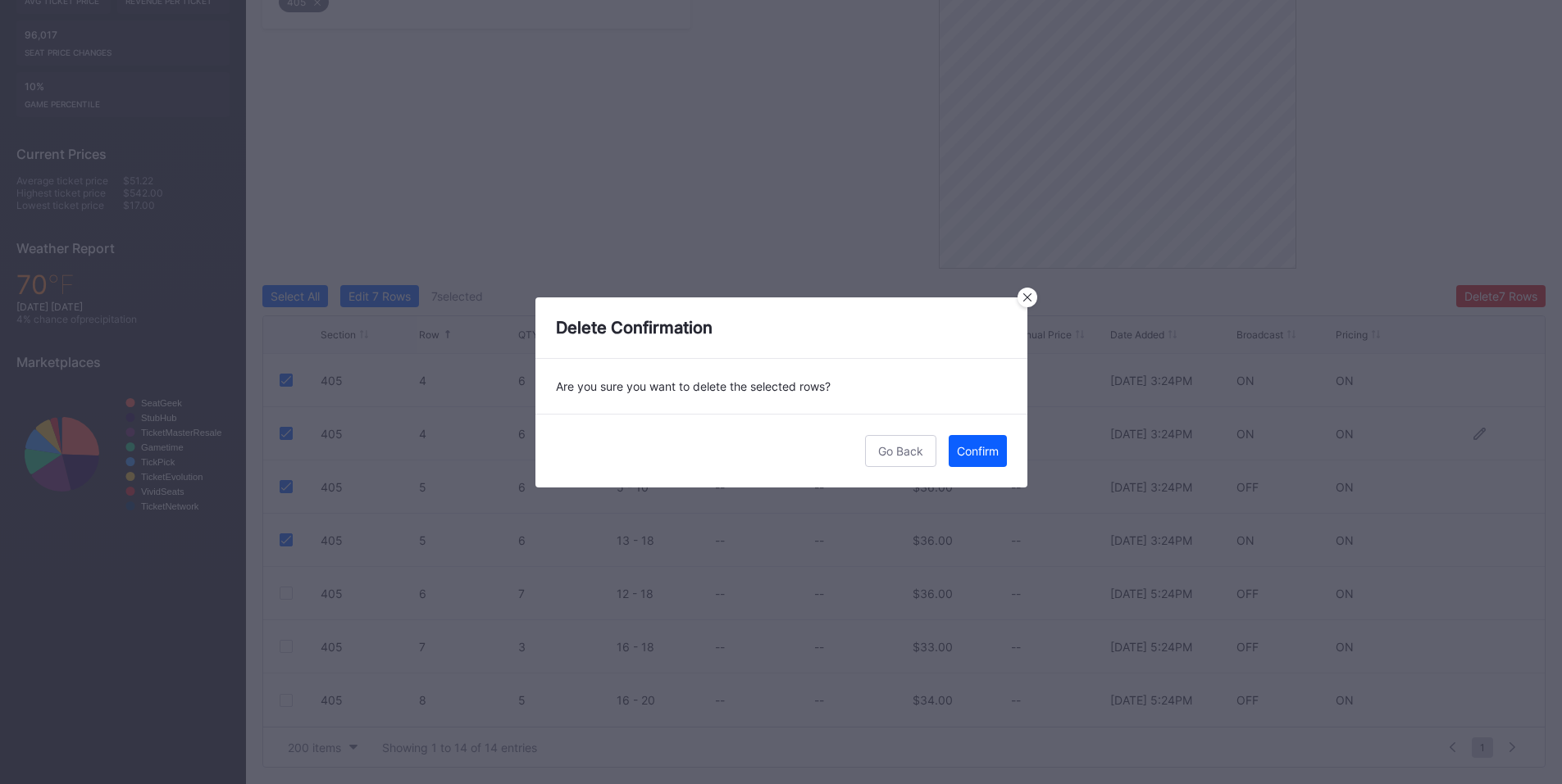
click at [987, 451] on div "Confirm" at bounding box center [978, 452] width 42 height 14
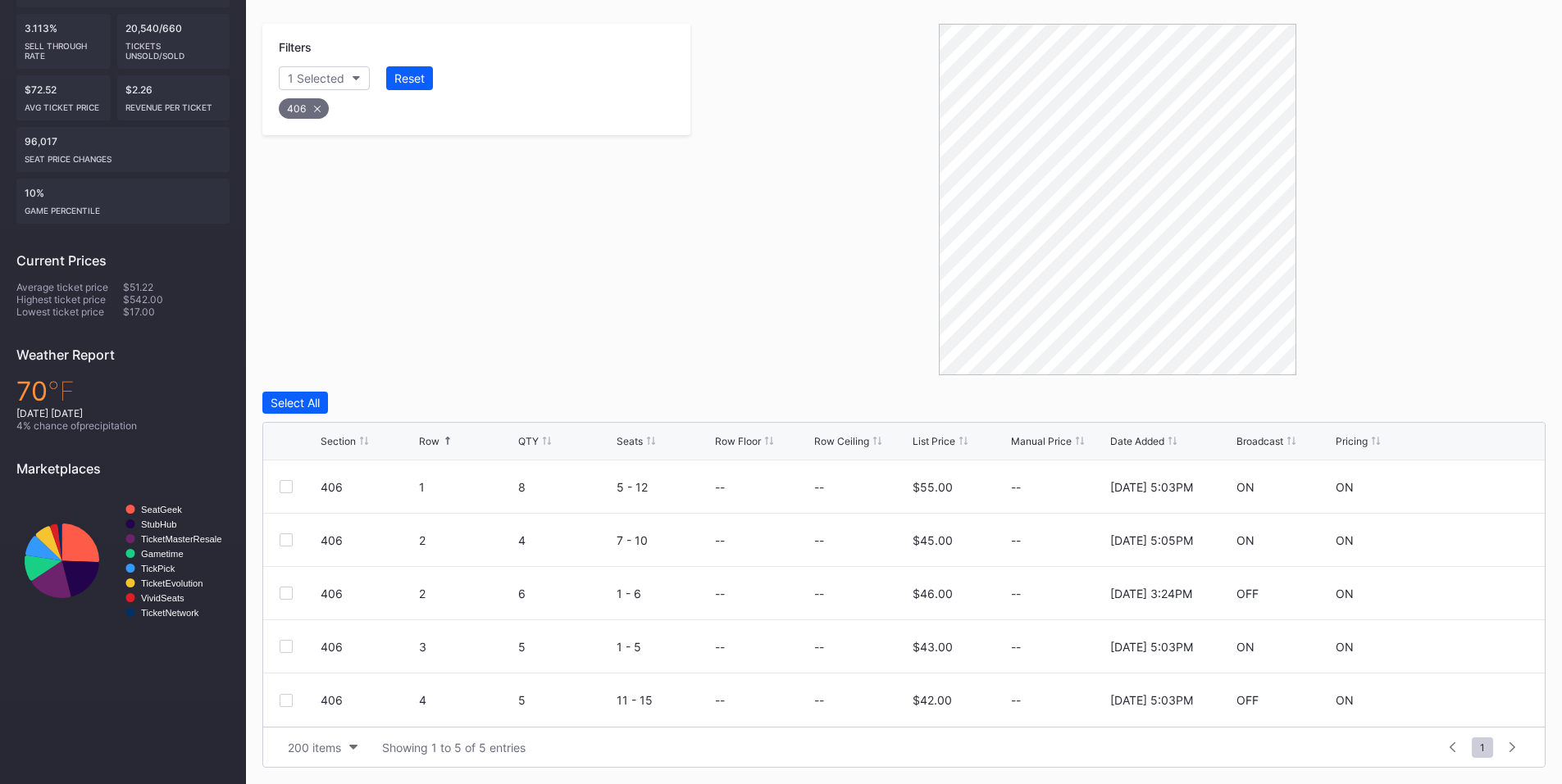
scroll to position [305, 0]
click at [289, 595] on div at bounding box center [286, 592] width 13 height 13
click at [1479, 397] on div "Delete 1 Row" at bounding box center [1503, 403] width 67 height 14
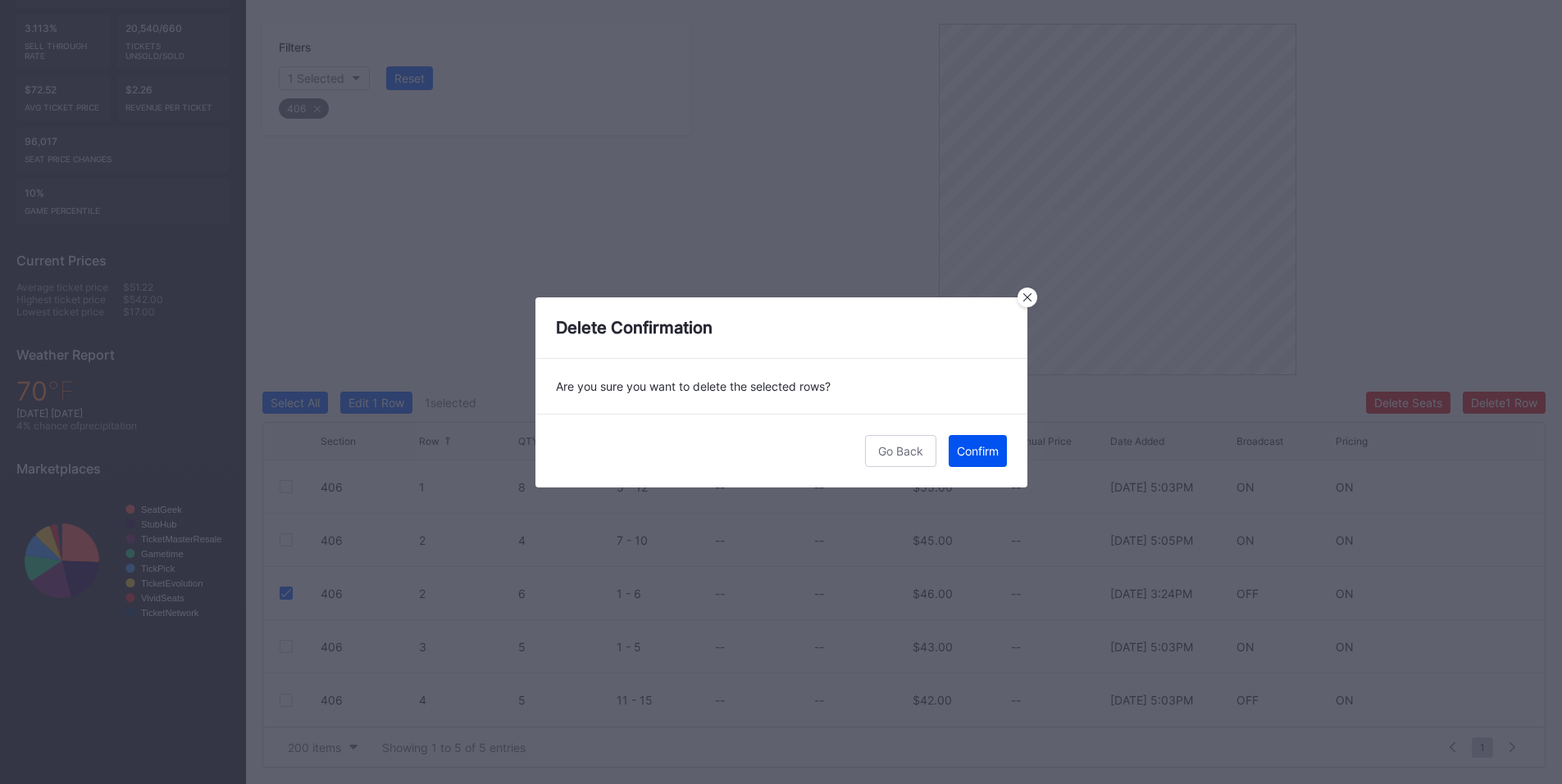
click at [1006, 455] on button "Confirm" at bounding box center [977, 451] width 59 height 32
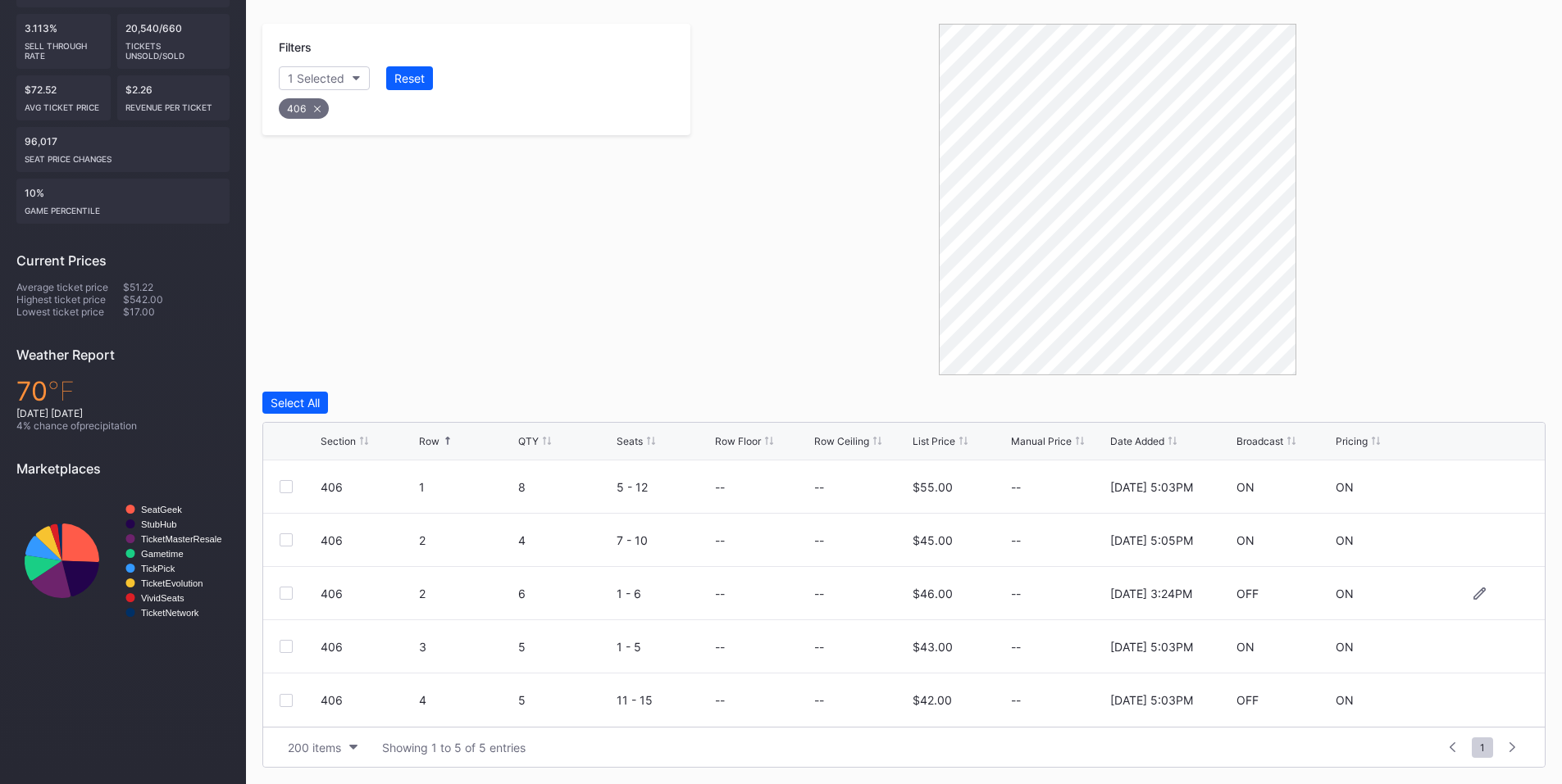
click at [289, 595] on div at bounding box center [286, 592] width 13 height 13
click at [1521, 395] on button "Delete 1 Row" at bounding box center [1503, 403] width 82 height 22
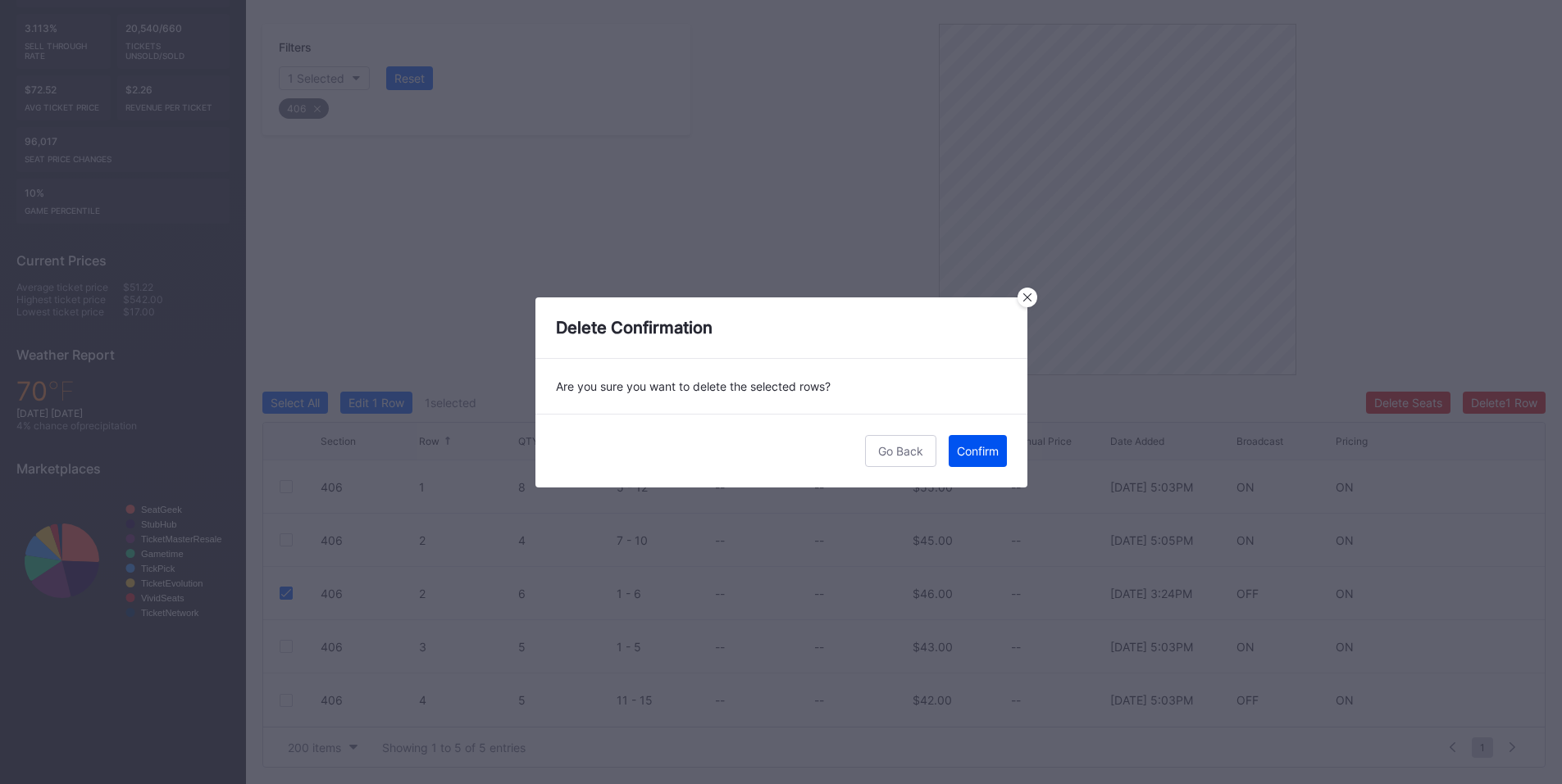
click at [972, 463] on button "Confirm" at bounding box center [977, 451] width 59 height 32
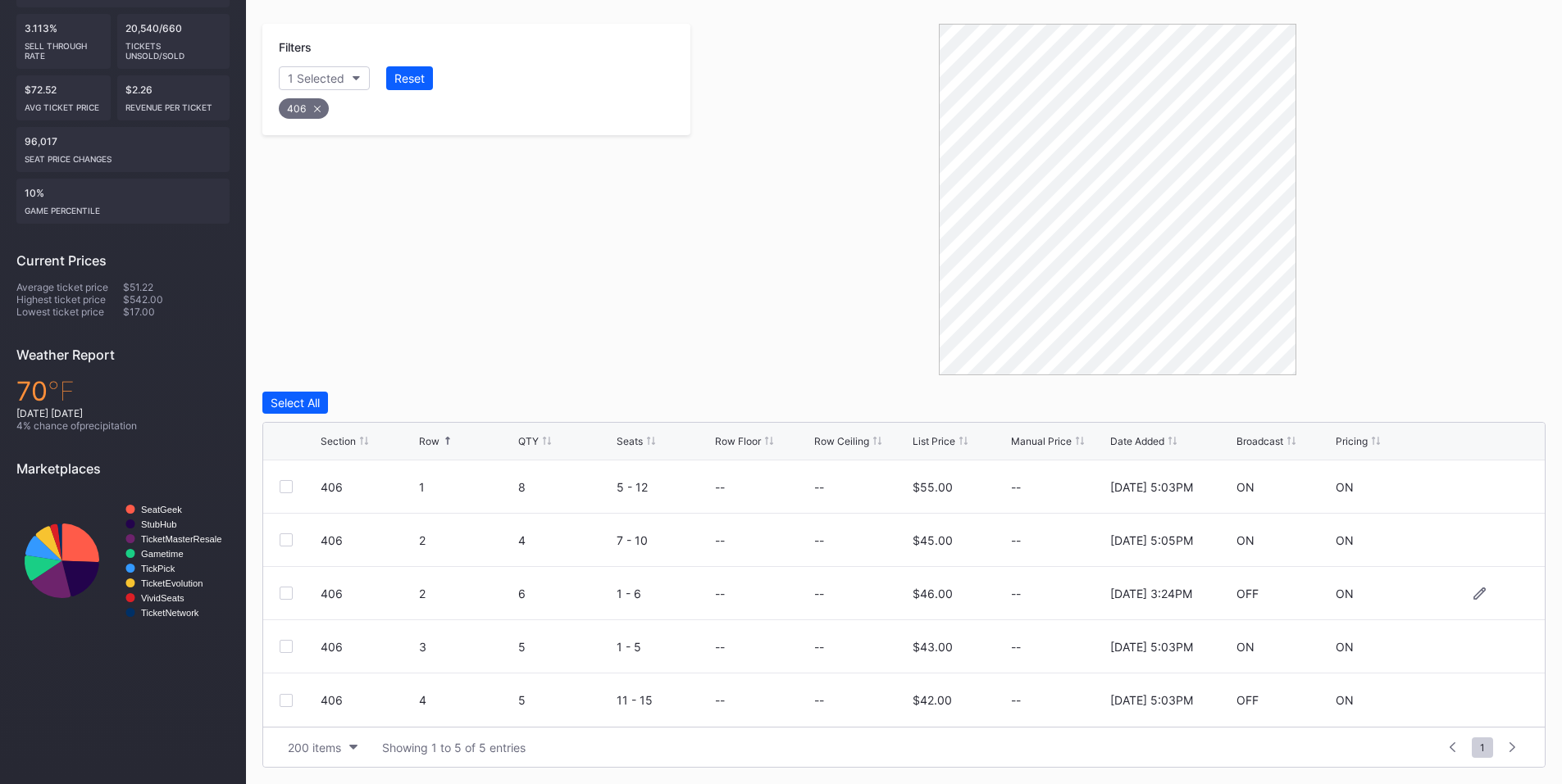
click at [287, 594] on div at bounding box center [286, 592] width 13 height 13
click at [1493, 397] on div "Delete 1 Row" at bounding box center [1503, 403] width 67 height 14
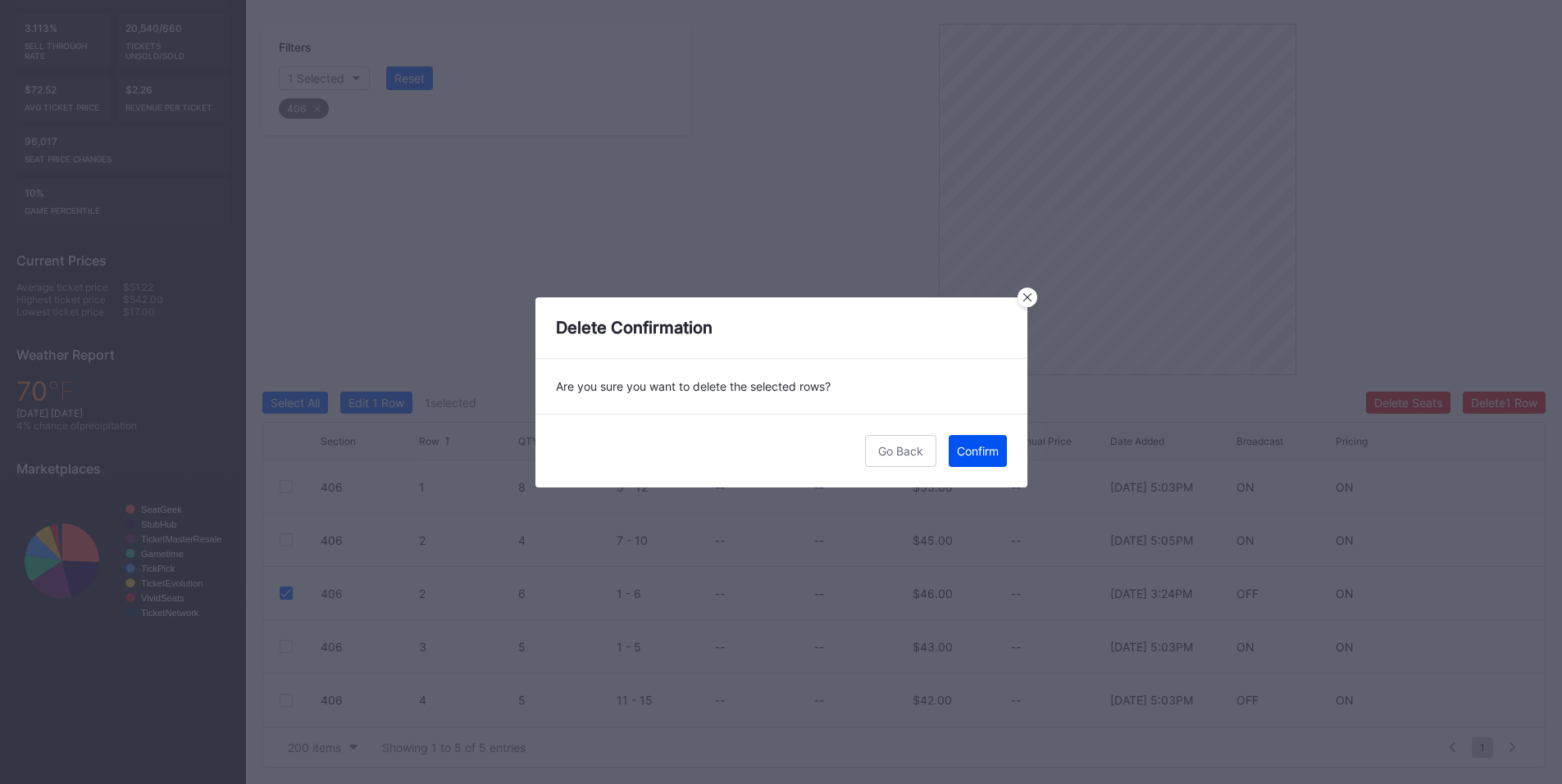
click at [982, 450] on div "Confirm" at bounding box center [978, 452] width 42 height 14
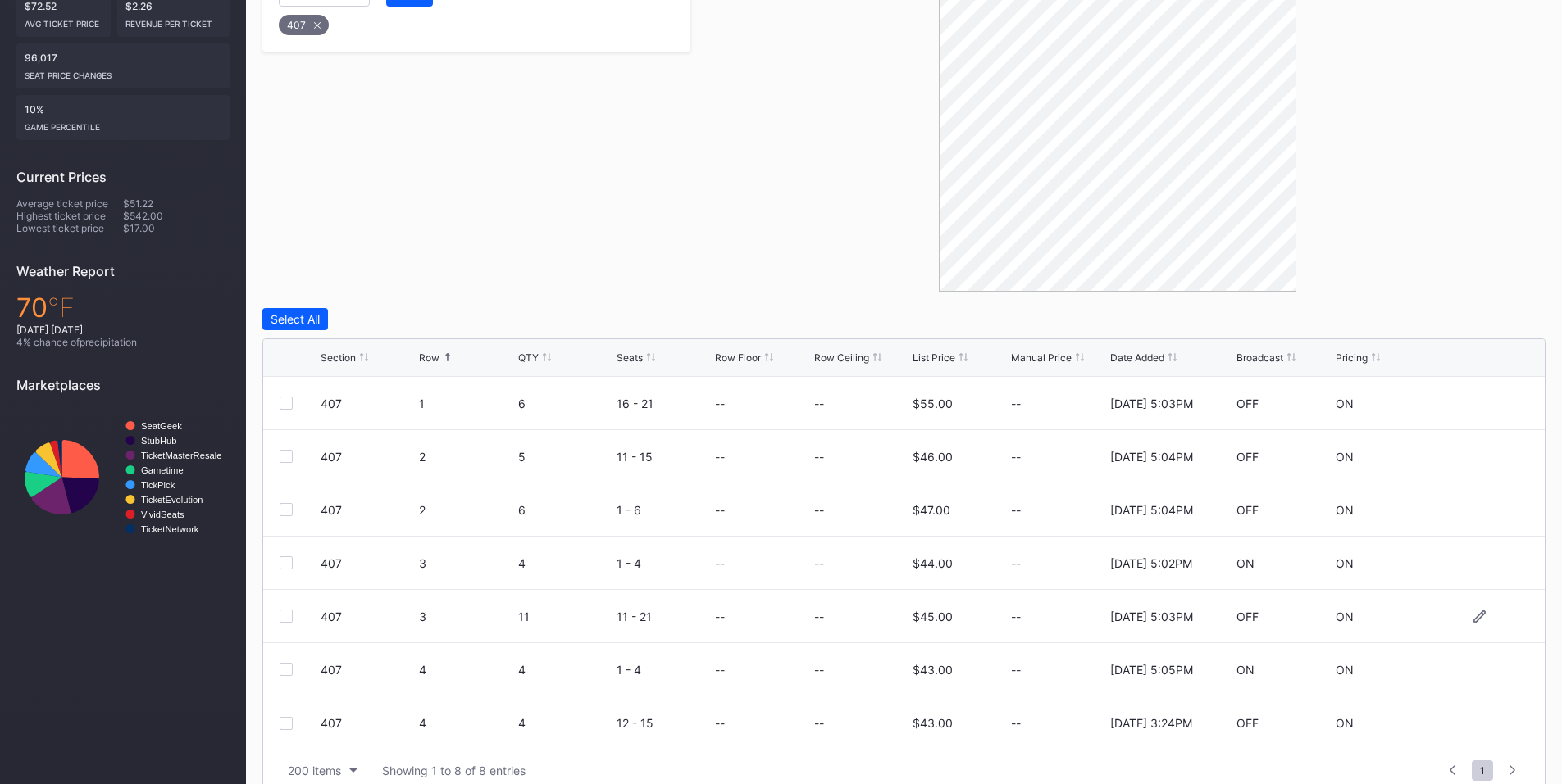
scroll to position [412, 0]
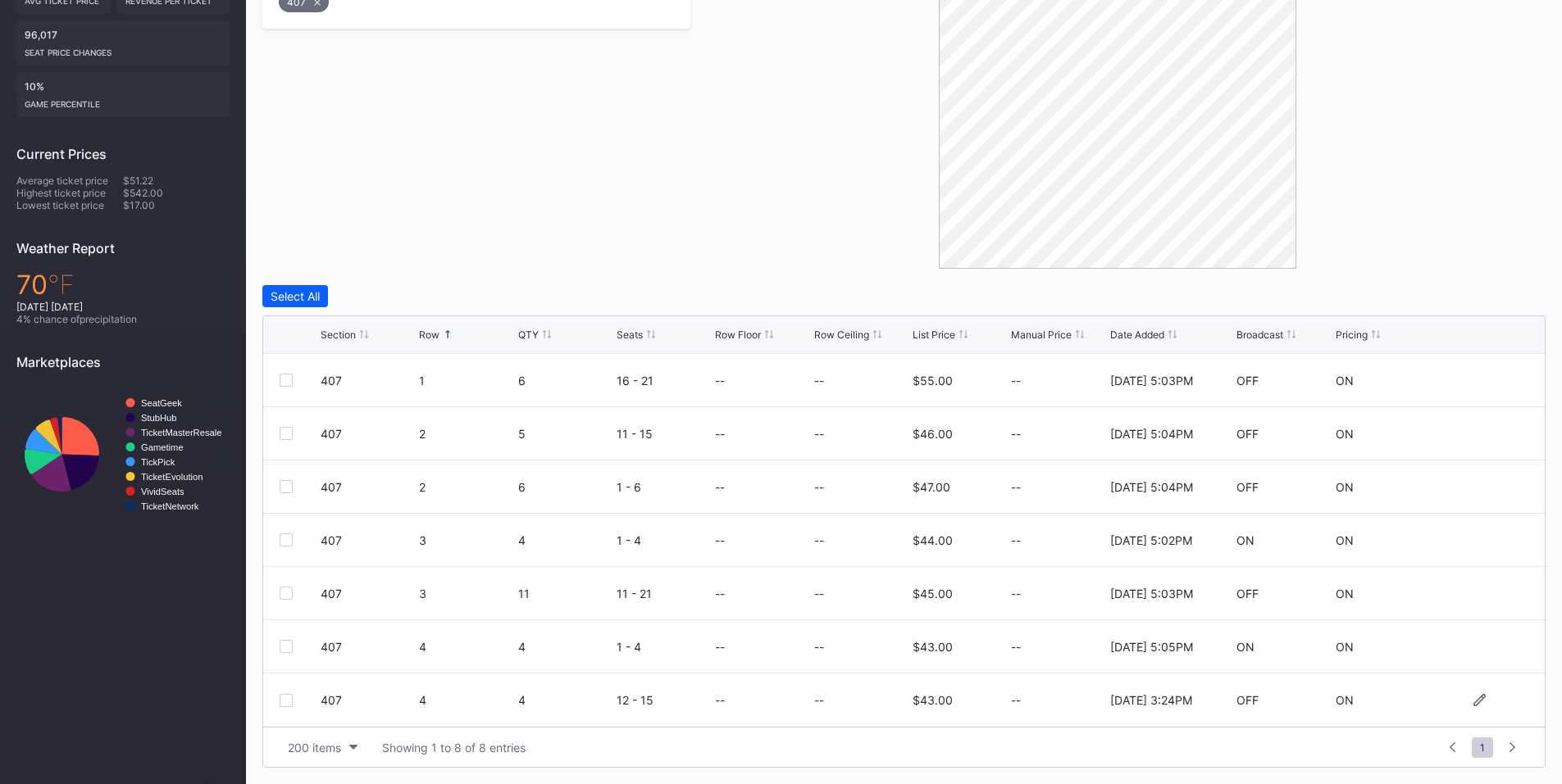
click at [289, 699] on div at bounding box center [286, 700] width 13 height 13
click at [1489, 294] on div "Delete 1 Row" at bounding box center [1503, 296] width 67 height 14
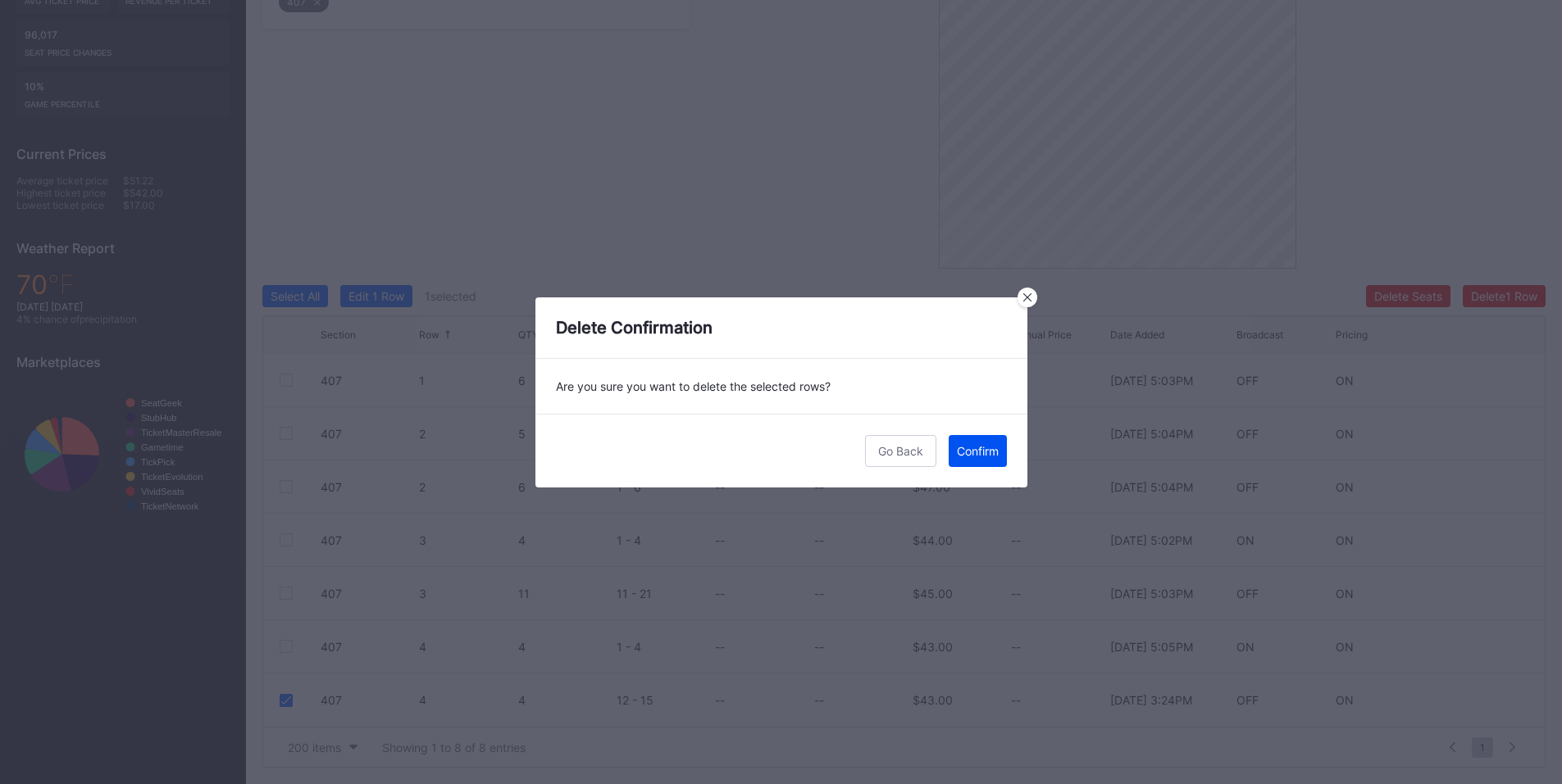
click at [966, 450] on div "Confirm" at bounding box center [978, 452] width 42 height 14
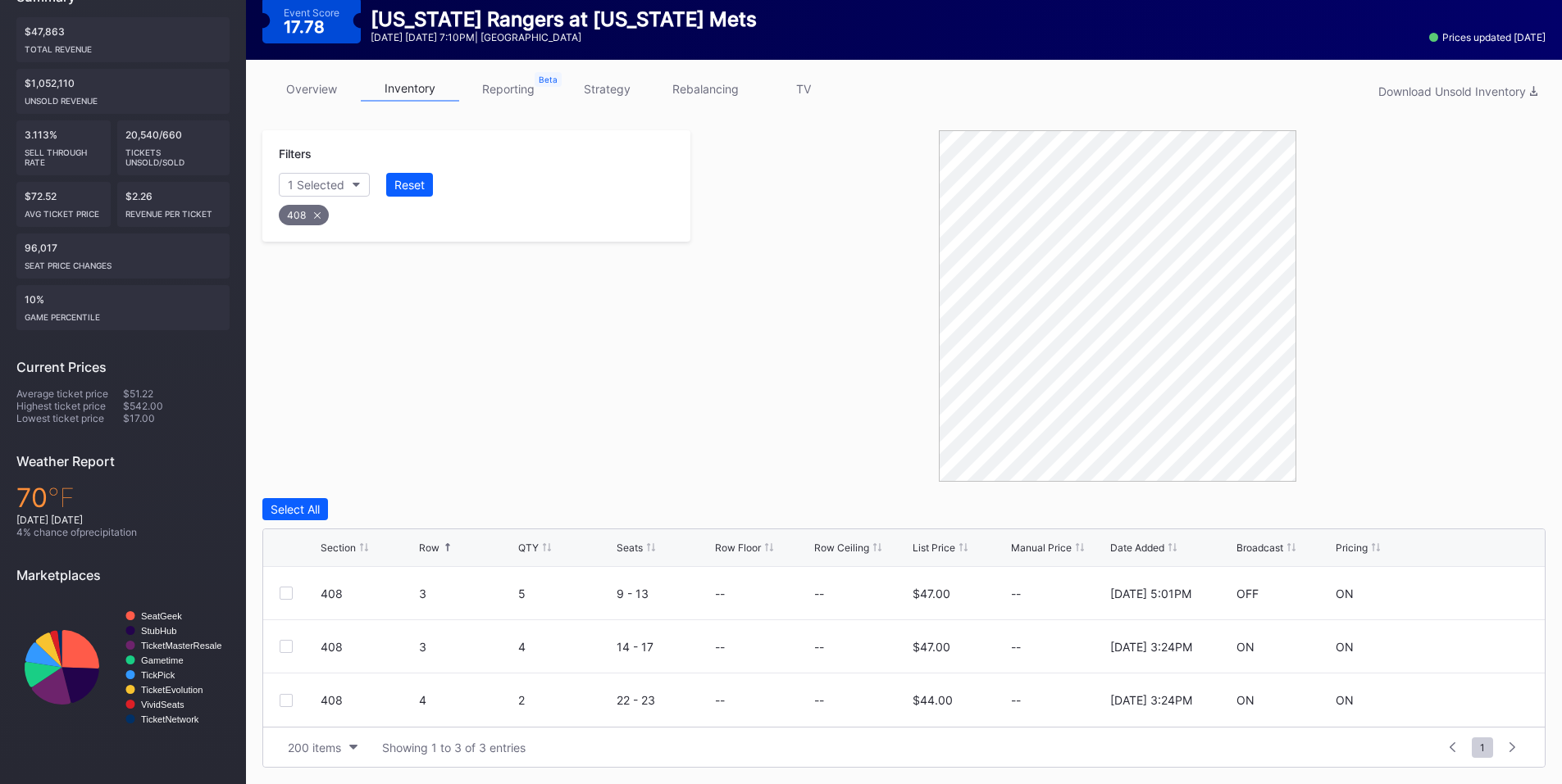
scroll to position [198, 0]
click at [285, 643] on div at bounding box center [286, 646] width 13 height 13
click at [285, 702] on div at bounding box center [286, 700] width 13 height 13
click at [1486, 505] on div "Delete 2 Rows" at bounding box center [1500, 509] width 72 height 14
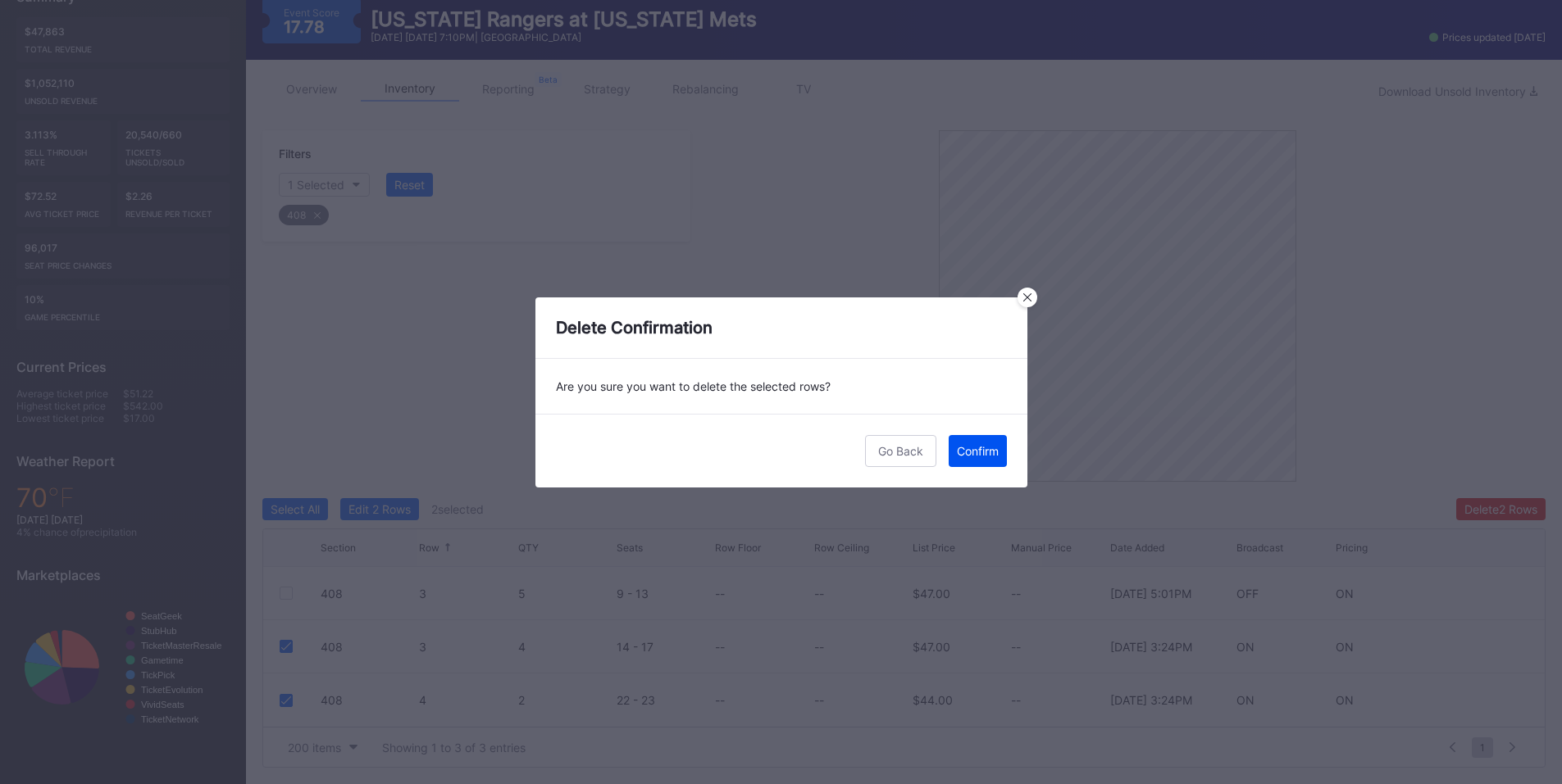
click at [972, 453] on div "Confirm" at bounding box center [978, 452] width 42 height 14
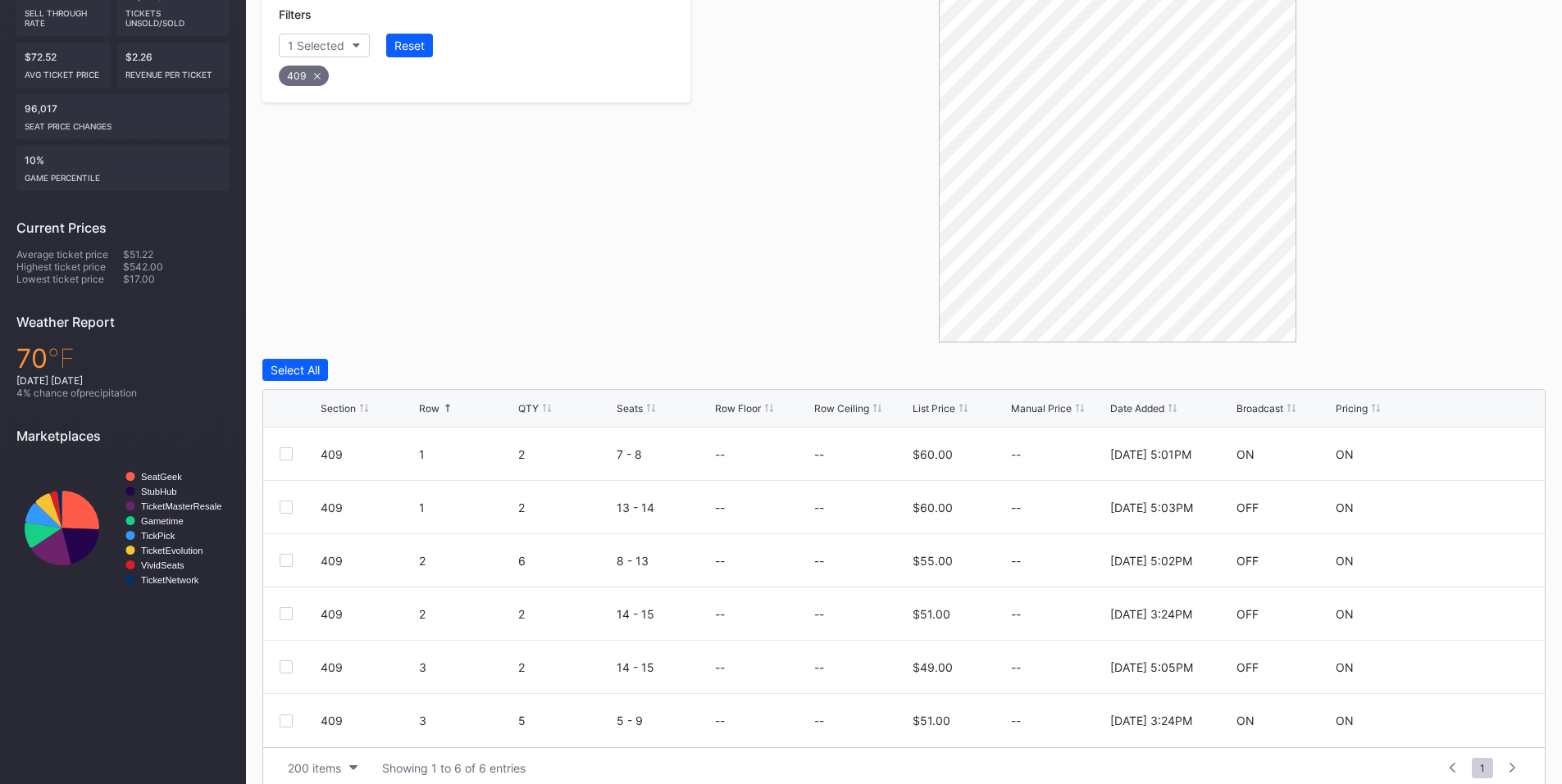
scroll to position [358, 0]
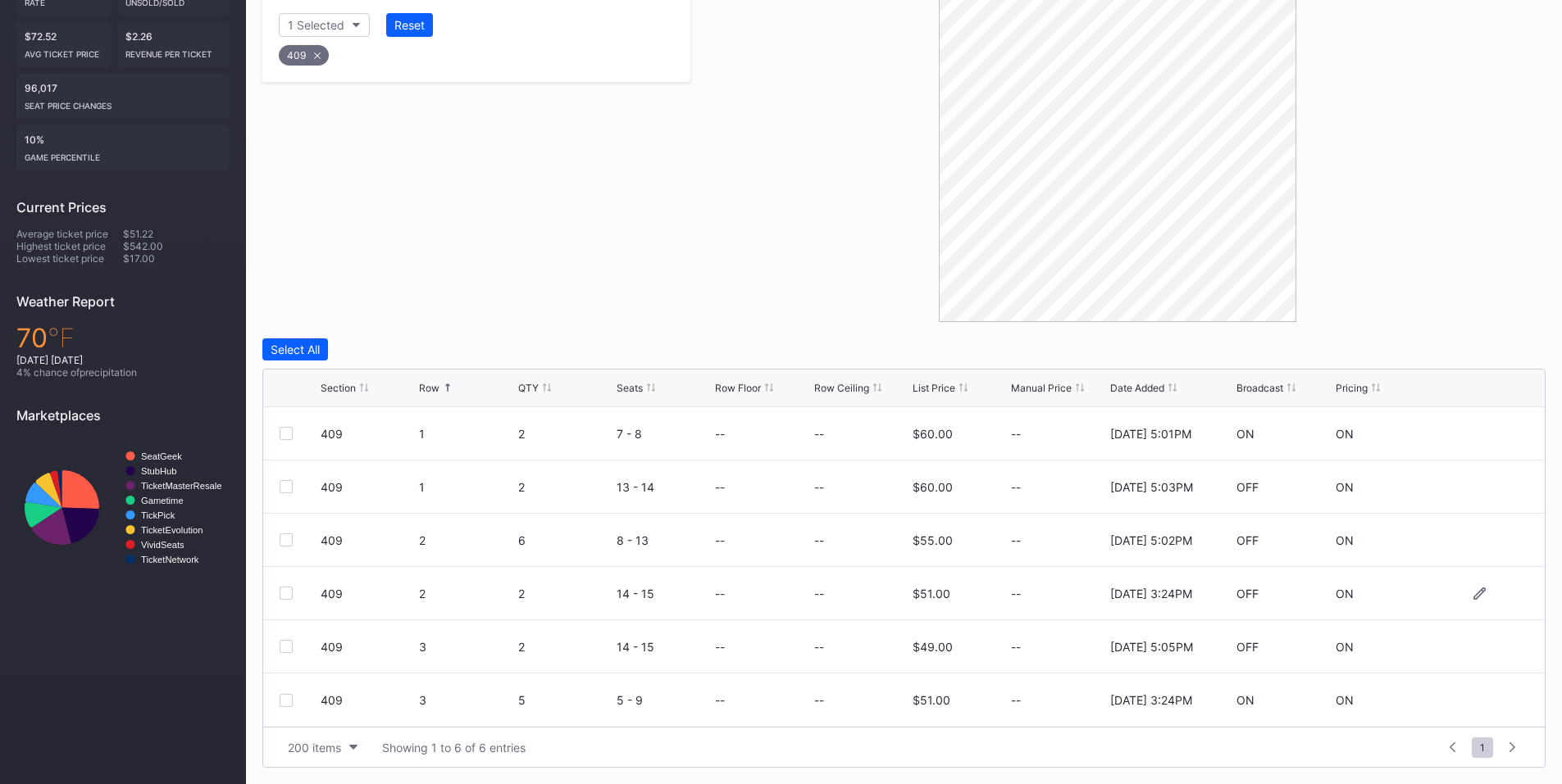
click at [289, 586] on div "409 2 2 14 - 15 -- -- $51.00 -- [DATE] 3:24PM OFF ON" at bounding box center [904, 593] width 1282 height 54
click at [284, 591] on div at bounding box center [286, 592] width 13 height 13
click at [292, 703] on div at bounding box center [286, 700] width 13 height 13
click at [1489, 347] on div "Delete 2 Rows" at bounding box center [1500, 349] width 72 height 14
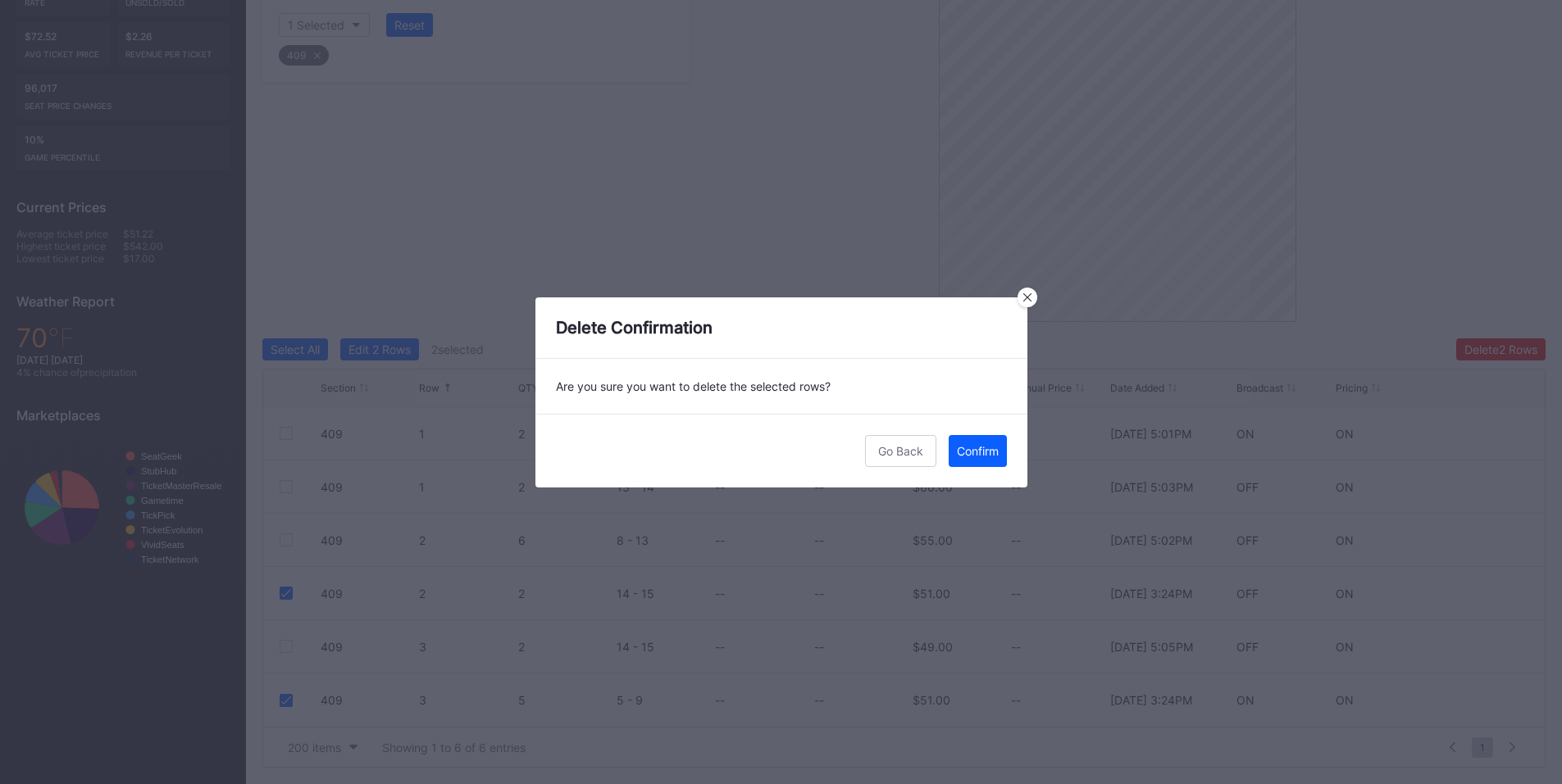
click at [981, 454] on div "Confirm" at bounding box center [978, 452] width 42 height 14
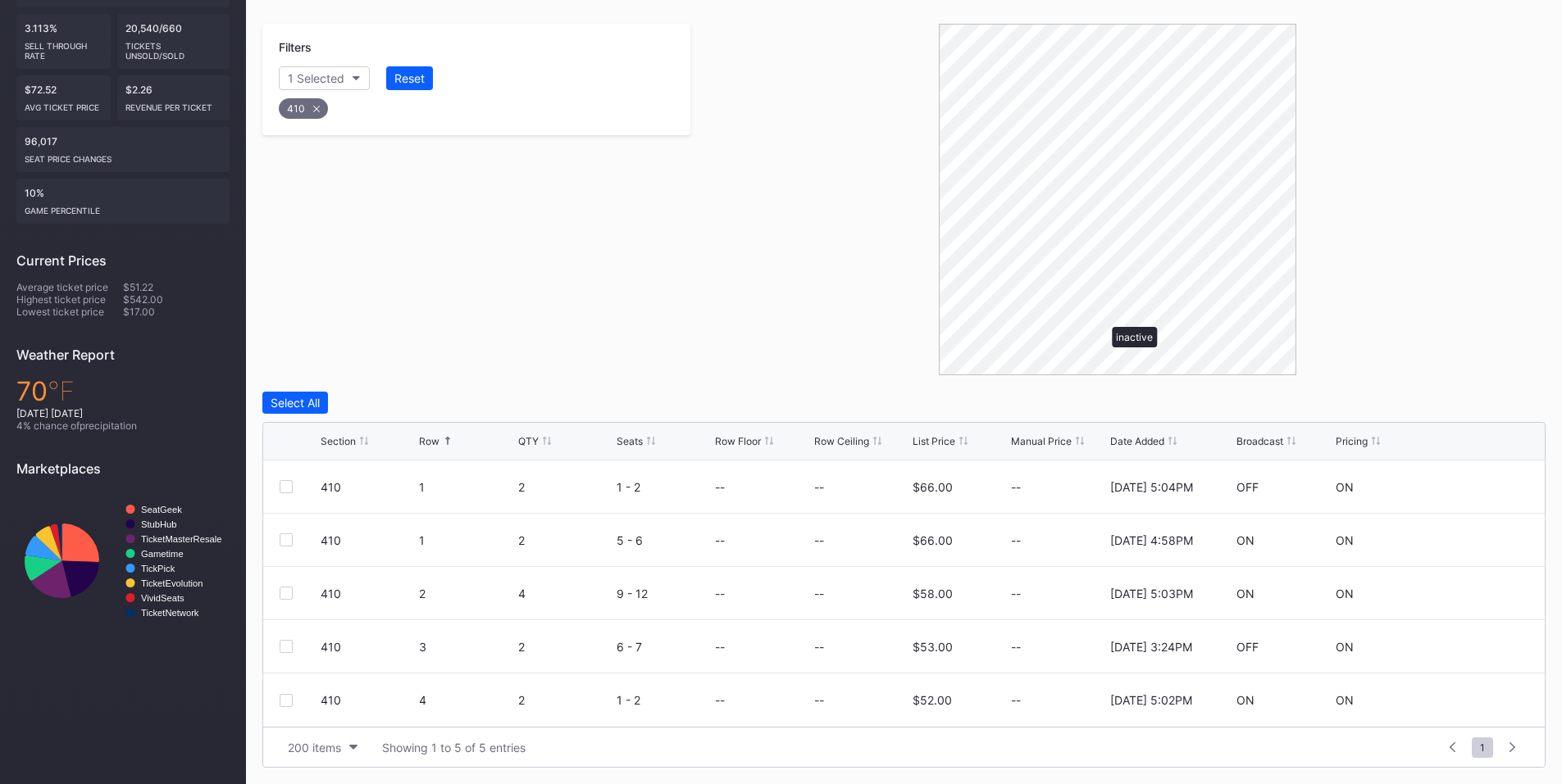
scroll to position [305, 0]
click at [289, 649] on div at bounding box center [286, 646] width 13 height 13
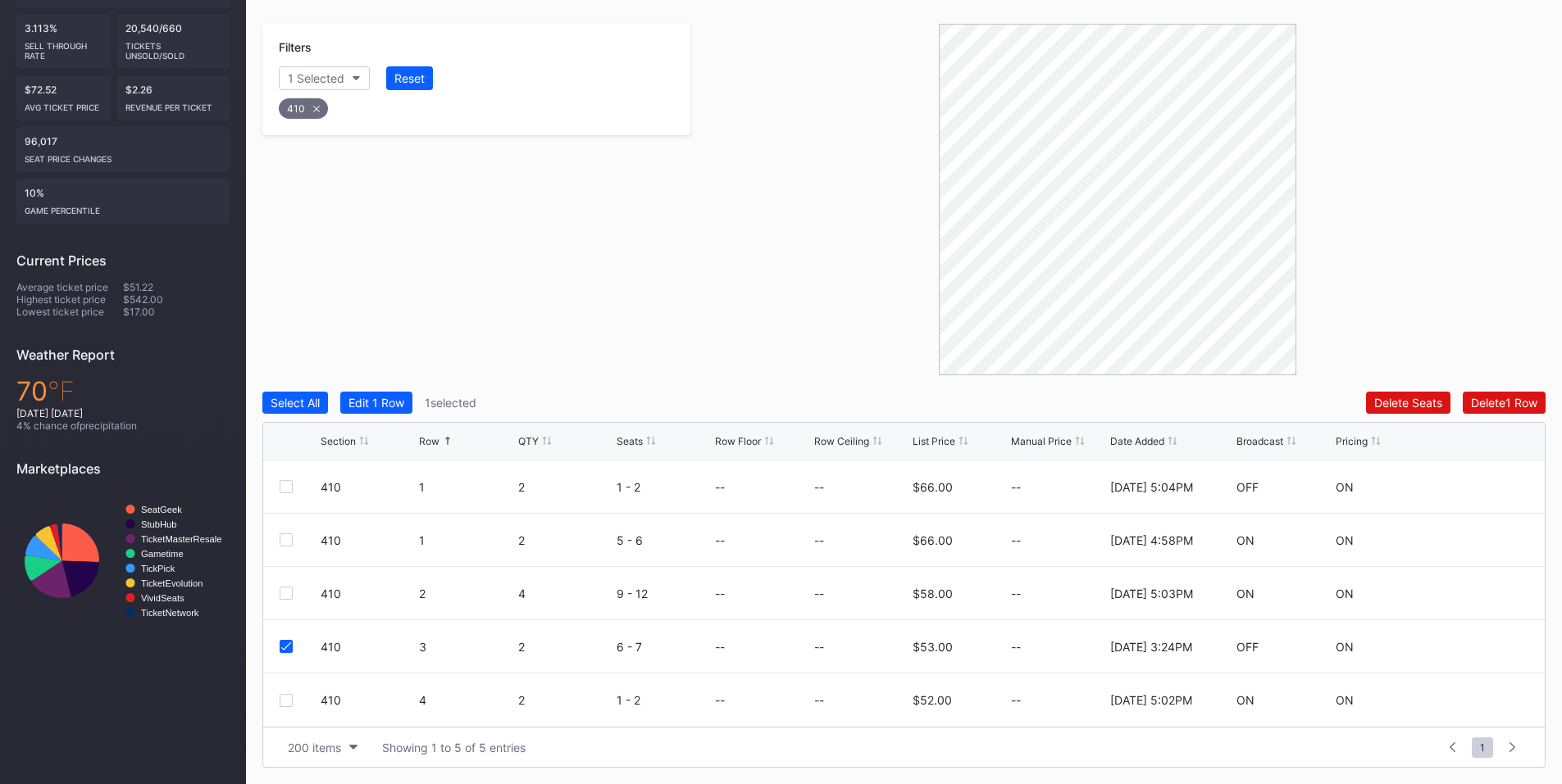
click at [1494, 384] on div "Filters 1 Selected Reset 410 Select All Edit 1 Row 1 selected Delete Seats Dele…" at bounding box center [904, 396] width 1283 height 744
click at [1464, 407] on button "Delete 1 Row" at bounding box center [1503, 403] width 82 height 22
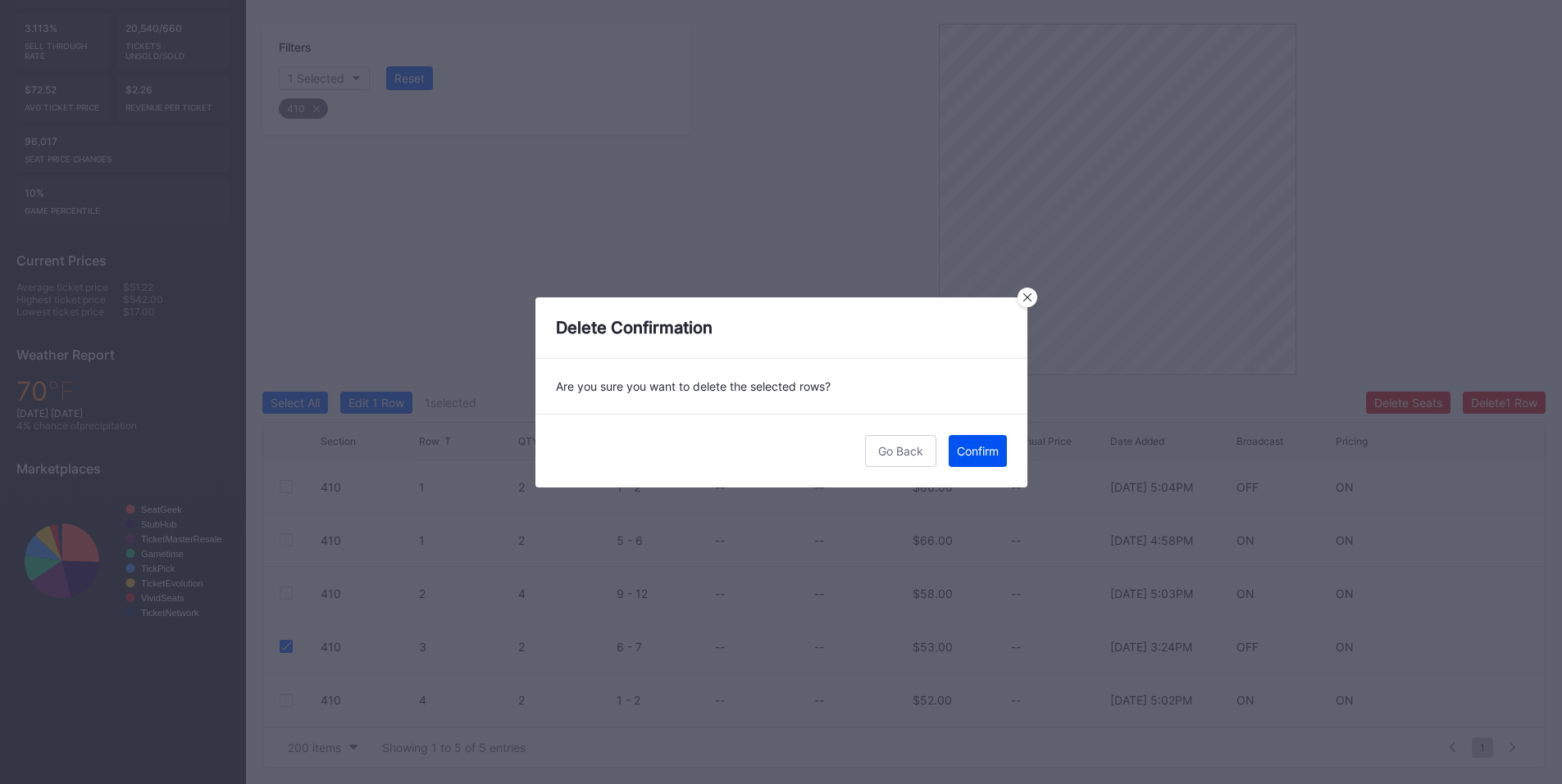
click at [981, 458] on button "Confirm" at bounding box center [977, 451] width 59 height 32
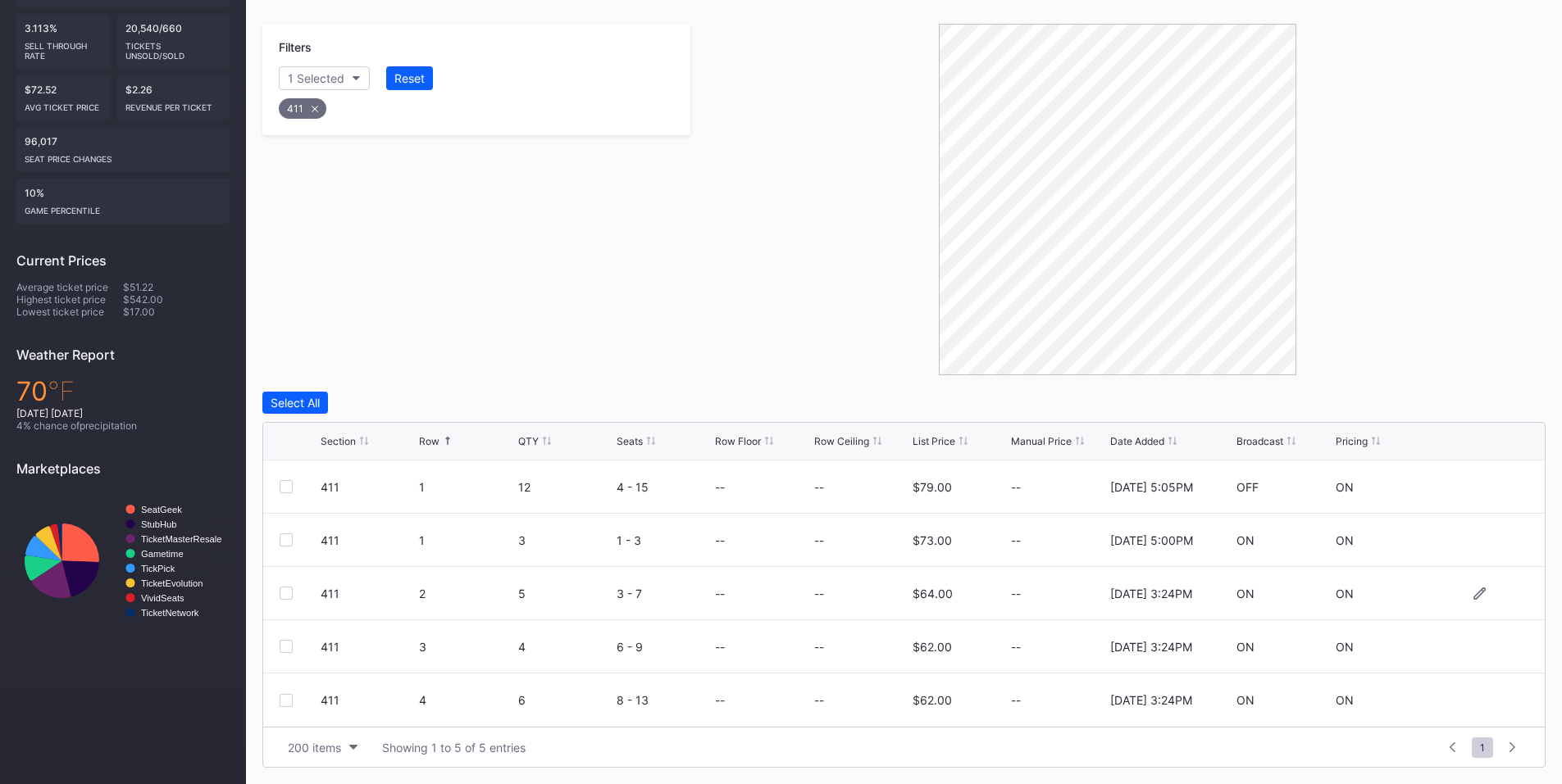
click at [287, 599] on div "411 2 5 3 - 7 -- -- $64.00 -- [DATE] 3:24PM ON ON" at bounding box center [904, 593] width 1282 height 54
click at [287, 647] on div at bounding box center [286, 646] width 13 height 13
click at [286, 594] on div at bounding box center [286, 592] width 13 height 13
click at [283, 702] on div at bounding box center [286, 700] width 13 height 13
click at [1500, 407] on div "Delete 3 Rows" at bounding box center [1500, 403] width 73 height 14
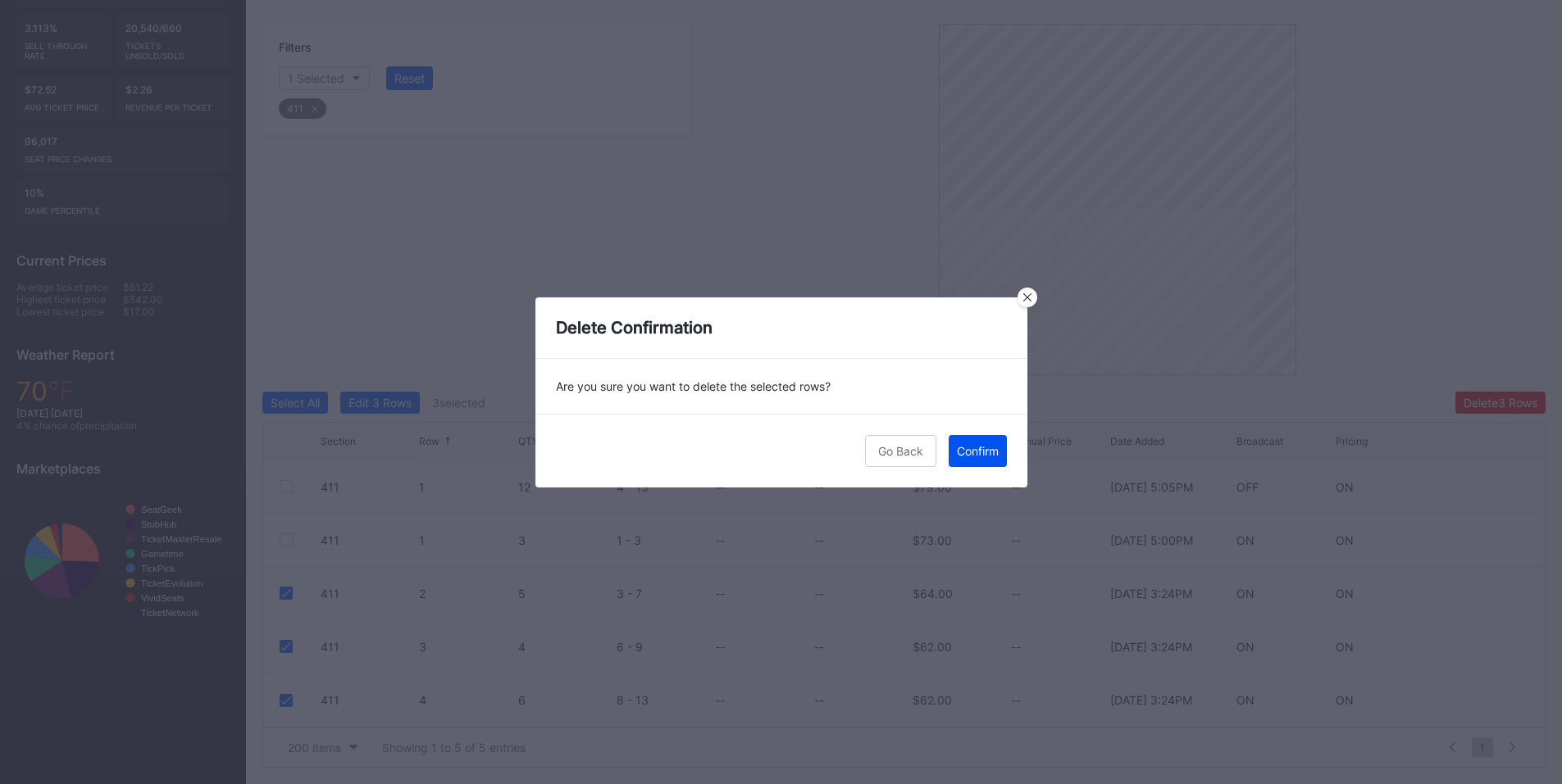
click at [963, 451] on div "Confirm" at bounding box center [978, 452] width 42 height 14
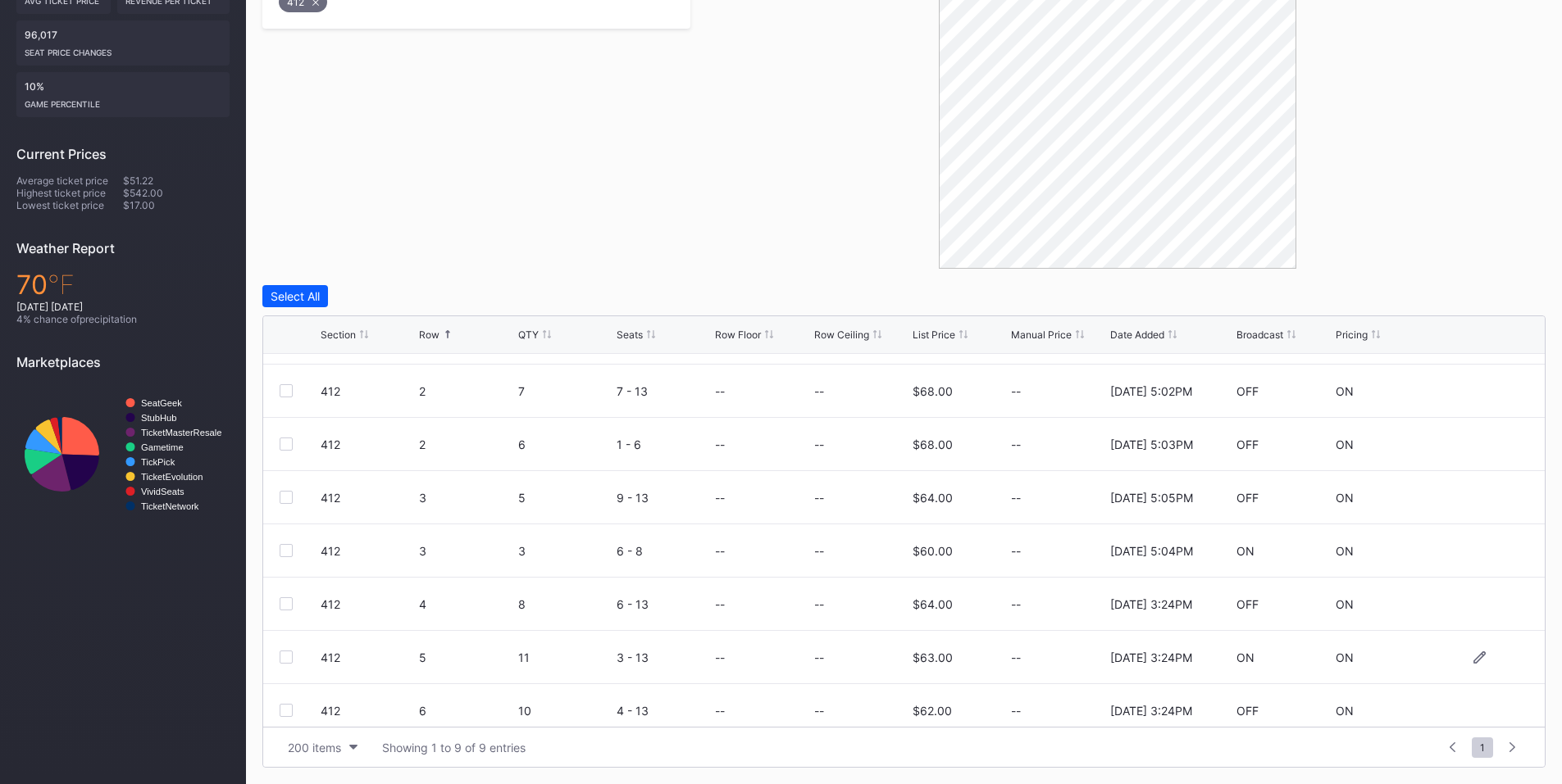
scroll to position [106, 0]
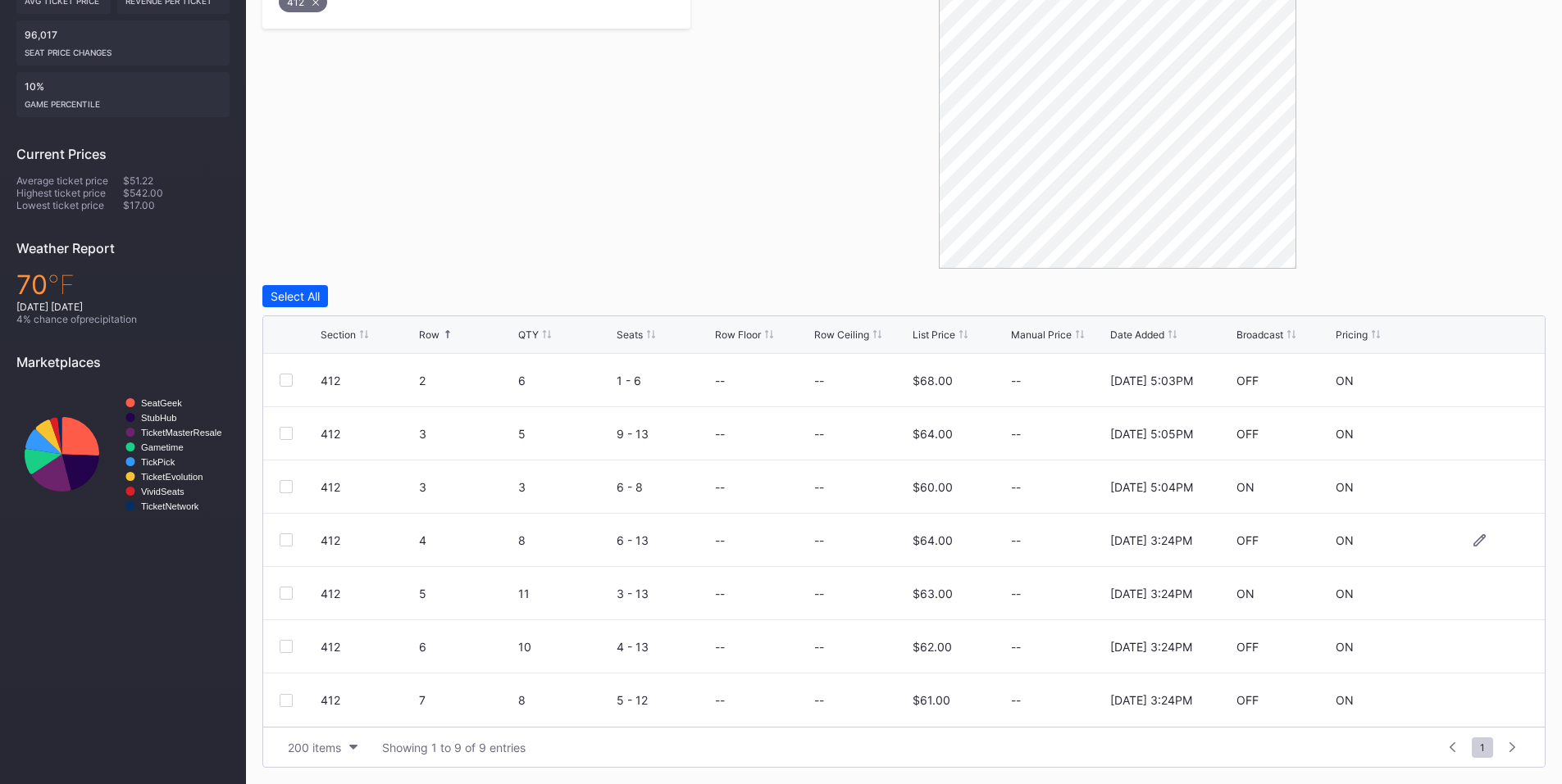
click at [285, 539] on div at bounding box center [286, 540] width 13 height 13
click at [284, 594] on div at bounding box center [286, 592] width 13 height 13
click at [284, 650] on div at bounding box center [286, 646] width 13 height 13
click at [288, 703] on div at bounding box center [286, 700] width 13 height 13
click at [1498, 293] on div "Delete 4 Rows" at bounding box center [1500, 296] width 73 height 14
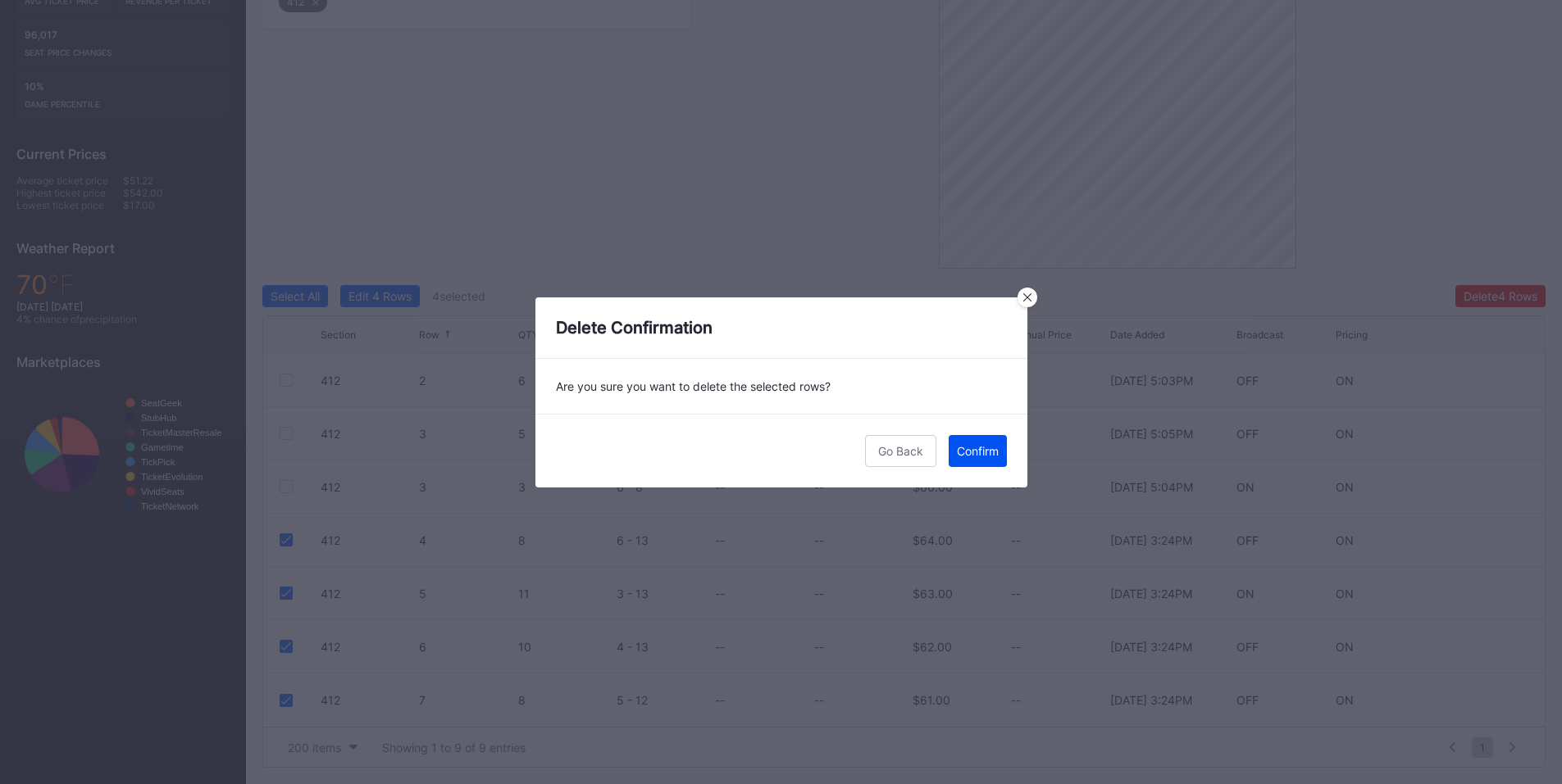
click at [971, 450] on div "Confirm" at bounding box center [978, 452] width 42 height 14
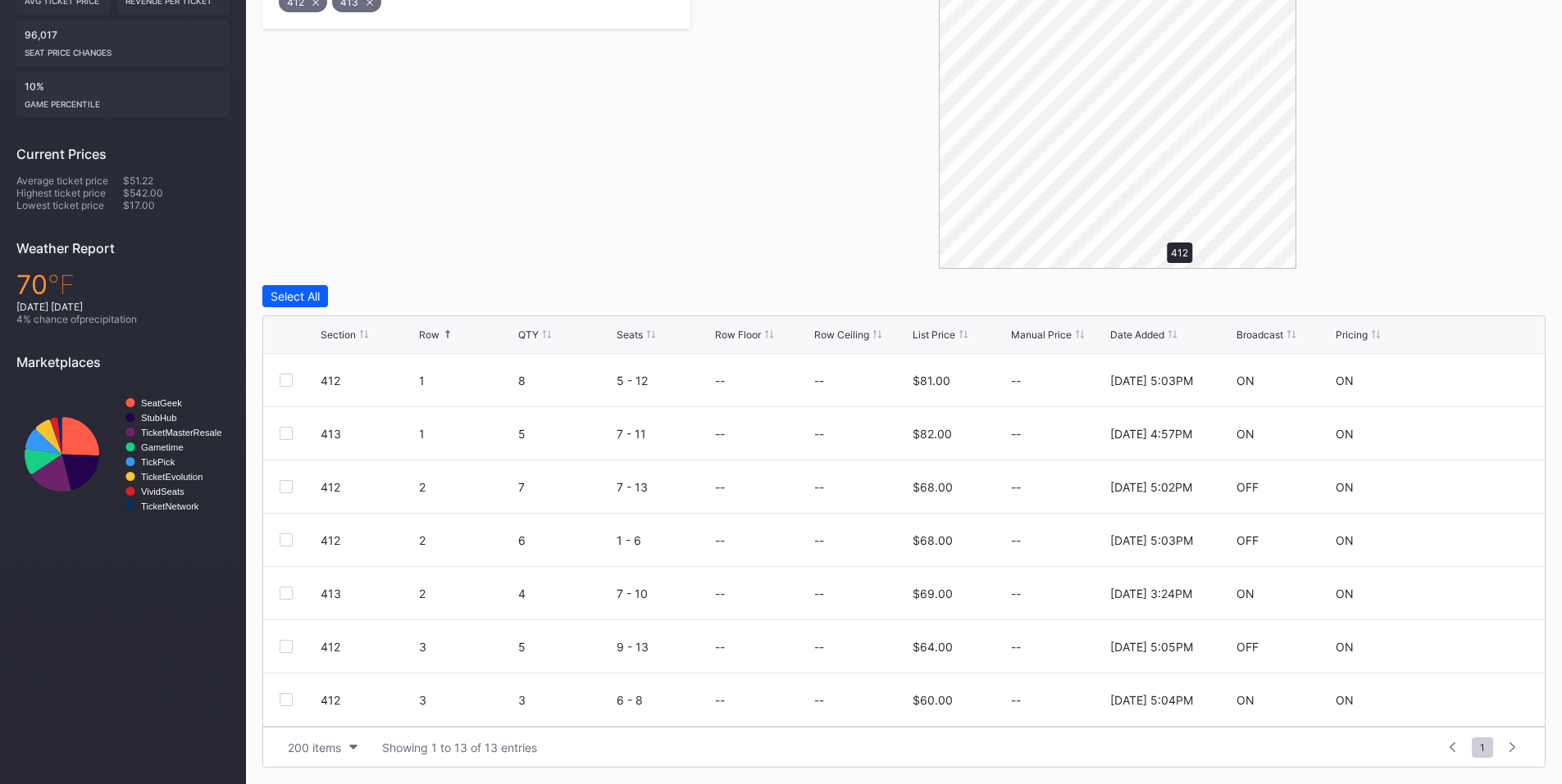
scroll to position [252, 0]
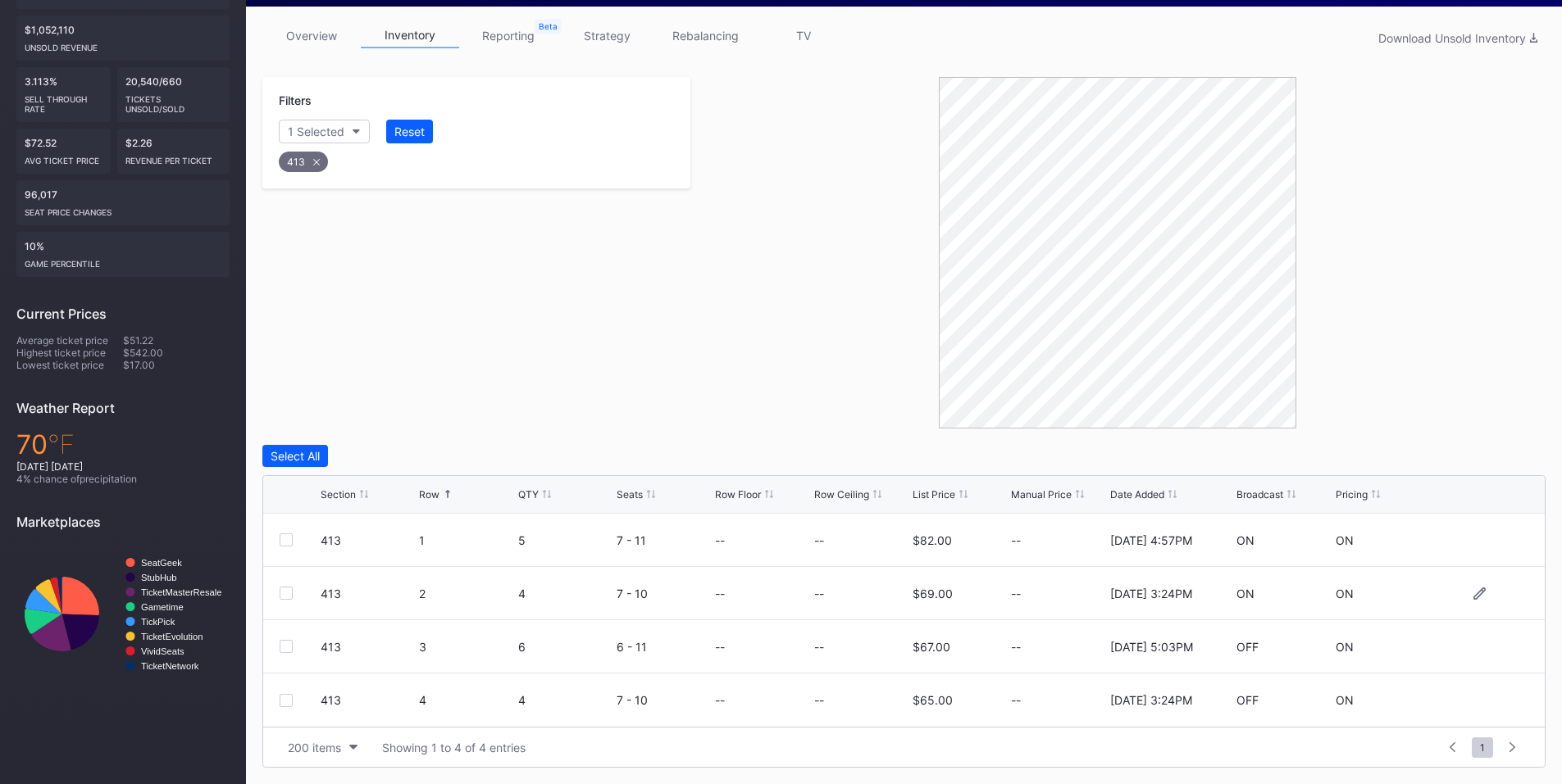
click at [275, 590] on div "413 2 4 7 - 10 -- -- $69.00 -- [DATE] 3:24PM ON ON" at bounding box center [904, 593] width 1282 height 54
click at [290, 592] on div at bounding box center [286, 592] width 13 height 13
drag, startPoint x: 289, startPoint y: 699, endPoint x: 1000, endPoint y: 626, distance: 714.7
click at [289, 699] on div at bounding box center [286, 700] width 13 height 13
click at [1479, 459] on div "Delete 2 Rows" at bounding box center [1500, 457] width 72 height 14
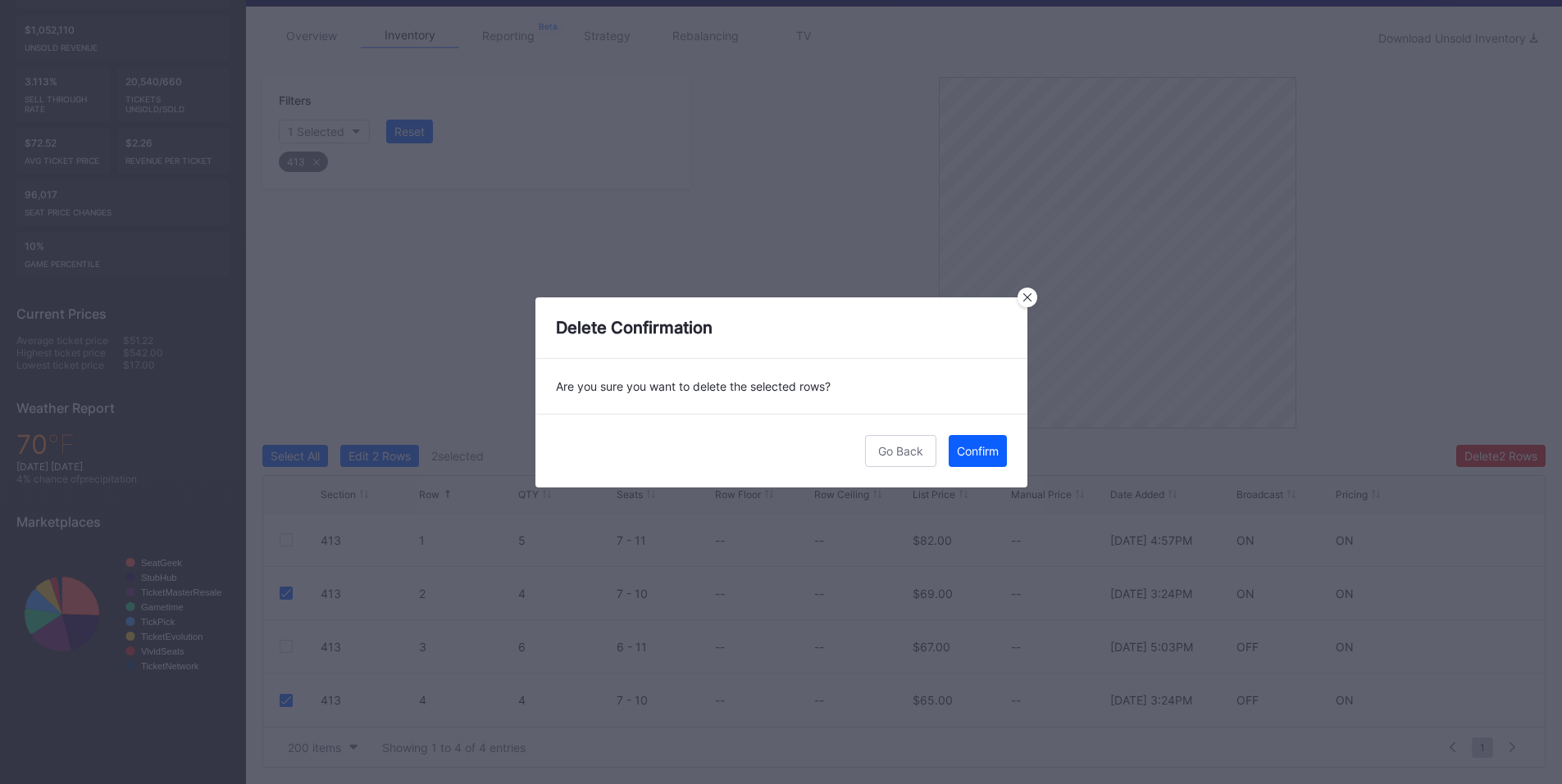
click at [986, 454] on div "Confirm" at bounding box center [978, 452] width 42 height 14
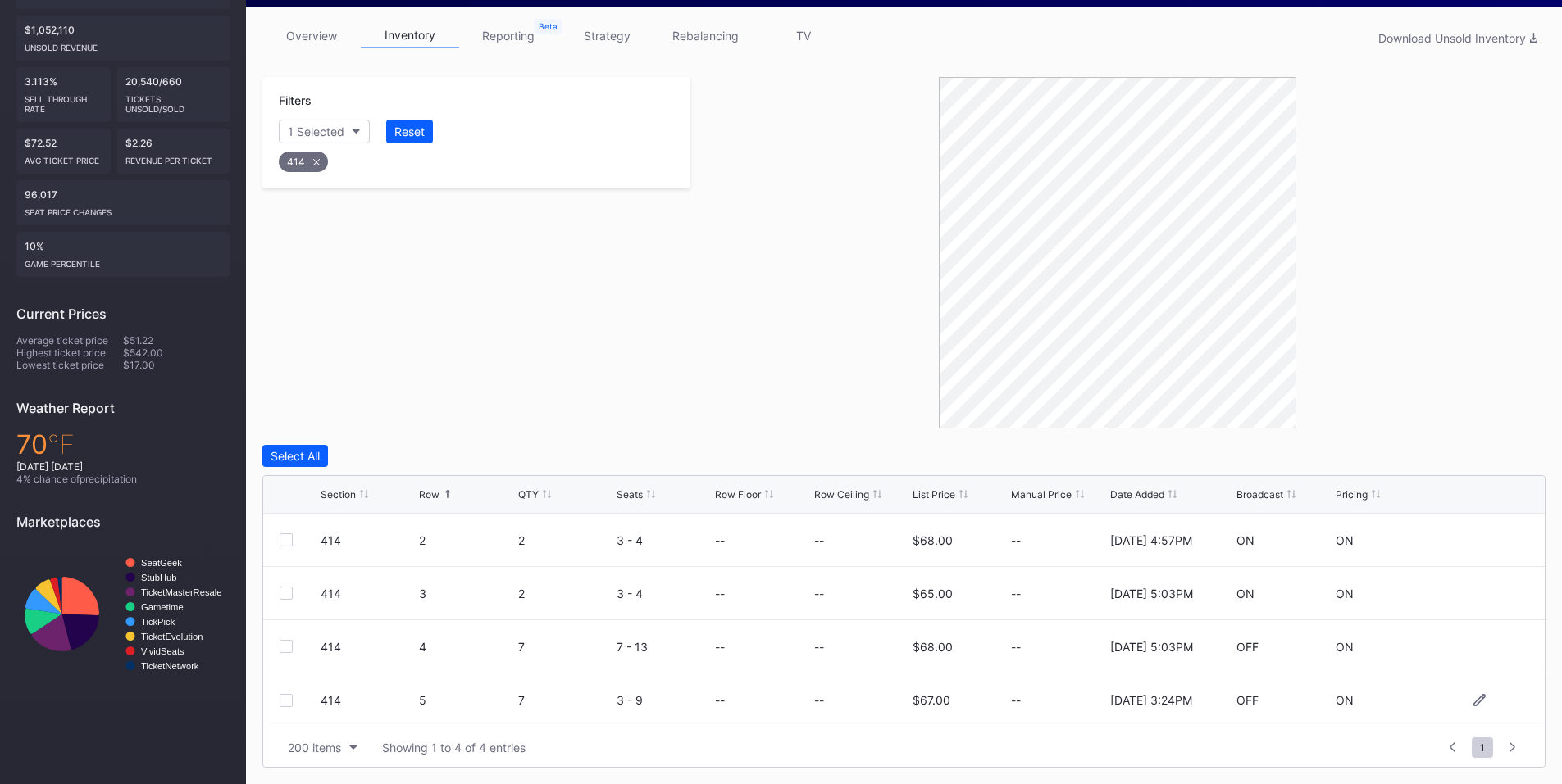
click at [290, 701] on div at bounding box center [286, 700] width 13 height 13
click at [1482, 460] on div "Delete 1 Row" at bounding box center [1503, 457] width 67 height 14
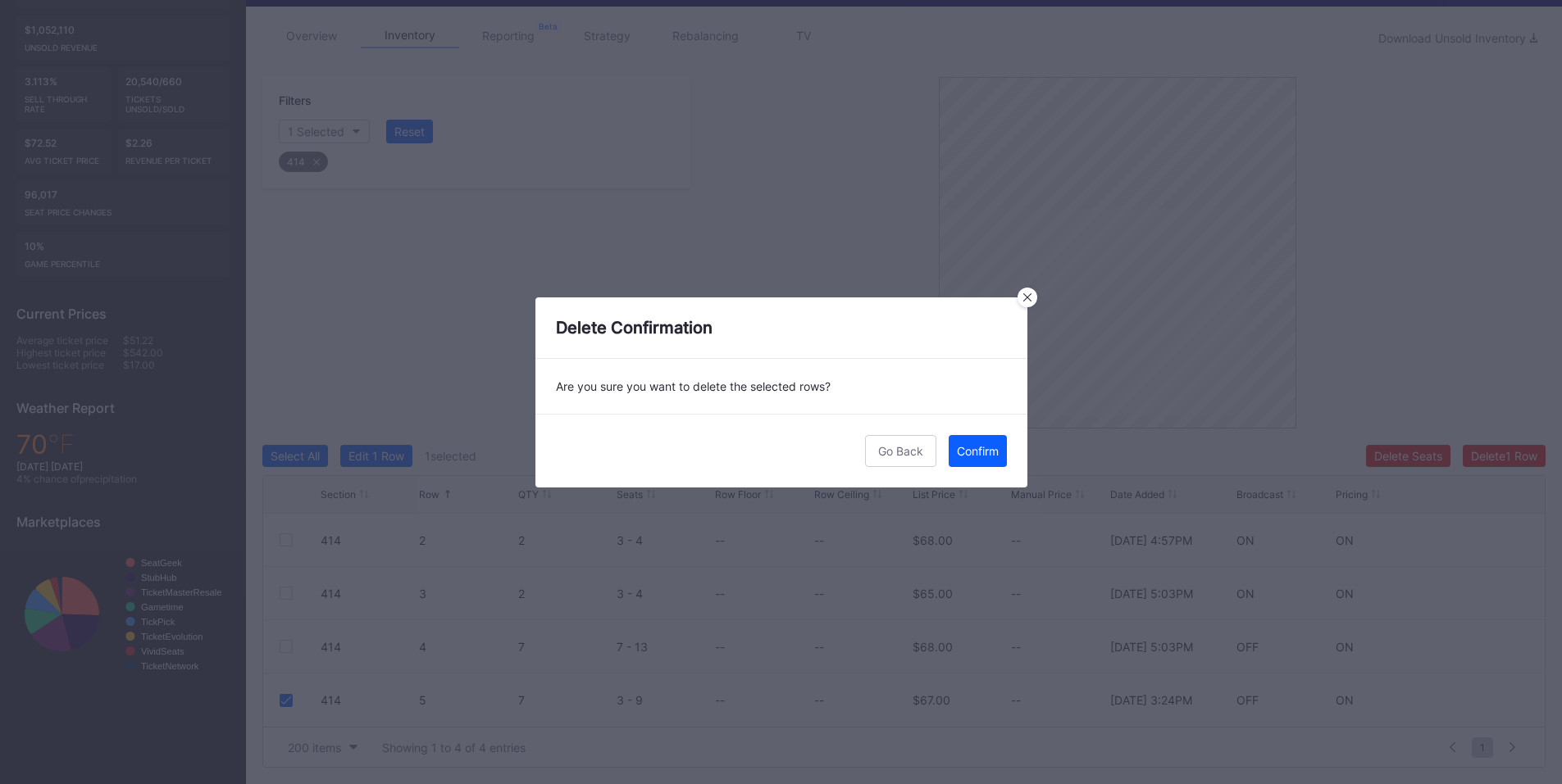
click at [983, 455] on div "Confirm" at bounding box center [978, 452] width 42 height 14
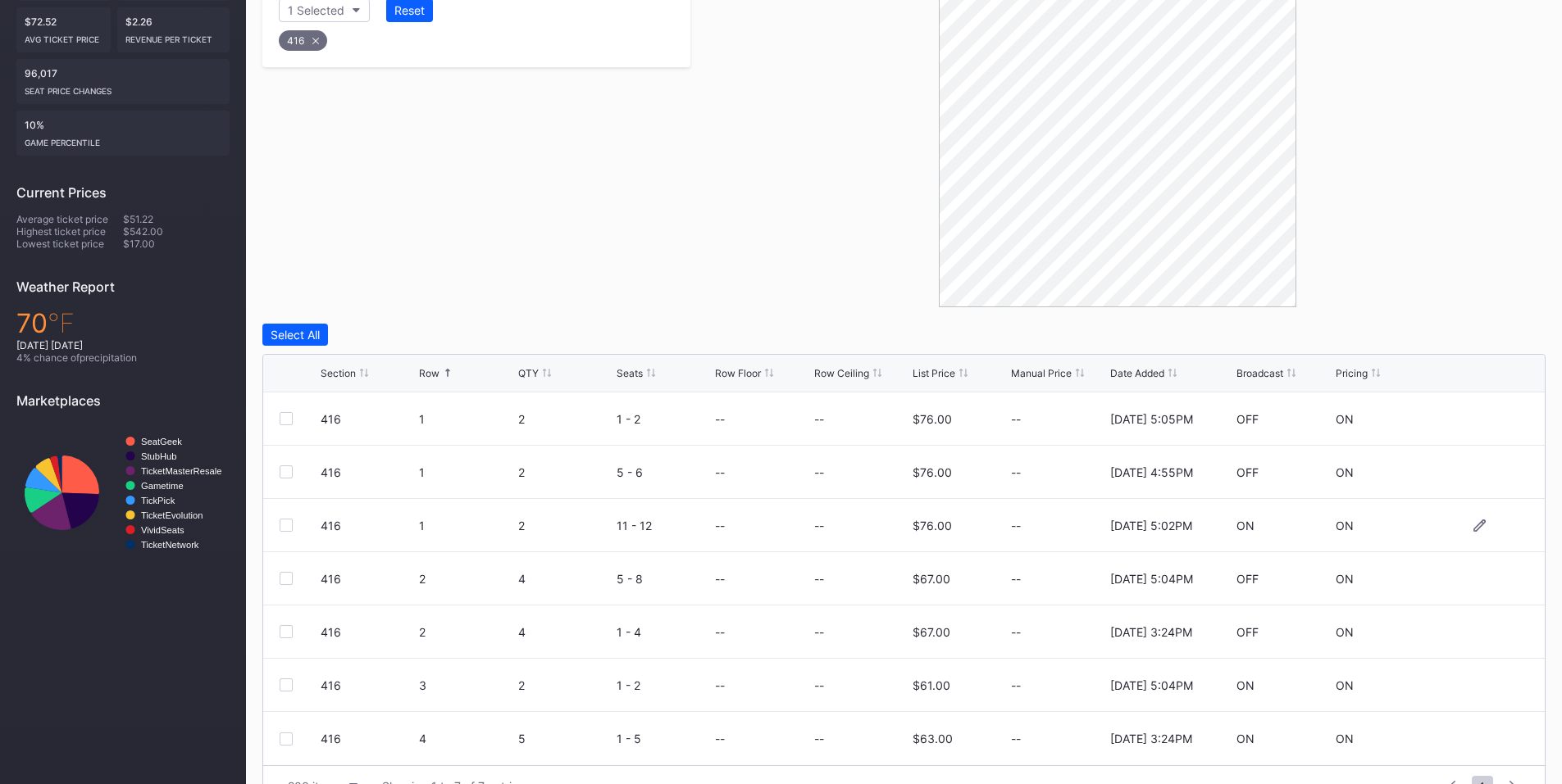
scroll to position [412, 0]
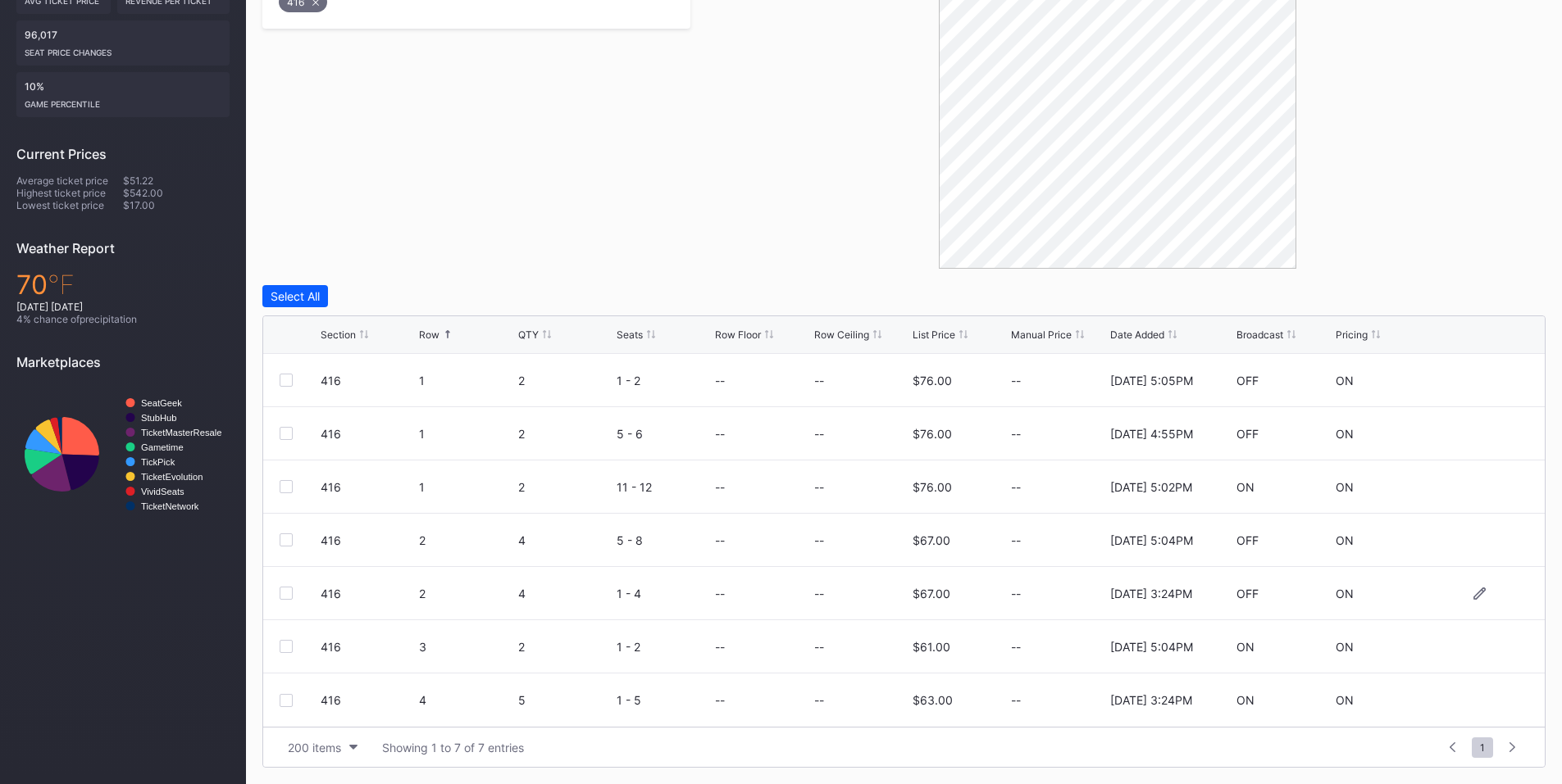
click at [291, 592] on div at bounding box center [286, 592] width 13 height 13
click at [285, 699] on div at bounding box center [286, 700] width 13 height 13
click at [1473, 300] on div "Delete 2 Rows" at bounding box center [1500, 296] width 72 height 14
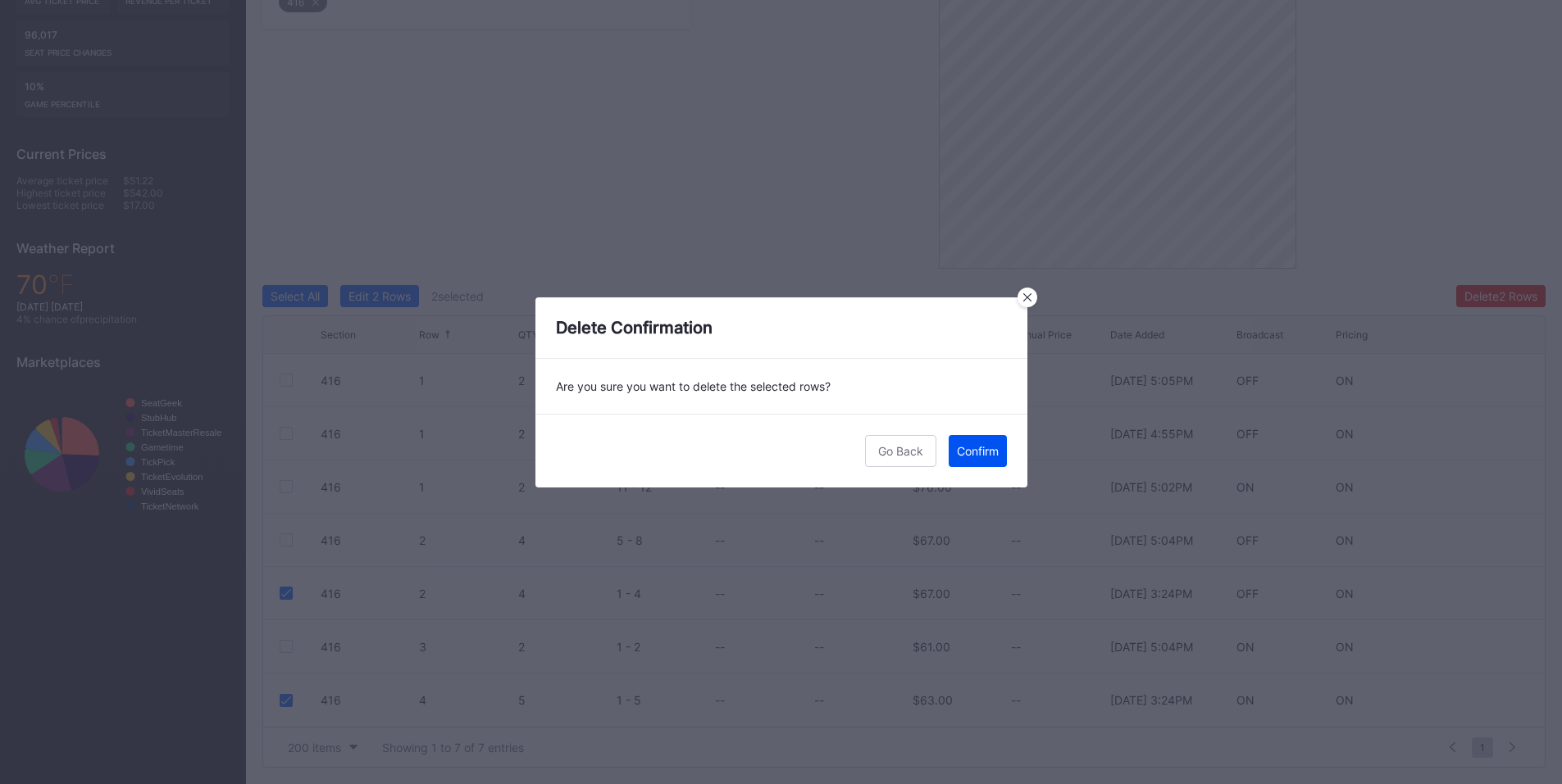
click at [956, 435] on button "Confirm" at bounding box center [977, 451] width 59 height 32
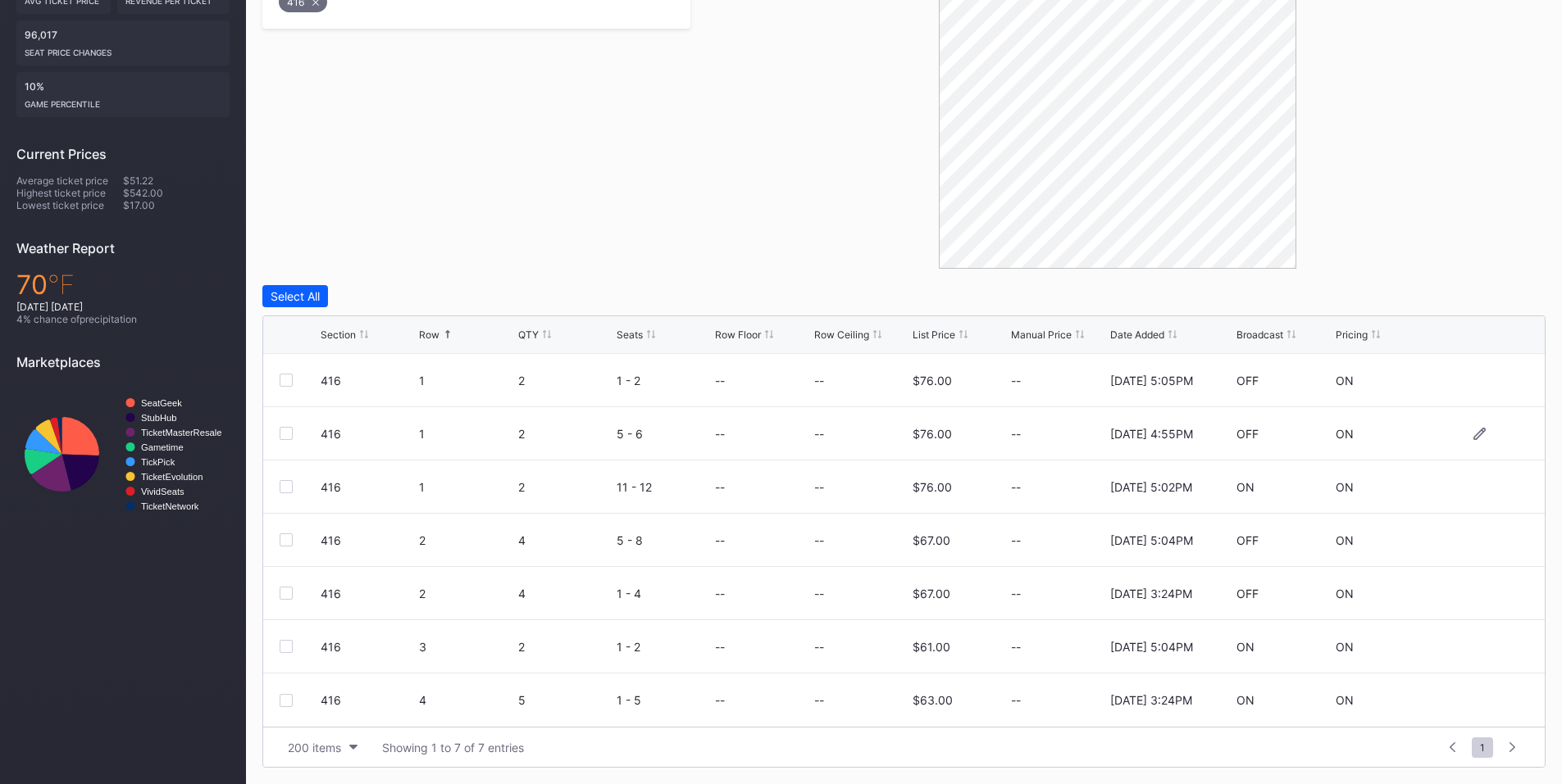
click at [978, 457] on div "$76.00" at bounding box center [959, 433] width 94 height 53
click at [286, 543] on div at bounding box center [286, 540] width 13 height 13
click at [287, 647] on div at bounding box center [286, 646] width 13 height 13
click at [286, 700] on div at bounding box center [286, 700] width 13 height 13
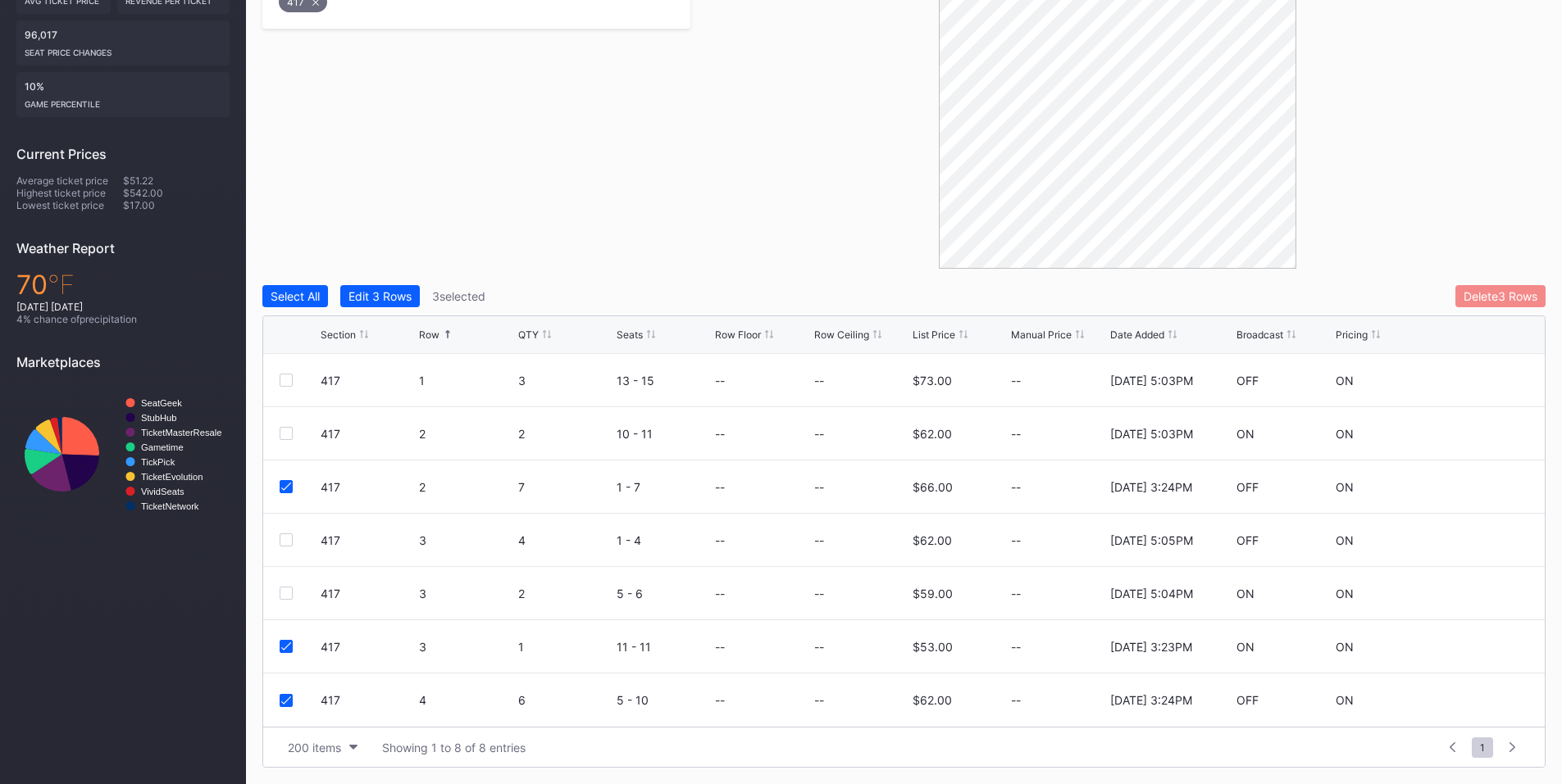
click at [1487, 300] on div "Delete 3 Rows" at bounding box center [1500, 296] width 73 height 14
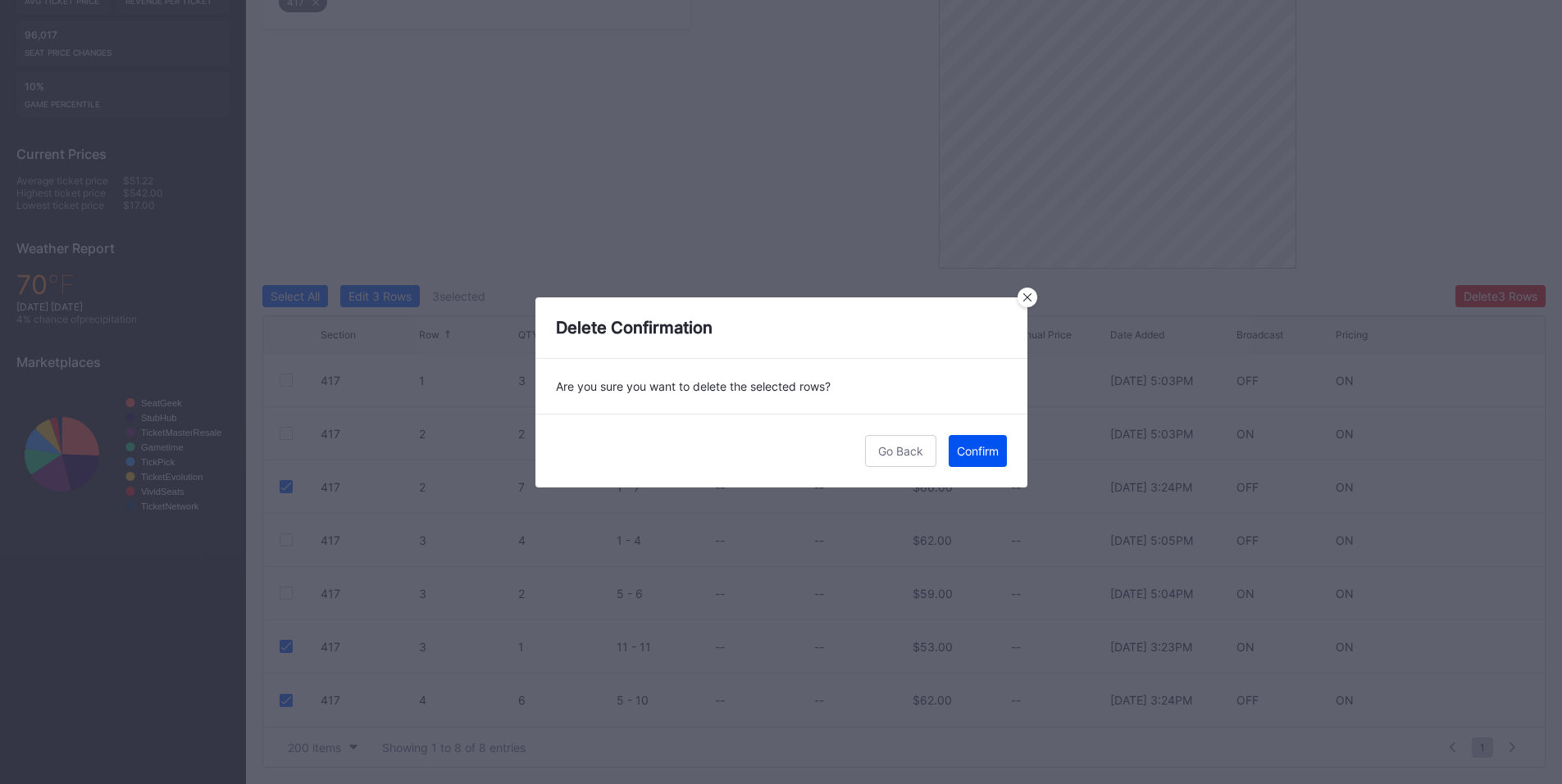
click at [981, 435] on button "Confirm" at bounding box center [977, 451] width 59 height 32
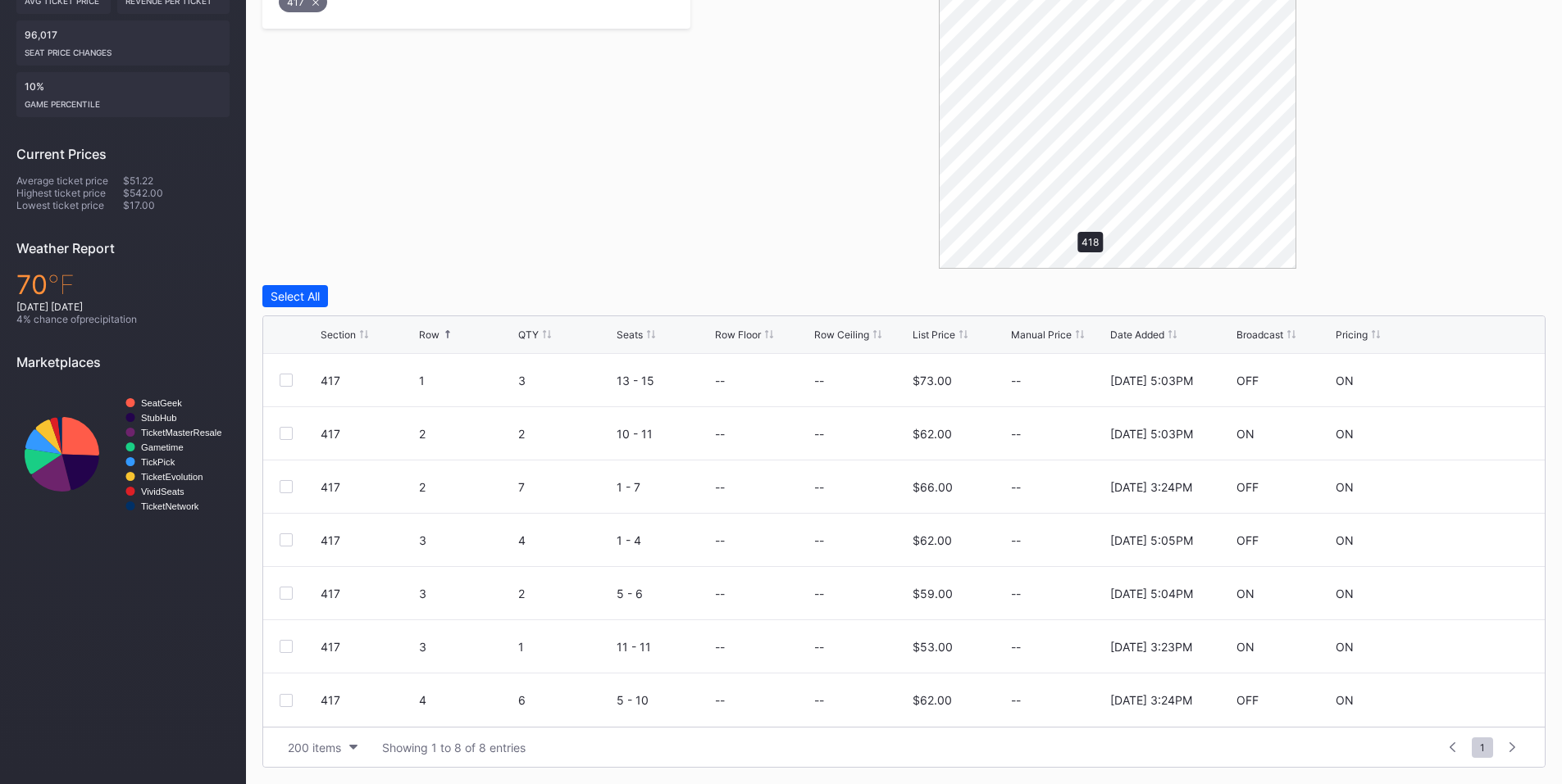
scroll to position [0, 0]
click at [285, 487] on div at bounding box center [286, 486] width 13 height 13
click at [1507, 292] on div "Delete 1 Row" at bounding box center [1503, 296] width 67 height 14
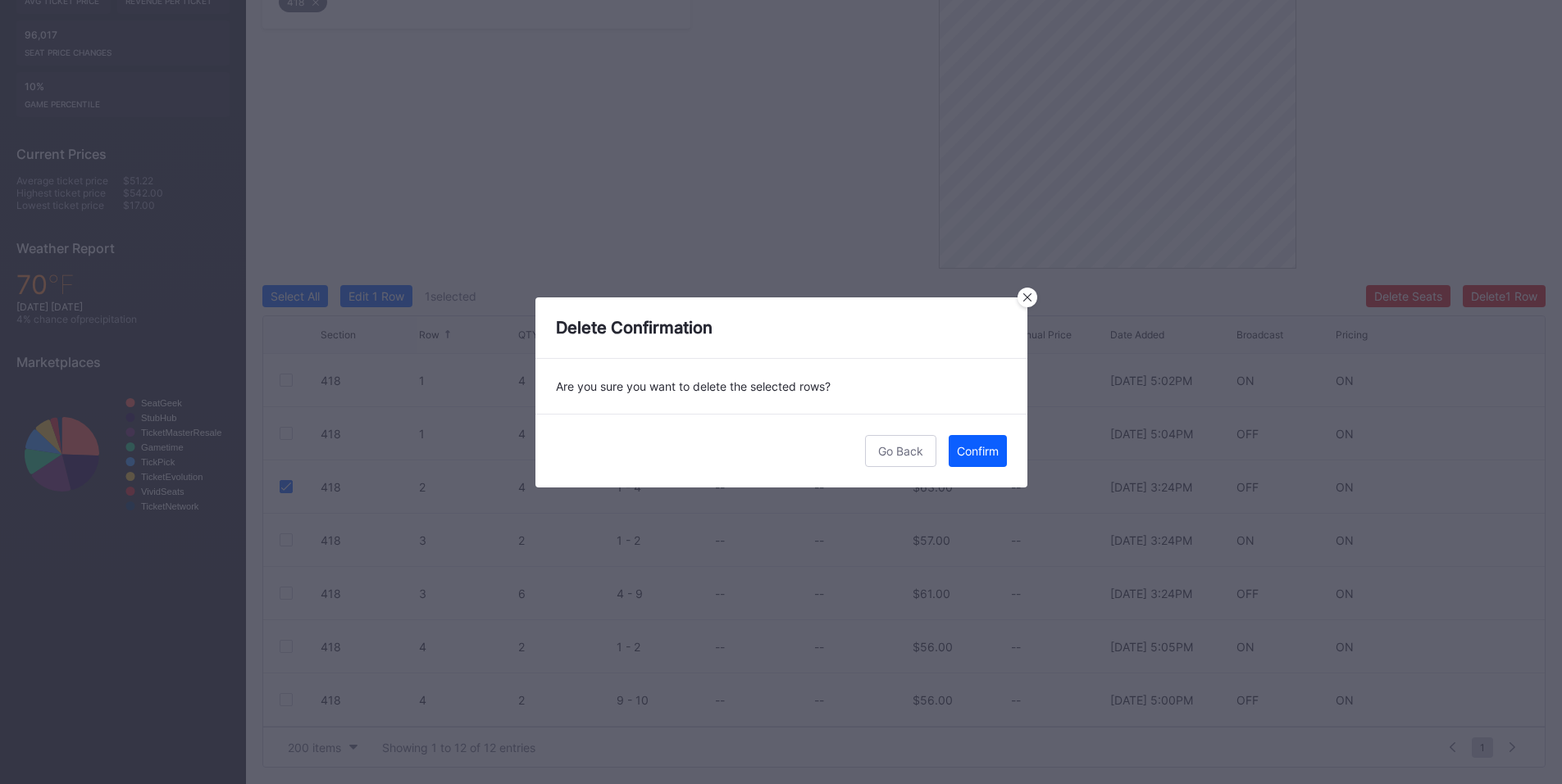
click at [936, 364] on div "Are you sure you want to delete the selected rows?" at bounding box center [781, 386] width 492 height 55
click at [996, 394] on div "Are you sure you want to delete the selected rows?" at bounding box center [781, 386] width 492 height 55
click at [911, 452] on div "Go Back" at bounding box center [900, 452] width 45 height 14
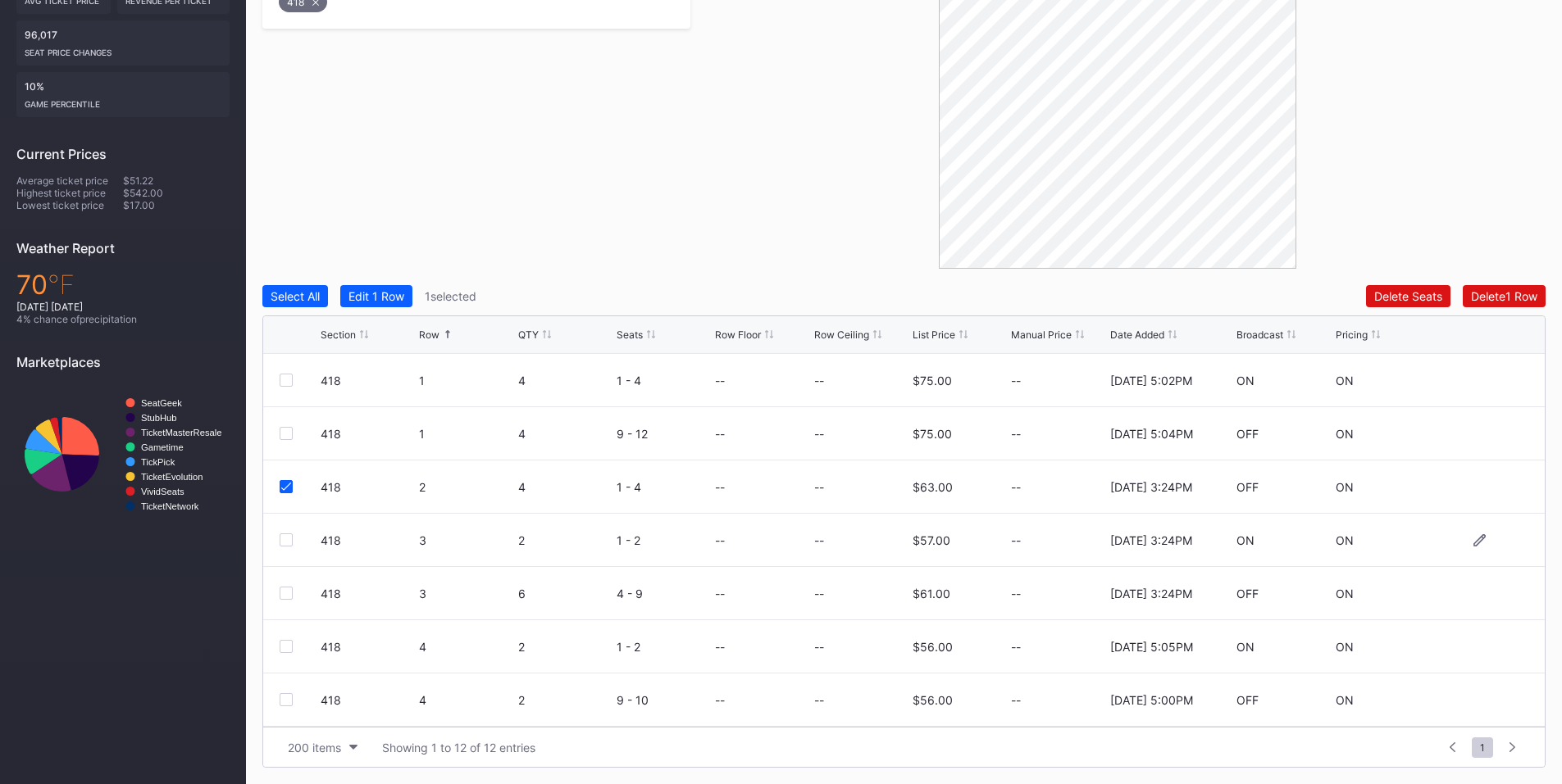
click at [288, 537] on div at bounding box center [286, 540] width 13 height 13
click at [284, 590] on div at bounding box center [286, 592] width 13 height 13
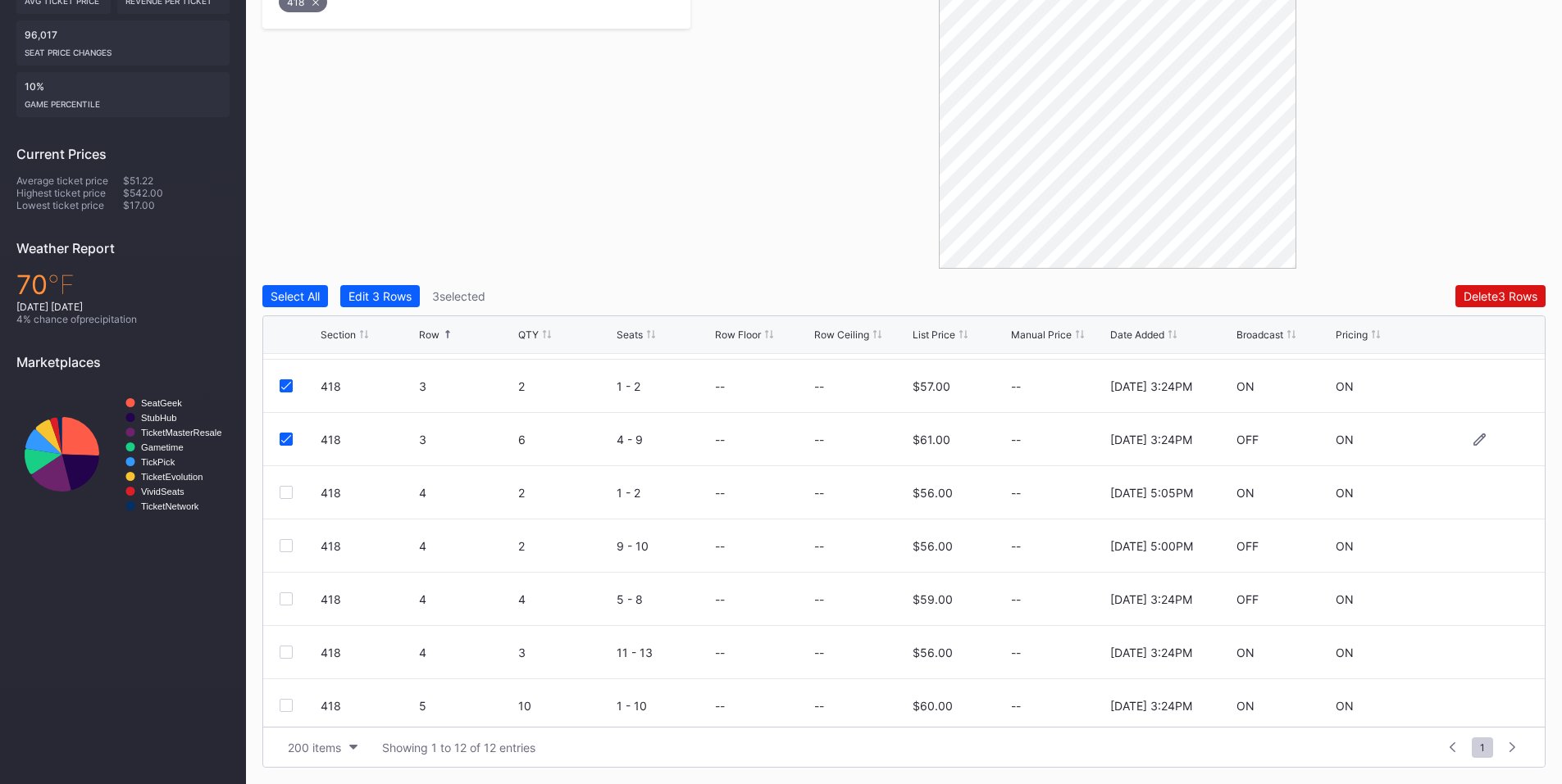
scroll to position [191, 0]
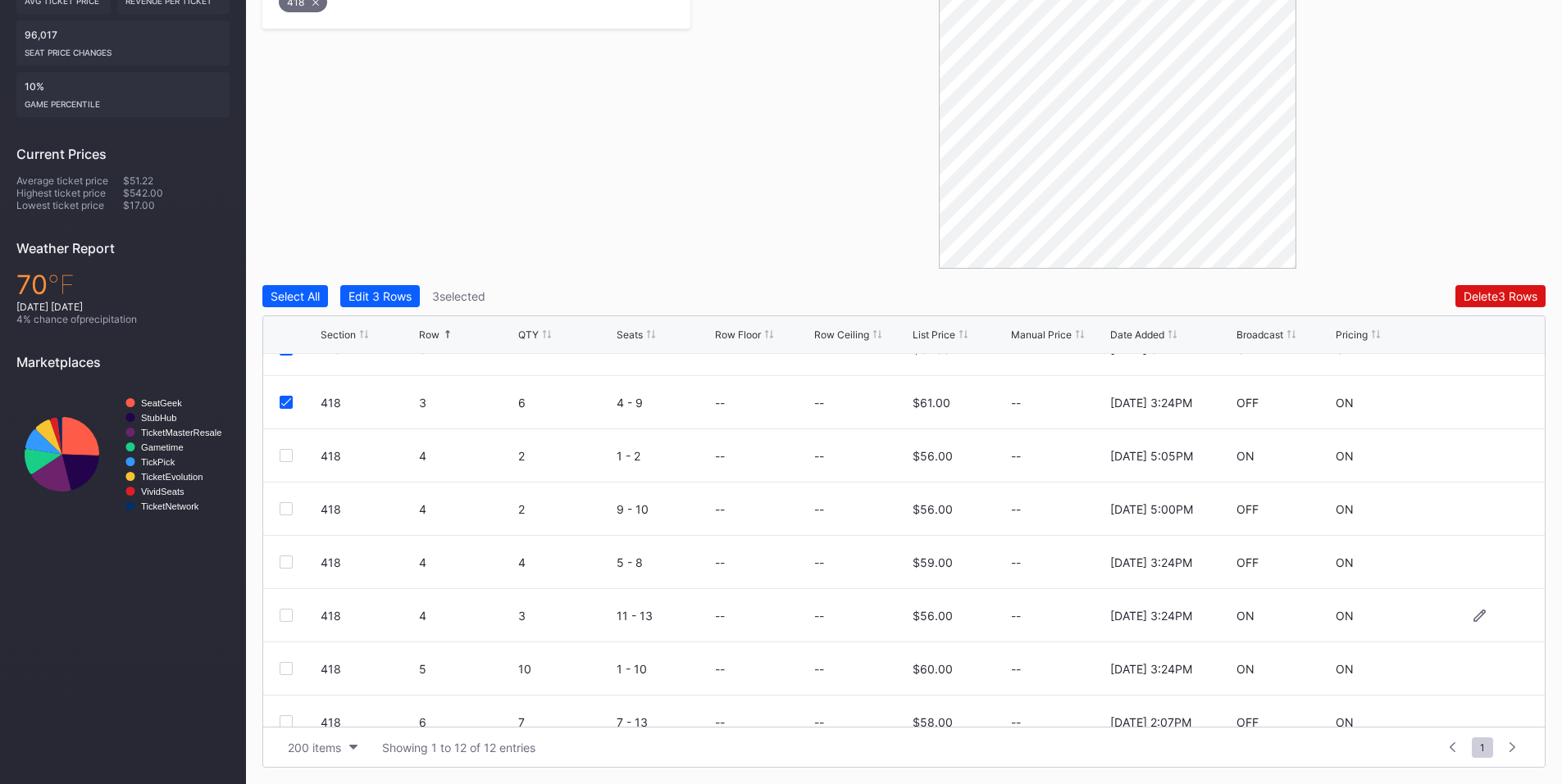
drag, startPoint x: 289, startPoint y: 617, endPoint x: 285, endPoint y: 591, distance: 26.3
click at [289, 611] on div at bounding box center [286, 615] width 13 height 13
click at [286, 562] on div at bounding box center [286, 562] width 13 height 13
drag, startPoint x: 287, startPoint y: 666, endPoint x: 1020, endPoint y: 451, distance: 763.9
click at [288, 666] on div at bounding box center [286, 668] width 13 height 13
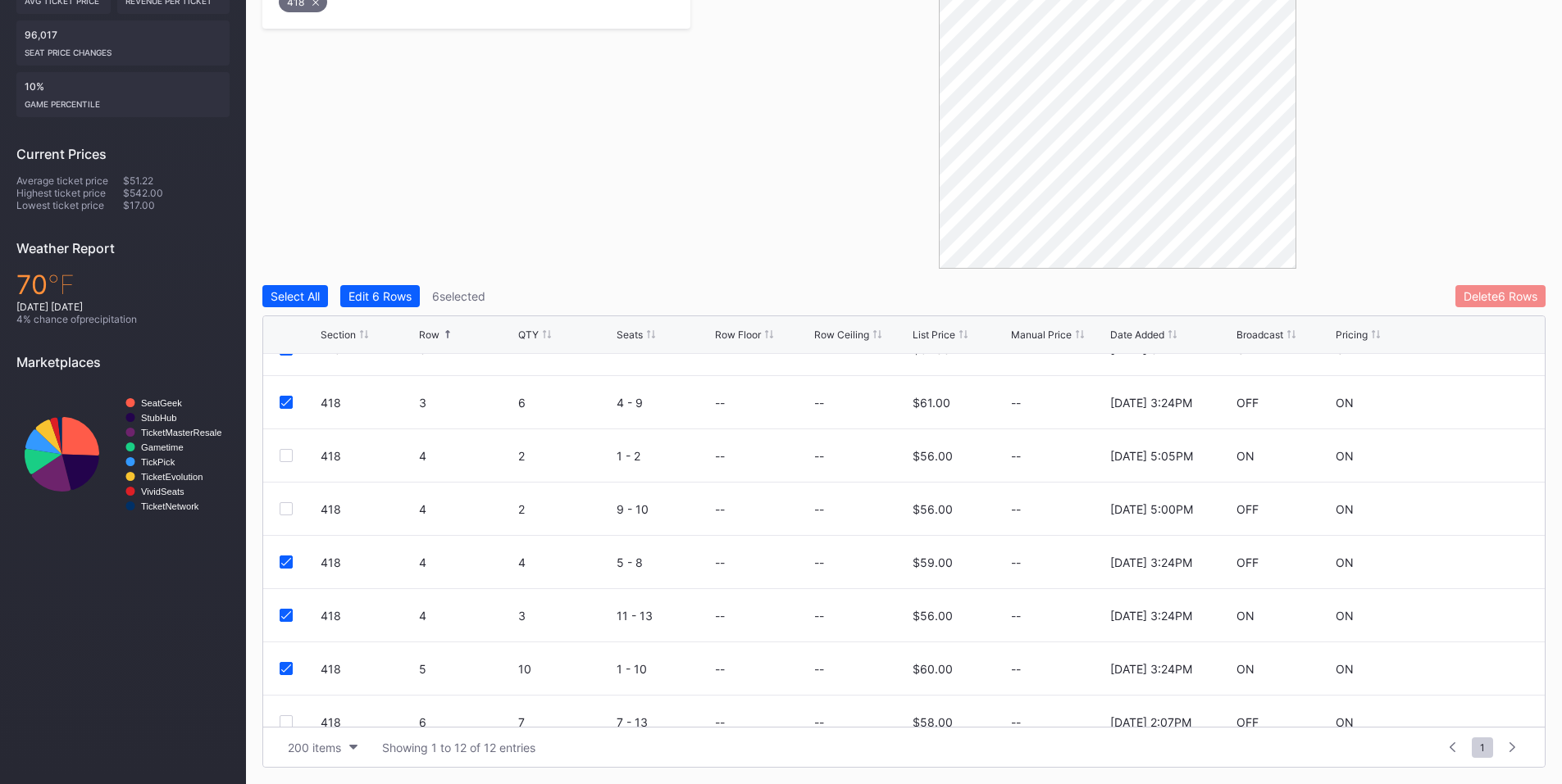
click at [1464, 294] on div "Delete 6 Rows" at bounding box center [1500, 296] width 73 height 14
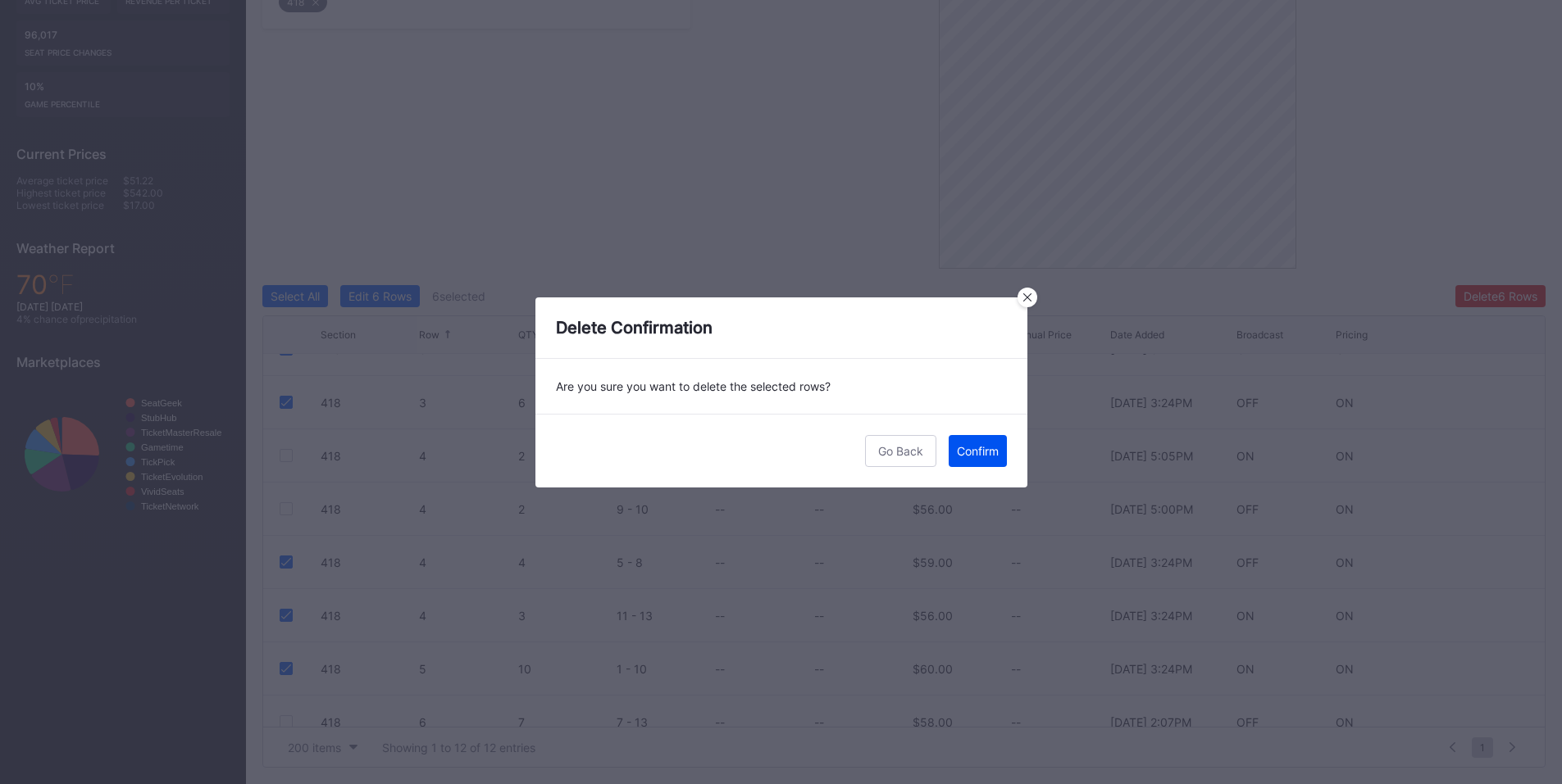
click at [987, 451] on div "Confirm" at bounding box center [978, 452] width 42 height 14
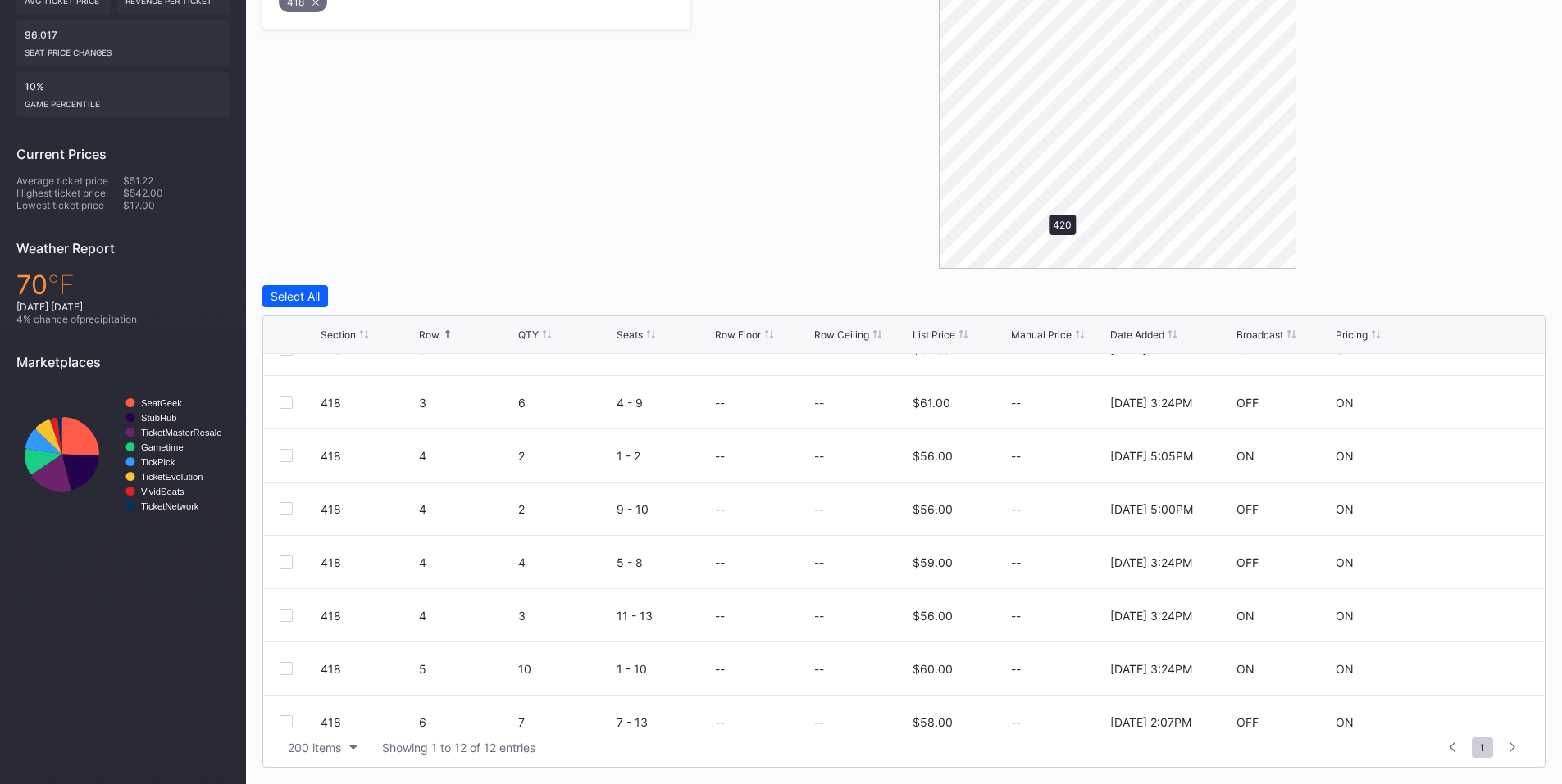
scroll to position [0, 0]
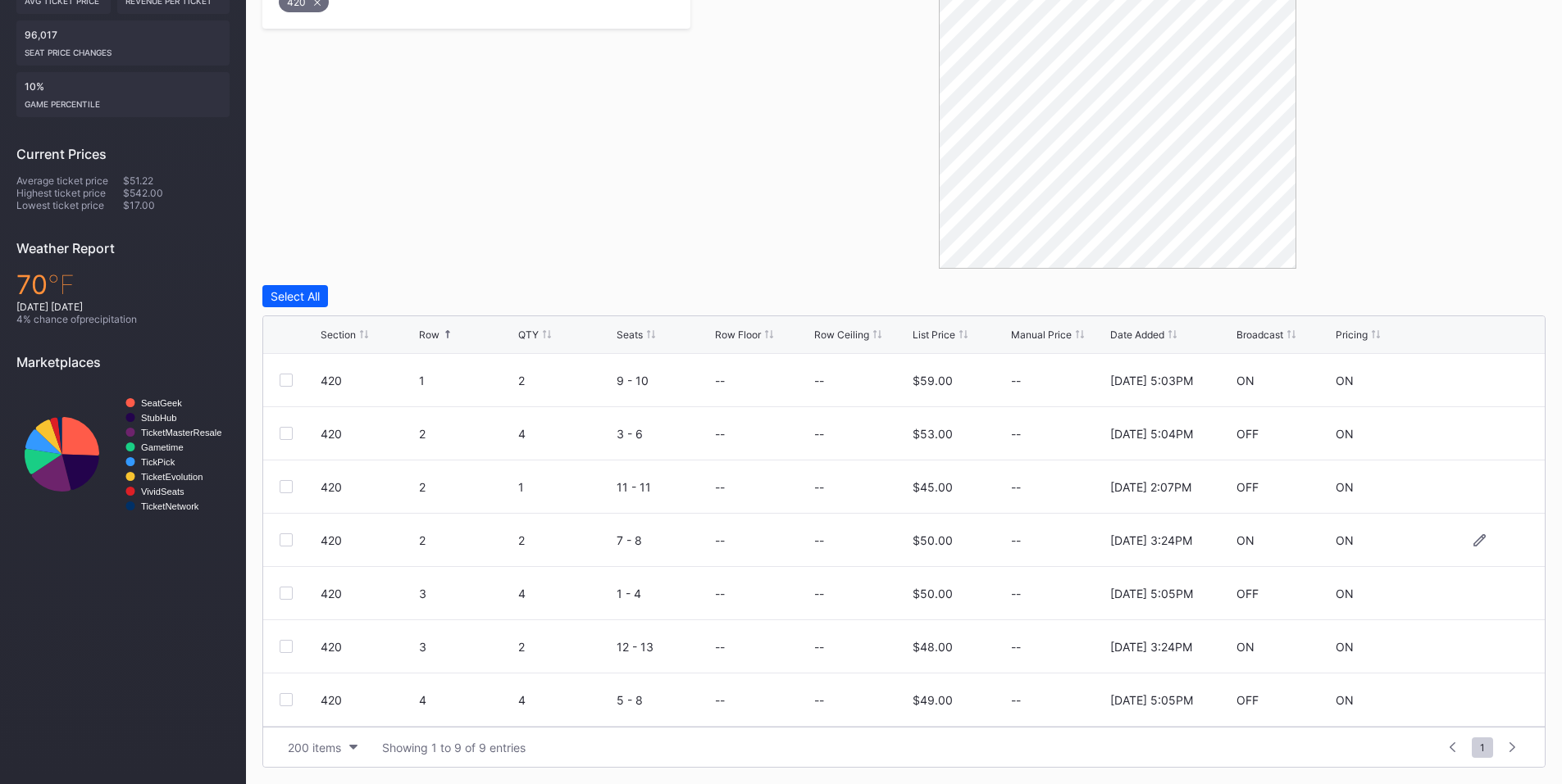
click at [280, 535] on div at bounding box center [286, 540] width 13 height 13
click at [288, 648] on div at bounding box center [286, 646] width 13 height 13
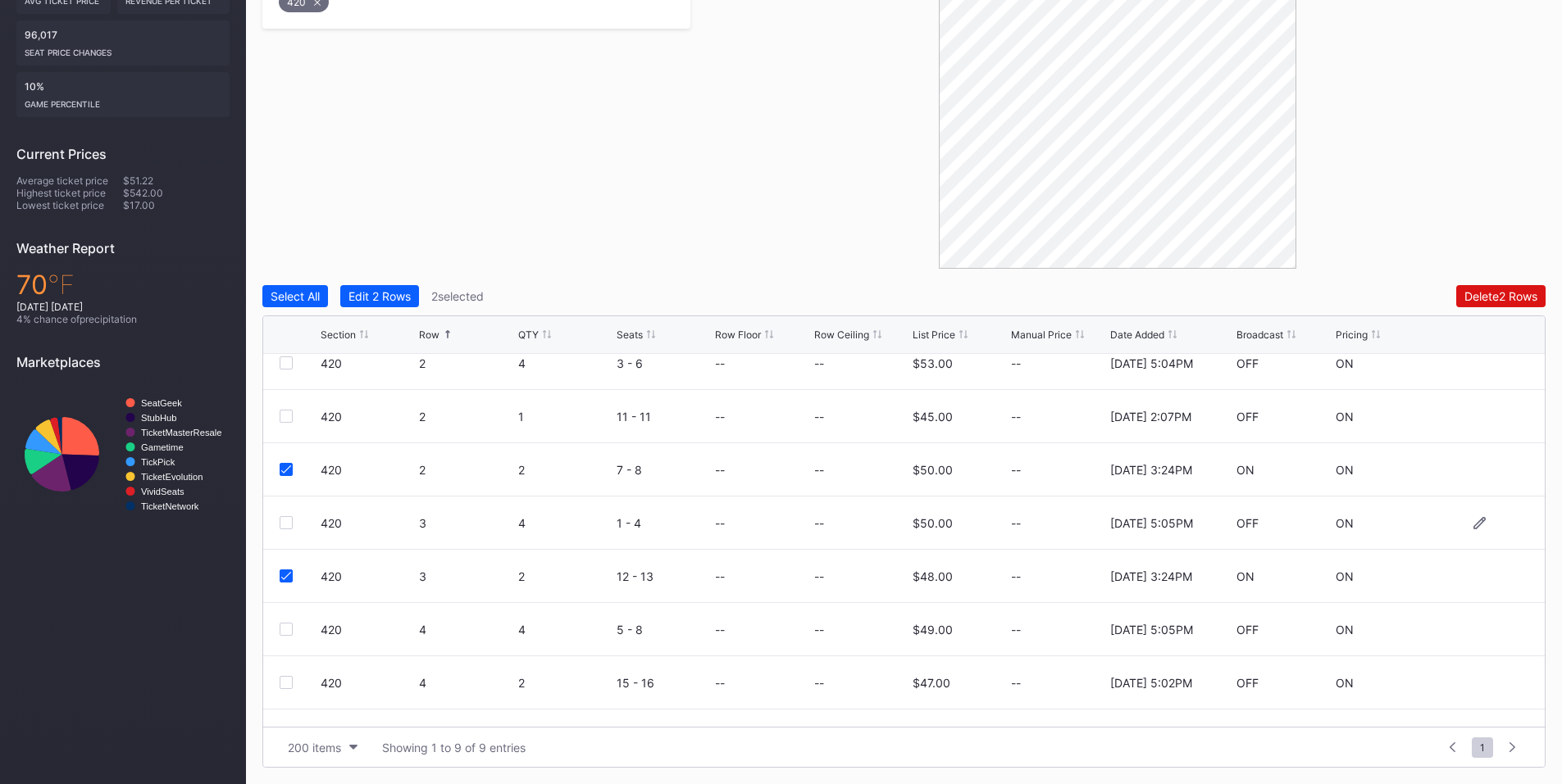
scroll to position [106, 0]
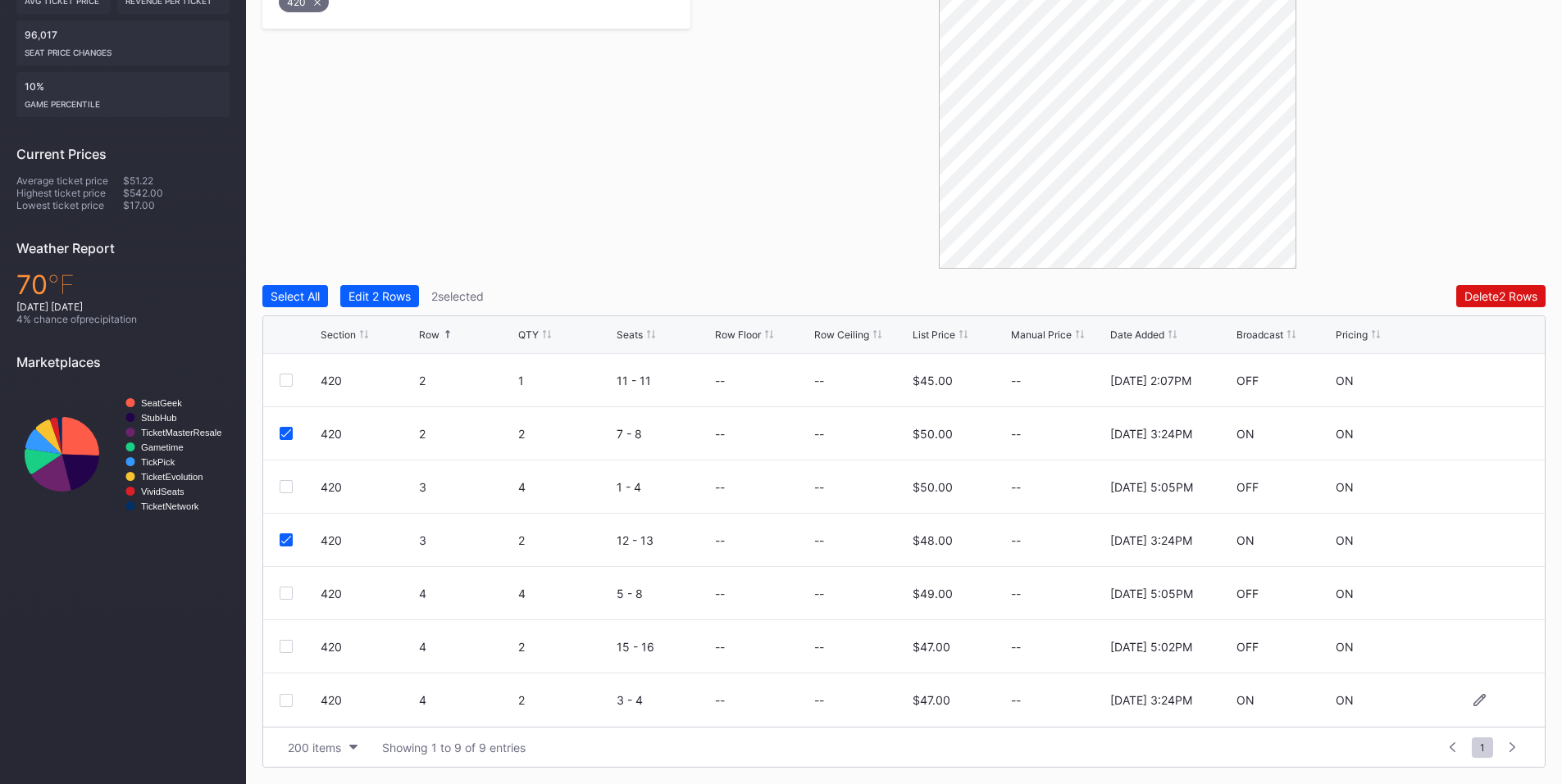
click at [286, 697] on div at bounding box center [286, 700] width 13 height 13
click at [1465, 291] on div "Delete 3 Rows" at bounding box center [1500, 296] width 73 height 14
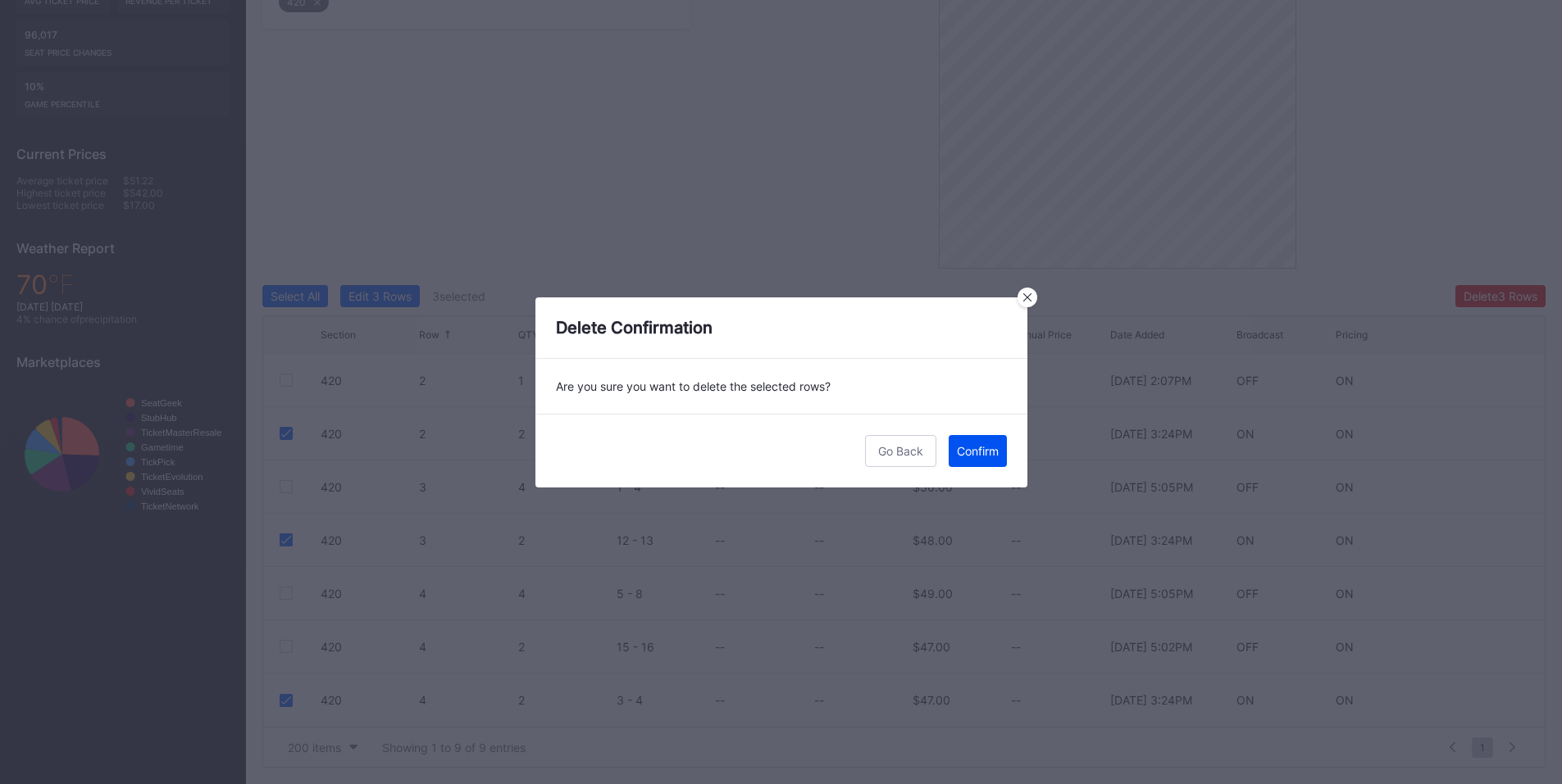
click at [972, 456] on div "Confirm" at bounding box center [978, 452] width 42 height 14
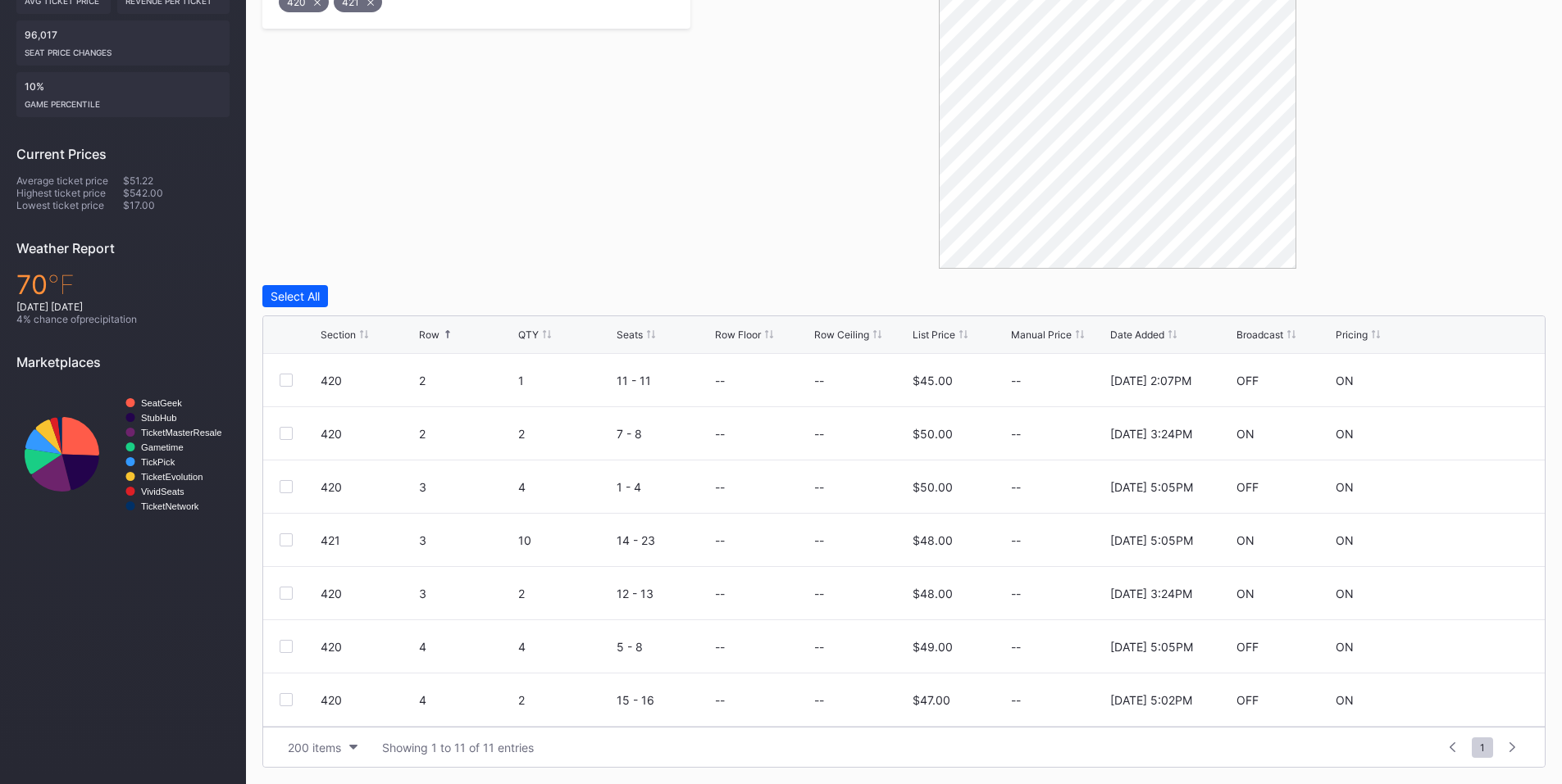
scroll to position [0, 0]
click at [284, 703] on div at bounding box center [286, 700] width 13 height 13
click at [1503, 289] on div "Delete 1 Row" at bounding box center [1503, 296] width 67 height 14
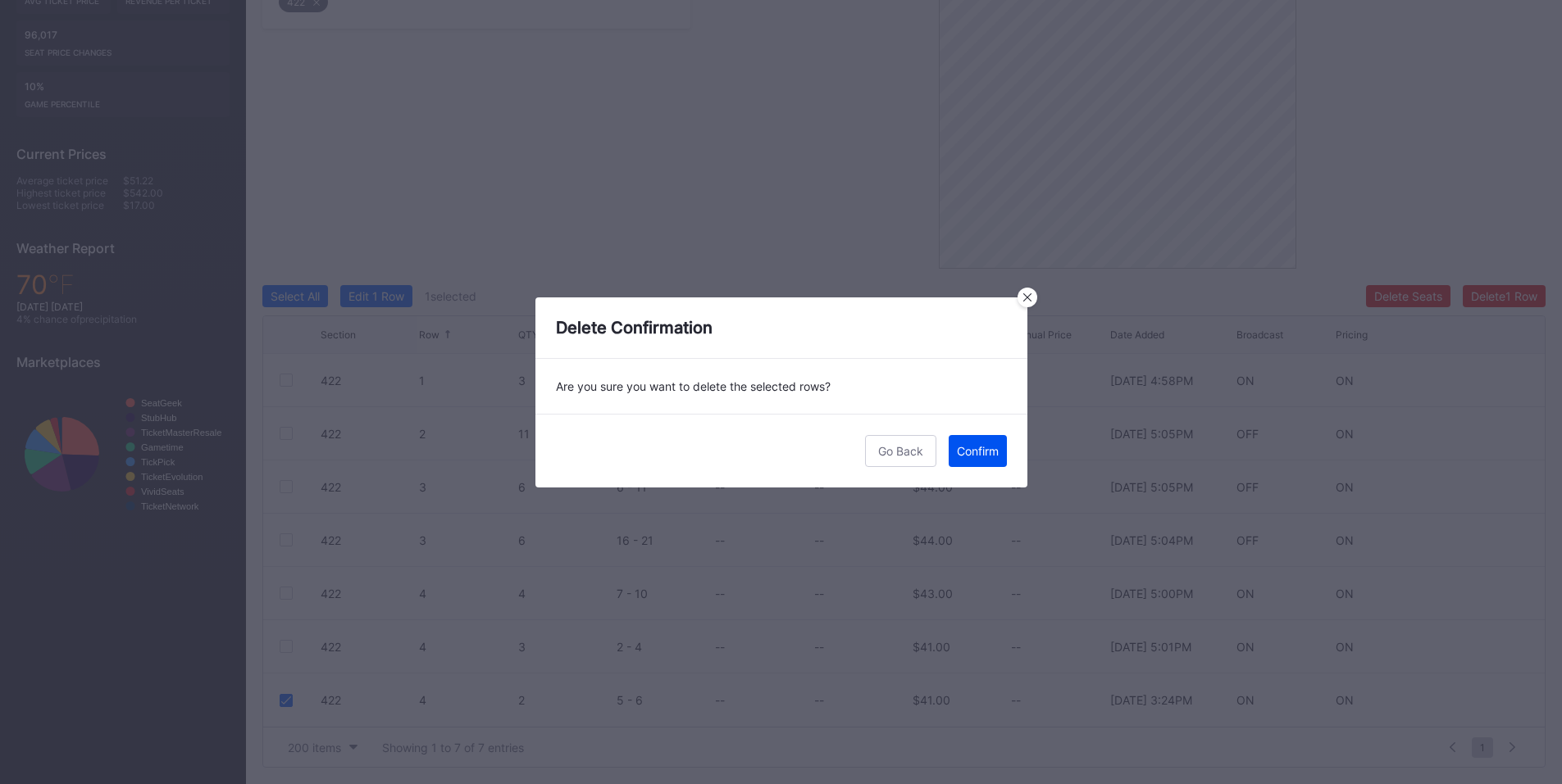
drag, startPoint x: 989, startPoint y: 456, endPoint x: 1571, endPoint y: 236, distance: 622.2
click at [990, 456] on div "Confirm" at bounding box center [978, 452] width 42 height 14
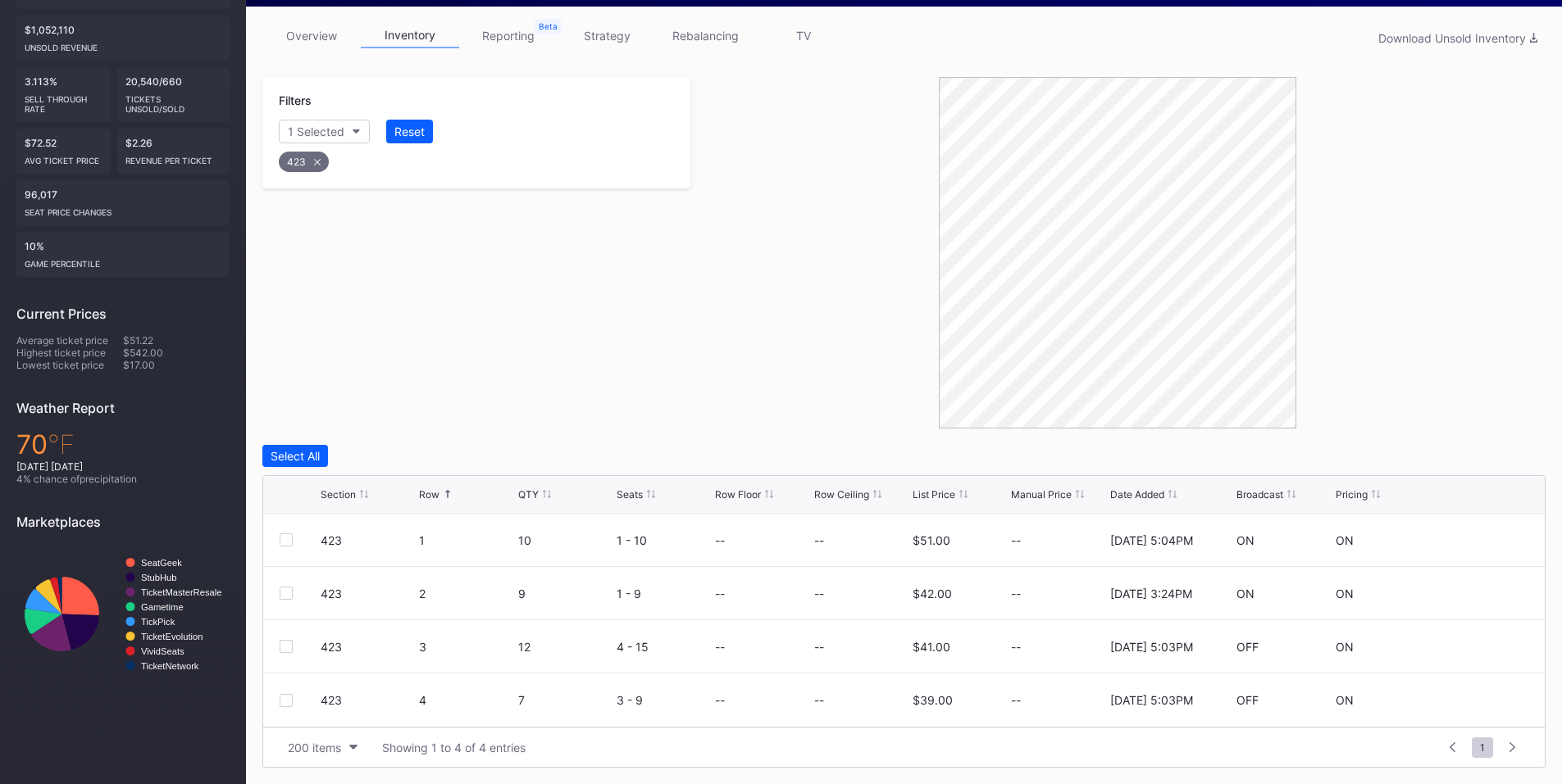
scroll to position [252, 0]
click at [282, 593] on div at bounding box center [286, 592] width 13 height 13
click at [1517, 459] on div "Delete 1 Row" at bounding box center [1503, 457] width 67 height 14
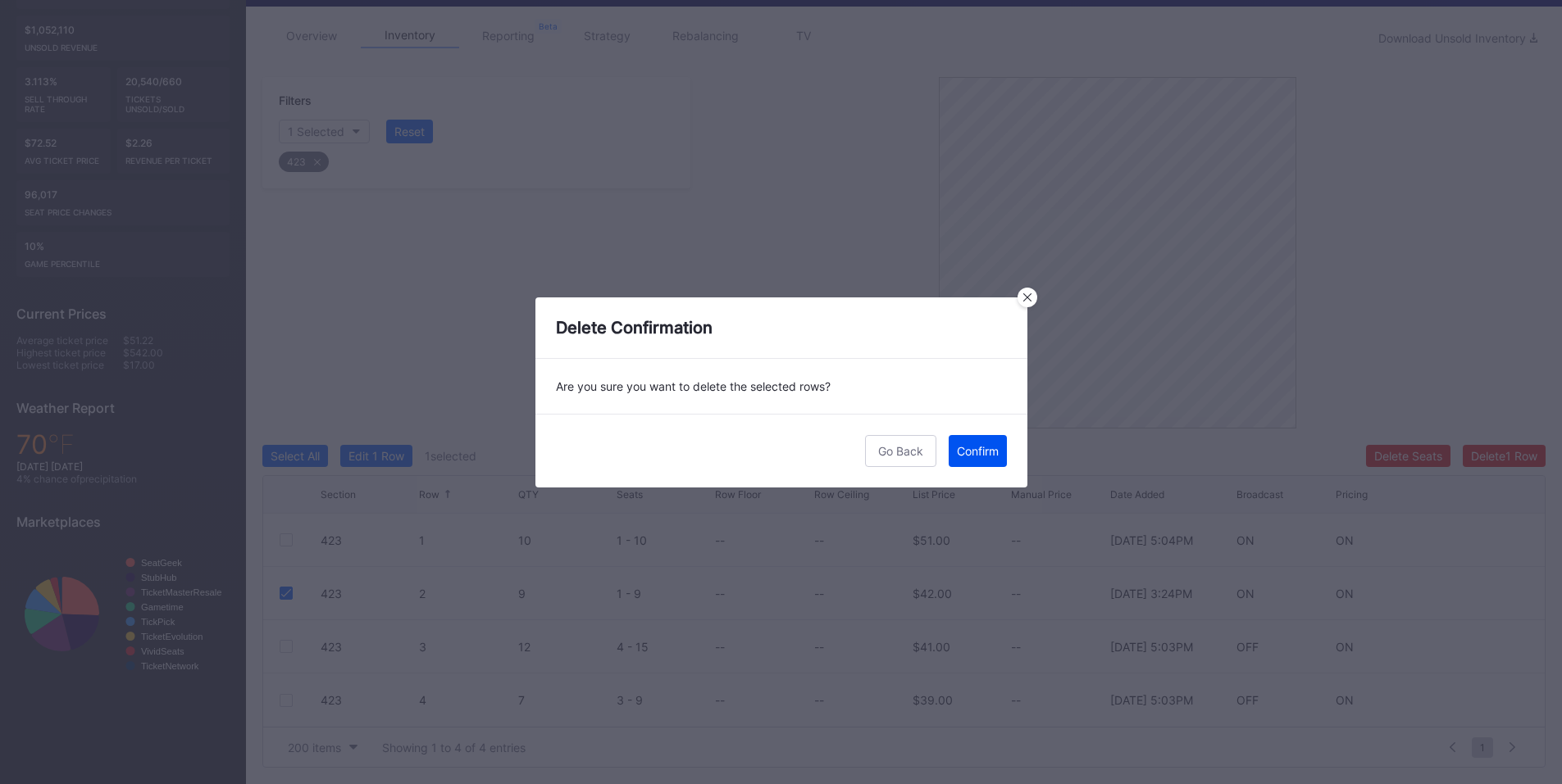
click at [992, 454] on div "Confirm" at bounding box center [978, 452] width 42 height 14
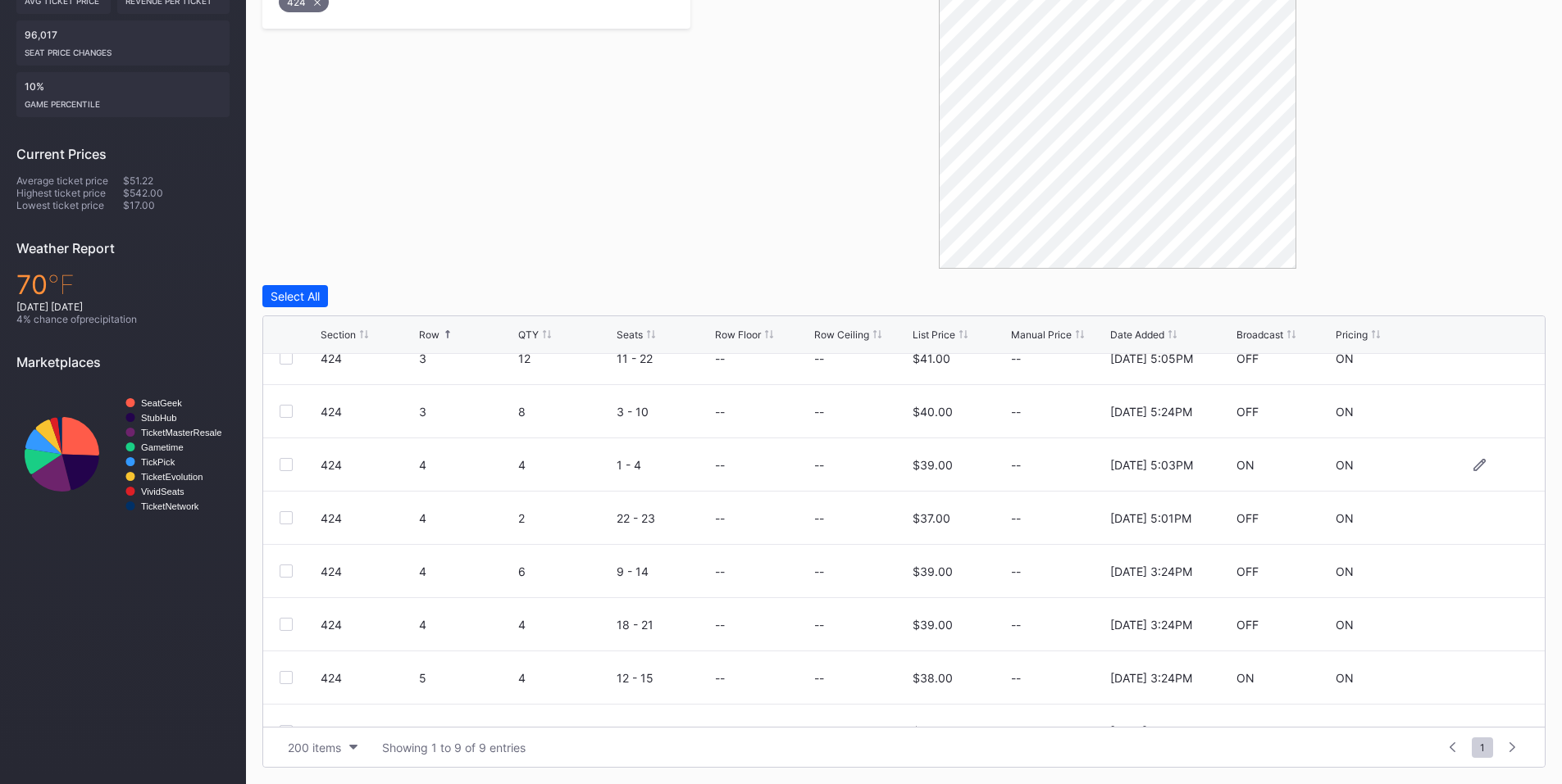
scroll to position [106, 0]
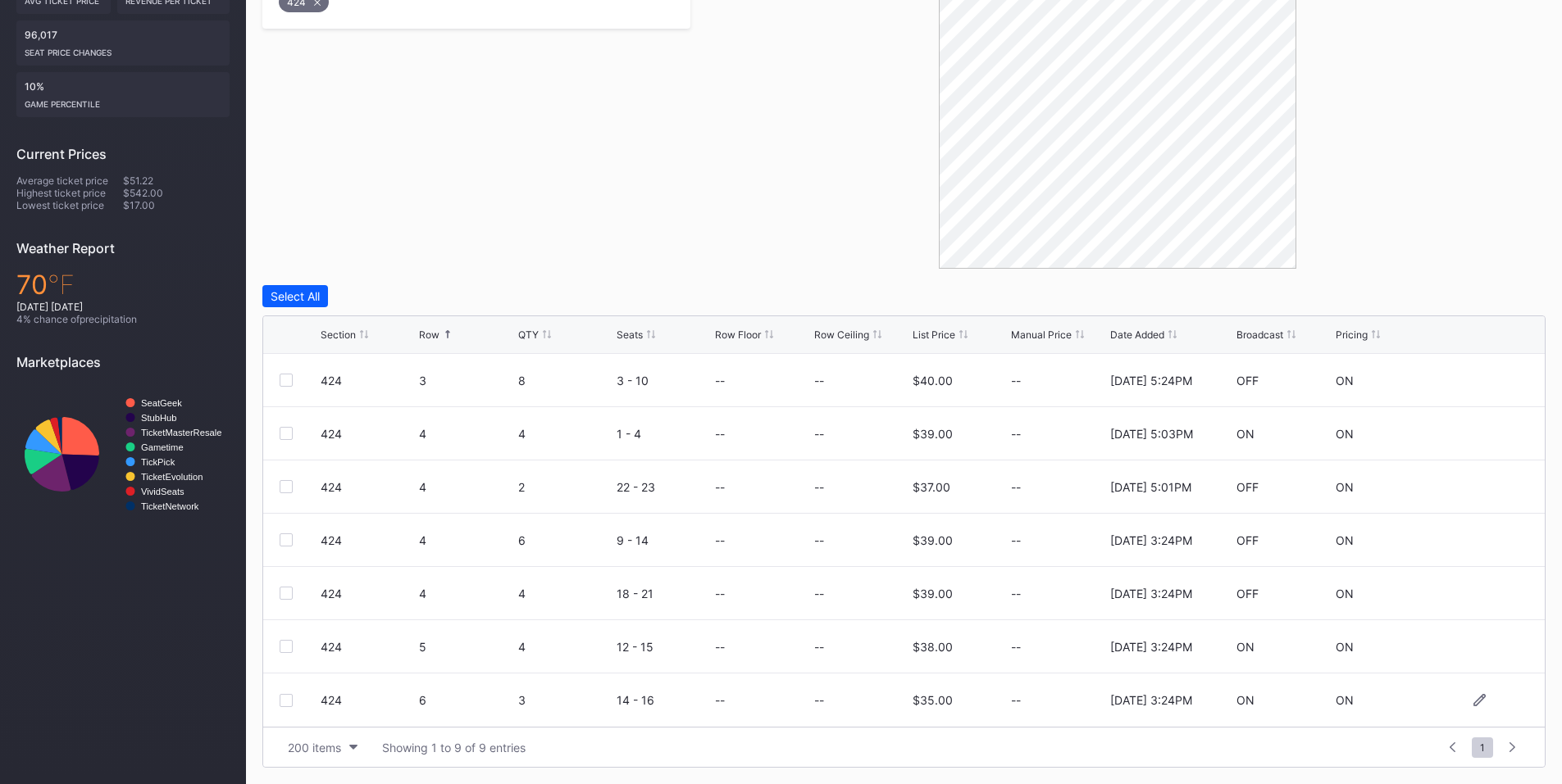
drag, startPoint x: 285, startPoint y: 702, endPoint x: 281, endPoint y: 677, distance: 25.3
click at [285, 701] on div at bounding box center [286, 700] width 13 height 13
drag, startPoint x: 282, startPoint y: 651, endPoint x: 288, endPoint y: 613, distance: 38.5
click at [285, 647] on div at bounding box center [286, 646] width 13 height 13
drag, startPoint x: 289, startPoint y: 593, endPoint x: 284, endPoint y: 550, distance: 43.3
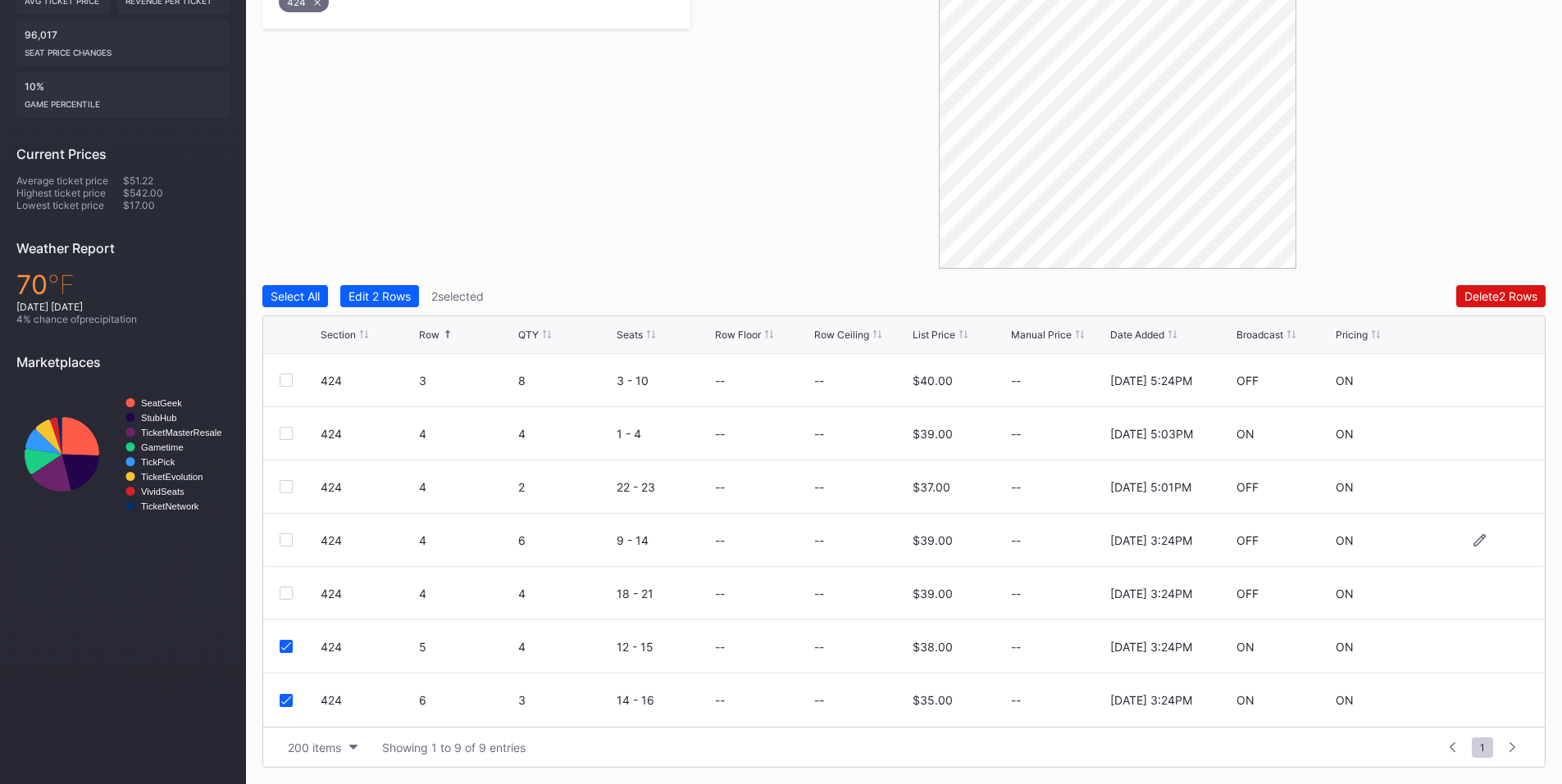
click at [289, 589] on div at bounding box center [286, 592] width 13 height 13
click at [282, 533] on div "424 4 6 9 - 14 -- -- $39.00 -- [DATE] 3:24PM OFF ON" at bounding box center [904, 541] width 1282 height 54
click at [282, 539] on div at bounding box center [286, 540] width 13 height 13
click at [1496, 293] on div "Delete 4 Rows" at bounding box center [1500, 296] width 73 height 14
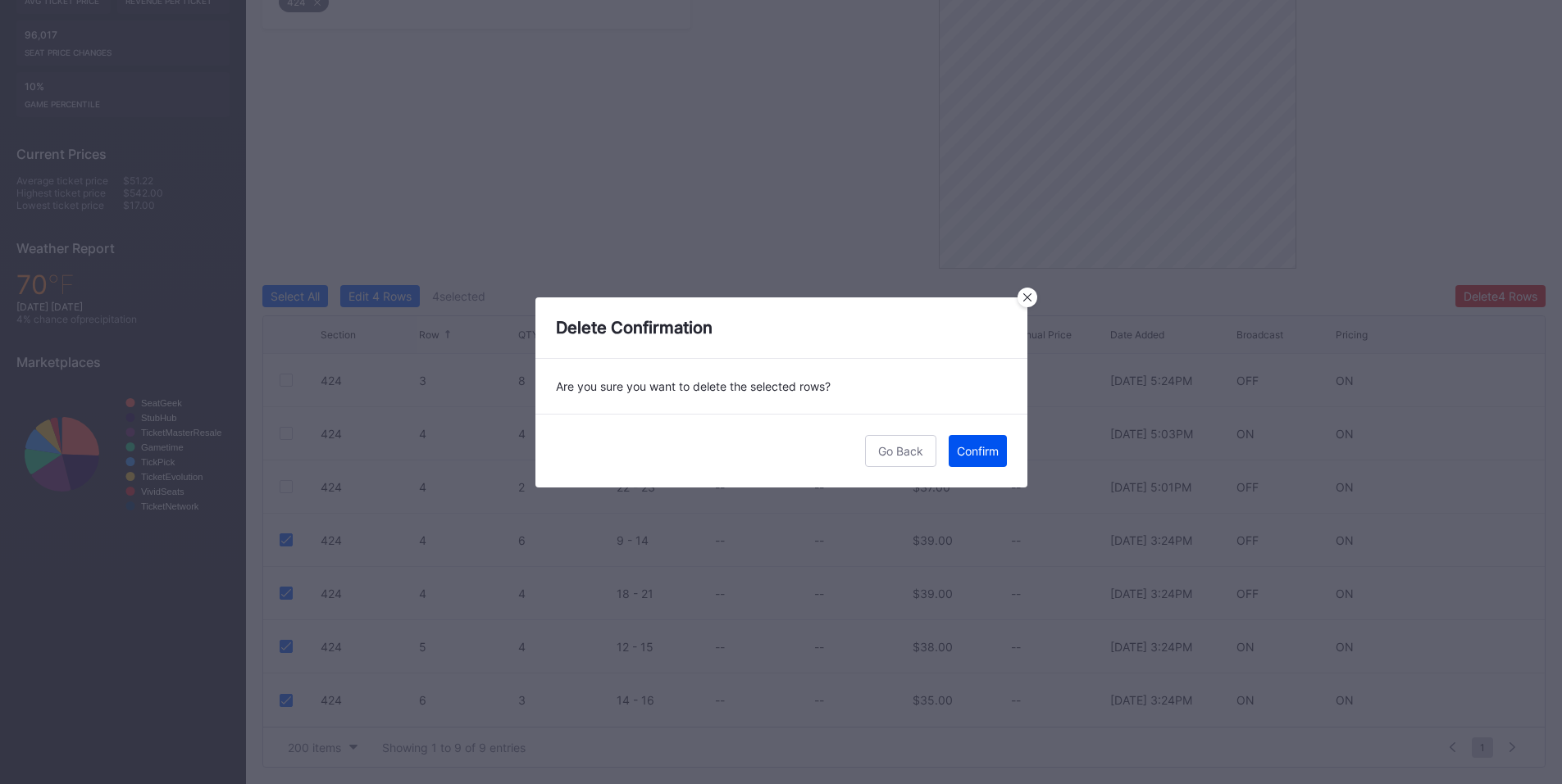
click at [980, 447] on div "Confirm" at bounding box center [978, 452] width 42 height 14
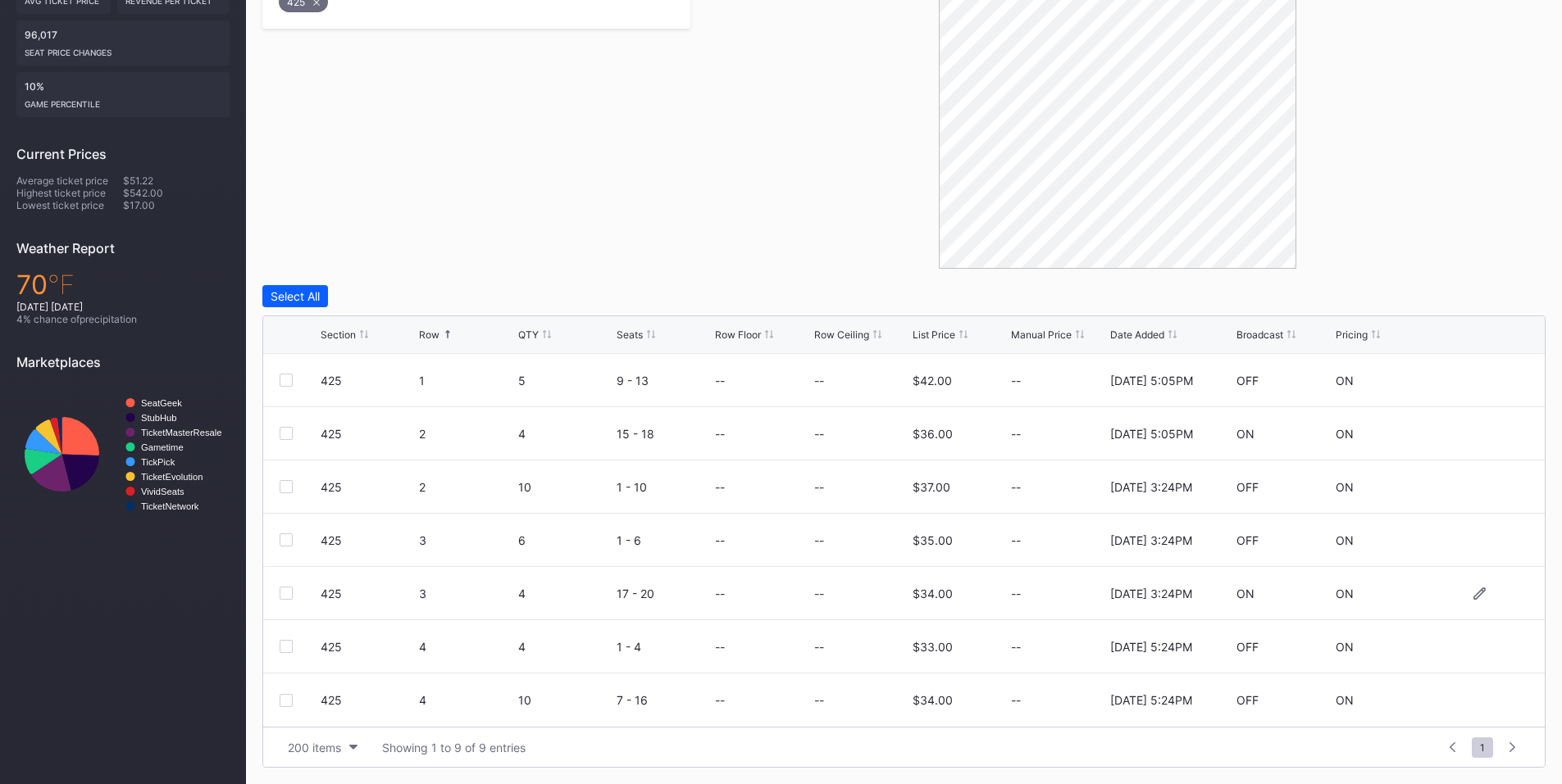
click at [283, 589] on div at bounding box center [286, 592] width 13 height 13
click at [286, 538] on div at bounding box center [286, 540] width 13 height 13
click at [289, 486] on div at bounding box center [286, 486] width 13 height 13
click at [1509, 285] on button "Delete 3 Rows" at bounding box center [1500, 296] width 90 height 22
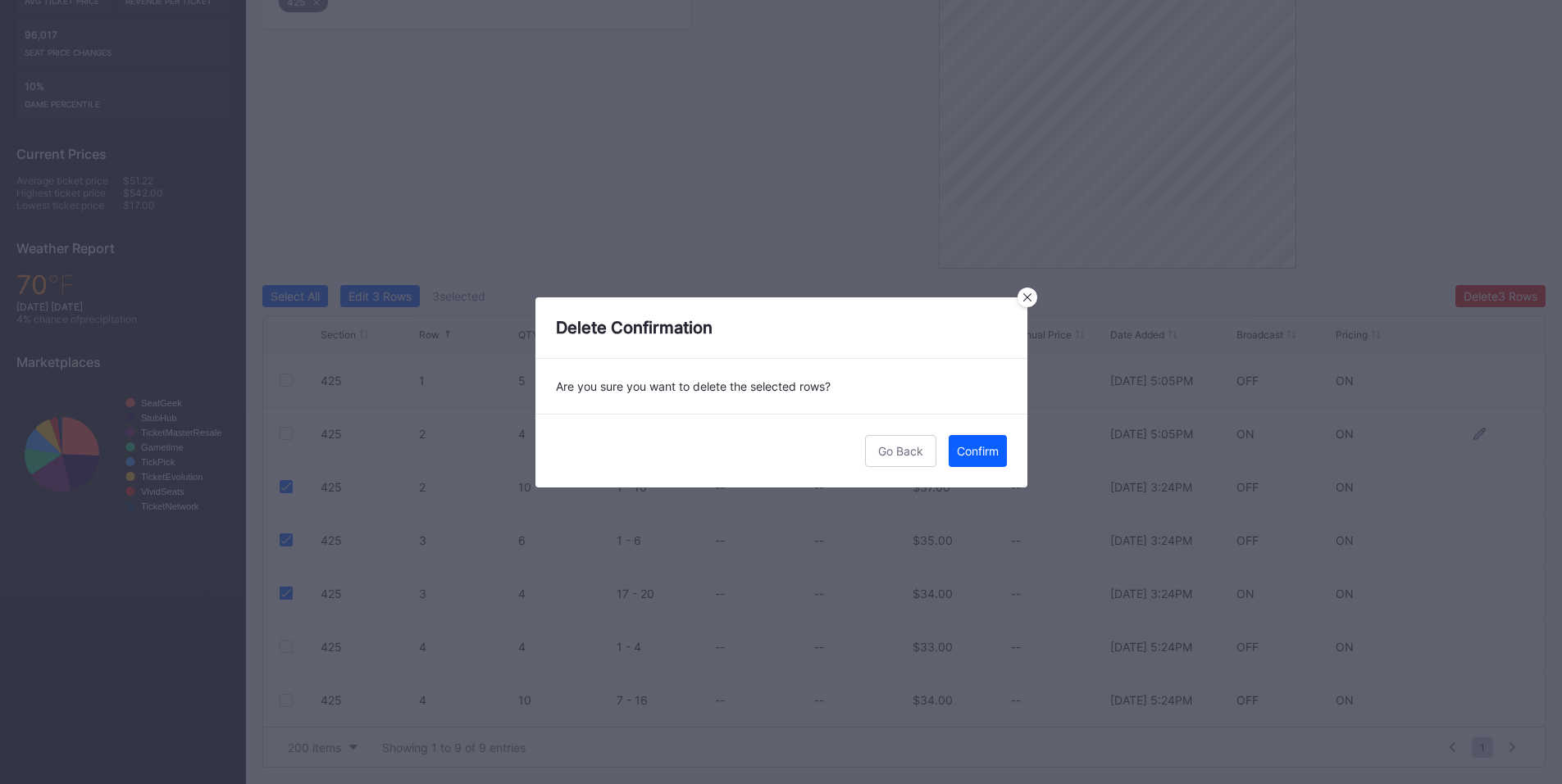
click at [968, 448] on div "Confirm" at bounding box center [978, 452] width 42 height 14
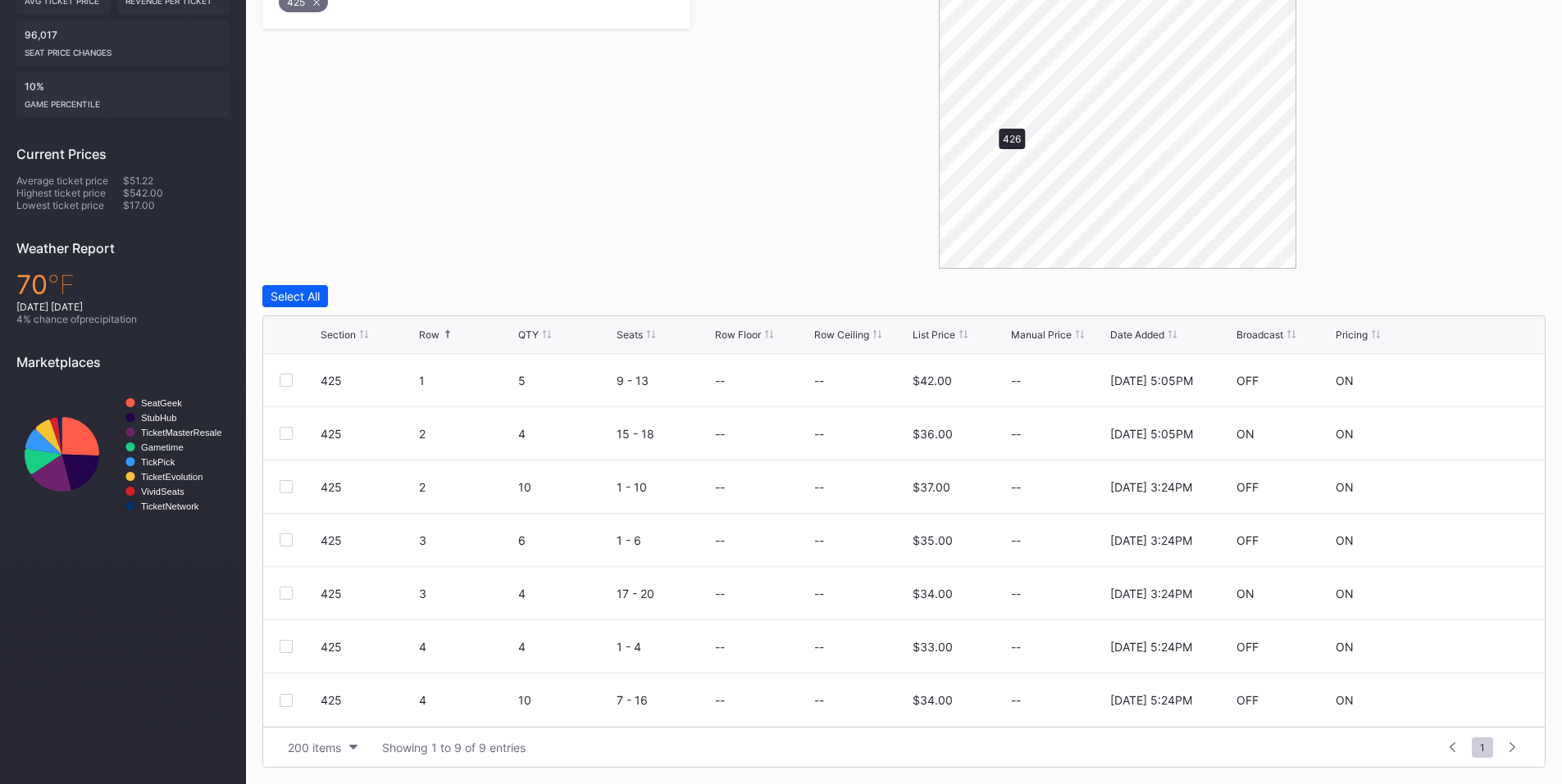
scroll to position [0, 0]
click at [278, 433] on div "426 1 2 1 - 2 -- -- $41.00 -- [DATE] 3:24PM ON ON" at bounding box center [904, 434] width 1282 height 54
click at [285, 434] on div at bounding box center [286, 433] width 13 height 13
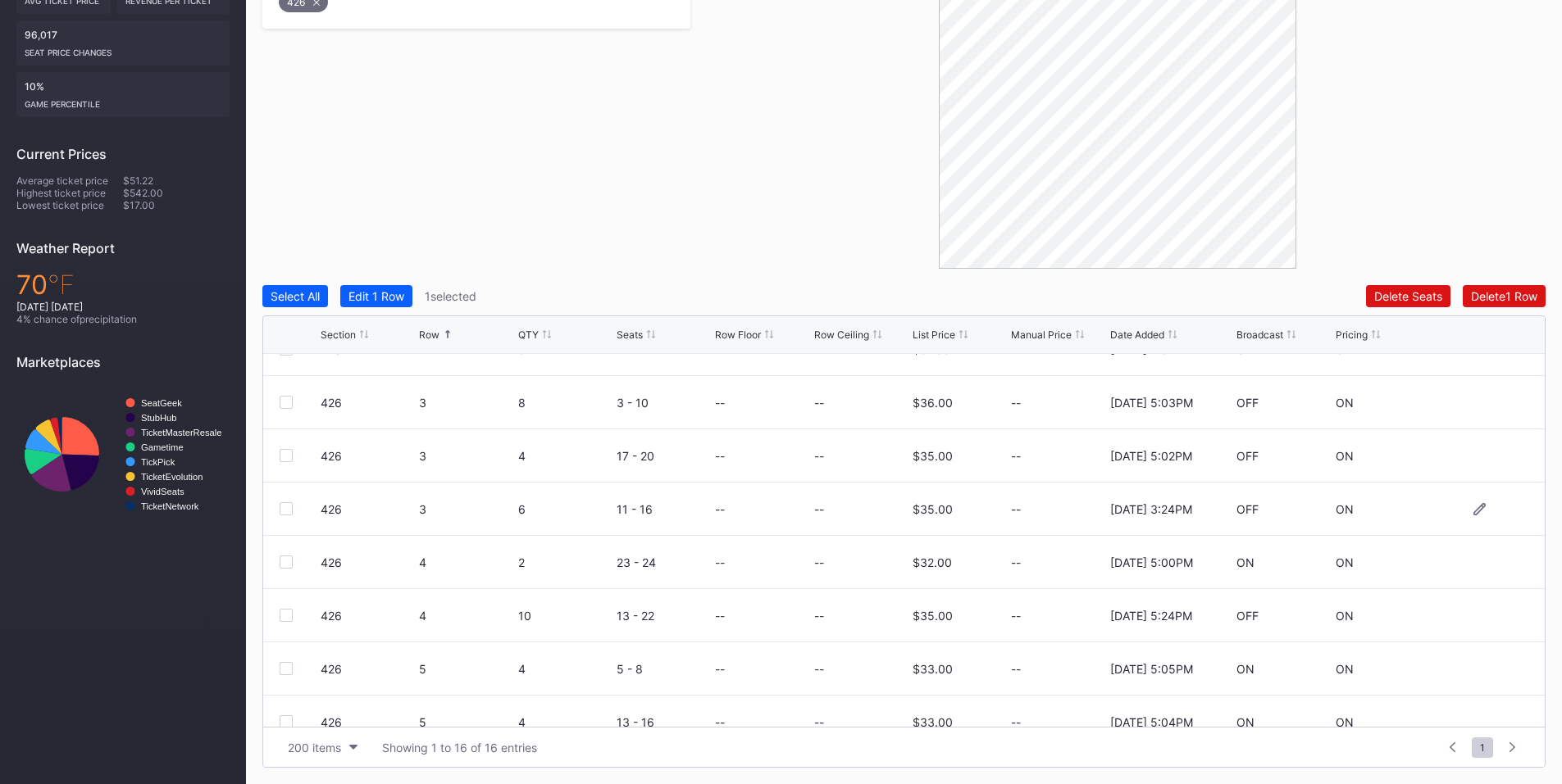
click at [289, 510] on div at bounding box center [286, 508] width 13 height 13
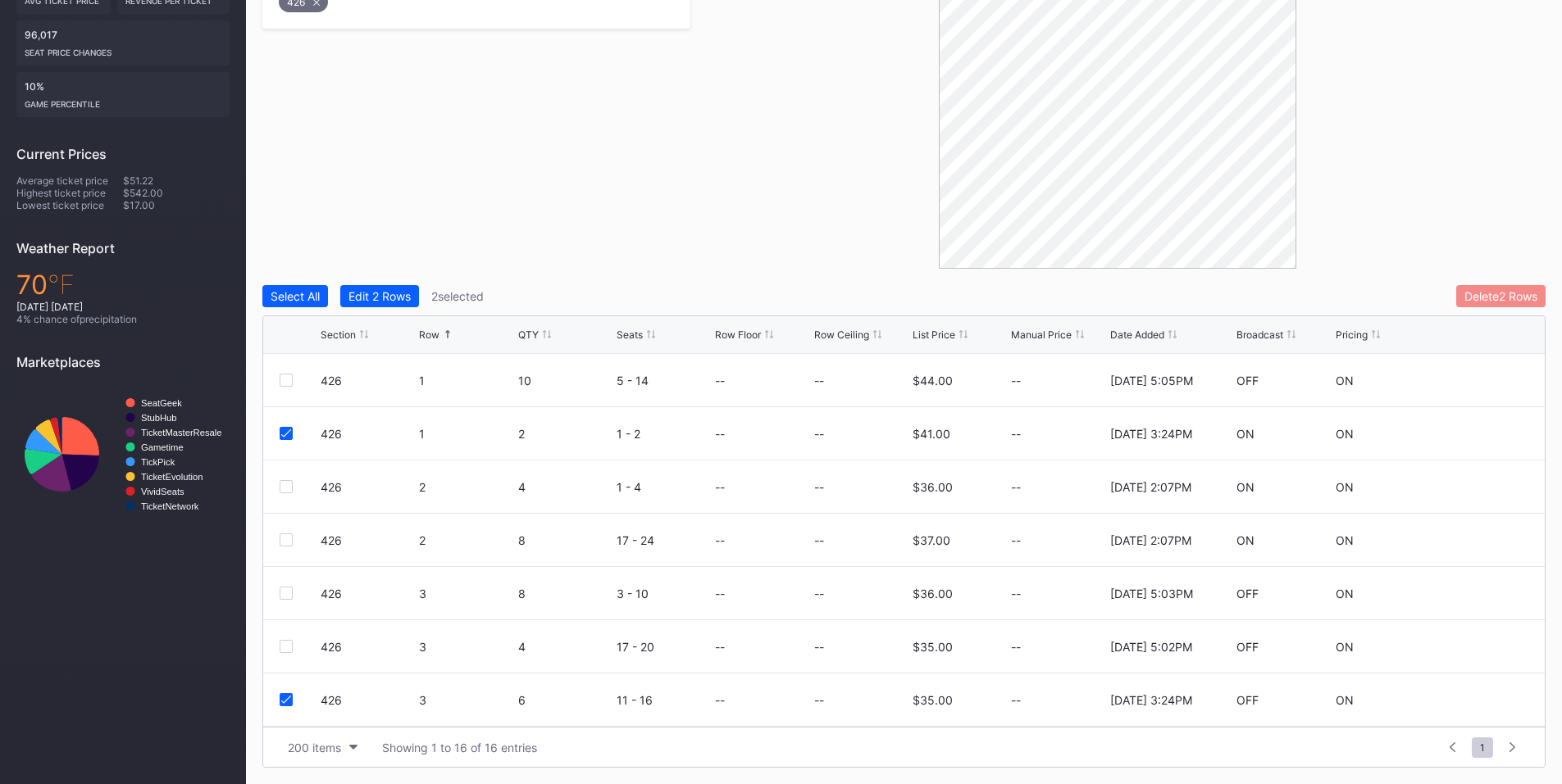
drag, startPoint x: 1488, startPoint y: 297, endPoint x: 1479, endPoint y: 297, distance: 9.0
click at [1479, 297] on div "Delete 2 Rows" at bounding box center [1500, 296] width 72 height 14
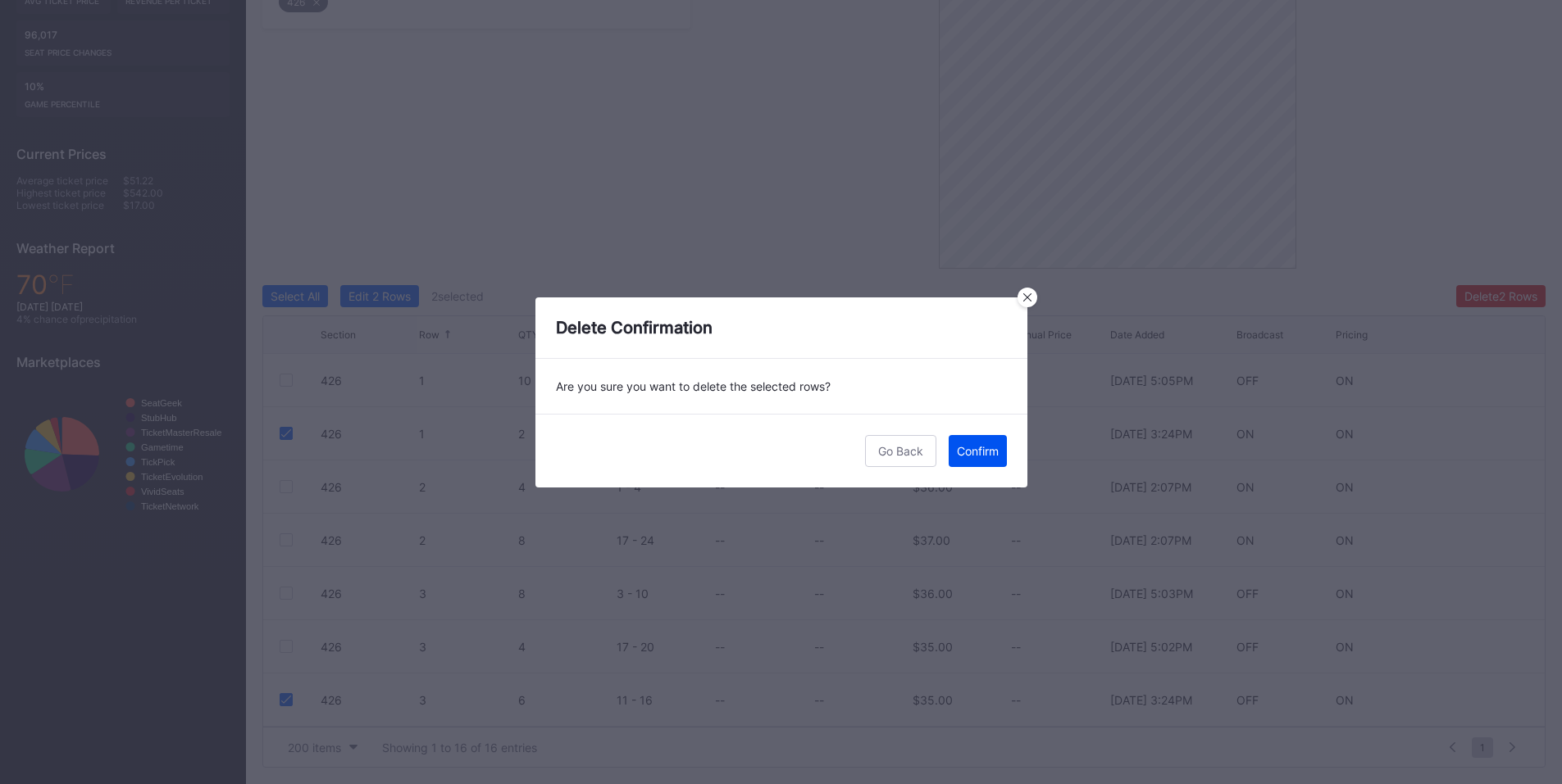
drag, startPoint x: 988, startPoint y: 462, endPoint x: 1077, endPoint y: 402, distance: 107.3
click at [989, 460] on button "Confirm" at bounding box center [977, 451] width 59 height 32
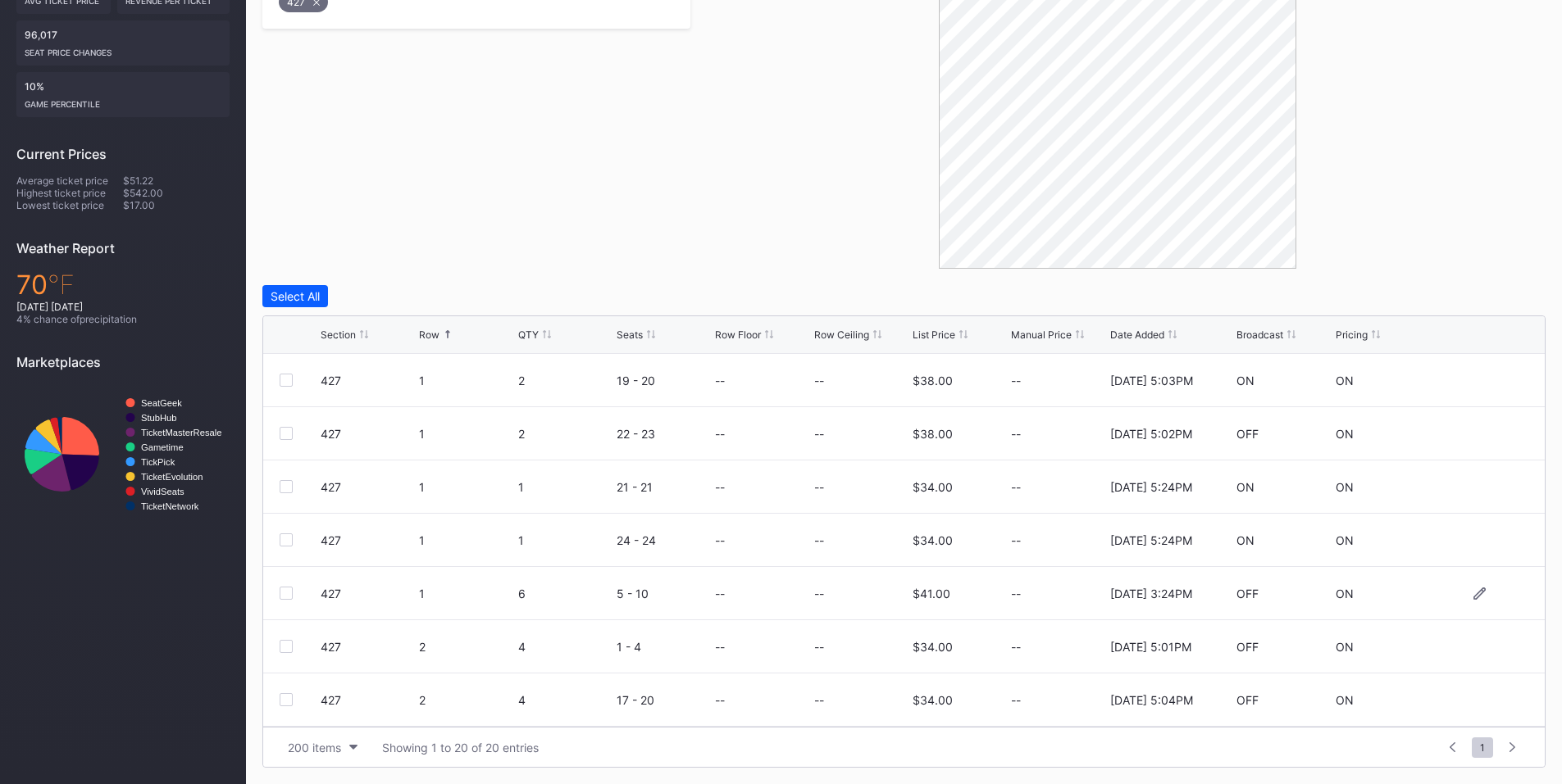
click at [284, 593] on div at bounding box center [286, 592] width 13 height 13
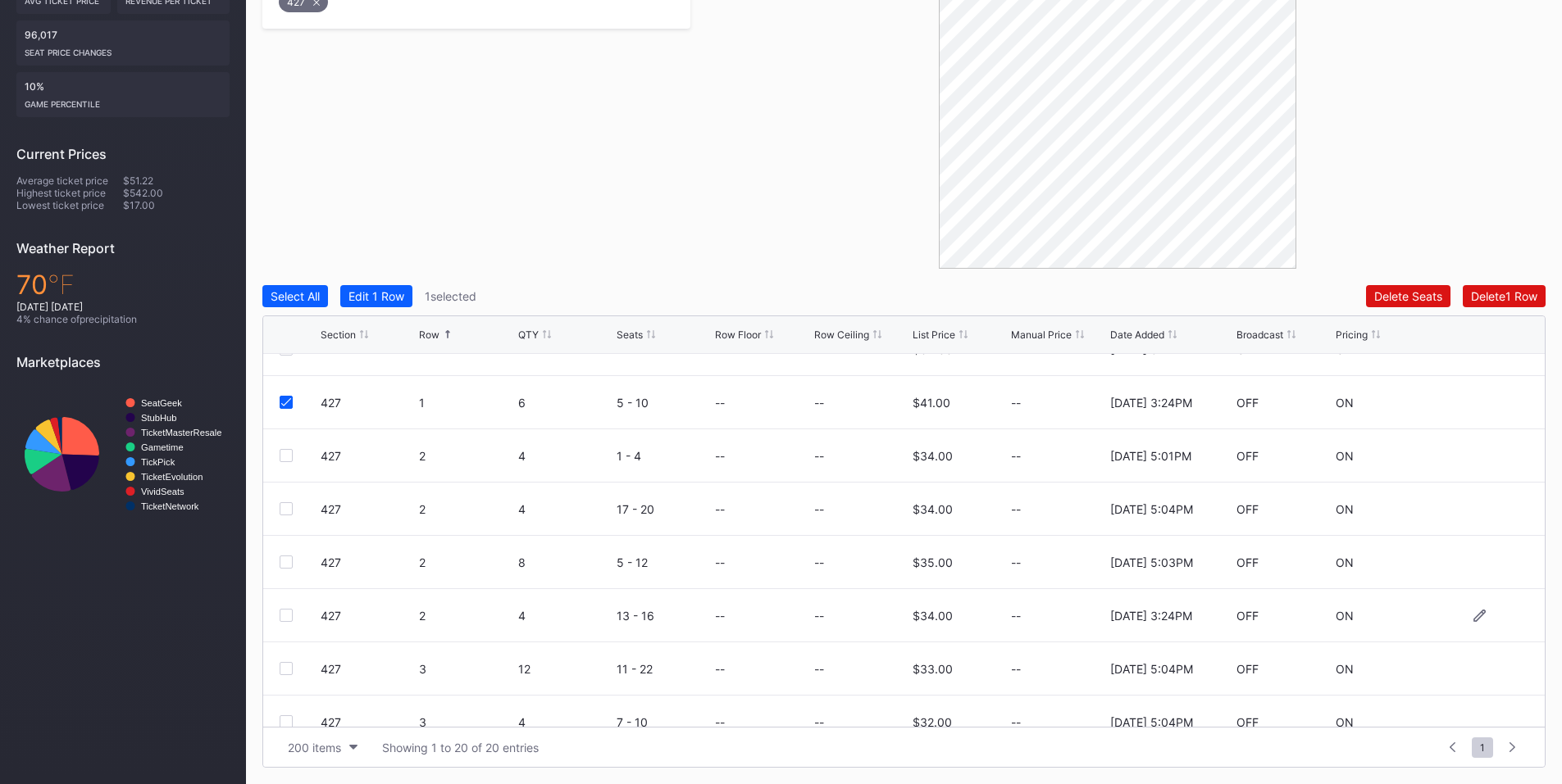
click at [288, 615] on div at bounding box center [286, 615] width 13 height 13
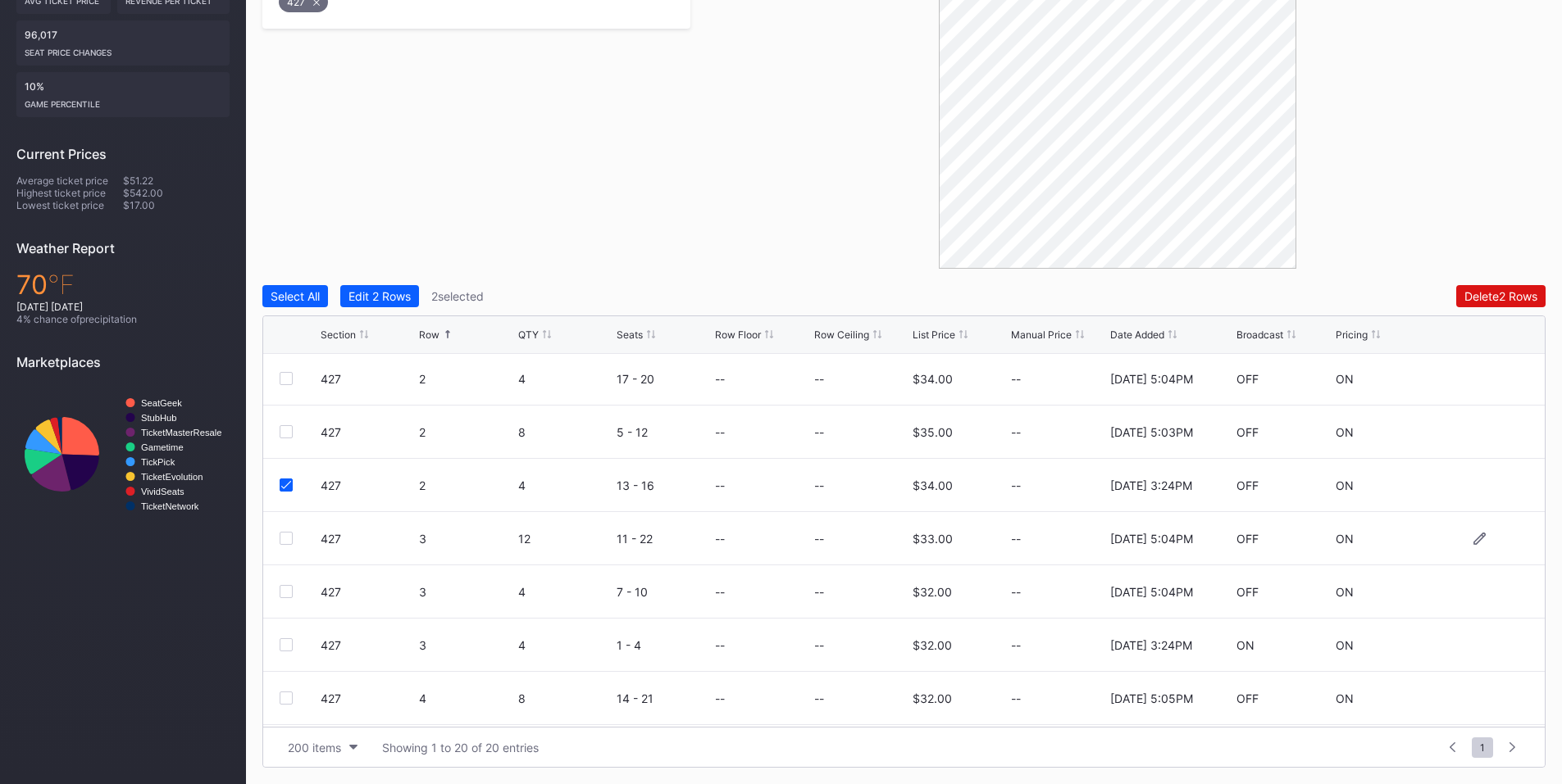
scroll to position [383, 0]
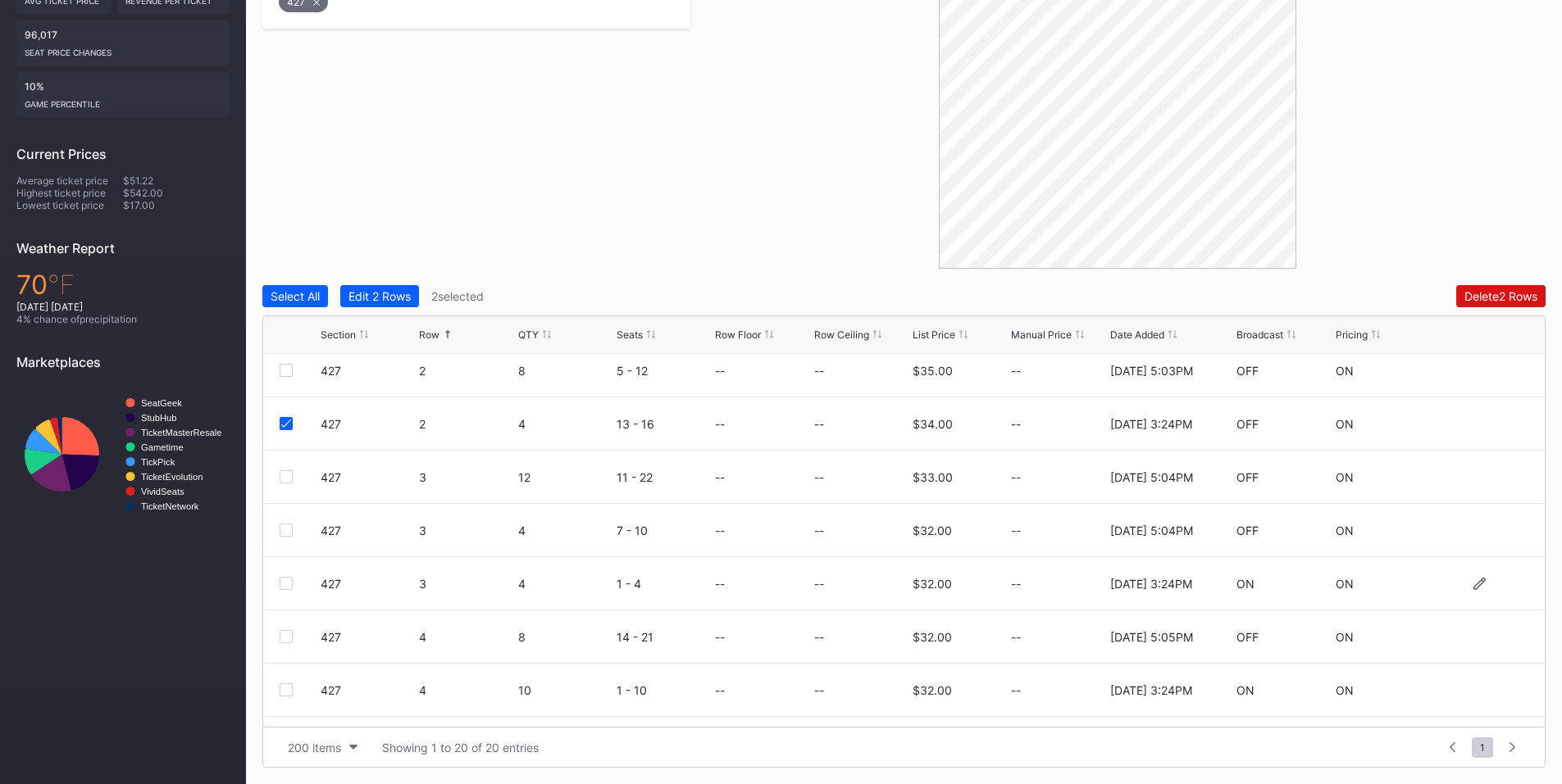
click at [292, 586] on div at bounding box center [286, 583] width 13 height 13
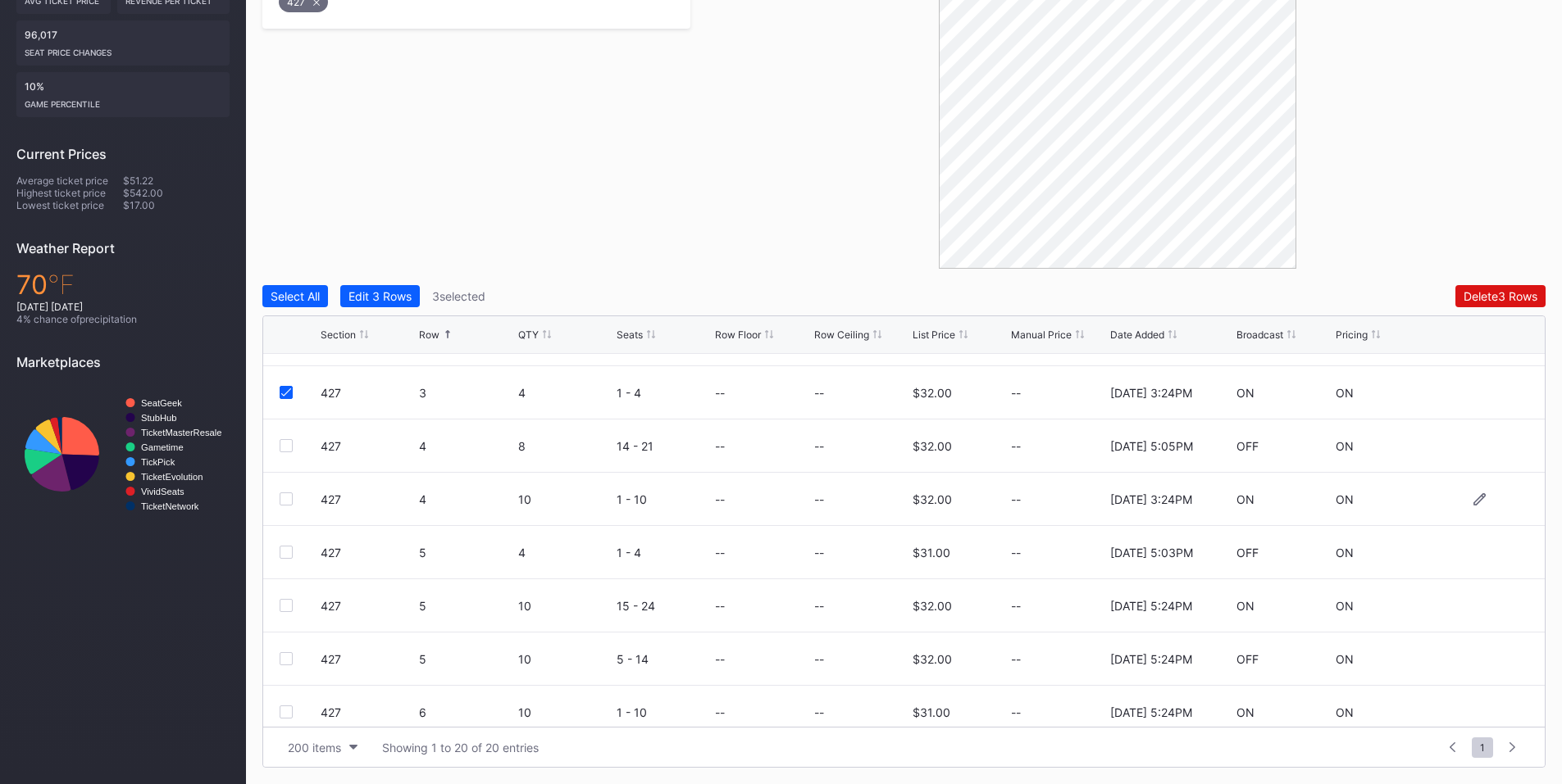
click at [288, 500] on div at bounding box center [286, 498] width 13 height 13
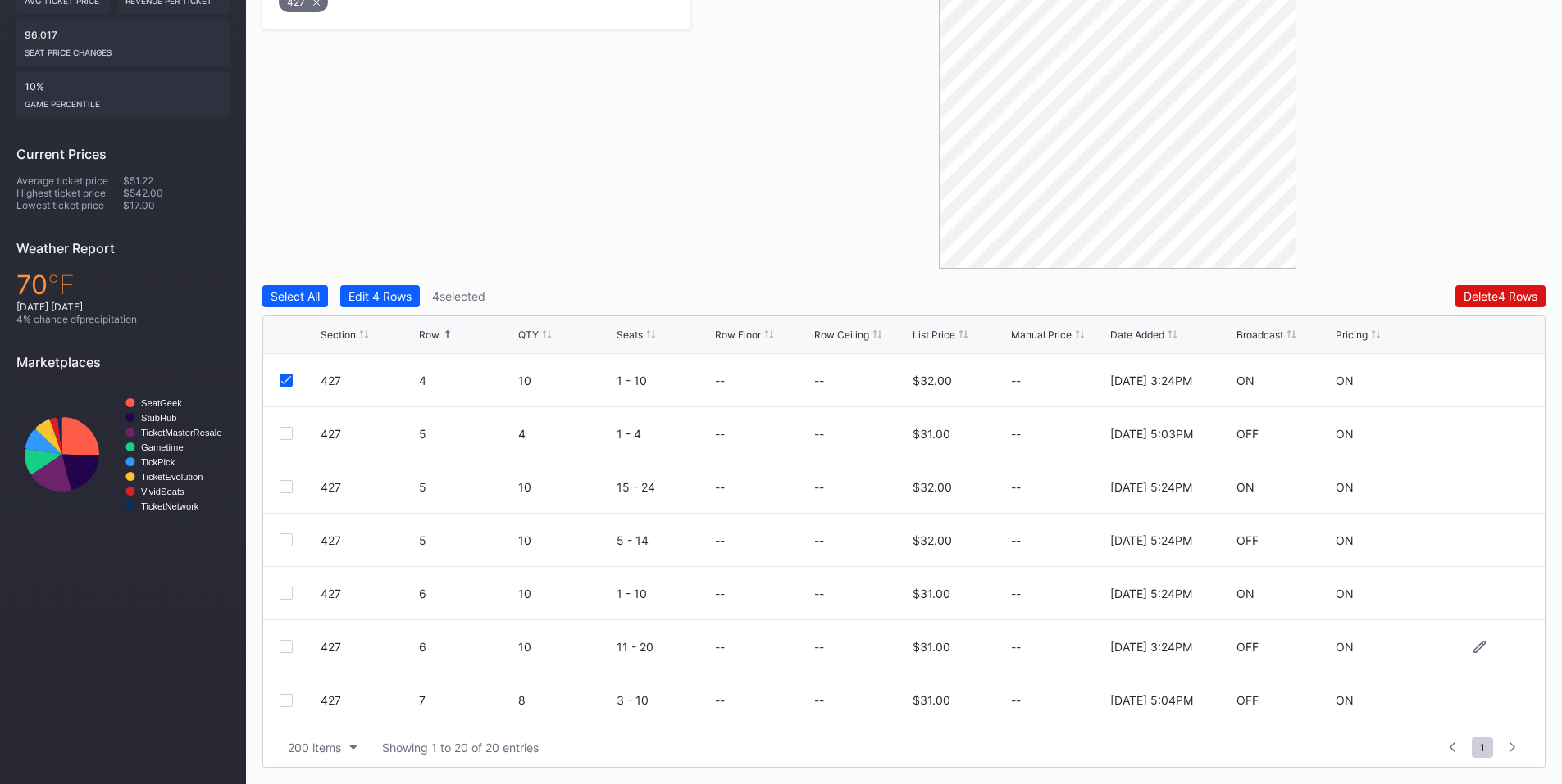
click at [278, 640] on div "427 6 10 11 - 20 -- -- $31.00 -- [DATE] 3:24PM OFF ON" at bounding box center [904, 647] width 1282 height 54
click at [287, 640] on div at bounding box center [286, 646] width 13 height 13
click at [1474, 304] on button "Delete 5 Rows" at bounding box center [1500, 296] width 90 height 22
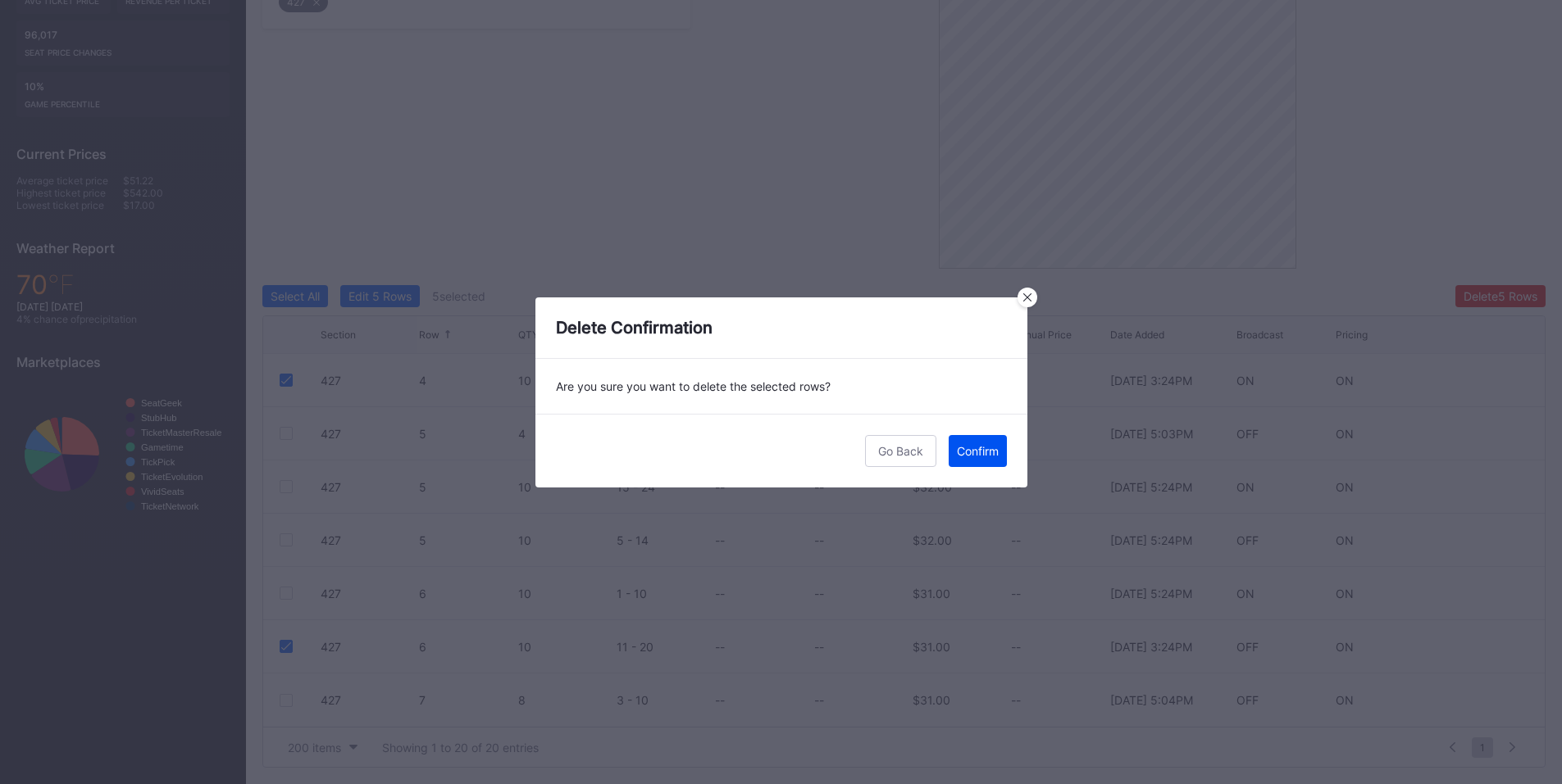
click at [982, 461] on button "Confirm" at bounding box center [977, 451] width 59 height 32
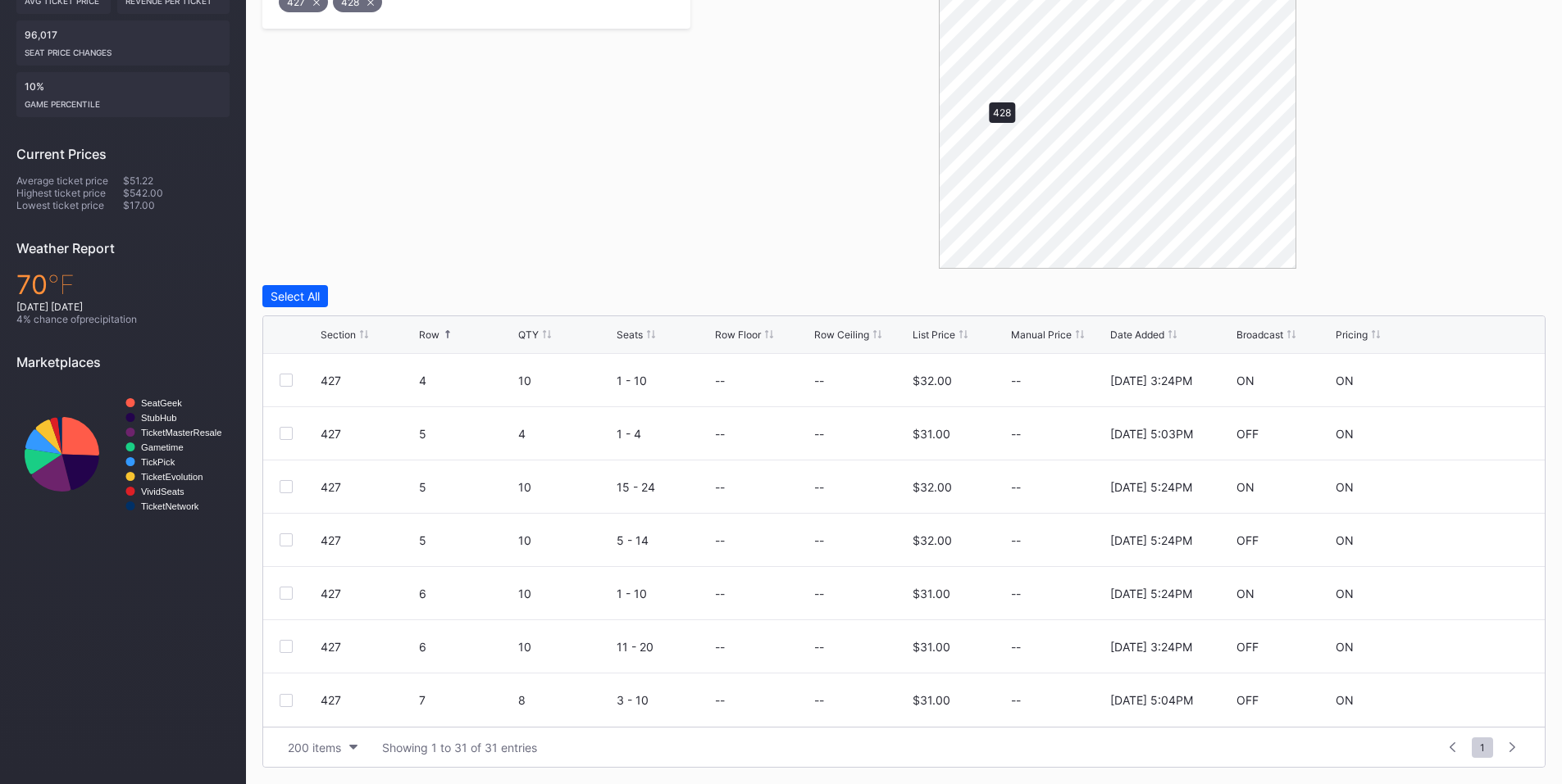
scroll to position [0, 0]
click at [288, 434] on div at bounding box center [286, 433] width 13 height 13
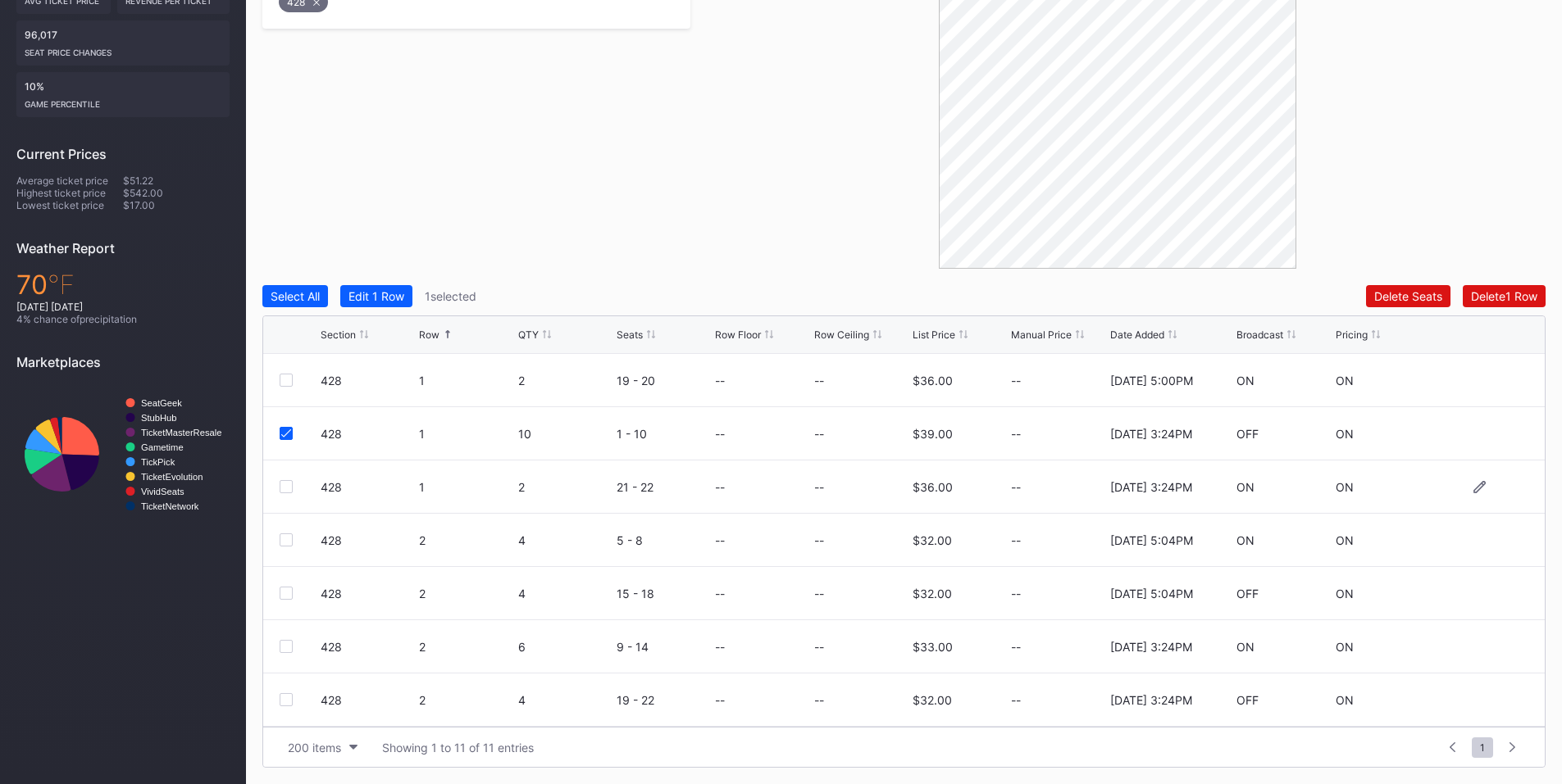
click at [287, 486] on div at bounding box center [286, 486] width 13 height 13
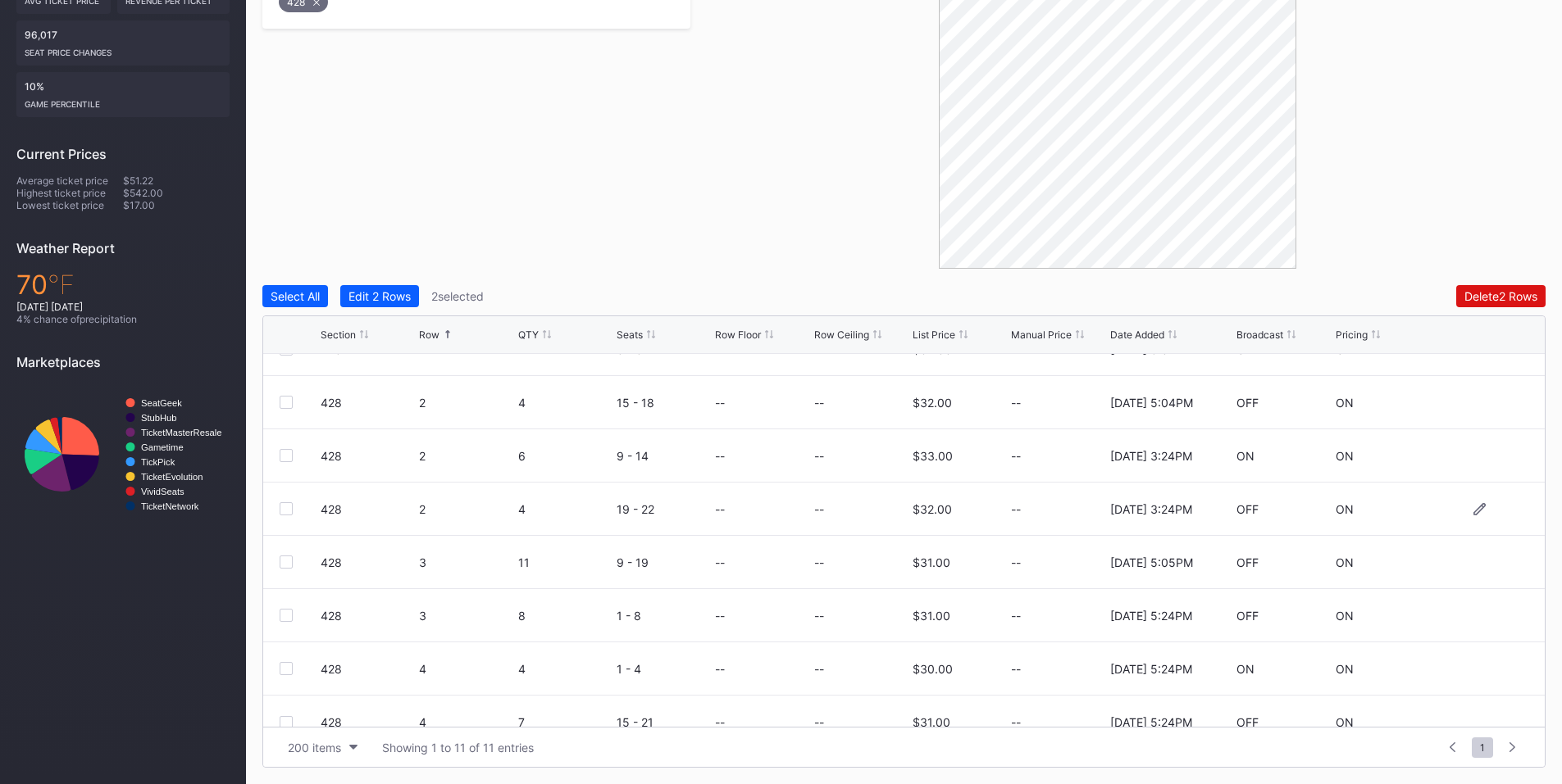
click at [289, 510] on div at bounding box center [286, 508] width 13 height 13
click at [289, 460] on div at bounding box center [286, 456] width 13 height 13
click at [1477, 291] on div "Delete 4 Rows" at bounding box center [1500, 296] width 73 height 14
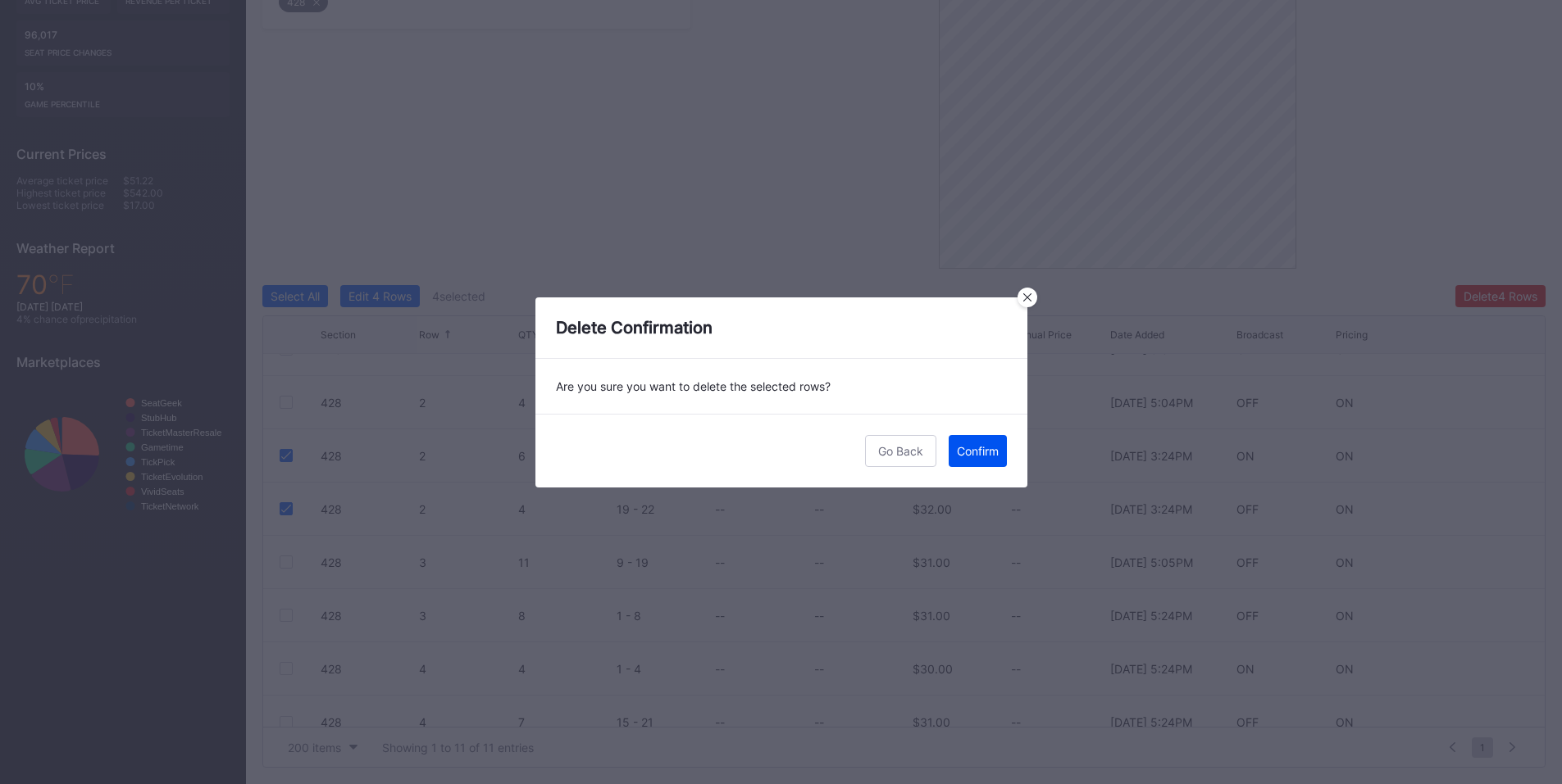
click at [986, 449] on div "Confirm" at bounding box center [978, 452] width 42 height 14
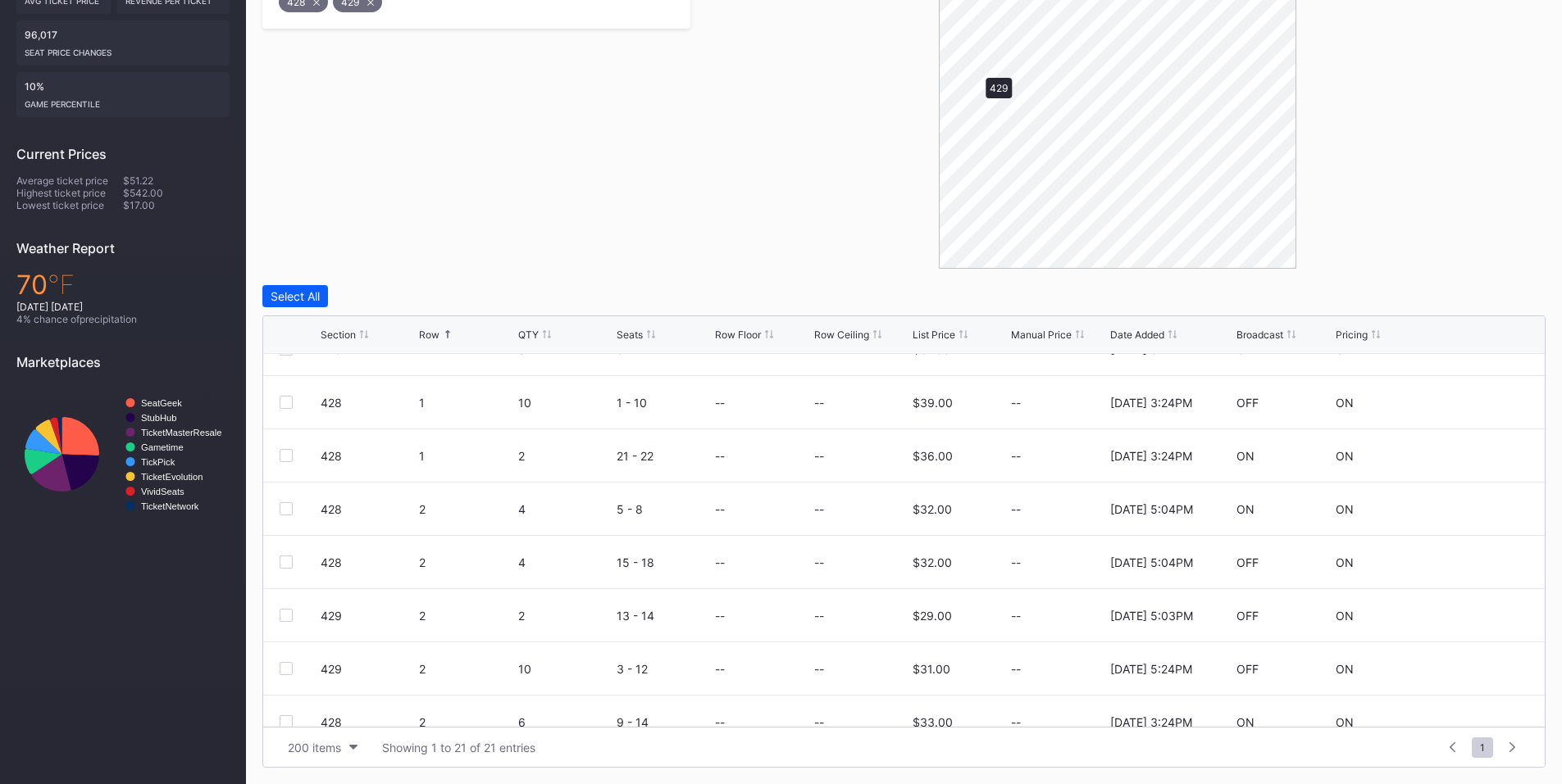
scroll to position [0, 0]
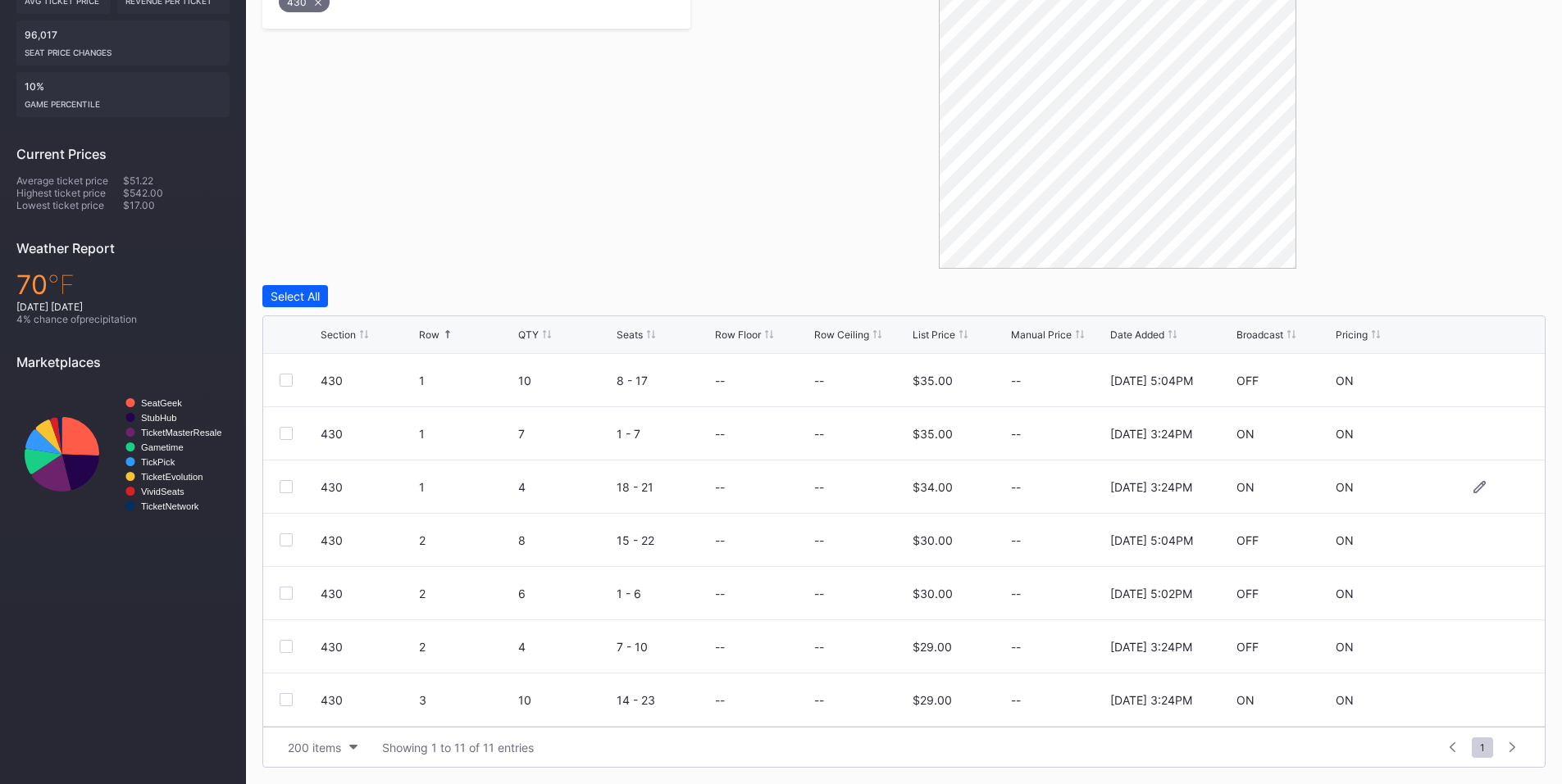
click at [286, 467] on div "430 1 4 18 - 21 -- -- $34.00 -- [DATE] 3:24PM ON ON" at bounding box center [904, 487] width 1282 height 54
click at [289, 438] on div at bounding box center [286, 433] width 13 height 13
click at [288, 490] on div at bounding box center [286, 486] width 13 height 13
click at [288, 651] on div at bounding box center [286, 646] width 13 height 13
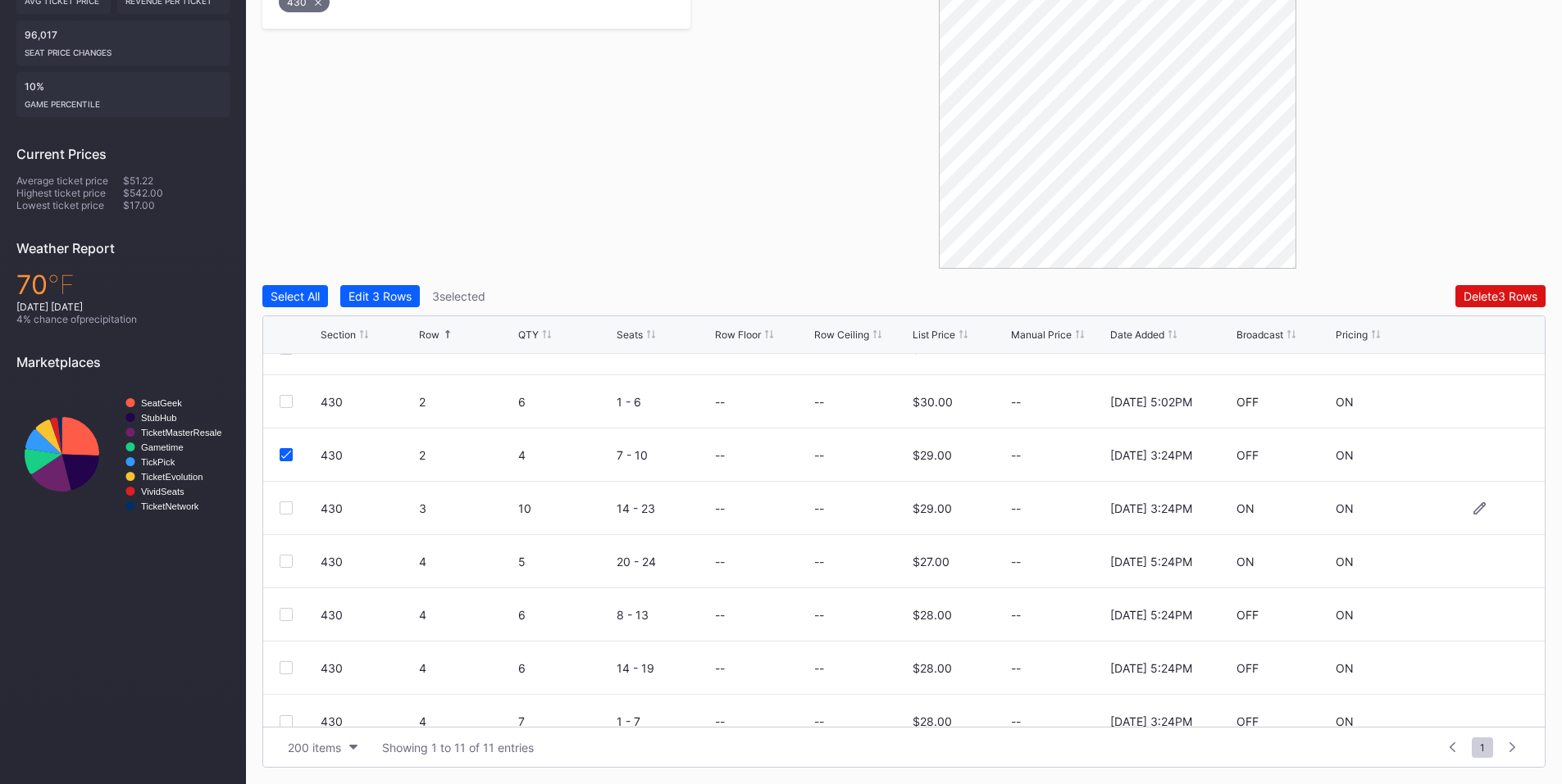
click at [286, 501] on div "430 3 10 14 - 23 -- -- $29.00 -- [DATE] 3:24PM ON ON" at bounding box center [904, 509] width 1282 height 54
click at [280, 507] on div at bounding box center [286, 507] width 13 height 13
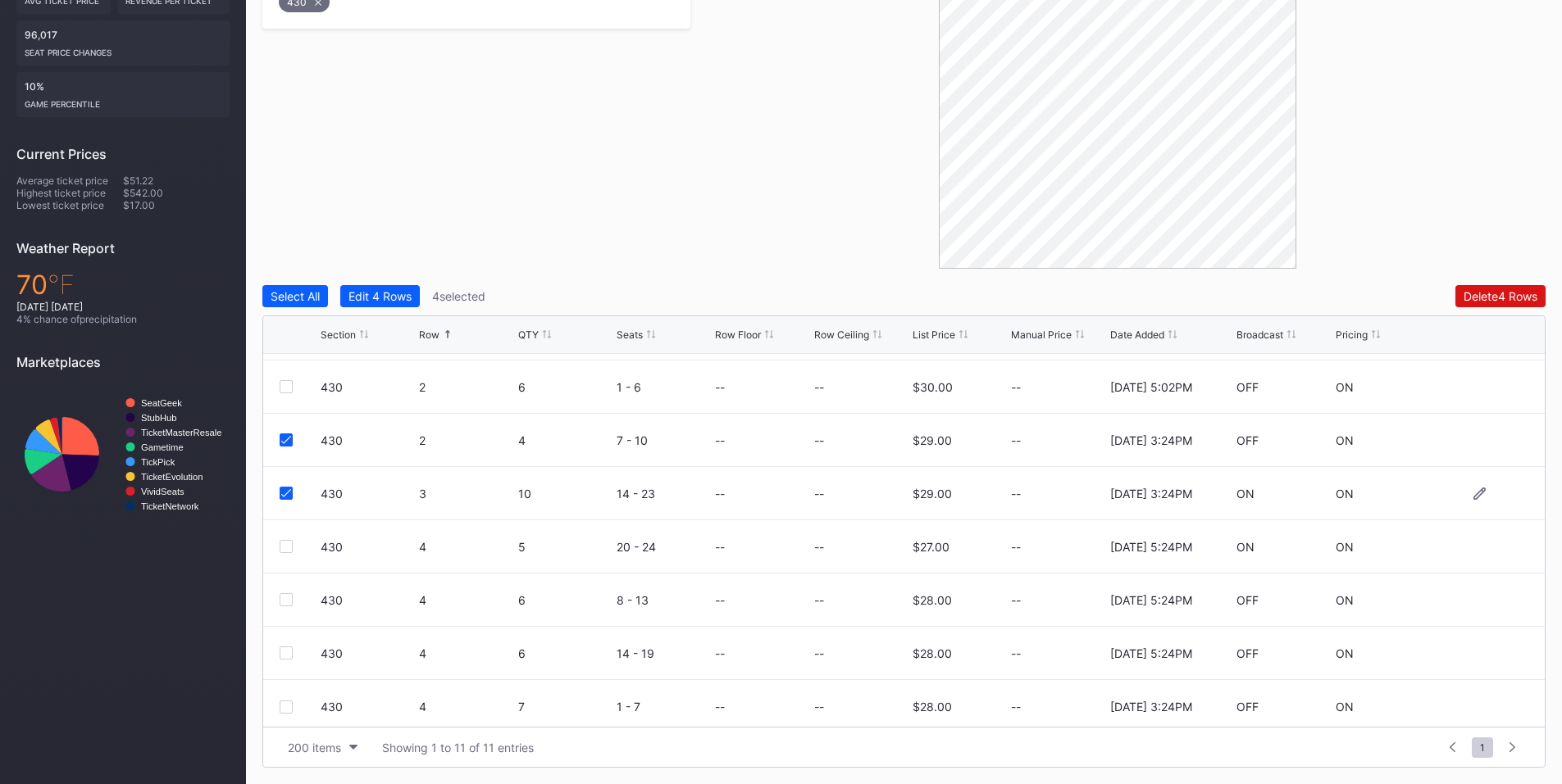
scroll to position [213, 0]
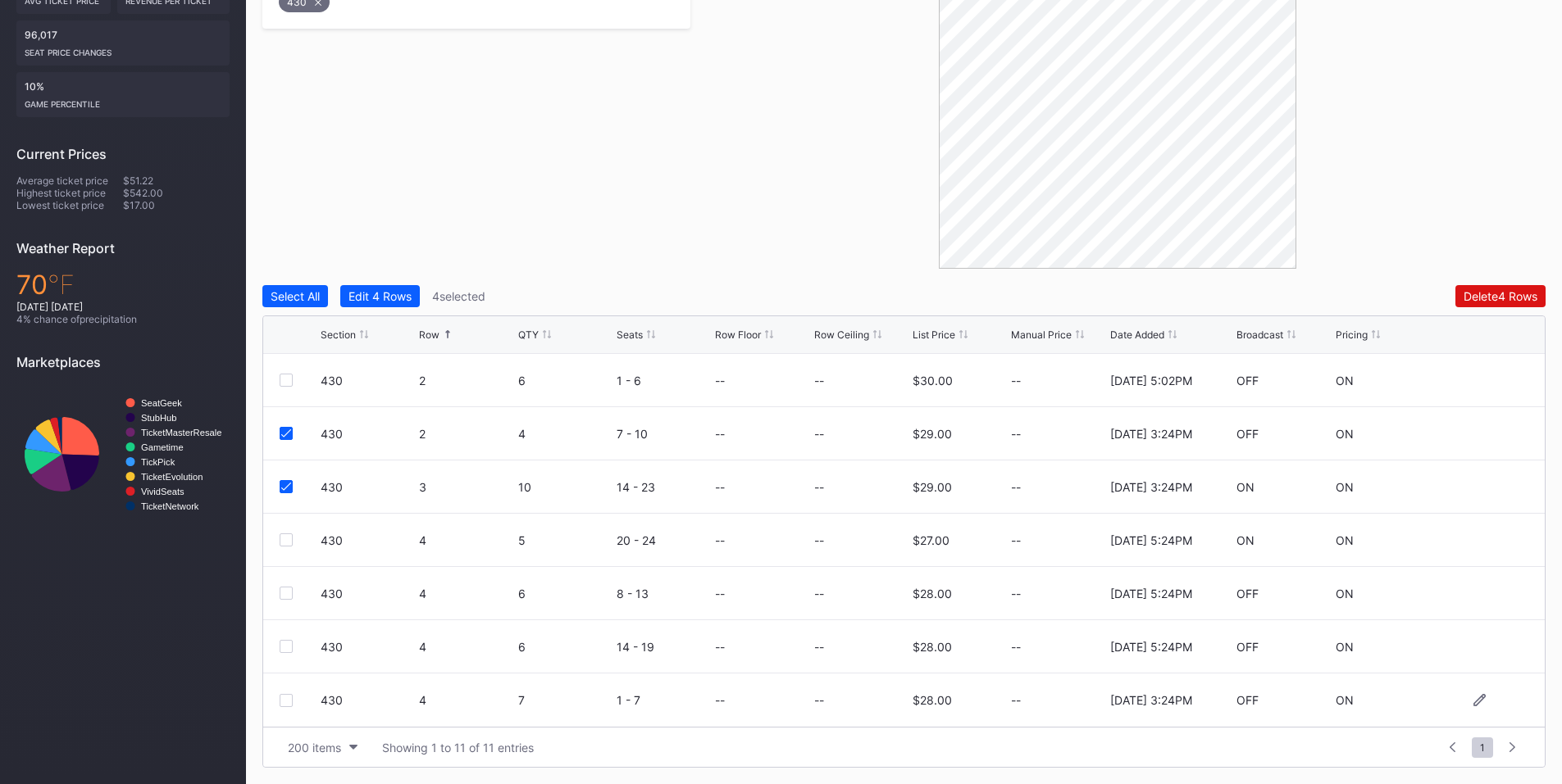
click at [289, 703] on div at bounding box center [286, 700] width 13 height 13
click at [1505, 287] on button "Delete 5 Rows" at bounding box center [1500, 296] width 90 height 22
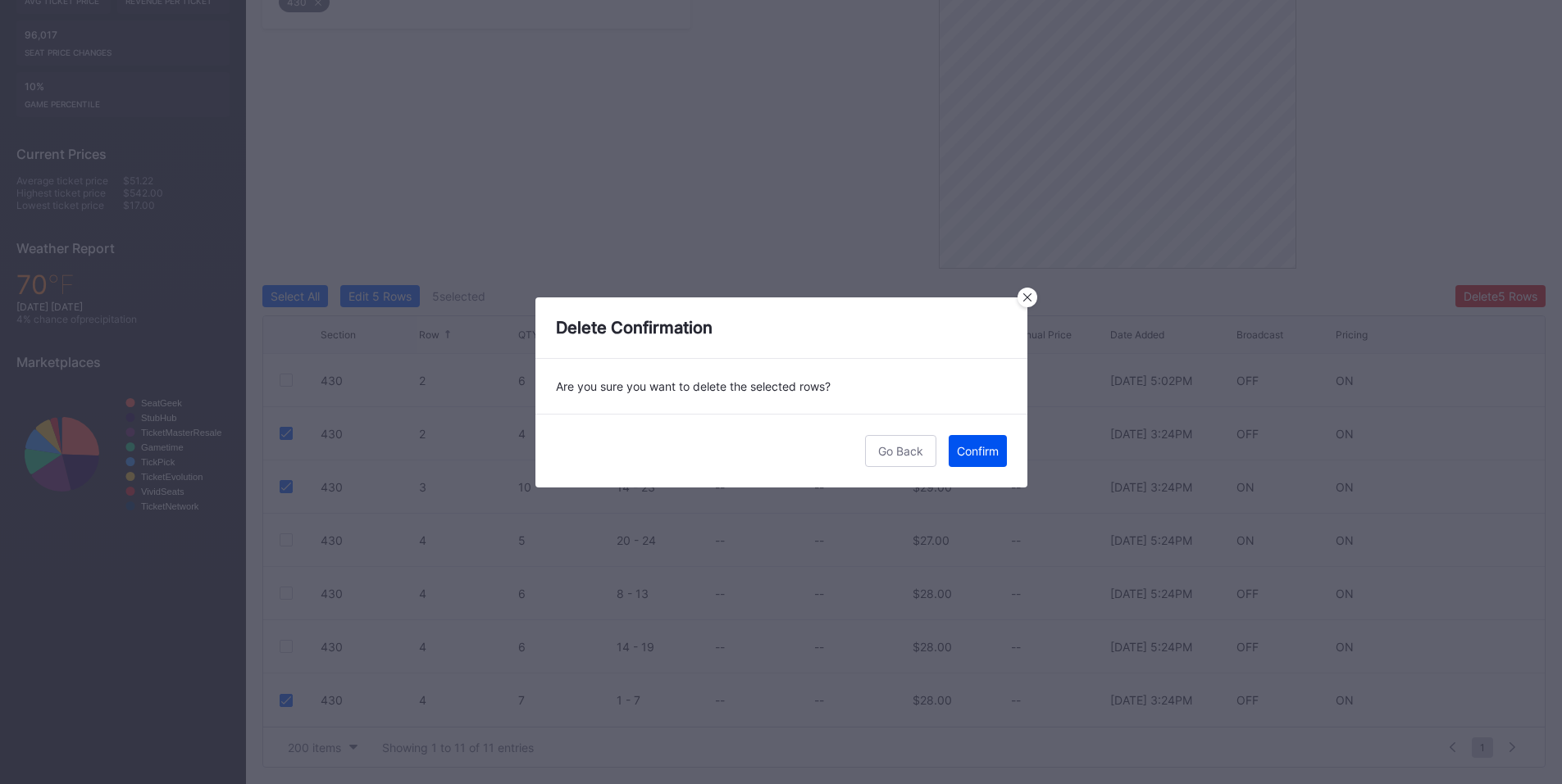
click at [976, 455] on div "Confirm" at bounding box center [978, 452] width 42 height 14
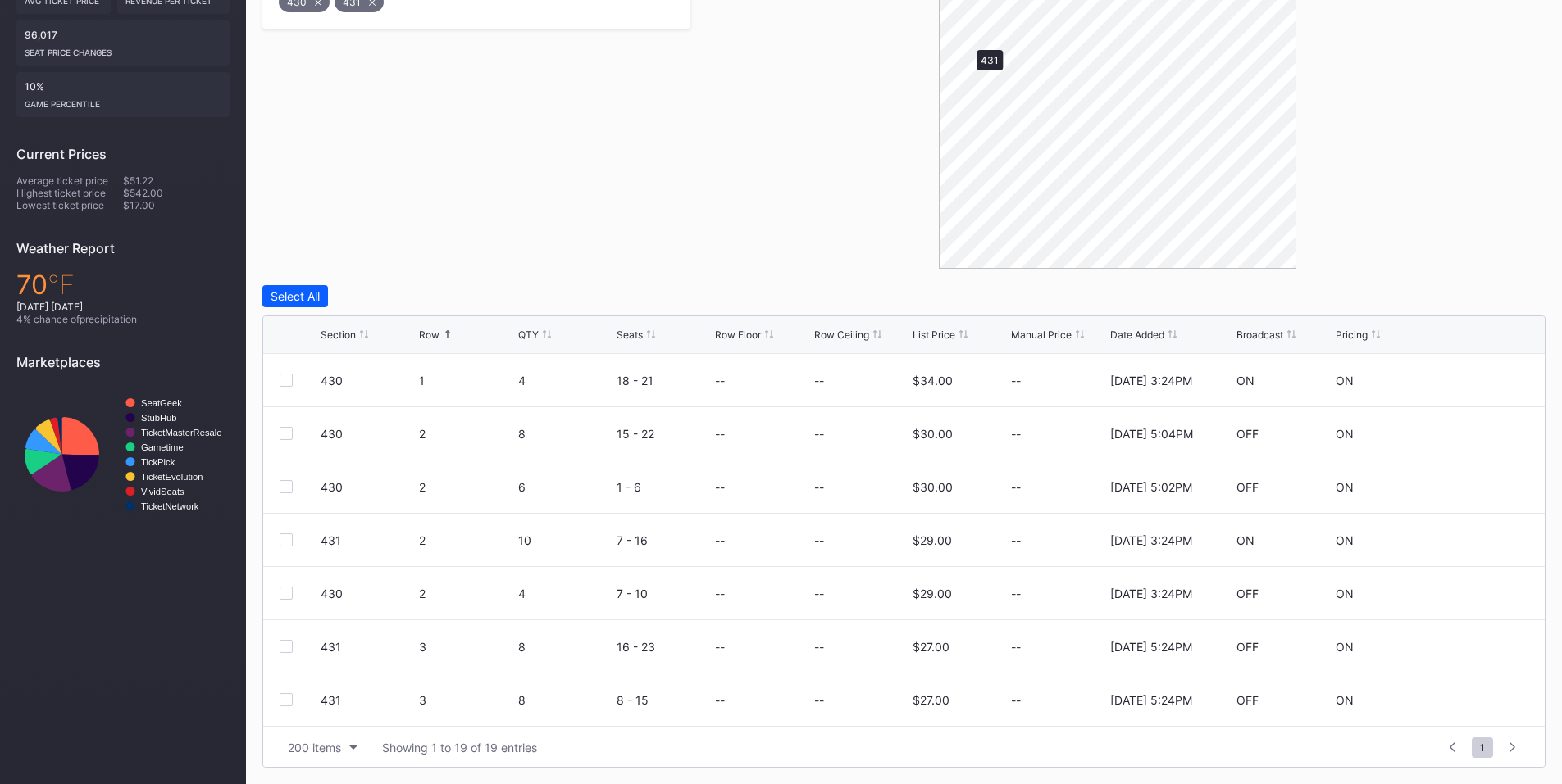
scroll to position [0, 0]
click at [293, 486] on div at bounding box center [300, 486] width 41 height 13
click at [289, 488] on div at bounding box center [286, 486] width 13 height 13
click at [1522, 294] on div "Delete 1 Row" at bounding box center [1503, 296] width 67 height 14
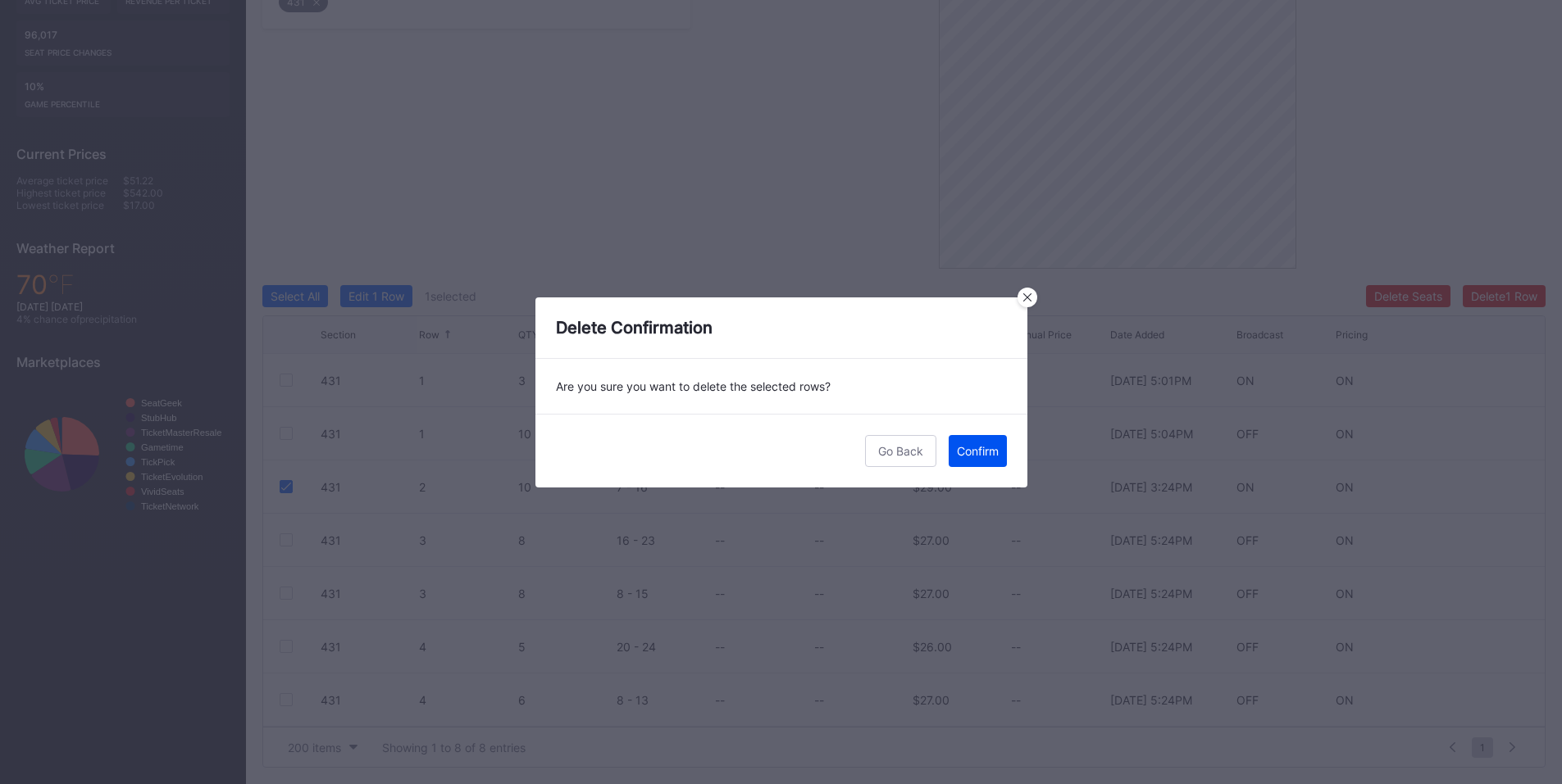
click at [964, 451] on div "Confirm" at bounding box center [978, 452] width 42 height 14
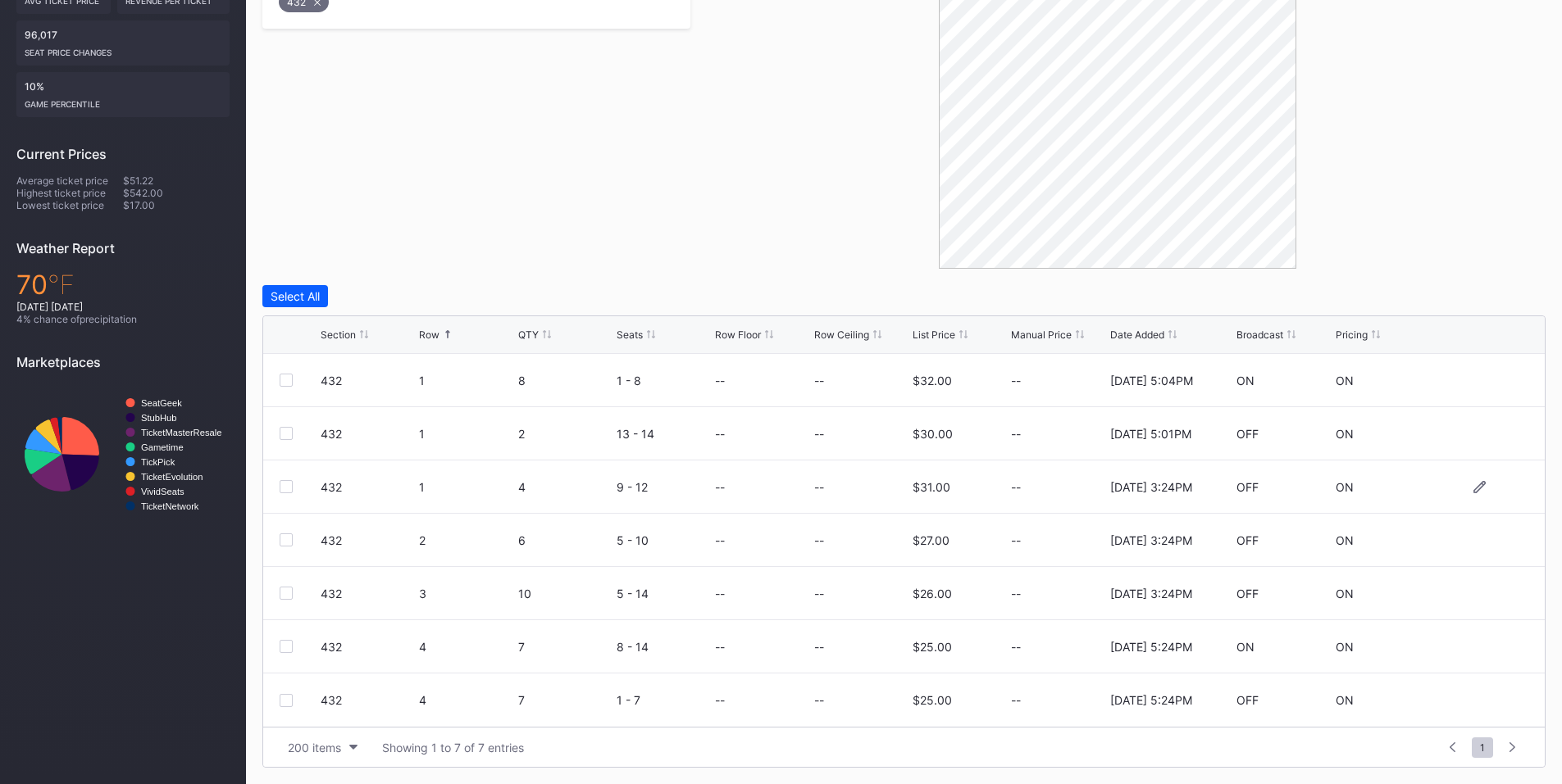
click at [283, 486] on div at bounding box center [286, 486] width 13 height 13
click at [290, 540] on div at bounding box center [286, 540] width 13 height 13
click at [280, 599] on div "432 3 10 5 - 14 -- -- $26.00 -- [DATE] 3:24PM OFF ON" at bounding box center [904, 593] width 1282 height 54
click at [287, 597] on div at bounding box center [286, 592] width 13 height 13
click at [1458, 300] on button "Delete 3 Rows" at bounding box center [1500, 296] width 90 height 22
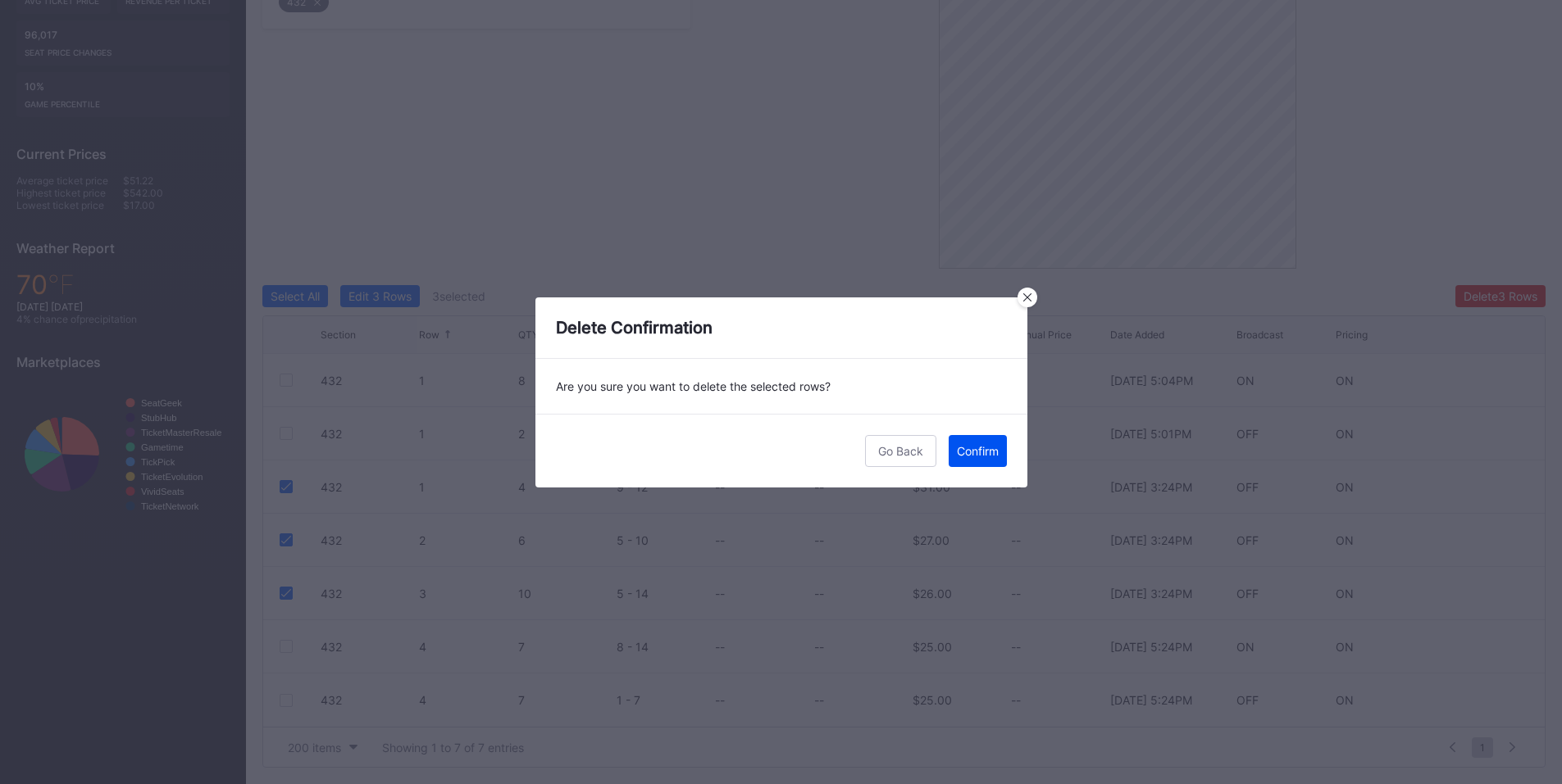
click at [993, 459] on button "Confirm" at bounding box center [977, 451] width 59 height 32
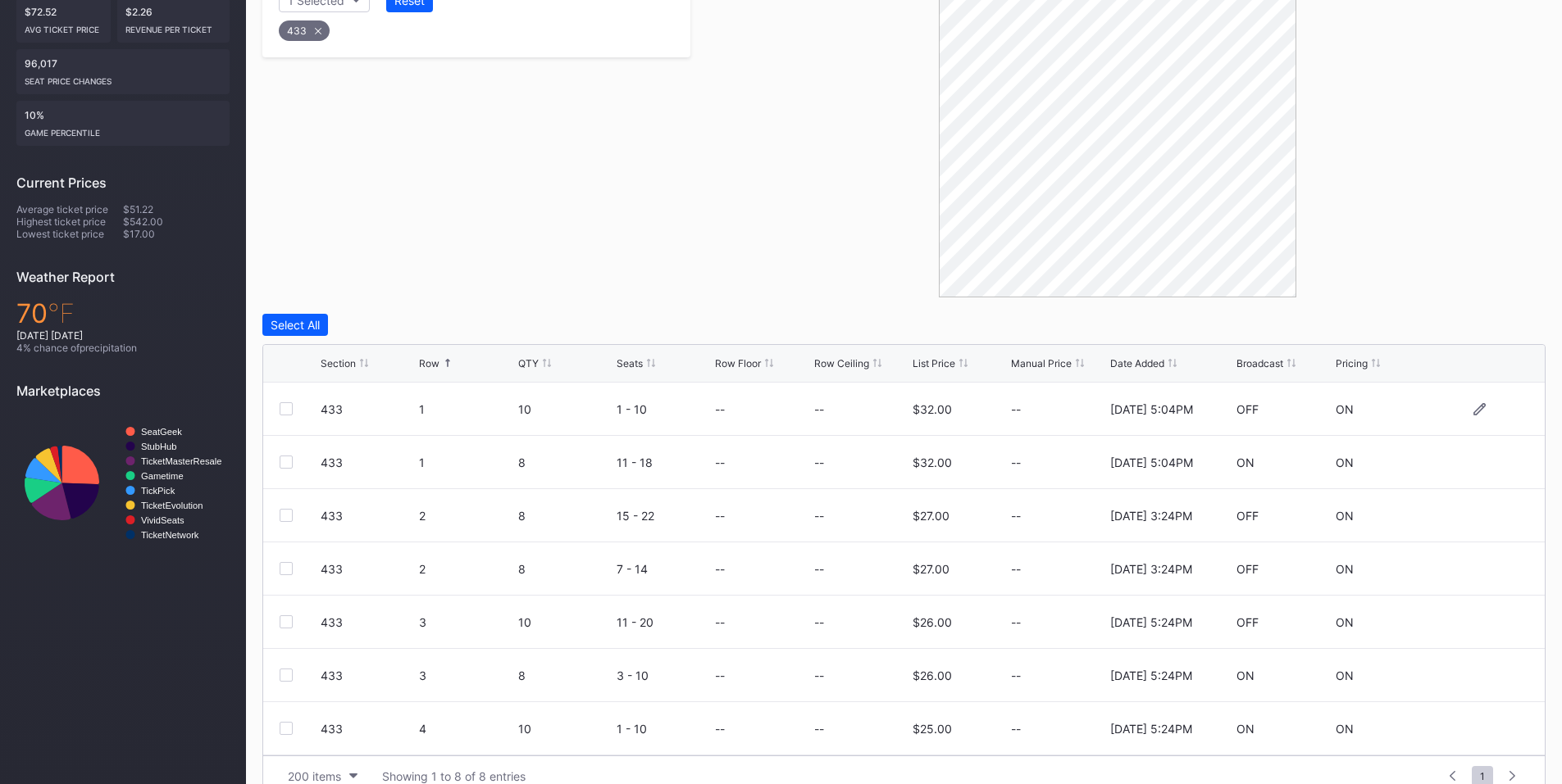
scroll to position [412, 0]
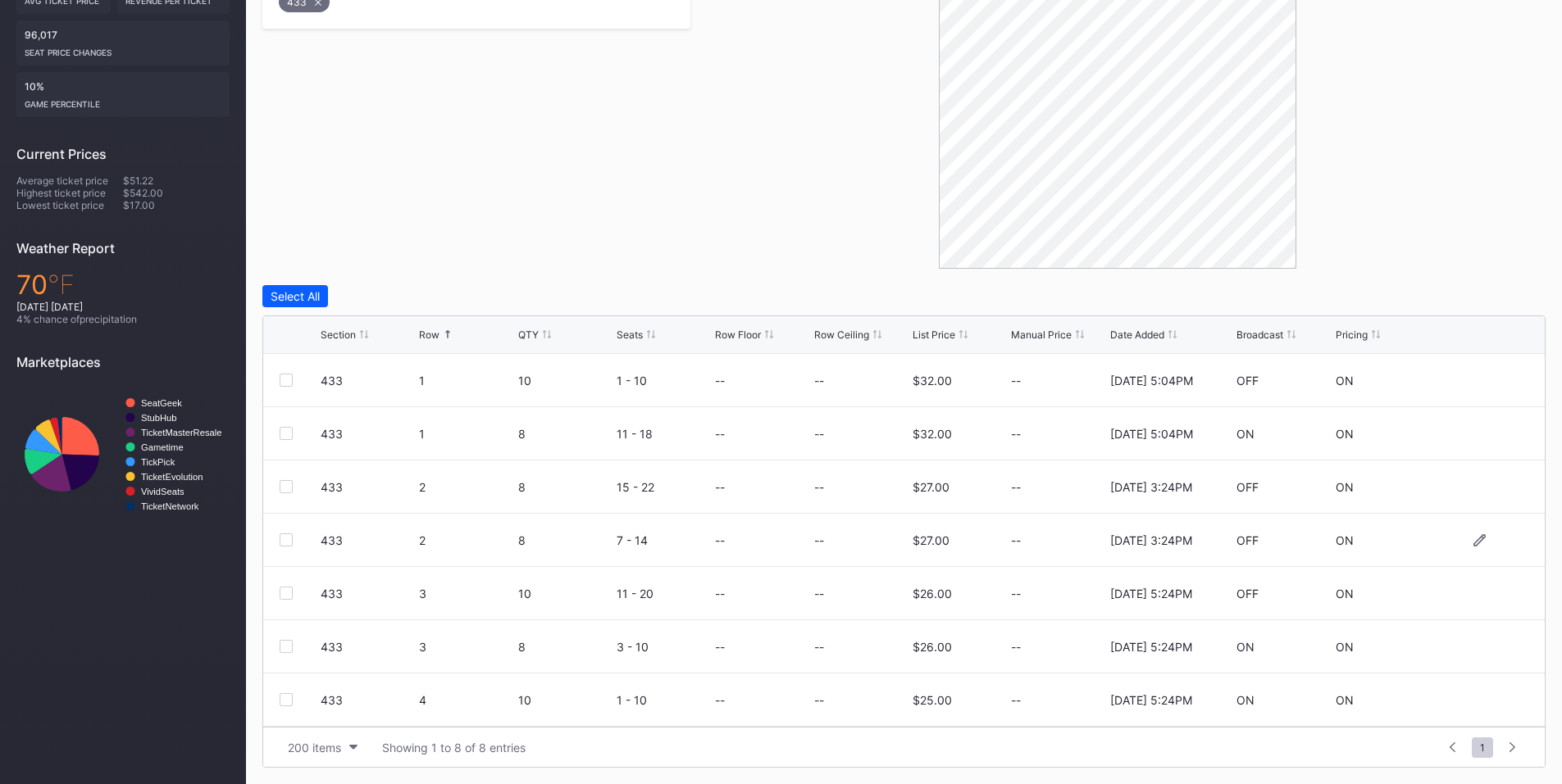
click at [295, 543] on div at bounding box center [300, 540] width 41 height 13
click at [285, 538] on div at bounding box center [286, 540] width 13 height 13
click at [287, 486] on div at bounding box center [286, 486] width 13 height 13
click at [1494, 287] on button "Delete 2 Rows" at bounding box center [1501, 296] width 89 height 22
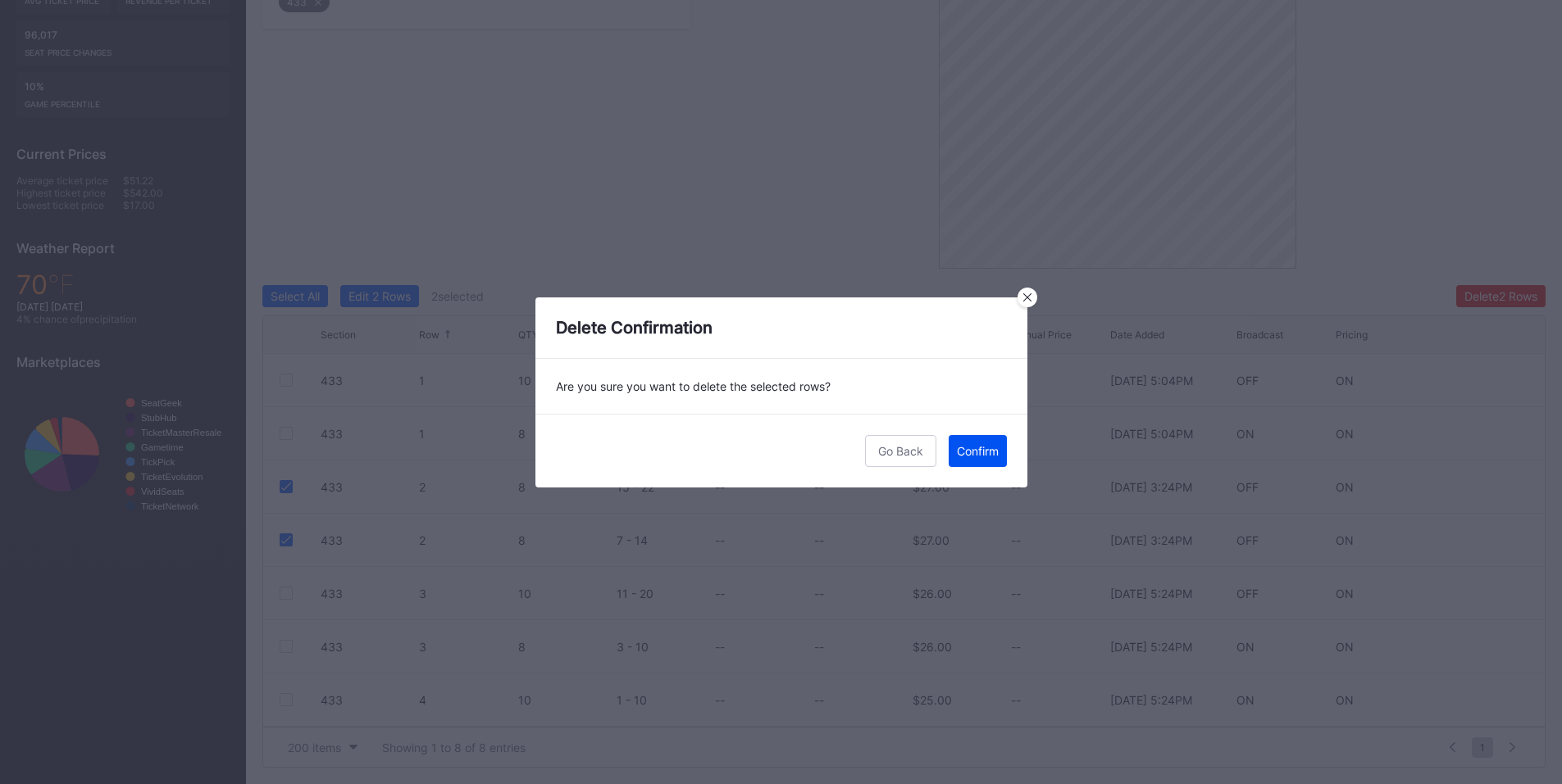
click at [976, 456] on div "Confirm" at bounding box center [978, 452] width 42 height 14
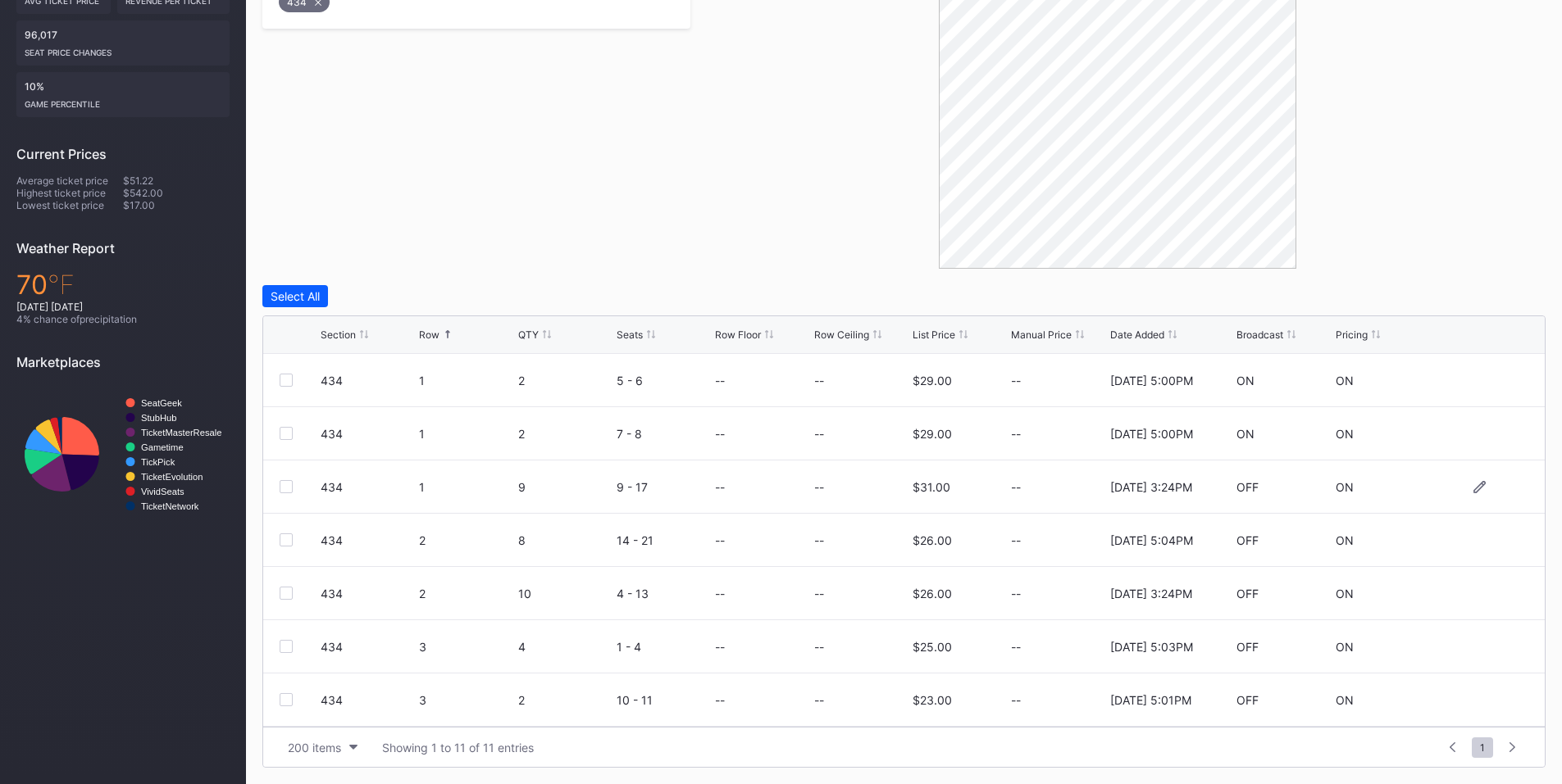
click at [288, 482] on div at bounding box center [286, 486] width 13 height 13
click at [289, 591] on div at bounding box center [286, 592] width 13 height 13
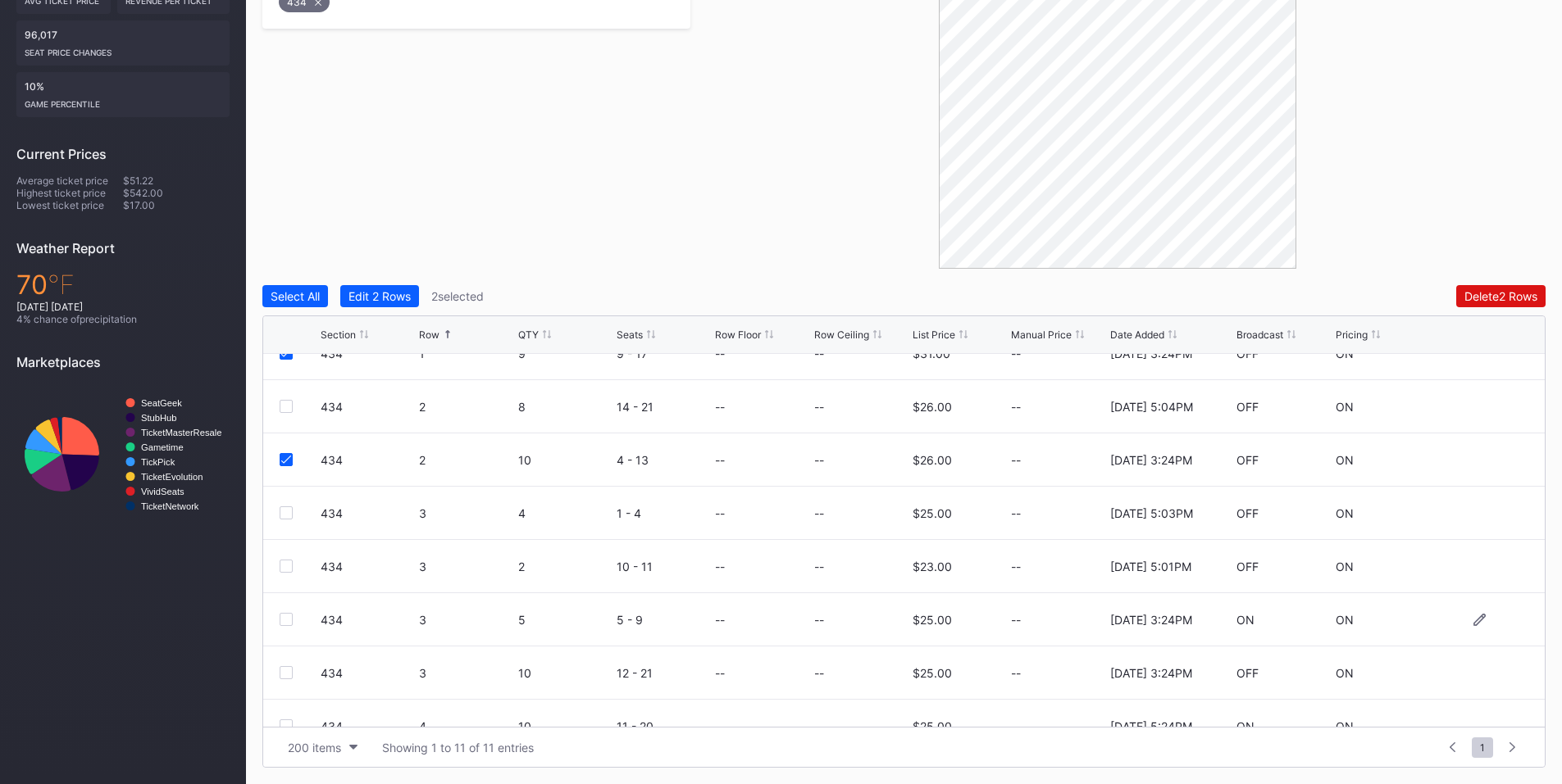
scroll to position [191, 0]
click at [282, 614] on div at bounding box center [286, 615] width 13 height 13
click at [289, 562] on div at bounding box center [286, 562] width 13 height 13
click at [1518, 290] on div "Delete 4 Rows" at bounding box center [1500, 296] width 73 height 14
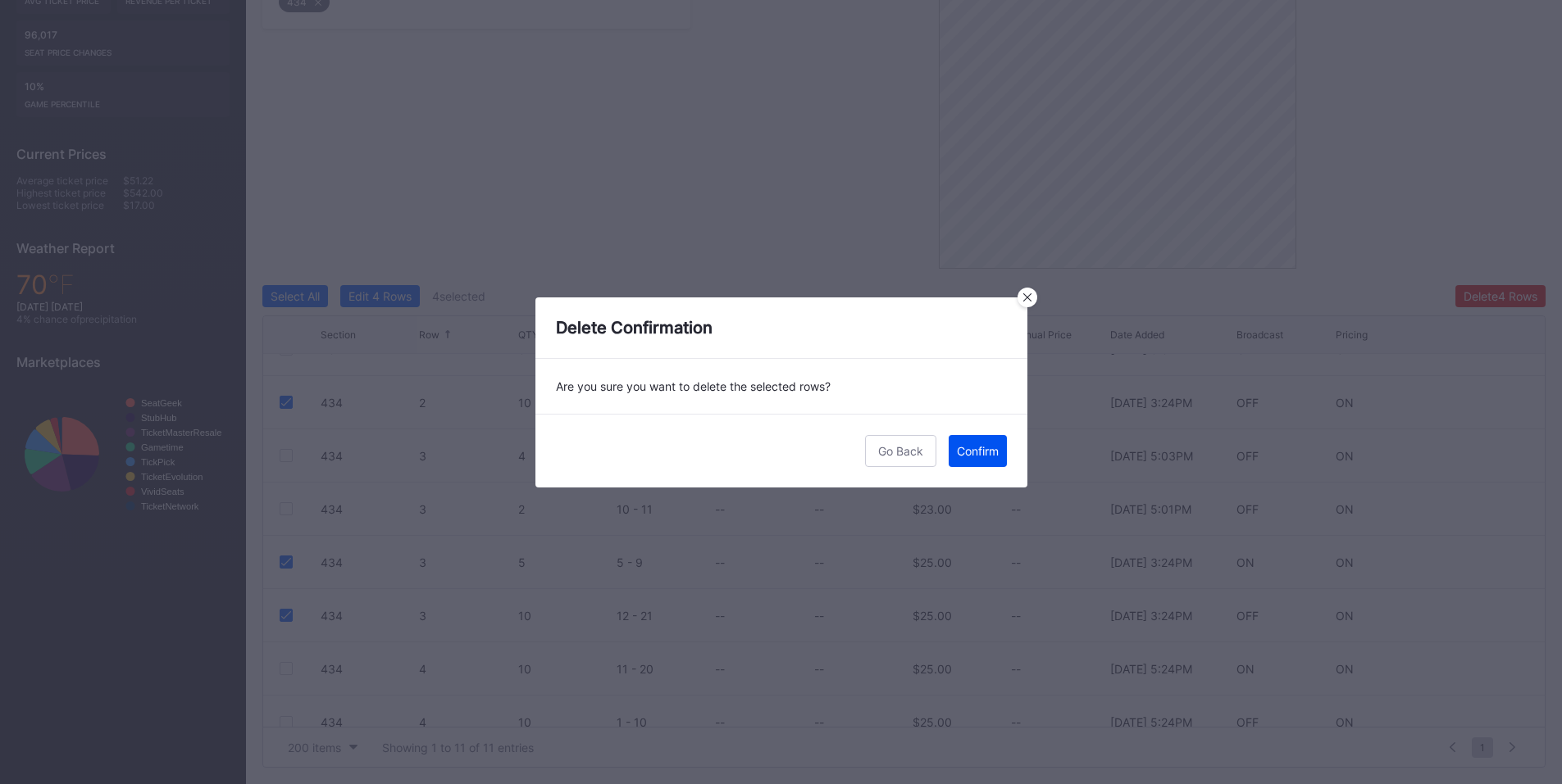
click at [976, 449] on div "Confirm" at bounding box center [978, 452] width 42 height 14
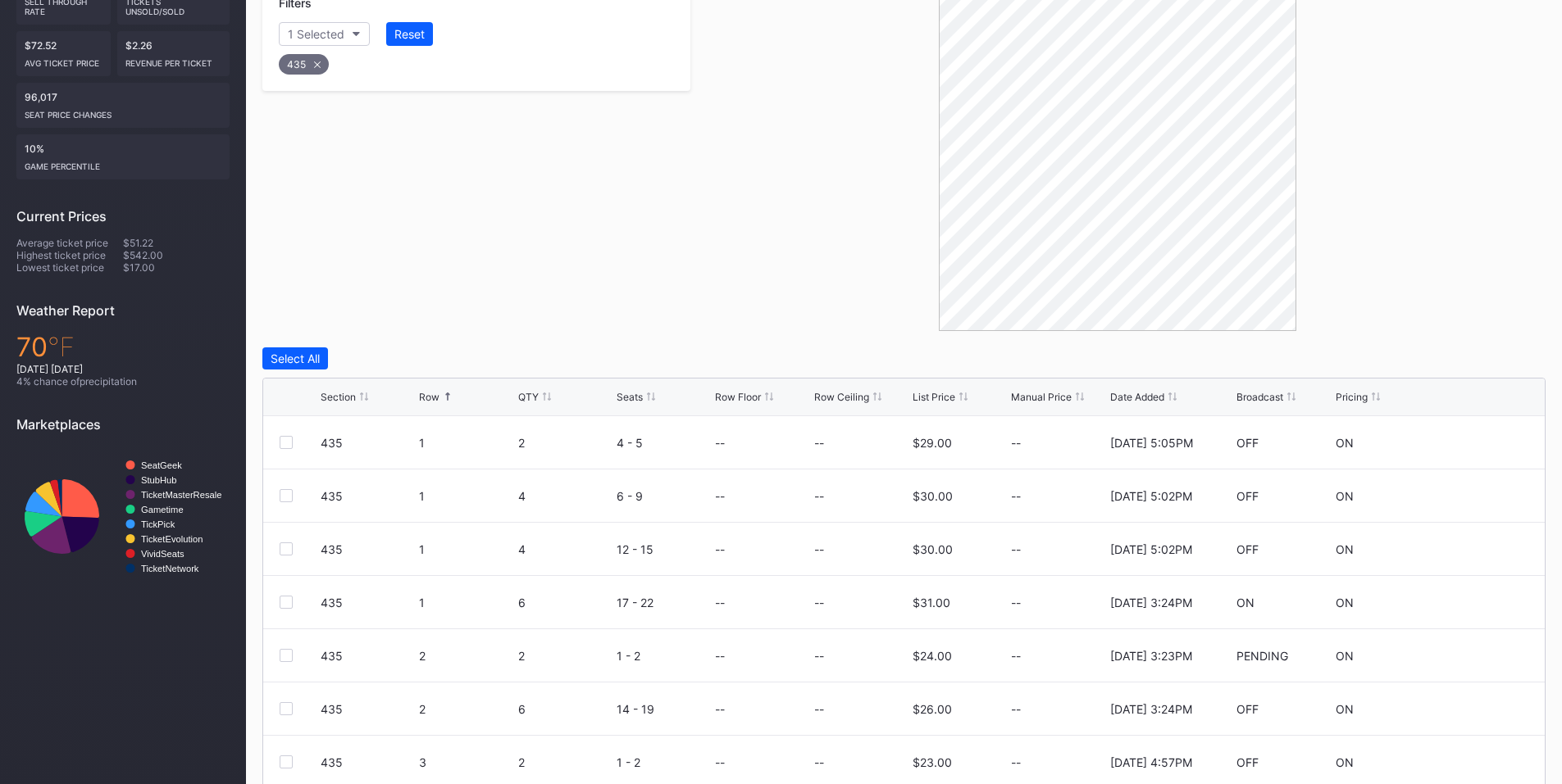
scroll to position [412, 0]
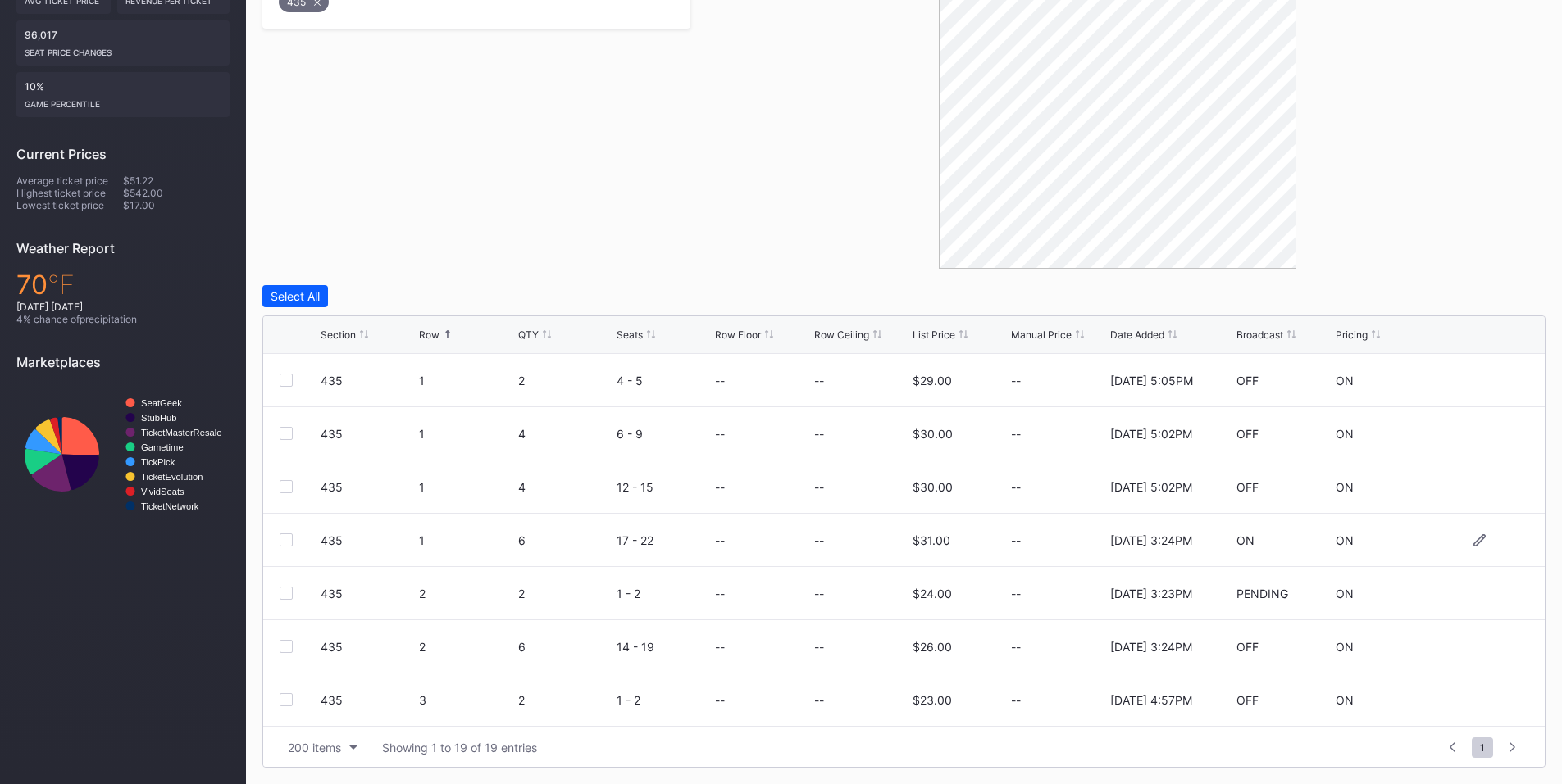
click at [292, 541] on div at bounding box center [286, 540] width 13 height 13
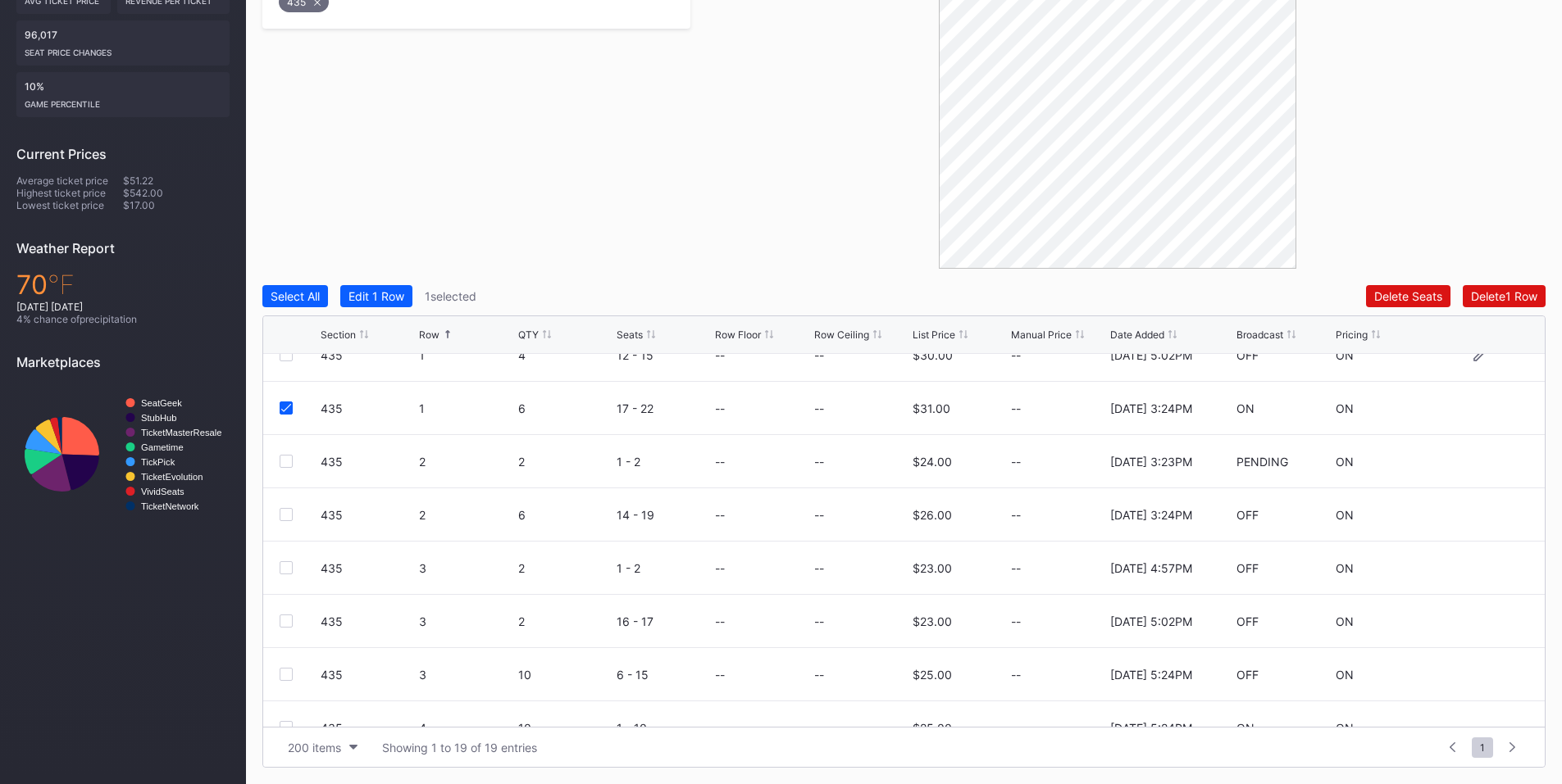
scroll to position [192, 0]
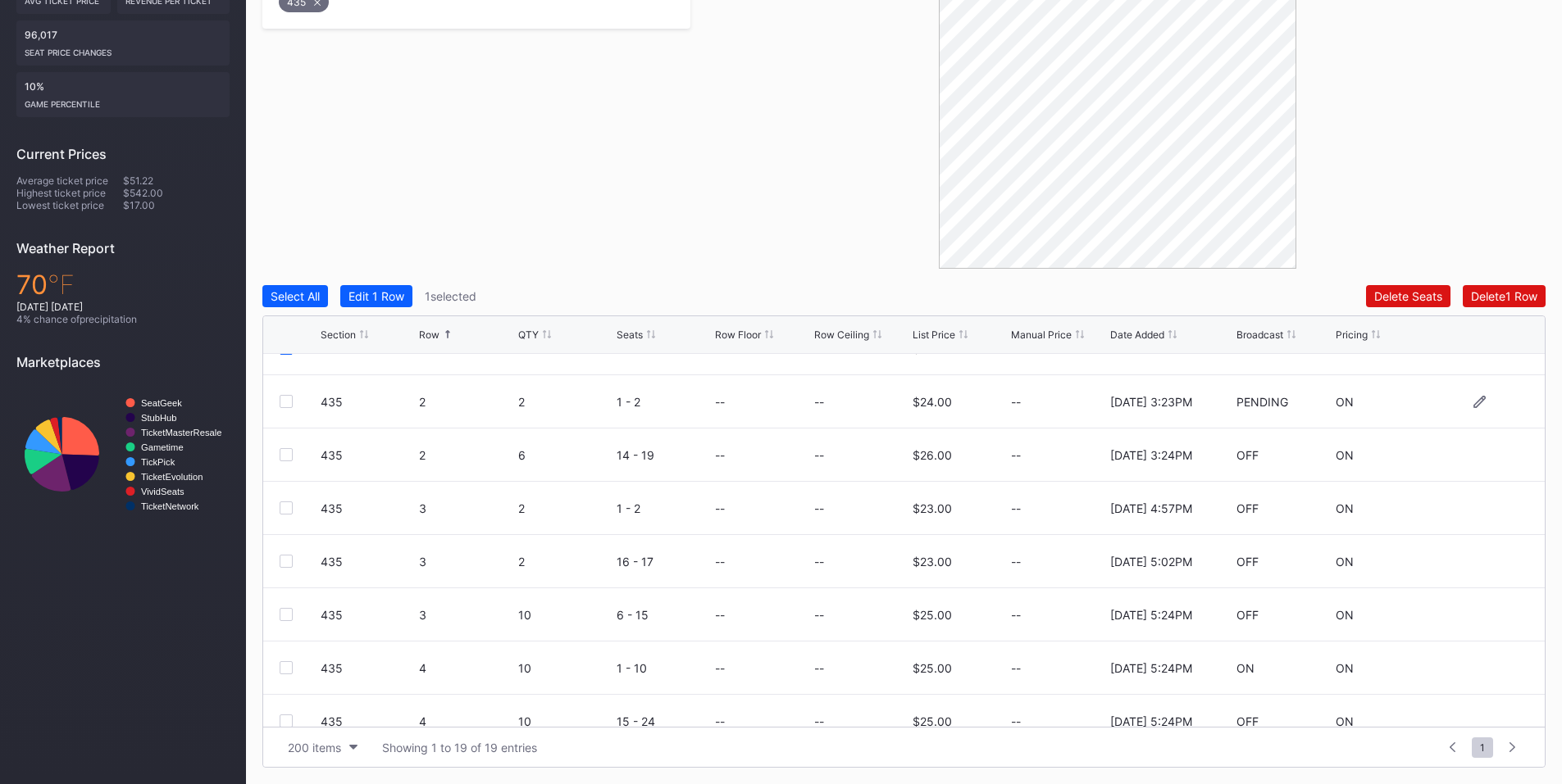
click at [283, 403] on div at bounding box center [286, 401] width 13 height 13
click at [285, 458] on div at bounding box center [286, 455] width 13 height 13
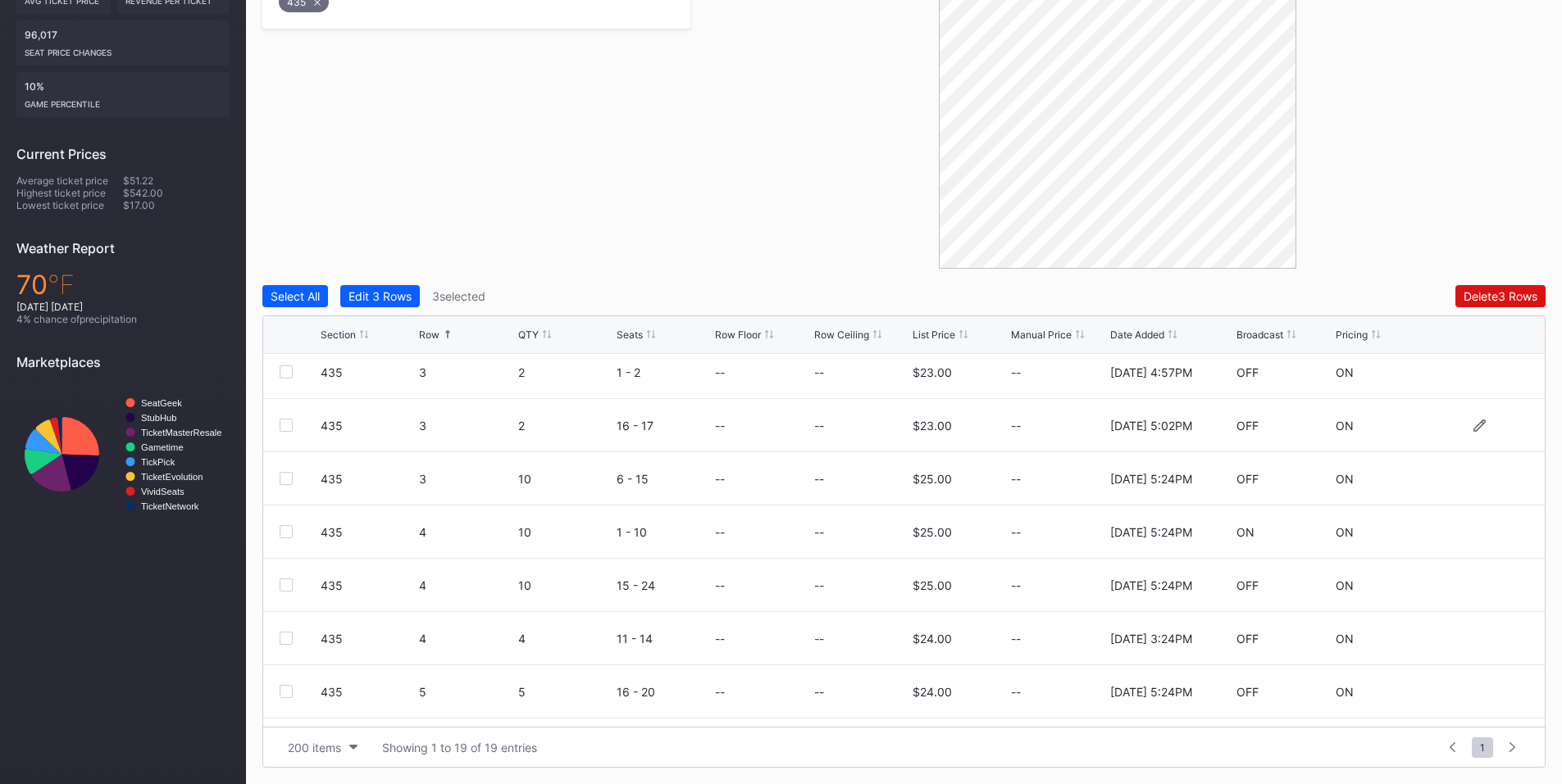
scroll to position [383, 0]
click at [290, 586] on div at bounding box center [286, 583] width 13 height 13
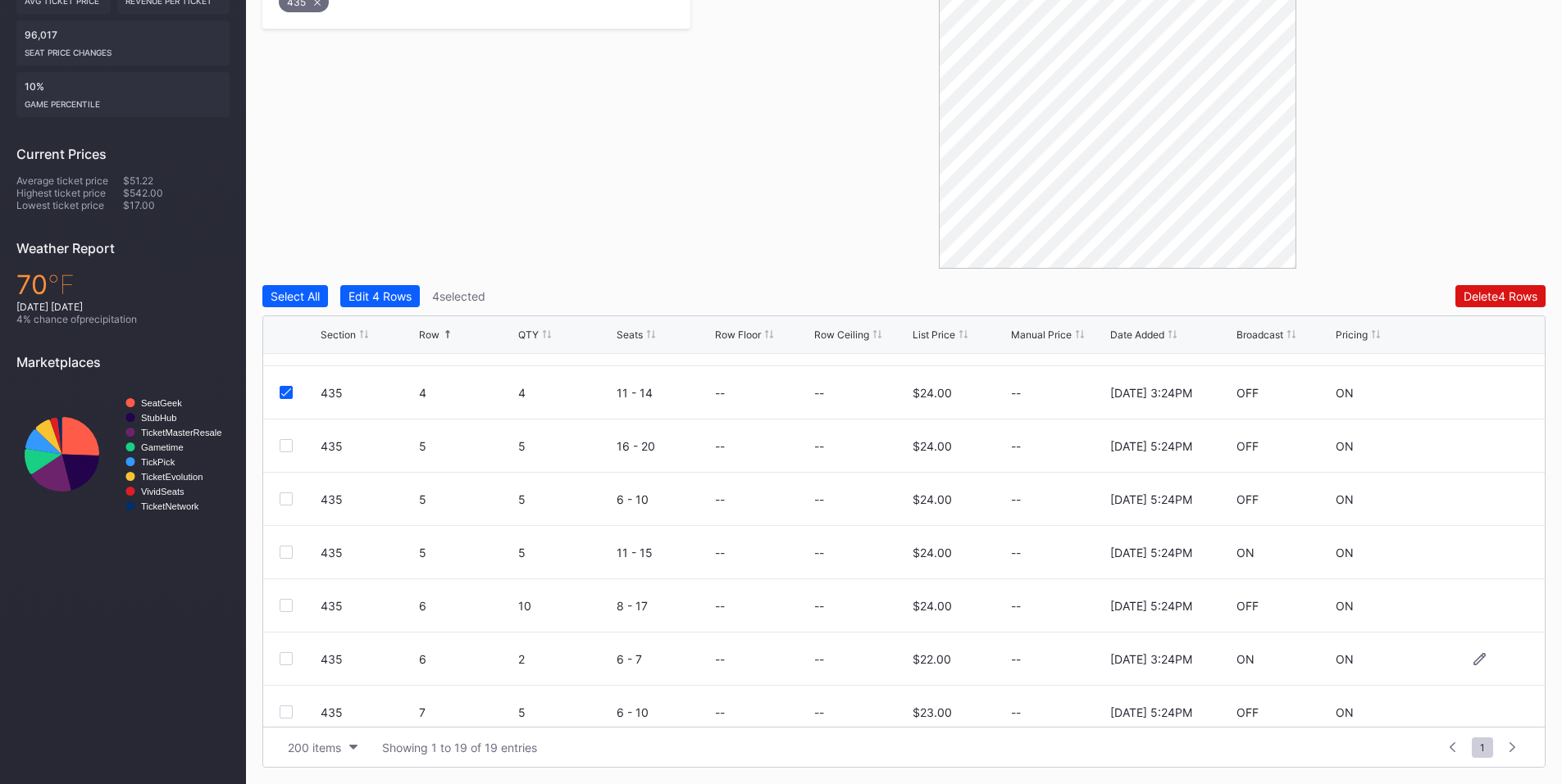
click at [292, 660] on div at bounding box center [286, 658] width 13 height 13
click at [1504, 294] on div "Delete 5 Rows" at bounding box center [1500, 296] width 73 height 14
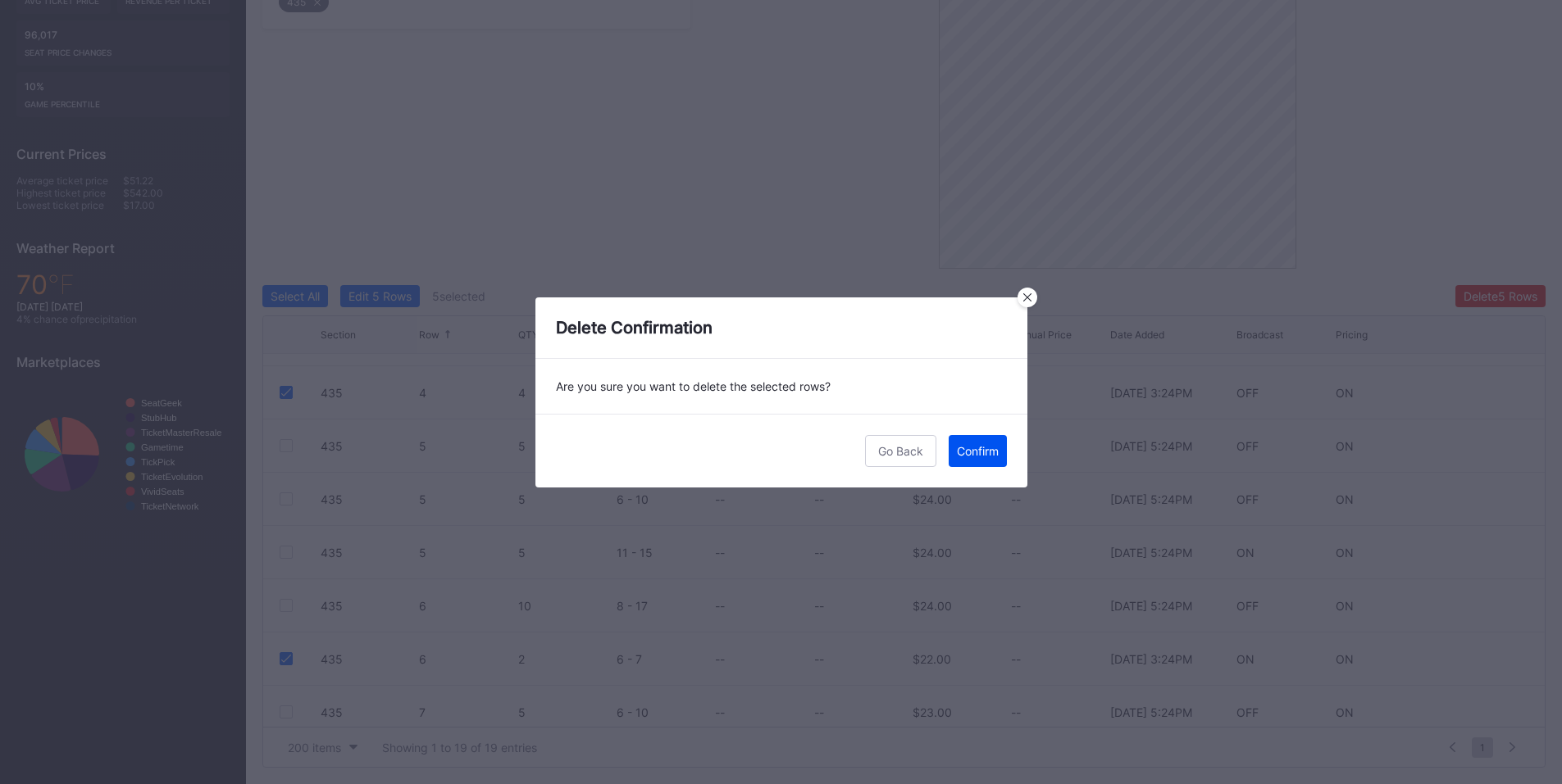
click at [993, 442] on button "Confirm" at bounding box center [977, 451] width 59 height 32
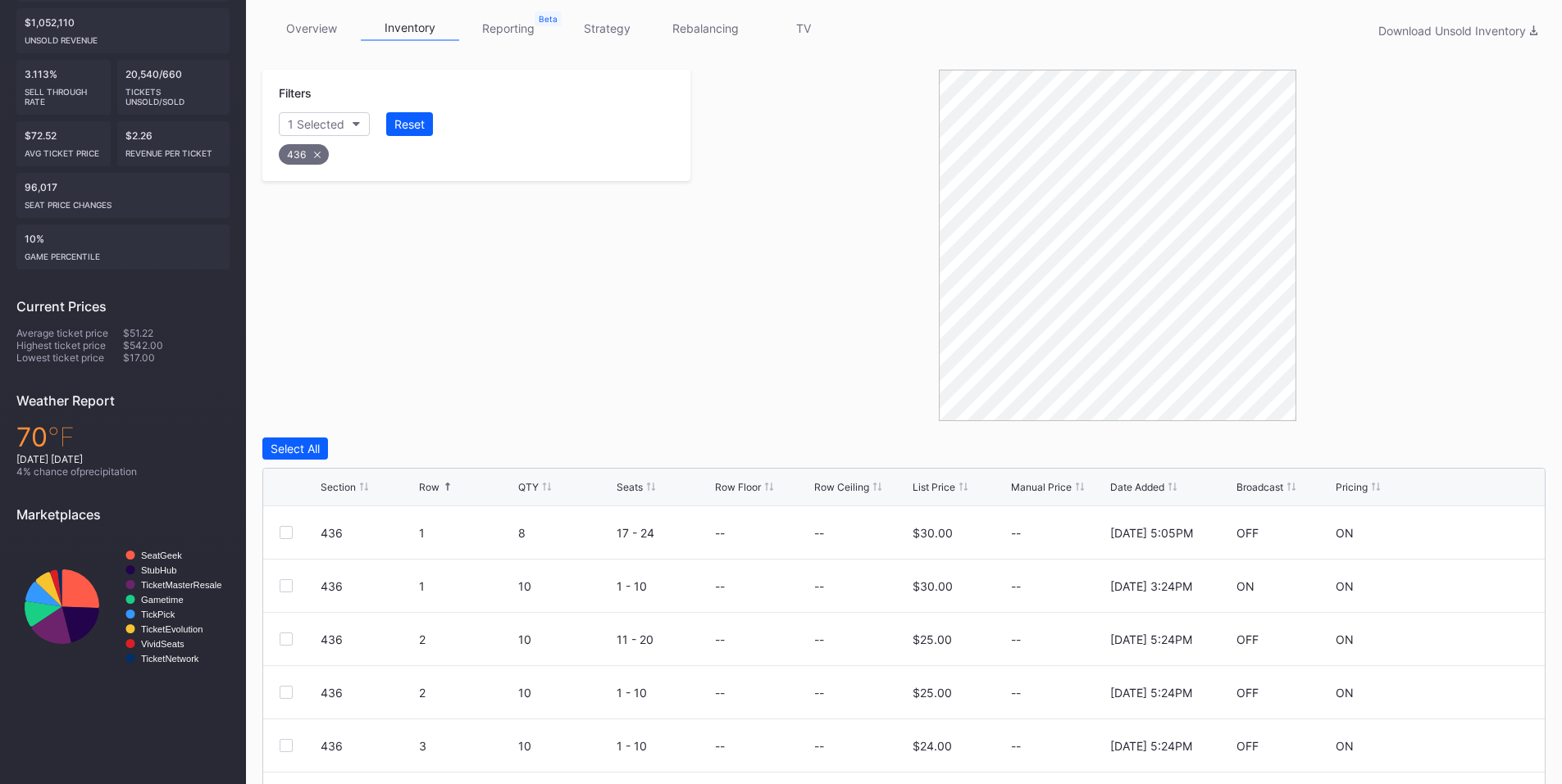
scroll to position [412, 0]
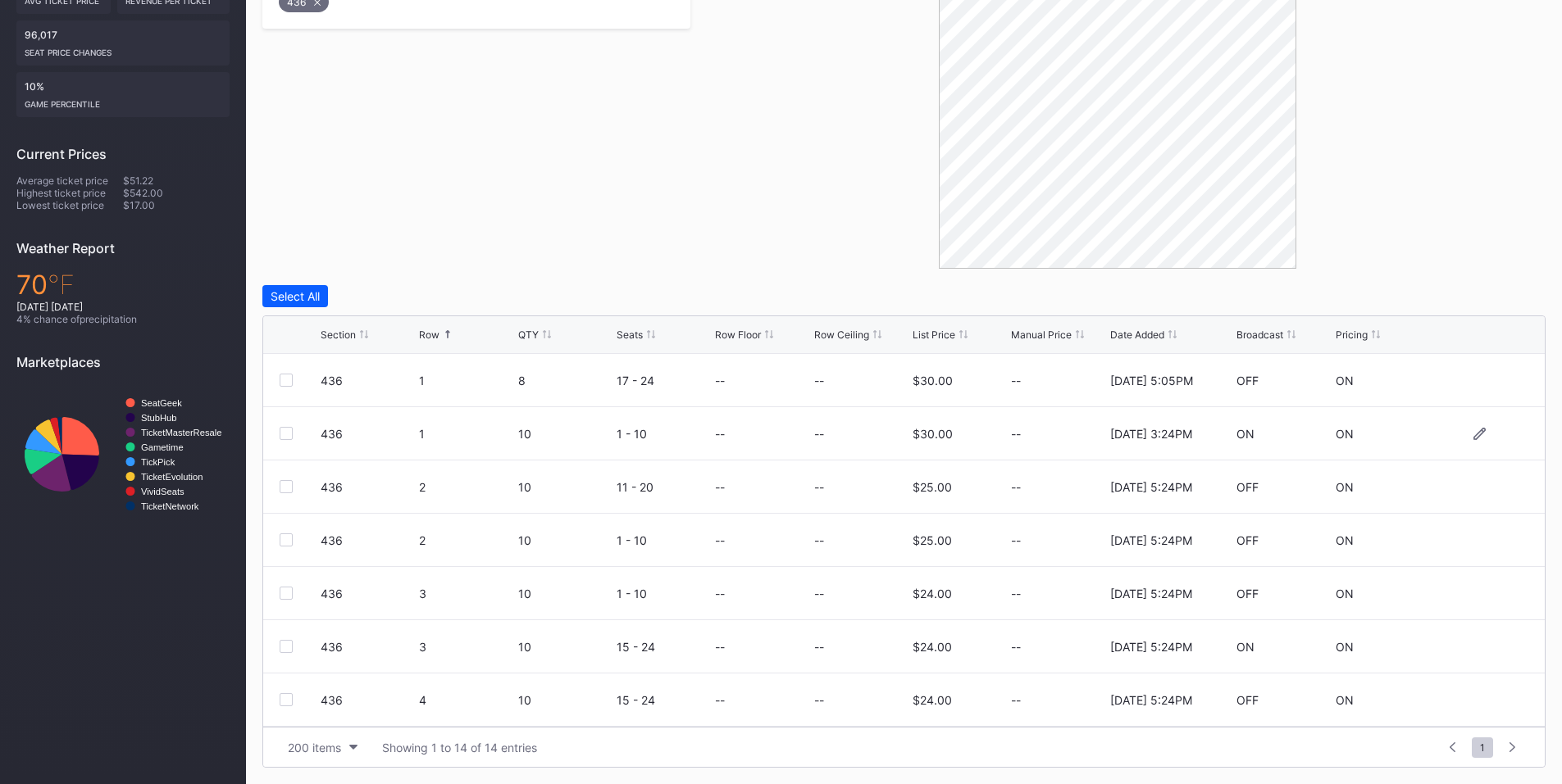
click at [285, 435] on div at bounding box center [286, 433] width 13 height 13
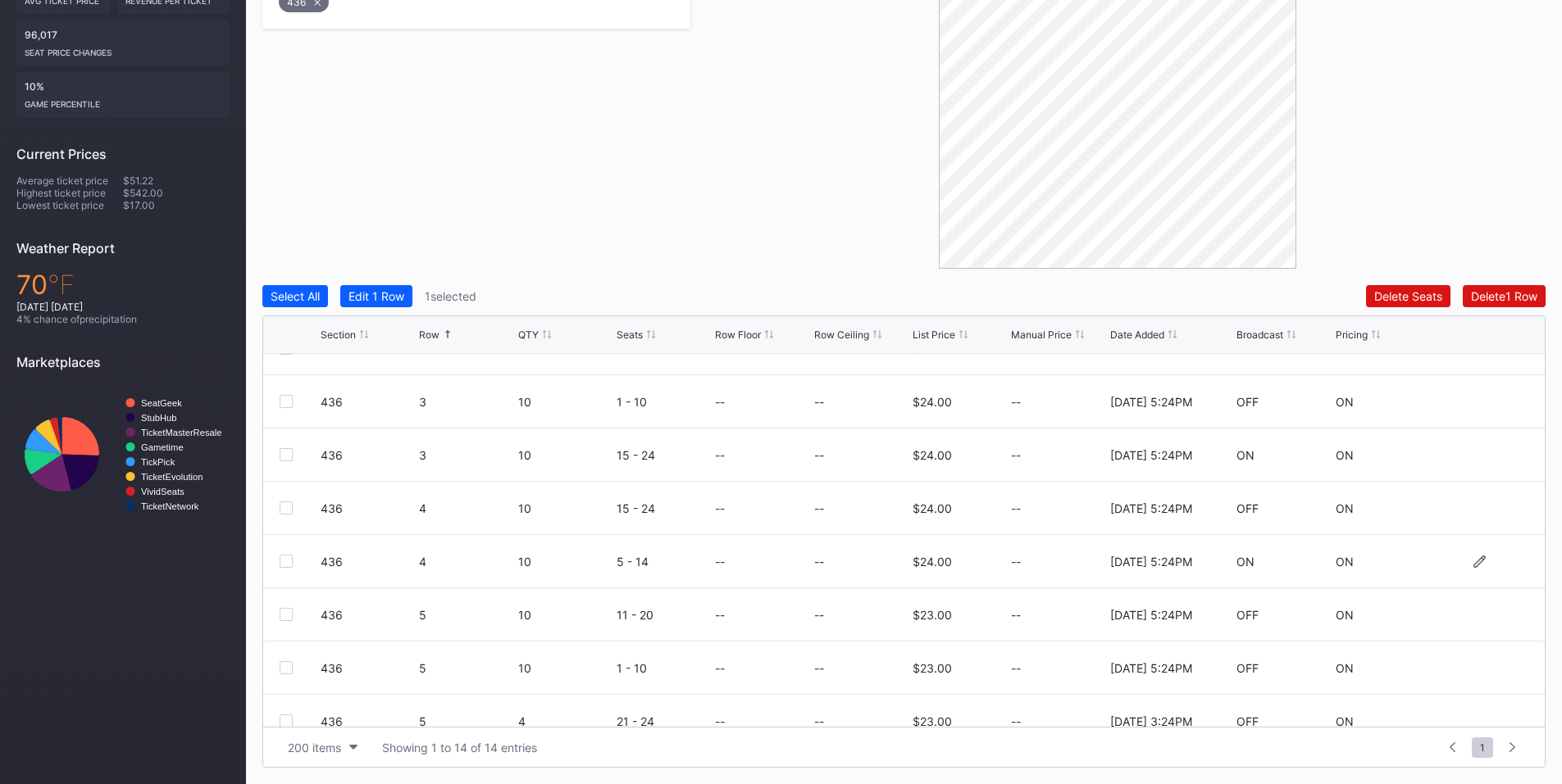
scroll to position [373, 0]
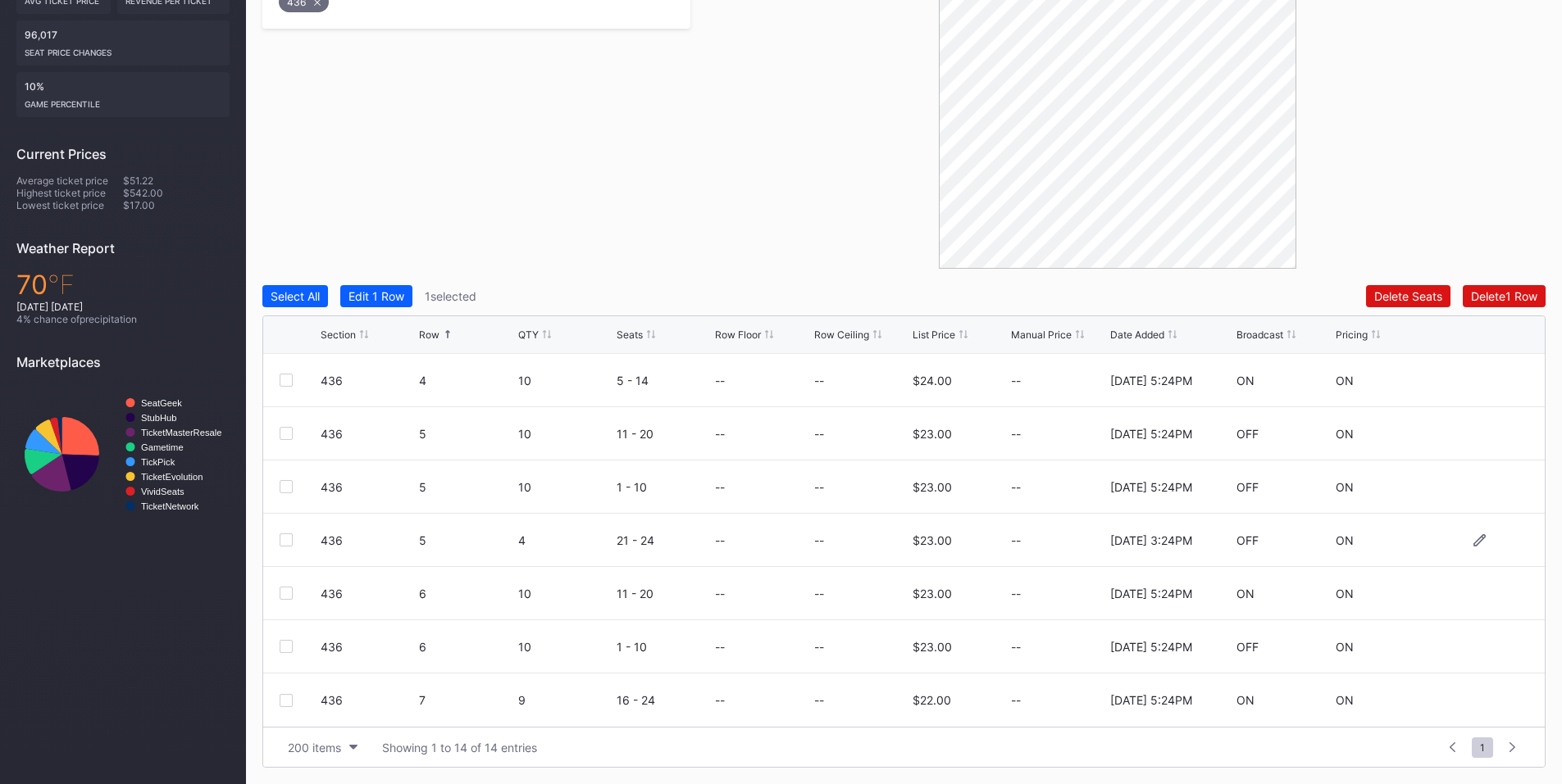
click at [270, 540] on div "436 5 4 21 - 24 -- -- $23.00 -- [DATE] 3:24PM OFF ON" at bounding box center [904, 541] width 1282 height 54
click at [285, 543] on div at bounding box center [286, 540] width 13 height 13
click at [1506, 297] on div "Delete 2 Rows" at bounding box center [1500, 296] width 72 height 14
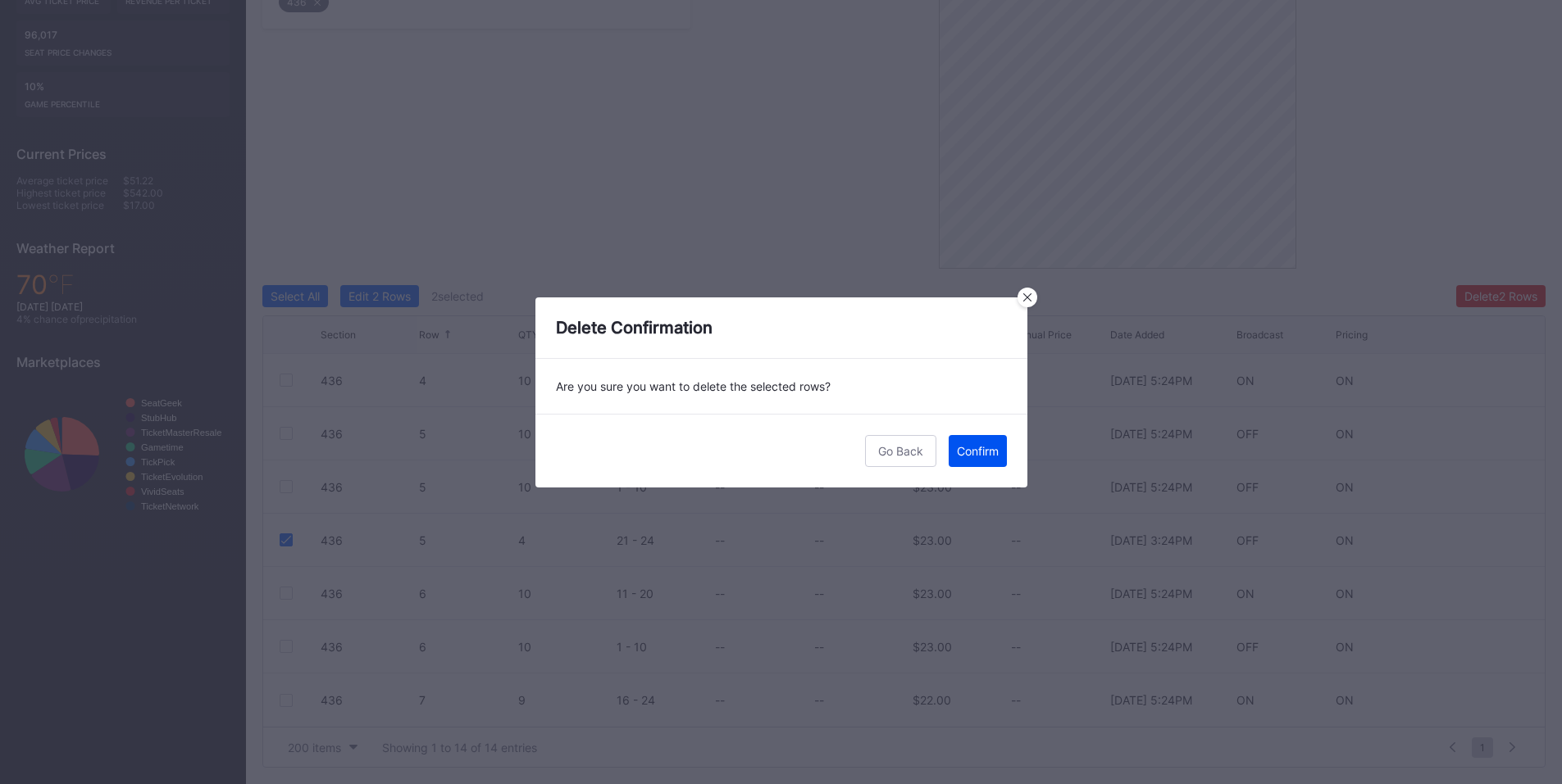
click at [985, 450] on div "Confirm" at bounding box center [978, 452] width 42 height 14
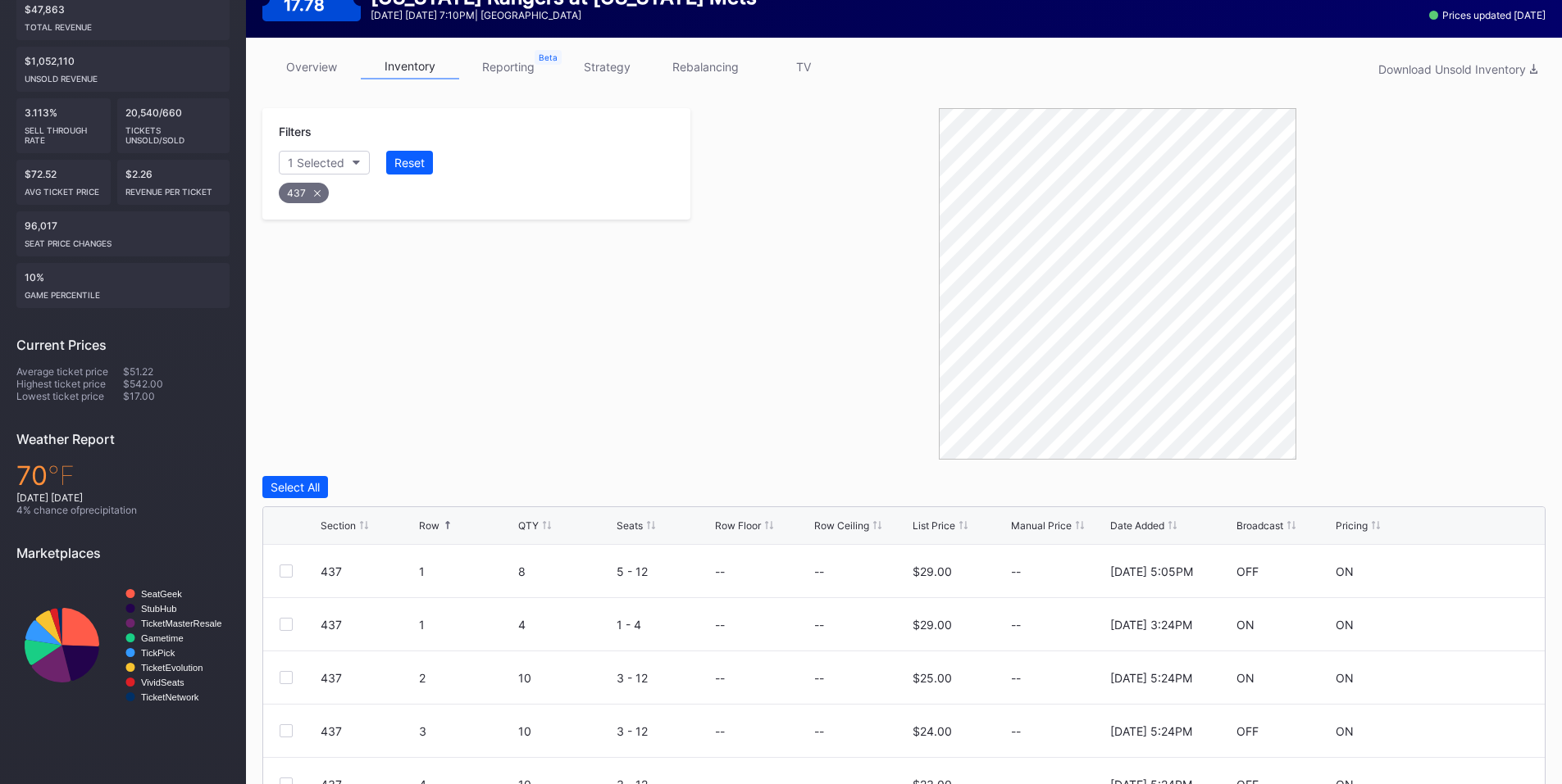
scroll to position [412, 0]
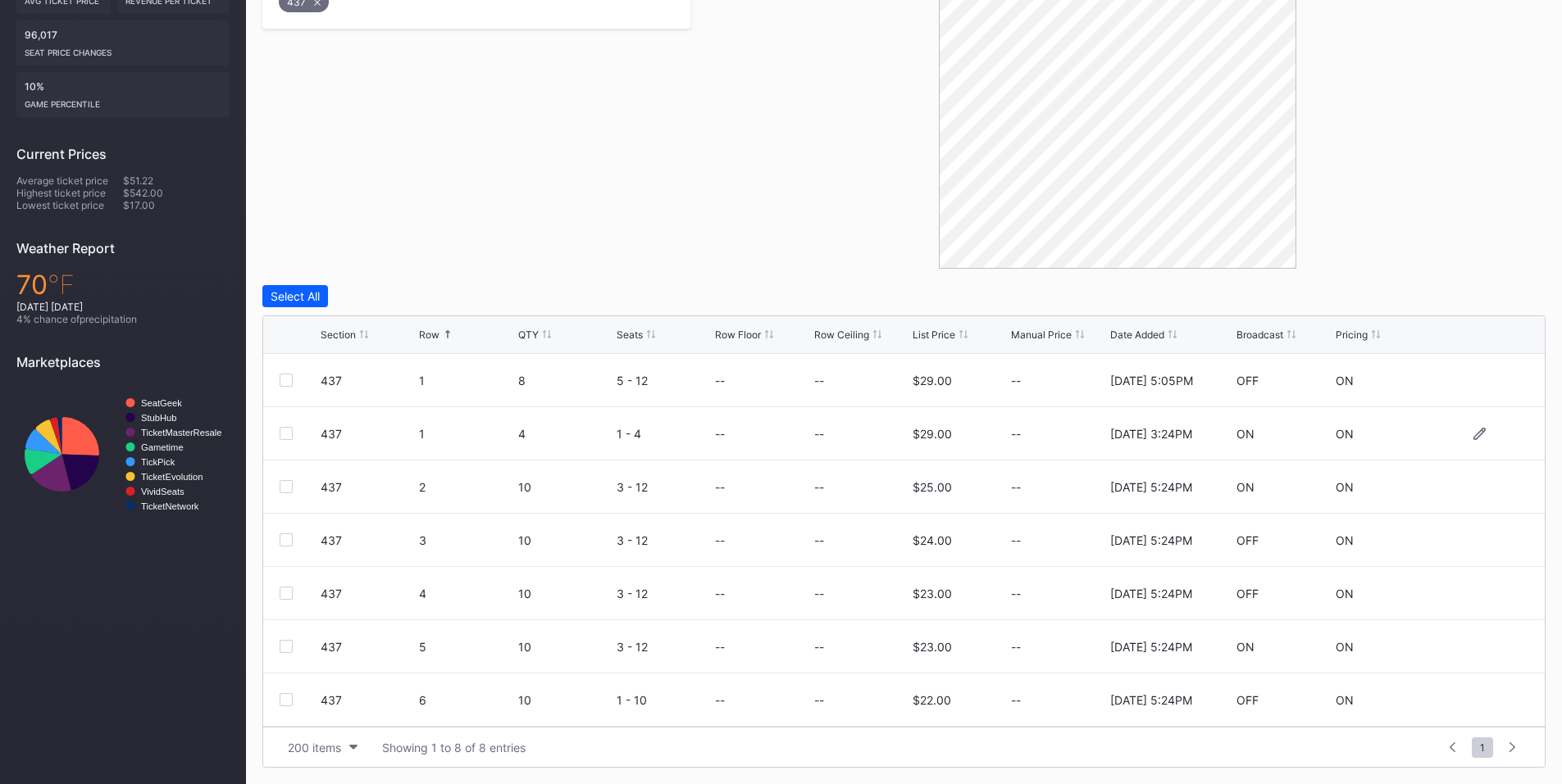
click at [289, 435] on div at bounding box center [286, 433] width 13 height 13
click at [1521, 296] on div "Delete 1 Row" at bounding box center [1503, 296] width 67 height 14
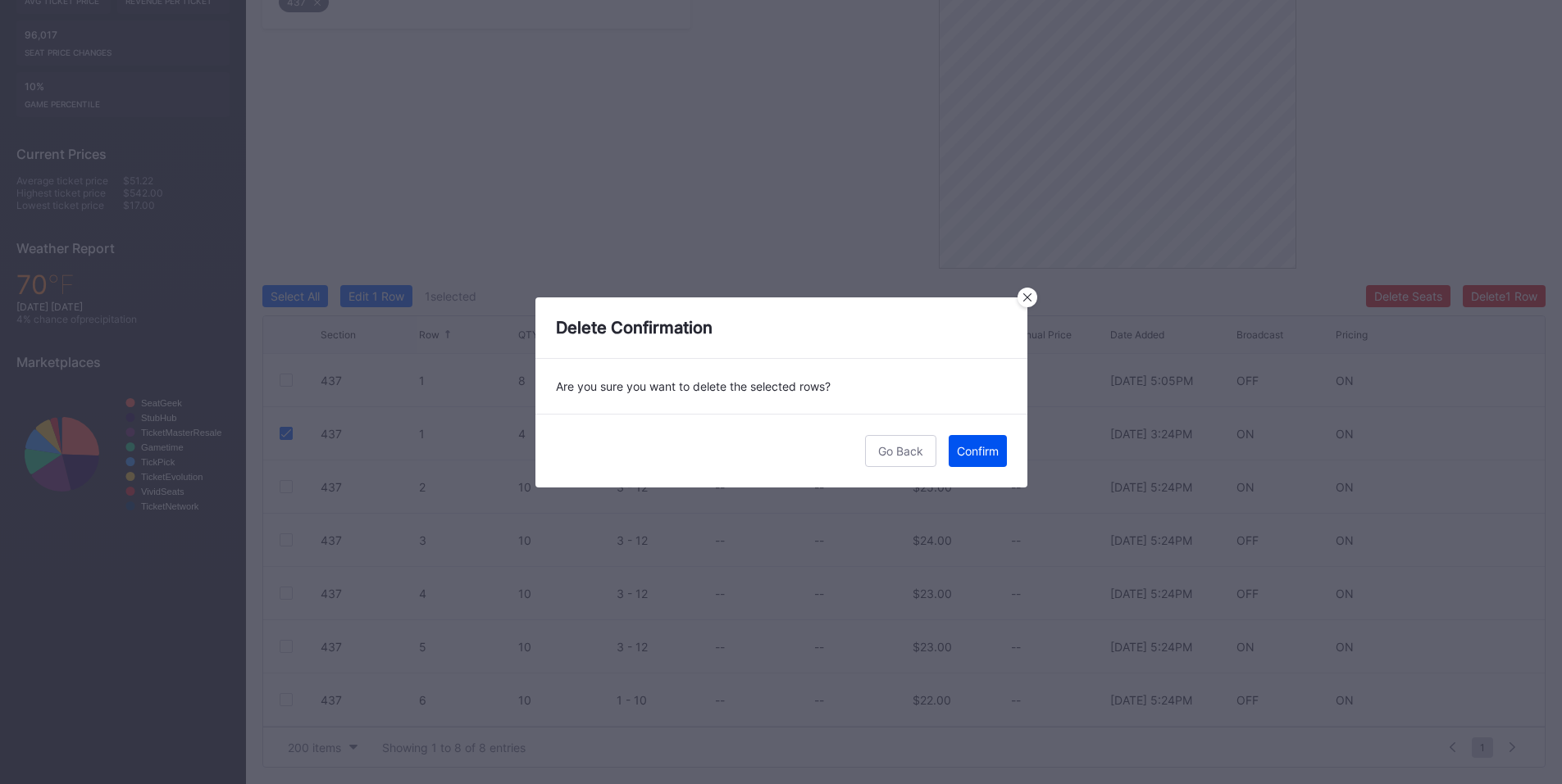
click at [957, 456] on div "Confirm" at bounding box center [978, 452] width 42 height 14
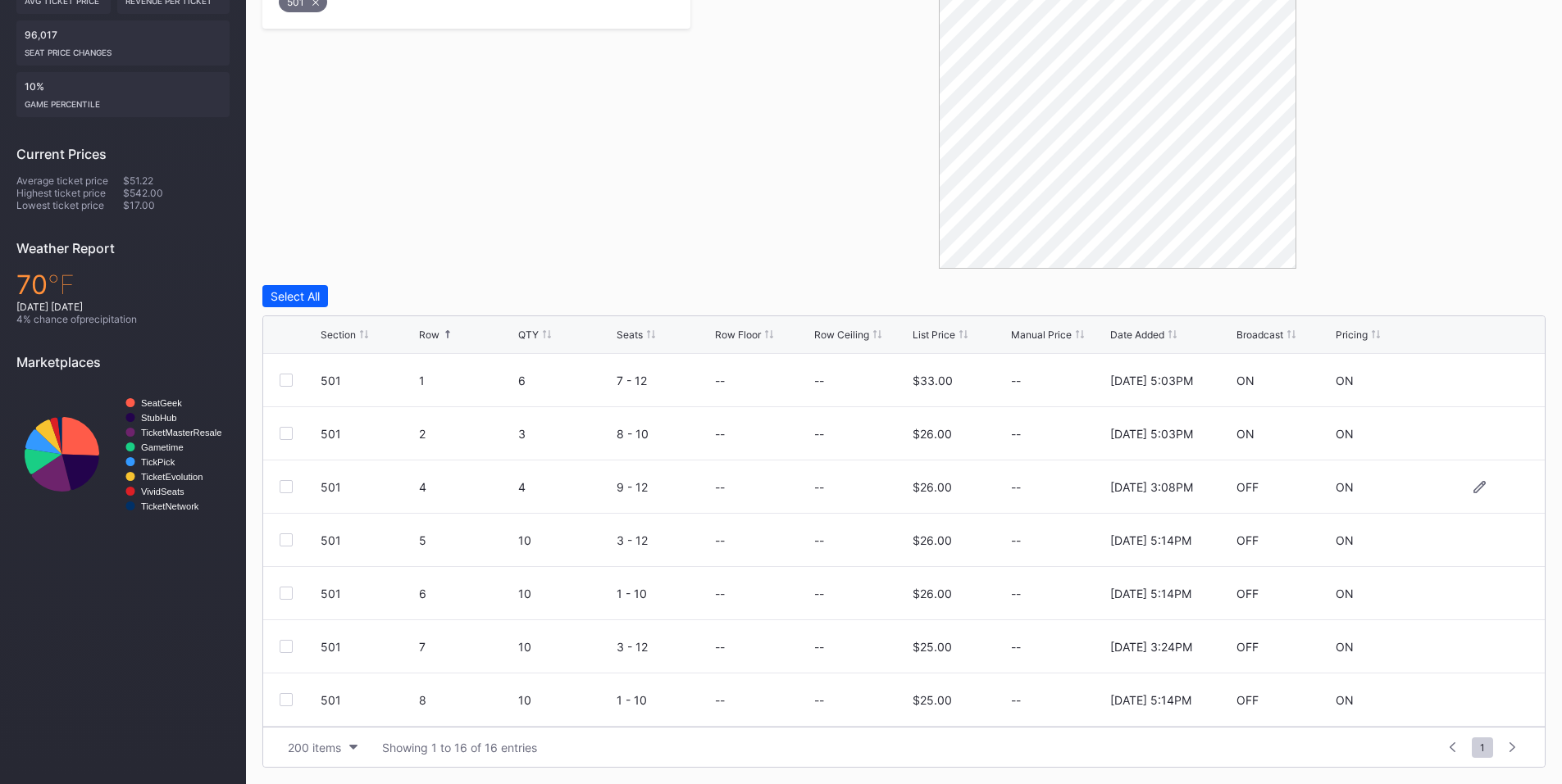
scroll to position [191, 0]
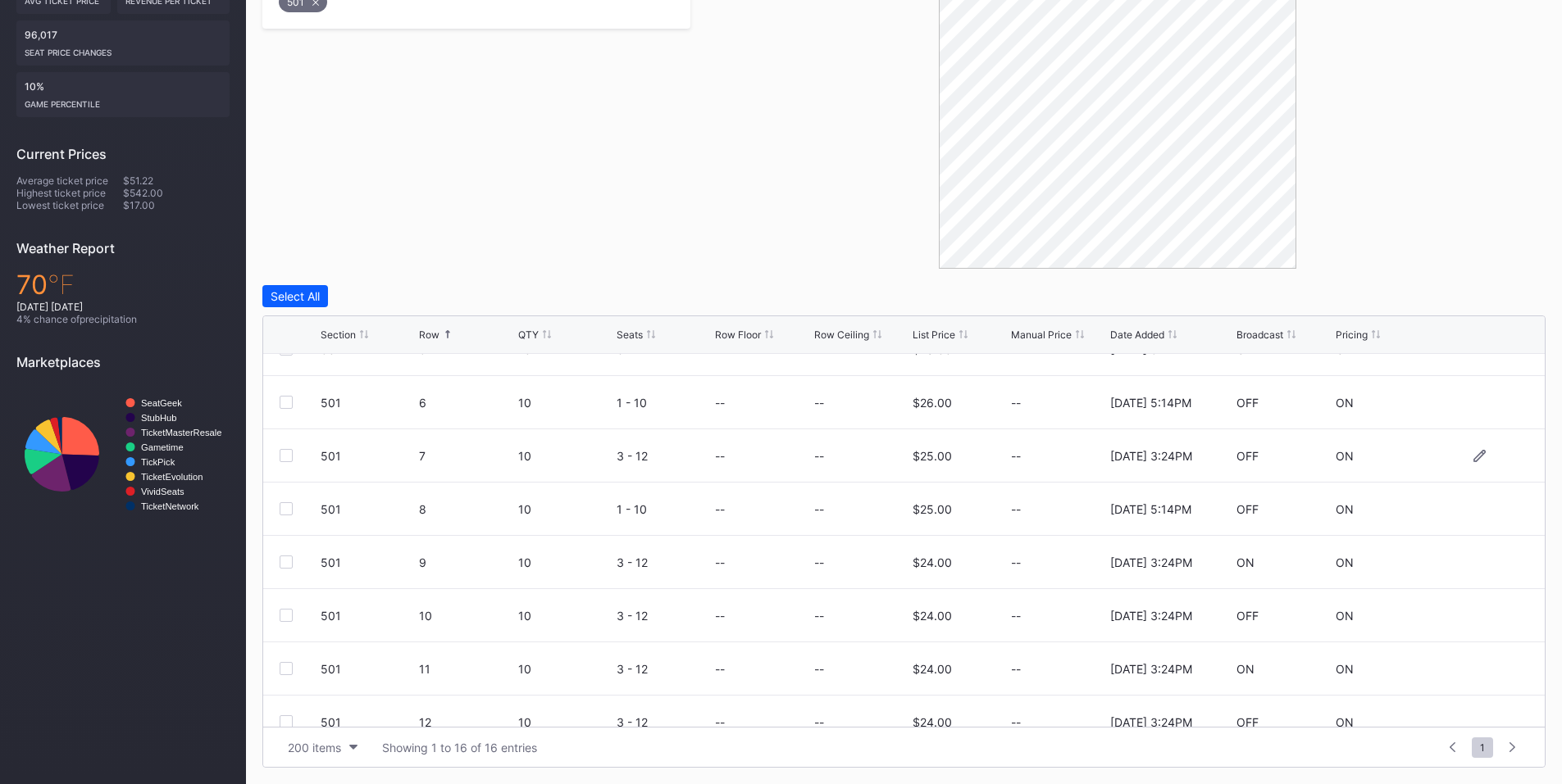
click at [289, 453] on div at bounding box center [286, 456] width 13 height 13
click at [288, 562] on div at bounding box center [286, 562] width 13 height 13
click at [283, 614] on div at bounding box center [286, 615] width 13 height 13
click at [289, 670] on div at bounding box center [286, 668] width 13 height 13
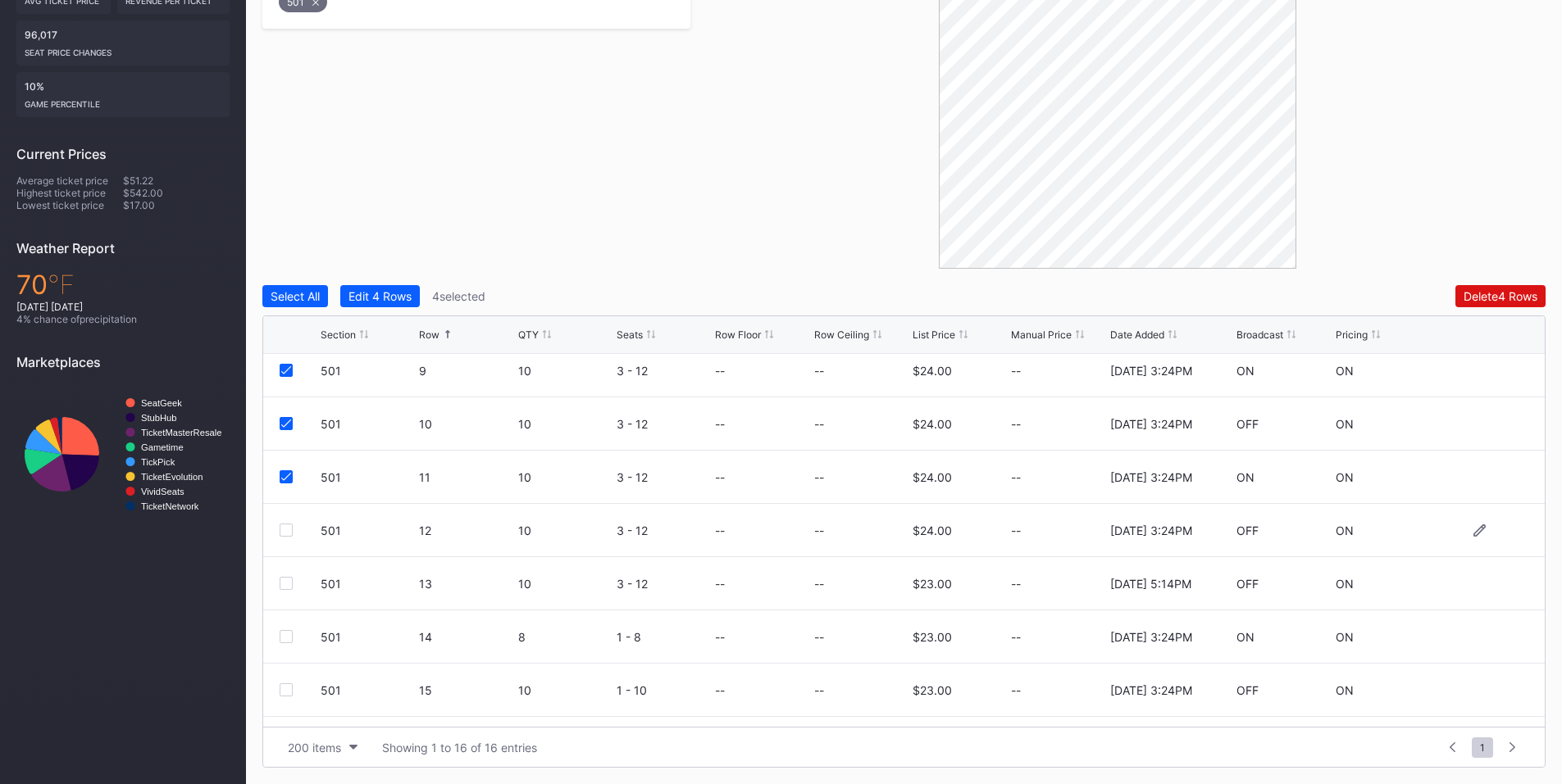
click at [283, 528] on div at bounding box center [286, 530] width 13 height 13
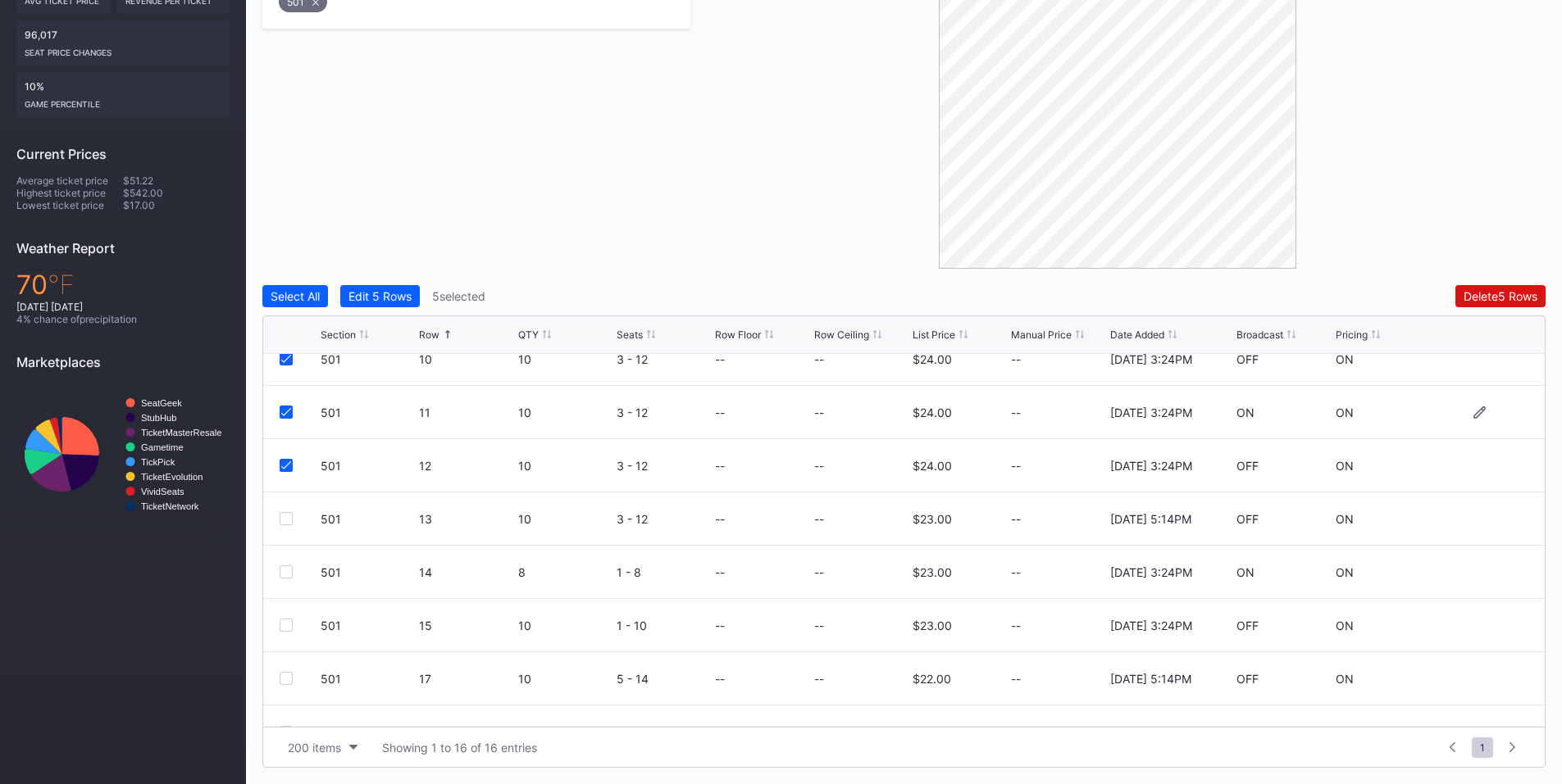
scroll to position [479, 0]
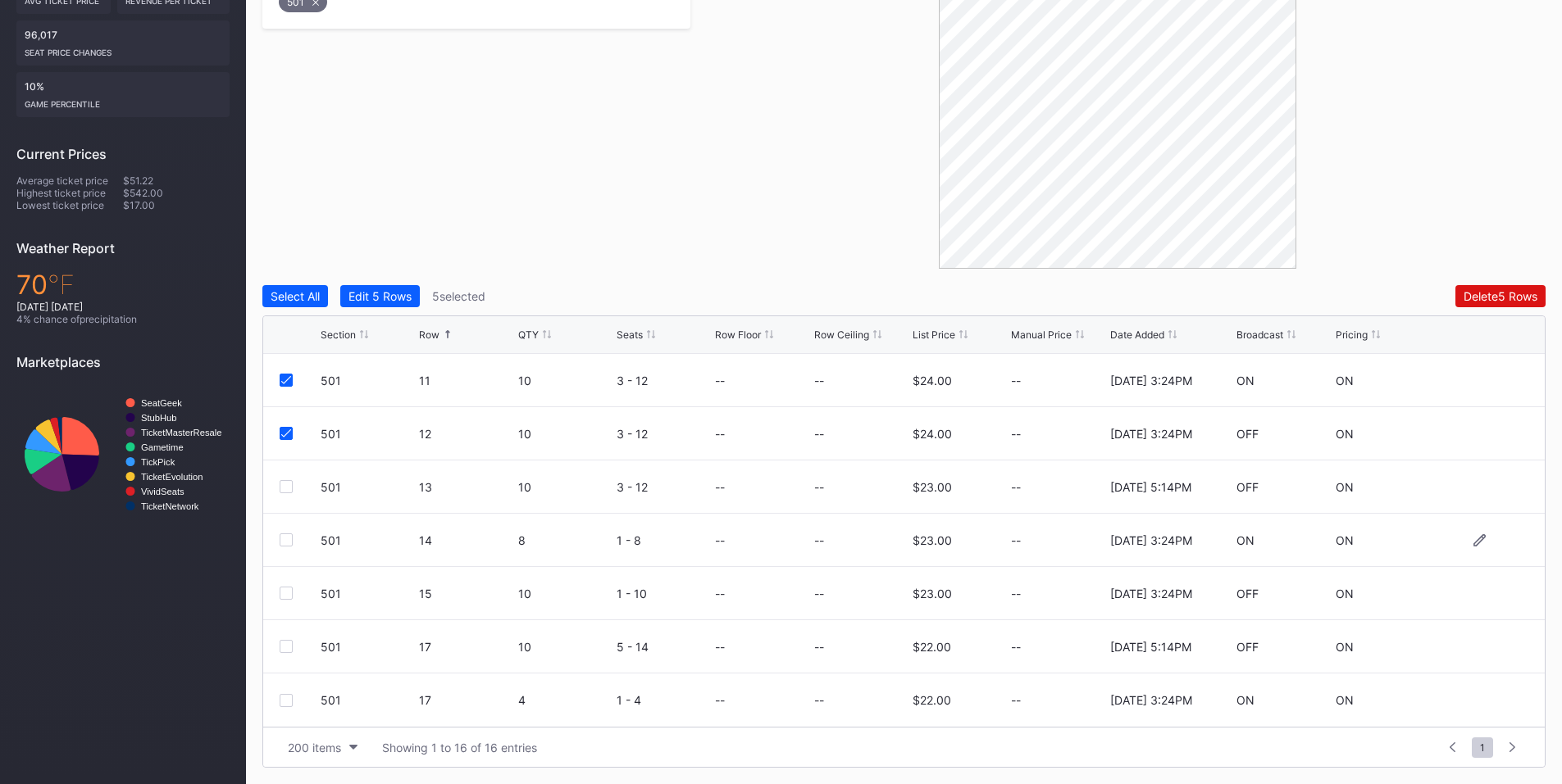
click at [286, 543] on div at bounding box center [286, 540] width 13 height 13
click at [287, 593] on div at bounding box center [286, 592] width 13 height 13
click at [288, 703] on div at bounding box center [286, 700] width 13 height 13
click at [1467, 304] on button "Delete 8 Rows" at bounding box center [1500, 296] width 90 height 22
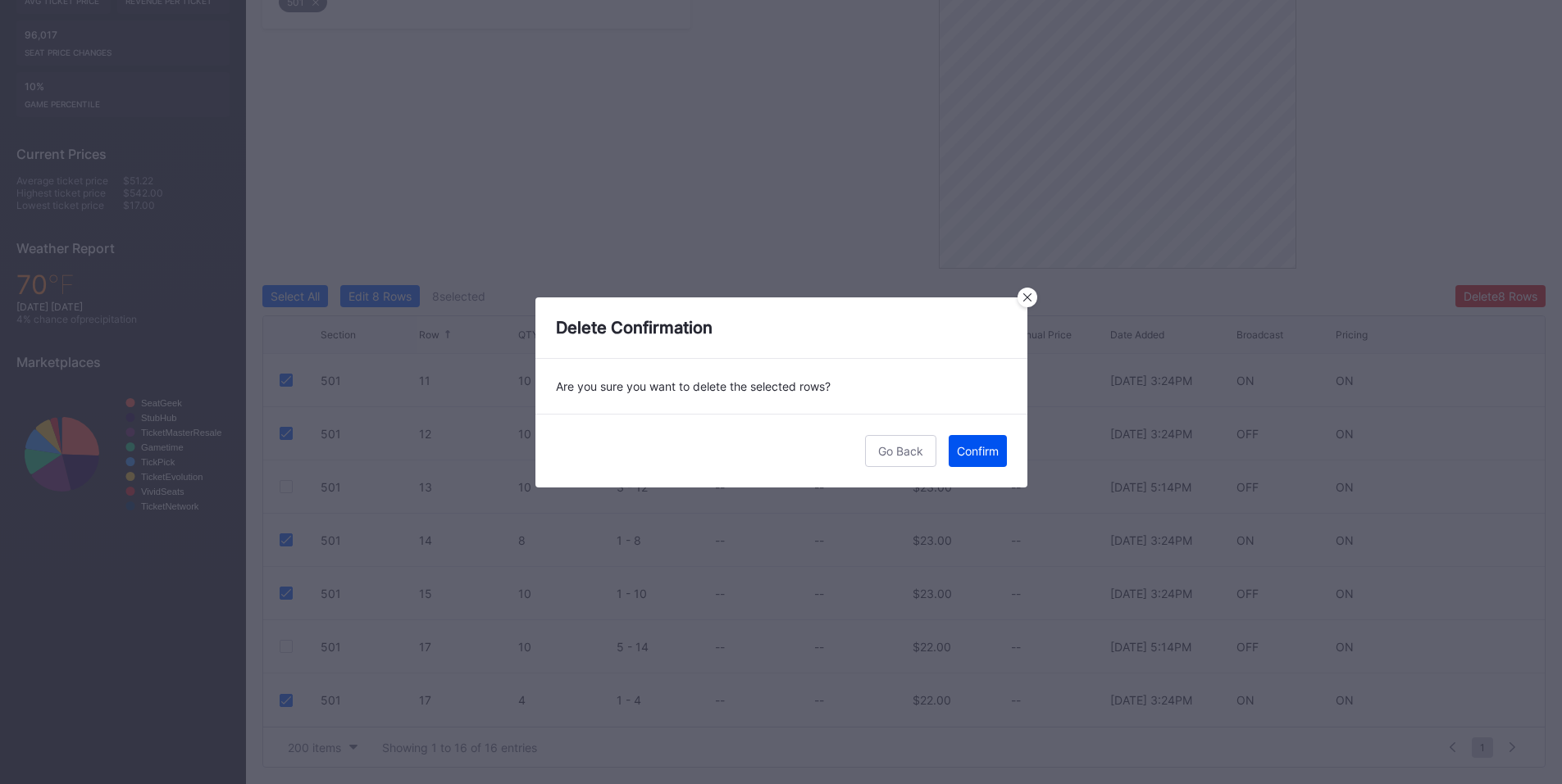
drag, startPoint x: 993, startPoint y: 445, endPoint x: 1566, endPoint y: 251, distance: 605.0
click at [995, 445] on div "Confirm" at bounding box center [978, 452] width 42 height 14
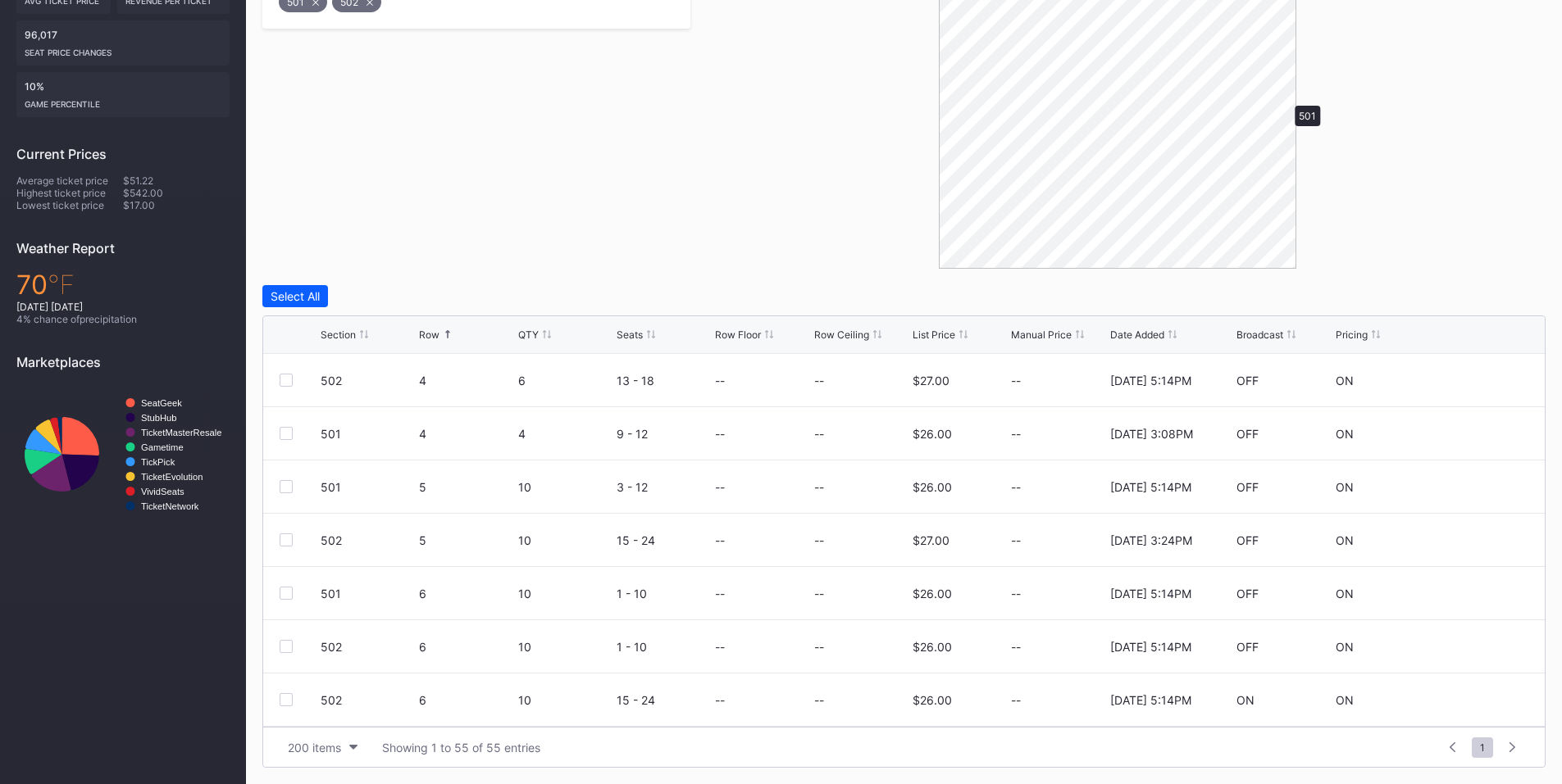
scroll to position [0, 0]
click at [289, 588] on div at bounding box center [286, 592] width 13 height 13
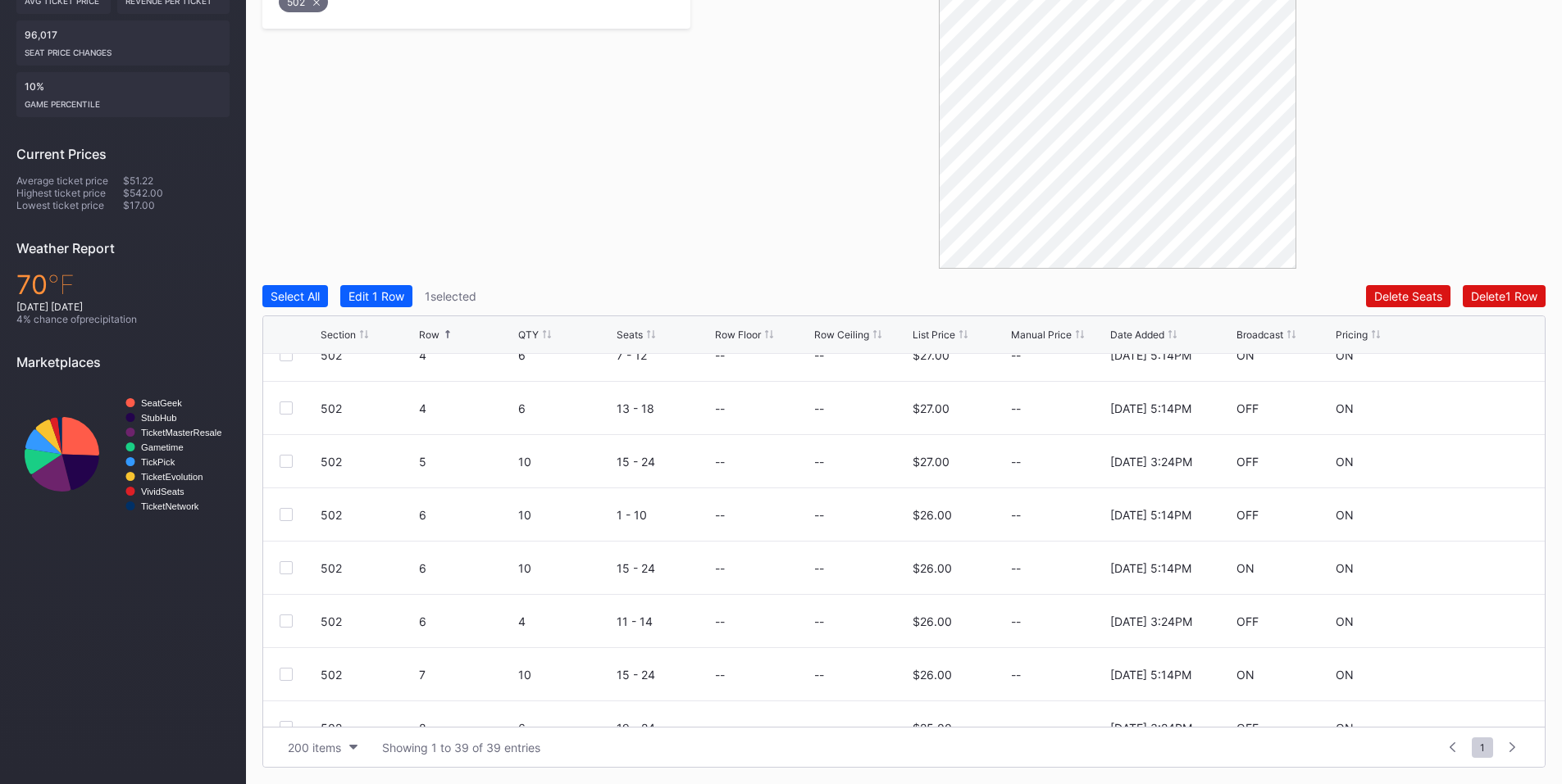
scroll to position [383, 0]
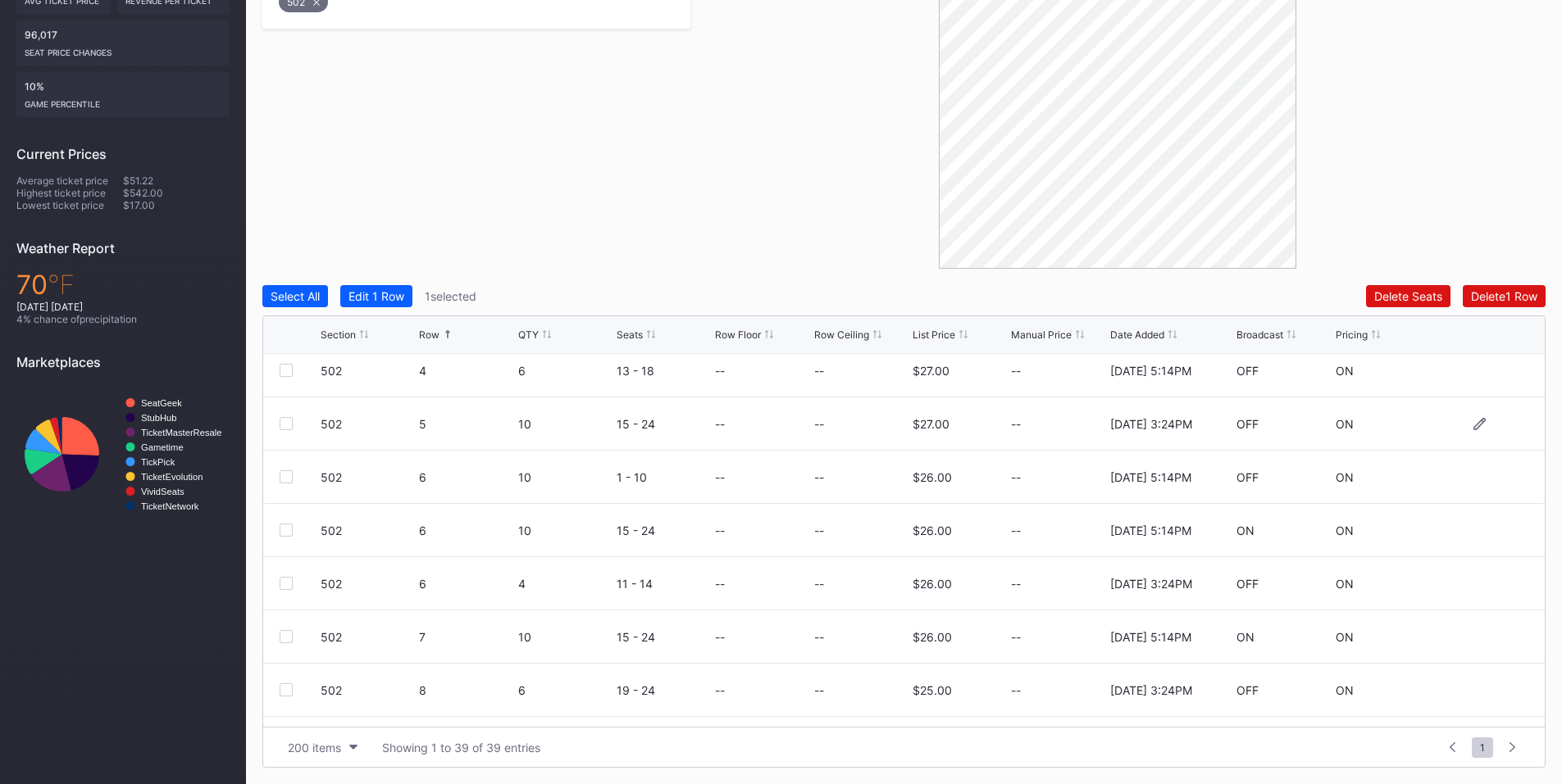
click at [285, 424] on div at bounding box center [286, 423] width 13 height 13
click at [289, 583] on div at bounding box center [286, 583] width 13 height 13
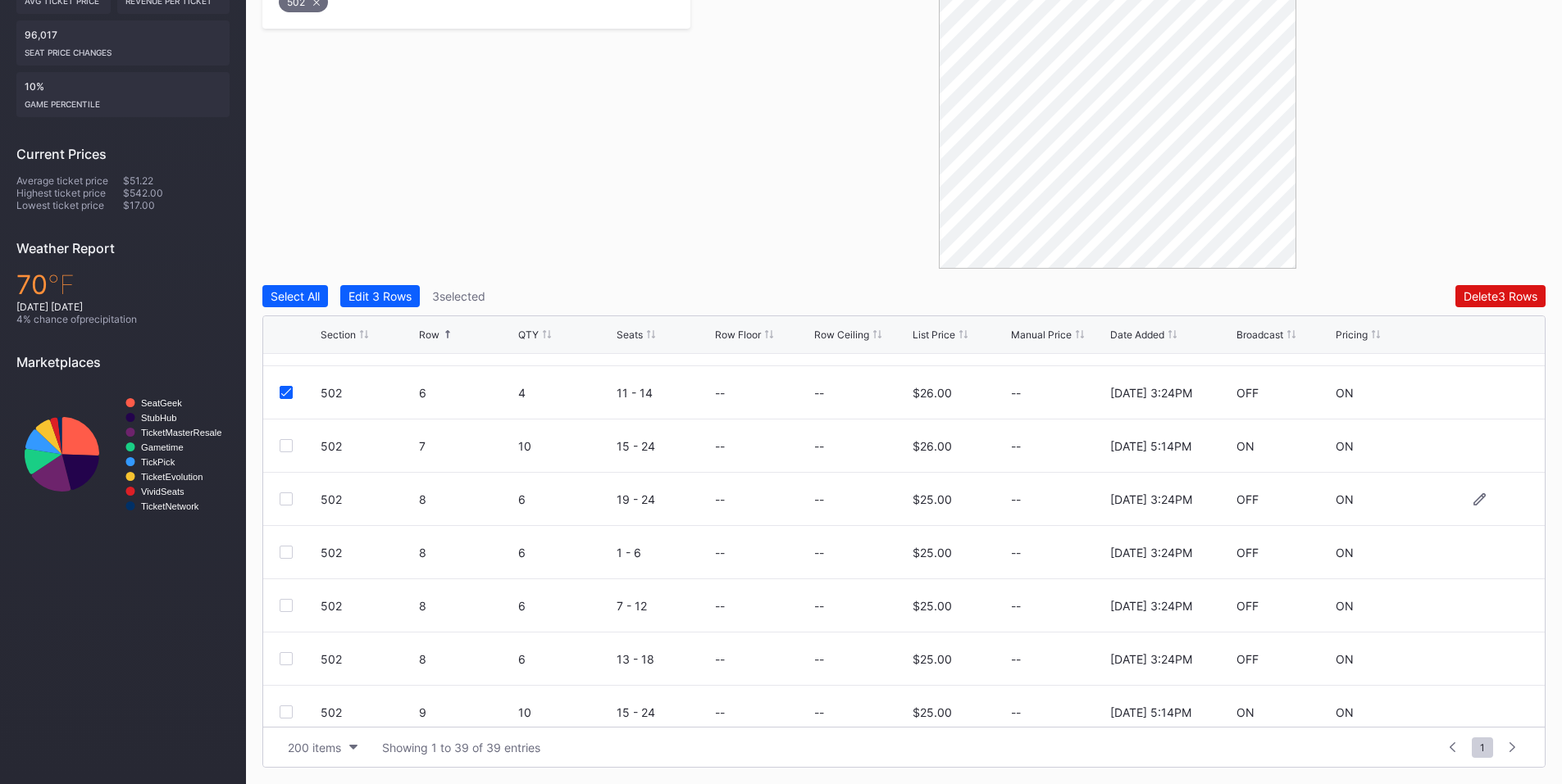
click at [283, 501] on div at bounding box center [286, 498] width 13 height 13
click at [287, 547] on div at bounding box center [286, 552] width 13 height 13
click at [288, 601] on div at bounding box center [286, 605] width 13 height 13
click at [286, 659] on div at bounding box center [286, 658] width 13 height 13
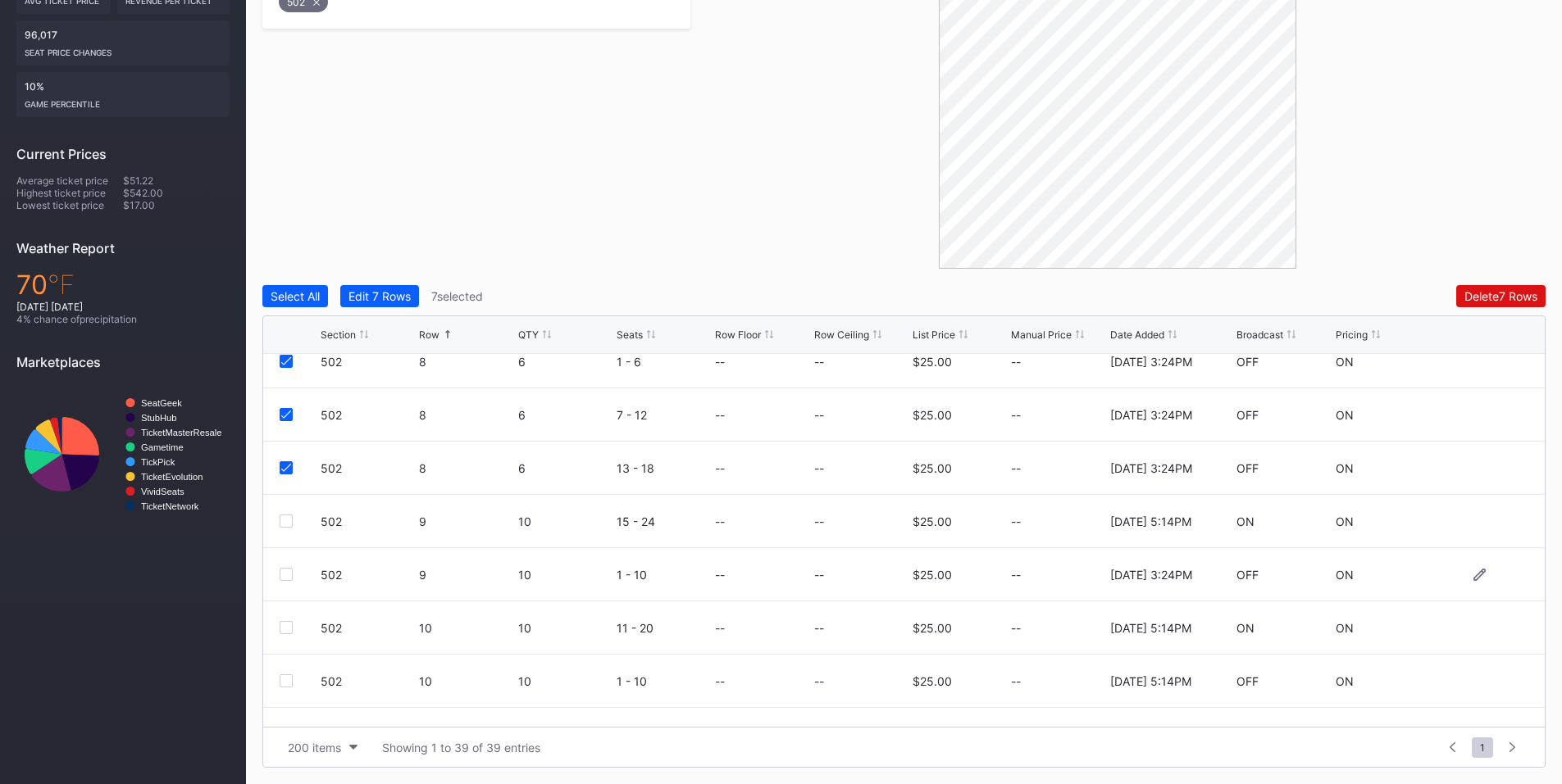
click at [292, 574] on div at bounding box center [286, 574] width 13 height 13
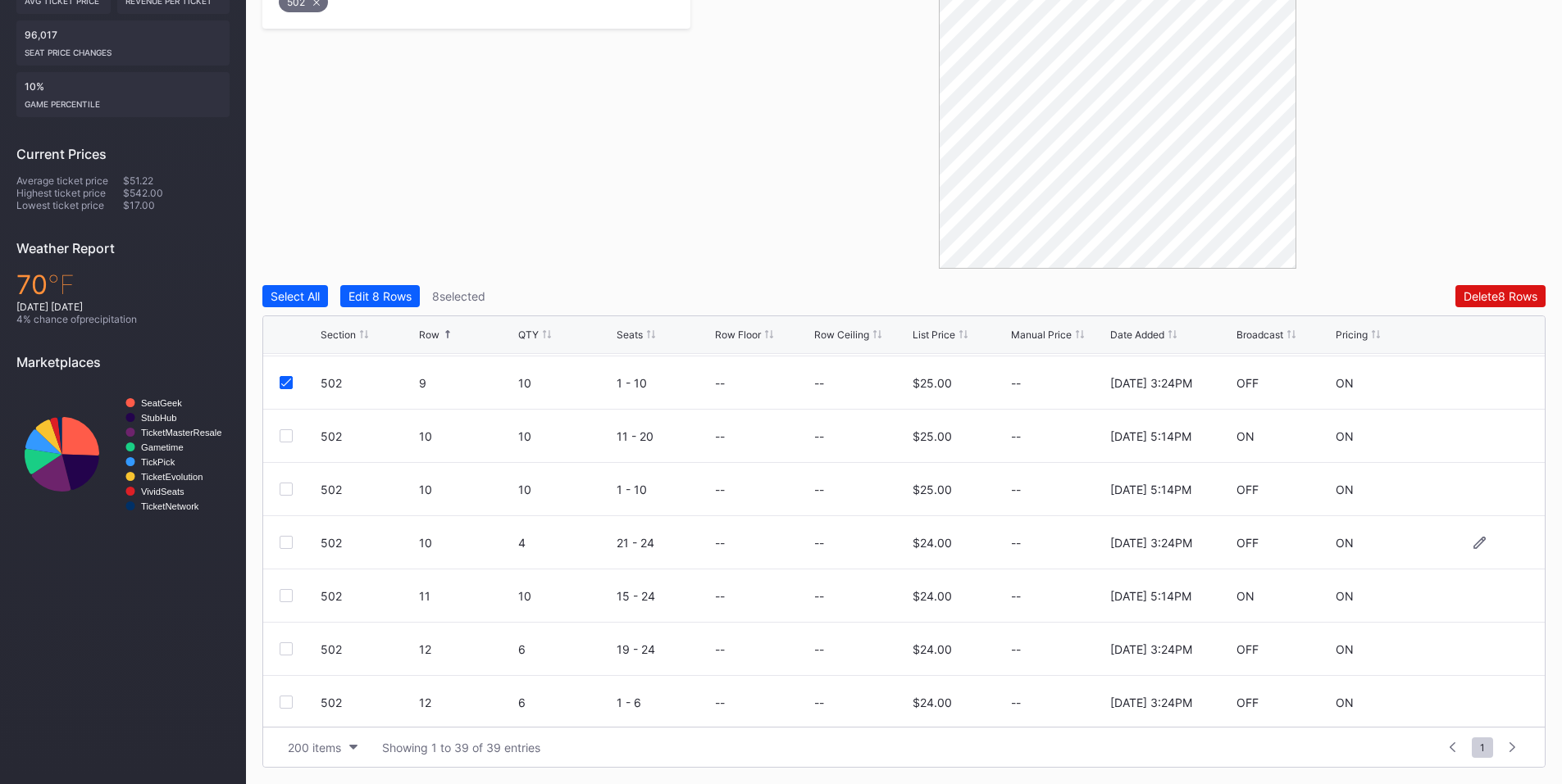
click at [291, 539] on div at bounding box center [286, 542] width 13 height 13
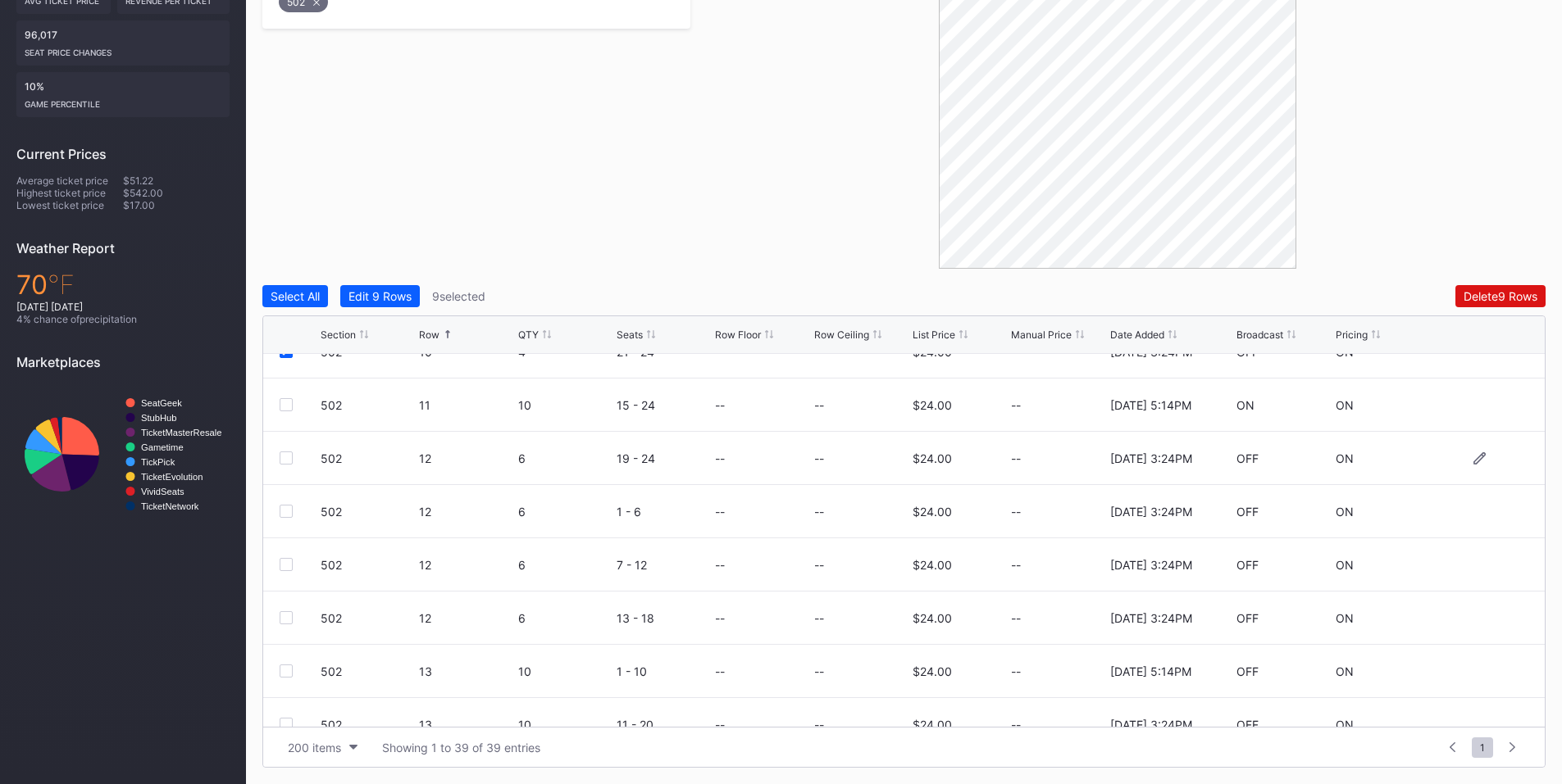
click at [292, 457] on div at bounding box center [286, 457] width 13 height 13
click at [289, 505] on div at bounding box center [286, 511] width 13 height 13
click at [284, 558] on div at bounding box center [286, 564] width 13 height 13
click at [284, 622] on div at bounding box center [286, 617] width 13 height 13
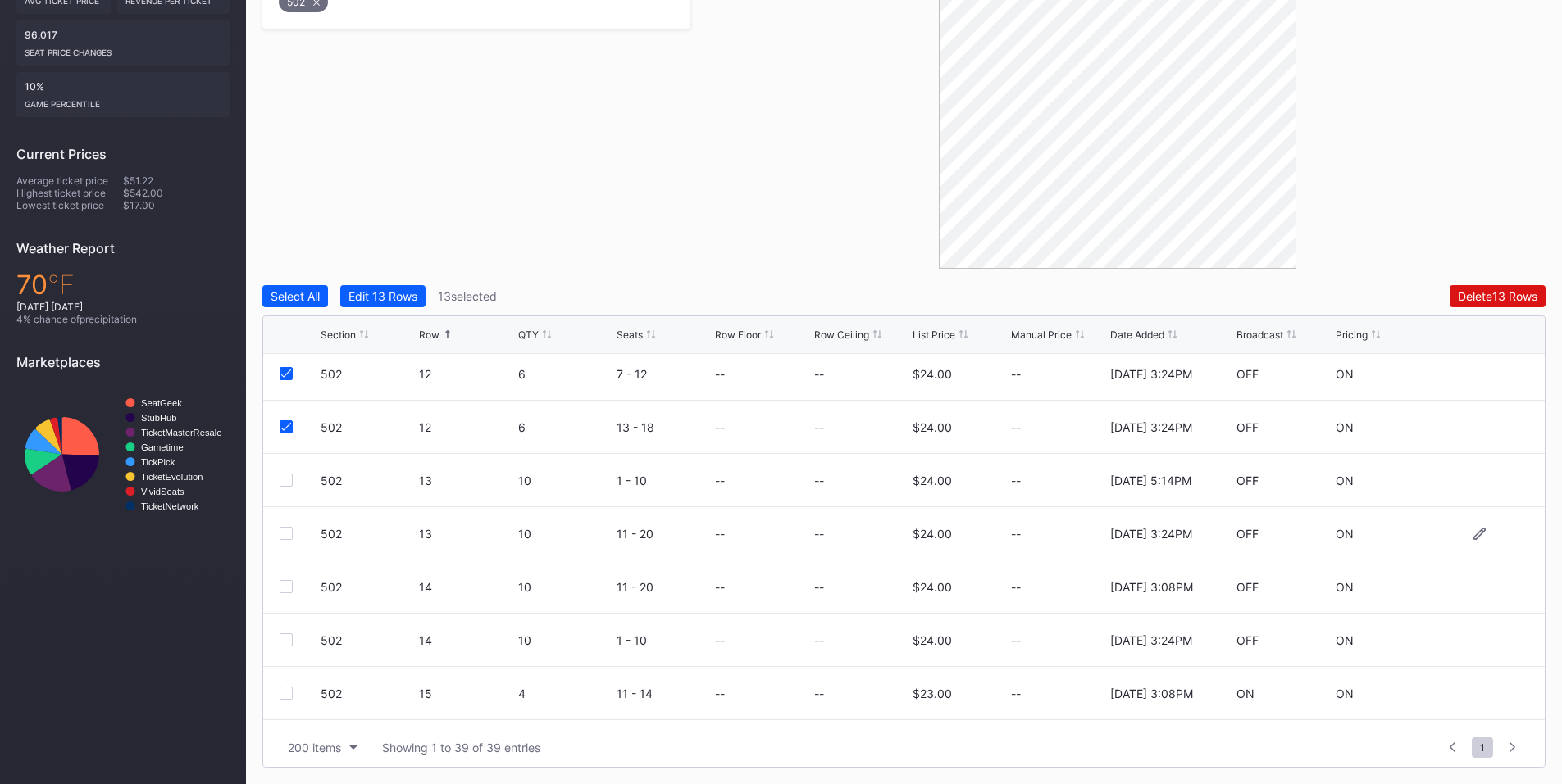
click at [292, 529] on div at bounding box center [286, 533] width 13 height 13
click at [287, 645] on div at bounding box center [286, 639] width 13 height 13
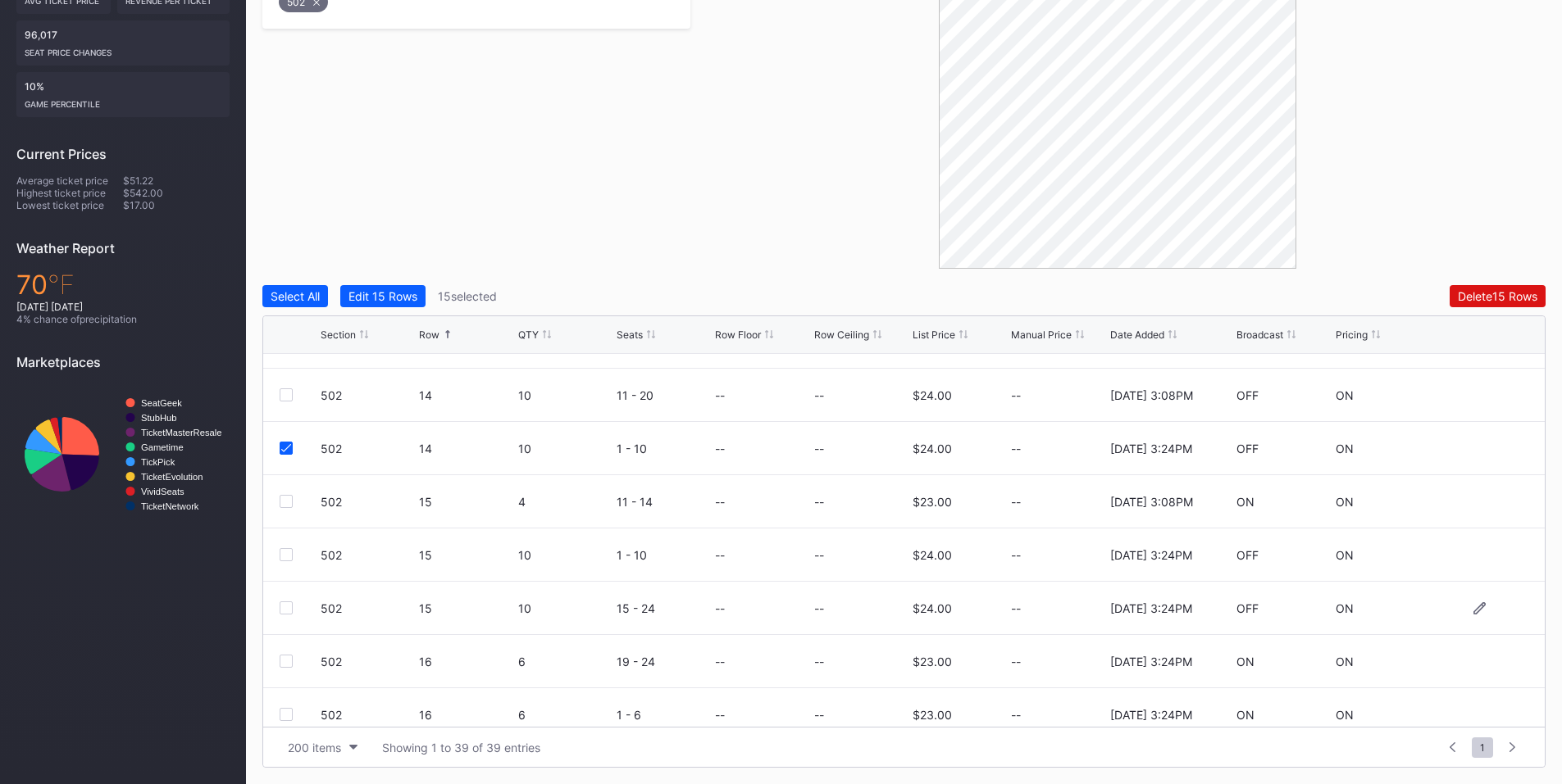
click at [291, 609] on div at bounding box center [286, 607] width 13 height 13
click at [282, 550] on div at bounding box center [286, 554] width 13 height 13
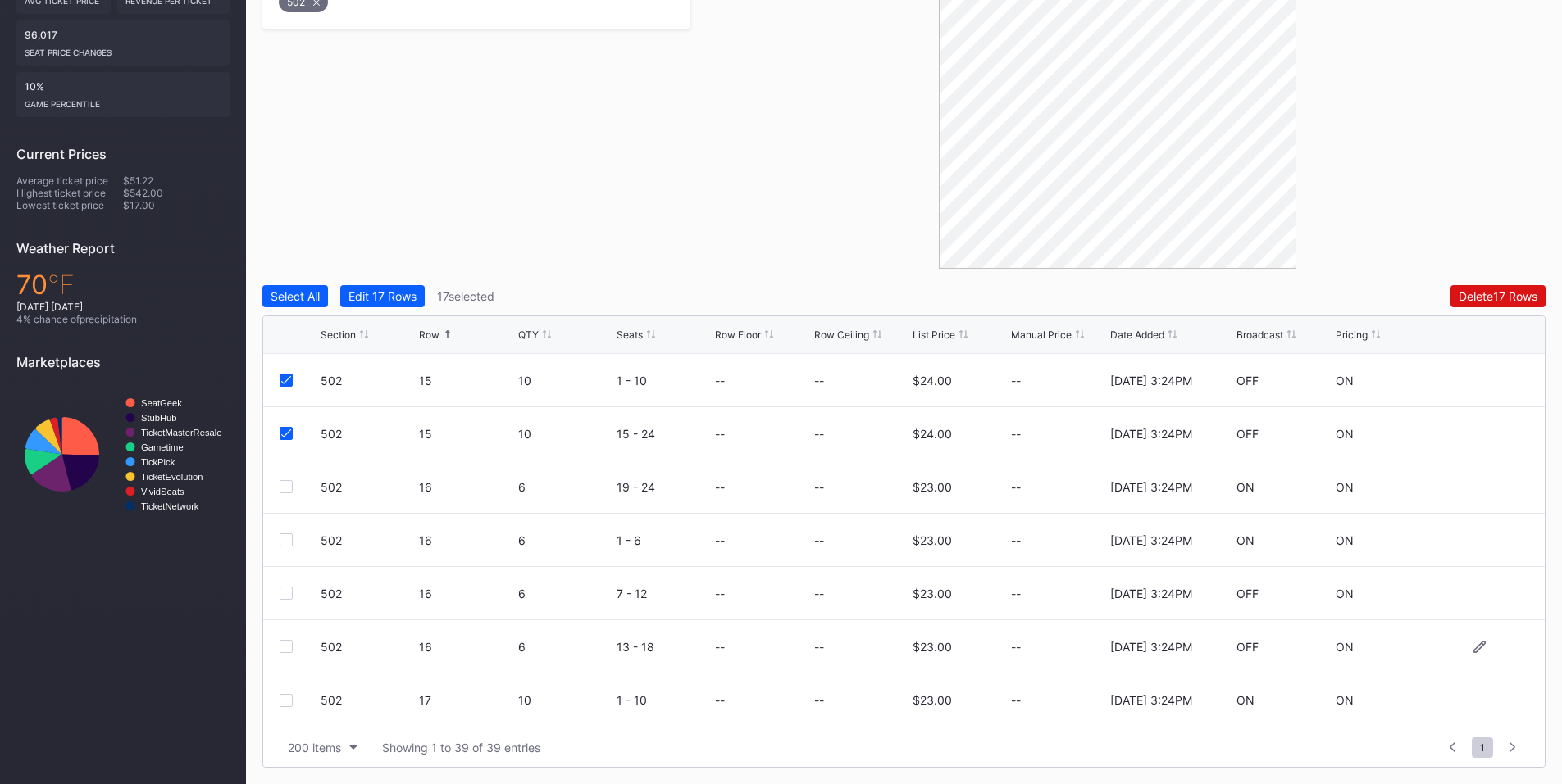
click at [280, 647] on div at bounding box center [286, 646] width 13 height 13
click at [287, 593] on div at bounding box center [286, 592] width 13 height 13
click at [285, 539] on div at bounding box center [286, 540] width 13 height 13
click at [281, 492] on div at bounding box center [286, 486] width 13 height 13
click at [285, 700] on div at bounding box center [286, 700] width 13 height 13
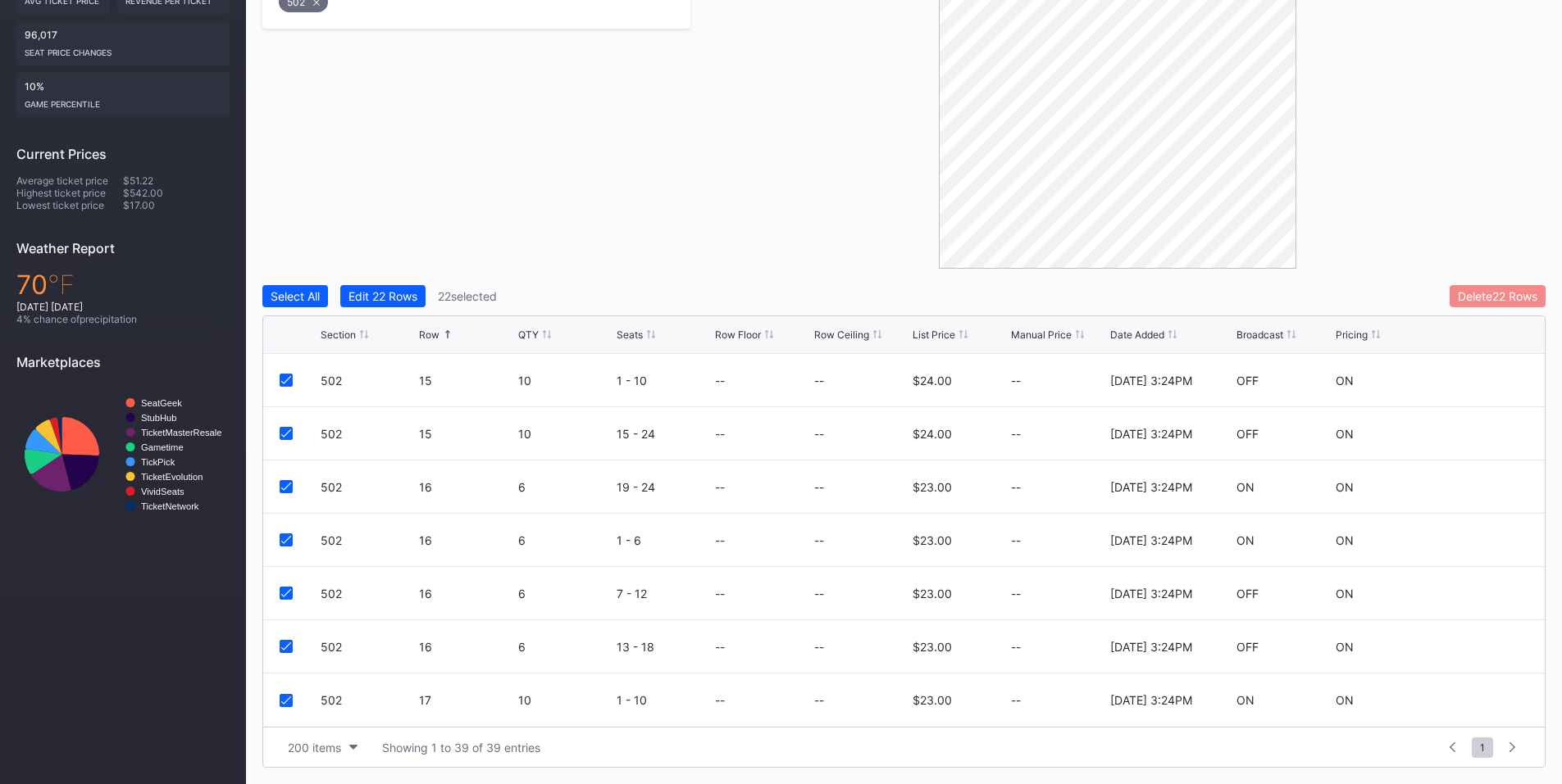
click at [1471, 290] on div "Delete 22 Rows" at bounding box center [1497, 296] width 79 height 14
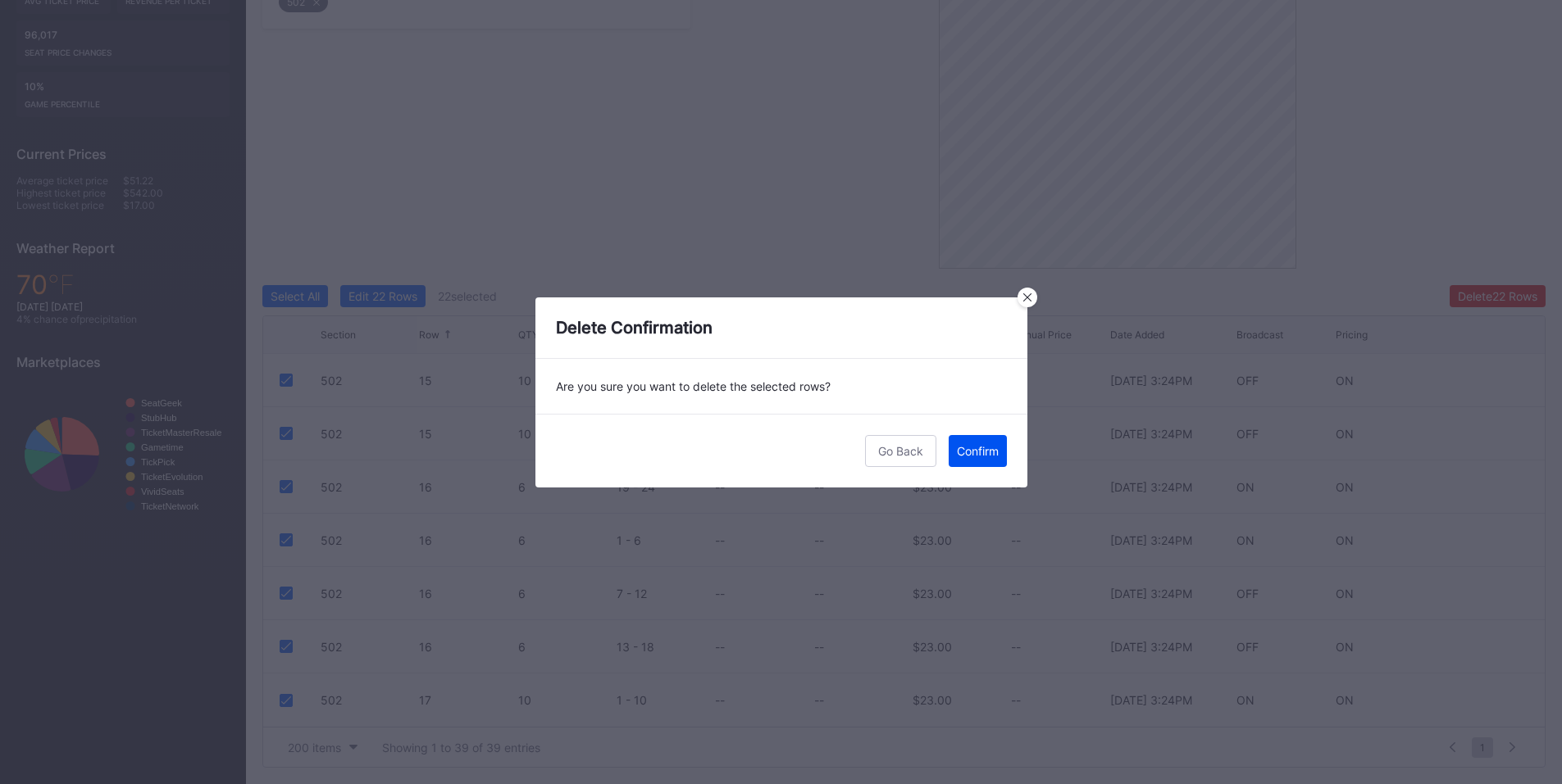
click at [969, 461] on button "Confirm" at bounding box center [977, 451] width 59 height 32
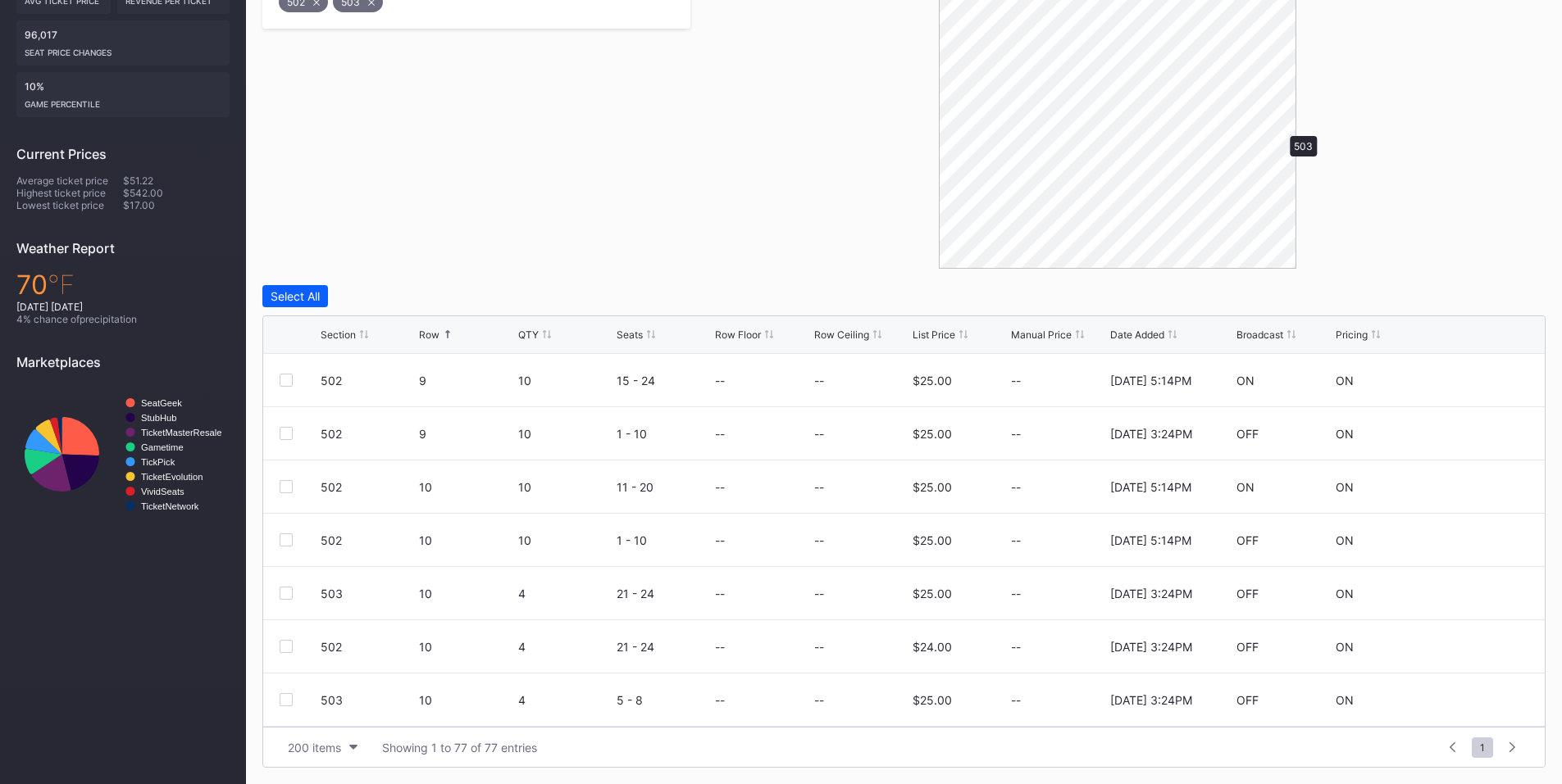
scroll to position [0, 0]
click at [312, 294] on div "Select All" at bounding box center [295, 296] width 50 height 14
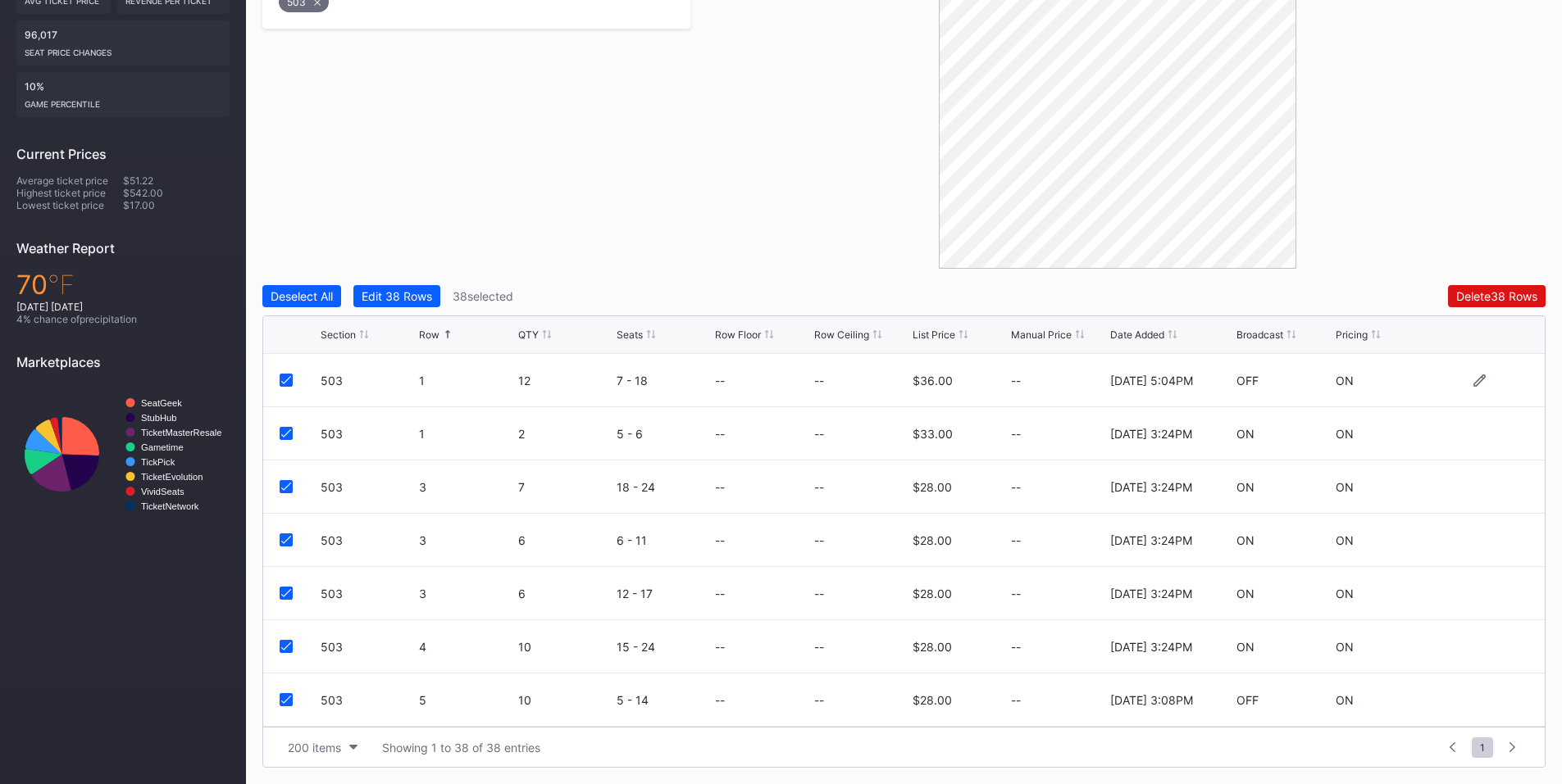
click at [282, 379] on icon at bounding box center [286, 380] width 10 height 8
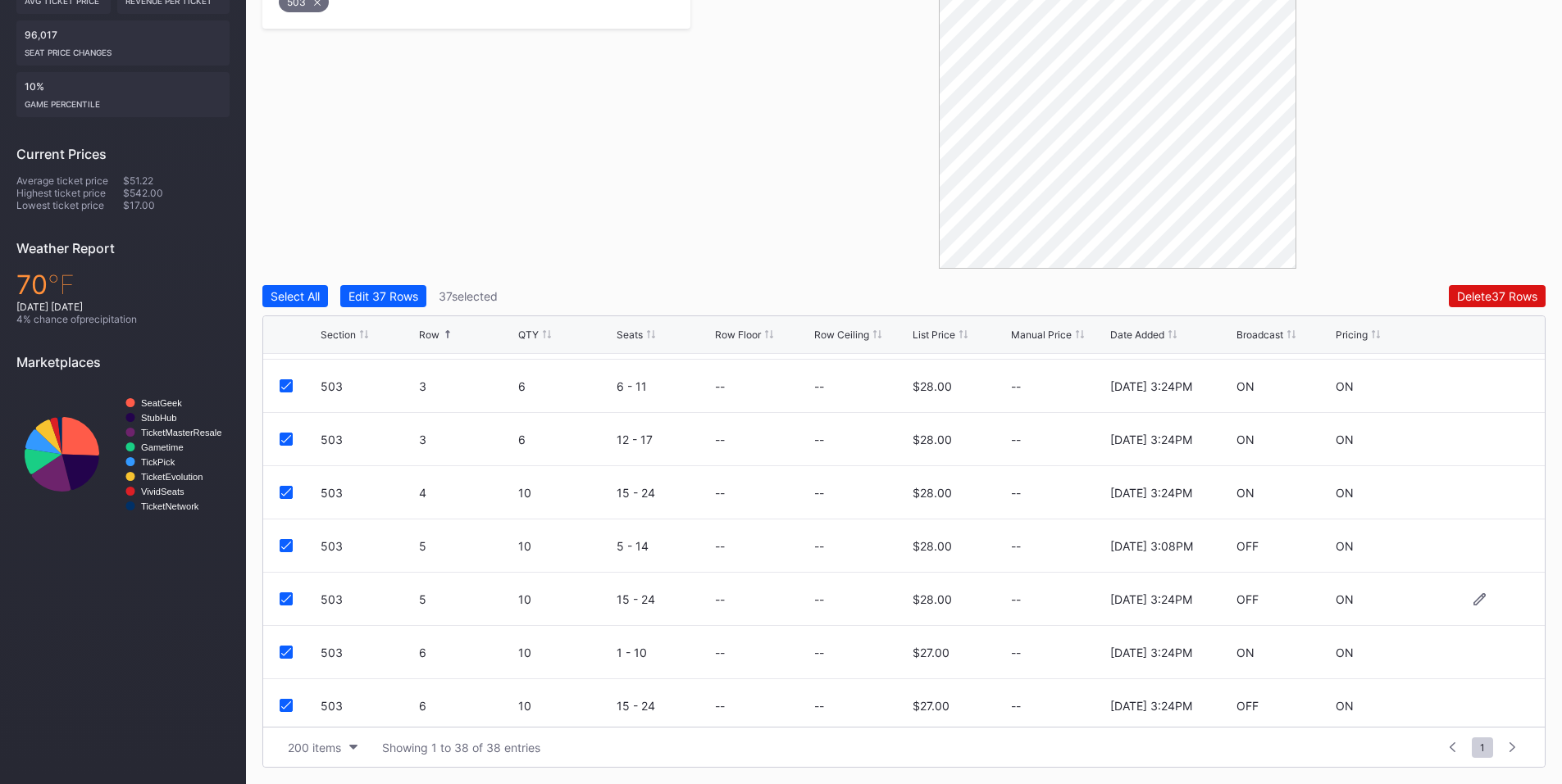
scroll to position [191, 0]
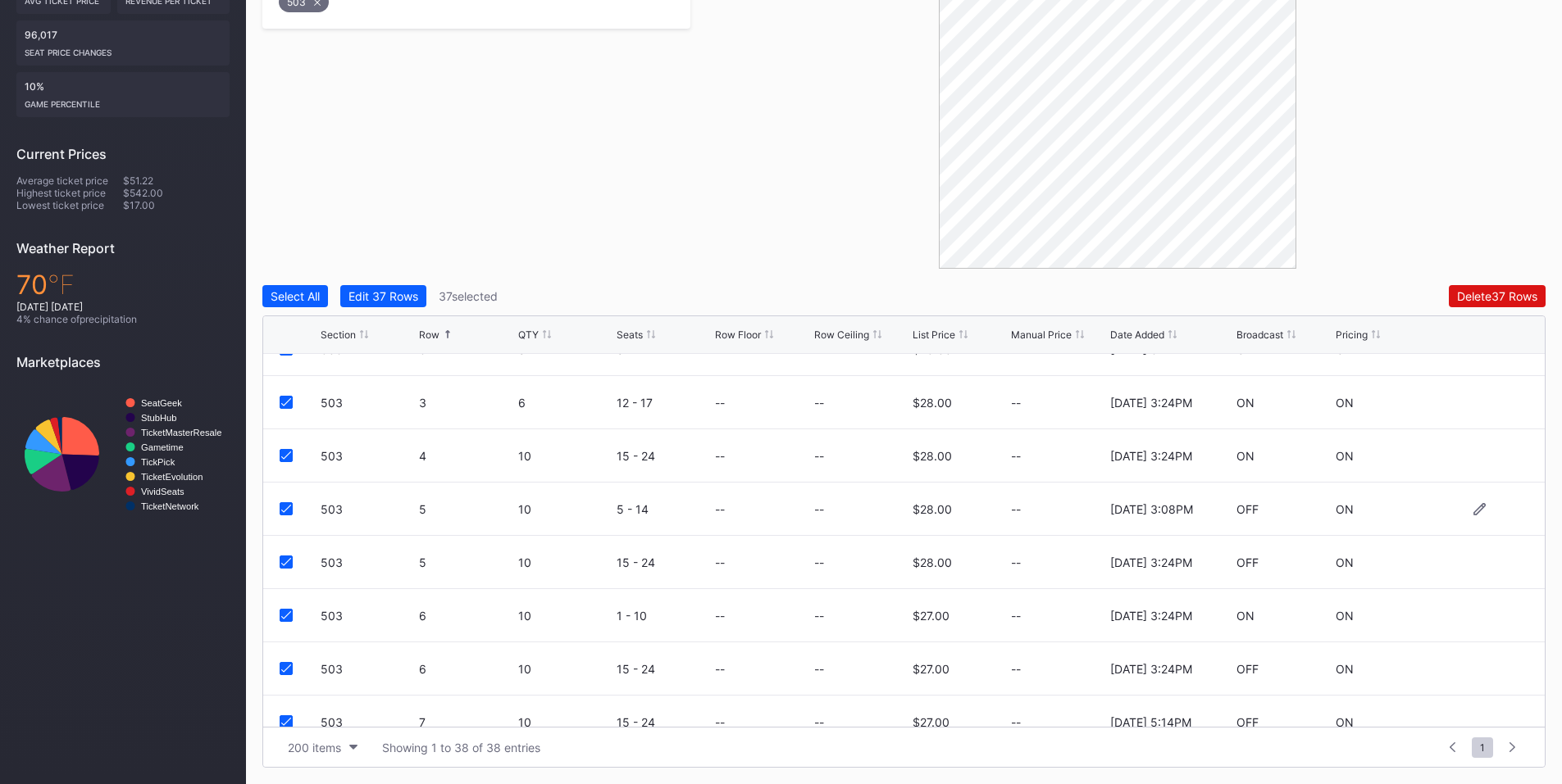
click at [290, 509] on icon at bounding box center [286, 509] width 10 height 8
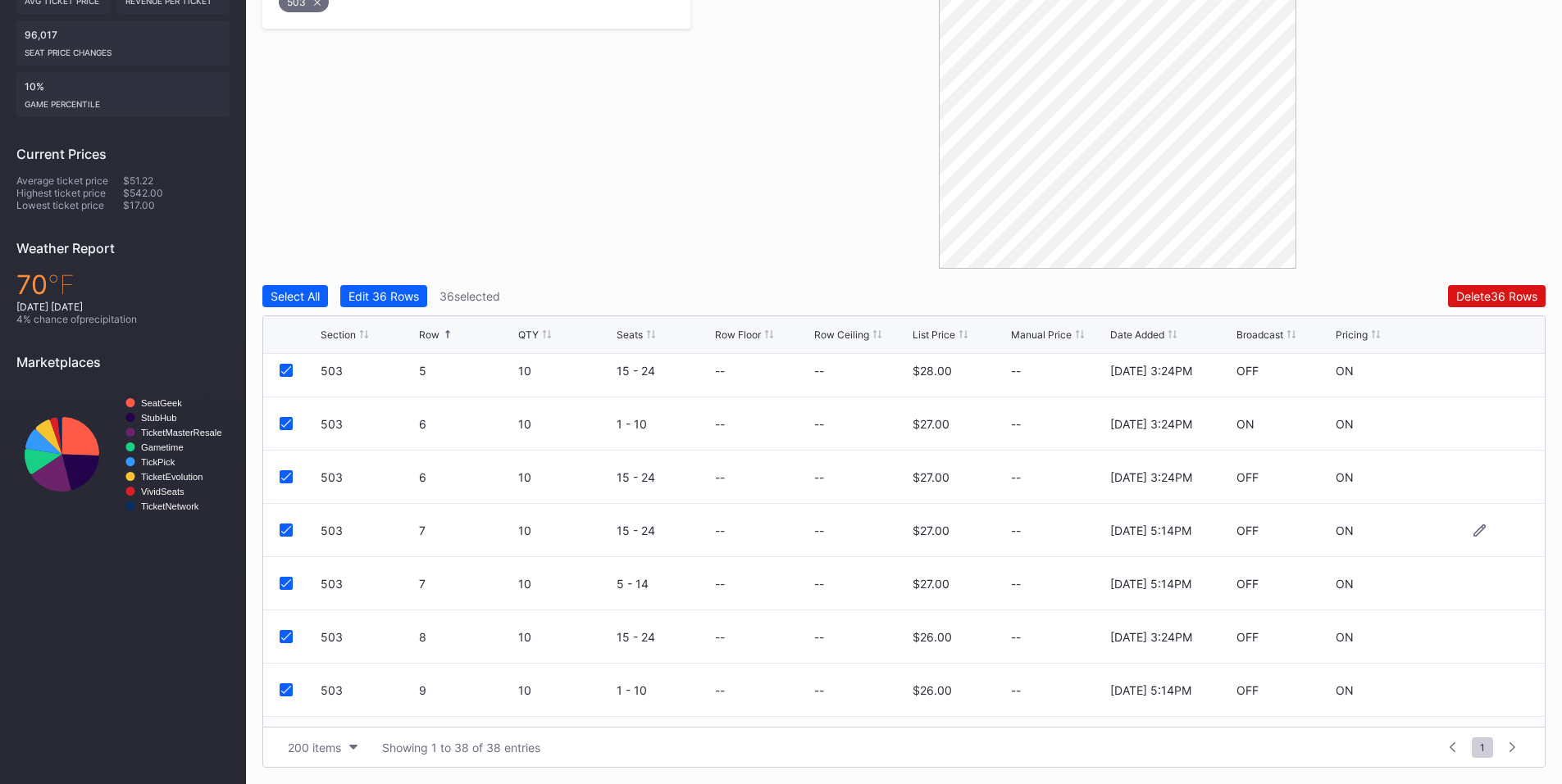
click at [288, 531] on icon at bounding box center [286, 530] width 10 height 8
click at [286, 579] on div at bounding box center [286, 583] width 13 height 13
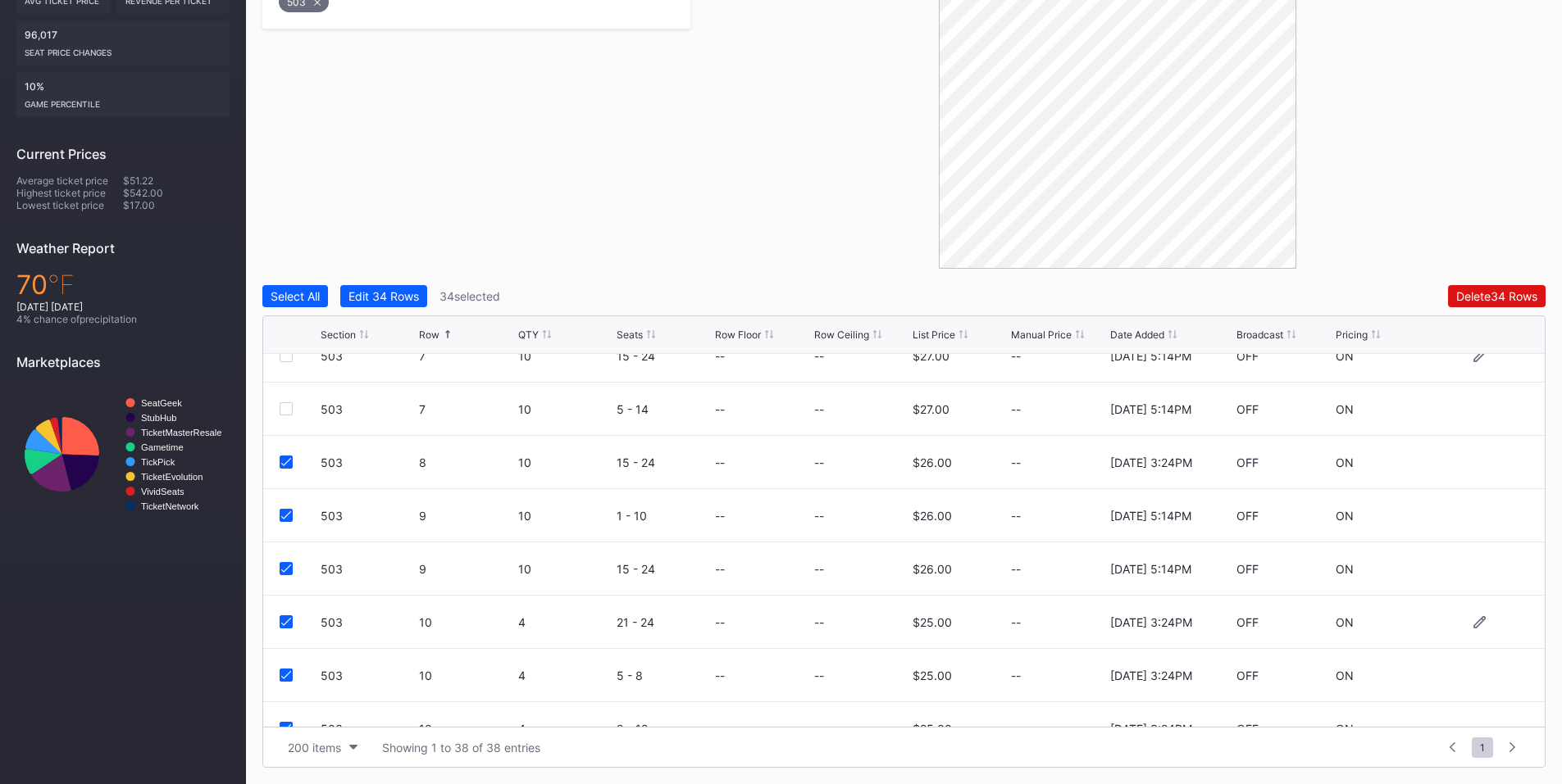
scroll to position [574, 0]
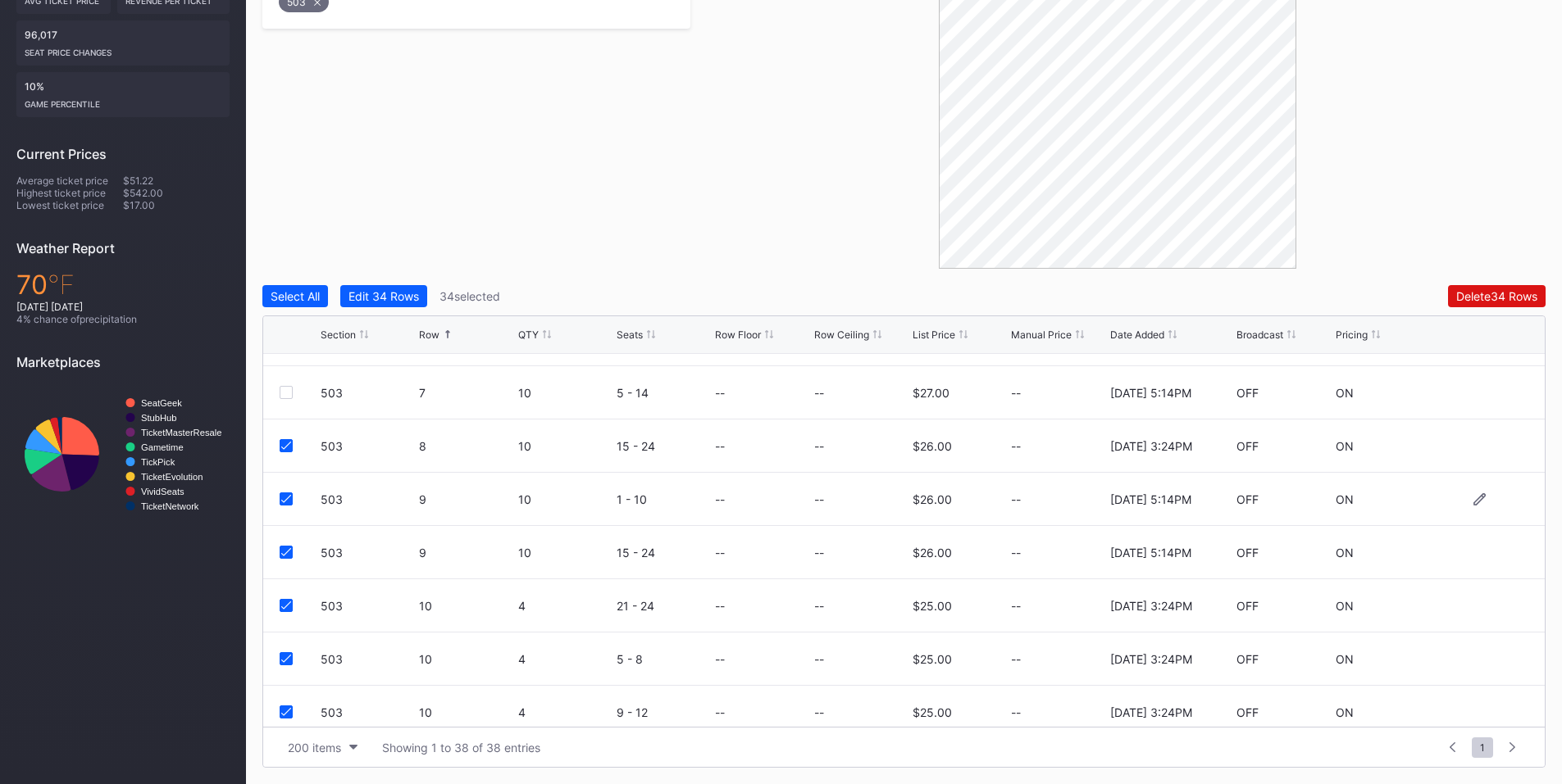
click at [286, 496] on icon at bounding box center [286, 499] width 10 height 8
click at [285, 549] on icon at bounding box center [286, 552] width 10 height 8
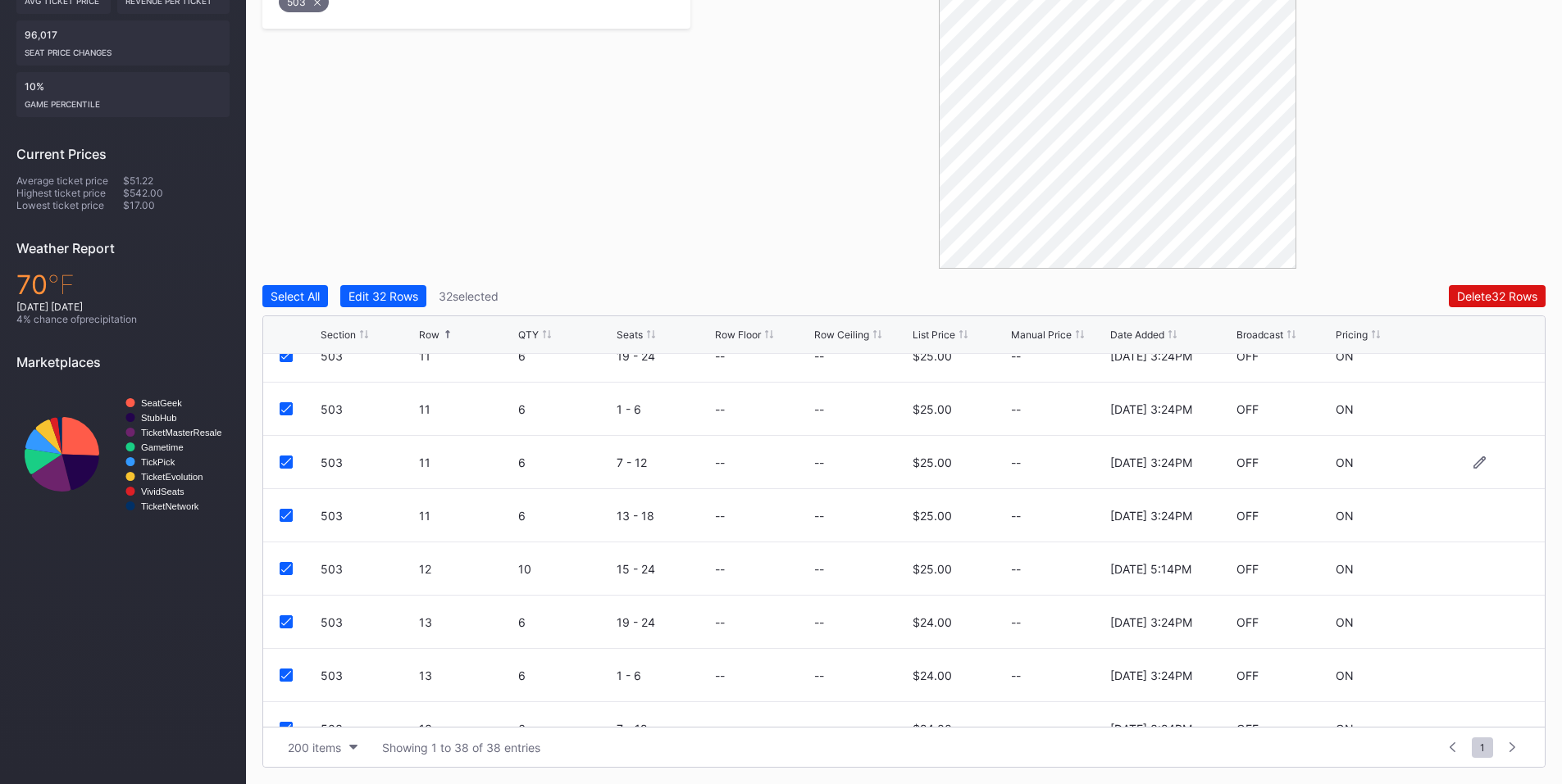
scroll to position [1147, 0]
click at [285, 509] on icon at bounding box center [286, 511] width 10 height 8
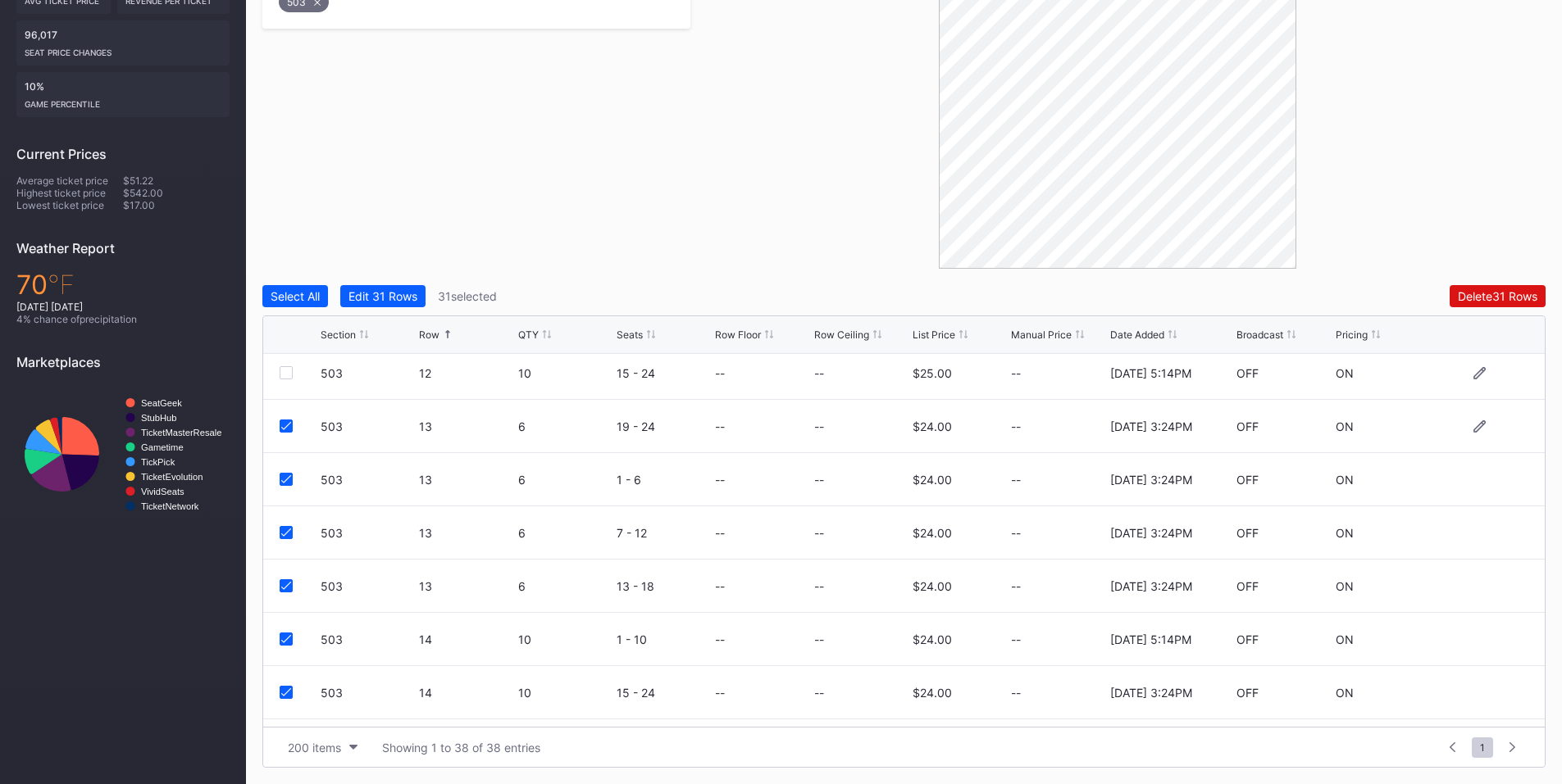
scroll to position [1338, 0]
click at [288, 587] on icon at bounding box center [286, 587] width 10 height 8
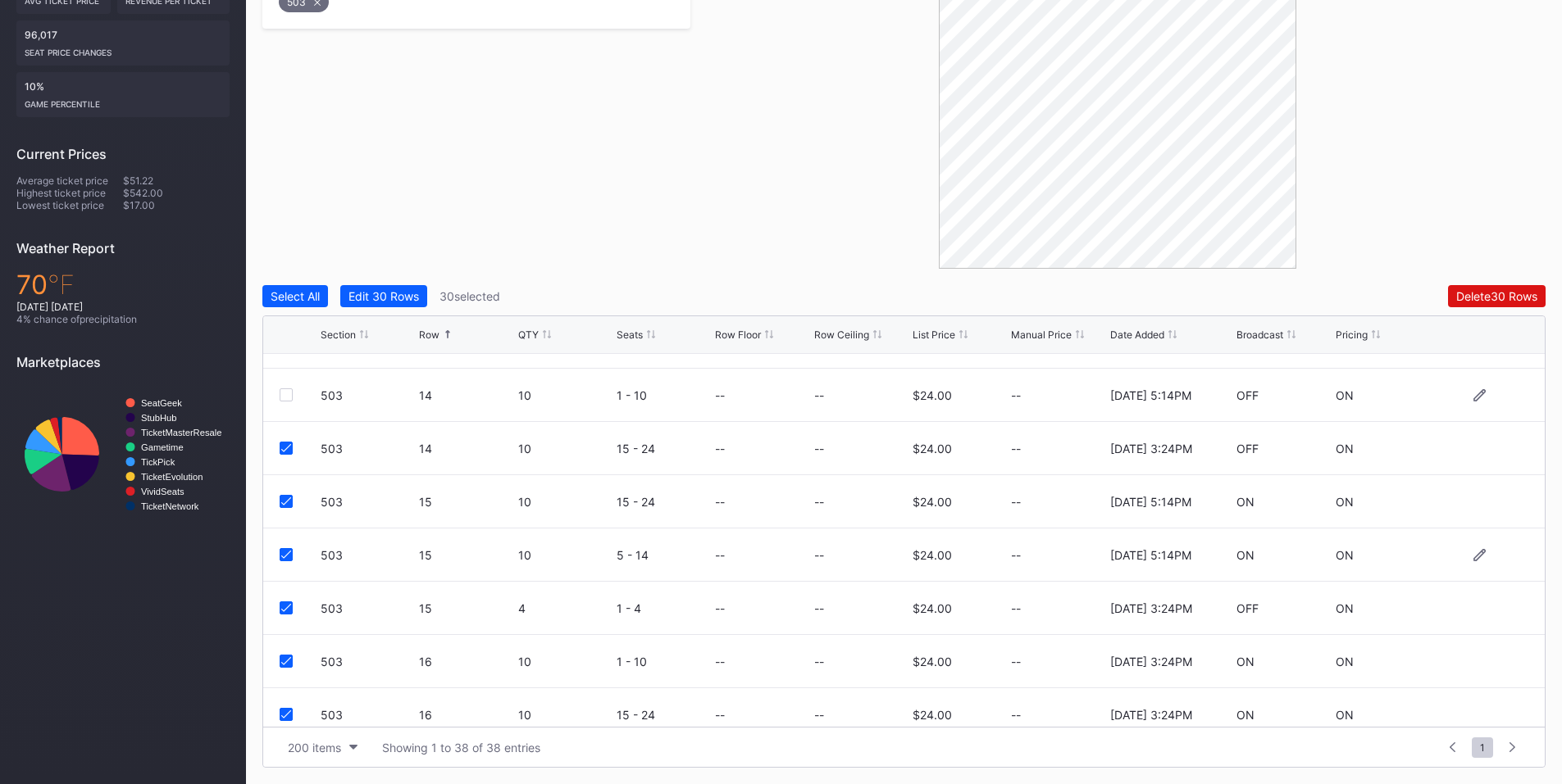
click at [284, 555] on icon at bounding box center [286, 555] width 10 height 8
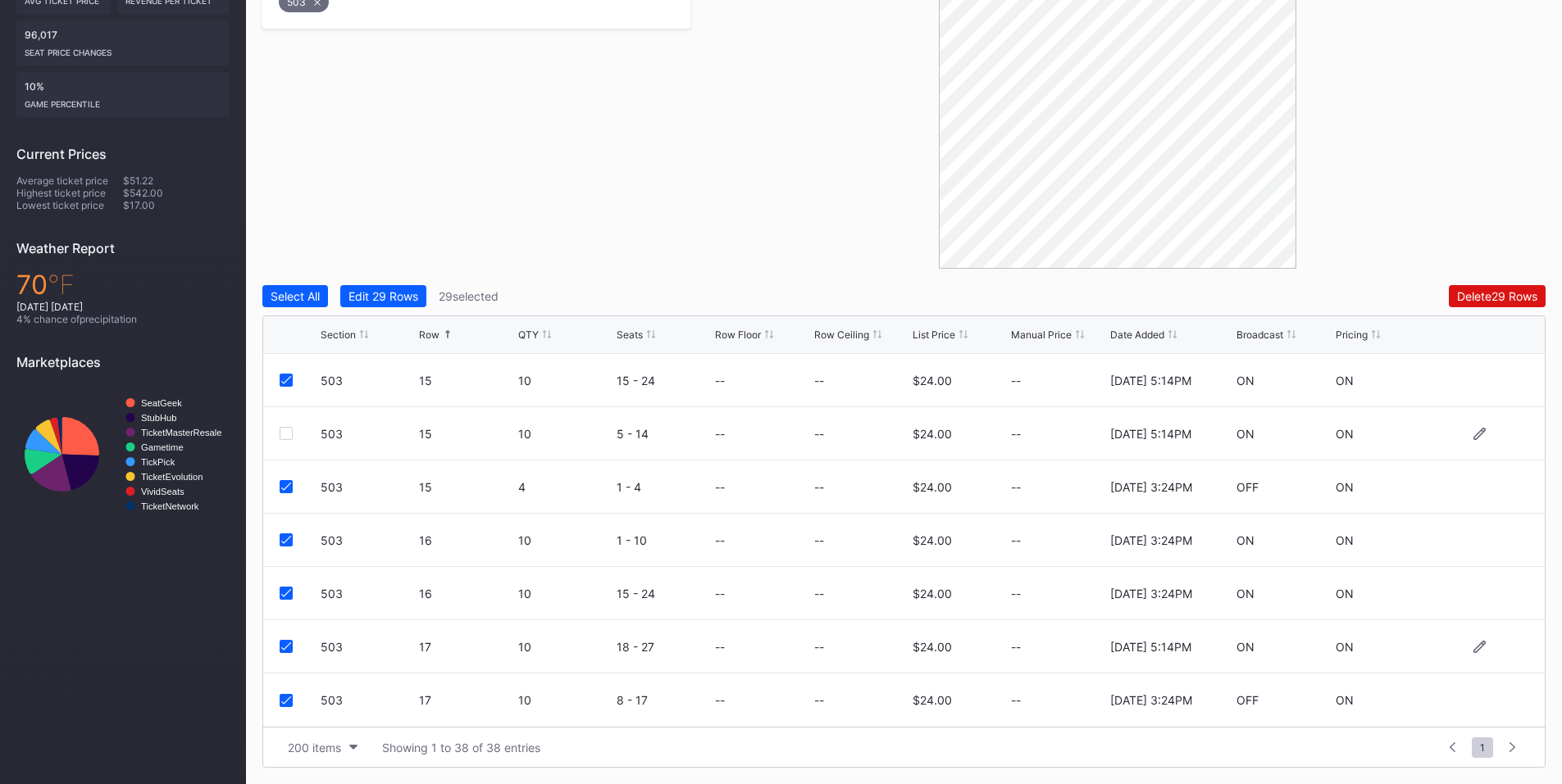
click at [287, 642] on icon at bounding box center [286, 646] width 10 height 8
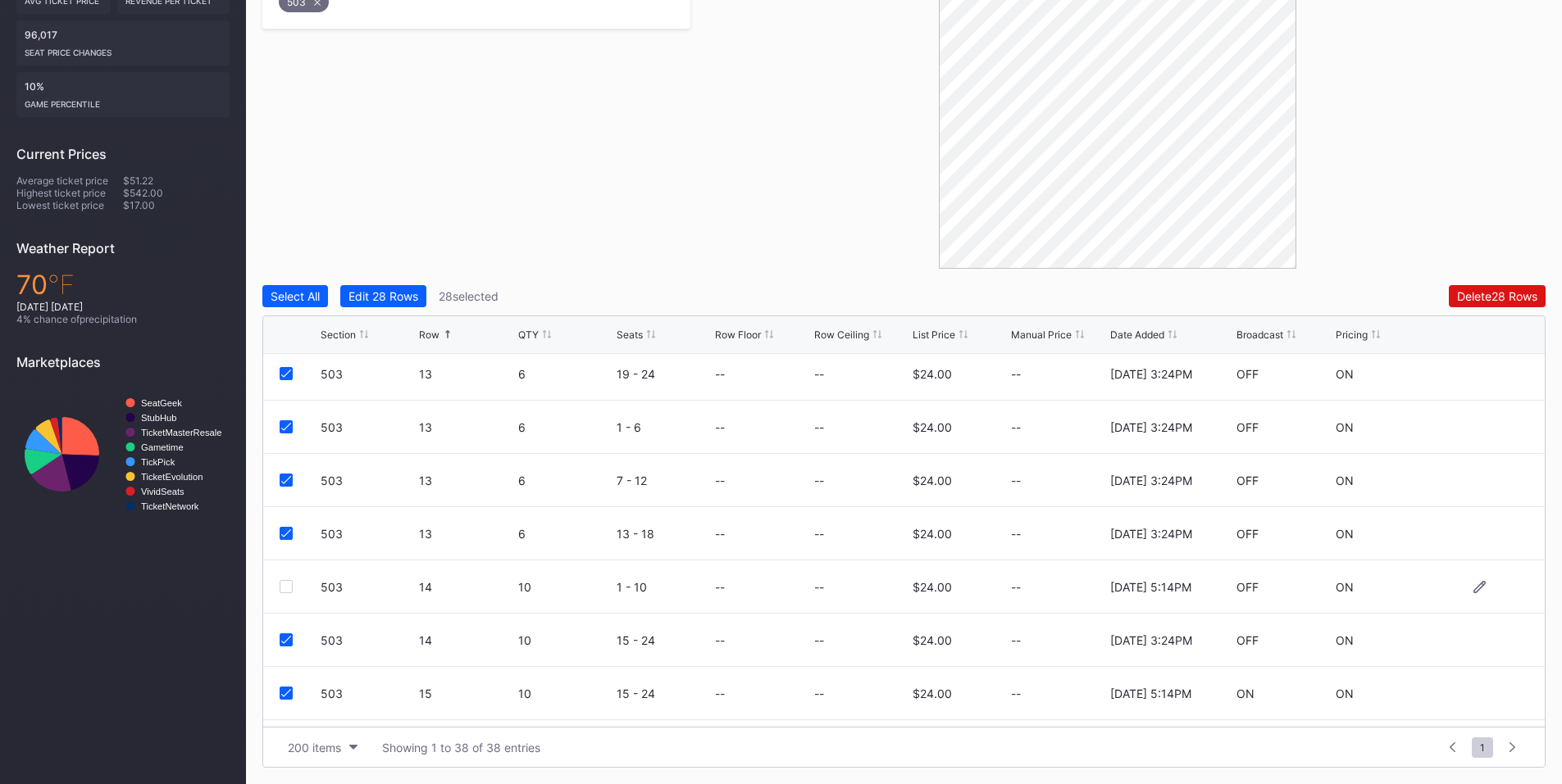
scroll to position [1530, 0]
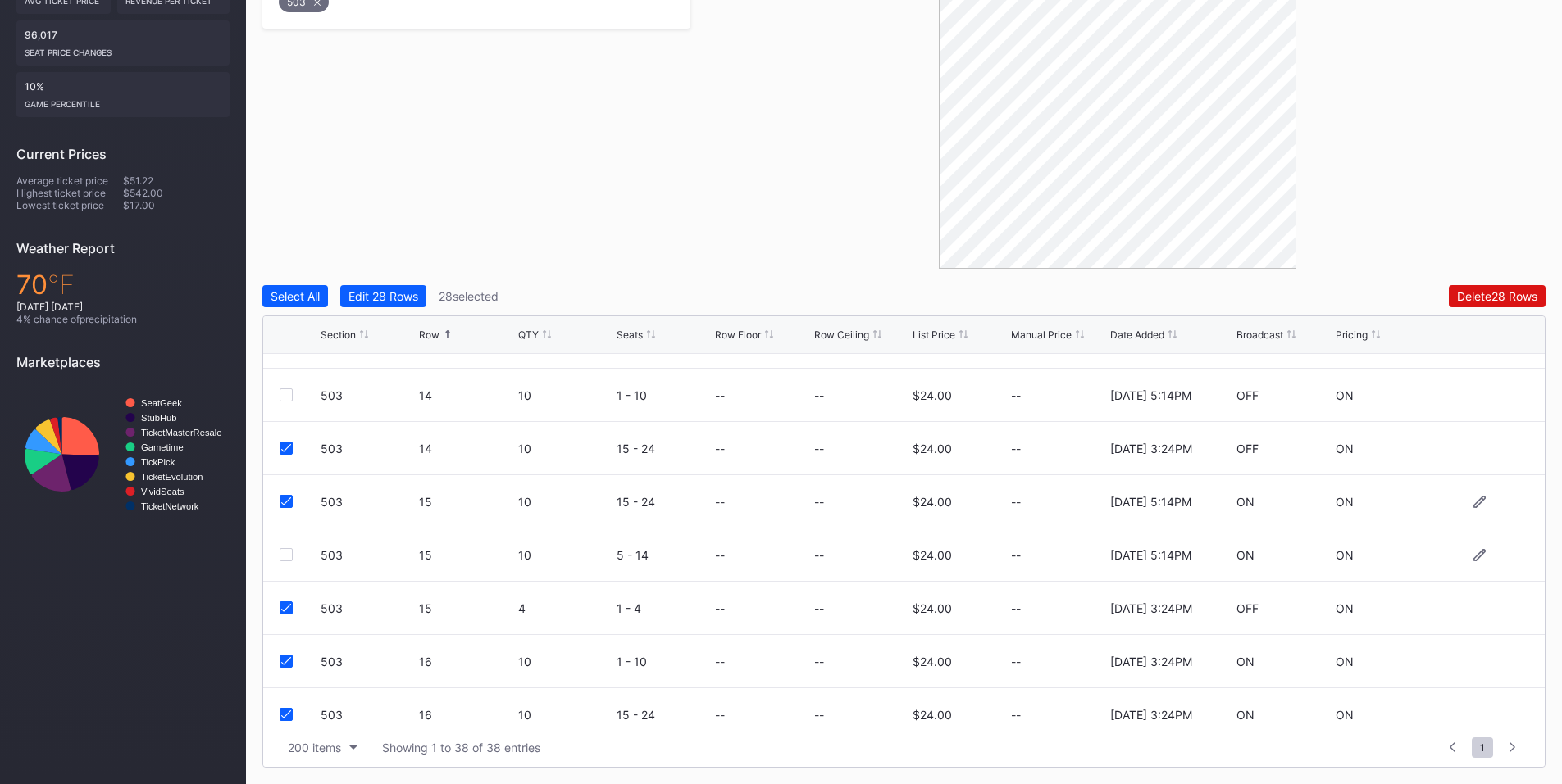
click at [285, 496] on div at bounding box center [286, 501] width 13 height 13
click at [1491, 294] on div "Delete 27 Rows" at bounding box center [1497, 296] width 79 height 14
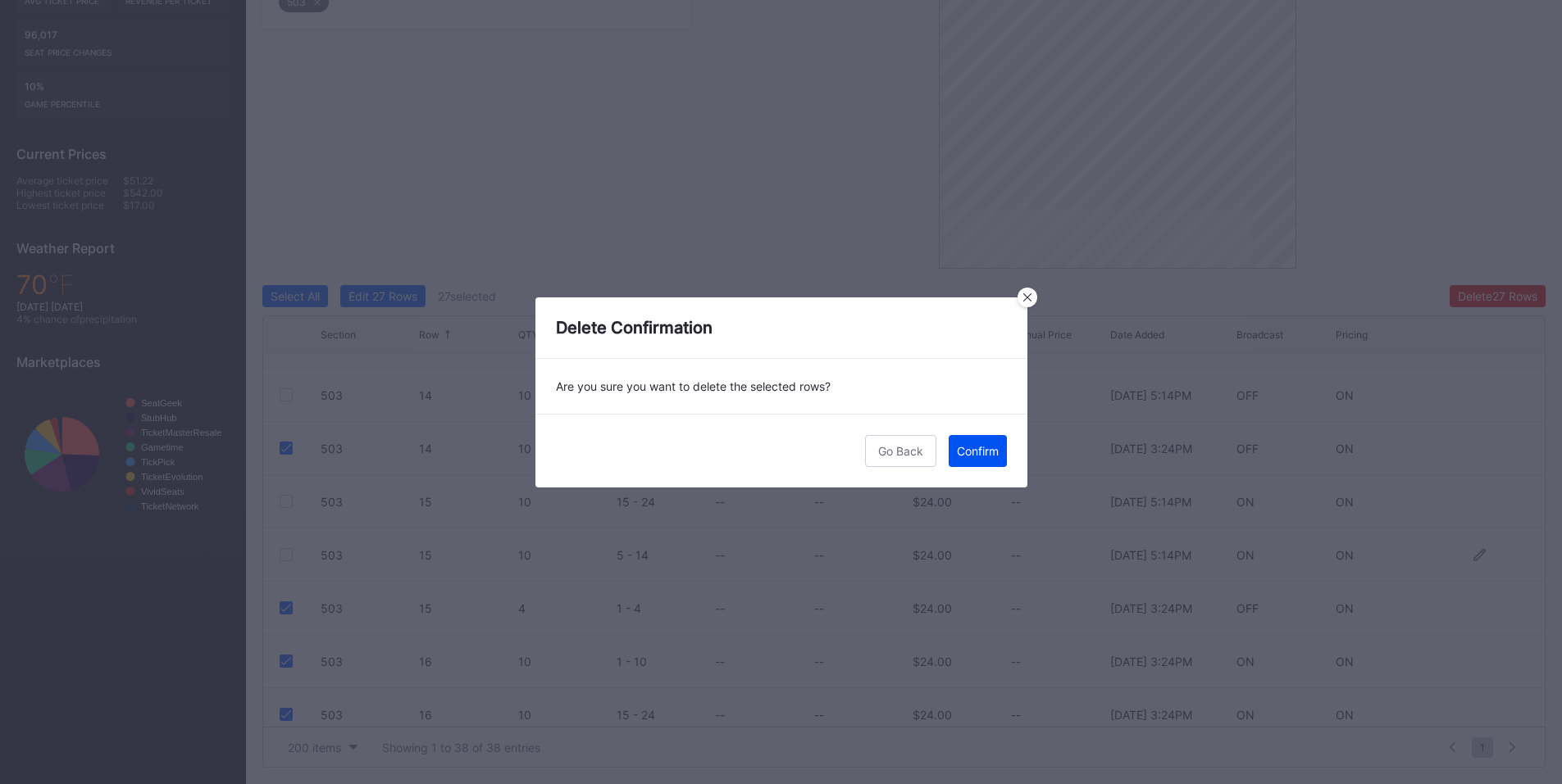
click at [976, 452] on div "Confirm" at bounding box center [978, 452] width 42 height 14
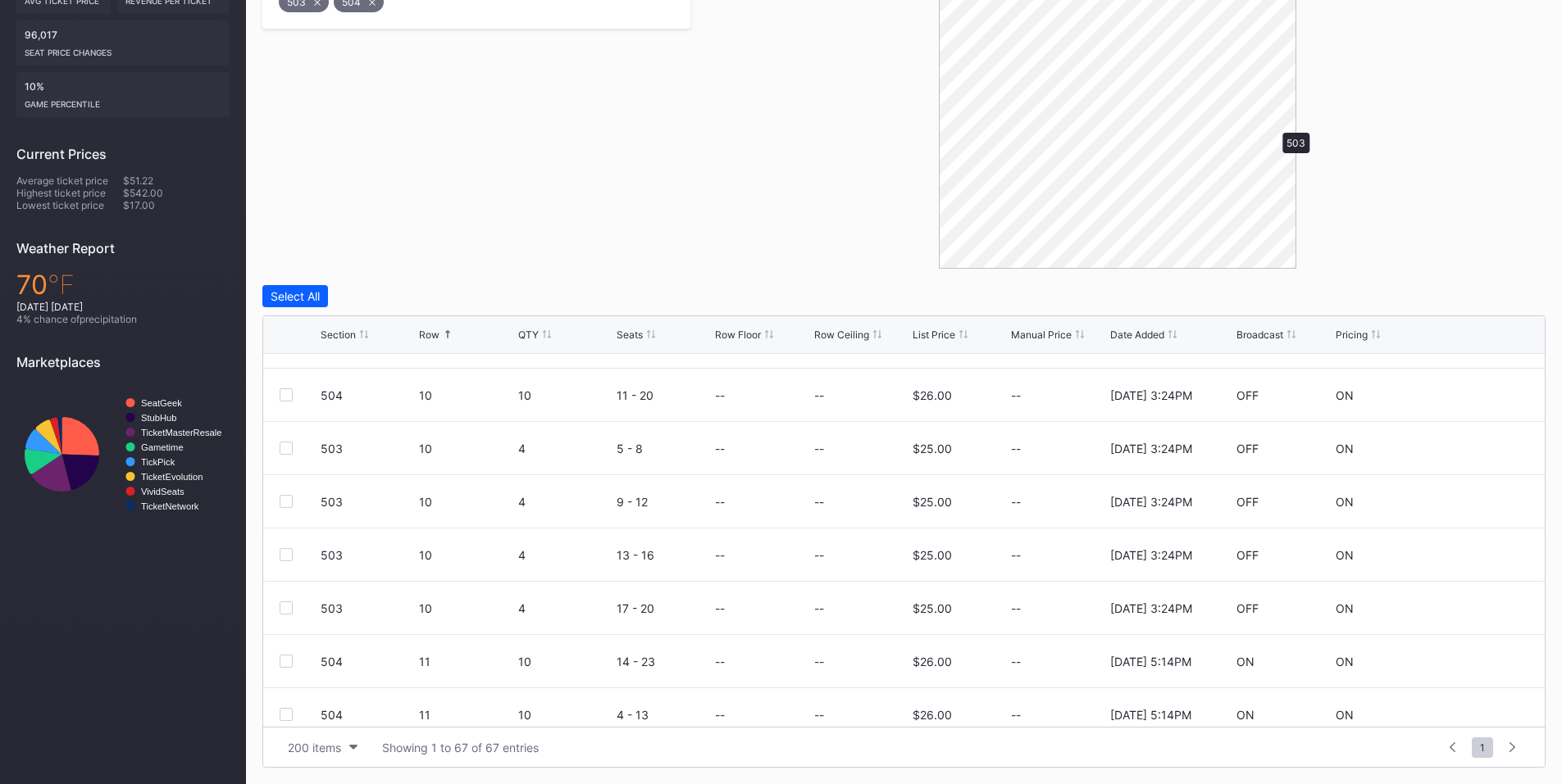
scroll to position [0, 0]
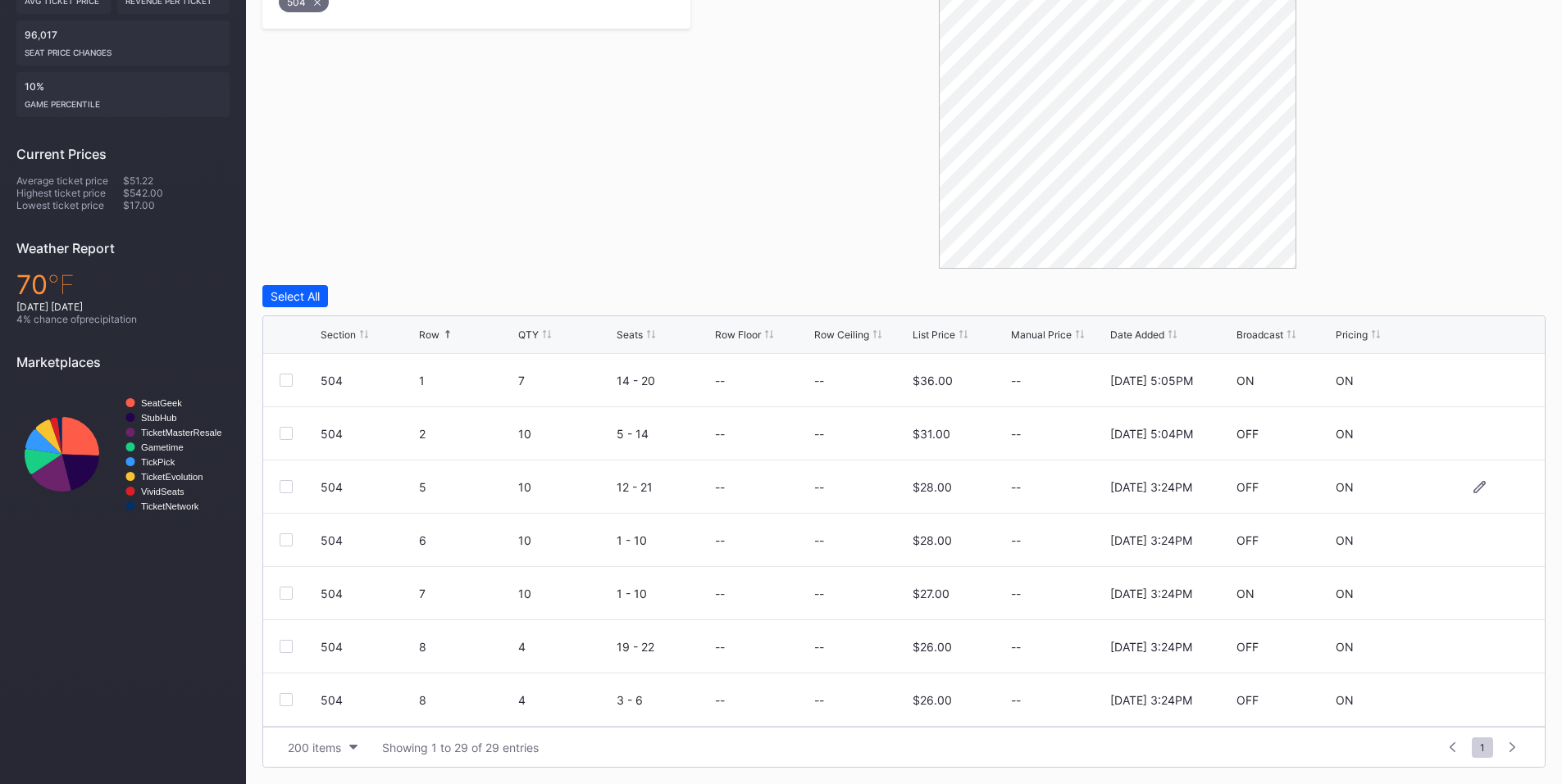
click at [289, 503] on div "504 5 10 12 - 21 -- -- $28.00 -- [DATE] 3:24PM OFF ON" at bounding box center [904, 487] width 1282 height 54
click at [290, 491] on div at bounding box center [286, 486] width 13 height 13
click at [283, 535] on div at bounding box center [286, 540] width 13 height 13
click at [285, 589] on div at bounding box center [286, 592] width 13 height 13
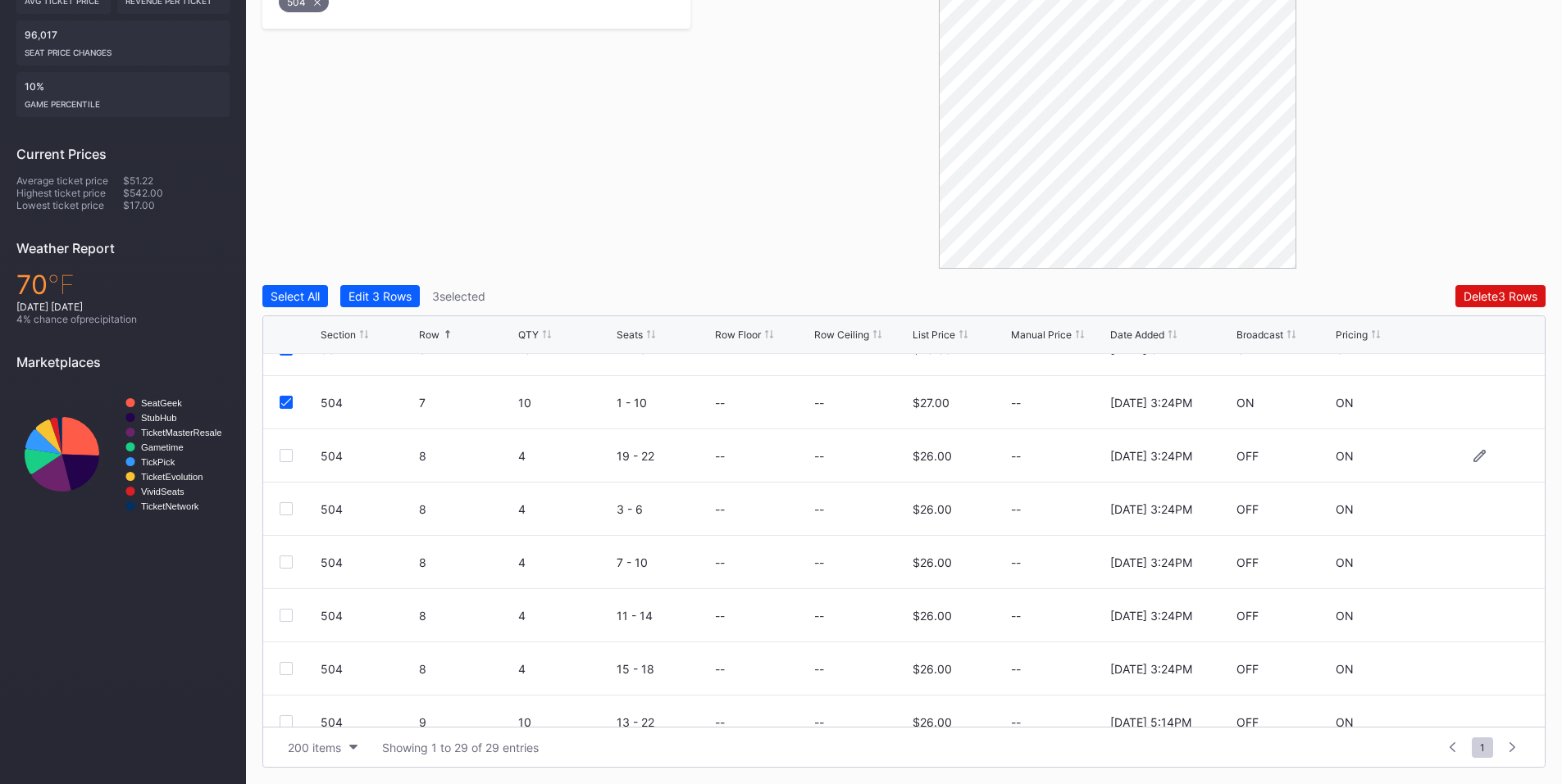
click at [292, 459] on div at bounding box center [286, 456] width 13 height 13
click at [285, 506] on div at bounding box center [286, 508] width 13 height 13
click at [285, 560] on div at bounding box center [286, 562] width 13 height 13
click at [285, 613] on div at bounding box center [286, 615] width 13 height 13
drag, startPoint x: 285, startPoint y: 670, endPoint x: 287, endPoint y: 657, distance: 13.2
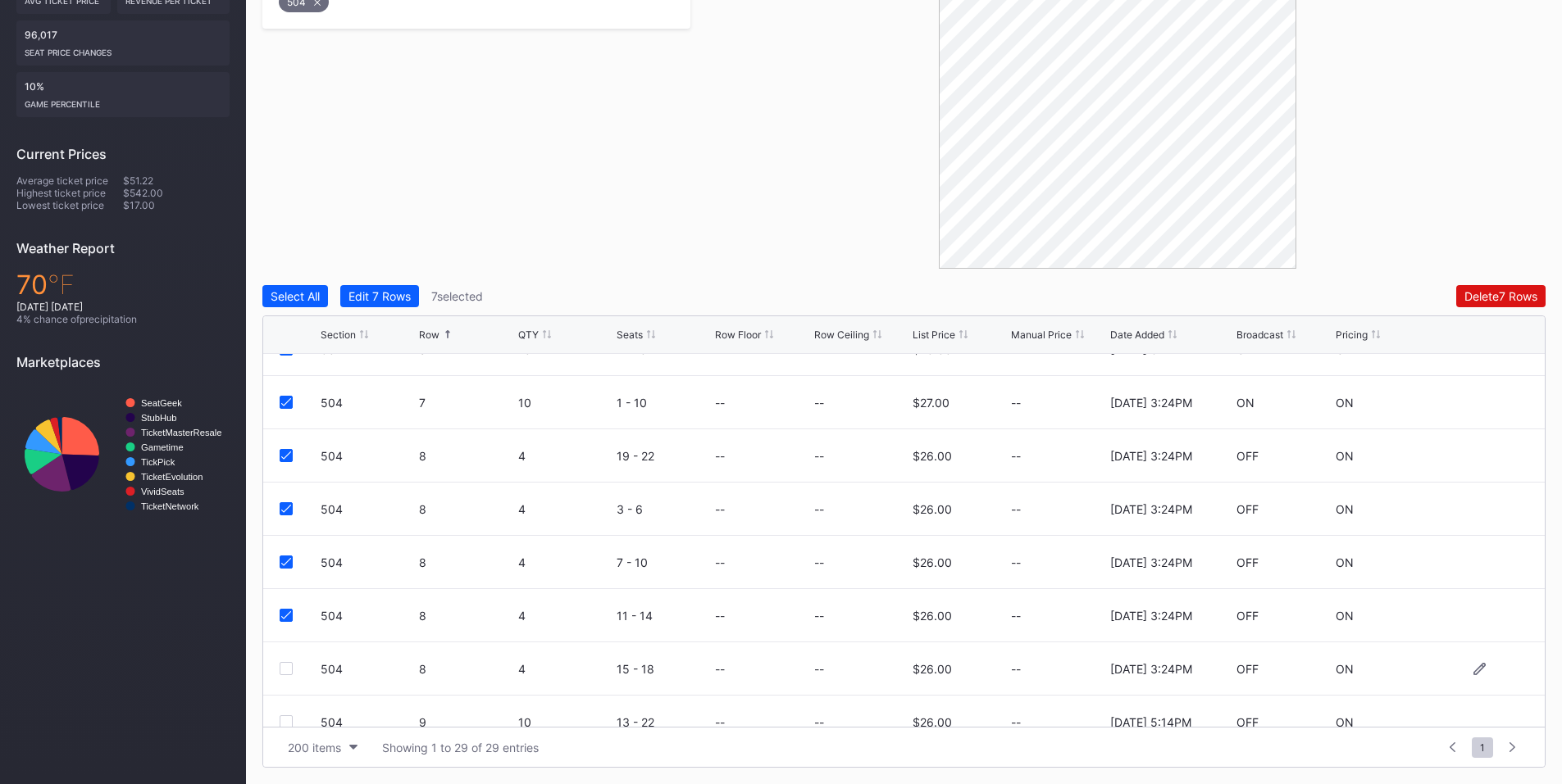
click at [285, 667] on div at bounding box center [286, 668] width 13 height 13
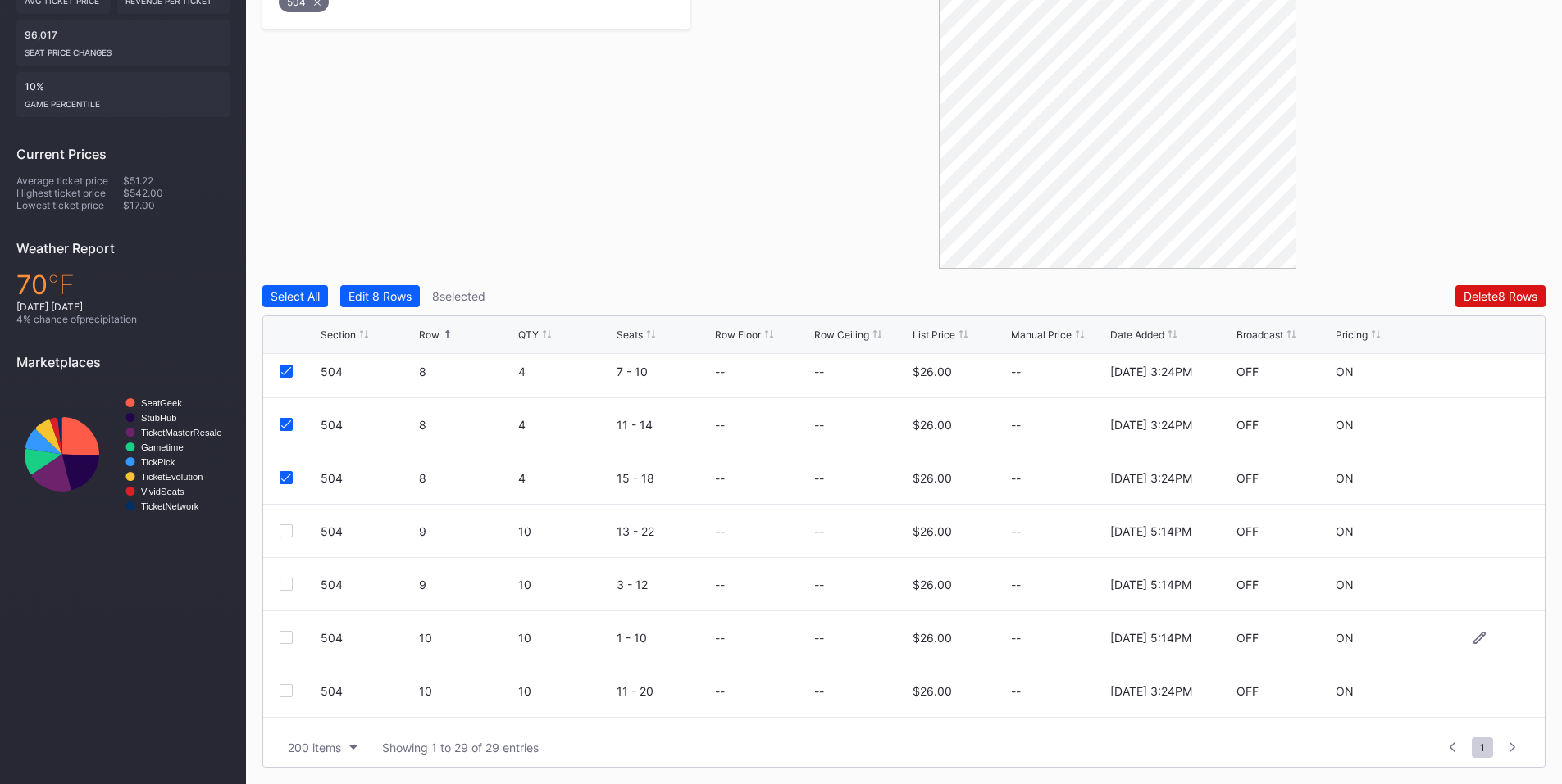
scroll to position [574, 0]
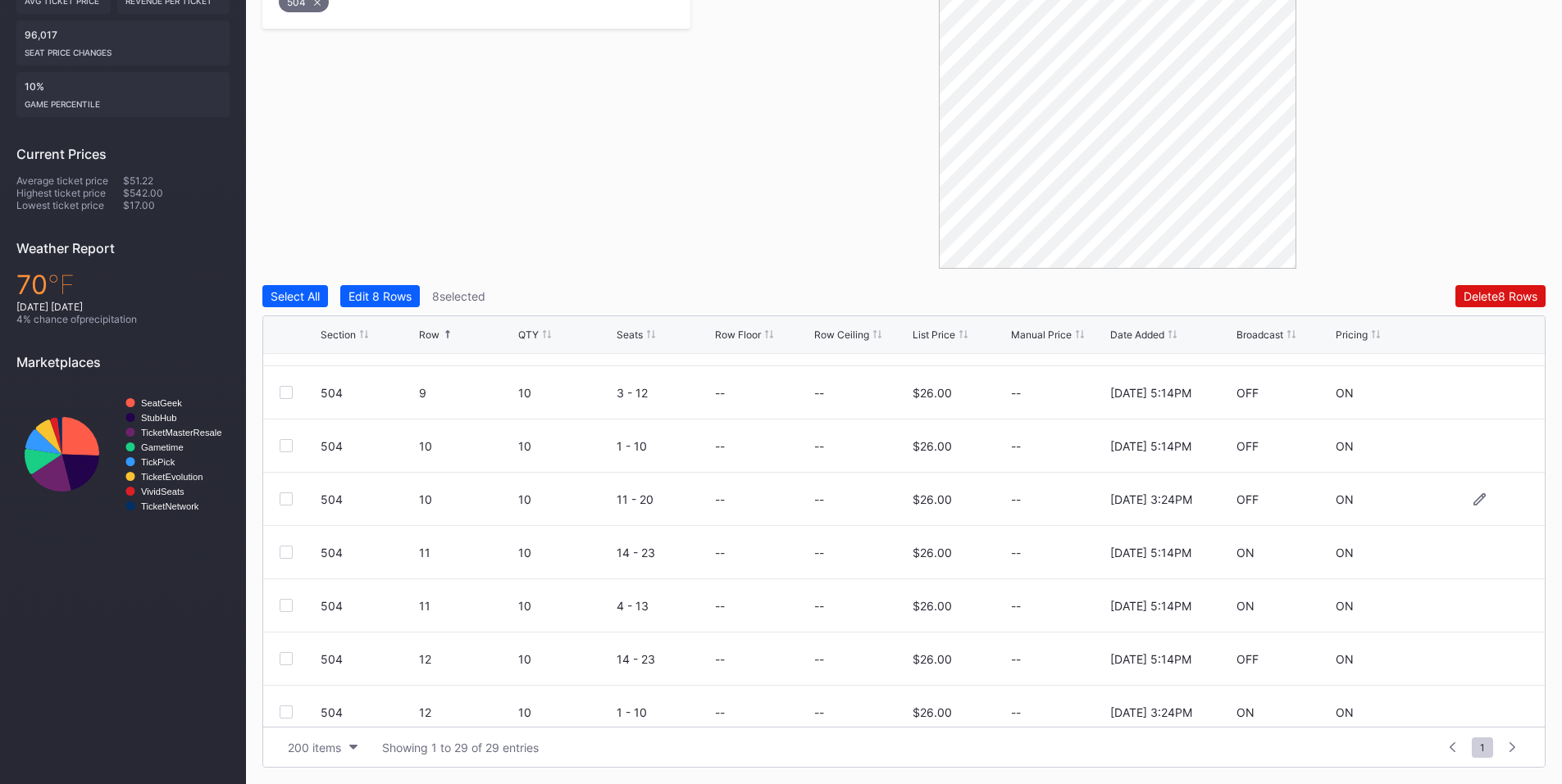
click at [289, 498] on div at bounding box center [286, 498] width 13 height 13
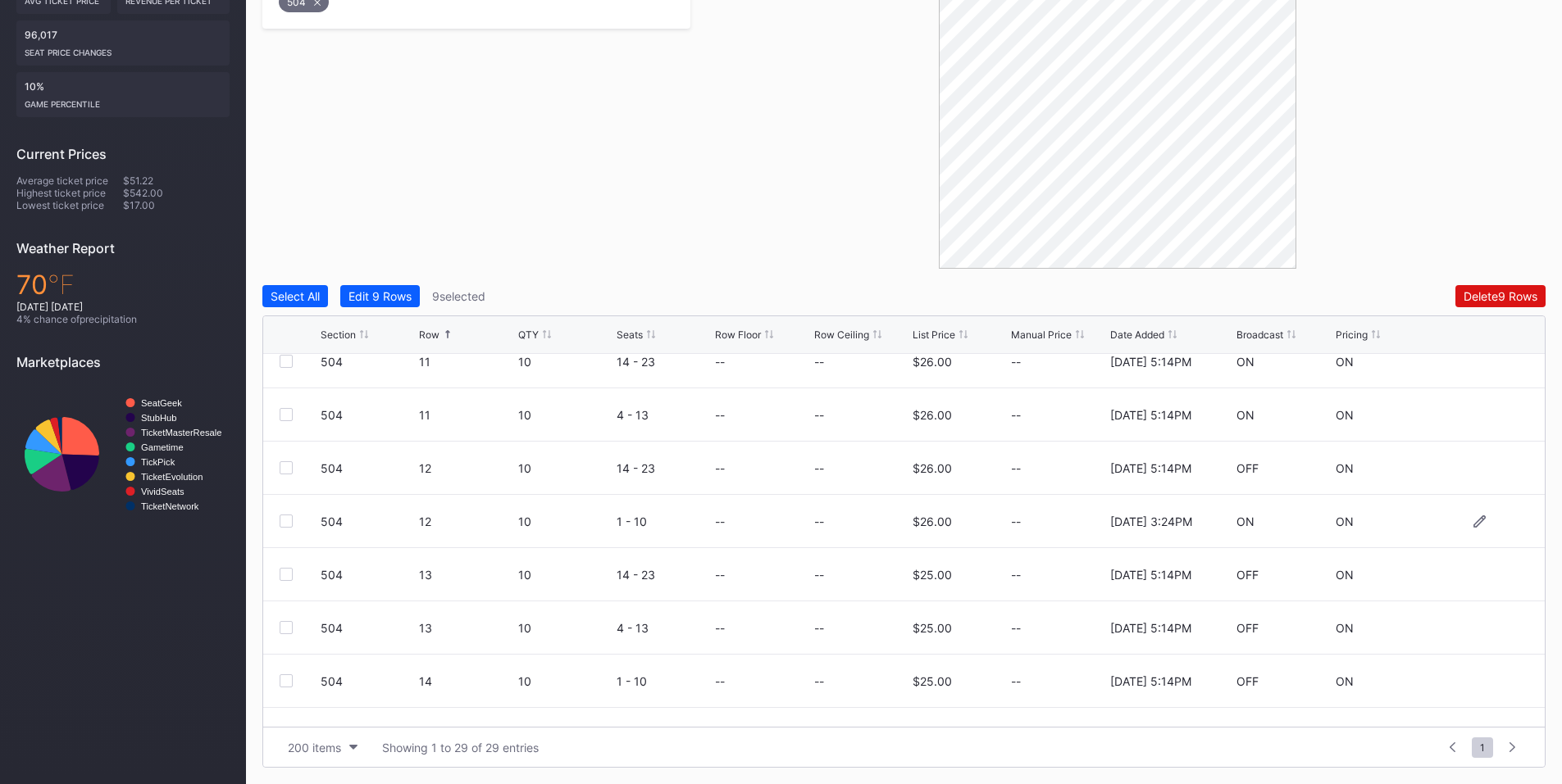
click at [286, 525] on div at bounding box center [286, 521] width 13 height 13
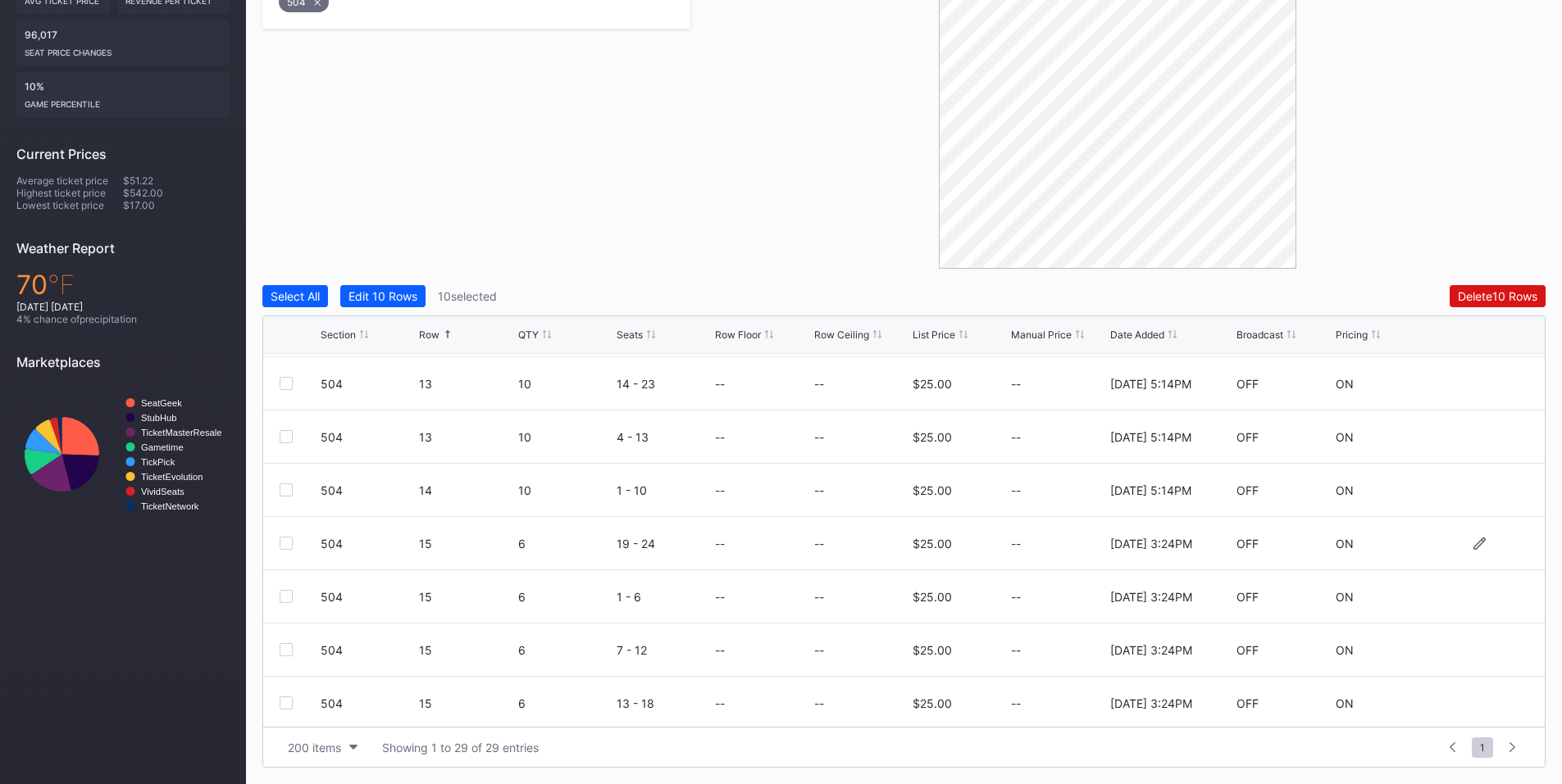
scroll to position [1147, 0]
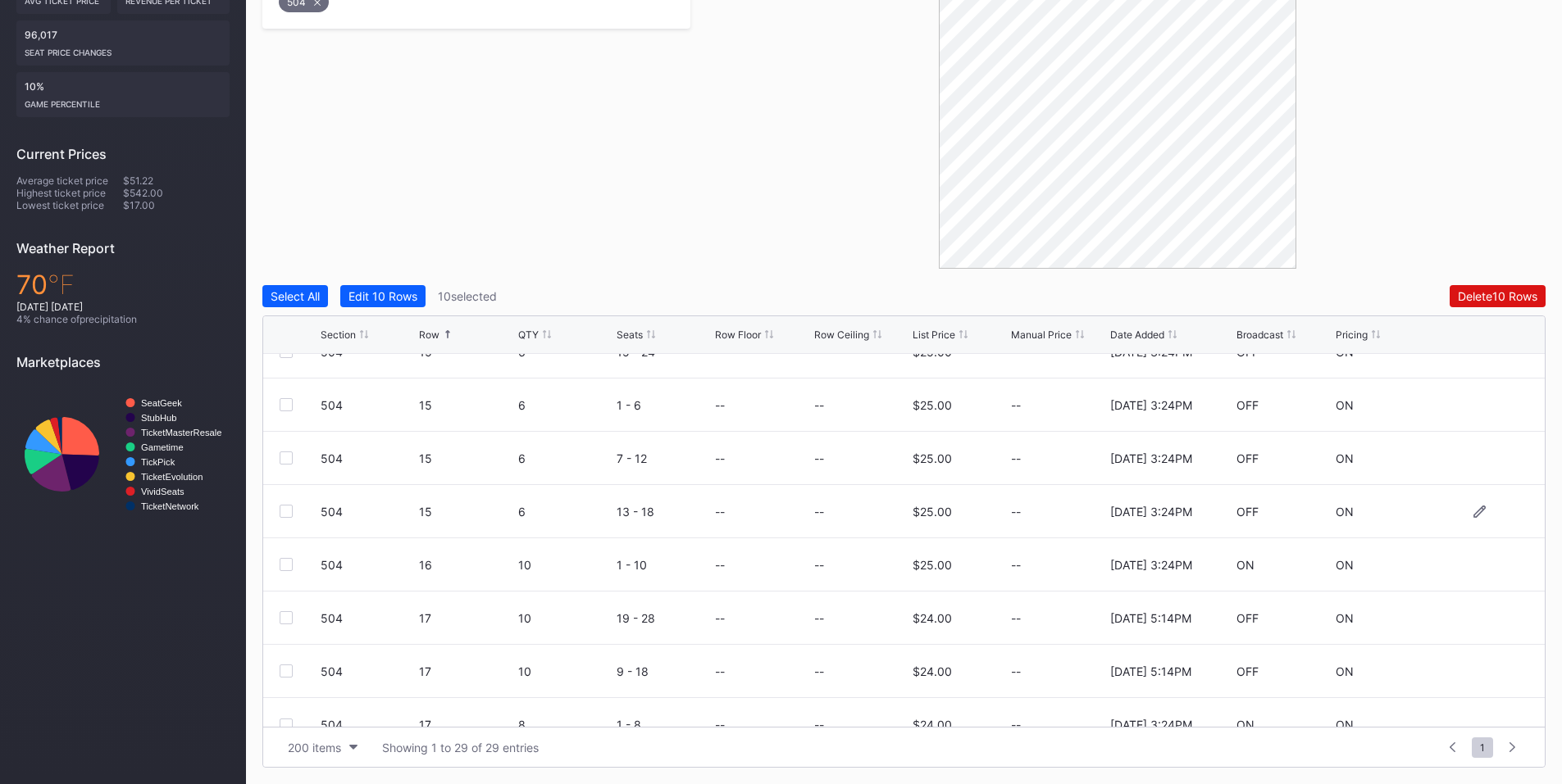
click at [292, 513] on div at bounding box center [286, 511] width 13 height 13
drag, startPoint x: 291, startPoint y: 462, endPoint x: 285, endPoint y: 446, distance: 17.1
click at [290, 459] on div at bounding box center [286, 457] width 13 height 13
click at [280, 407] on div at bounding box center [286, 404] width 13 height 13
click at [282, 454] on icon at bounding box center [286, 457] width 10 height 8
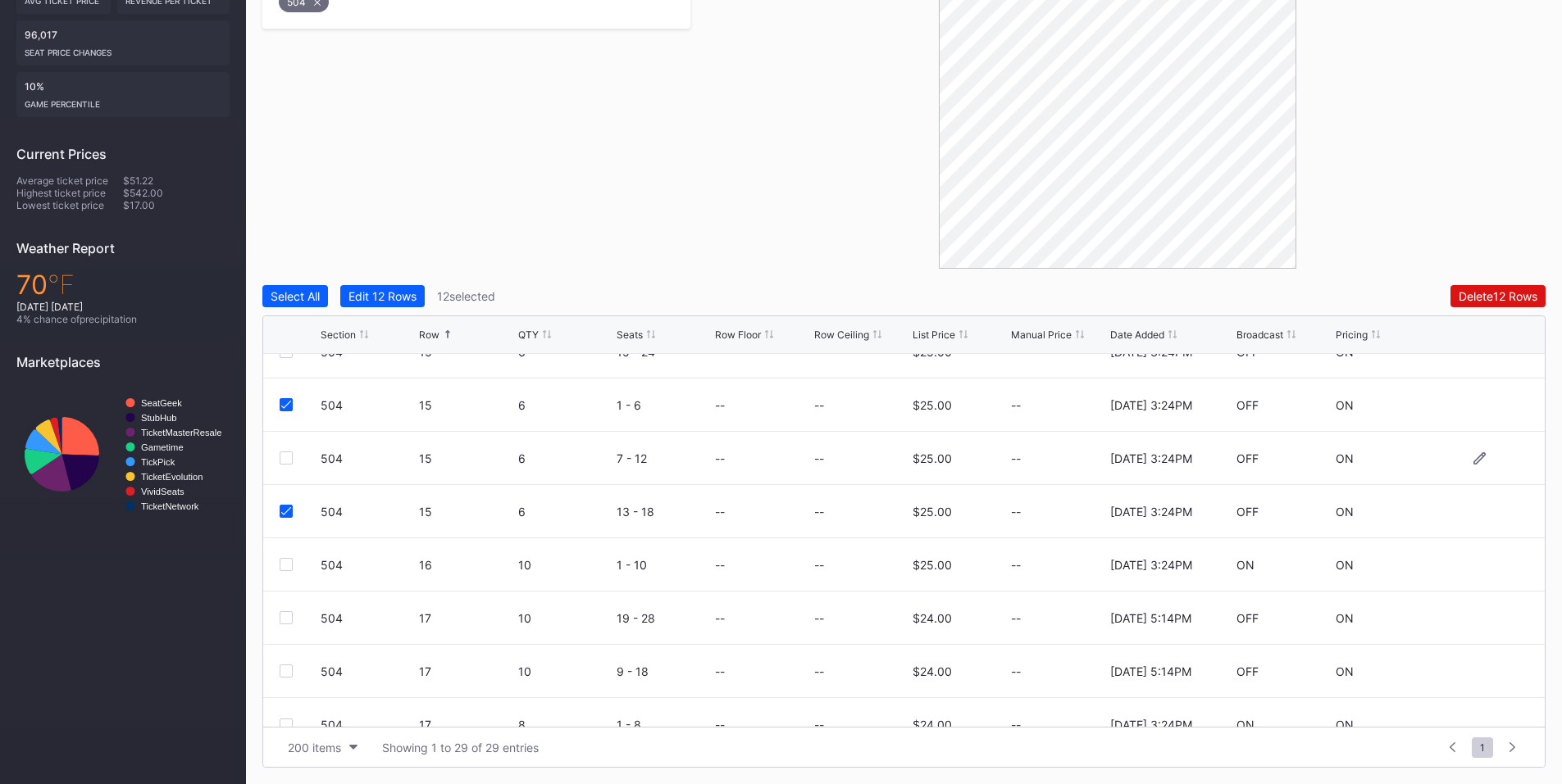
scroll to position [956, 0]
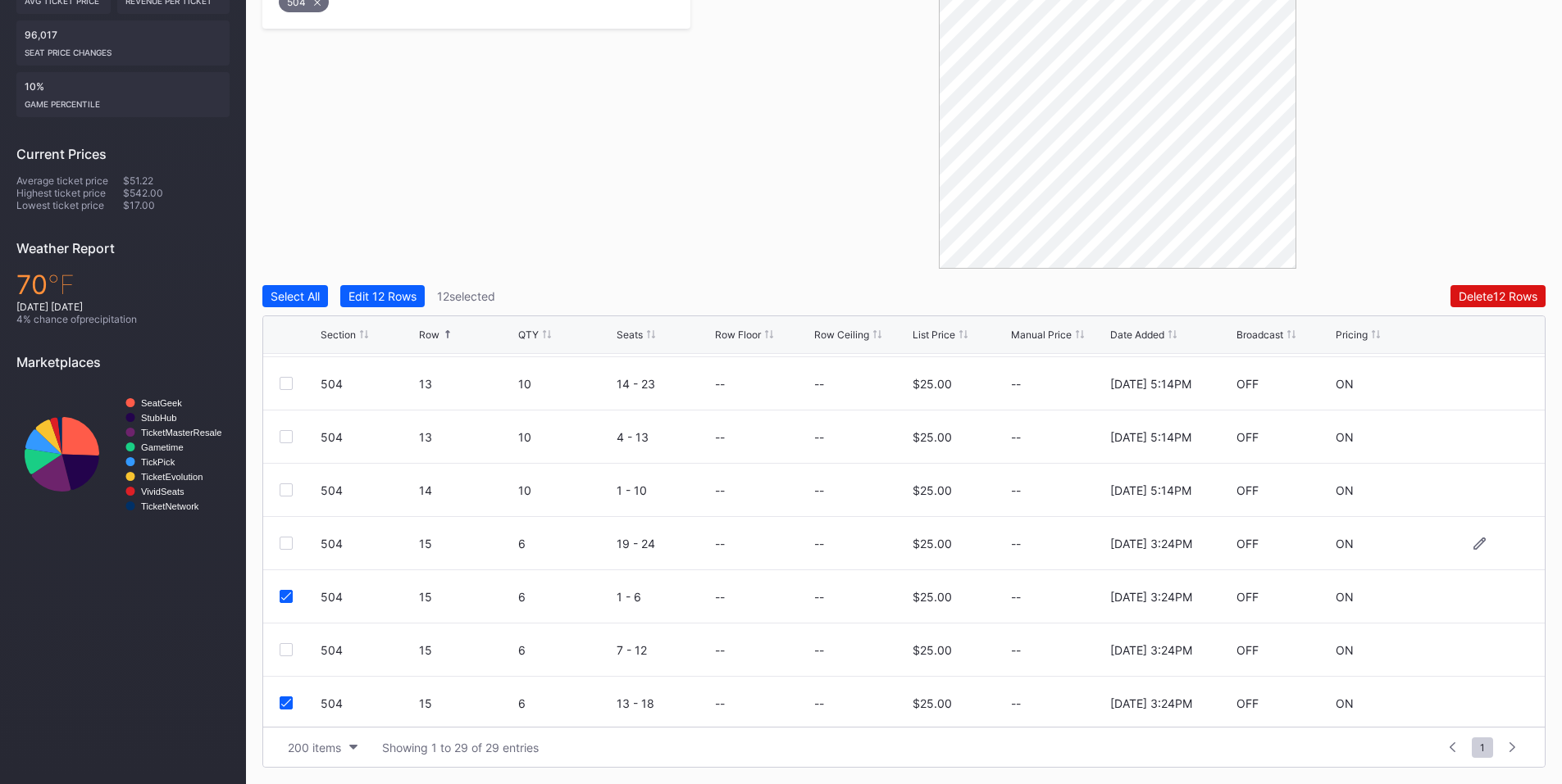
click at [289, 544] on div at bounding box center [286, 543] width 13 height 13
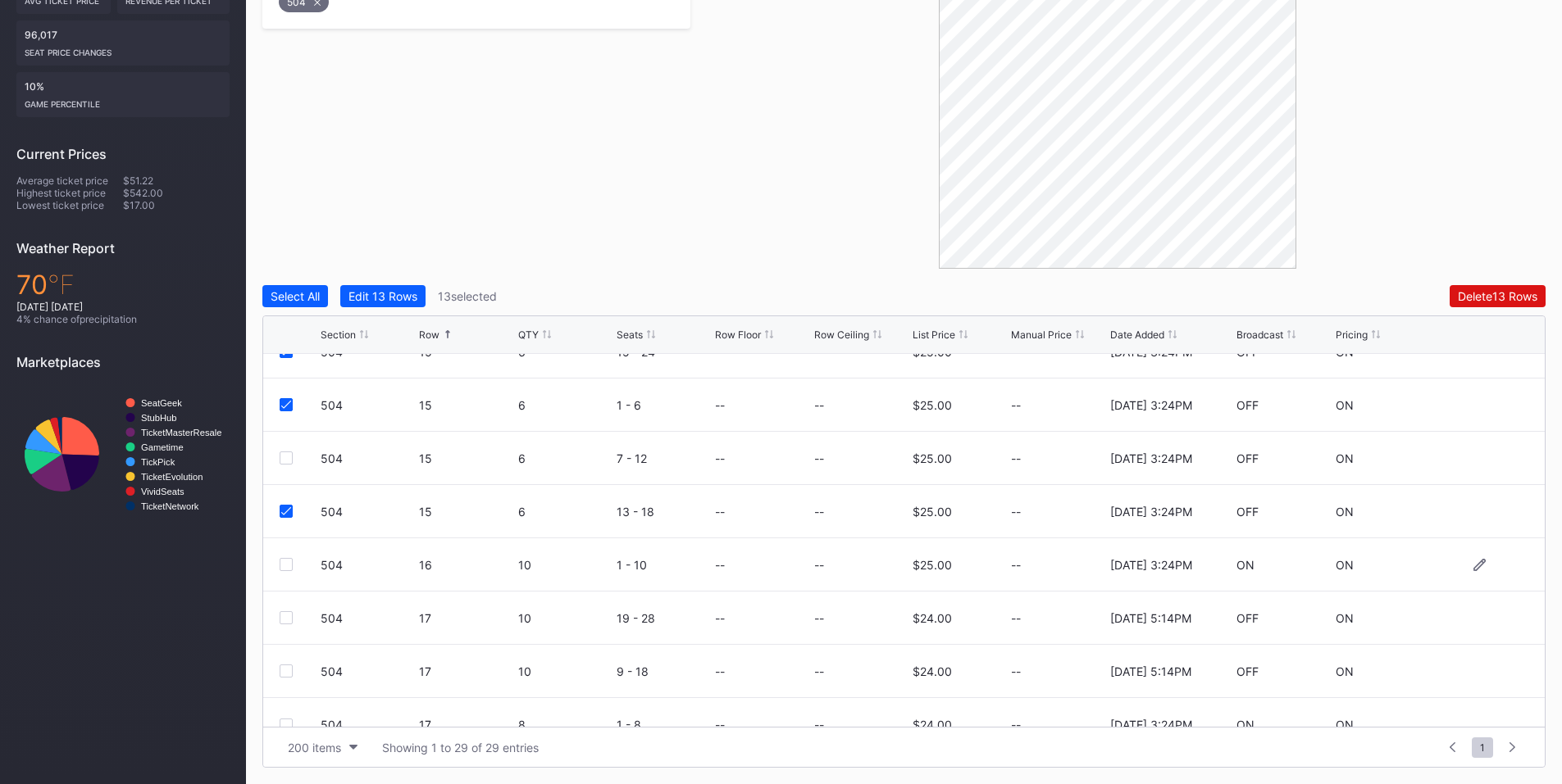
click at [290, 565] on div at bounding box center [286, 564] width 13 height 13
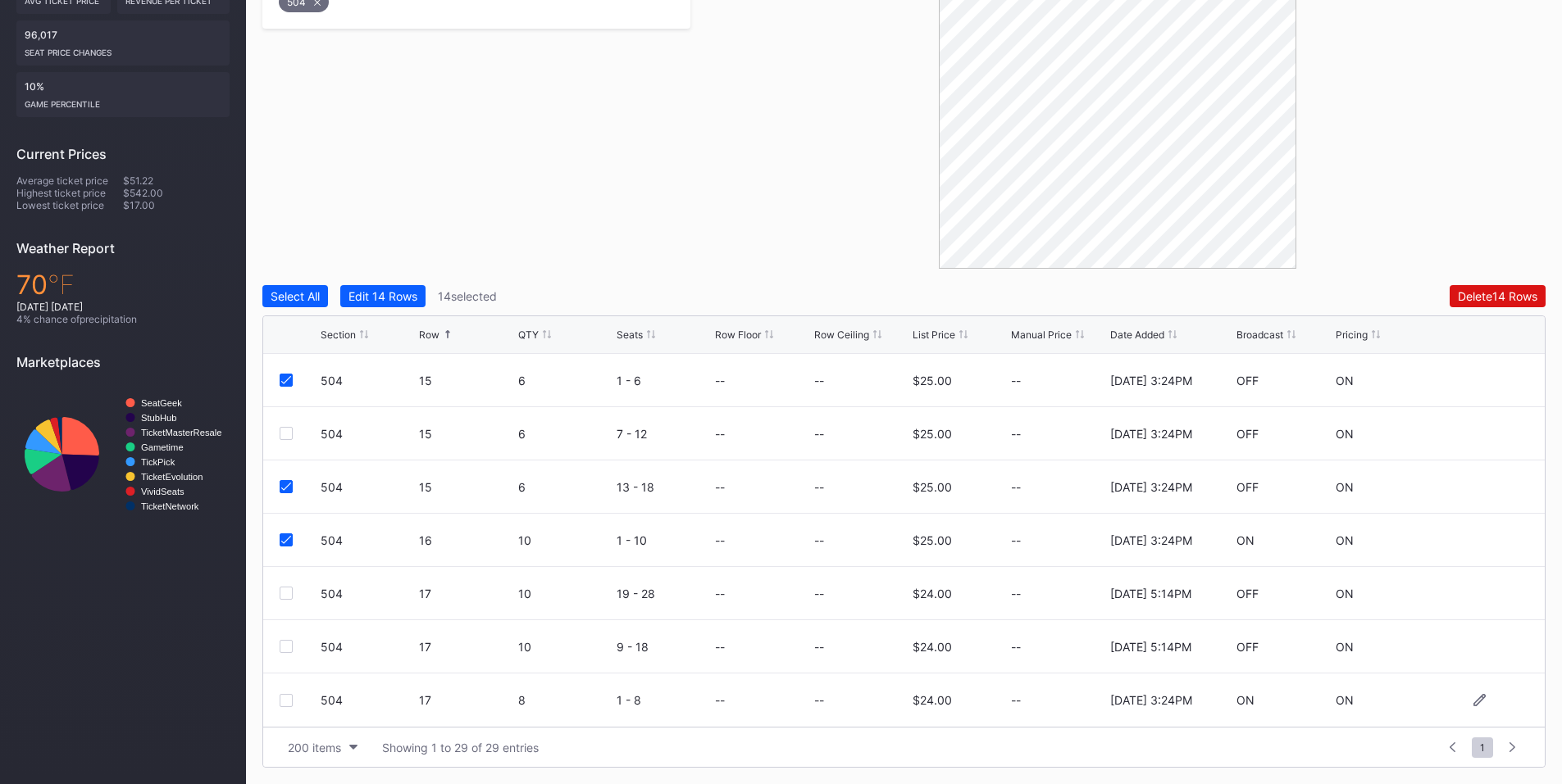
click at [289, 699] on div at bounding box center [286, 700] width 13 height 13
click at [1490, 298] on div "Delete 15 Rows" at bounding box center [1497, 296] width 79 height 14
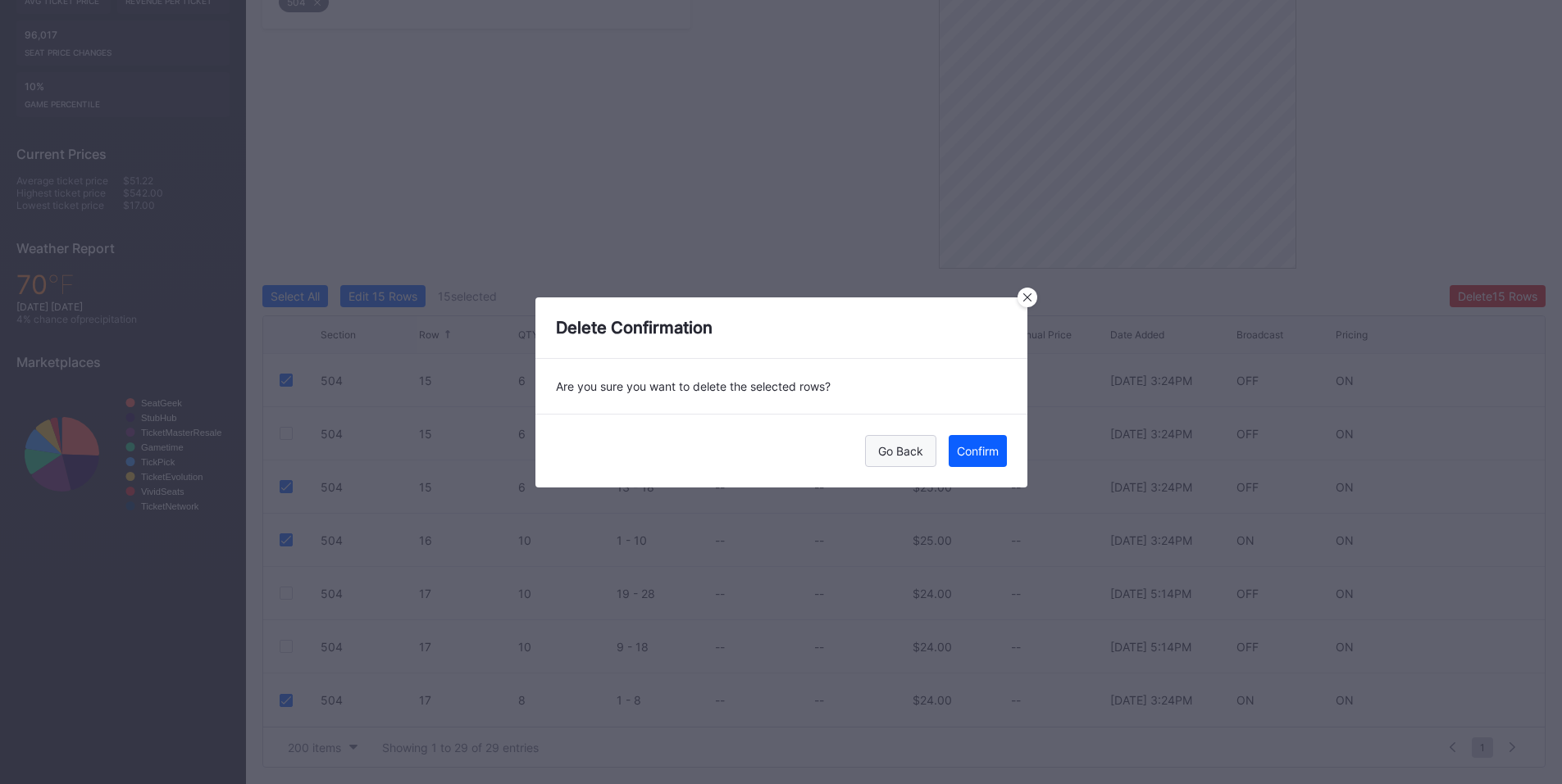
click at [911, 445] on div "Go Back" at bounding box center [900, 452] width 45 height 14
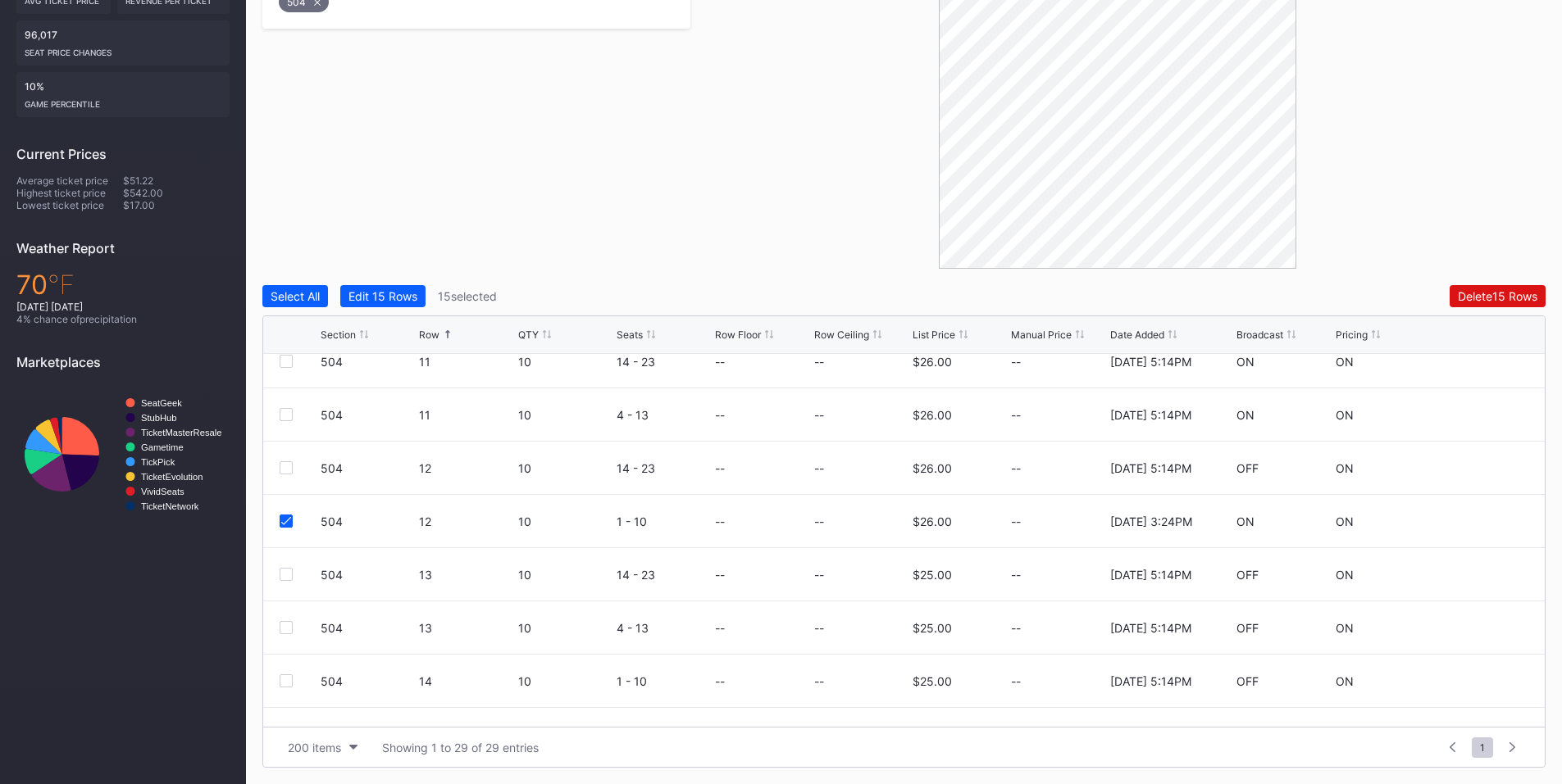
scroll to position [957, 0]
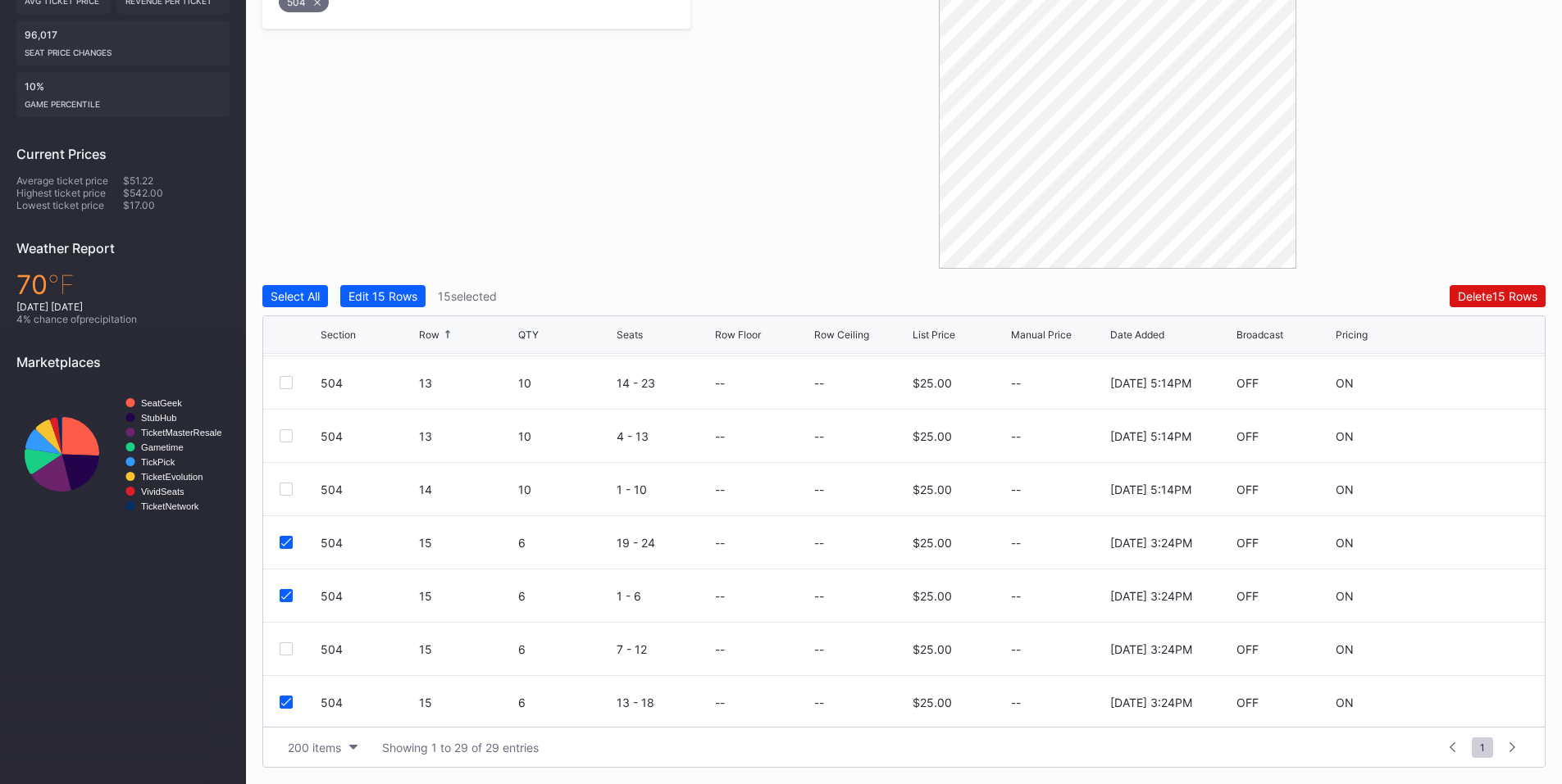
click at [289, 655] on div at bounding box center [286, 648] width 13 height 13
click at [1497, 287] on button "Delete 16 Rows" at bounding box center [1497, 296] width 96 height 22
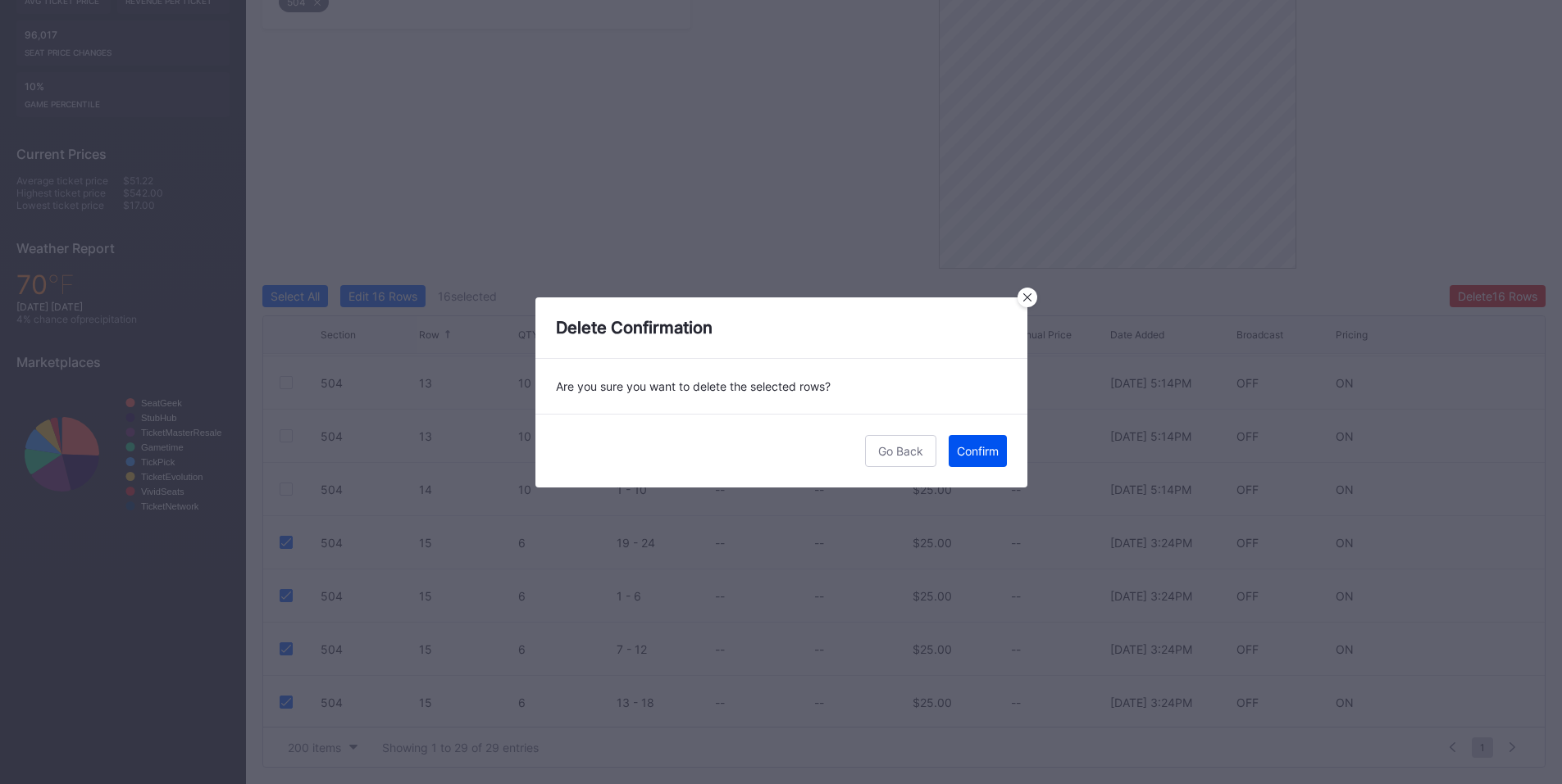
click at [981, 454] on div "Confirm" at bounding box center [978, 452] width 42 height 14
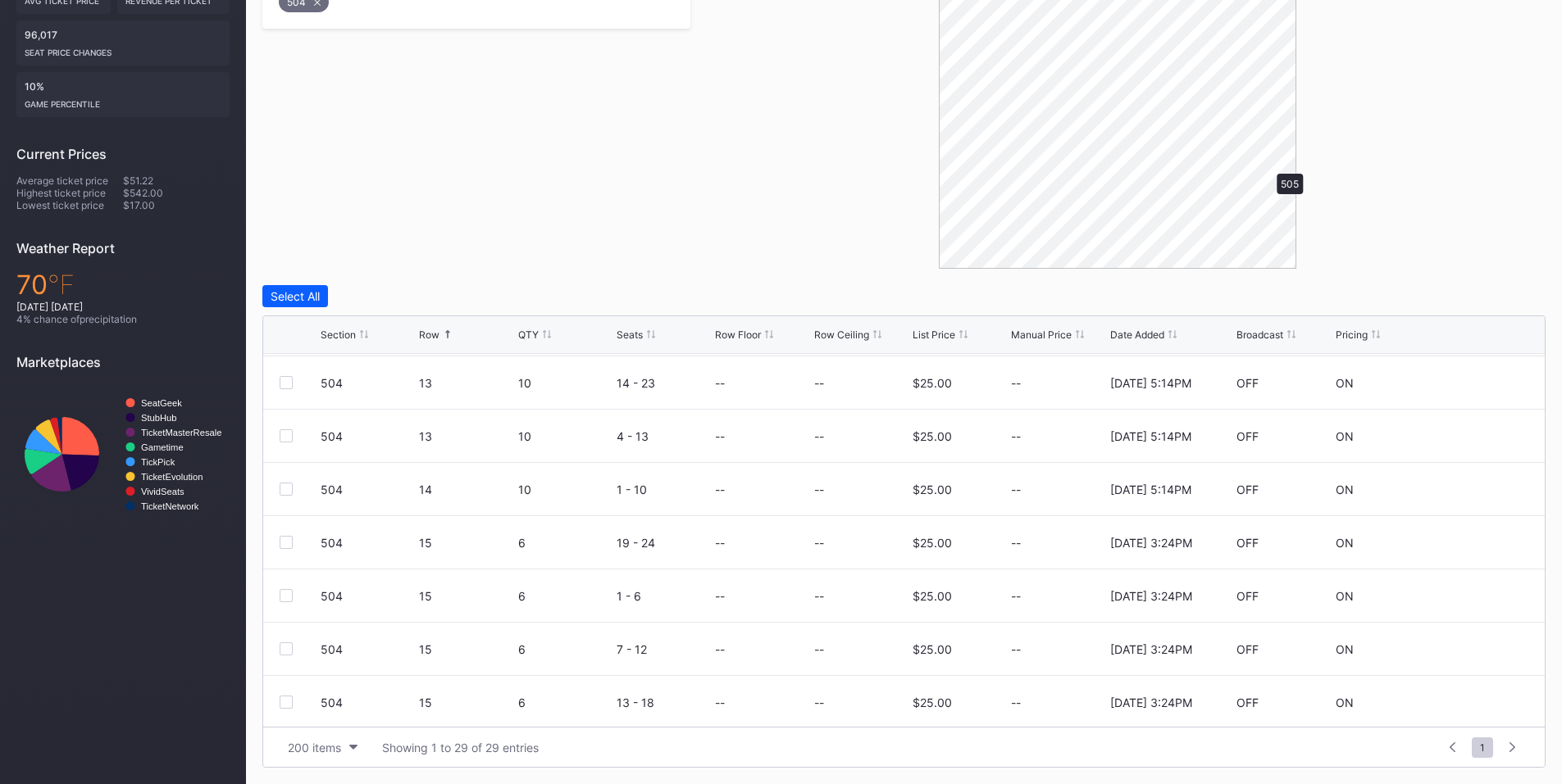
scroll to position [0, 0]
click at [280, 290] on div "Select All" at bounding box center [295, 296] width 50 height 14
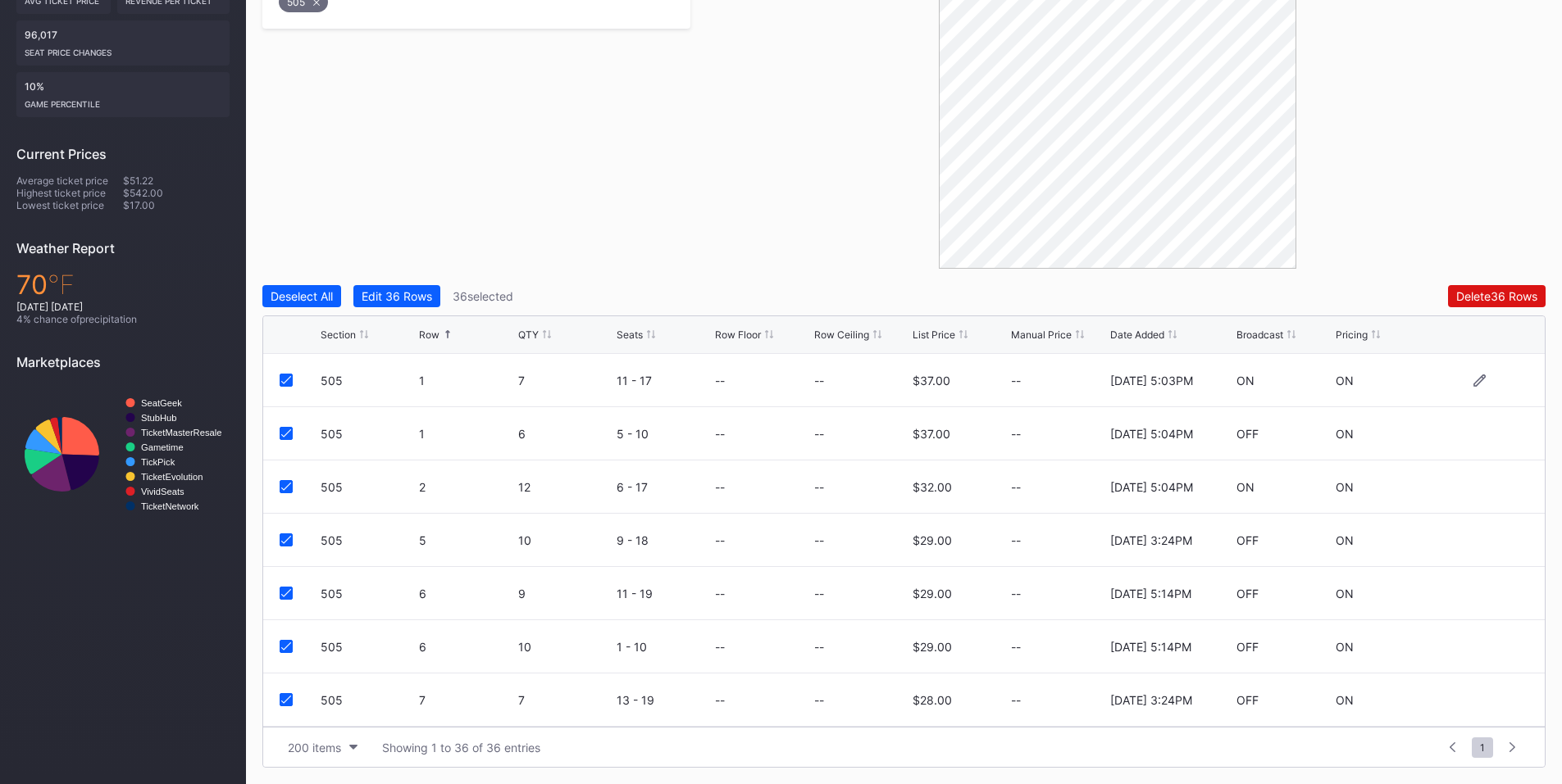
click at [280, 378] on div at bounding box center [286, 380] width 13 height 13
click at [286, 434] on icon at bounding box center [286, 434] width 10 height 8
click at [286, 486] on icon at bounding box center [286, 486] width 10 height 8
click at [289, 594] on icon at bounding box center [286, 593] width 10 height 8
click at [285, 646] on icon at bounding box center [286, 646] width 10 height 8
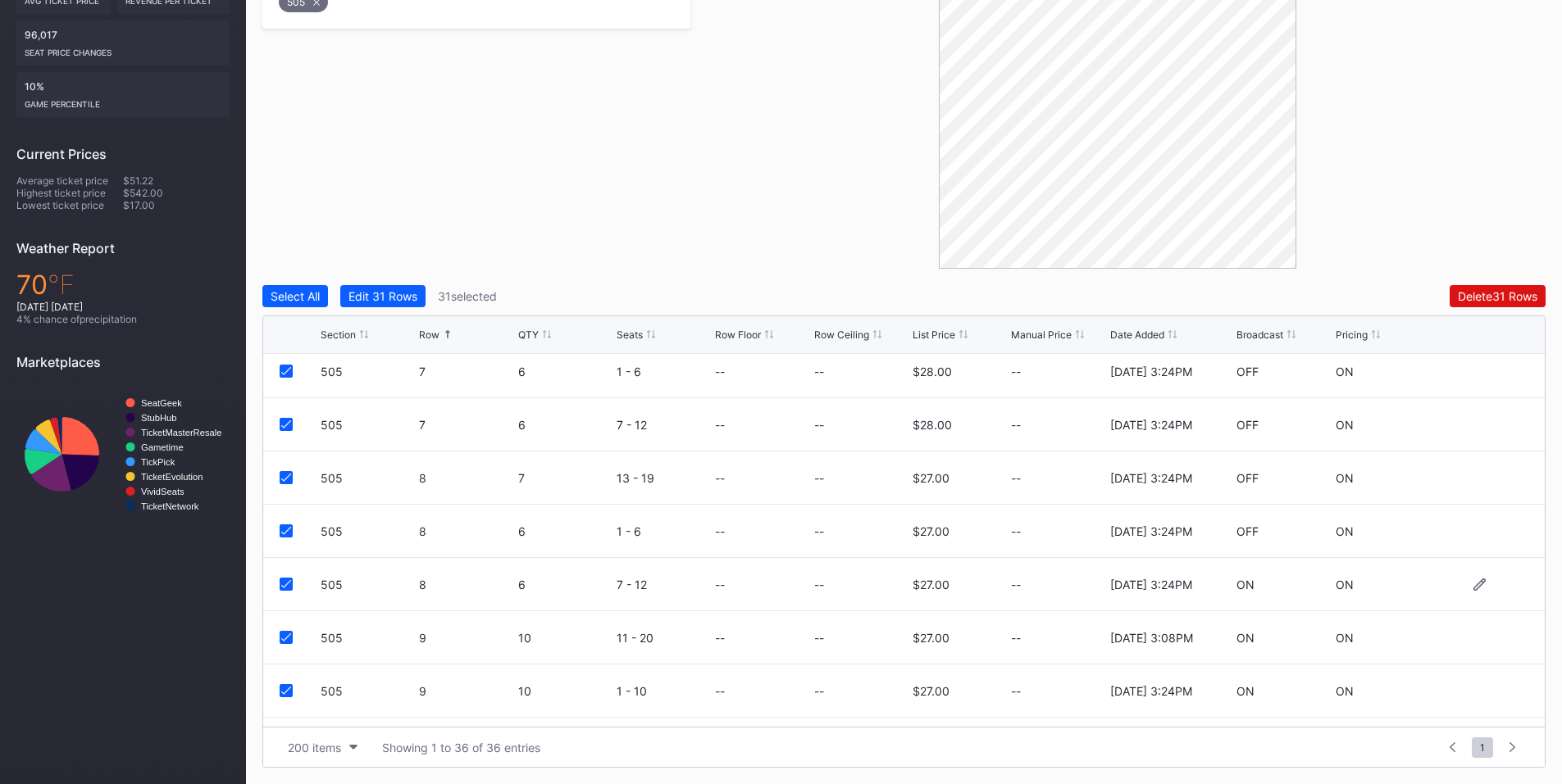
scroll to position [574, 0]
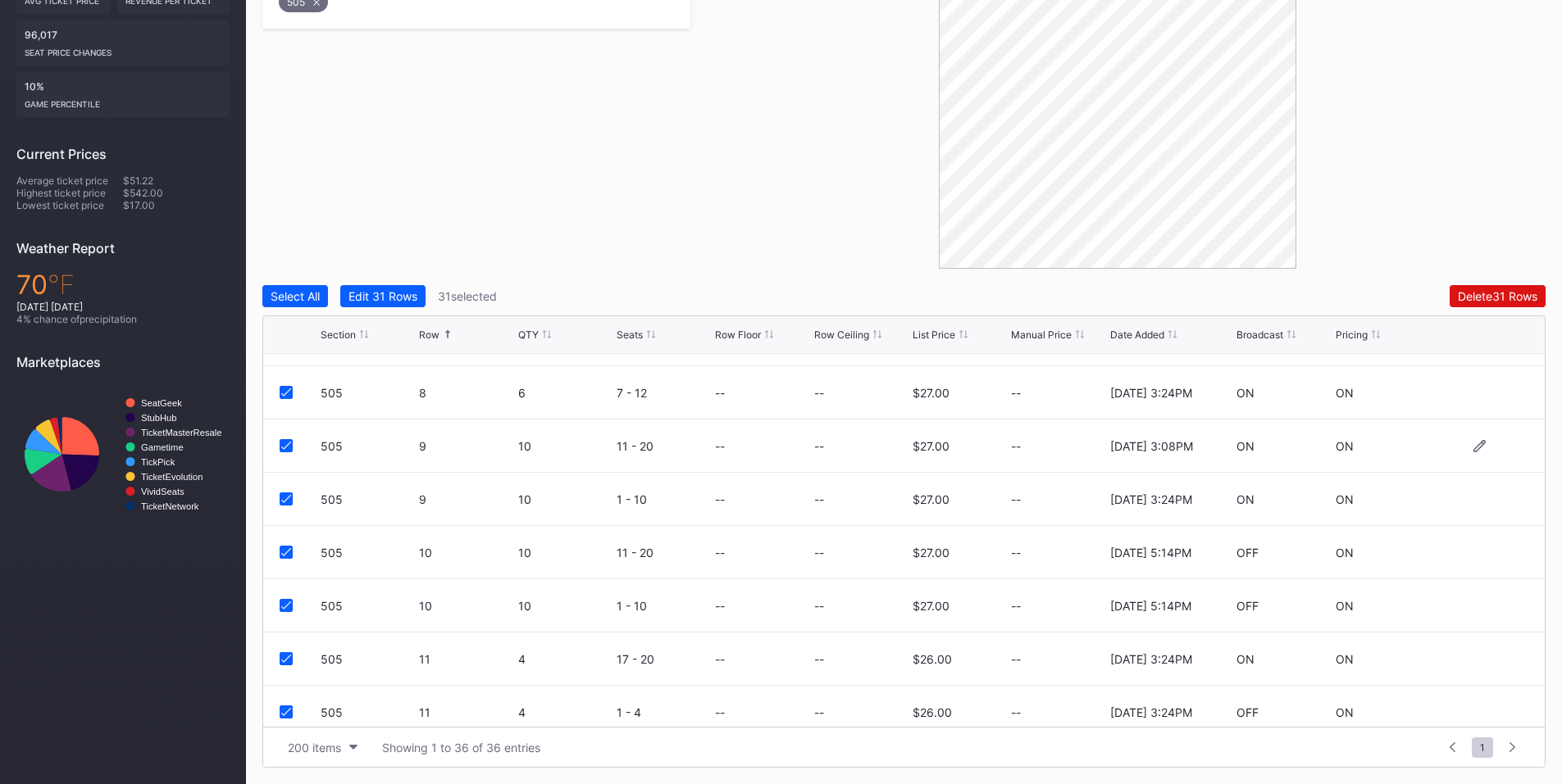
click at [283, 450] on div at bounding box center [286, 446] width 13 height 13
click at [286, 568] on div "505 10 10 11 - 20 -- -- $27.00 -- [DATE] 5:14PM OFF ON" at bounding box center [904, 553] width 1282 height 54
click at [282, 601] on icon at bounding box center [286, 605] width 10 height 8
click at [285, 552] on icon at bounding box center [286, 552] width 10 height 8
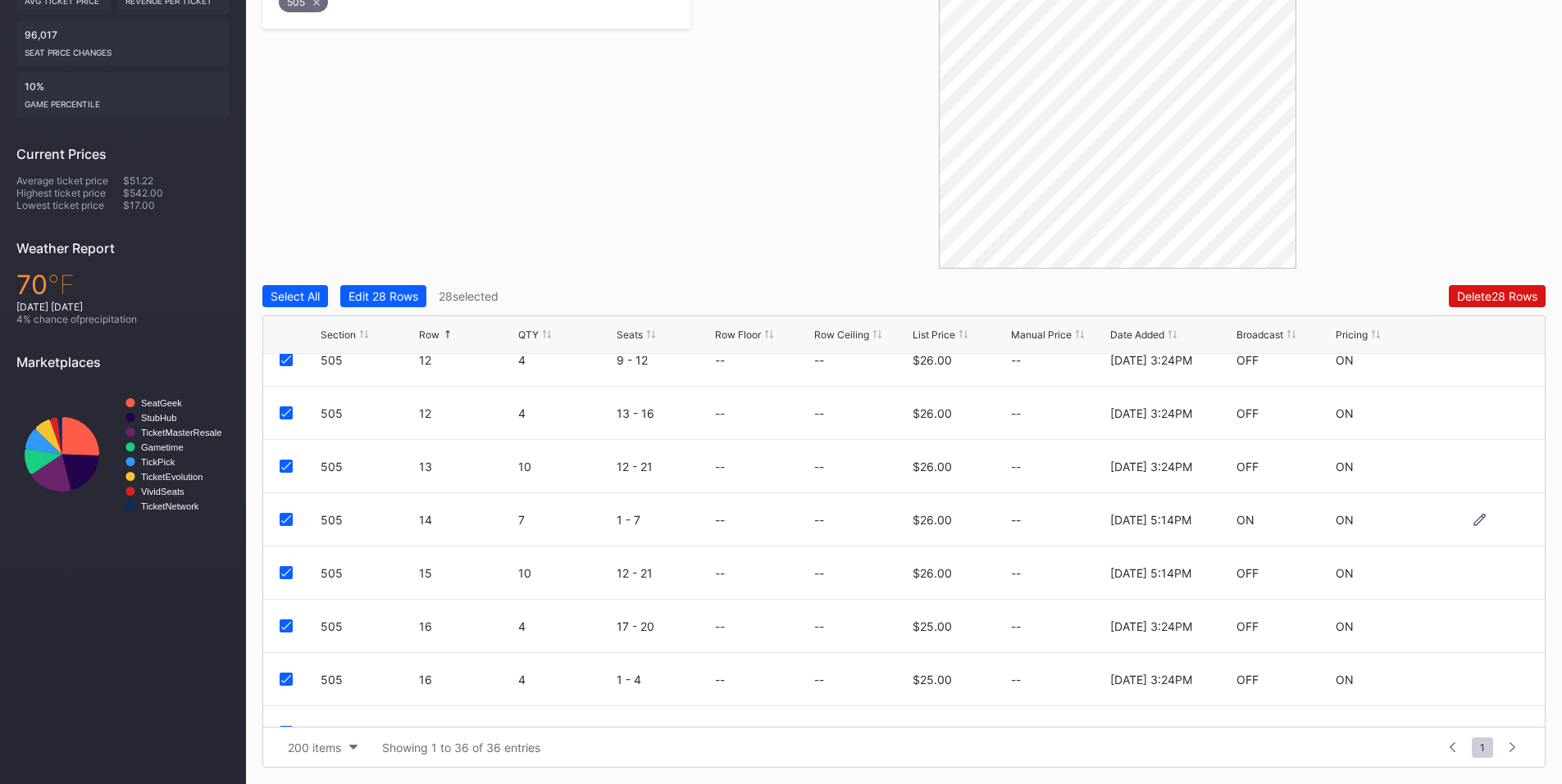
click at [294, 524] on div at bounding box center [300, 519] width 41 height 13
click at [291, 524] on div at bounding box center [286, 519] width 13 height 13
click at [289, 578] on div at bounding box center [286, 573] width 13 height 13
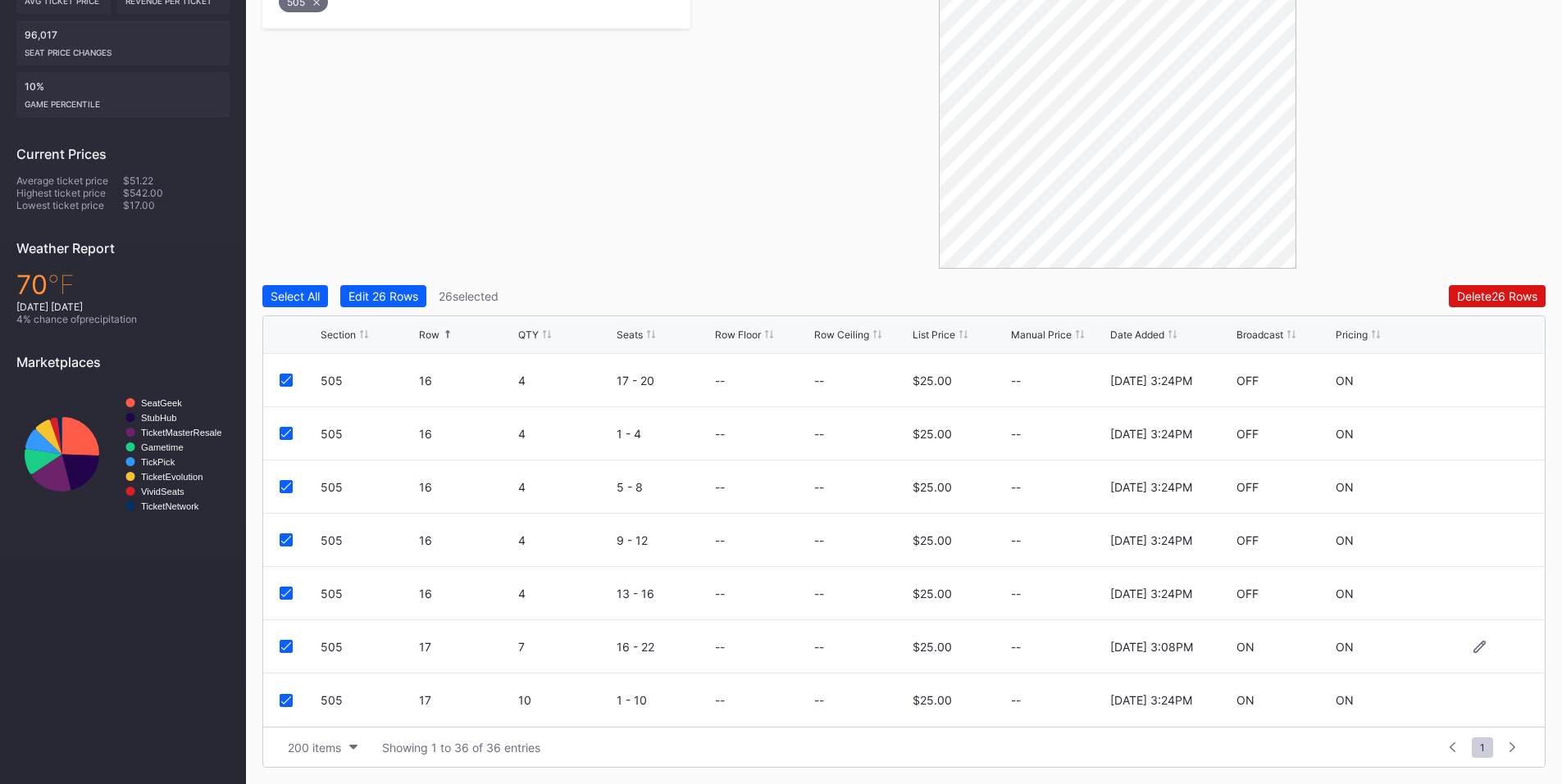
click at [289, 646] on icon at bounding box center [286, 646] width 10 height 8
click at [1478, 299] on div "Delete 25 Rows" at bounding box center [1496, 296] width 80 height 14
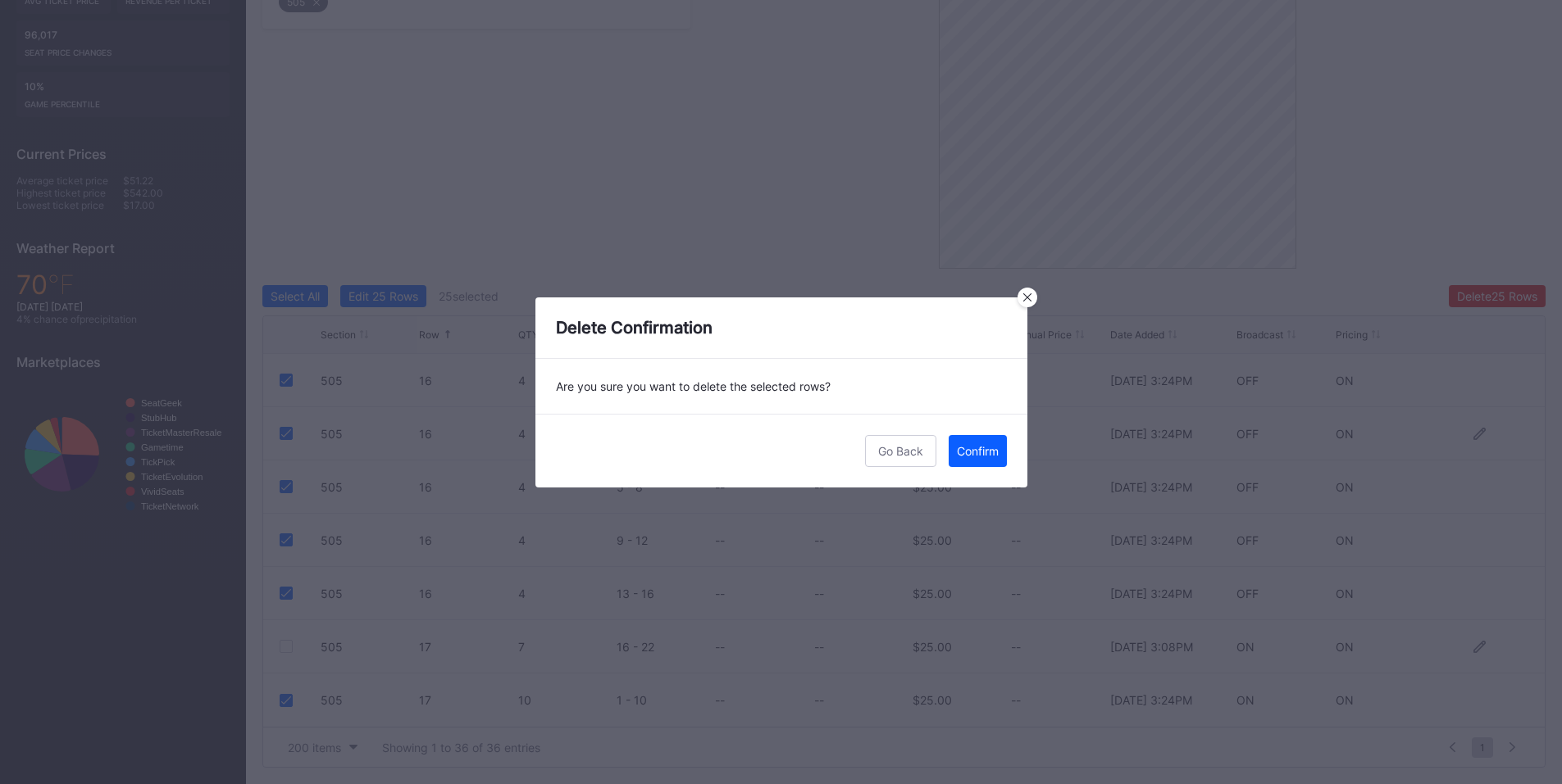
click at [993, 450] on div "Confirm" at bounding box center [978, 452] width 42 height 14
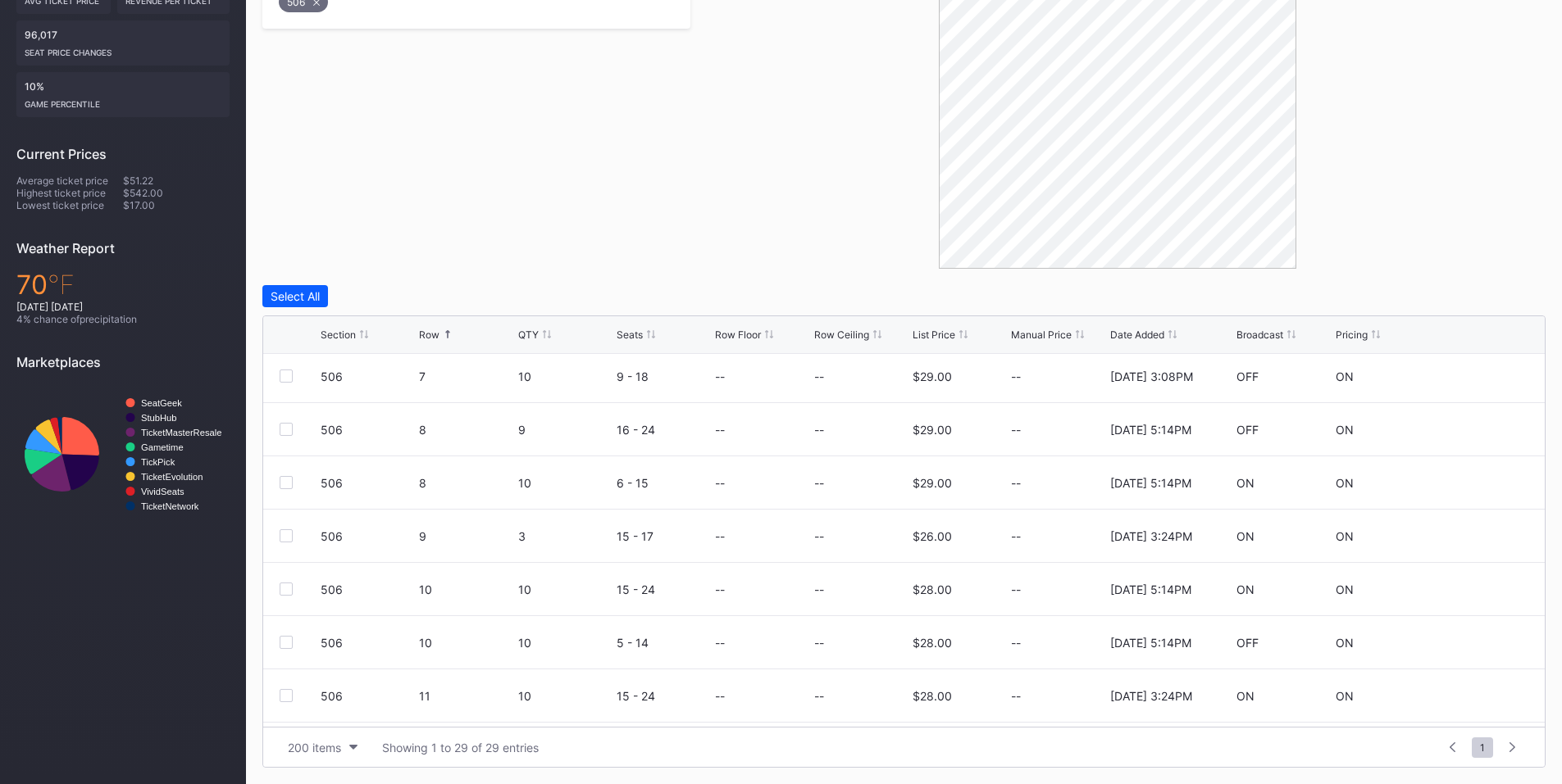
scroll to position [574, 0]
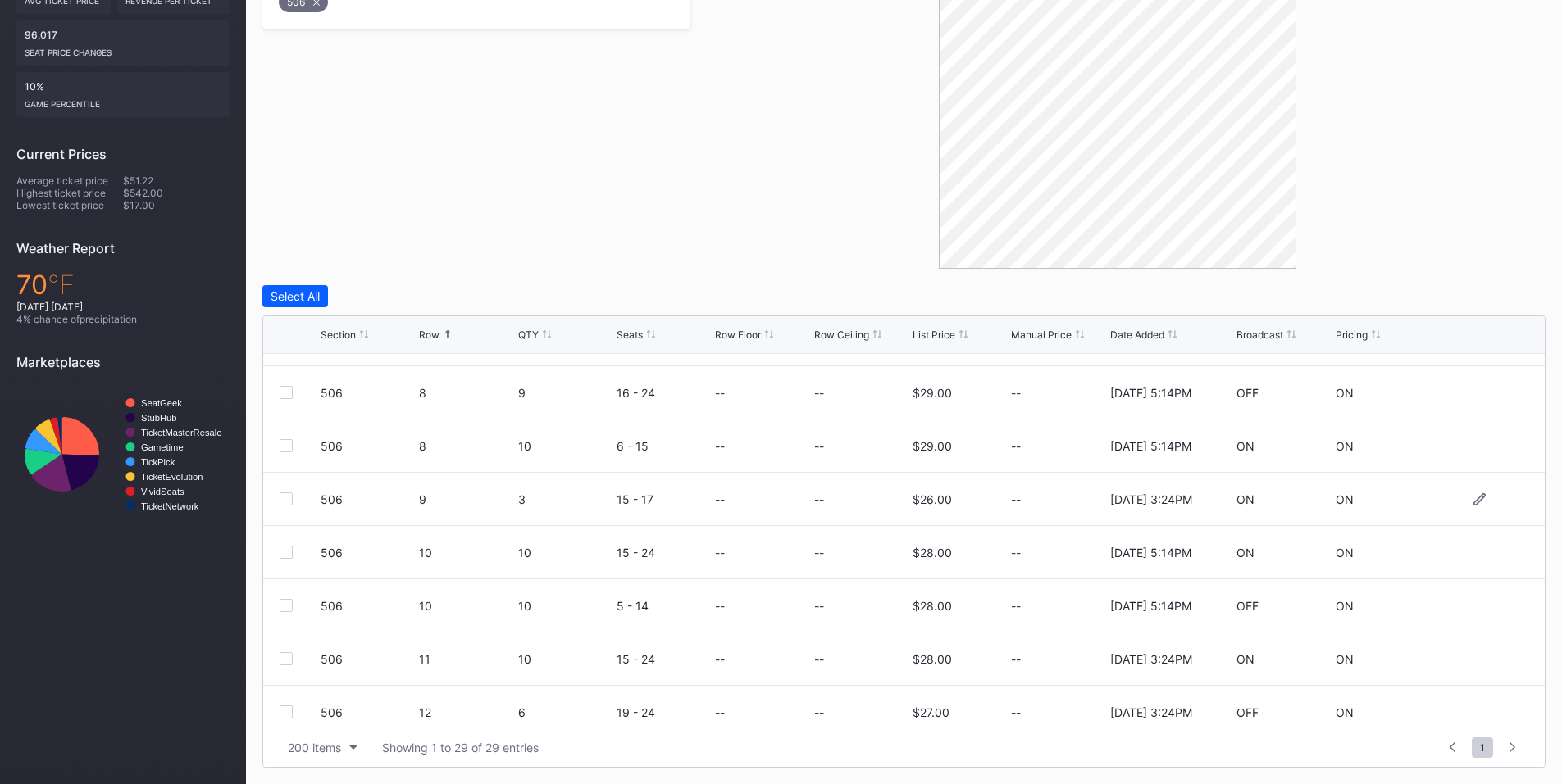
click at [288, 501] on div at bounding box center [286, 498] width 13 height 13
click at [287, 666] on div "506 11 10 15 - 24 -- -- $28.00 -- [DATE] 3:24PM ON ON" at bounding box center [904, 659] width 1282 height 54
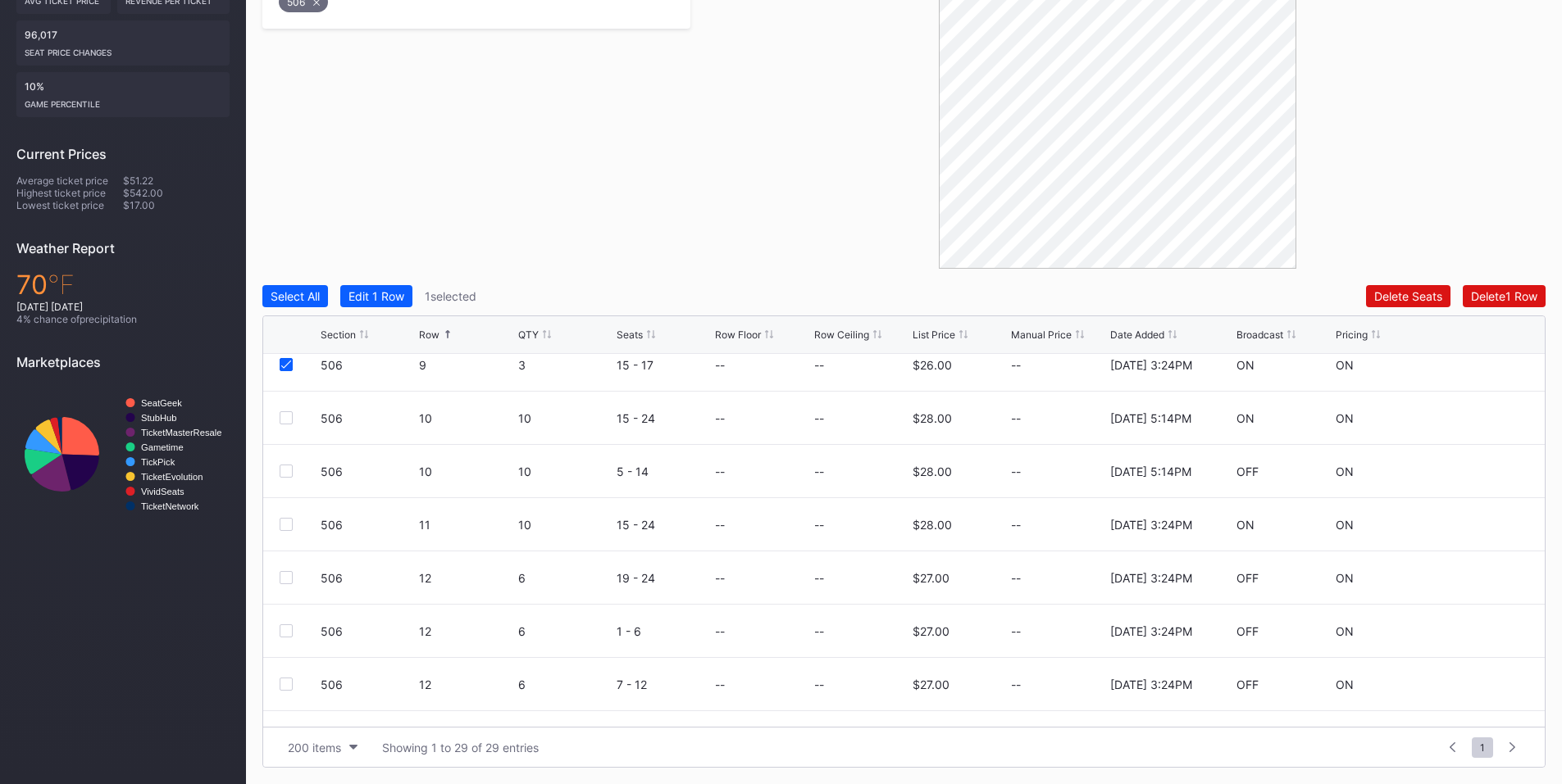
scroll to position [764, 0]
click at [294, 523] on div at bounding box center [300, 521] width 41 height 13
click at [285, 525] on div at bounding box center [286, 521] width 13 height 13
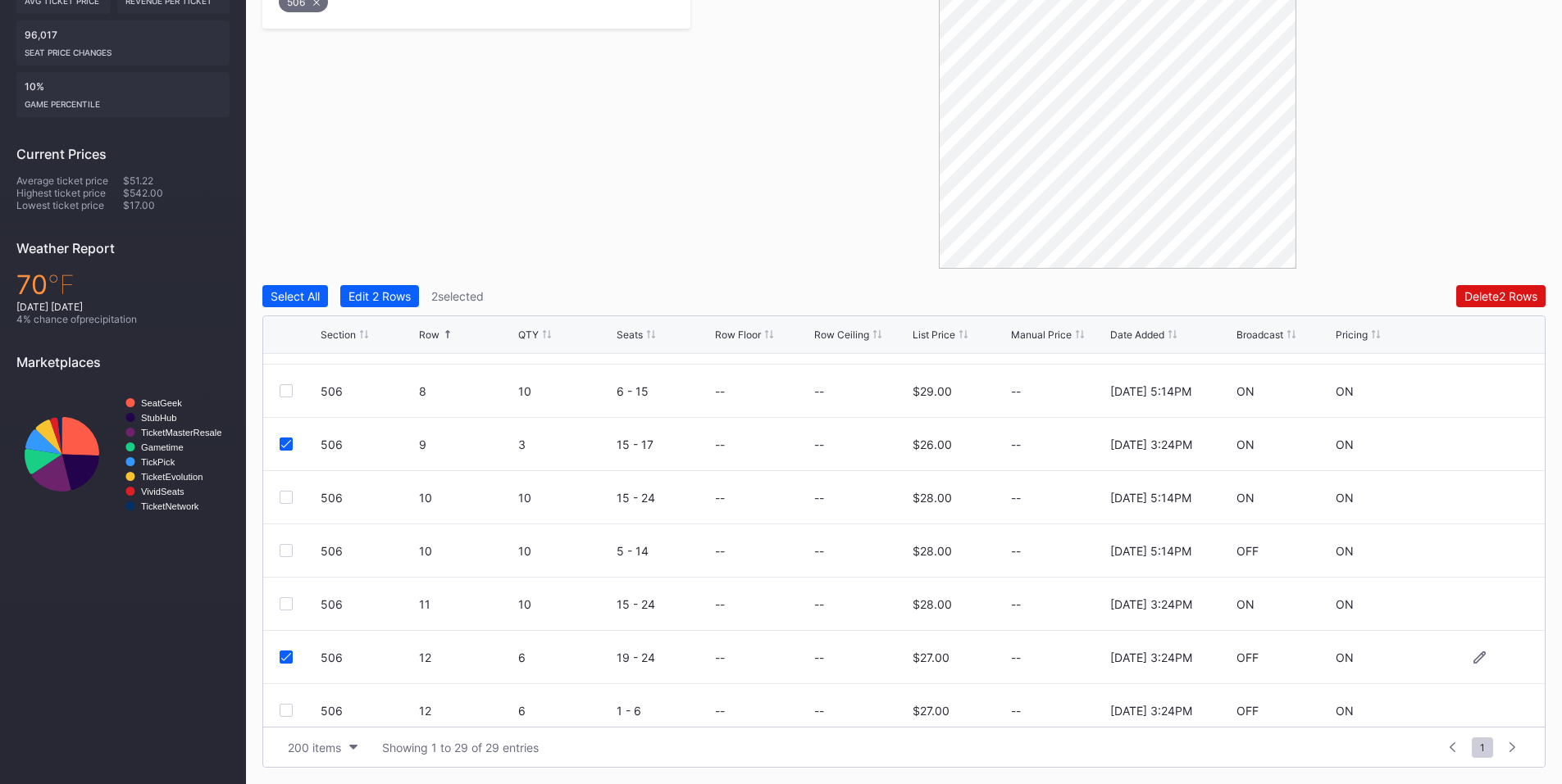
scroll to position [574, 0]
click at [282, 657] on div at bounding box center [286, 658] width 13 height 13
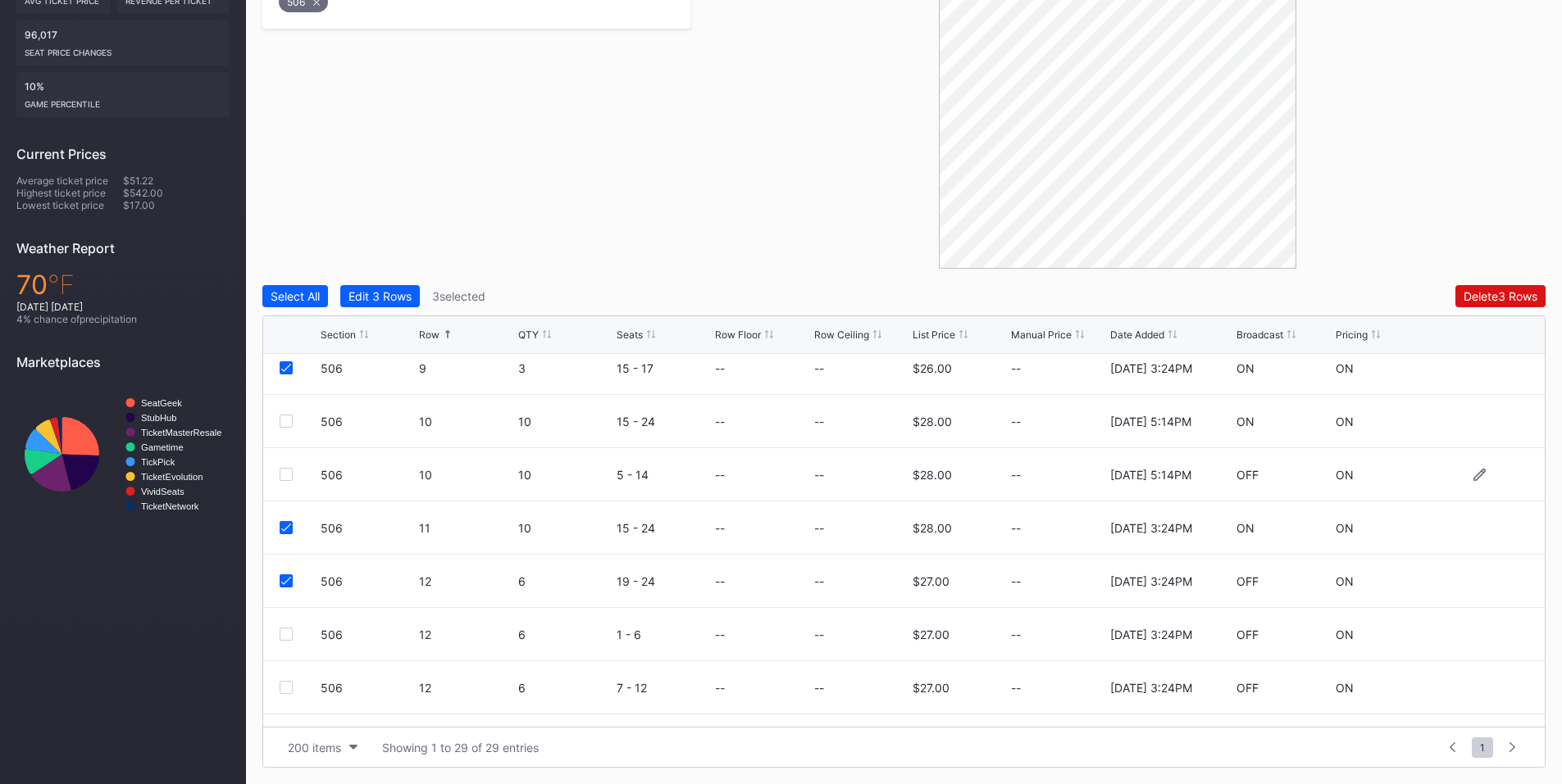
scroll to position [764, 0]
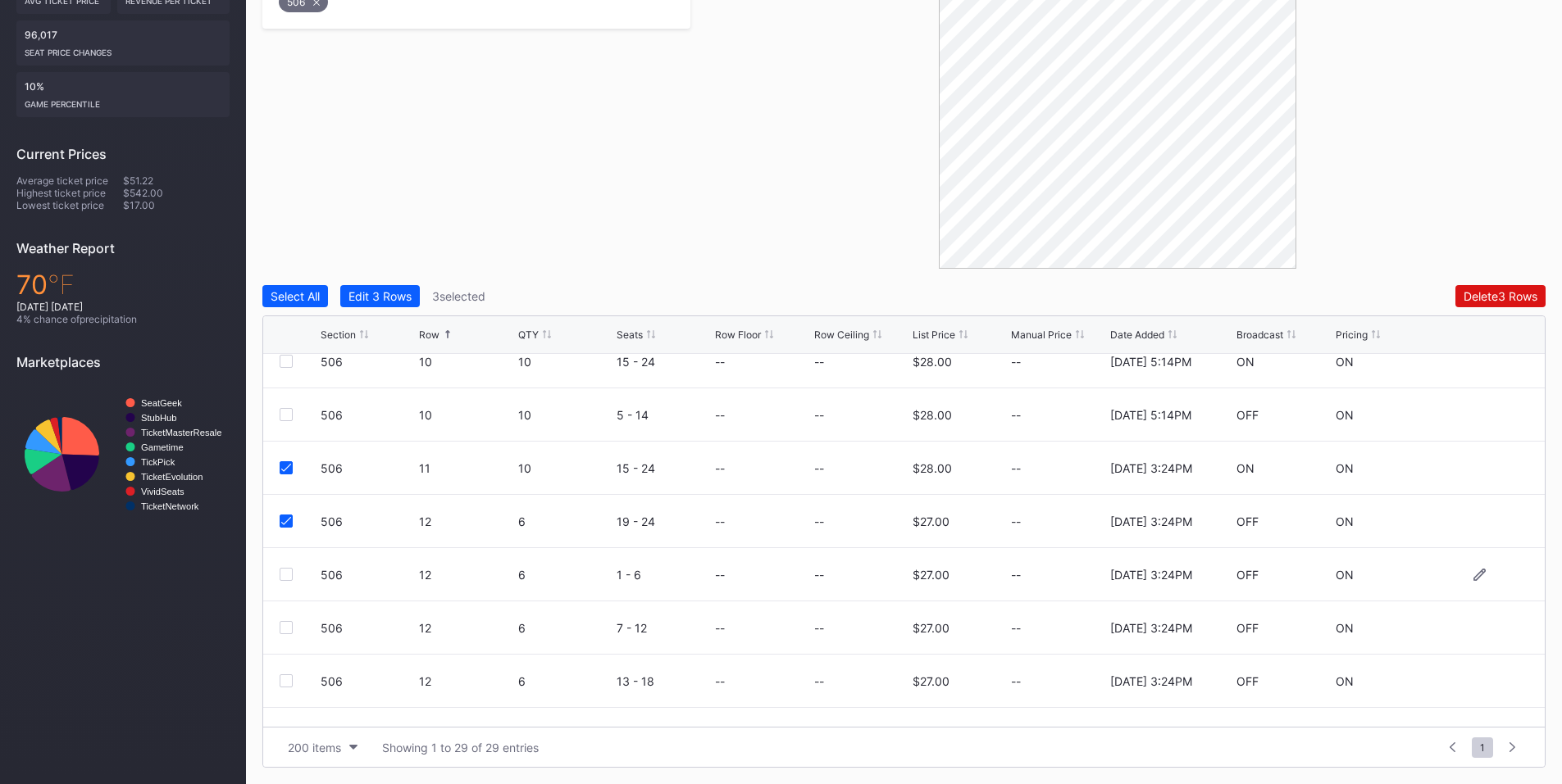
click at [290, 576] on div at bounding box center [286, 574] width 13 height 13
click at [289, 623] on div at bounding box center [286, 627] width 13 height 13
click at [288, 681] on div at bounding box center [286, 681] width 13 height 13
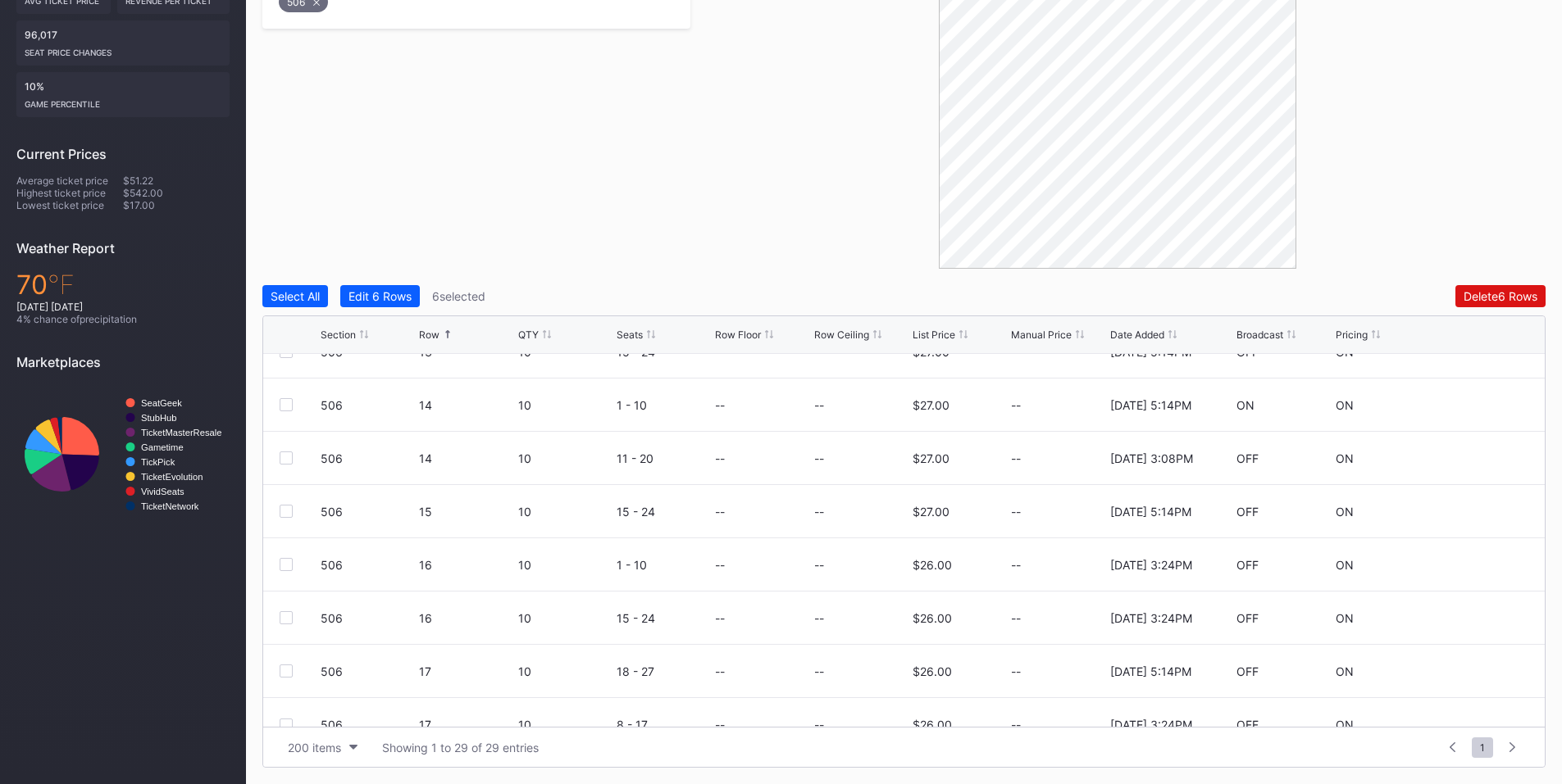
scroll to position [1172, 0]
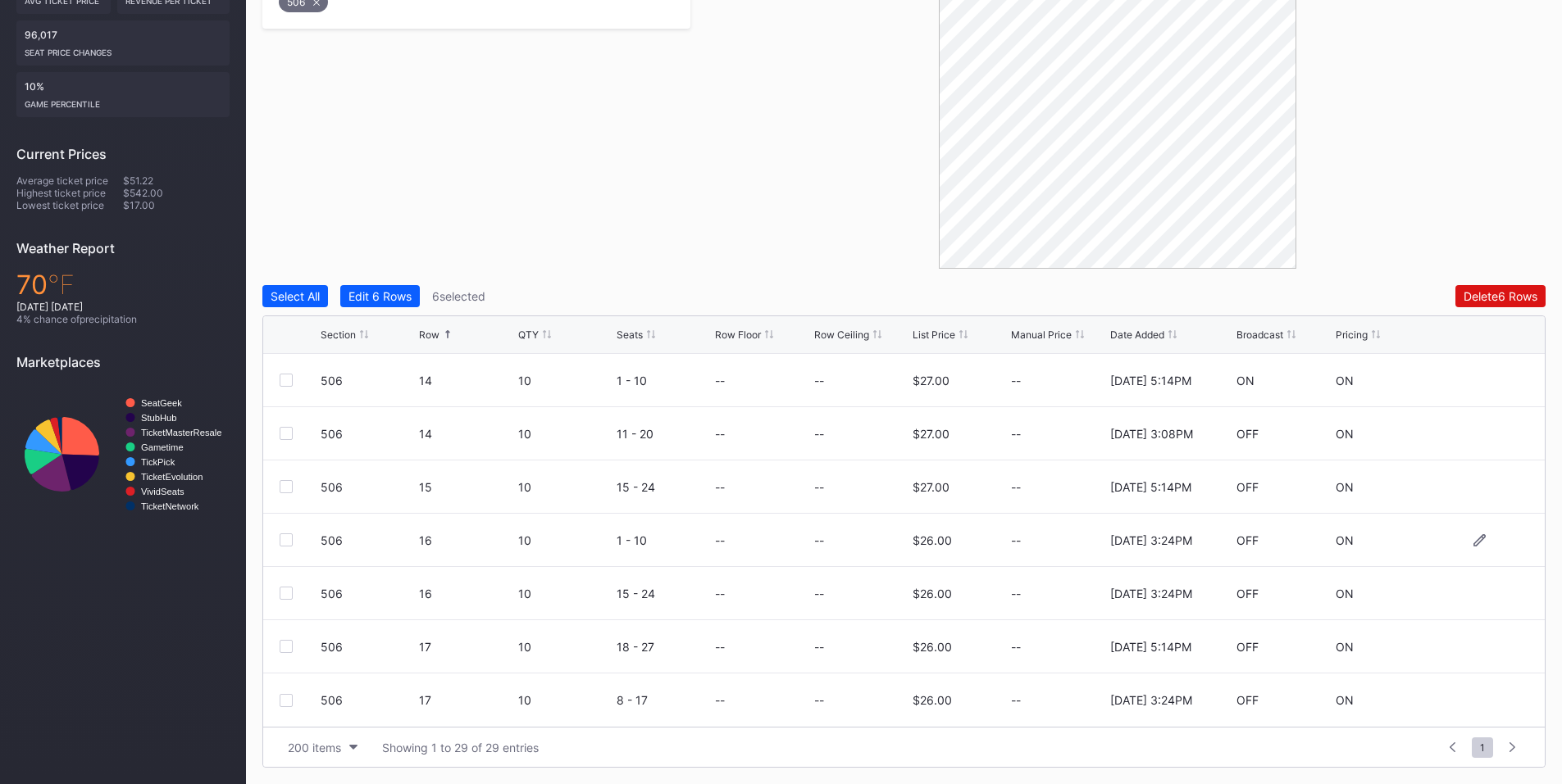
click at [284, 542] on div at bounding box center [286, 540] width 13 height 13
click at [281, 600] on div "506 16 10 15 - 24 -- -- $26.00 -- [DATE] 3:24PM OFF ON" at bounding box center [904, 593] width 1282 height 54
click at [285, 595] on div at bounding box center [286, 592] width 13 height 13
click at [288, 699] on div at bounding box center [286, 700] width 13 height 13
click at [1483, 291] on div "Delete 9 Rows" at bounding box center [1500, 296] width 73 height 14
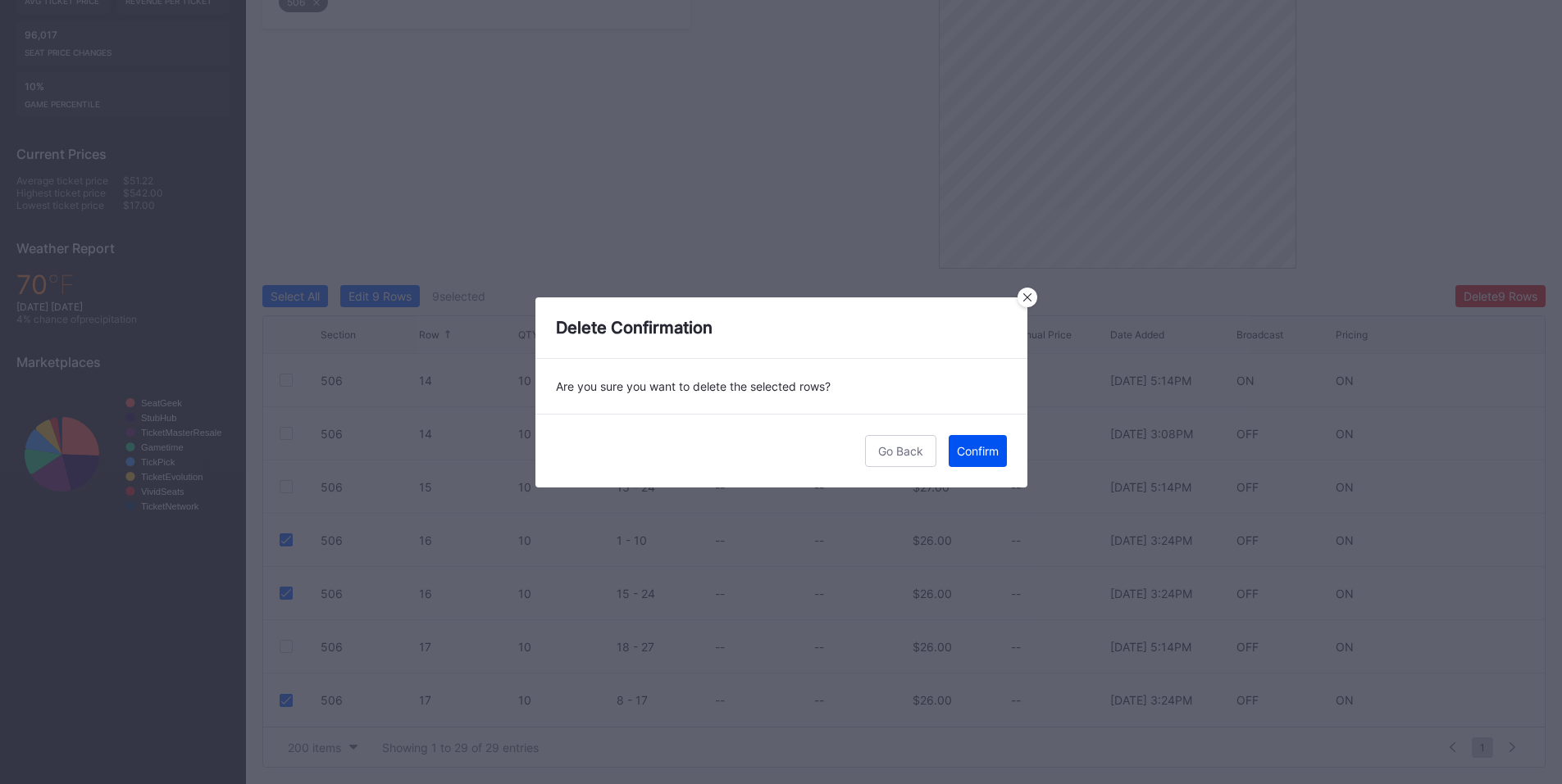
click at [972, 457] on div "Confirm" at bounding box center [978, 452] width 42 height 14
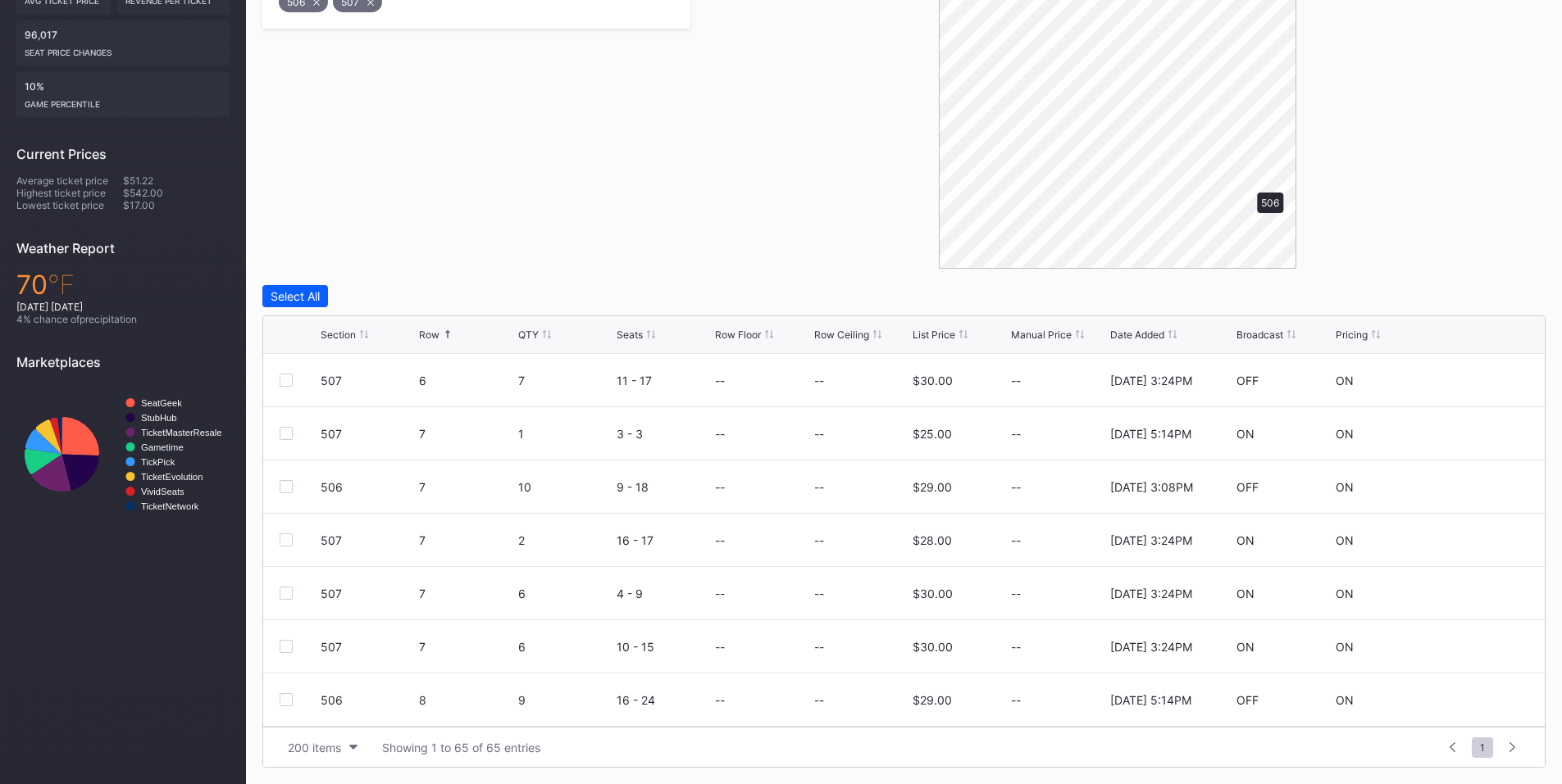
scroll to position [0, 0]
click at [292, 542] on div at bounding box center [286, 540] width 13 height 13
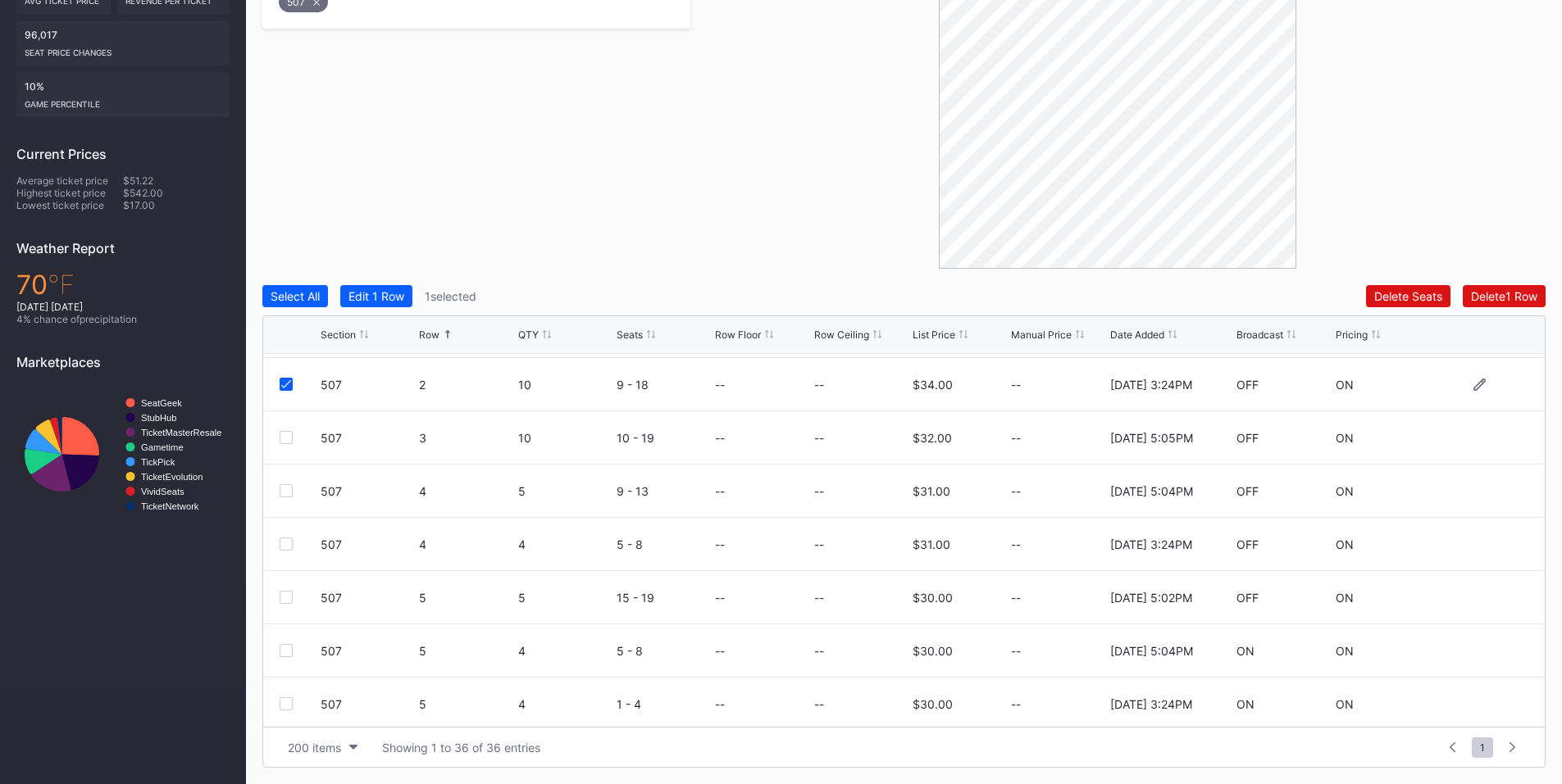
scroll to position [191, 0]
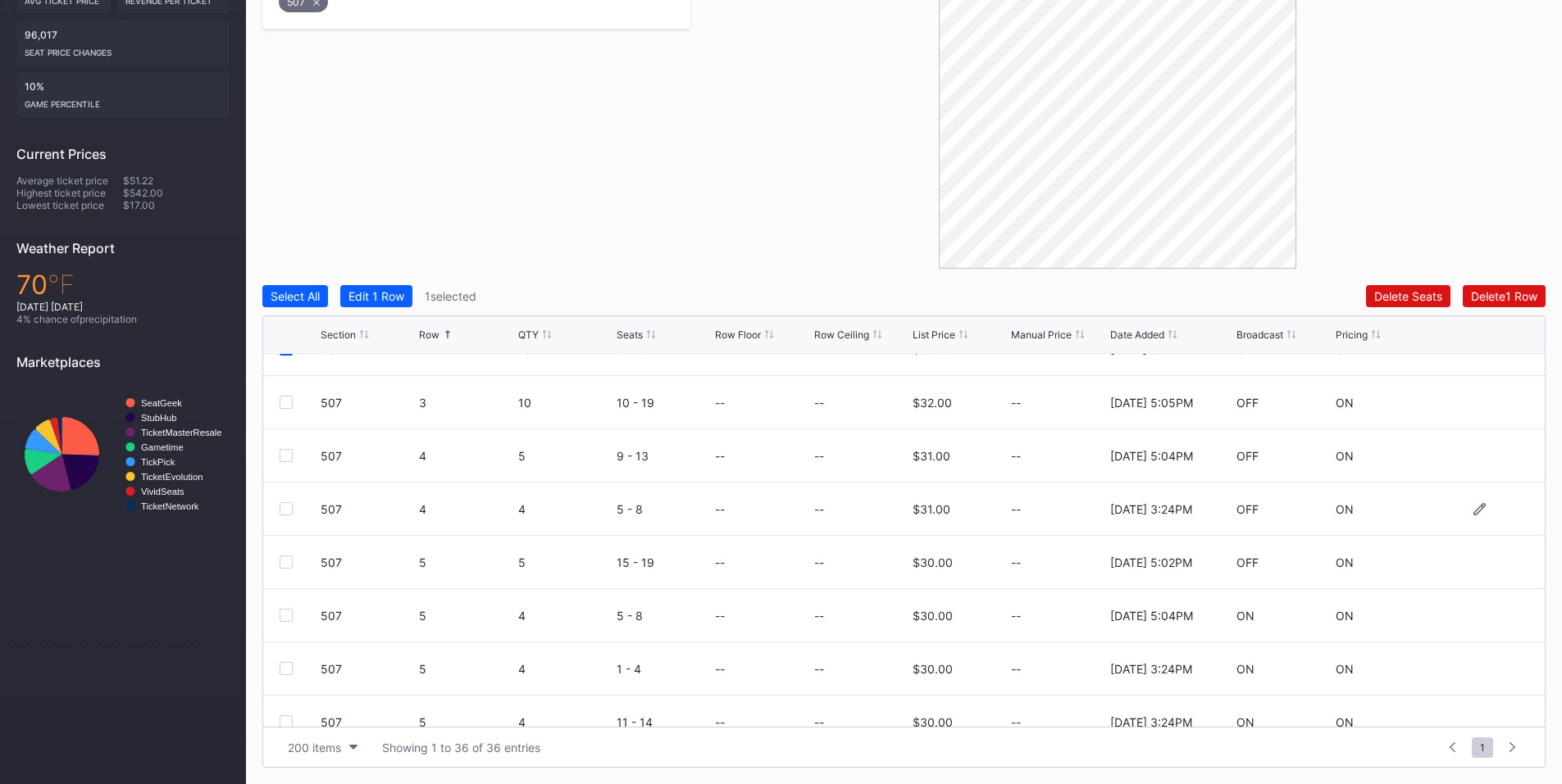
click at [291, 510] on div at bounding box center [286, 508] width 13 height 13
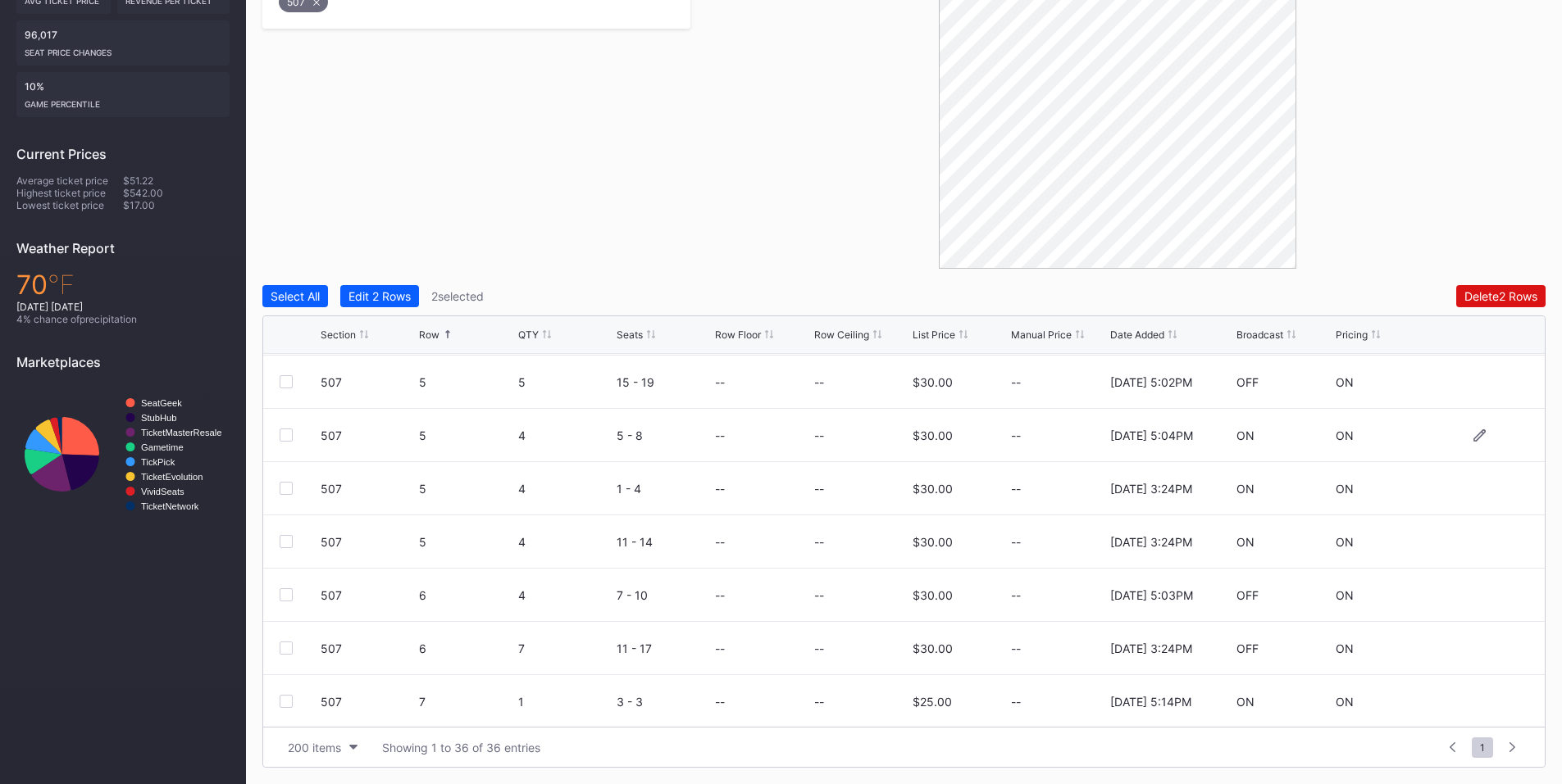
scroll to position [383, 0]
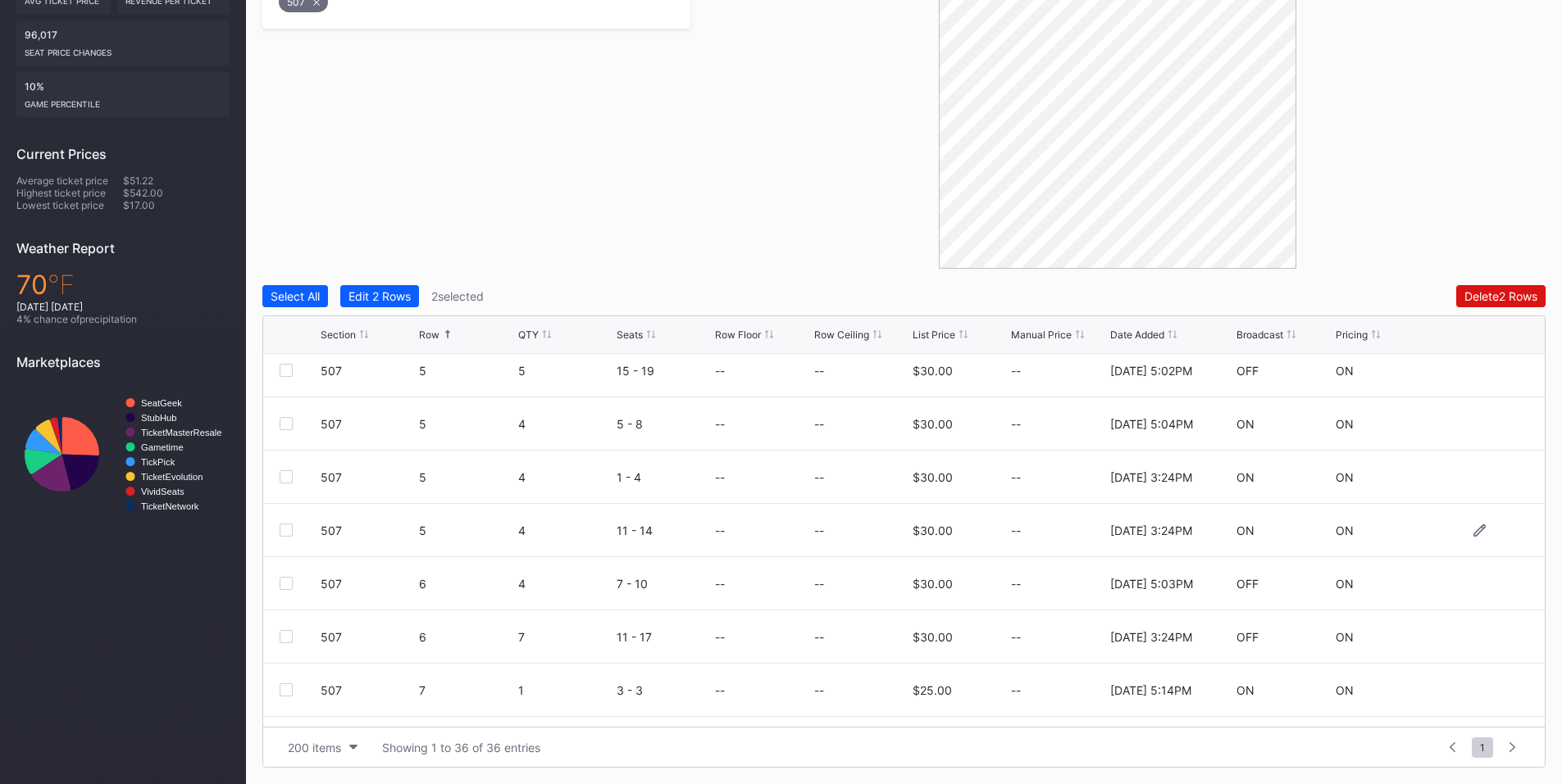
click at [289, 527] on div at bounding box center [286, 530] width 13 height 13
click at [293, 474] on div at bounding box center [300, 476] width 41 height 13
click at [287, 474] on div at bounding box center [286, 476] width 13 height 13
click at [280, 647] on div "507 6 7 11 - 17 -- -- $30.00 -- [DATE] 3:24PM OFF ON" at bounding box center [904, 637] width 1282 height 54
click at [292, 632] on div at bounding box center [286, 636] width 13 height 13
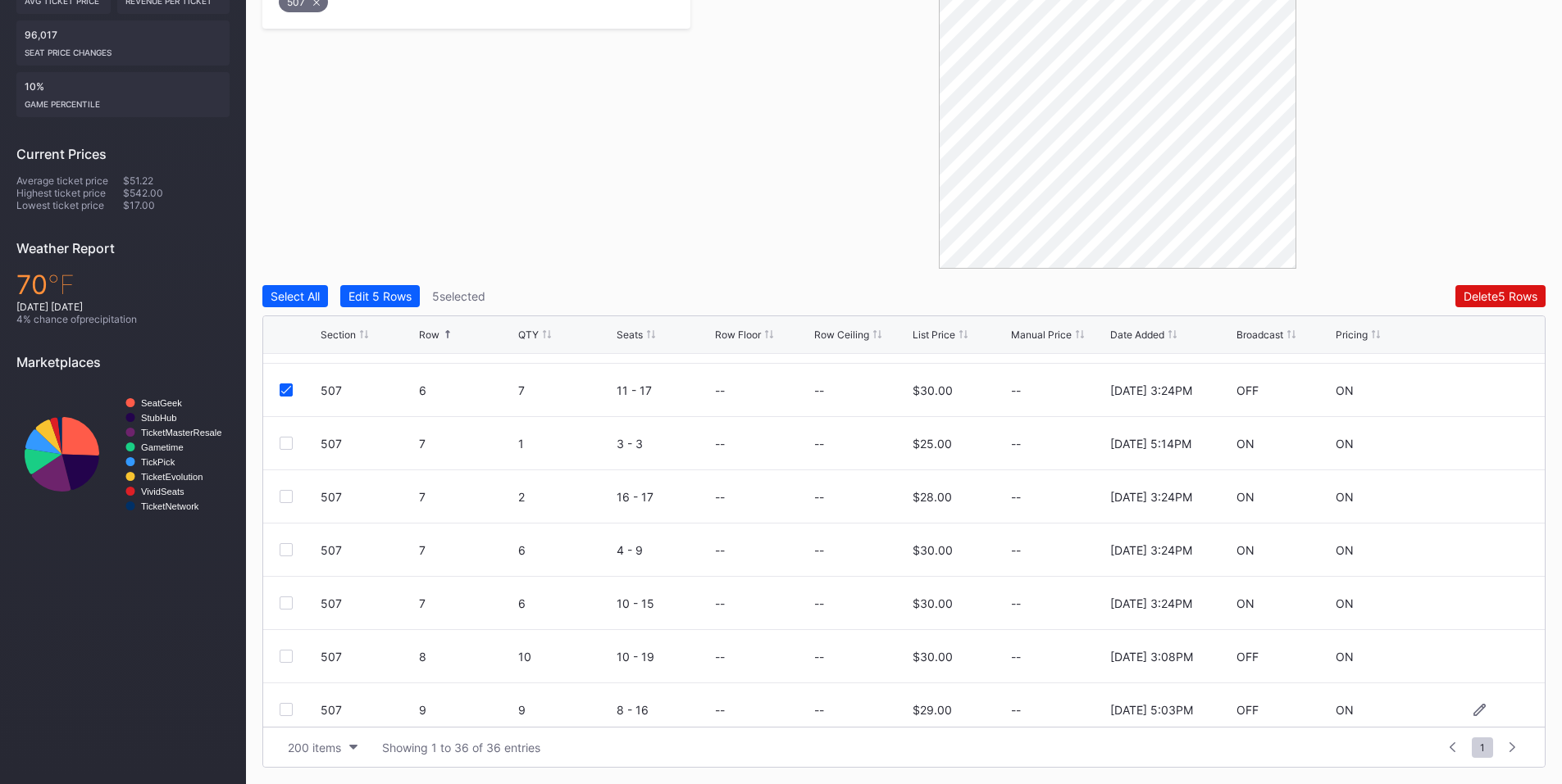
scroll to position [574, 0]
drag, startPoint x: 287, startPoint y: 666, endPoint x: 285, endPoint y: 653, distance: 13.2
click at [286, 656] on div "507 7 6 10 - 15 -- -- $30.00 -- [DATE] 3:24PM ON ON" at bounding box center [904, 659] width 1282 height 54
click at [284, 649] on div "507 7 6 10 - 15 -- -- $30.00 -- [DATE] 3:24PM ON ON" at bounding box center [904, 659] width 1282 height 54
click at [286, 603] on div at bounding box center [286, 605] width 13 height 13
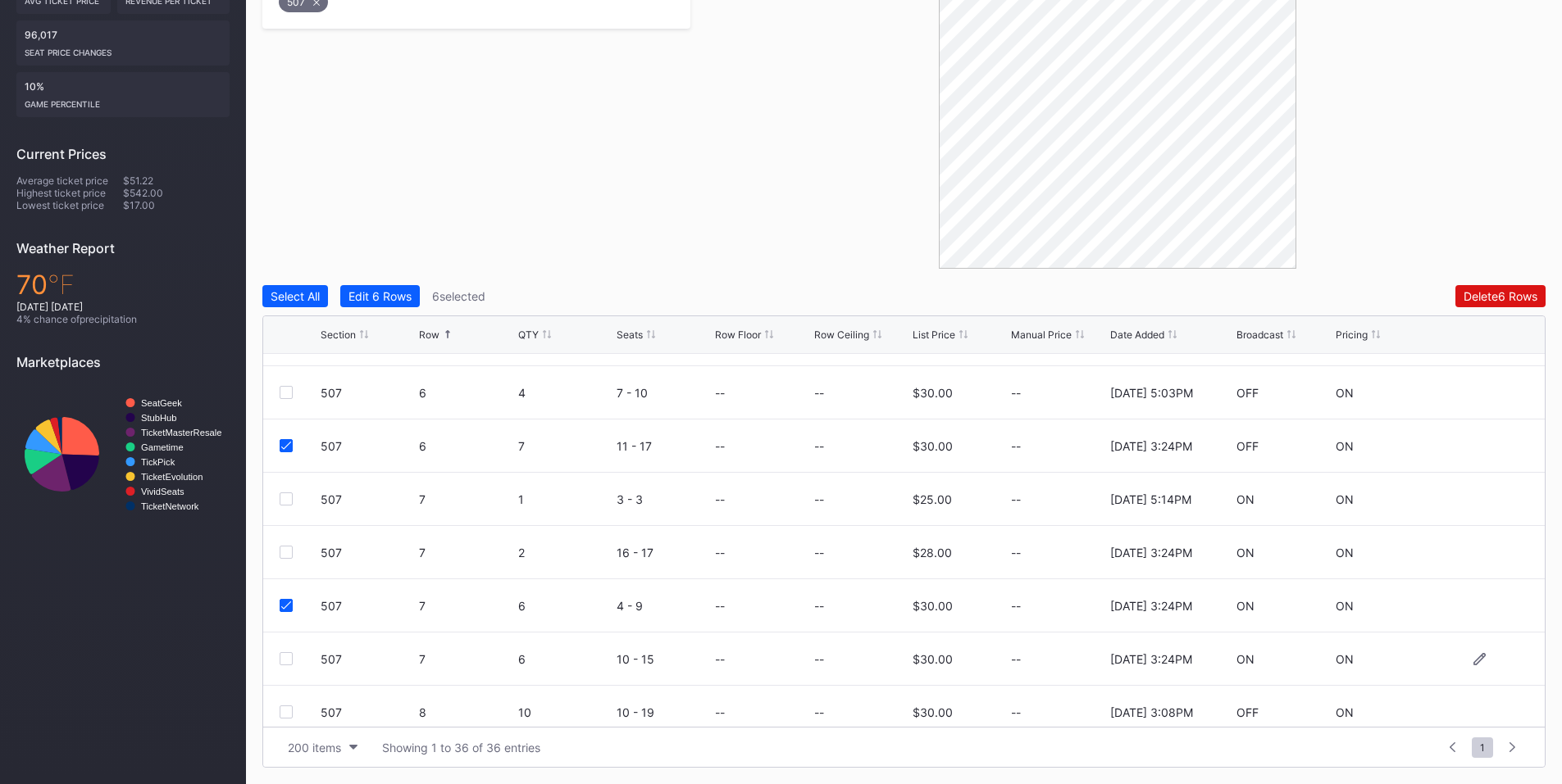
click at [285, 652] on div at bounding box center [286, 658] width 13 height 13
click at [286, 558] on div at bounding box center [286, 552] width 13 height 13
click at [1485, 296] on div "Delete 8 Rows" at bounding box center [1500, 296] width 73 height 14
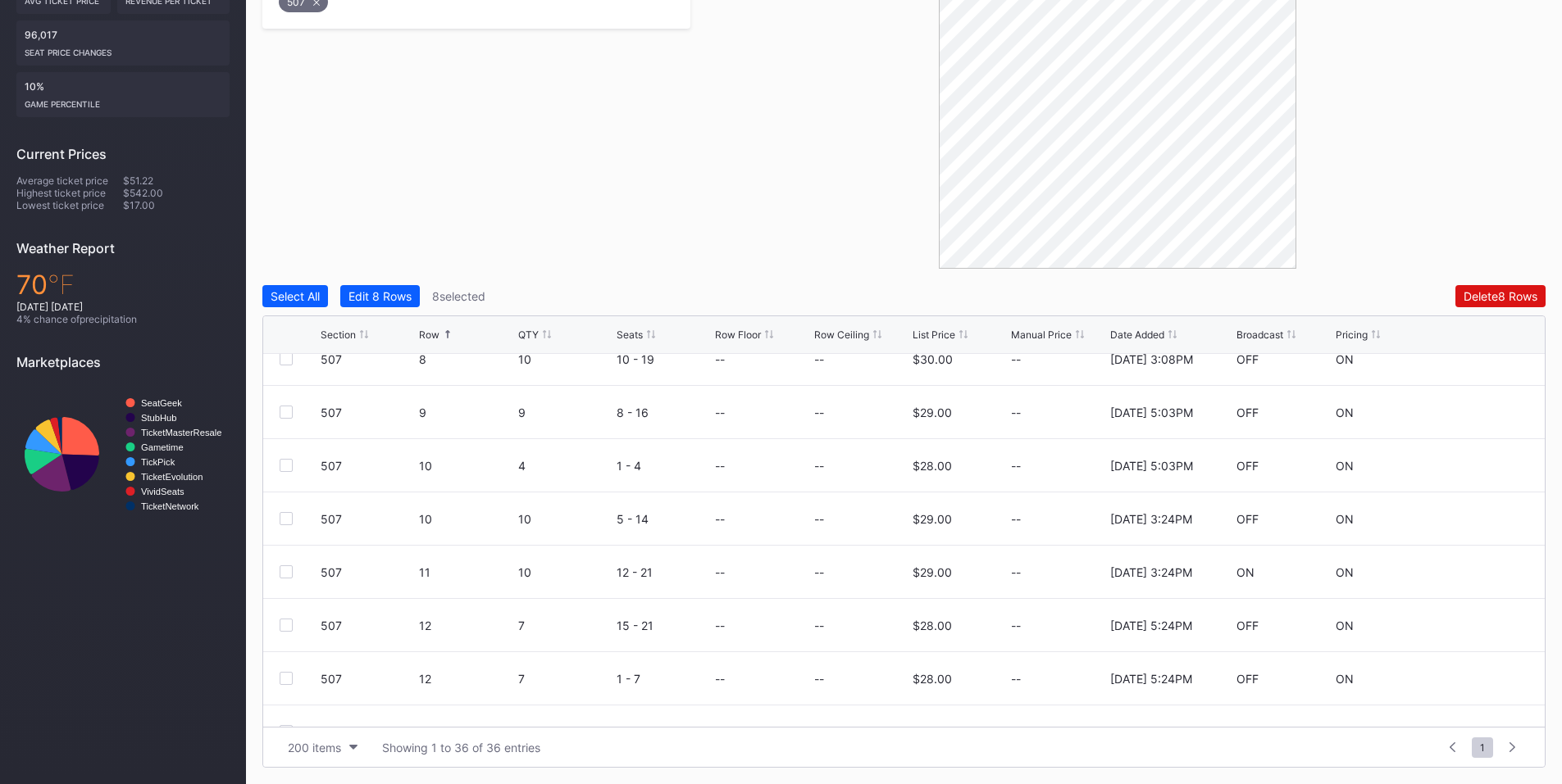
scroll to position [957, 0]
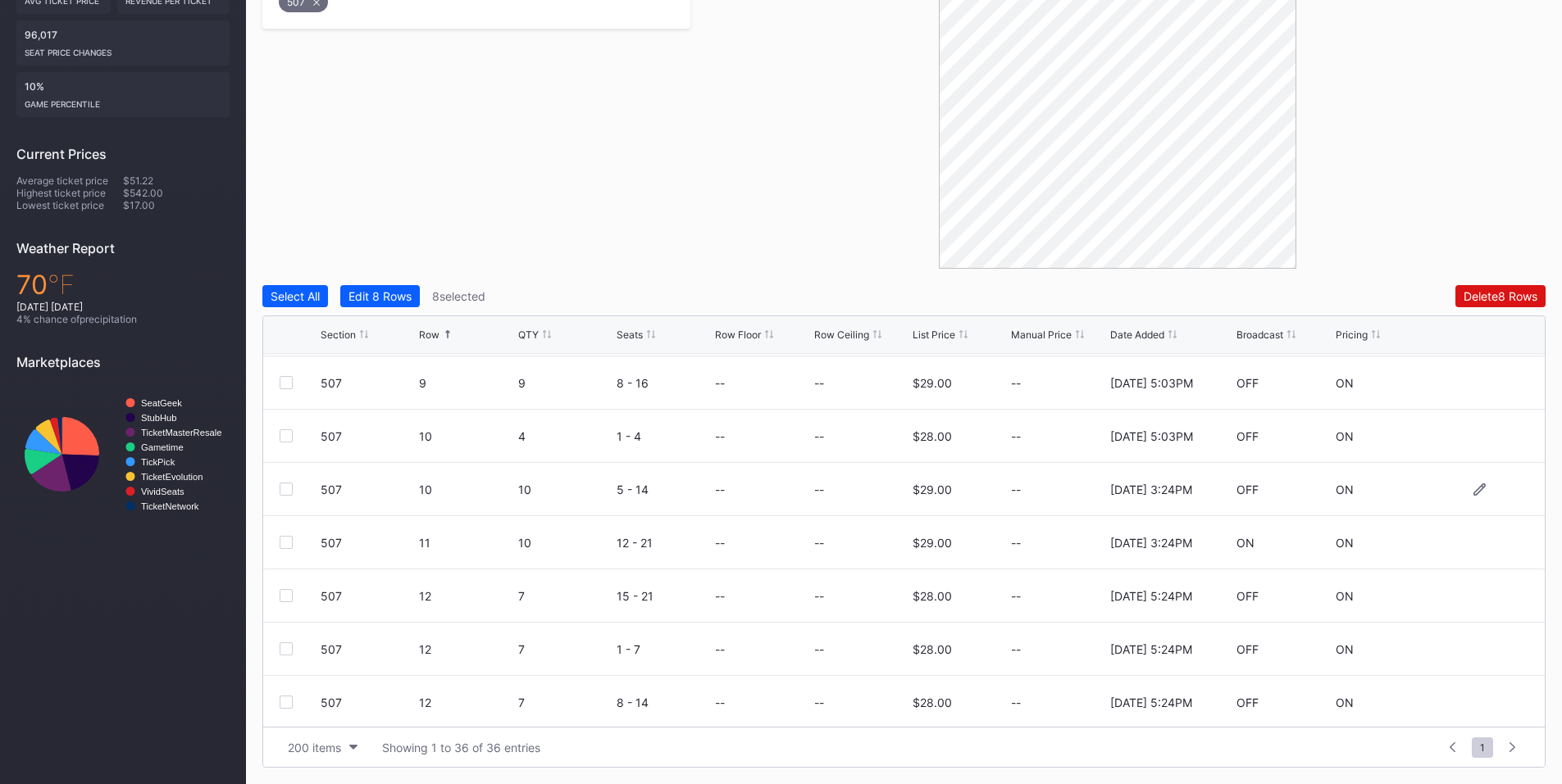
click at [287, 486] on div at bounding box center [286, 488] width 13 height 13
click at [289, 543] on div at bounding box center [286, 542] width 13 height 13
click at [1495, 301] on div "Delete 10 Rows" at bounding box center [1497, 296] width 79 height 14
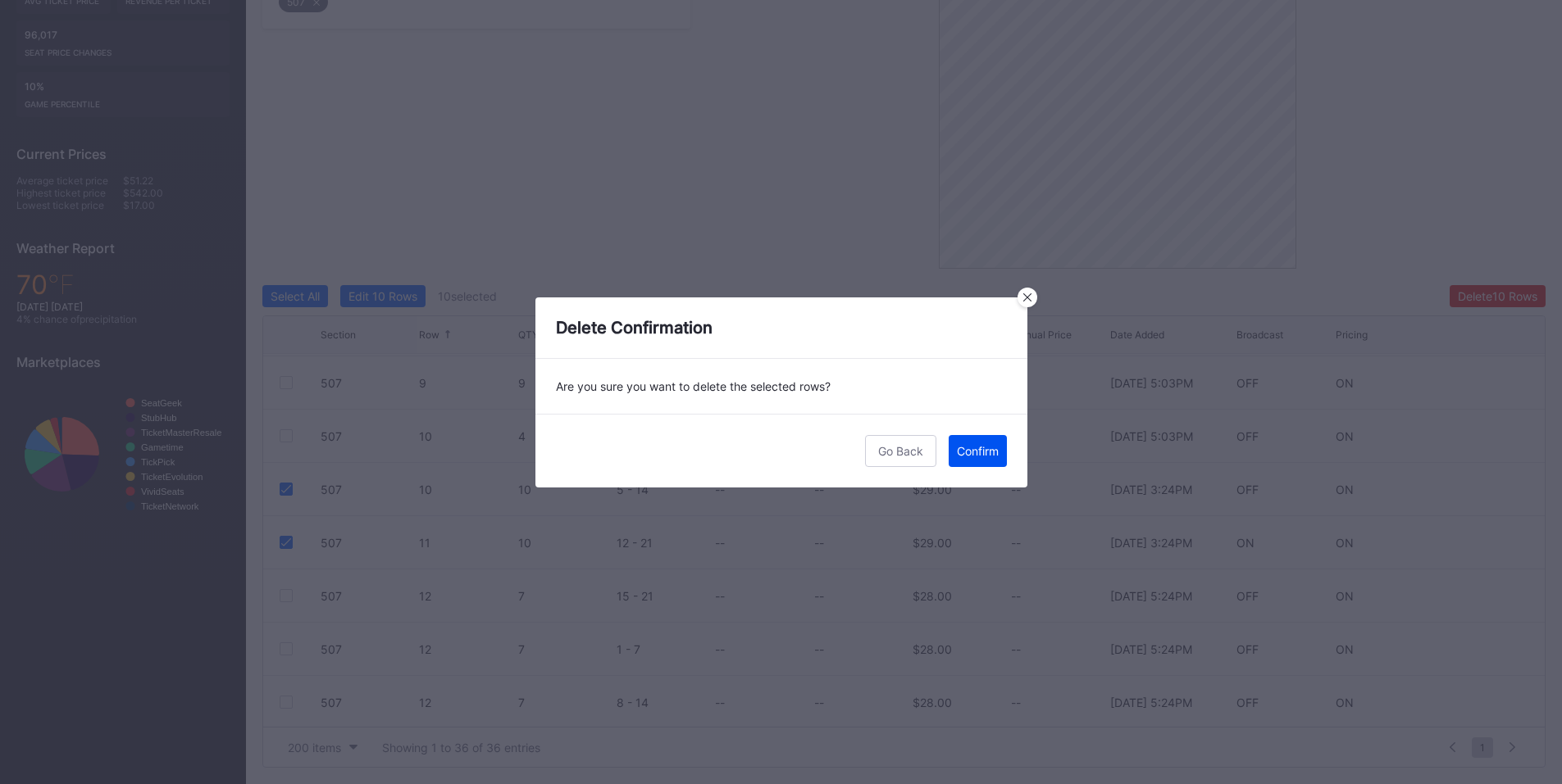
click at [963, 443] on button "Confirm" at bounding box center [977, 451] width 59 height 32
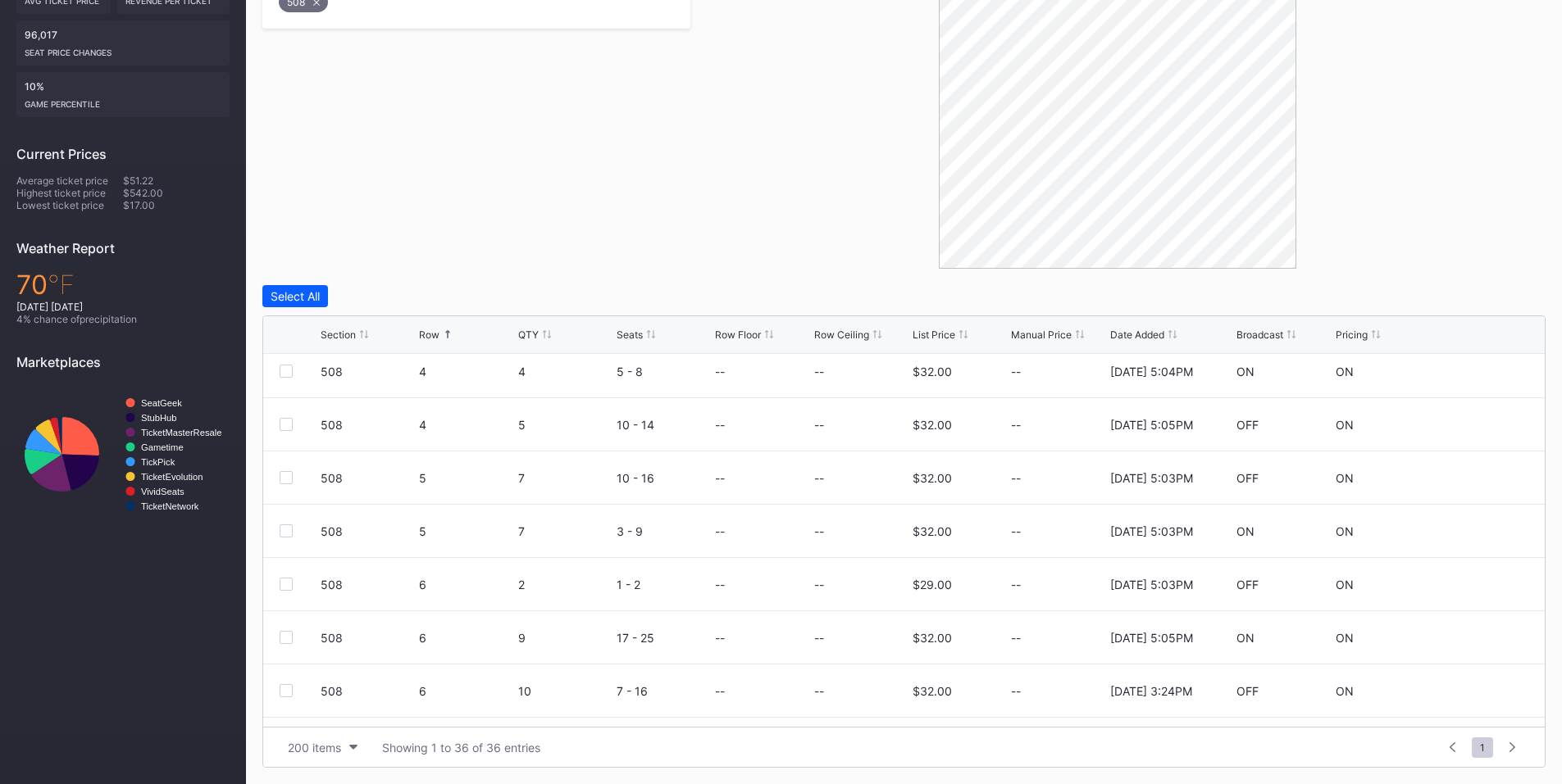
scroll to position [574, 0]
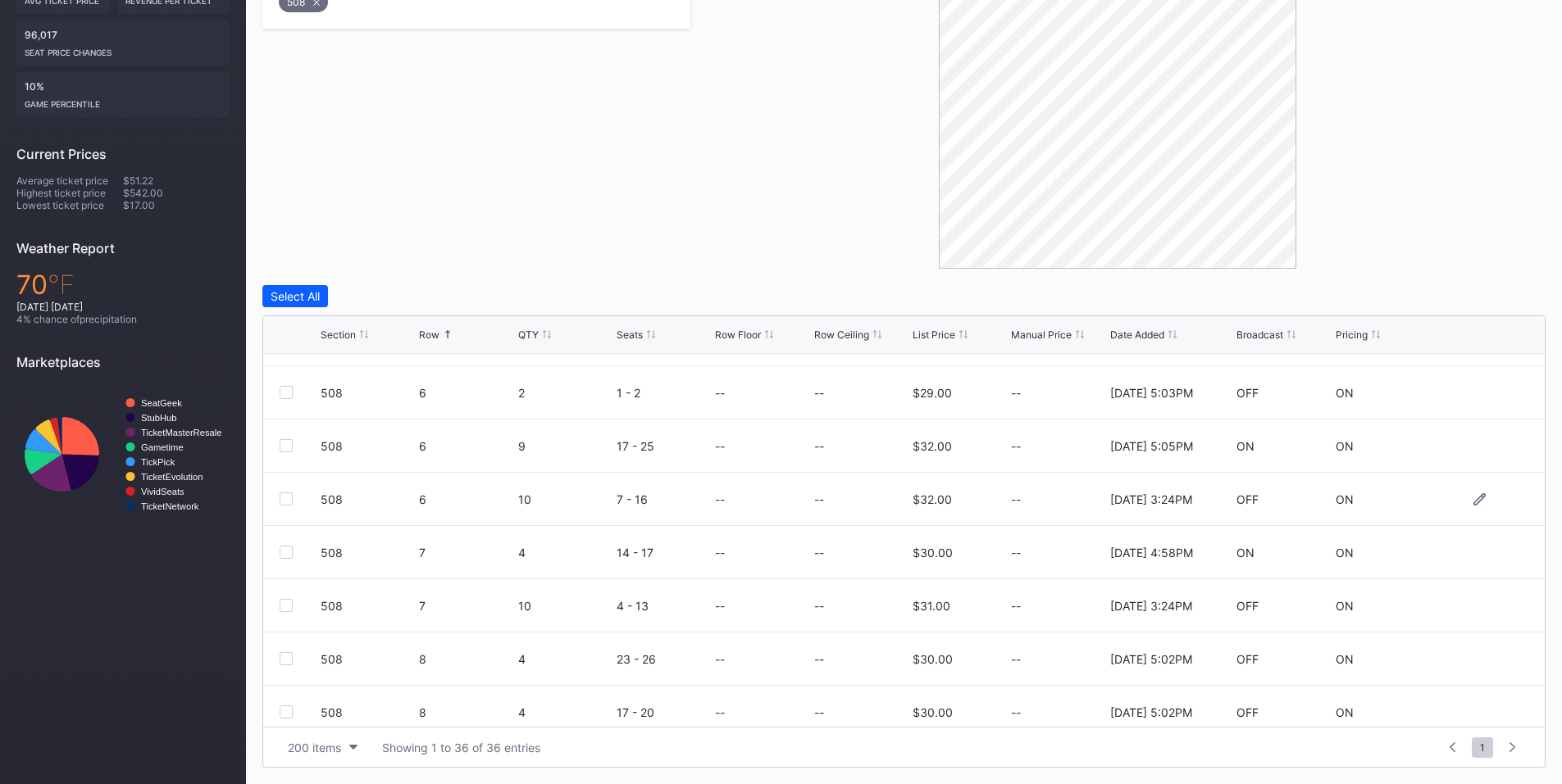
click at [289, 501] on div at bounding box center [286, 498] width 13 height 13
click at [286, 605] on div at bounding box center [286, 605] width 13 height 13
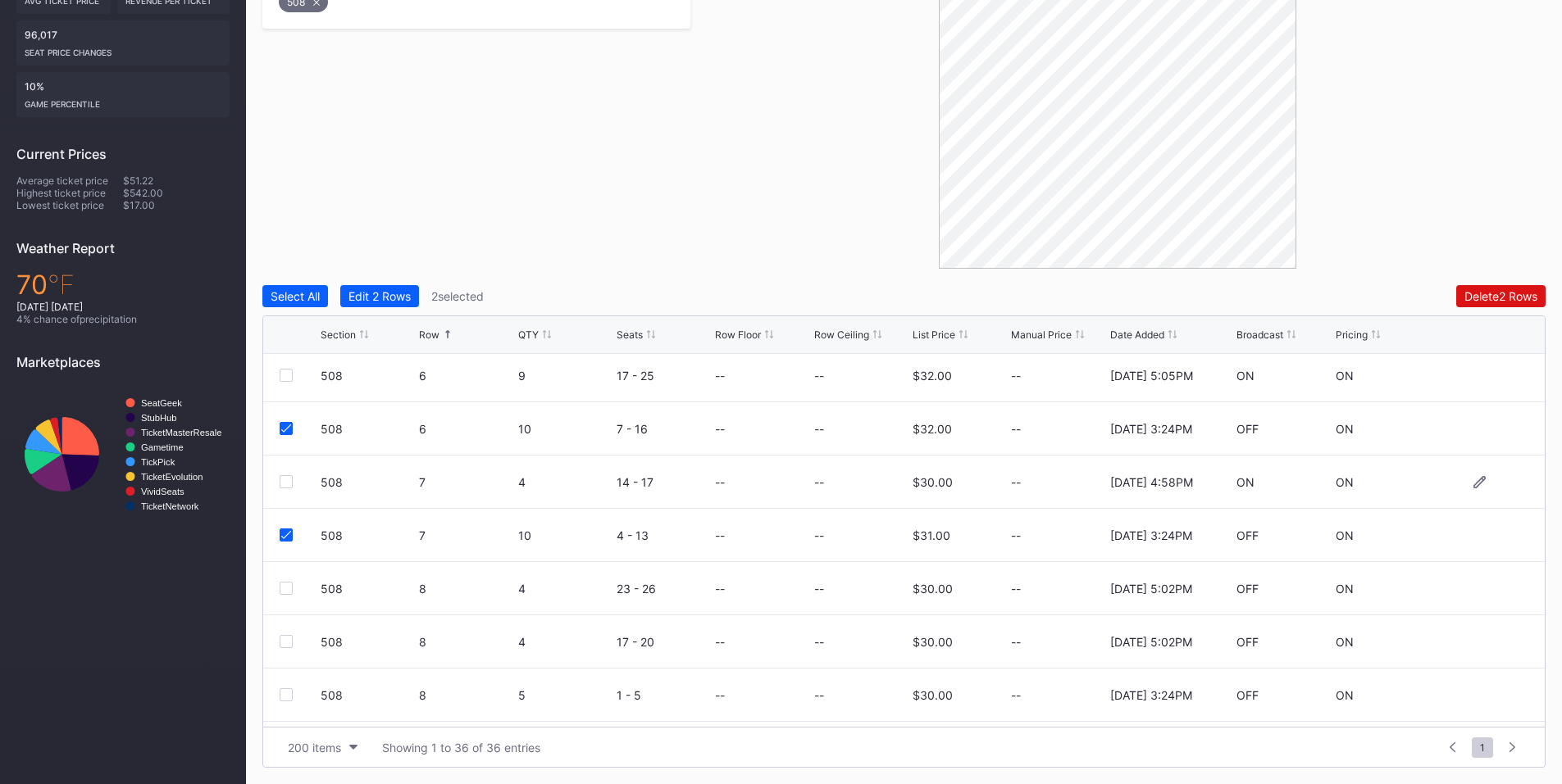
scroll to position [764, 0]
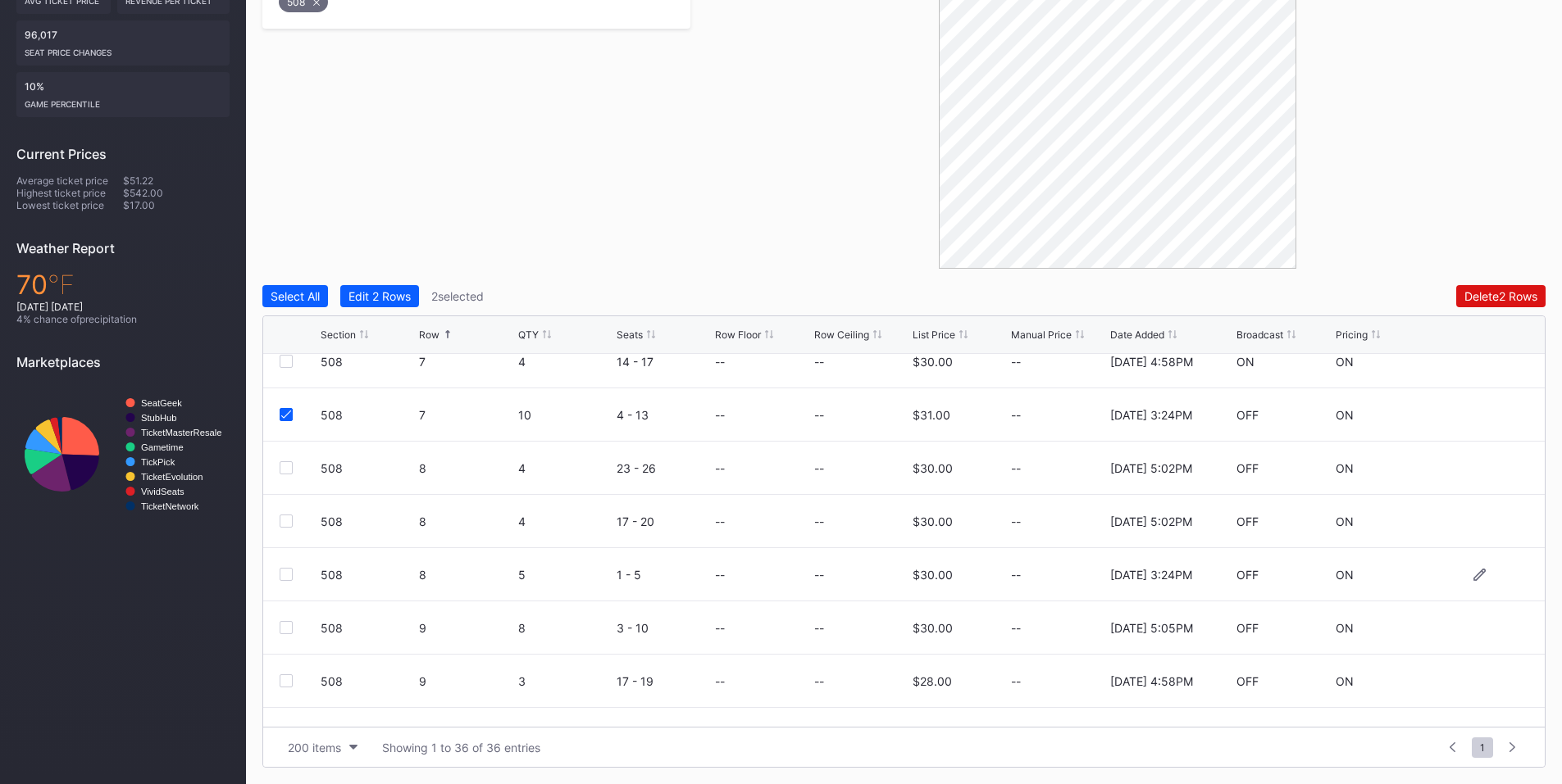
click at [285, 572] on div at bounding box center [286, 574] width 13 height 13
click at [1521, 288] on button "Delete 3 Rows" at bounding box center [1500, 296] width 90 height 22
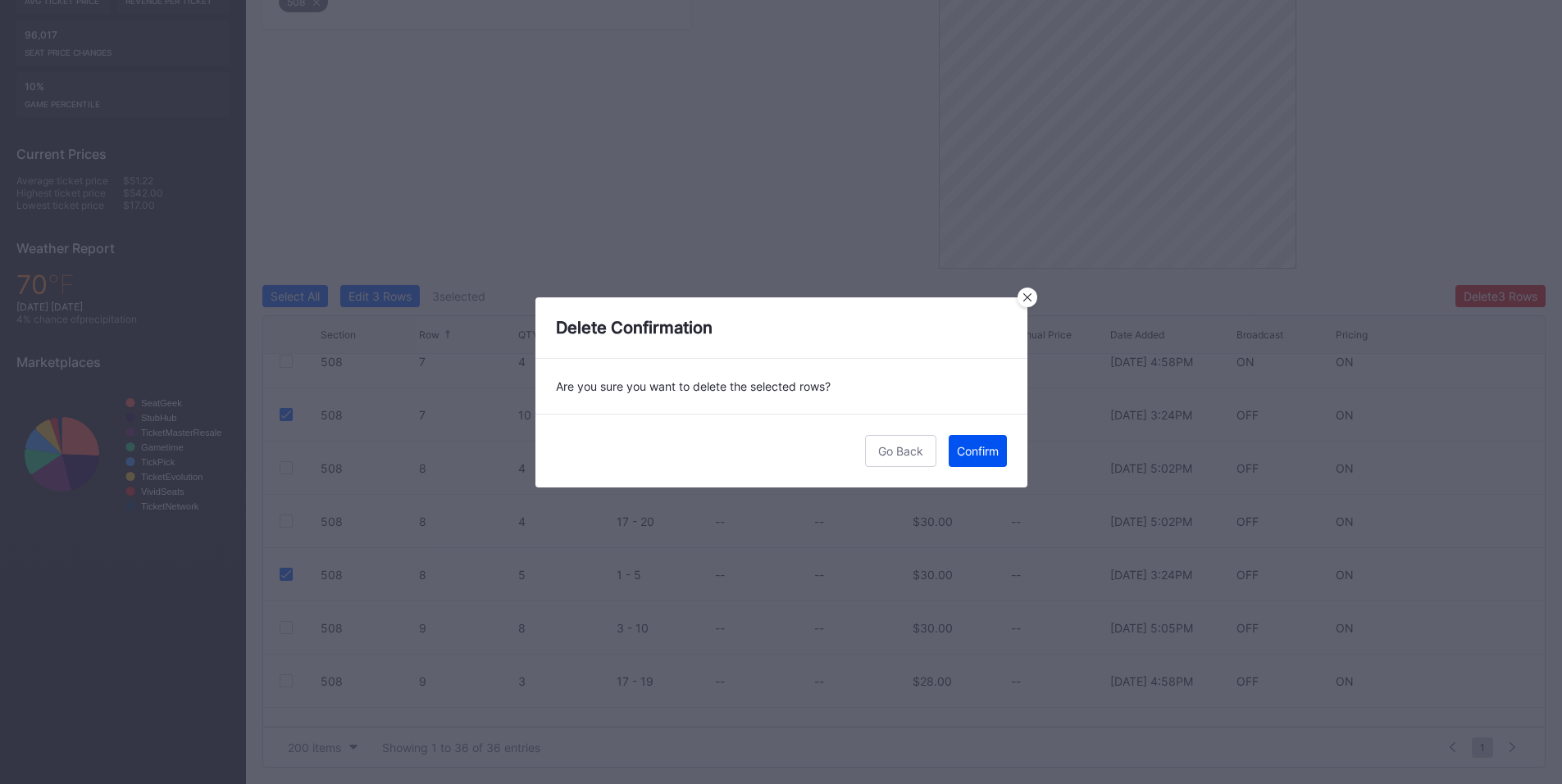
click at [975, 450] on div "Confirm" at bounding box center [978, 452] width 42 height 14
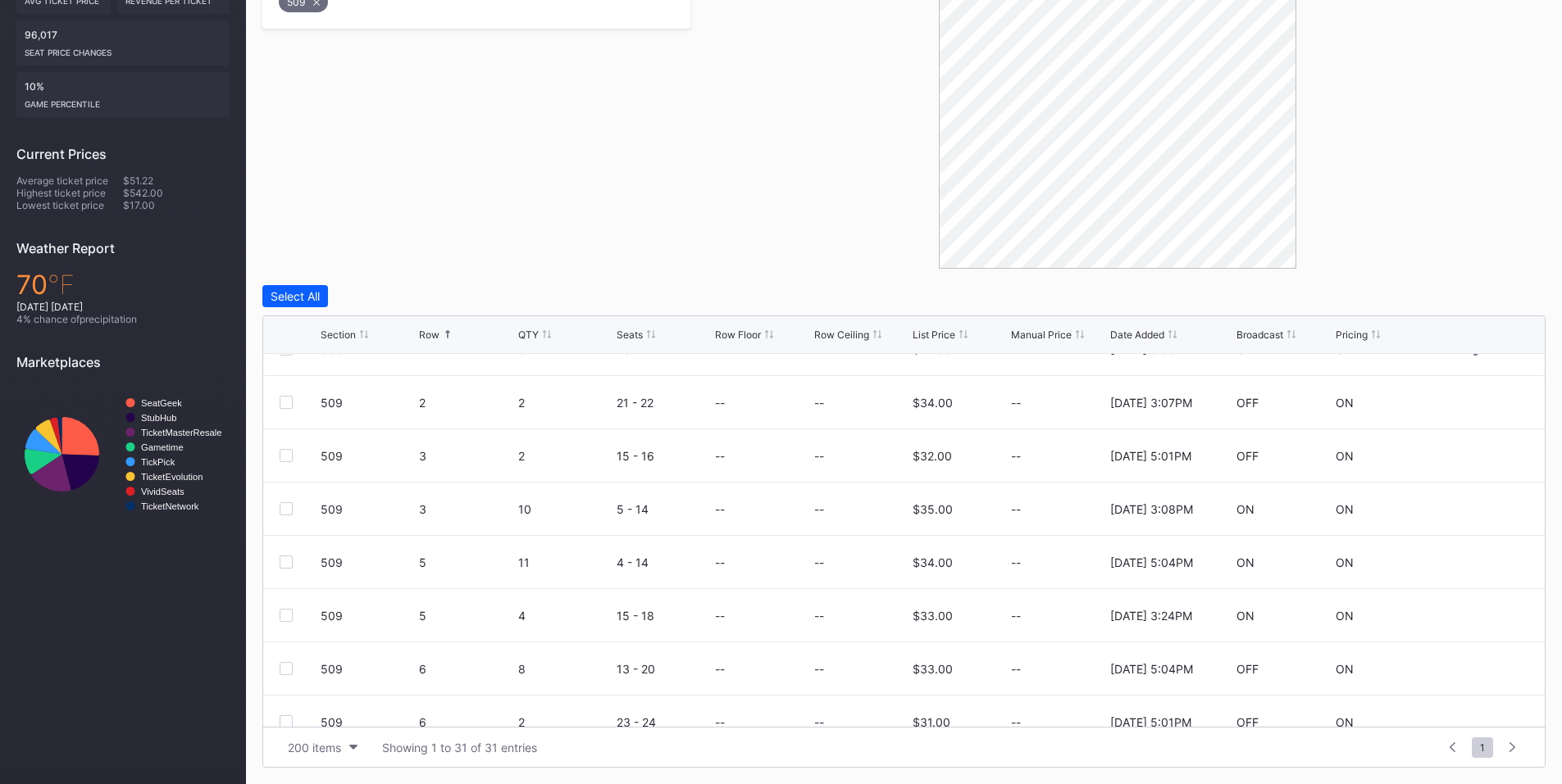
scroll to position [383, 0]
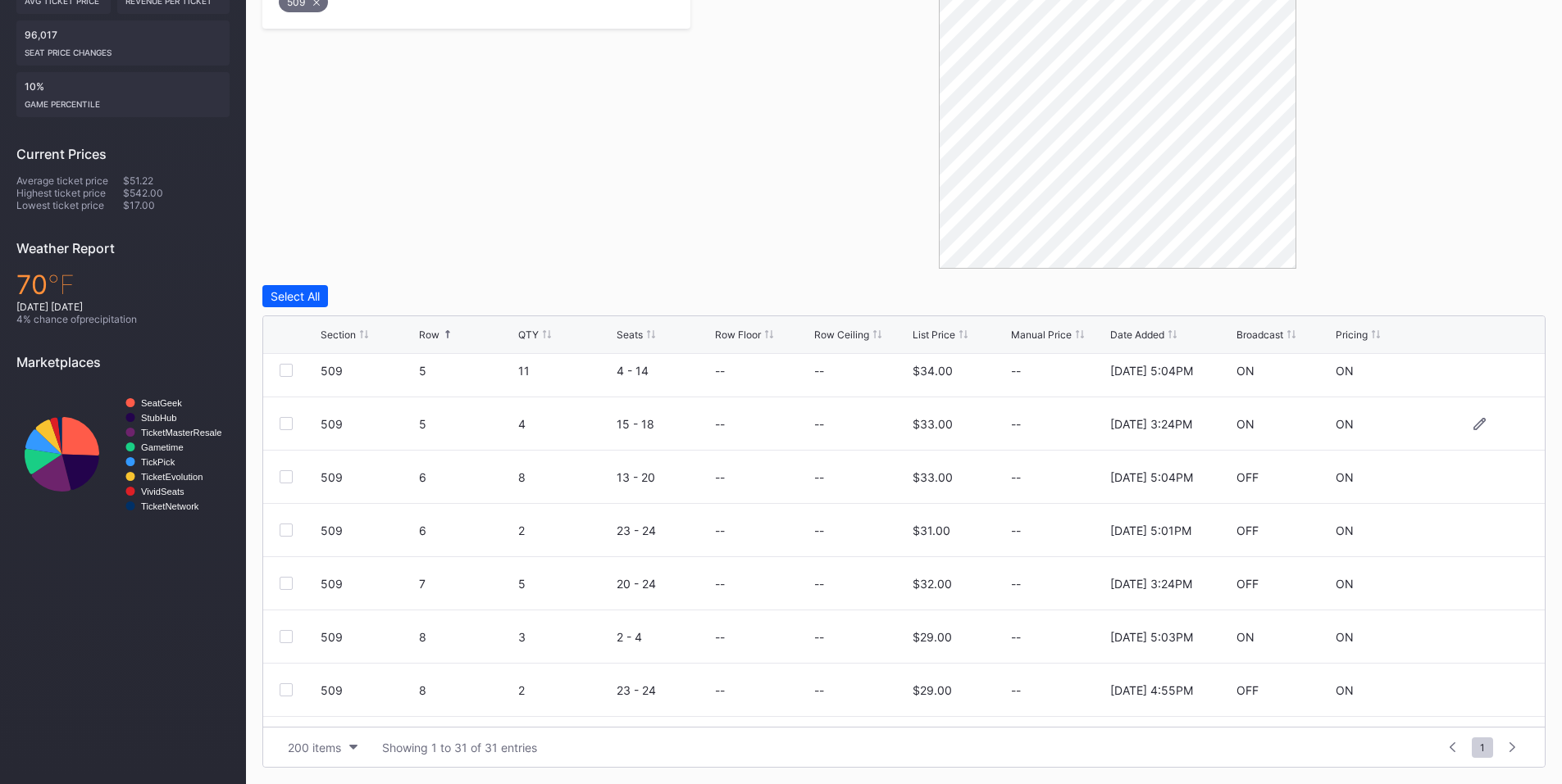
click at [284, 424] on div at bounding box center [286, 423] width 13 height 13
click at [288, 582] on div at bounding box center [286, 583] width 13 height 13
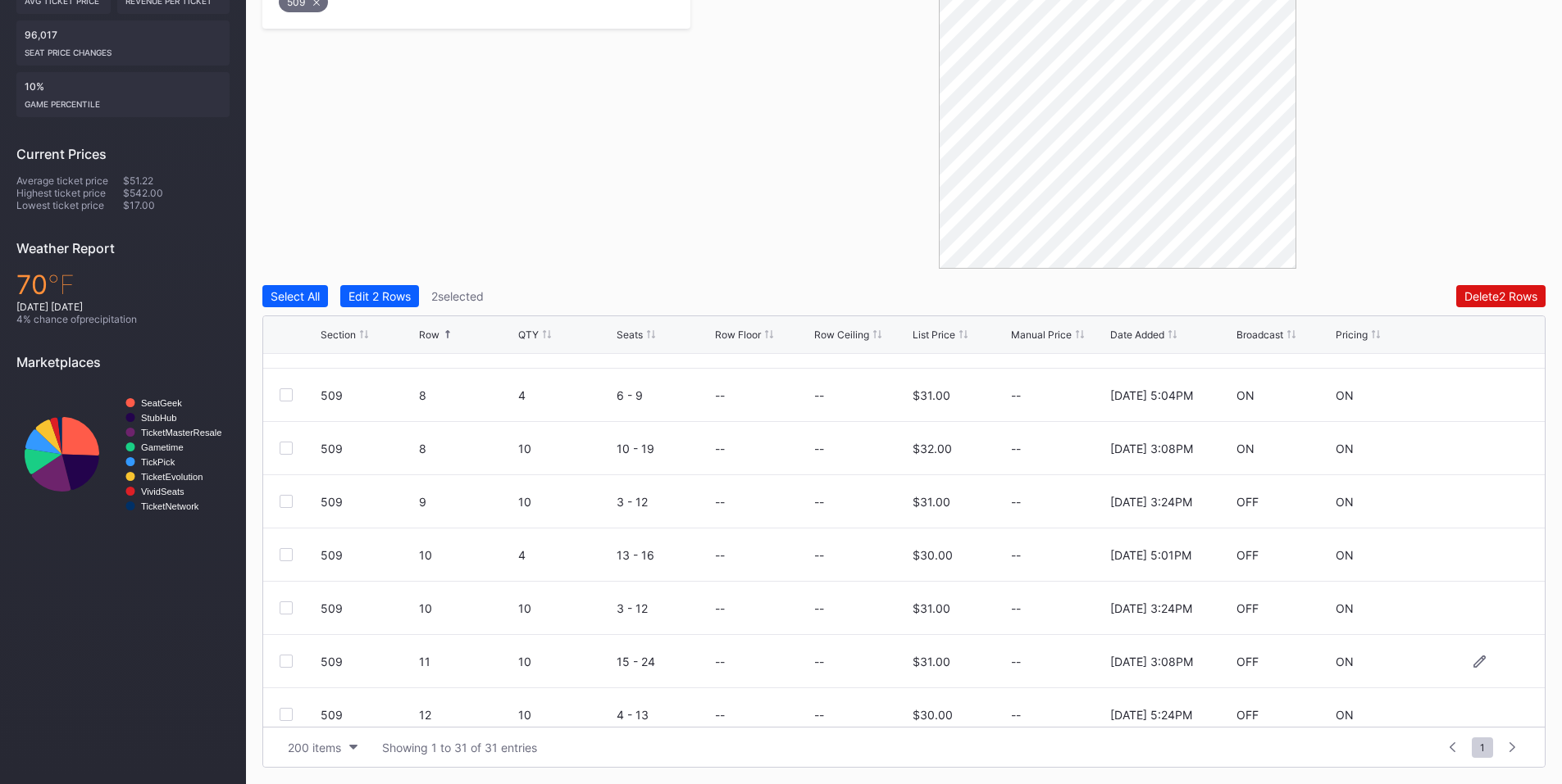
scroll to position [764, 0]
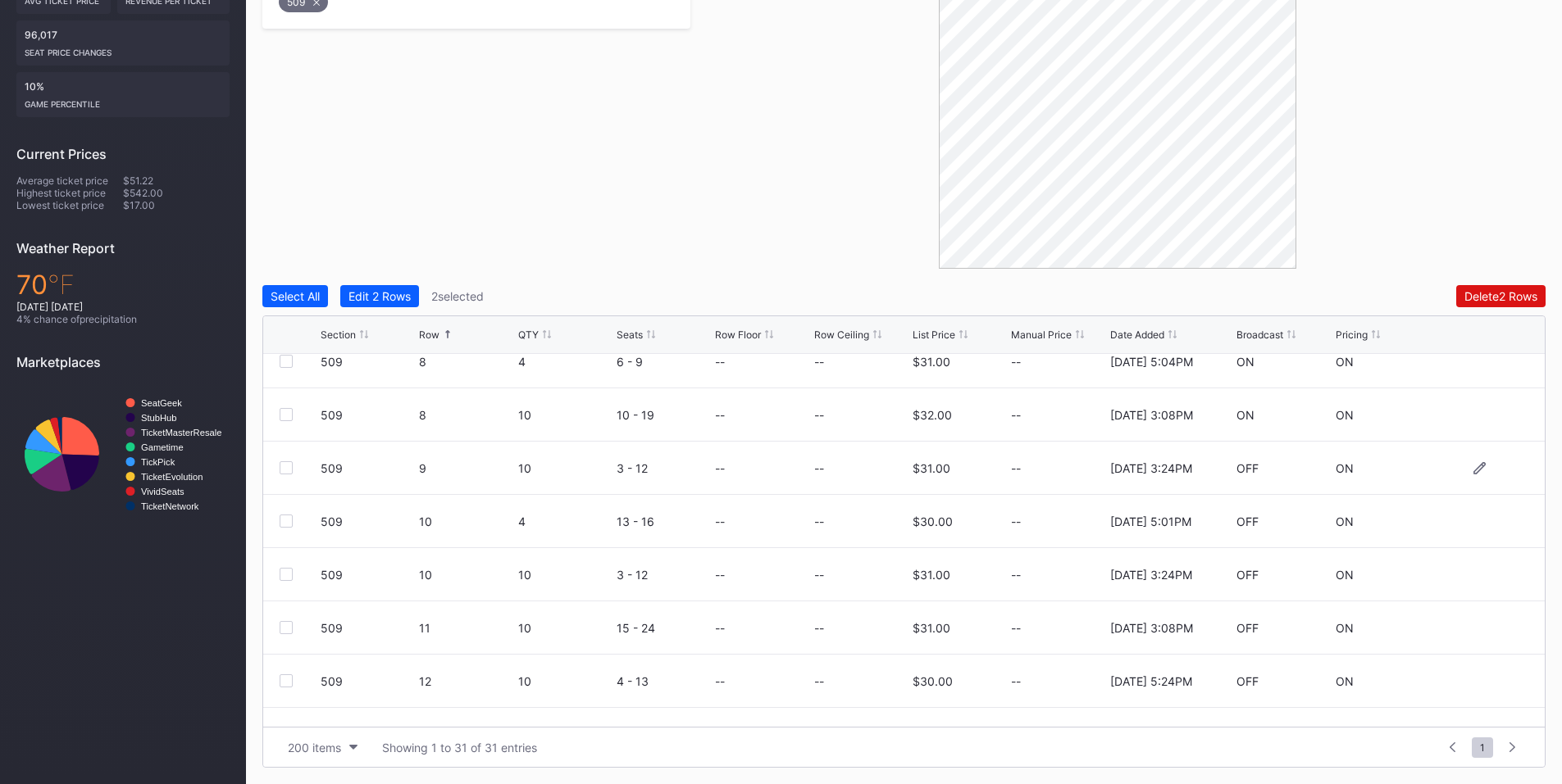
click at [285, 466] on div at bounding box center [286, 467] width 13 height 13
click at [284, 576] on div at bounding box center [286, 574] width 13 height 13
click at [1479, 307] on button "Delete 4 Rows" at bounding box center [1500, 296] width 90 height 22
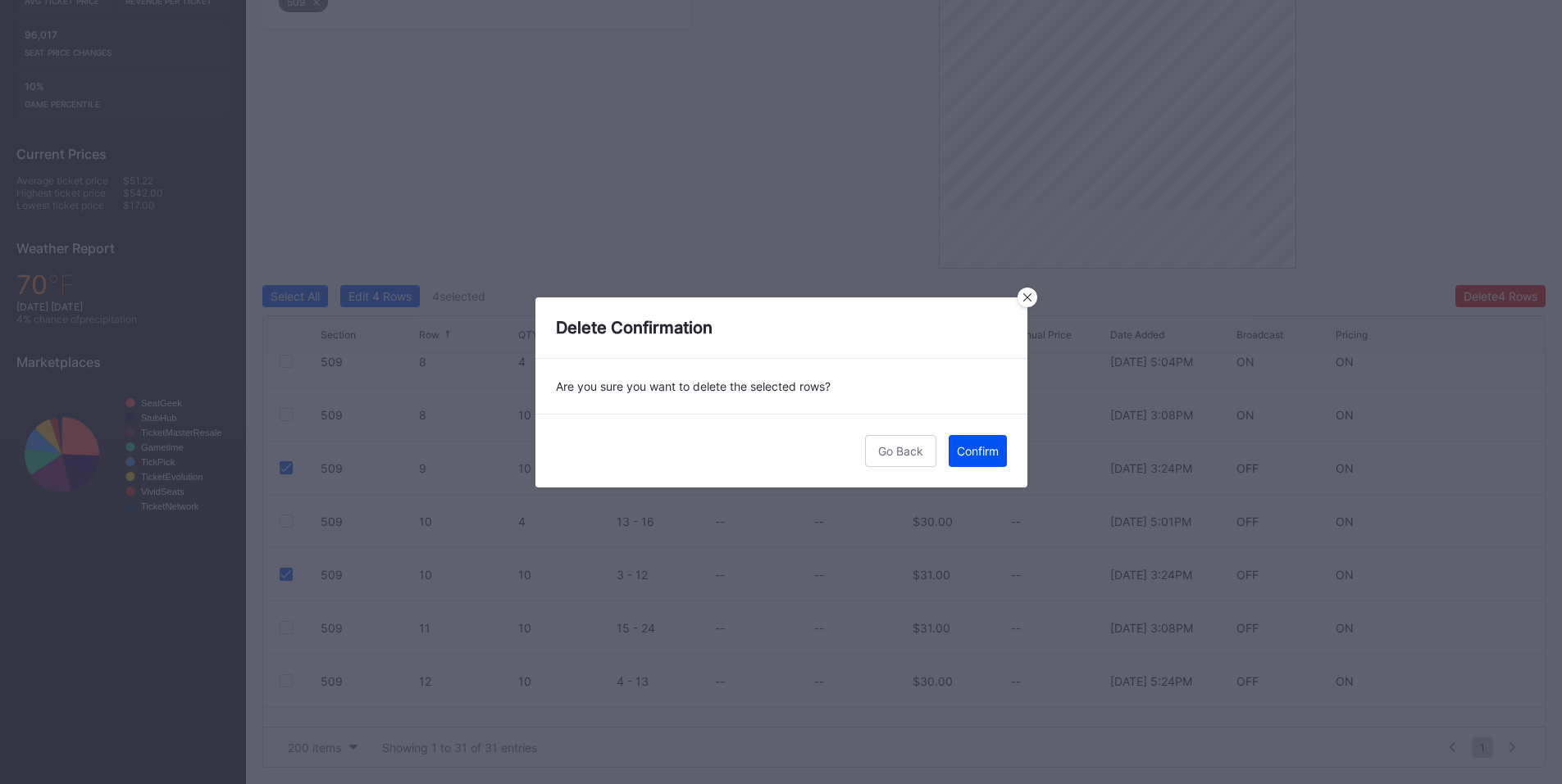
click at [987, 457] on div "Confirm" at bounding box center [978, 452] width 42 height 14
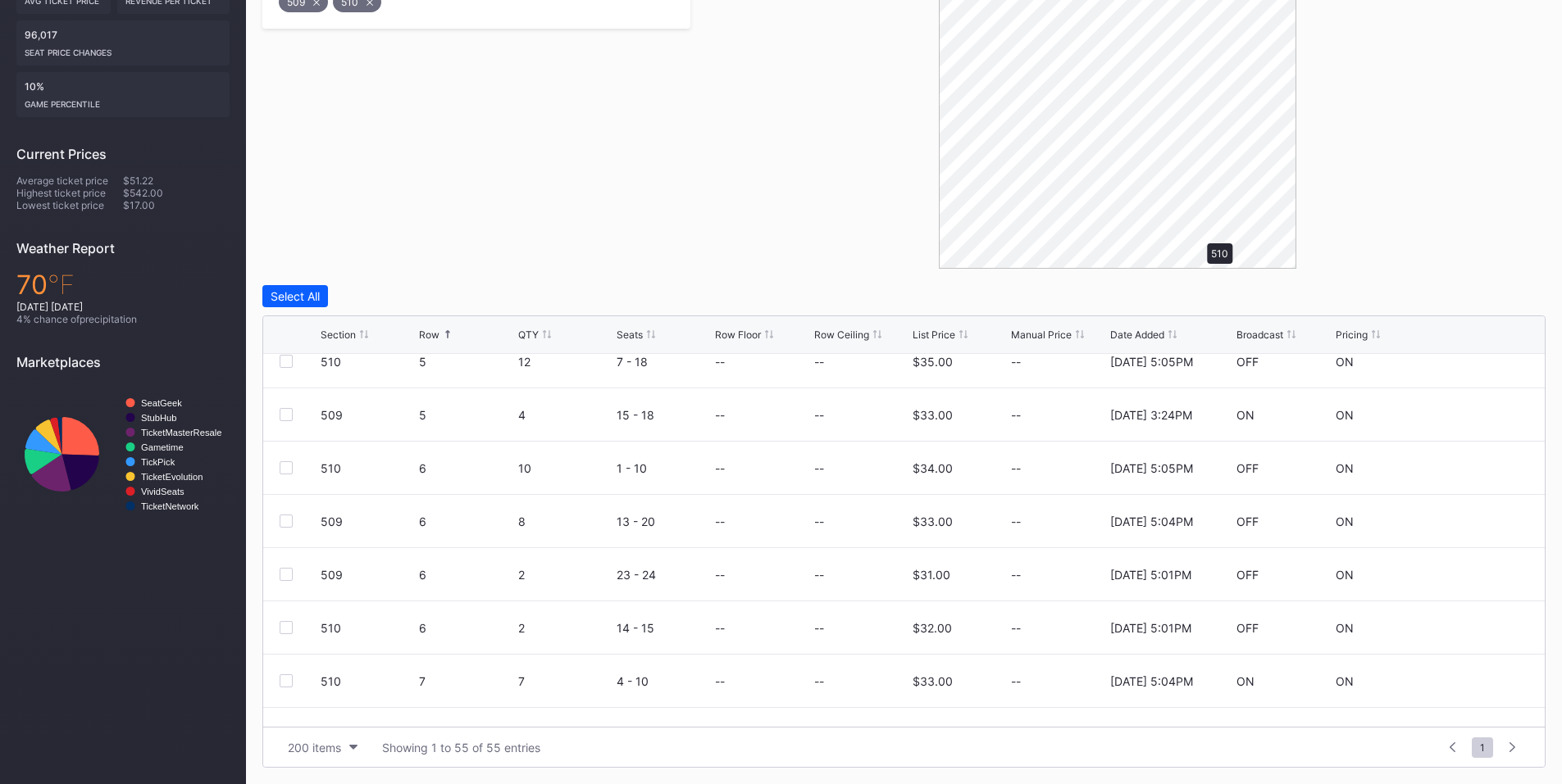
scroll to position [0, 0]
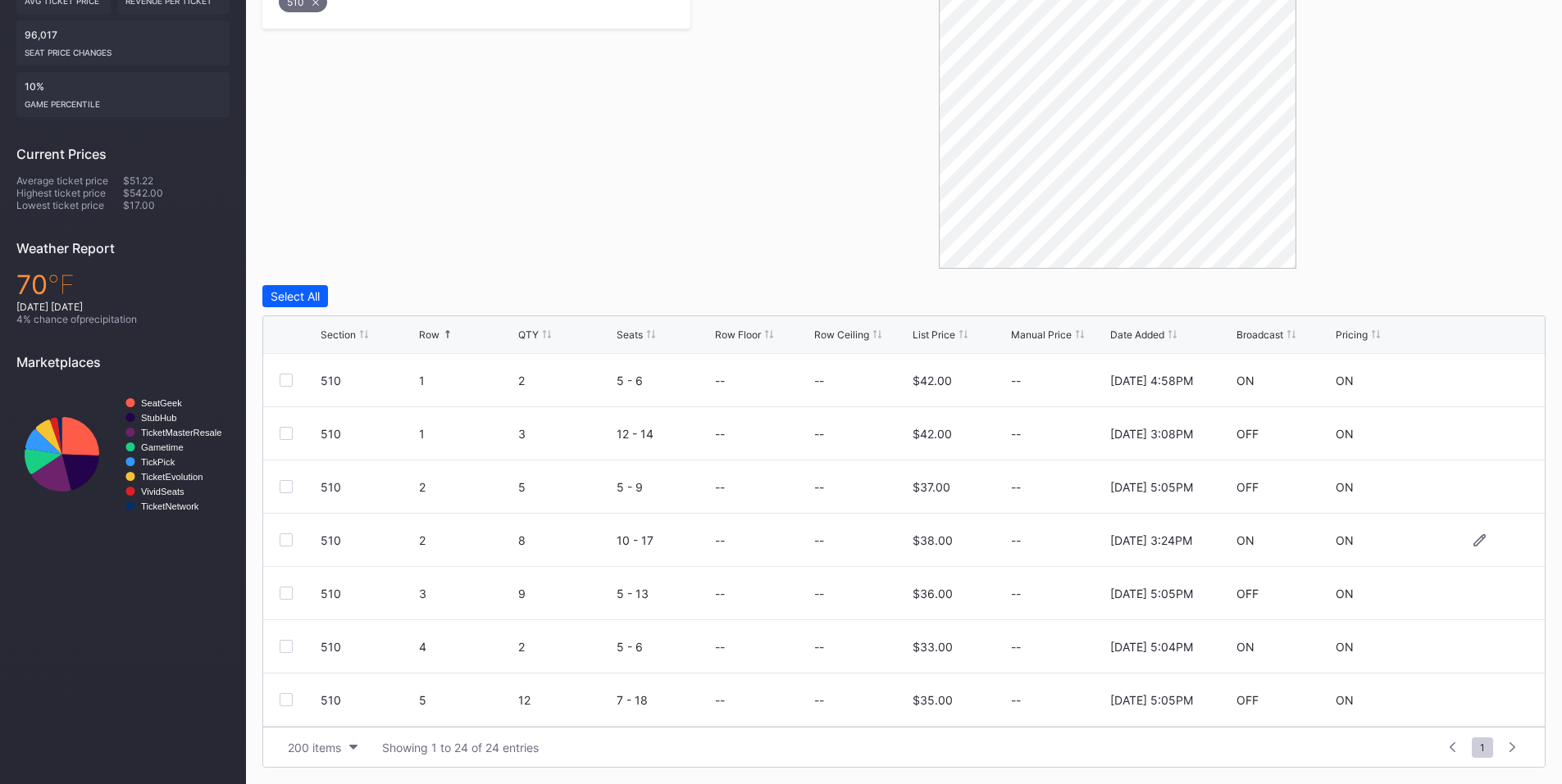
click at [289, 542] on div at bounding box center [286, 540] width 13 height 13
click at [1495, 288] on button "Delete 1 Row" at bounding box center [1503, 296] width 82 height 22
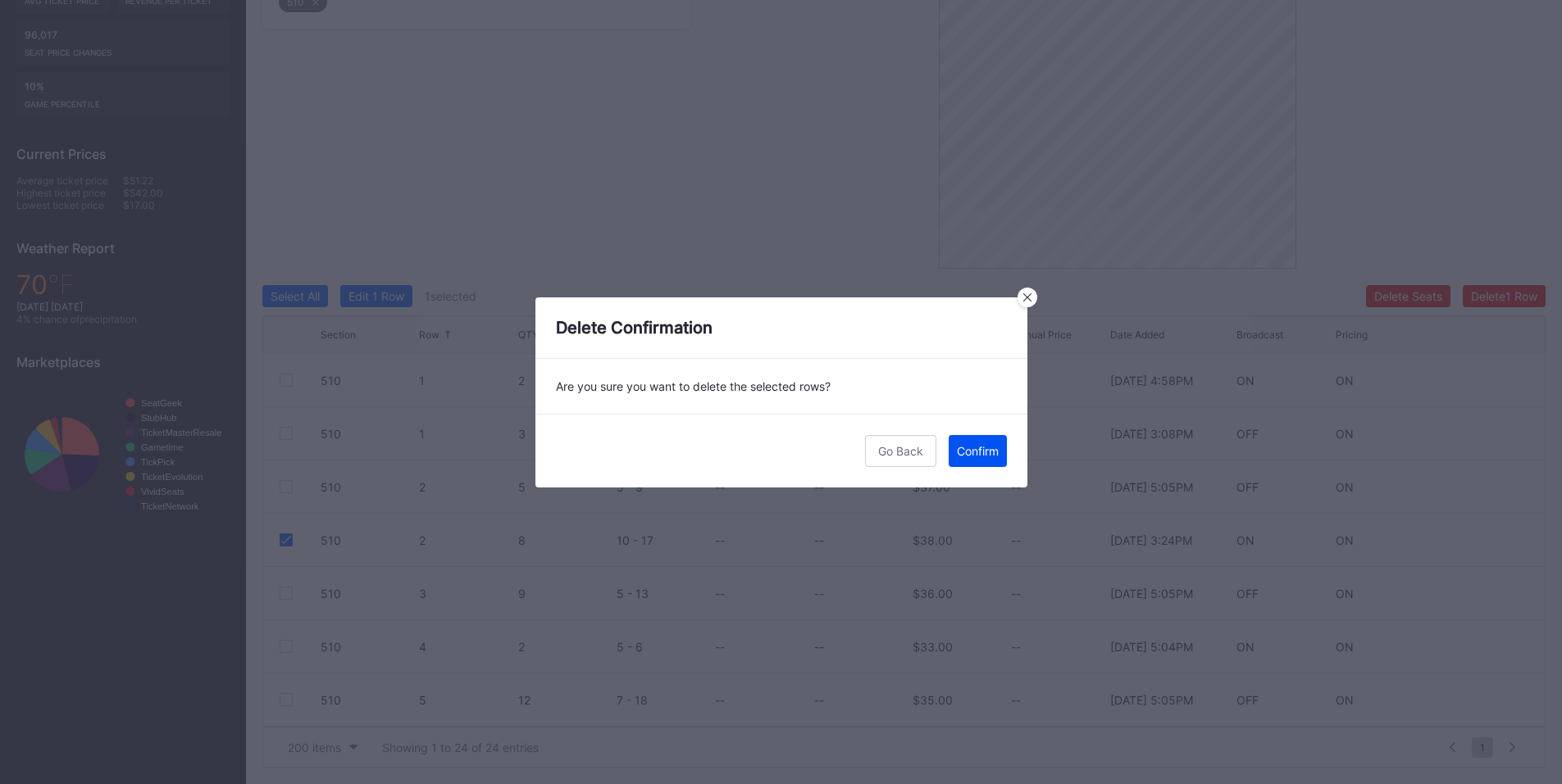
click at [981, 451] on div "Confirm" at bounding box center [978, 452] width 42 height 14
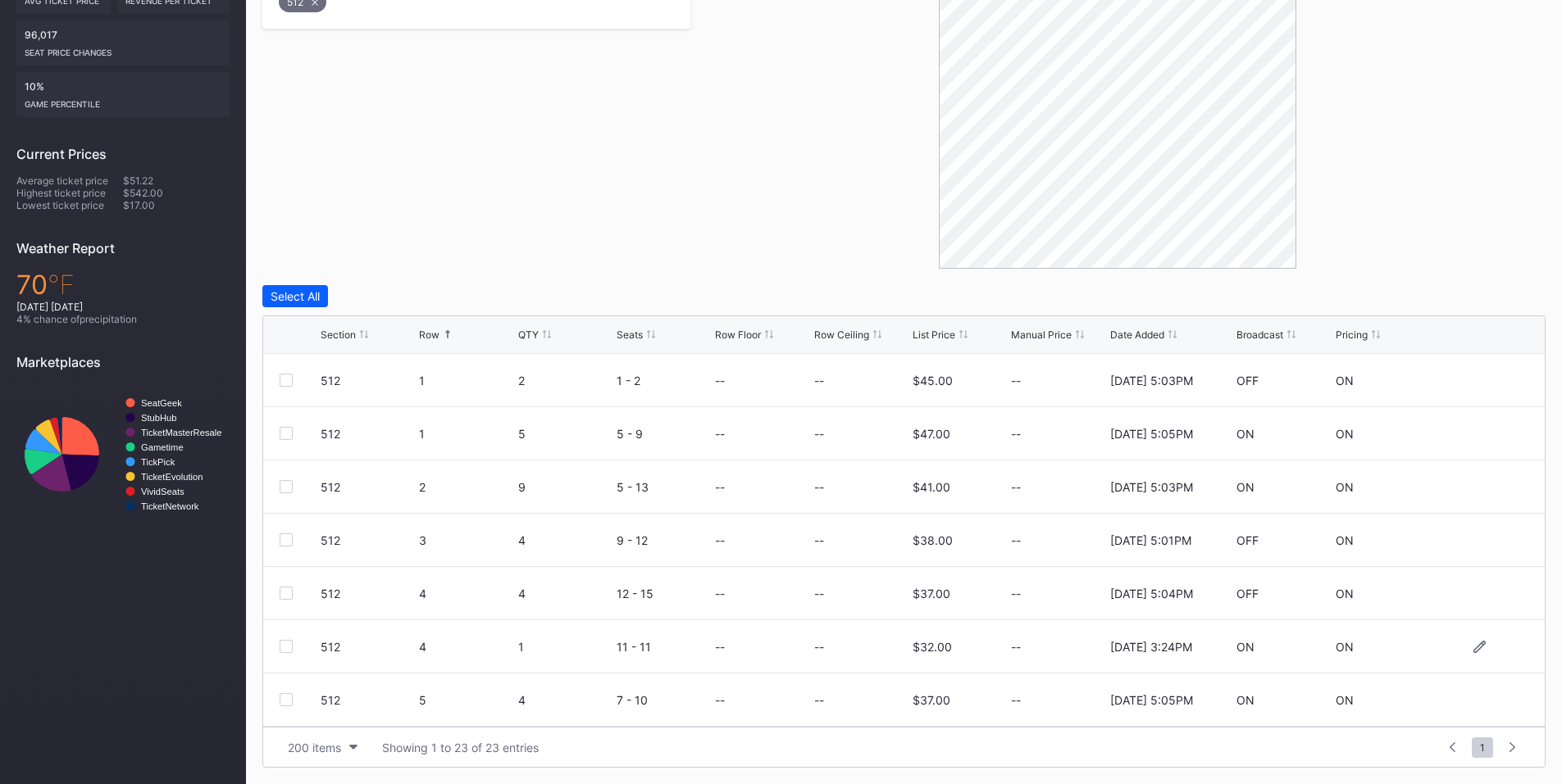
click at [281, 647] on div at bounding box center [286, 646] width 13 height 13
click at [1491, 304] on button "Delete 1 Row" at bounding box center [1503, 296] width 82 height 22
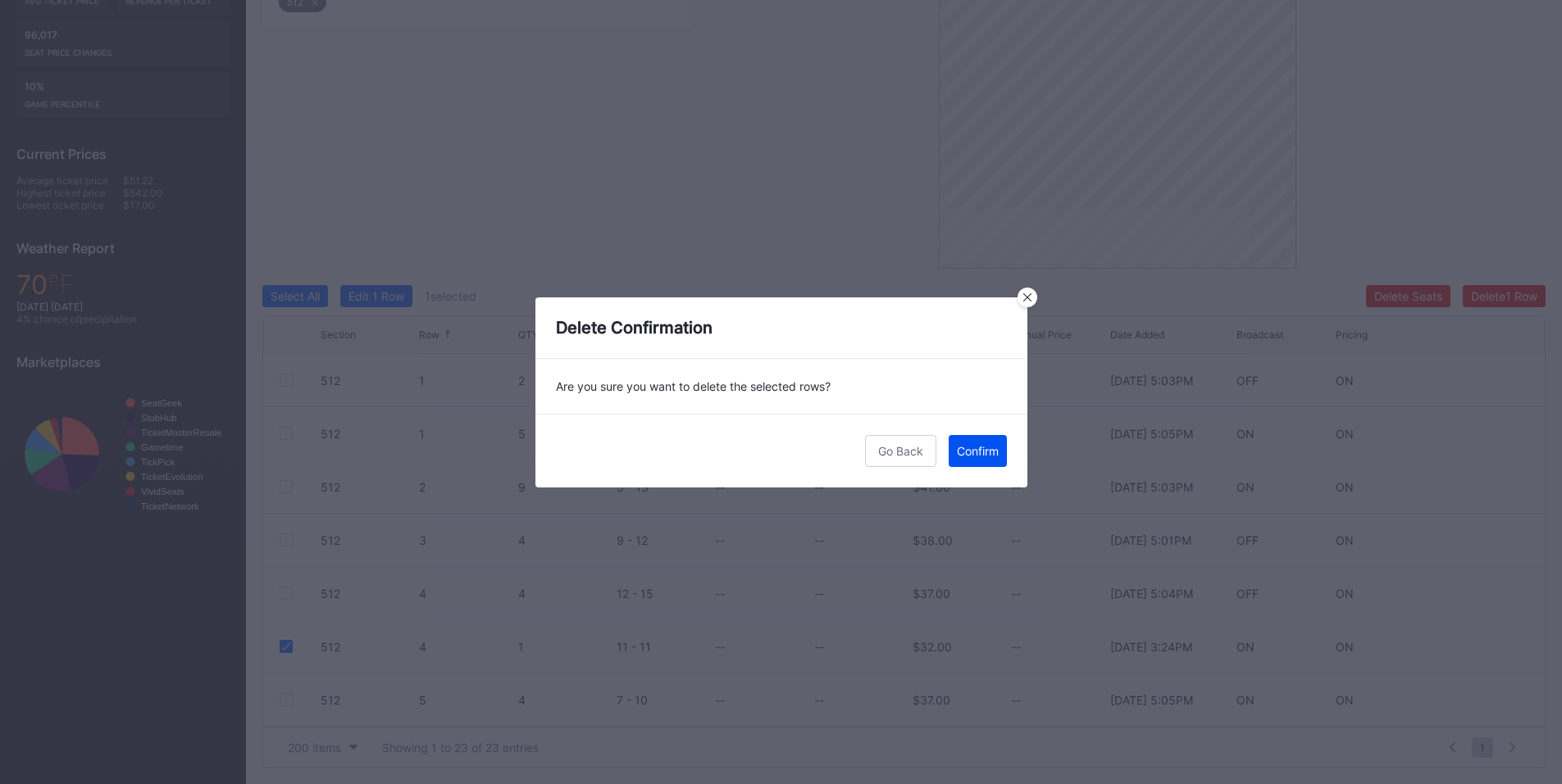
click at [986, 445] on div "Confirm" at bounding box center [978, 452] width 42 height 14
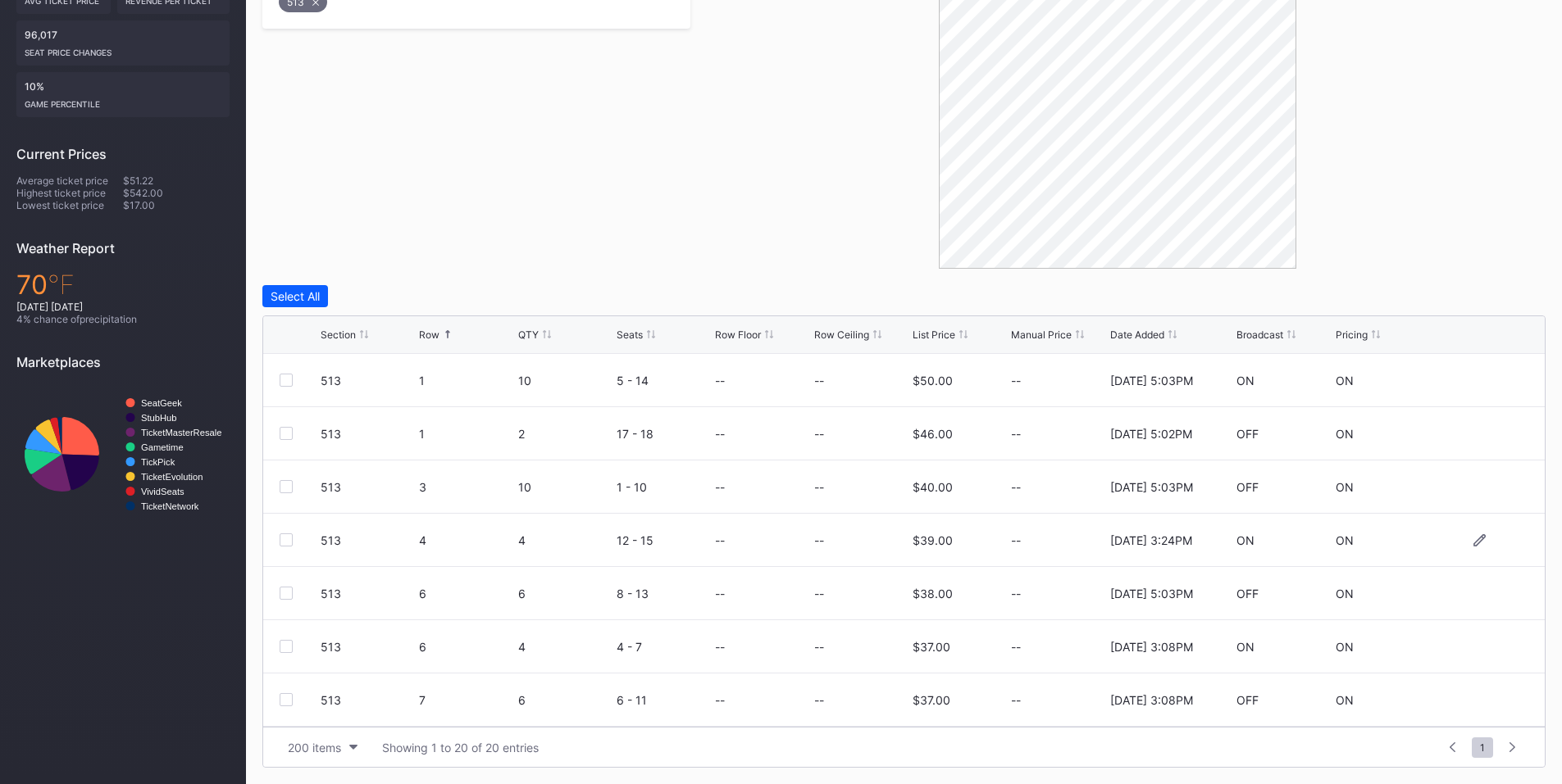
click at [288, 536] on div at bounding box center [286, 540] width 13 height 13
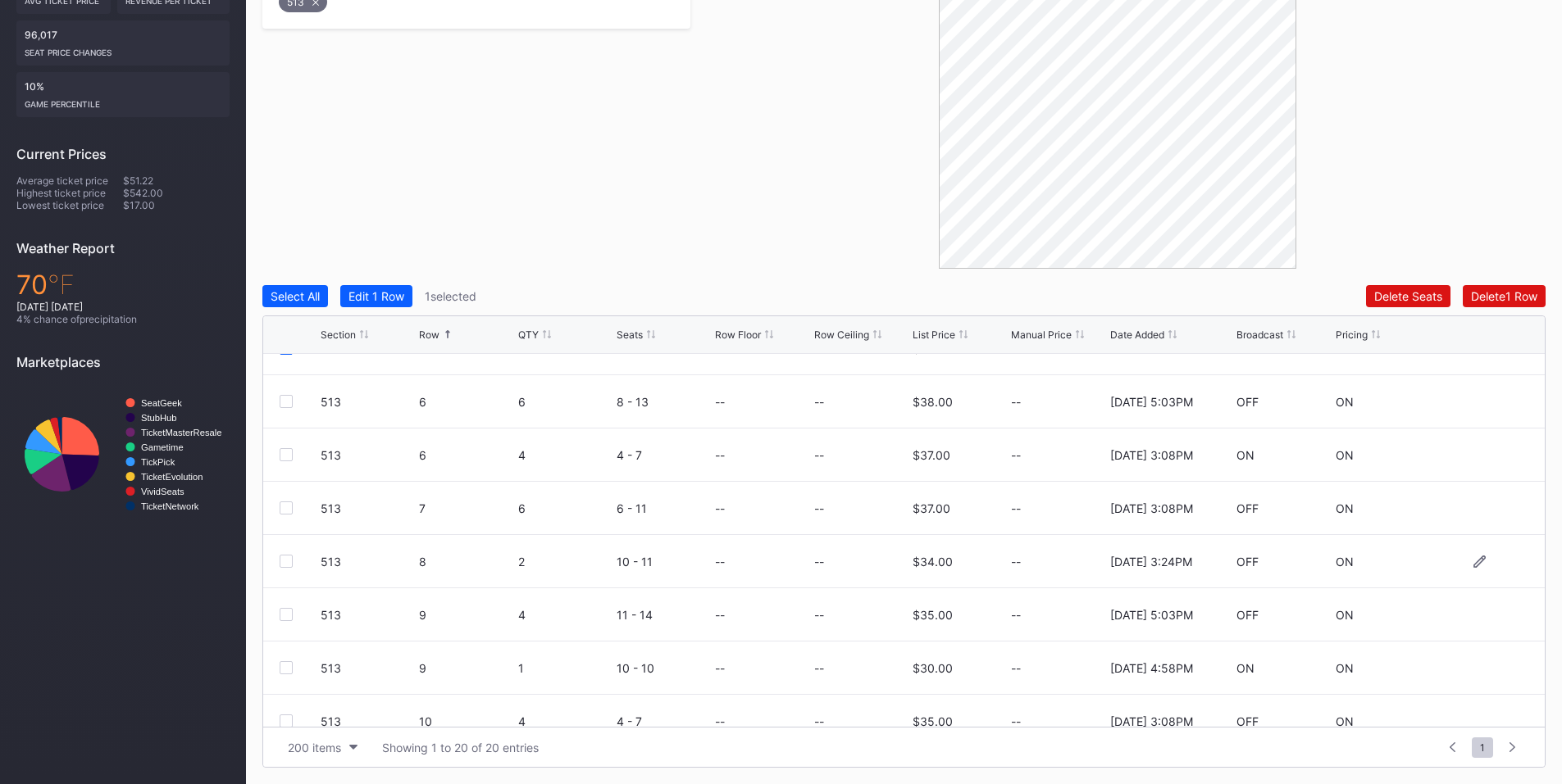
click at [287, 562] on div at bounding box center [286, 561] width 13 height 13
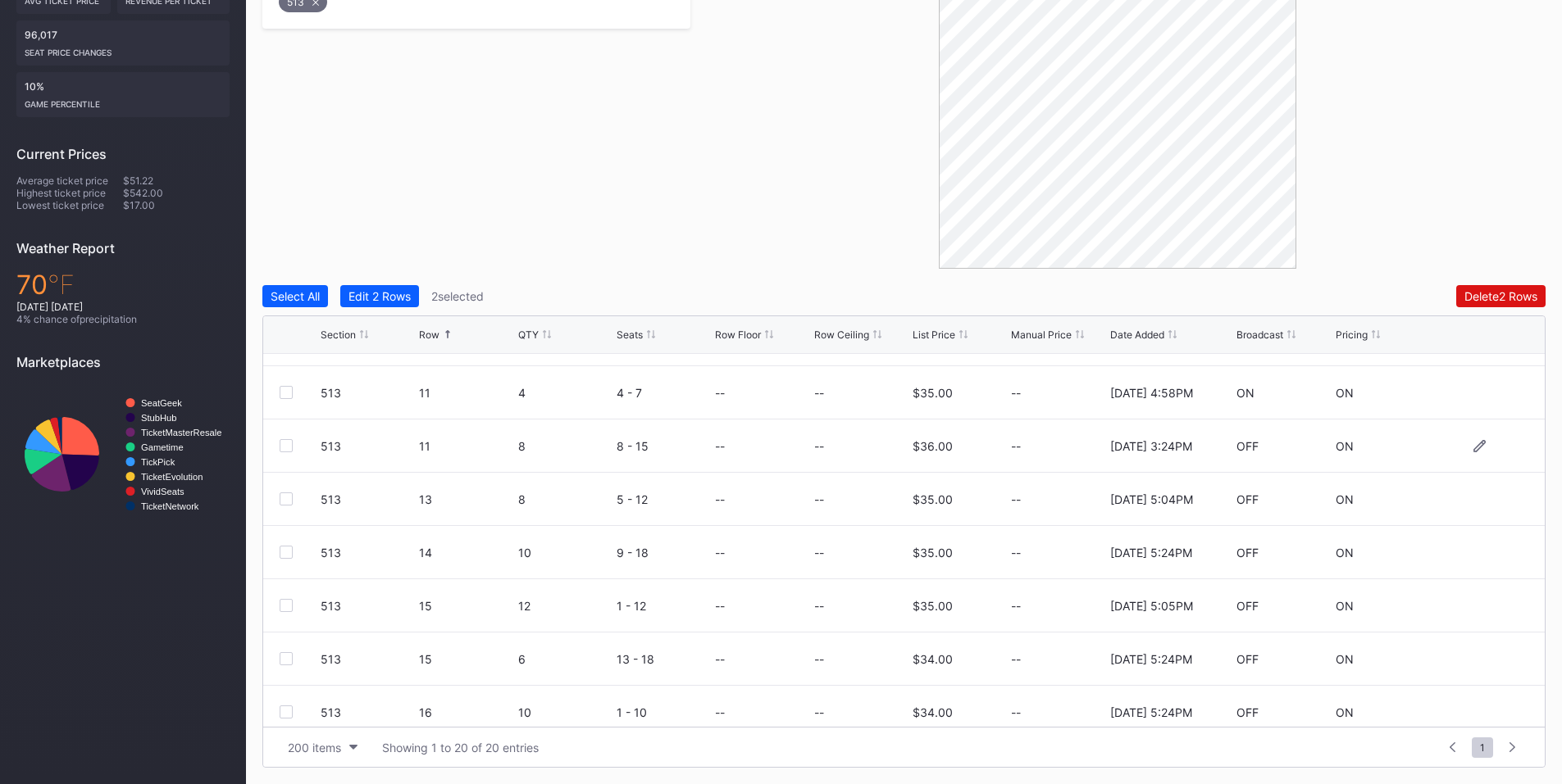
click at [285, 445] on div at bounding box center [286, 446] width 13 height 13
click at [1486, 301] on div "Delete 3 Rows" at bounding box center [1500, 296] width 73 height 14
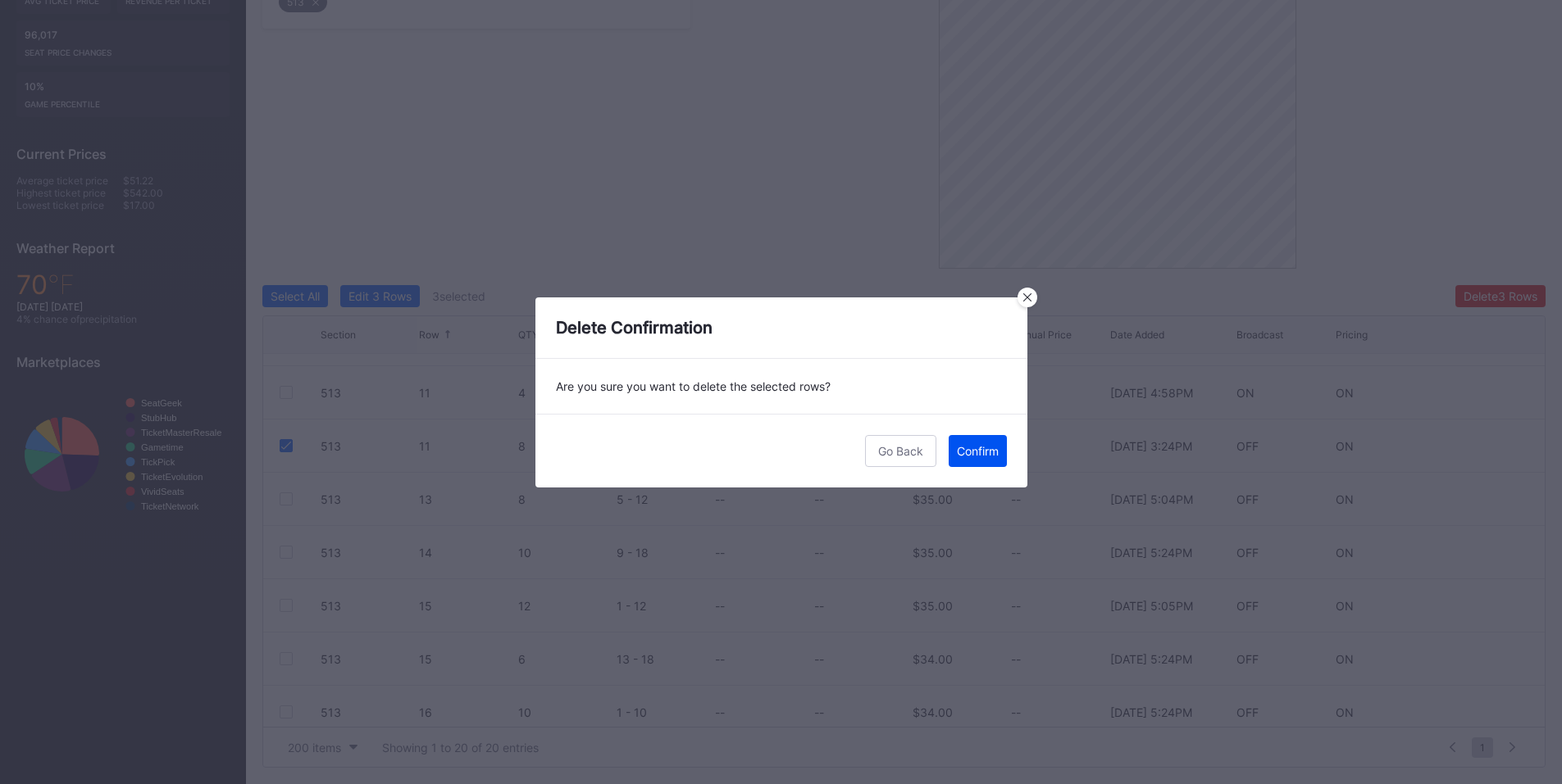
click at [968, 450] on div "Confirm" at bounding box center [978, 452] width 42 height 14
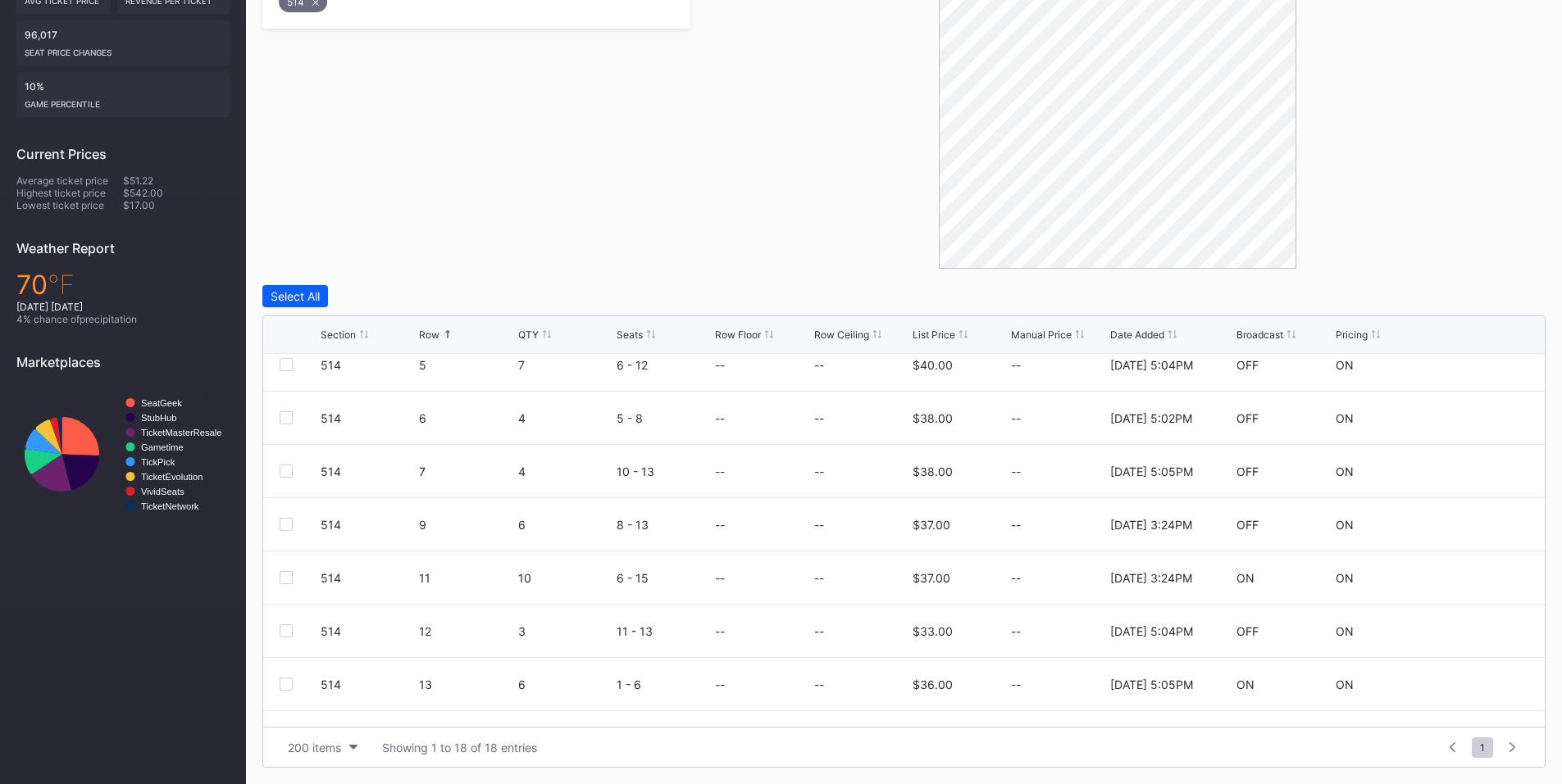
scroll to position [192, 0]
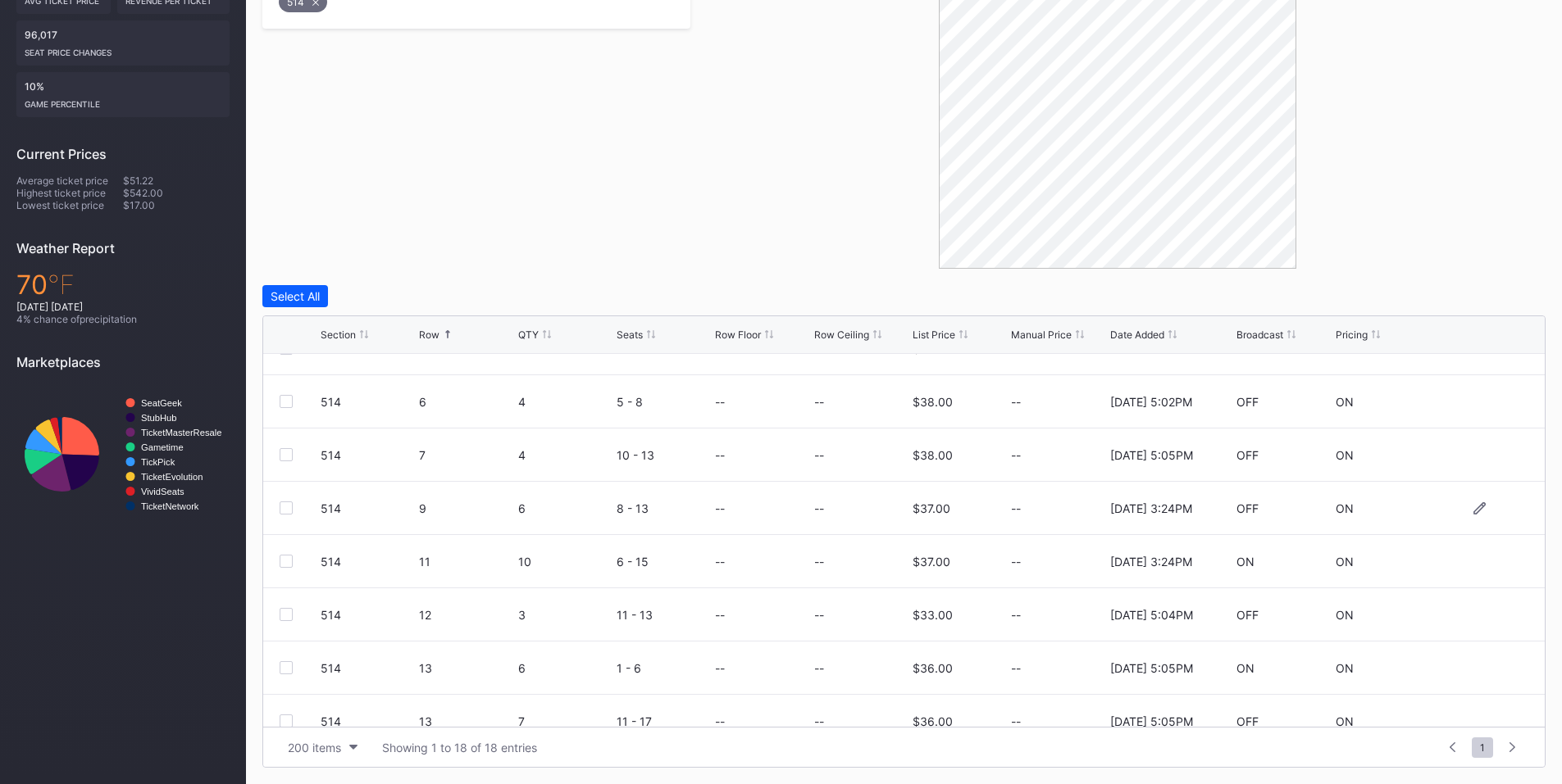
click at [281, 503] on div at bounding box center [286, 507] width 13 height 13
click at [284, 558] on div at bounding box center [286, 561] width 13 height 13
click at [1511, 288] on button "Delete 2 Rows" at bounding box center [1501, 296] width 89 height 22
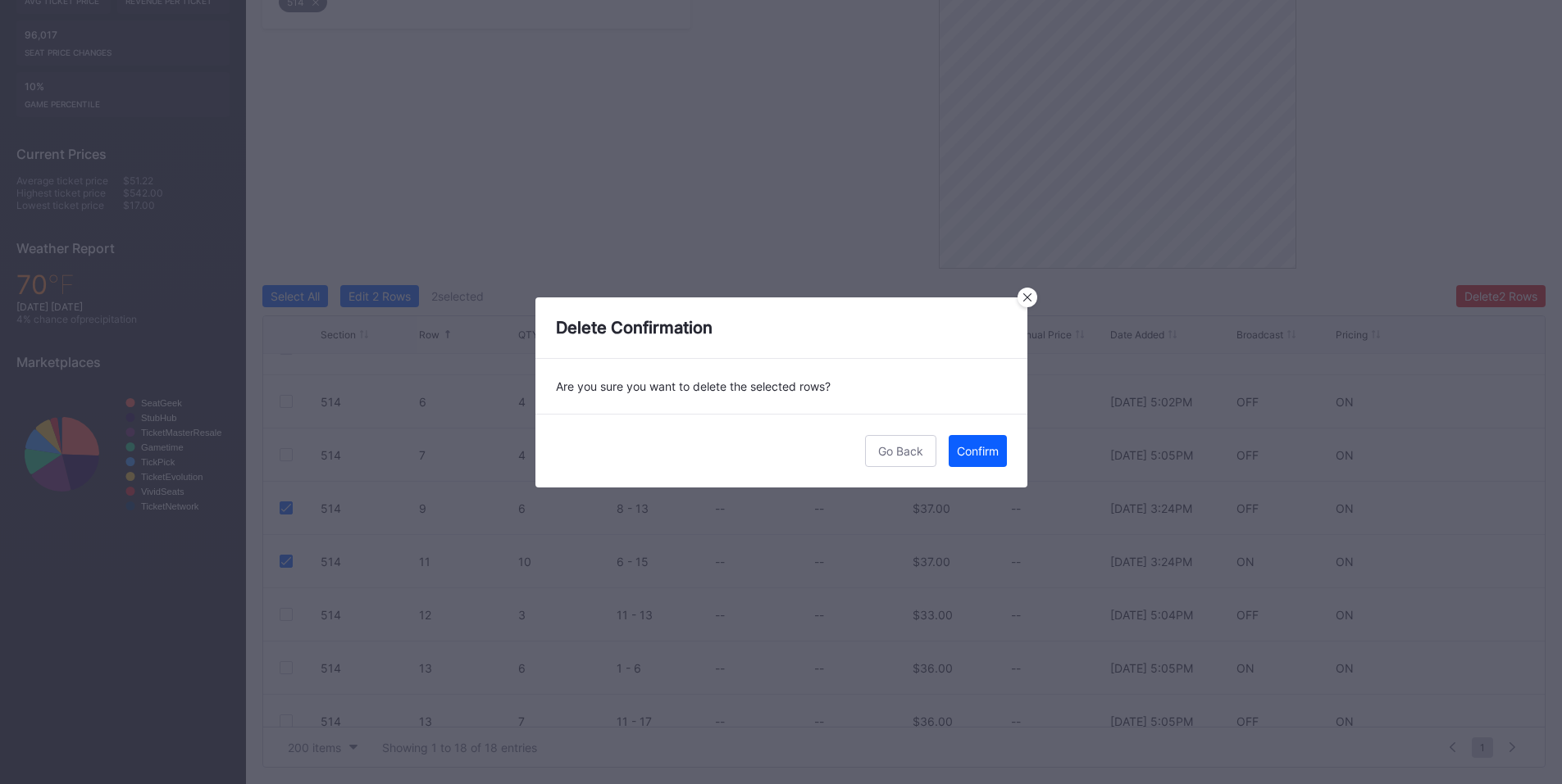
click at [973, 448] on div "Confirm" at bounding box center [978, 452] width 42 height 14
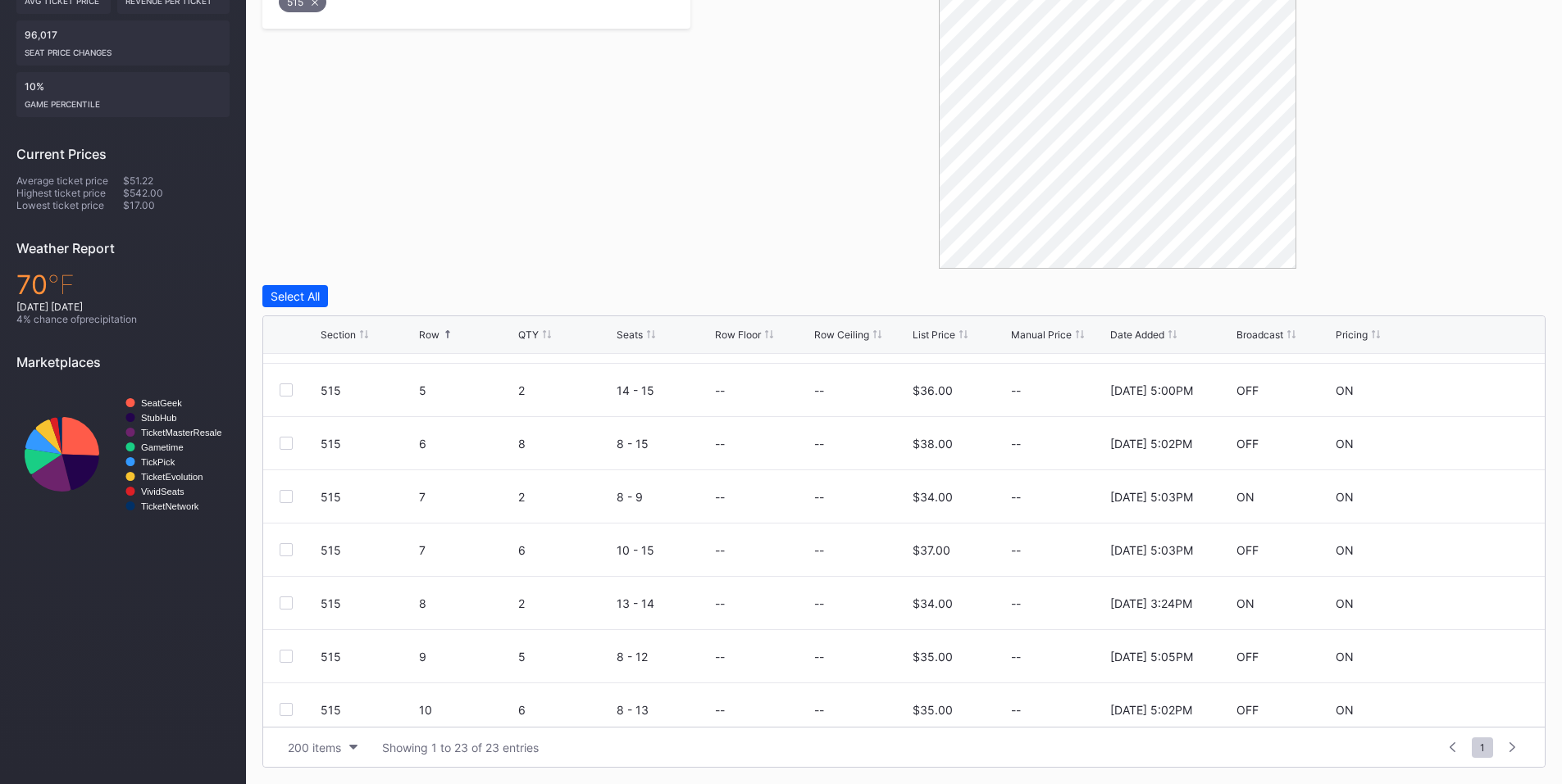
scroll to position [382, 0]
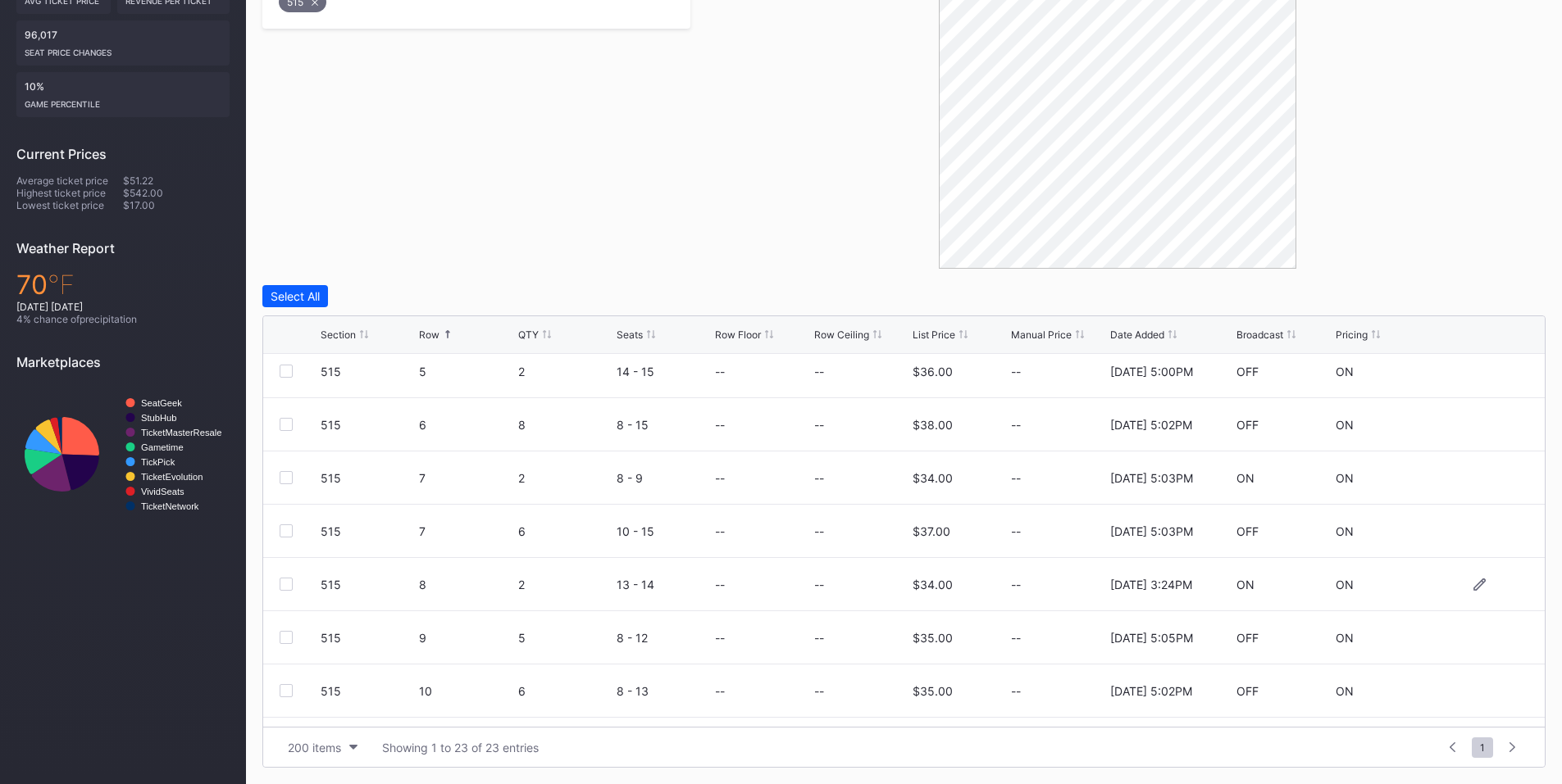
click at [285, 580] on div at bounding box center [286, 584] width 13 height 13
click at [1511, 288] on button "Delete 1 Row" at bounding box center [1503, 296] width 82 height 22
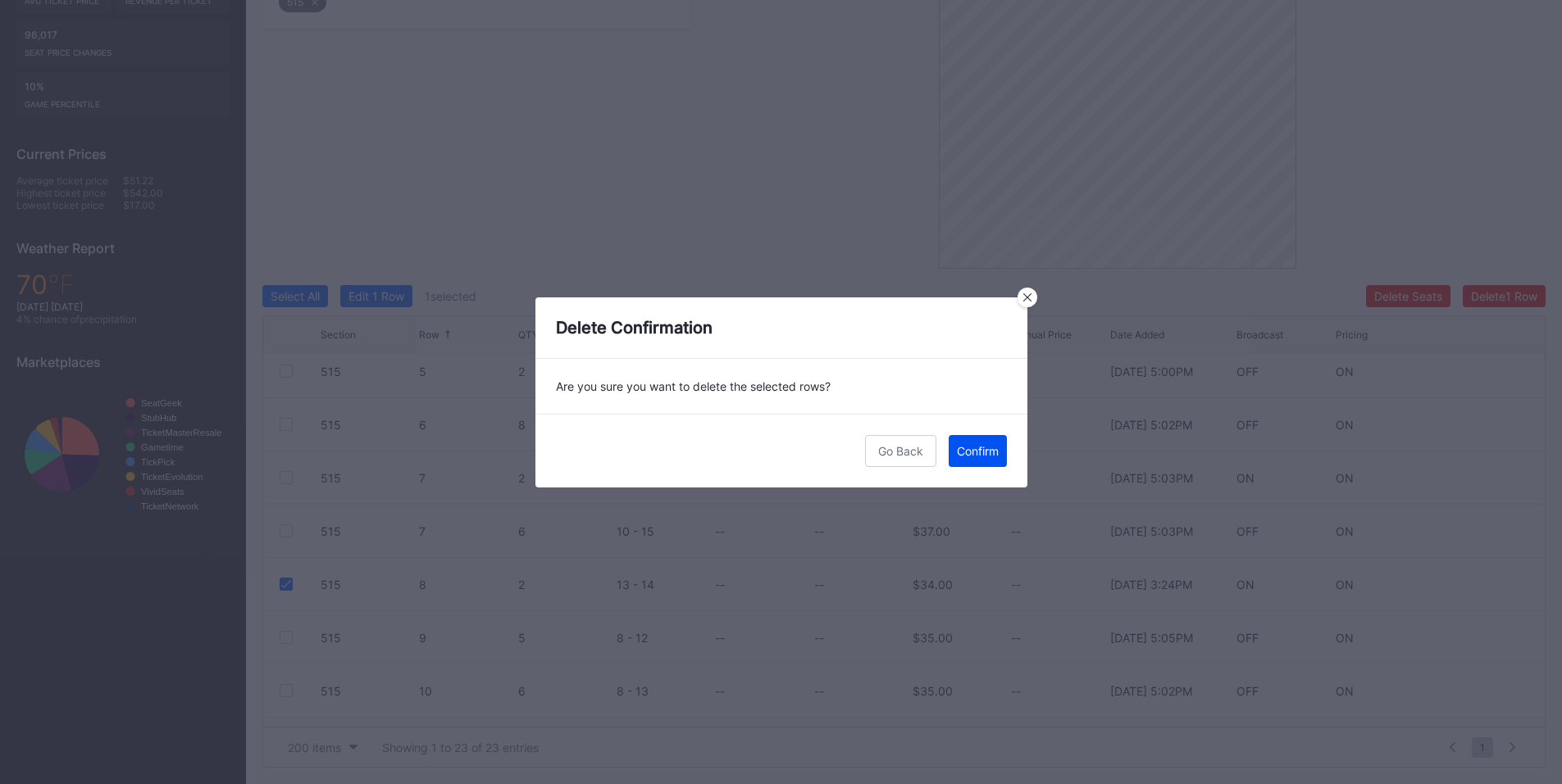
click at [966, 458] on button "Confirm" at bounding box center [977, 451] width 59 height 32
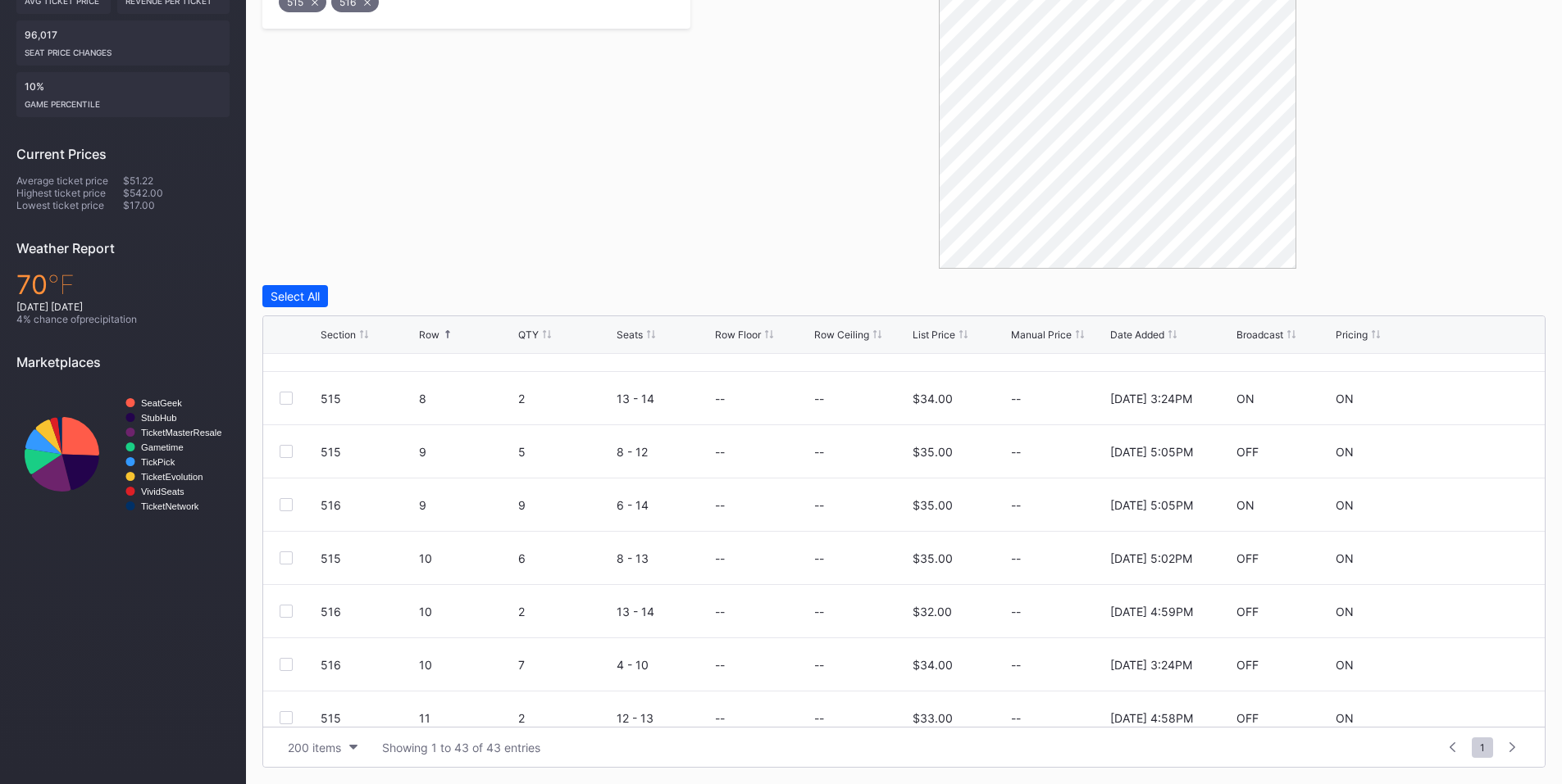
scroll to position [957, 0]
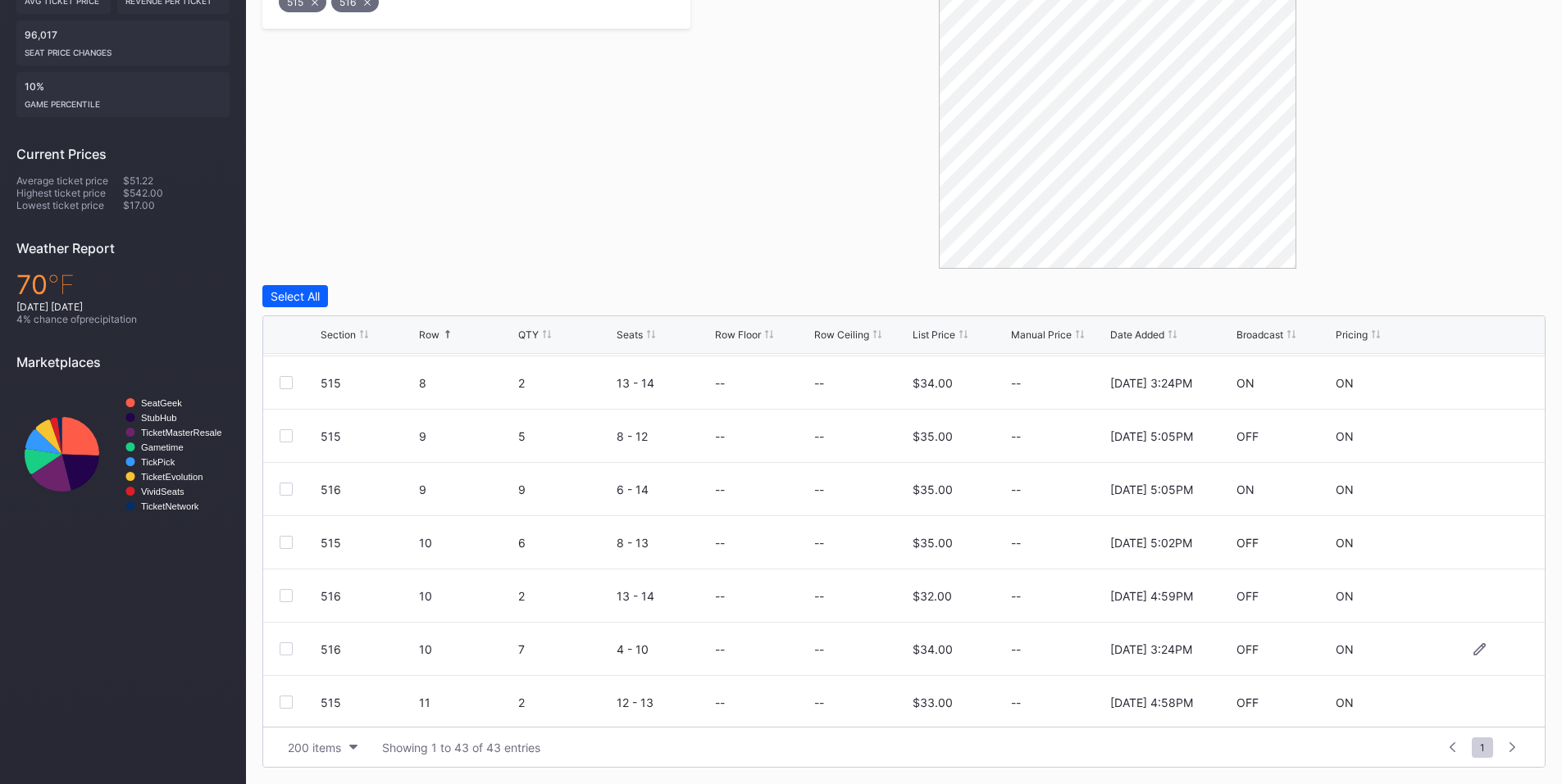
click at [293, 651] on div at bounding box center [300, 648] width 41 height 13
click at [281, 652] on div at bounding box center [286, 648] width 13 height 13
click at [1508, 296] on div "Delete 1 Row" at bounding box center [1503, 296] width 67 height 14
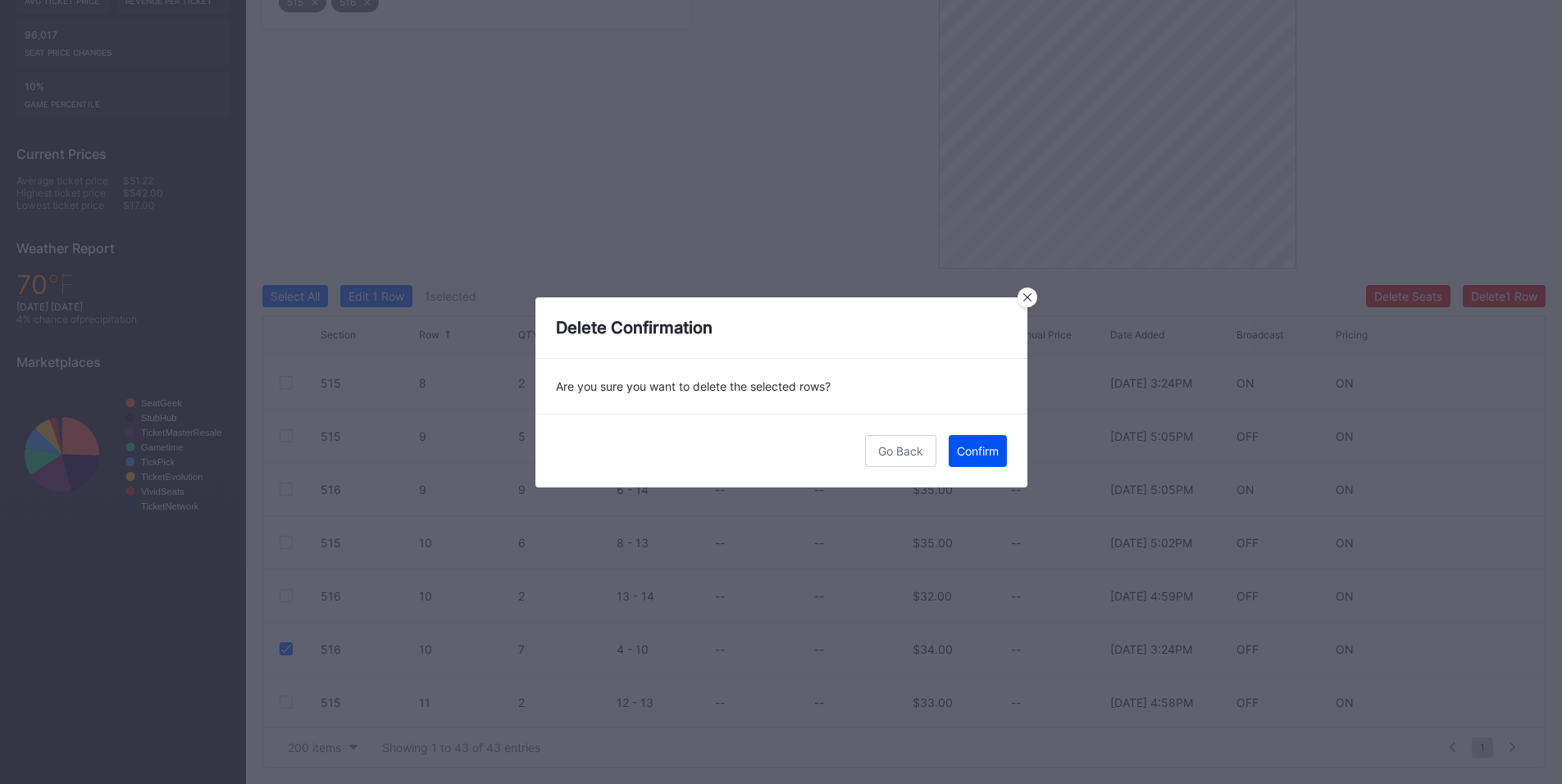
click at [989, 455] on div "Confirm" at bounding box center [978, 452] width 42 height 14
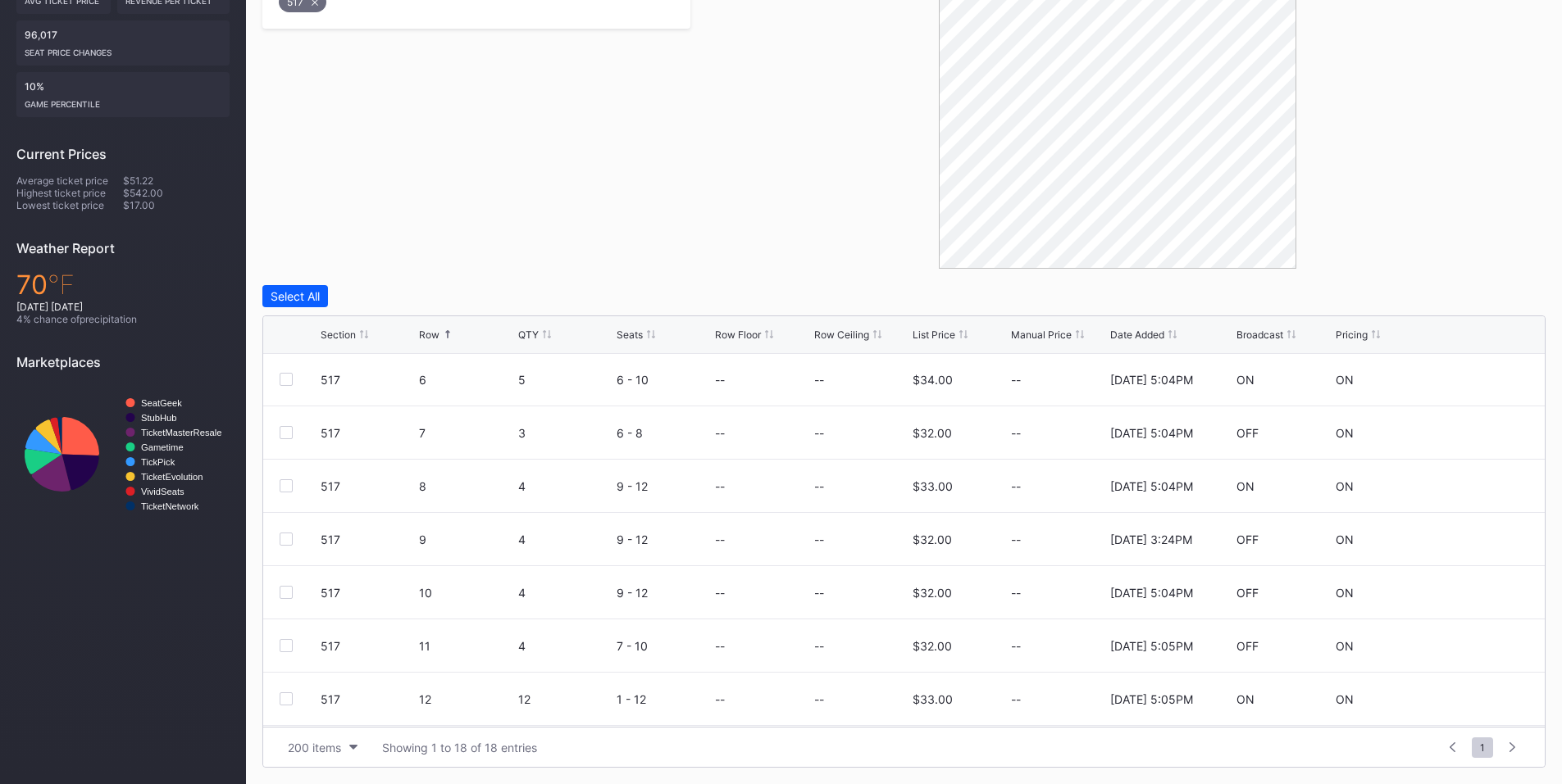
scroll to position [382, 0]
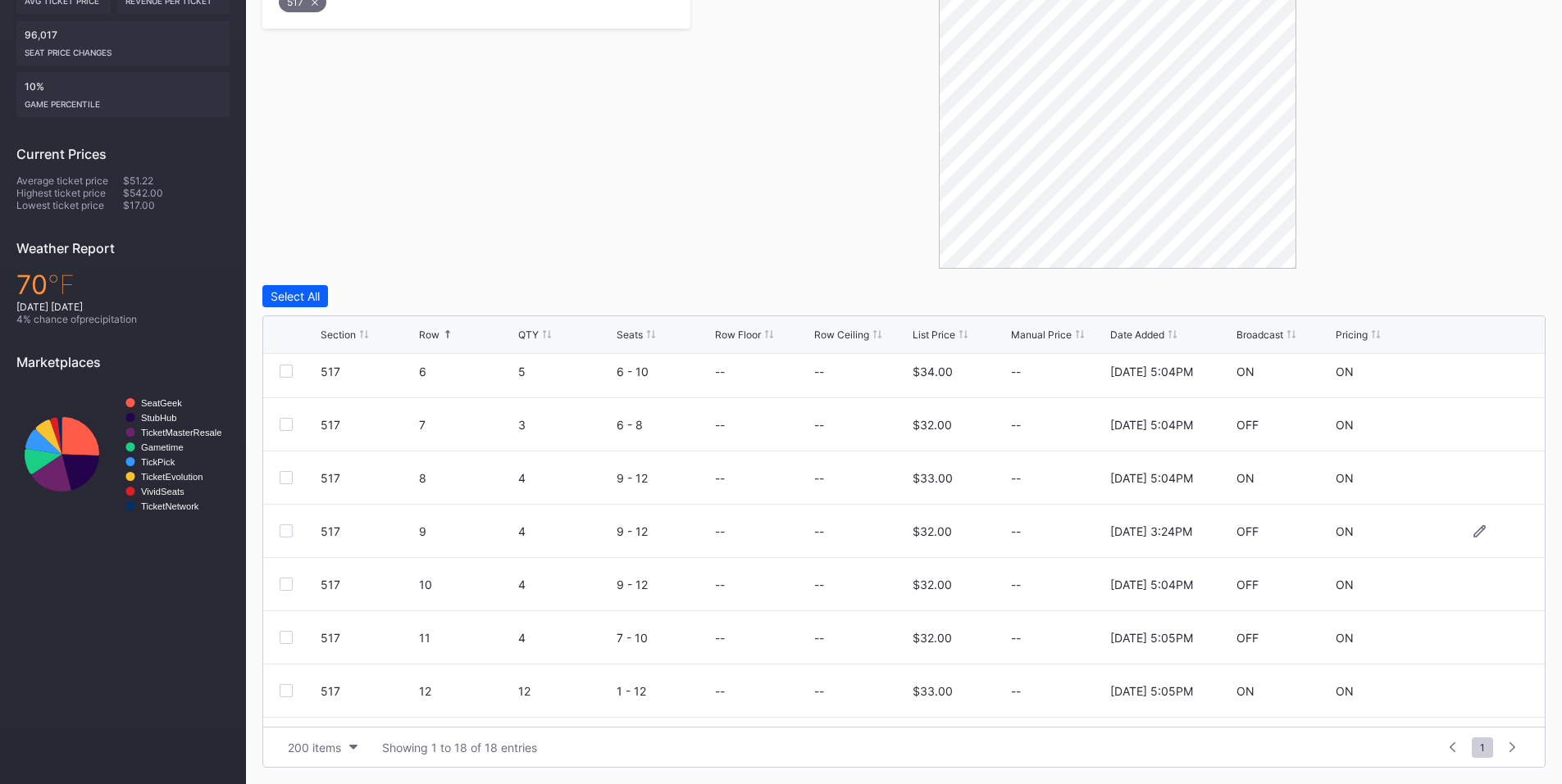
click at [284, 527] on div at bounding box center [286, 530] width 13 height 13
click at [1515, 294] on div "Delete 1 Row" at bounding box center [1503, 296] width 67 height 14
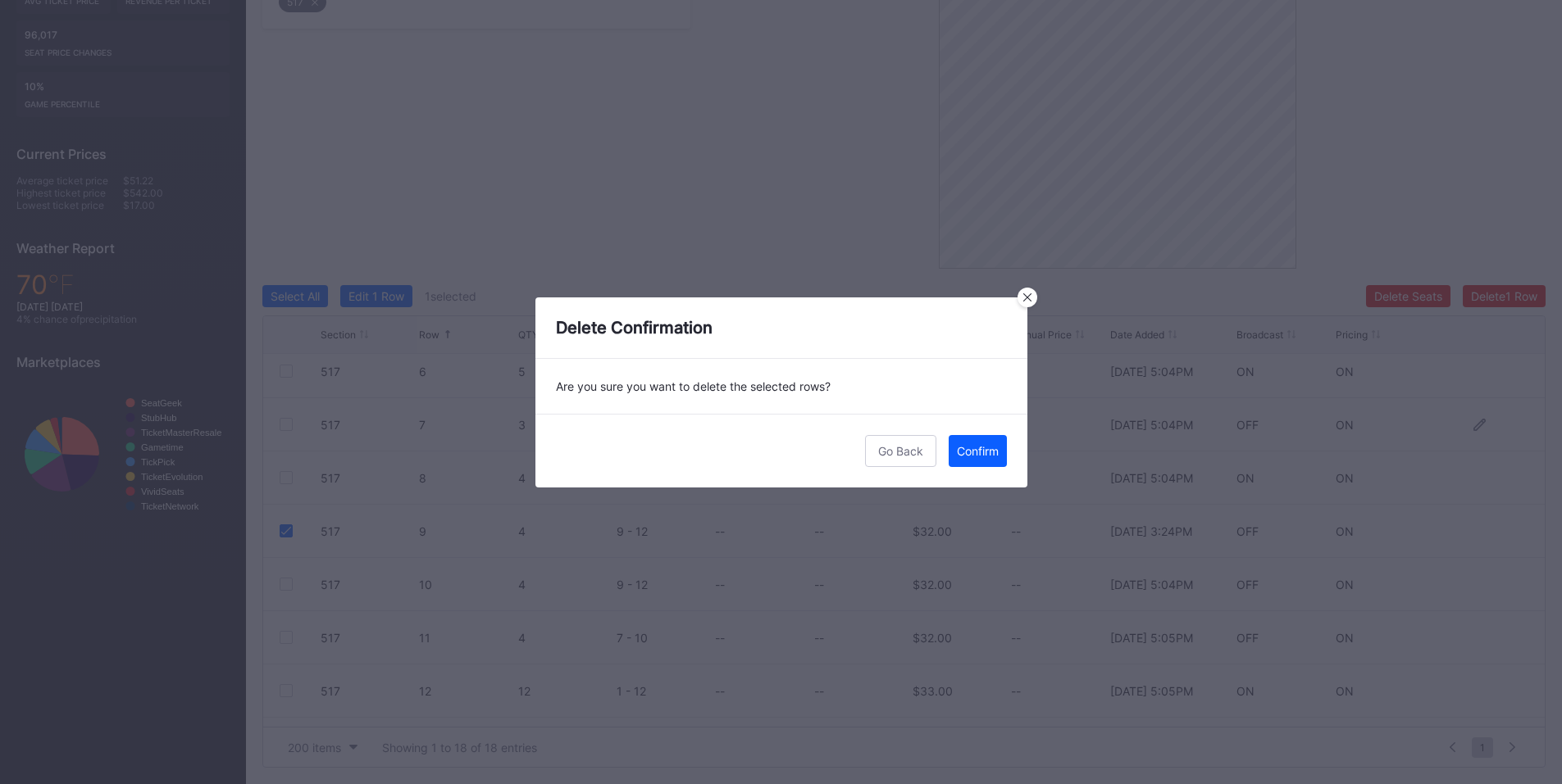
click at [973, 450] on div "Confirm" at bounding box center [978, 452] width 42 height 14
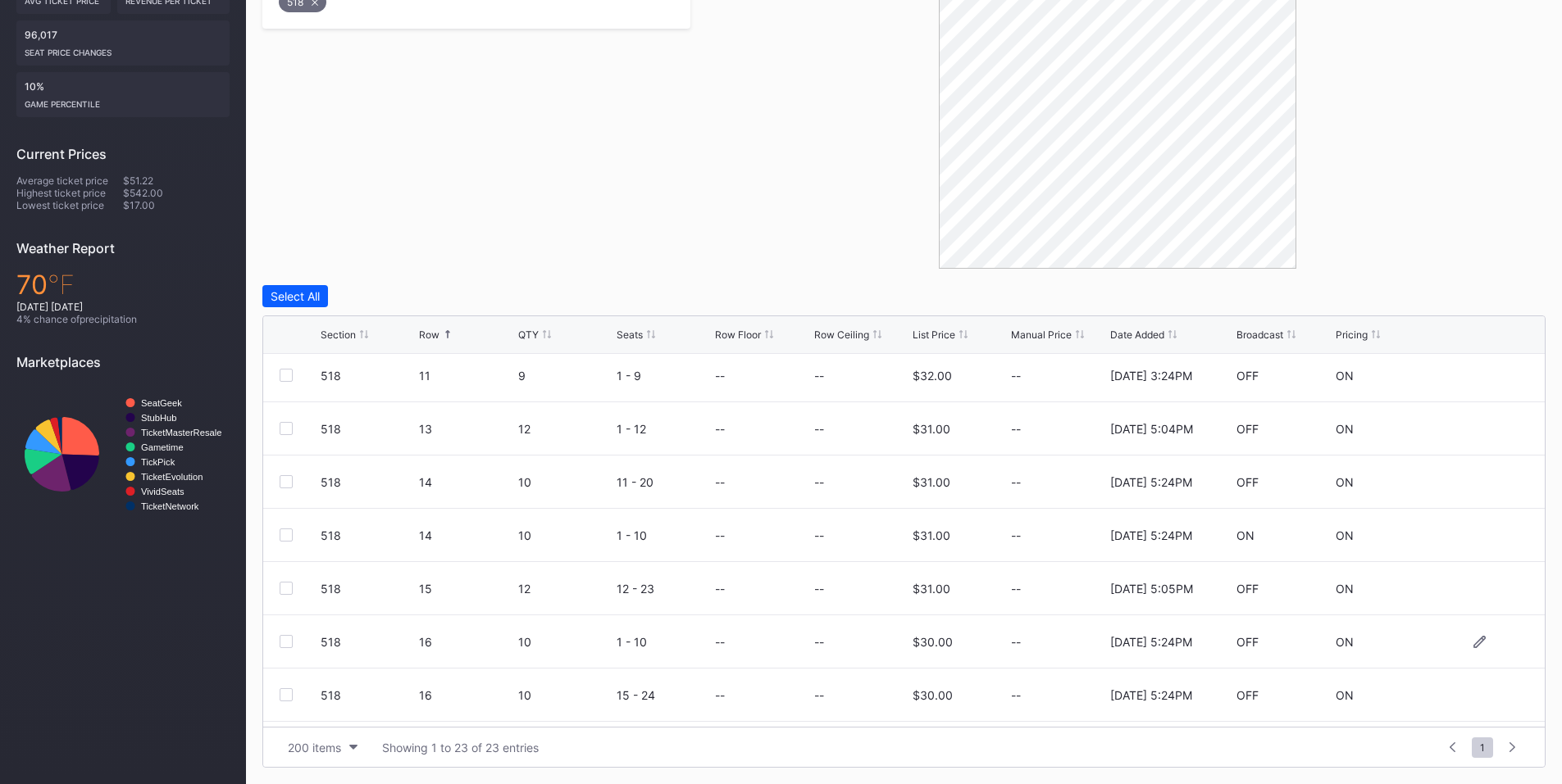
scroll to position [661, 0]
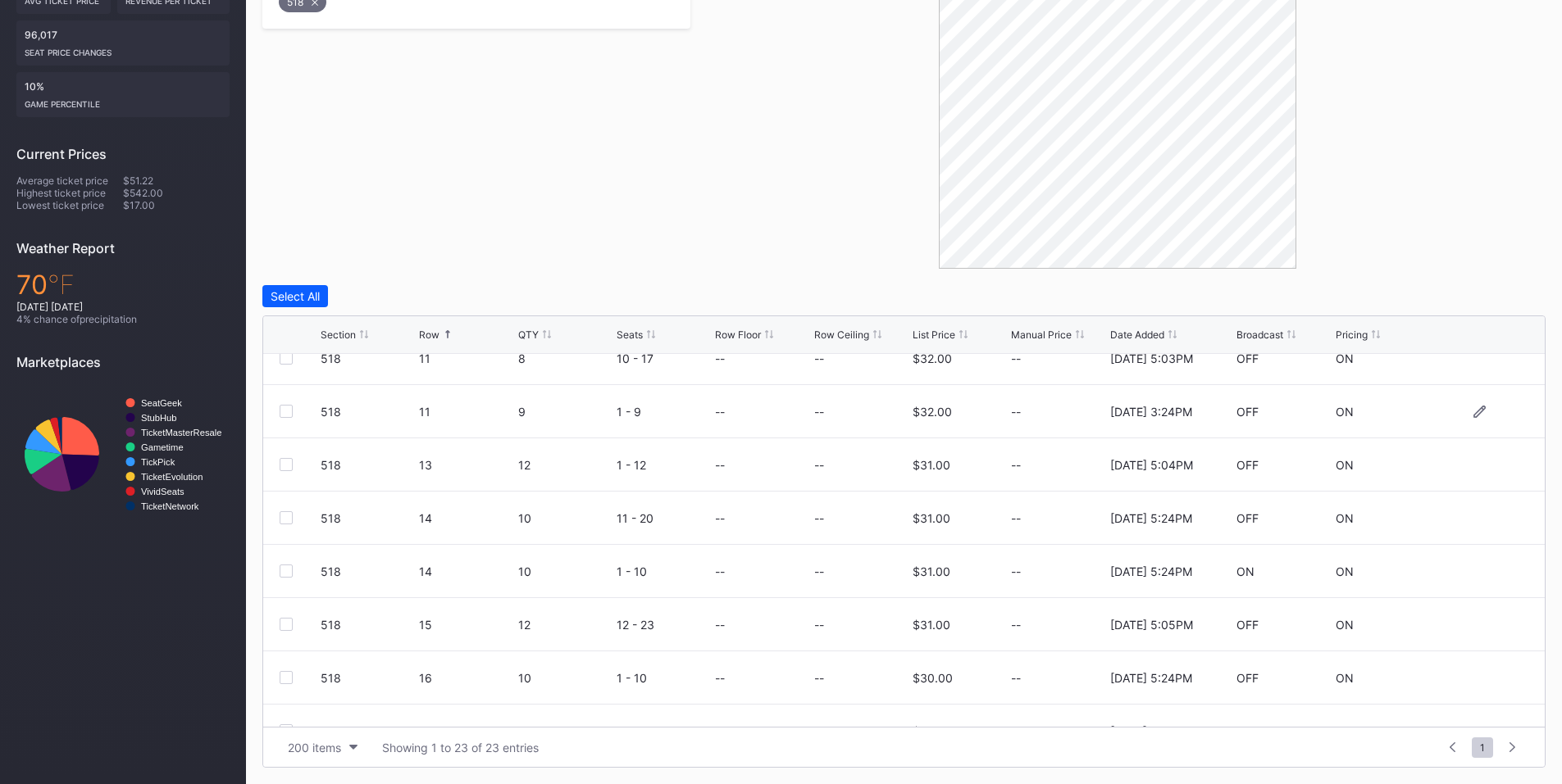
click at [272, 410] on div "518 11 9 1 - 9 -- -- $32.00 -- [DATE] 3:24PM OFF ON" at bounding box center [904, 412] width 1282 height 54
click at [287, 410] on div at bounding box center [286, 411] width 13 height 13
click at [1477, 302] on div "Delete 1 Row" at bounding box center [1503, 296] width 67 height 14
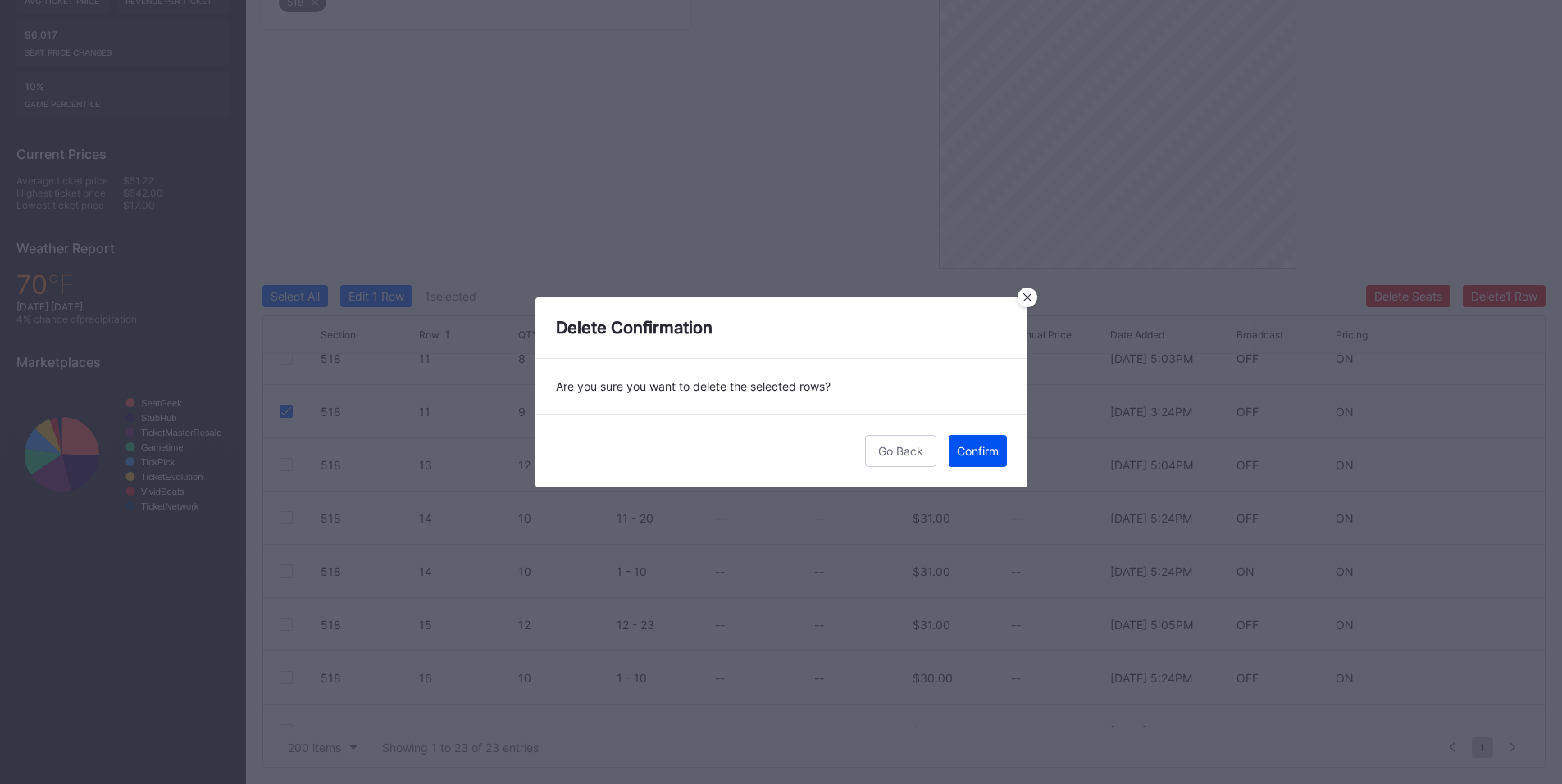
click at [990, 457] on div "Confirm" at bounding box center [978, 452] width 42 height 14
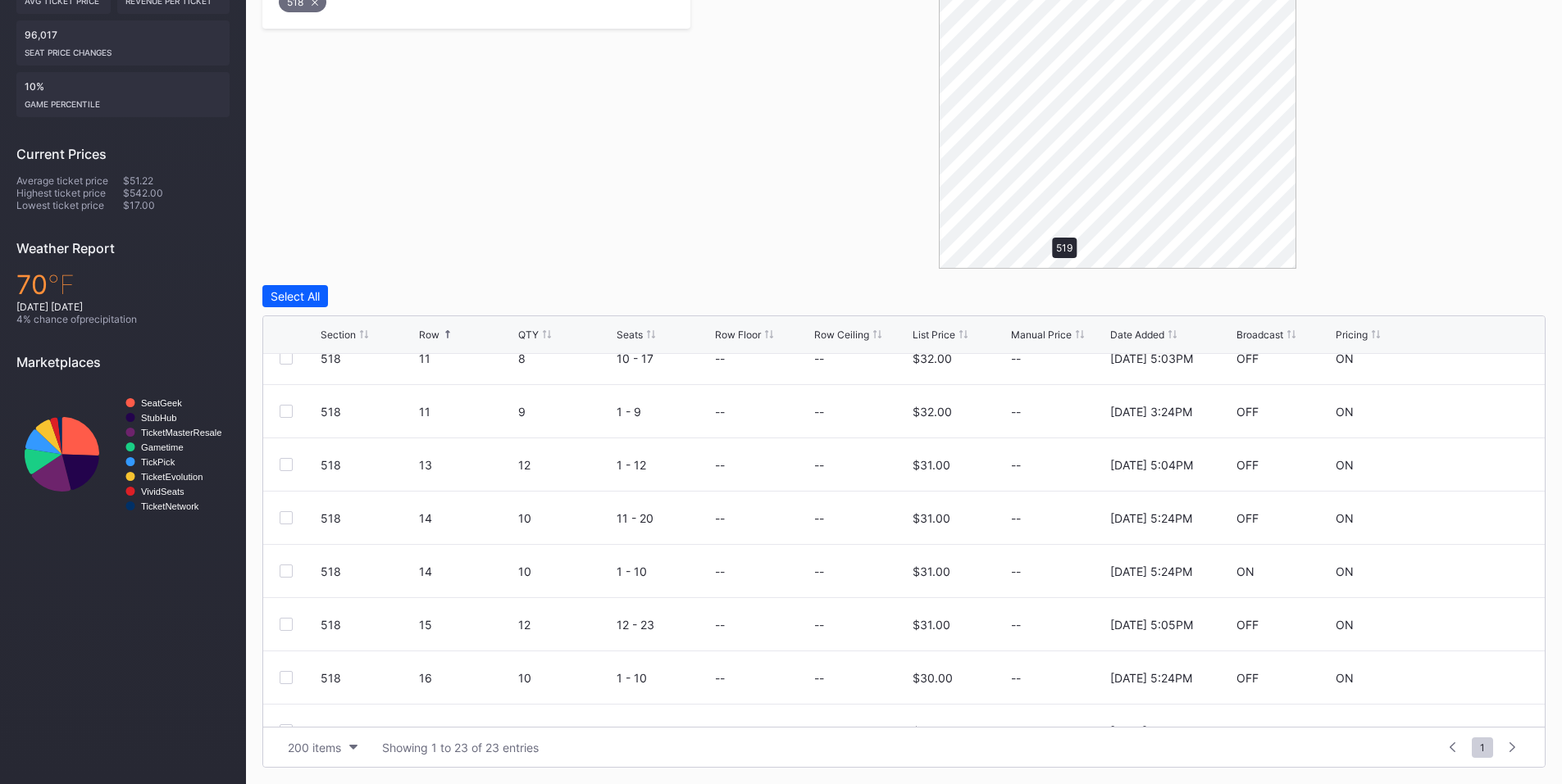
scroll to position [0, 0]
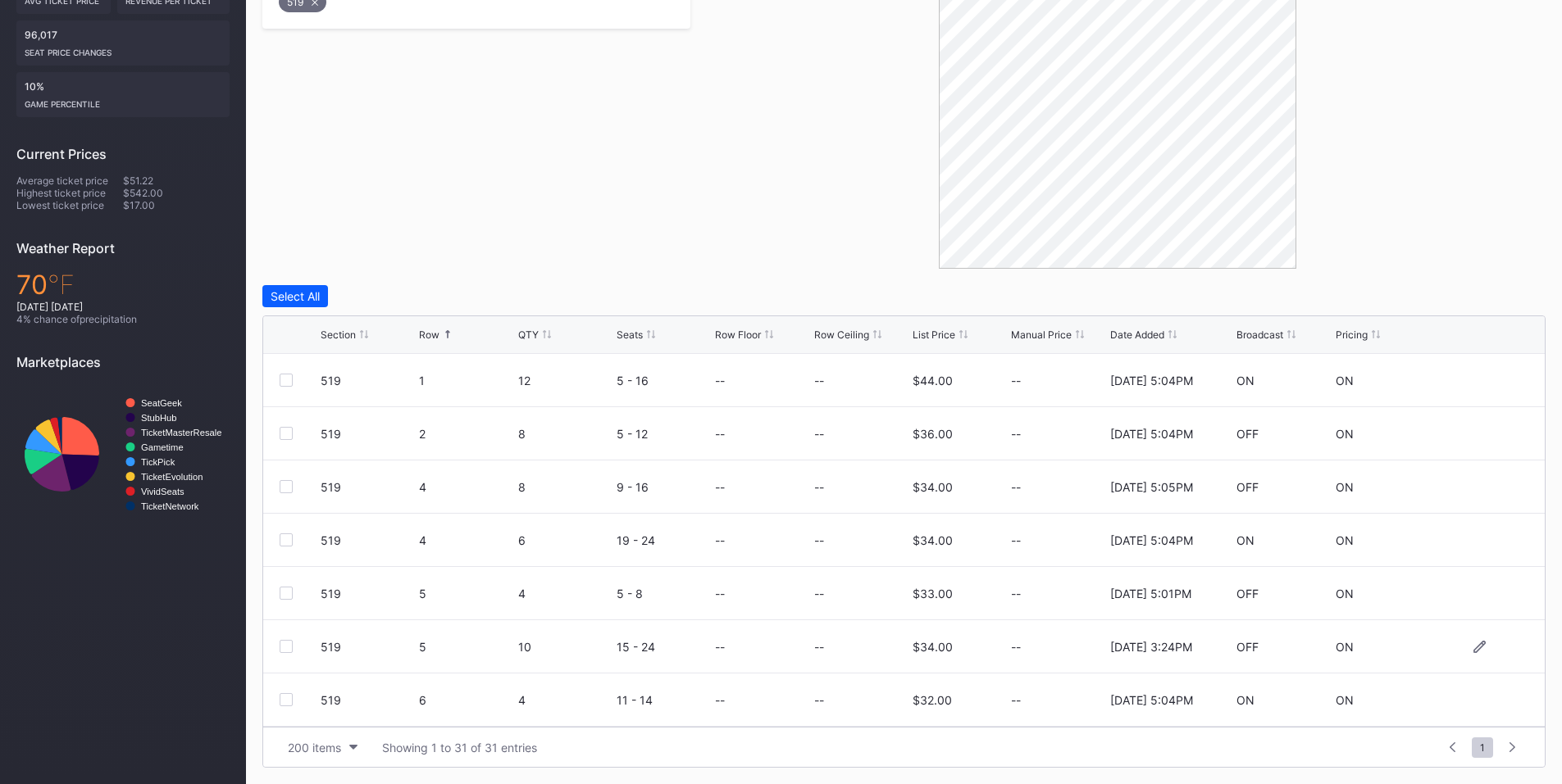
drag, startPoint x: 283, startPoint y: 649, endPoint x: 311, endPoint y: 648, distance: 28.0
click at [285, 649] on div at bounding box center [286, 646] width 13 height 13
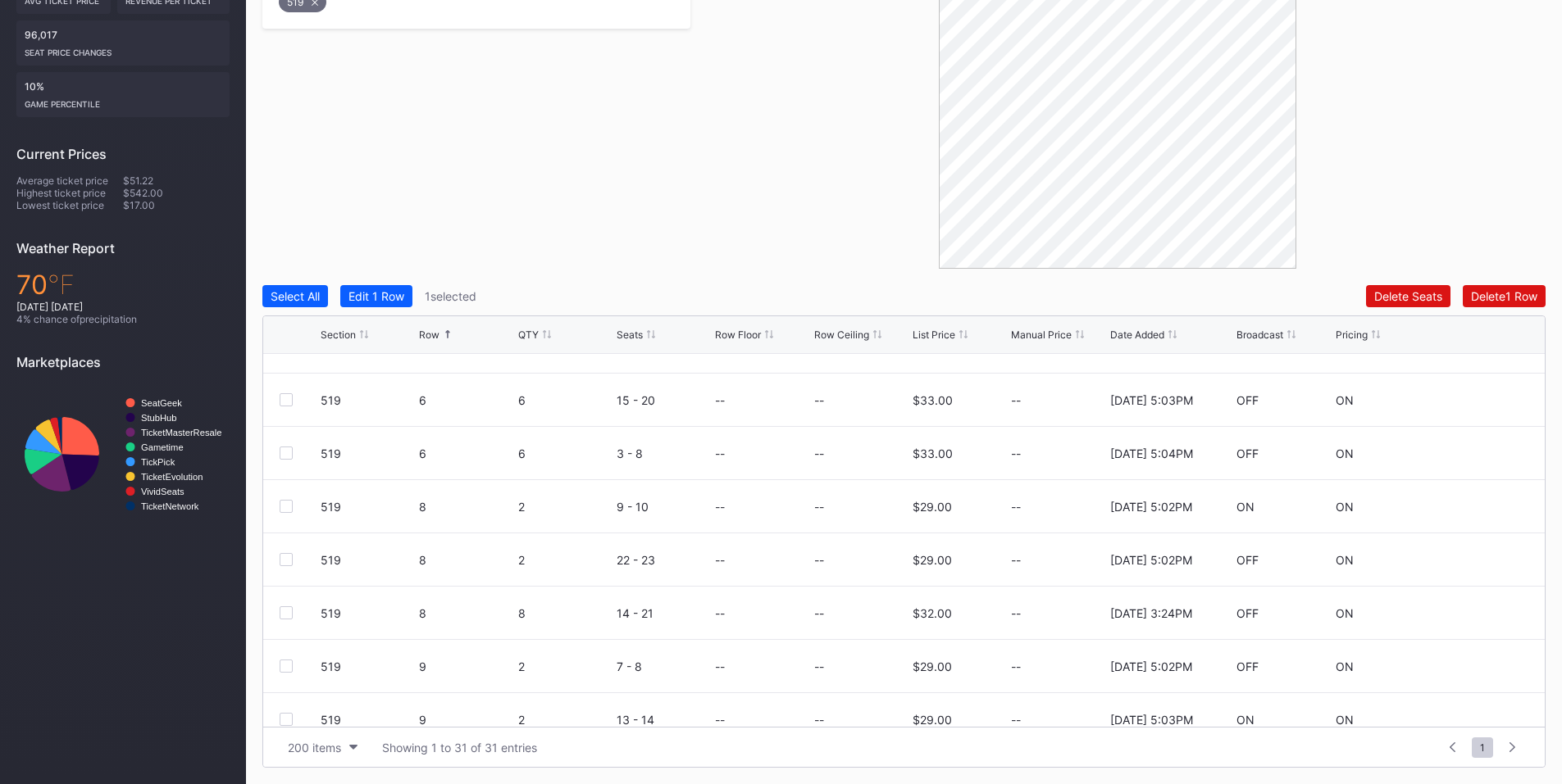
scroll to position [382, 0]
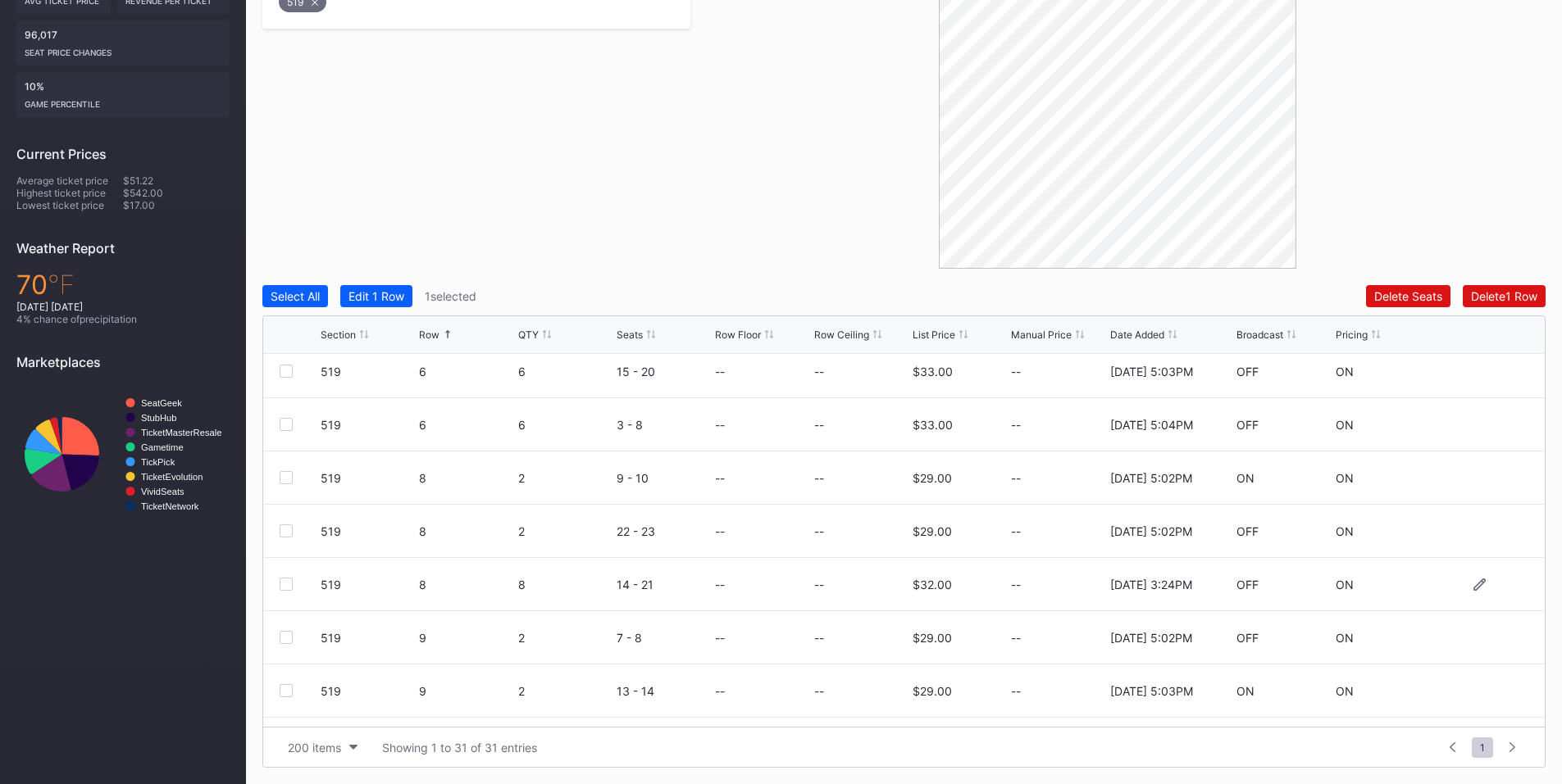
click at [285, 586] on div at bounding box center [286, 584] width 13 height 13
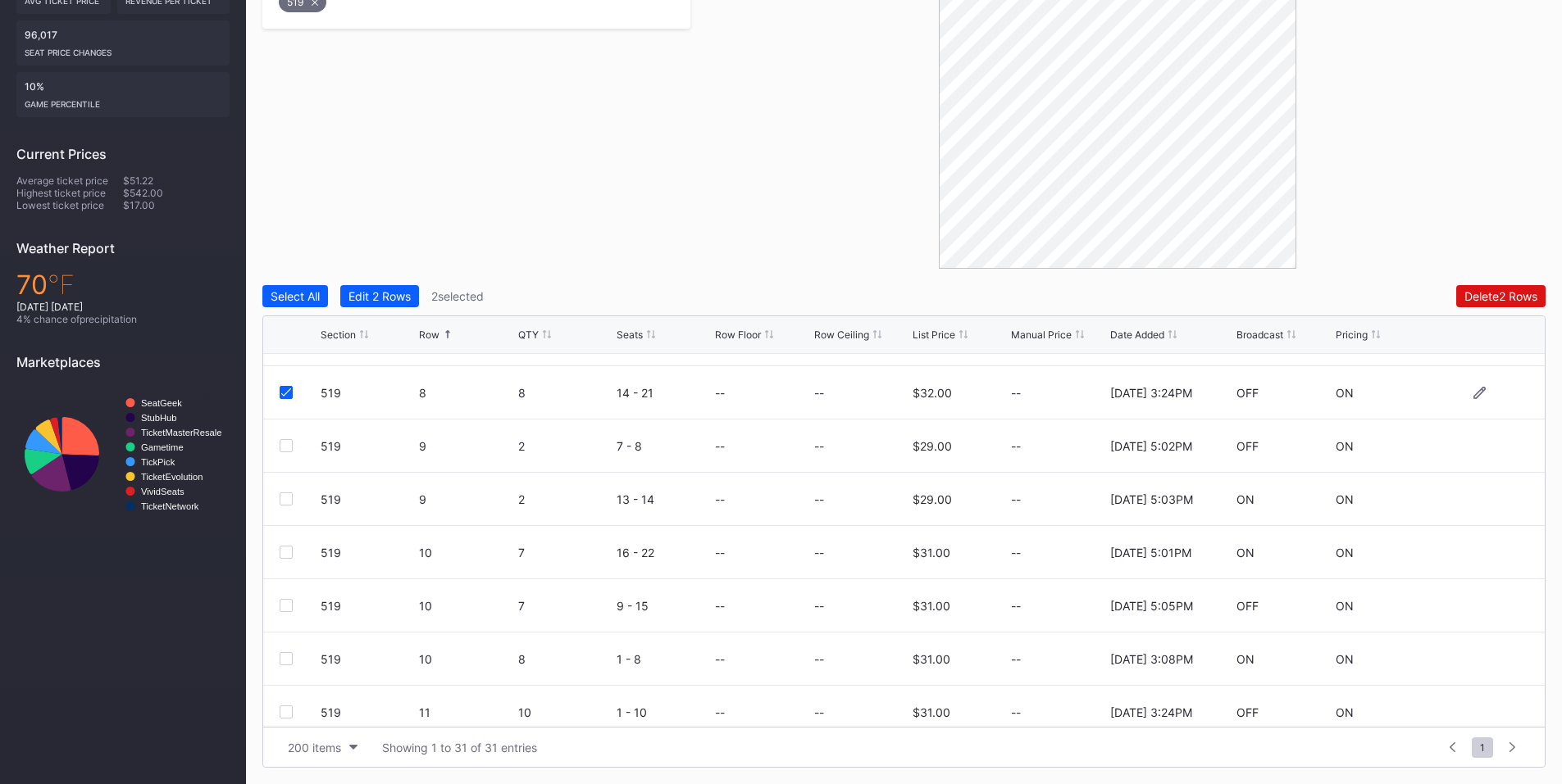
scroll to position [764, 0]
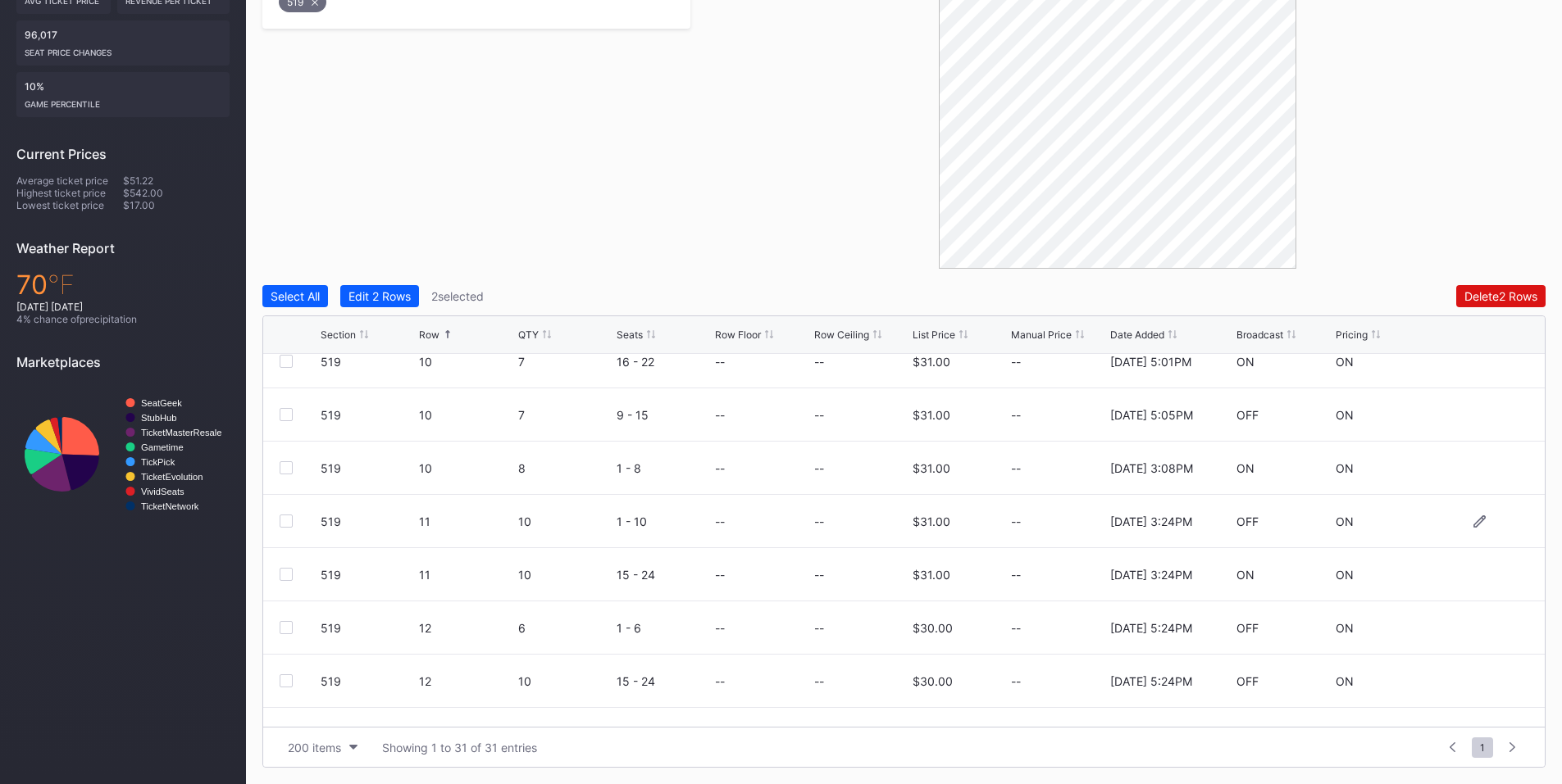
click at [280, 520] on div at bounding box center [286, 521] width 13 height 13
click at [283, 579] on div at bounding box center [286, 574] width 13 height 13
click at [1471, 294] on div "Delete 4 Rows" at bounding box center [1500, 296] width 73 height 14
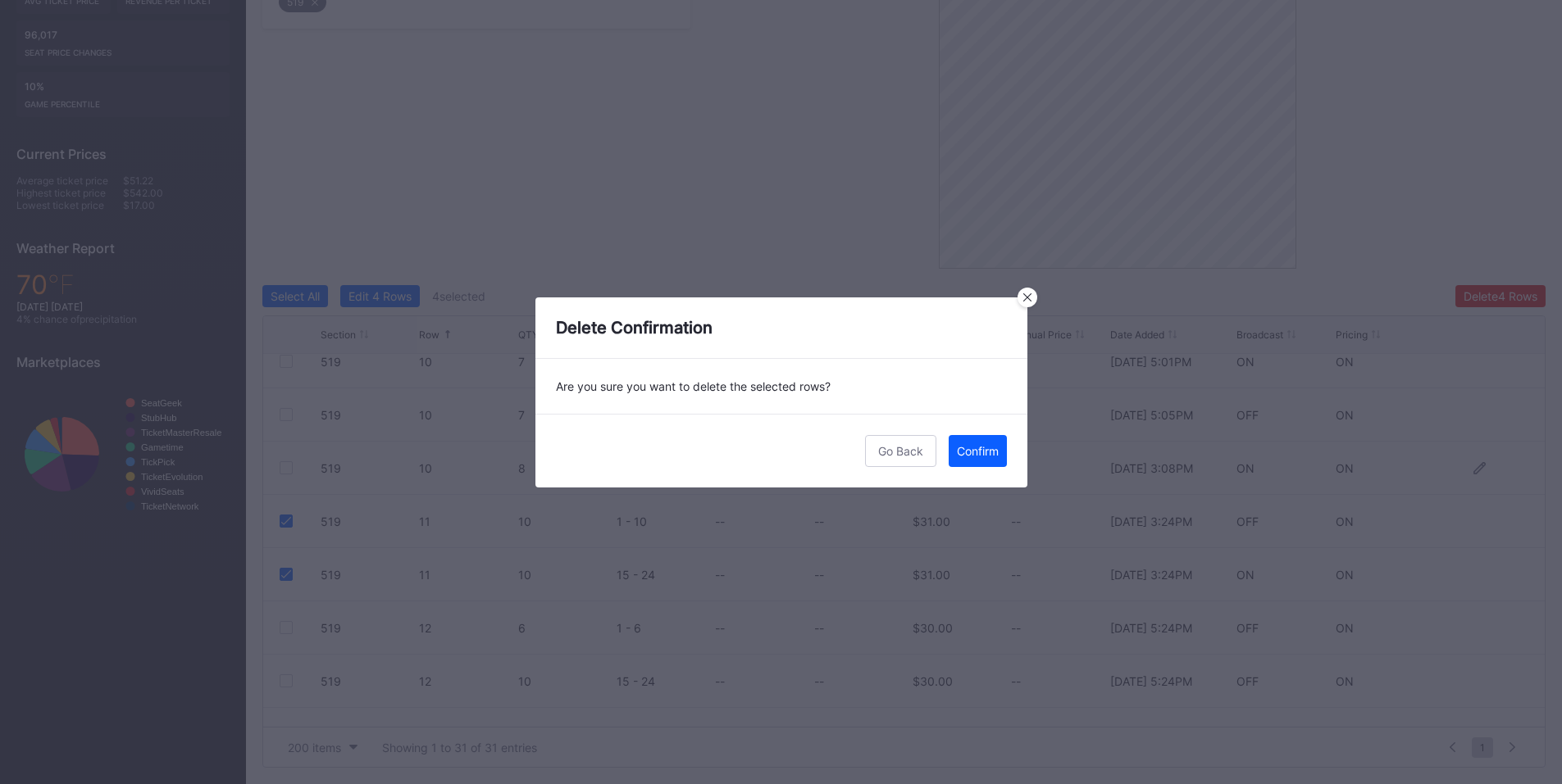
click at [975, 450] on div "Confirm" at bounding box center [978, 452] width 42 height 14
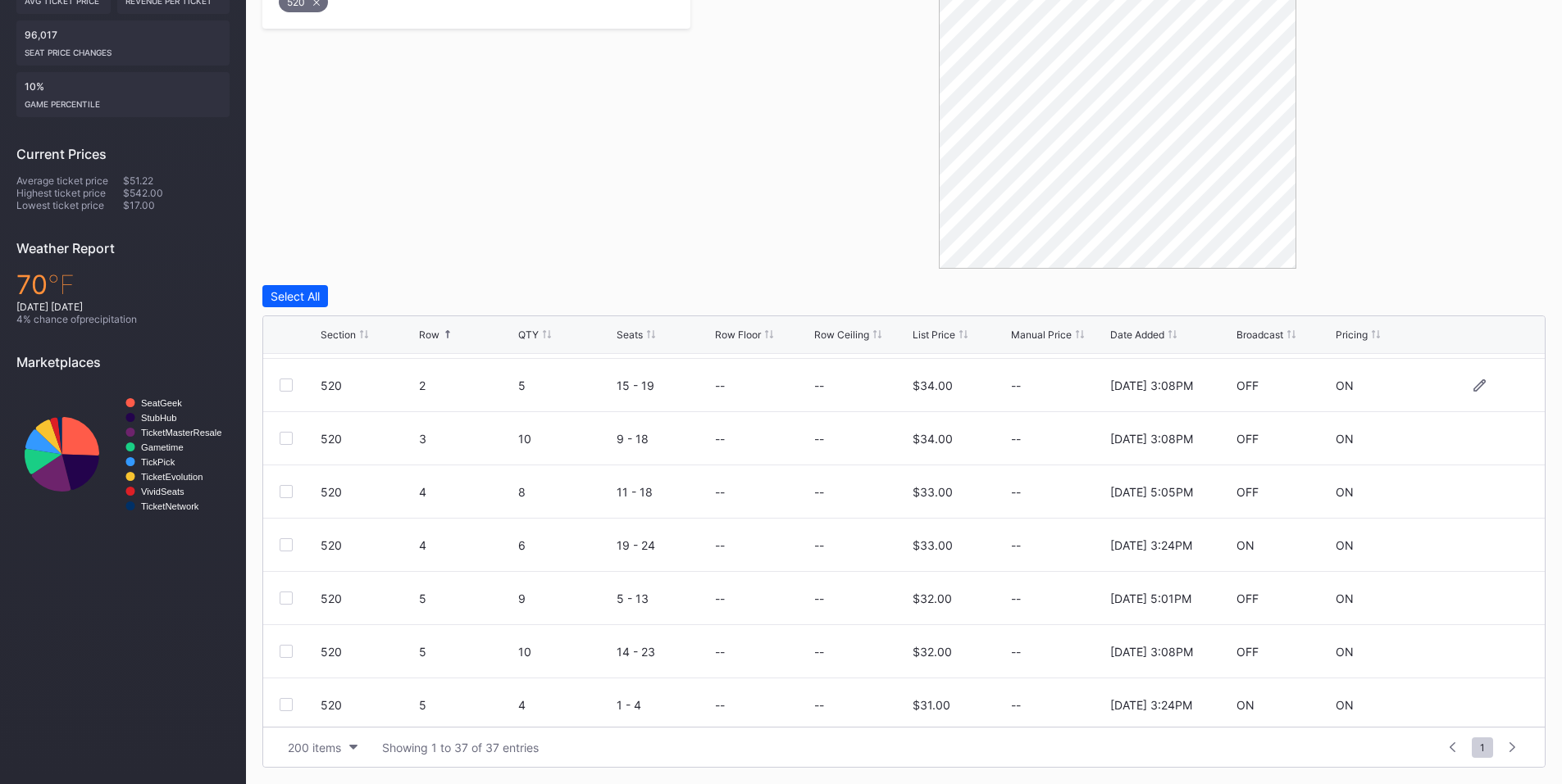
scroll to position [191, 0]
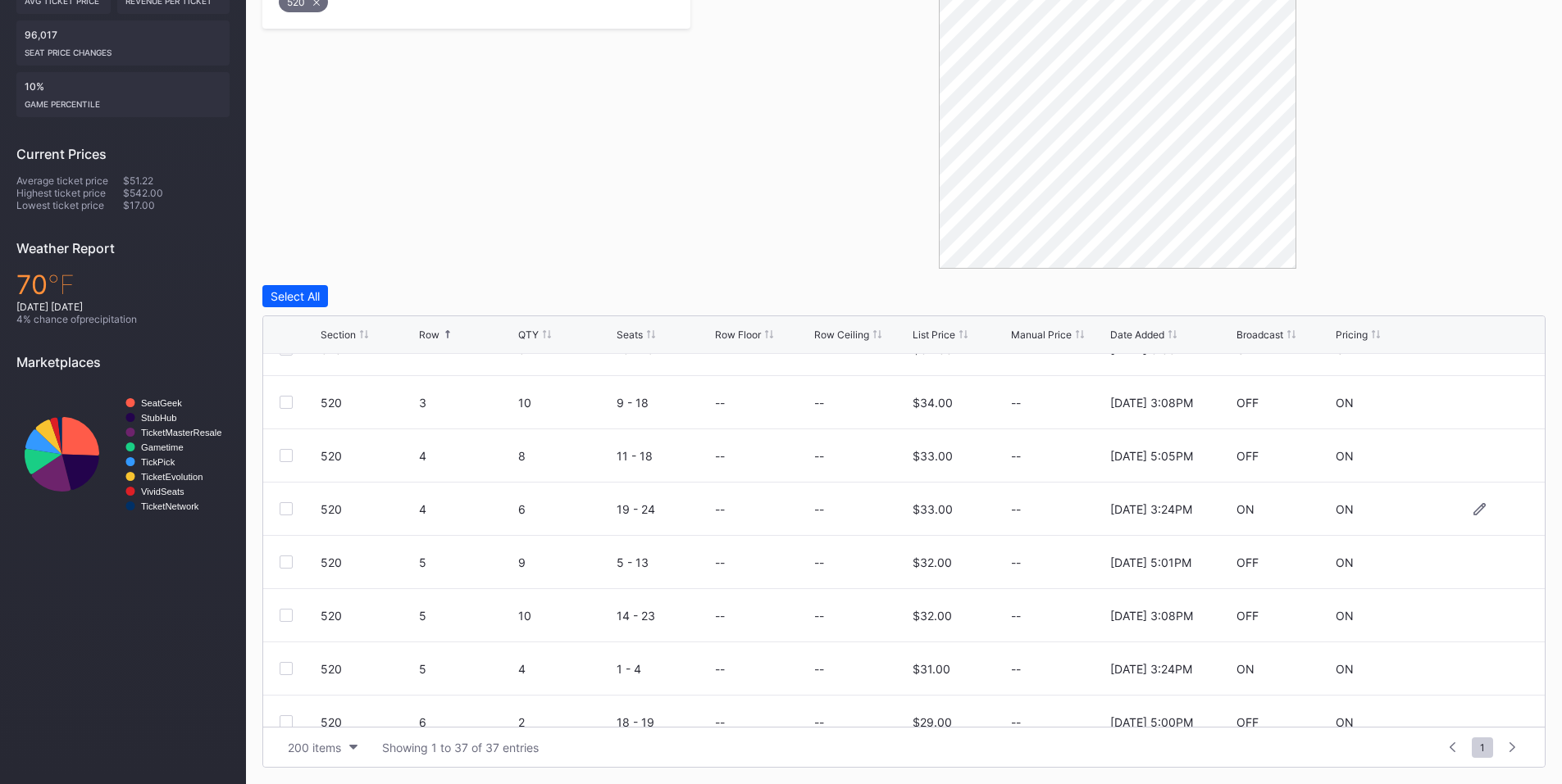
click at [289, 508] on div at bounding box center [286, 508] width 13 height 13
click at [292, 665] on div at bounding box center [286, 668] width 13 height 13
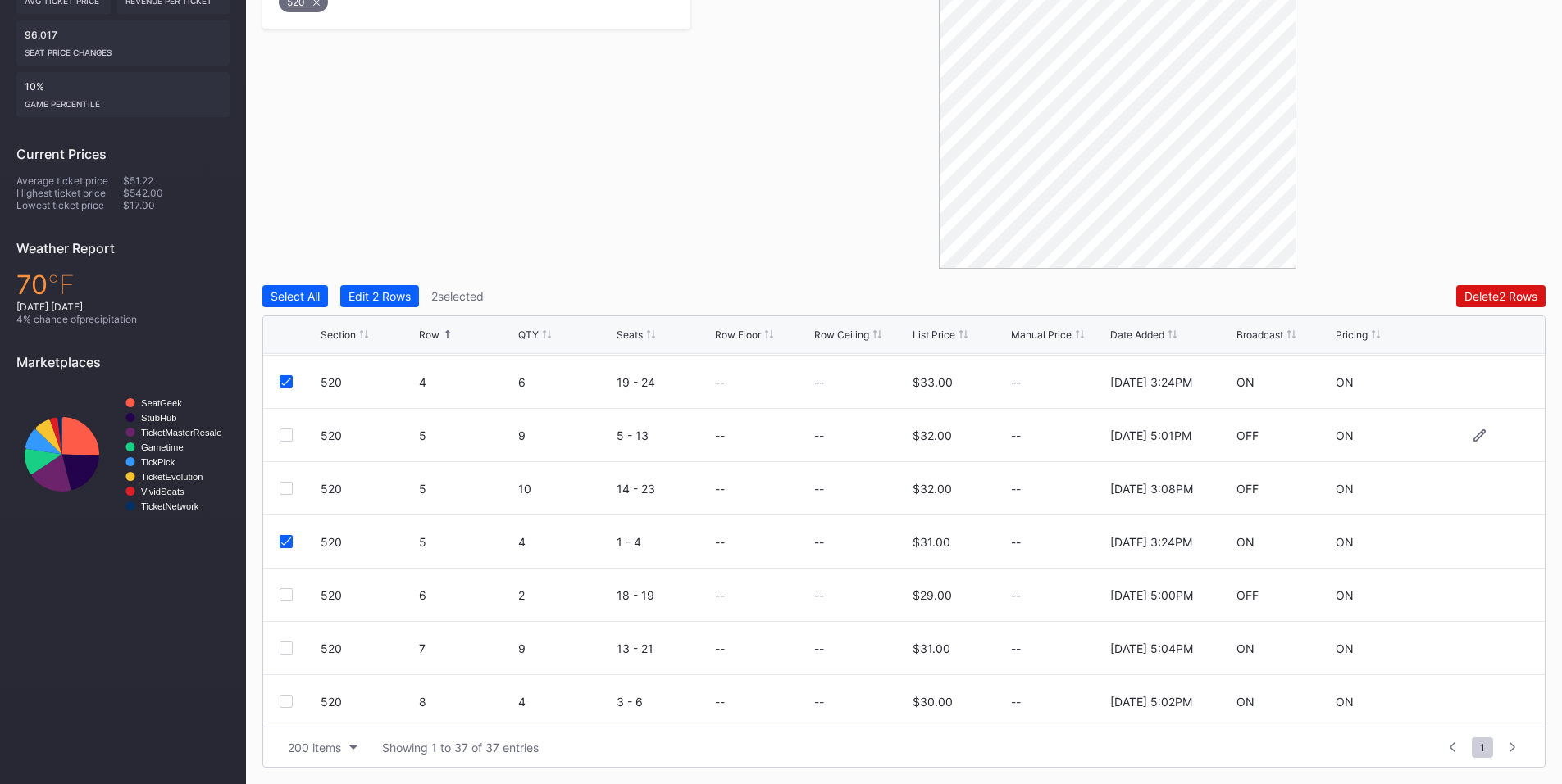
scroll to position [383, 0]
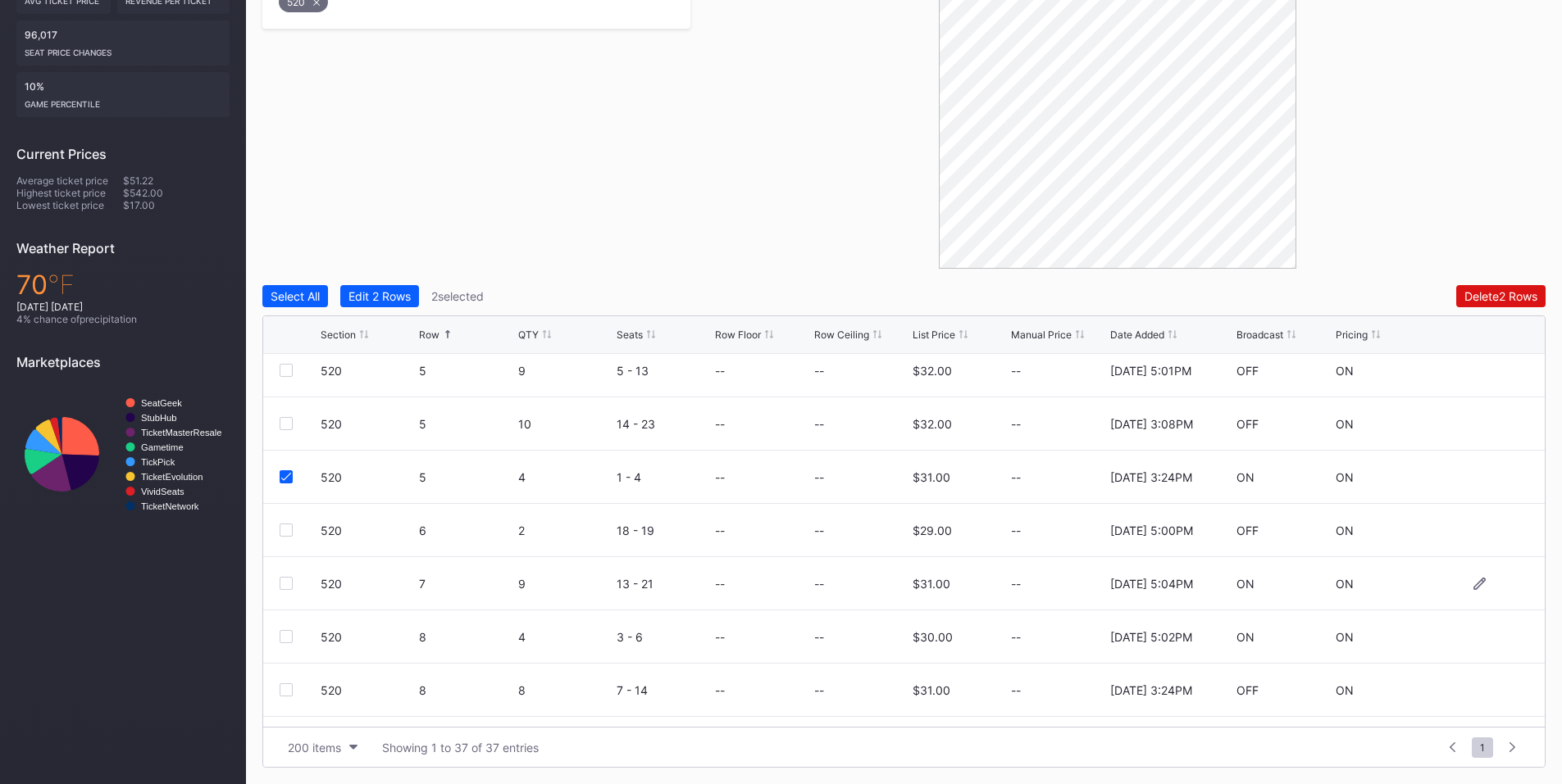
drag, startPoint x: 285, startPoint y: 689, endPoint x: 534, endPoint y: 586, distance: 269.5
click at [289, 689] on div at bounding box center [286, 690] width 13 height 13
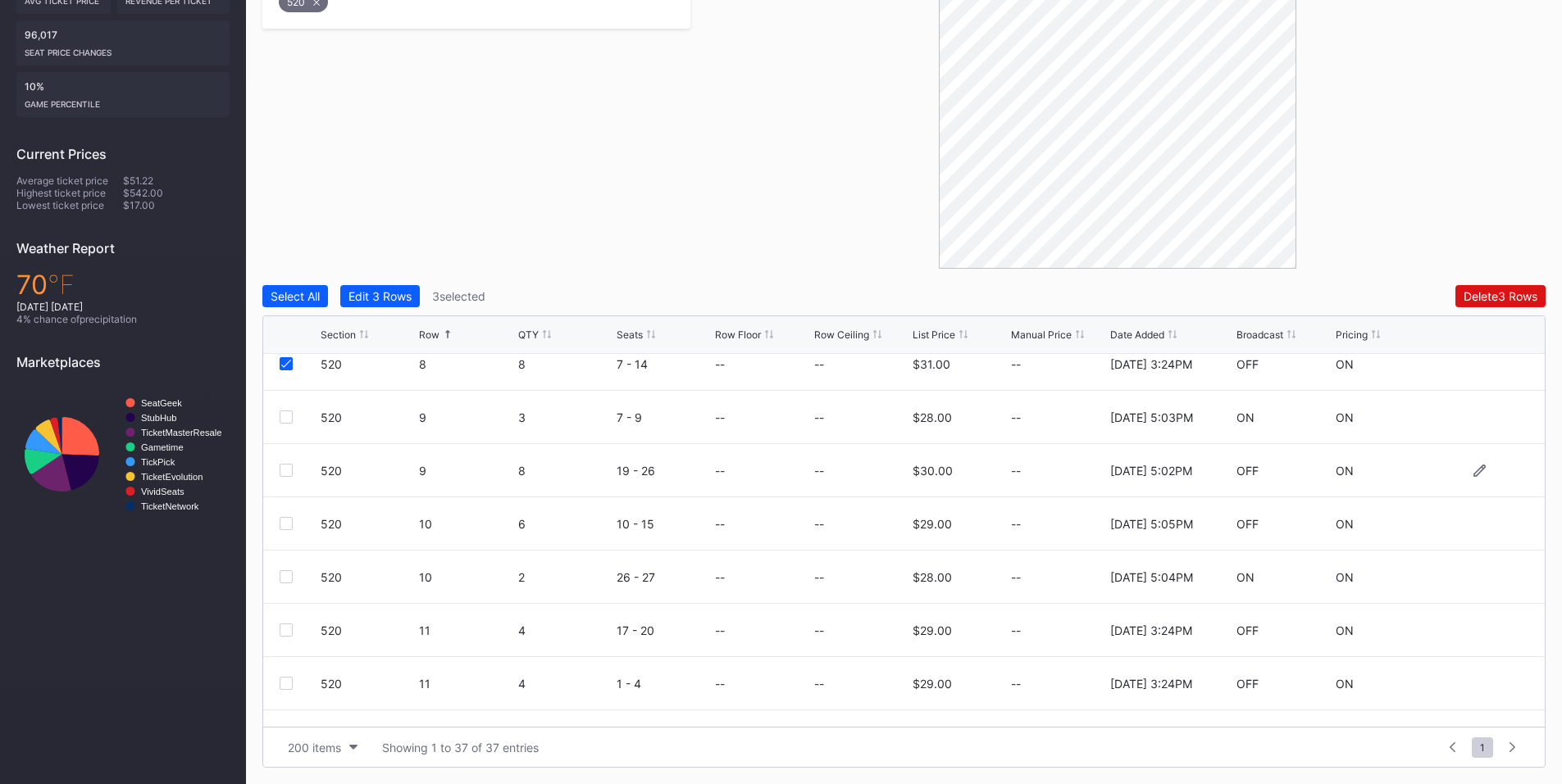
scroll to position [764, 0]
click at [287, 574] on div at bounding box center [286, 574] width 13 height 13
click at [287, 628] on div at bounding box center [286, 627] width 13 height 13
click at [289, 677] on div at bounding box center [286, 681] width 13 height 13
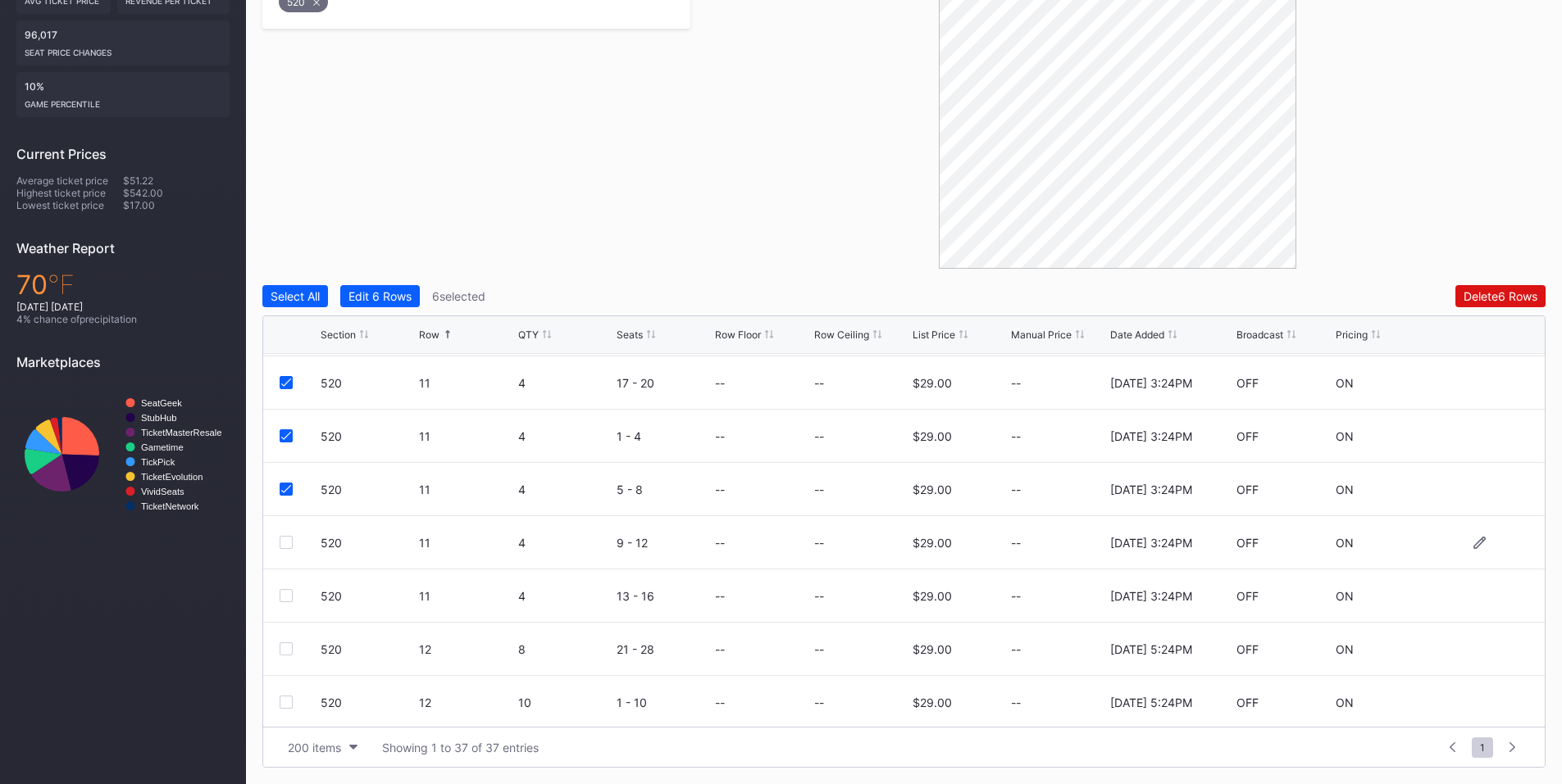
click at [286, 542] on div at bounding box center [286, 542] width 13 height 13
click at [289, 590] on div "520 11 4 13 - 16 -- -- $29.00 -- [DATE] 3:24PM OFF ON" at bounding box center [904, 596] width 1282 height 54
click at [289, 591] on div at bounding box center [286, 595] width 13 height 13
click at [1530, 296] on button "Delete 8 Rows" at bounding box center [1500, 296] width 90 height 22
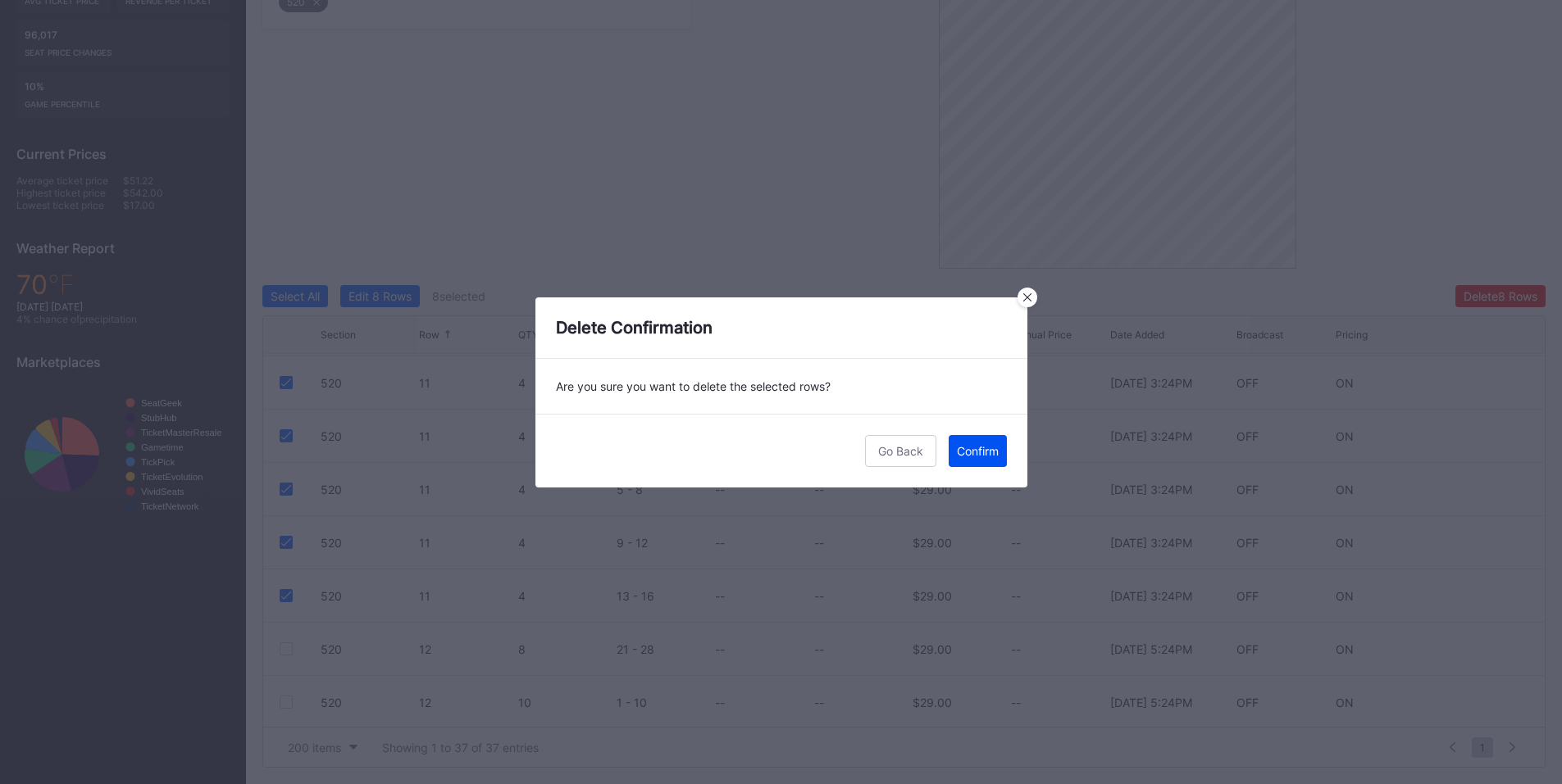
click at [976, 455] on div "Confirm" at bounding box center [978, 452] width 42 height 14
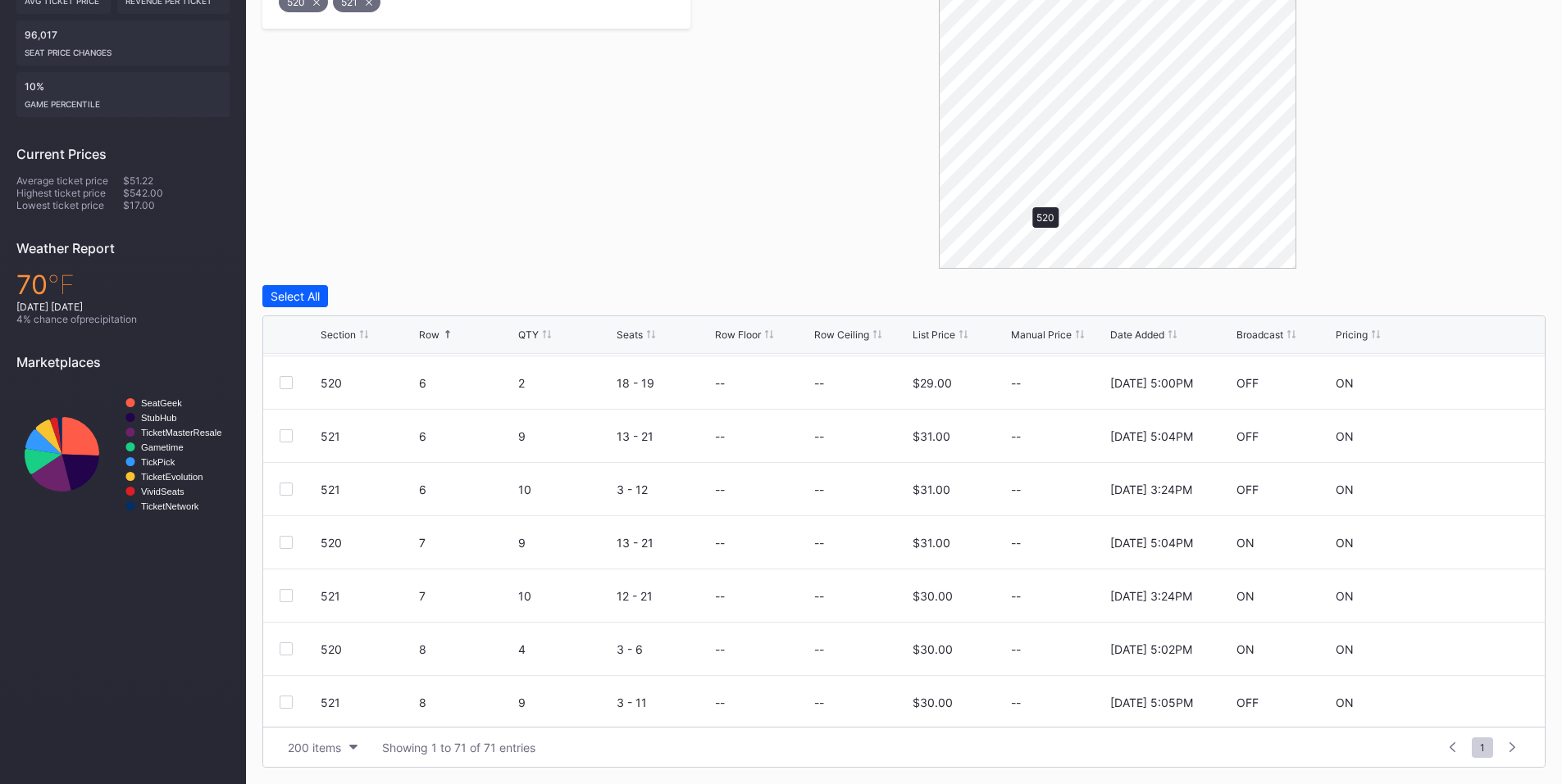
scroll to position [0, 0]
click at [288, 489] on div at bounding box center [286, 486] width 13 height 13
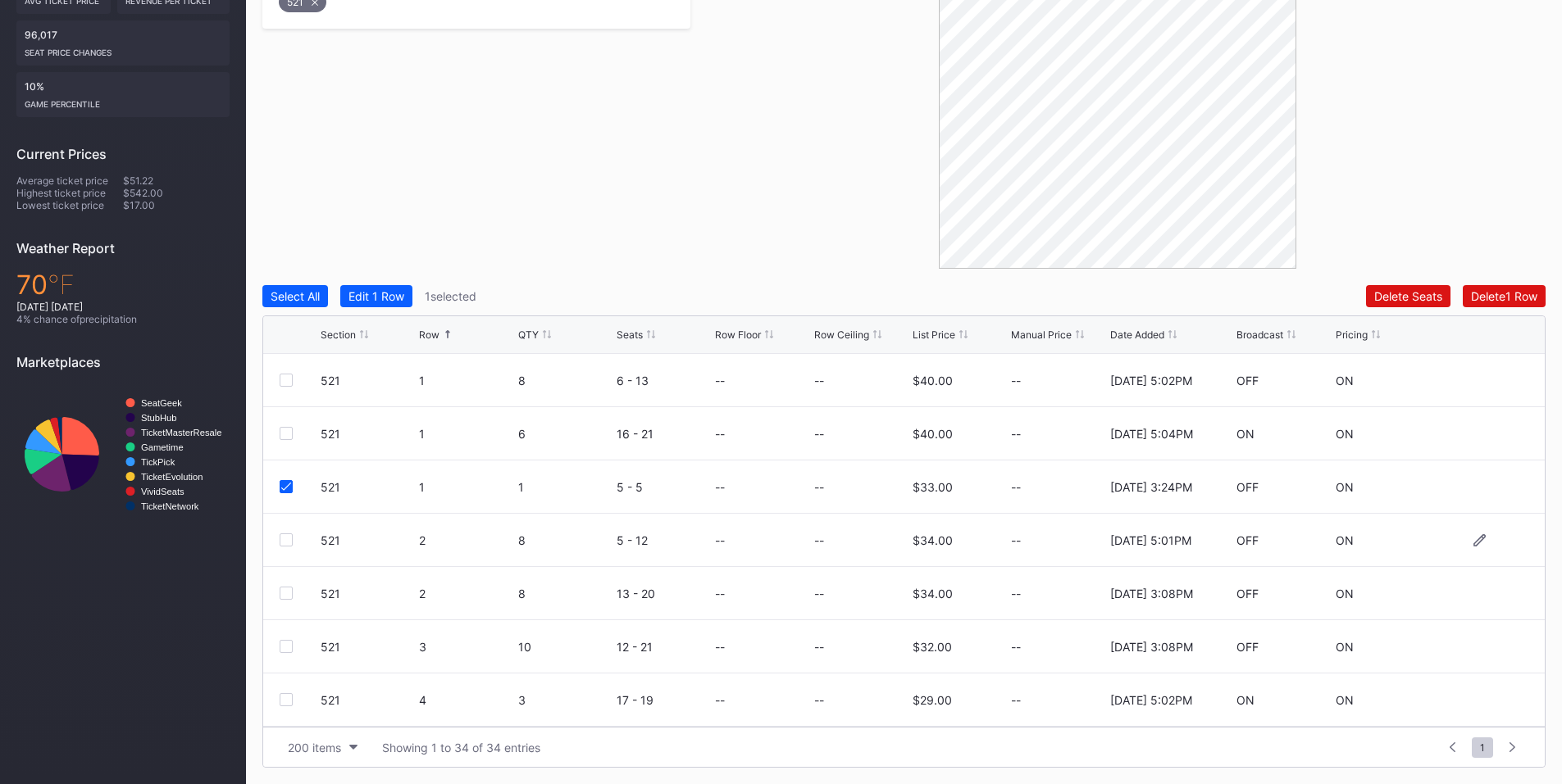
scroll to position [191, 0]
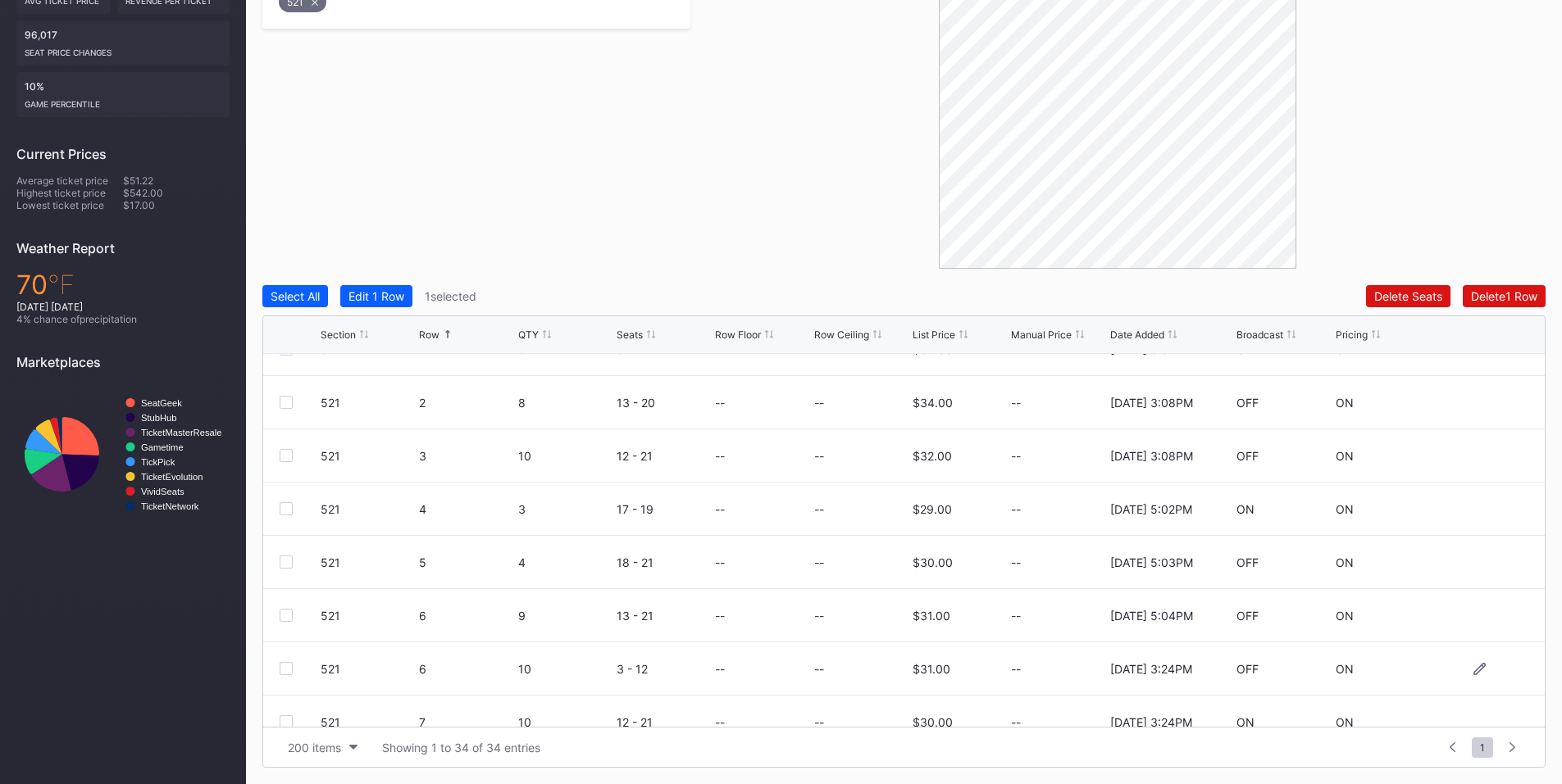
click at [287, 666] on div at bounding box center [286, 668] width 13 height 13
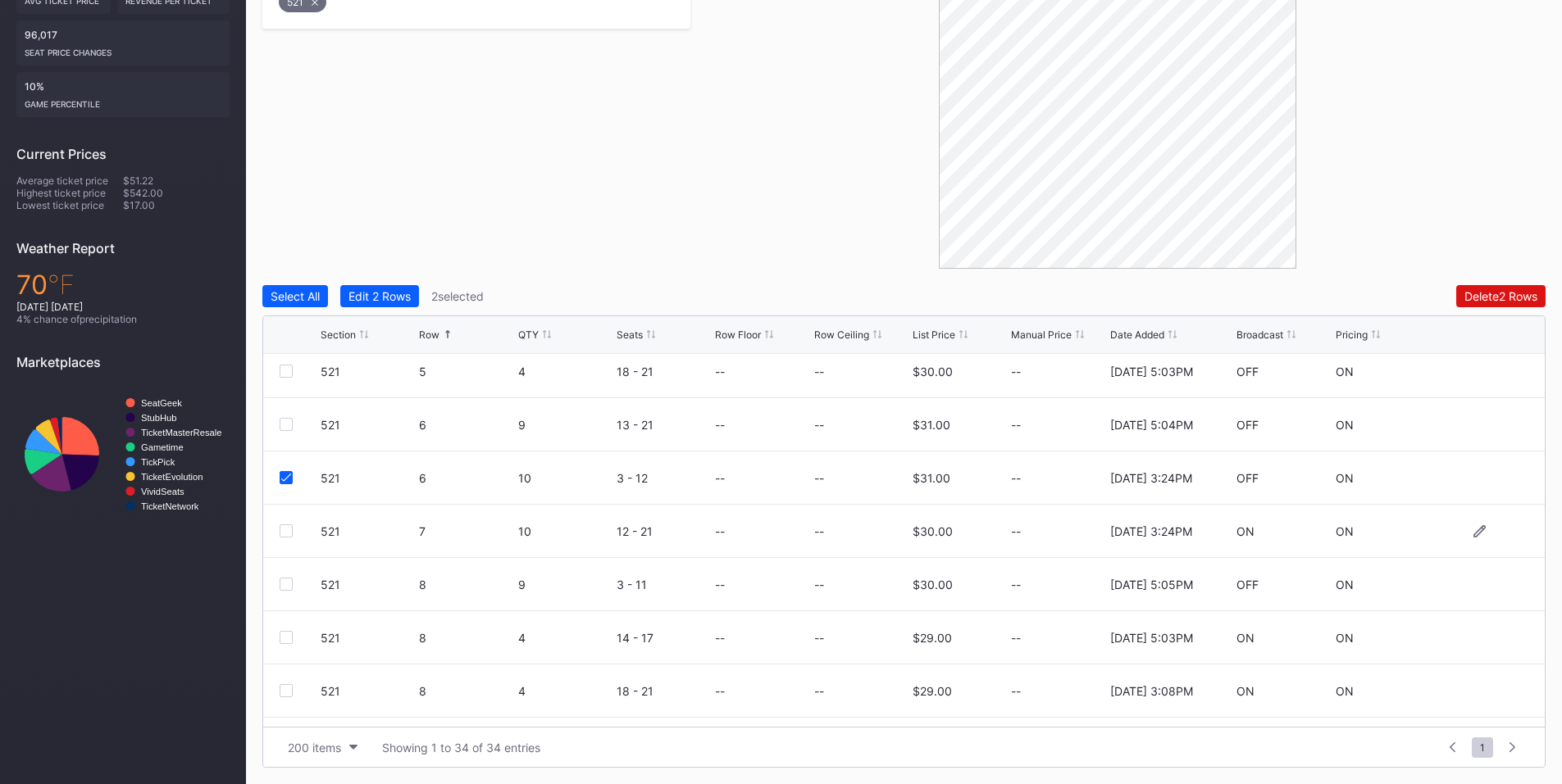
click at [288, 535] on div at bounding box center [286, 530] width 13 height 13
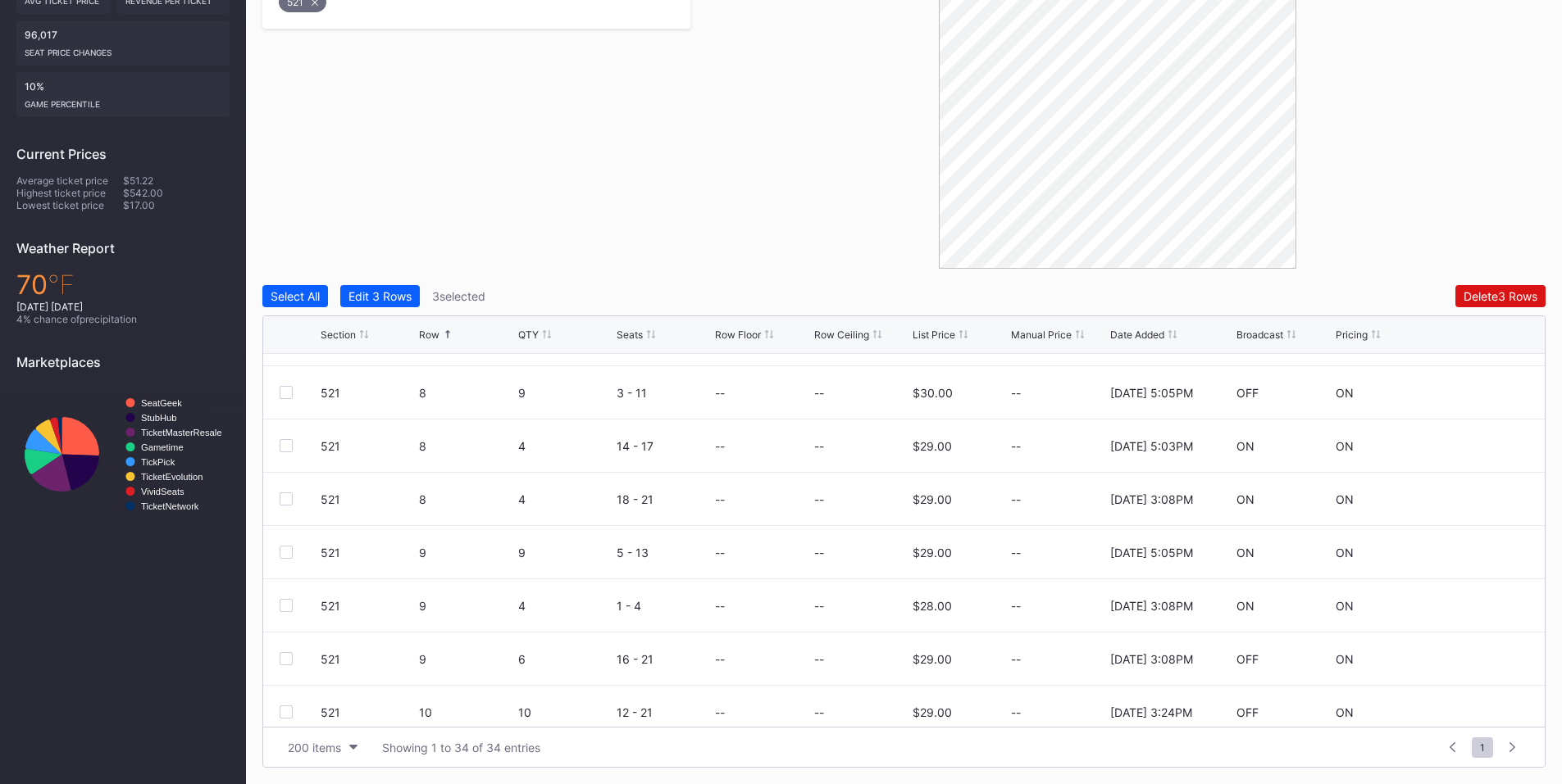
scroll to position [764, 0]
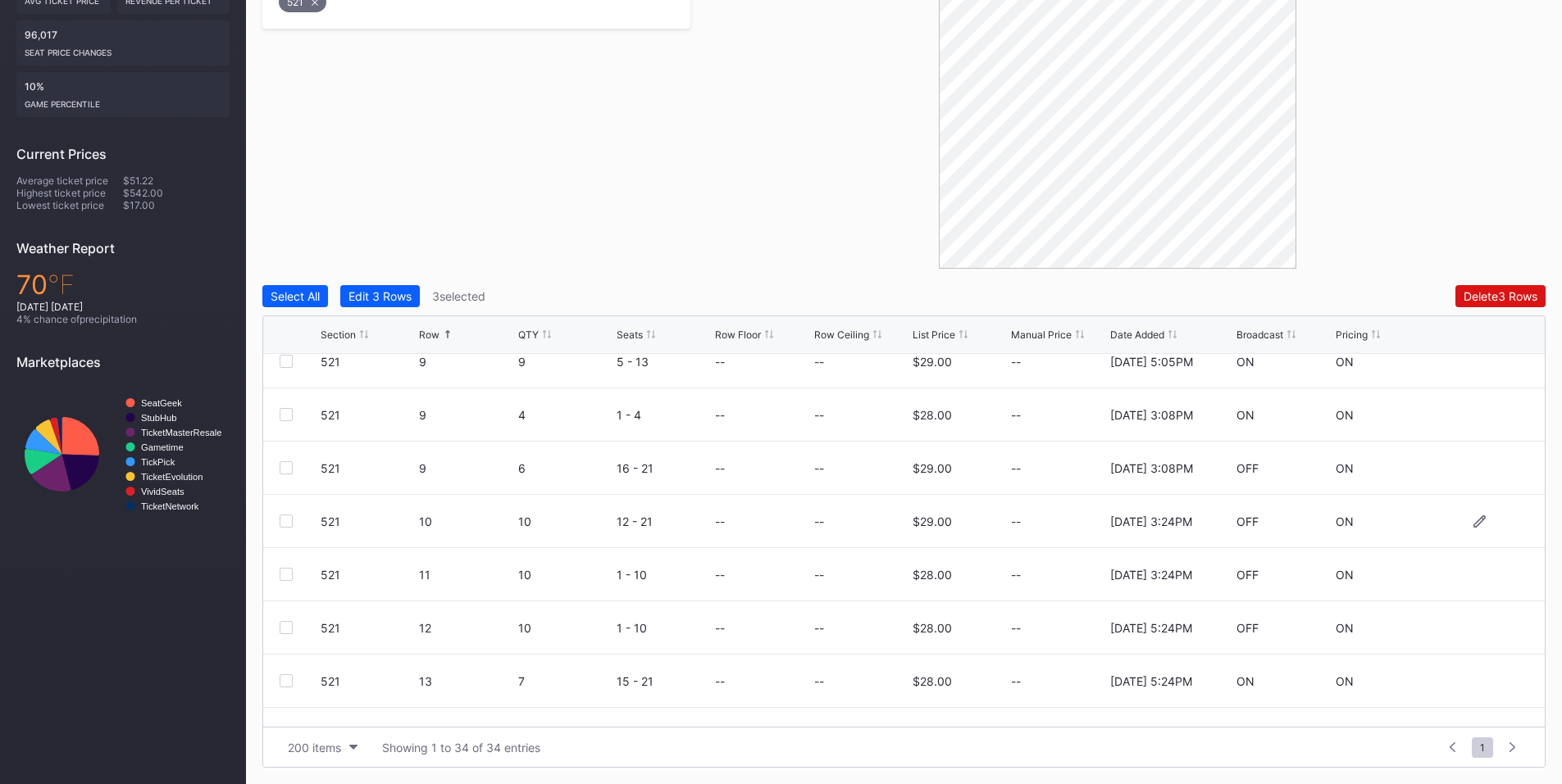
click at [294, 519] on div at bounding box center [300, 521] width 41 height 13
click at [286, 576] on div at bounding box center [286, 574] width 13 height 13
click at [289, 519] on div at bounding box center [286, 521] width 13 height 13
click at [1474, 289] on div "Delete 5 Rows" at bounding box center [1500, 296] width 73 height 14
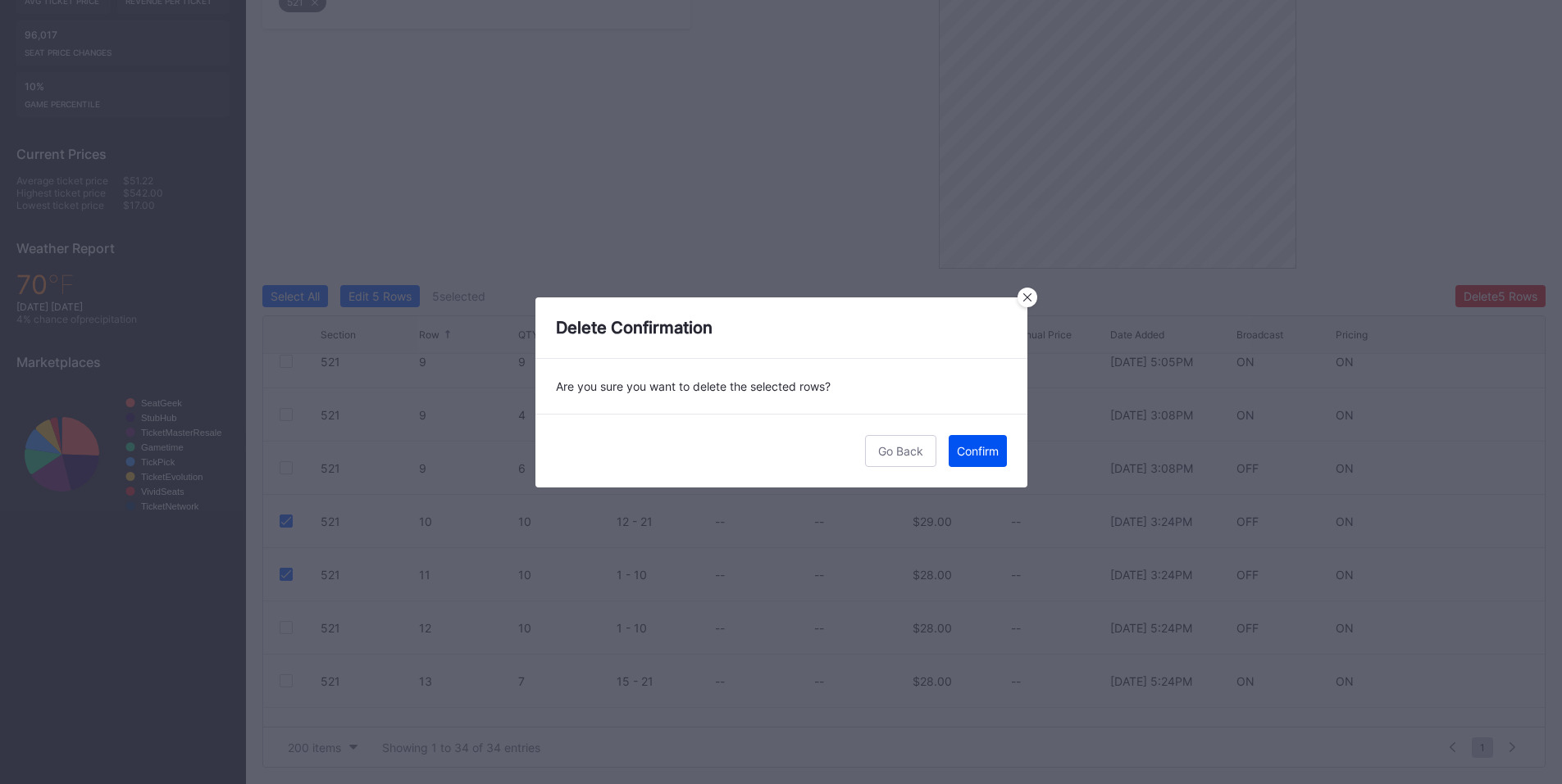
click at [968, 441] on button "Confirm" at bounding box center [977, 451] width 59 height 32
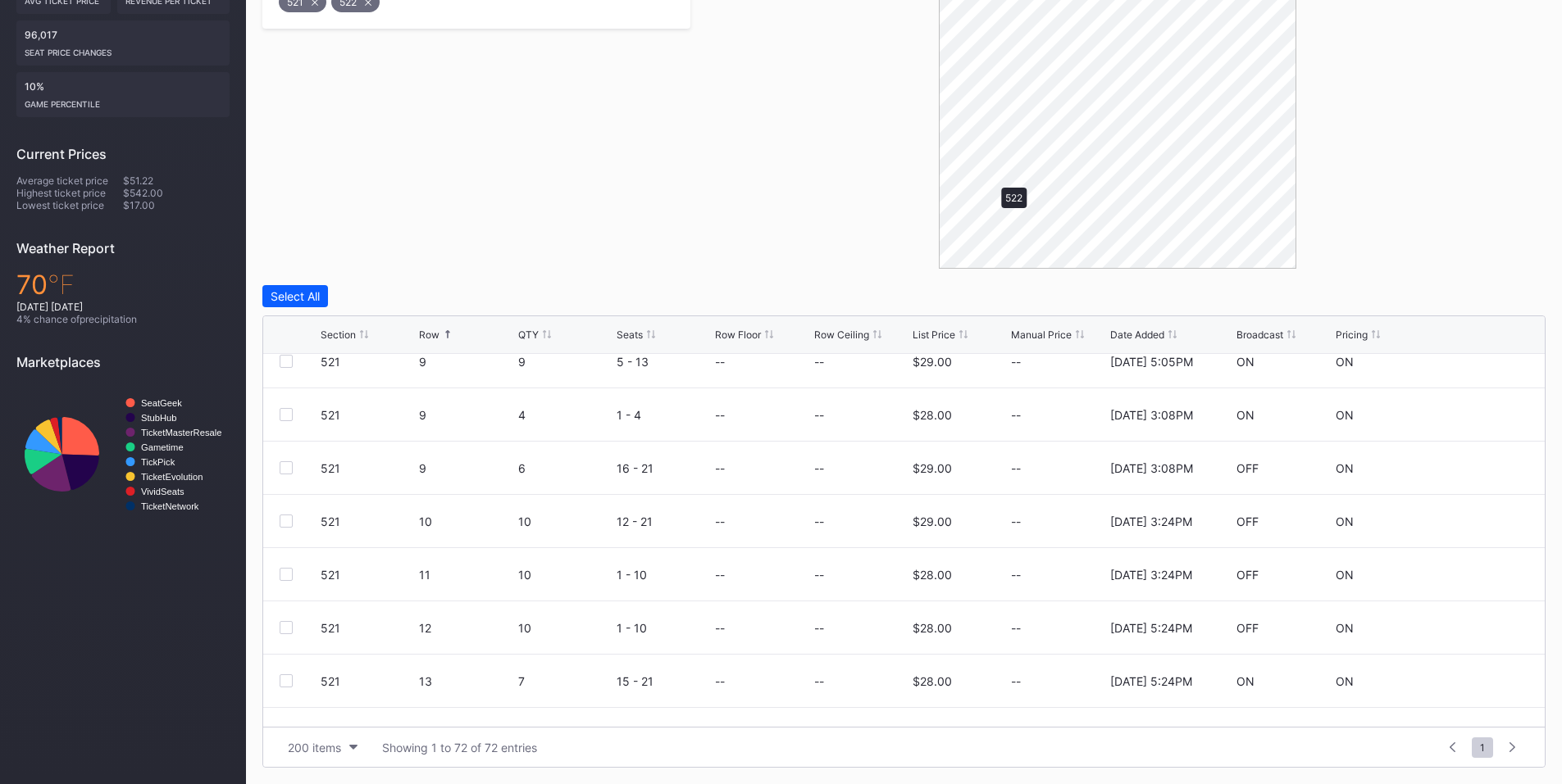
scroll to position [0, 0]
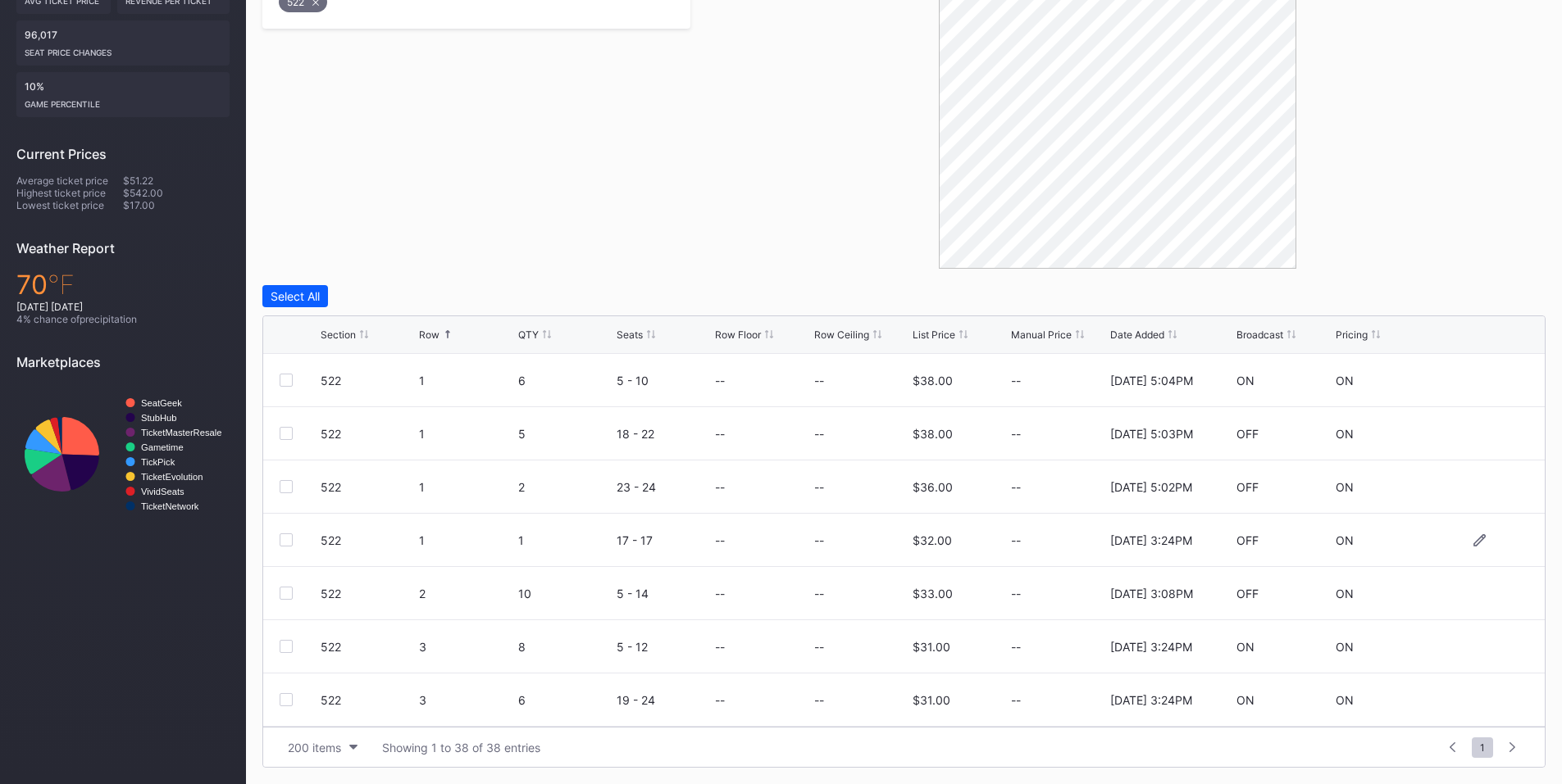
click at [289, 538] on div at bounding box center [286, 540] width 13 height 13
click at [284, 645] on div at bounding box center [286, 646] width 13 height 13
click at [276, 698] on div "522 3 6 19 - 24 -- -- $31.00 -- [DATE] 3:24PM ON ON" at bounding box center [904, 701] width 1282 height 54
click at [291, 699] on div at bounding box center [286, 700] width 13 height 13
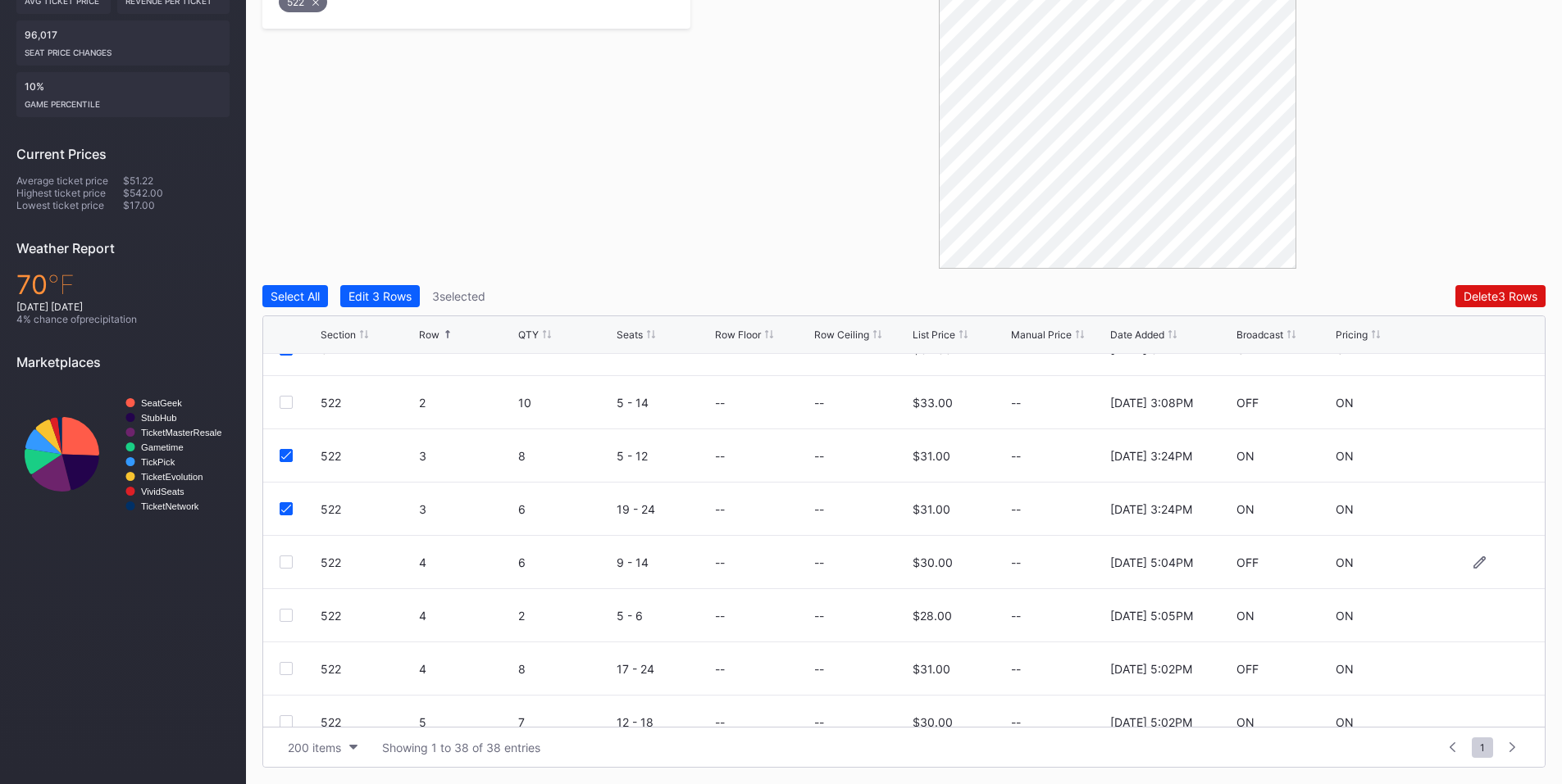
scroll to position [383, 0]
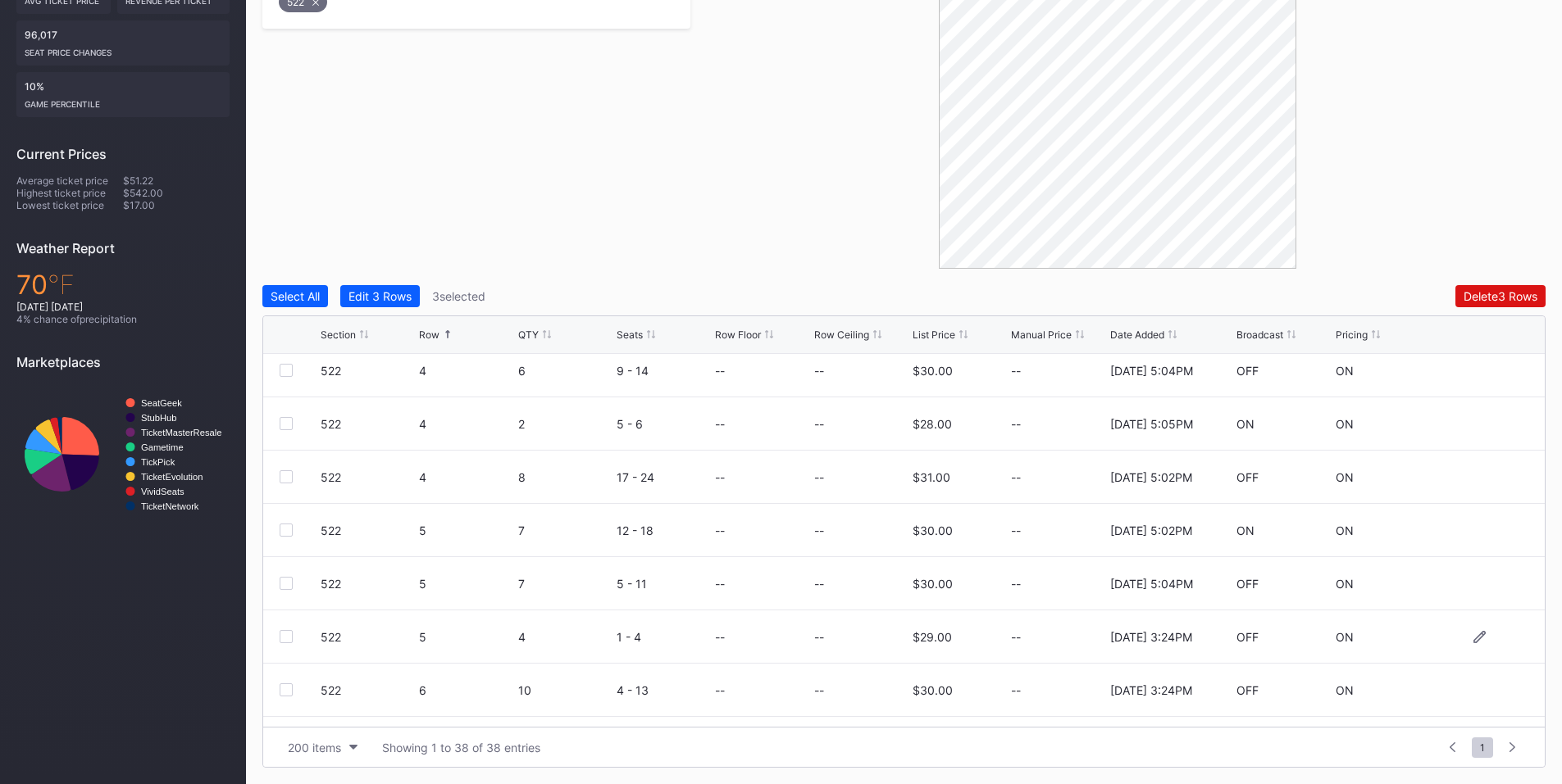
click at [289, 638] on div at bounding box center [286, 636] width 13 height 13
click at [279, 684] on div "522 6 10 4 - 13 -- -- $30.00 -- [DATE] 3:24PM OFF ON" at bounding box center [904, 691] width 1282 height 54
click at [289, 690] on div at bounding box center [286, 690] width 13 height 13
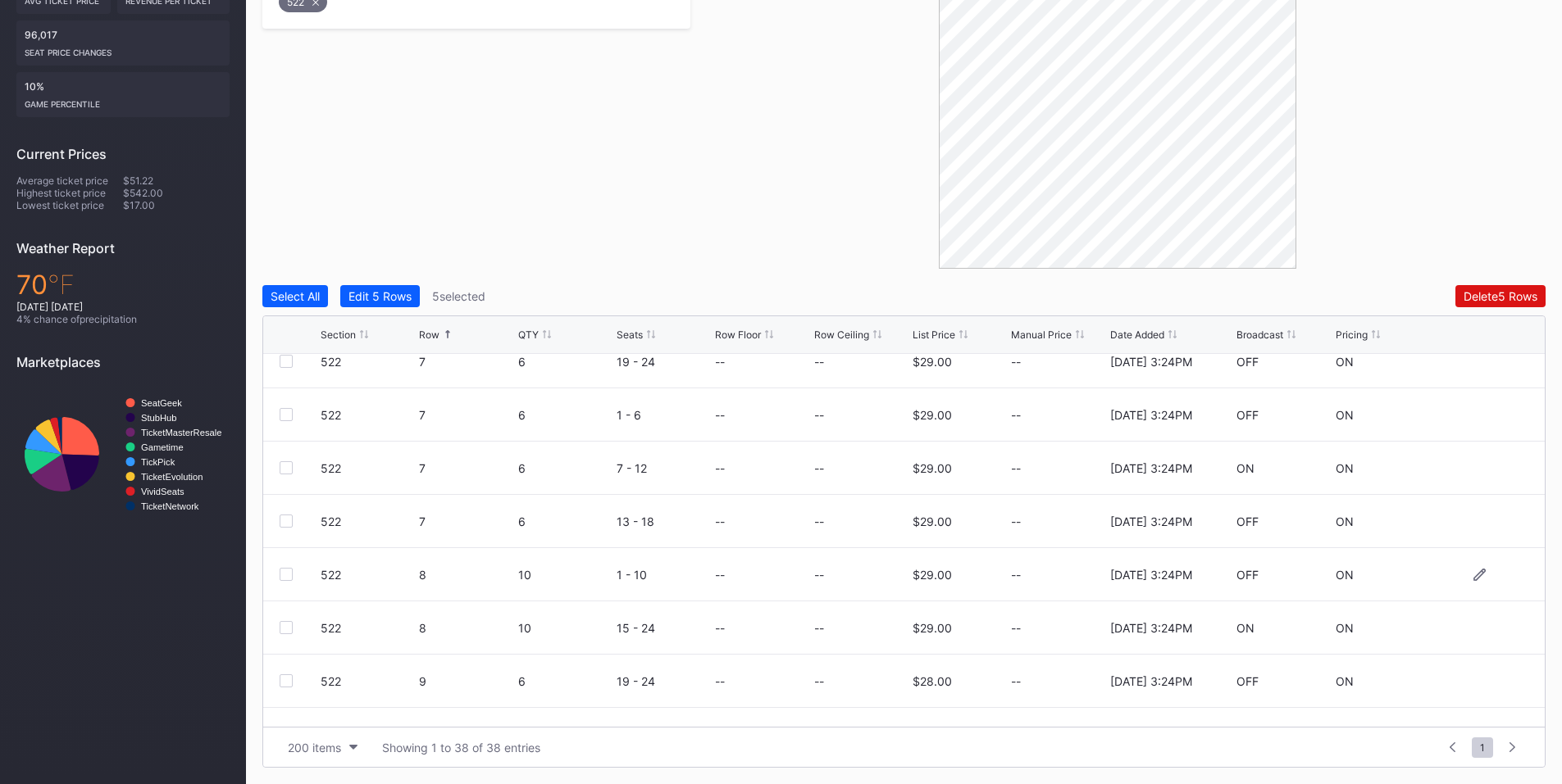
scroll to position [574, 0]
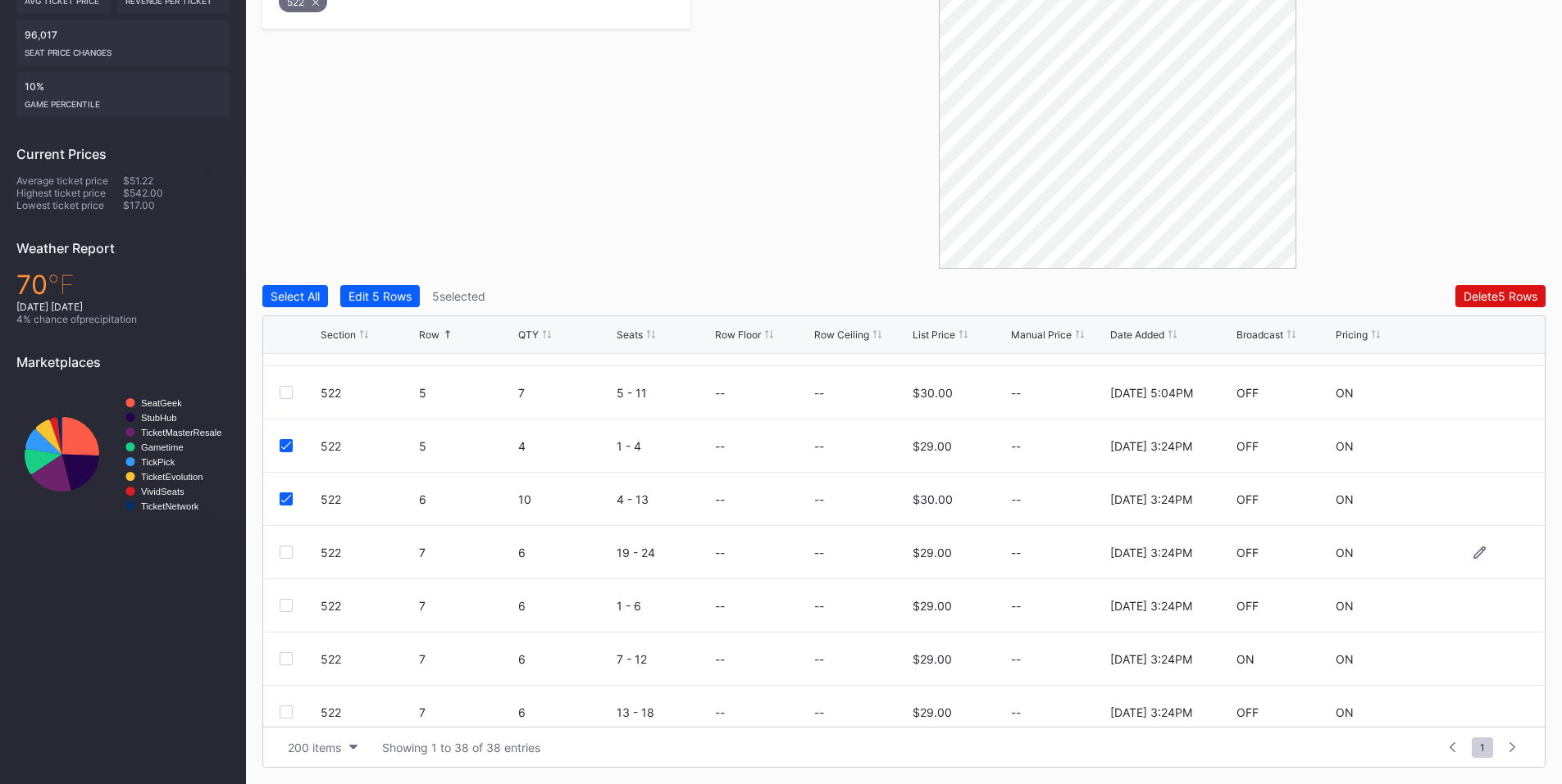
click at [285, 552] on div at bounding box center [286, 552] width 13 height 13
click at [286, 606] on div at bounding box center [286, 605] width 13 height 13
click at [286, 673] on div "522 7 6 7 - 12 -- -- $29.00 -- [DATE] 3:24PM ON ON" at bounding box center [904, 659] width 1282 height 54
click at [285, 659] on div at bounding box center [286, 658] width 13 height 13
drag, startPoint x: 285, startPoint y: 713, endPoint x: 345, endPoint y: 649, distance: 87.7
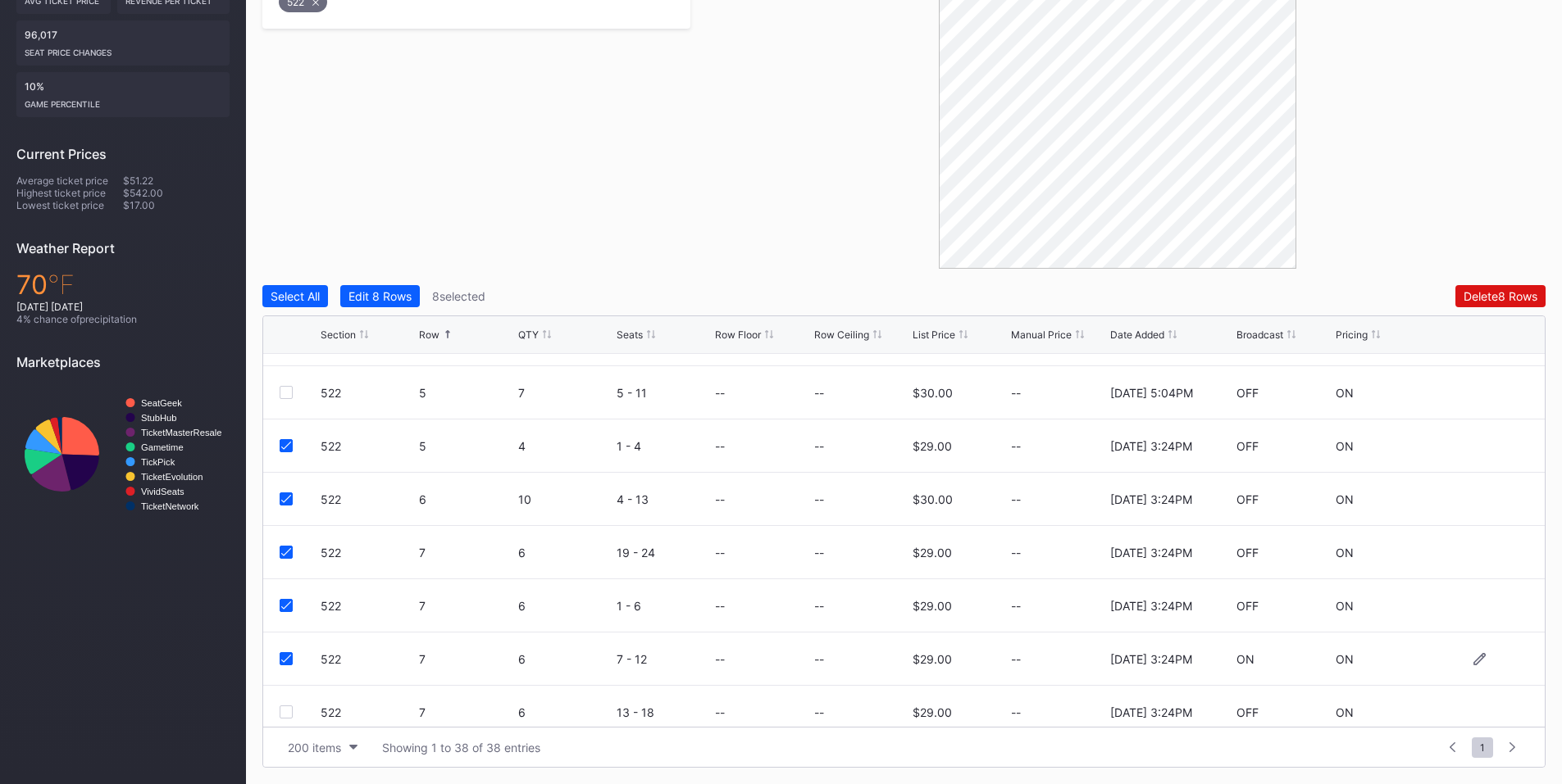
click at [285, 710] on div at bounding box center [286, 712] width 13 height 13
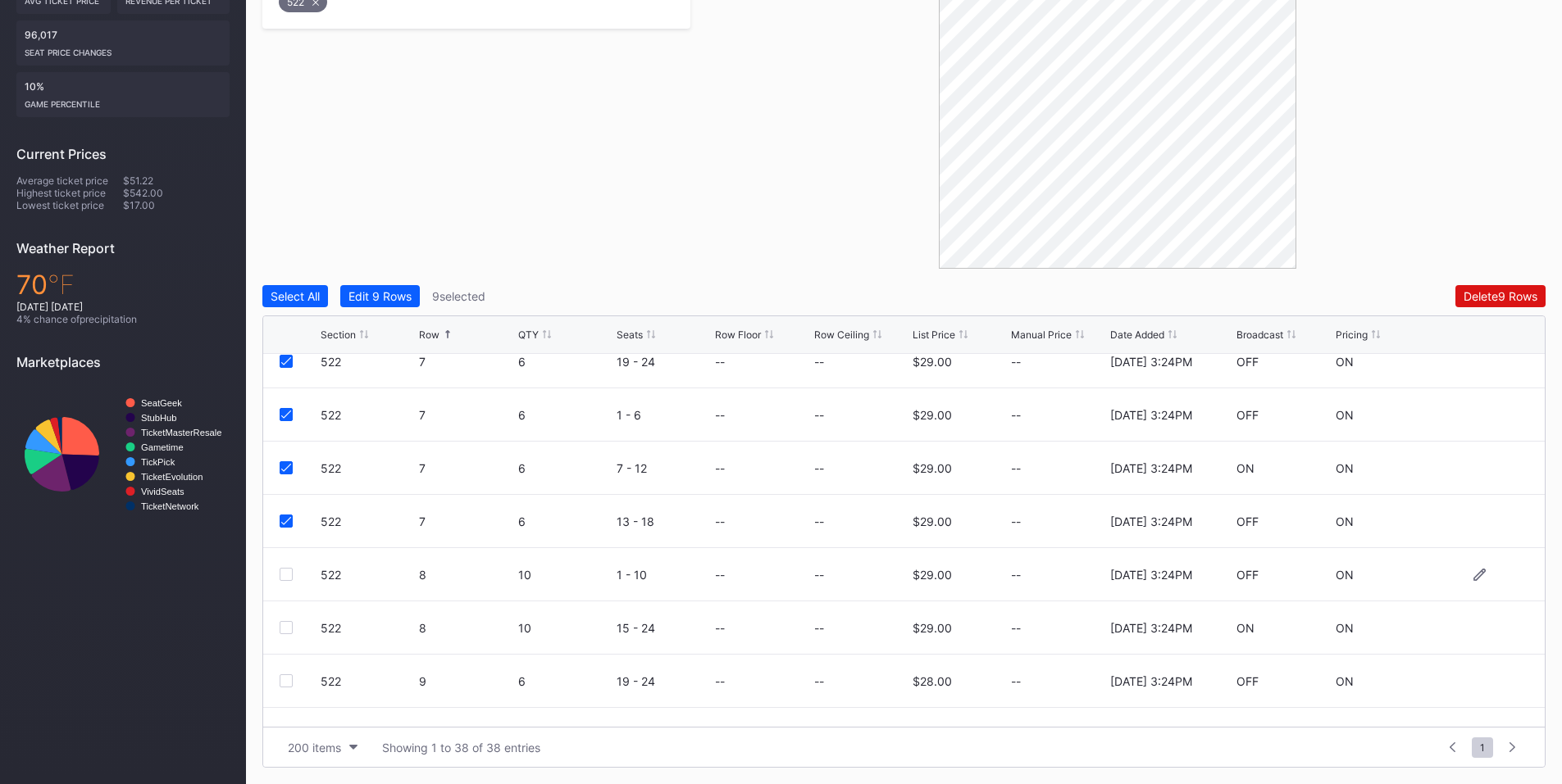
click at [285, 574] on div at bounding box center [286, 574] width 13 height 13
click at [289, 623] on div at bounding box center [286, 627] width 13 height 13
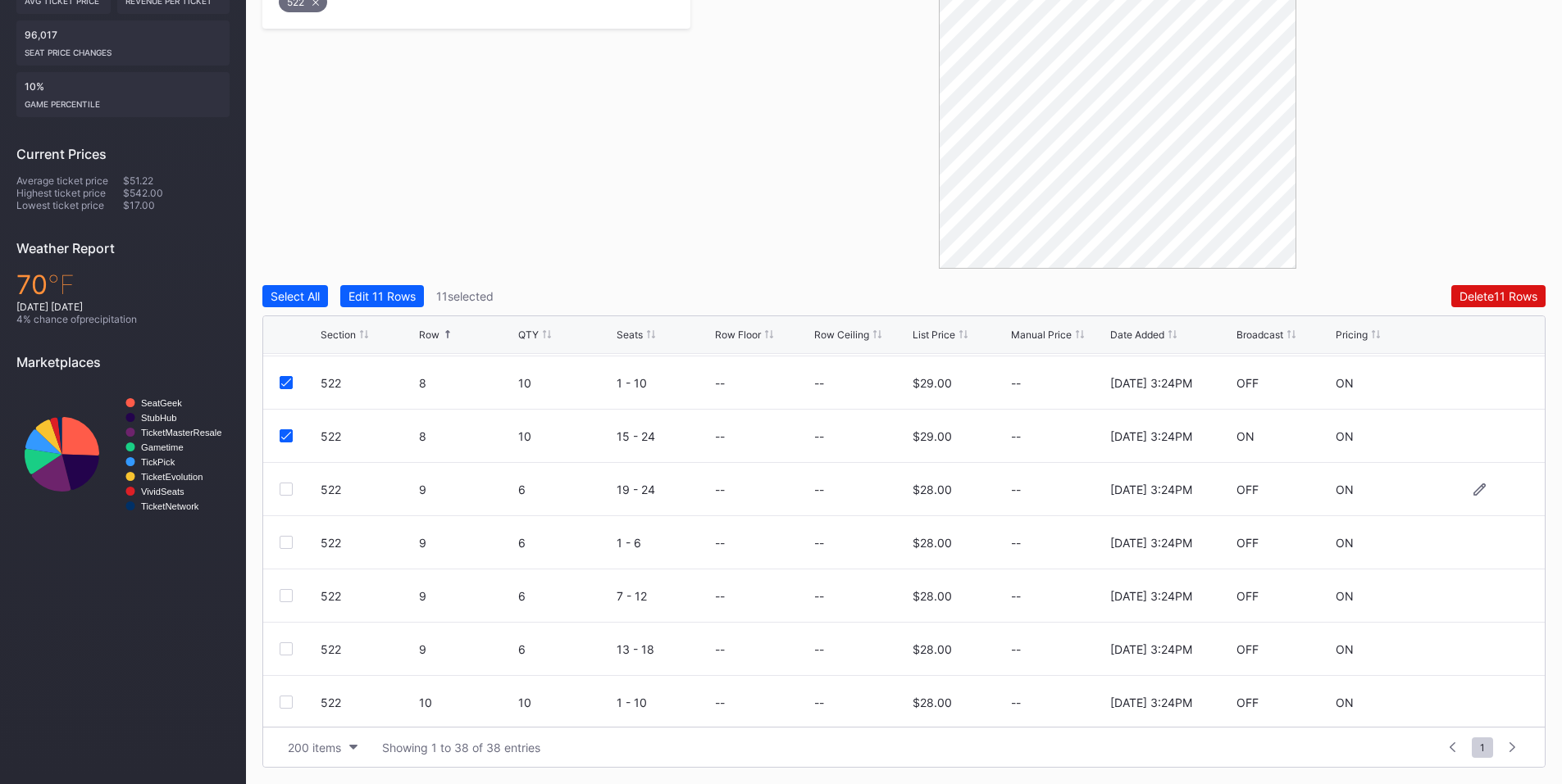
click at [284, 482] on div "522 9 6 19 - 24 -- -- $28.00 -- [DATE] 3:24PM OFF ON" at bounding box center [904, 490] width 1282 height 54
click at [285, 491] on div at bounding box center [286, 488] width 13 height 13
click at [285, 542] on div at bounding box center [286, 542] width 13 height 13
click at [289, 598] on div at bounding box center [286, 595] width 13 height 13
drag, startPoint x: 288, startPoint y: 650, endPoint x: 294, endPoint y: 639, distance: 12.5
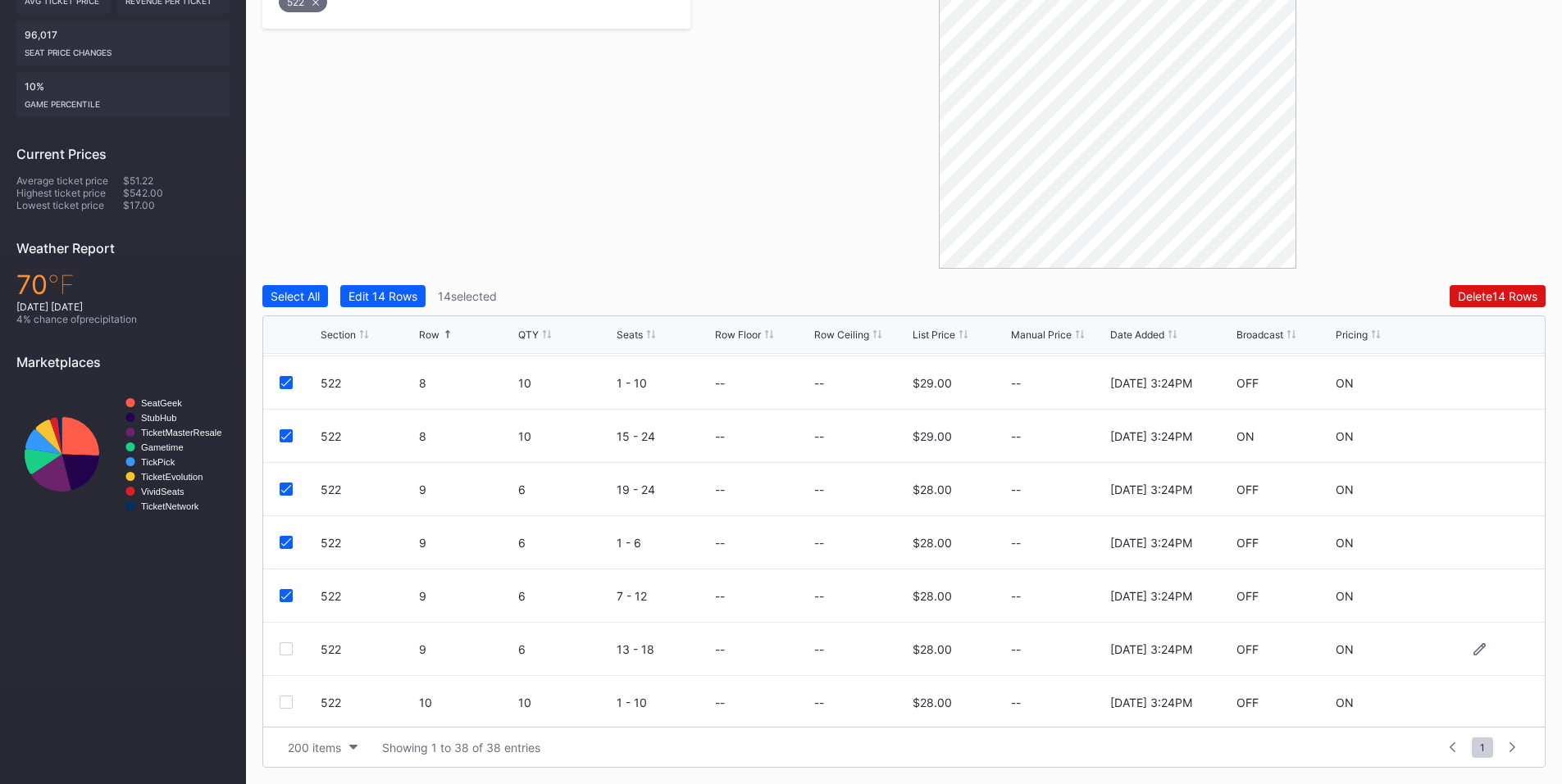
click at [289, 650] on div at bounding box center [286, 648] width 13 height 13
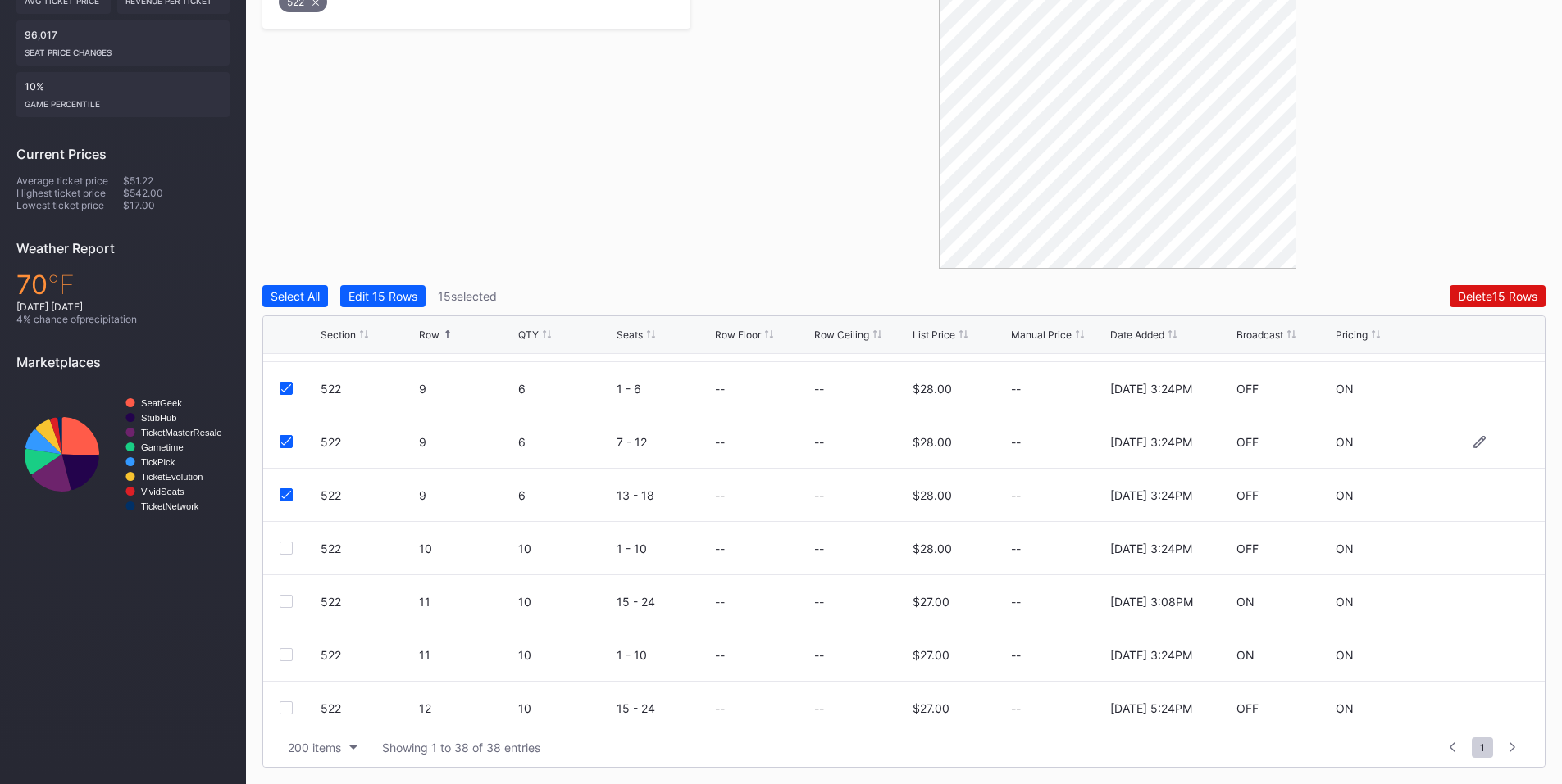
scroll to position [1147, 0]
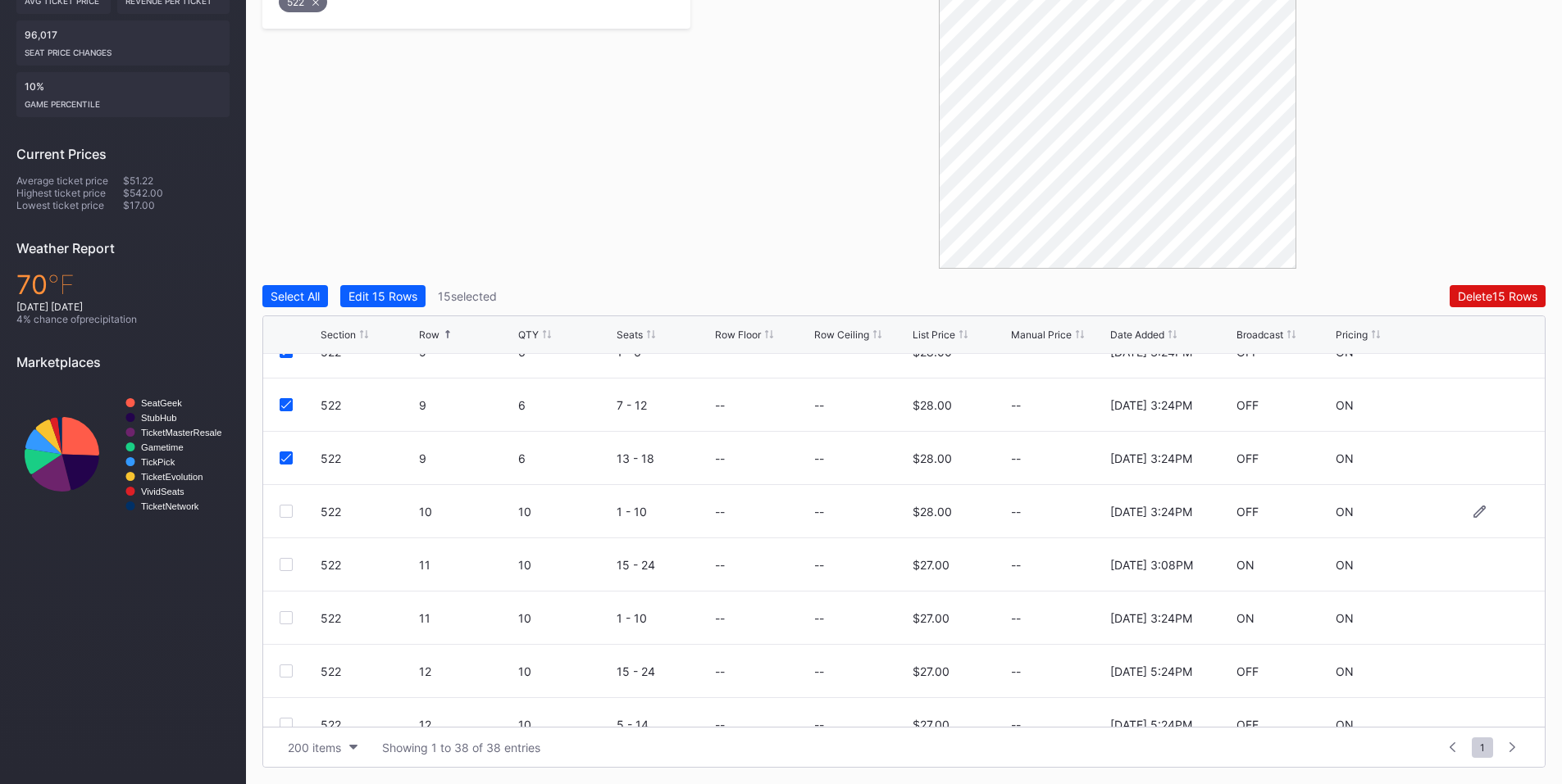
click at [286, 514] on div at bounding box center [286, 511] width 13 height 13
click at [286, 618] on div at bounding box center [286, 617] width 13 height 13
click at [1524, 284] on div "Filters 1 Selected Reset 522 Select All Edit 17 Rows 17 selected Delete 17 Rows…" at bounding box center [904, 342] width 1283 height 850
click at [1462, 298] on div "Delete 17 Rows" at bounding box center [1497, 296] width 78 height 14
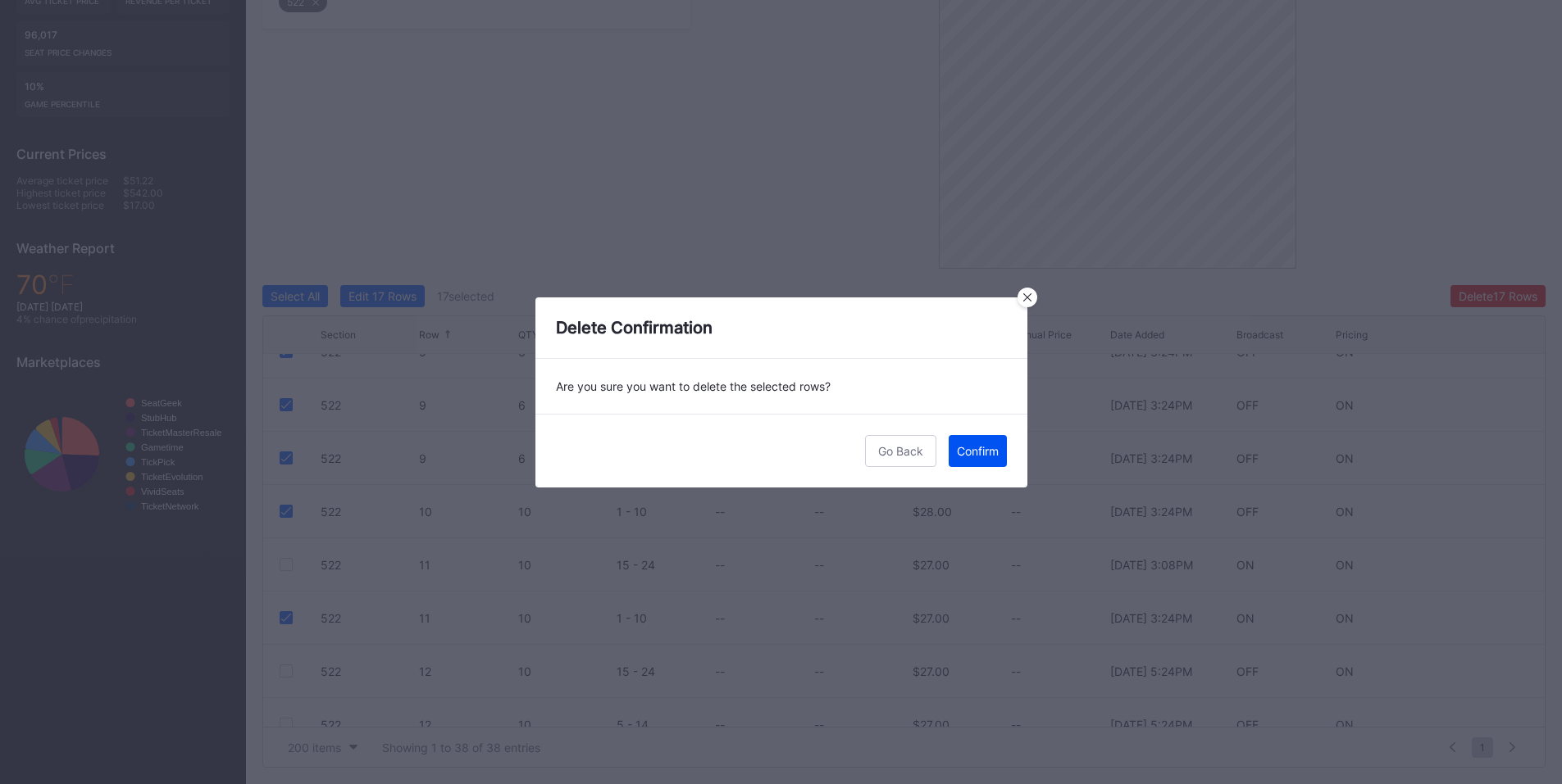
click at [996, 450] on div "Confirm" at bounding box center [978, 452] width 42 height 14
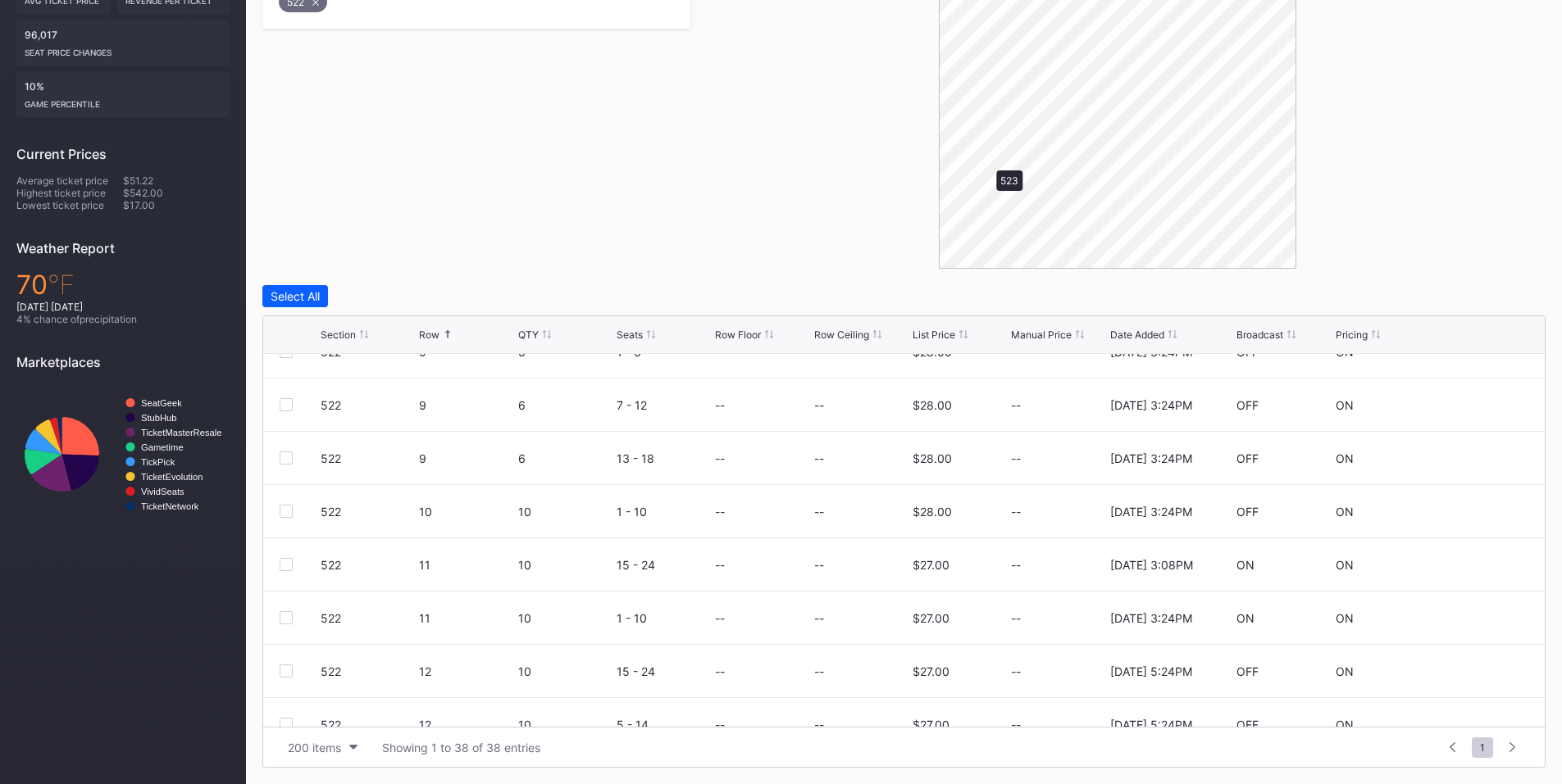
scroll to position [0, 0]
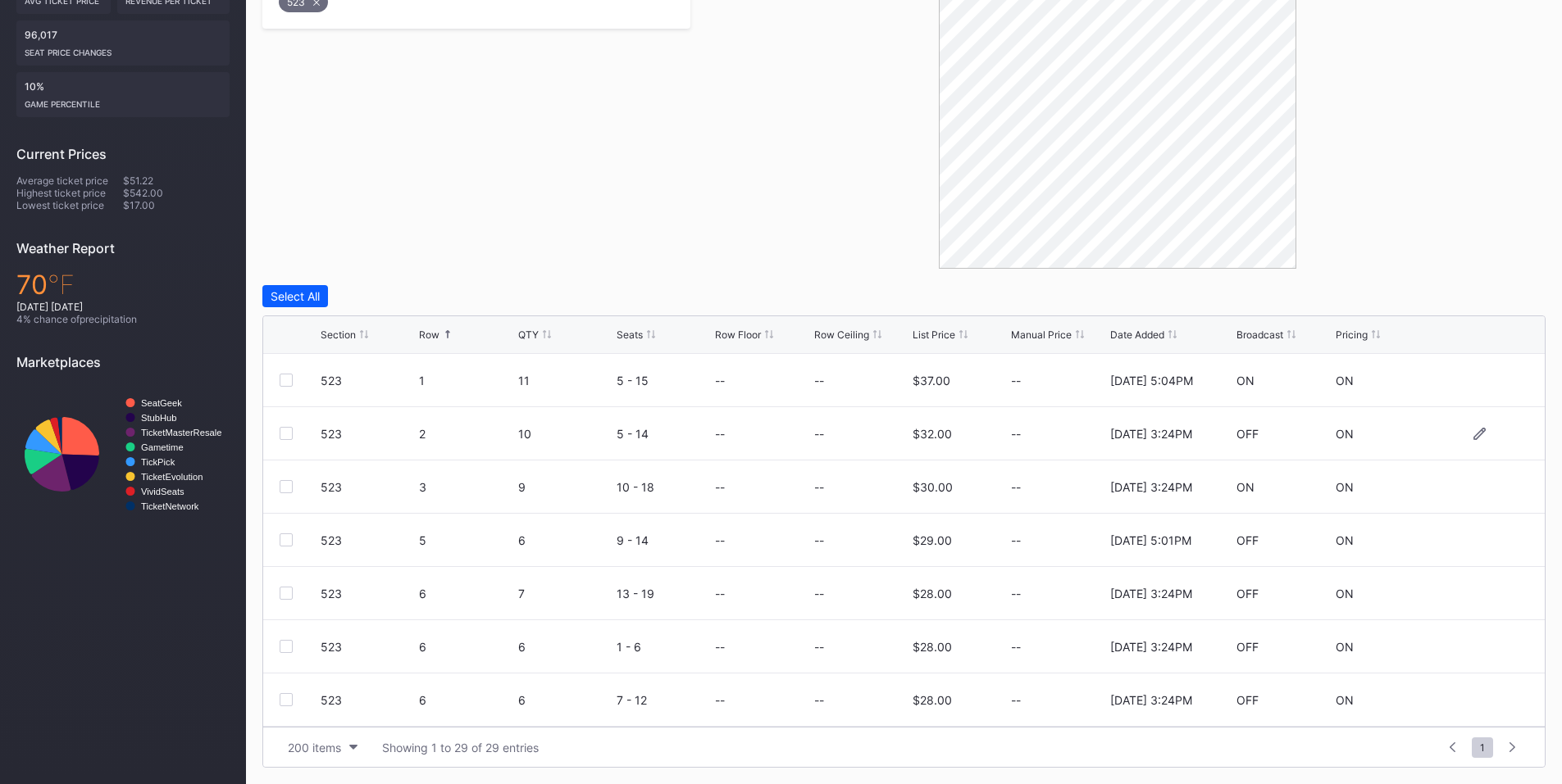
click at [289, 431] on div at bounding box center [286, 433] width 13 height 13
click at [281, 484] on div at bounding box center [286, 486] width 13 height 13
click at [286, 593] on div at bounding box center [286, 592] width 13 height 13
click at [288, 644] on div at bounding box center [286, 646] width 13 height 13
click at [281, 693] on div "523 6 6 7 - 12 -- -- $28.00 -- [DATE] 3:24PM OFF ON" at bounding box center [904, 701] width 1282 height 54
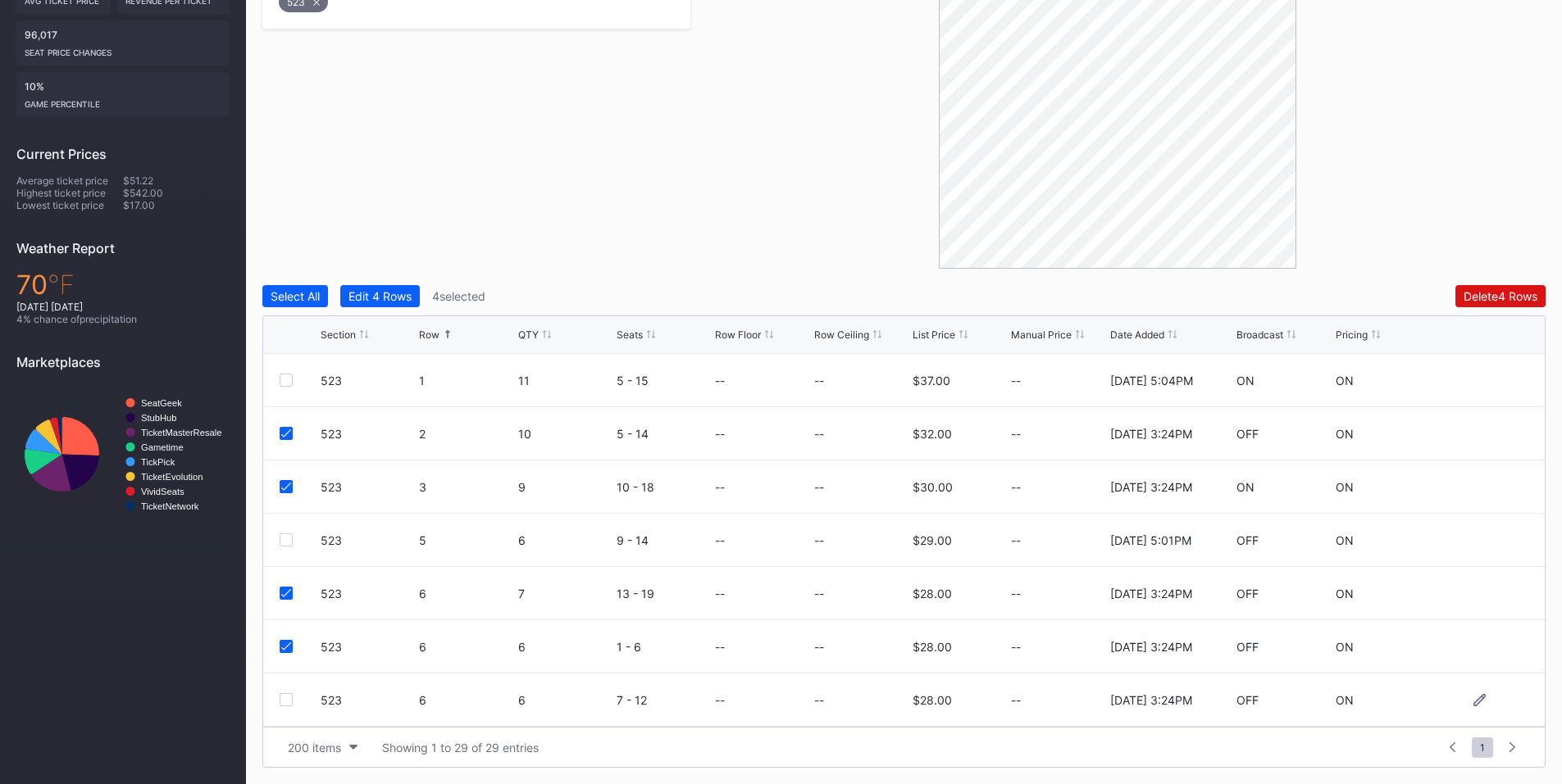
click at [285, 697] on div at bounding box center [286, 700] width 13 height 13
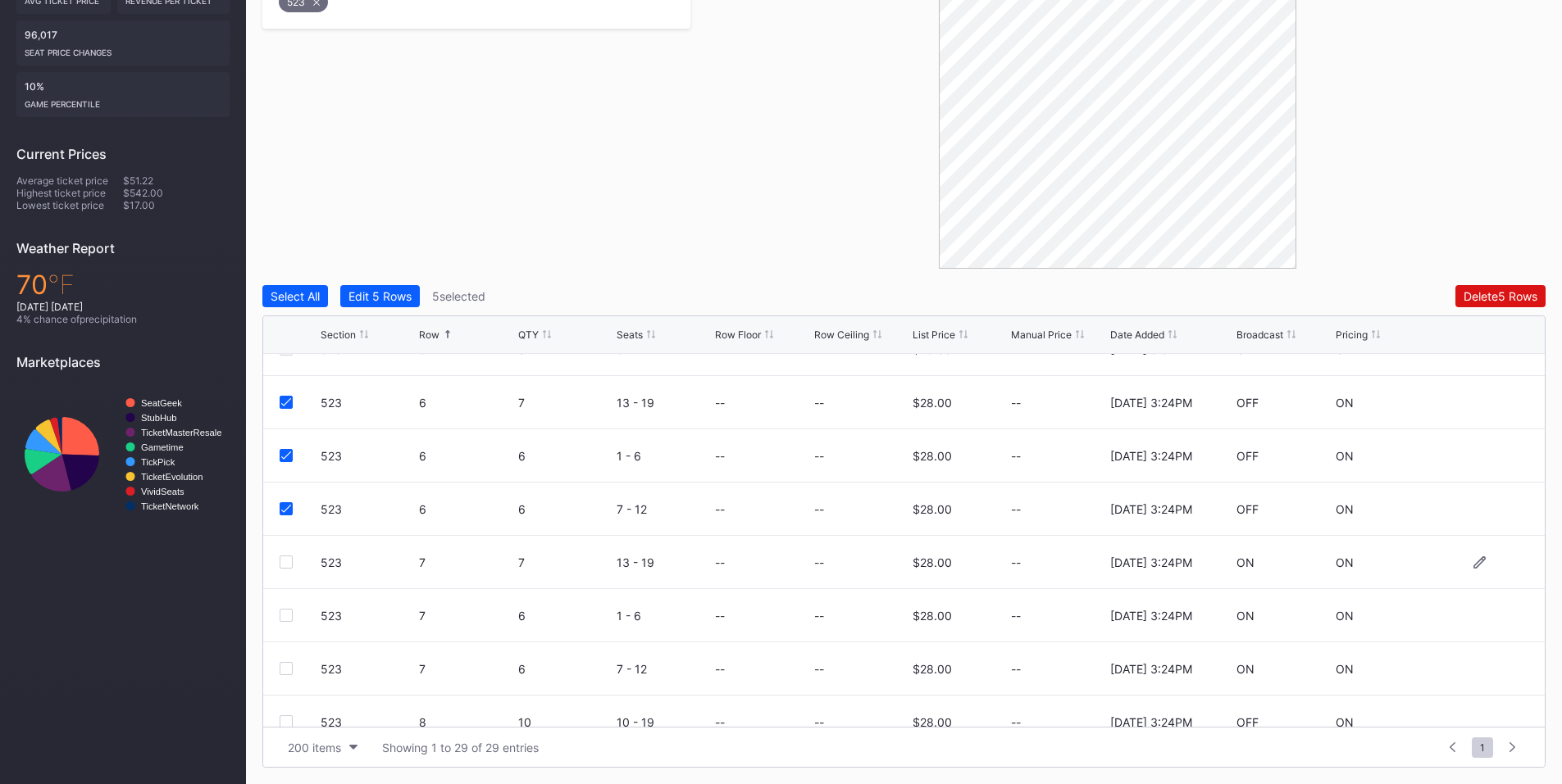
click at [289, 568] on div at bounding box center [286, 562] width 13 height 13
click at [286, 618] on div at bounding box center [286, 615] width 13 height 13
click at [285, 671] on div at bounding box center [286, 668] width 13 height 13
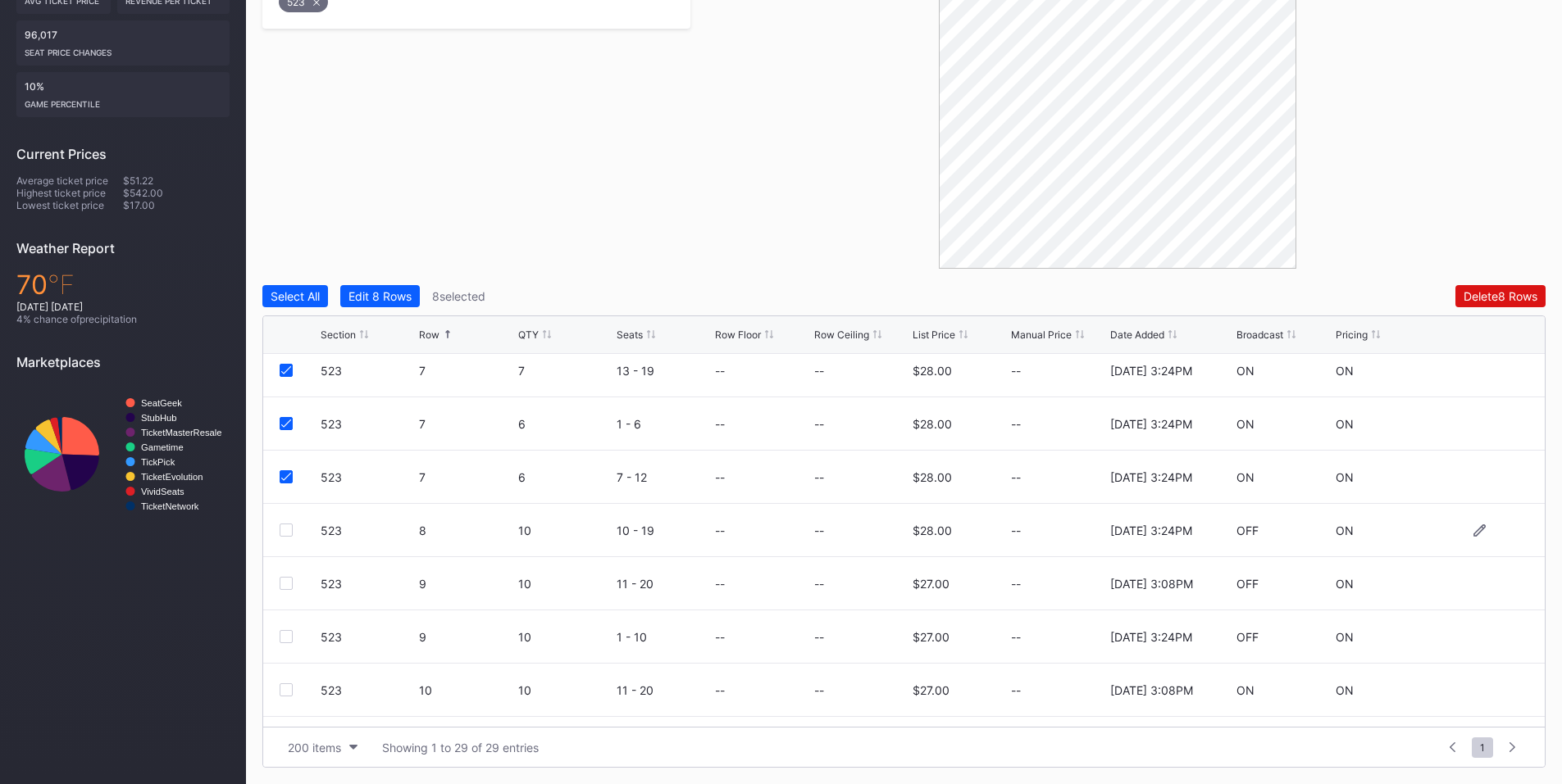
click at [285, 527] on div at bounding box center [286, 530] width 13 height 13
click at [287, 634] on div at bounding box center [286, 636] width 13 height 13
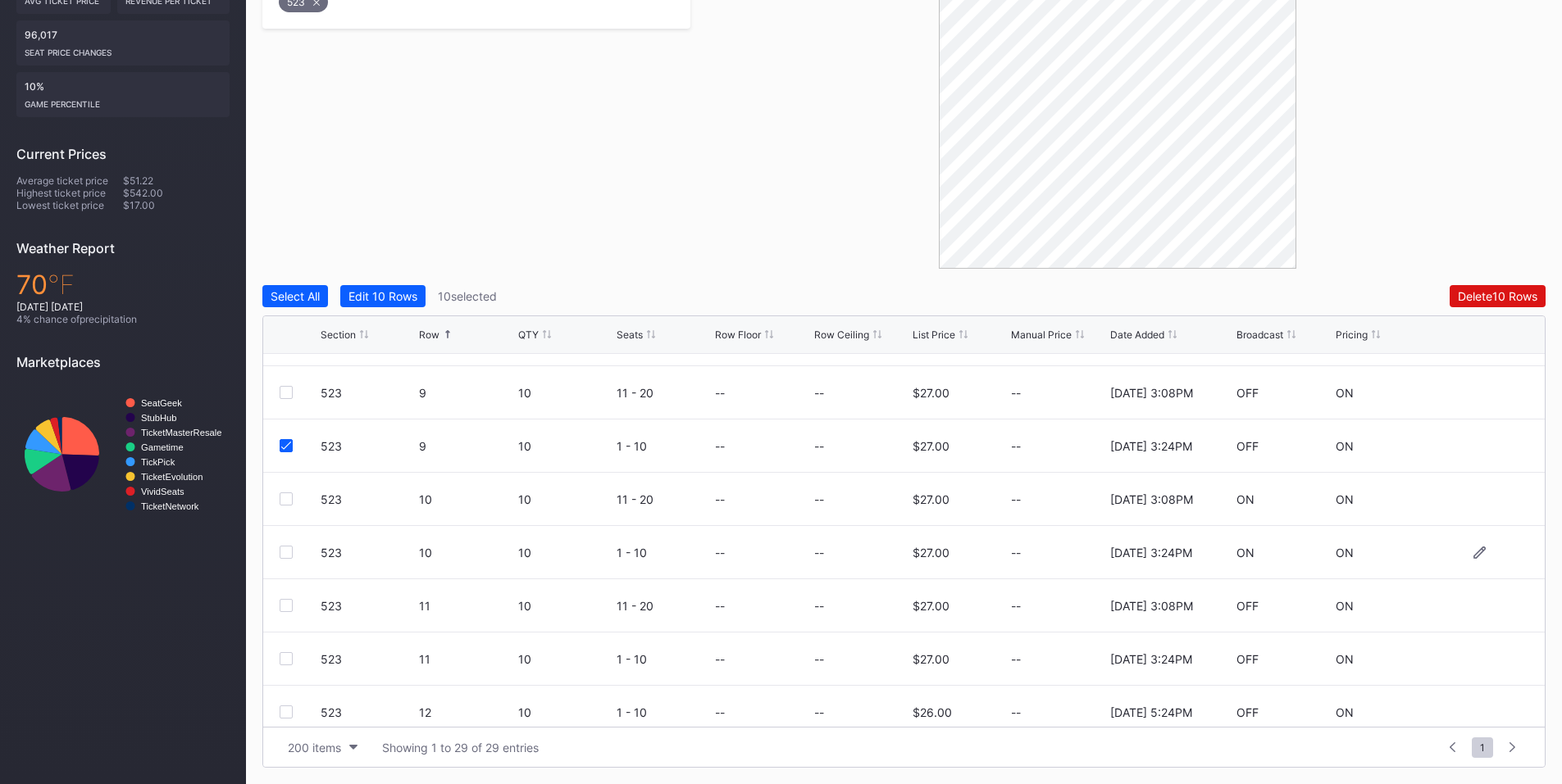
click at [285, 555] on div at bounding box center [286, 552] width 13 height 13
click at [292, 660] on div at bounding box center [286, 658] width 13 height 13
click at [1483, 303] on div "Delete 12 Rows" at bounding box center [1497, 296] width 78 height 14
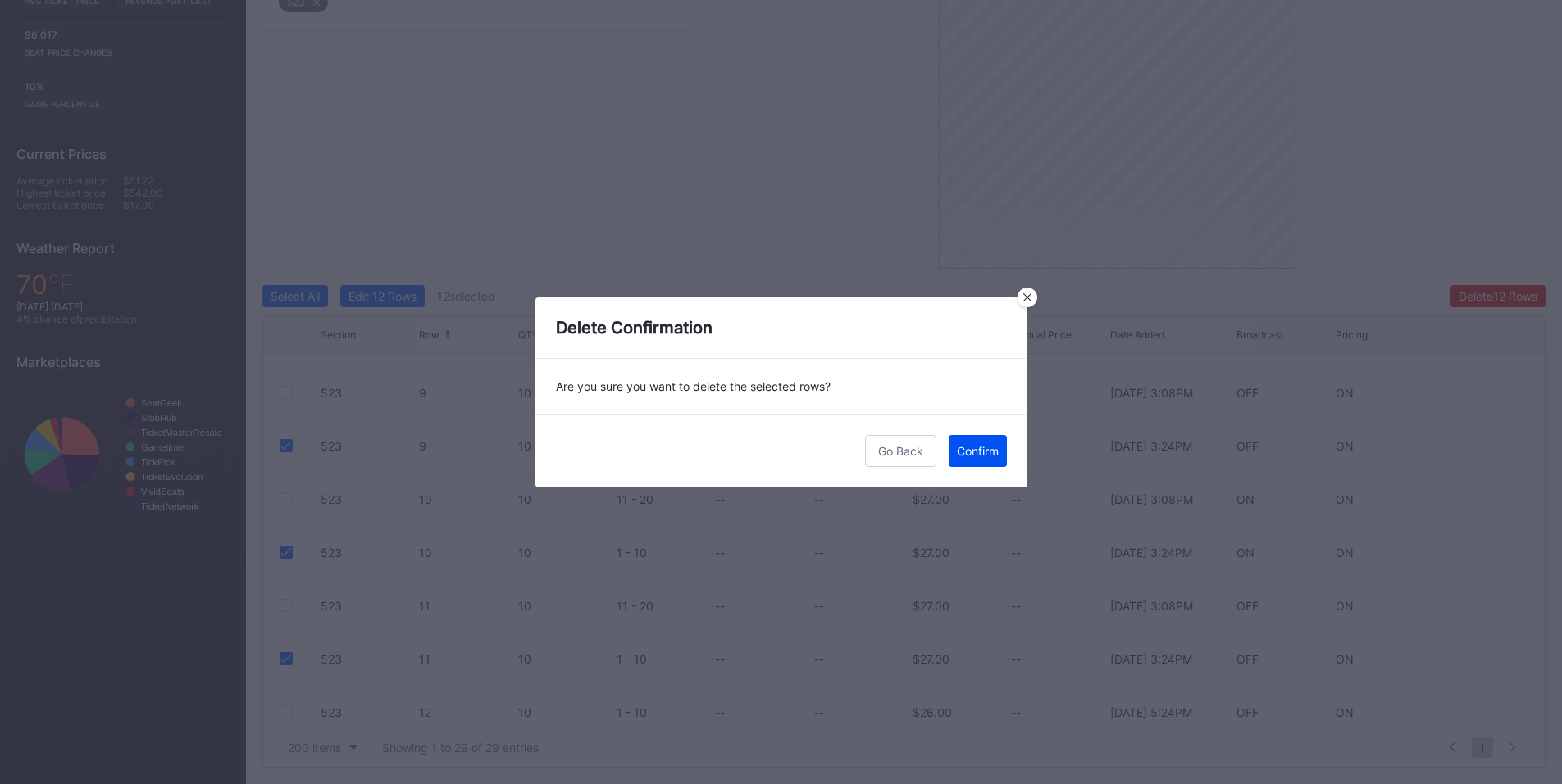
click at [976, 452] on div "Confirm" at bounding box center [978, 452] width 42 height 14
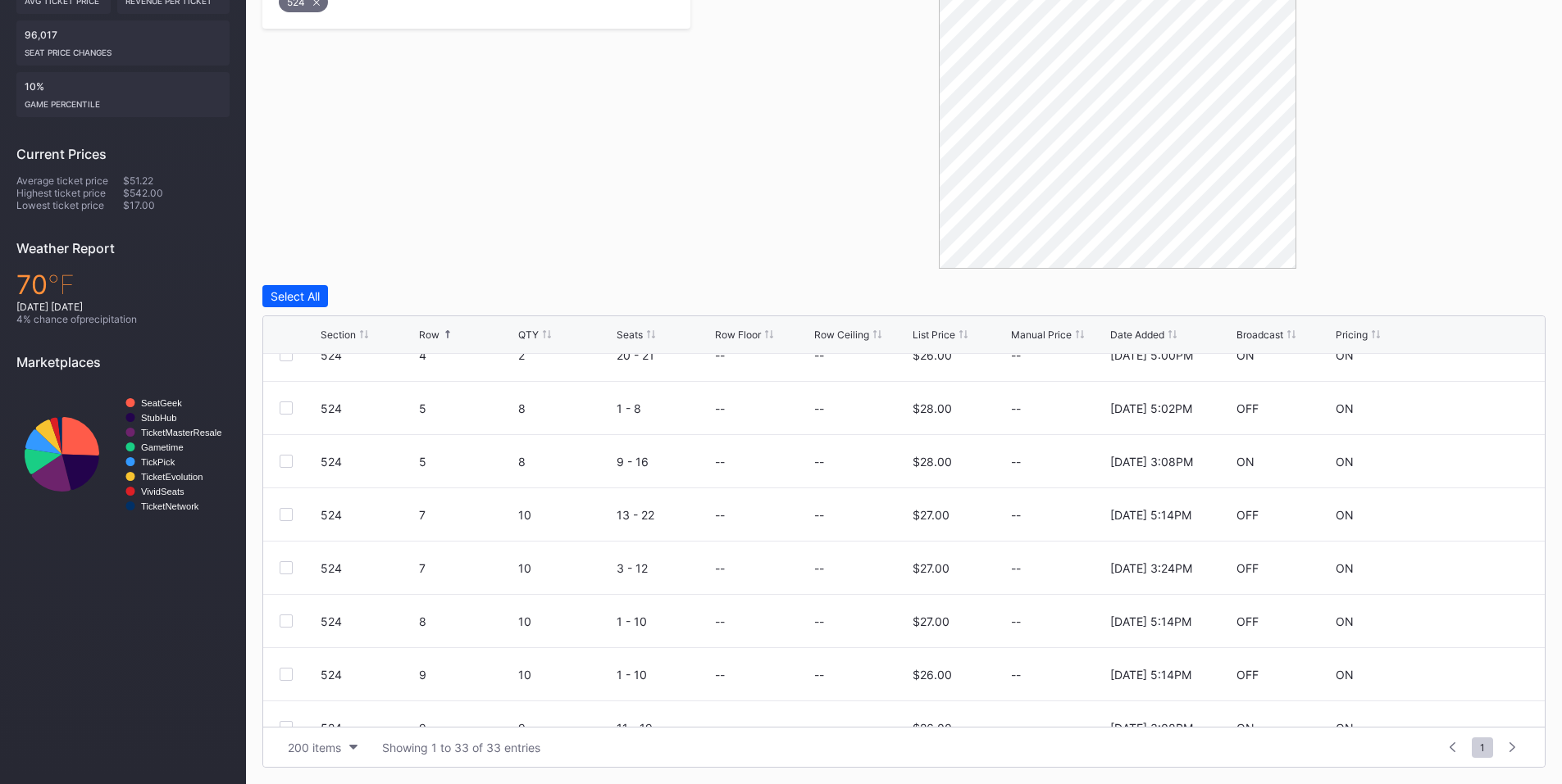
scroll to position [383, 0]
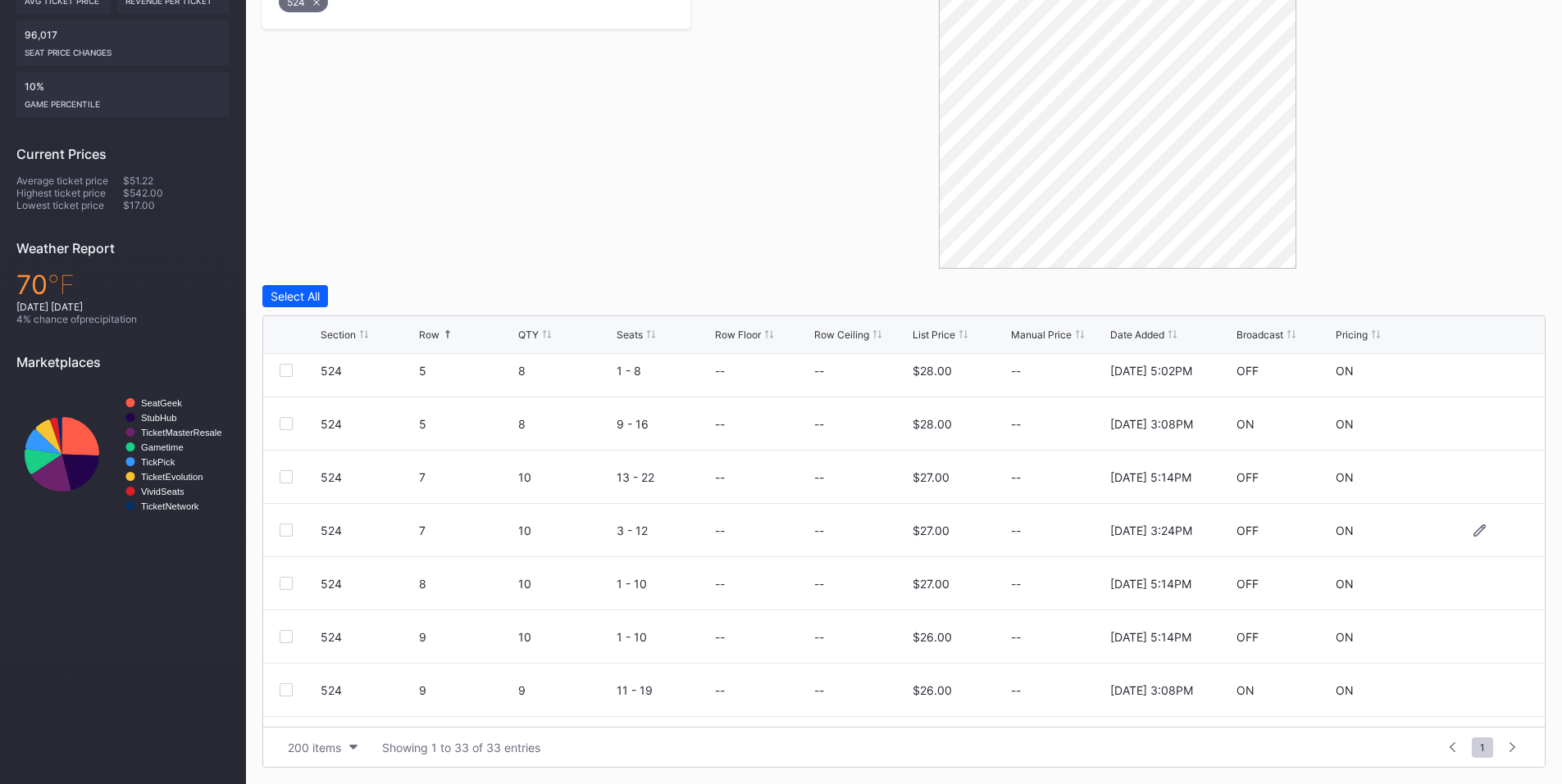
click at [288, 531] on div at bounding box center [286, 530] width 13 height 13
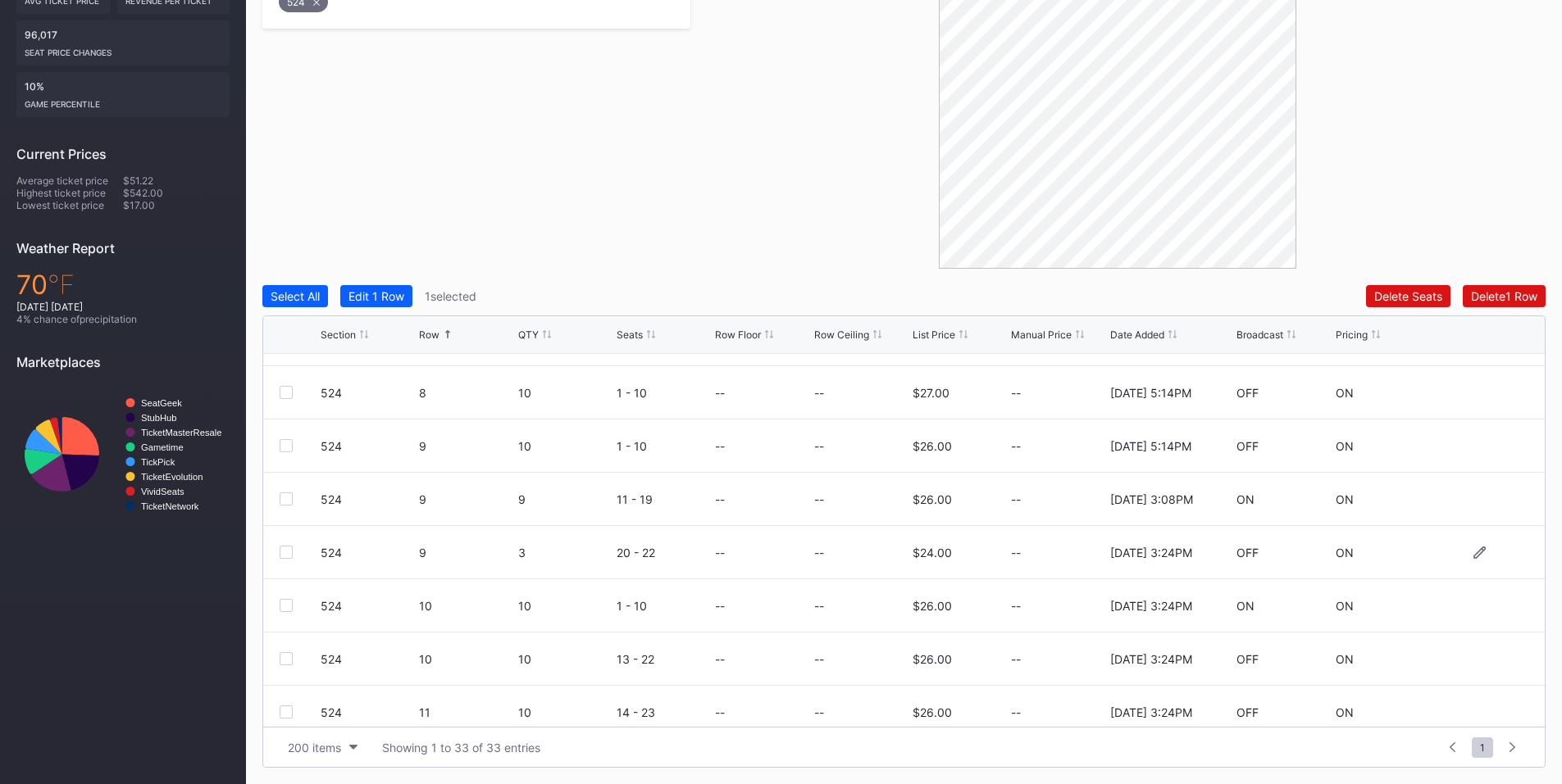
click at [286, 547] on div at bounding box center [286, 552] width 13 height 13
click at [287, 604] on div at bounding box center [286, 605] width 13 height 13
click at [288, 665] on div at bounding box center [286, 658] width 13 height 13
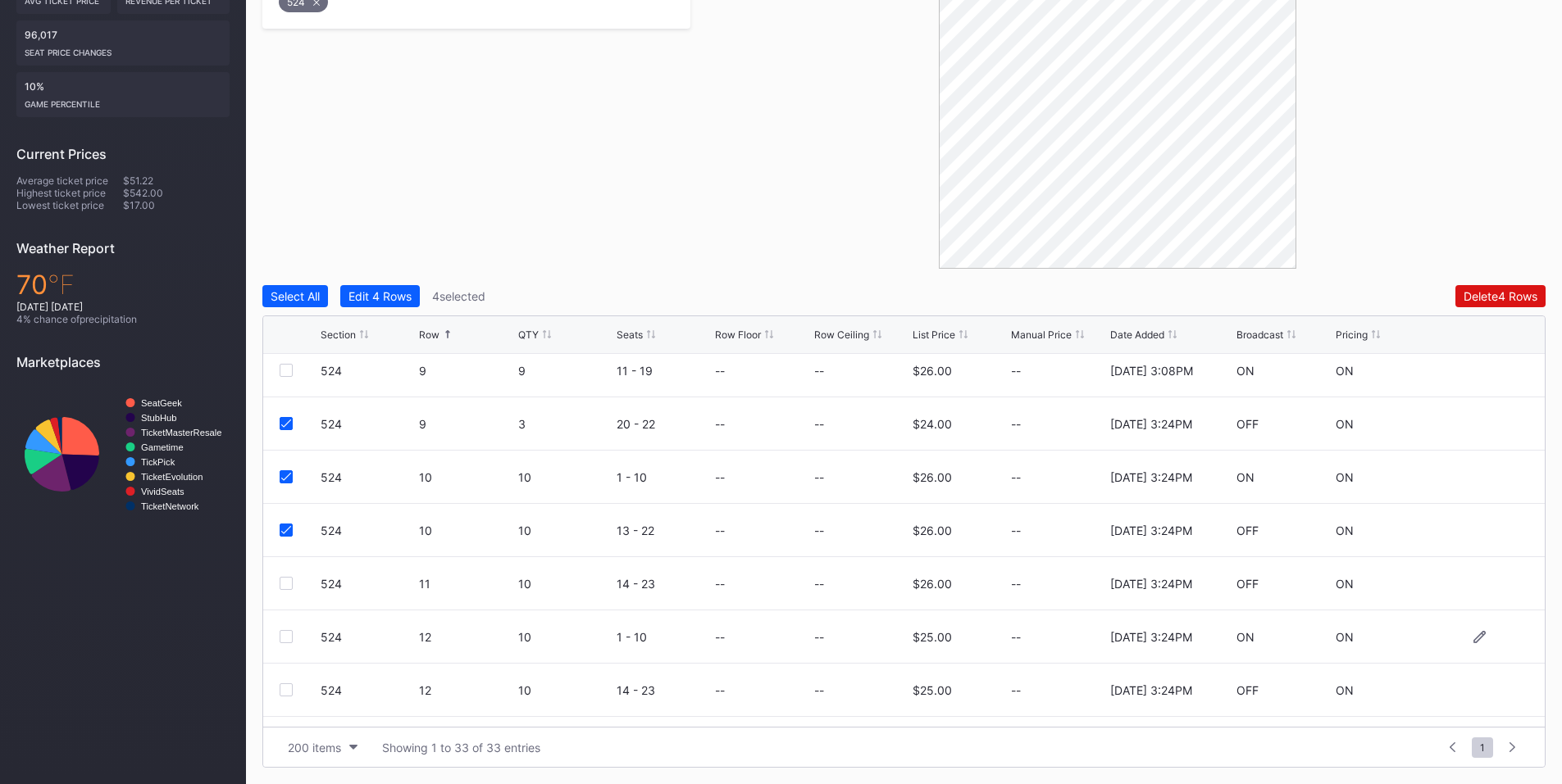
scroll to position [764, 0]
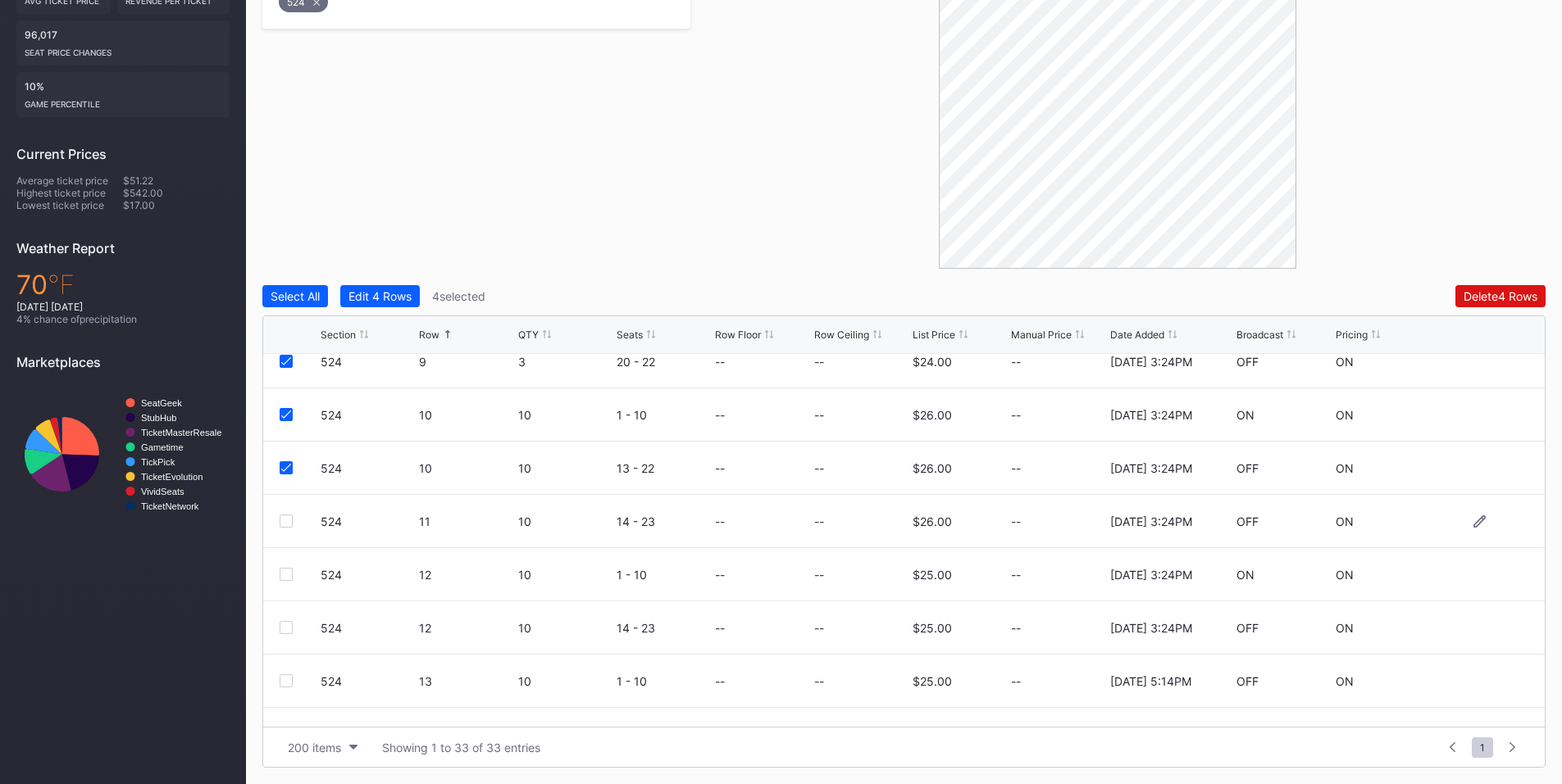
click at [284, 519] on div at bounding box center [286, 521] width 13 height 13
click at [290, 578] on div at bounding box center [286, 574] width 13 height 13
click at [287, 618] on div "524 12 10 14 - 23 -- -- $25.00 -- [DATE] 3:24PM OFF ON" at bounding box center [904, 628] width 1282 height 54
click at [289, 624] on div at bounding box center [286, 627] width 13 height 13
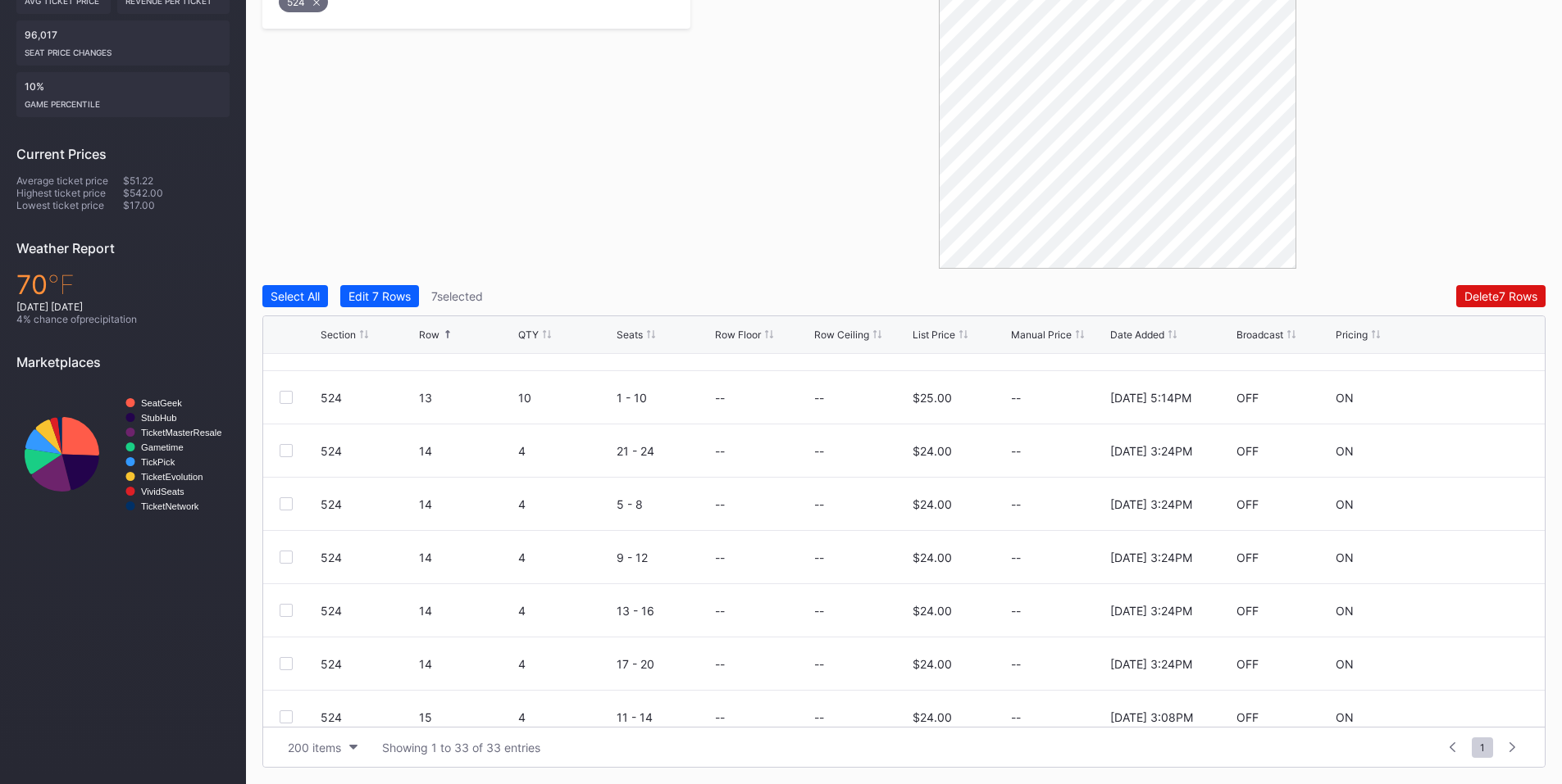
scroll to position [1057, 0]
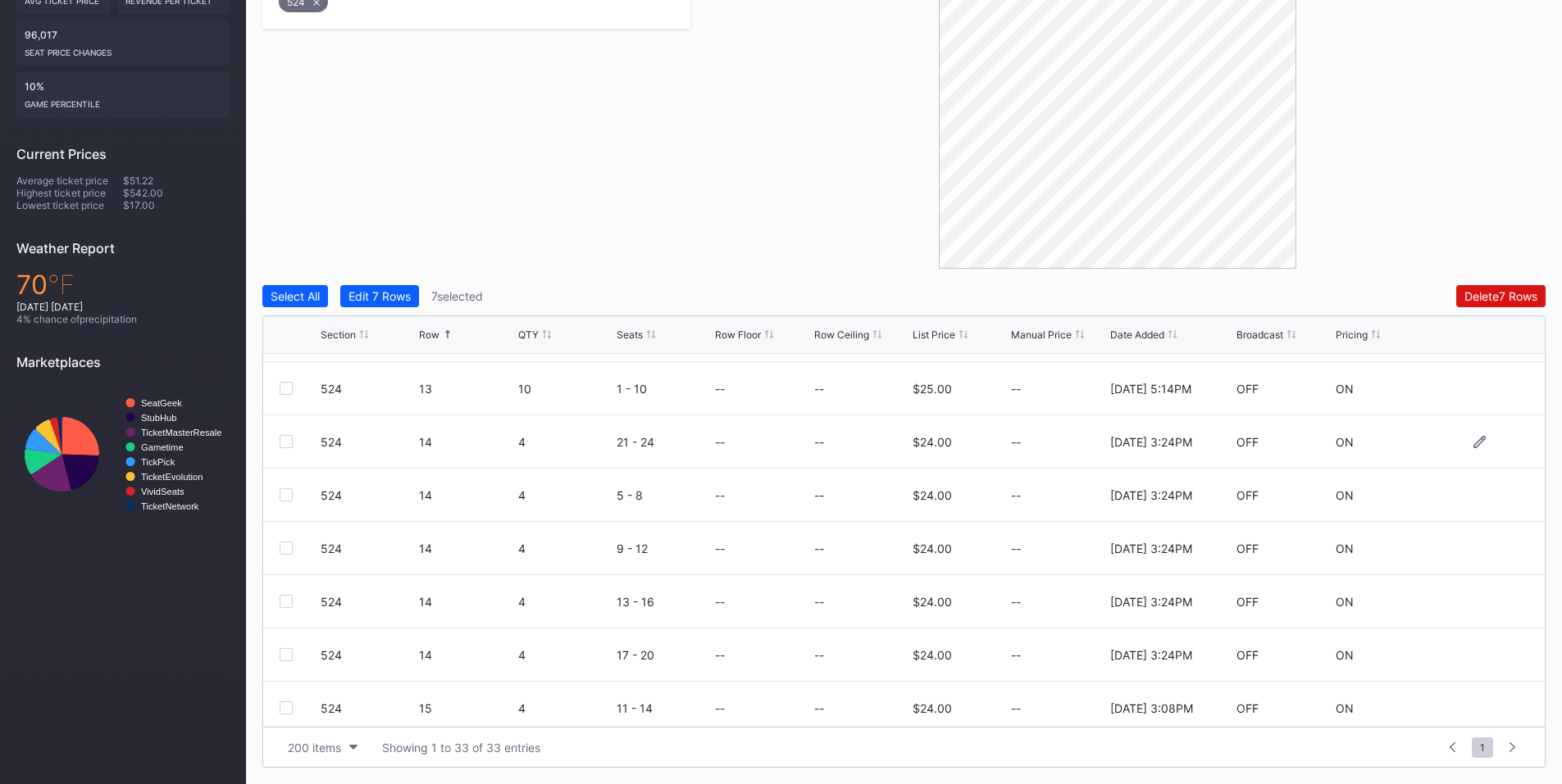
click at [287, 440] on div at bounding box center [286, 441] width 13 height 13
click at [287, 496] on div at bounding box center [286, 494] width 13 height 13
click at [286, 548] on div at bounding box center [286, 548] width 13 height 13
click at [282, 596] on div at bounding box center [286, 600] width 13 height 13
click at [283, 656] on div at bounding box center [286, 654] width 13 height 13
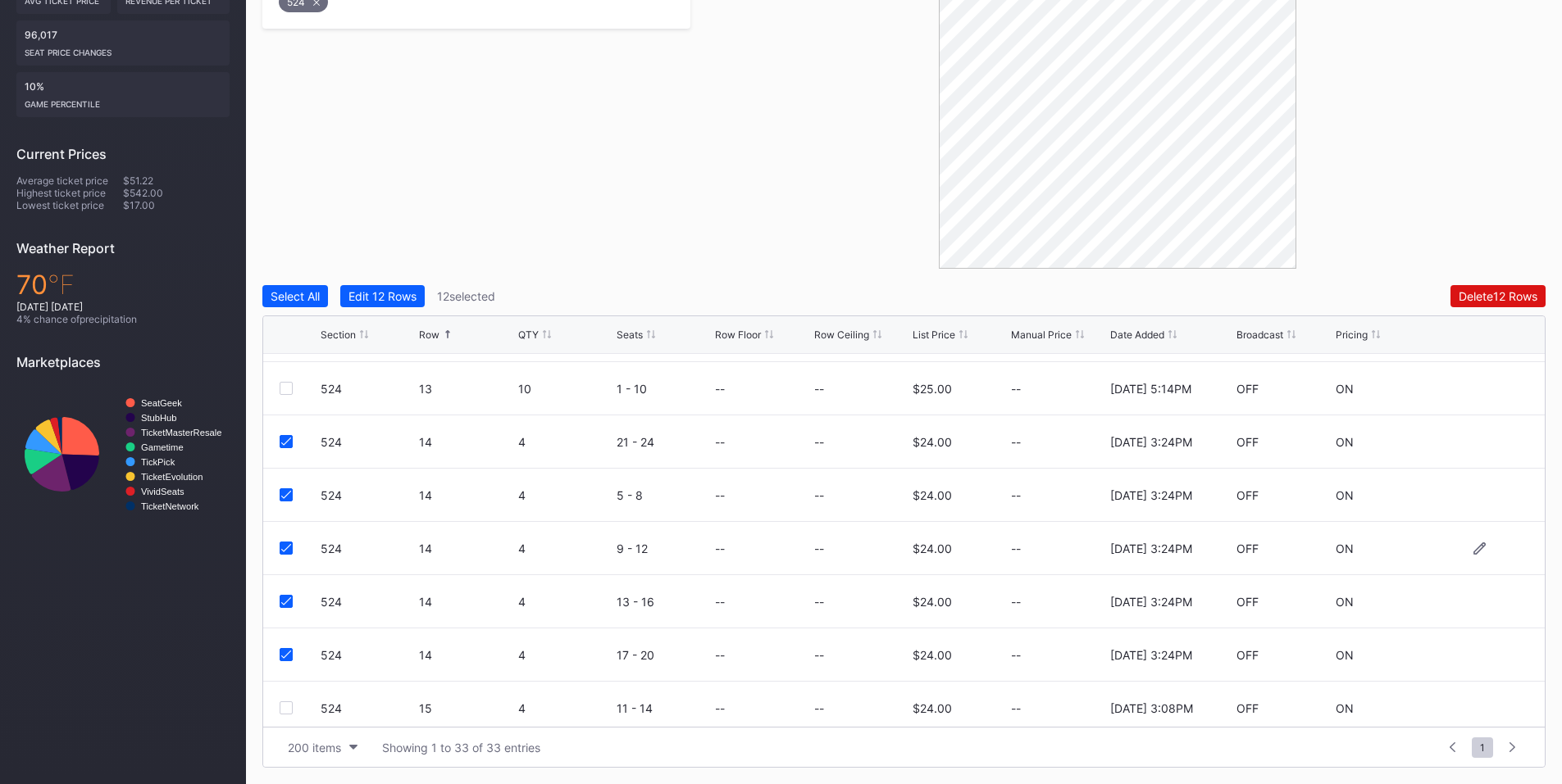
scroll to position [1248, 0]
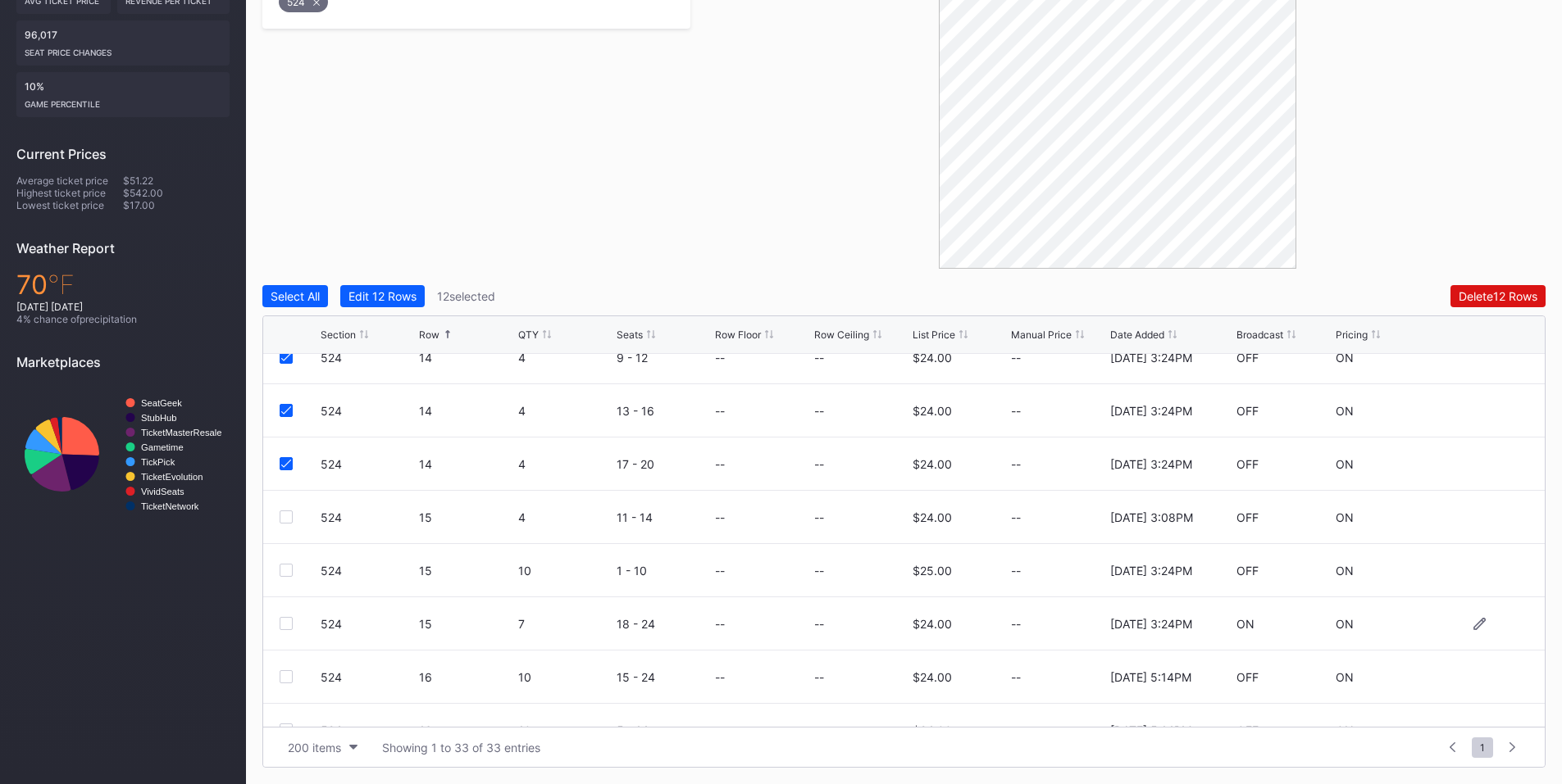
click at [286, 623] on div at bounding box center [286, 623] width 13 height 13
click at [290, 575] on div at bounding box center [286, 570] width 13 height 13
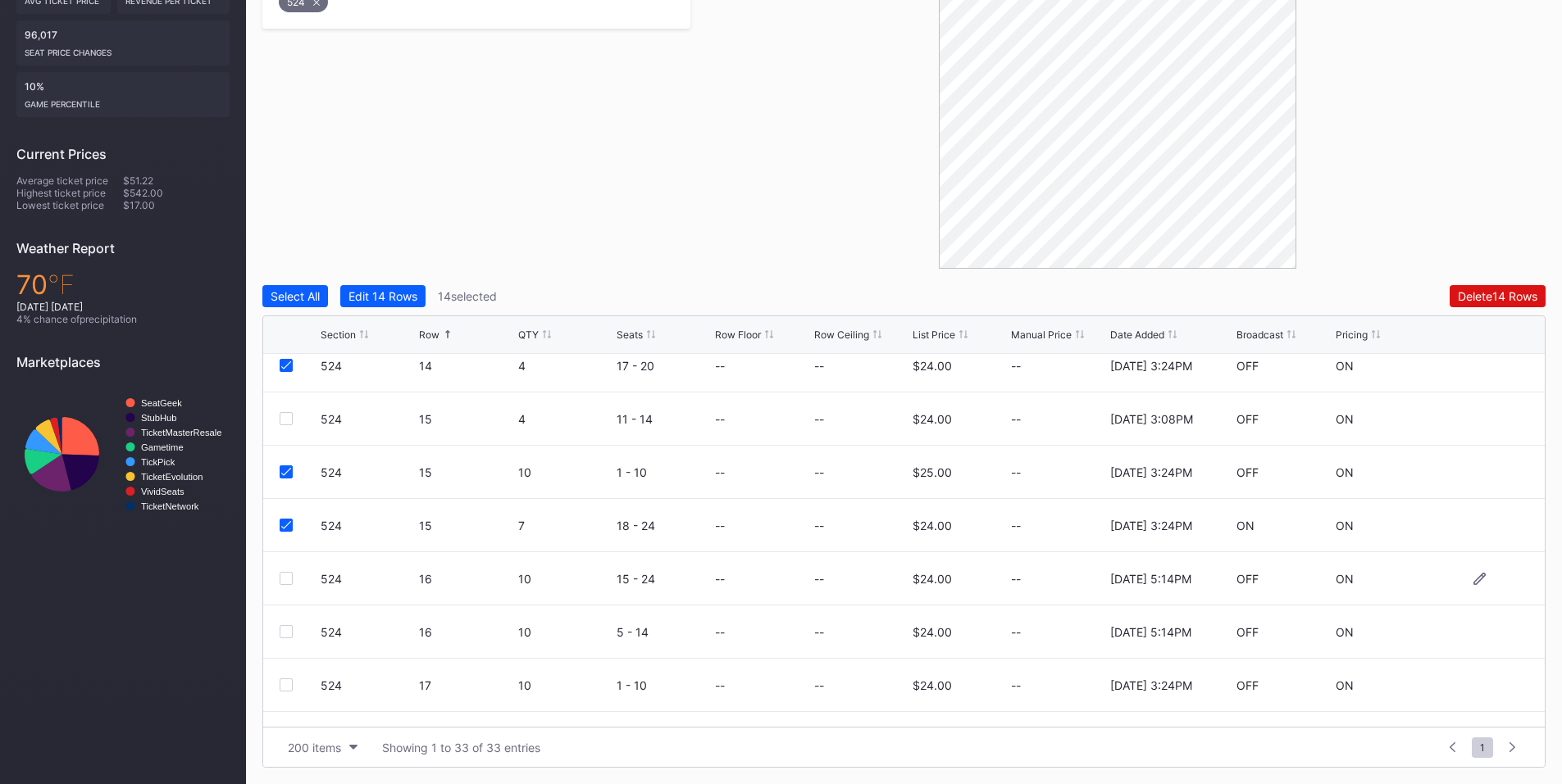
scroll to position [1385, 0]
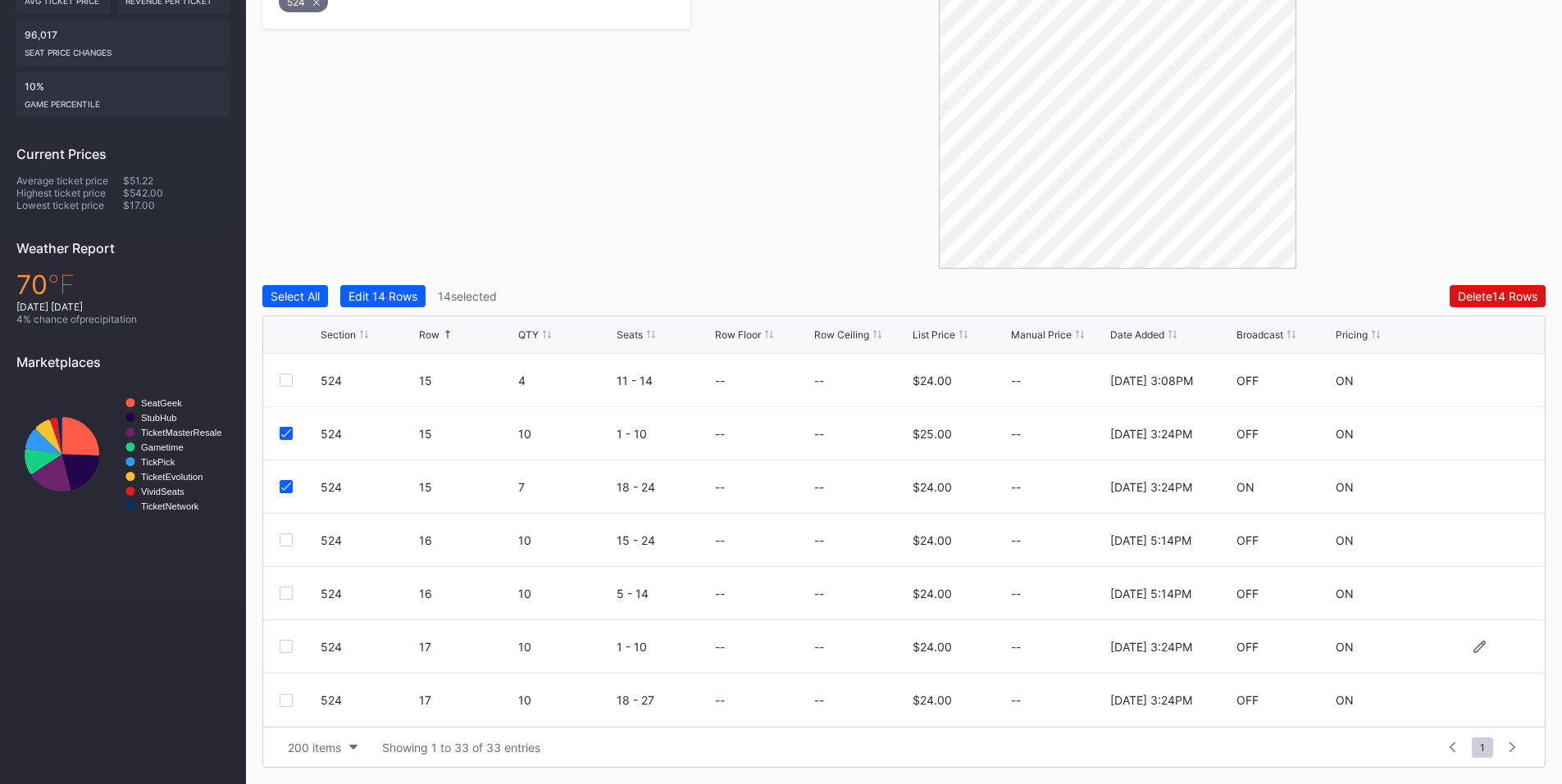
click at [287, 649] on div at bounding box center [286, 646] width 13 height 13
click at [284, 708] on div "524 17 10 18 - 27 -- -- $24.00 -- [DATE] 3:24PM OFF ON" at bounding box center [904, 701] width 1282 height 54
click at [285, 697] on div at bounding box center [286, 700] width 13 height 13
click at [1508, 304] on button "Delete 16 Rows" at bounding box center [1497, 296] width 96 height 22
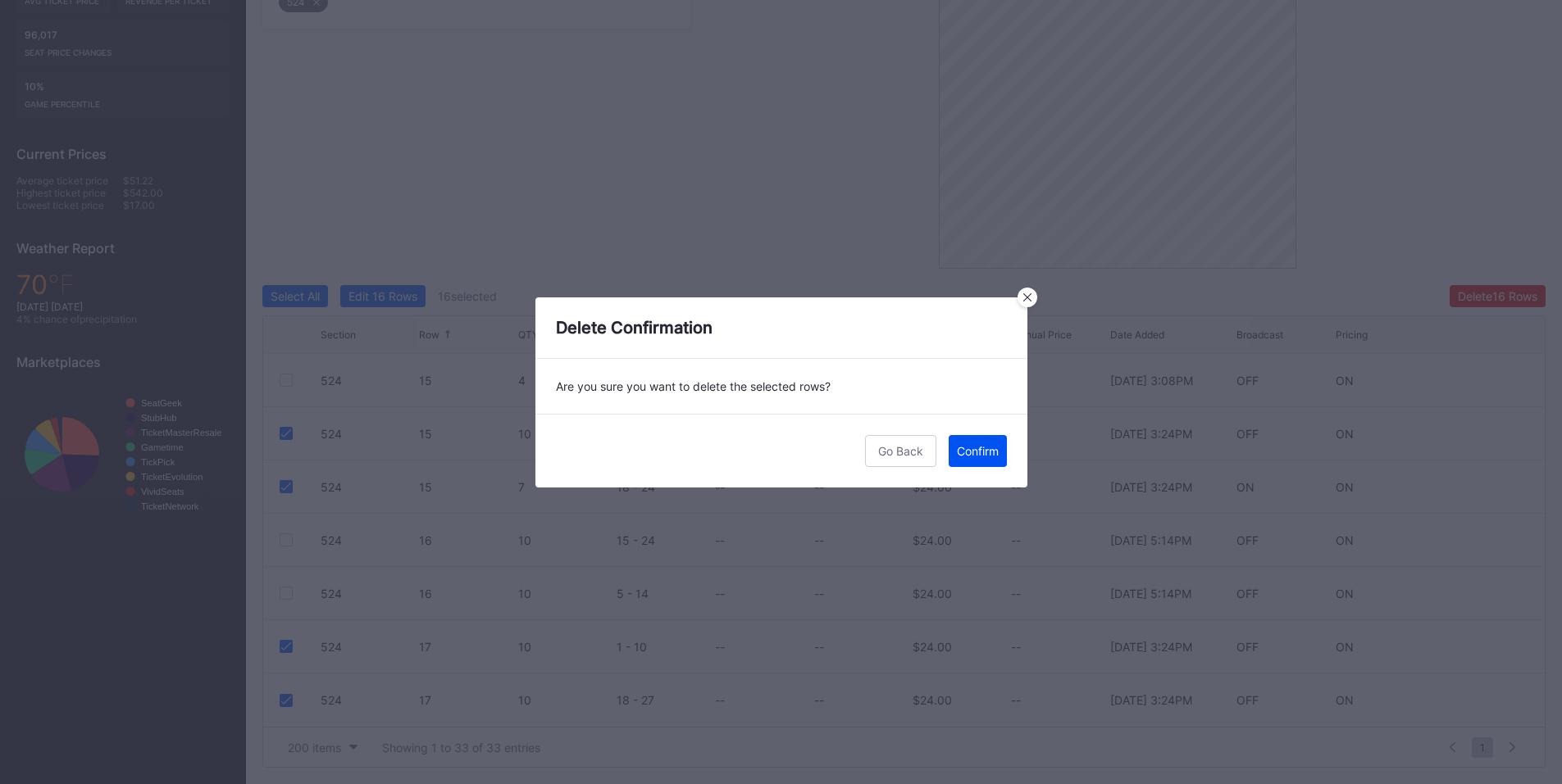
click at [981, 451] on div "Confirm" at bounding box center [978, 452] width 42 height 14
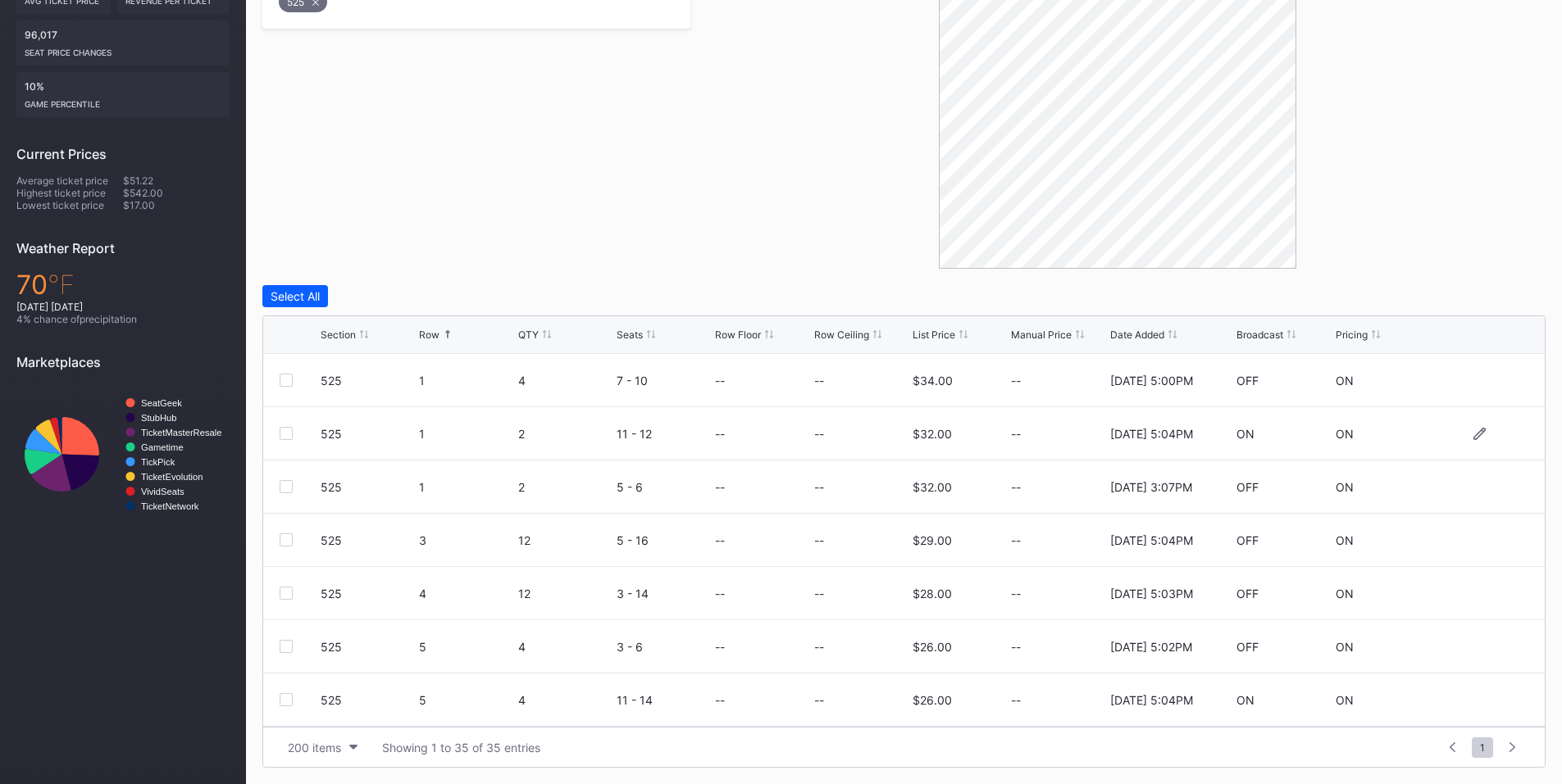
scroll to position [191, 0]
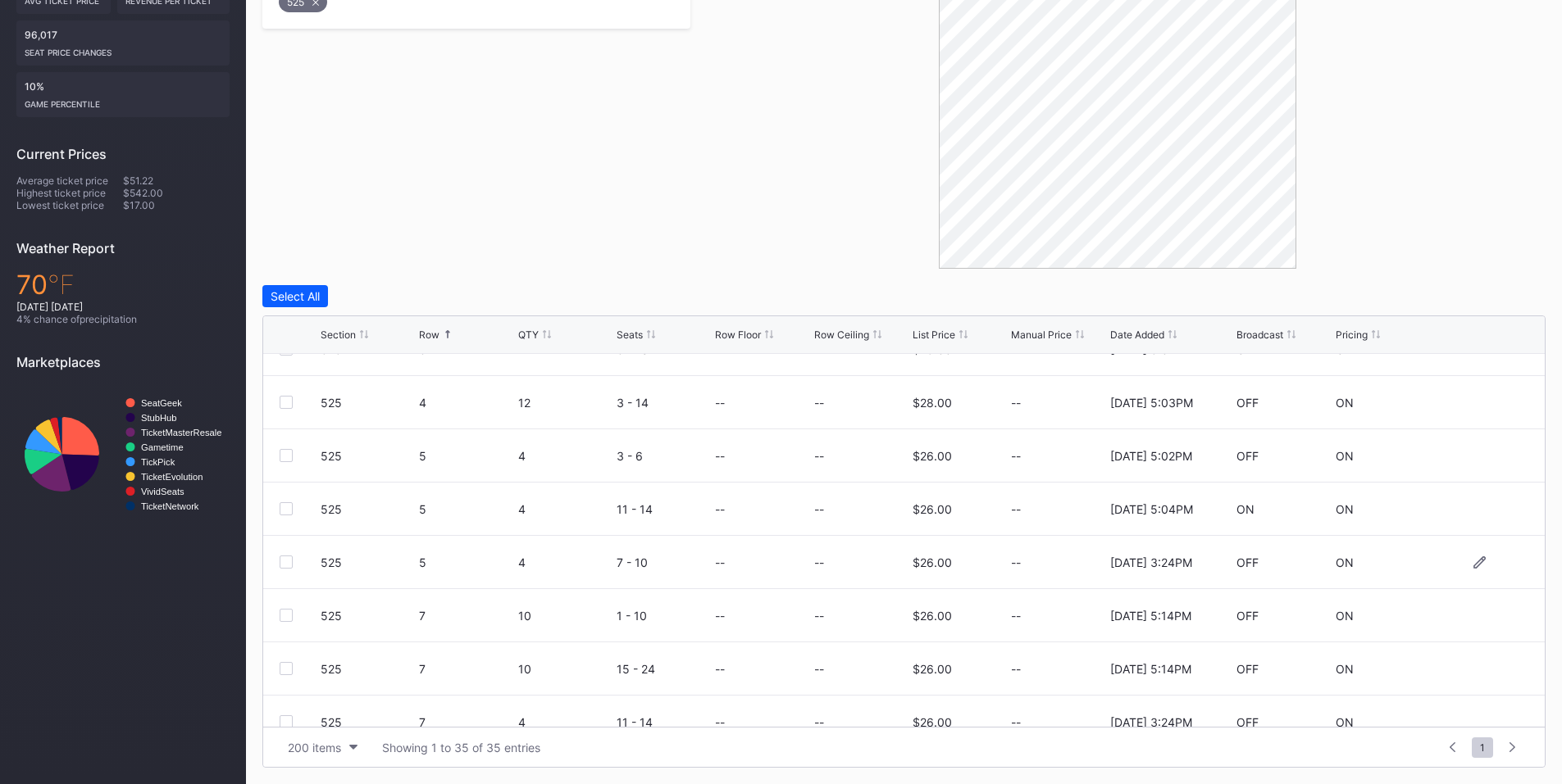
click at [285, 561] on div at bounding box center [286, 562] width 13 height 13
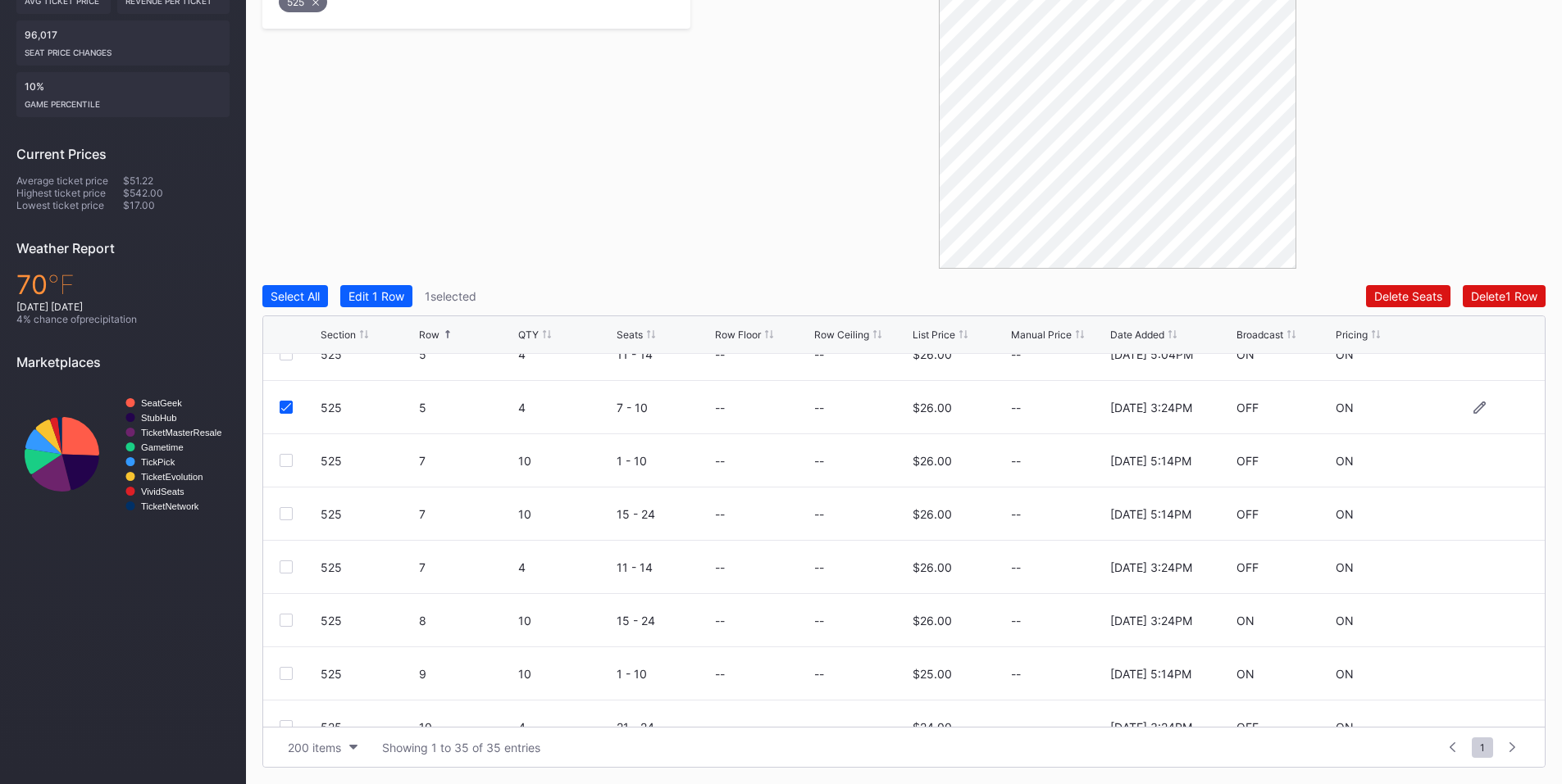
scroll to position [383, 0]
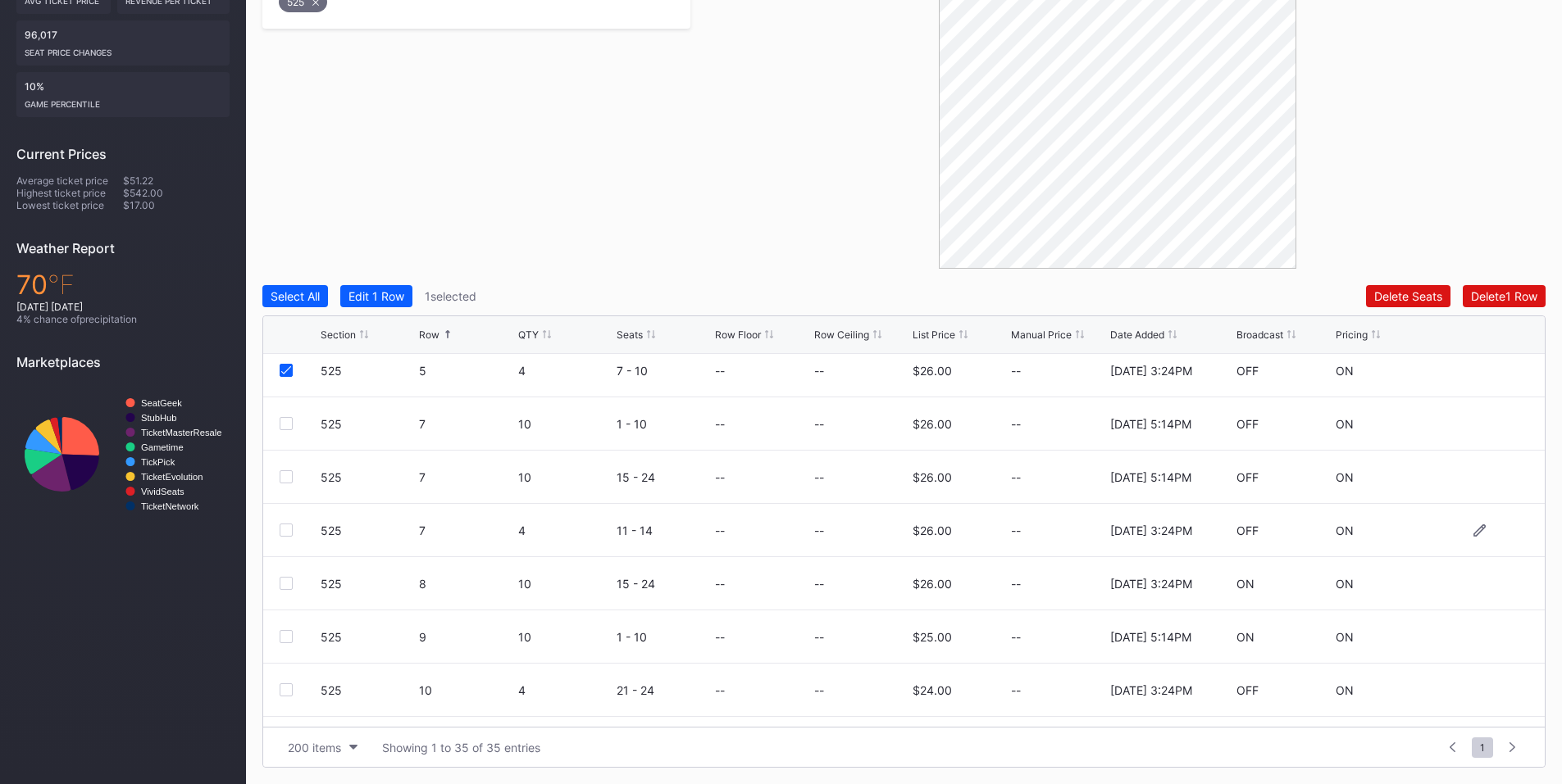
click at [286, 529] on div at bounding box center [286, 530] width 13 height 13
click at [278, 582] on div "525 8 10 15 - 24 -- -- $26.00 -- [DATE] 3:24PM ON ON" at bounding box center [904, 585] width 1282 height 54
click at [287, 584] on div at bounding box center [286, 583] width 13 height 13
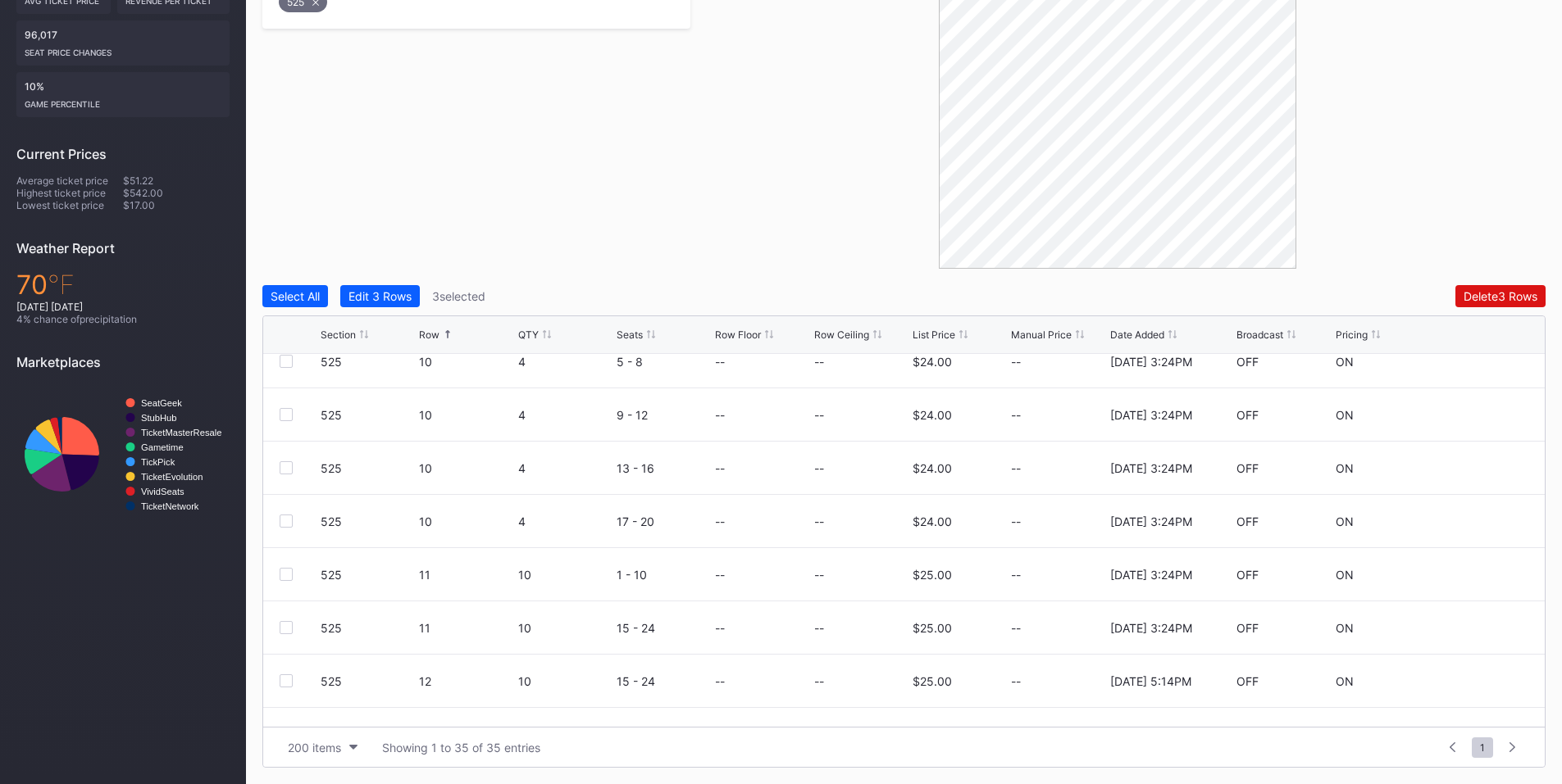
scroll to position [654, 0]
click at [289, 424] on div at bounding box center [286, 418] width 13 height 13
click at [289, 469] on div at bounding box center [286, 471] width 13 height 13
click at [286, 523] on div at bounding box center [286, 525] width 13 height 13
click at [285, 581] on div at bounding box center [286, 578] width 13 height 13
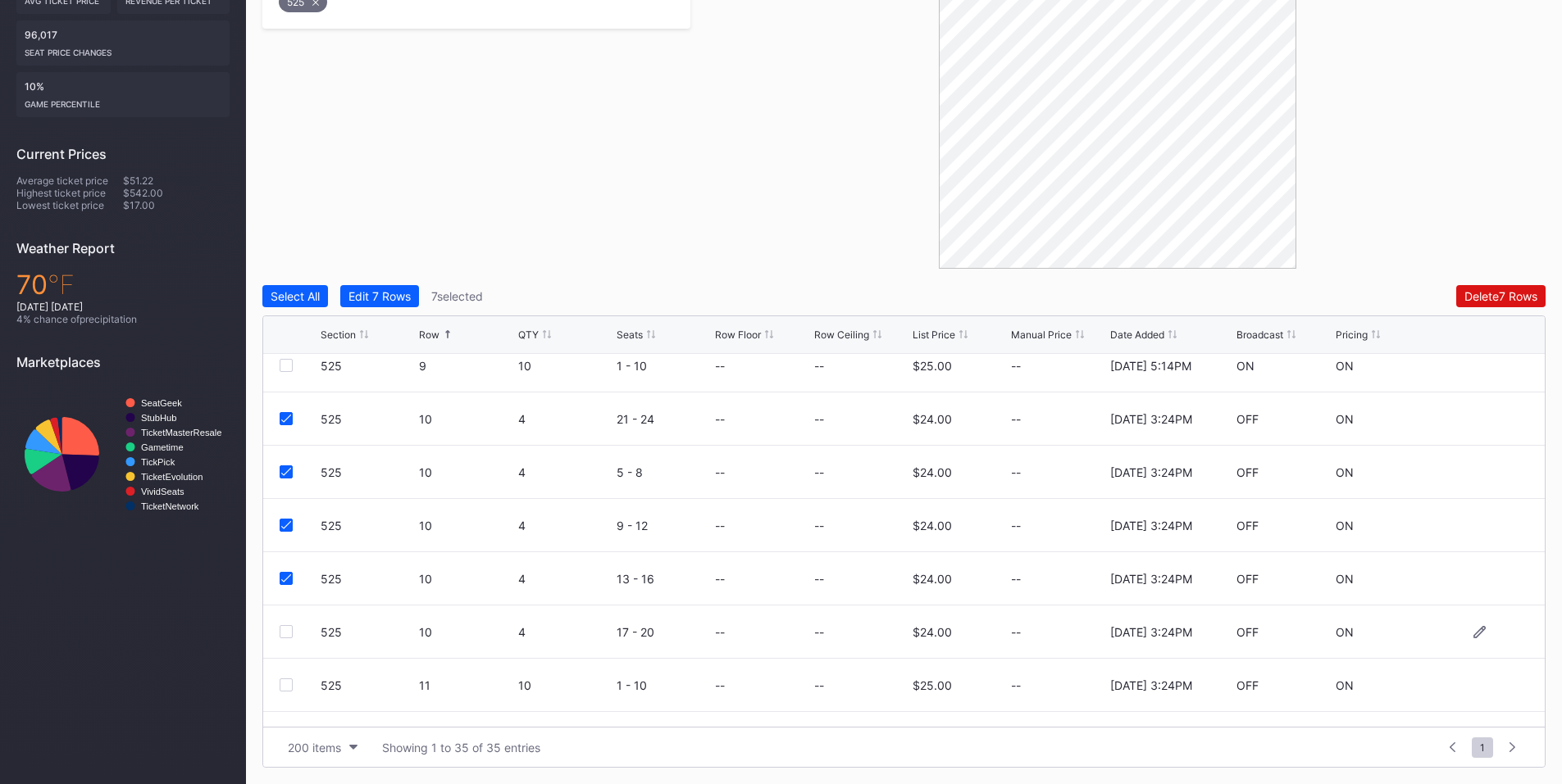
click at [288, 630] on div at bounding box center [286, 631] width 13 height 13
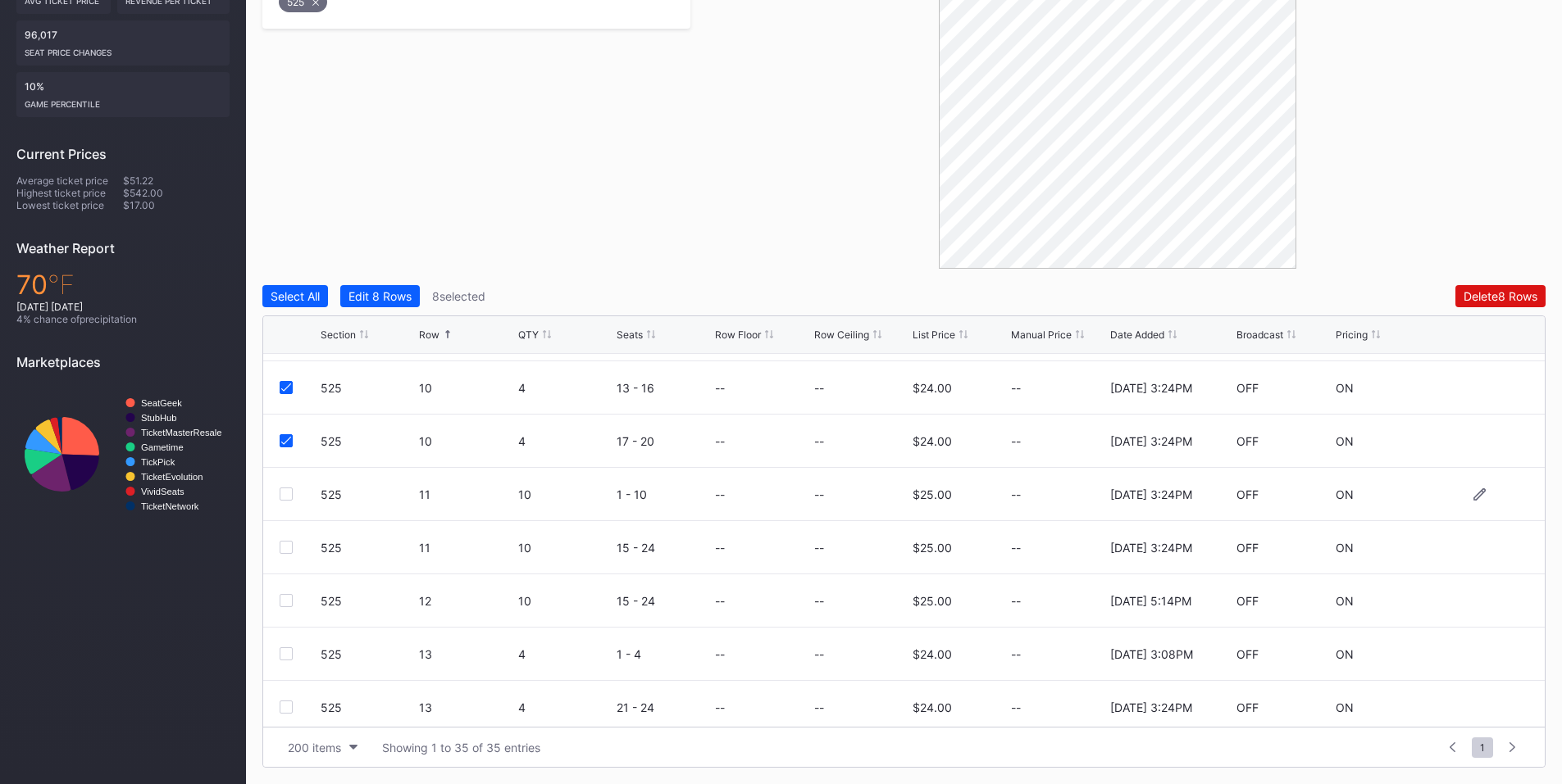
click at [285, 495] on div at bounding box center [286, 493] width 13 height 13
click at [286, 545] on div at bounding box center [286, 547] width 13 height 13
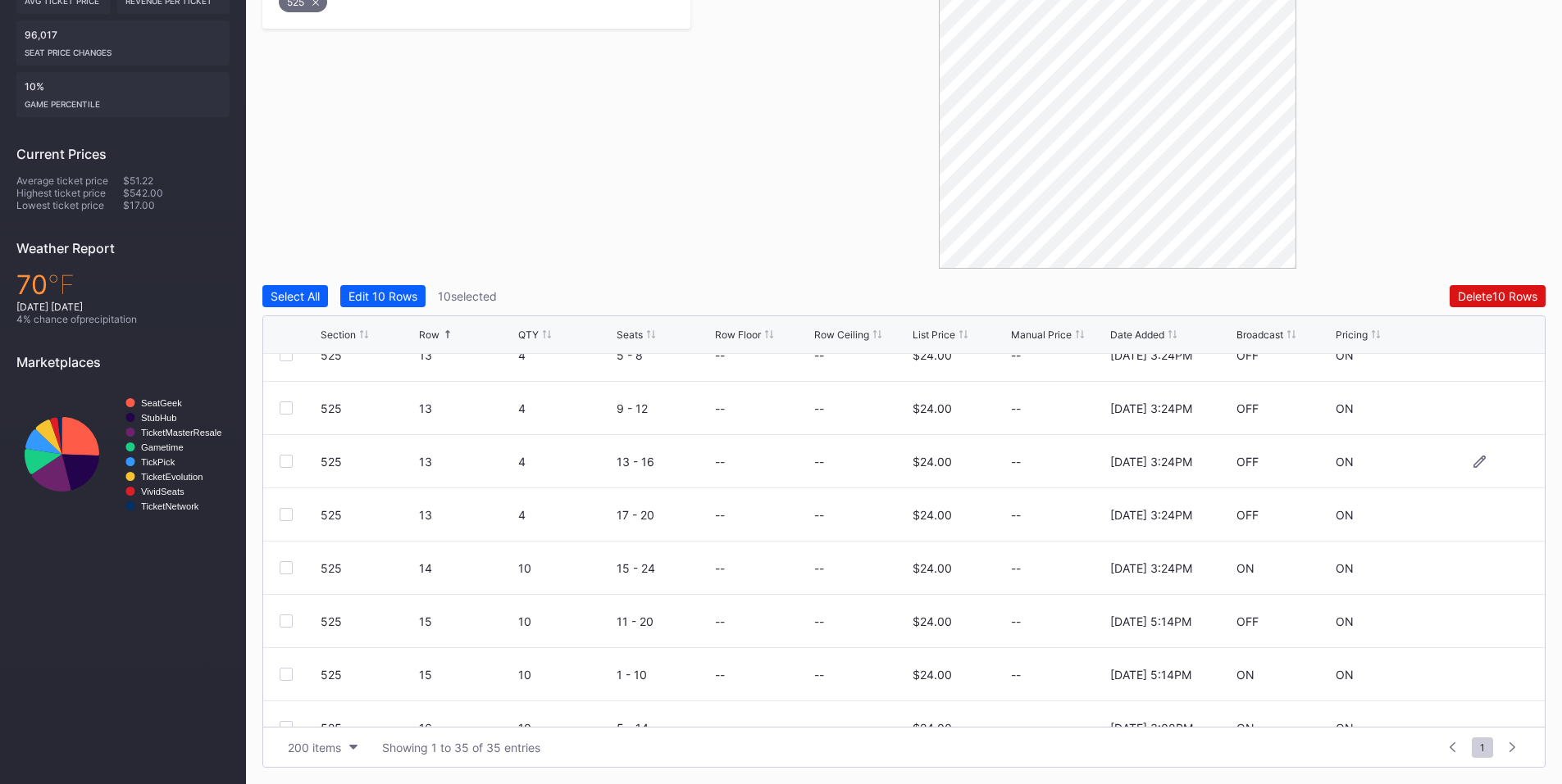
scroll to position [1277, 0]
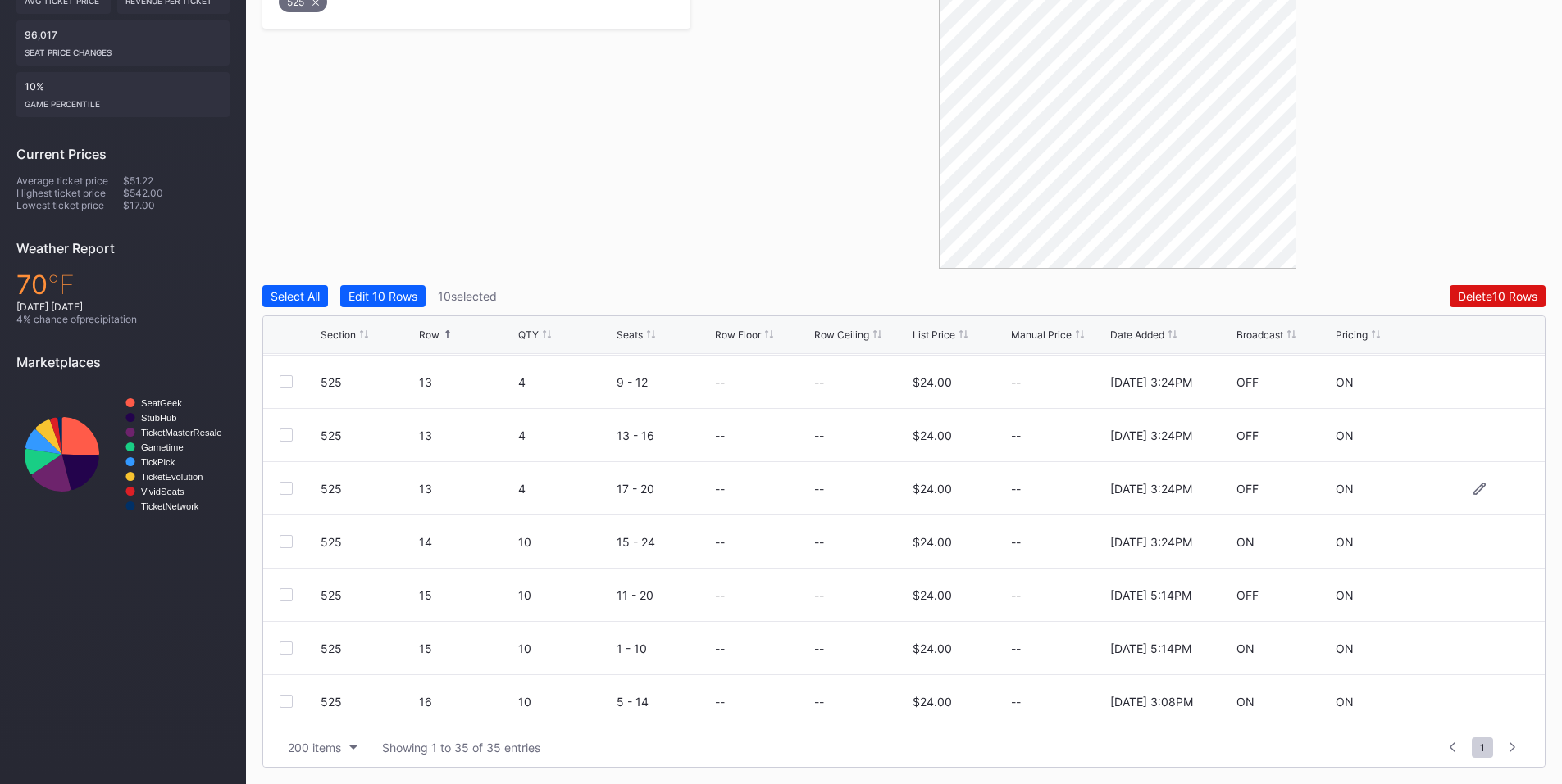
click at [286, 485] on div at bounding box center [286, 488] width 13 height 13
click at [292, 420] on div "525 13 4 13 - 16 -- -- $24.00 -- [DATE] 3:24PM OFF ON" at bounding box center [904, 436] width 1282 height 54
click at [291, 440] on div at bounding box center [286, 435] width 13 height 13
click at [286, 376] on div at bounding box center [286, 381] width 13 height 13
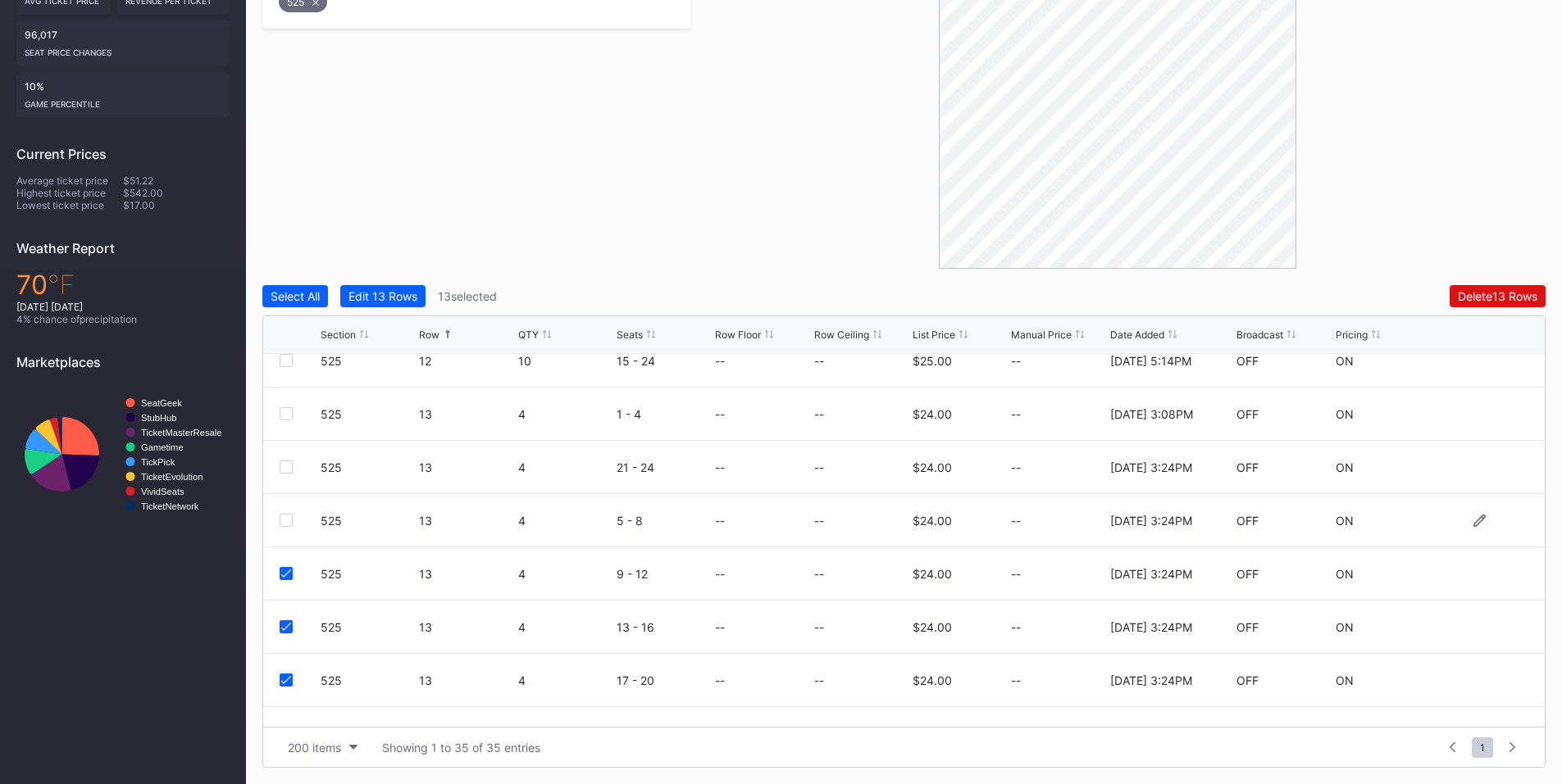
drag, startPoint x: 286, startPoint y: 517, endPoint x: 290, endPoint y: 508, distance: 9.8
click at [286, 516] on div at bounding box center [286, 520] width 13 height 13
click at [287, 465] on div at bounding box center [286, 466] width 13 height 13
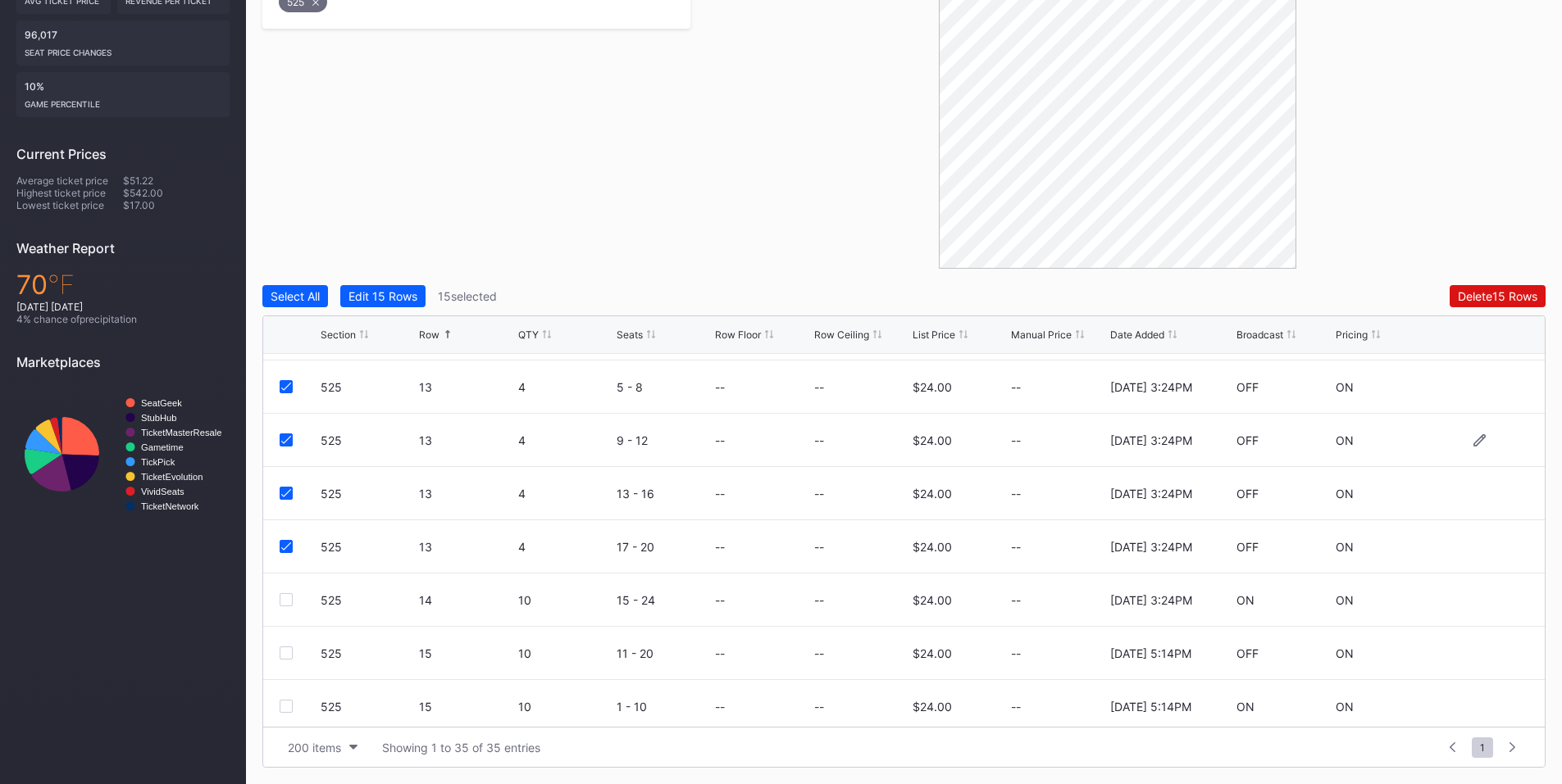
scroll to position [1277, 0]
click at [283, 543] on div at bounding box center [286, 541] width 13 height 13
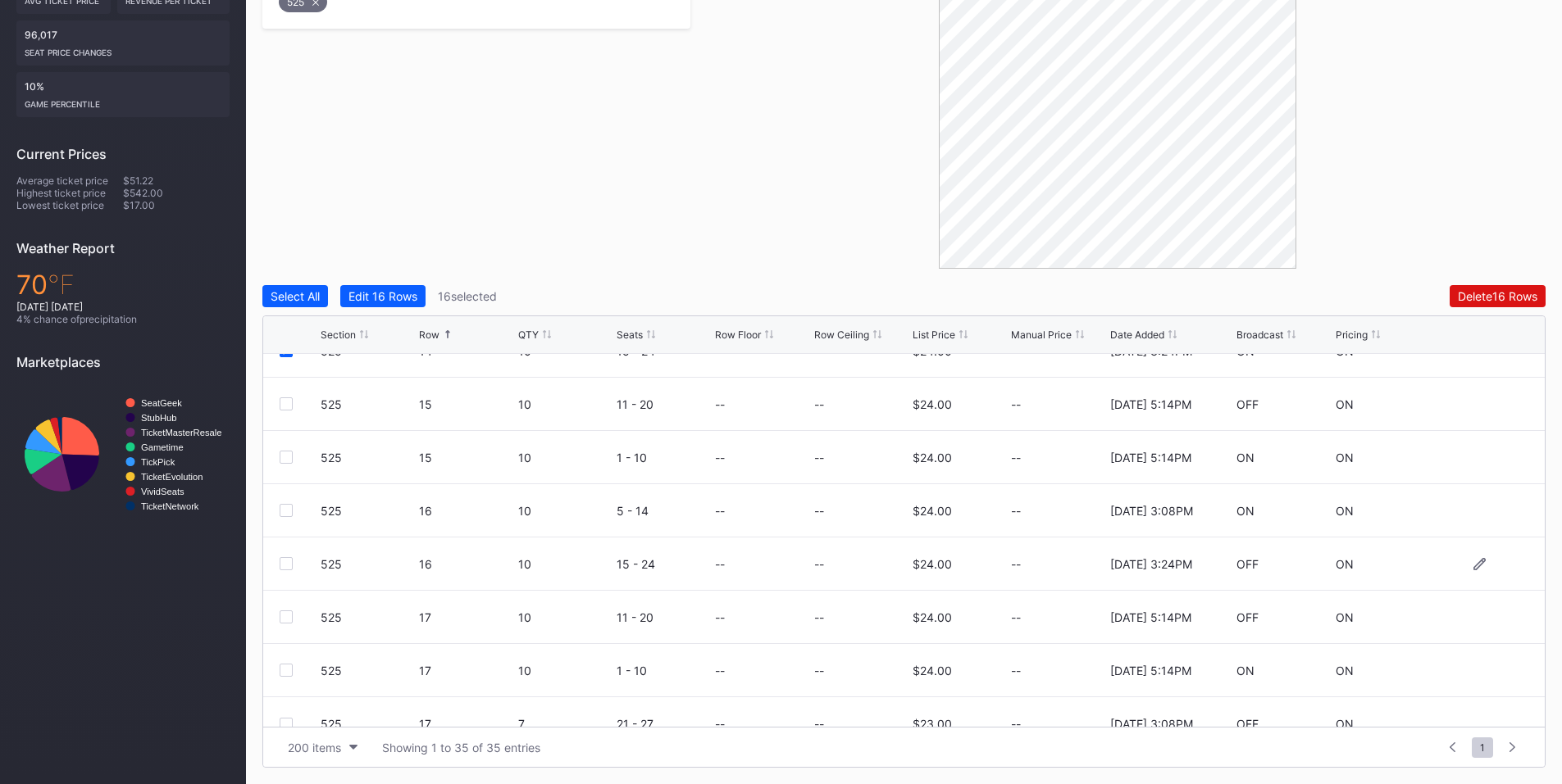
click at [287, 566] on div at bounding box center [286, 564] width 13 height 13
click at [1471, 294] on div "Delete 17 Rows" at bounding box center [1497, 296] width 78 height 14
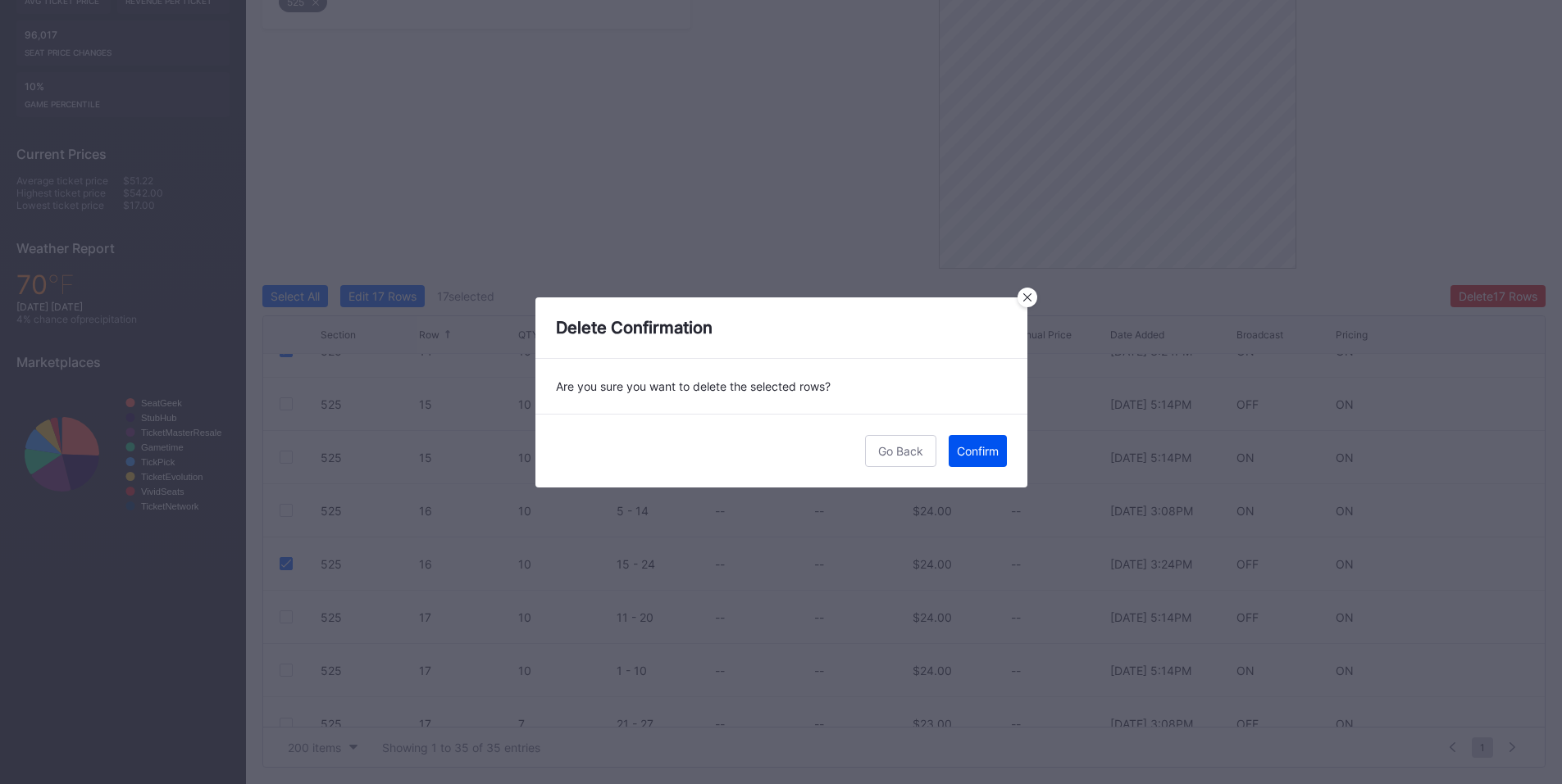
click at [984, 459] on button "Confirm" at bounding box center [977, 451] width 59 height 32
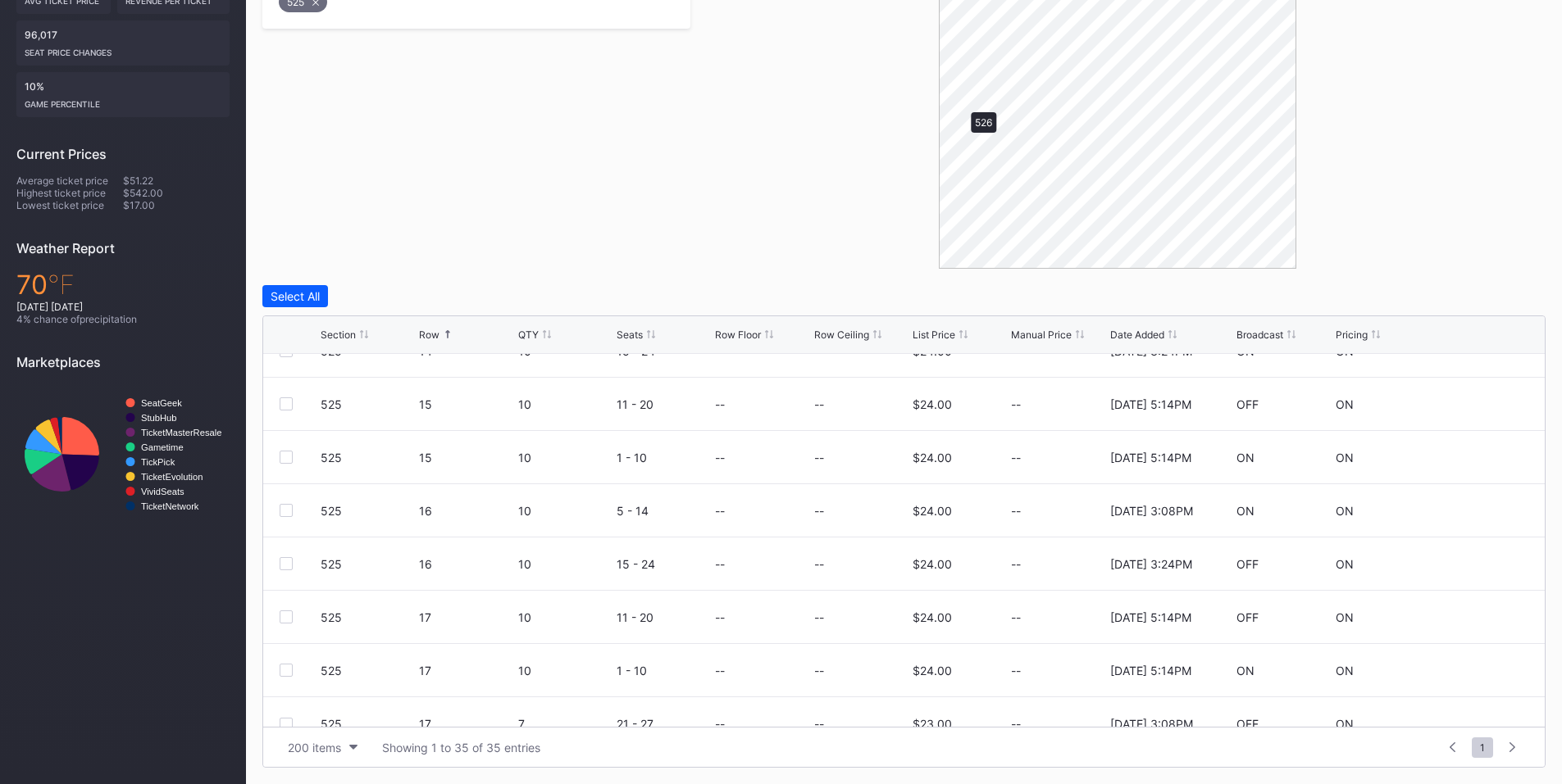
scroll to position [0, 0]
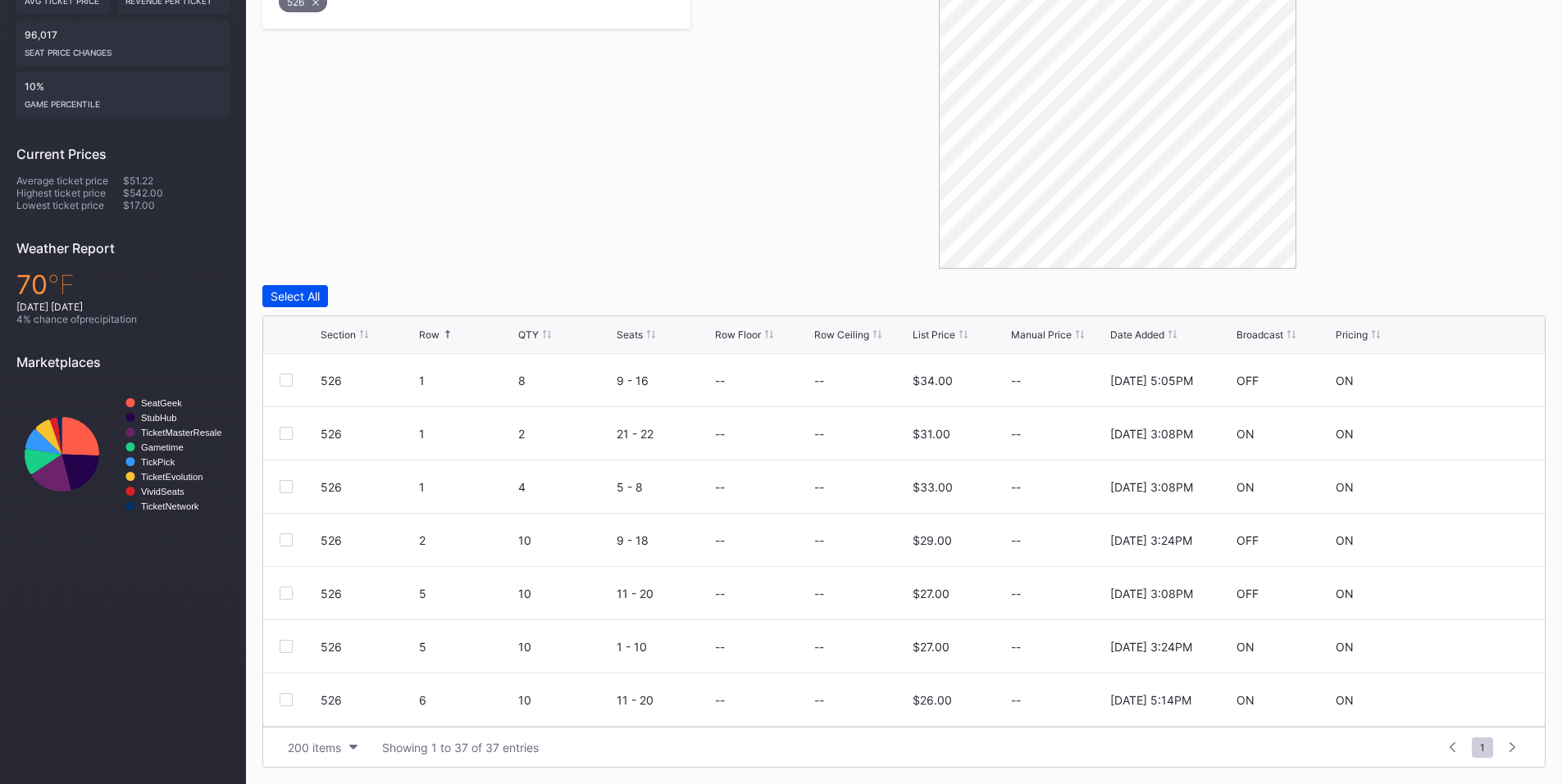
click at [299, 294] on div "Select All" at bounding box center [295, 296] width 50 height 14
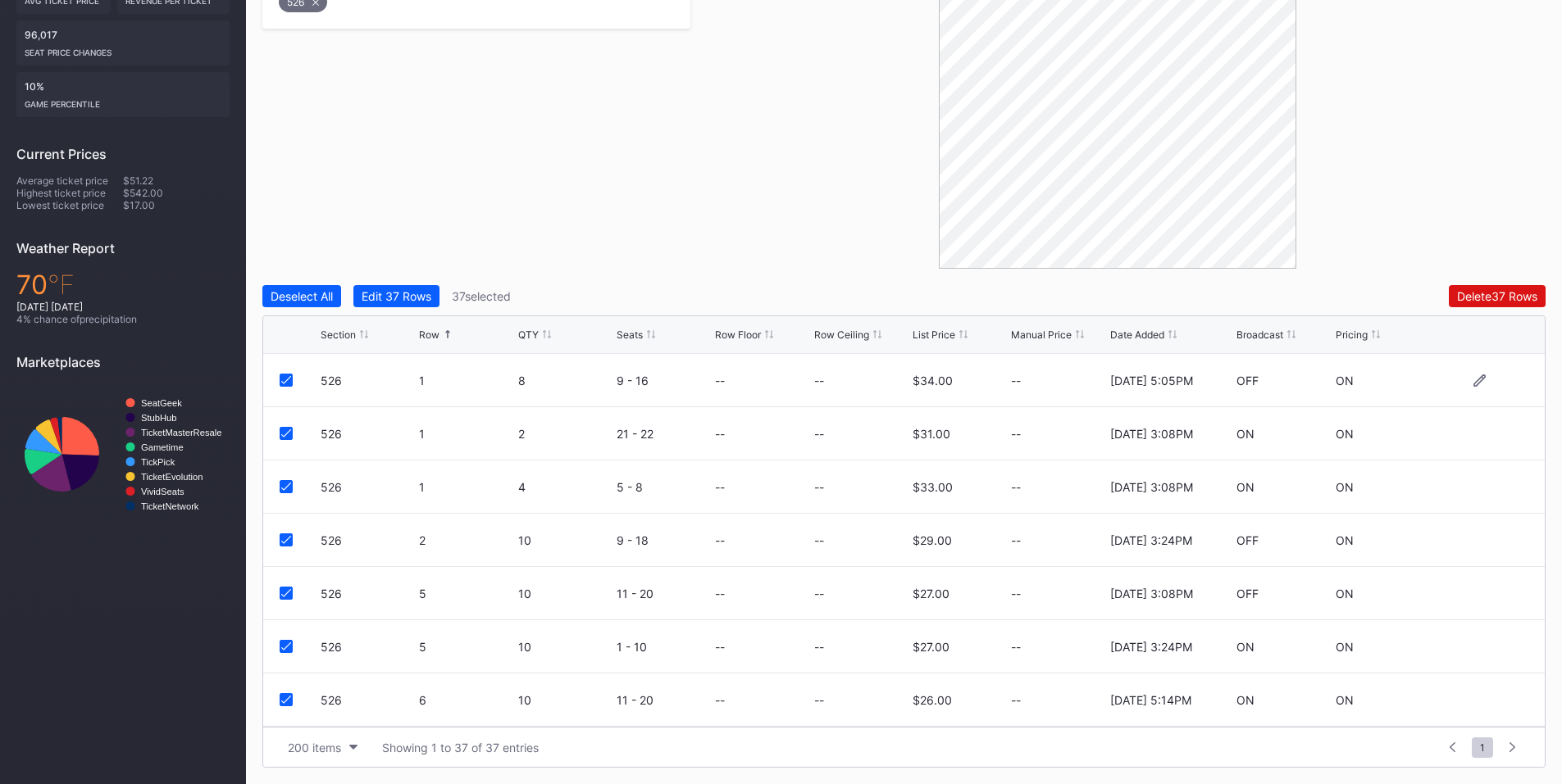
click at [285, 381] on icon at bounding box center [286, 380] width 10 height 8
click at [289, 432] on icon at bounding box center [286, 434] width 10 height 8
click at [291, 490] on div at bounding box center [286, 486] width 13 height 13
click at [289, 594] on icon at bounding box center [286, 593] width 10 height 8
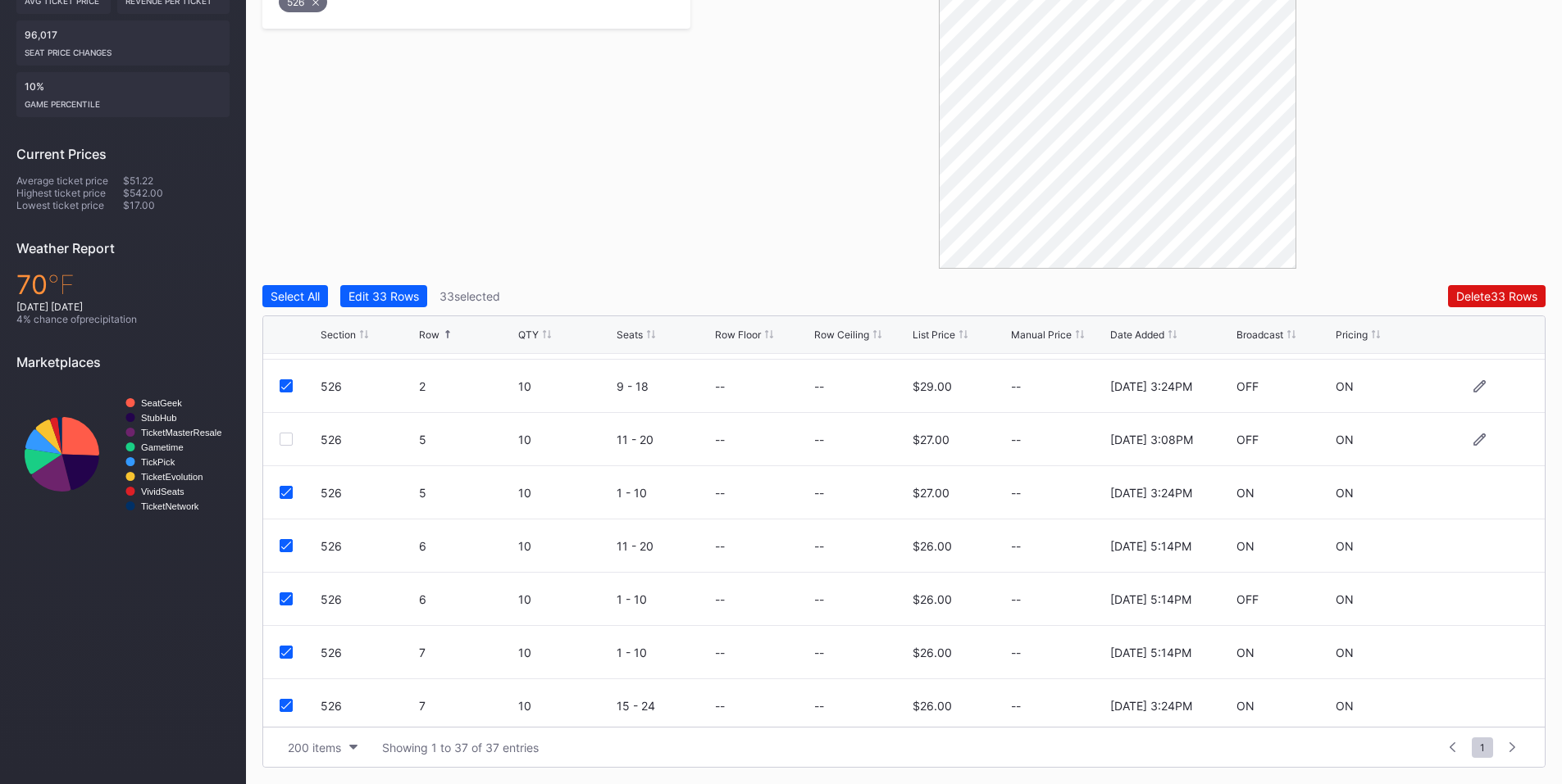
scroll to position [191, 0]
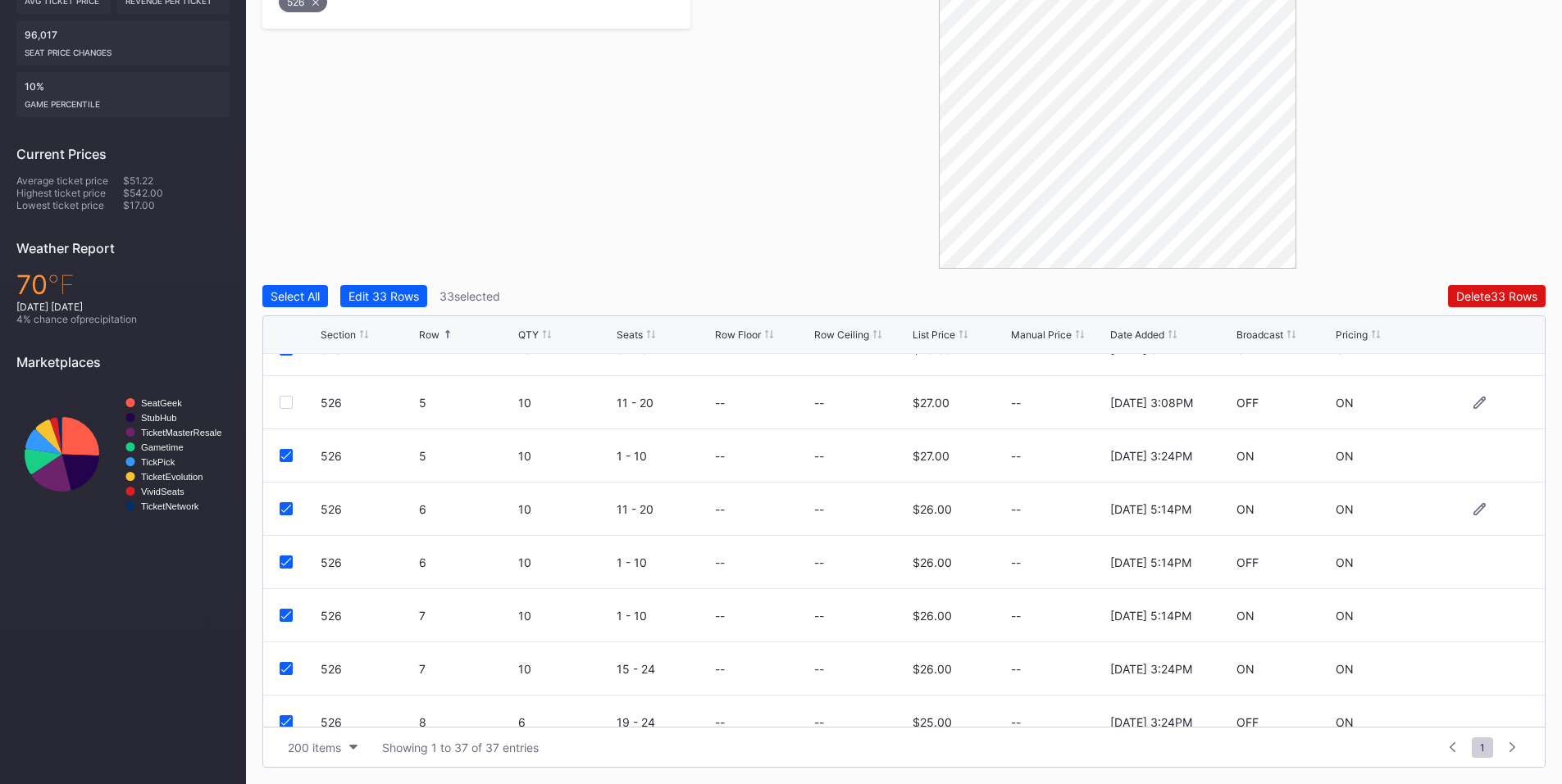
click at [288, 515] on div at bounding box center [286, 508] width 13 height 13
click at [289, 561] on icon at bounding box center [286, 562] width 10 height 8
click at [289, 618] on icon at bounding box center [286, 615] width 10 height 8
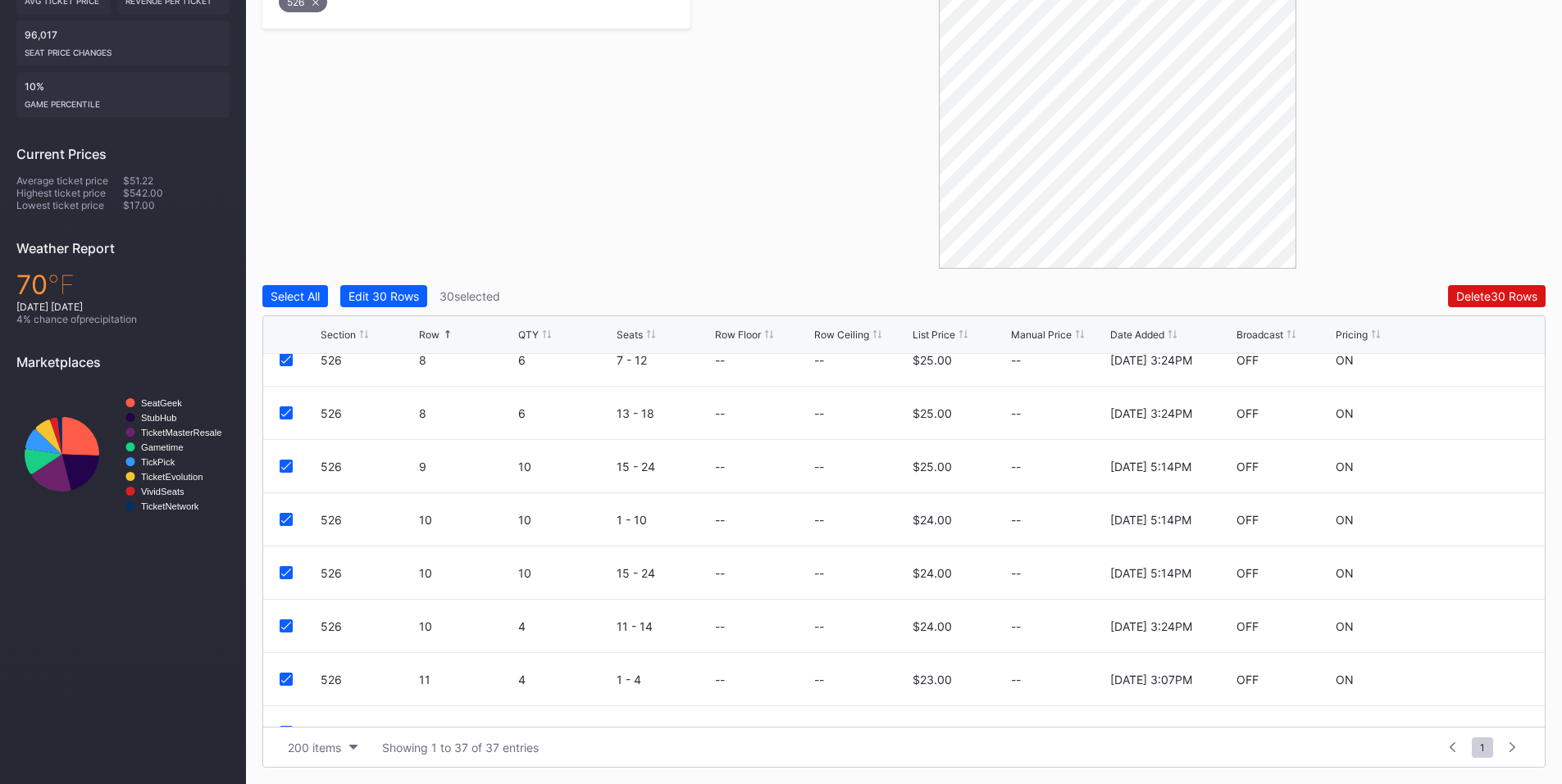
scroll to position [665, 0]
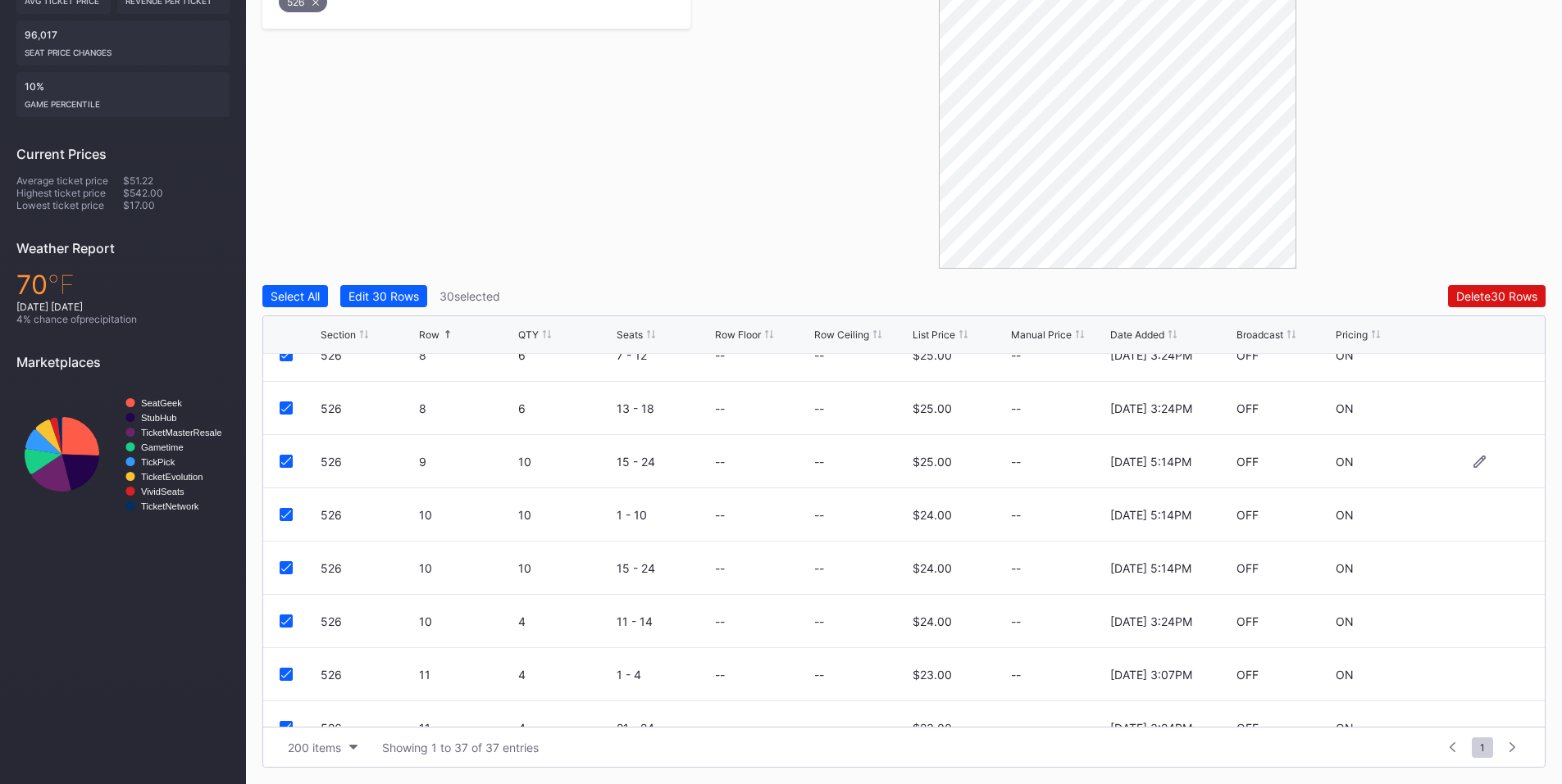
click at [285, 461] on icon at bounding box center [286, 461] width 10 height 8
click at [283, 515] on icon at bounding box center [286, 514] width 10 height 8
click at [282, 566] on icon at bounding box center [286, 568] width 10 height 8
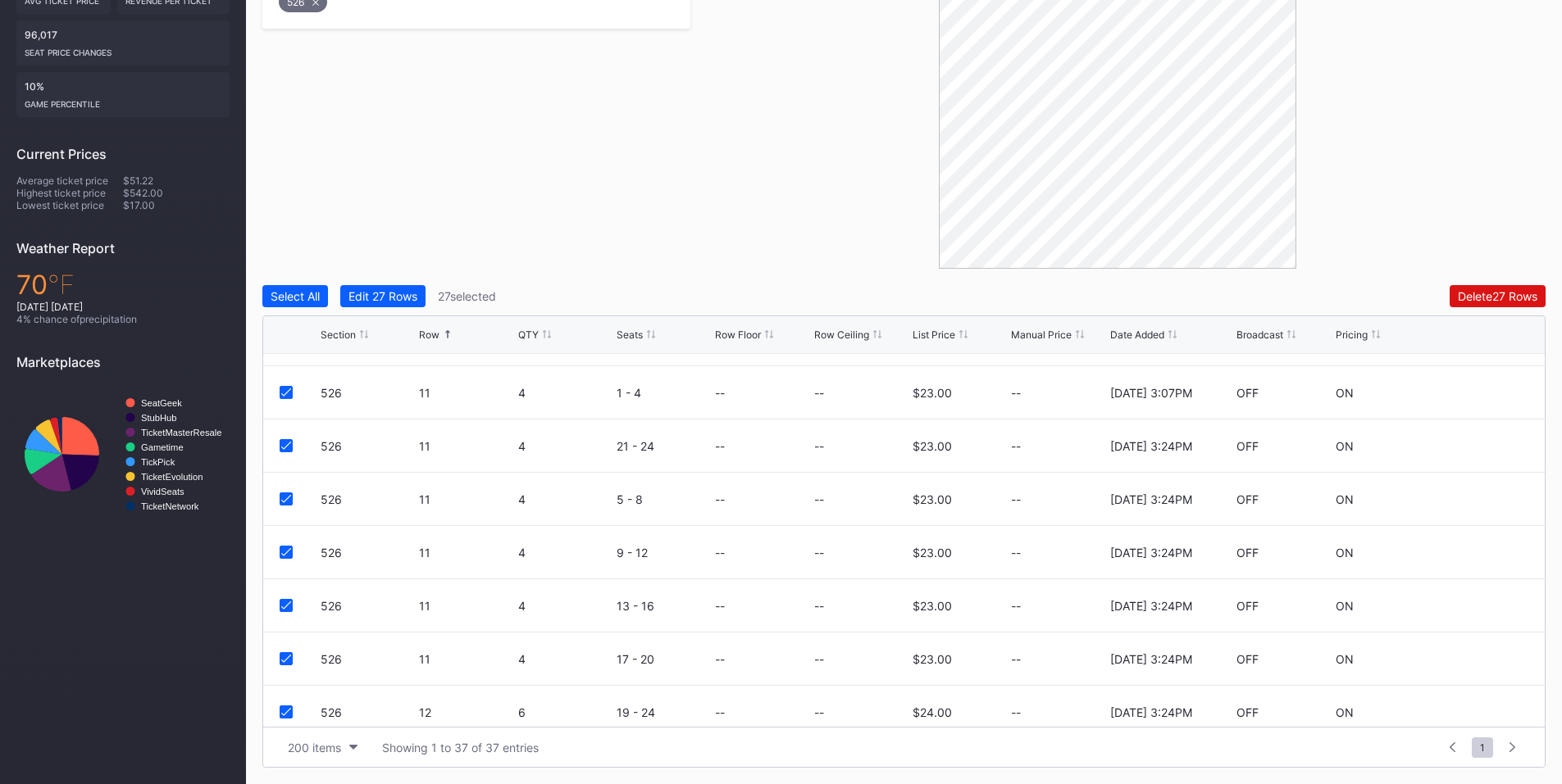
scroll to position [952, 0]
click at [287, 383] on icon at bounding box center [286, 387] width 10 height 8
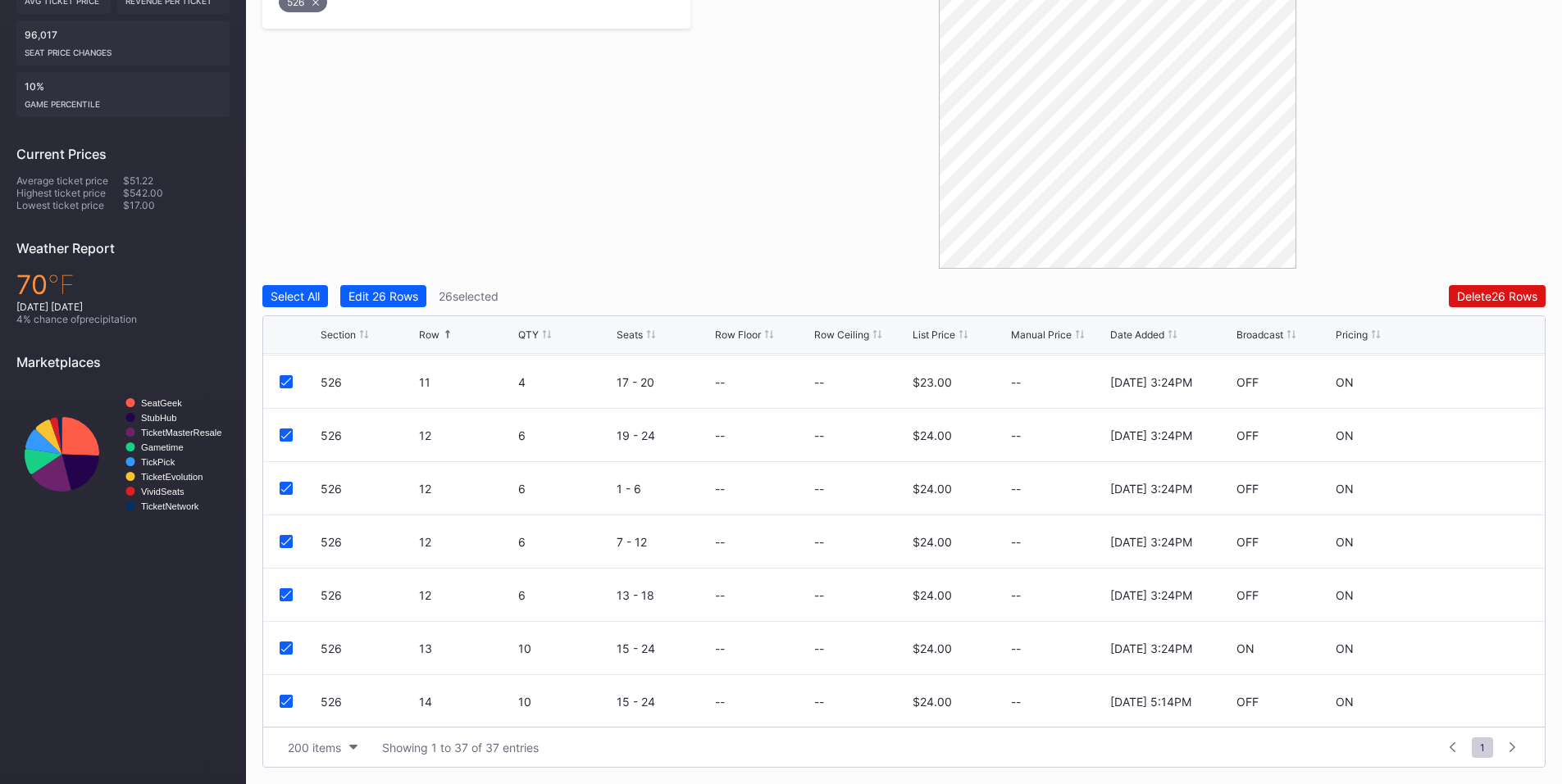
scroll to position [1247, 0]
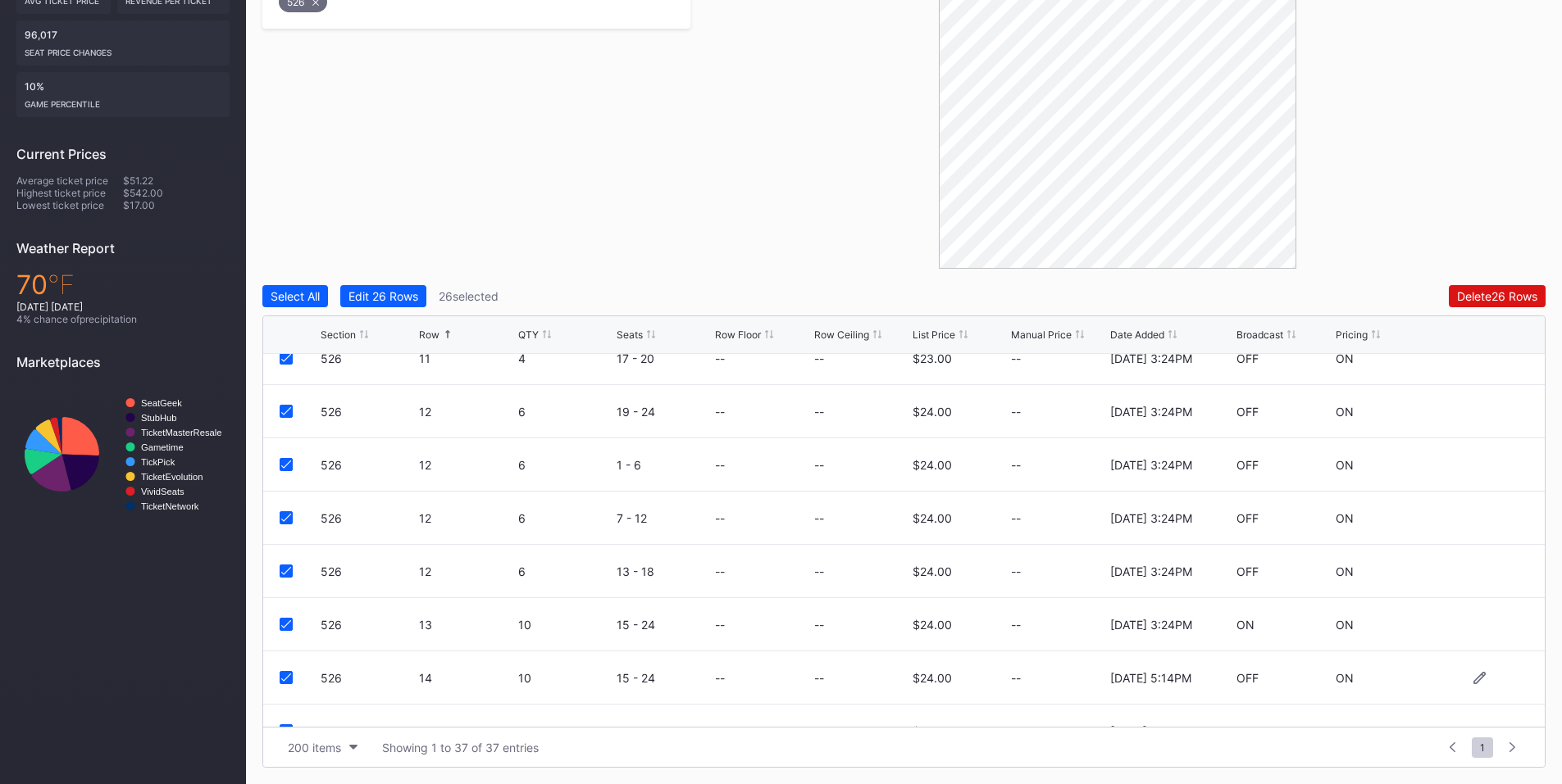
click at [284, 672] on div at bounding box center [286, 677] width 13 height 13
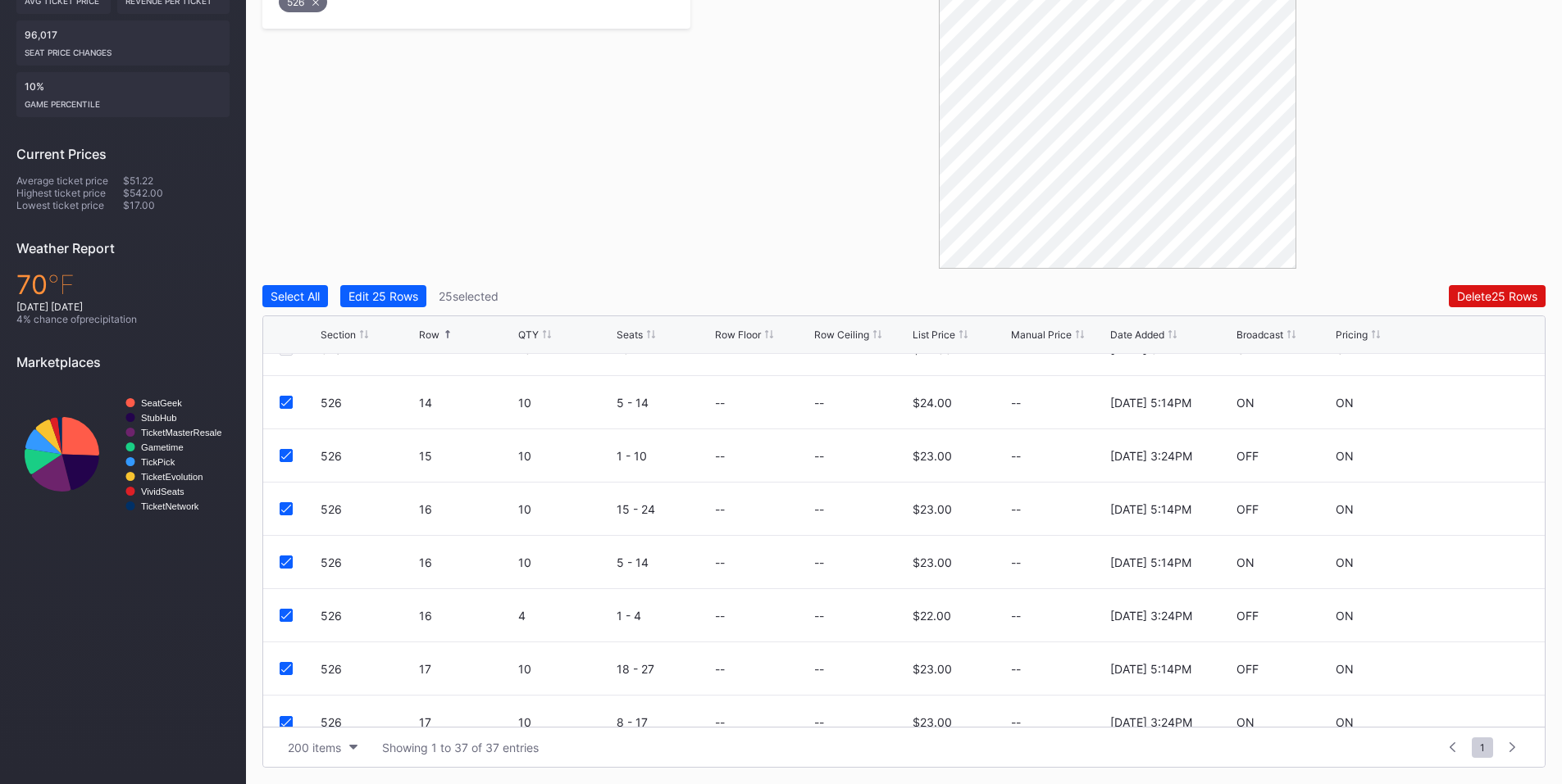
scroll to position [1581, 0]
click at [285, 499] on div at bounding box center [286, 503] width 13 height 13
click at [285, 555] on icon at bounding box center [286, 557] width 10 height 8
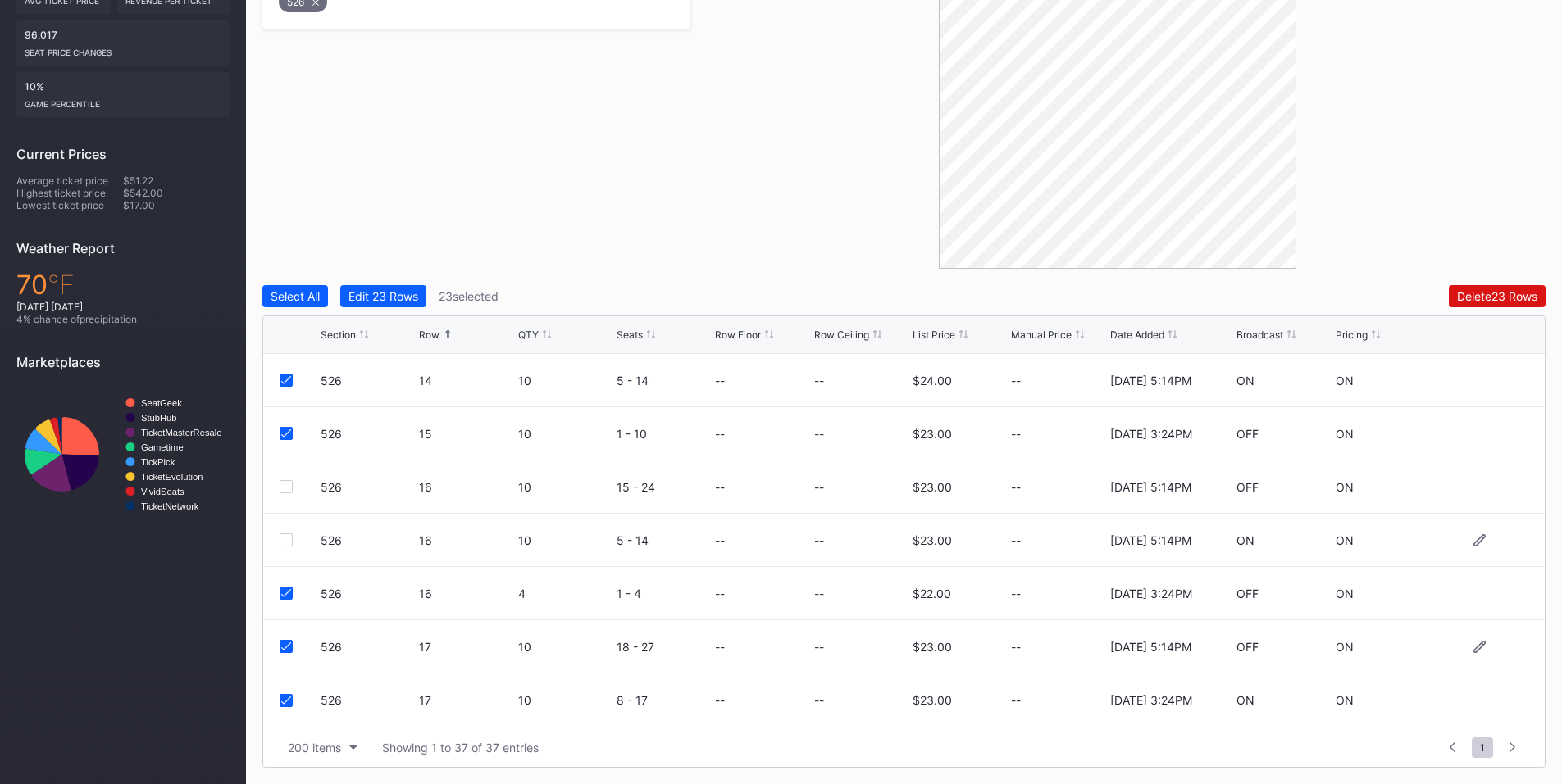
click at [285, 650] on icon at bounding box center [286, 646] width 10 height 8
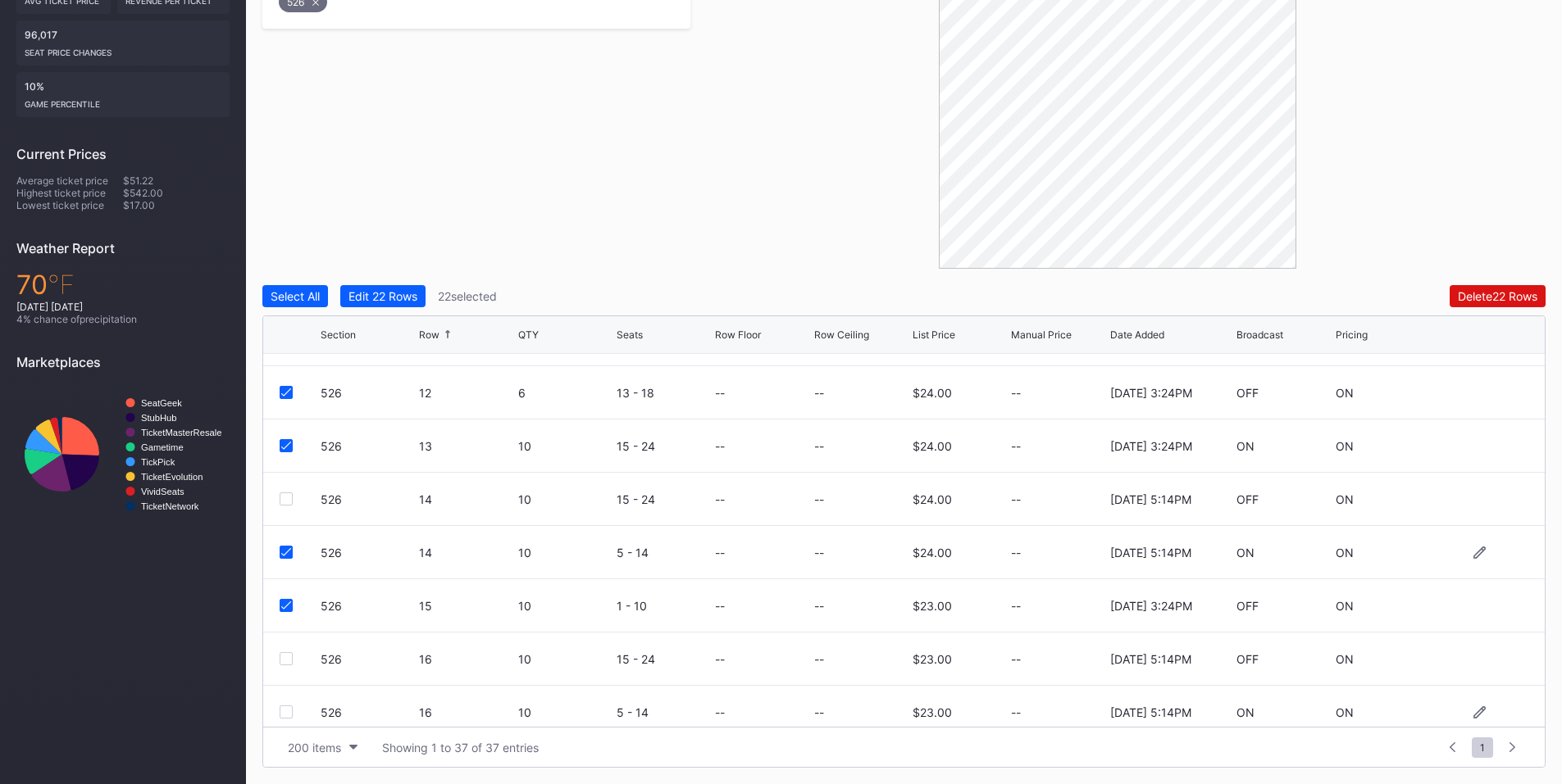
click at [288, 556] on icon at bounding box center [286, 552] width 10 height 8
click at [1452, 302] on button "Delete 21 Rows" at bounding box center [1498, 296] width 95 height 22
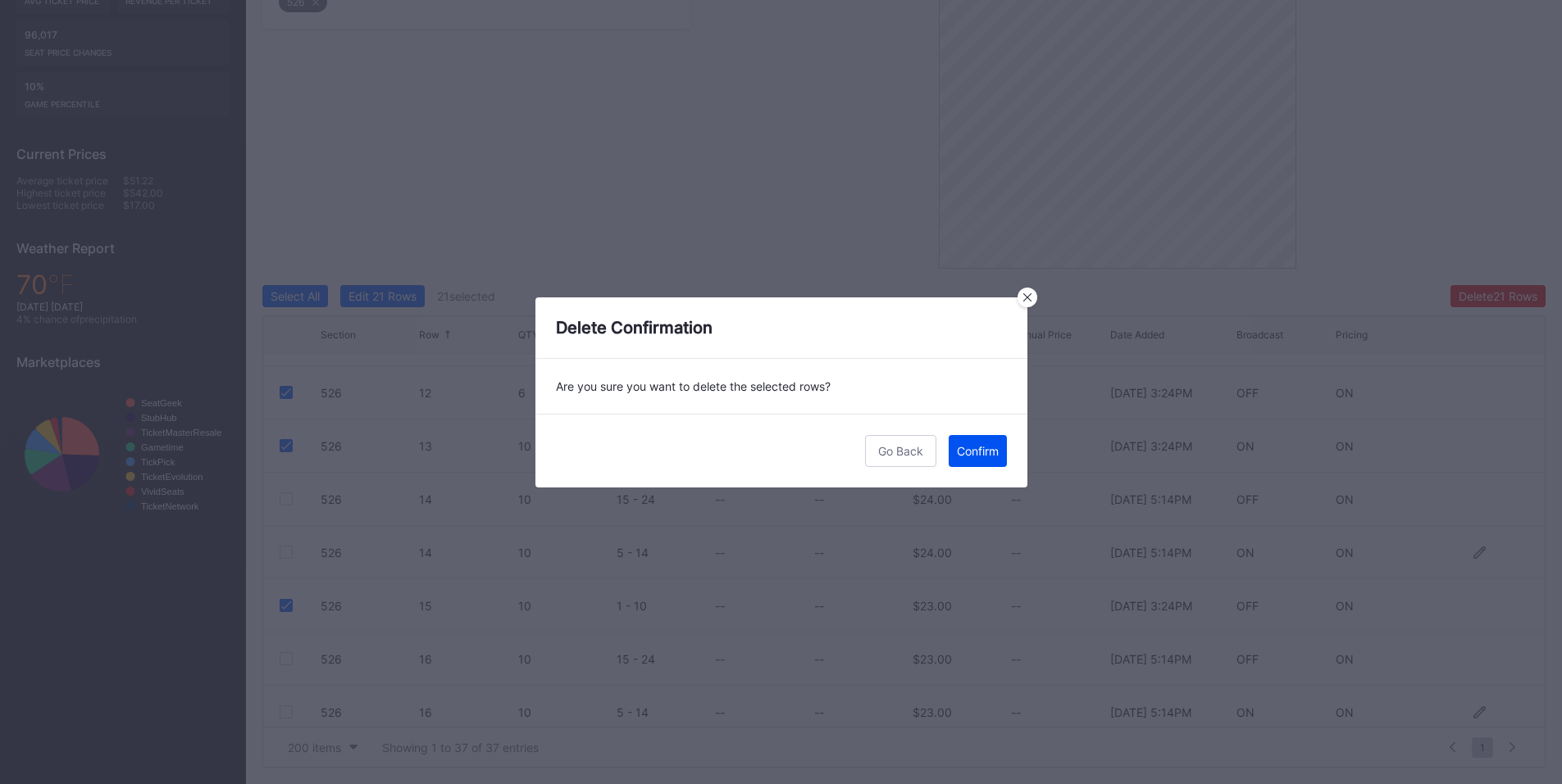
click at [965, 458] on button "Confirm" at bounding box center [977, 451] width 59 height 32
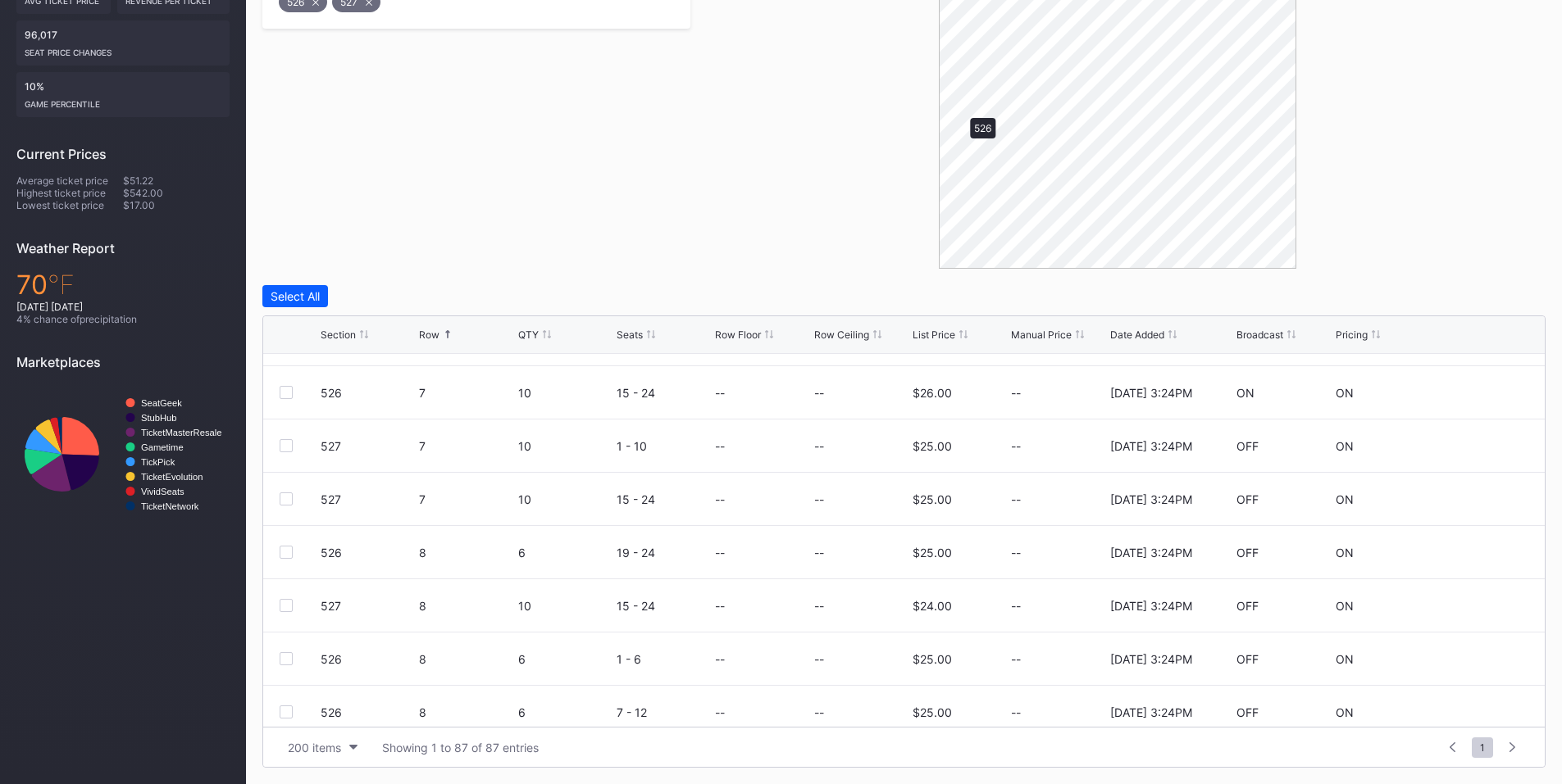
scroll to position [0, 0]
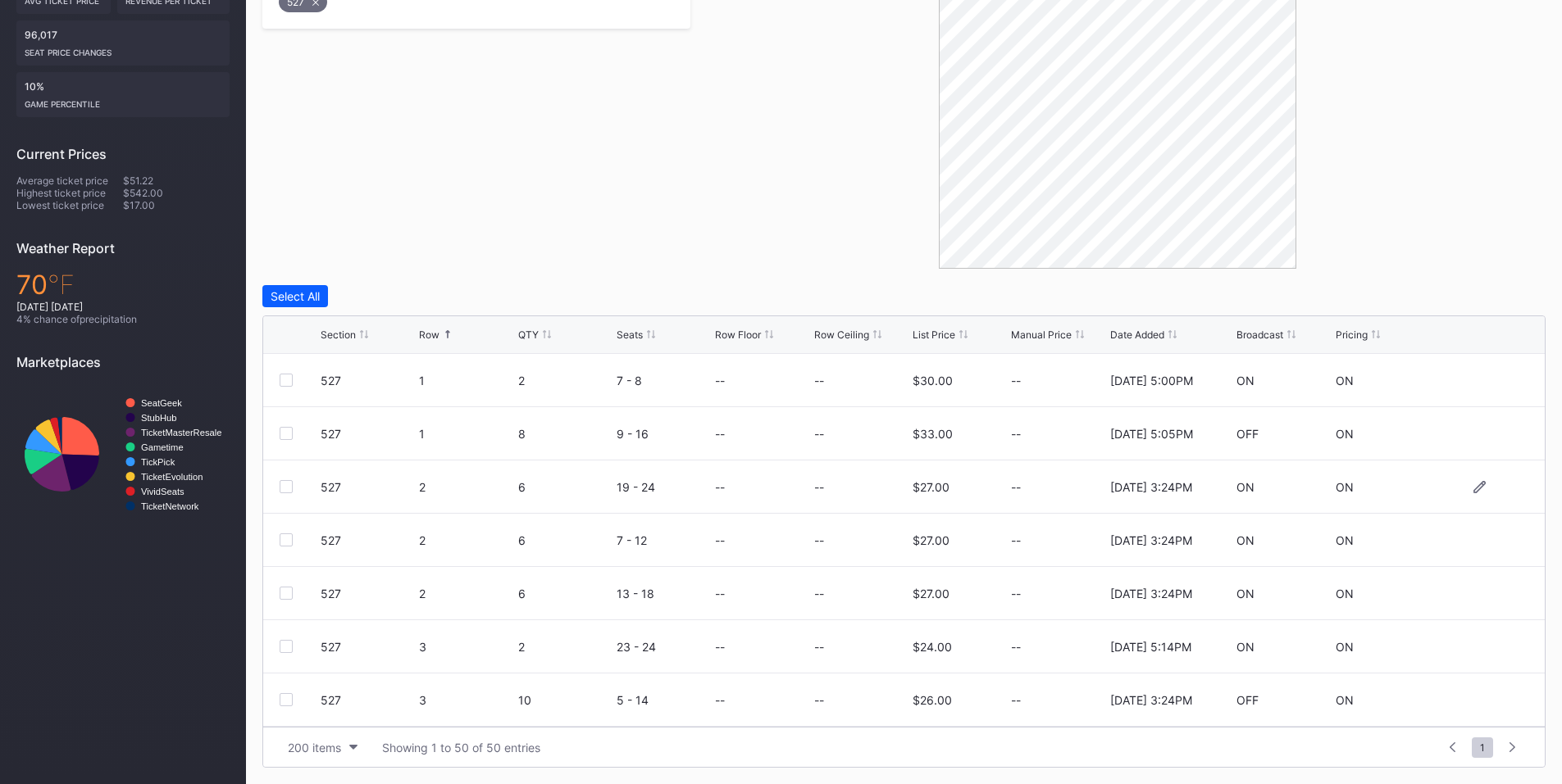
click at [284, 484] on div at bounding box center [286, 486] width 13 height 13
click at [281, 537] on div at bounding box center [286, 540] width 13 height 13
click at [285, 592] on div at bounding box center [286, 592] width 13 height 13
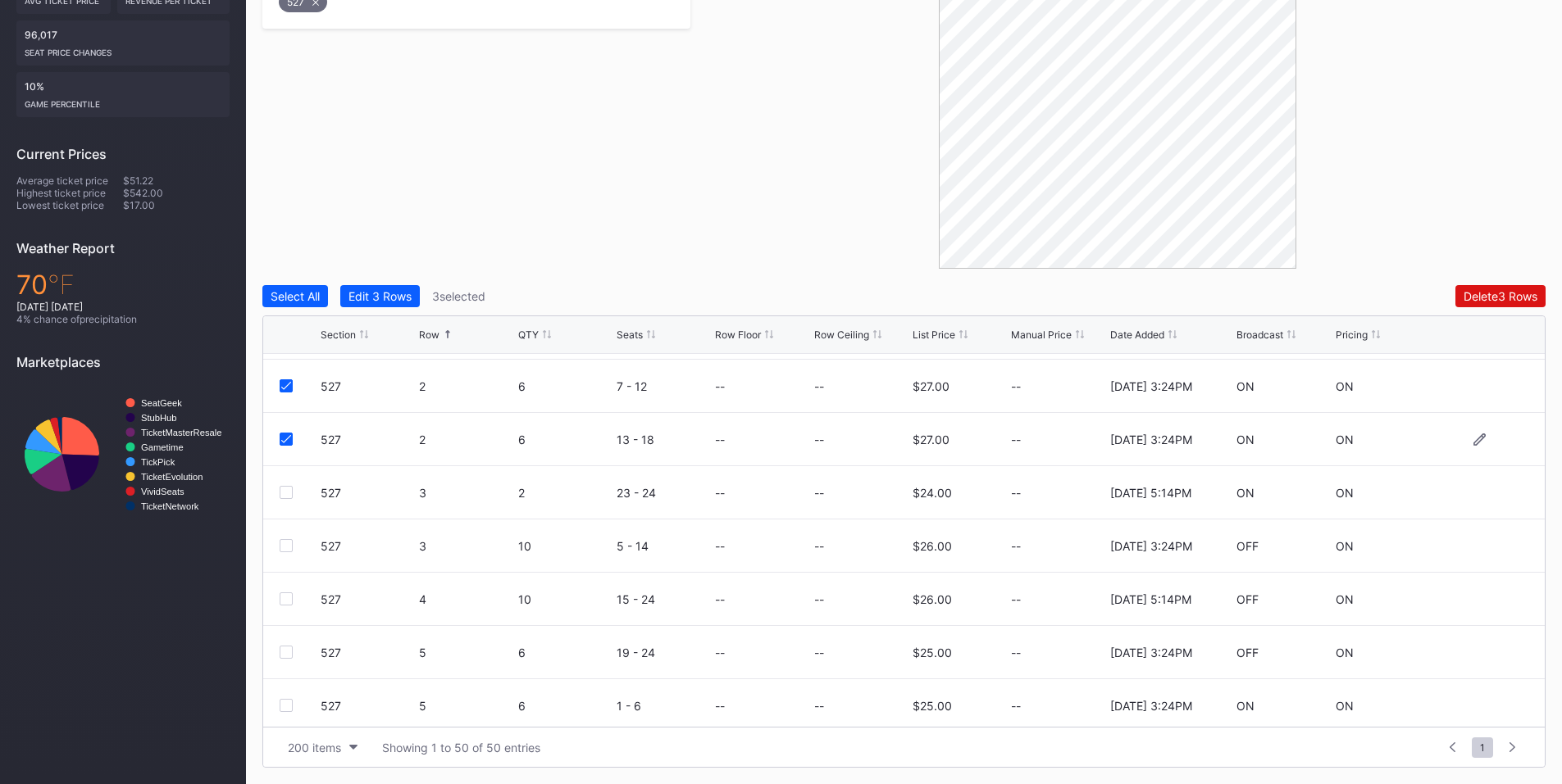
scroll to position [191, 0]
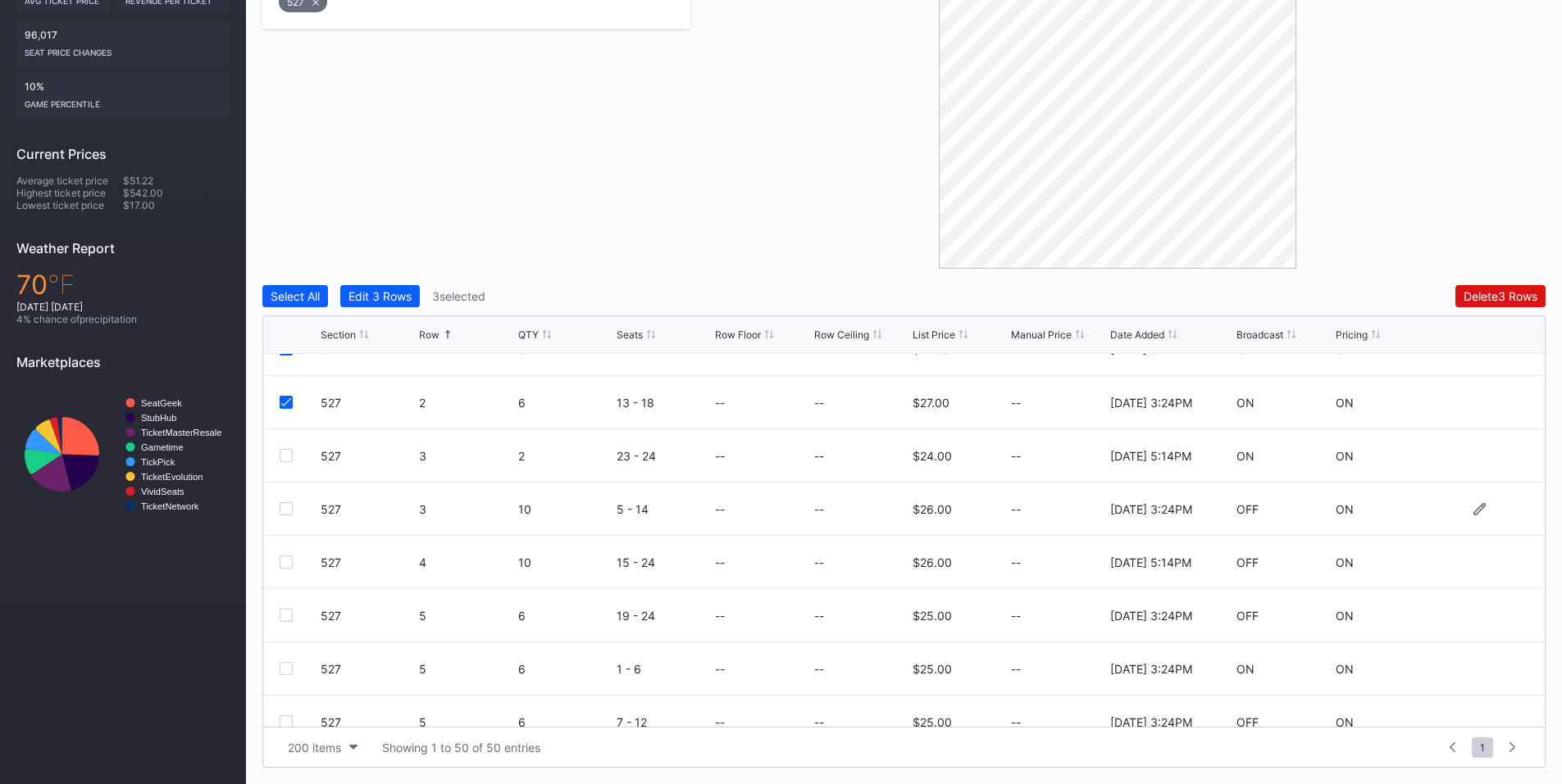
click at [285, 508] on div at bounding box center [286, 508] width 13 height 13
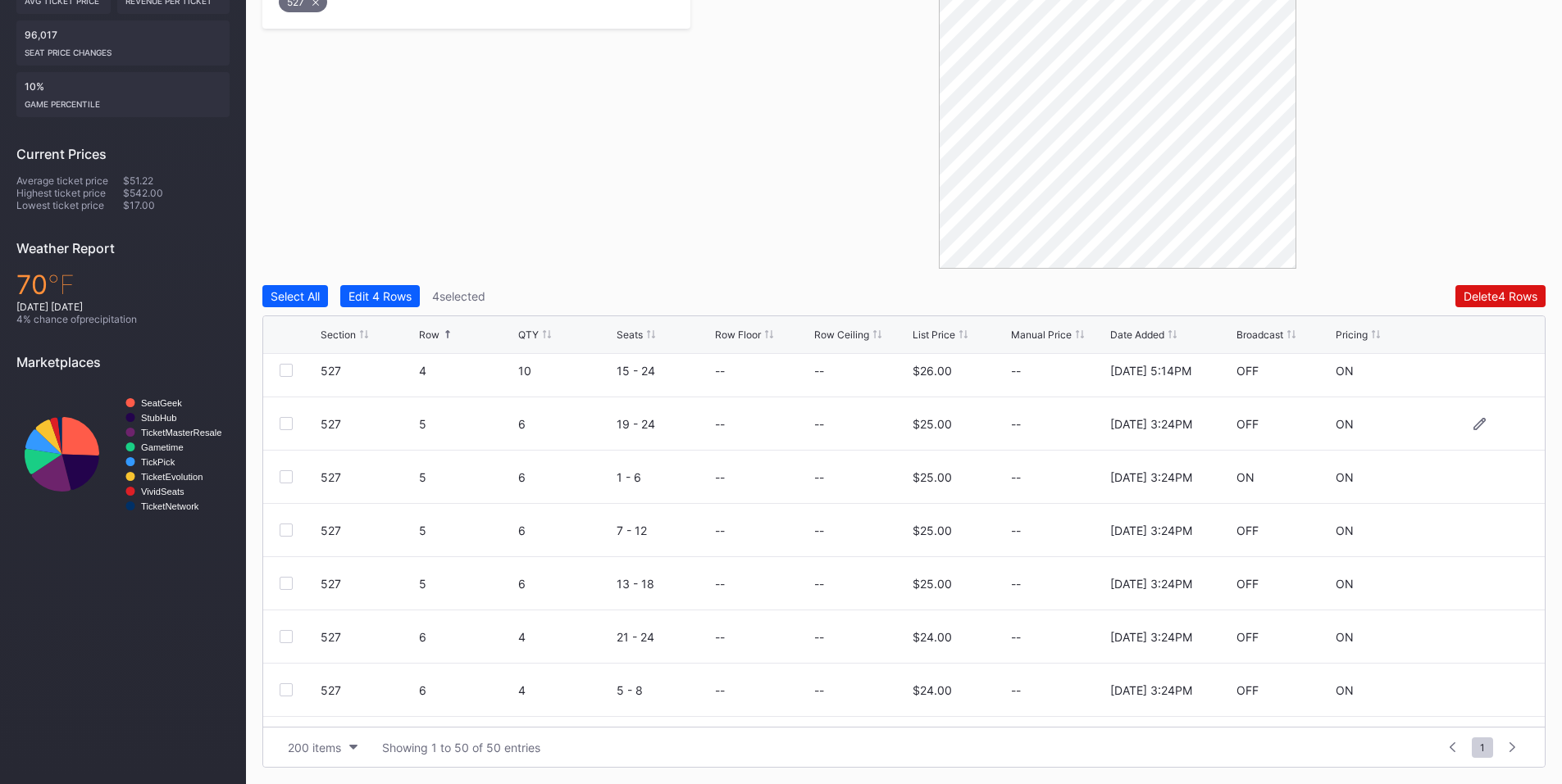
click at [284, 421] on div at bounding box center [286, 423] width 13 height 13
drag, startPoint x: 284, startPoint y: 470, endPoint x: 286, endPoint y: 505, distance: 35.1
click at [284, 472] on div at bounding box center [286, 476] width 13 height 13
click at [286, 537] on div "527 5 6 7 - 12 -- -- $25.00 -- [DATE] 3:24PM OFF ON" at bounding box center [904, 531] width 1282 height 54
click at [282, 536] on div at bounding box center [286, 530] width 13 height 13
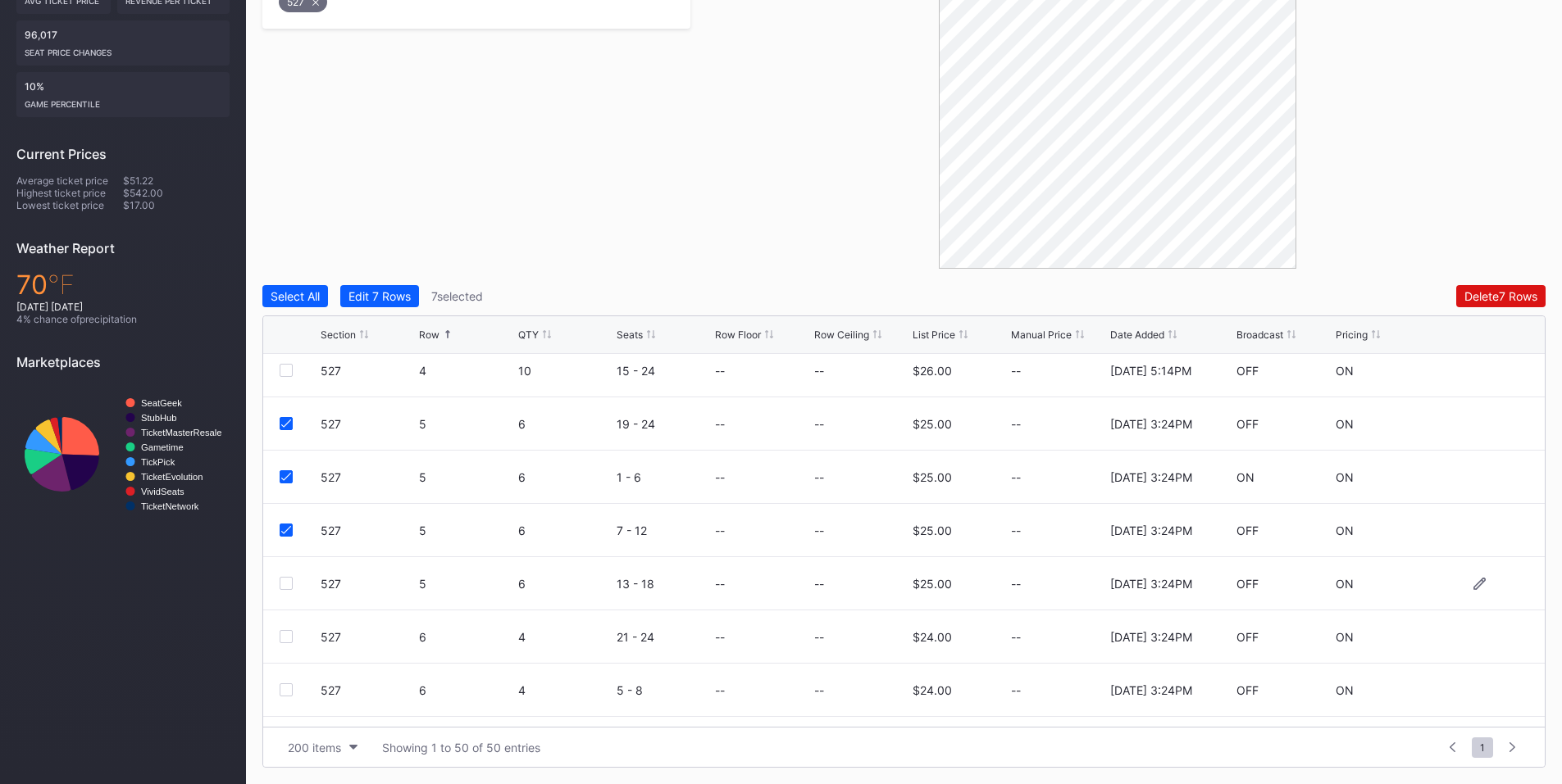
click at [284, 579] on div at bounding box center [286, 583] width 13 height 13
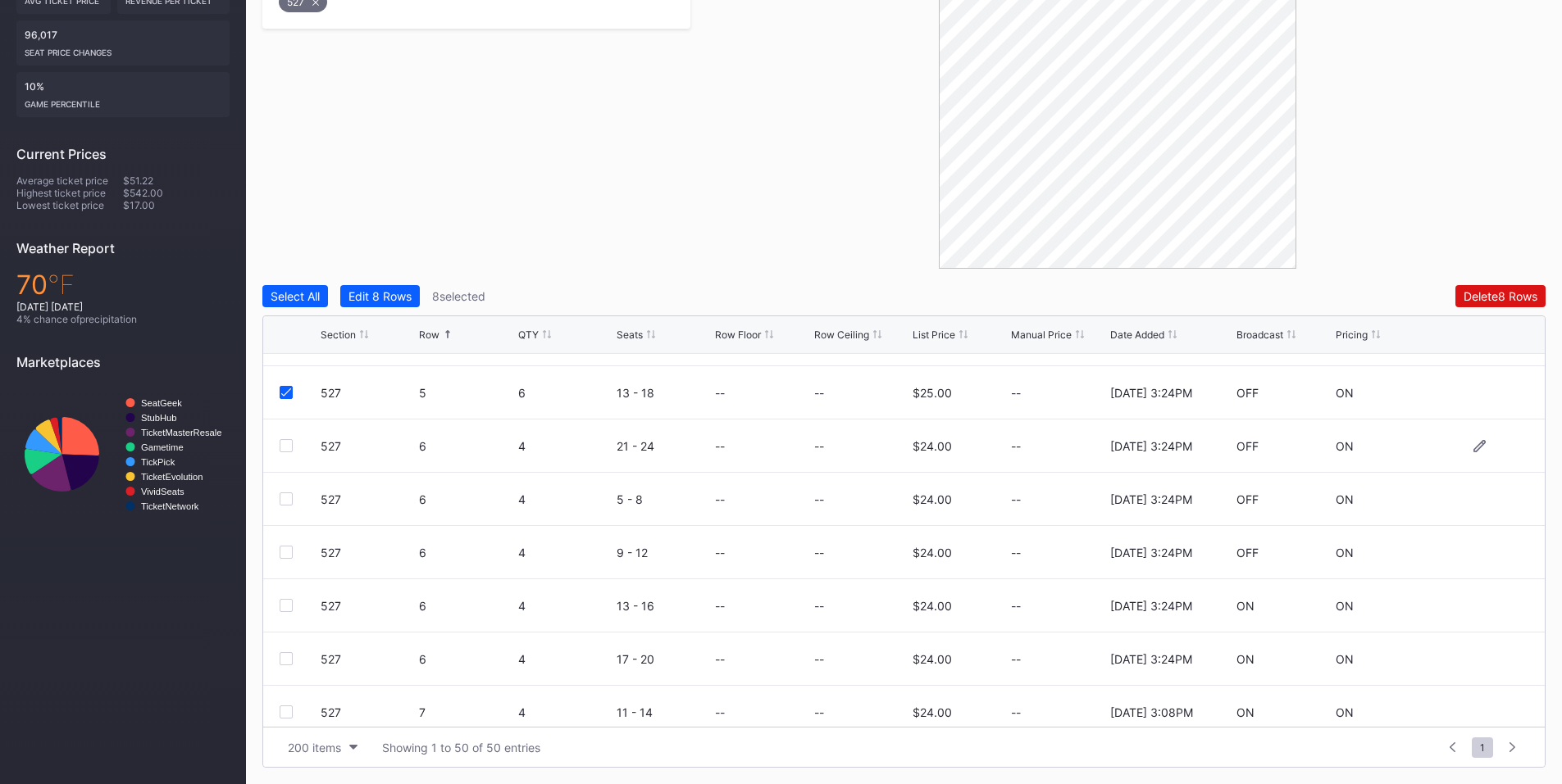
drag, startPoint x: 285, startPoint y: 449, endPoint x: 282, endPoint y: 463, distance: 14.3
click at [285, 449] on div at bounding box center [286, 446] width 13 height 13
click at [281, 496] on div at bounding box center [286, 498] width 13 height 13
click at [283, 553] on div at bounding box center [286, 552] width 13 height 13
click at [288, 604] on div at bounding box center [286, 605] width 13 height 13
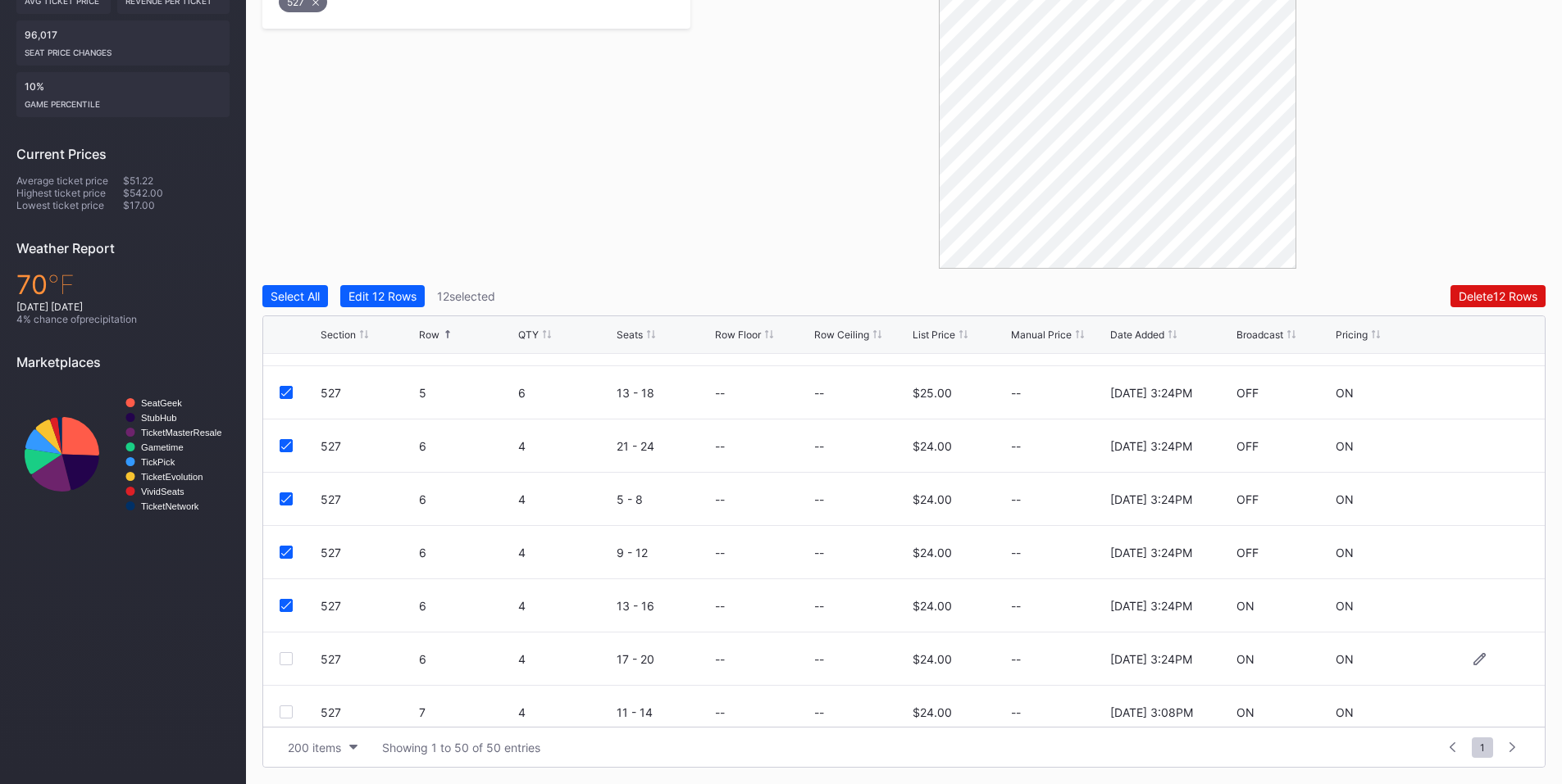
click at [289, 661] on div at bounding box center [286, 658] width 13 height 13
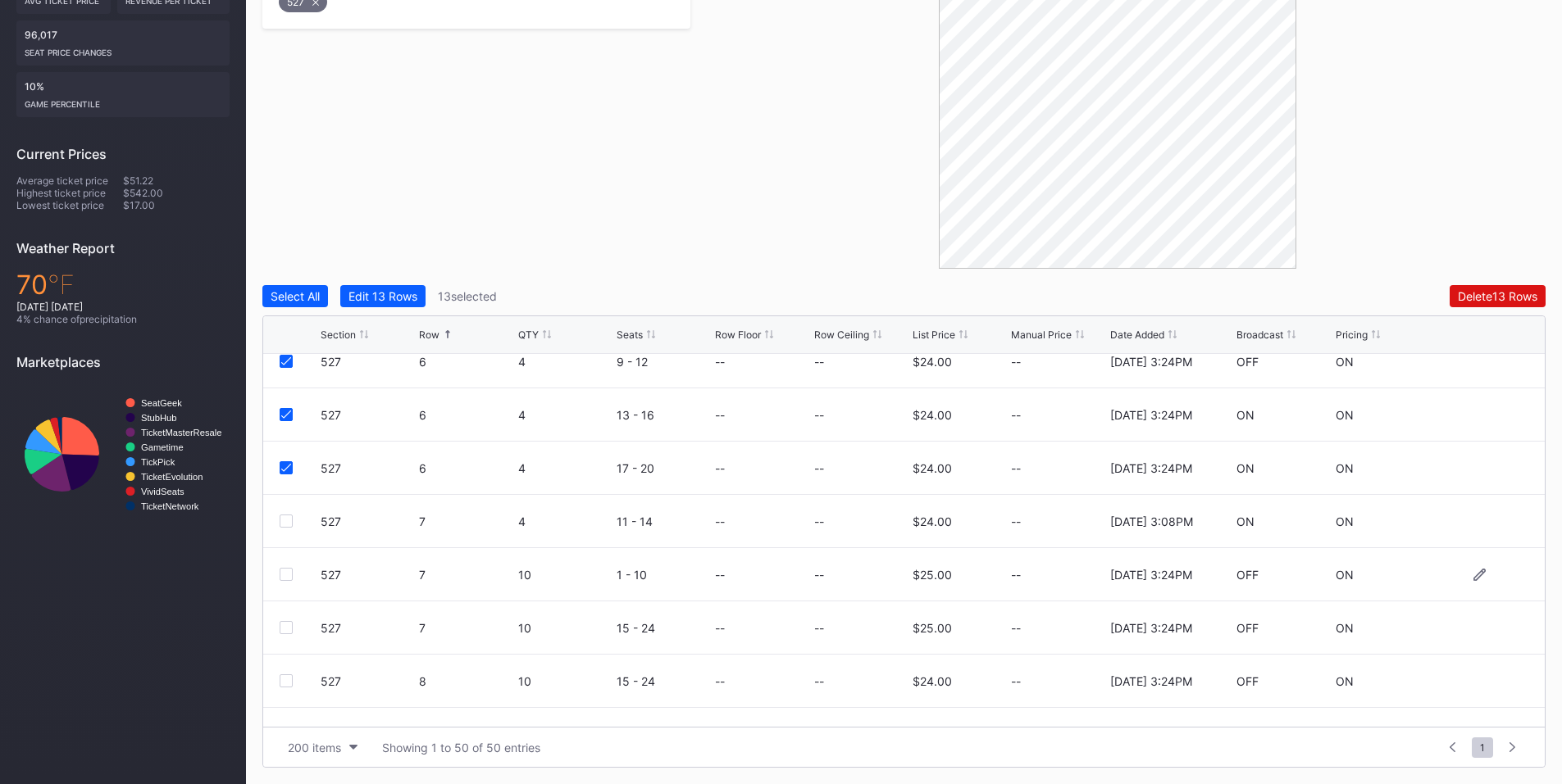
click at [287, 575] on div at bounding box center [286, 574] width 13 height 13
click at [287, 627] on div at bounding box center [286, 627] width 13 height 13
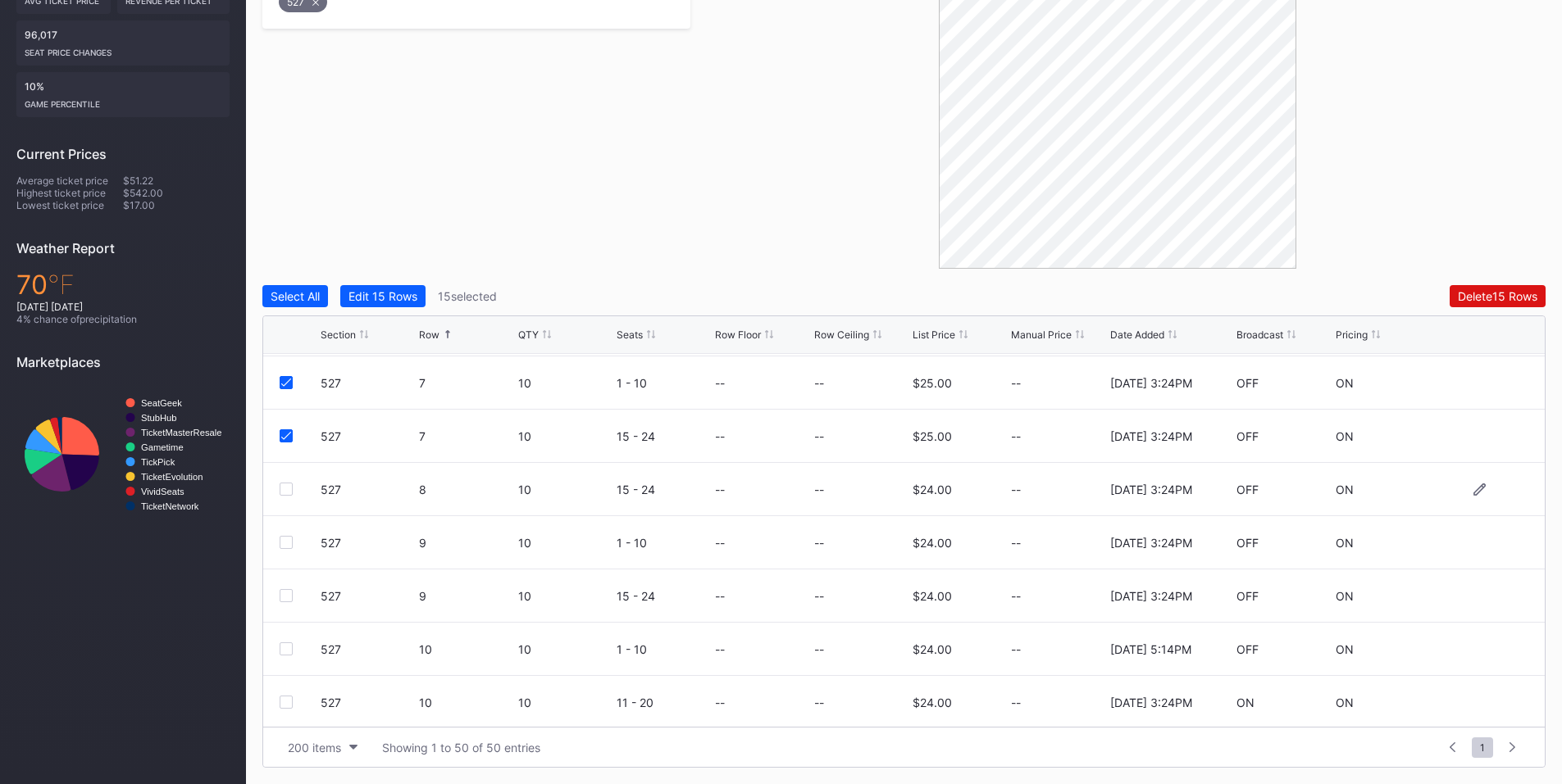
click at [286, 497] on div "527 8 10 15 - 24 -- -- $24.00 -- [DATE] 3:24PM OFF ON" at bounding box center [904, 490] width 1282 height 54
click at [288, 487] on div at bounding box center [286, 488] width 13 height 13
drag, startPoint x: 284, startPoint y: 544, endPoint x: 290, endPoint y: 586, distance: 42.4
click at [284, 547] on div at bounding box center [286, 542] width 13 height 13
click at [288, 595] on div at bounding box center [286, 595] width 13 height 13
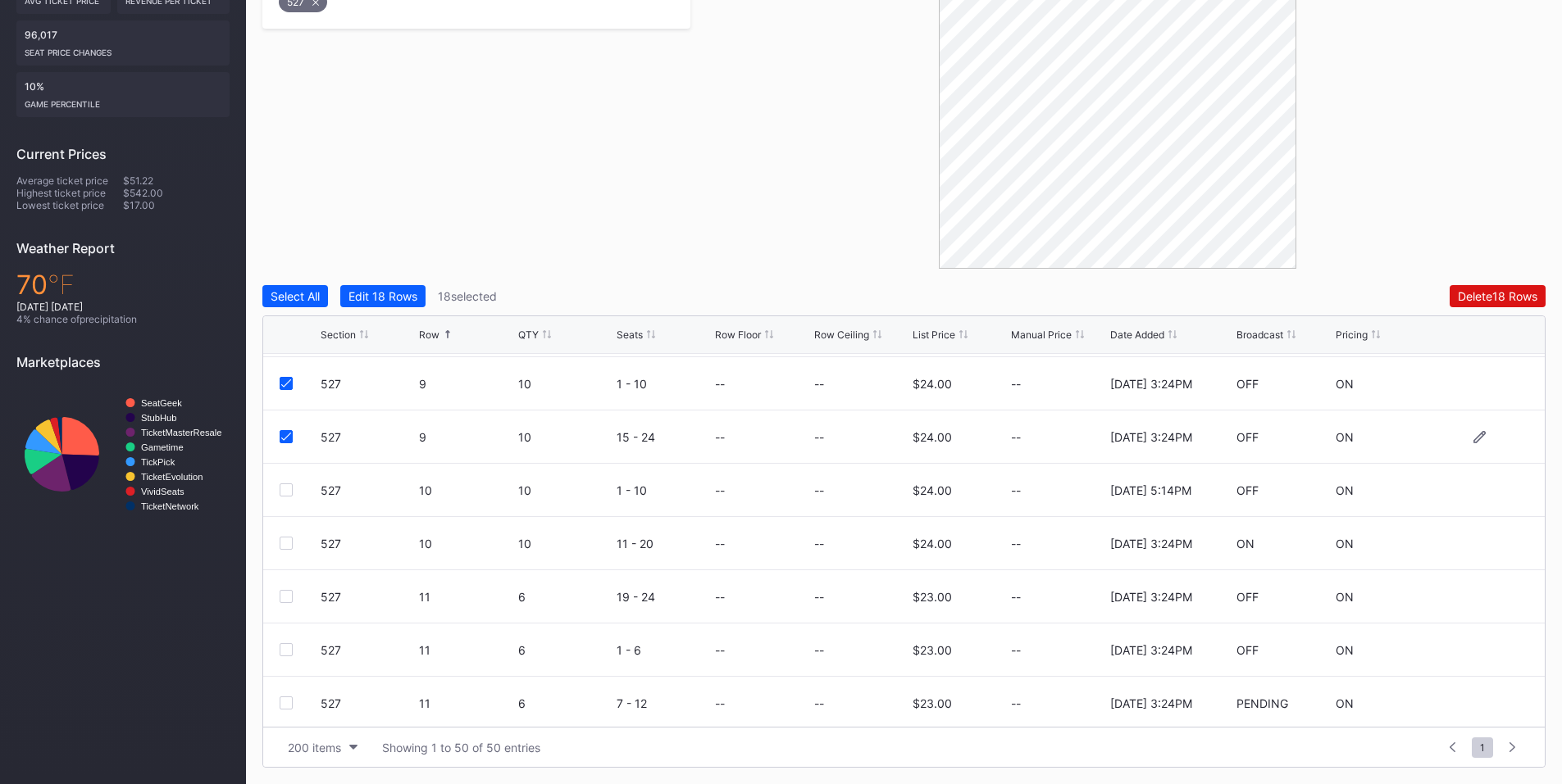
scroll to position [1147, 0]
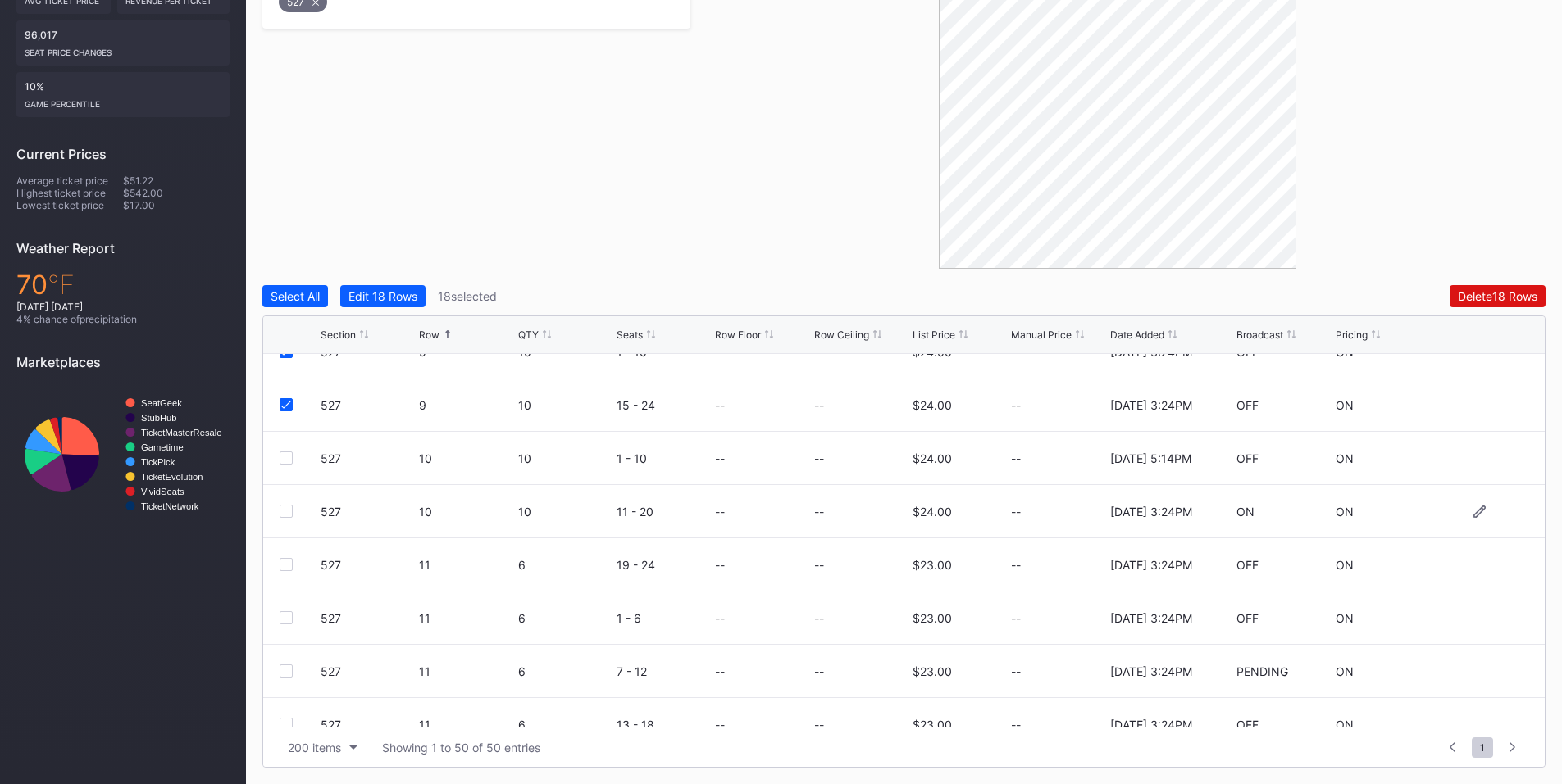
drag, startPoint x: 287, startPoint y: 512, endPoint x: 347, endPoint y: 499, distance: 61.4
click at [287, 512] on div at bounding box center [286, 511] width 13 height 13
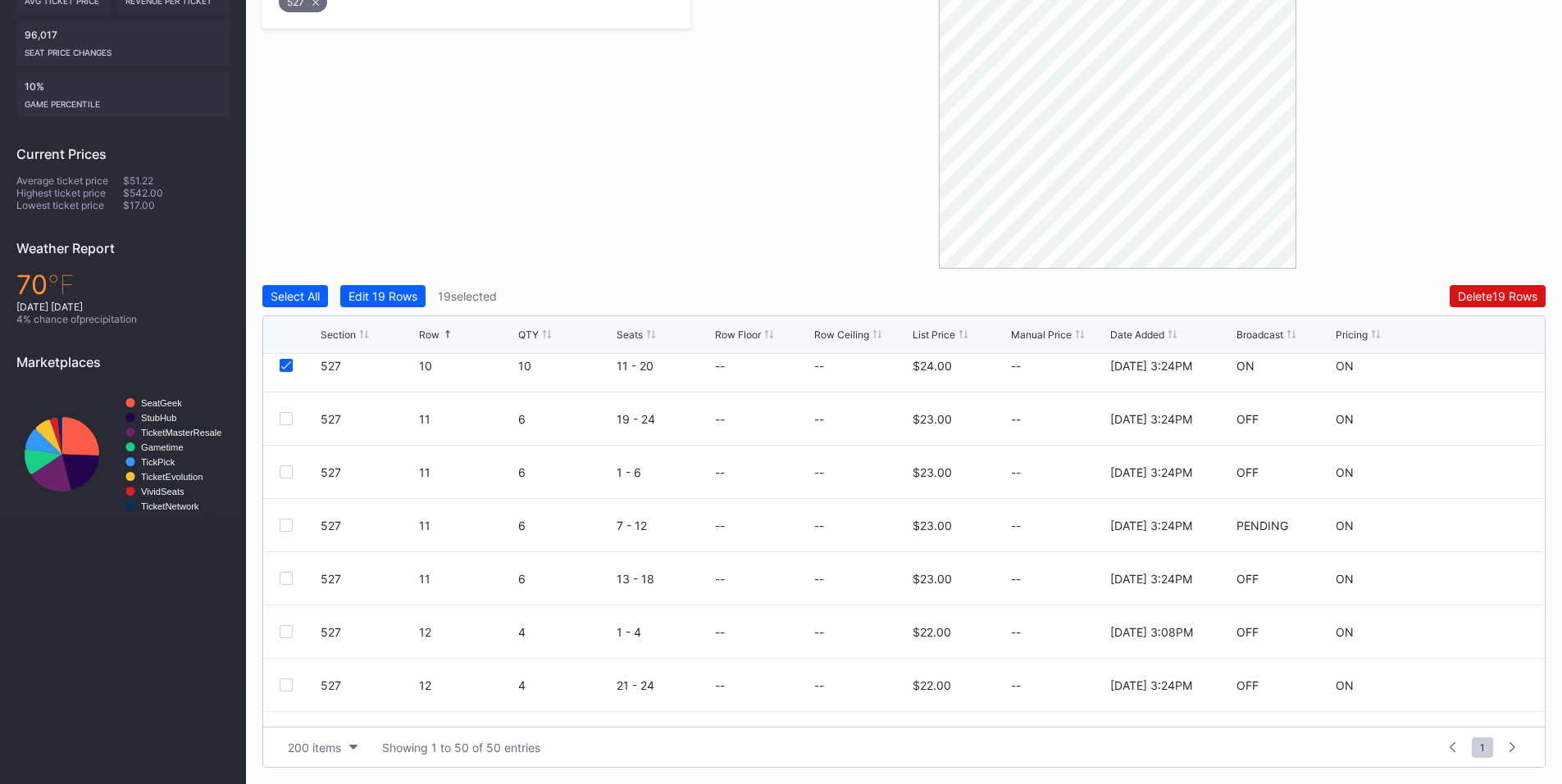
scroll to position [1306, 0]
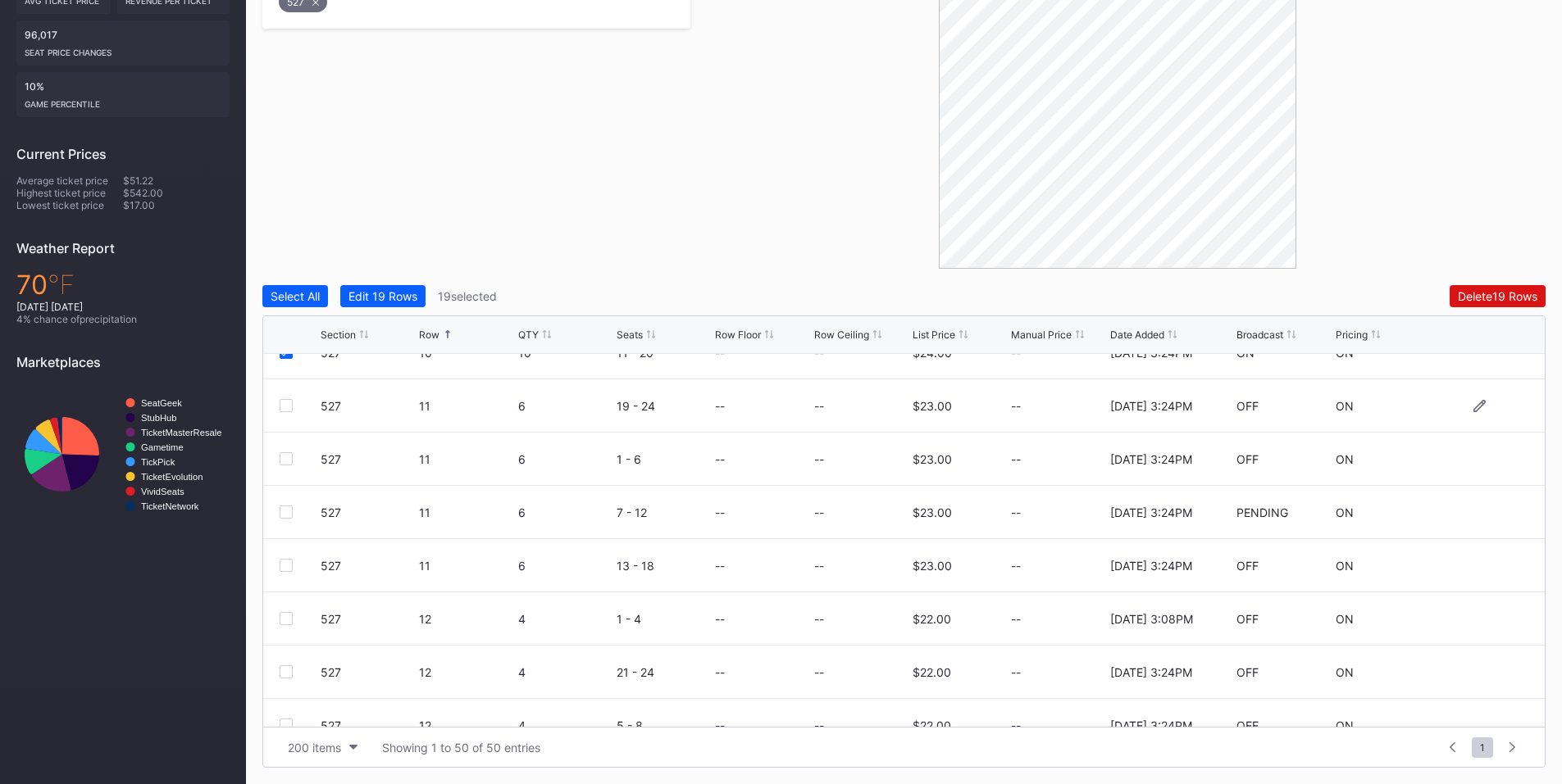
click at [289, 403] on div at bounding box center [286, 405] width 13 height 13
click at [287, 454] on div at bounding box center [286, 458] width 13 height 13
click at [281, 514] on div at bounding box center [286, 511] width 13 height 13
click at [288, 571] on div at bounding box center [286, 565] width 13 height 13
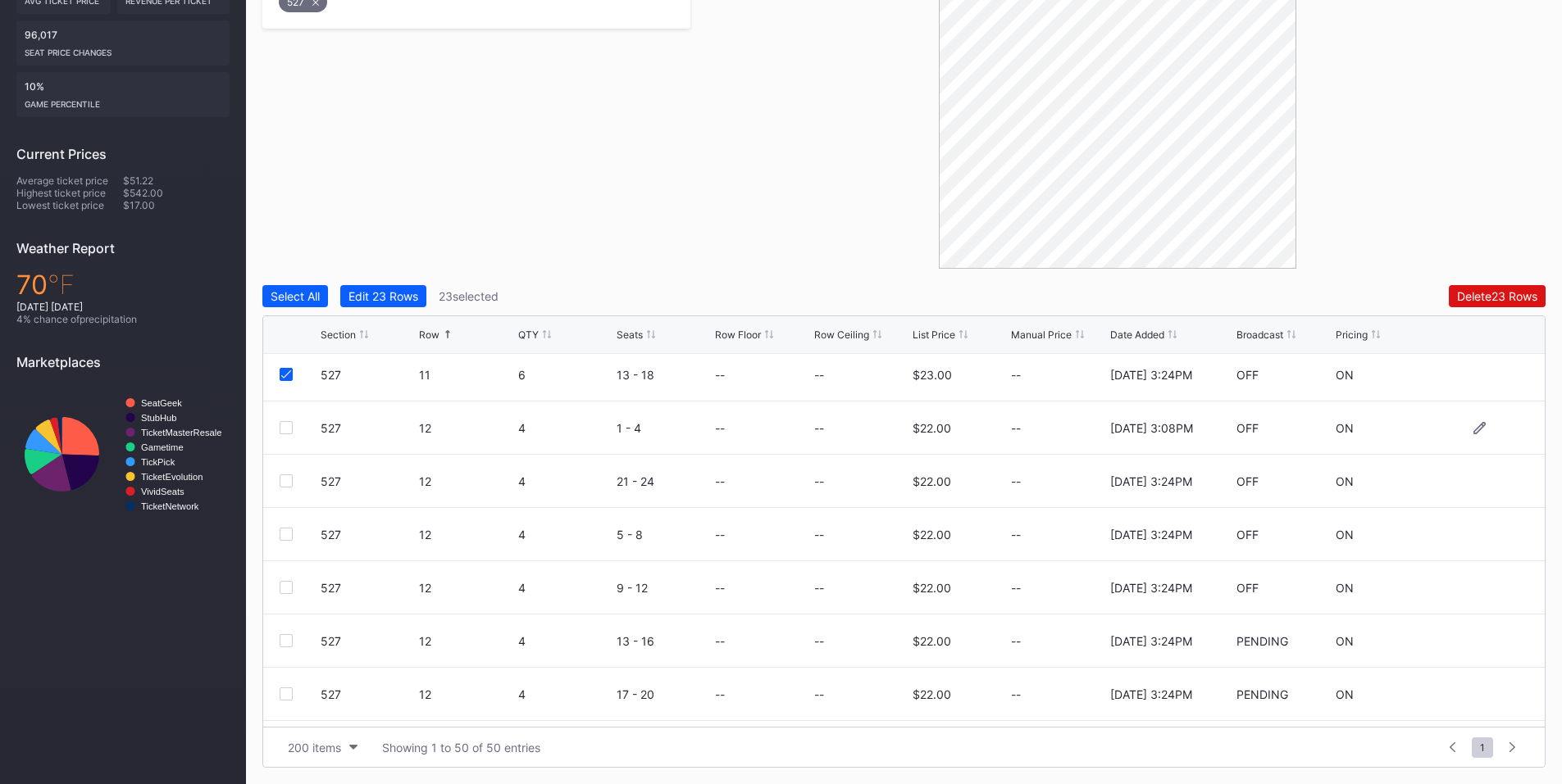
drag, startPoint x: 281, startPoint y: 425, endPoint x: 280, endPoint y: 434, distance: 9.1
click at [281, 425] on div at bounding box center [286, 427] width 13 height 13
click at [289, 482] on div at bounding box center [286, 480] width 13 height 13
click at [289, 536] on div at bounding box center [286, 534] width 13 height 13
click at [285, 586] on div at bounding box center [286, 587] width 13 height 13
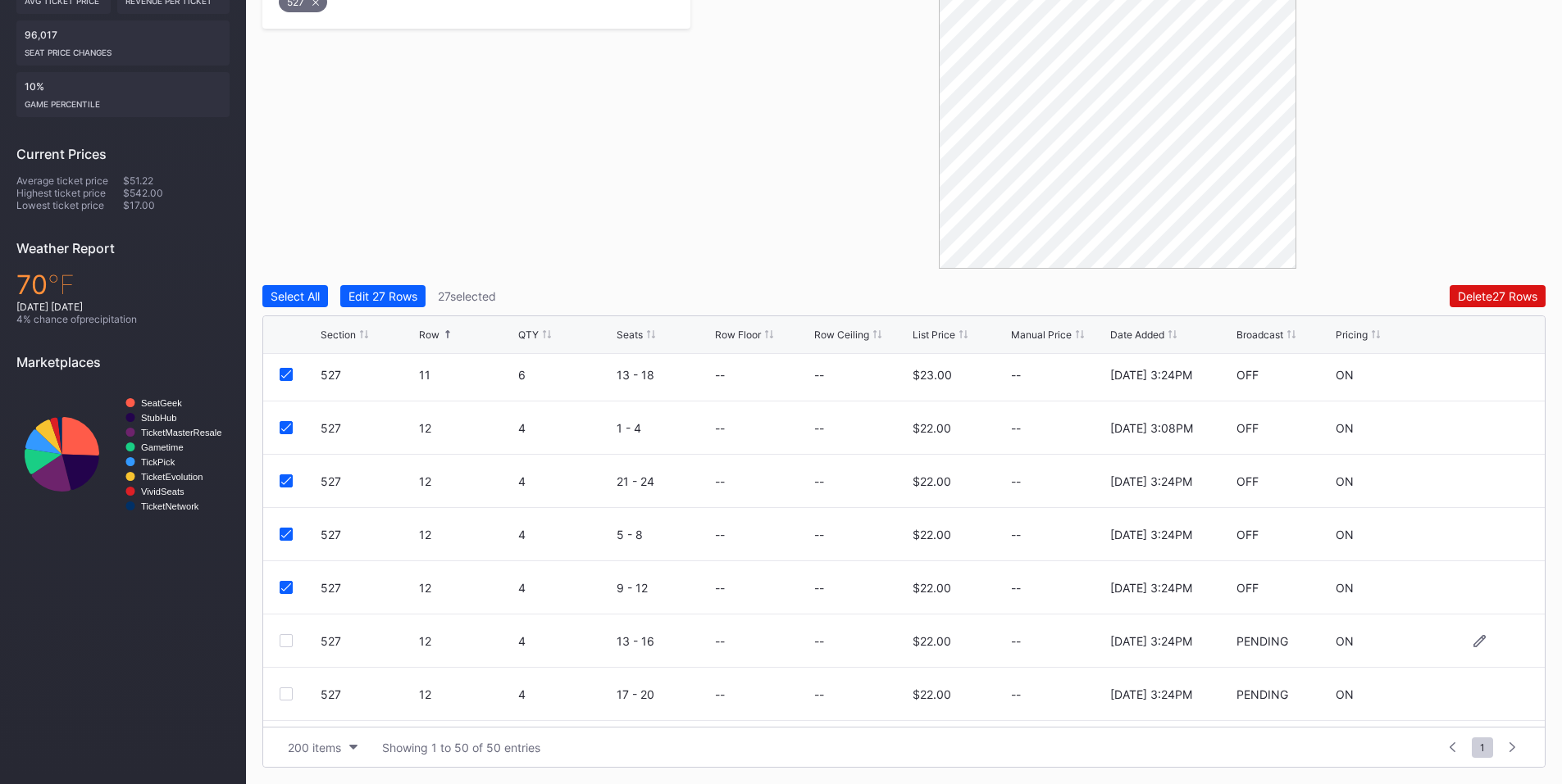
click at [286, 638] on div at bounding box center [286, 640] width 13 height 13
drag, startPoint x: 285, startPoint y: 691, endPoint x: 285, endPoint y: 647, distance: 44.0
click at [285, 691] on div at bounding box center [286, 694] width 13 height 13
click at [289, 430] on icon at bounding box center [286, 428] width 10 height 8
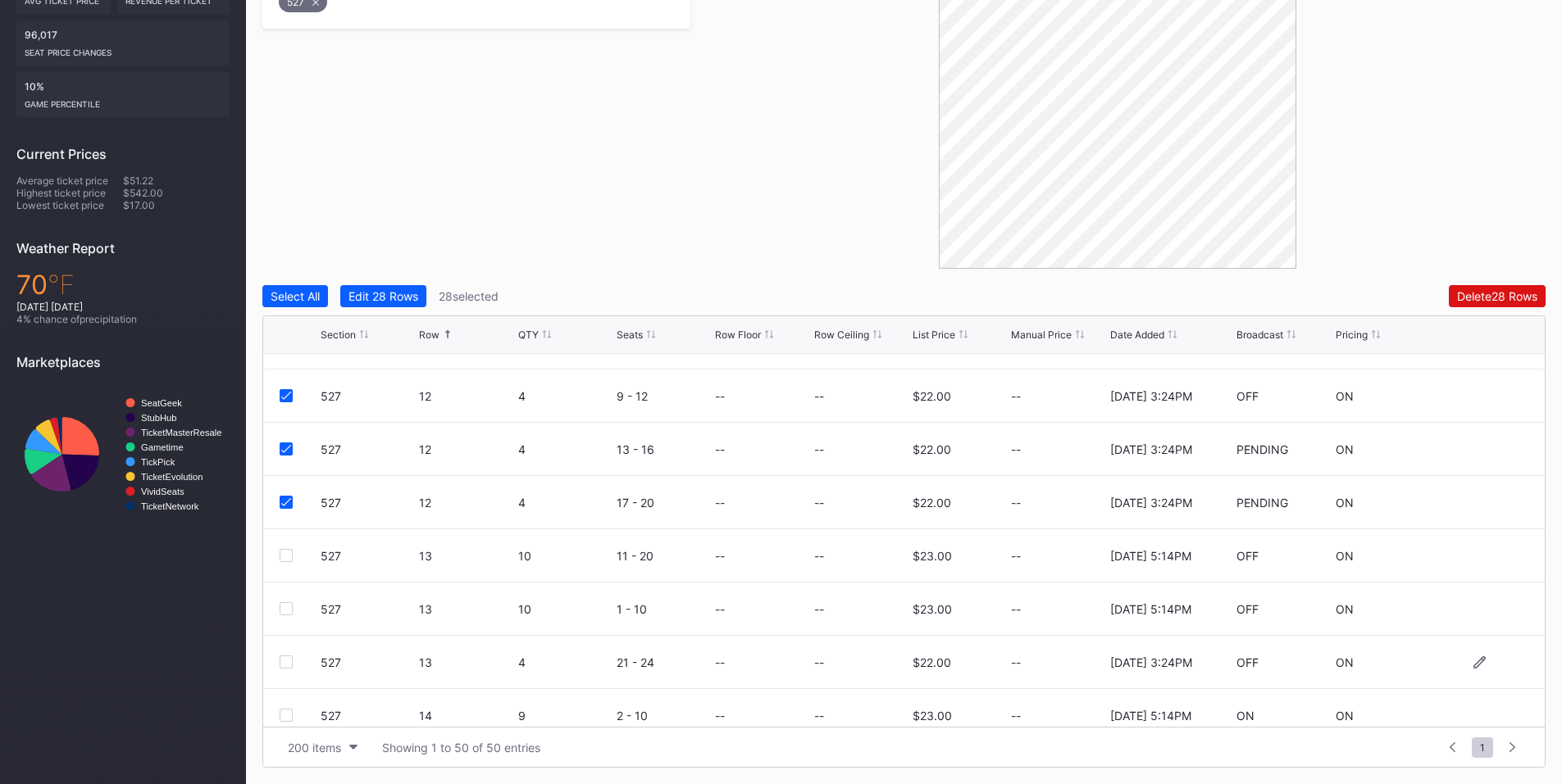
click at [284, 660] on div at bounding box center [286, 662] width 13 height 13
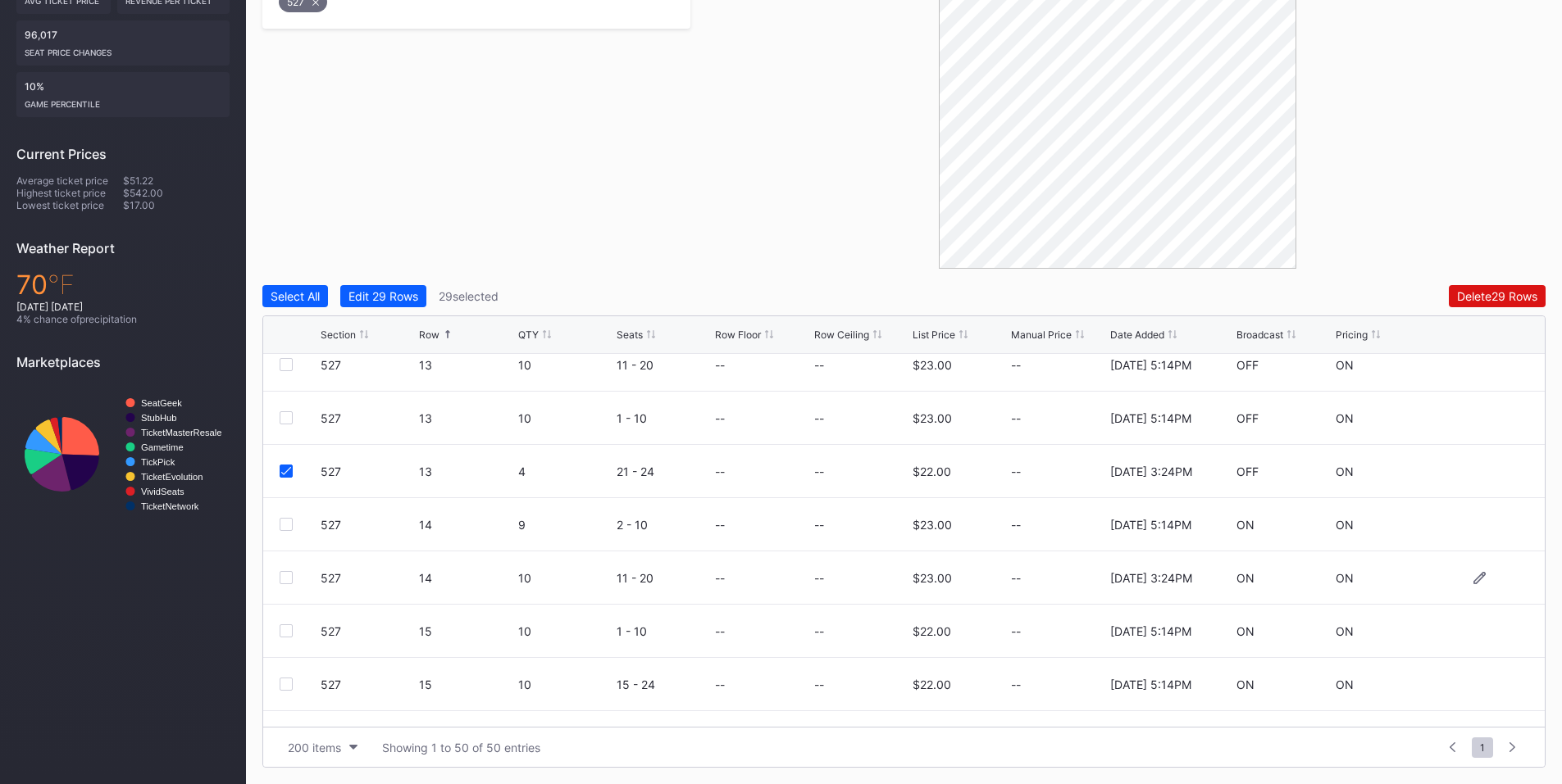
click at [285, 579] on div at bounding box center [286, 578] width 13 height 13
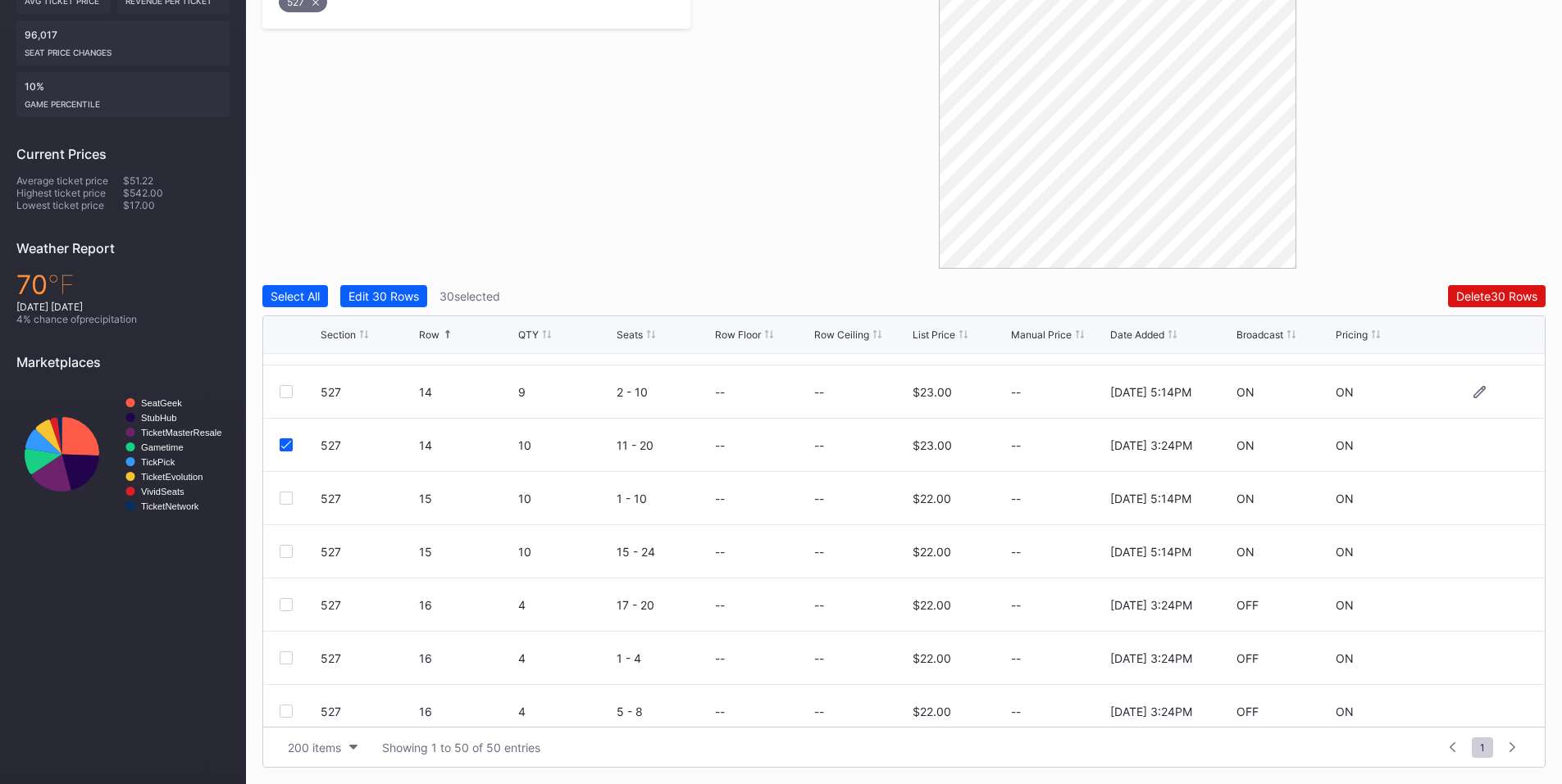
scroll to position [2071, 0]
drag, startPoint x: 277, startPoint y: 546, endPoint x: 291, endPoint y: 546, distance: 14.0
click at [277, 546] on div "527 16 4 17 - 20 -- -- $22.00 -- [DATE] 3:24PM OFF ON" at bounding box center [904, 547] width 1282 height 54
click at [292, 546] on div at bounding box center [286, 546] width 13 height 13
click at [286, 596] on div at bounding box center [286, 599] width 13 height 13
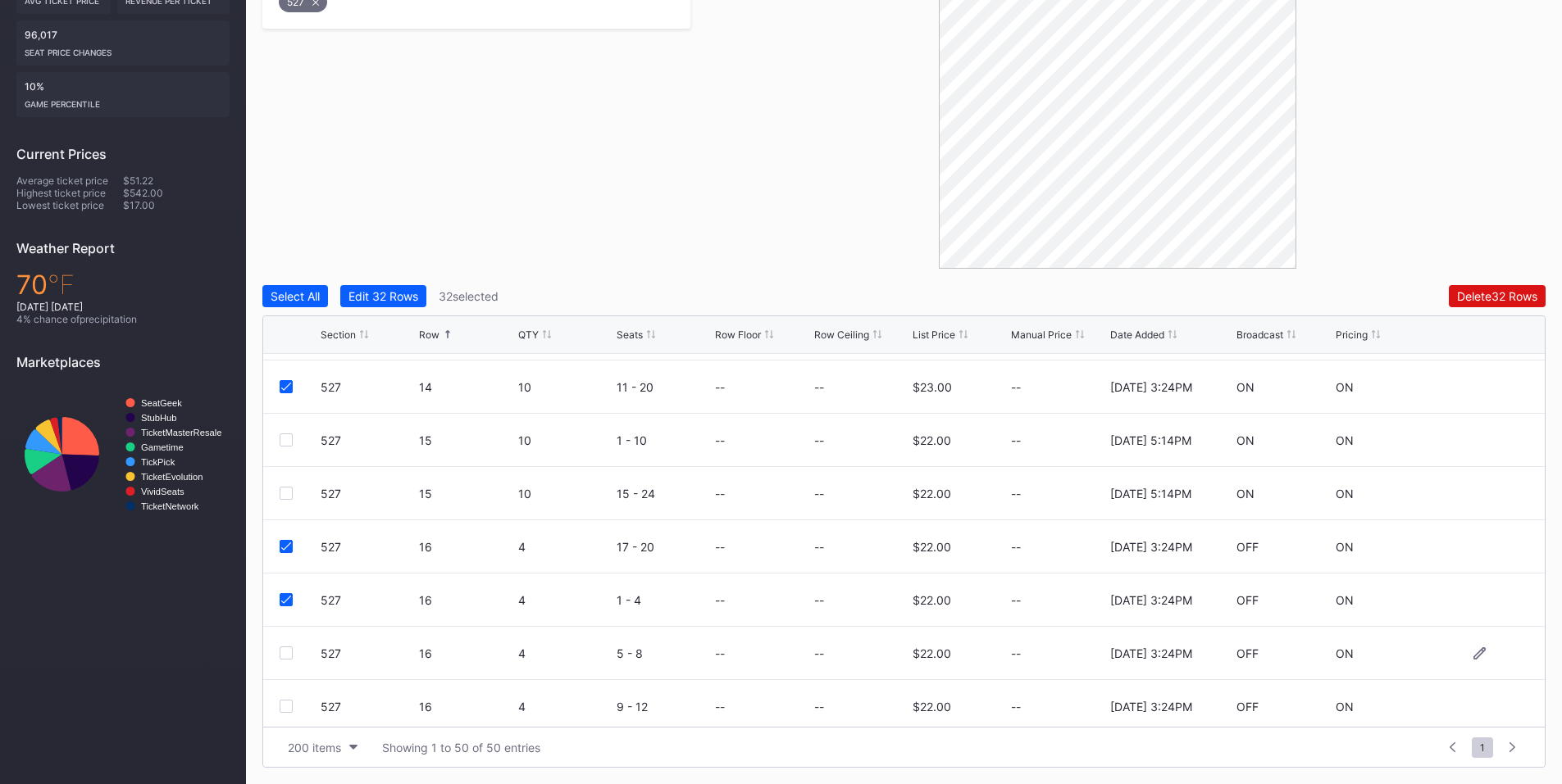
click at [288, 649] on div at bounding box center [286, 653] width 13 height 13
click at [288, 708] on div at bounding box center [286, 706] width 13 height 13
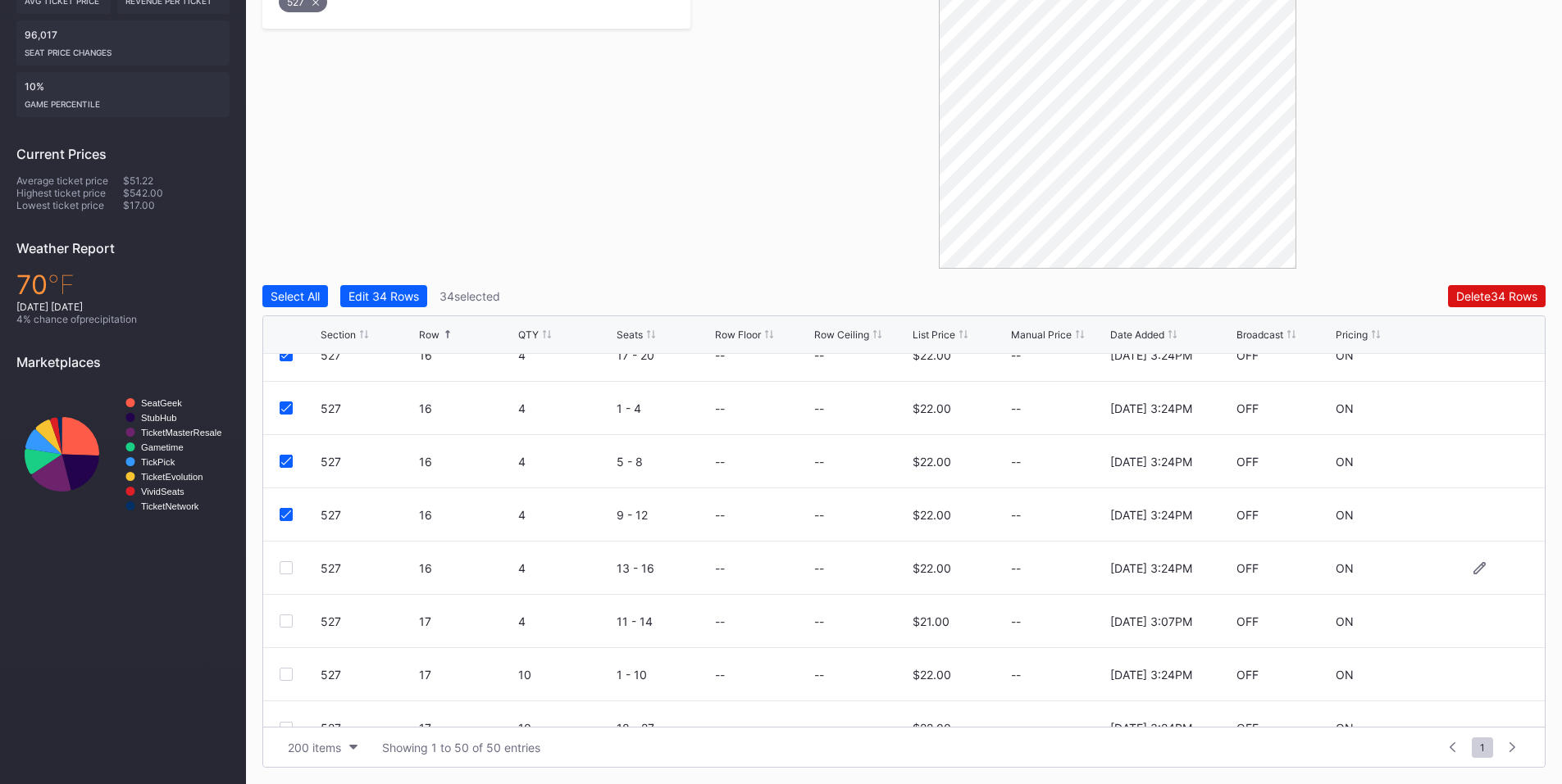
click at [287, 572] on div at bounding box center [286, 568] width 13 height 13
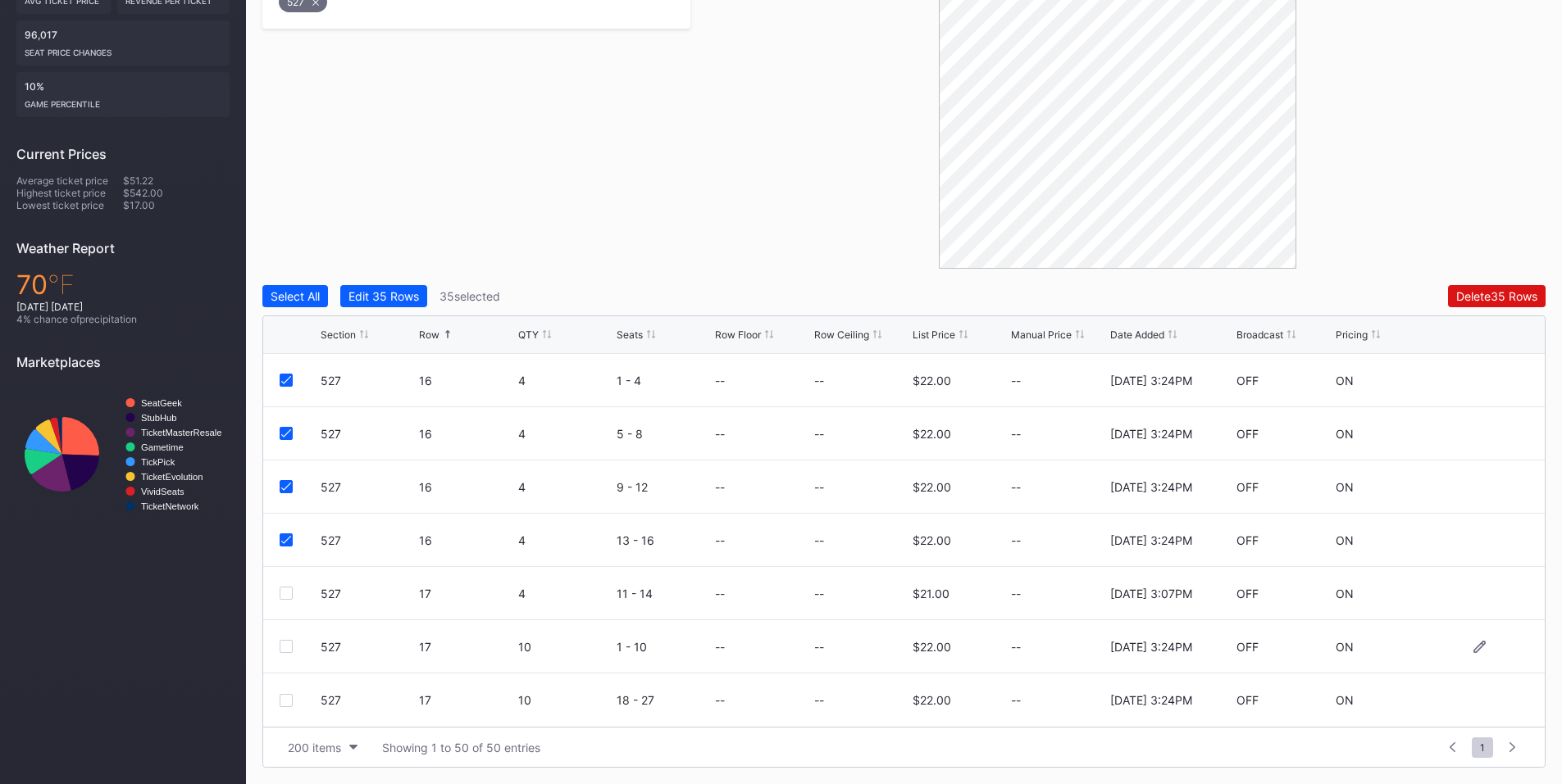
click at [285, 647] on div at bounding box center [286, 646] width 13 height 13
click at [284, 704] on div at bounding box center [286, 700] width 13 height 13
click at [1498, 300] on div "Delete 37 Rows" at bounding box center [1496, 296] width 80 height 14
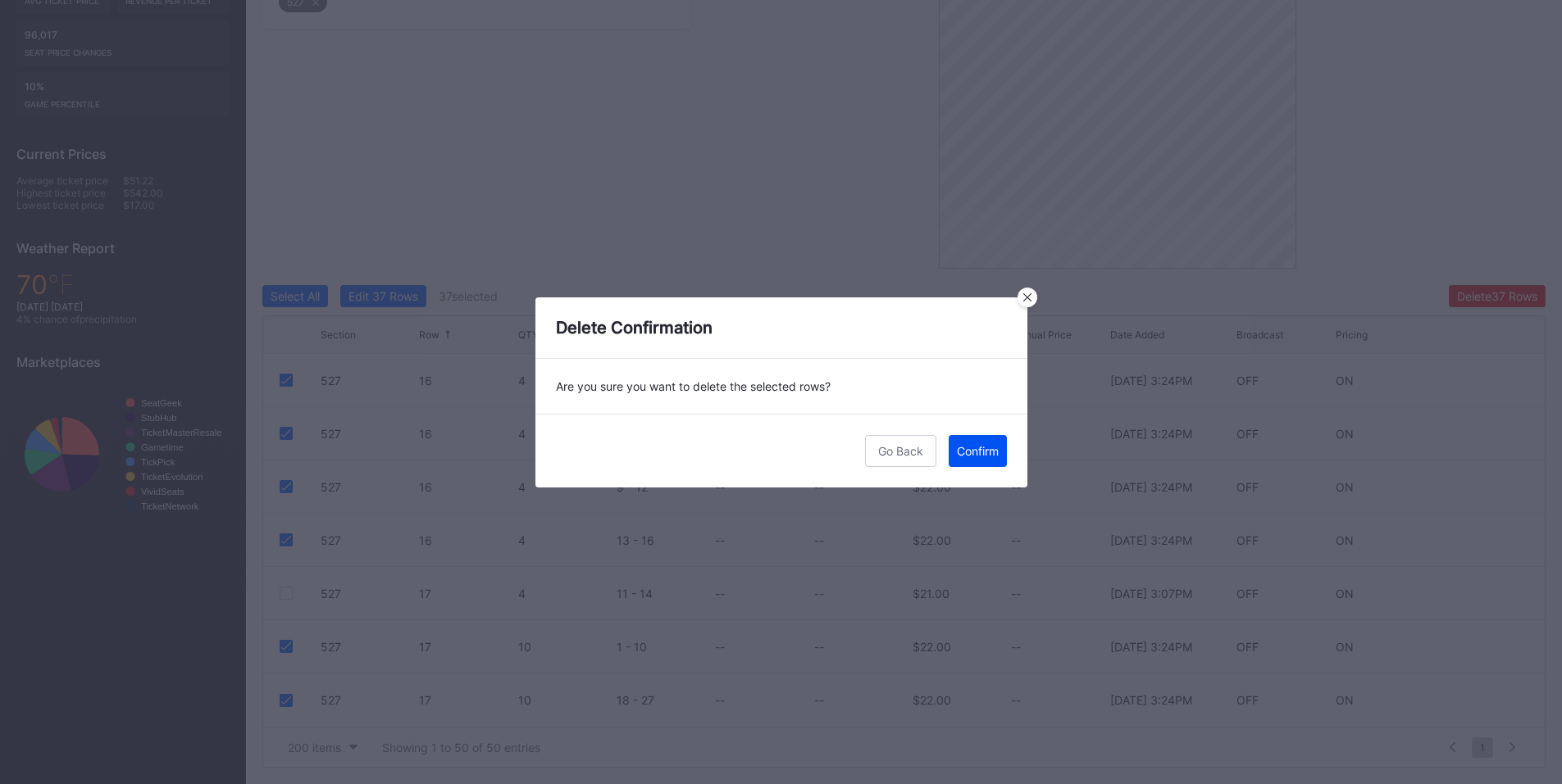
click at [965, 453] on div "Confirm" at bounding box center [978, 452] width 42 height 14
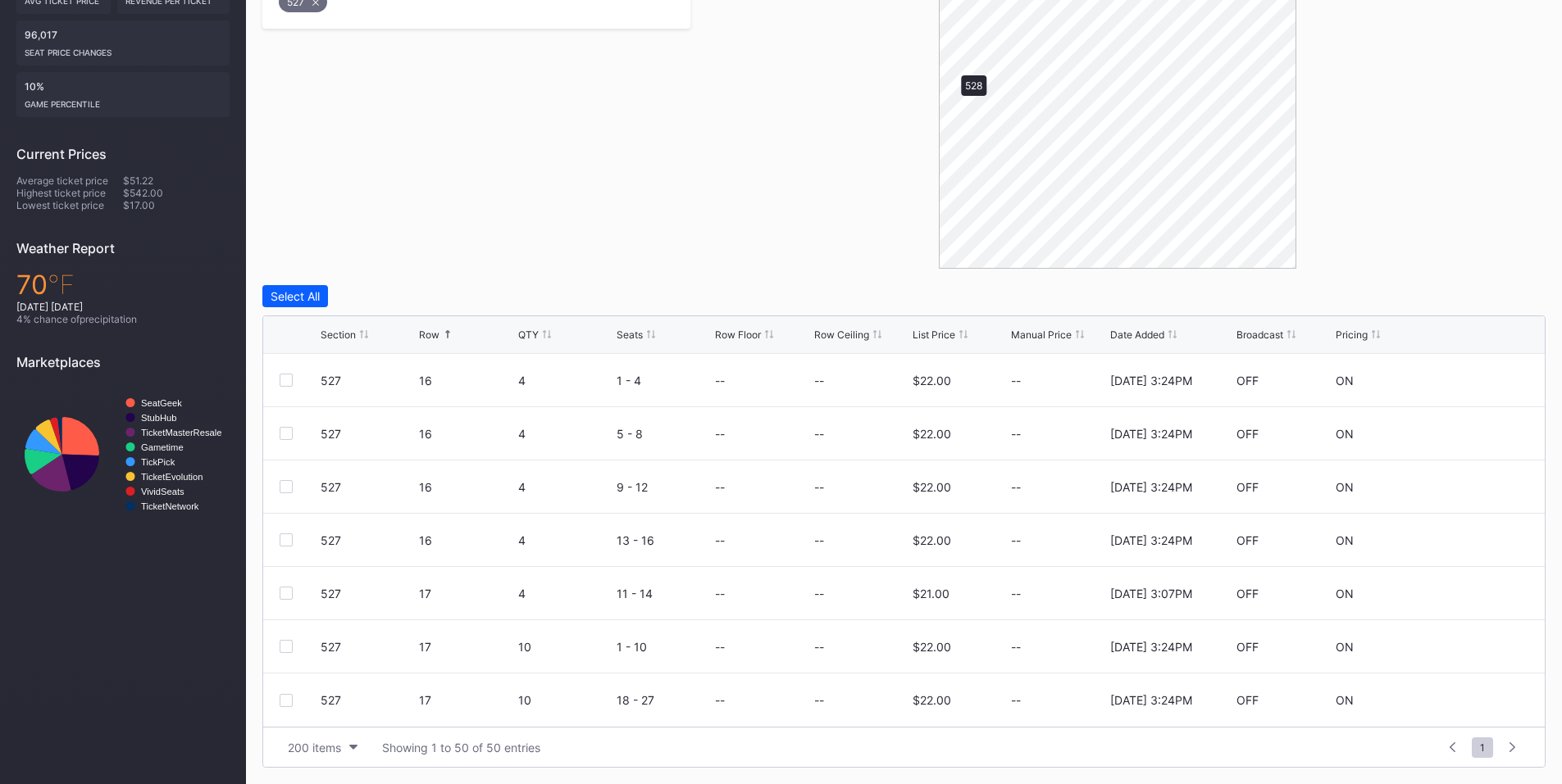
scroll to position [0, 0]
click at [289, 645] on div at bounding box center [286, 646] width 13 height 13
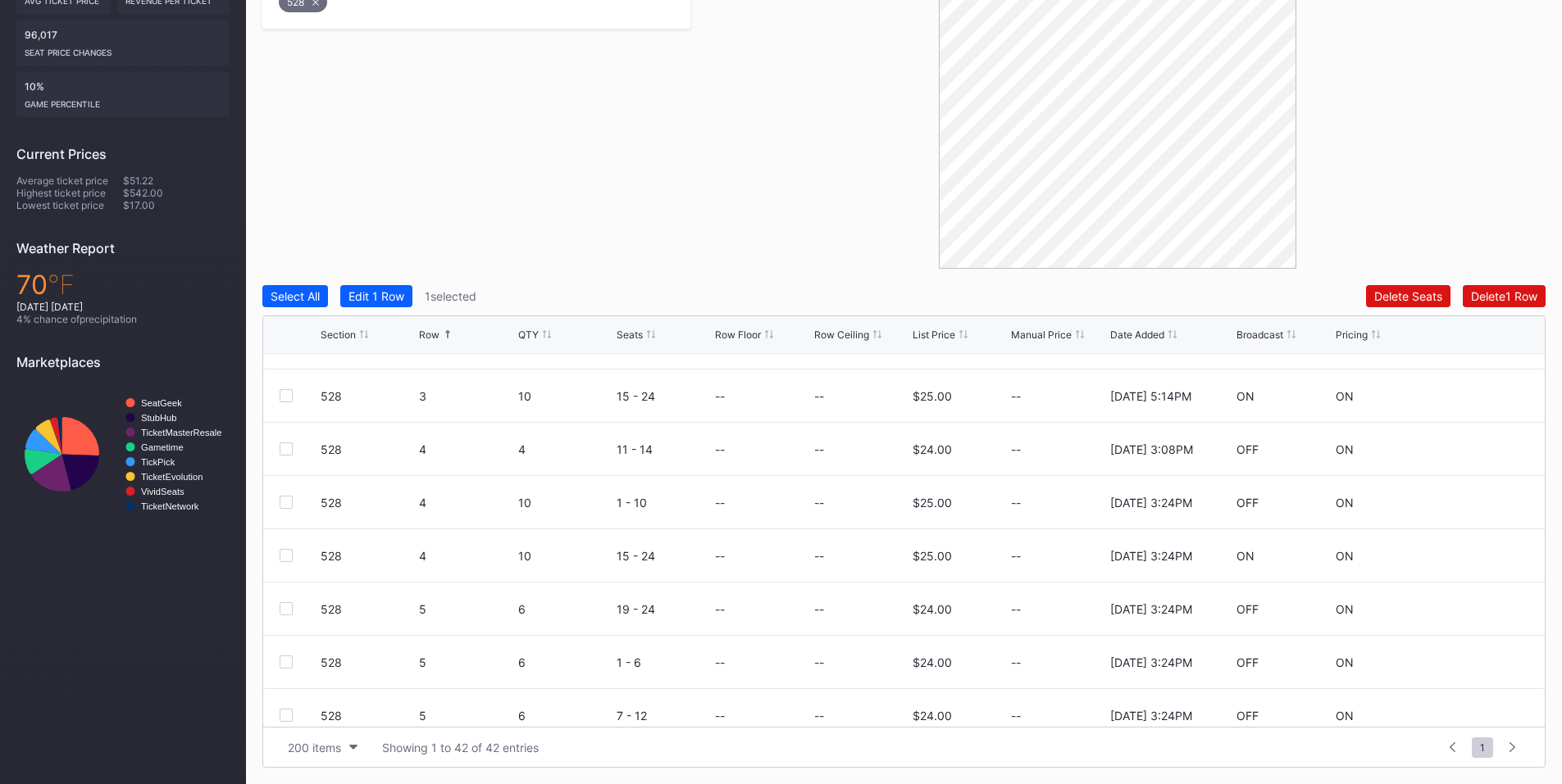
scroll to position [383, 0]
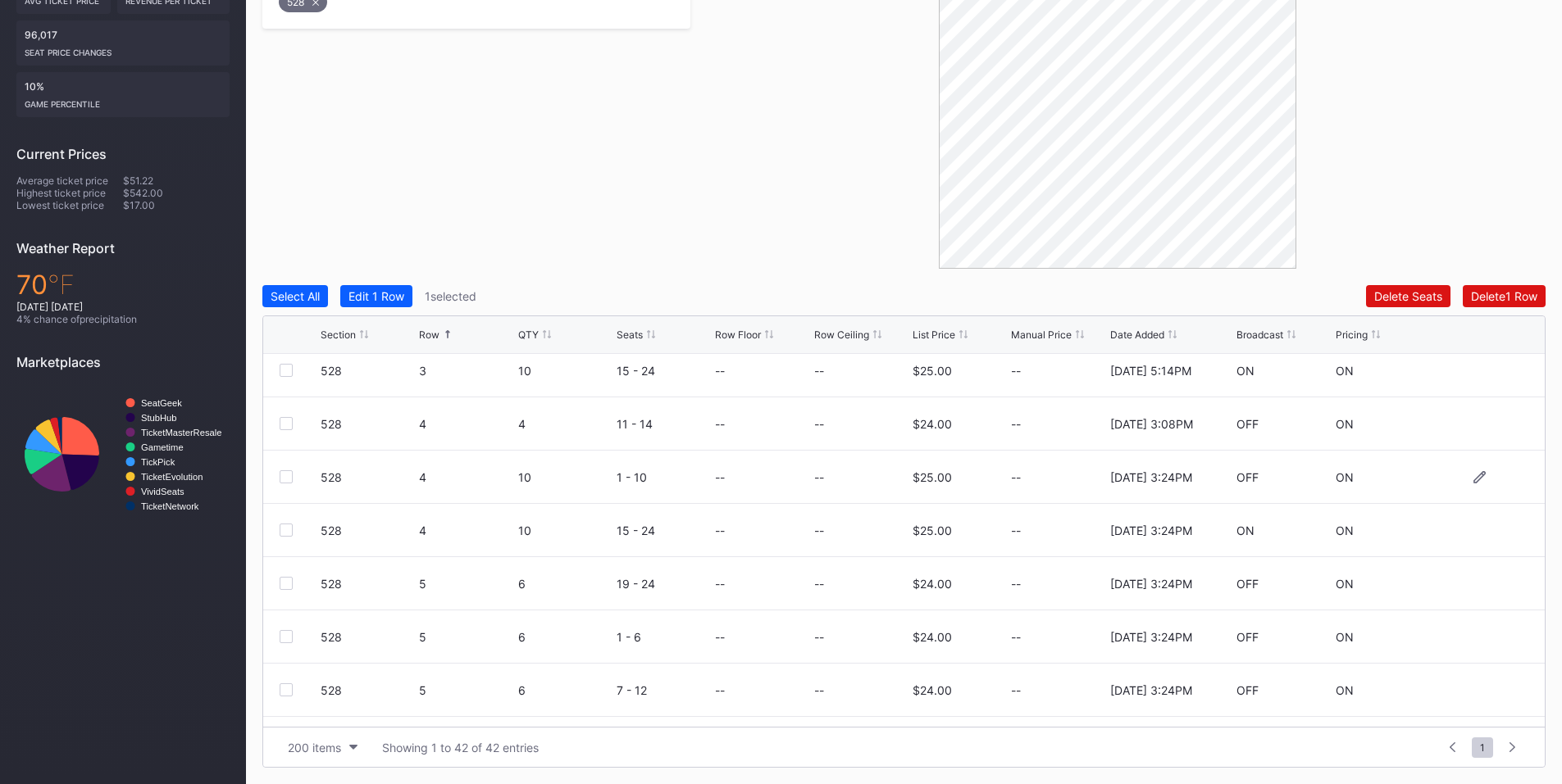
click at [284, 478] on div at bounding box center [286, 476] width 13 height 13
click at [285, 531] on div at bounding box center [286, 530] width 13 height 13
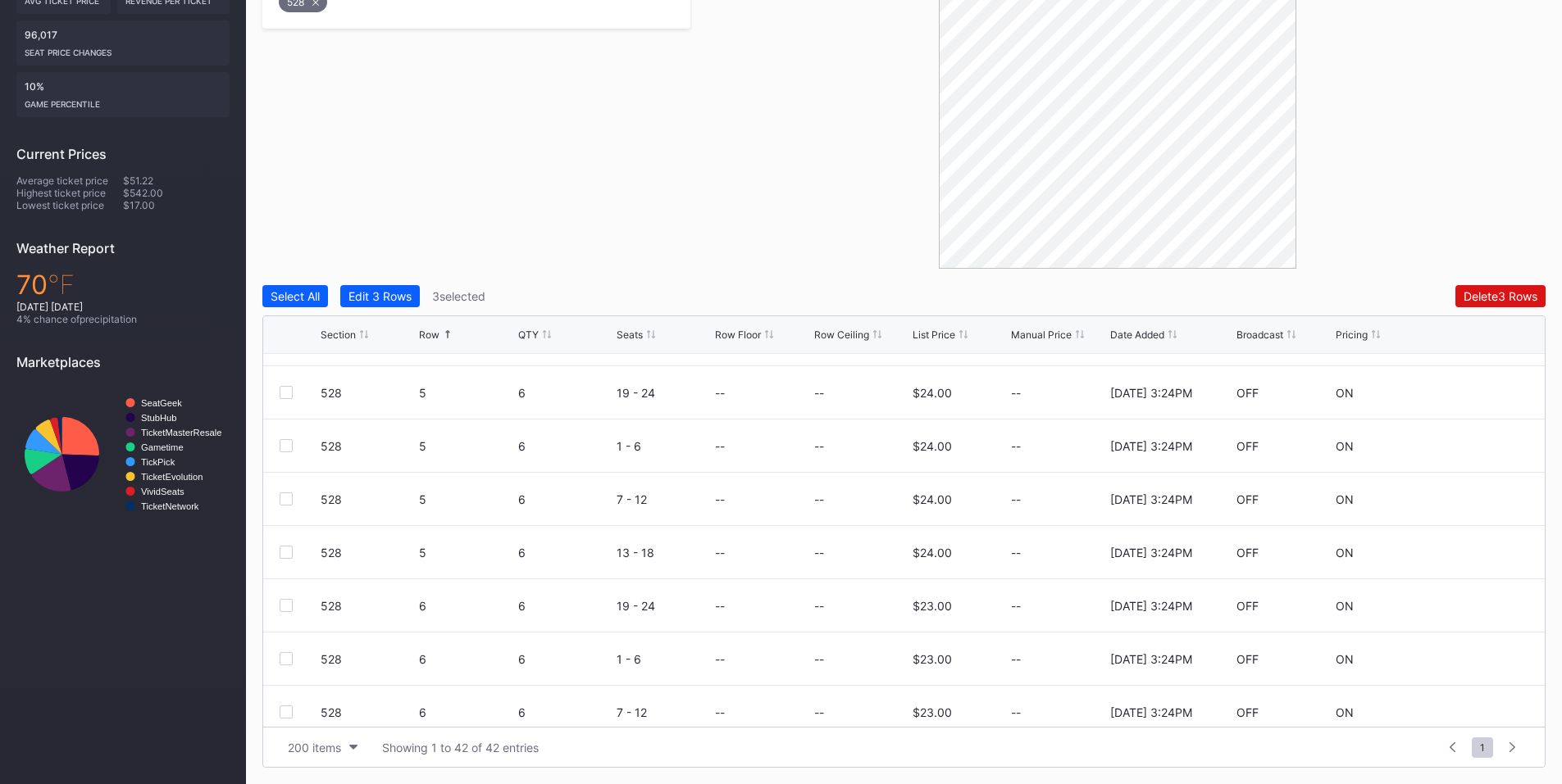
scroll to position [515, 0]
click at [285, 451] on div at bounding box center [286, 451] width 13 height 13
click at [280, 503] on div at bounding box center [286, 504] width 13 height 13
click at [281, 558] on div at bounding box center [286, 558] width 13 height 13
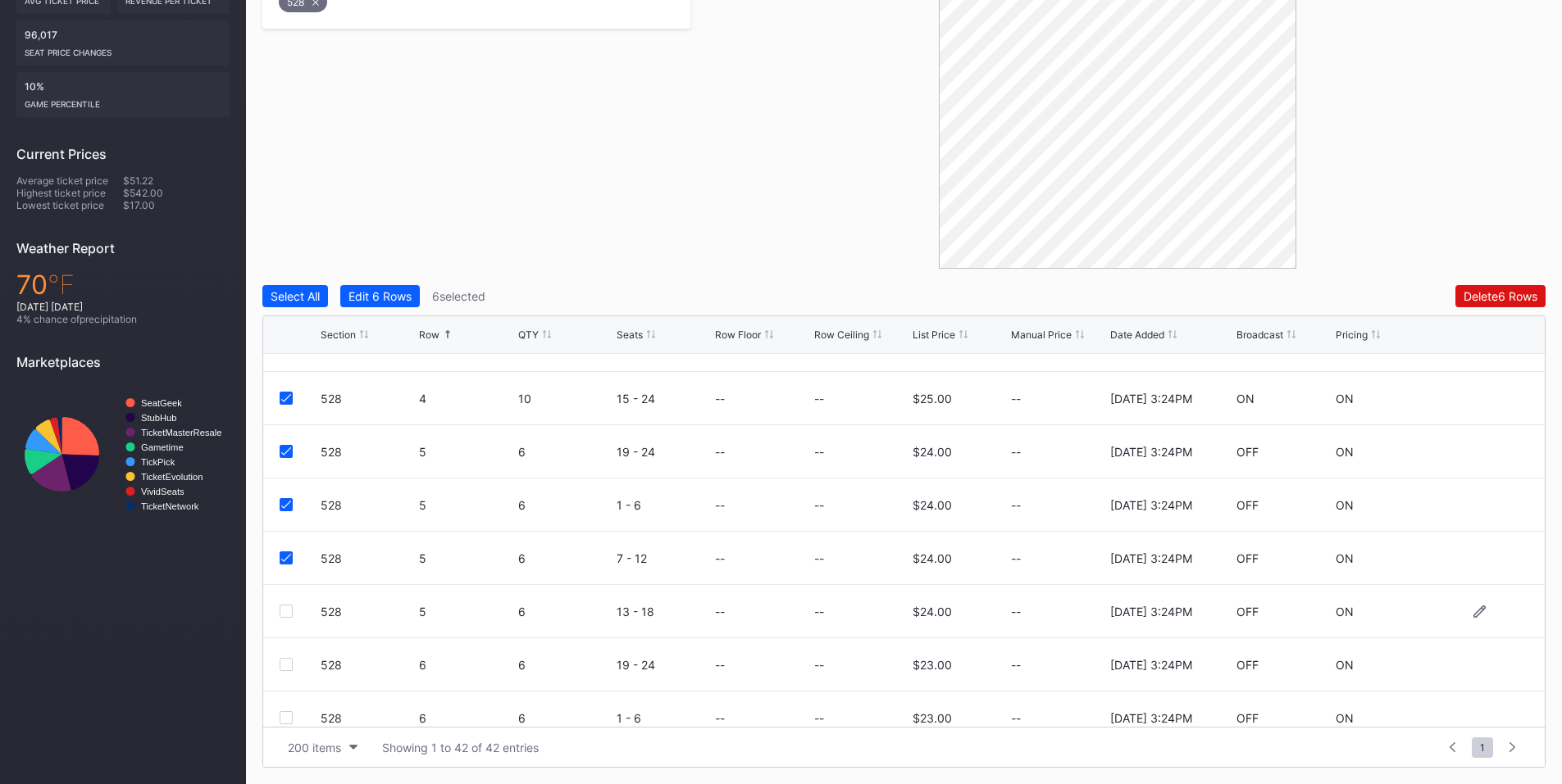
click at [285, 606] on div at bounding box center [286, 610] width 13 height 13
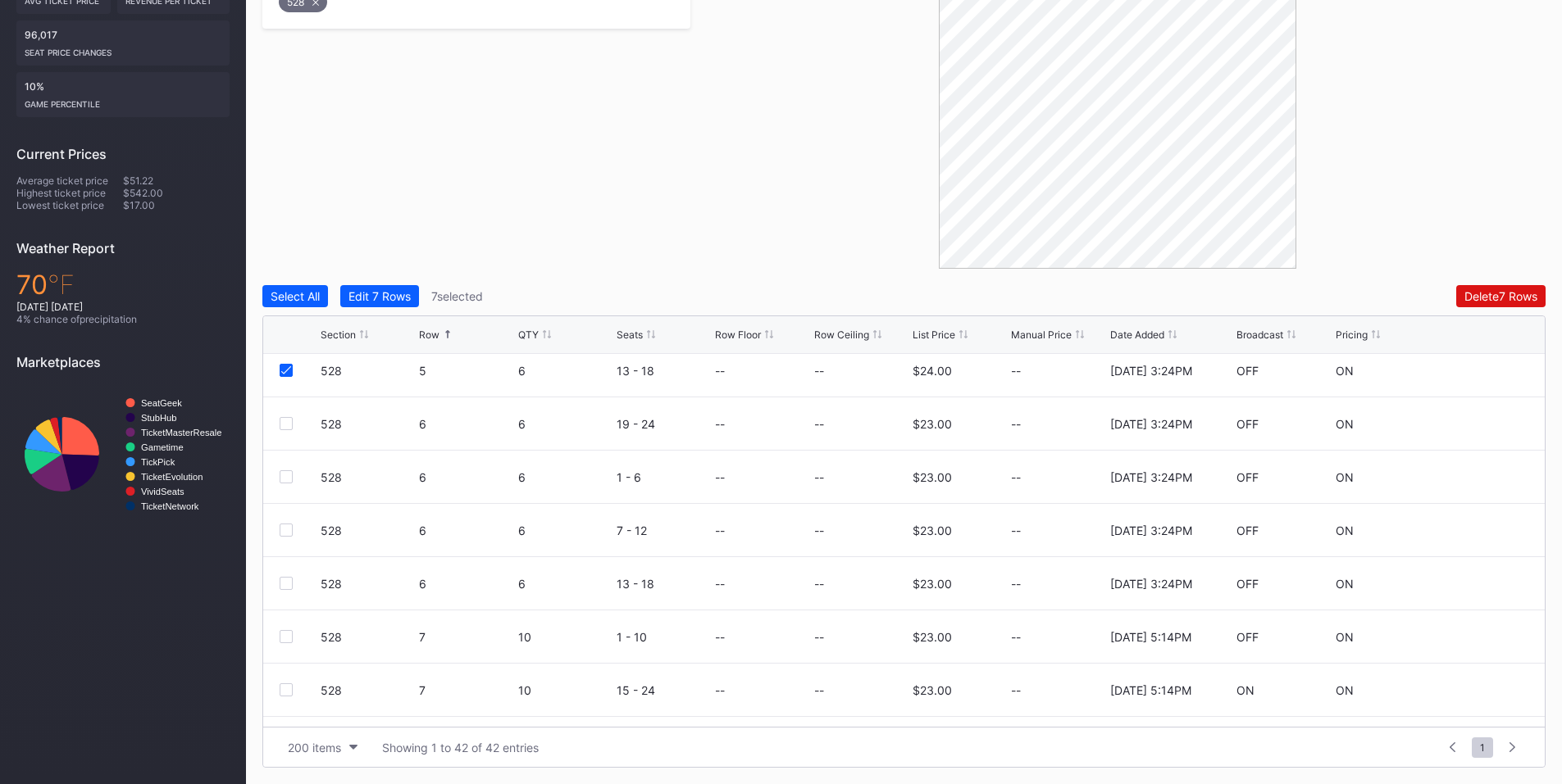
scroll to position [766, 0]
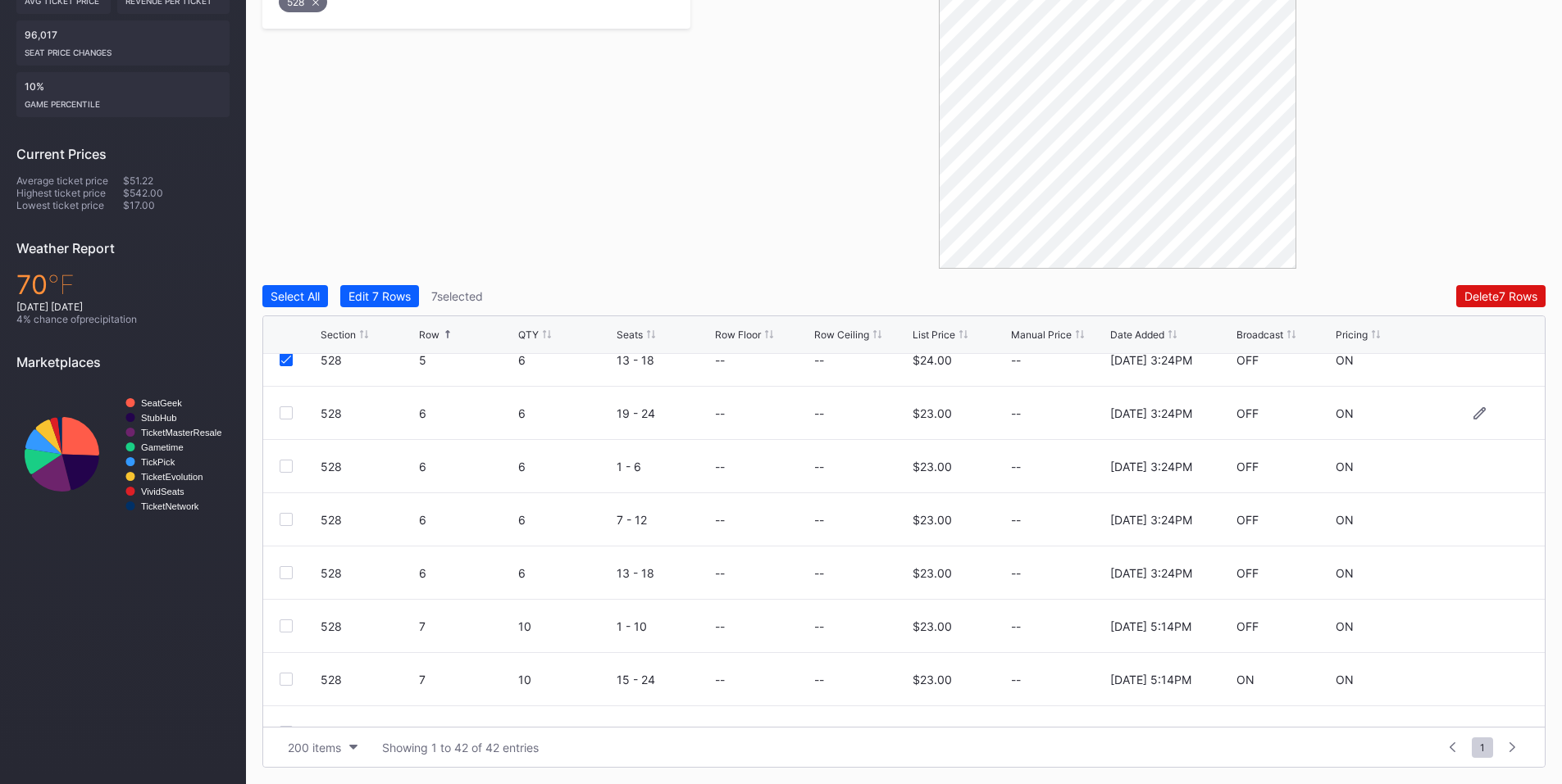
click at [292, 412] on div at bounding box center [286, 413] width 13 height 13
click at [290, 472] on div at bounding box center [286, 465] width 13 height 13
click at [290, 520] on div at bounding box center [286, 519] width 13 height 13
click at [288, 572] on div at bounding box center [286, 573] width 13 height 13
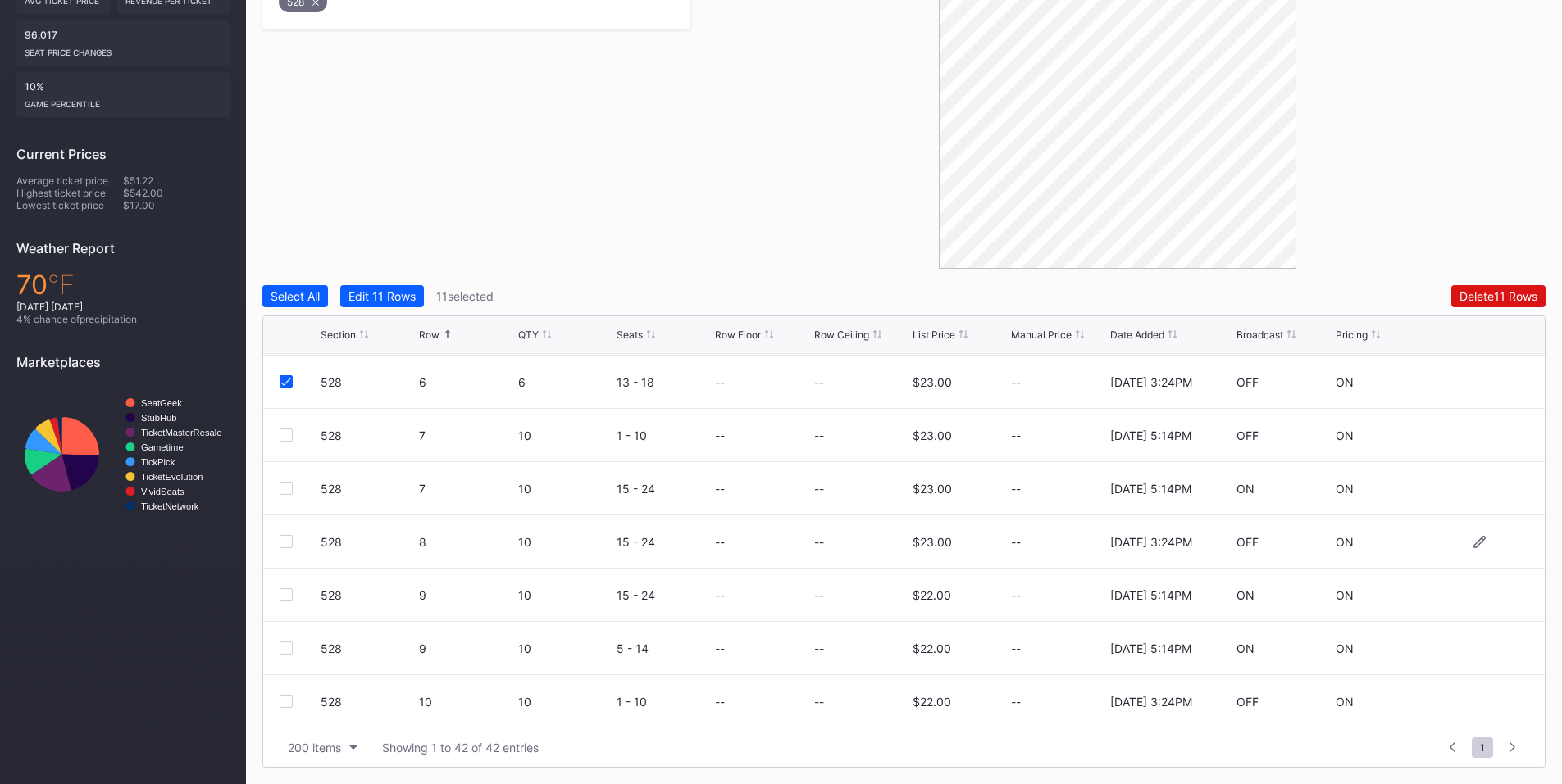
click at [285, 543] on div at bounding box center [286, 541] width 13 height 13
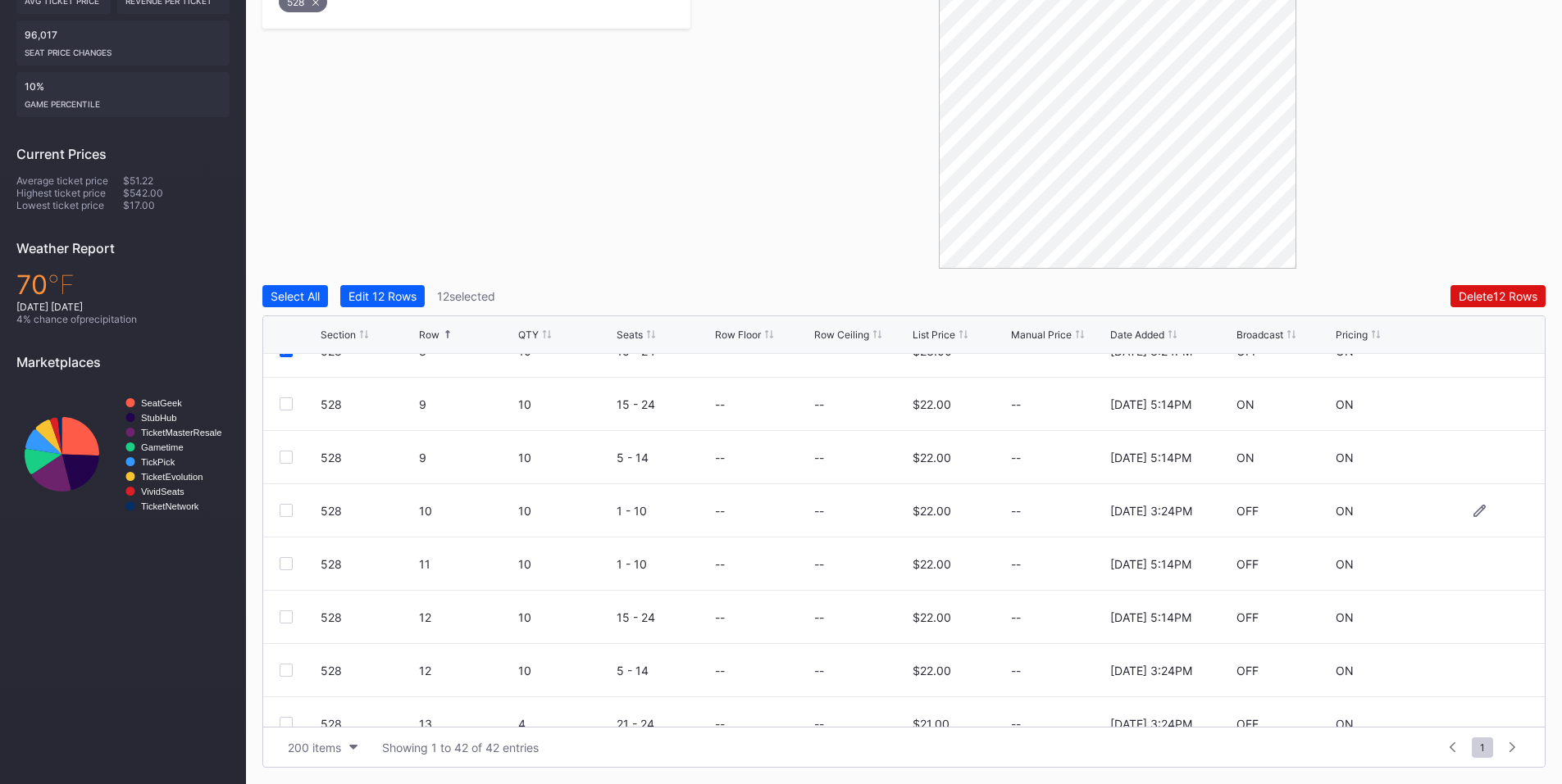
click at [283, 505] on div at bounding box center [286, 510] width 13 height 13
click at [285, 672] on div at bounding box center [286, 670] width 13 height 13
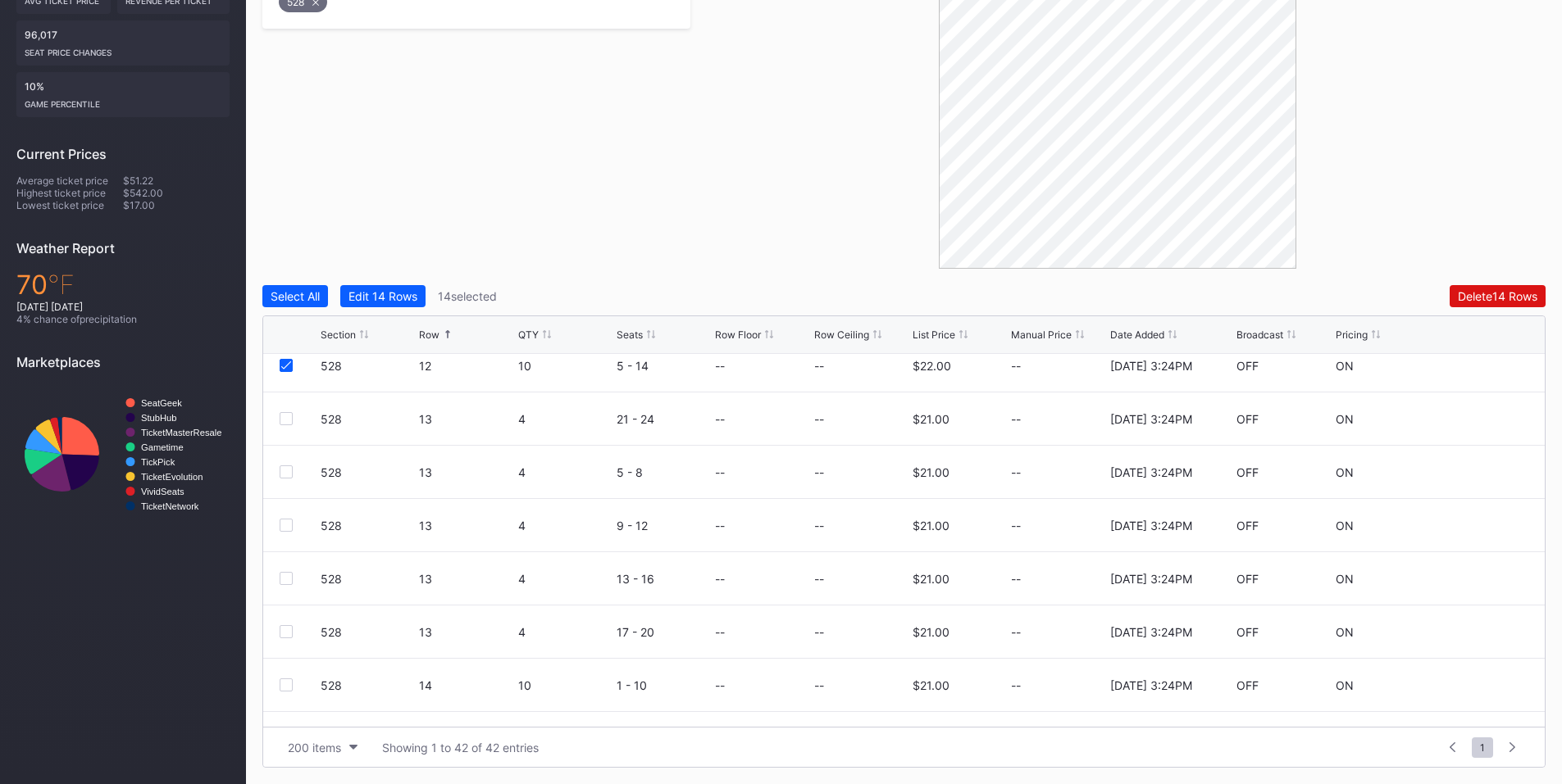
scroll to position [1475, 0]
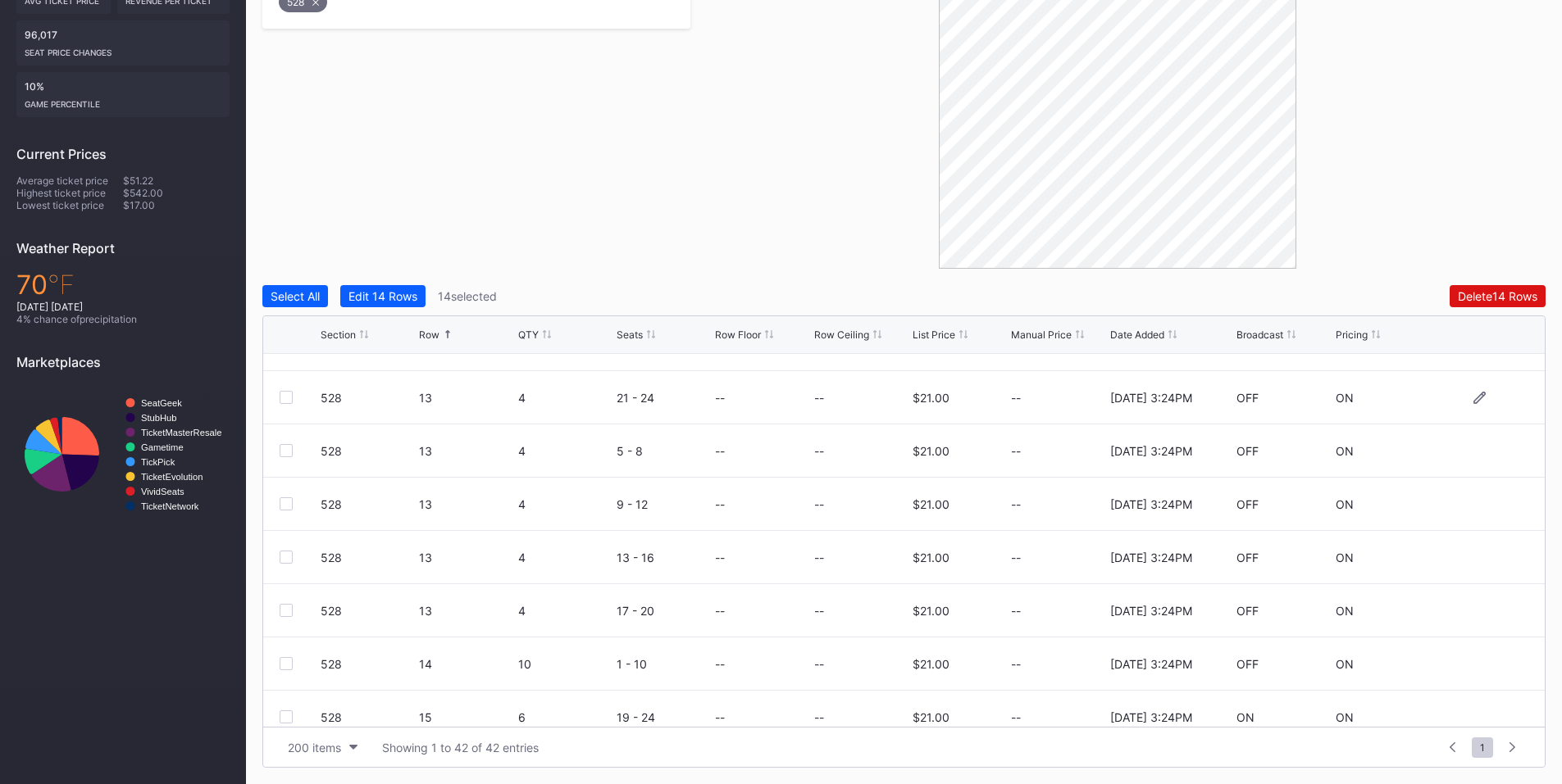
click at [283, 396] on div at bounding box center [286, 397] width 13 height 13
click at [283, 450] on div at bounding box center [286, 451] width 13 height 13
click at [284, 514] on div "528 13 4 9 - 12 -- -- $21.00 -- [DATE] 3:24PM OFF ON" at bounding box center [904, 504] width 1282 height 54
click at [290, 505] on div at bounding box center [286, 503] width 13 height 13
click at [289, 556] on div at bounding box center [286, 557] width 13 height 13
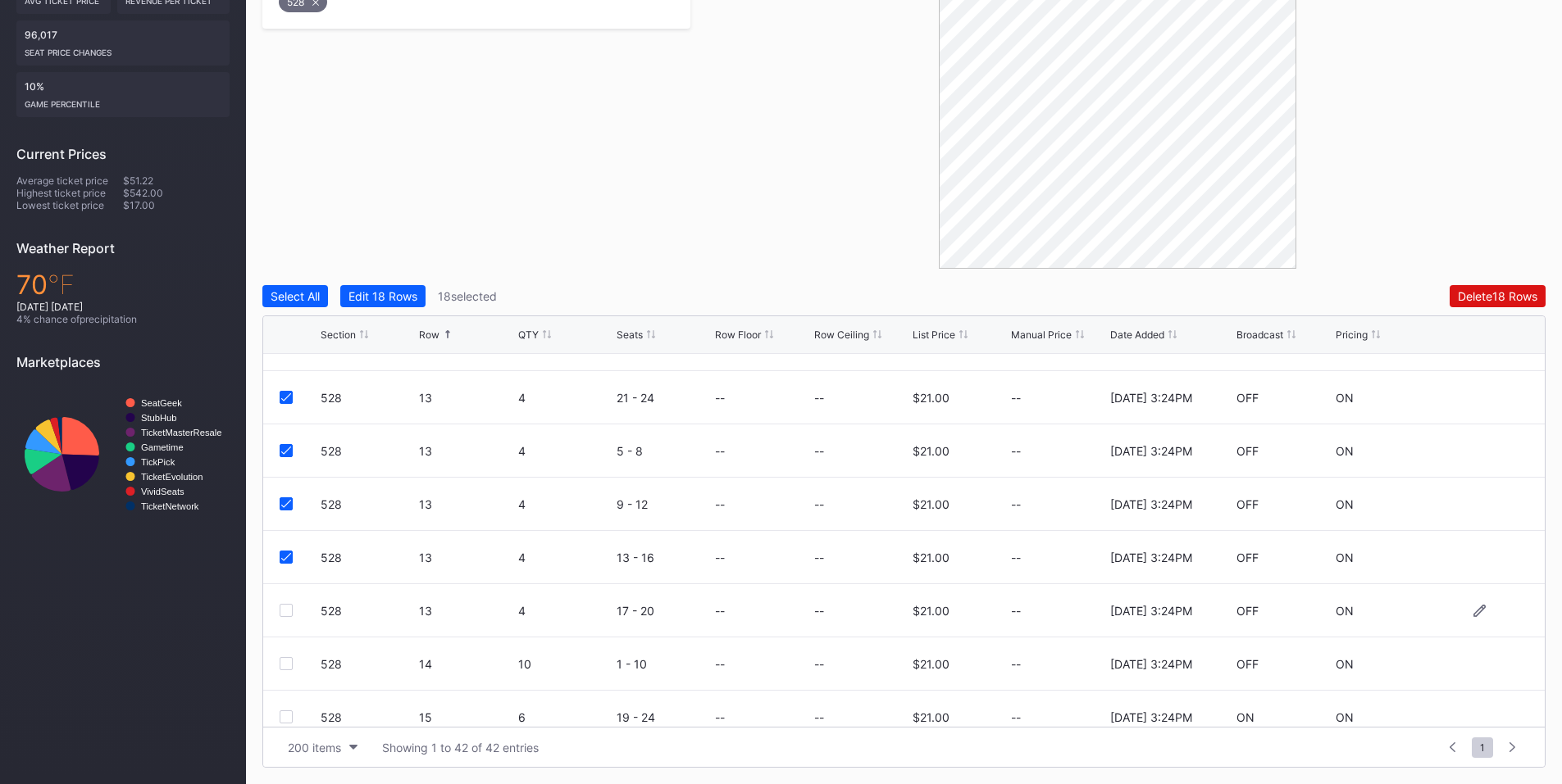
click at [287, 607] on div at bounding box center [286, 610] width 13 height 13
click at [290, 664] on div at bounding box center [286, 663] width 13 height 13
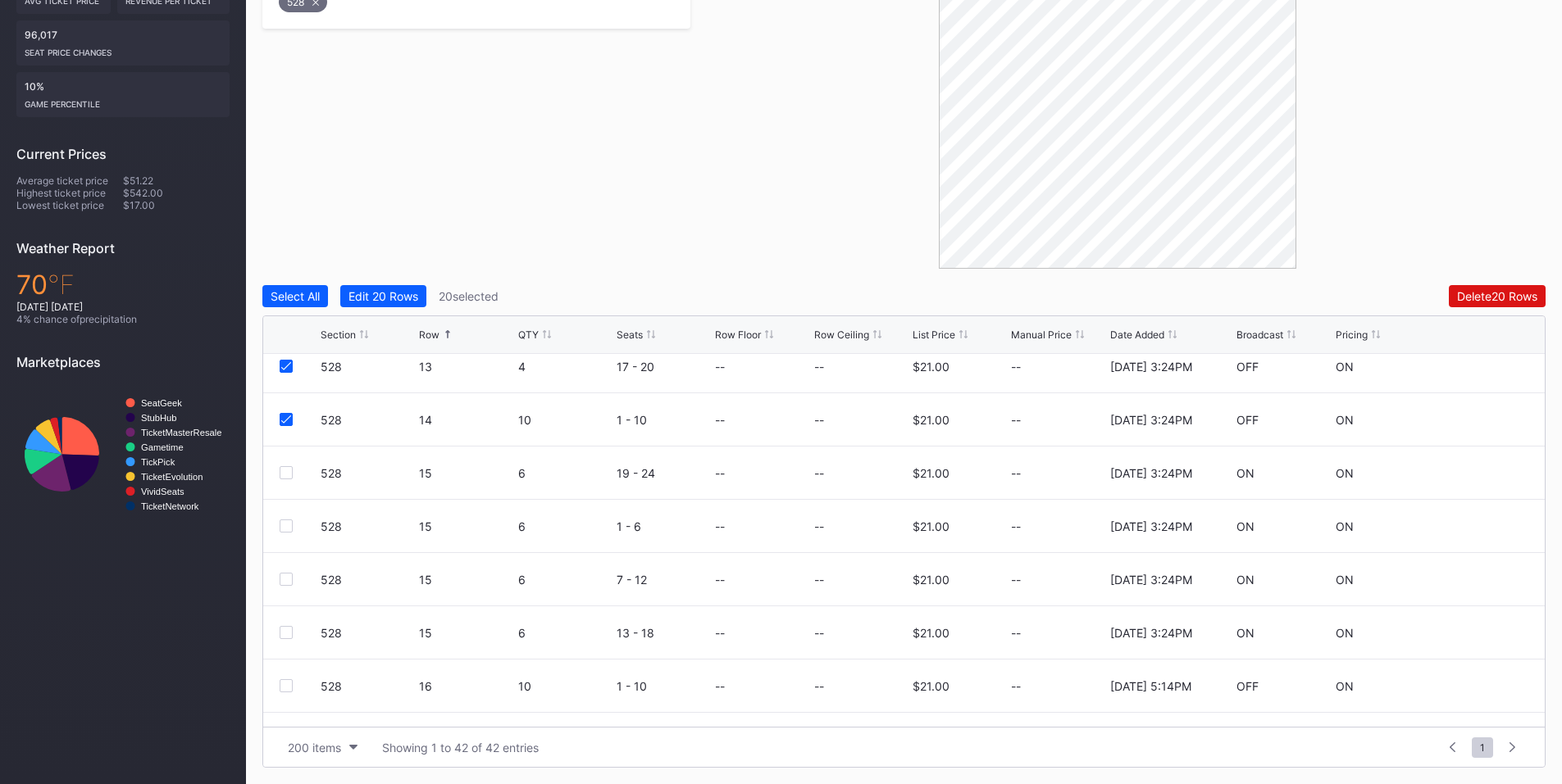
scroll to position [1724, 0]
click at [281, 467] on div at bounding box center [286, 466] width 13 height 13
click at [285, 520] on div at bounding box center [286, 520] width 13 height 13
click at [288, 572] on div at bounding box center [286, 573] width 13 height 13
click at [285, 622] on div at bounding box center [286, 626] width 13 height 13
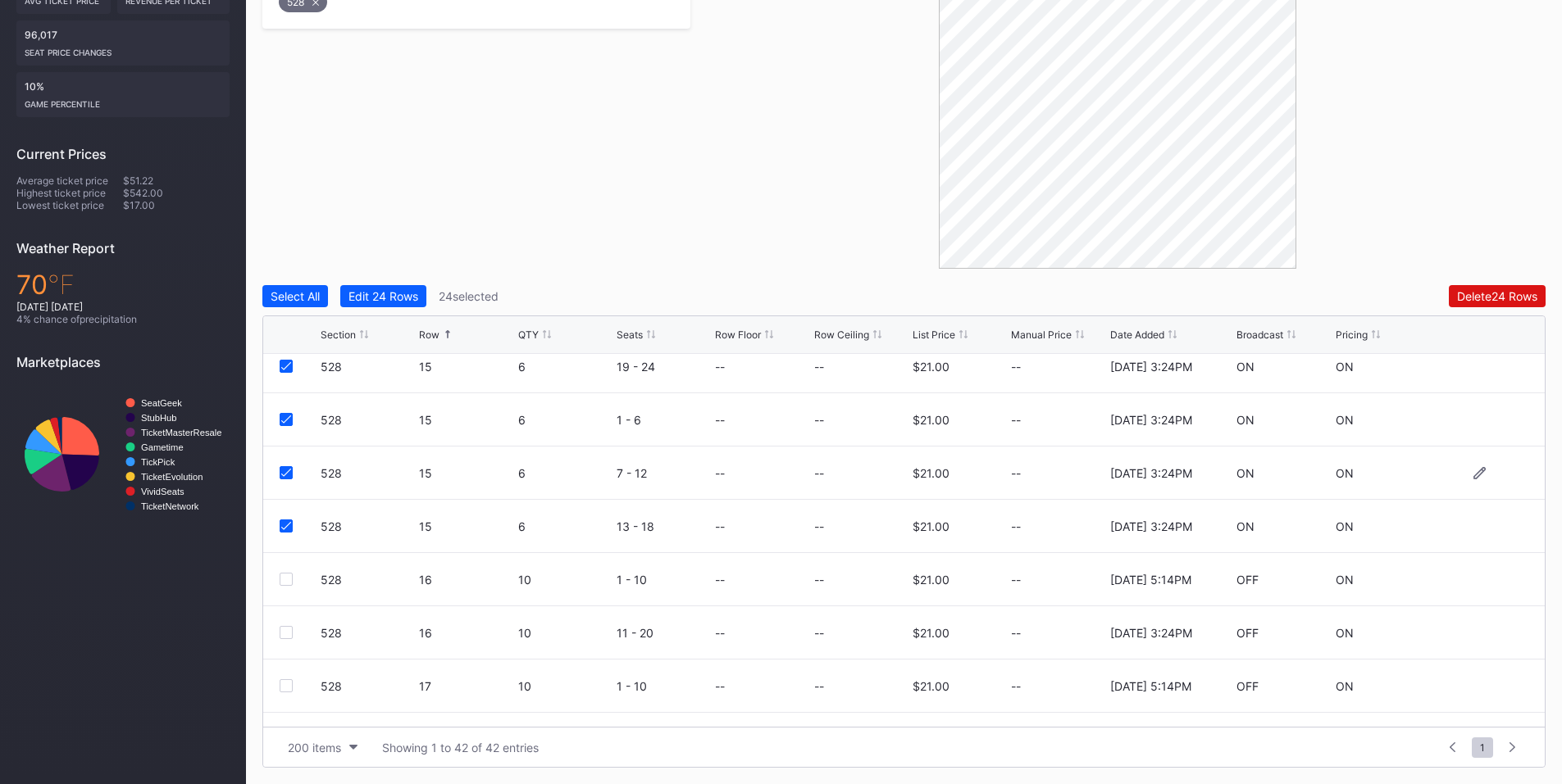
scroll to position [1865, 0]
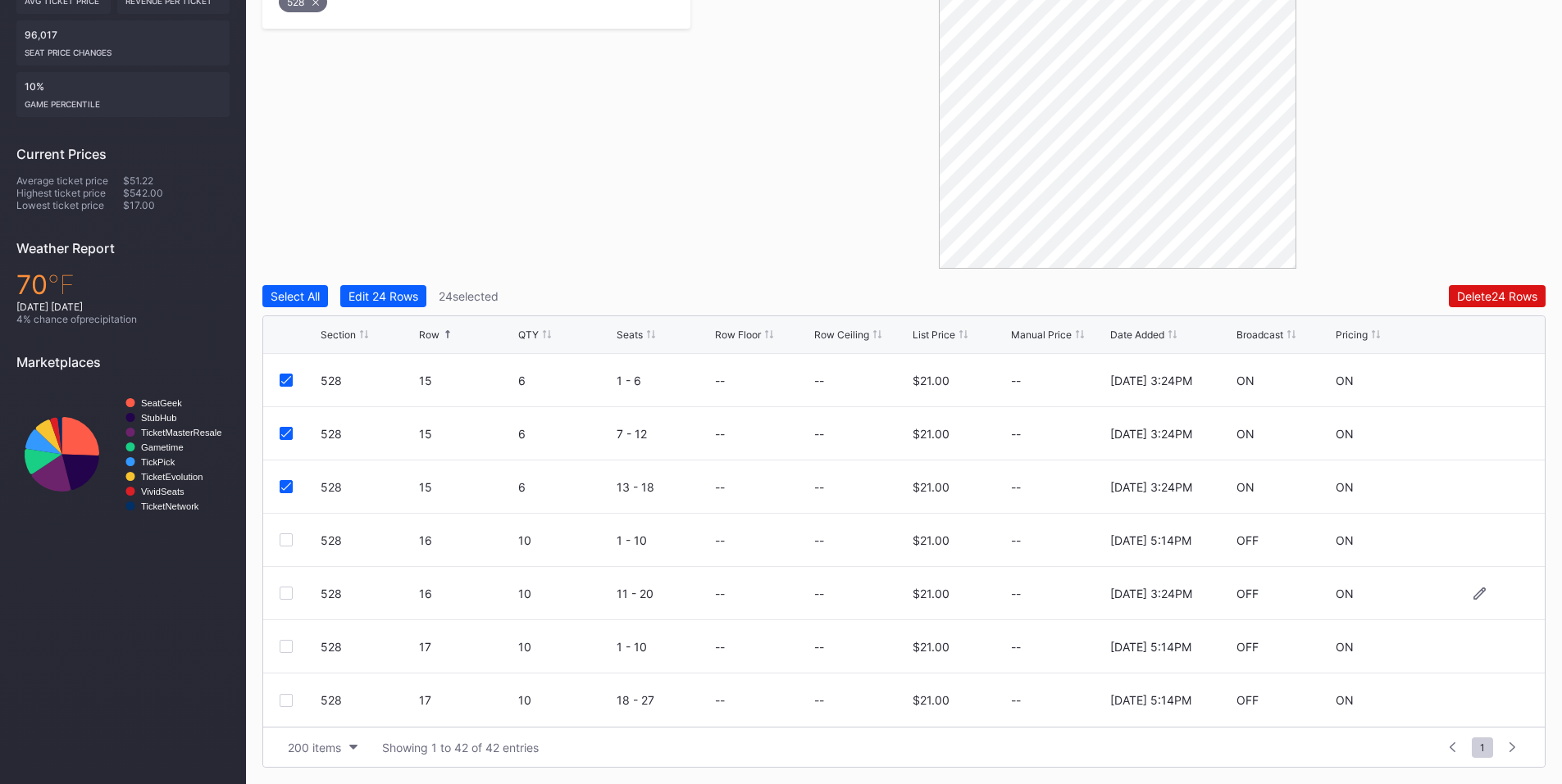
click at [290, 590] on div at bounding box center [286, 592] width 13 height 13
click at [1503, 294] on div "Delete 25 Rows" at bounding box center [1496, 296] width 80 height 14
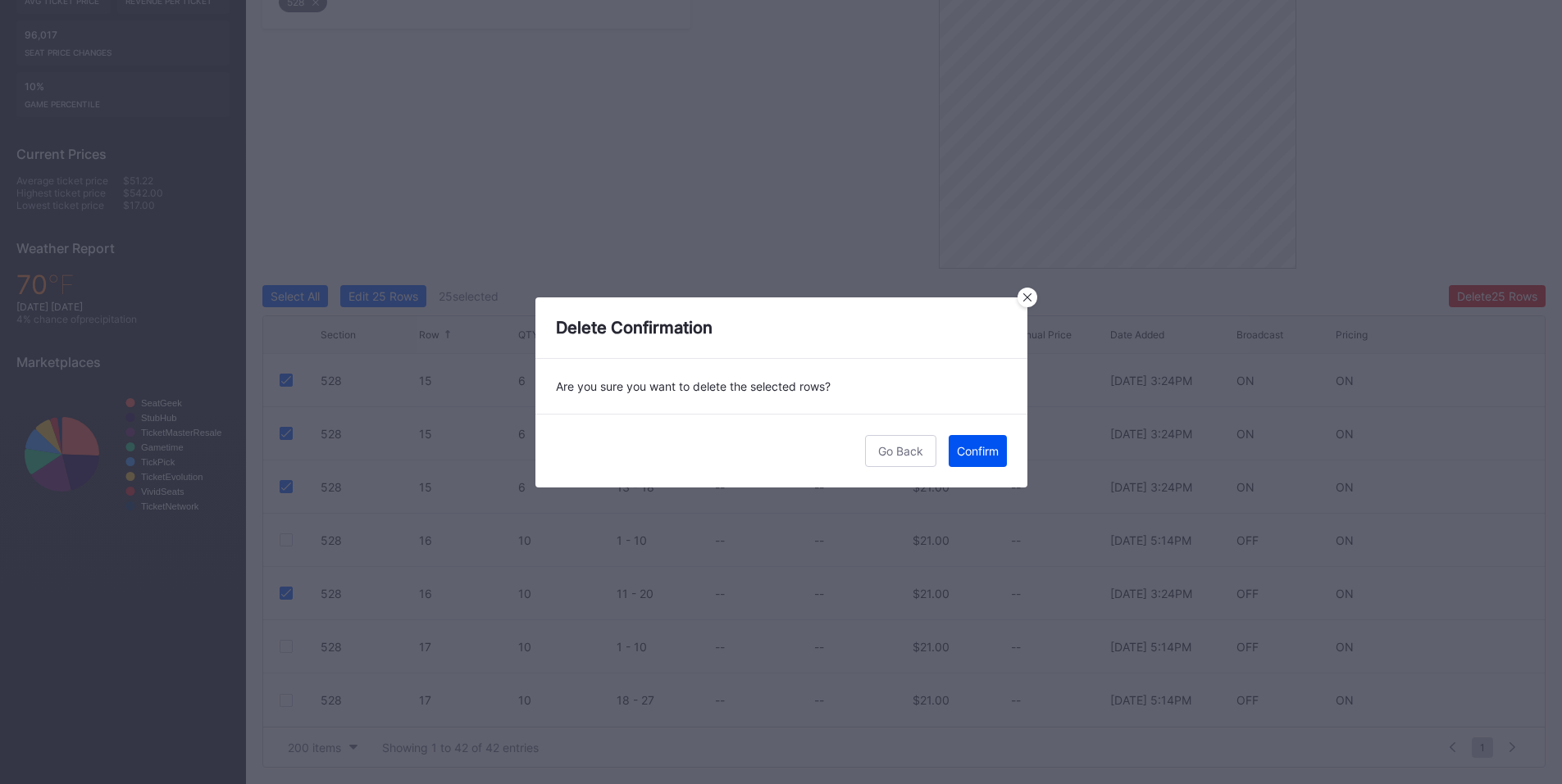
click at [995, 442] on button "Confirm" at bounding box center [977, 451] width 59 height 32
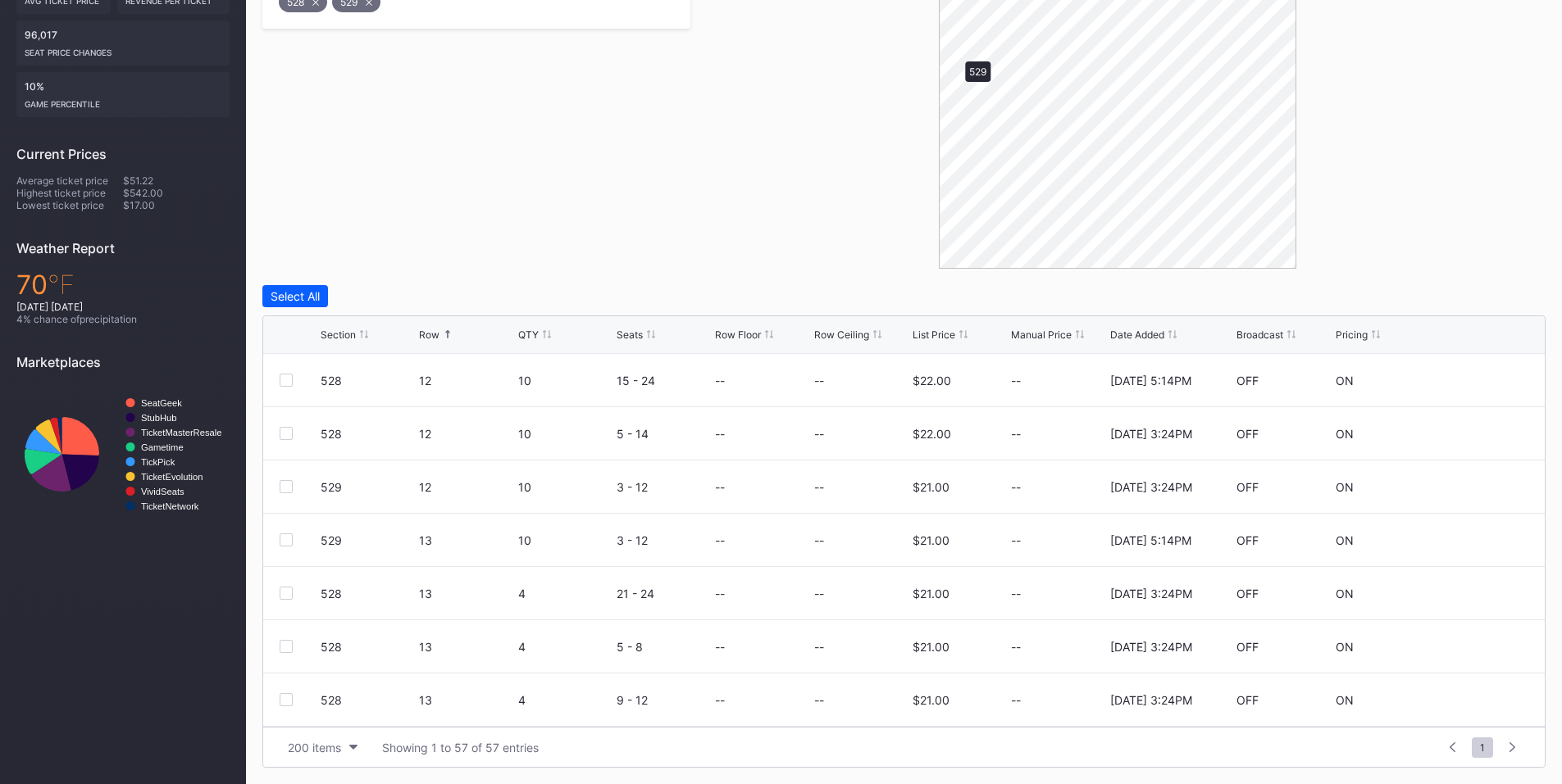
scroll to position [0, 0]
click at [289, 436] on div at bounding box center [286, 433] width 13 height 13
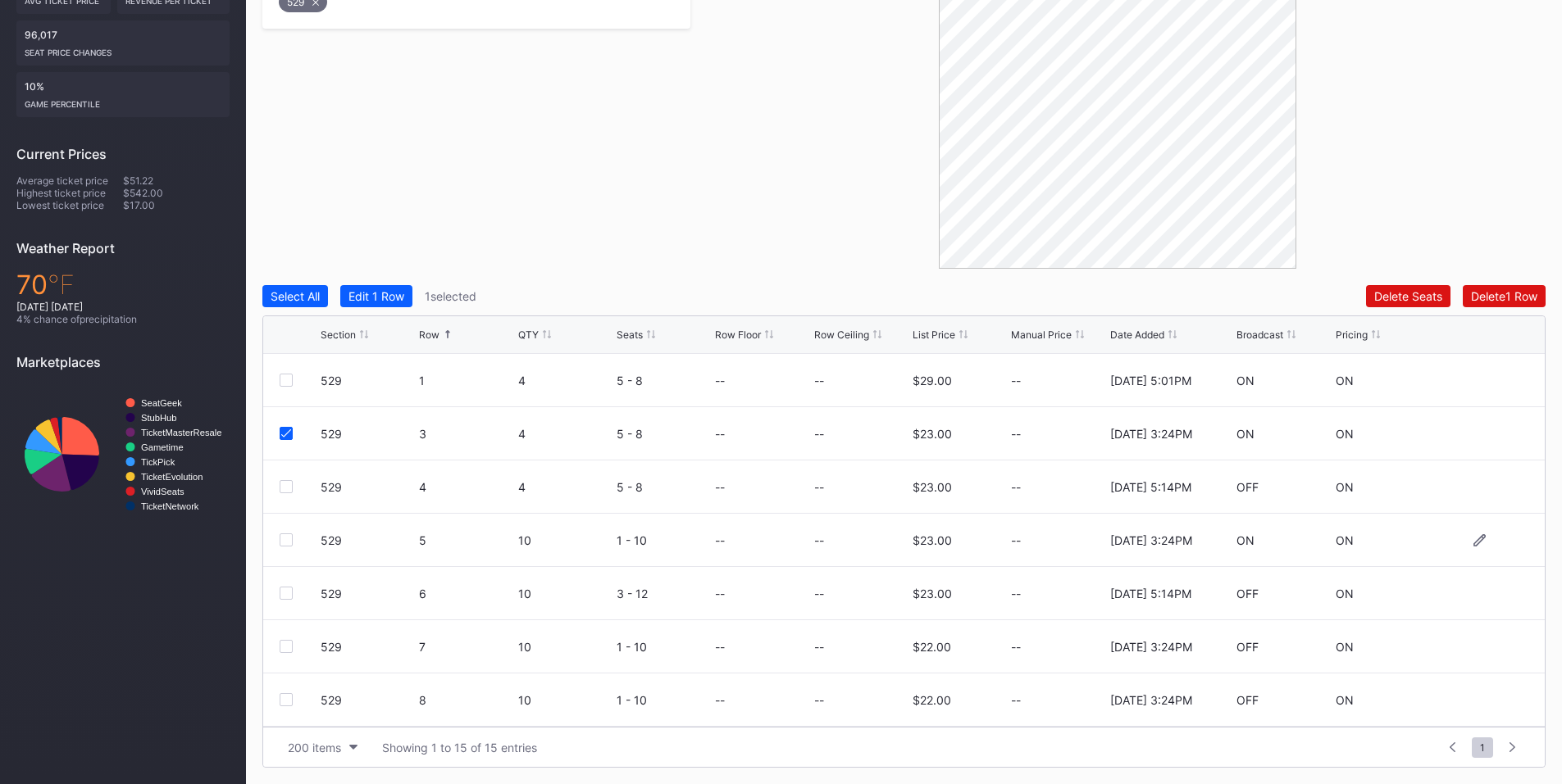
click at [287, 540] on div at bounding box center [286, 540] width 13 height 13
click at [286, 647] on div at bounding box center [286, 646] width 13 height 13
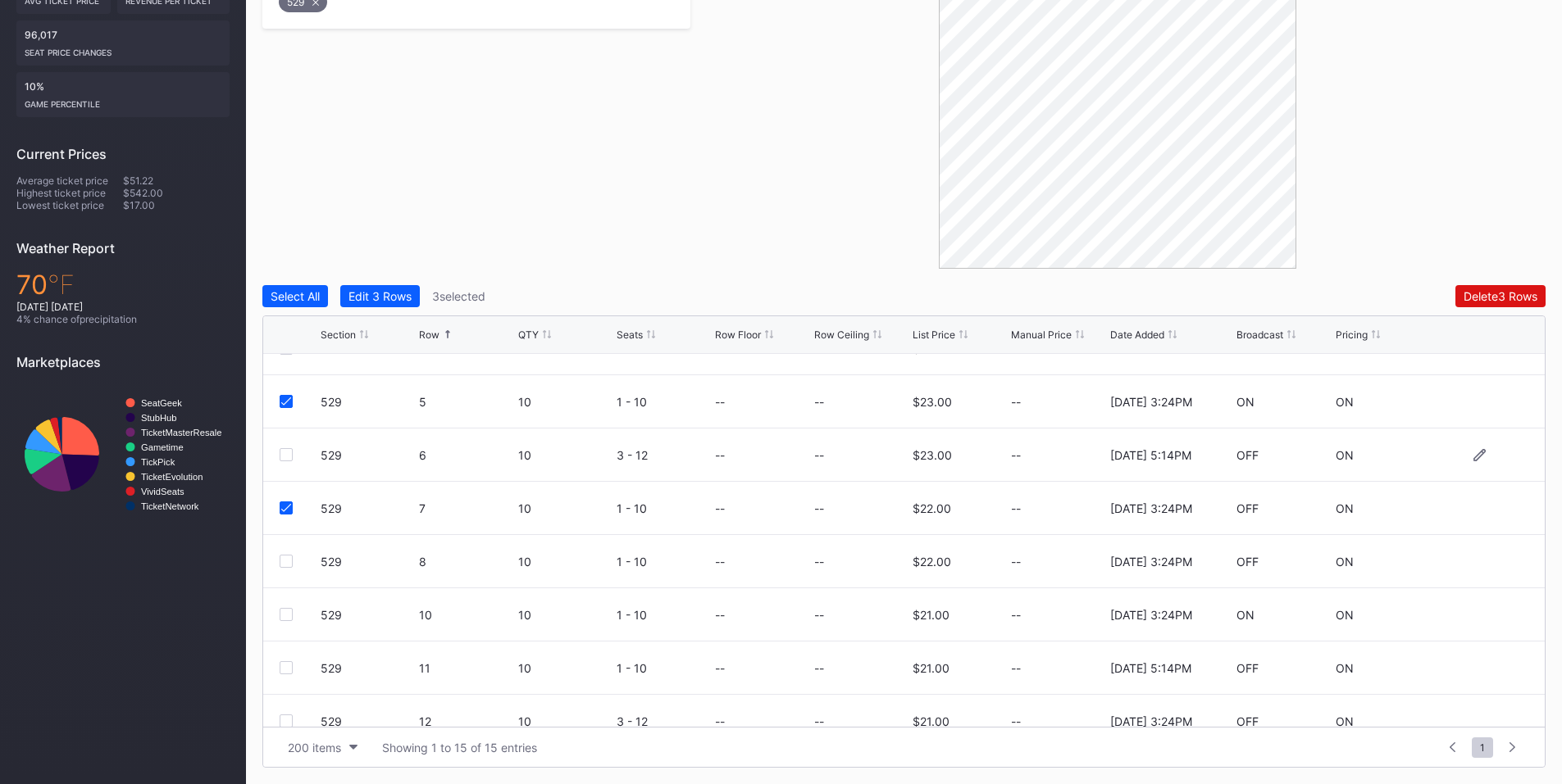
scroll to position [191, 0]
click at [290, 503] on div at bounding box center [286, 508] width 13 height 13
click at [285, 561] on div at bounding box center [286, 562] width 13 height 13
click at [286, 671] on div at bounding box center [286, 668] width 13 height 13
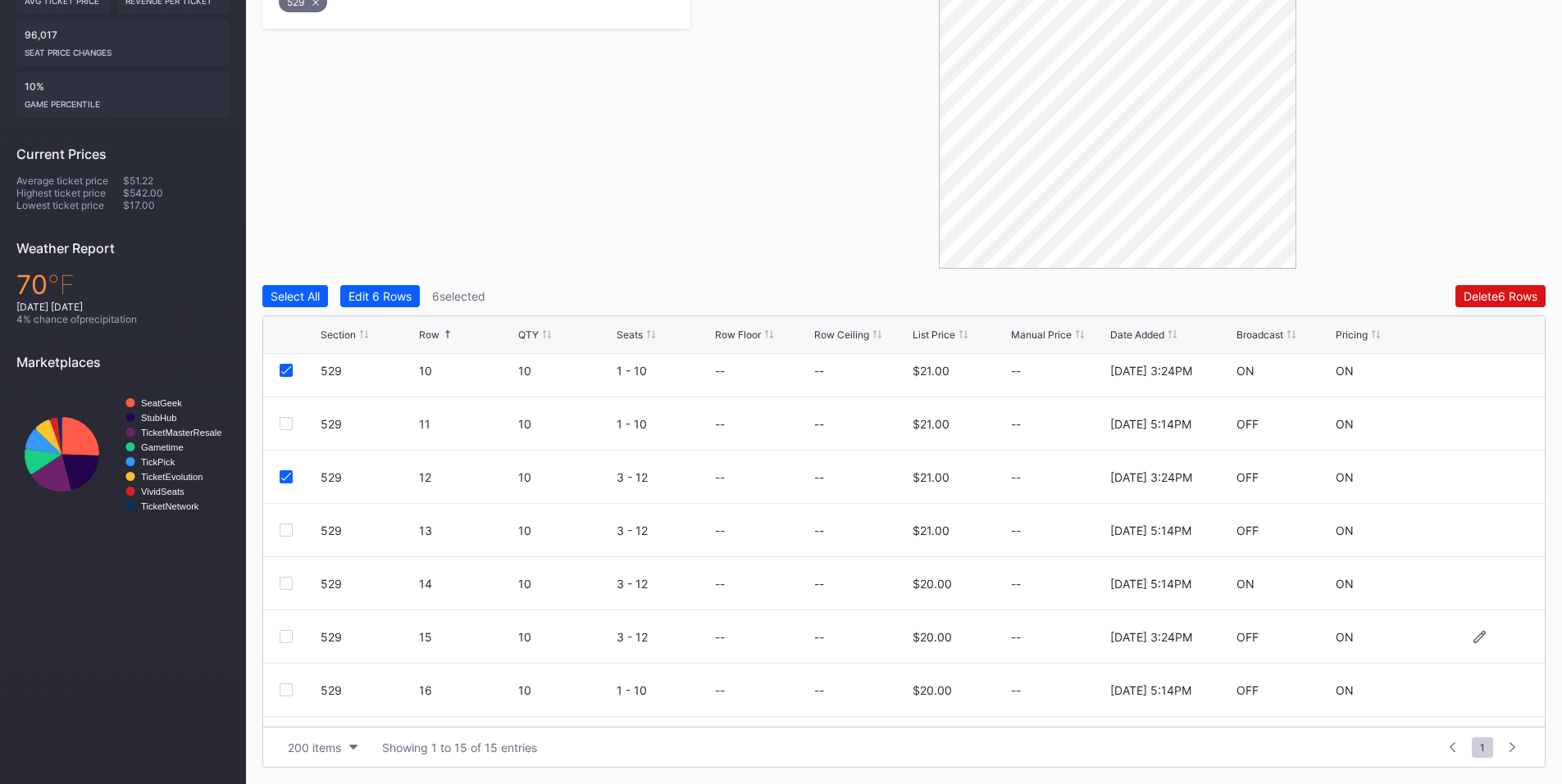
click at [293, 640] on div at bounding box center [300, 636] width 41 height 13
click at [285, 633] on div at bounding box center [286, 636] width 13 height 13
click at [1475, 293] on div "Delete 7 Rows" at bounding box center [1500, 296] width 72 height 14
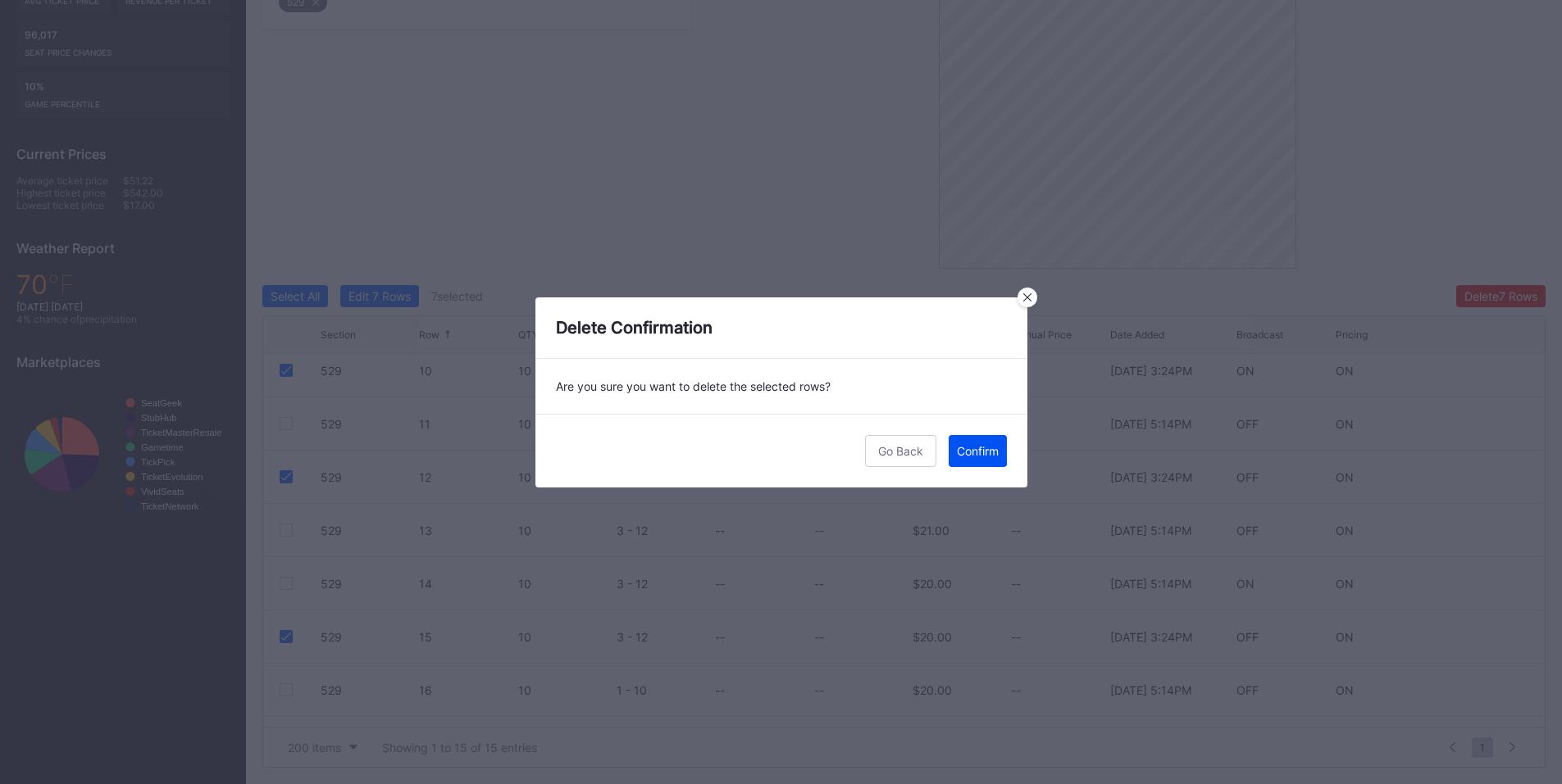
click at [991, 446] on div "Confirm" at bounding box center [978, 452] width 42 height 14
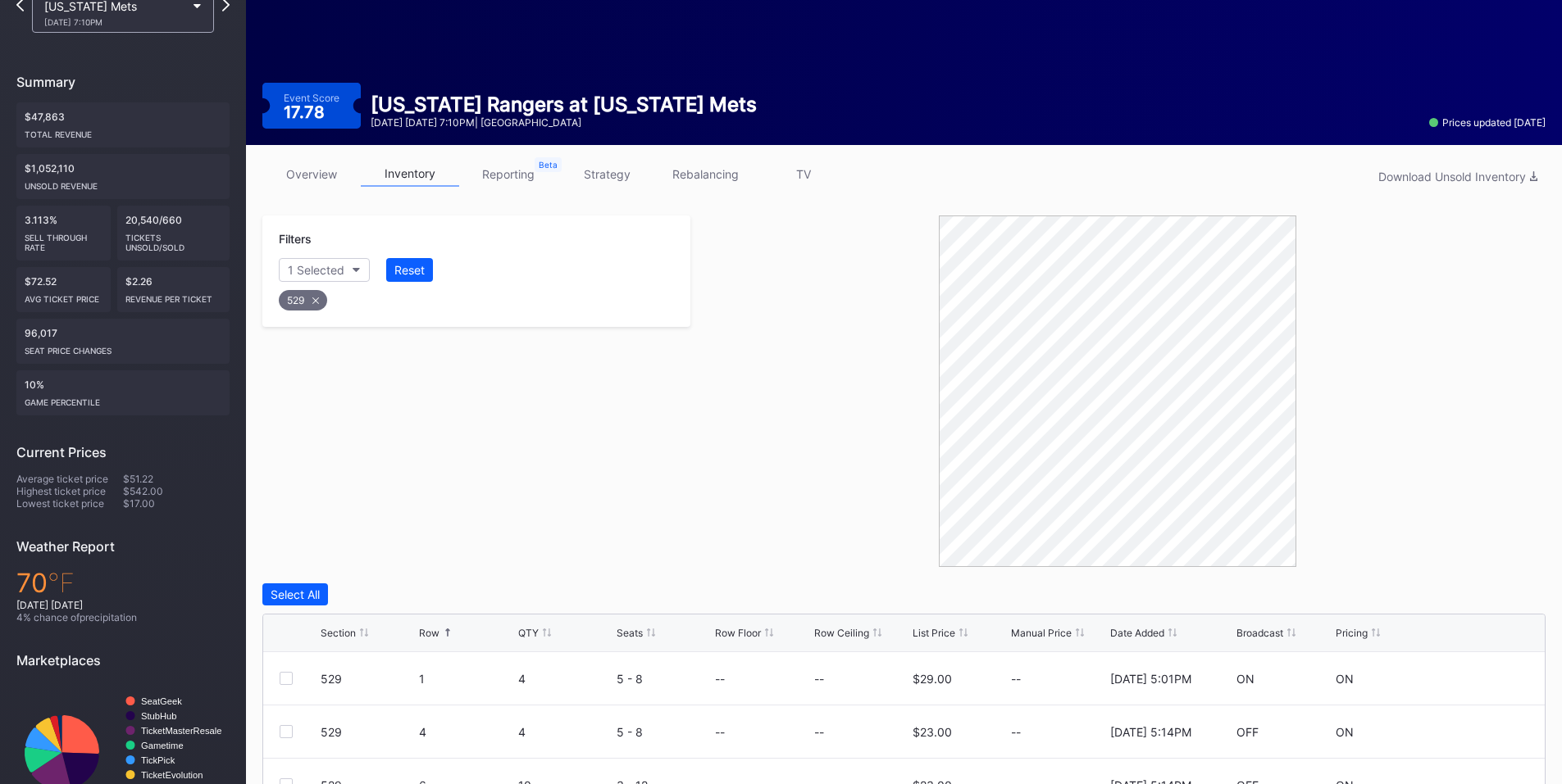
scroll to position [29, 0]
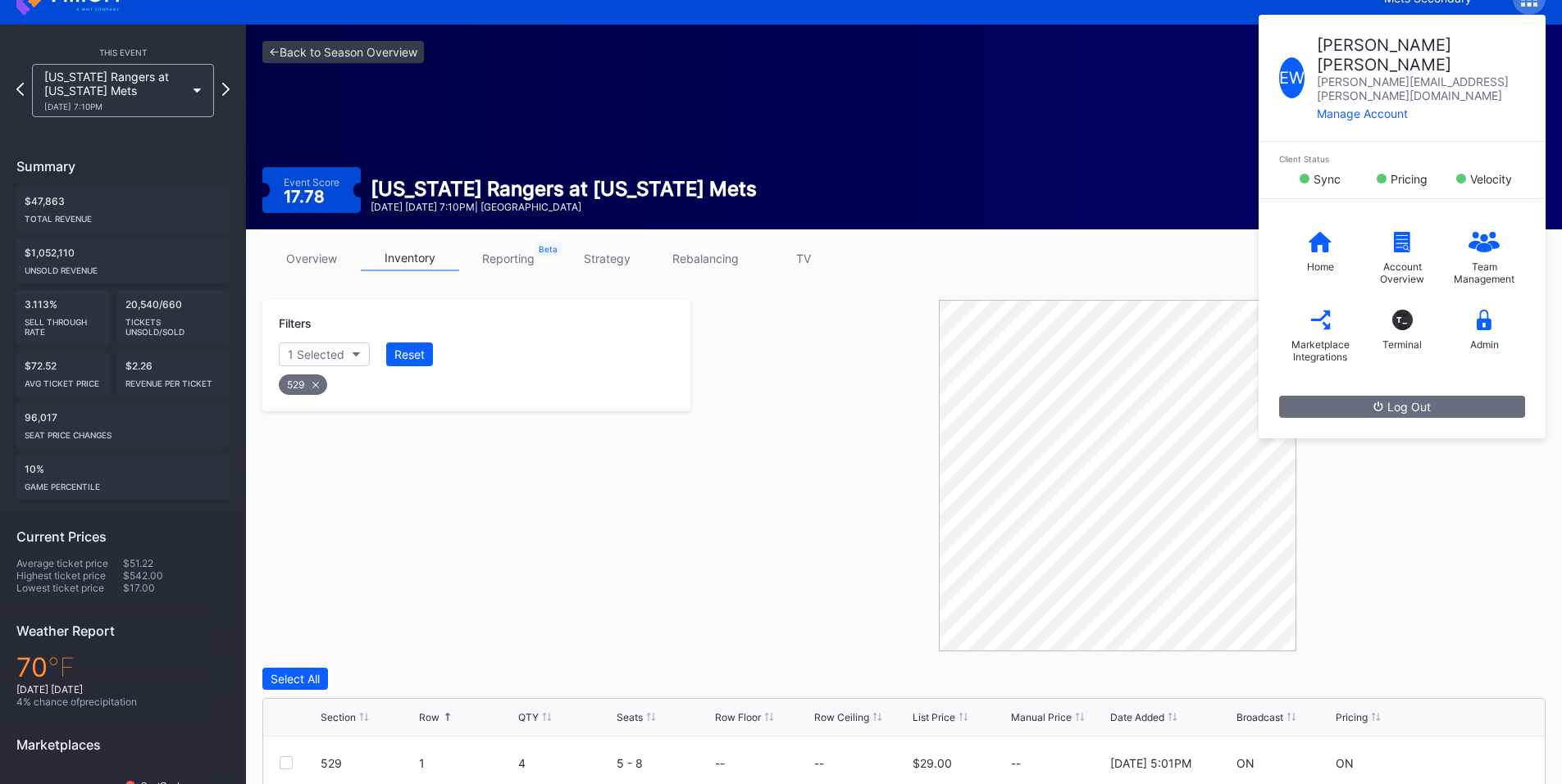
click at [1491, 333] on div "Home Account Overview Team Management Marketplace Integrations T_ Terminal Admin" at bounding box center [1402, 298] width 287 height 196
click at [1487, 310] on icon at bounding box center [1484, 320] width 15 height 21
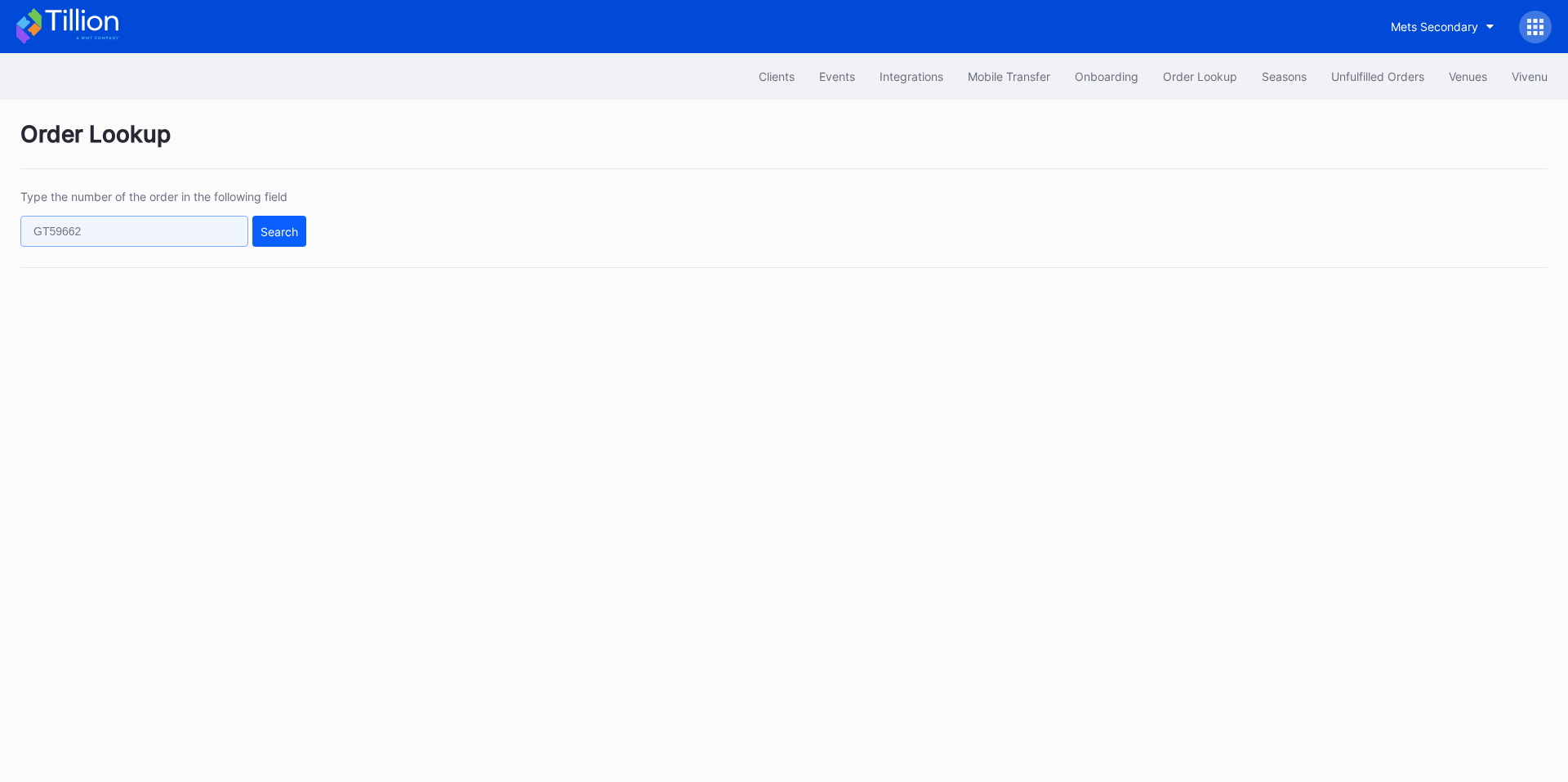
click at [176, 227] on input "text" at bounding box center [135, 231] width 228 height 31
paste input "620459848"
type input "620459848"
click at [276, 234] on div "Search" at bounding box center [279, 232] width 38 height 14
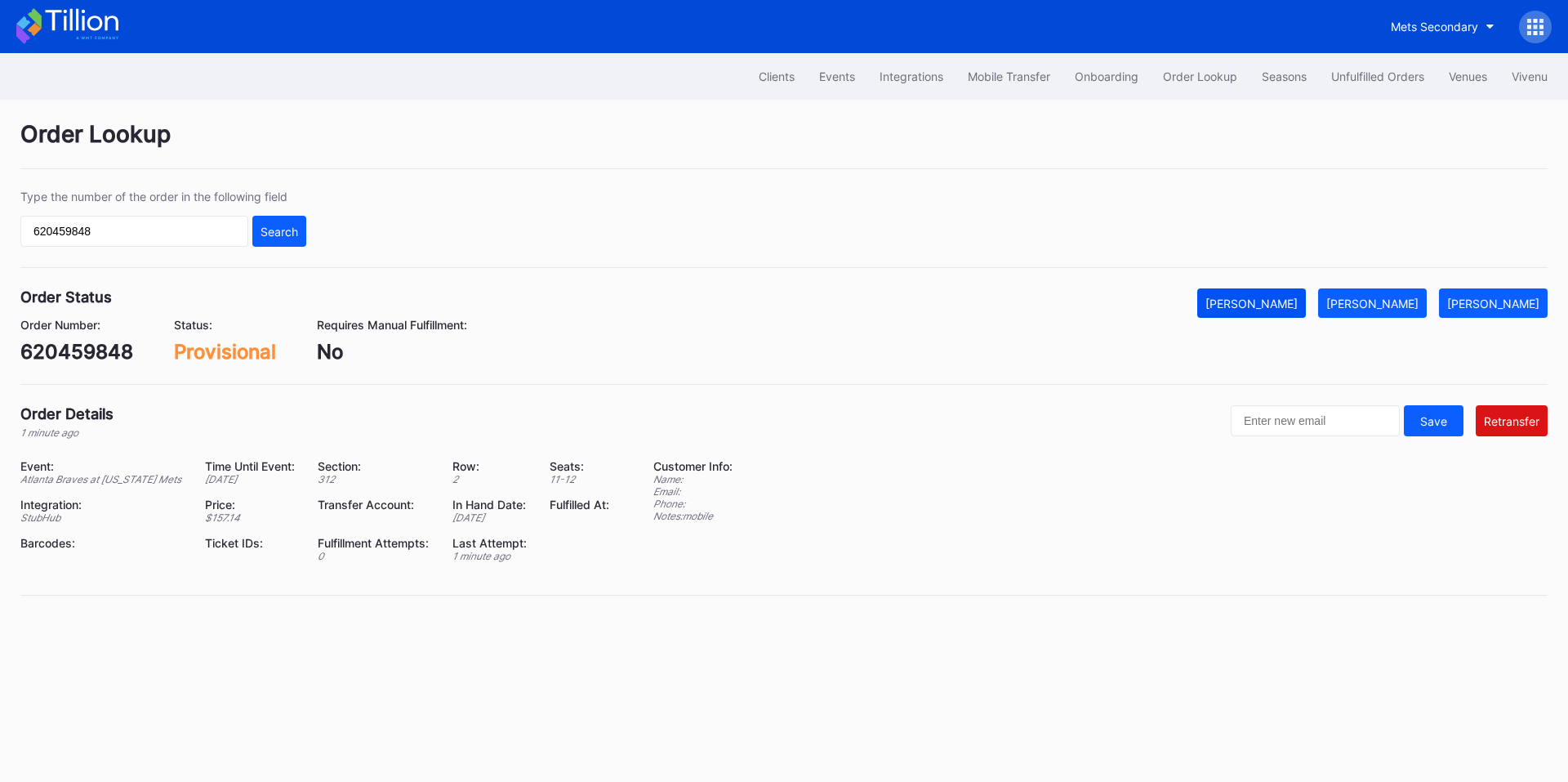
click at [1298, 302] on div "[PERSON_NAME]" at bounding box center [1251, 304] width 92 height 14
